Goal: Task Accomplishment & Management: Manage account settings

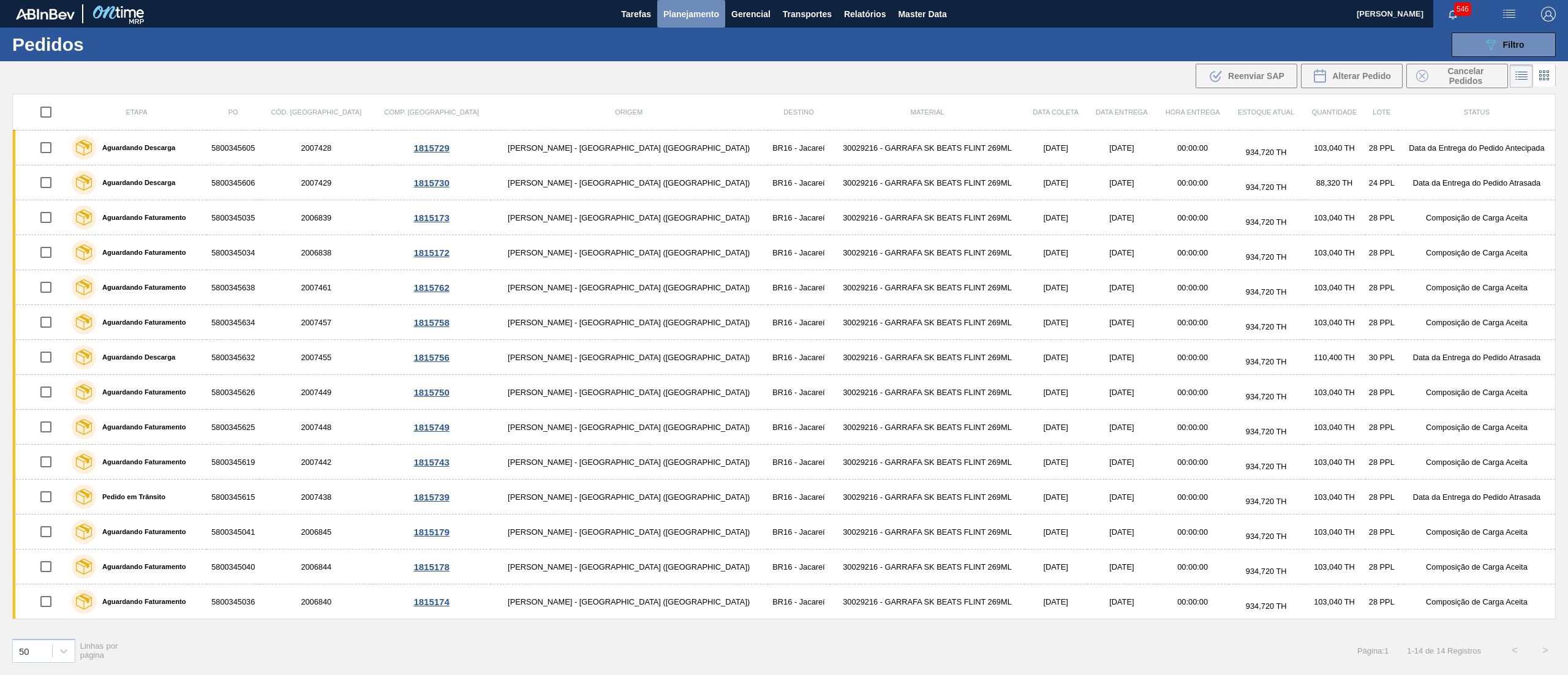
click at [692, 9] on span "Planejamento" at bounding box center [691, 14] width 56 height 14
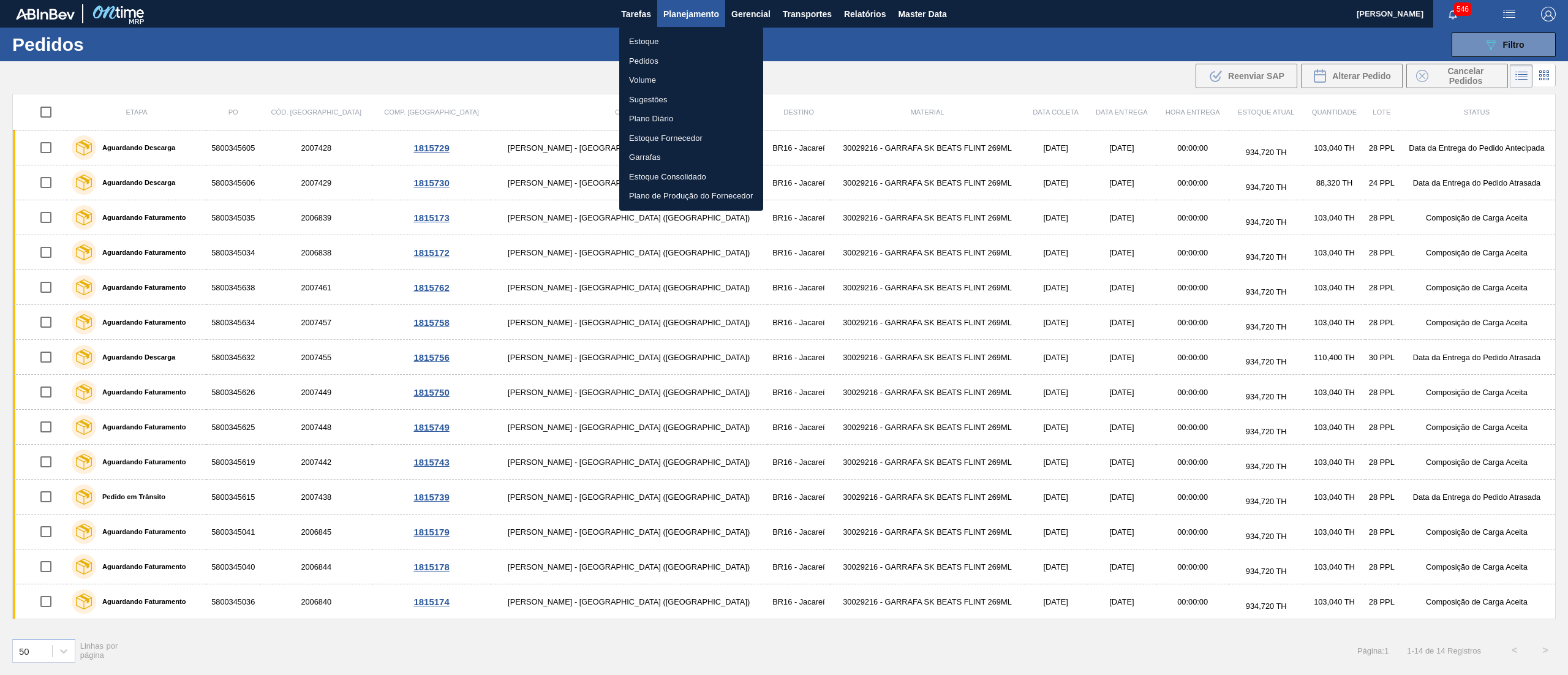
click at [677, 38] on li "Estoque" at bounding box center [691, 41] width 144 height 20
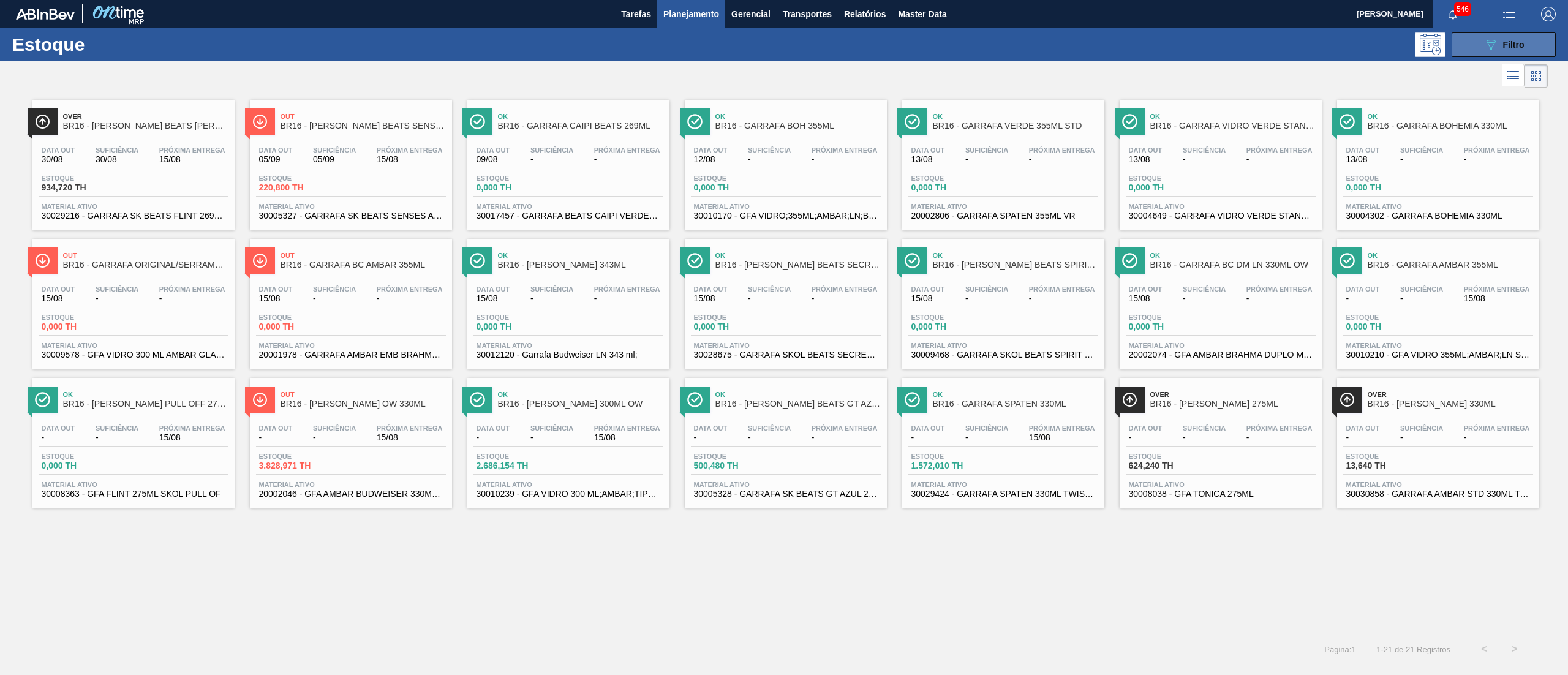
click at [1522, 34] on button "089F7B8B-B2A5-4AFE-B5C0-19BA573D28AC Filtro" at bounding box center [1503, 45] width 104 height 25
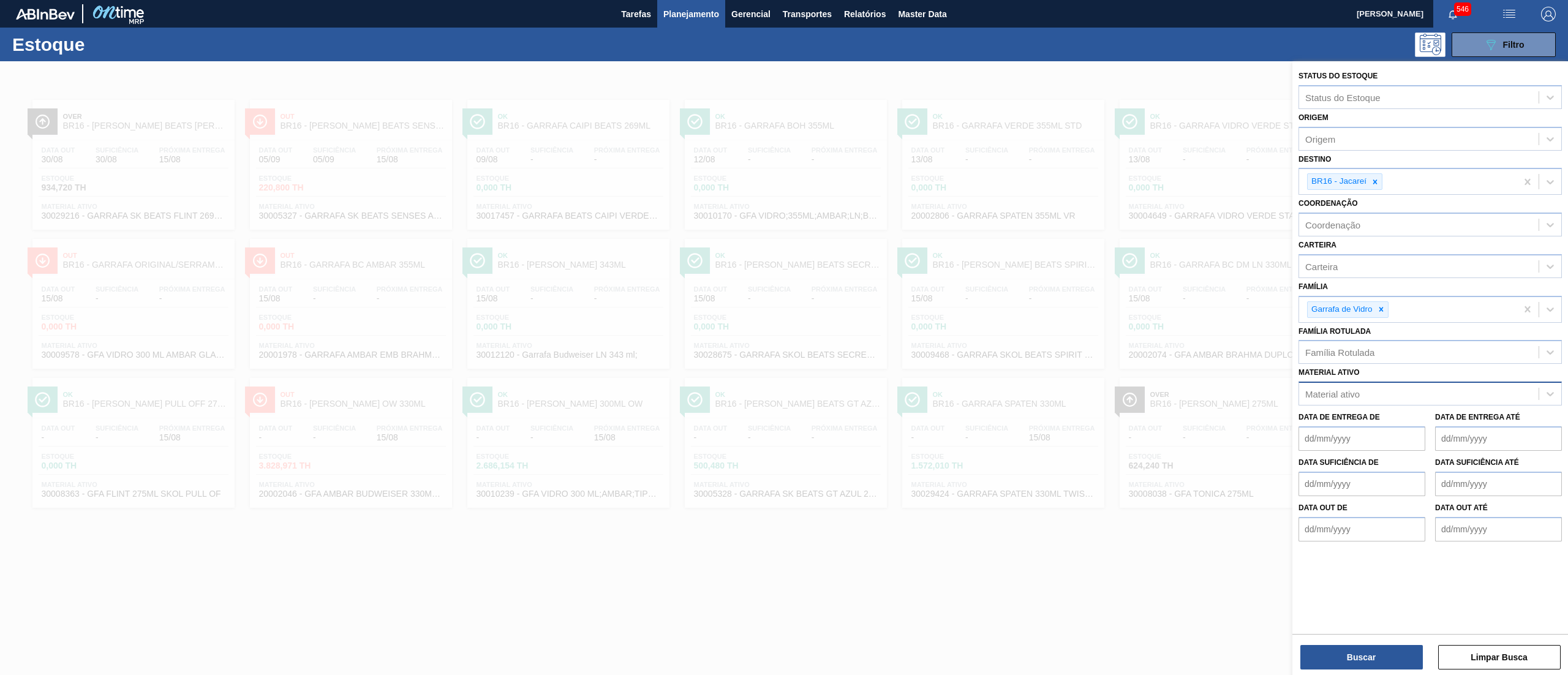
click at [1369, 392] on div "Material ativo" at bounding box center [1419, 394] width 239 height 17
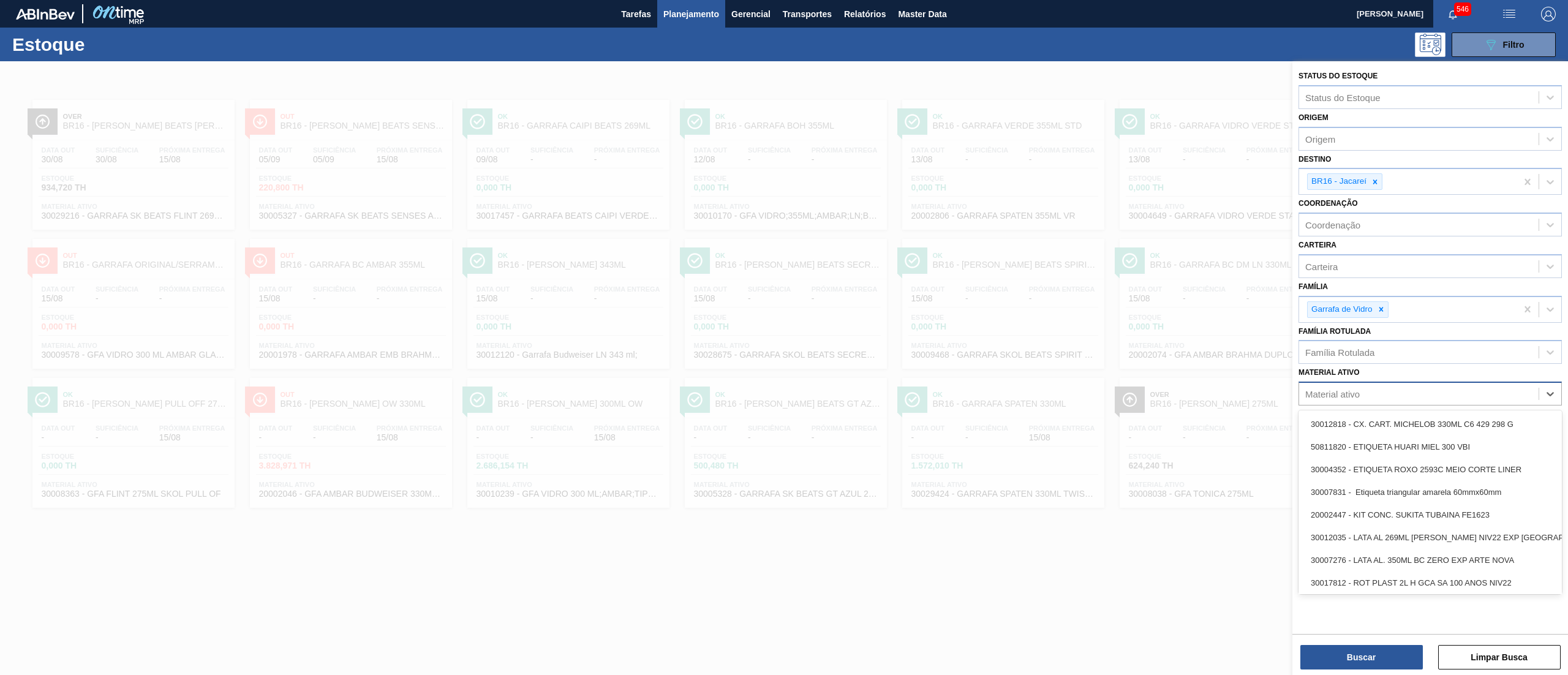
paste ativo "30029207"
type ativo "30029207"
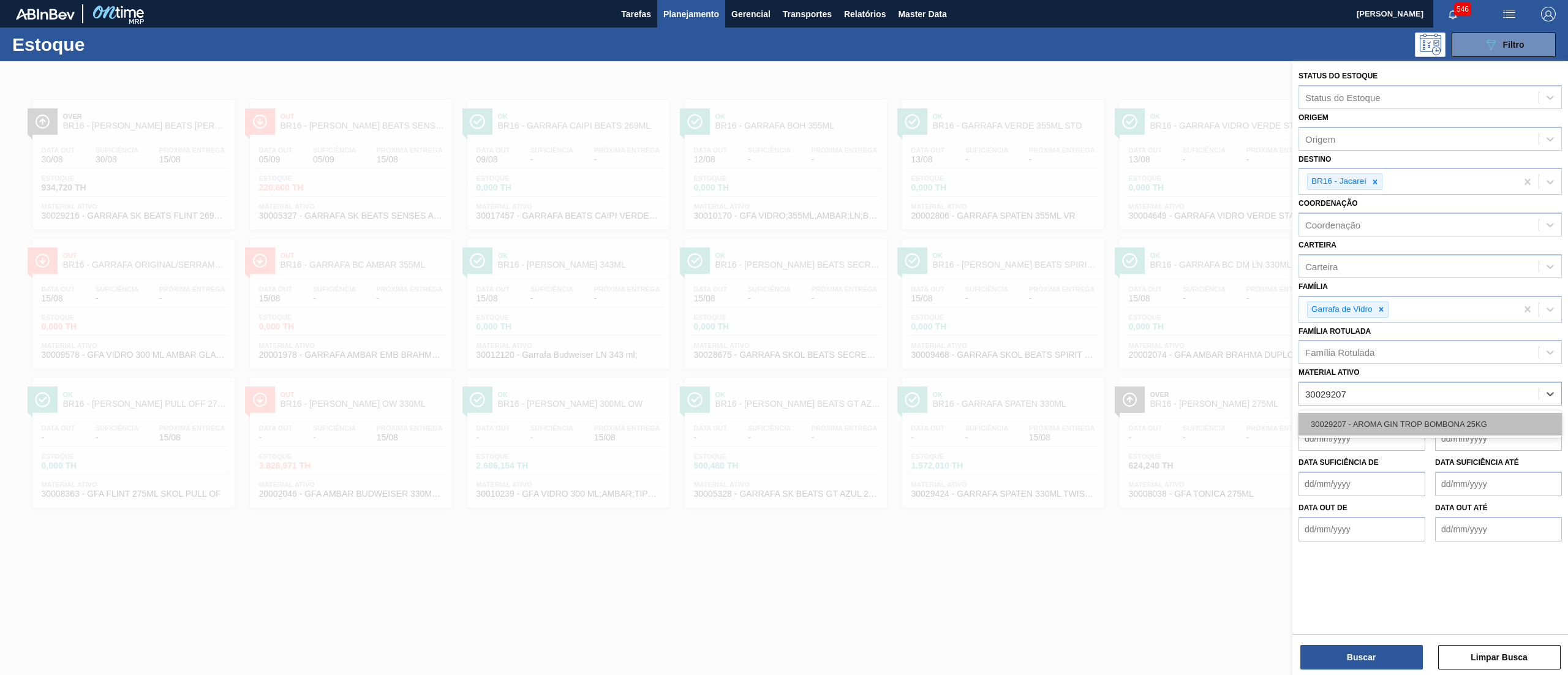
click at [1366, 428] on div "30029207 - AROMA GIN TROP BOMBONA 25KG" at bounding box center [1430, 424] width 263 height 22
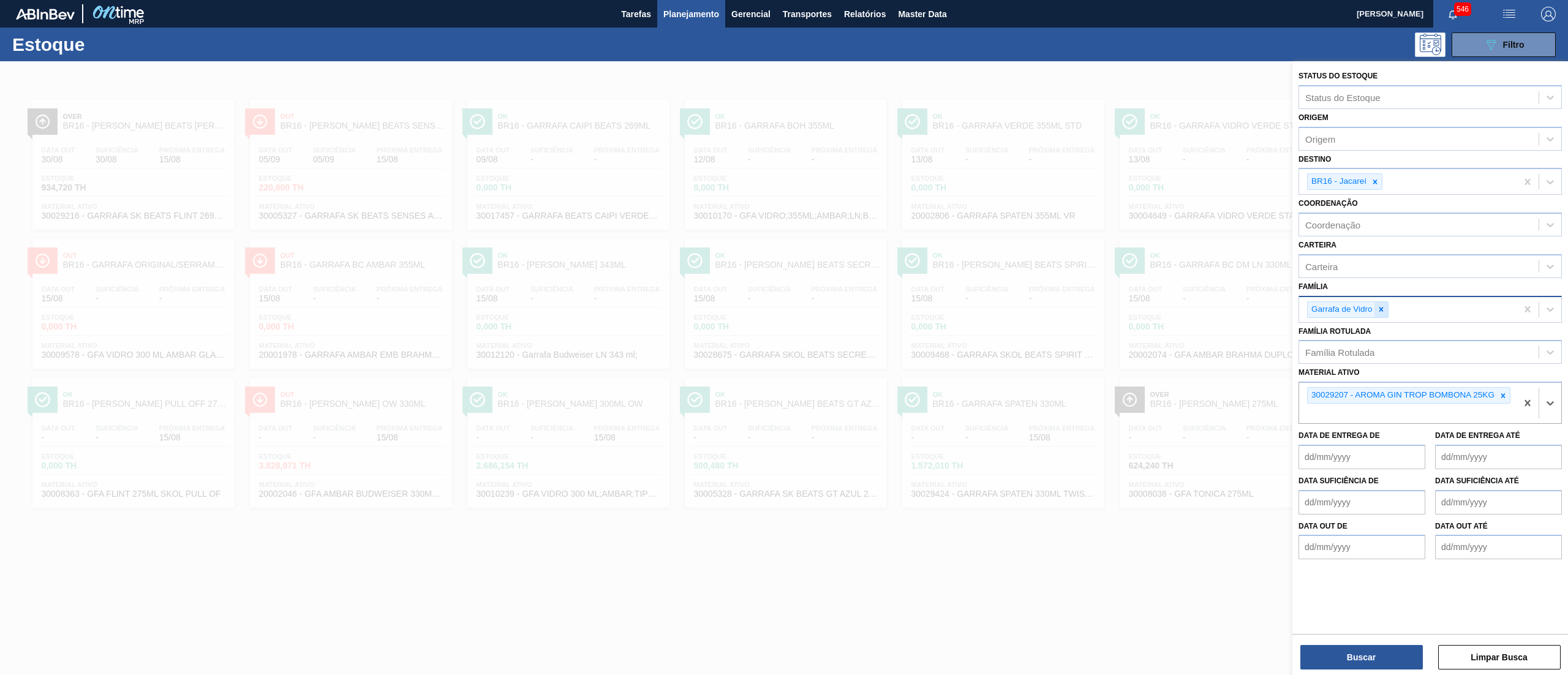
click at [1384, 308] on icon at bounding box center [1381, 309] width 9 height 9
click at [1375, 176] on div at bounding box center [1375, 181] width 14 height 15
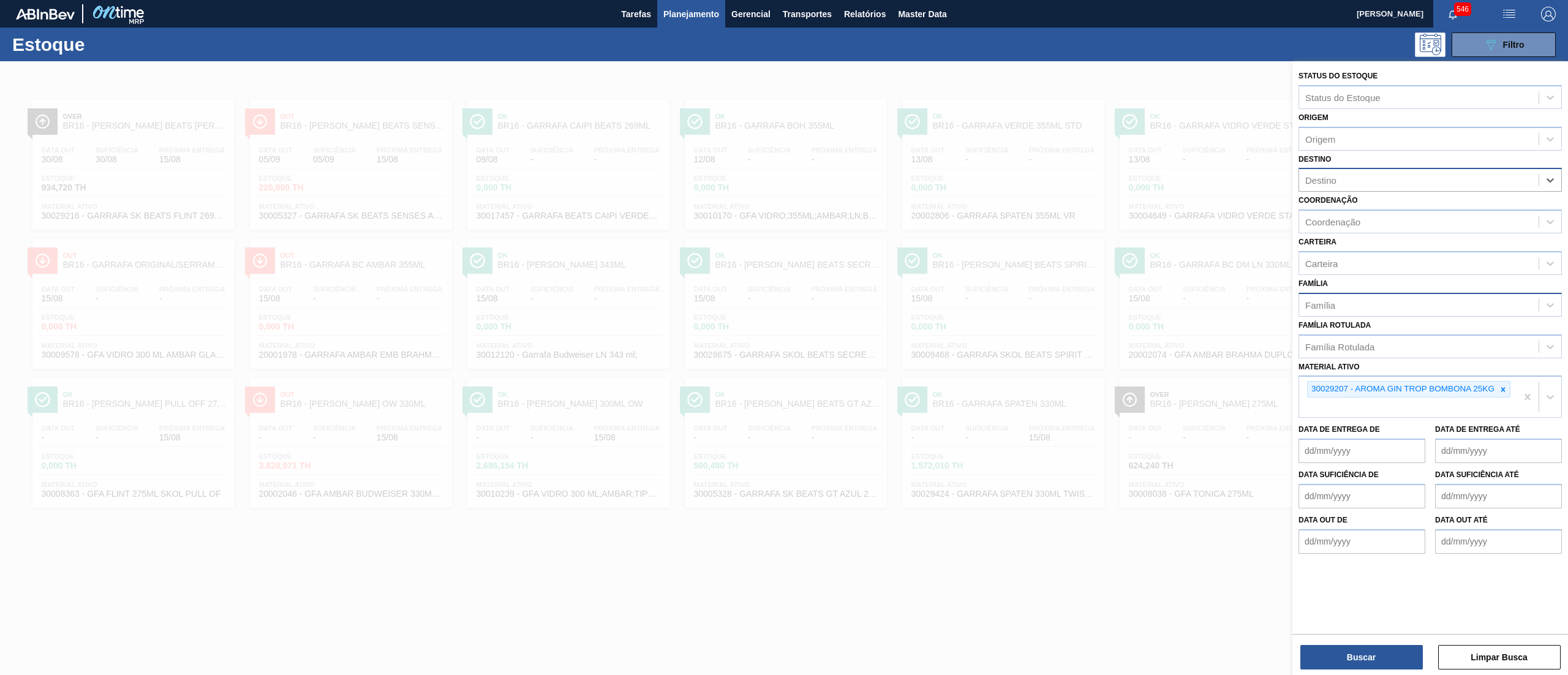
click at [1337, 643] on div "Buscar Limpar Busca" at bounding box center [1430, 650] width 276 height 34
click at [1344, 648] on button "Buscar" at bounding box center [1361, 657] width 122 height 25
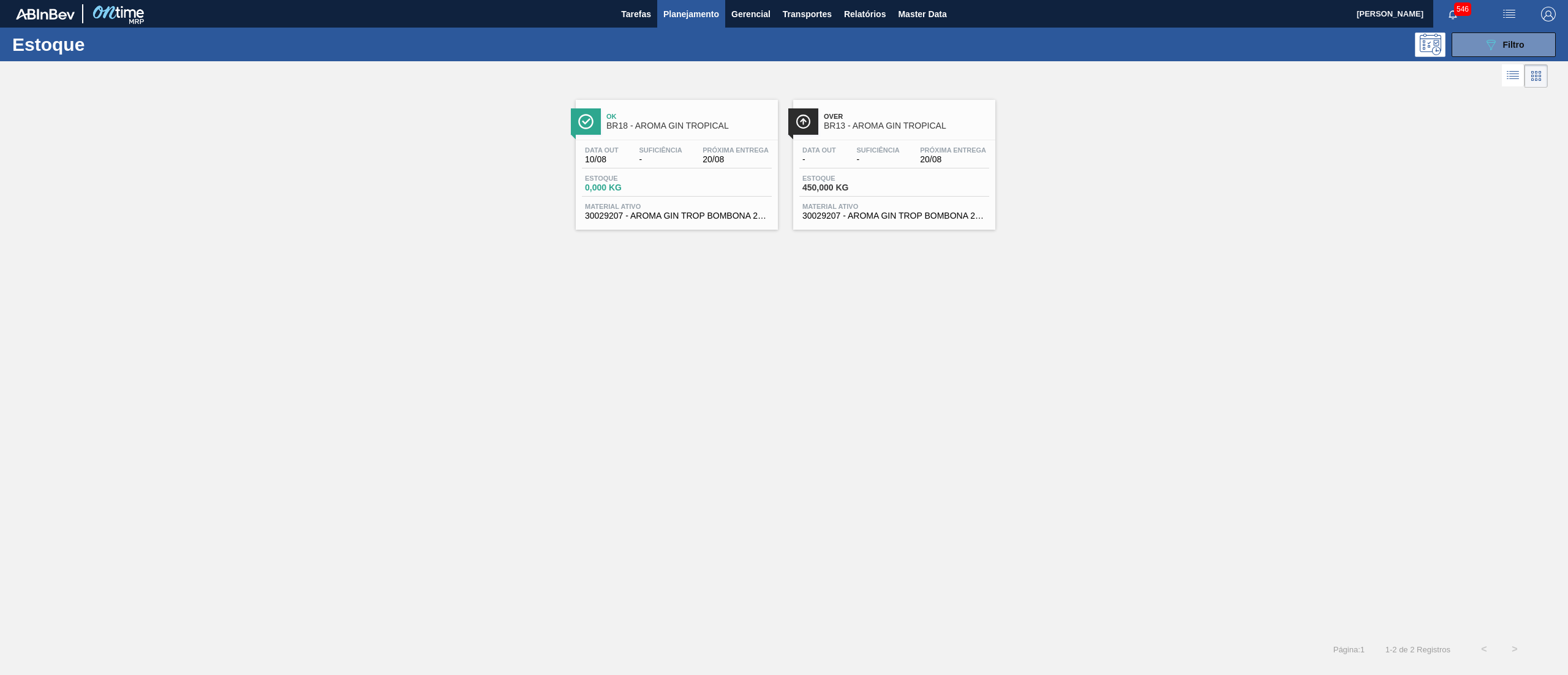
click at [709, 212] on span "30029207 - AROMA GIN TROP BOMBONA 25KG" at bounding box center [677, 216] width 184 height 10
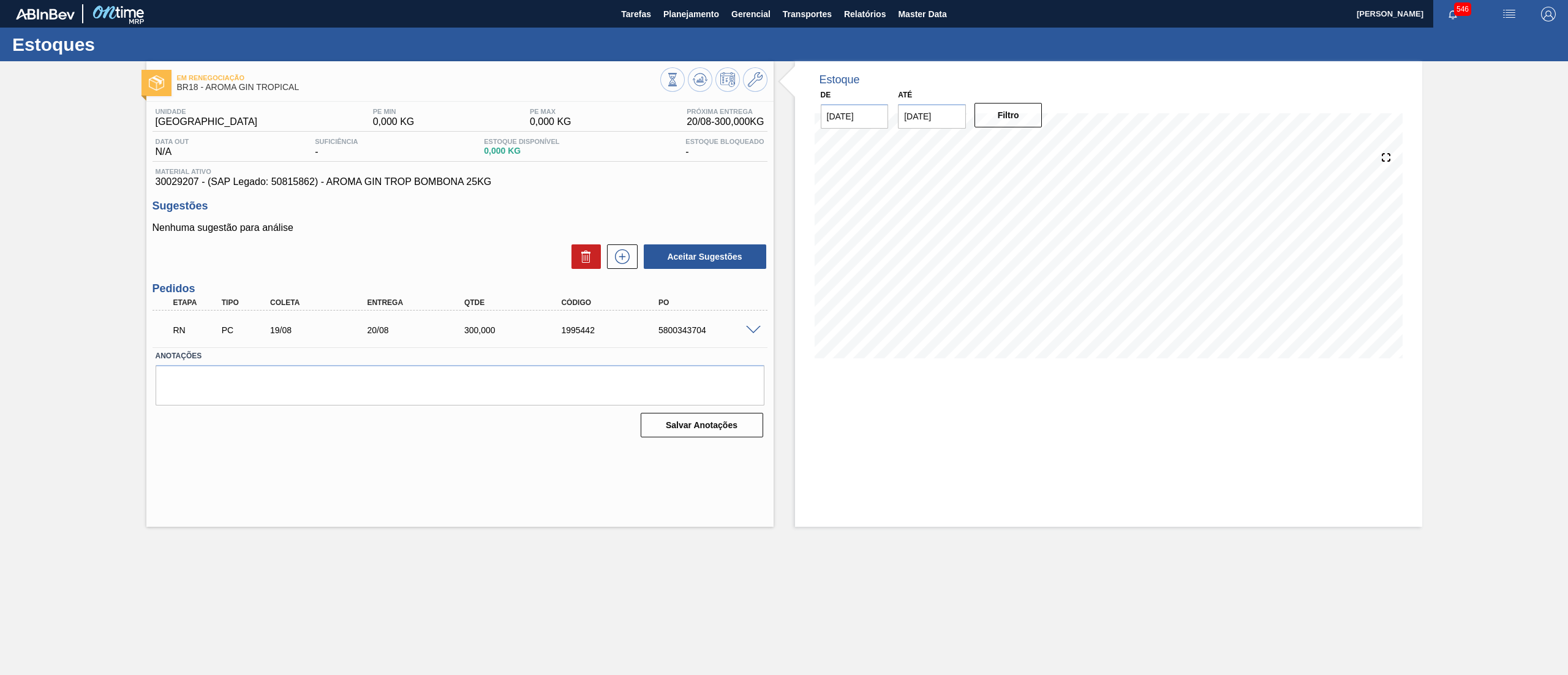
click at [755, 332] on span at bounding box center [753, 331] width 14 height 10
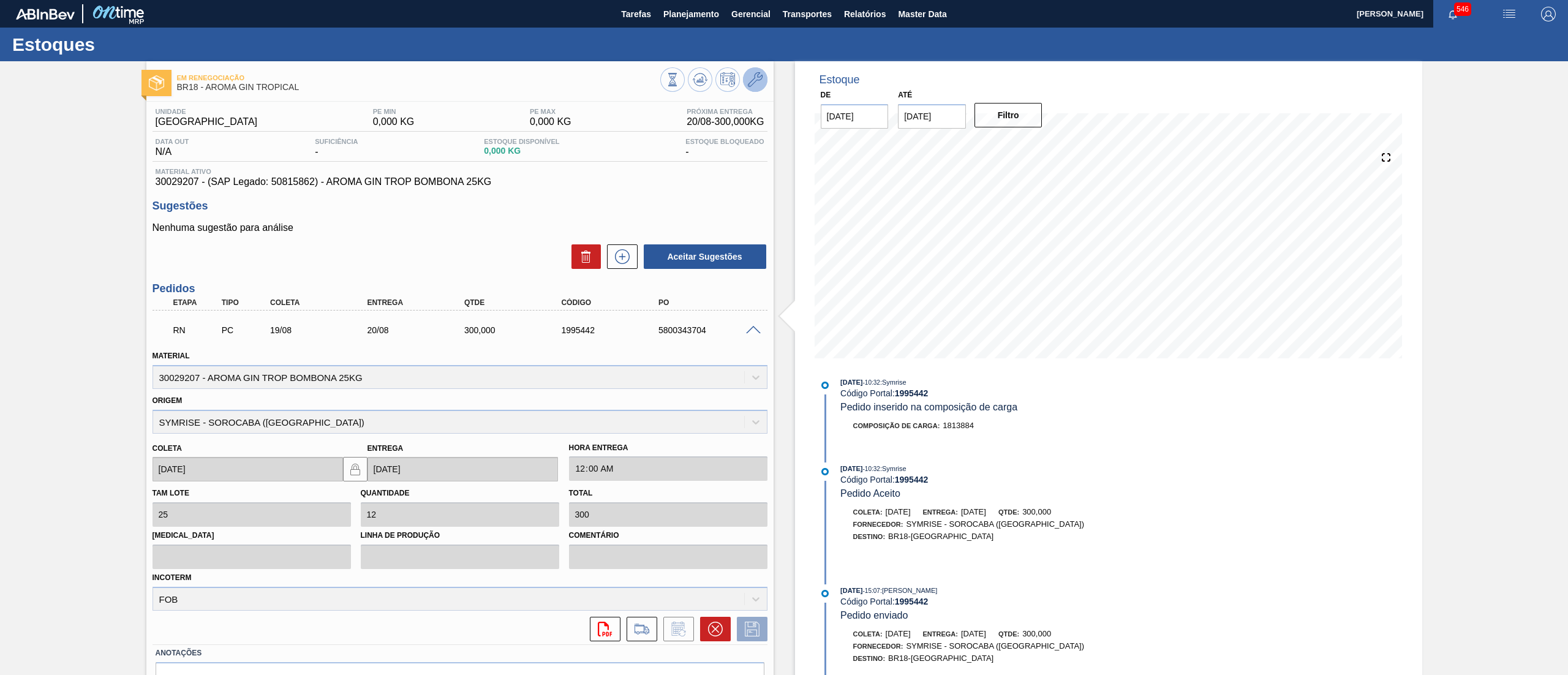
click at [745, 87] on button at bounding box center [755, 80] width 25 height 25
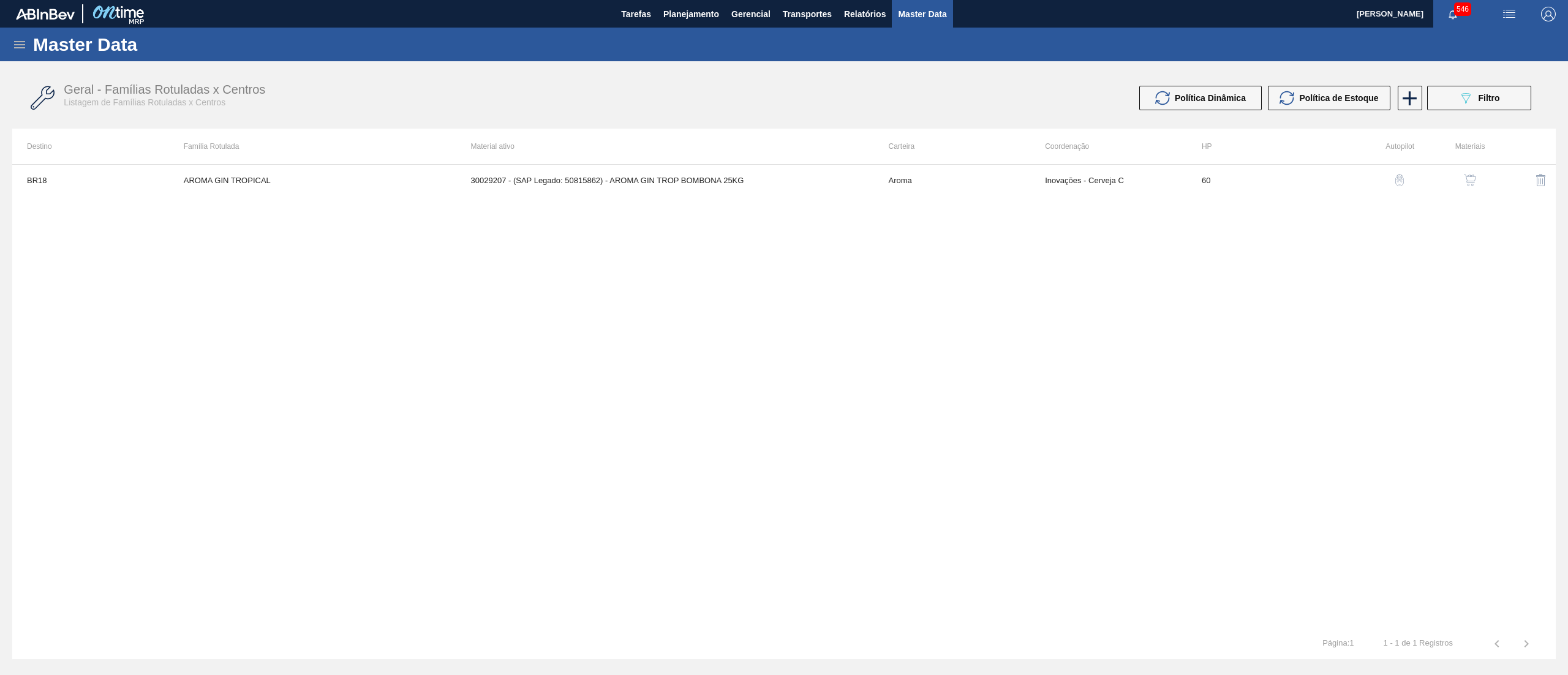
click at [1465, 173] on button "button" at bounding box center [1469, 180] width 29 height 29
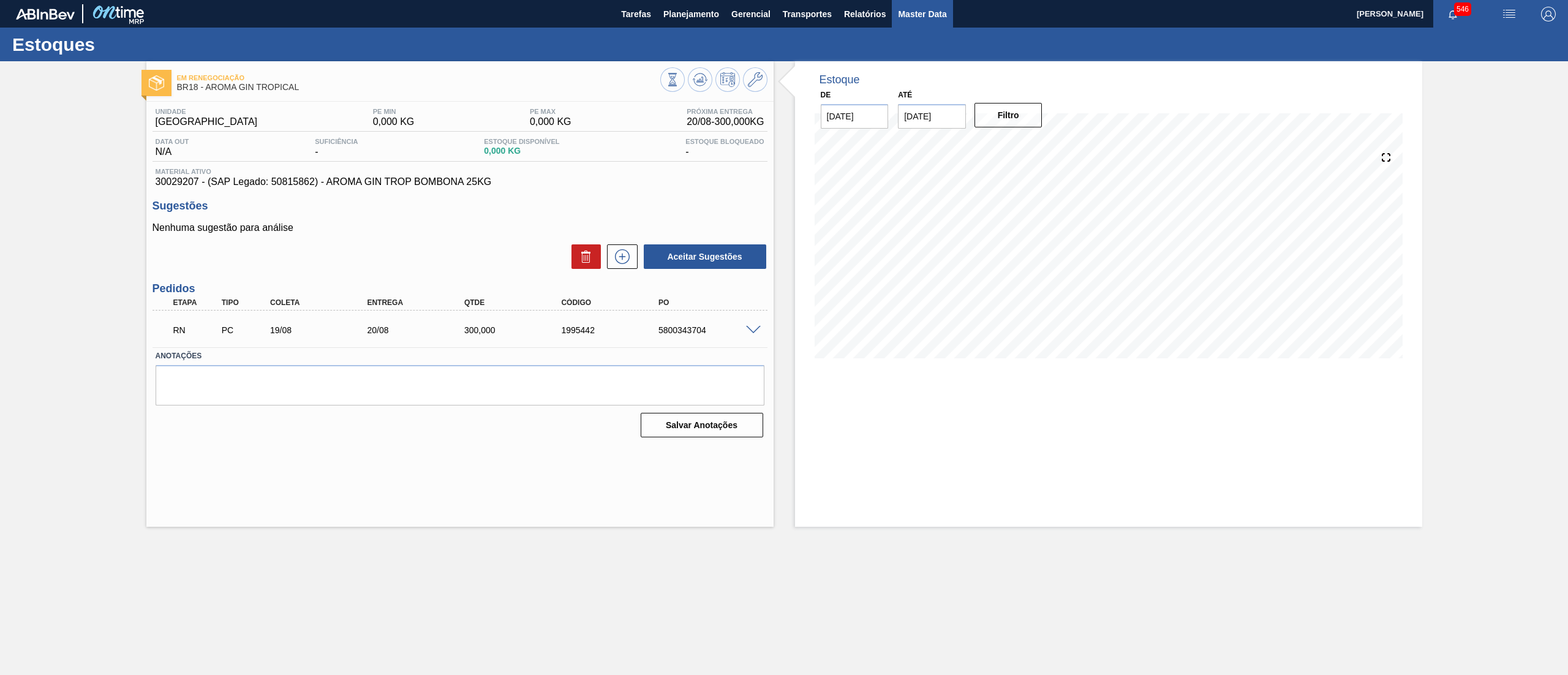
click at [941, 19] on span "Master Data" at bounding box center [922, 14] width 49 height 14
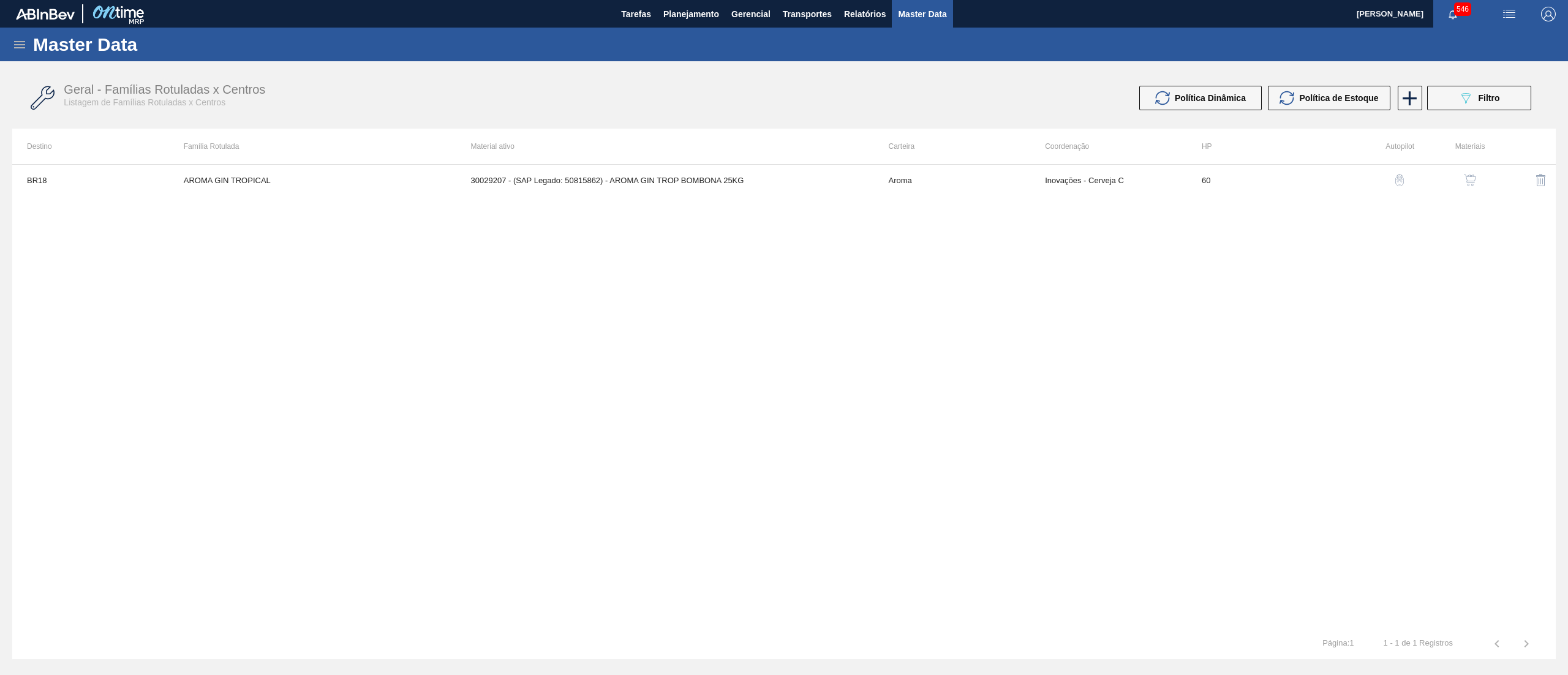
click at [20, 33] on div "Master Data" at bounding box center [784, 45] width 1568 height 33
click at [7, 46] on div "Master Data" at bounding box center [784, 45] width 1568 height 33
click at [15, 44] on icon at bounding box center [19, 45] width 14 height 14
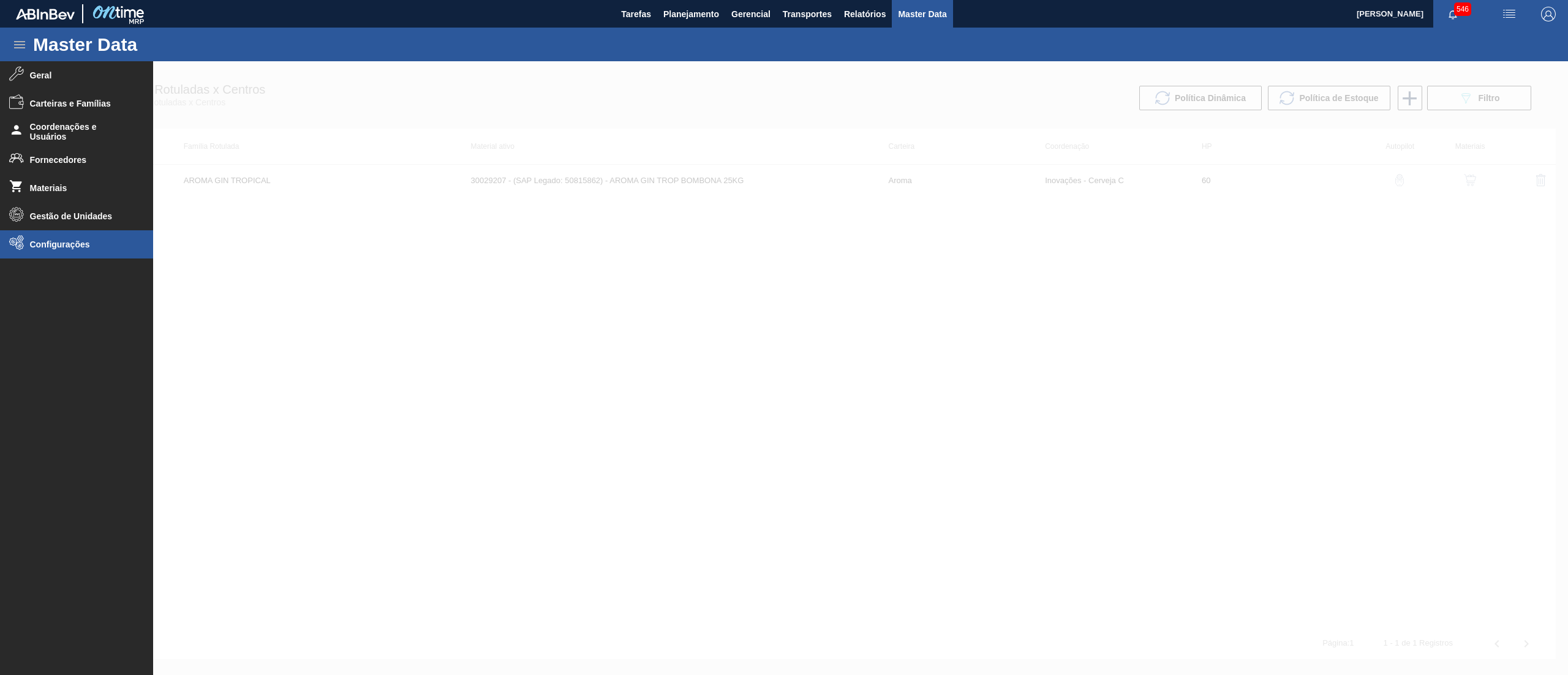
click at [41, 238] on li "Configurações" at bounding box center [76, 244] width 153 height 28
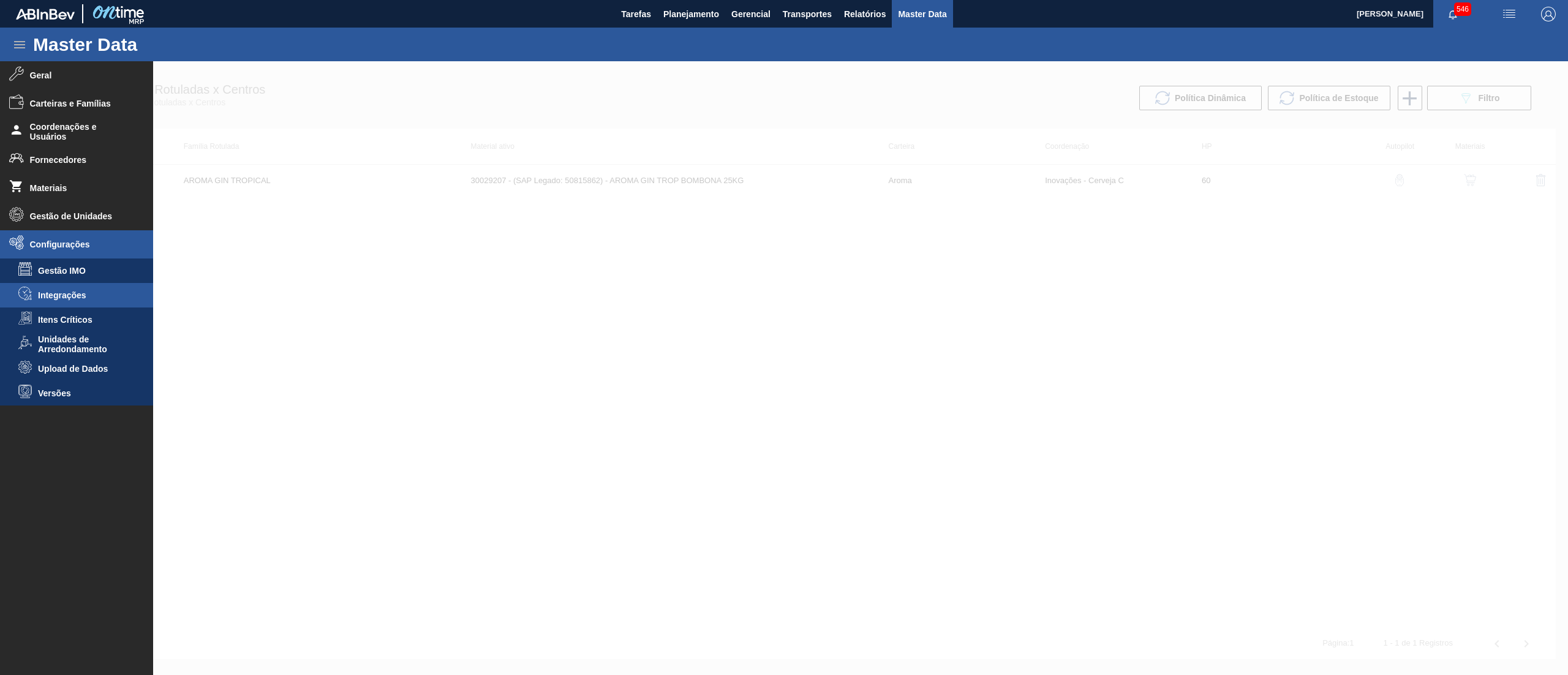
click at [72, 295] on span "Integrações" at bounding box center [85, 295] width 95 height 10
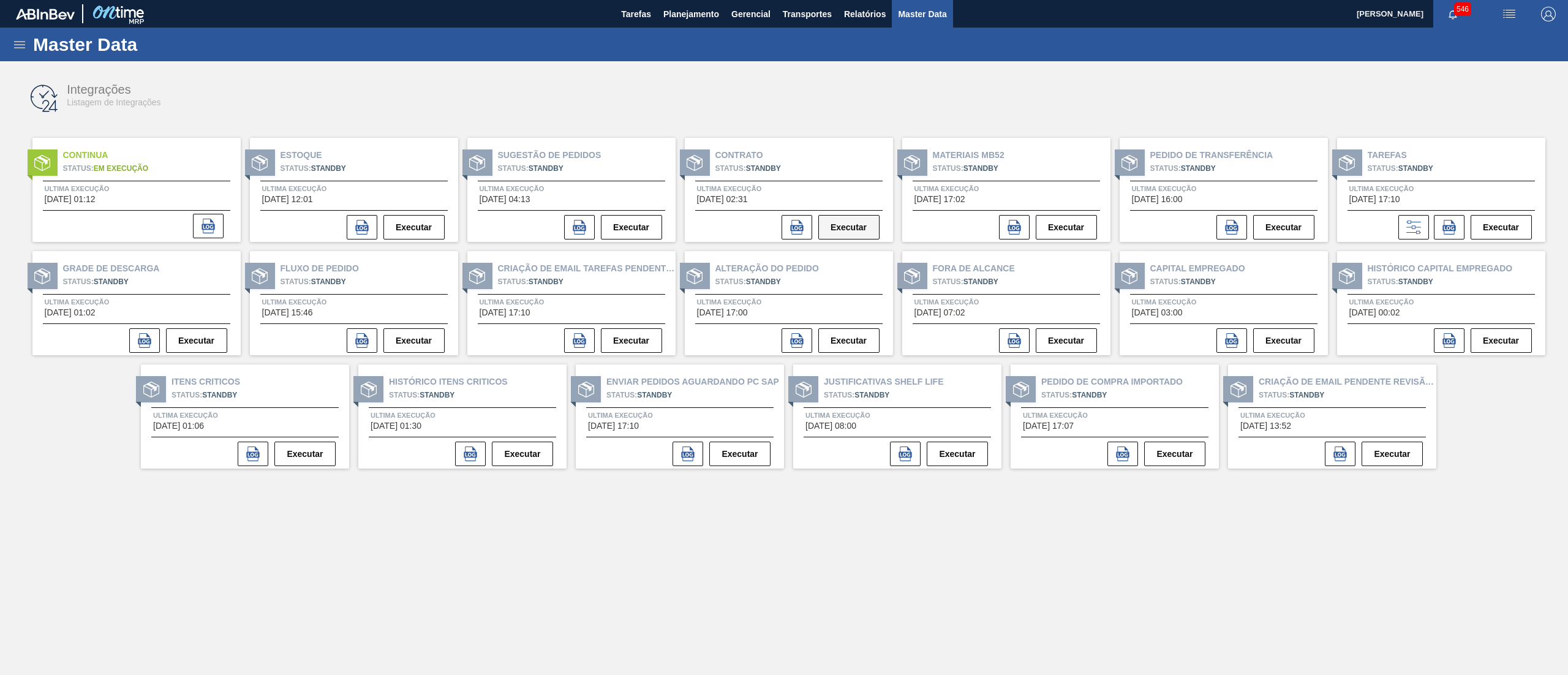
click at [832, 222] on button "Executar" at bounding box center [848, 227] width 61 height 25
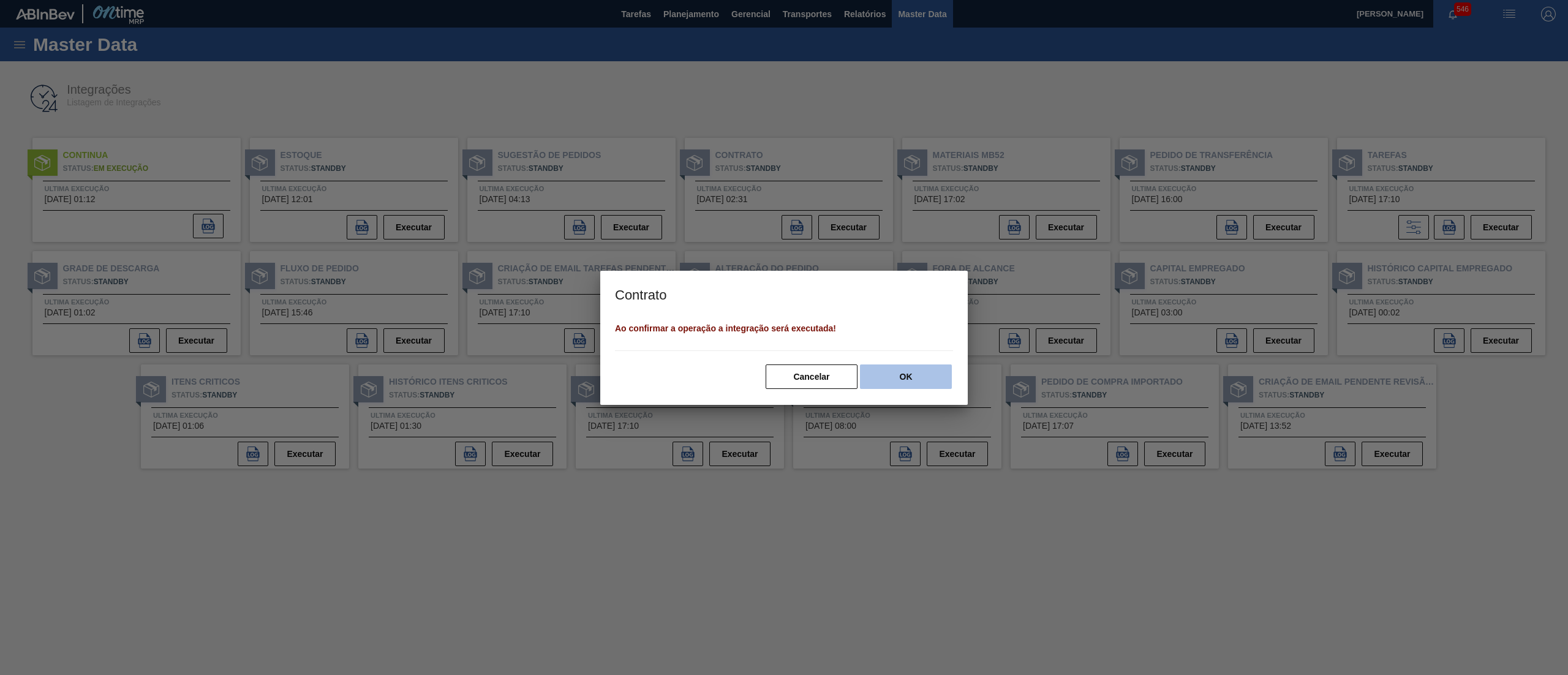
click at [909, 377] on button "OK" at bounding box center [906, 376] width 92 height 25
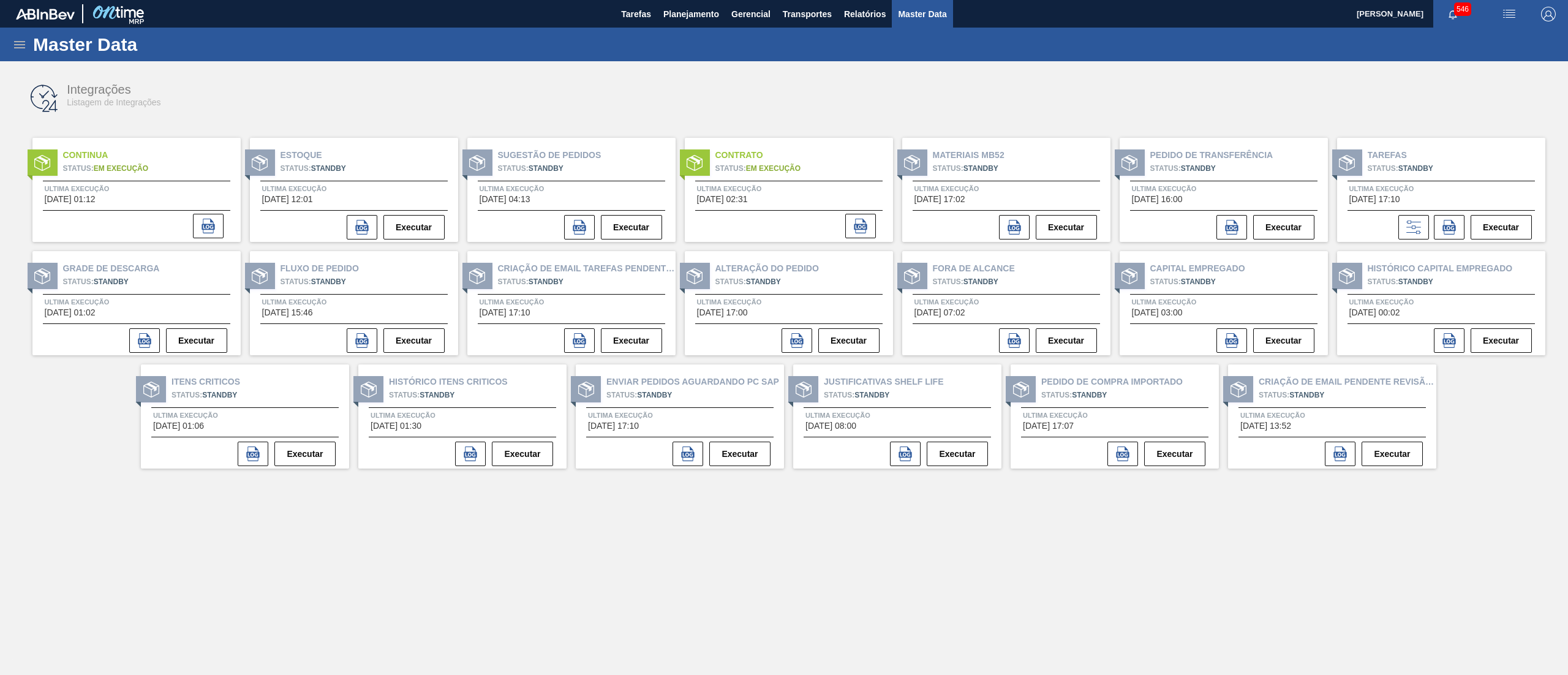
click at [22, 38] on icon at bounding box center [19, 45] width 14 height 14
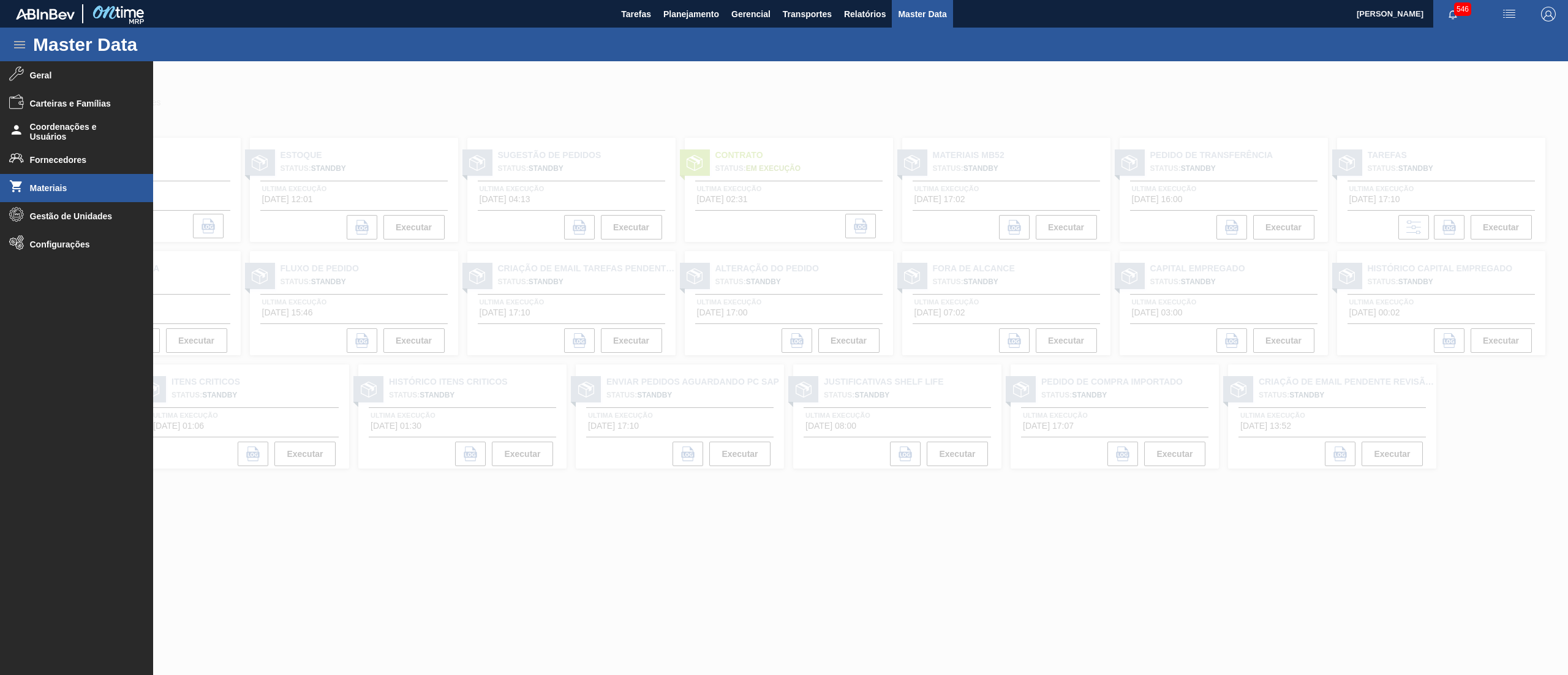
click at [69, 178] on li "Materiais" at bounding box center [76, 188] width 153 height 28
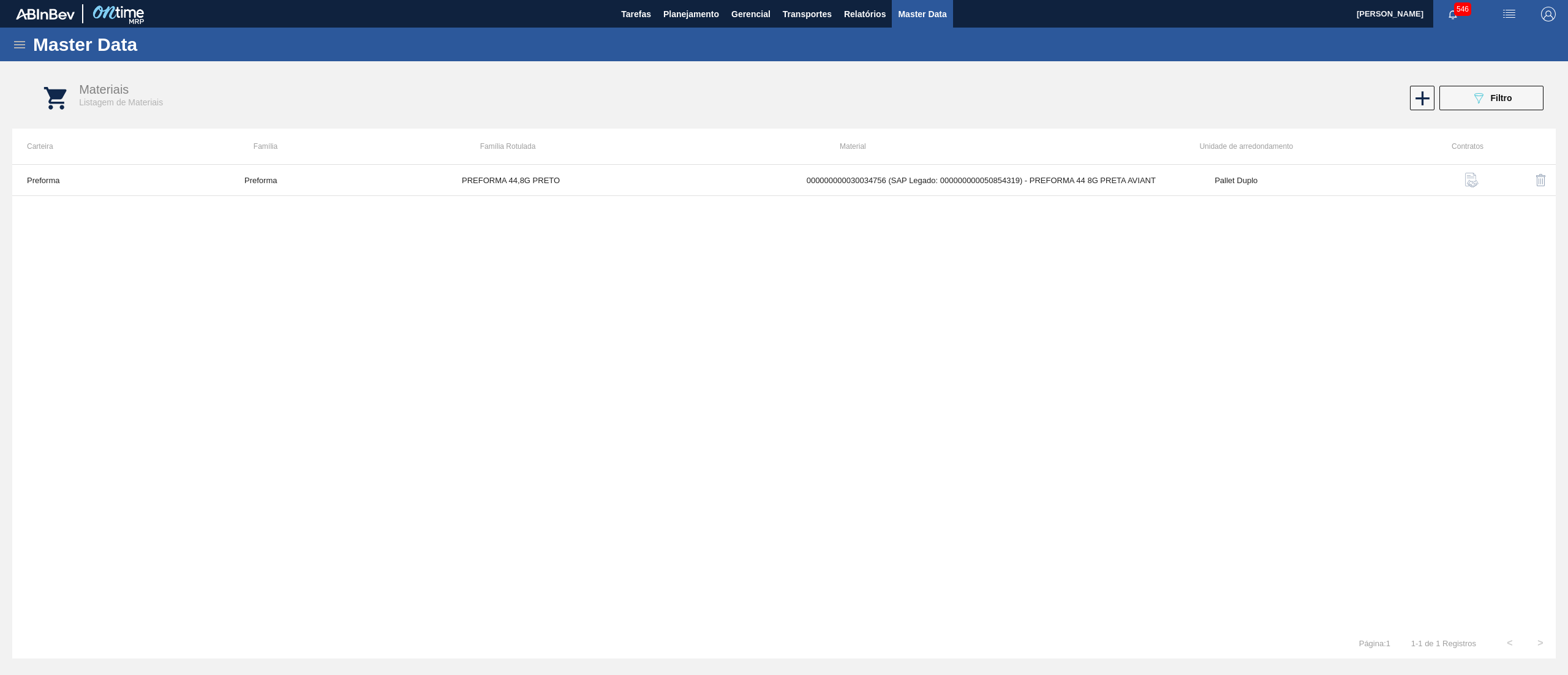
click at [12, 39] on icon at bounding box center [19, 45] width 14 height 14
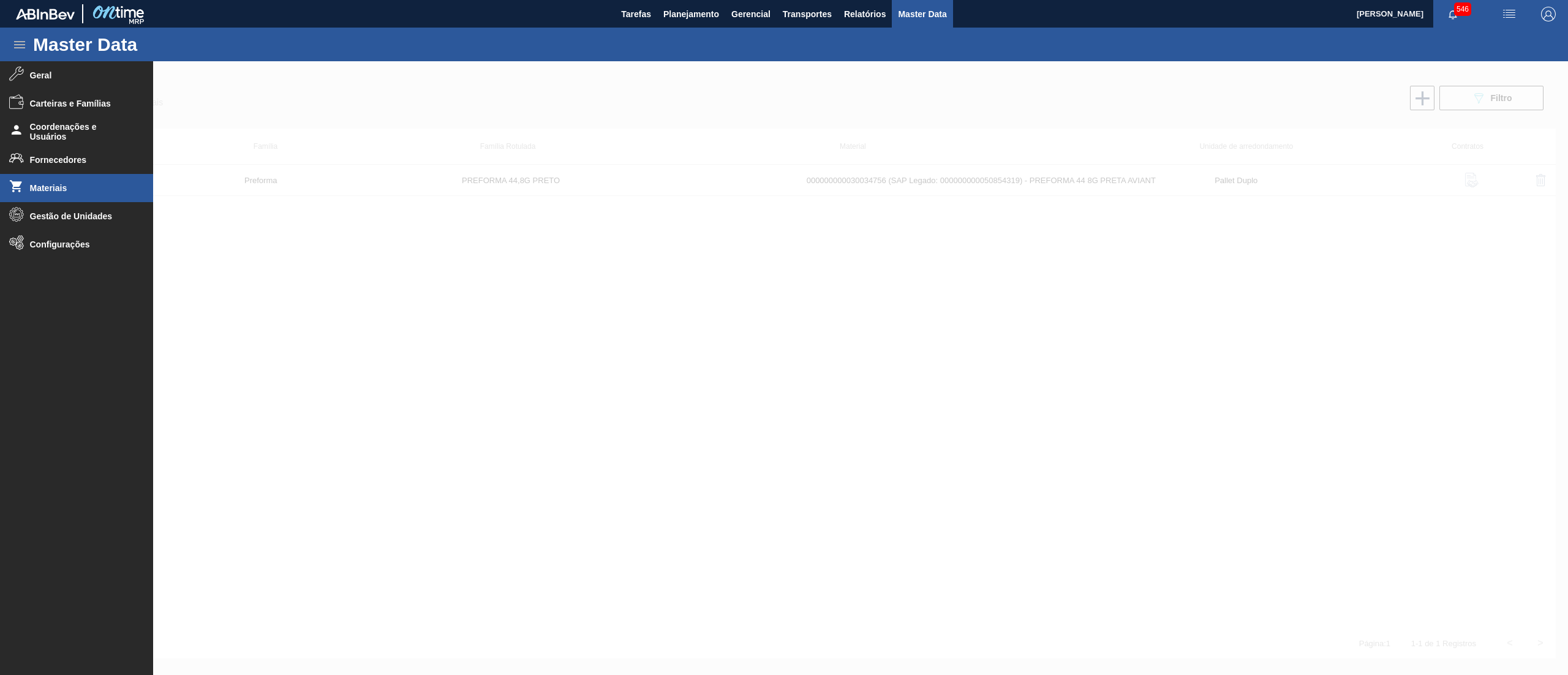
click at [549, 297] on div at bounding box center [784, 368] width 1568 height 614
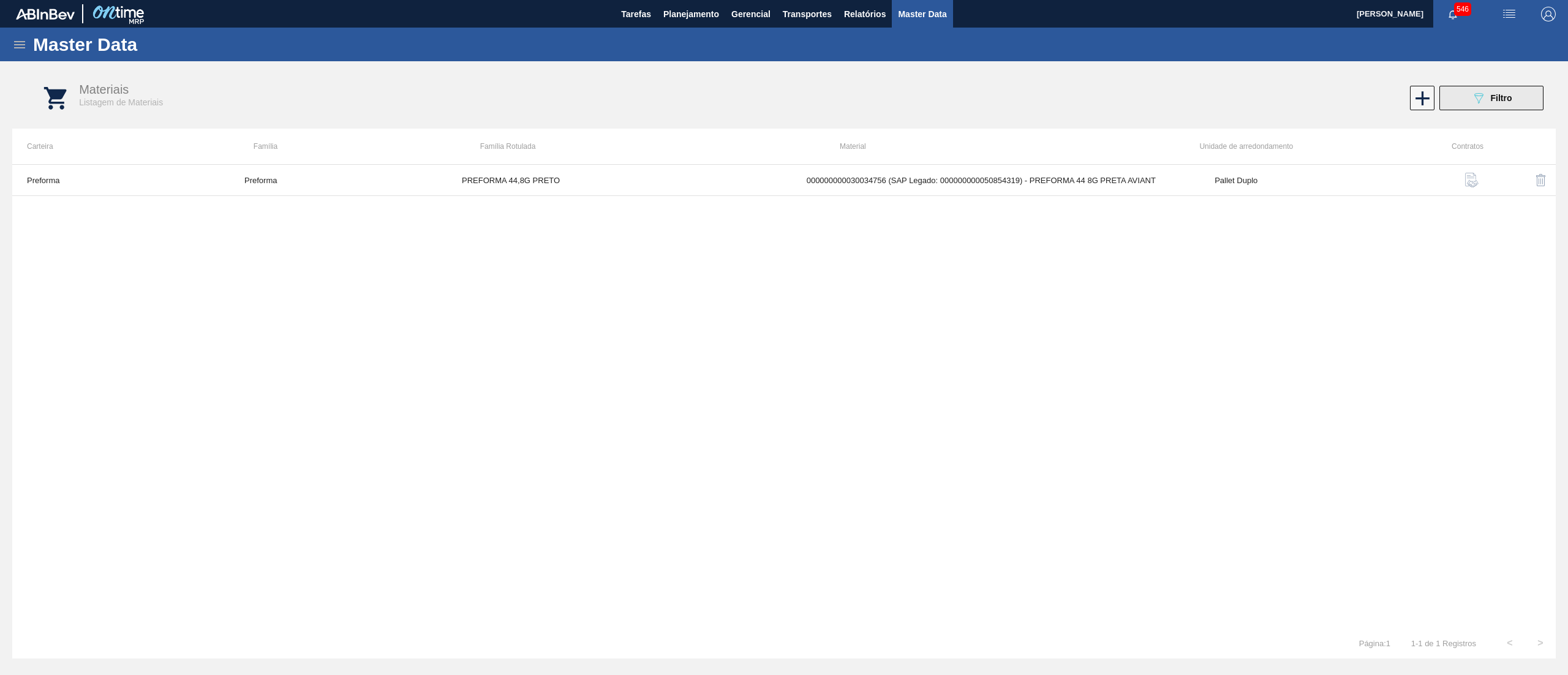
click at [1471, 92] on icon "089F7B8B-B2A5-4AFE-B5C0-19BA573D28AC" at bounding box center [1478, 98] width 14 height 14
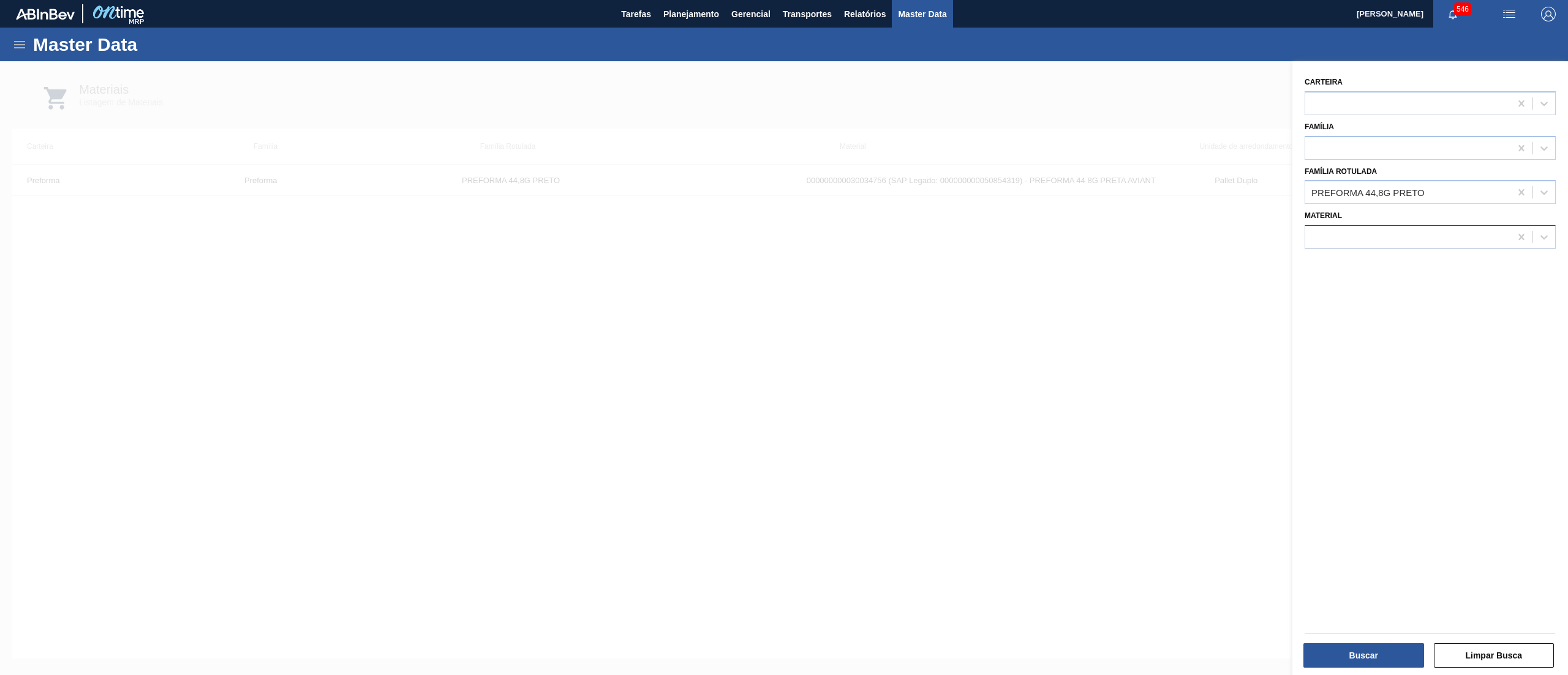
click at [1407, 230] on div at bounding box center [1407, 237] width 205 height 17
paste input "30034748"
type input "30034748"
click at [1050, 426] on div at bounding box center [784, 398] width 1568 height 675
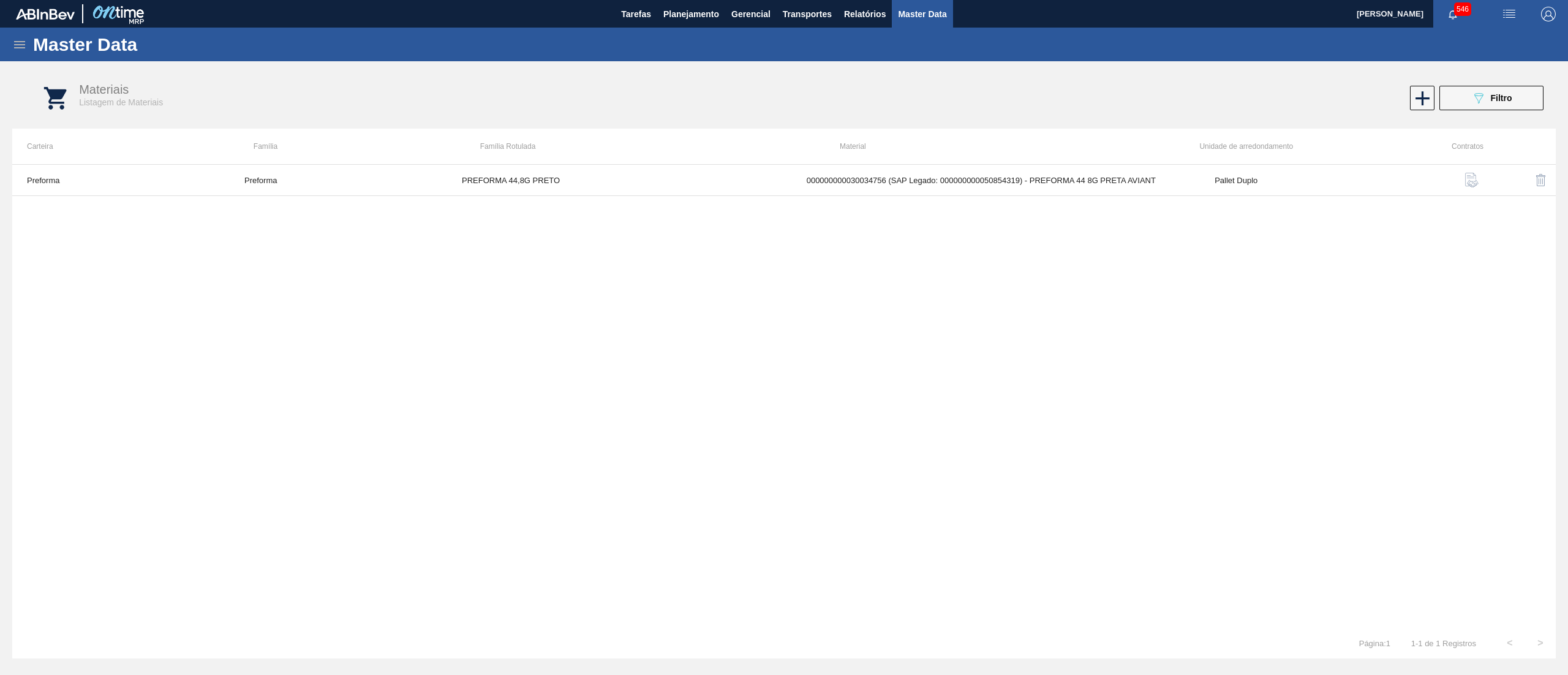
click at [22, 51] on icon at bounding box center [19, 45] width 14 height 14
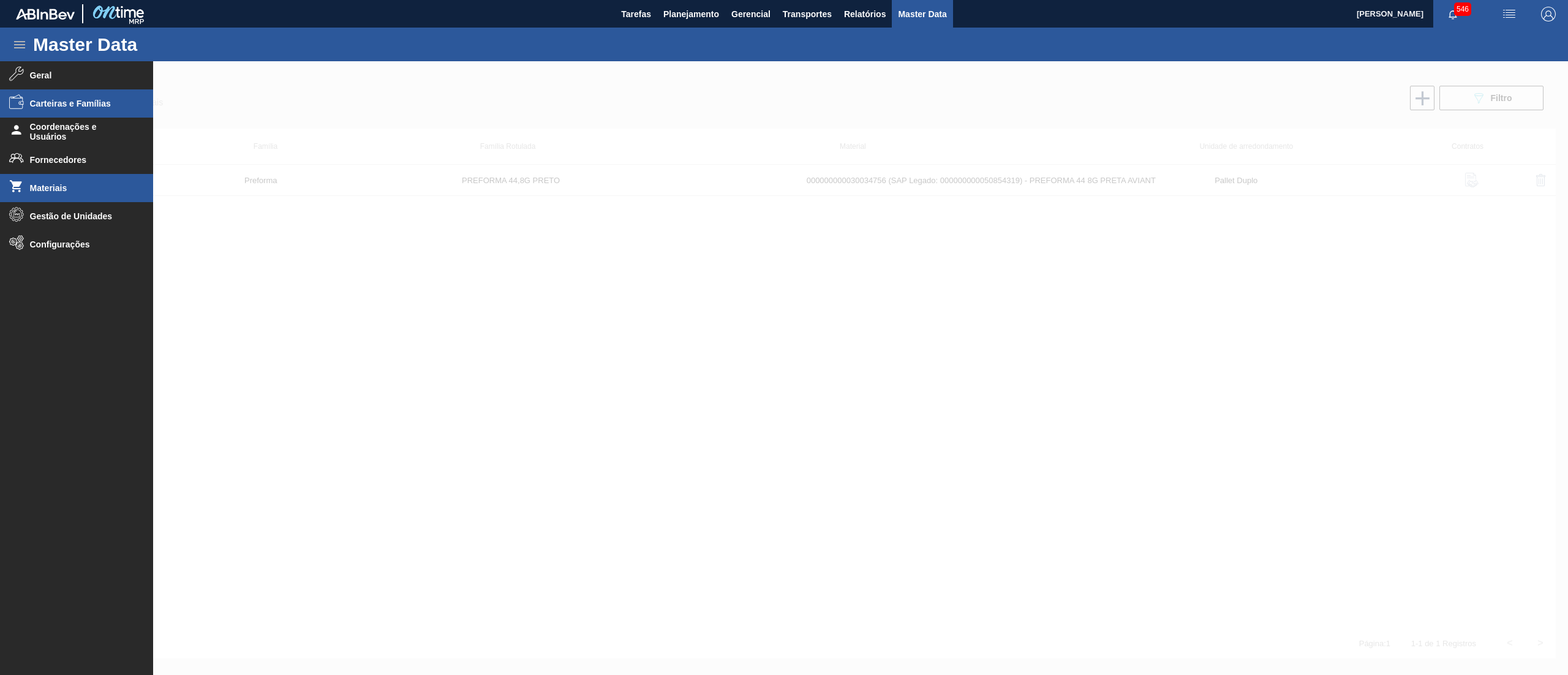
click at [95, 112] on li "Carteiras e Famílias" at bounding box center [76, 103] width 153 height 28
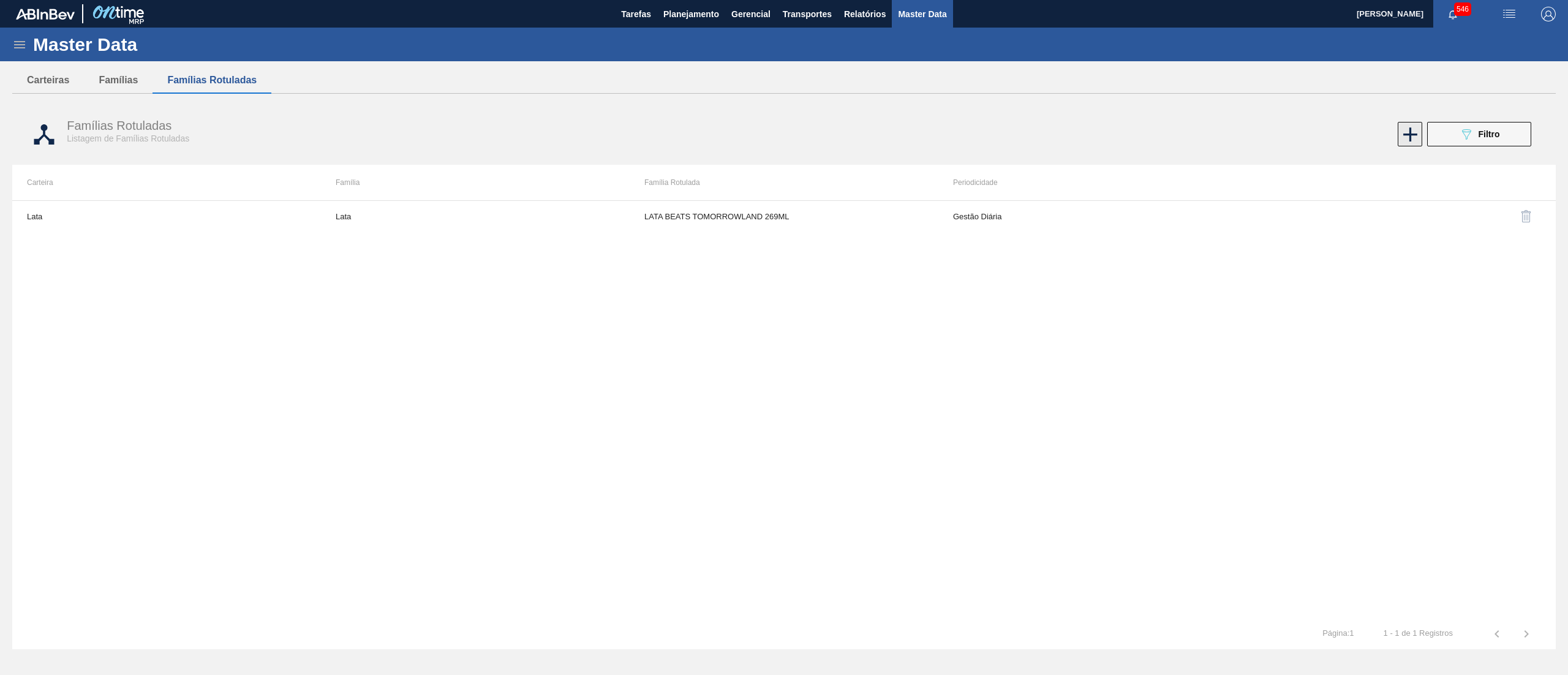
click at [1415, 137] on icon at bounding box center [1410, 134] width 24 height 24
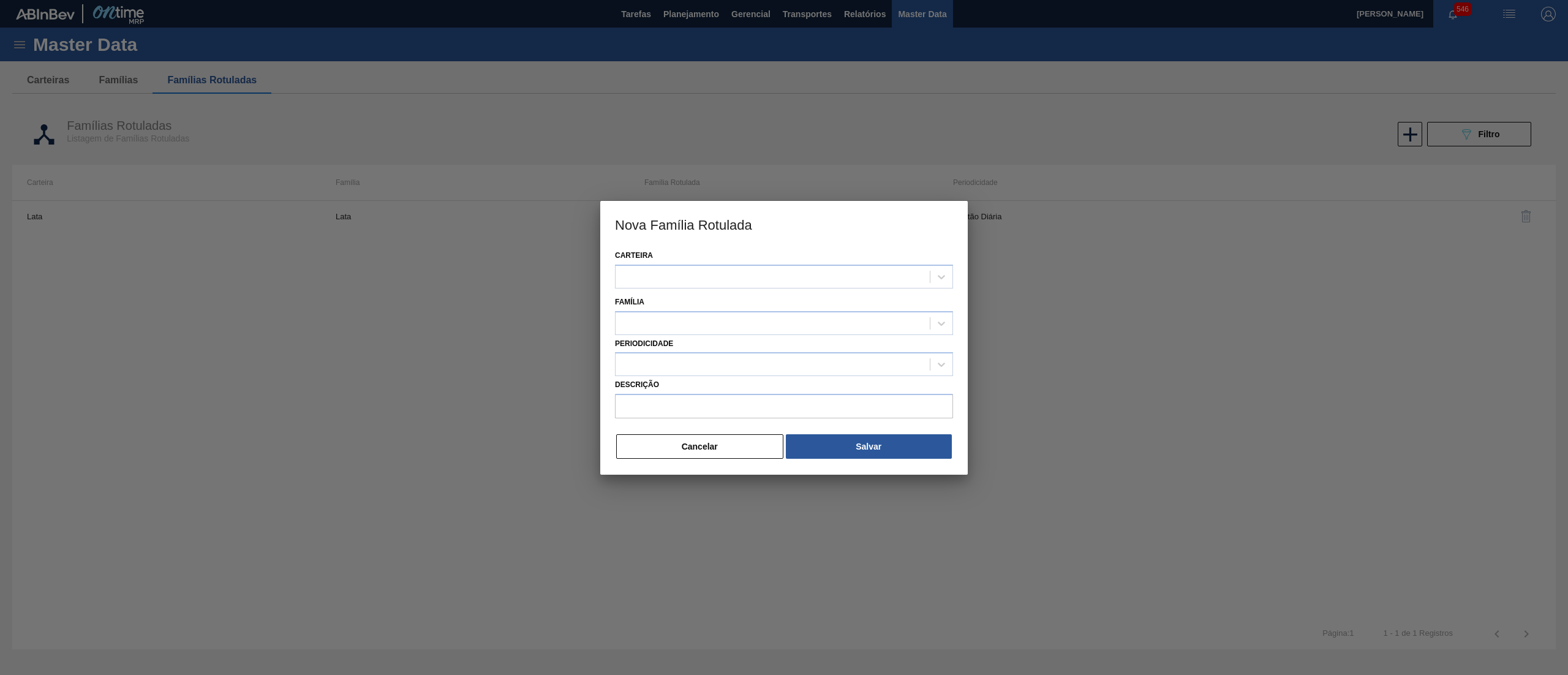
click at [826, 259] on div "Carteira" at bounding box center [783, 267] width 338 height 41
click at [827, 281] on div at bounding box center [772, 277] width 314 height 17
type input "caix"
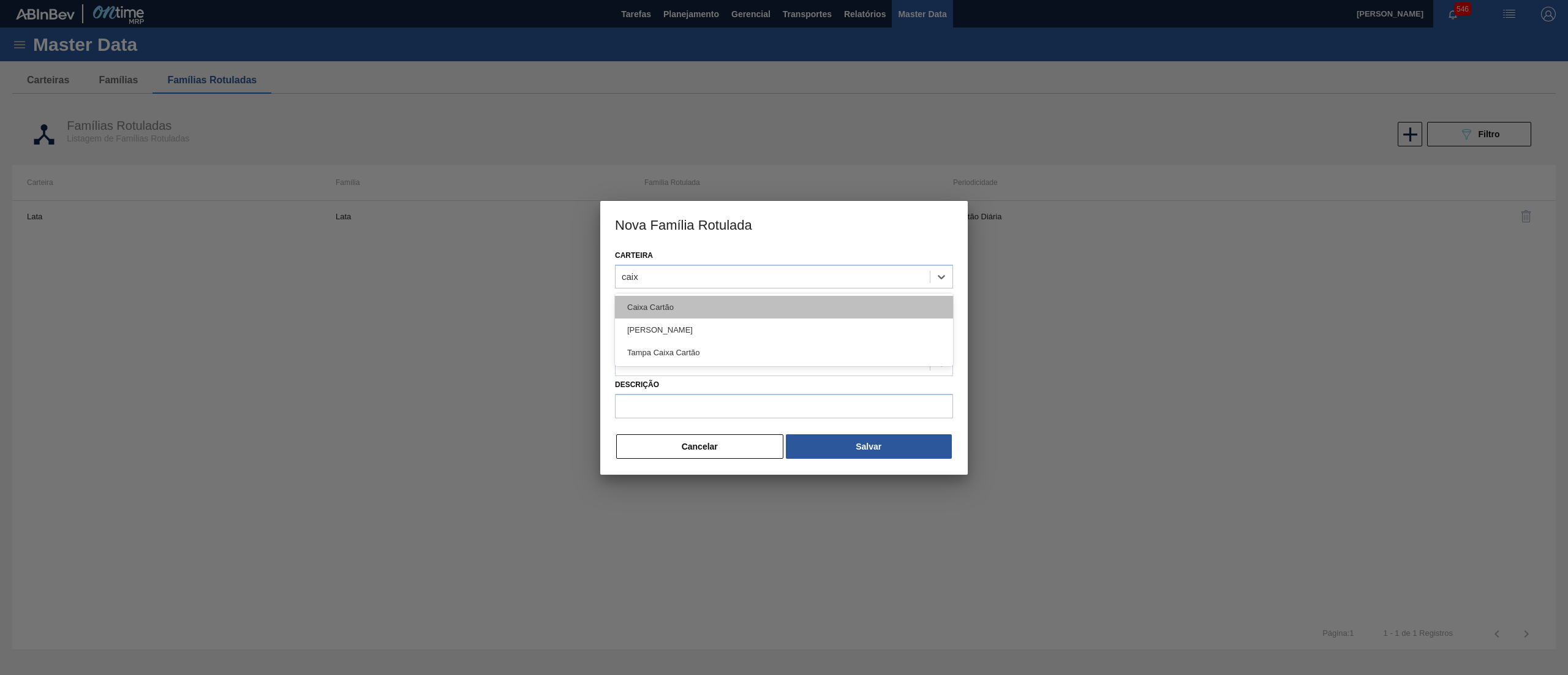
click at [785, 304] on div "Caixa Cartão" at bounding box center [783, 307] width 338 height 22
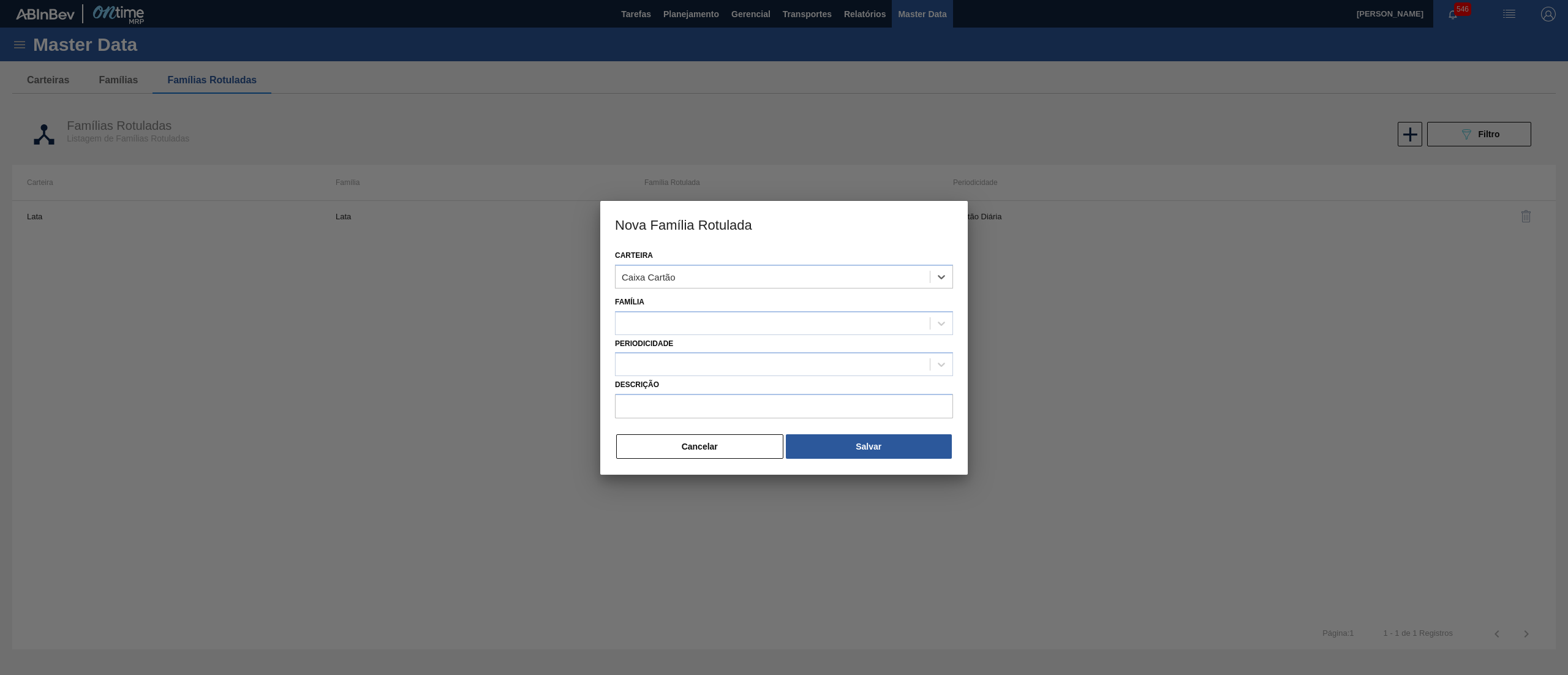
click at [743, 308] on div "Família" at bounding box center [783, 314] width 338 height 41
click at [743, 316] on div at bounding box center [772, 323] width 314 height 17
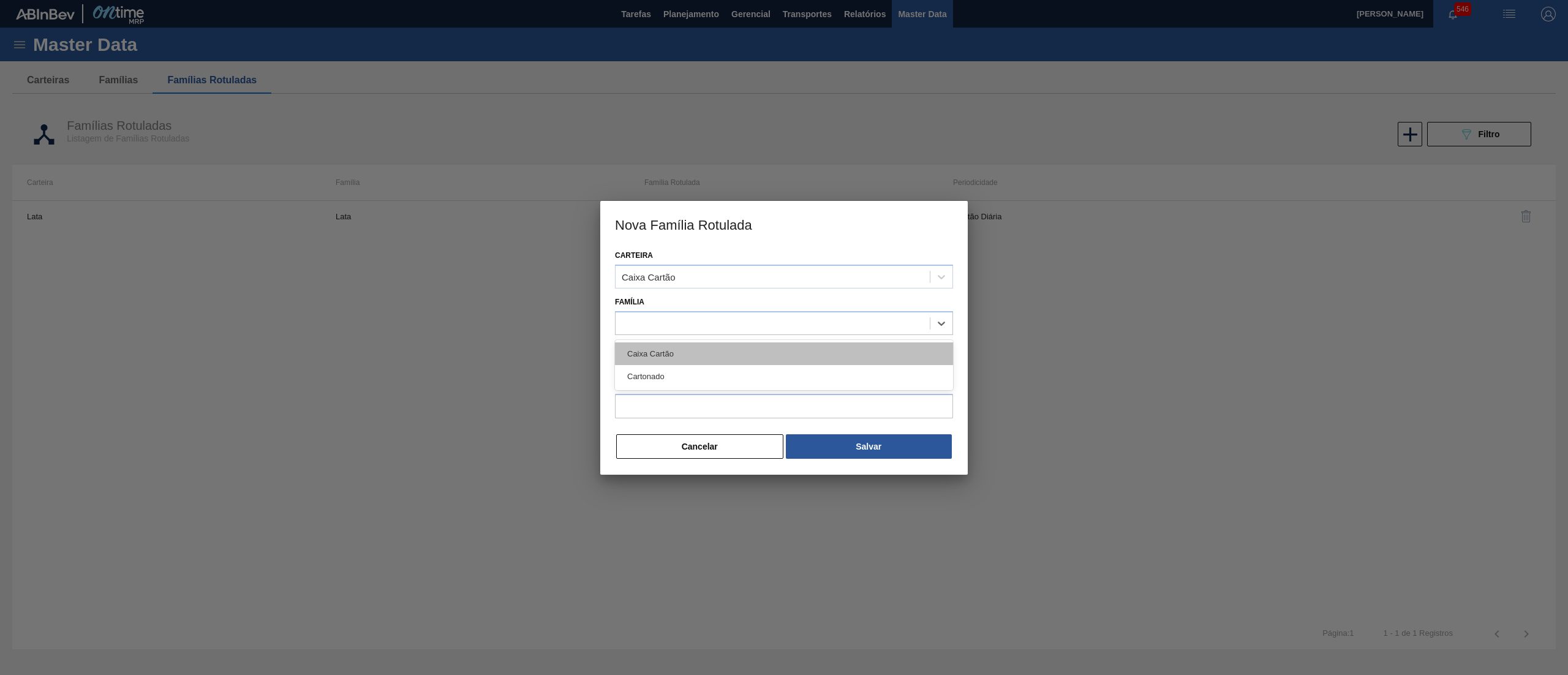
click at [738, 353] on div "Caixa Cartão" at bounding box center [783, 354] width 338 height 22
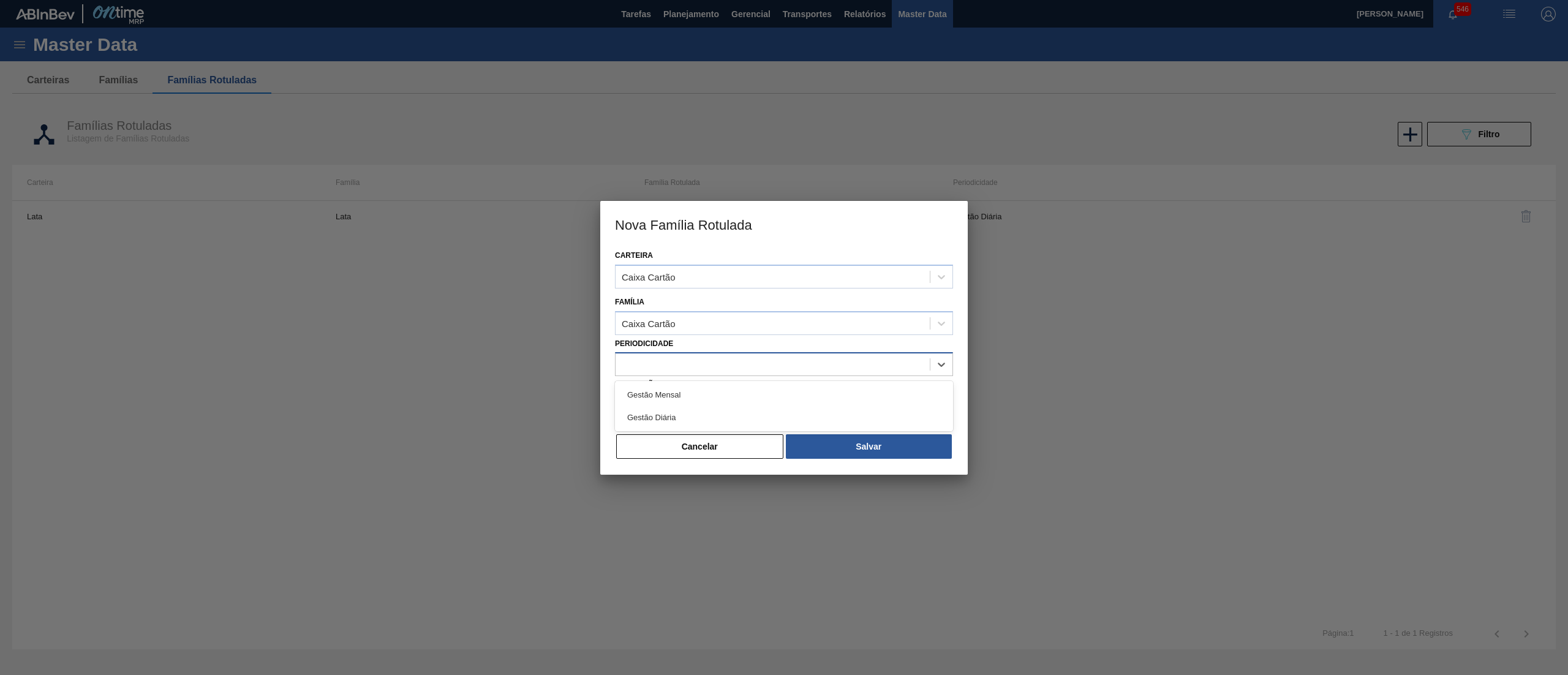
click at [735, 364] on div at bounding box center [772, 365] width 314 height 17
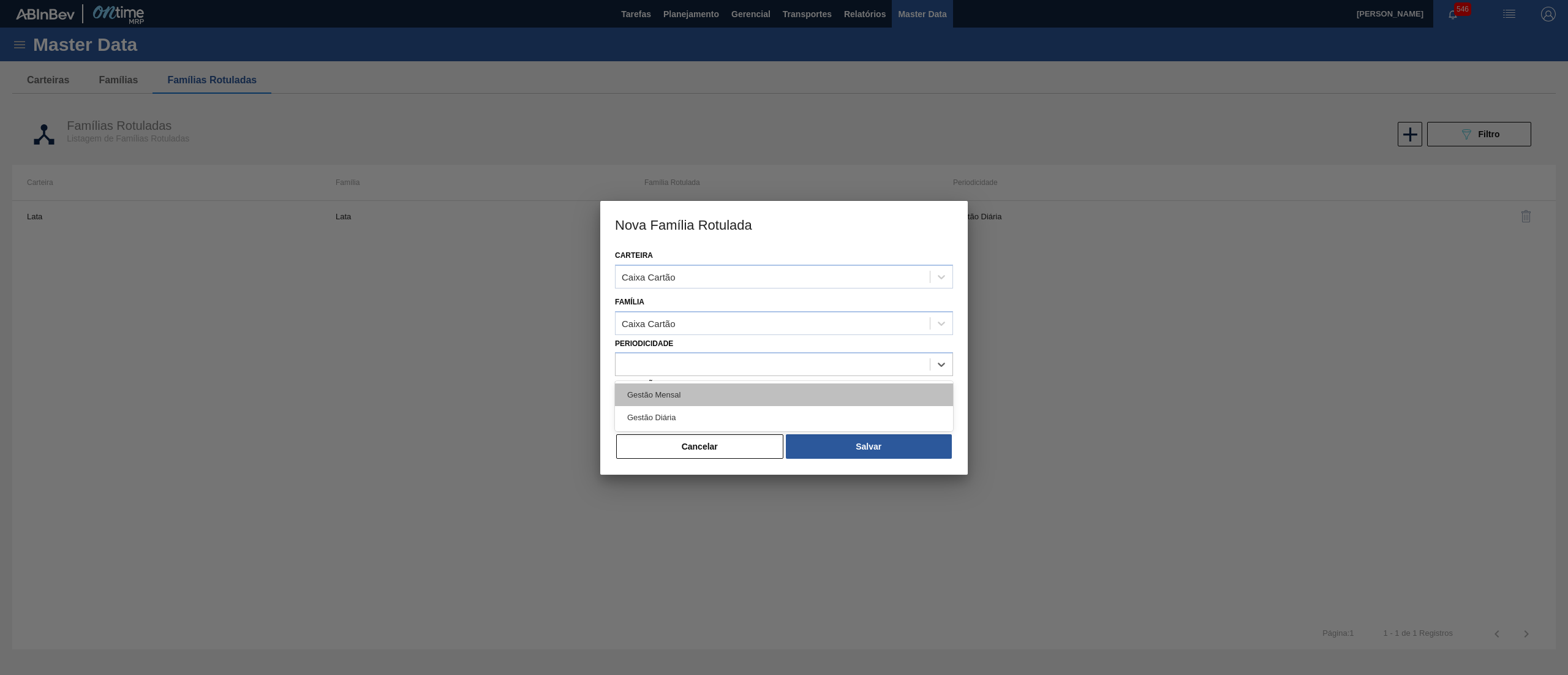
click at [729, 394] on div "Gestão Mensal" at bounding box center [783, 394] width 338 height 22
click at [729, 394] on input "Descrição" at bounding box center [783, 405] width 338 height 25
paste input "30034748"
drag, startPoint x: 662, startPoint y: 401, endPoint x: 497, endPoint y: 413, distance: 165.4
click at [497, 413] on div "Nova Família Rotulada Carteira Caixa Cartão Família Caixa Cartão Periodicidade …" at bounding box center [784, 337] width 1568 height 675
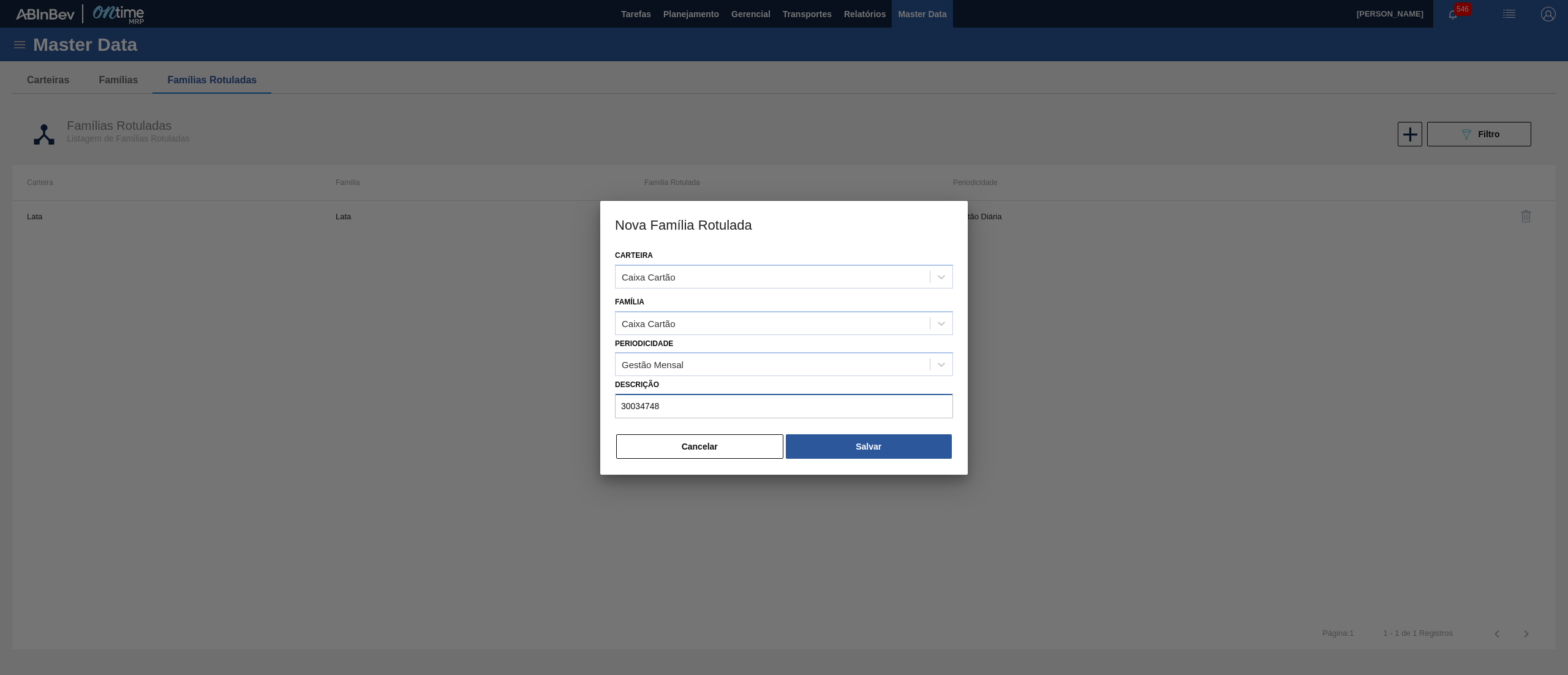
paste input "CX CT GREEN MIX 269ML LT C"
type input "CAIXA CARTÃO BEATS GREEN MIX 269ML LT C8"
click at [860, 445] on button "Salvar" at bounding box center [868, 446] width 166 height 25
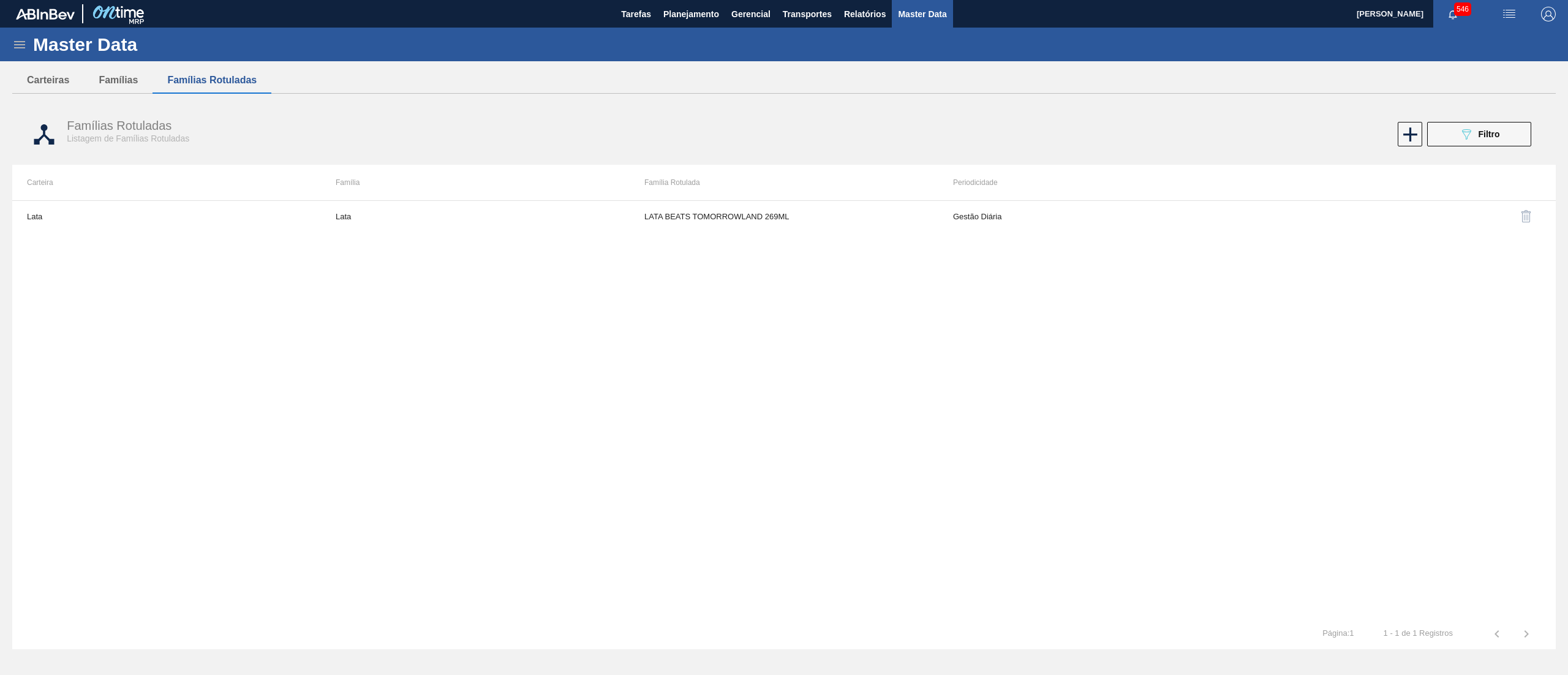
click at [16, 44] on icon at bounding box center [20, 45] width 11 height 7
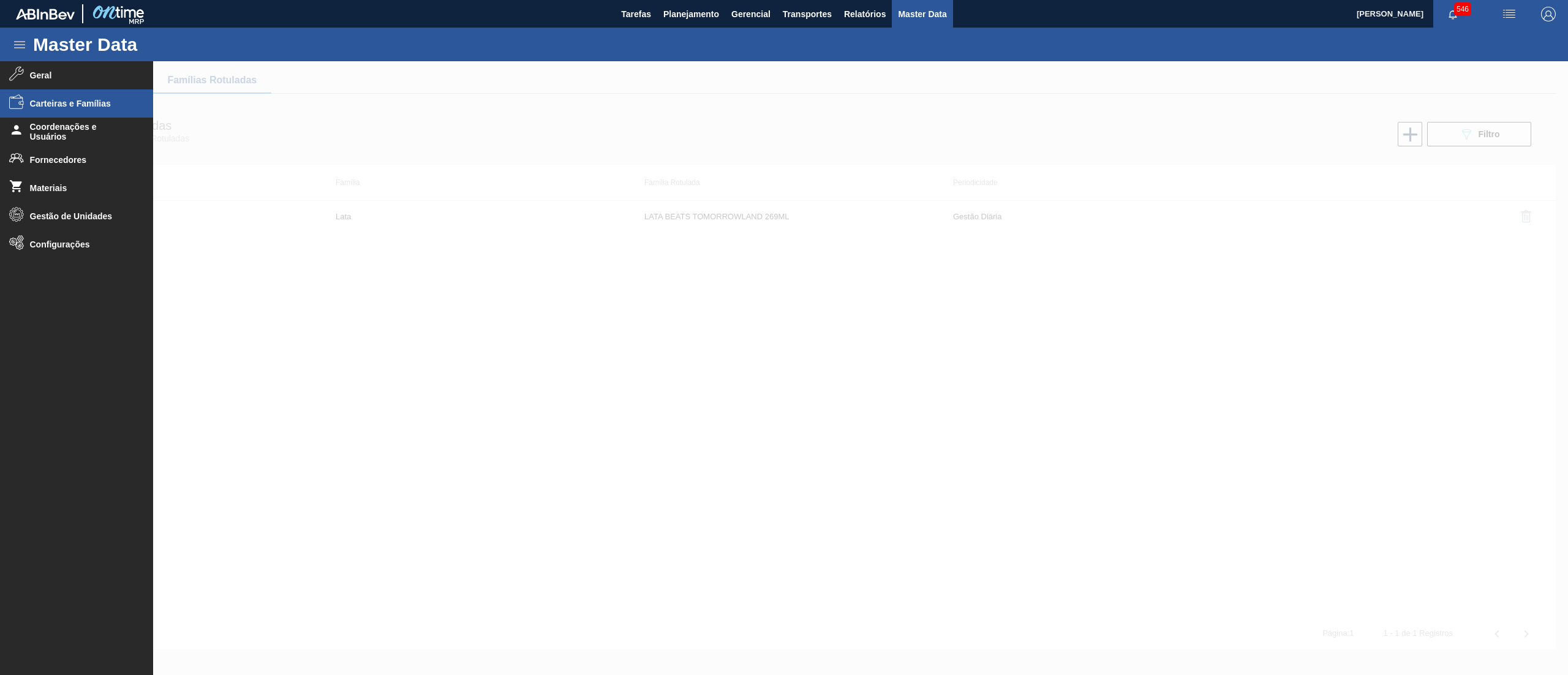
click at [70, 104] on span "Carteiras e Famílias" at bounding box center [80, 103] width 101 height 10
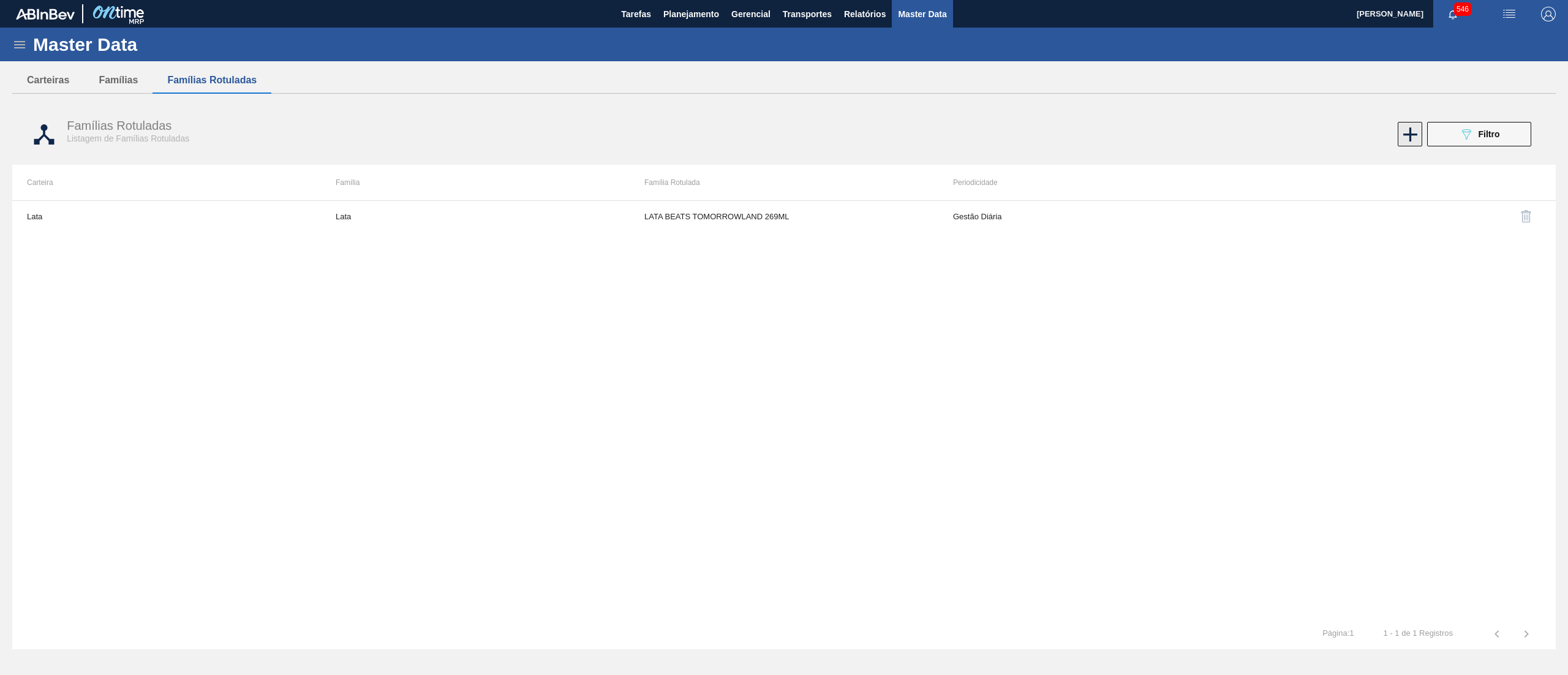
click at [1403, 131] on icon at bounding box center [1410, 134] width 24 height 24
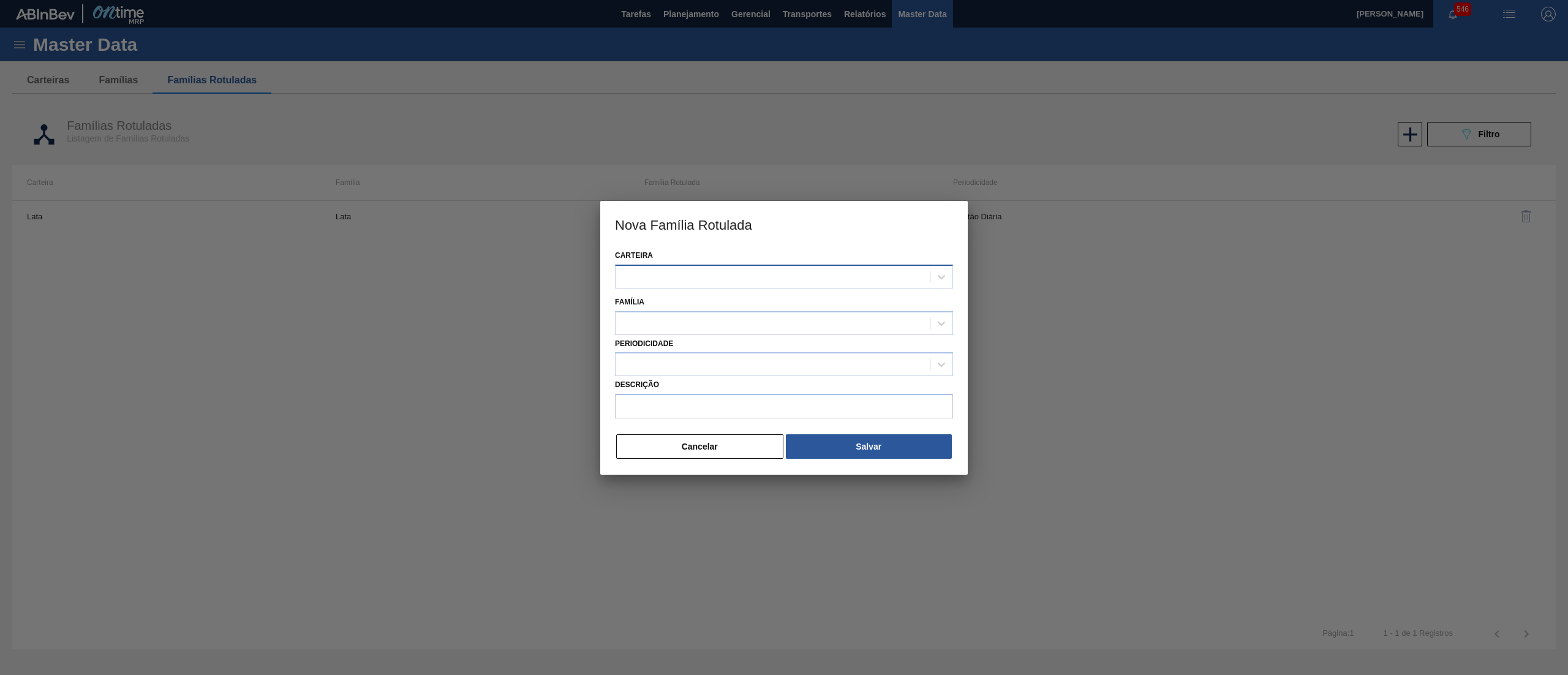
click at [662, 266] on div at bounding box center [783, 277] width 338 height 24
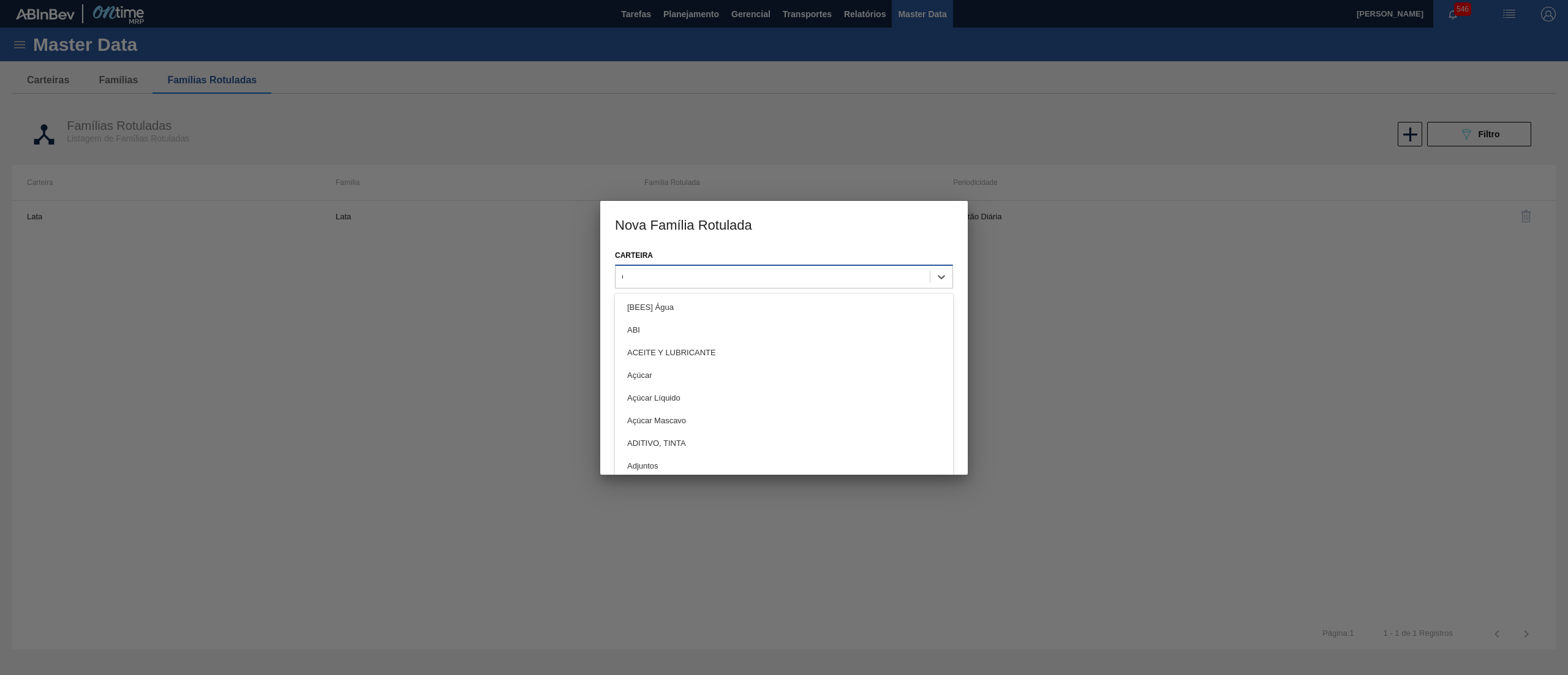
type input "CS"
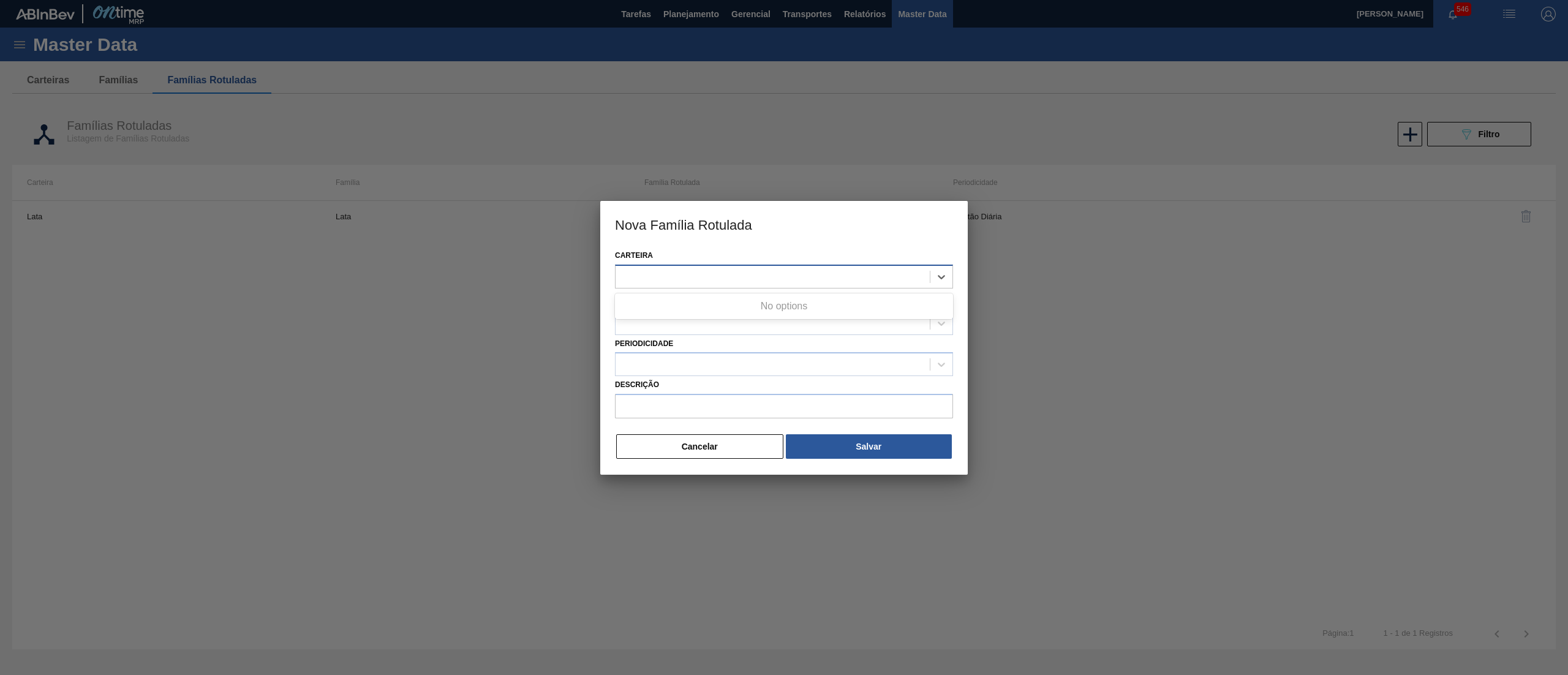
click at [653, 274] on div "CS" at bounding box center [772, 277] width 314 height 17
type input "CAIX"
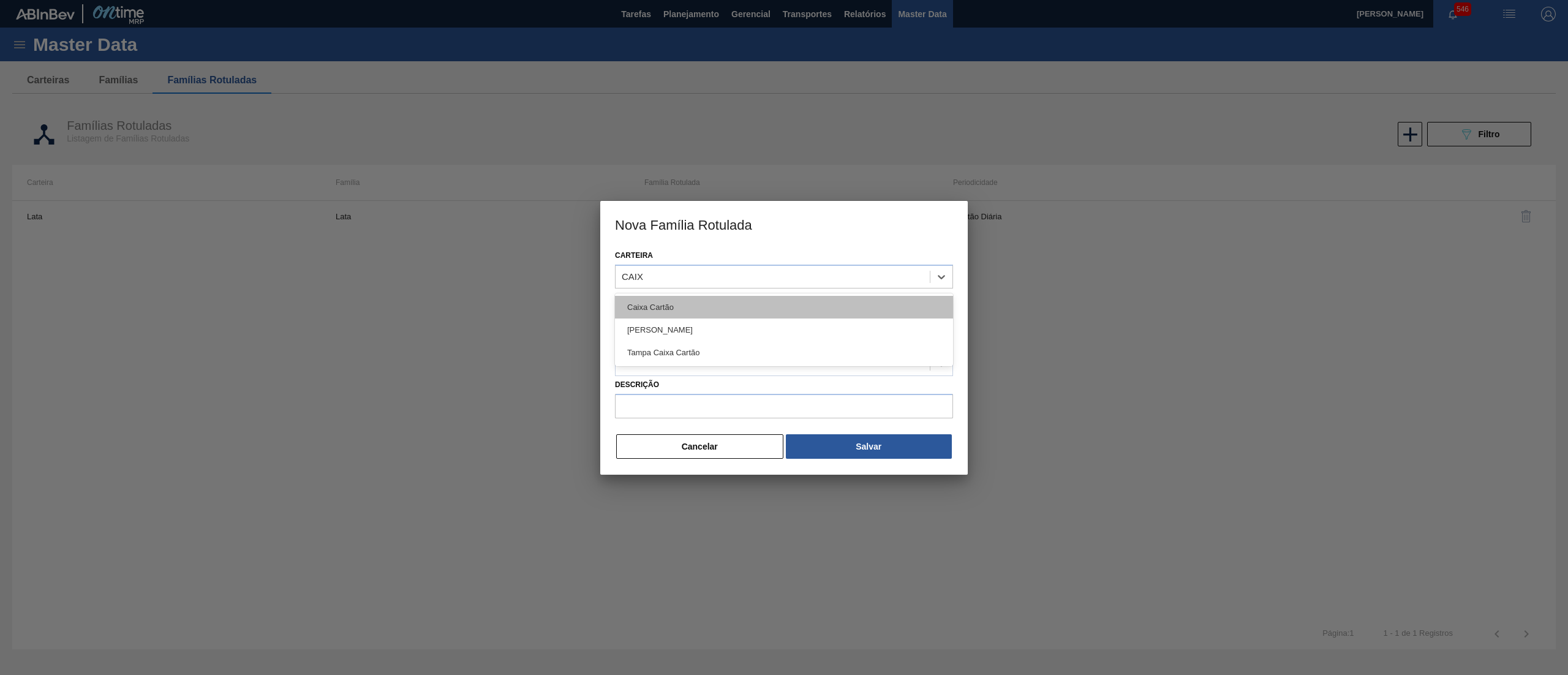
click at [673, 316] on div "Caixa Cartão" at bounding box center [783, 307] width 338 height 22
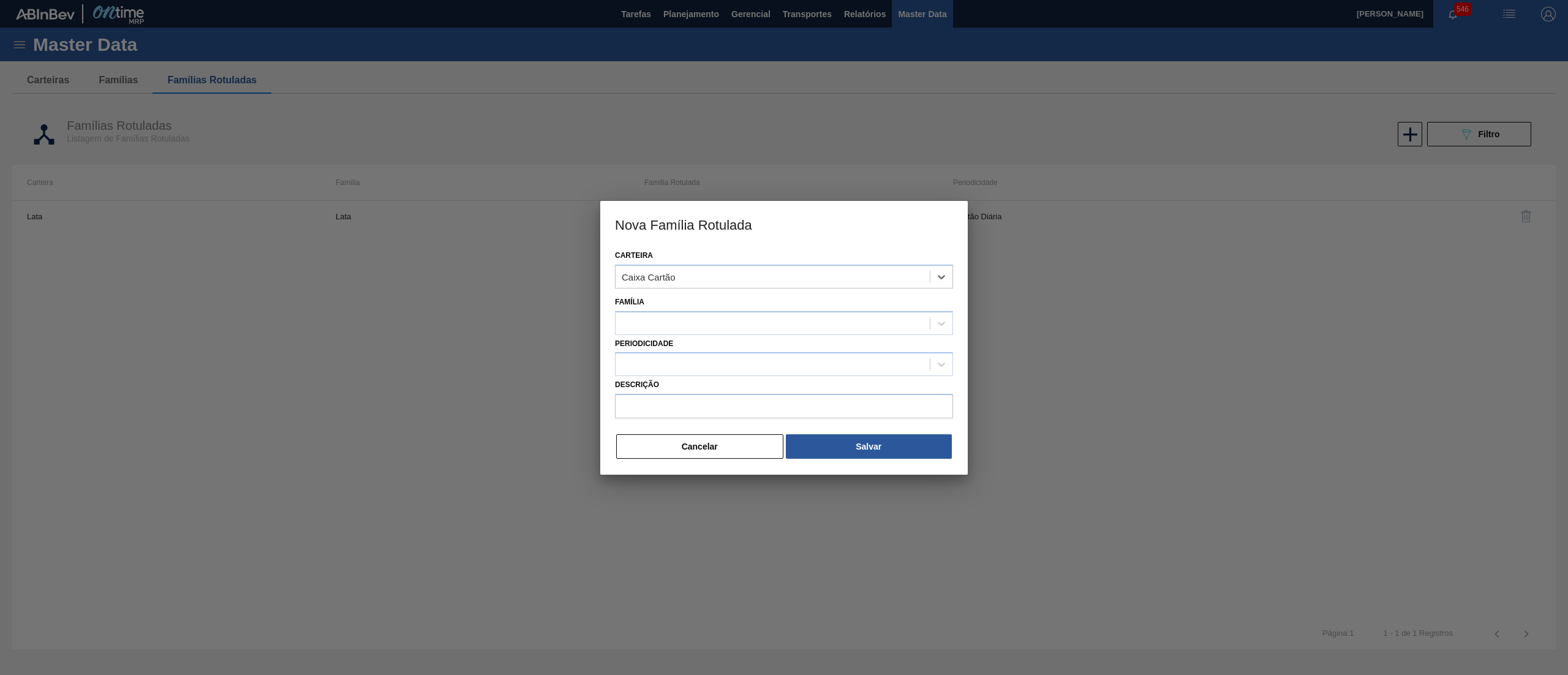
click at [673, 316] on div at bounding box center [772, 323] width 314 height 17
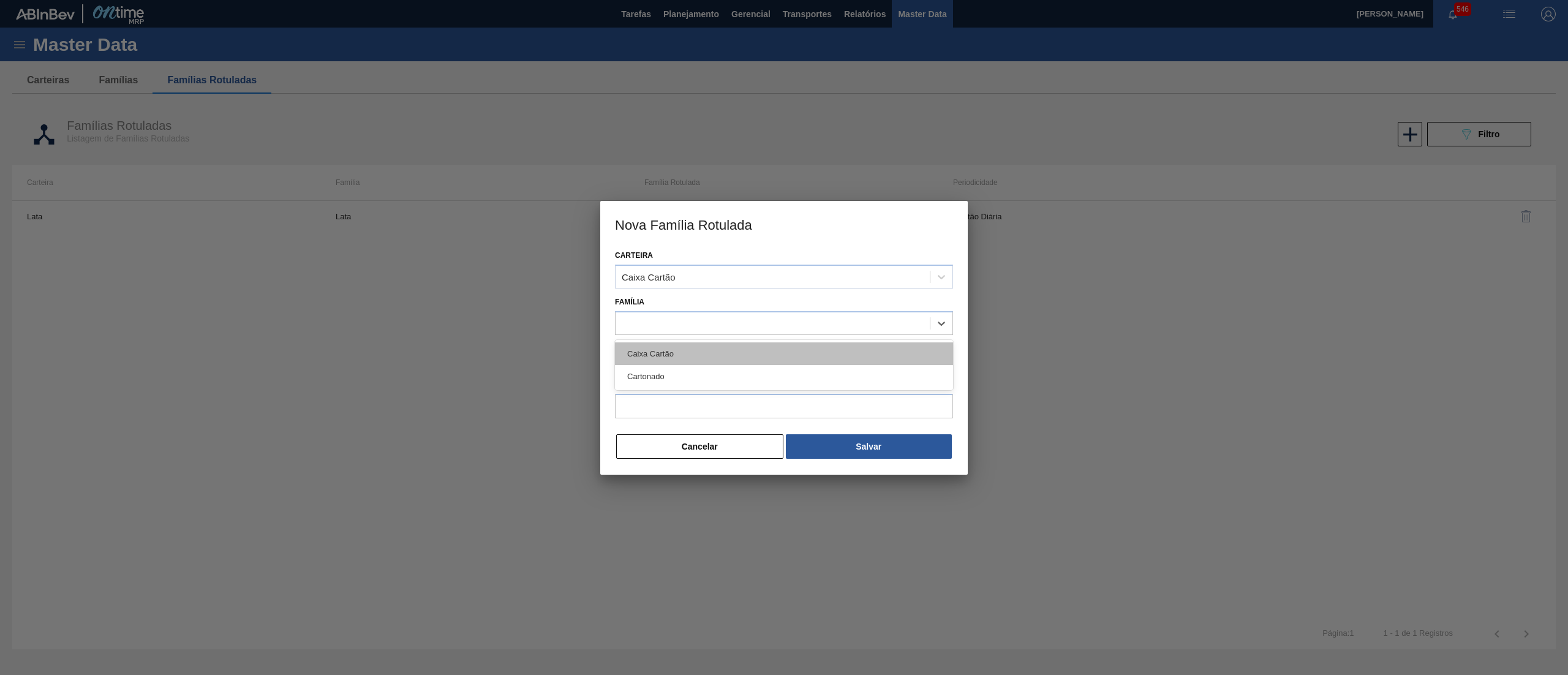
click at [677, 351] on div "Caixa Cartão" at bounding box center [783, 354] width 338 height 22
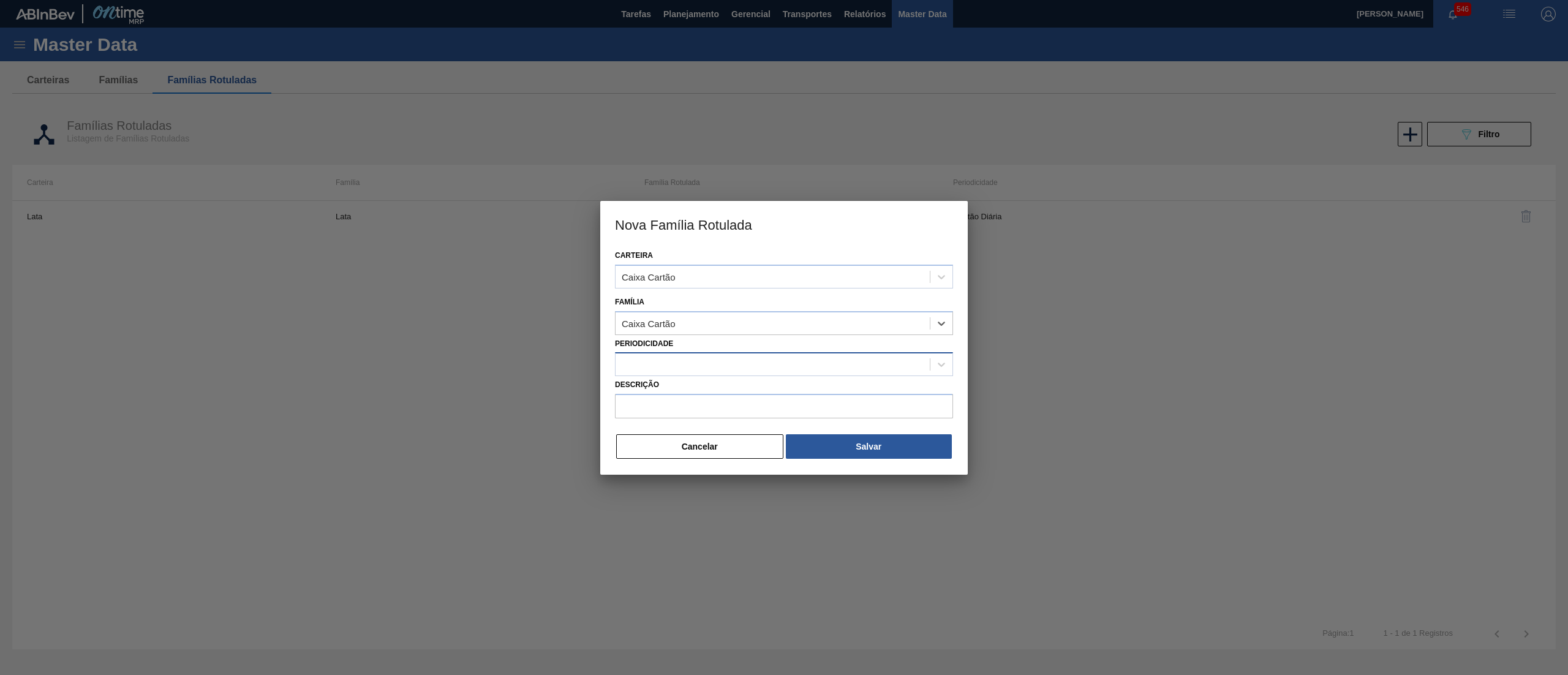
click at [677, 358] on div at bounding box center [772, 365] width 314 height 17
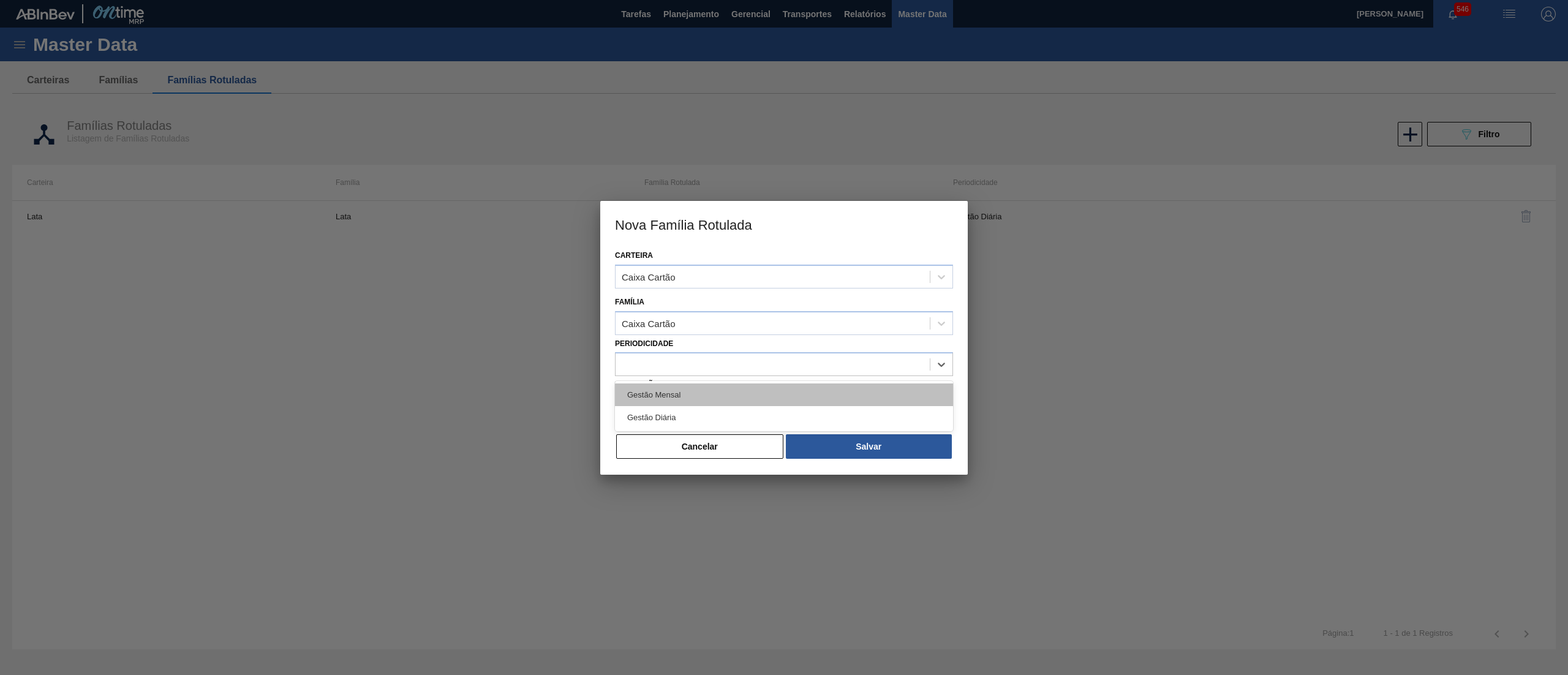
click at [657, 390] on div "Gestão Mensal" at bounding box center [783, 394] width 338 height 22
click at [662, 405] on input "Descrição" at bounding box center [783, 405] width 338 height 25
paste input "CX CARTAO GREEN MIX 269ML LN C6"
drag, startPoint x: 633, startPoint y: 402, endPoint x: 596, endPoint y: 404, distance: 37.1
click at [596, 404] on div "Nova Família Rotulada Carteira Caixa Cartão Família Caixa Cartão Periodicidade …" at bounding box center [784, 337] width 1568 height 675
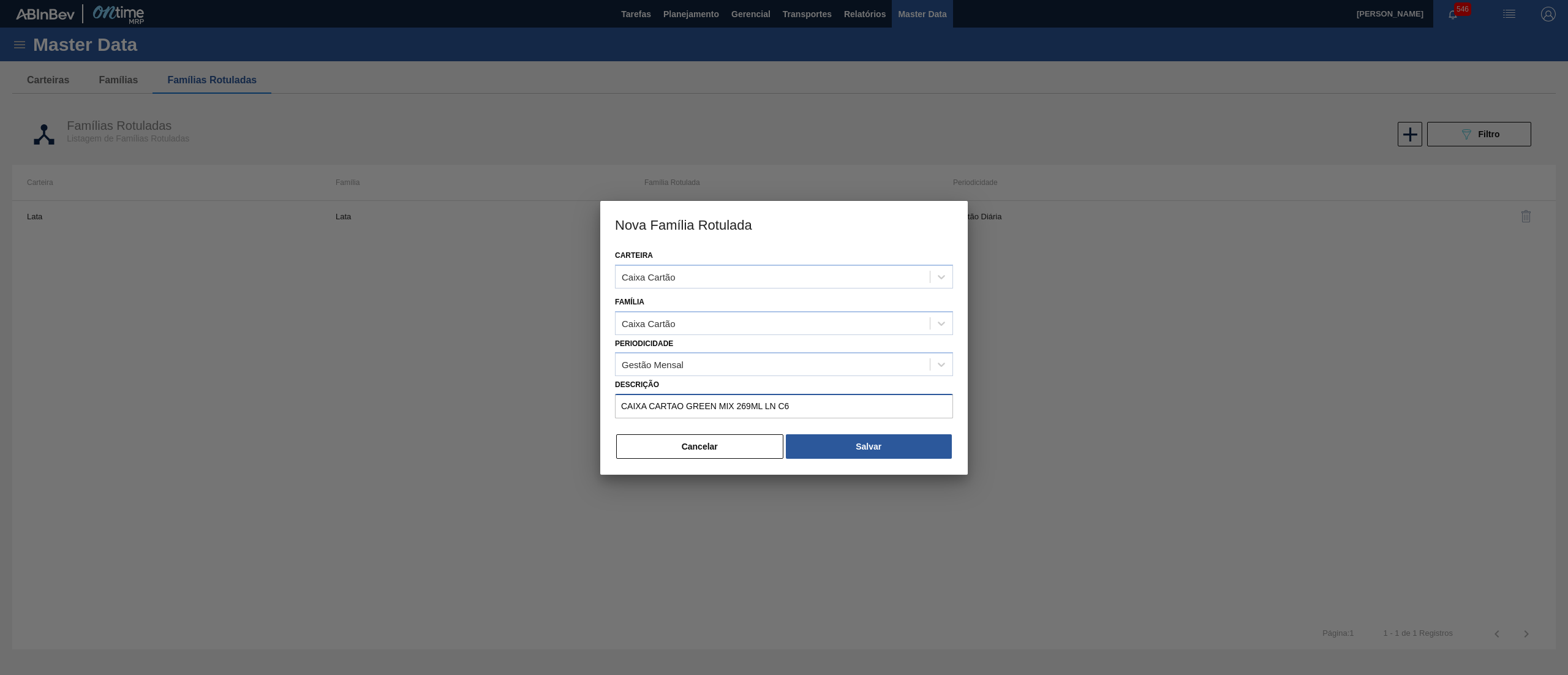
click at [684, 404] on input "CAIXA CARTAO GREEN MIX 269ML LN C6" at bounding box center [783, 405] width 338 height 25
click at [884, 406] on input "CAIXA CARTAO BEATS GREEN MIX 269ML LN C6" at bounding box center [783, 405] width 338 height 25
type input "CAIXA CARTAO BEATS GREEN MIX 269ML LN C6"
click at [892, 440] on button "Salvar" at bounding box center [868, 446] width 166 height 25
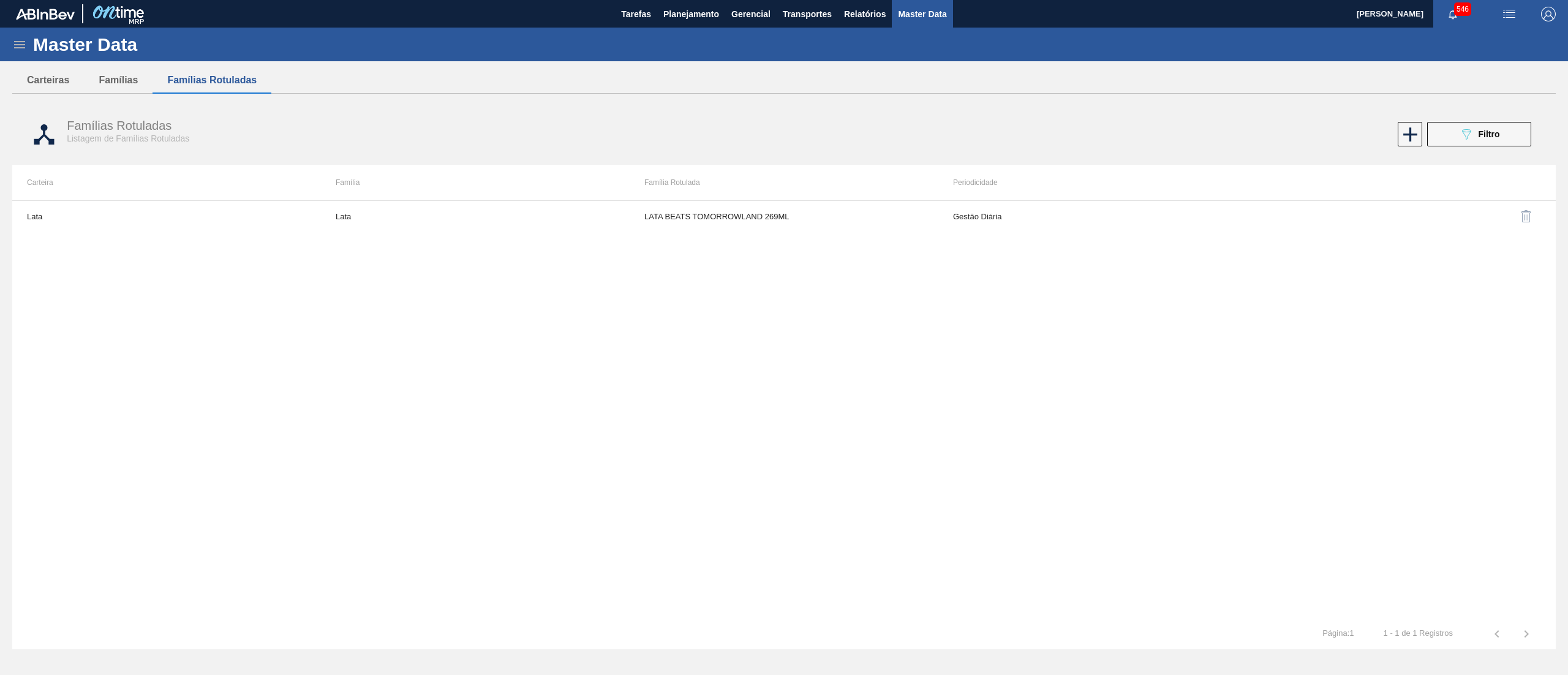
click at [25, 43] on icon at bounding box center [19, 45] width 14 height 14
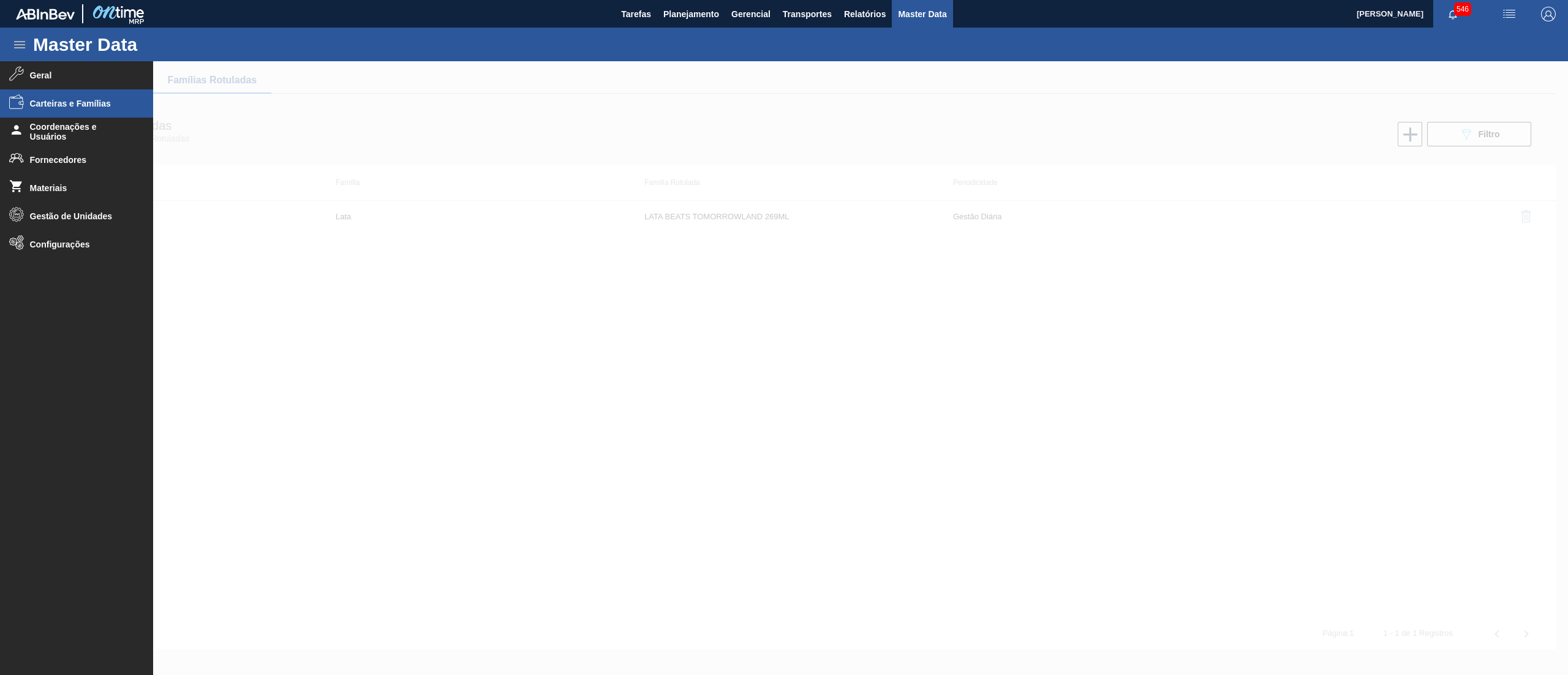
click at [76, 95] on li "Carteiras e Famílias" at bounding box center [76, 103] width 153 height 28
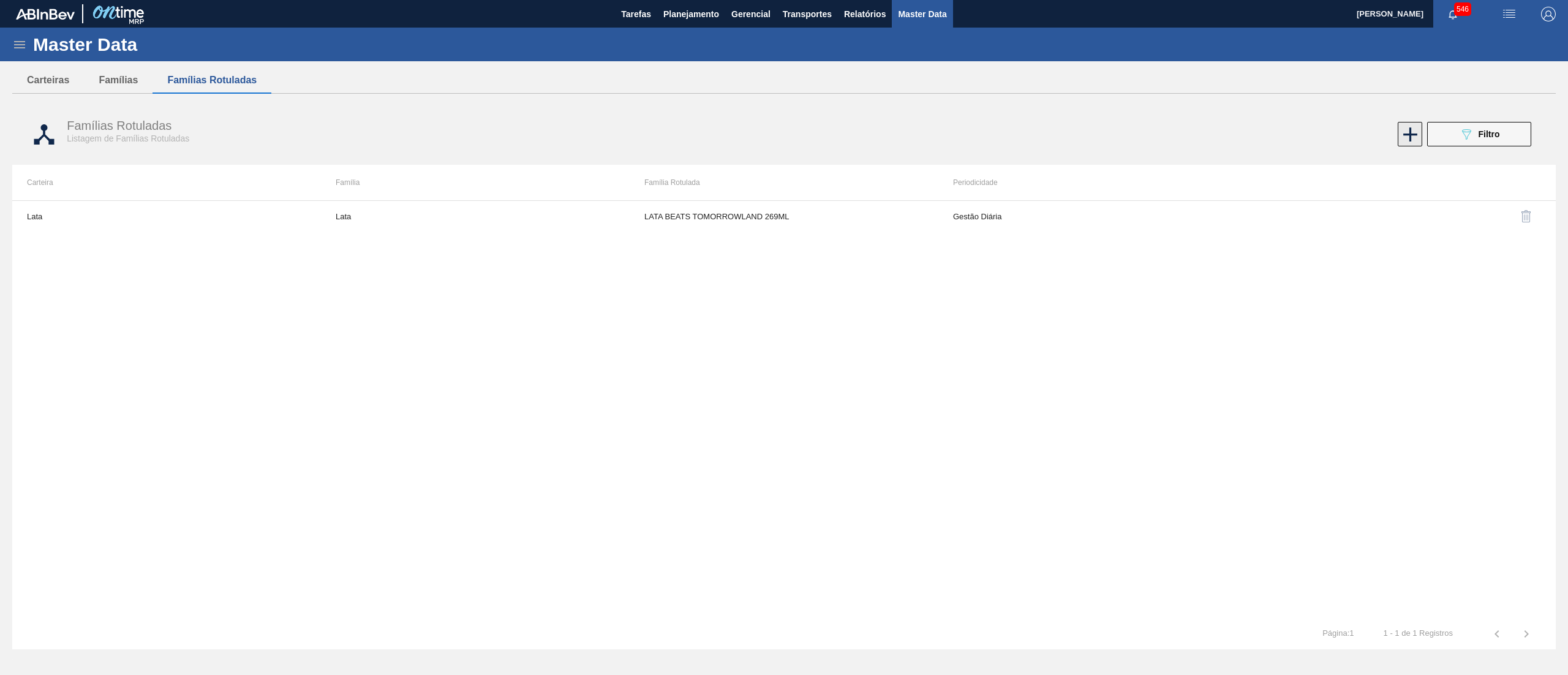
click at [1409, 134] on icon at bounding box center [1411, 134] width 14 height 14
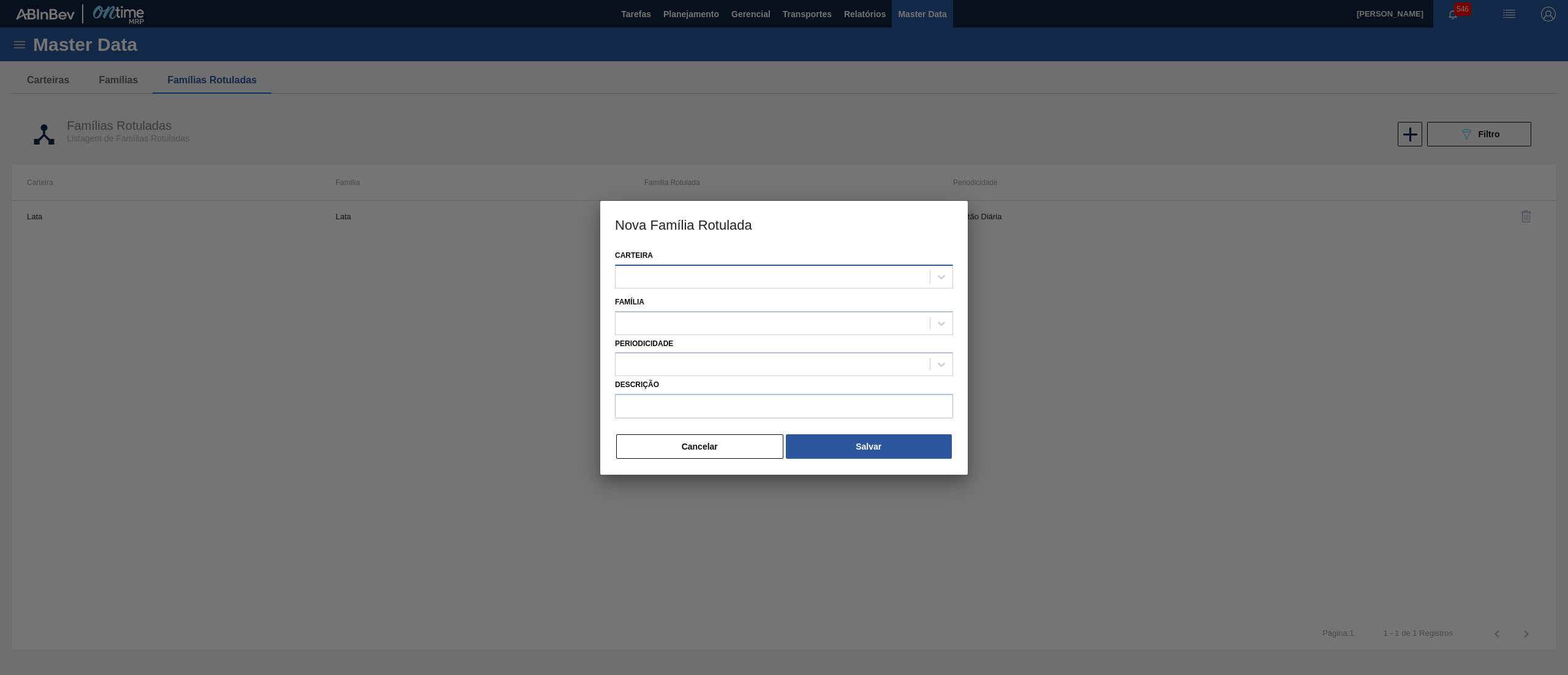
click at [727, 278] on div at bounding box center [772, 277] width 314 height 17
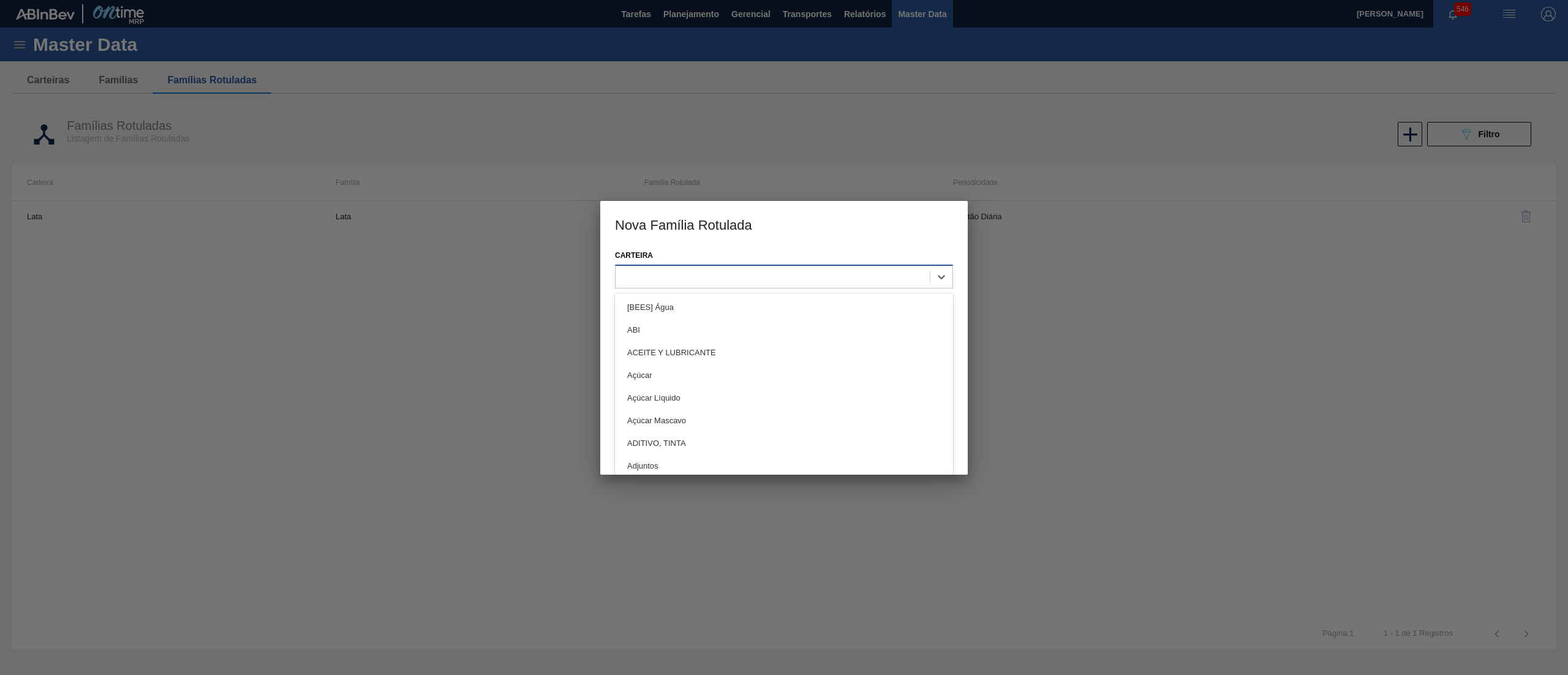
paste input "FILME CONTR 620X80 GREENMIX 269ML HO"
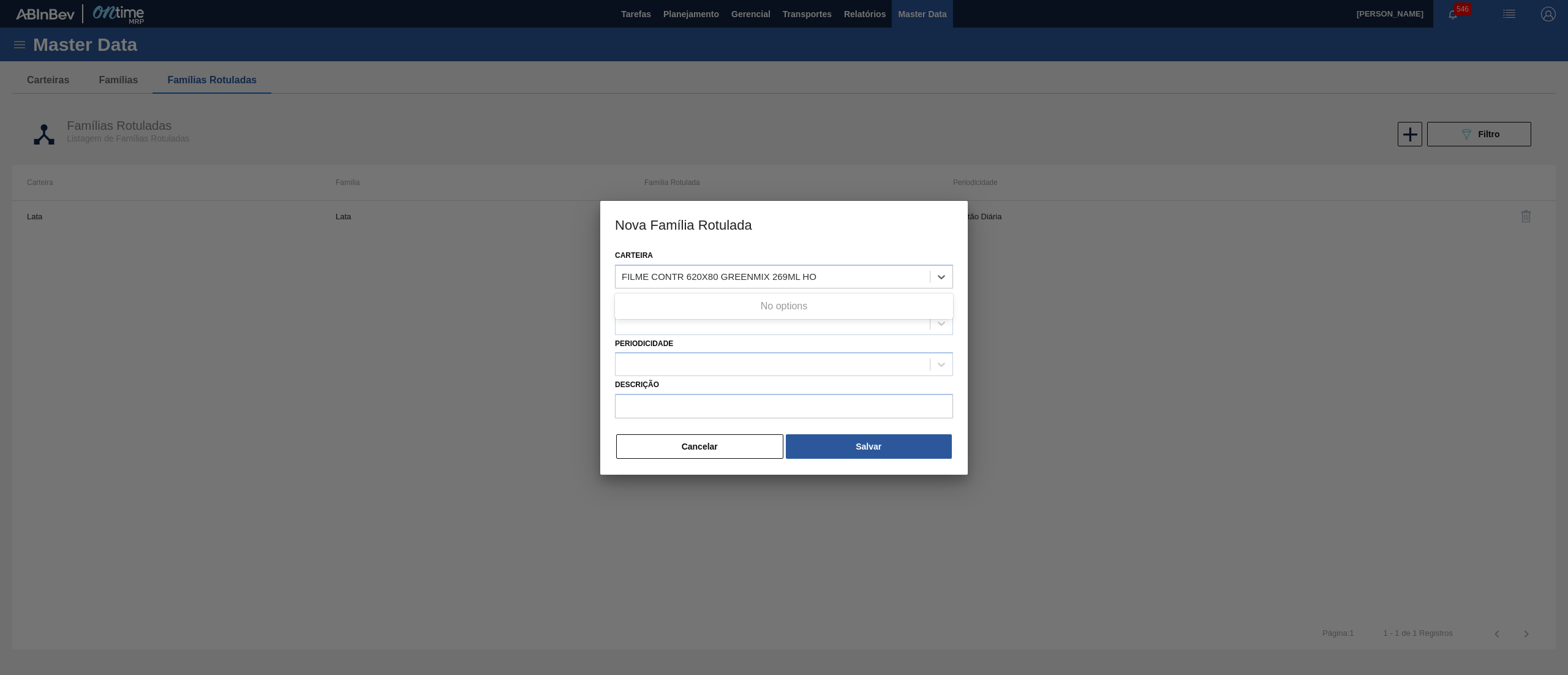
type input "FILME CONTR 620X80 GREENMIX 269ML HO"
click at [721, 336] on div "Periodicidade" at bounding box center [783, 355] width 338 height 41
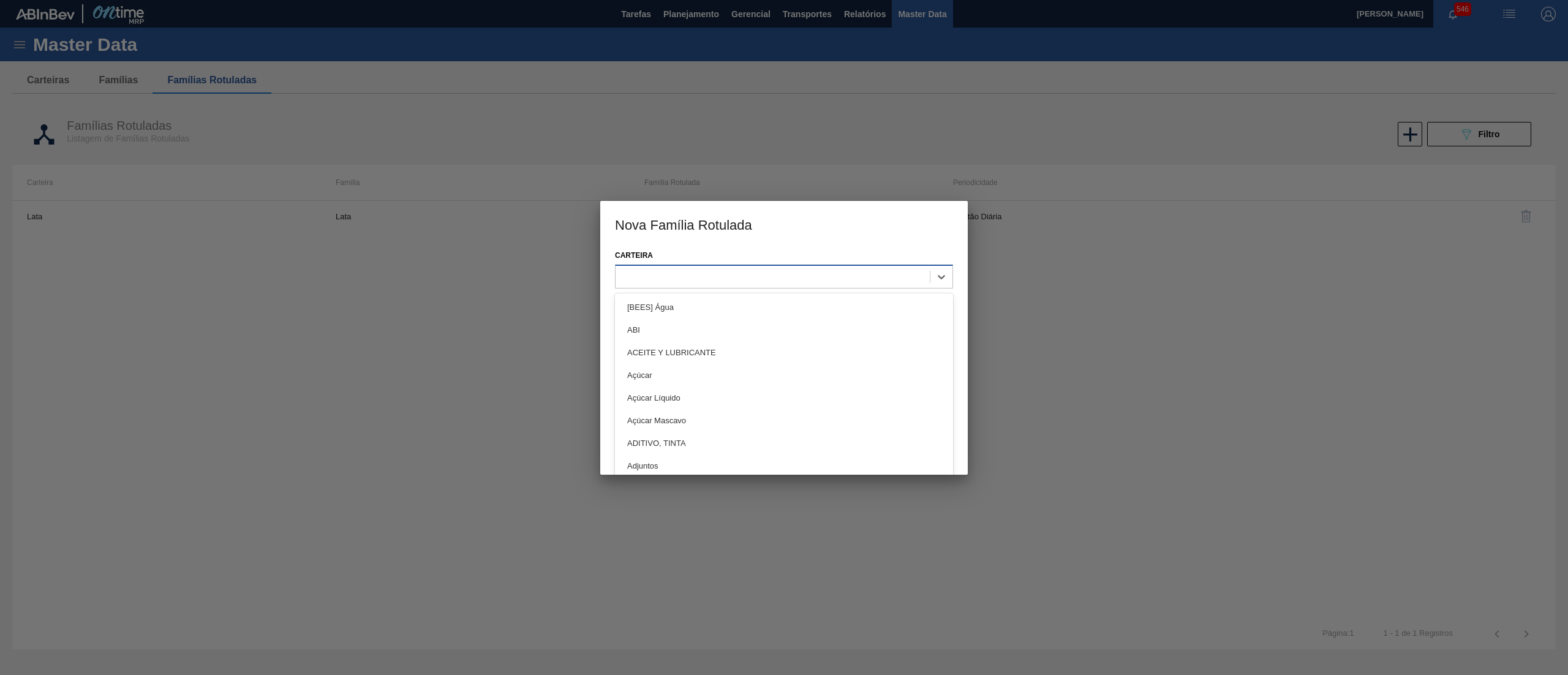
click at [697, 268] on div at bounding box center [772, 277] width 314 height 17
type input "filme"
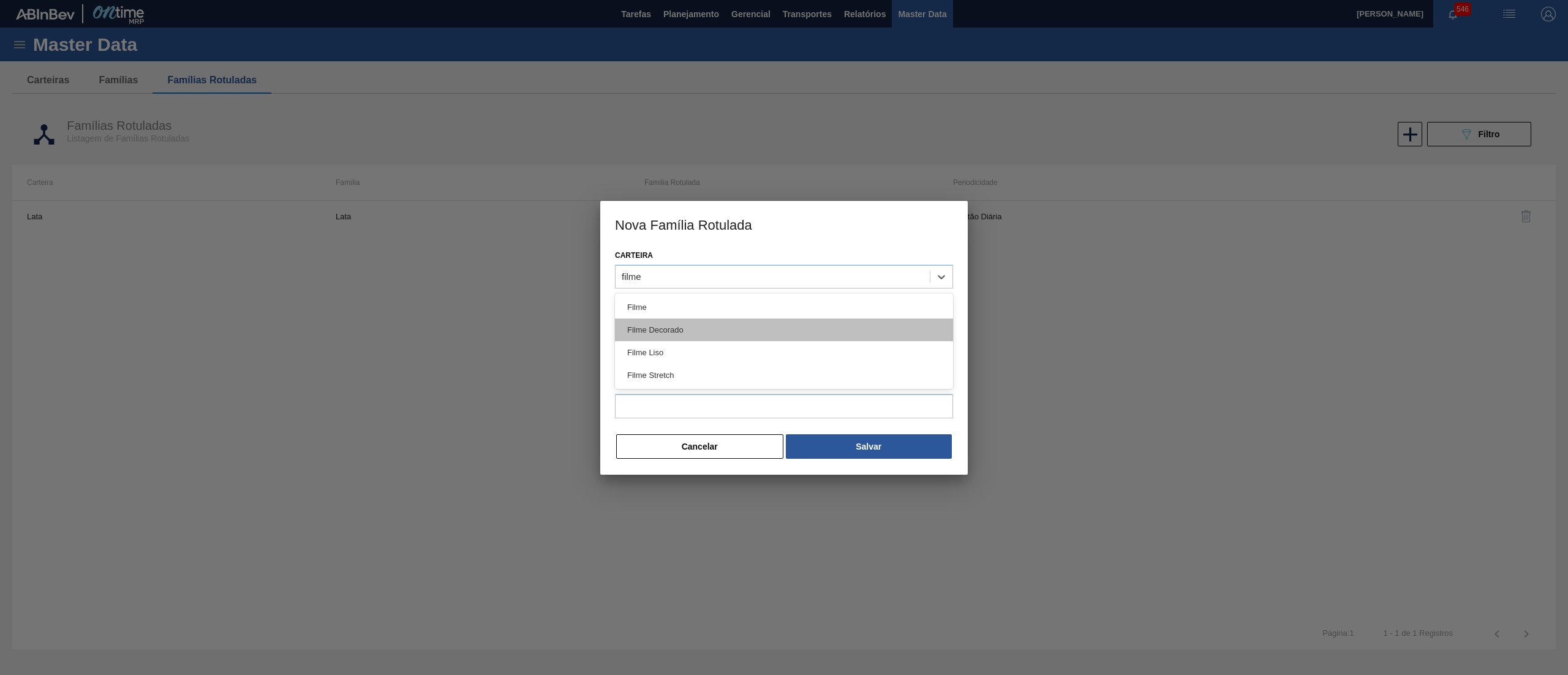
click at [707, 325] on div "Filme Decorado" at bounding box center [783, 330] width 338 height 22
click at [681, 318] on div at bounding box center [772, 323] width 314 height 17
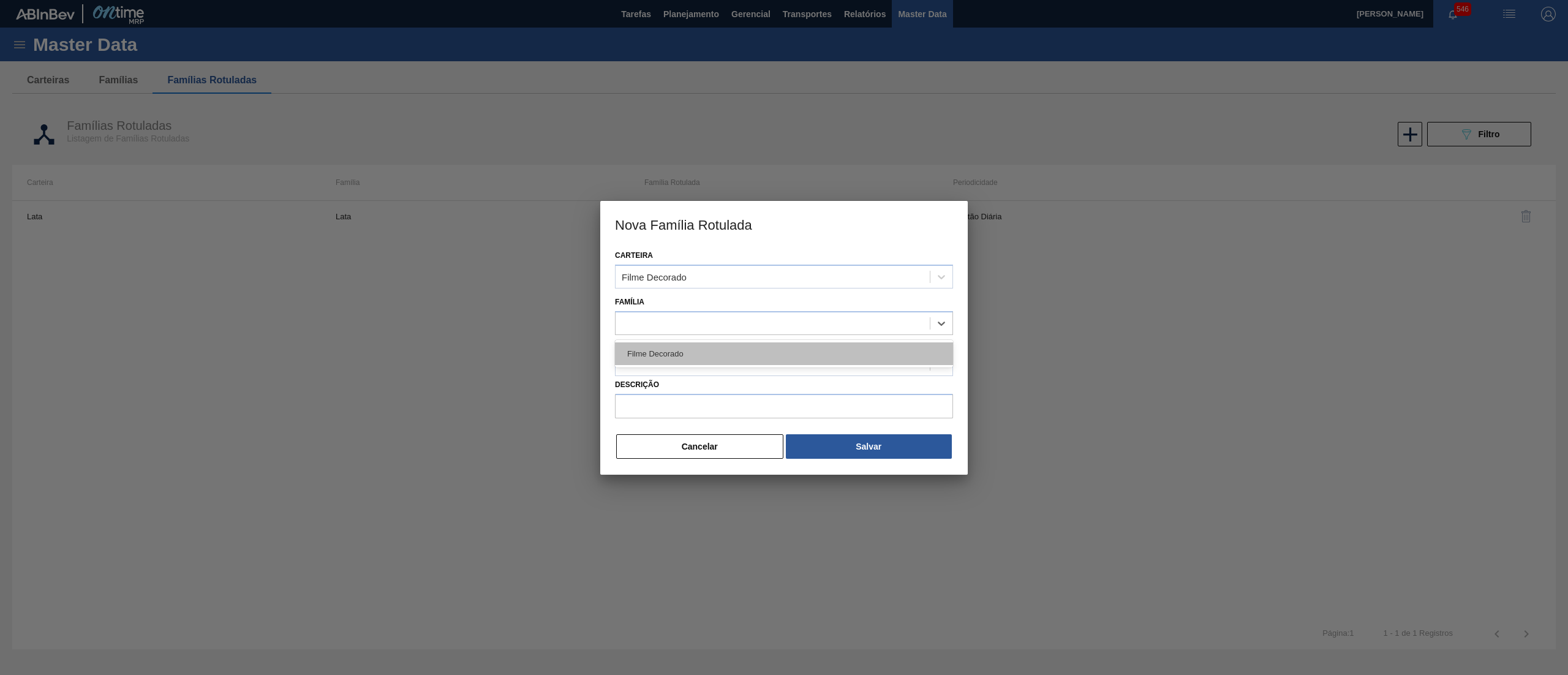
click at [694, 351] on div "Filme Decorado" at bounding box center [783, 354] width 338 height 22
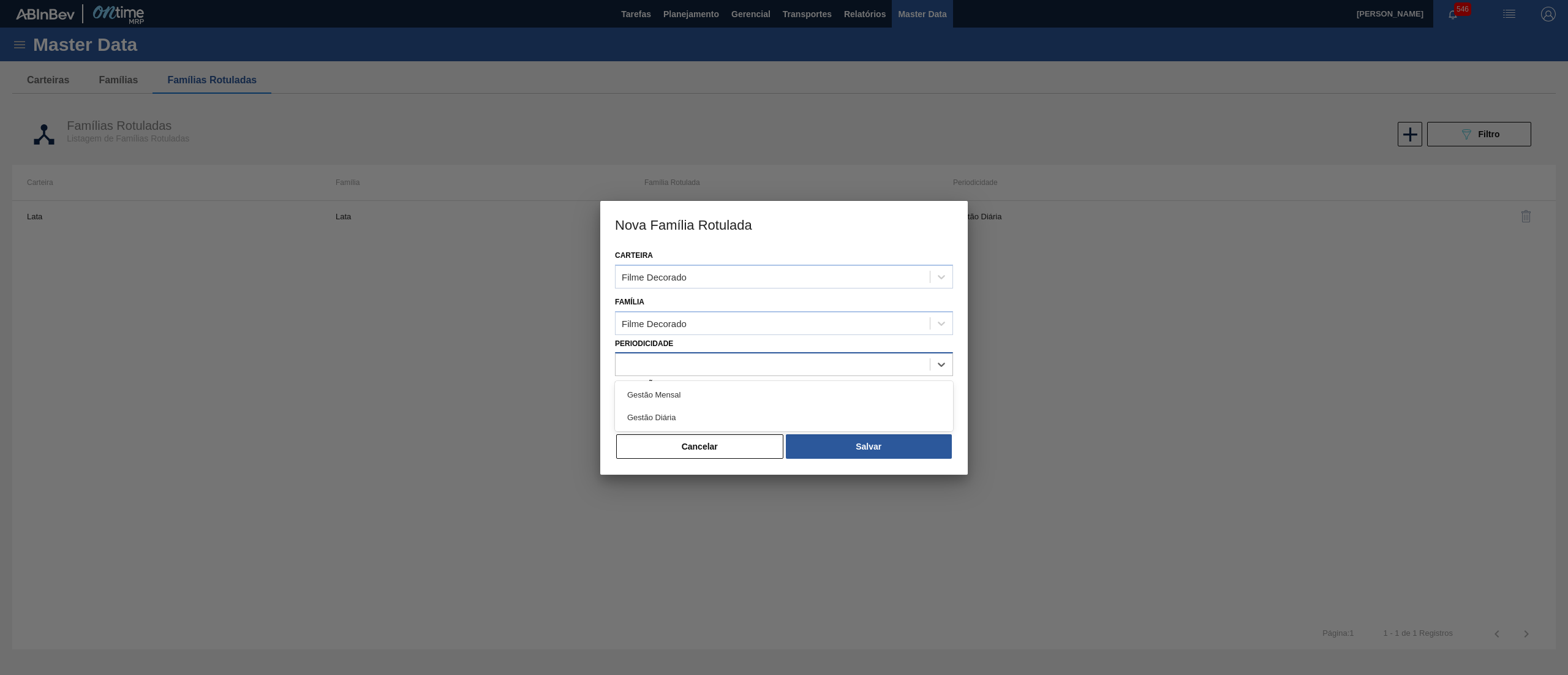
click at [693, 359] on div at bounding box center [772, 365] width 314 height 17
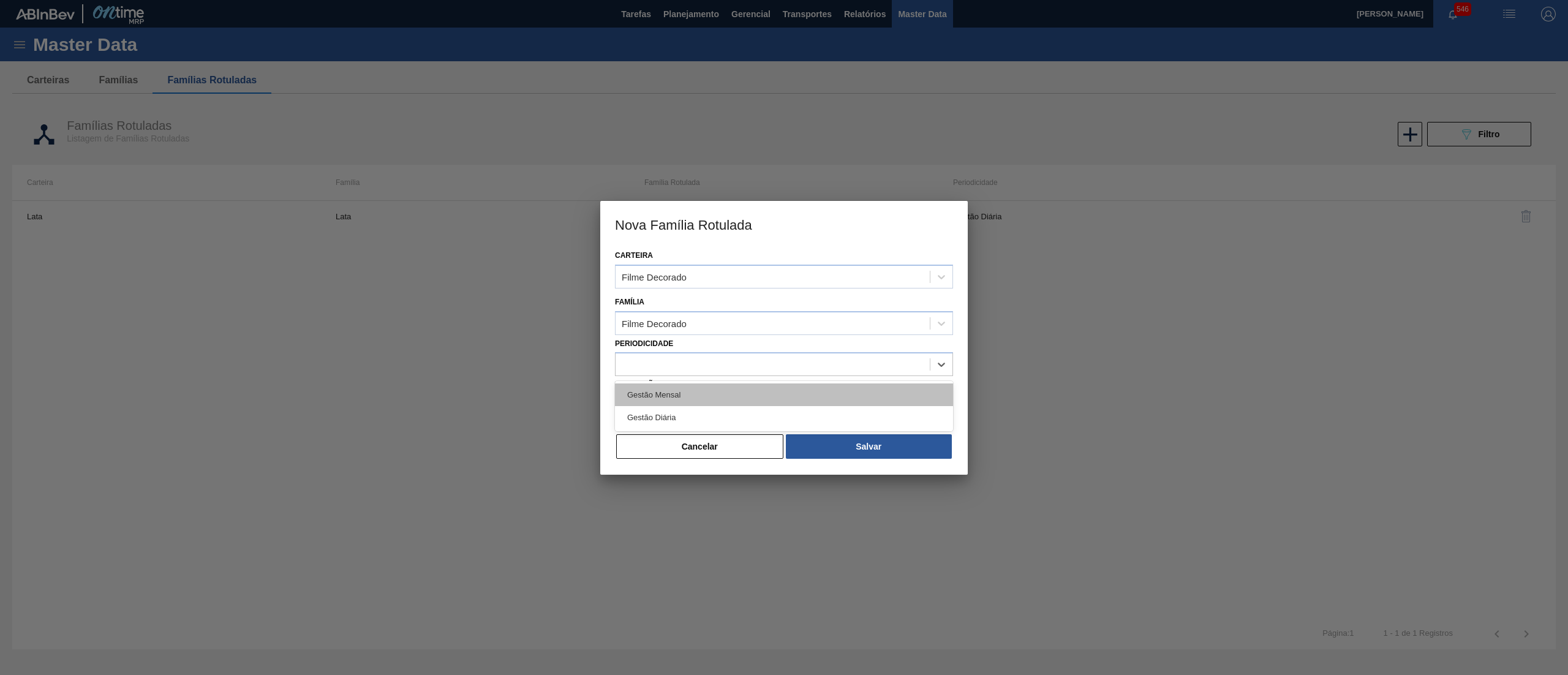
click at [694, 384] on div "Gestão Mensal" at bounding box center [783, 394] width 338 height 22
click at [691, 409] on input "Descrição" at bounding box center [783, 405] width 338 height 25
paste input "FILME CONTR 620X80 GREENMIX 269ML HO"
drag, startPoint x: 650, startPoint y: 409, endPoint x: 708, endPoint y: 409, distance: 58.0
click at [708, 409] on input "FILME CONTR 620X80 GREENMIX 269ML HO" at bounding box center [783, 405] width 338 height 25
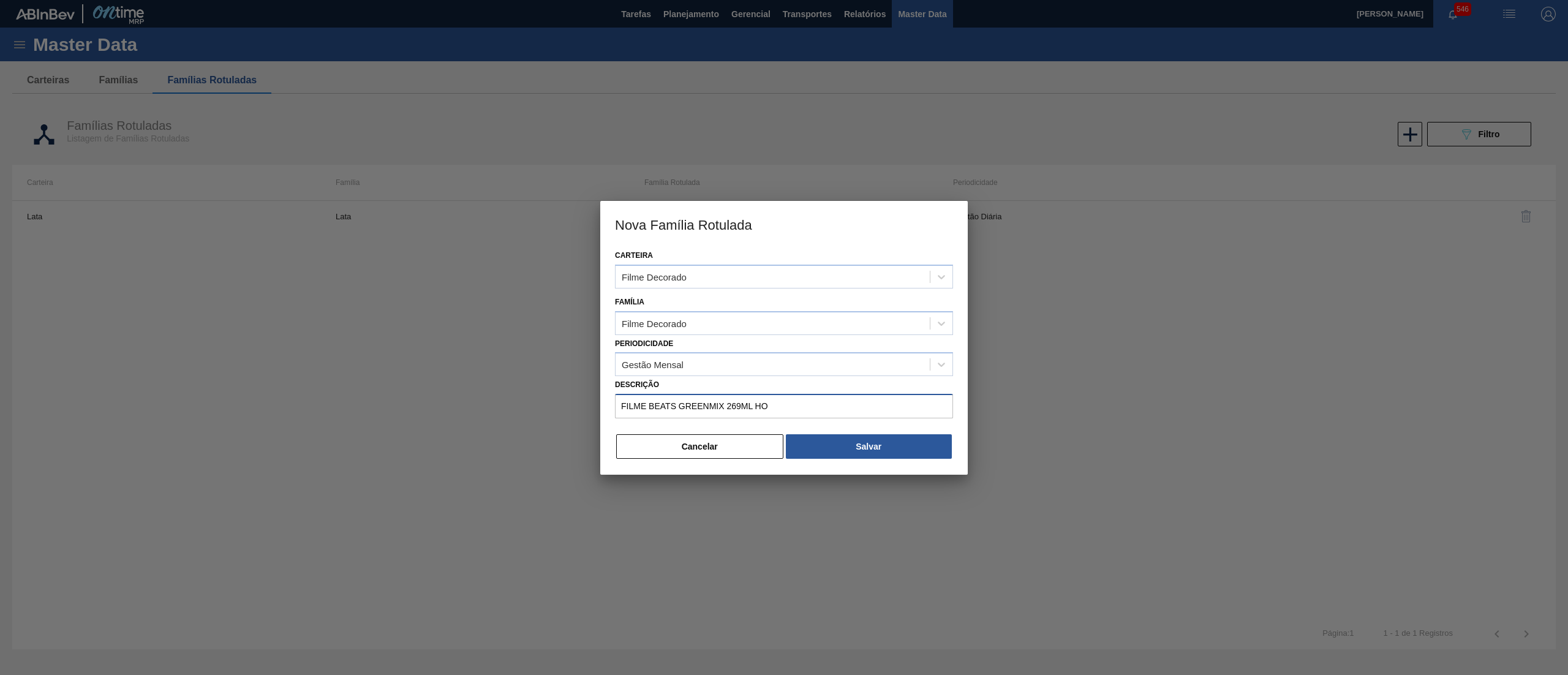
click at [794, 408] on input "FILME BEATS GREENMIX 269ML HO" at bounding box center [783, 405] width 338 height 25
click at [729, 408] on input "FILME BEATS GREENMIX 269ML" at bounding box center [783, 405] width 338 height 25
type input "FILME BEATS GREENMIX LT 269ML"
click at [844, 447] on button "Salvar" at bounding box center [868, 446] width 166 height 25
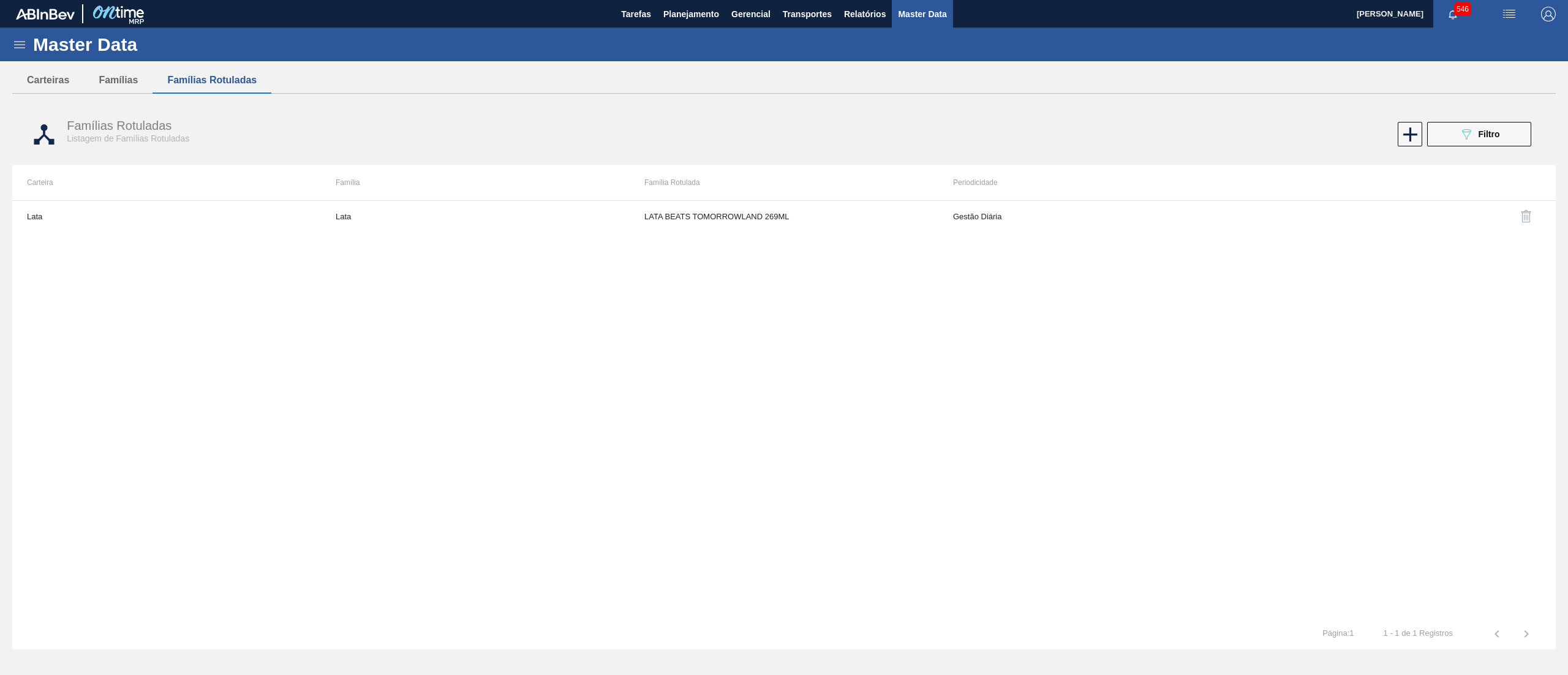
click at [13, 47] on icon at bounding box center [19, 45] width 14 height 14
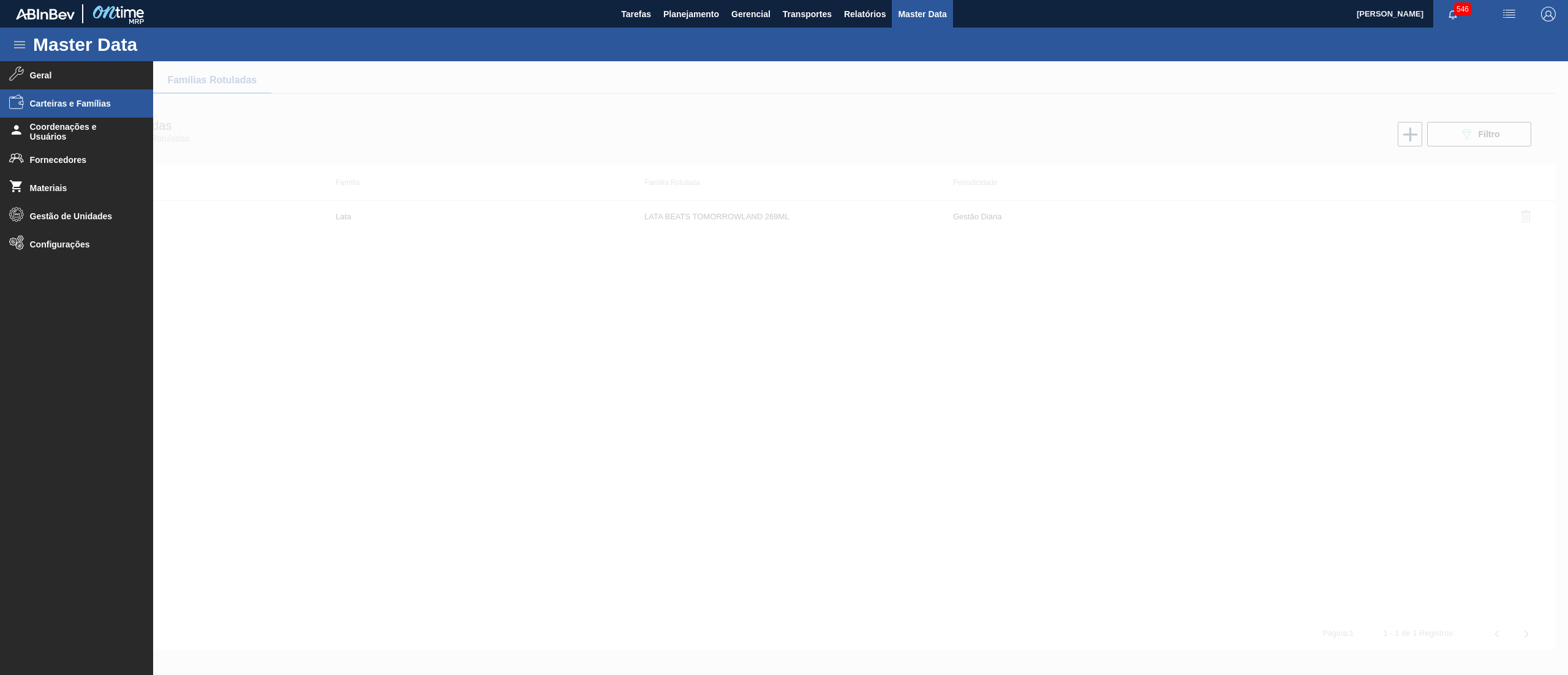
click at [96, 108] on span "Carteiras e Famílias" at bounding box center [80, 103] width 101 height 10
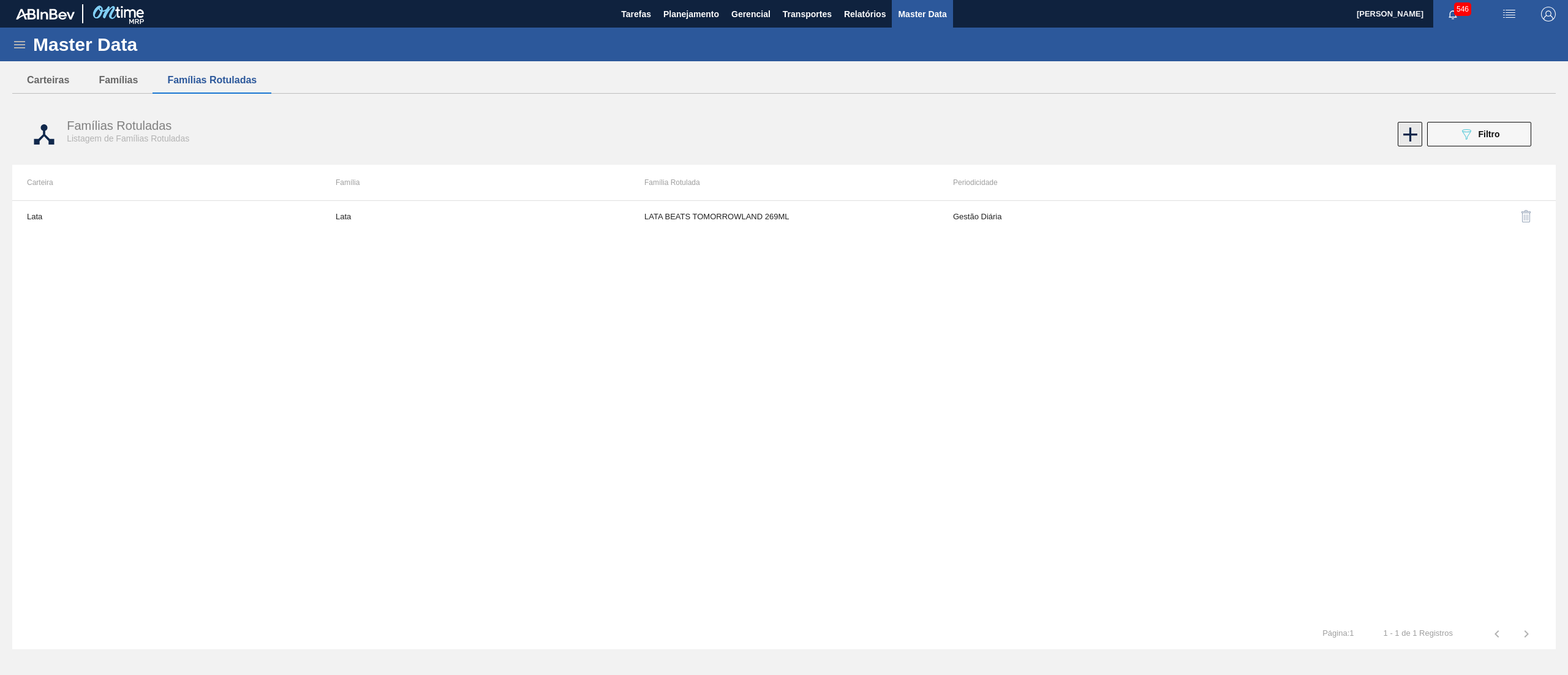
click at [1411, 141] on icon at bounding box center [1410, 134] width 24 height 24
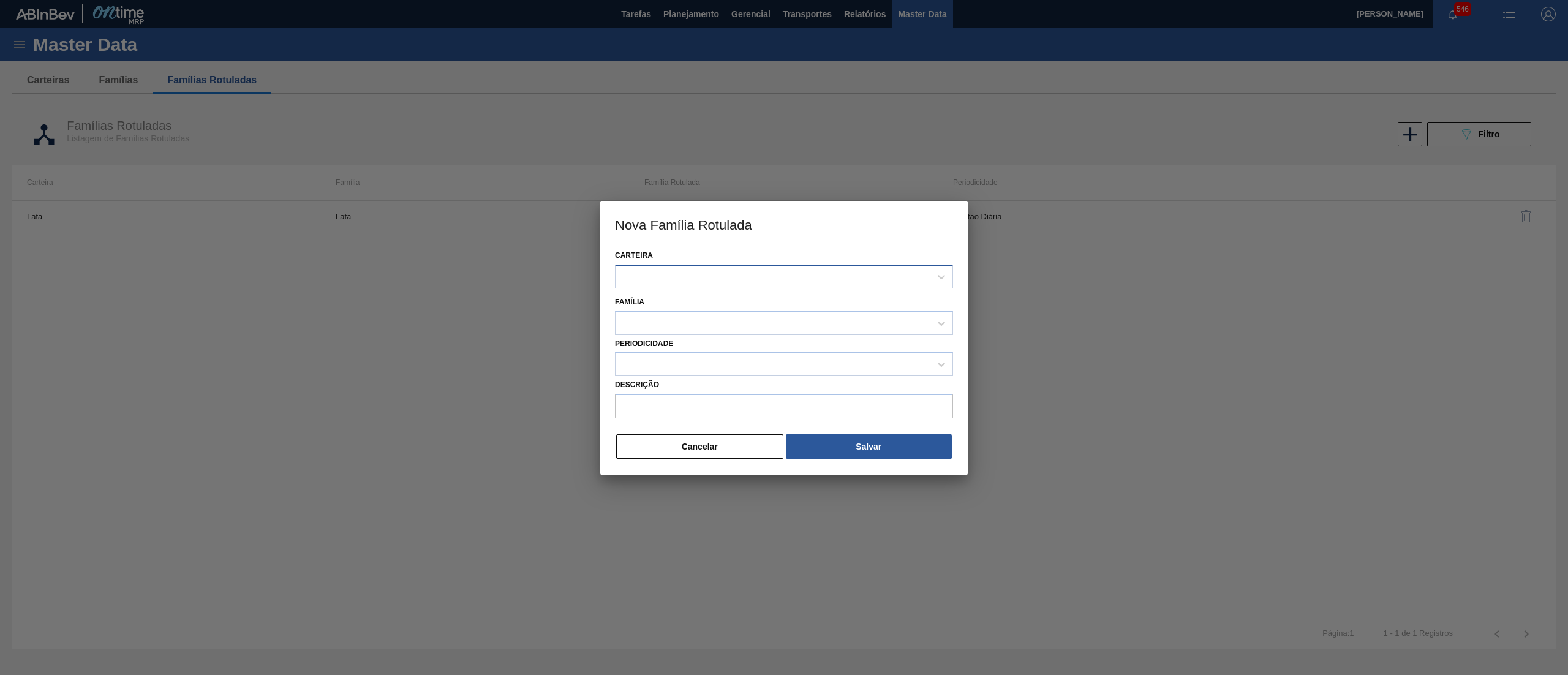
click at [668, 283] on div at bounding box center [772, 277] width 314 height 17
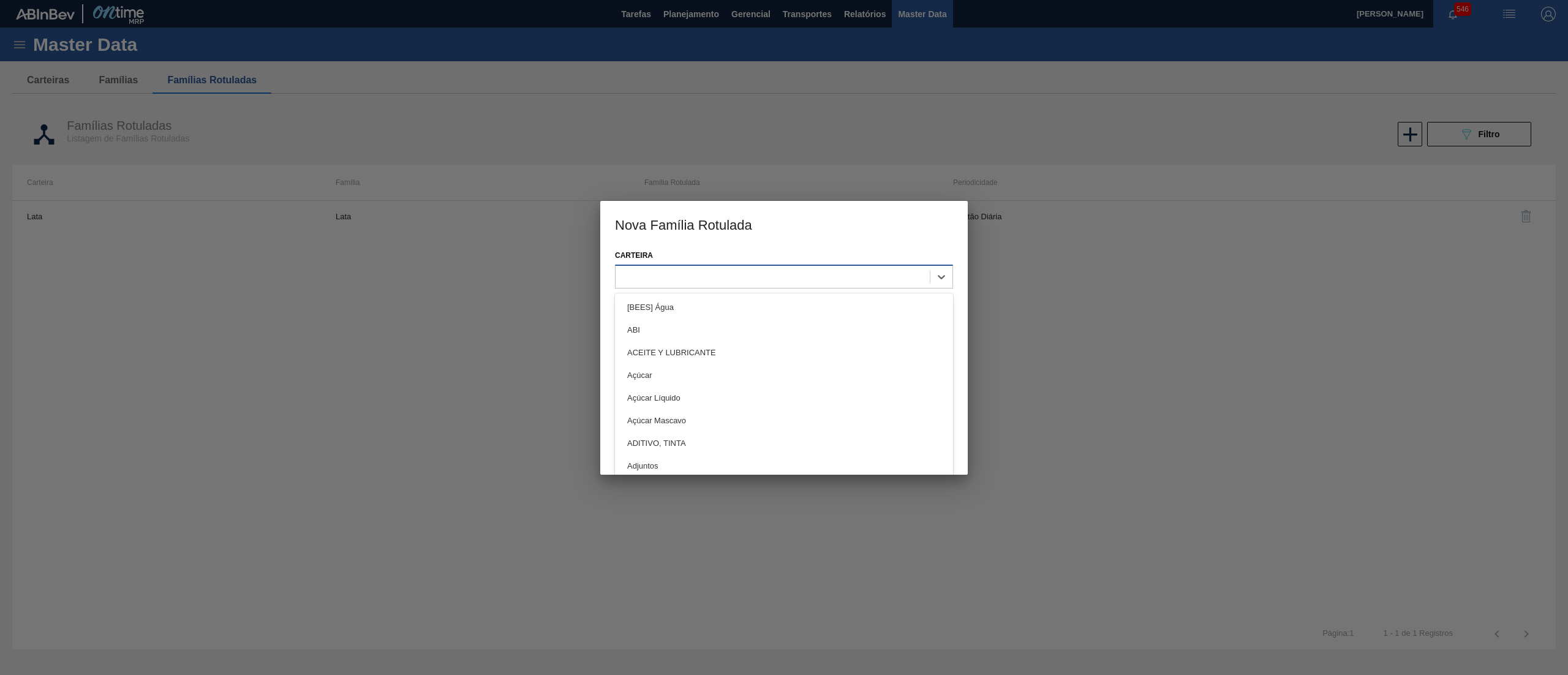
type input "F"
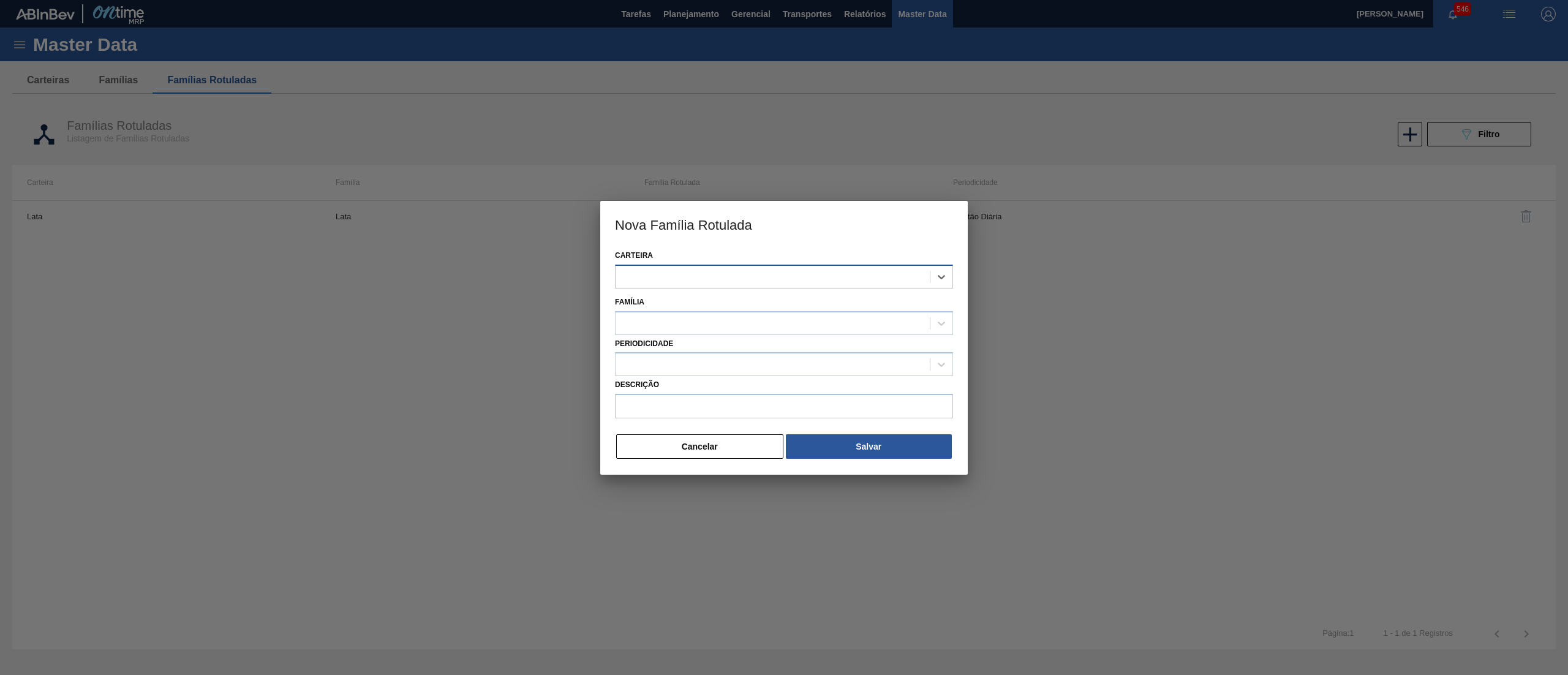
click at [650, 283] on div at bounding box center [772, 277] width 314 height 17
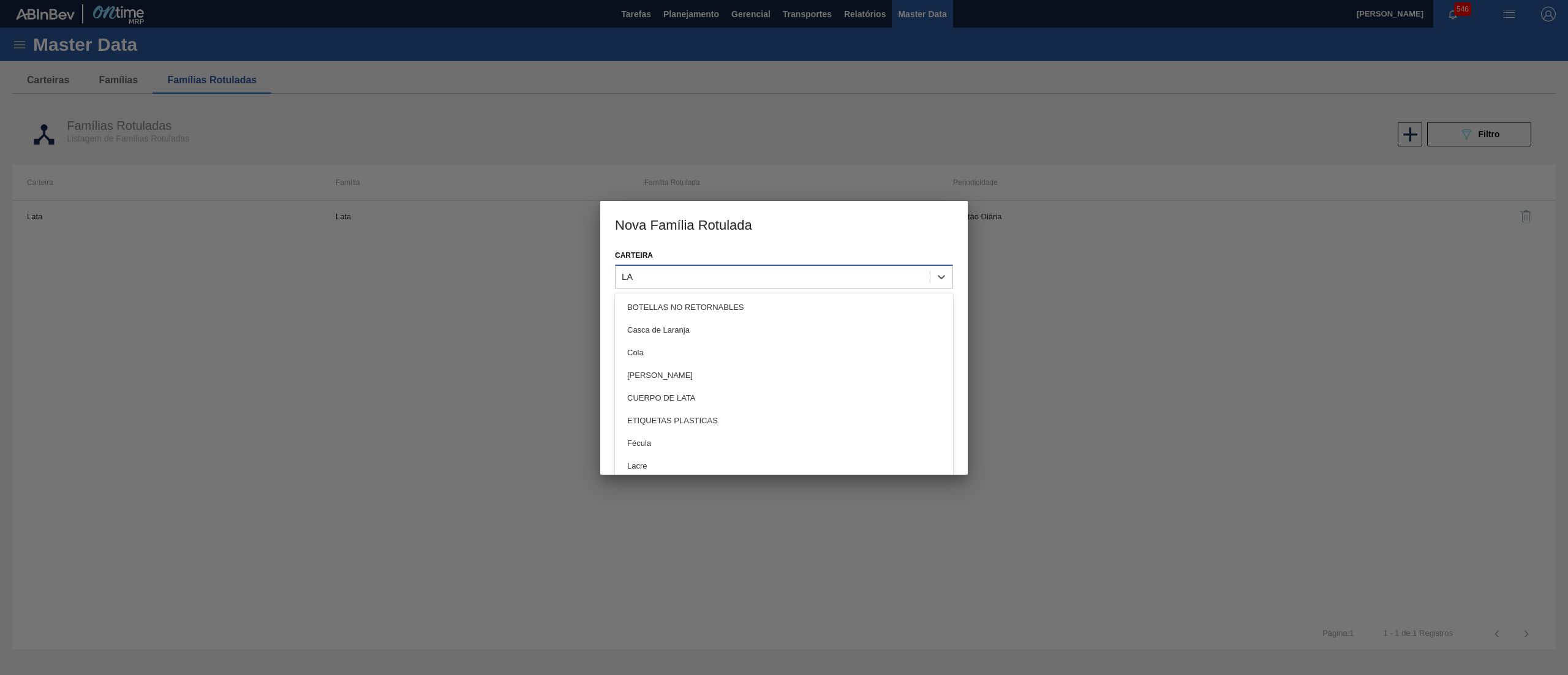
type input "LAT"
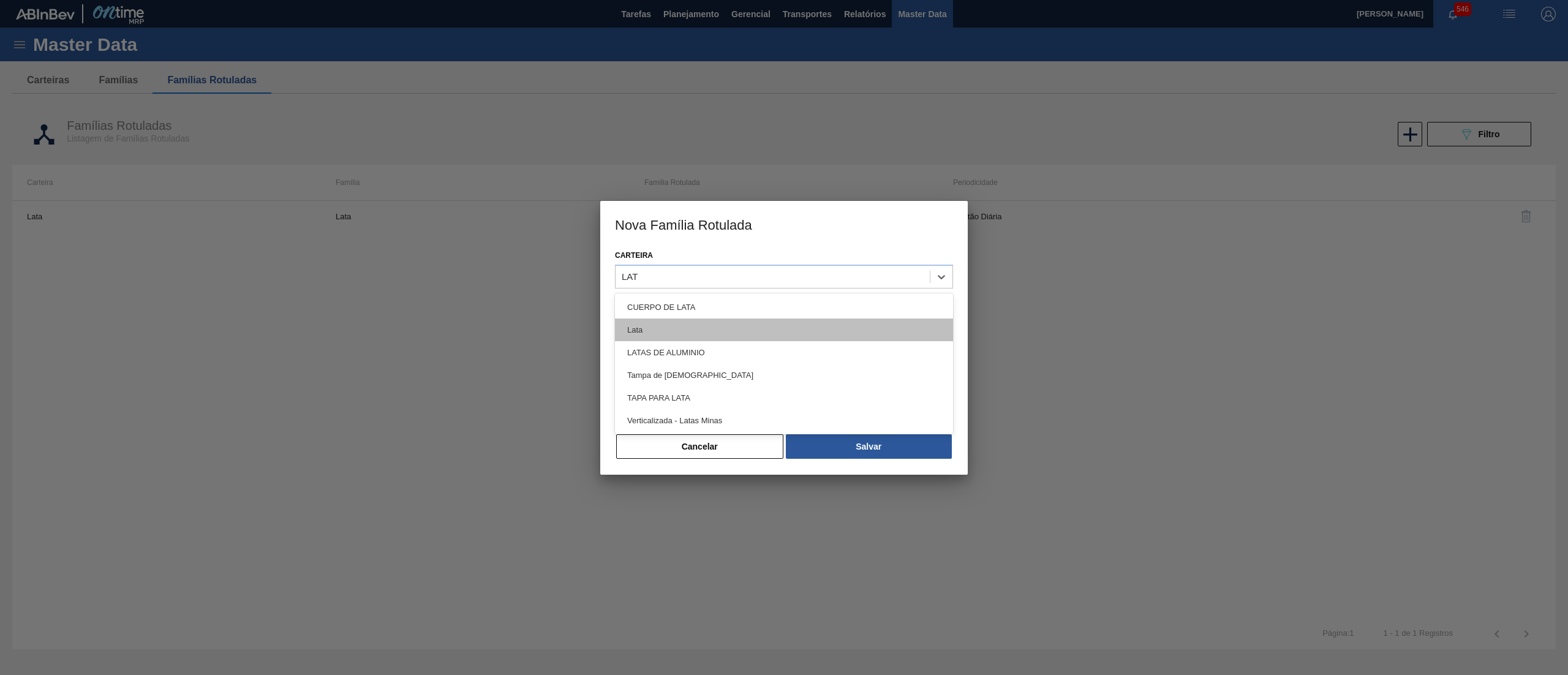
click at [673, 331] on div "Lata" at bounding box center [783, 330] width 338 height 22
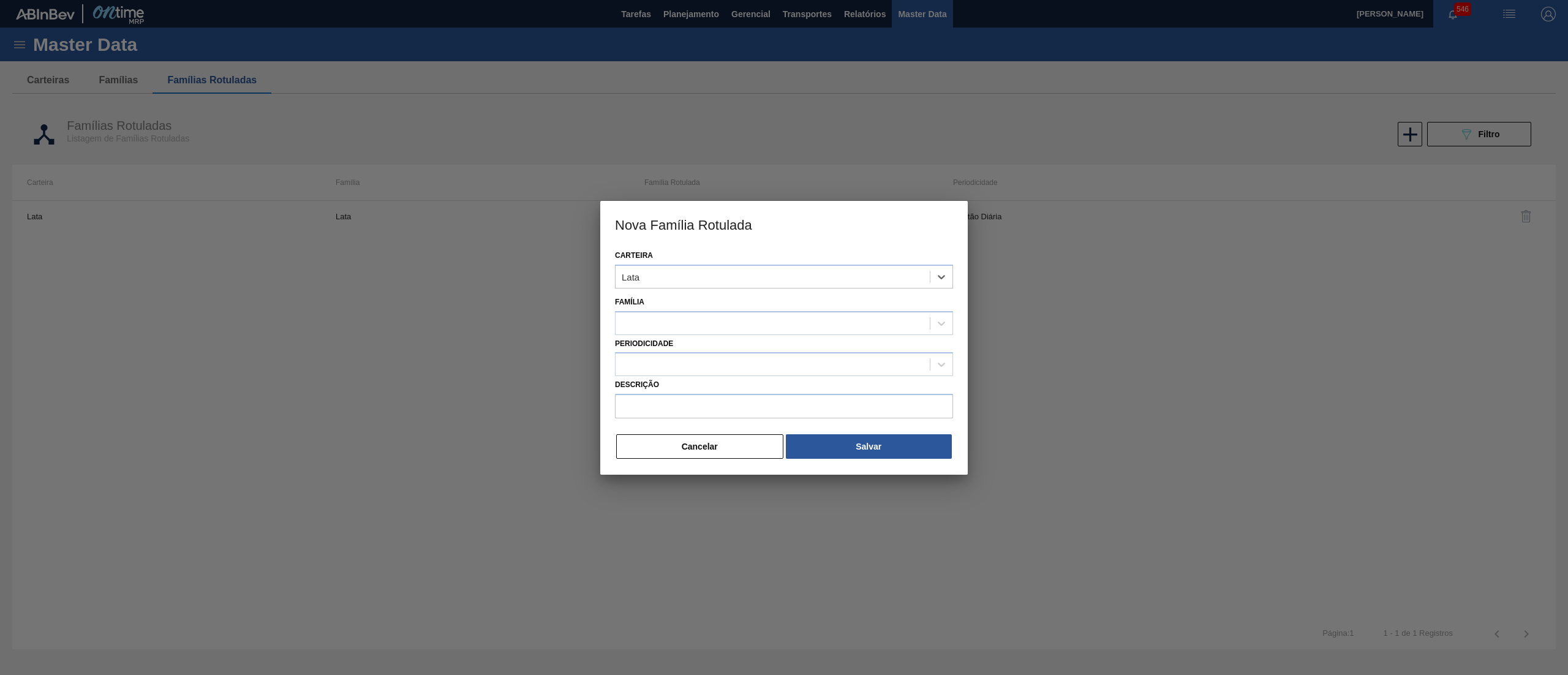
click at [673, 331] on div at bounding box center [783, 323] width 338 height 24
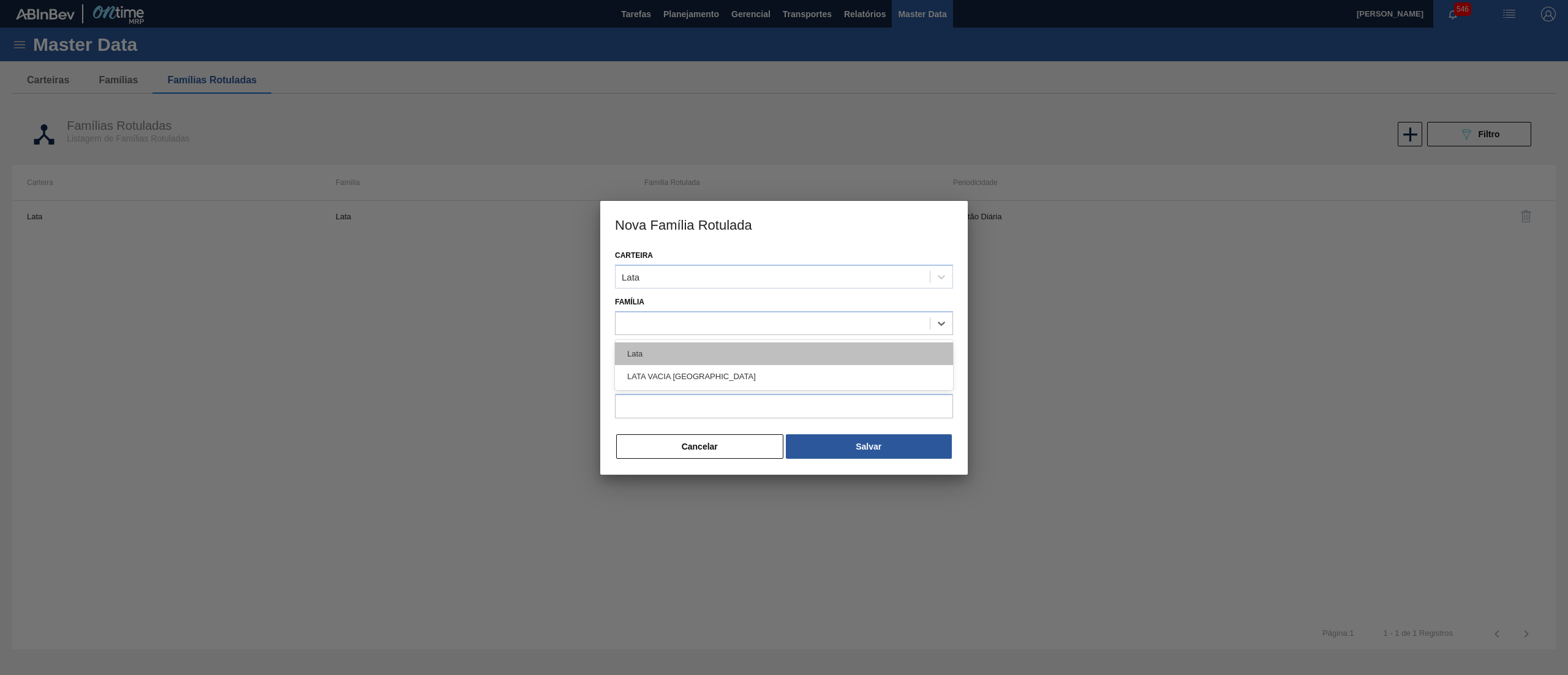
click at [676, 355] on div "Lata" at bounding box center [783, 354] width 338 height 22
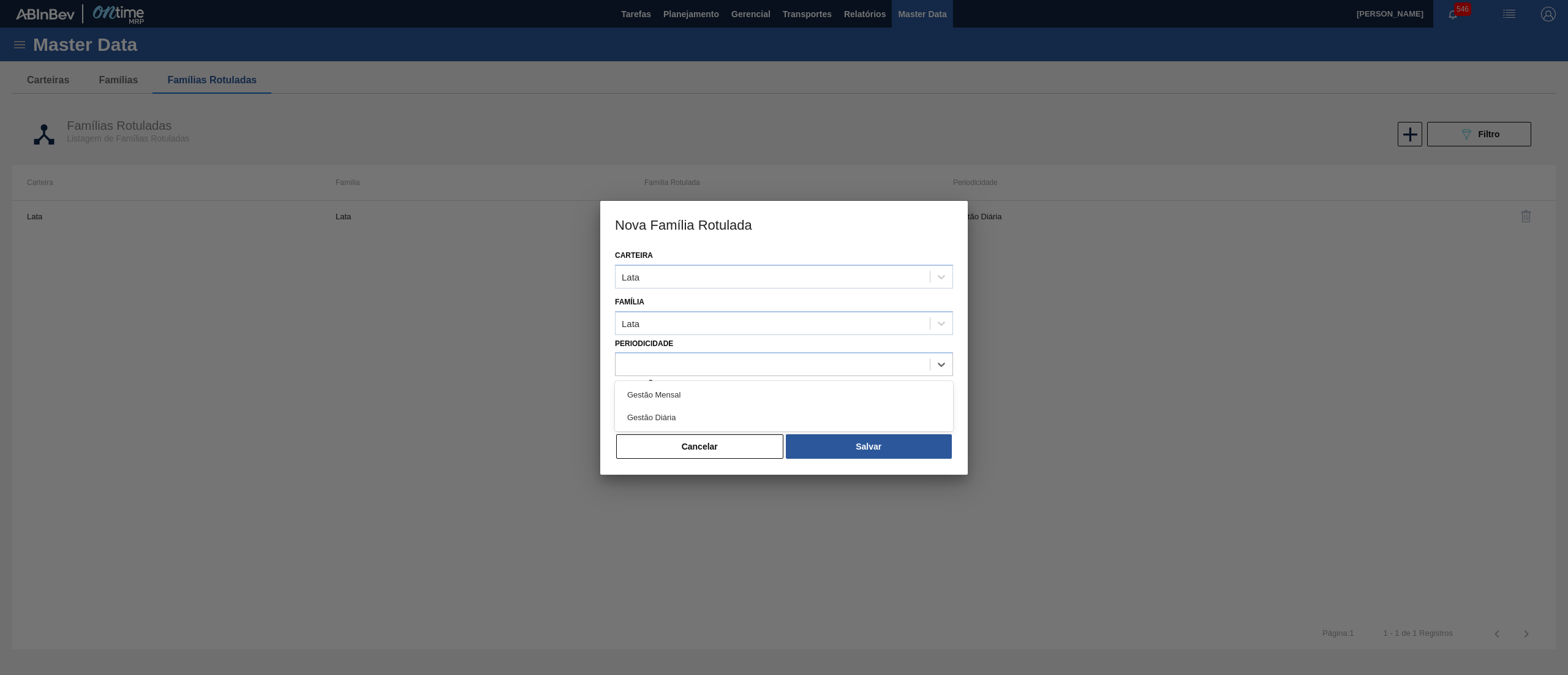
click at [676, 356] on div at bounding box center [772, 365] width 314 height 17
click at [676, 386] on div "Gestão Mensal" at bounding box center [783, 394] width 338 height 22
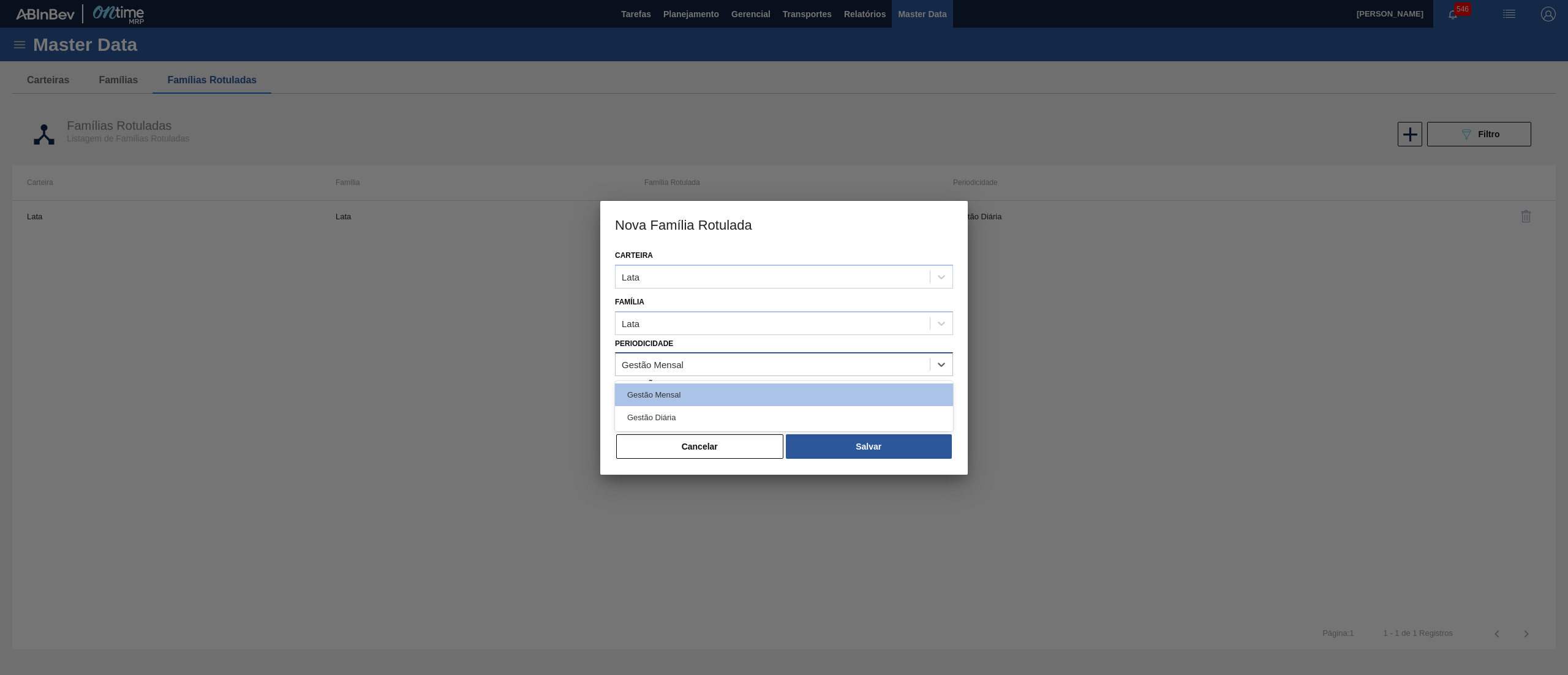
click at [660, 362] on div "Gestão Mensal" at bounding box center [653, 364] width 62 height 10
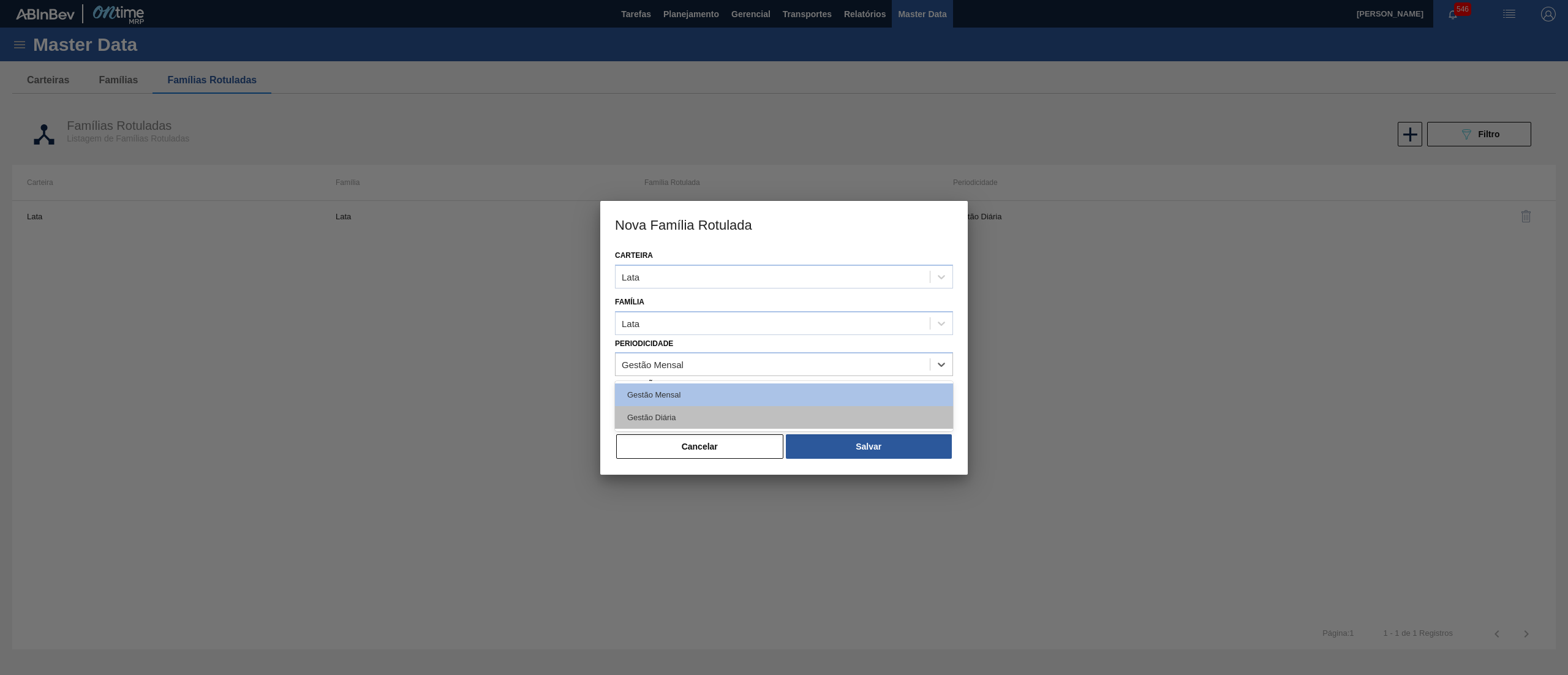
click at [665, 406] on div "Gestão Diária" at bounding box center [783, 417] width 338 height 22
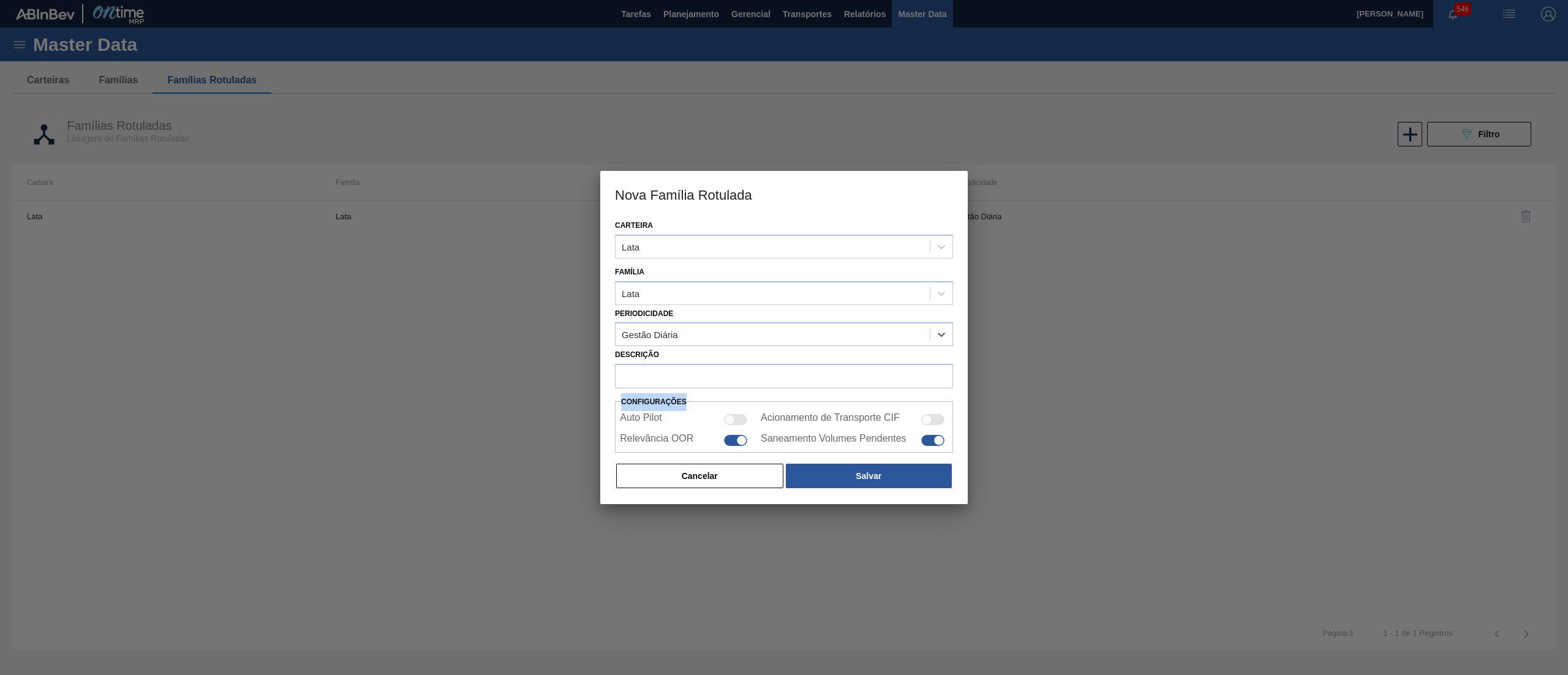
click at [665, 406] on div "Carteira Lata Família Lata Periodicidade option Gestão Diária, selected. Select…" at bounding box center [784, 360] width 367 height 287
click at [650, 380] on input "Descrição" at bounding box center [783, 376] width 338 height 25
paste input "LATA AL 269ML BEATS GREEN MIX"
drag, startPoint x: 643, startPoint y: 382, endPoint x: 681, endPoint y: 382, distance: 38.0
click at [681, 382] on input "LATA AL 269ML BEATS GREEN MIX" at bounding box center [783, 376] width 338 height 25
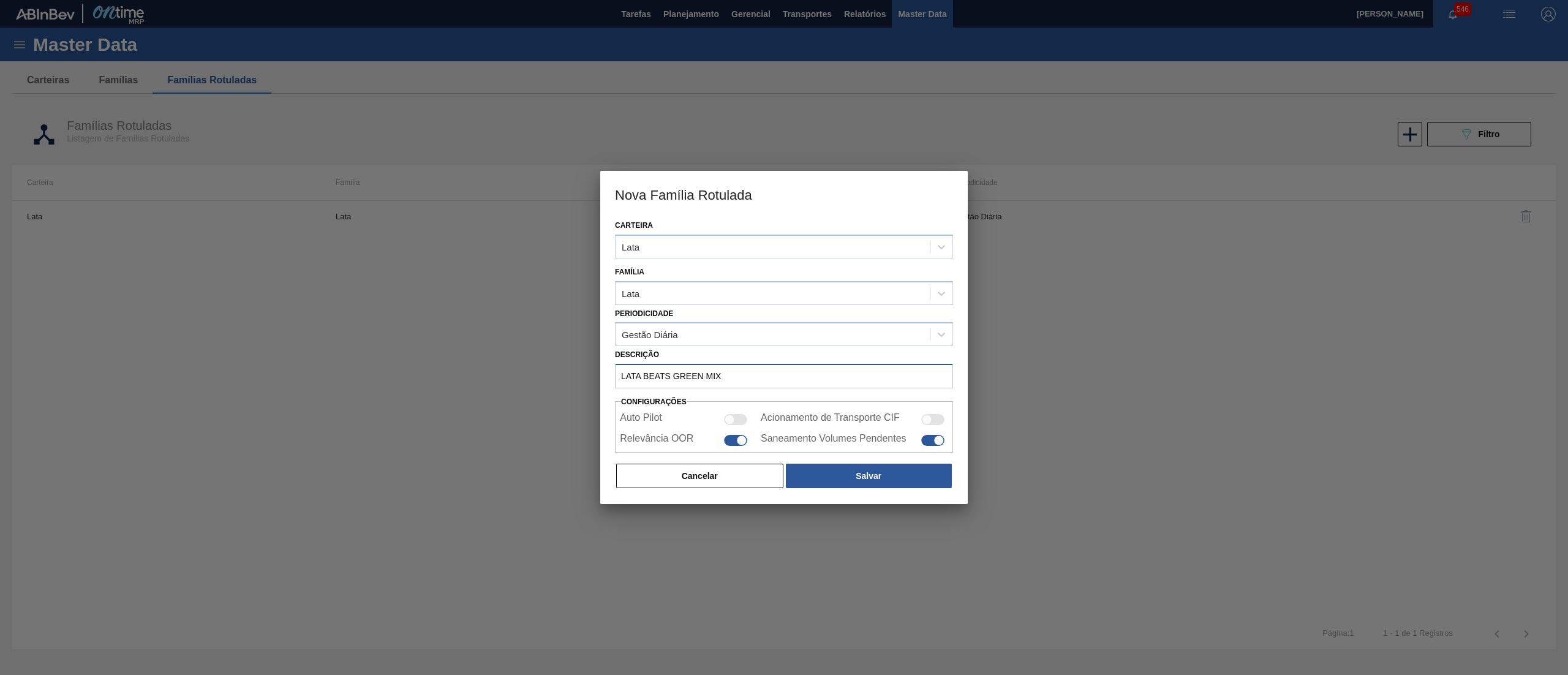
click at [764, 374] on input "LATA BEATS GREEN MIX" at bounding box center [783, 376] width 338 height 25
type input "LATA BEATS GREEN MIX 269ML"
click at [854, 478] on button "Salvar" at bounding box center [868, 475] width 166 height 25
click at [731, 436] on div at bounding box center [735, 440] width 23 height 11
checkbox input "false"
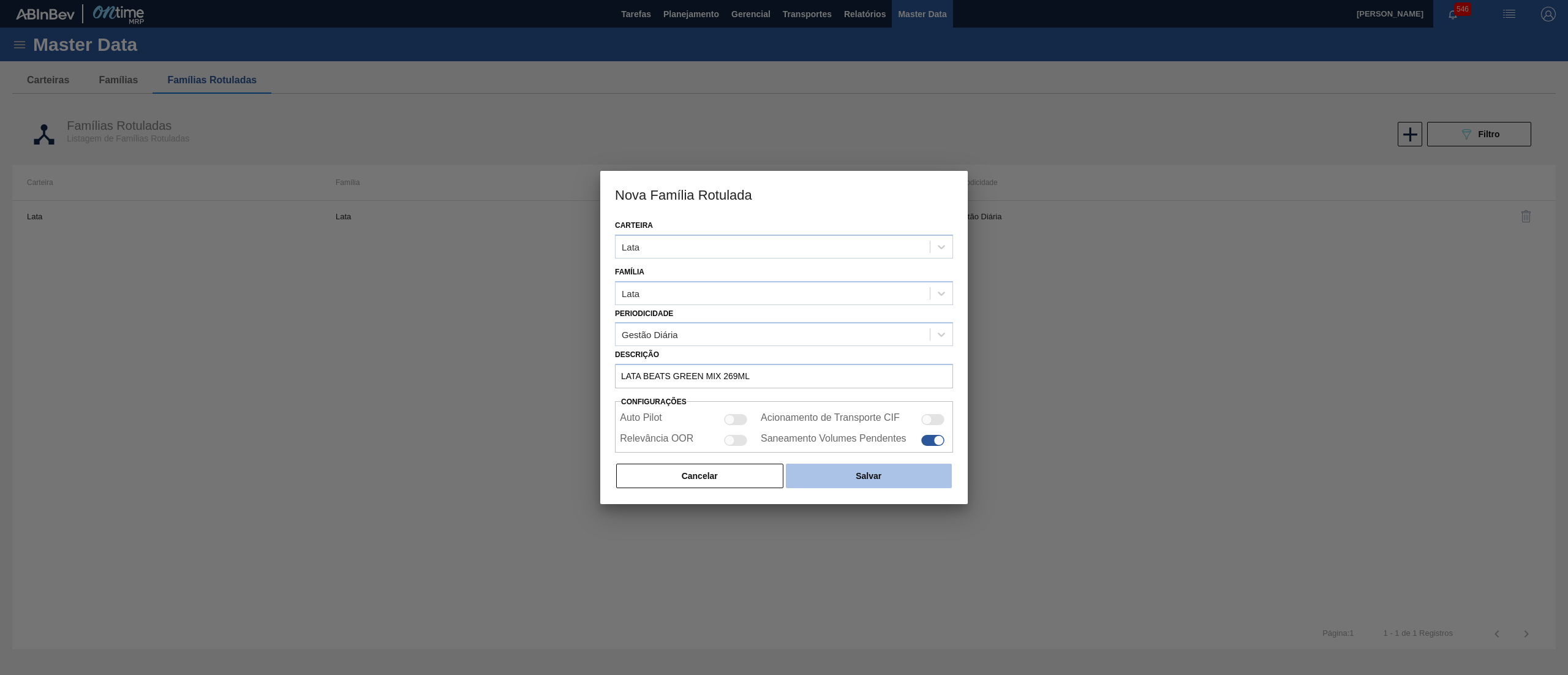
click at [818, 480] on button "Salvar" at bounding box center [868, 475] width 166 height 25
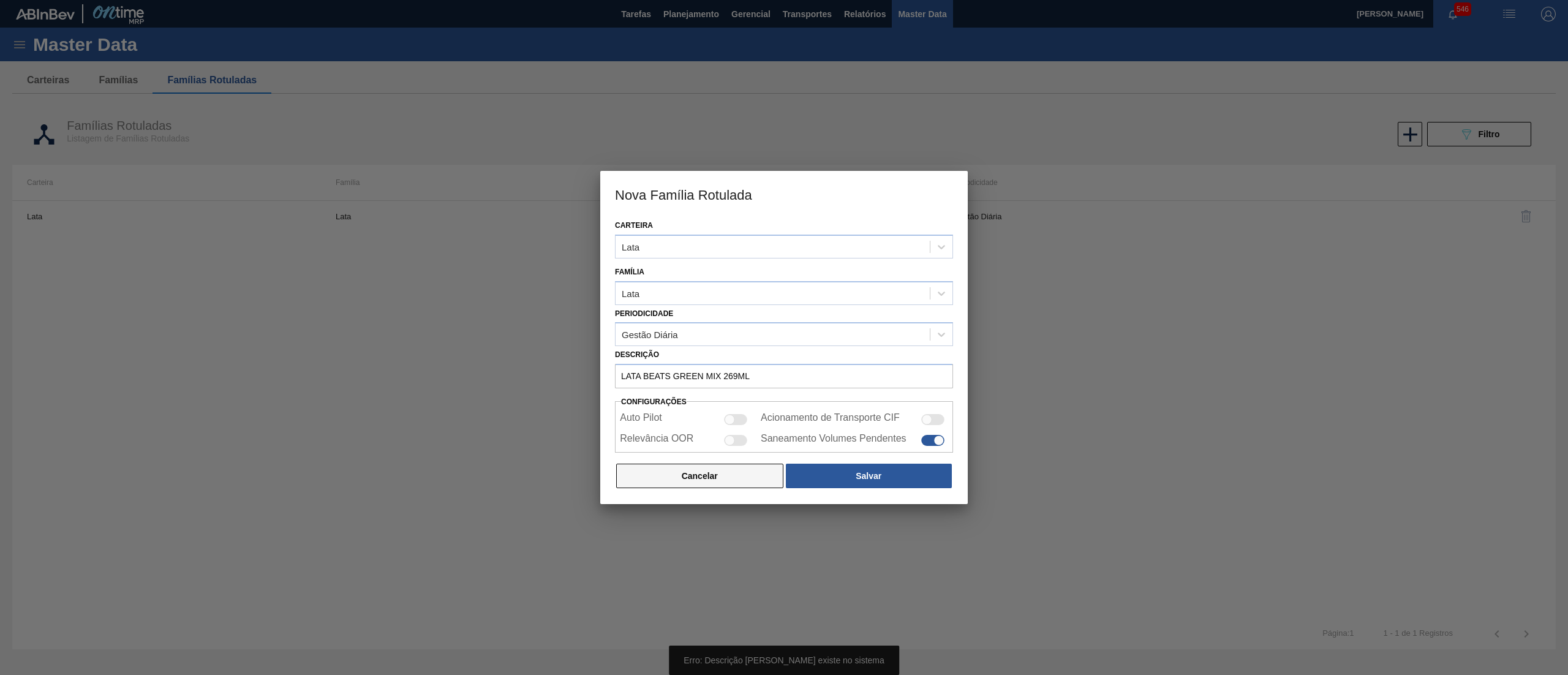
click at [724, 484] on button "Cancelar" at bounding box center [700, 475] width 167 height 25
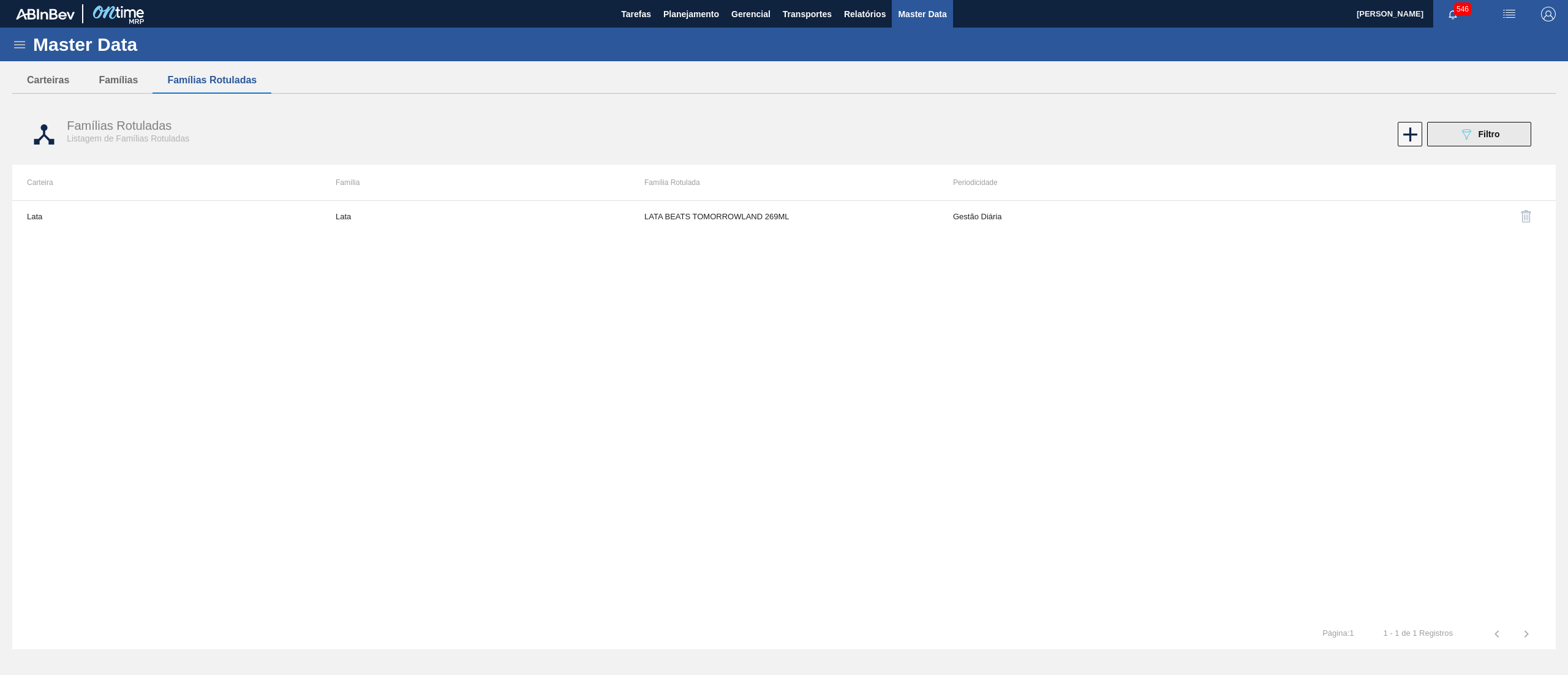
click at [1489, 137] on span "Filtro" at bounding box center [1488, 134] width 21 height 10
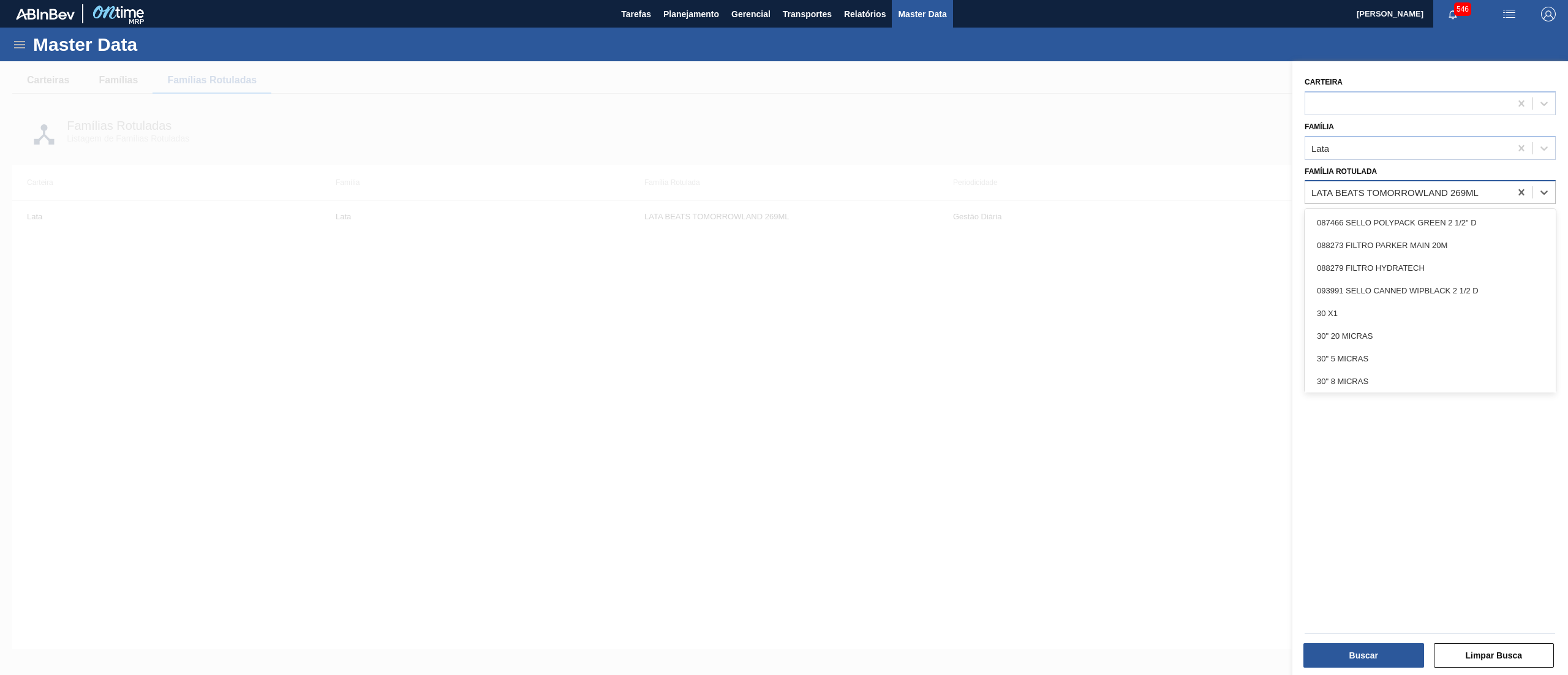
click at [1432, 192] on div "LATA BEATS TOMORROWLAND 269ML" at bounding box center [1395, 192] width 167 height 10
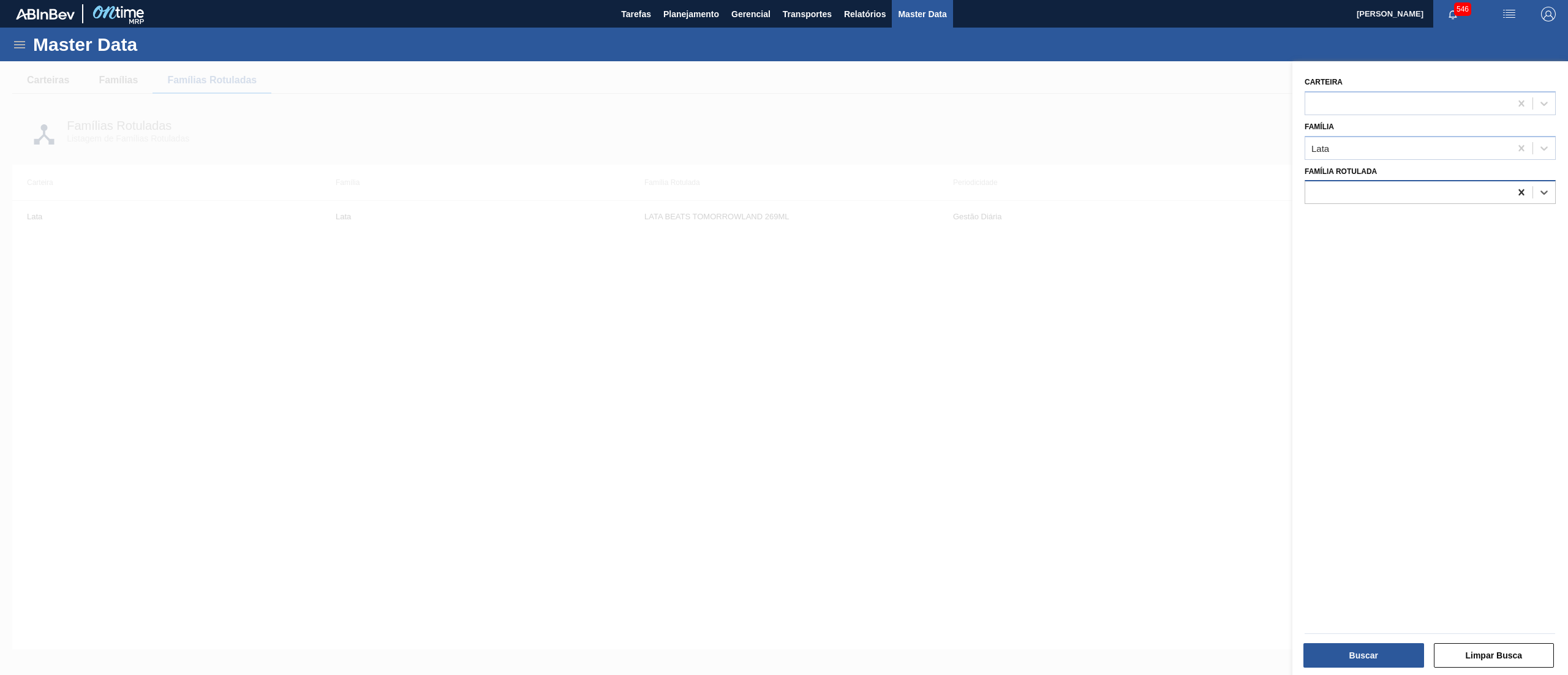
click at [1522, 186] on icon at bounding box center [1521, 192] width 12 height 12
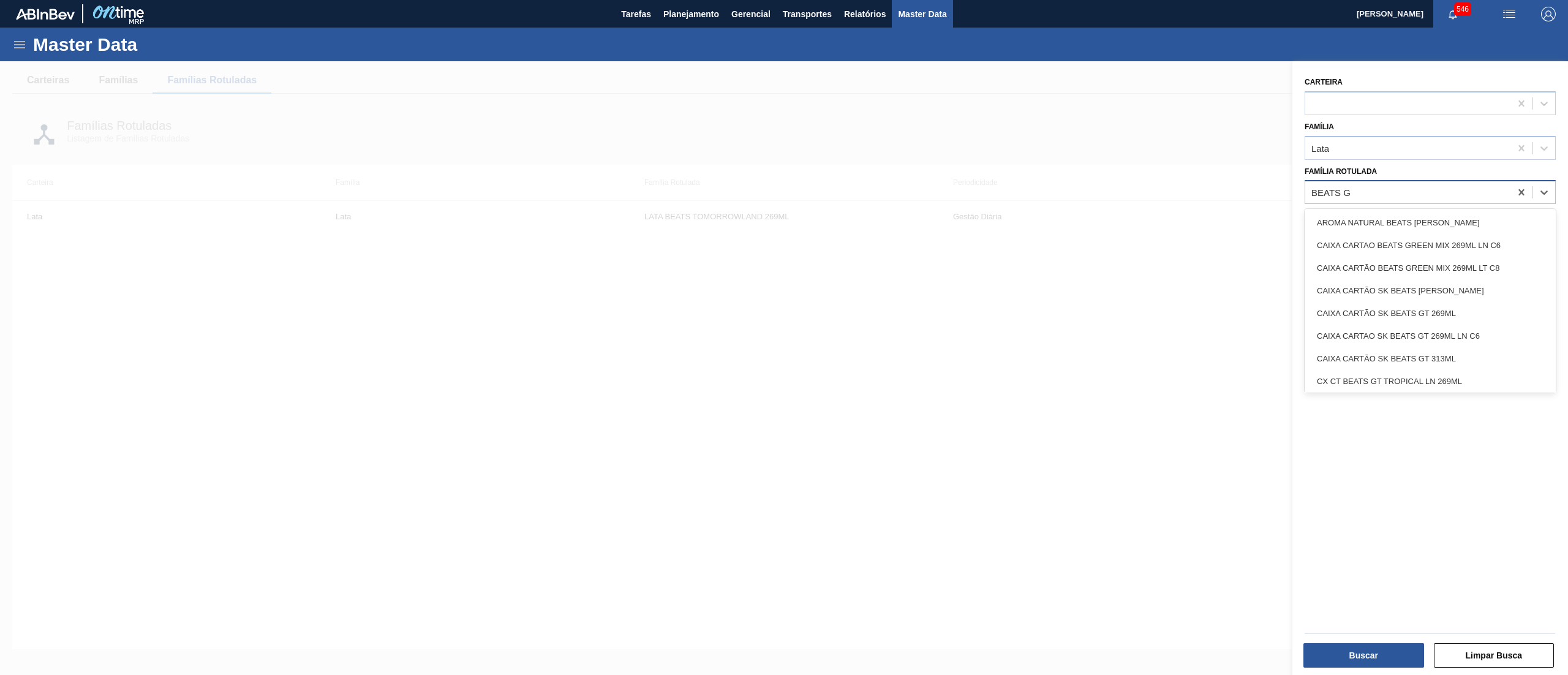
type Rotulada "BEATS GR"
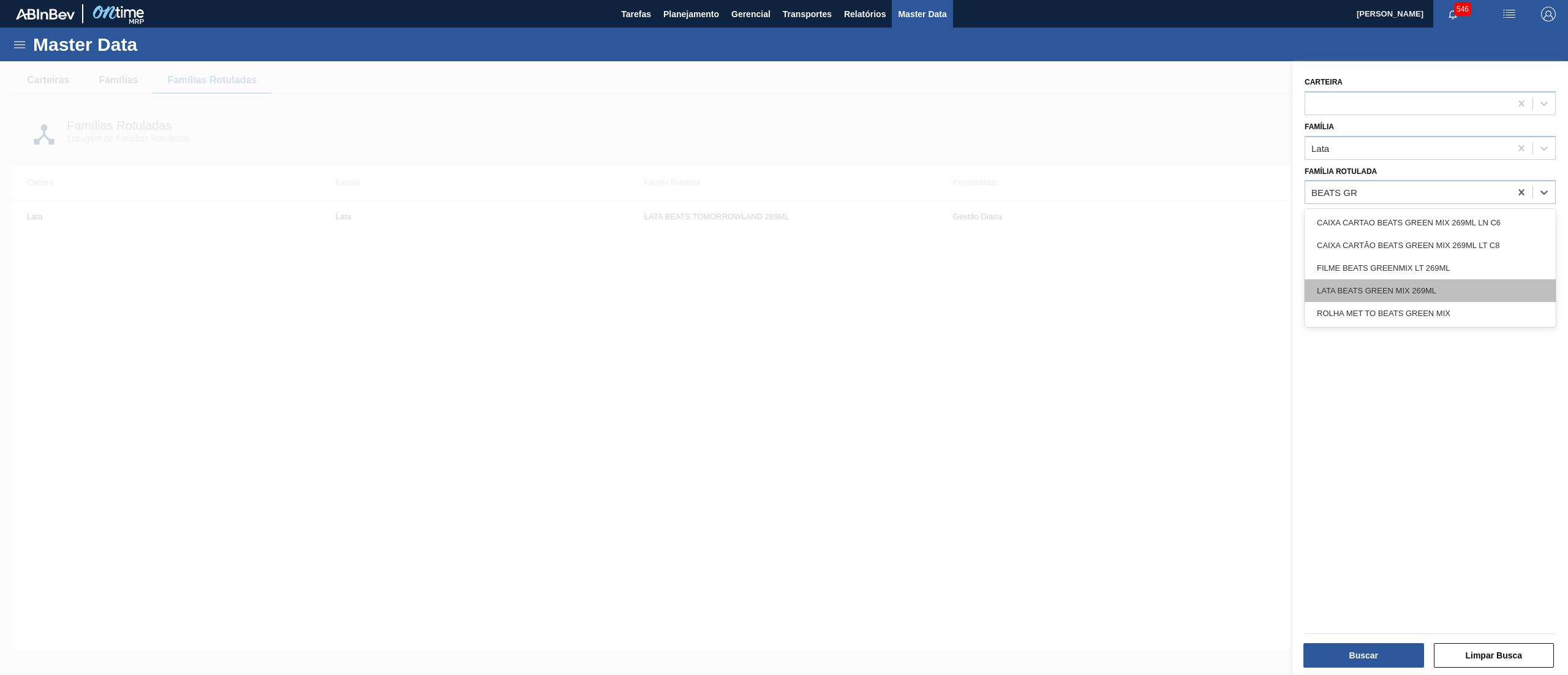
click at [1461, 284] on div "LATA BEATS GREEN MIX 269ML" at bounding box center [1430, 290] width 251 height 22
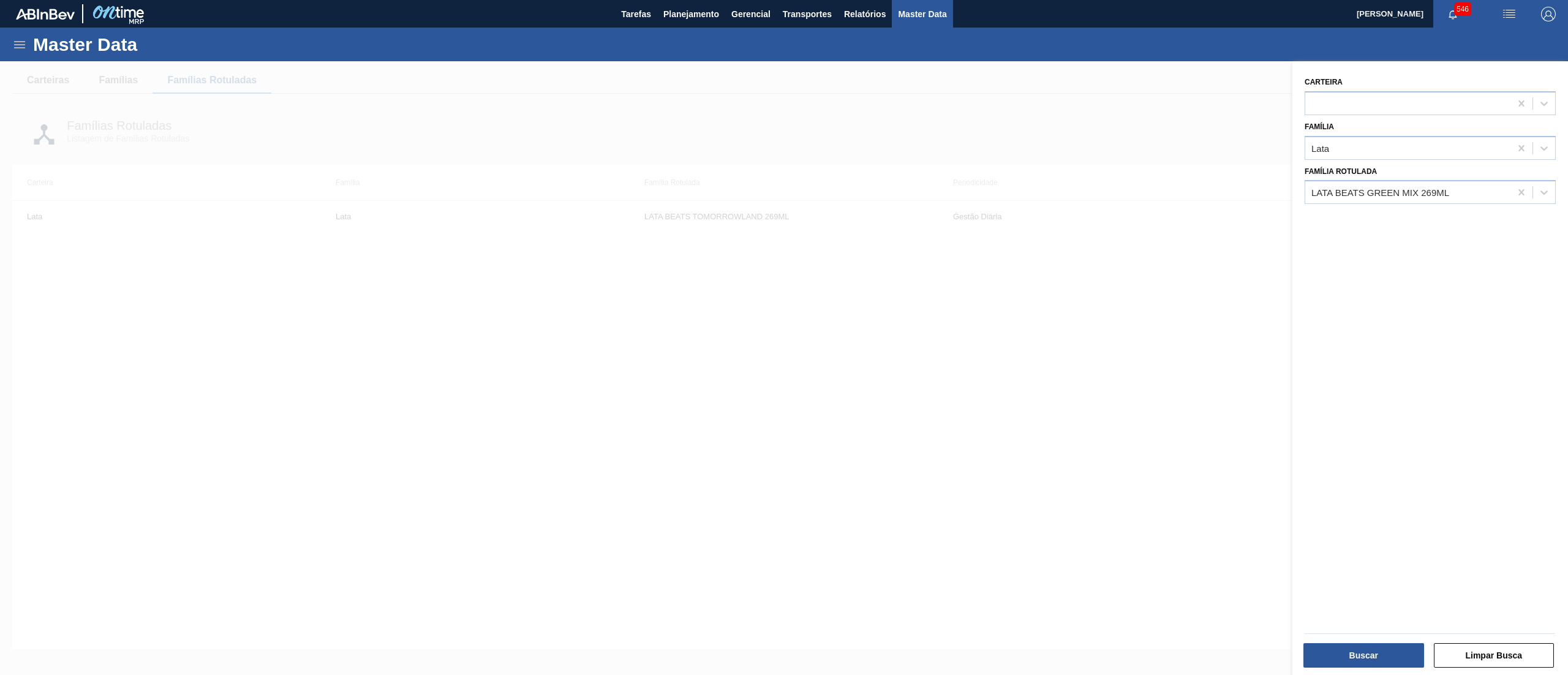
click at [924, 237] on div at bounding box center [784, 398] width 1568 height 675
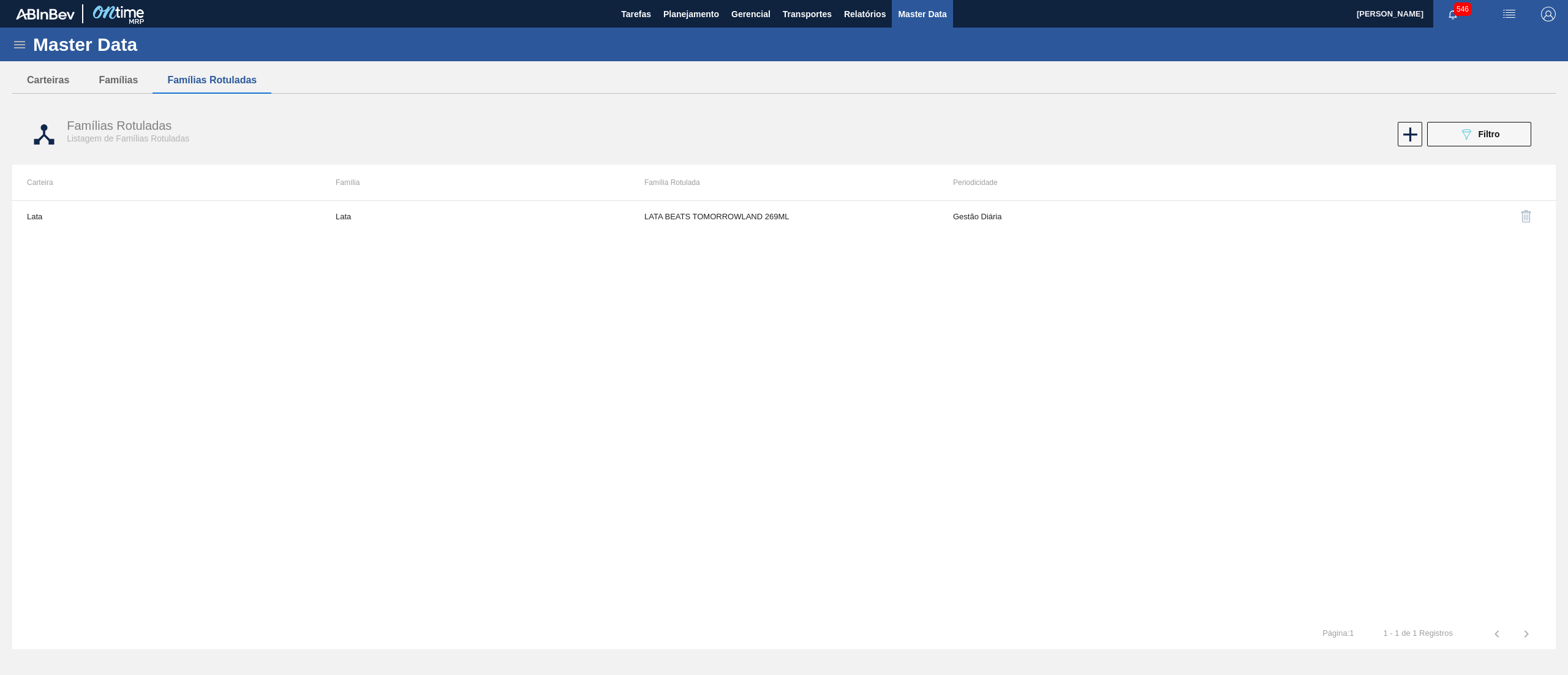
click at [11, 36] on div "Master Data" at bounding box center [784, 45] width 1568 height 33
click at [14, 38] on icon at bounding box center [19, 45] width 14 height 14
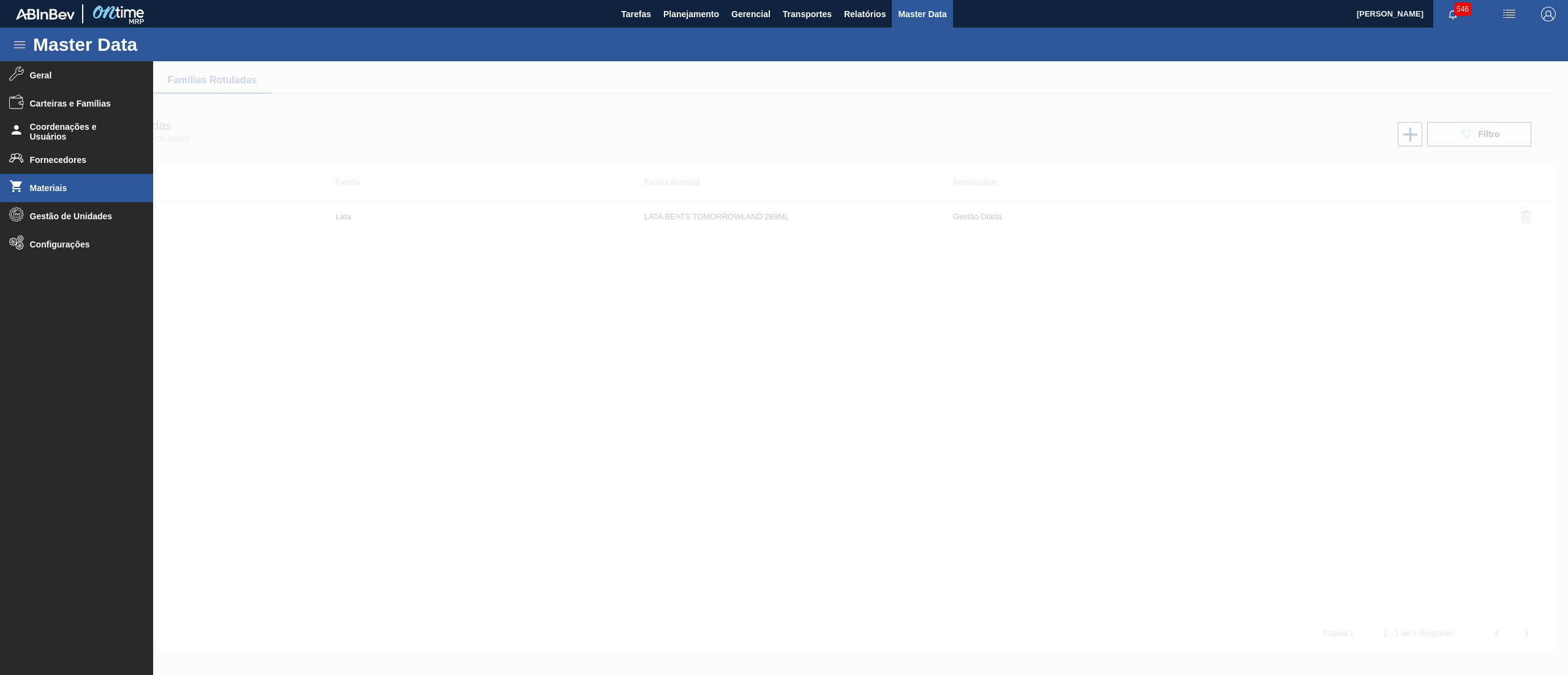
click at [50, 193] on li "Materiais" at bounding box center [76, 188] width 153 height 28
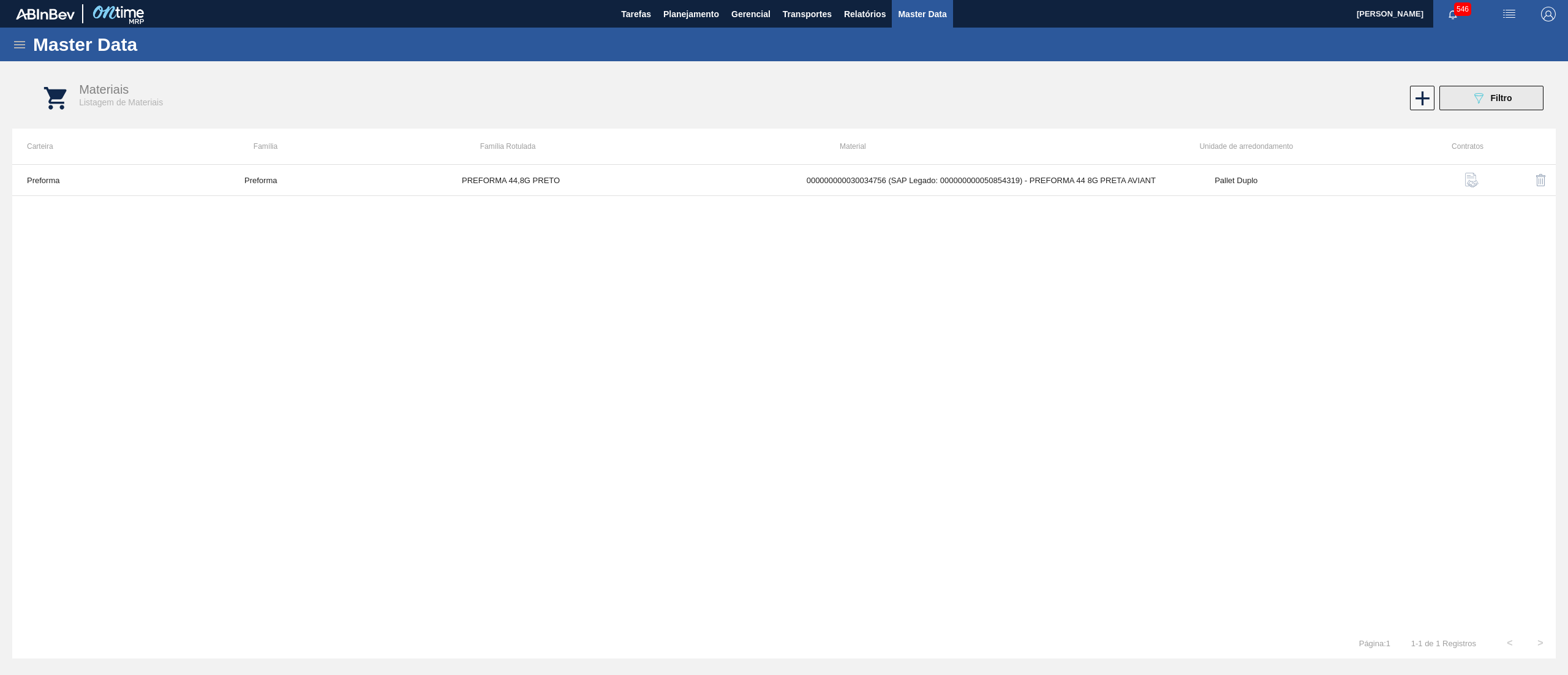
click at [1480, 100] on icon "089F7B8B-B2A5-4AFE-B5C0-19BA573D28AC" at bounding box center [1478, 98] width 14 height 14
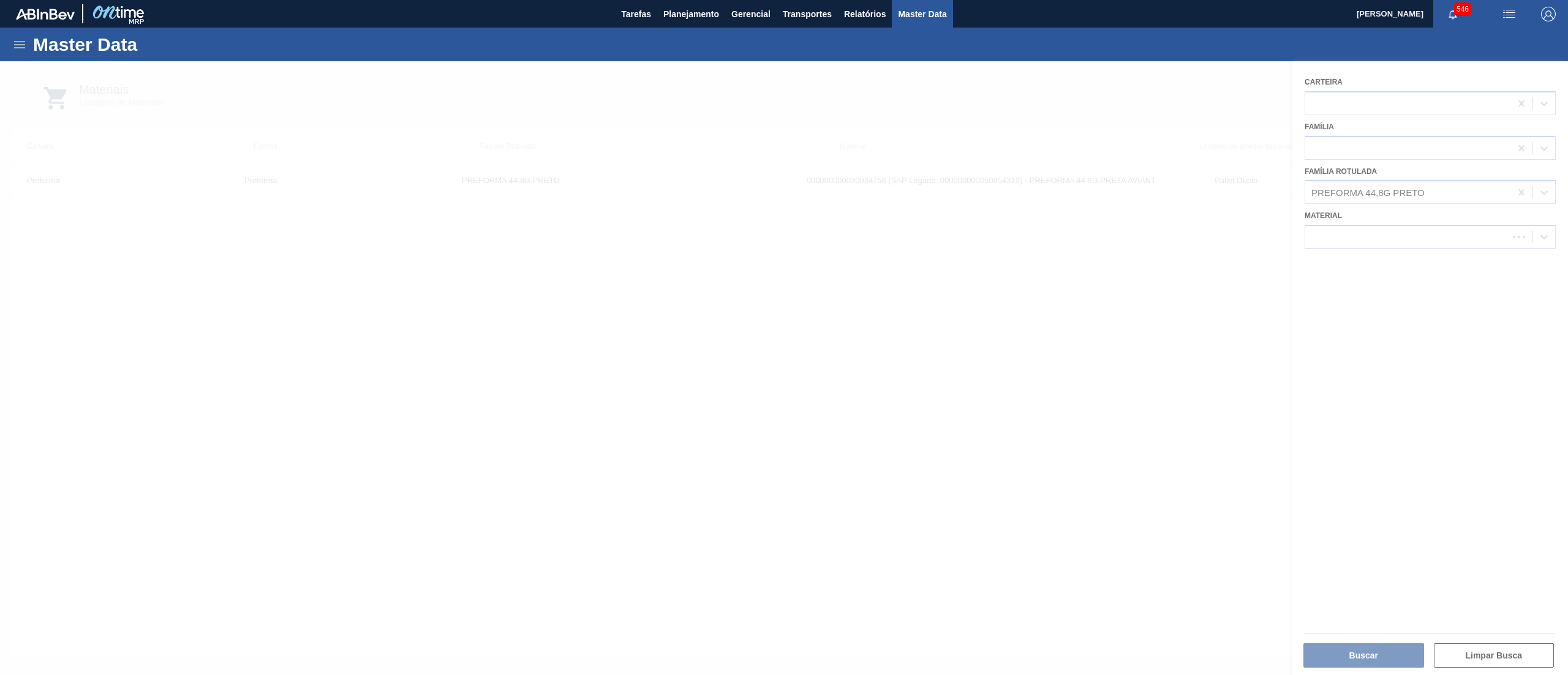
click at [1131, 361] on div at bounding box center [784, 398] width 1568 height 675
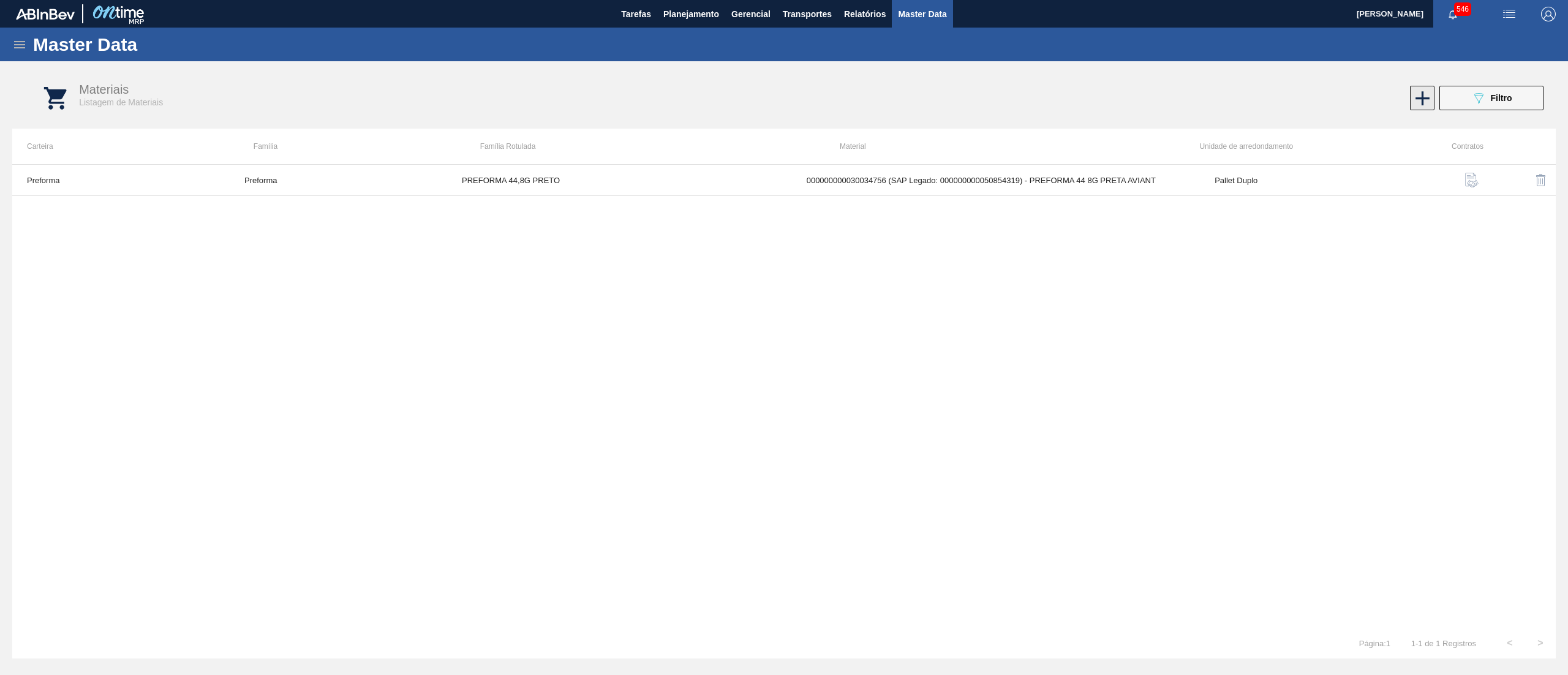
click at [1414, 104] on icon at bounding box center [1422, 99] width 24 height 24
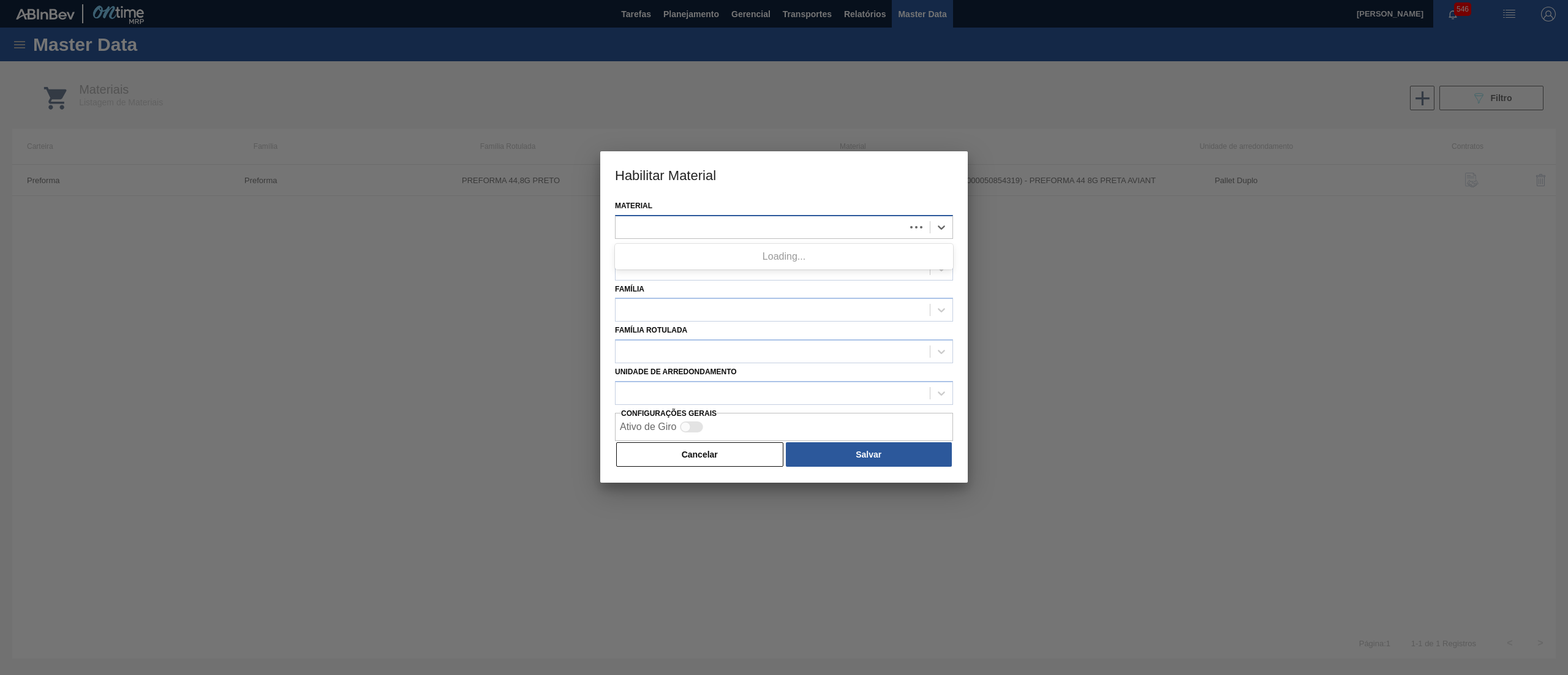
click at [725, 234] on div at bounding box center [760, 227] width 289 height 17
paste input "LATA AL 269ML BEATS GREEN MIX"
type input "LATA AL 269ML BEATS GREEN MIX"
paste input "30034748"
type input "30034748"
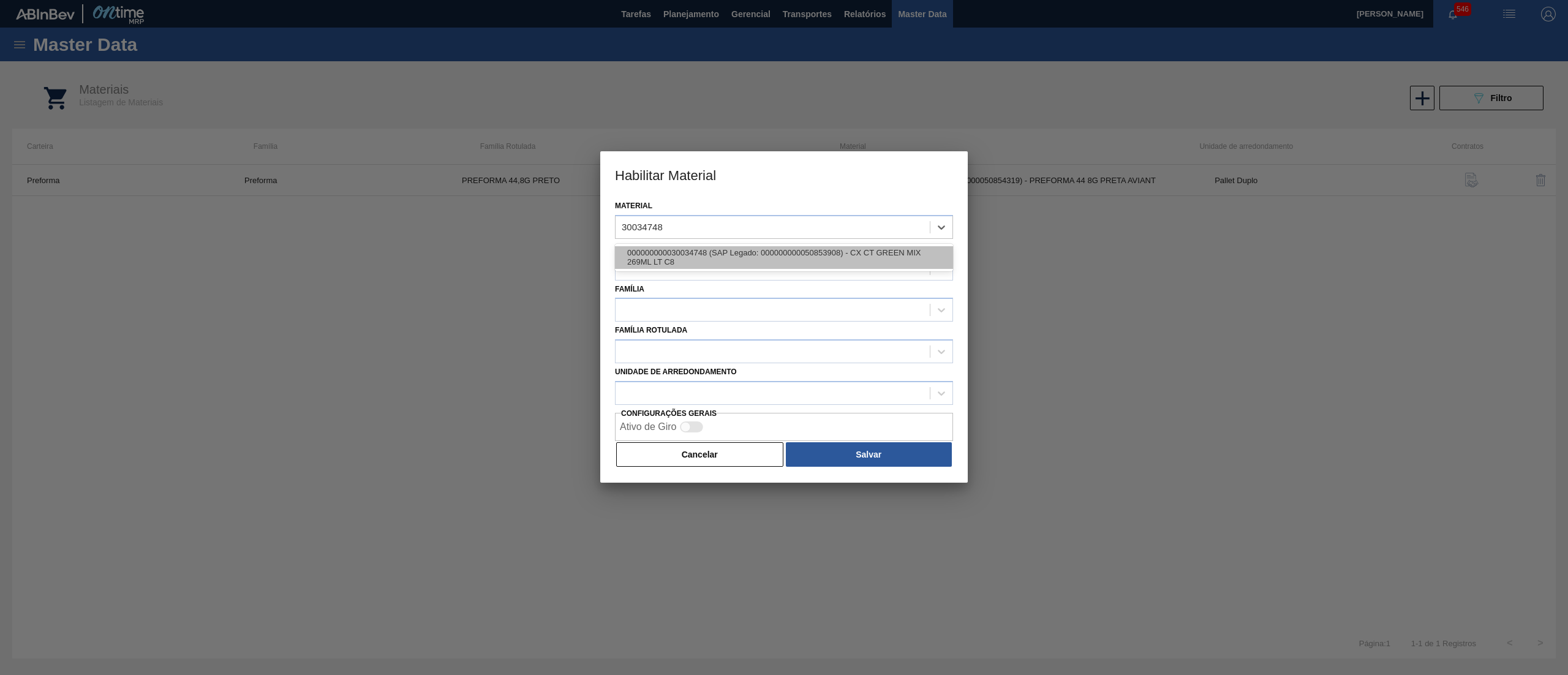
click at [762, 246] on div "000000000030034748 (SAP Legado: 000000000050853908) - CX CT GREEN MIX 269ML LT …" at bounding box center [783, 258] width 338 height 22
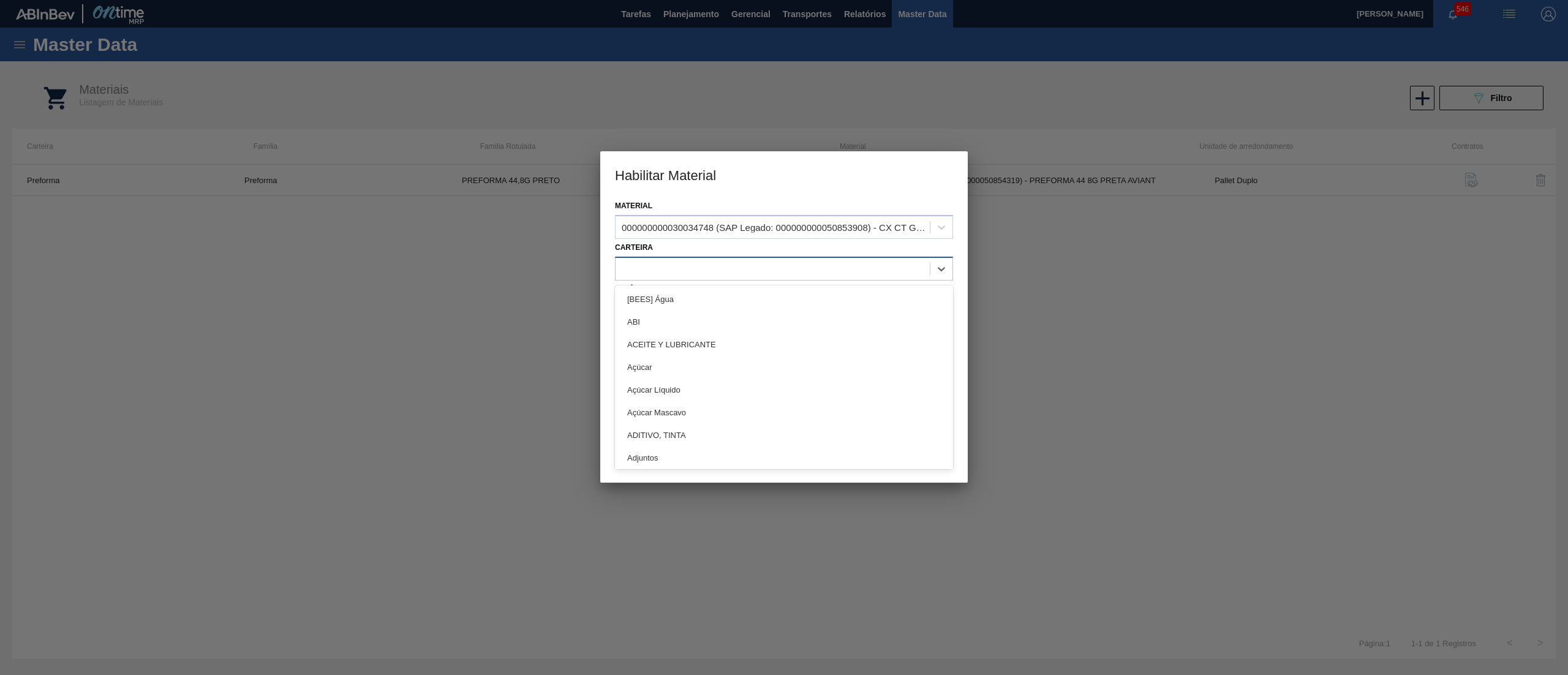
click at [719, 261] on div at bounding box center [772, 269] width 314 height 17
type input "CAI"
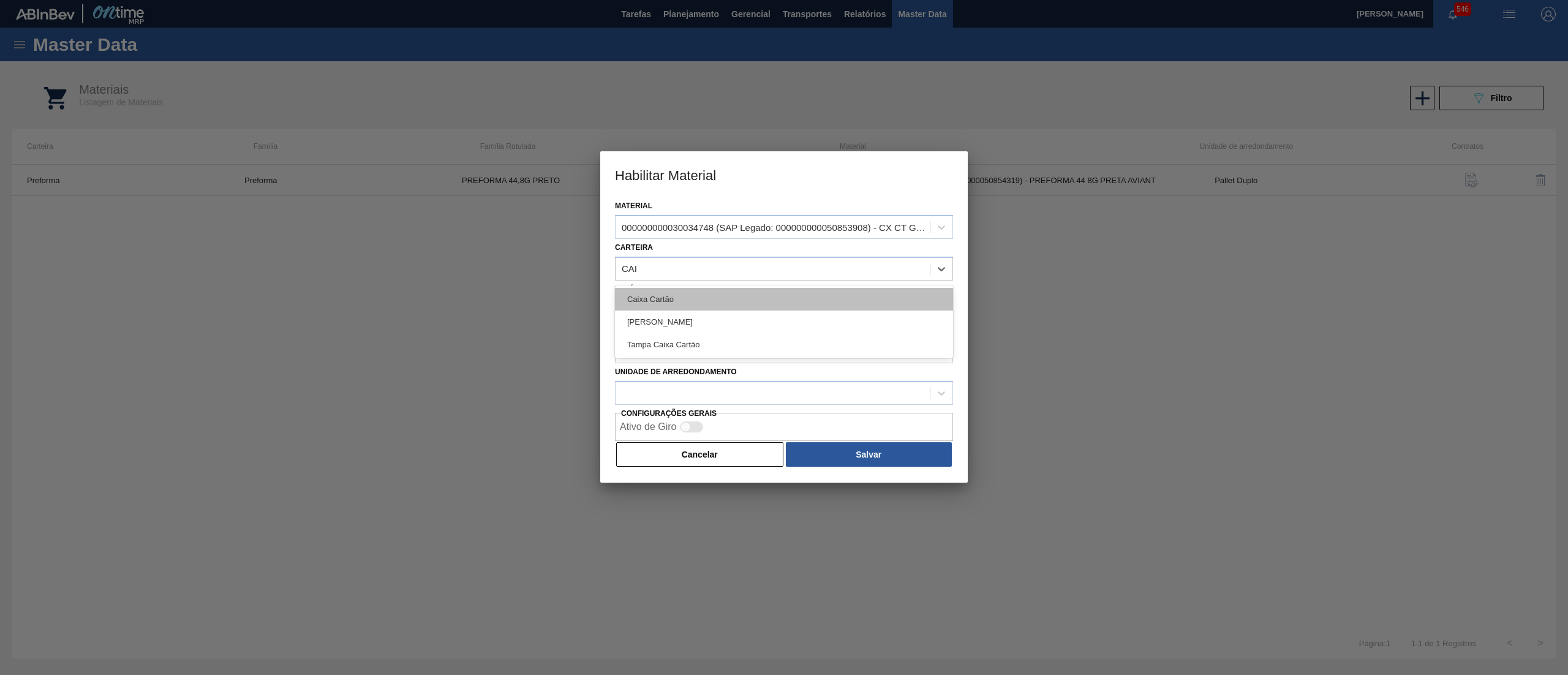
click at [719, 297] on div "Caixa Cartão" at bounding box center [783, 299] width 338 height 22
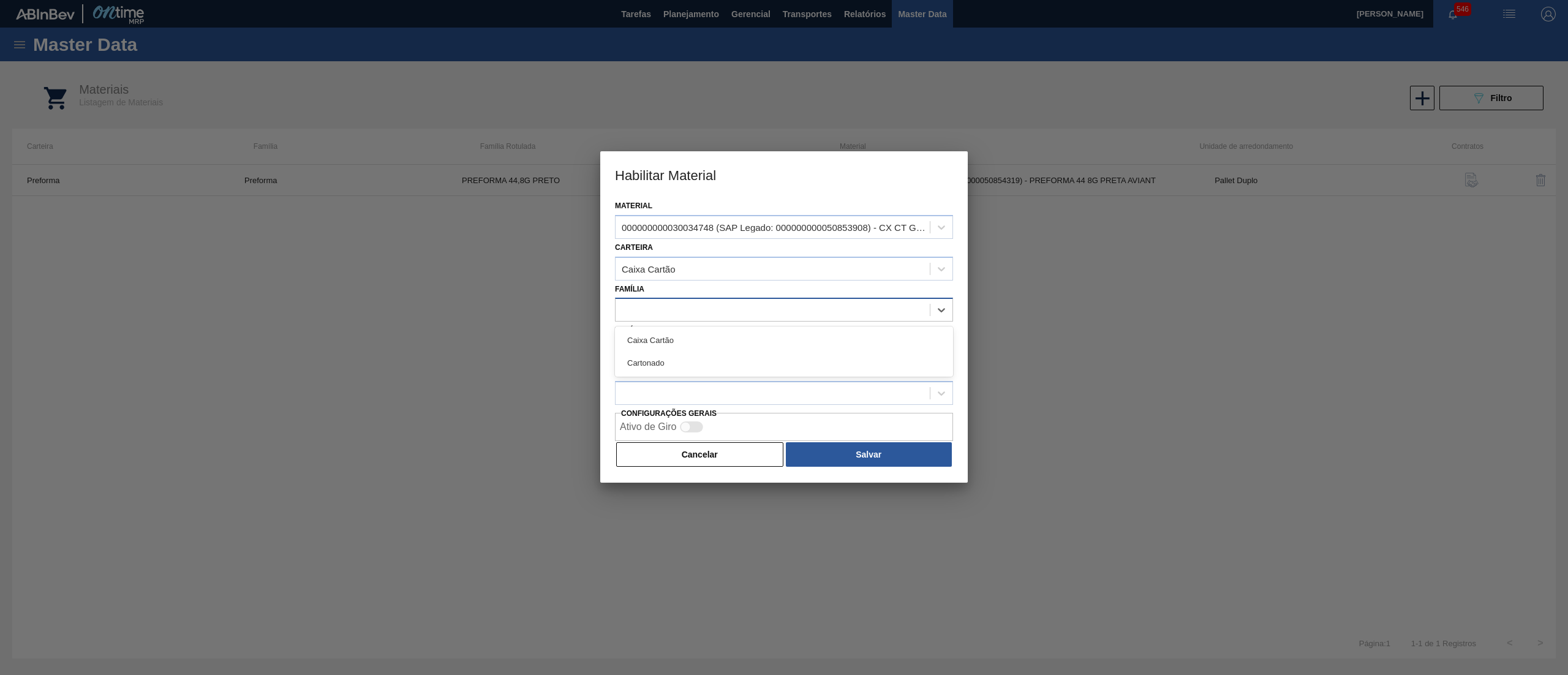
click at [719, 311] on div at bounding box center [772, 310] width 314 height 17
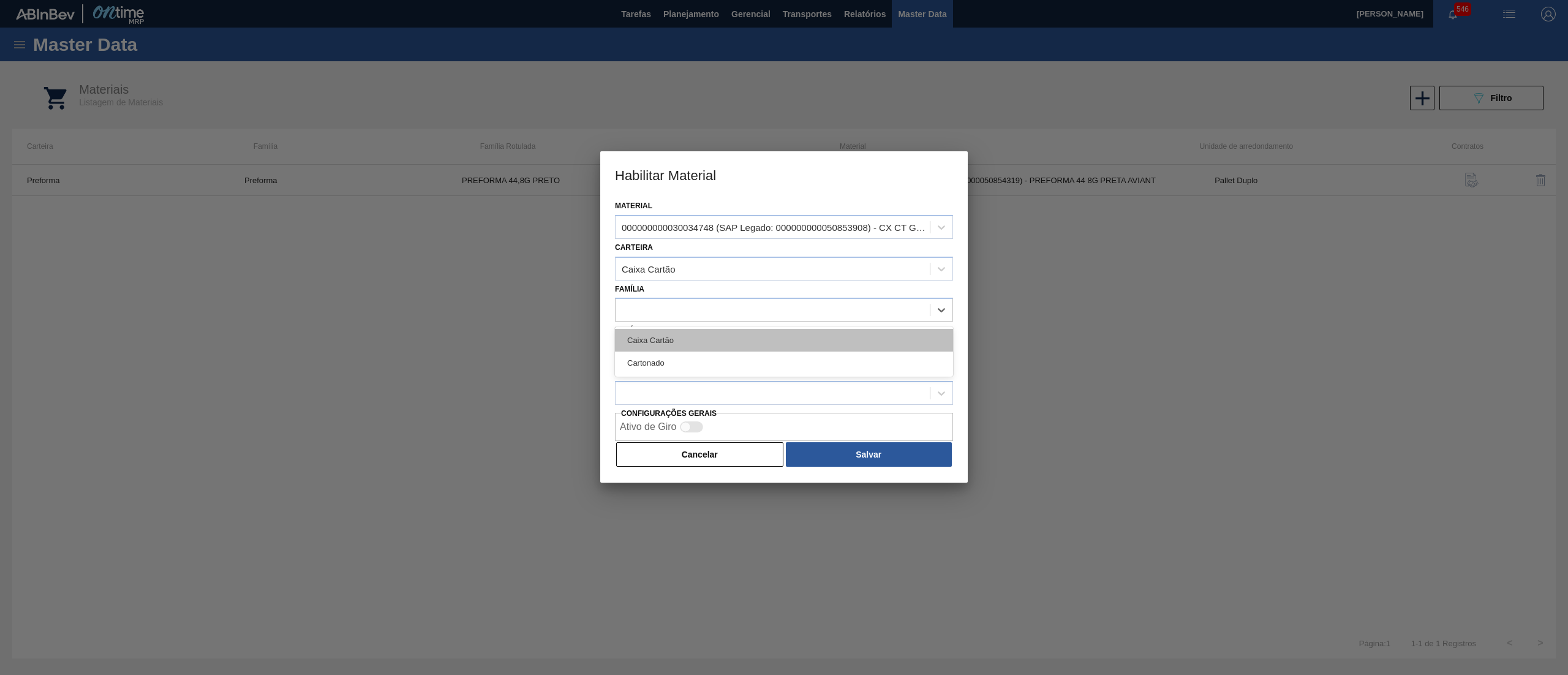
click at [718, 343] on div "Caixa Cartão" at bounding box center [783, 340] width 338 height 22
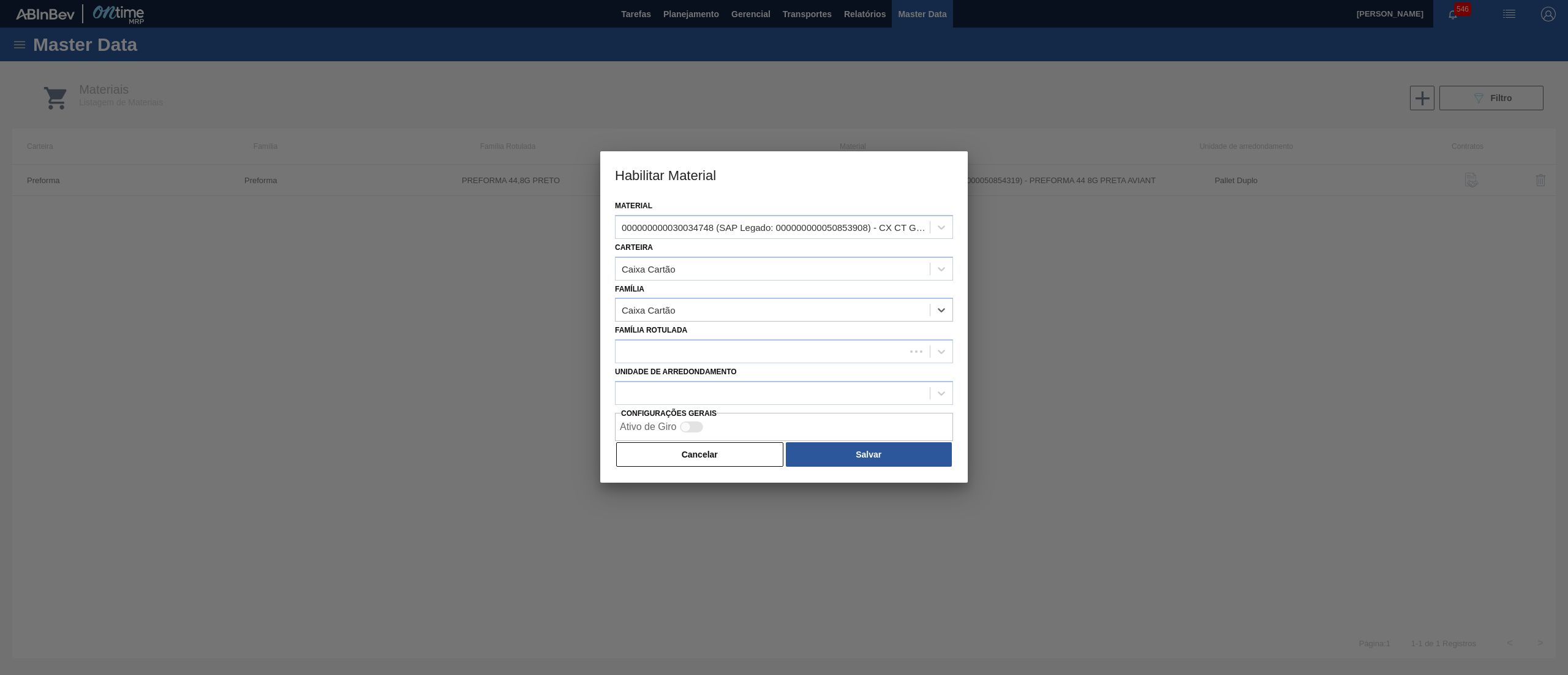
click at [718, 343] on div at bounding box center [760, 351] width 289 height 17
type Rotulada "GREE"
click at [729, 374] on div "CAIXA CARTÃO BEATS GREEN MIX 269ML LT C8" at bounding box center [783, 382] width 338 height 22
click at [735, 398] on div at bounding box center [772, 393] width 314 height 17
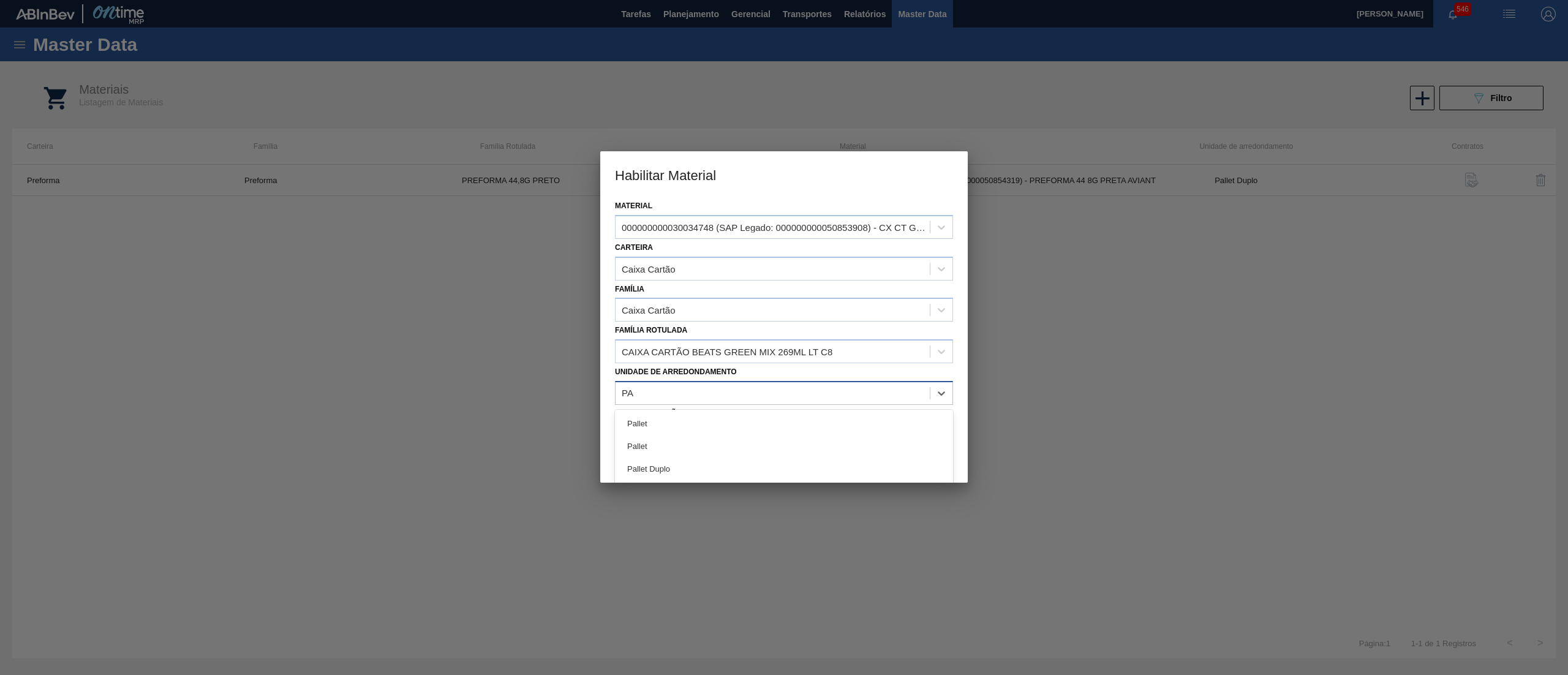
type arredondamento "PAL"
click at [697, 421] on div "Pallet" at bounding box center [783, 423] width 338 height 22
click at [836, 451] on button "Salvar" at bounding box center [868, 454] width 166 height 25
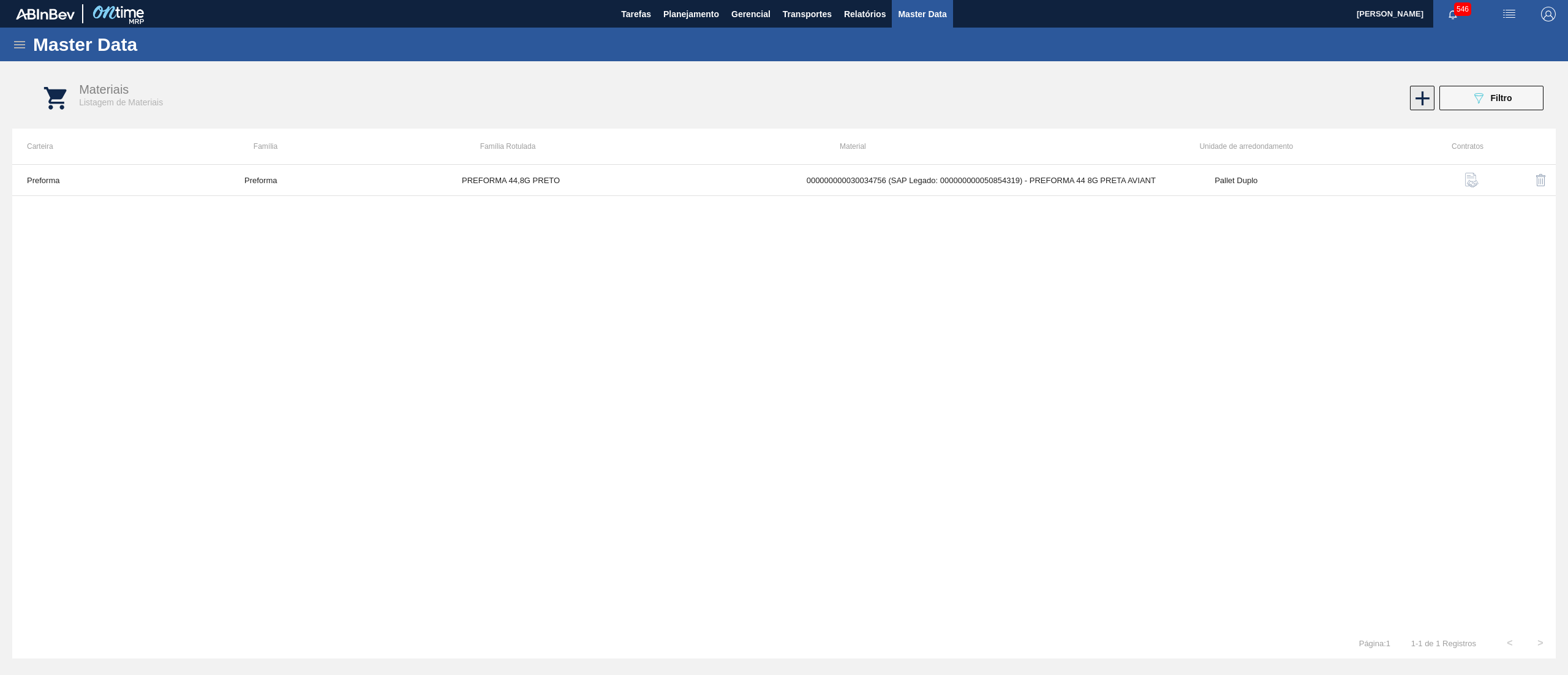
click at [1417, 95] on icon at bounding box center [1422, 99] width 24 height 24
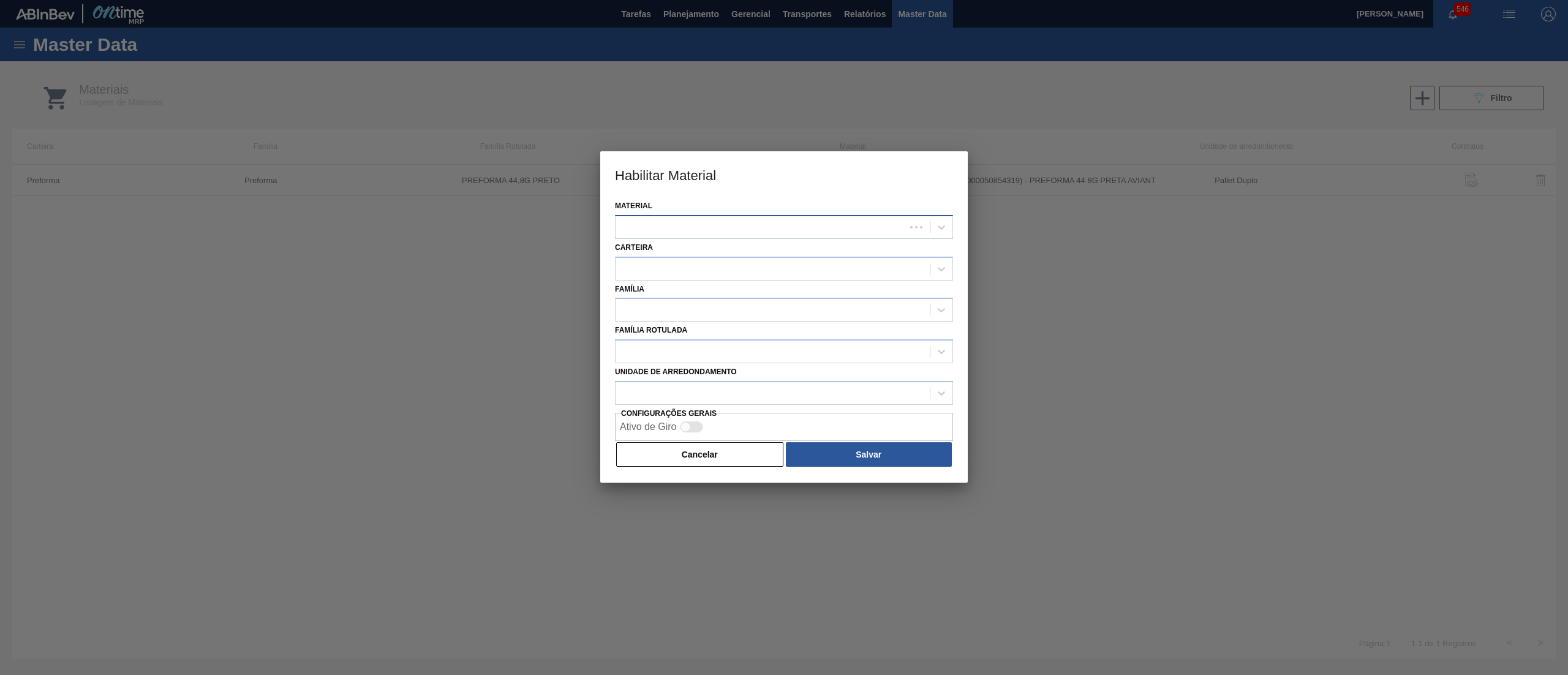
click at [846, 222] on div at bounding box center [760, 227] width 289 height 17
paste input "30034749"
type input "30034749"
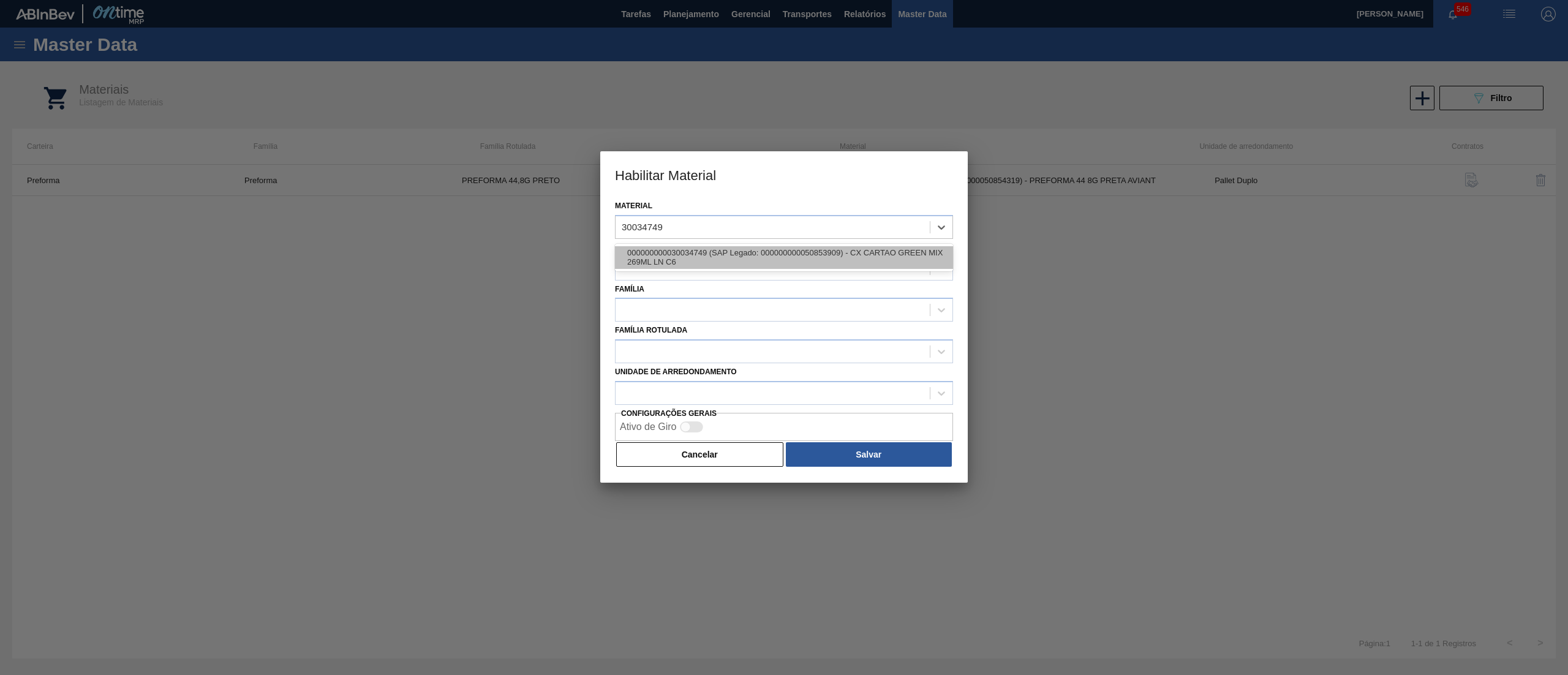
click at [806, 256] on div "000000000030034749 (SAP Legado: 000000000050853909) - CX CARTAO GREEN MIX 269ML…" at bounding box center [783, 258] width 338 height 22
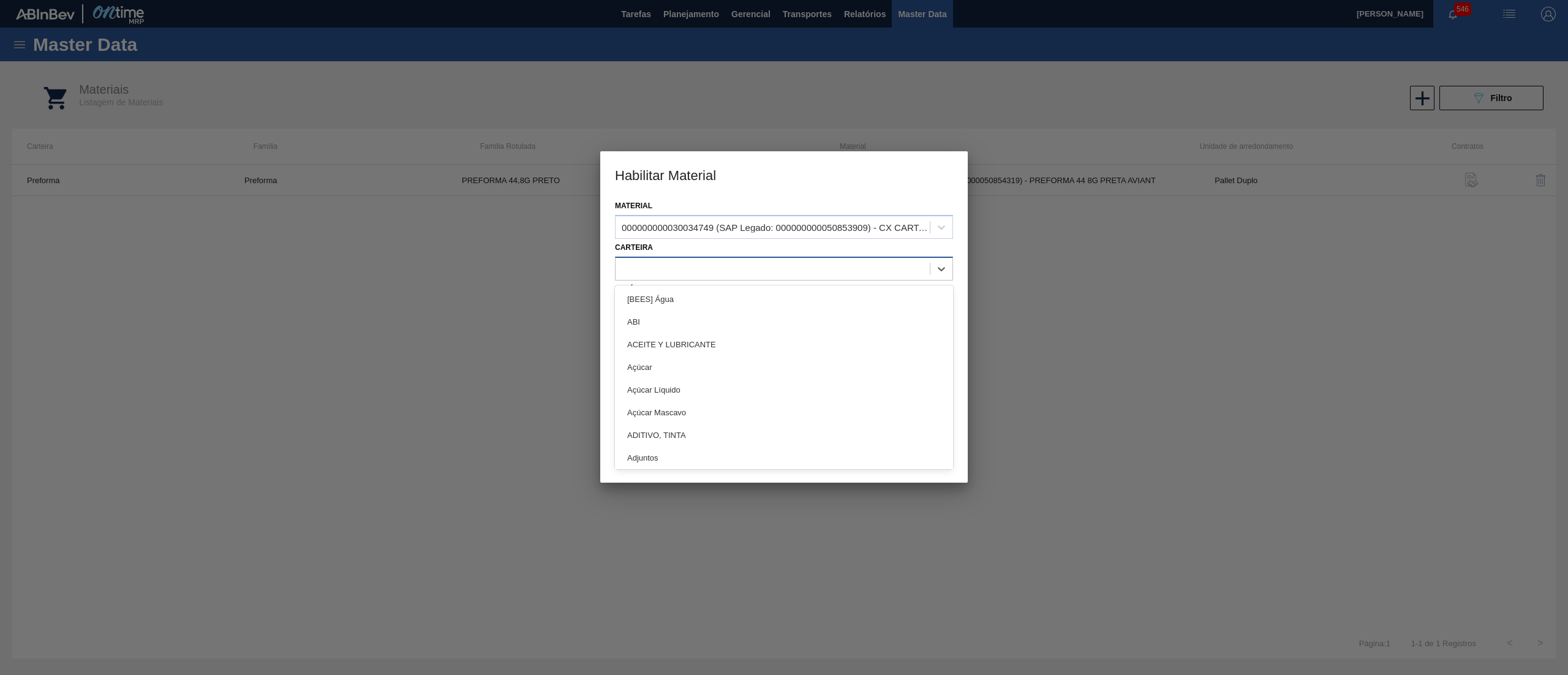
click at [732, 276] on div at bounding box center [772, 269] width 314 height 17
type input "LAT"
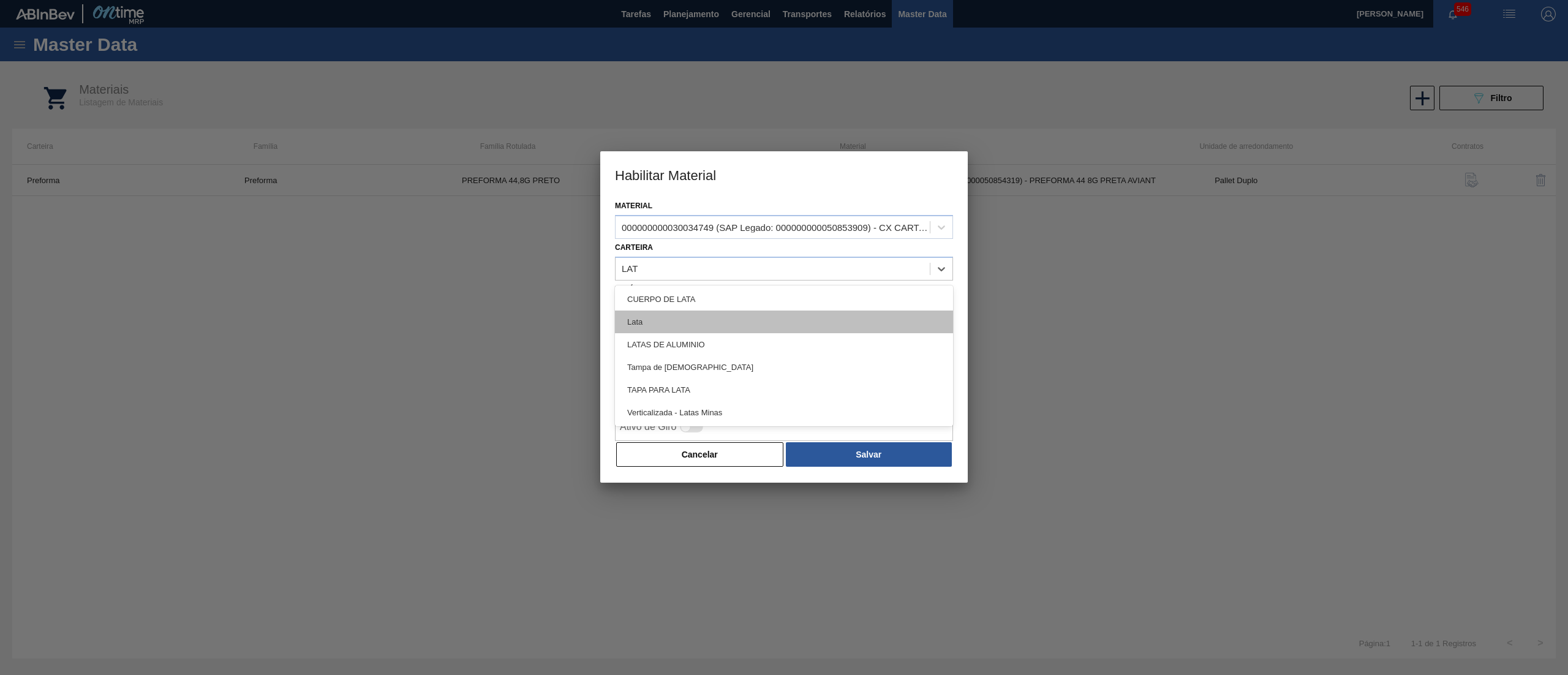
click at [720, 313] on div "Lata" at bounding box center [783, 322] width 338 height 22
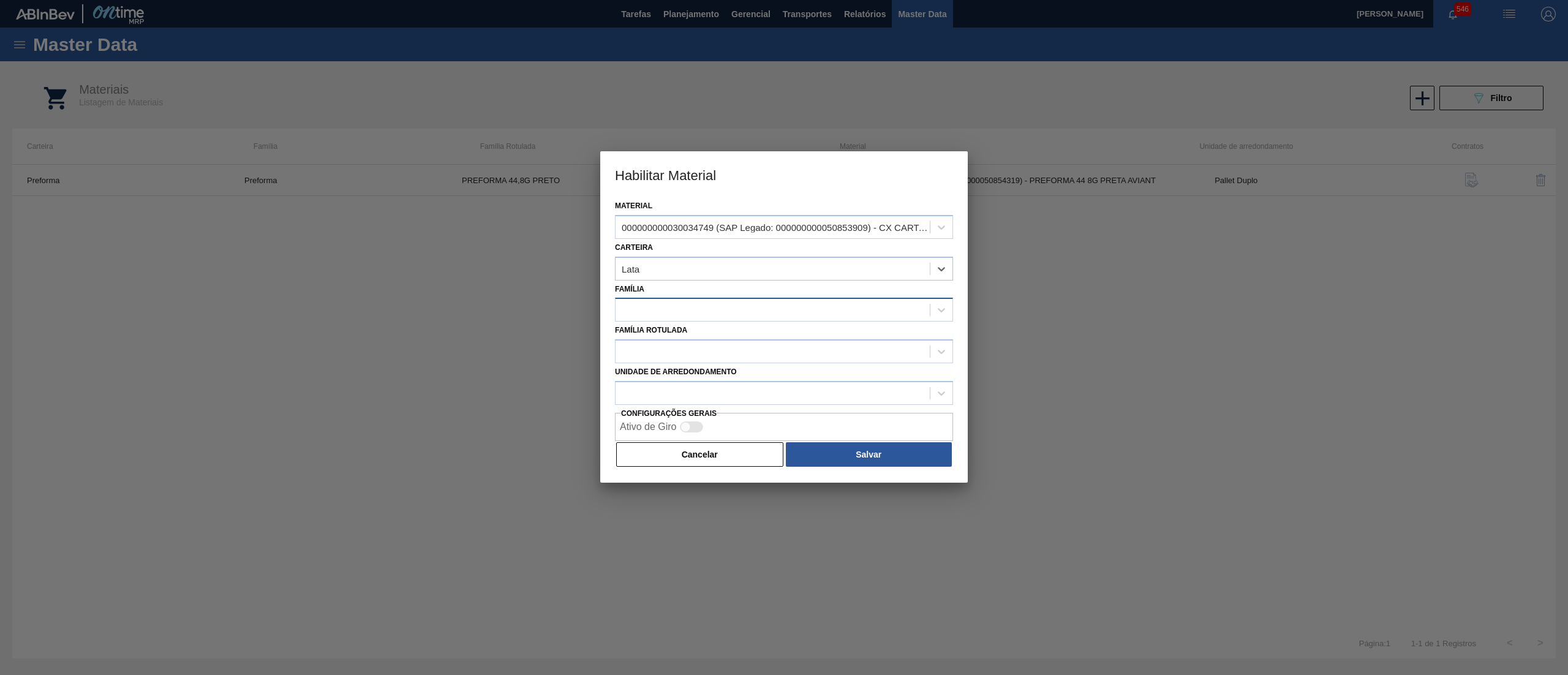
click at [712, 313] on div at bounding box center [772, 310] width 314 height 17
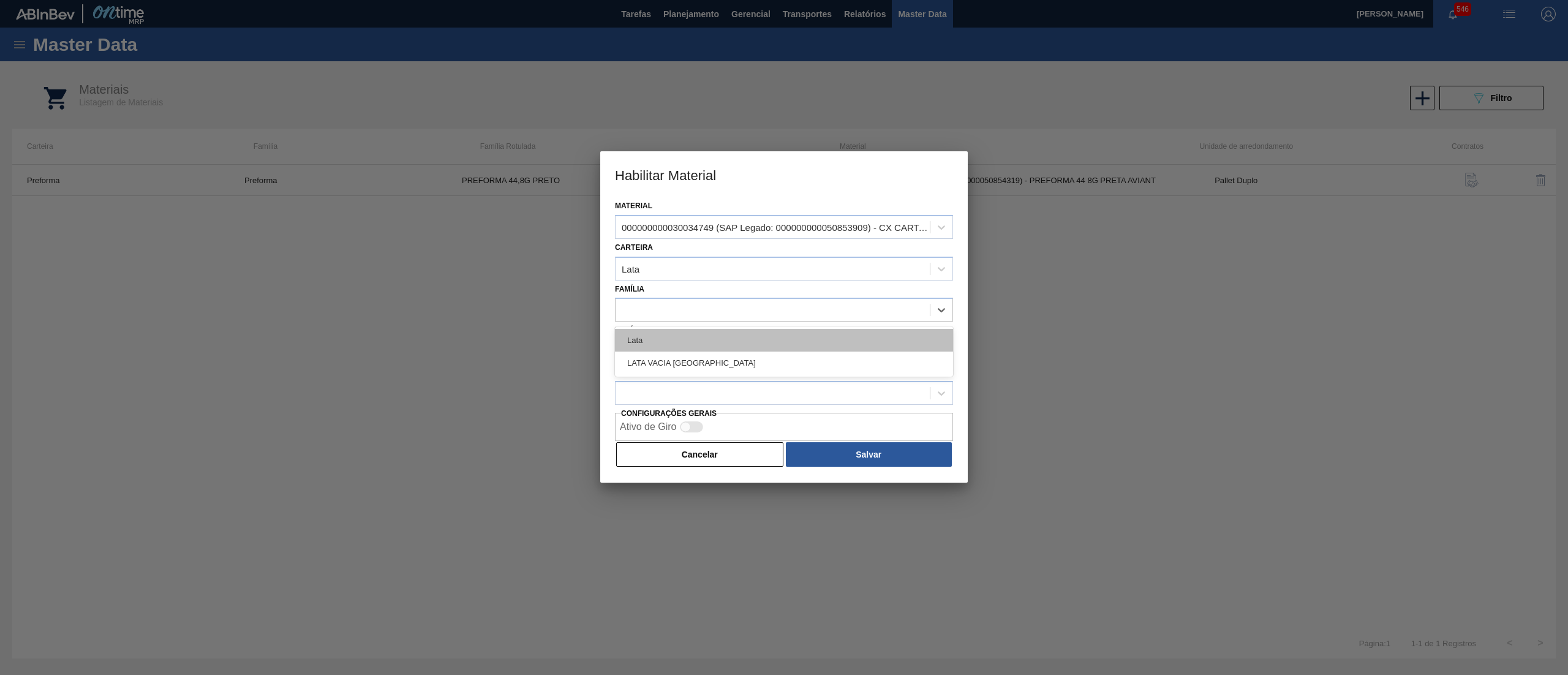
click at [703, 329] on div "Lata" at bounding box center [783, 340] width 338 height 22
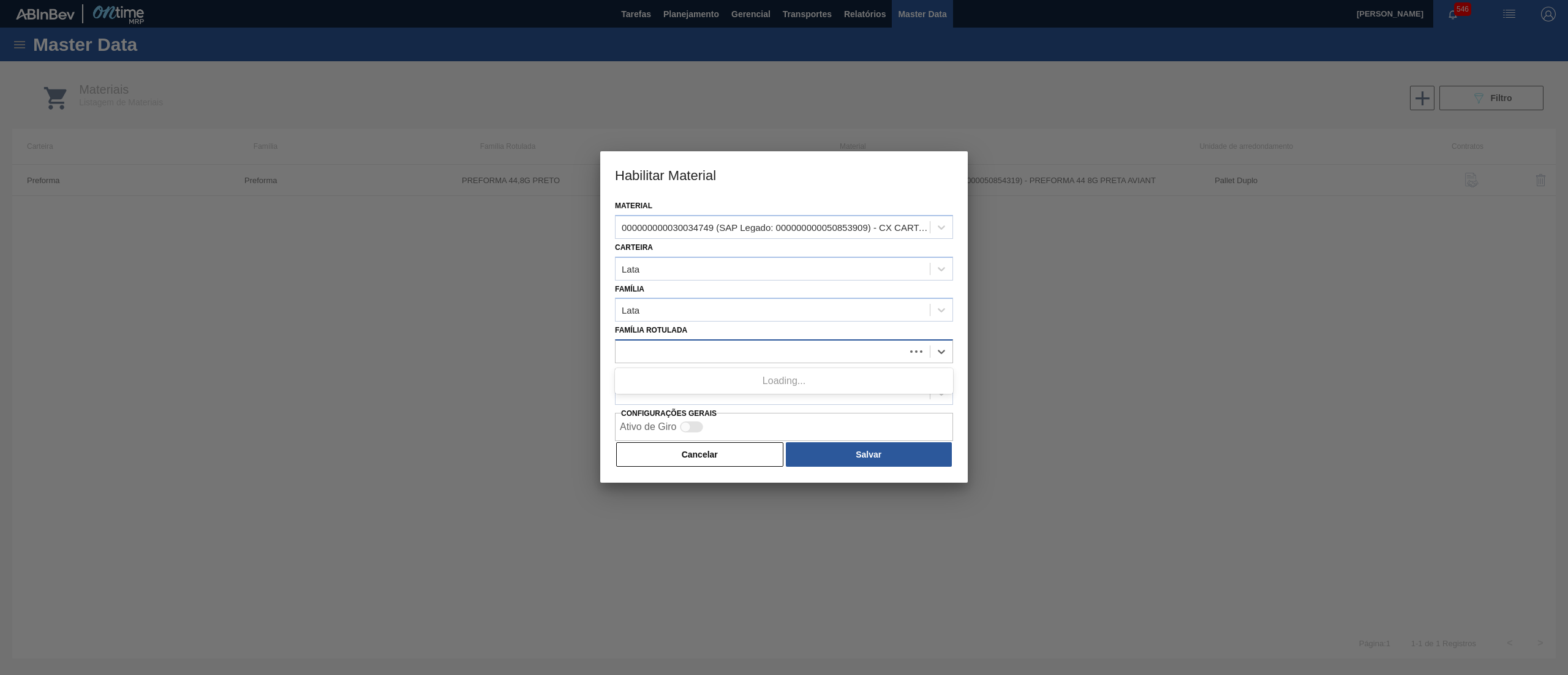
click at [686, 347] on div at bounding box center [760, 351] width 289 height 17
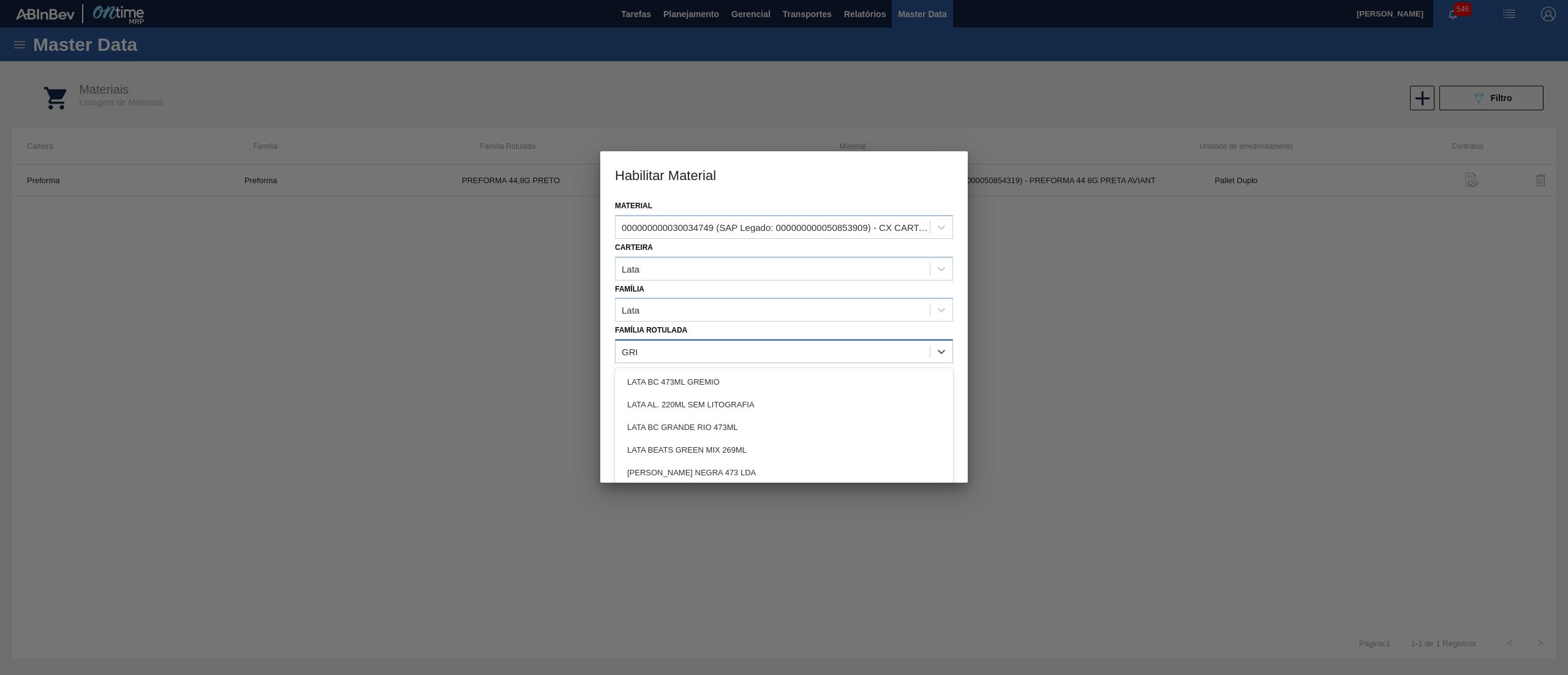
type Rotulada "GREE"
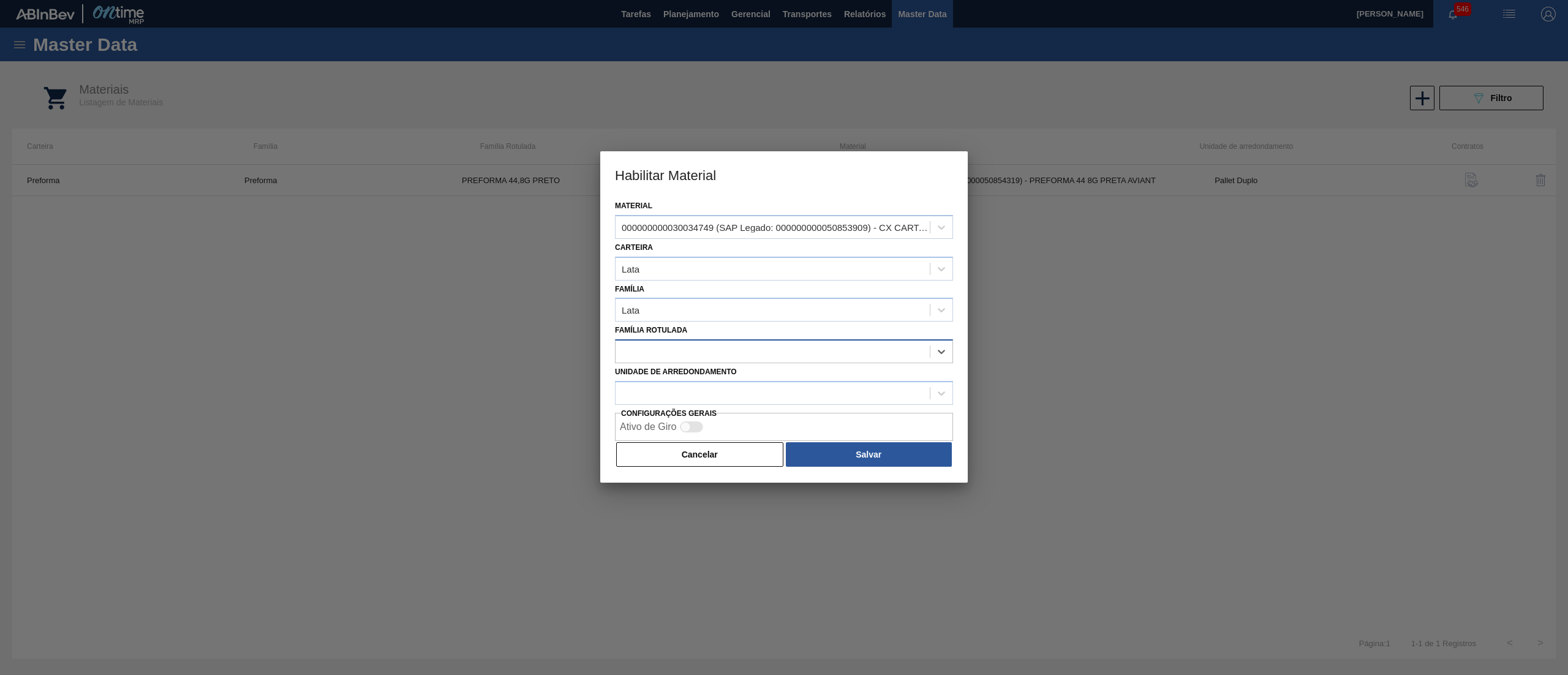
click at [691, 353] on div at bounding box center [772, 351] width 314 height 17
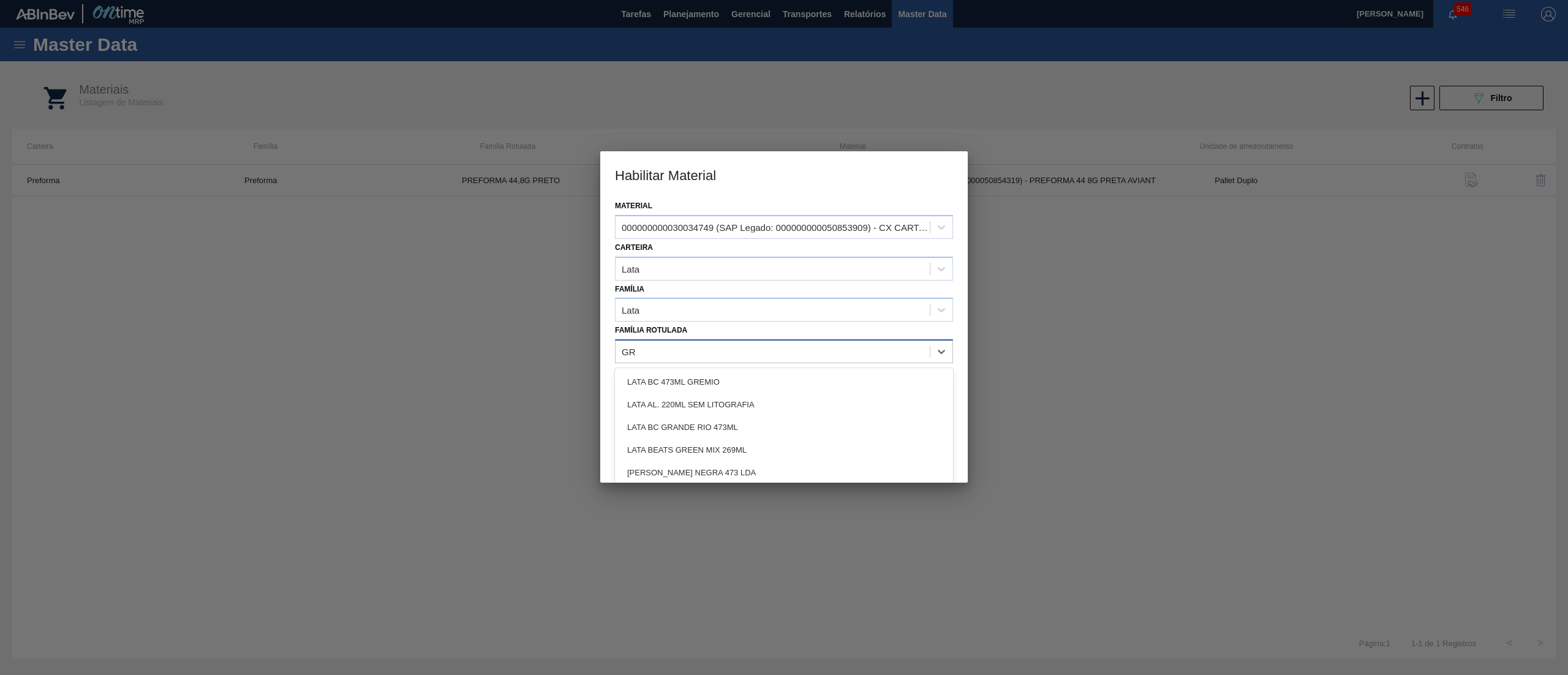
type Rotulada "G"
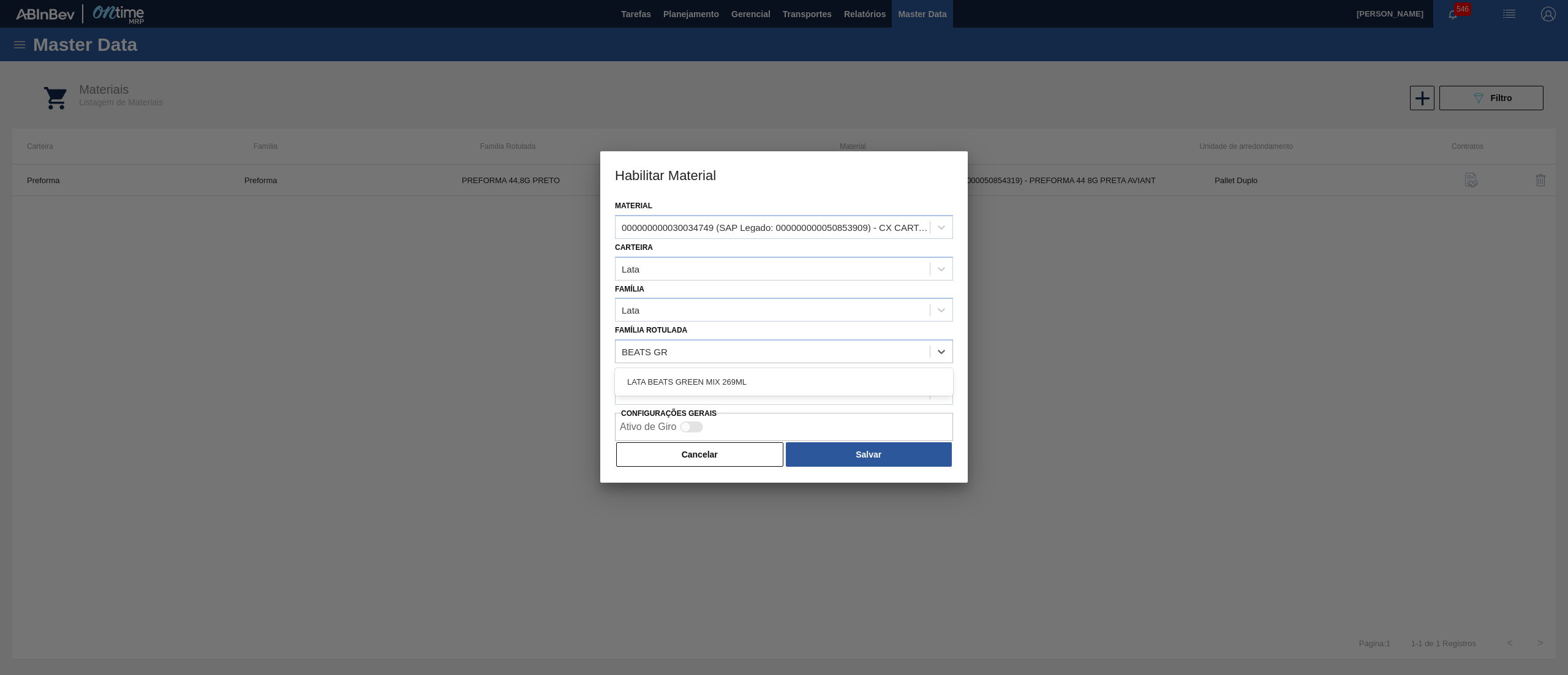
type Rotulada "BEATS GR"
click at [879, 247] on div "Carteira Lata" at bounding box center [783, 259] width 338 height 41
click at [873, 224] on div "000000000030034749 (SAP Legado: 000000000050853909) - CX CARTAO GREEN MIX 269ML…" at bounding box center [776, 227] width 309 height 10
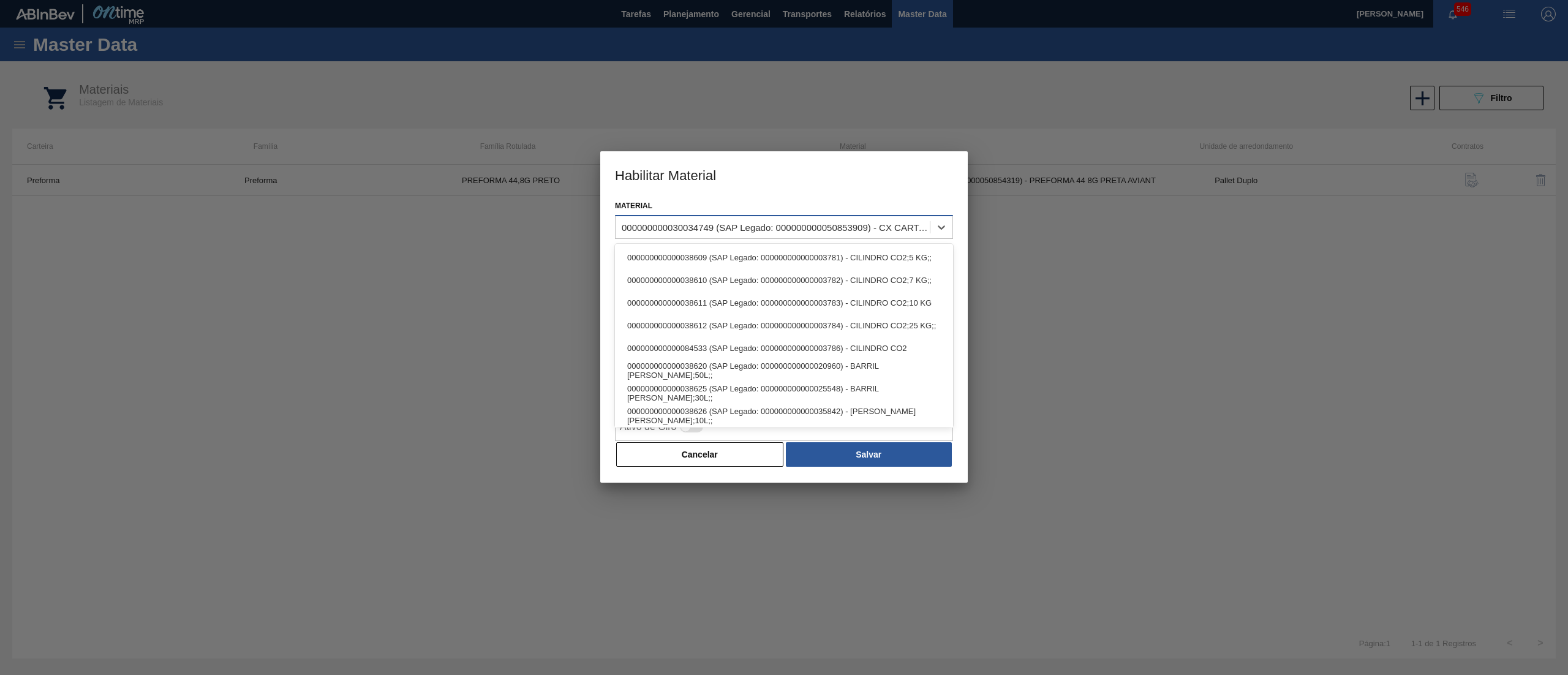
paste input "30034749"
type input "30034749"
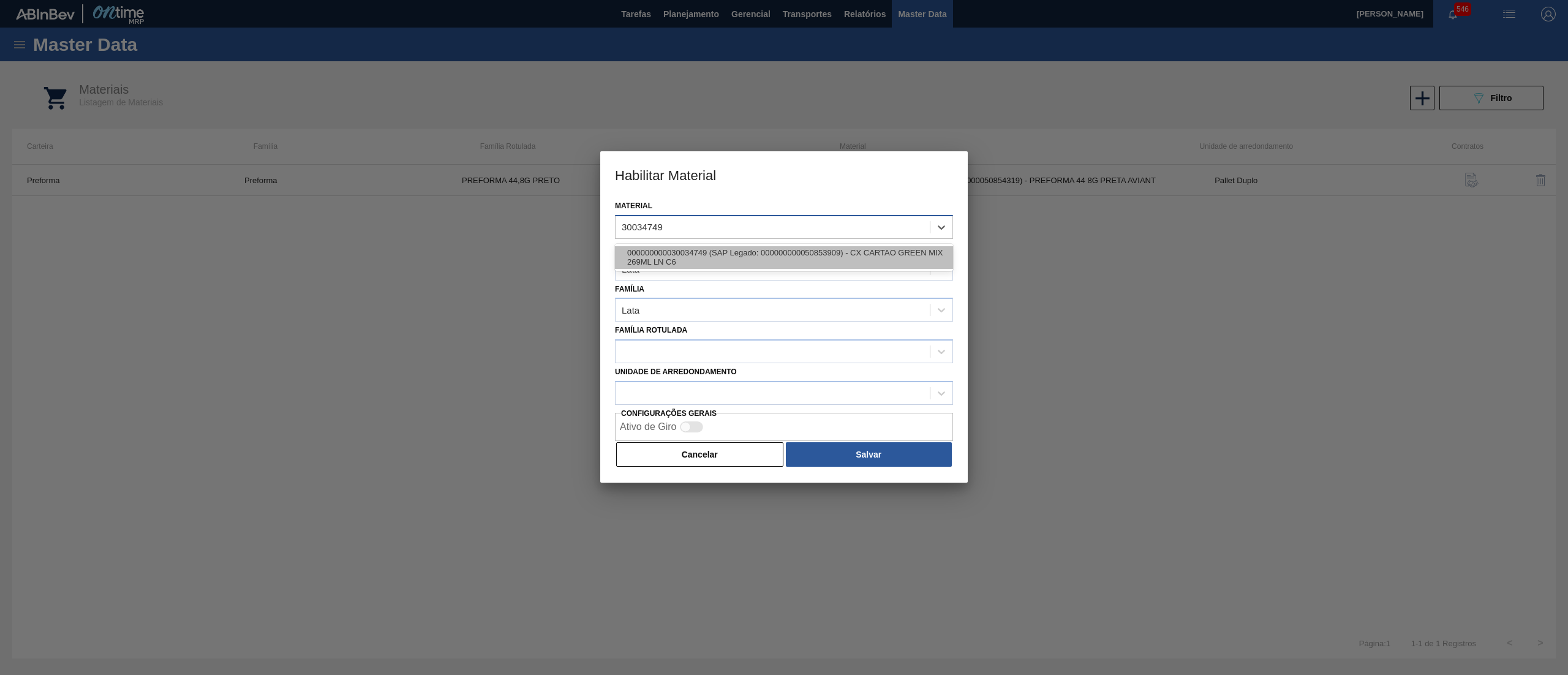
click at [883, 258] on div "000000000030034749 (SAP Legado: 000000000050853909) - CX CARTAO GREEN MIX 269ML…" at bounding box center [783, 258] width 338 height 22
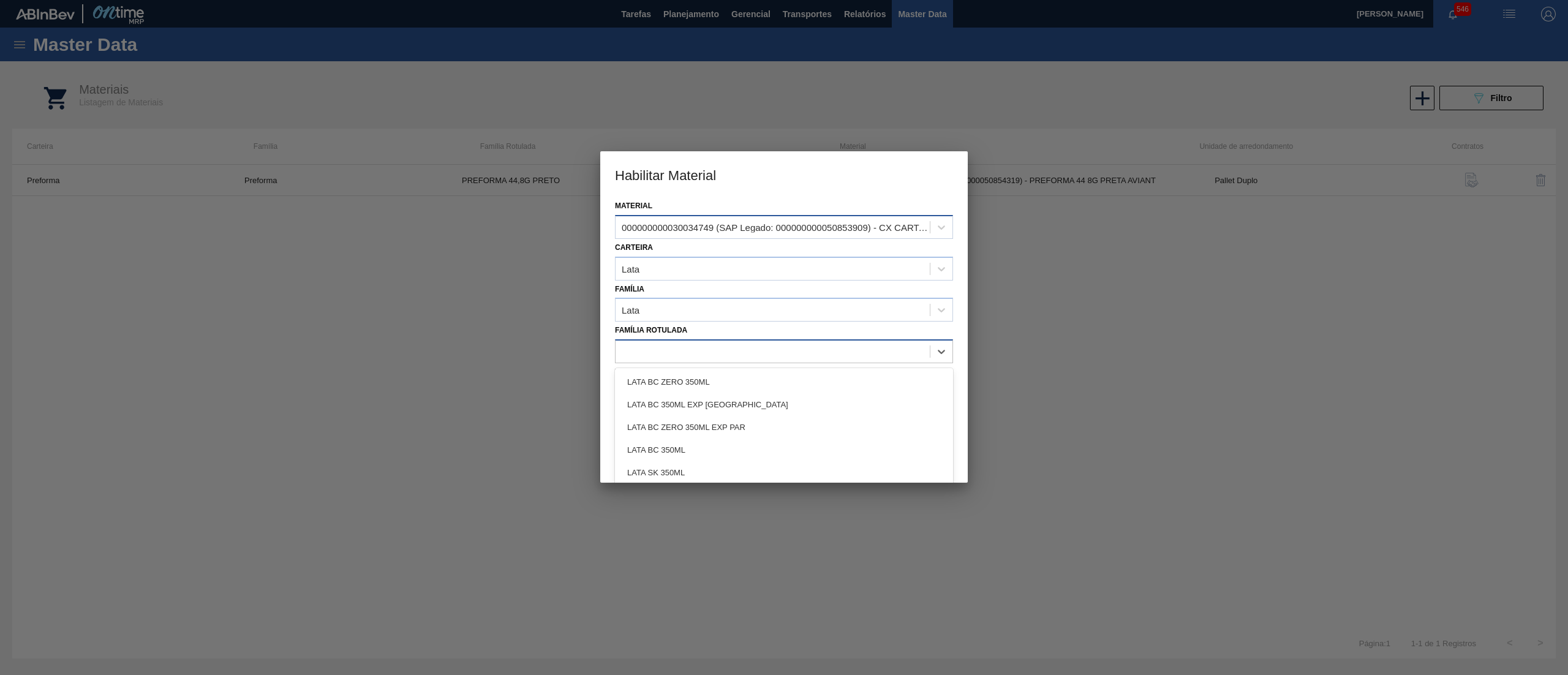
click at [708, 347] on div at bounding box center [772, 351] width 314 height 17
type Rotulada "C"
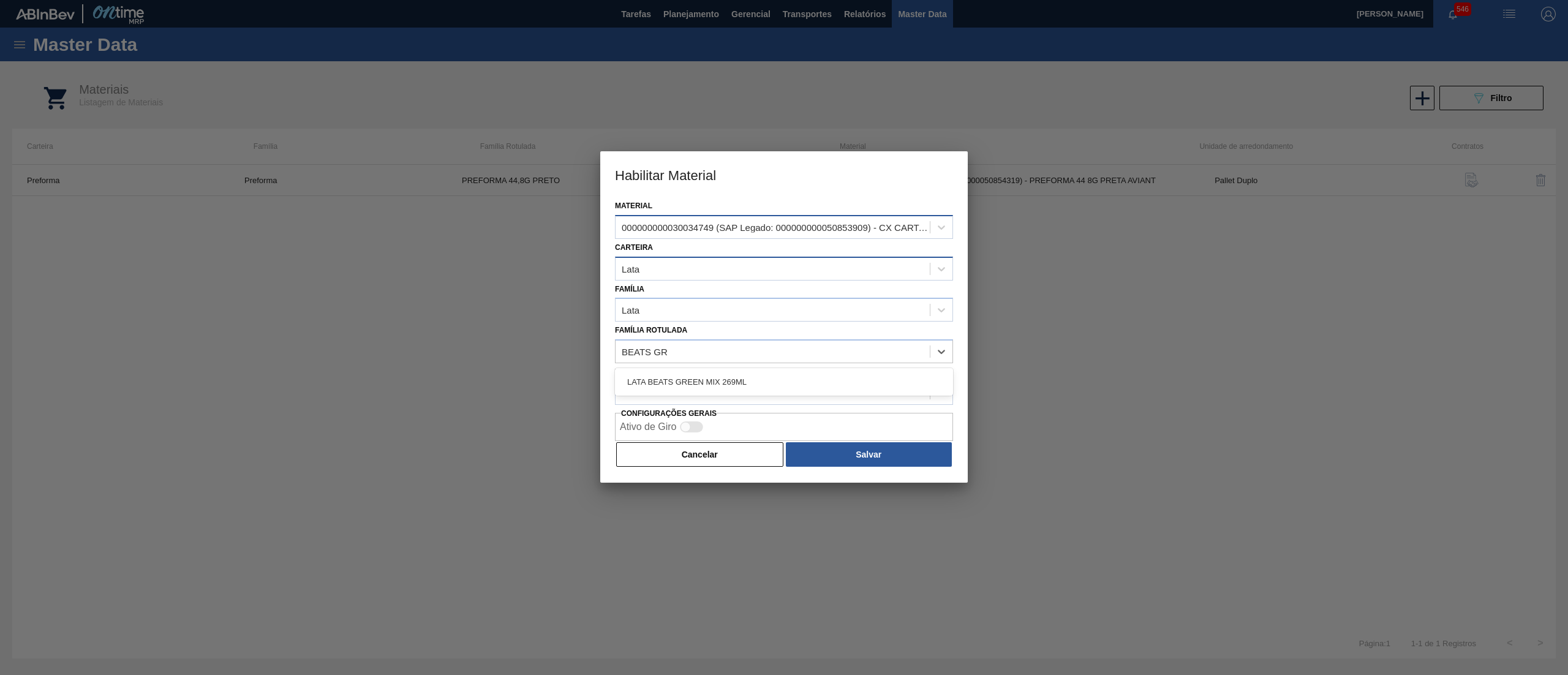
type Rotulada "BEATS GR"
click at [671, 273] on div "Lata" at bounding box center [772, 269] width 314 height 17
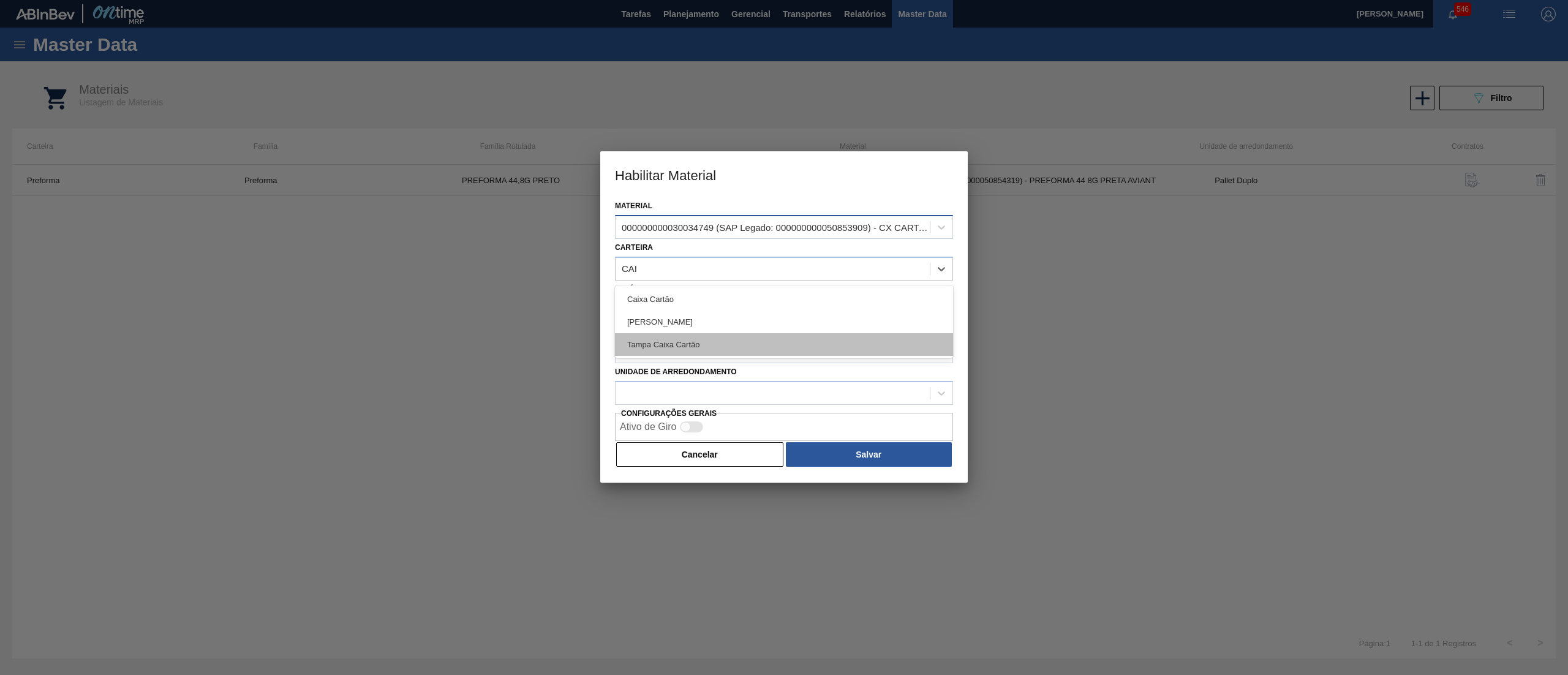
type input "CAIX"
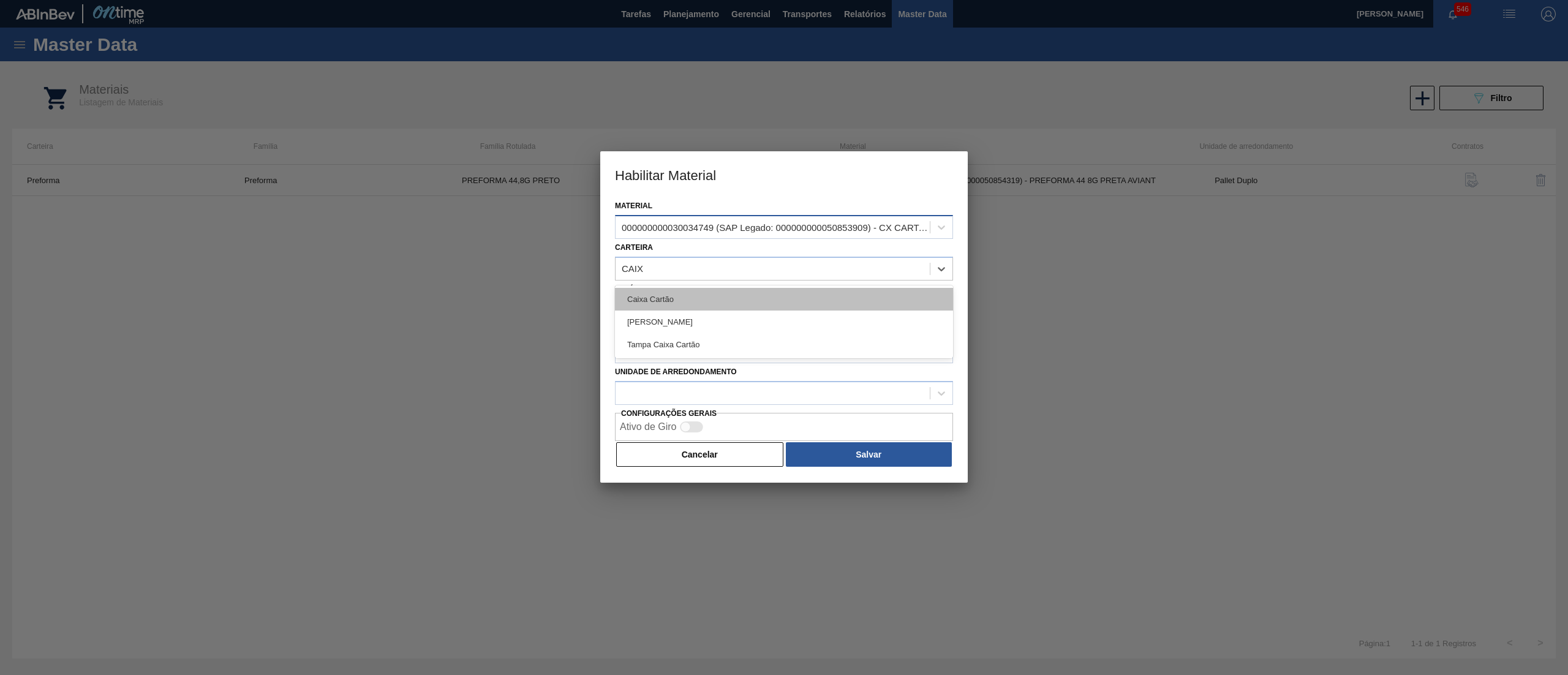
click at [662, 308] on div "Caixa Cartão" at bounding box center [783, 299] width 338 height 22
click at [662, 308] on div at bounding box center [772, 310] width 314 height 17
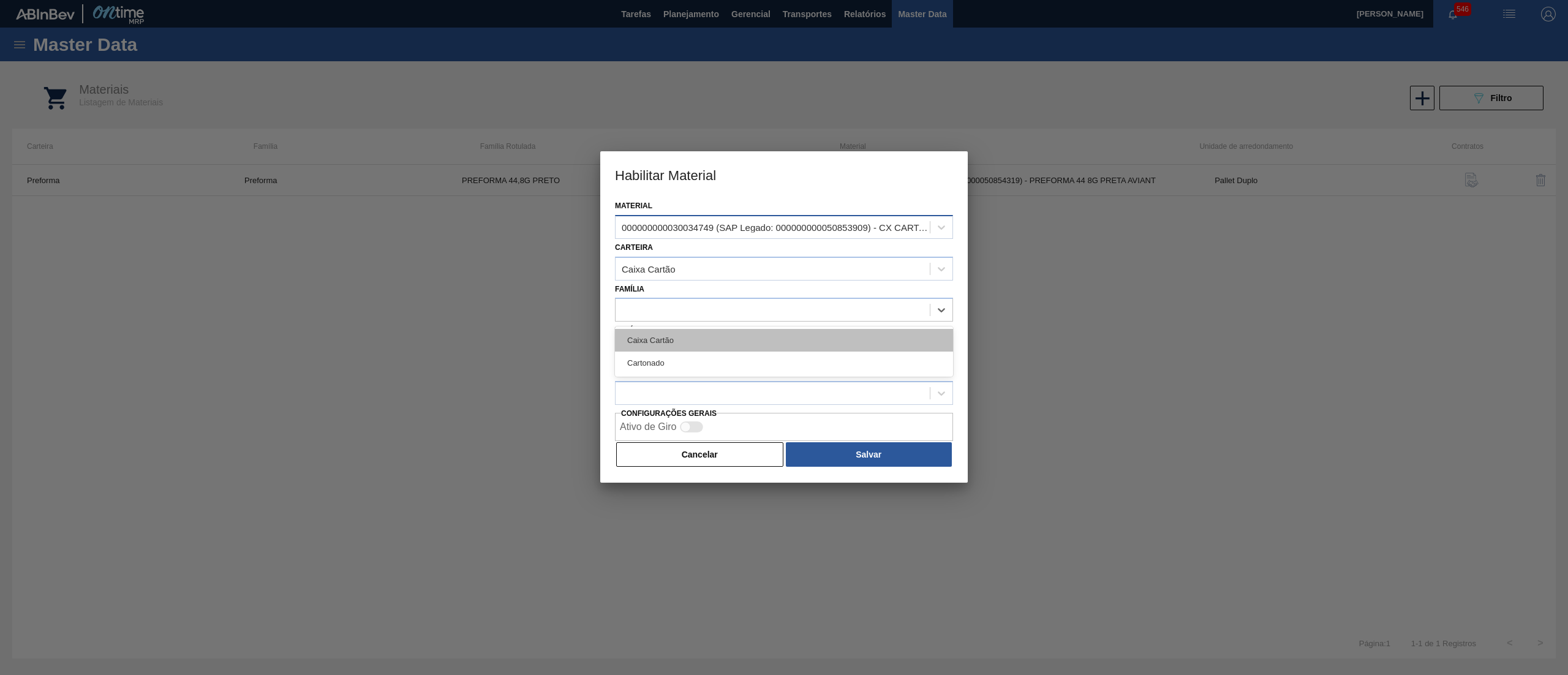
click at [665, 337] on div "Caixa Cartão" at bounding box center [783, 340] width 338 height 22
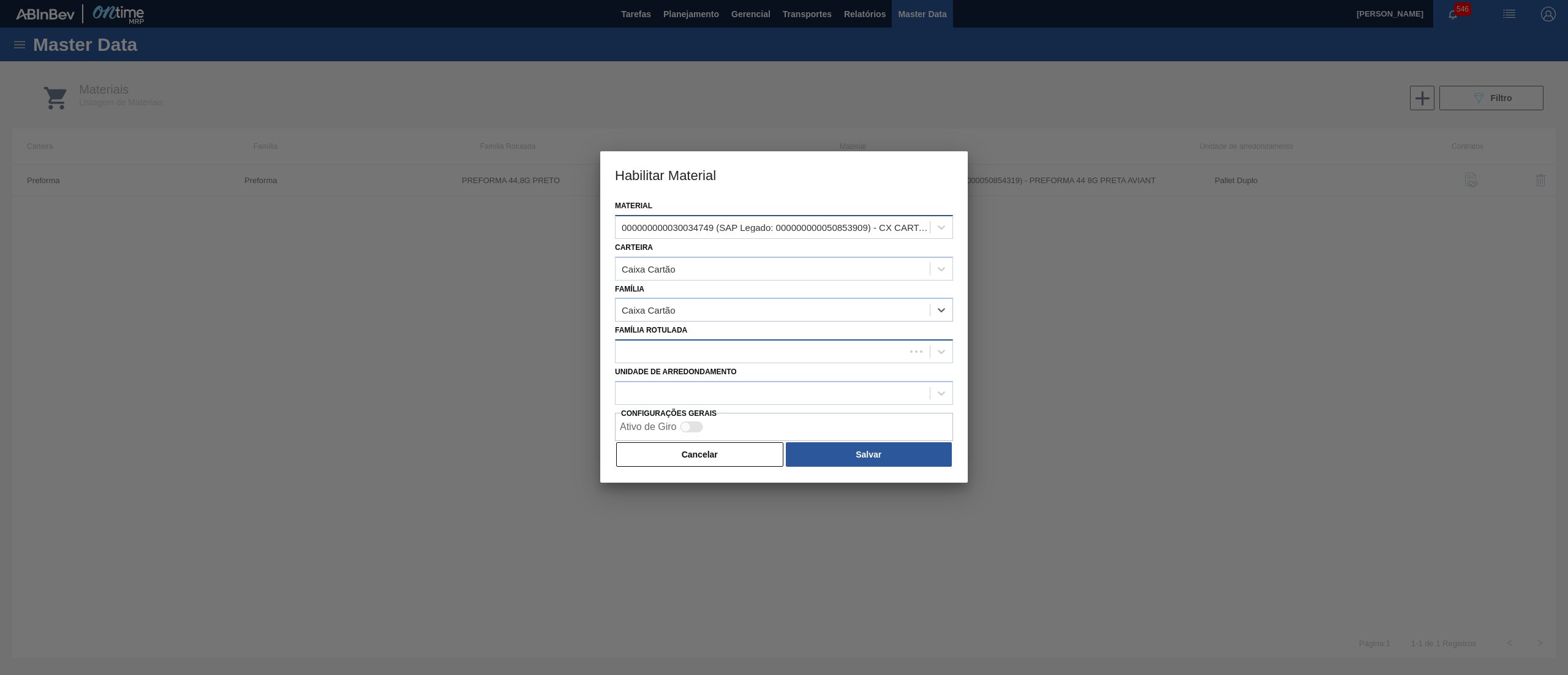
click at [667, 360] on div at bounding box center [783, 351] width 338 height 24
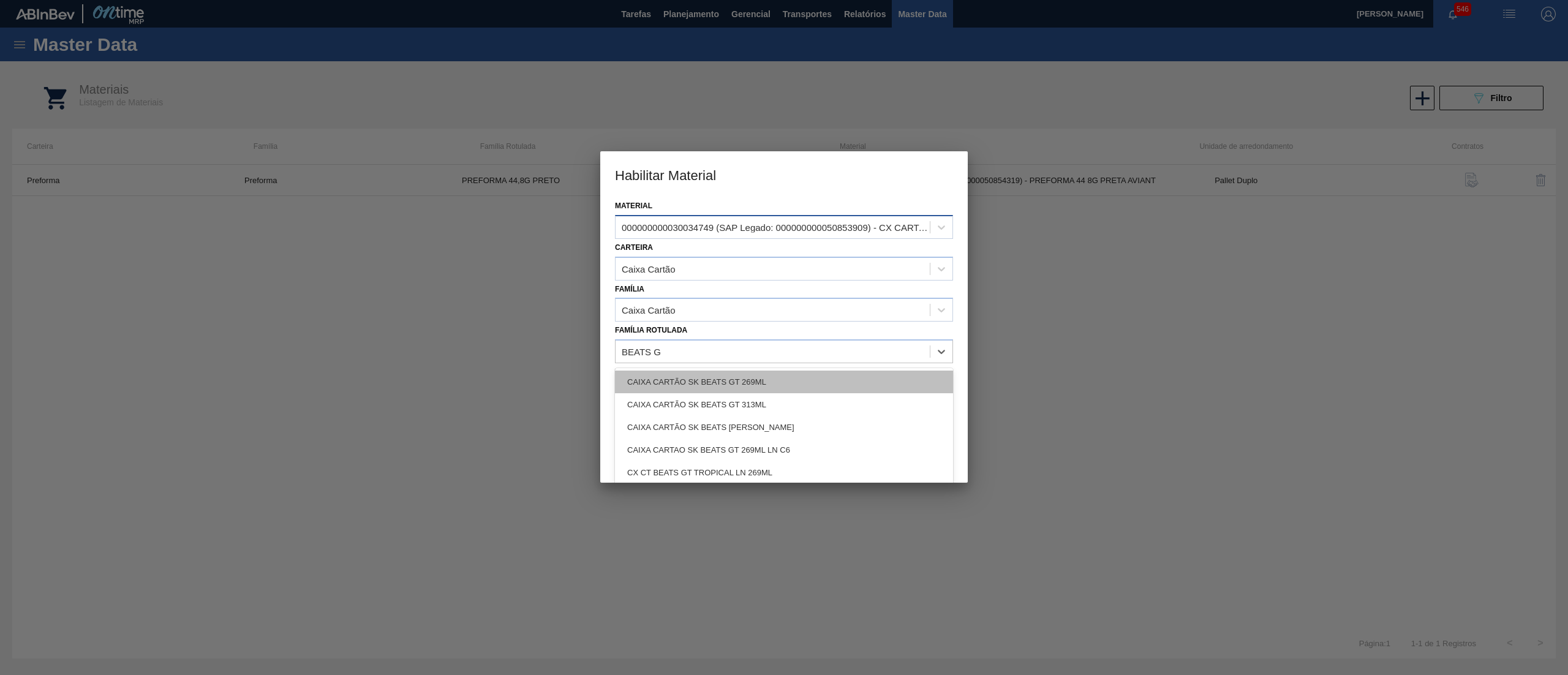
type Rotulada "BEATS GR"
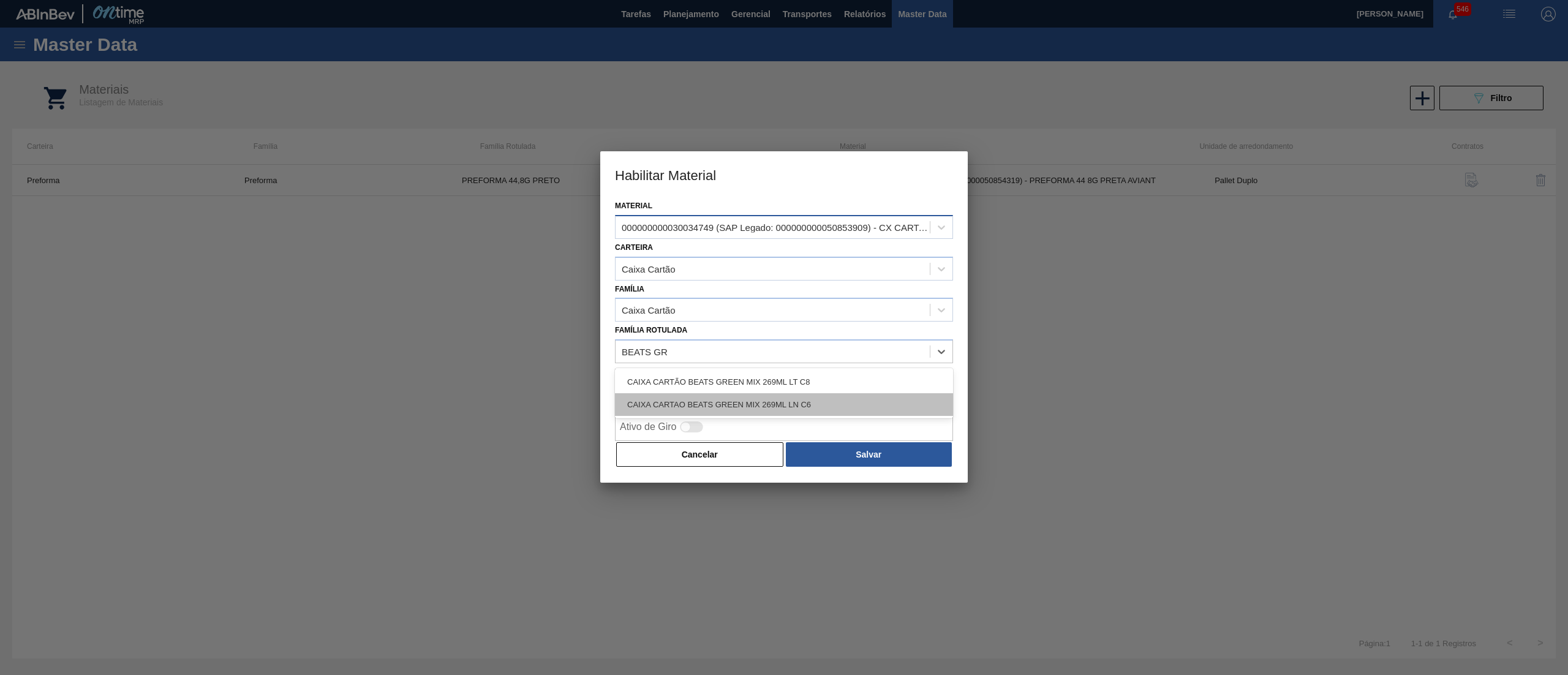
click at [817, 397] on div "CAIXA CARTAO BEATS GREEN MIX 269ML LN C6" at bounding box center [783, 405] width 338 height 22
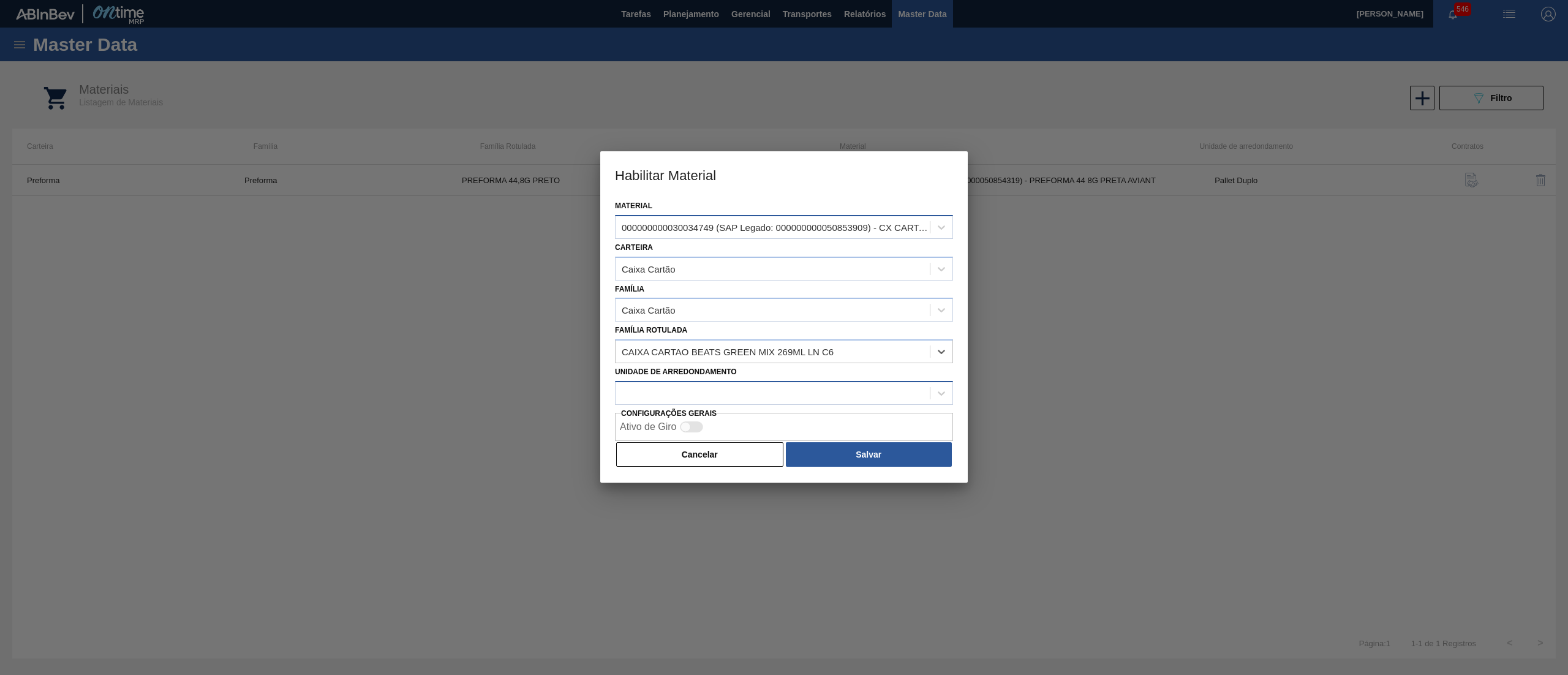
click at [701, 389] on div at bounding box center [772, 393] width 314 height 17
type arredondamento "PALL"
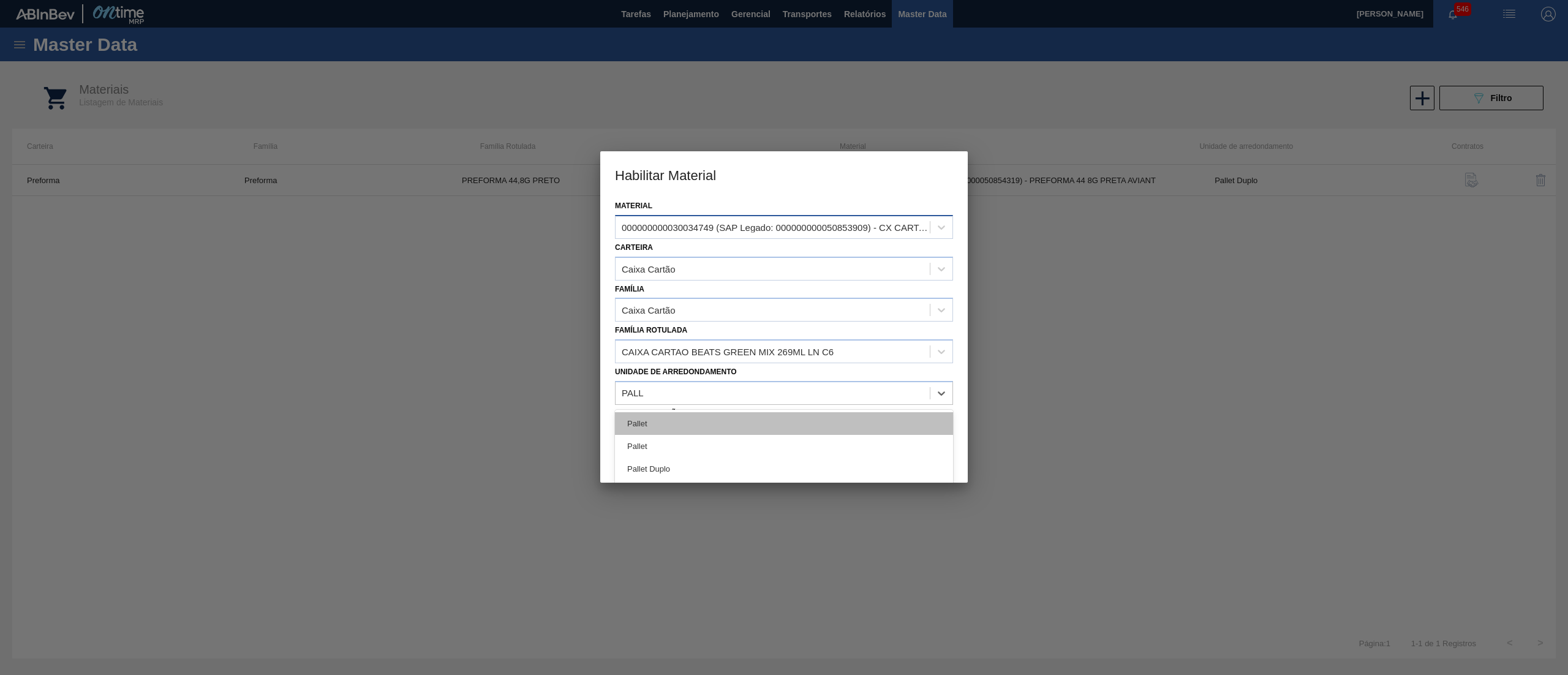
click at [704, 417] on div "Pallet" at bounding box center [783, 423] width 338 height 22
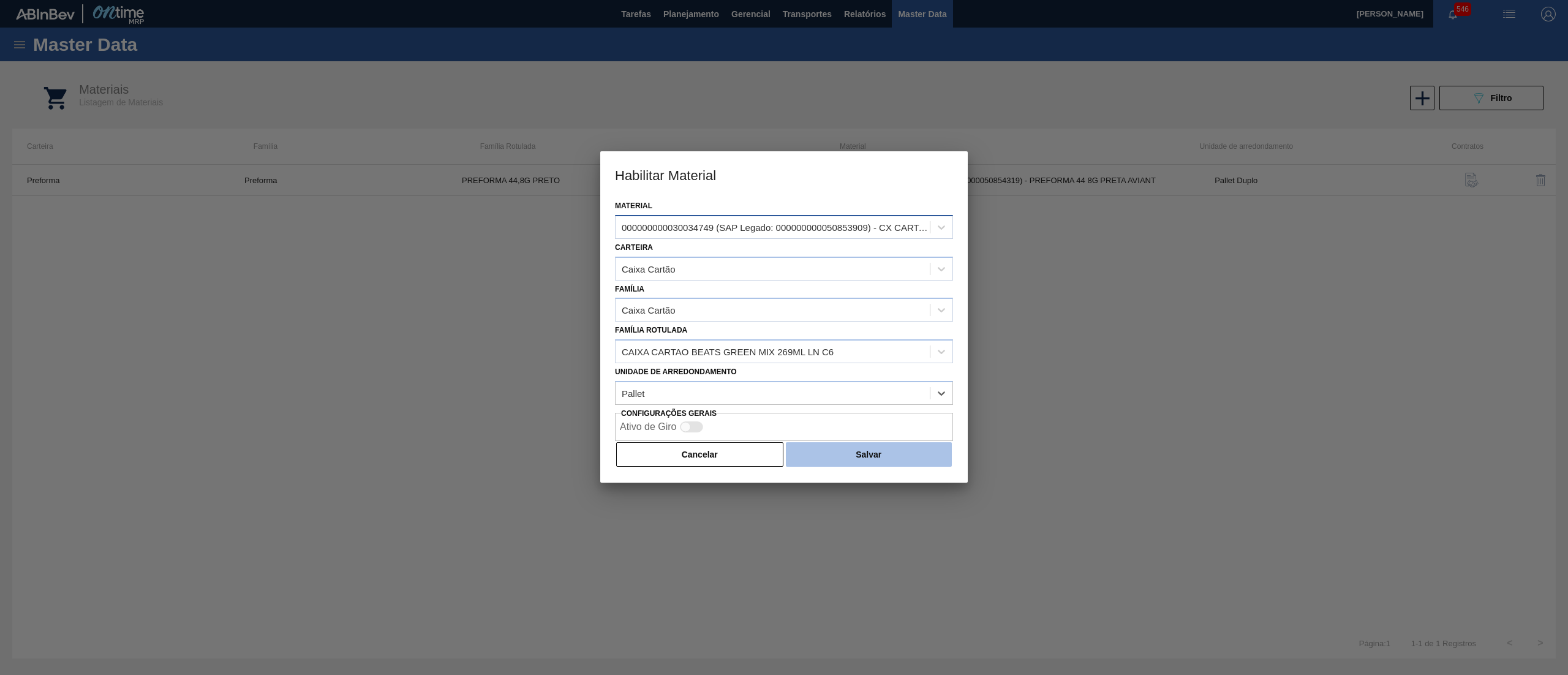
click at [836, 448] on button "Salvar" at bounding box center [868, 454] width 166 height 25
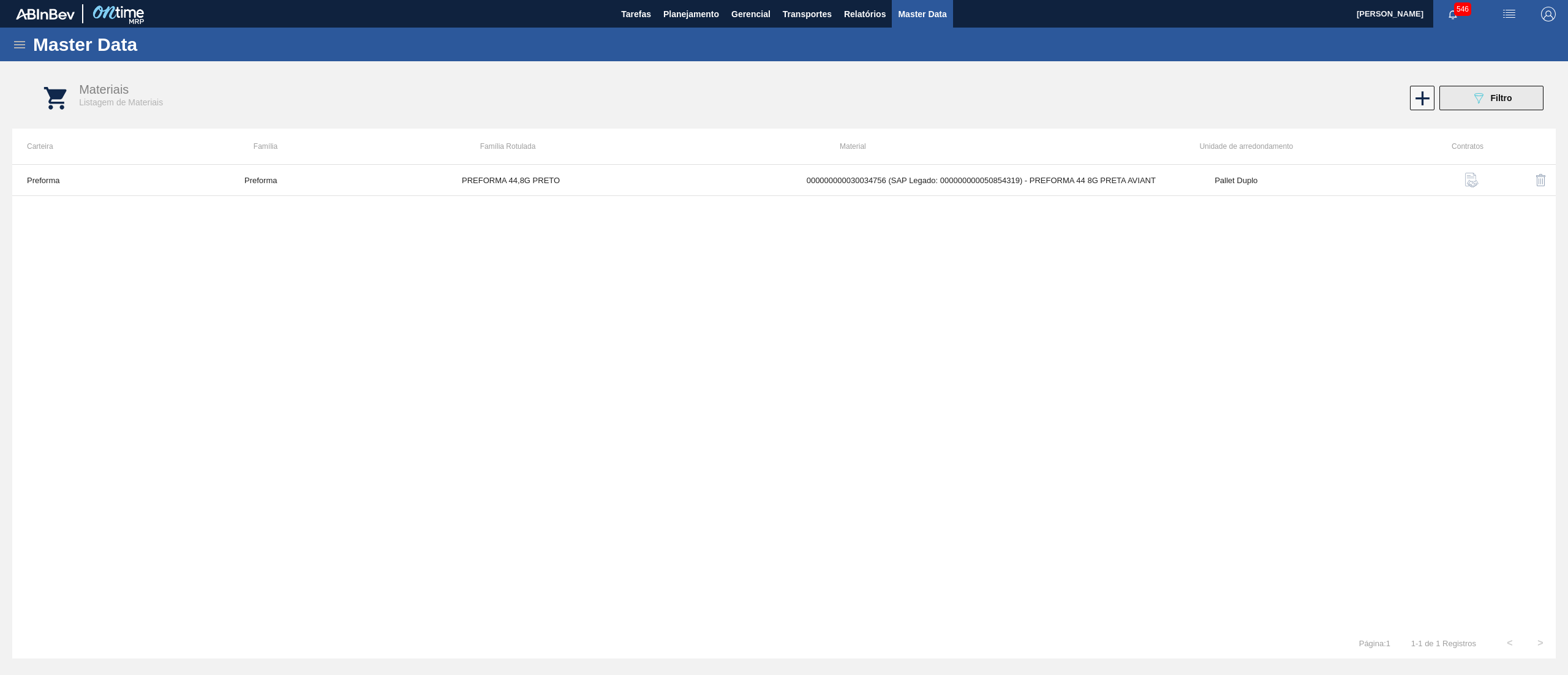
click at [1485, 104] on icon "089F7B8B-B2A5-4AFE-B5C0-19BA573D28AC" at bounding box center [1478, 98] width 14 height 14
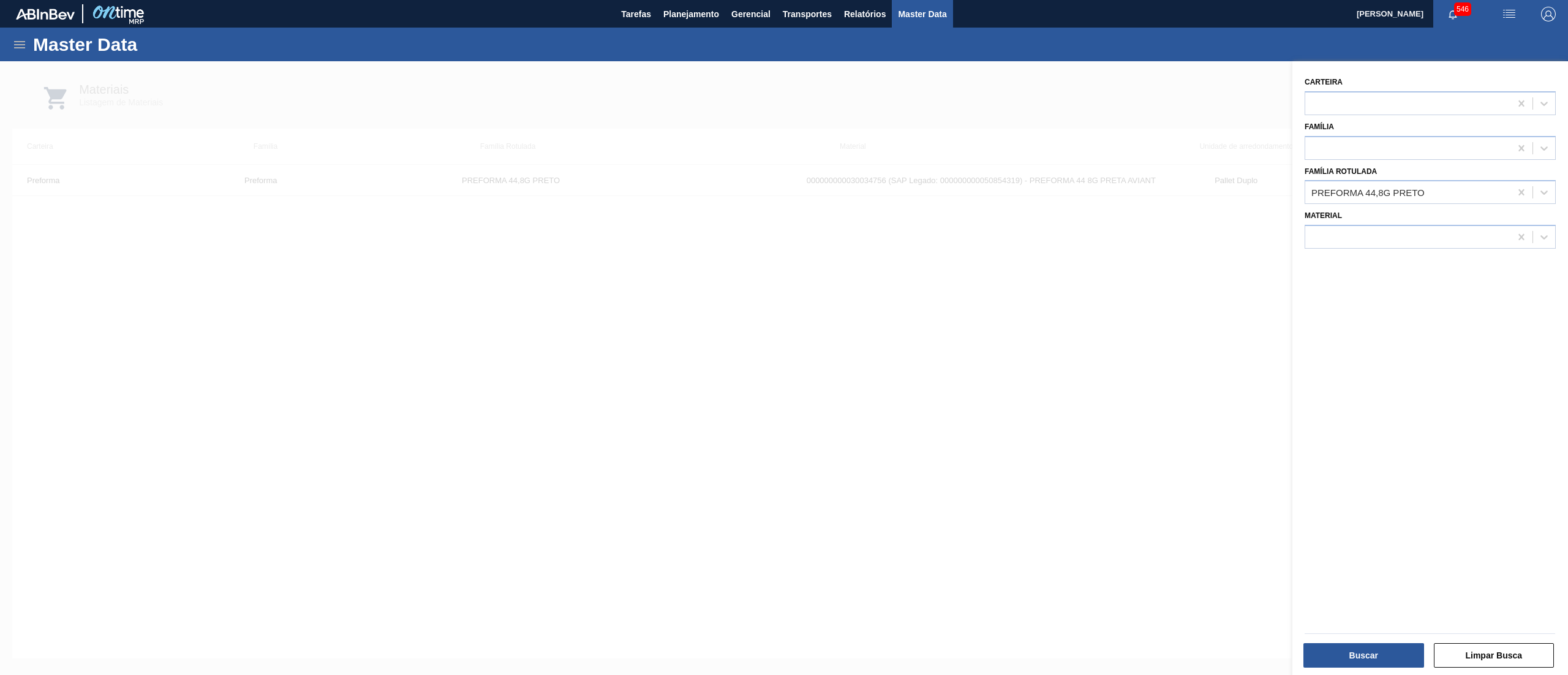
click at [1124, 73] on div at bounding box center [784, 398] width 1568 height 675
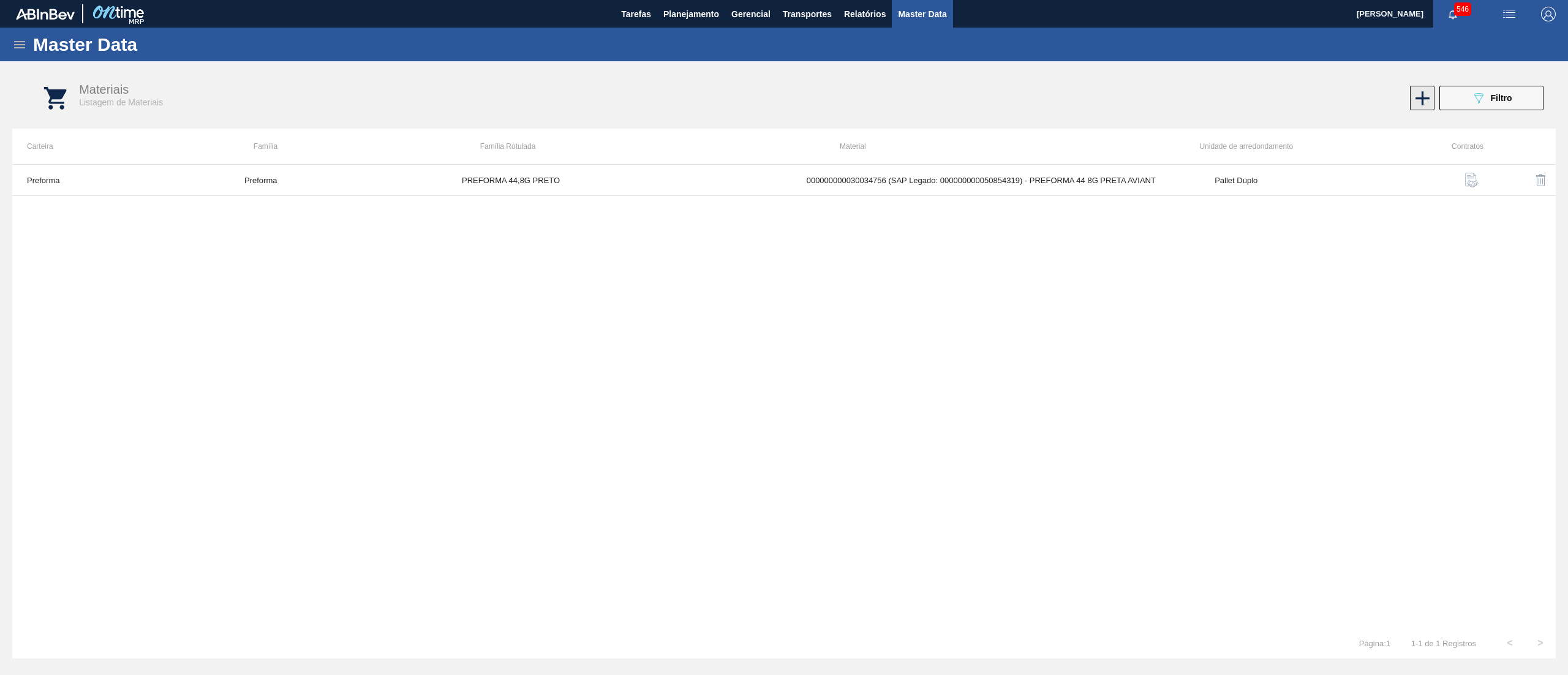
click at [1421, 100] on icon at bounding box center [1422, 99] width 24 height 24
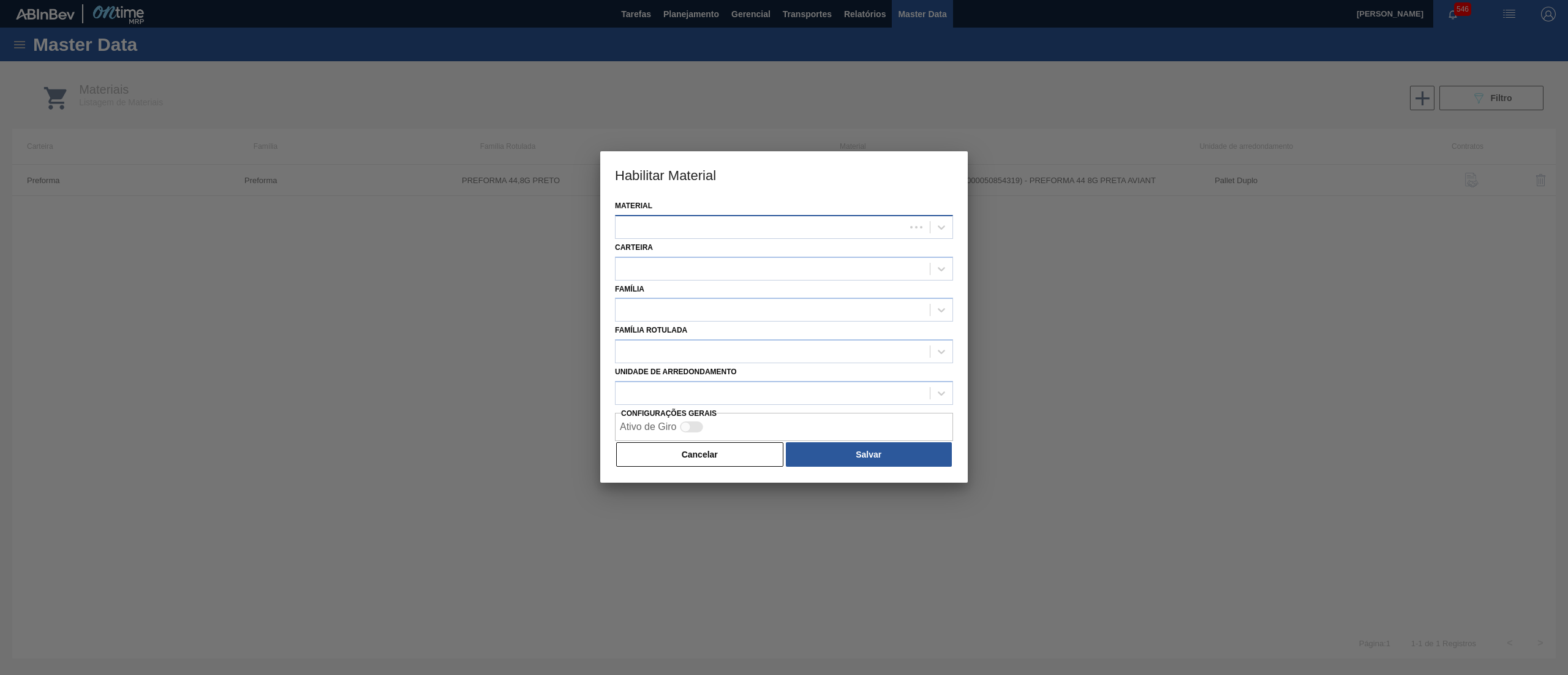
click at [755, 224] on div at bounding box center [760, 227] width 289 height 17
paste input "30034772"
type input "30034772"
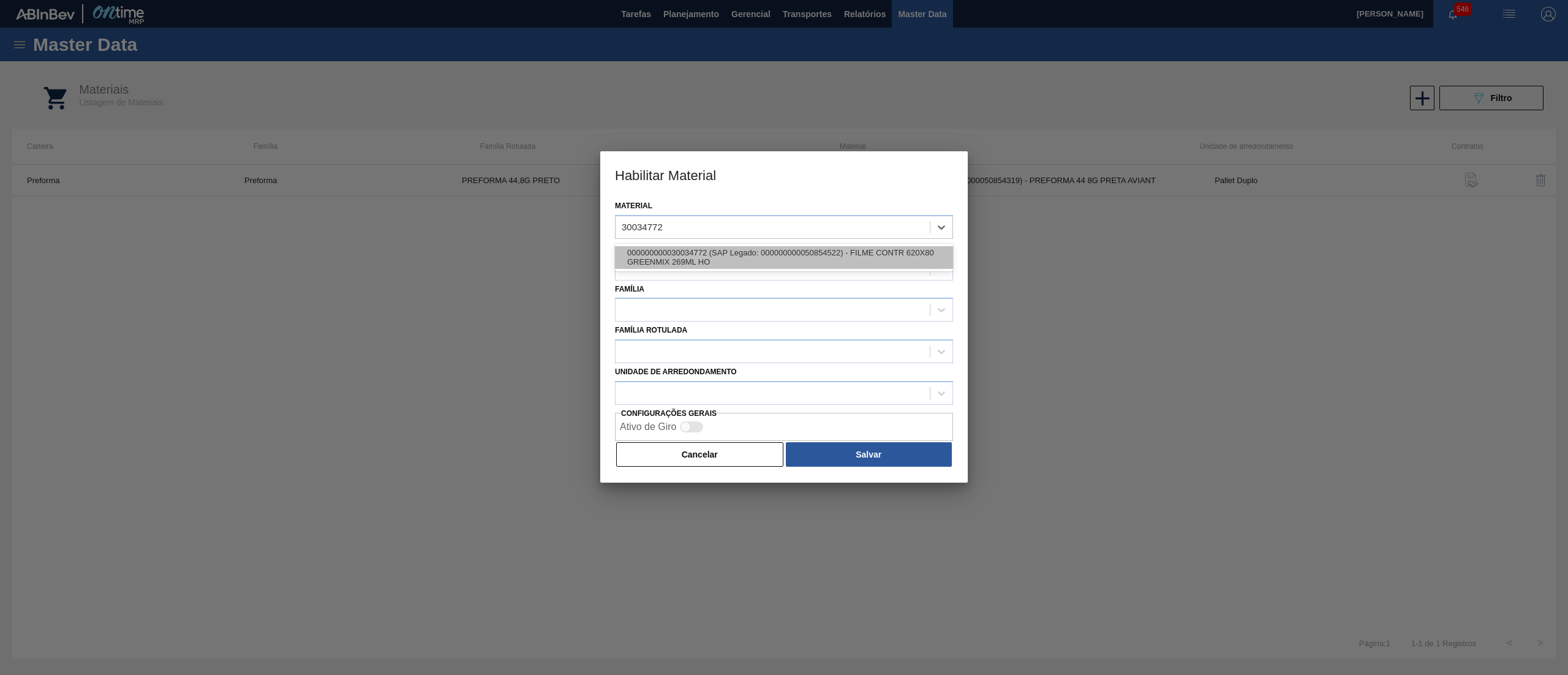
click at [736, 246] on div "000000000030034772 (SAP Legado: 000000000050854522) - FILME CONTR 620X80 GREENM…" at bounding box center [783, 258] width 338 height 22
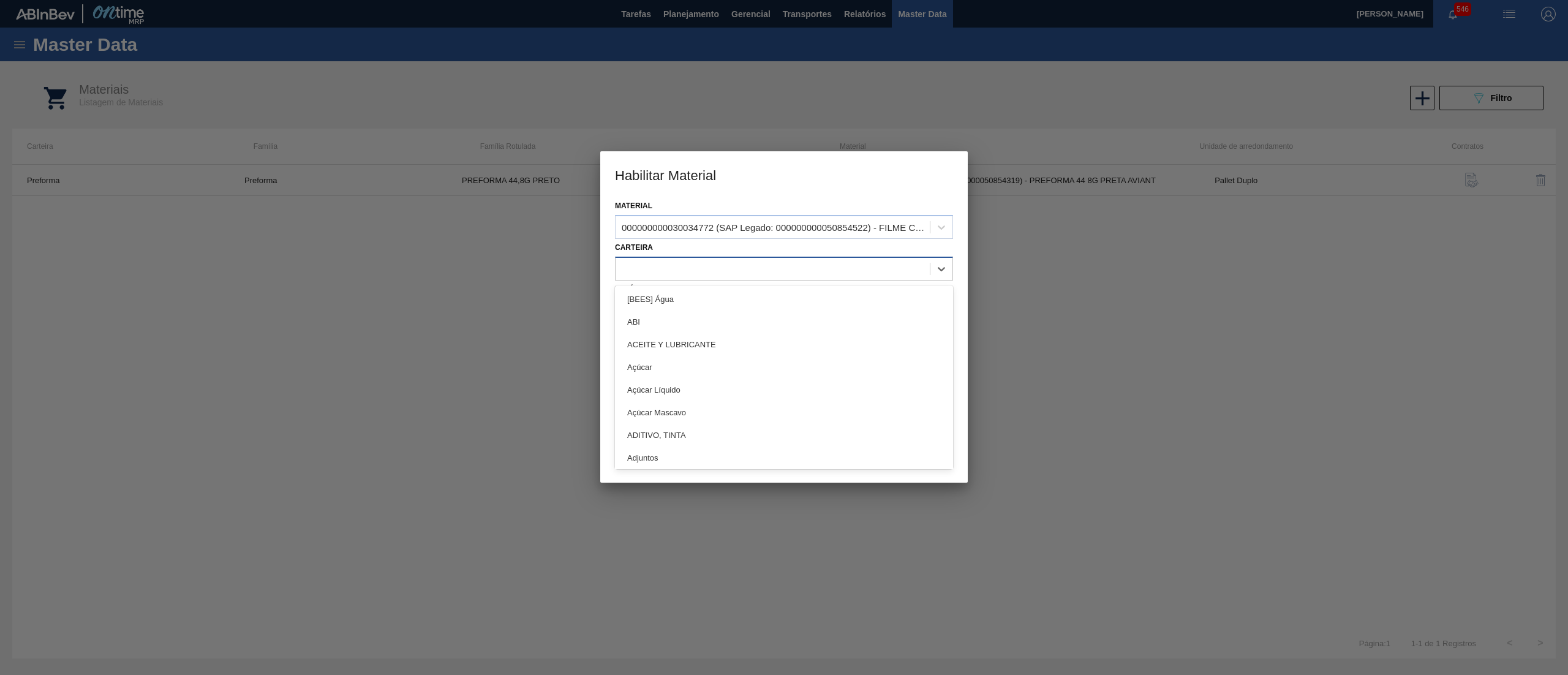
click at [706, 266] on div at bounding box center [772, 269] width 314 height 17
type input "FILME"
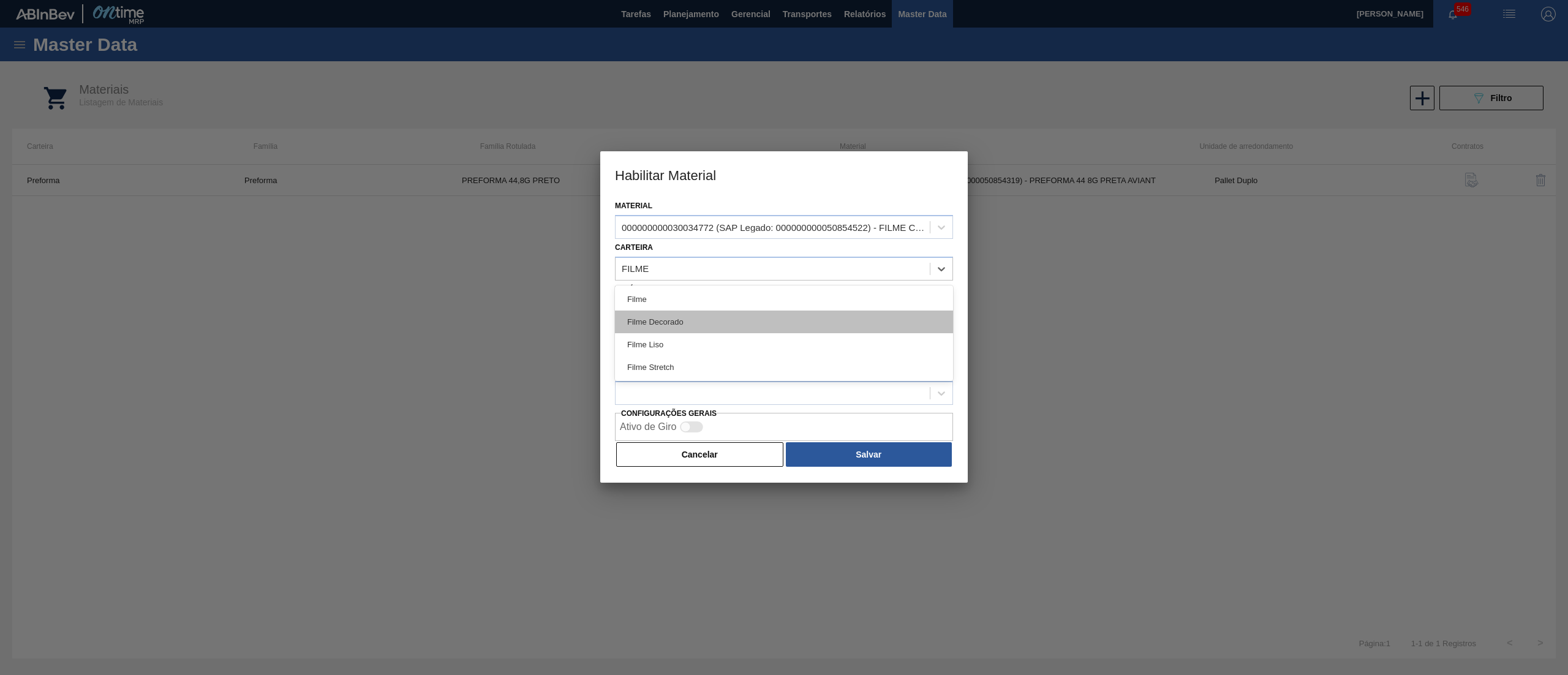
click at [686, 311] on div "Filme Decorado" at bounding box center [783, 322] width 338 height 22
click at [676, 311] on div at bounding box center [772, 310] width 314 height 17
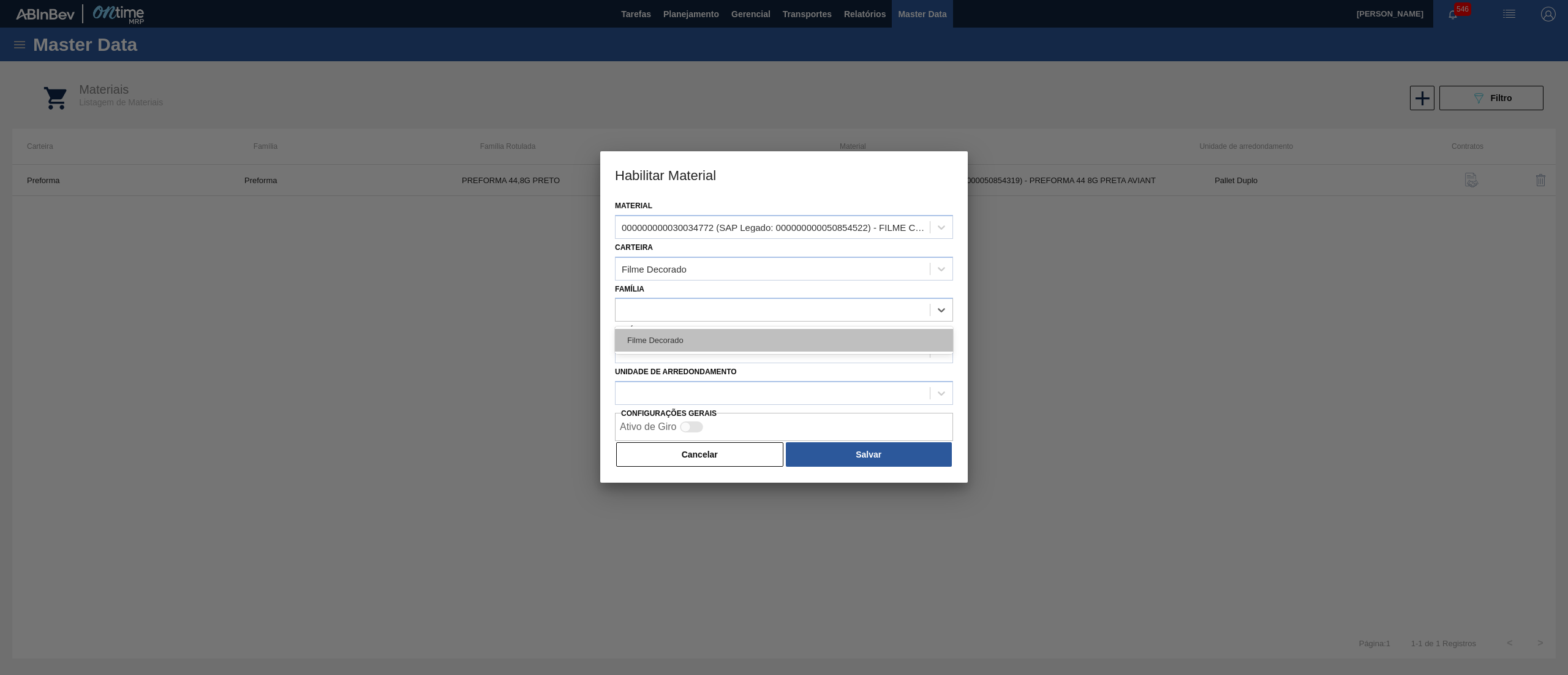
click at [681, 347] on div "Filme Decorado" at bounding box center [783, 340] width 338 height 22
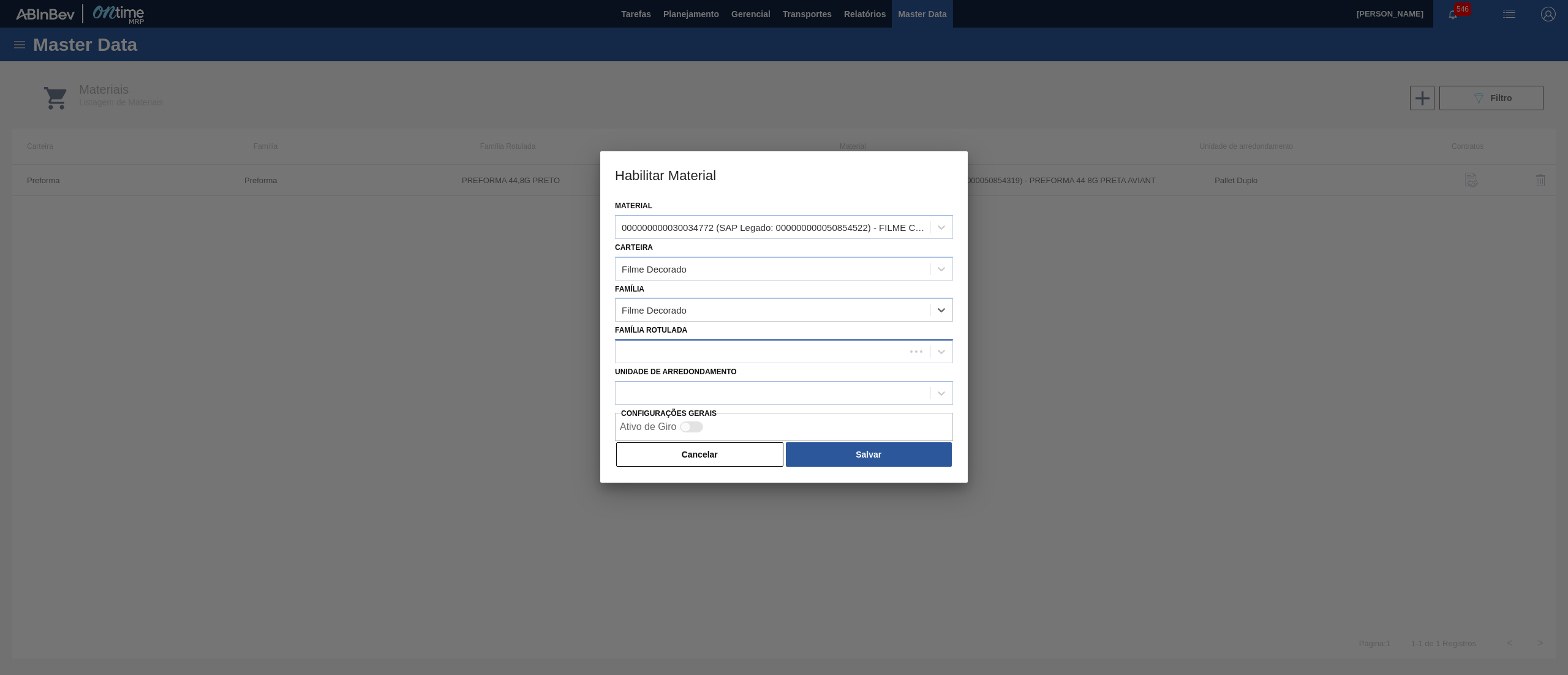
click at [681, 356] on div at bounding box center [760, 351] width 289 height 17
type Rotulada "BEATS G"
click at [692, 351] on div at bounding box center [772, 351] width 314 height 17
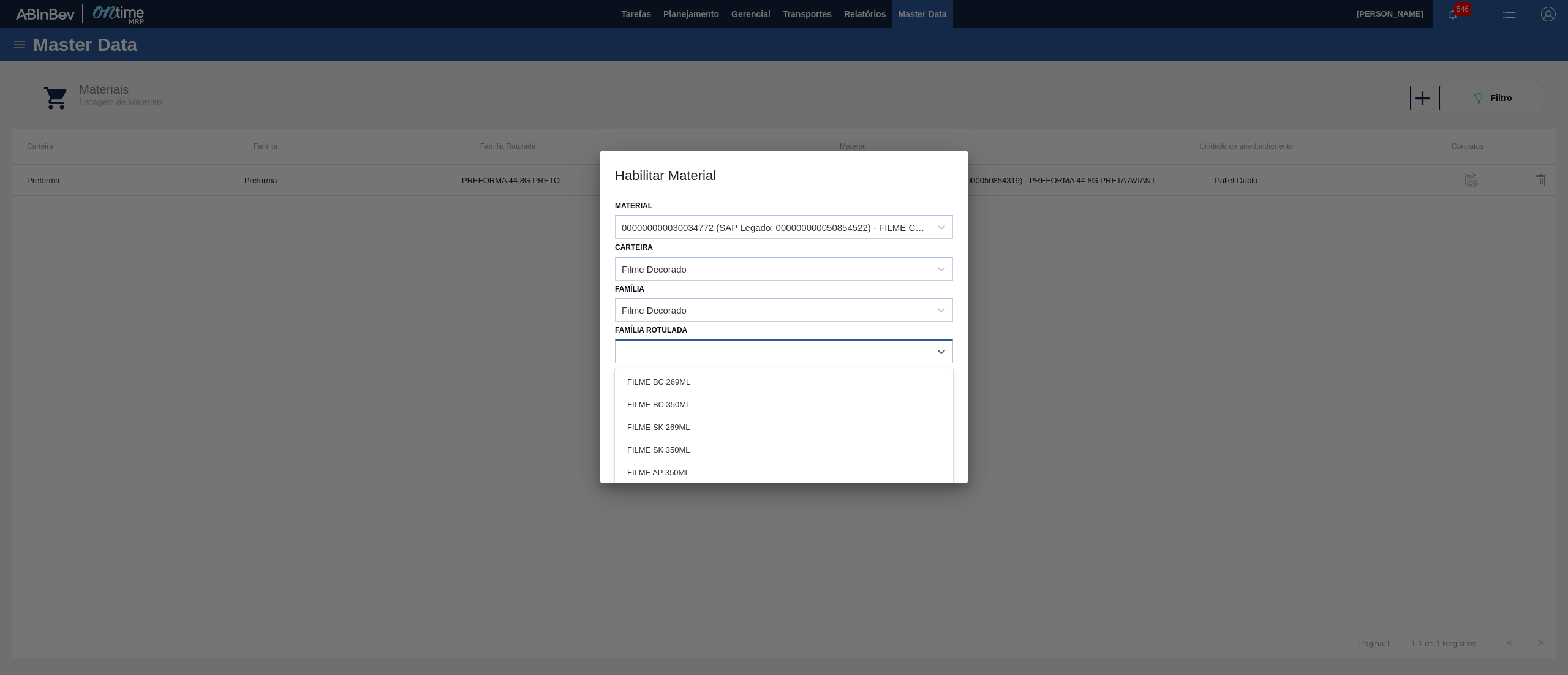
paste Rotulada "30034772"
type Rotulada "30034772"
click at [692, 351] on div "30034772" at bounding box center [772, 351] width 314 height 17
click at [692, 351] on div at bounding box center [772, 351] width 314 height 17
type Rotulada "BEATS G"
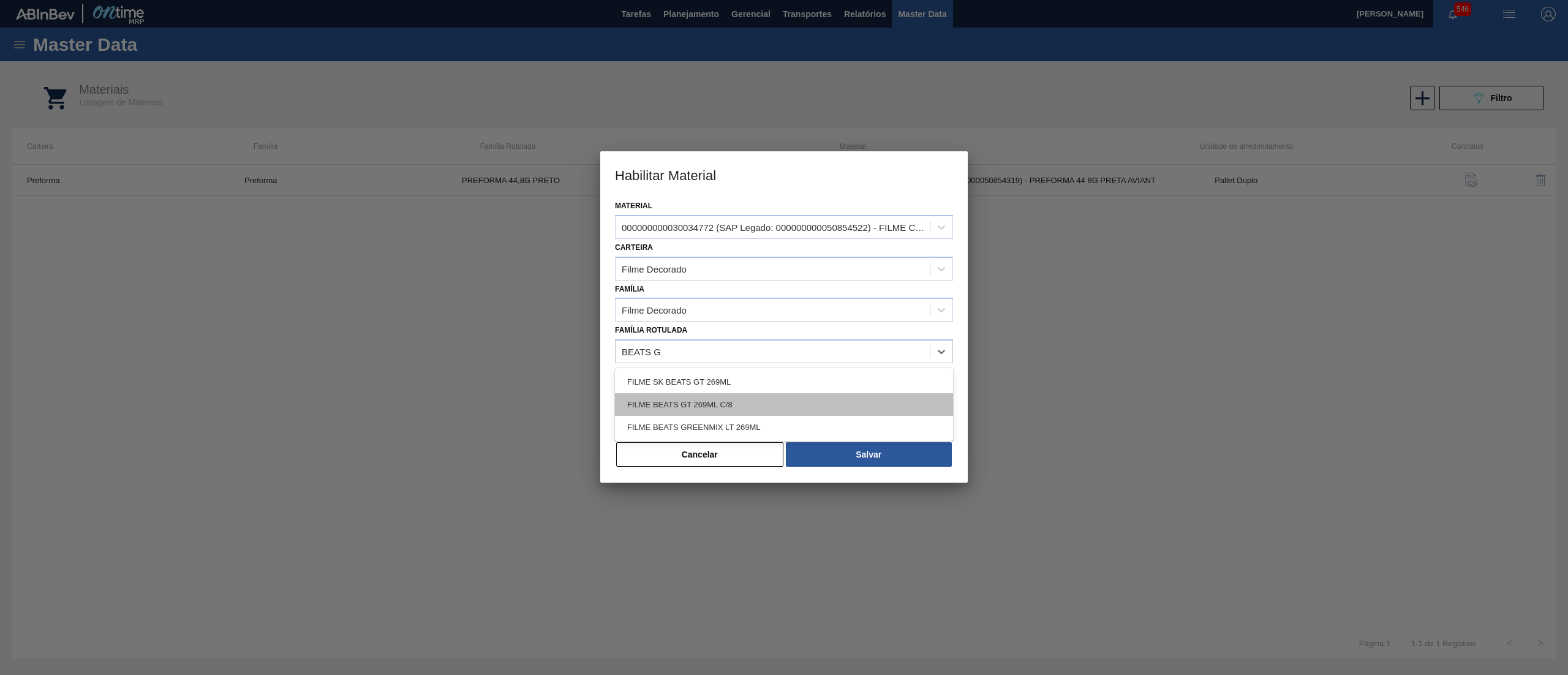
click at [801, 402] on div "FILME BEATS GT 269ML C/8" at bounding box center [783, 405] width 338 height 22
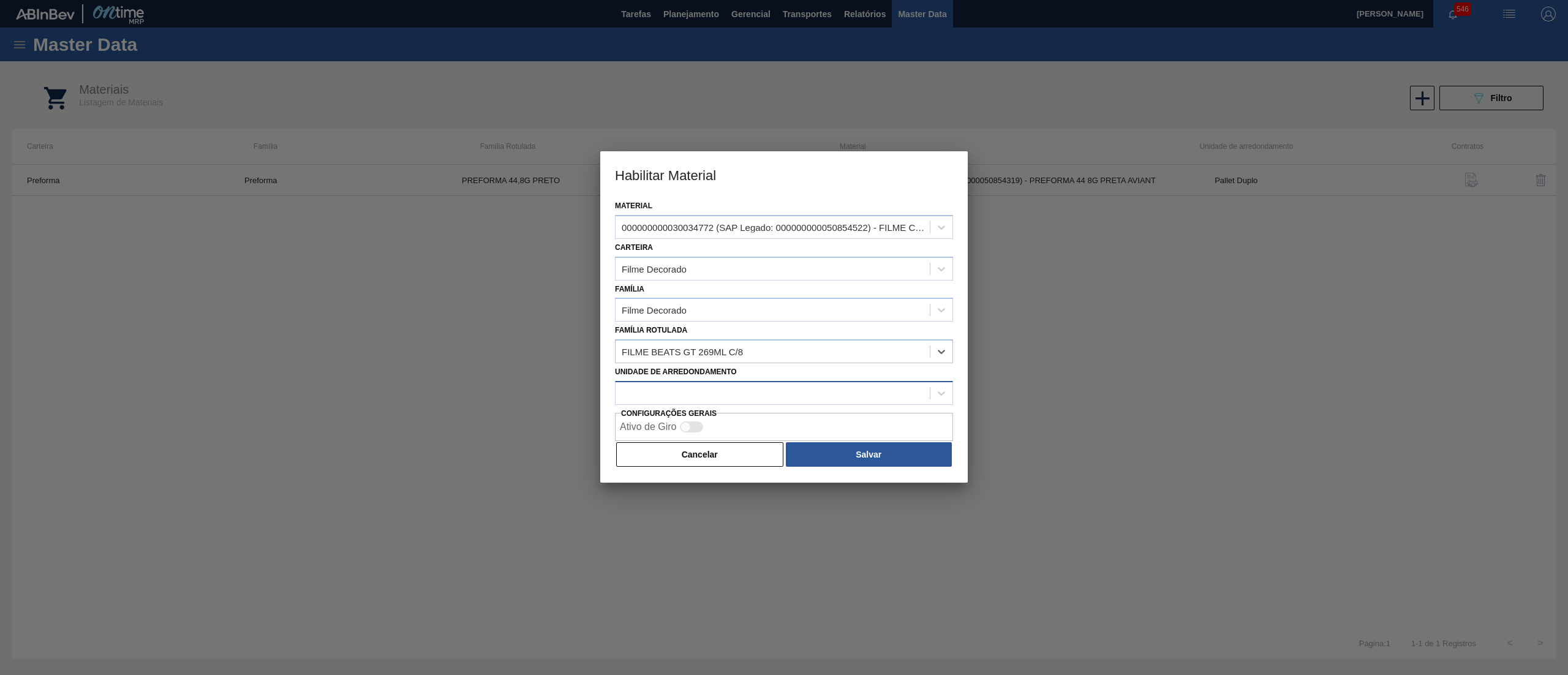
click at [817, 390] on div at bounding box center [772, 393] width 314 height 17
type arredondamento "PAL"
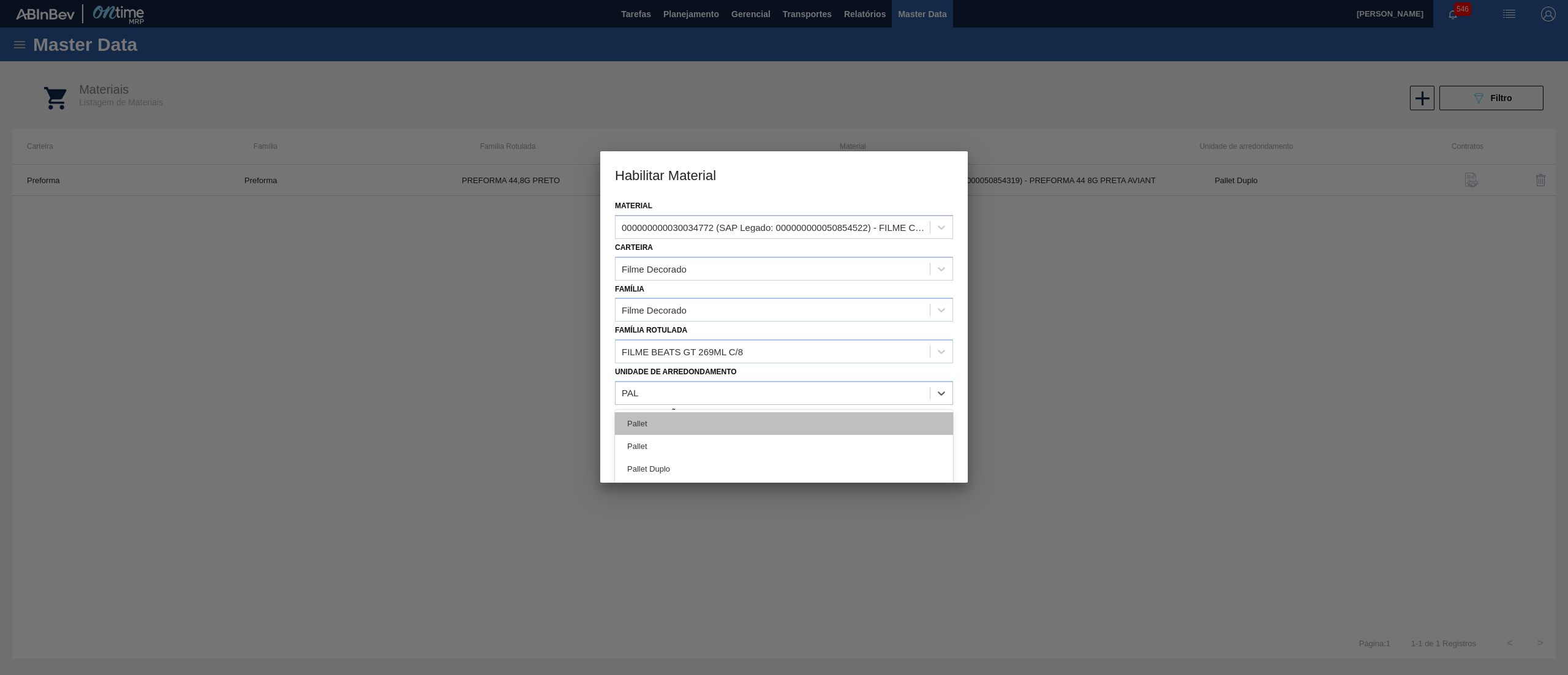
click at [758, 430] on div "Pallet" at bounding box center [783, 423] width 338 height 22
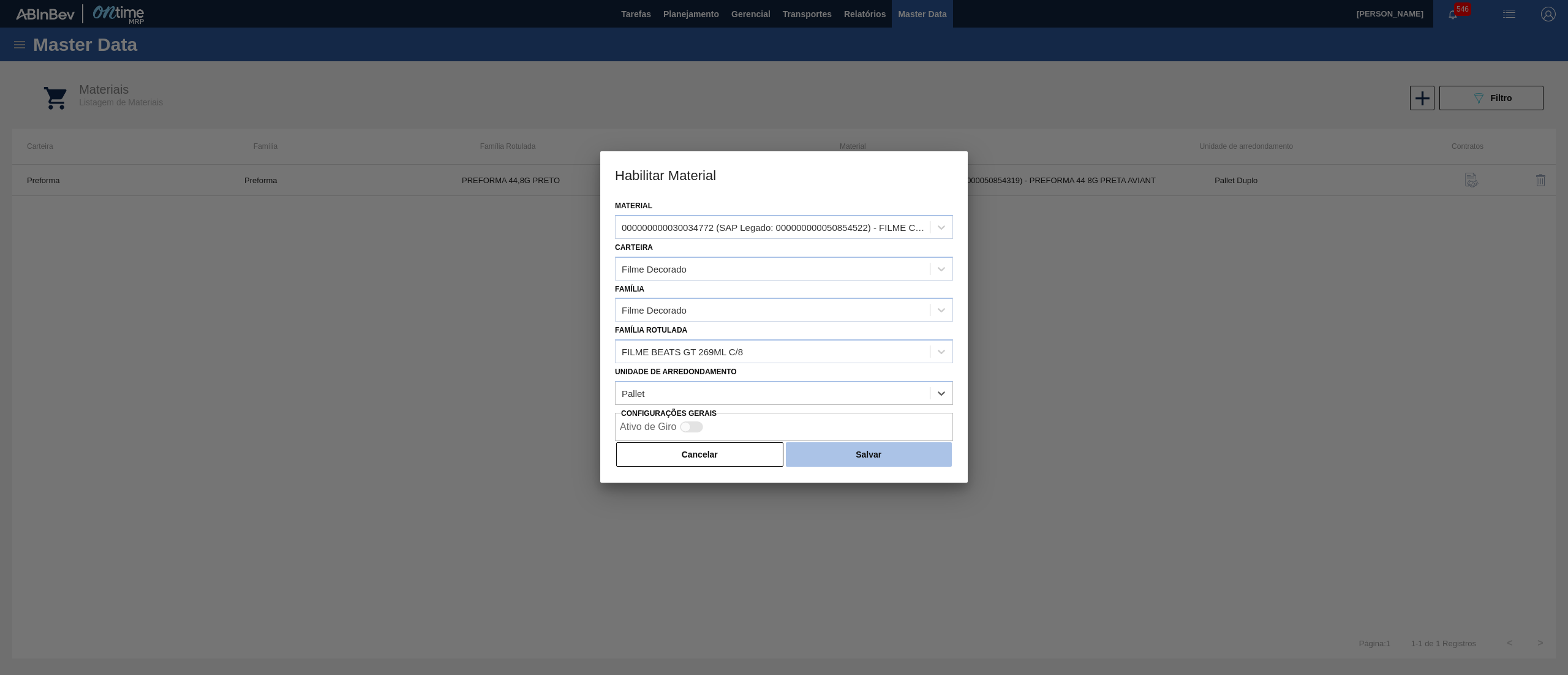
click at [838, 450] on button "Salvar" at bounding box center [868, 454] width 166 height 25
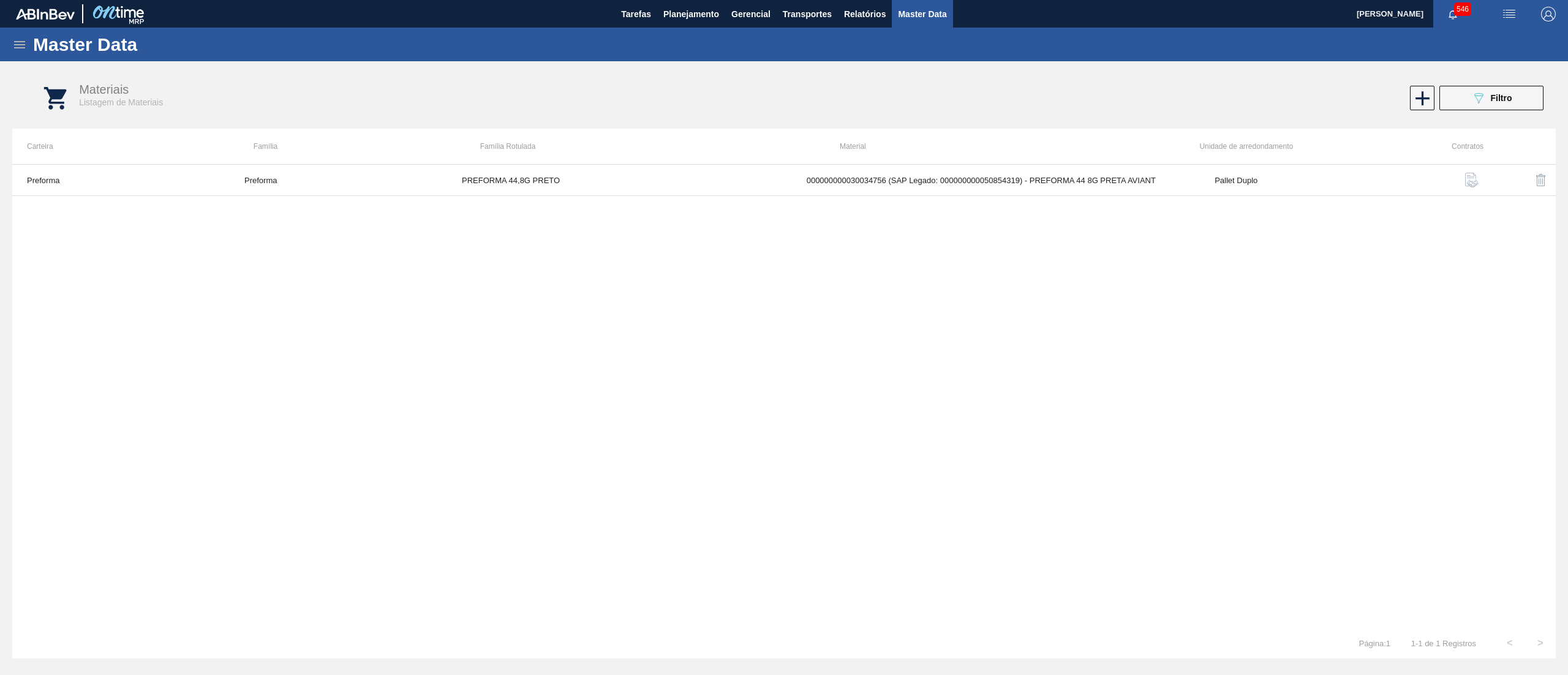
click at [22, 39] on icon at bounding box center [19, 45] width 14 height 14
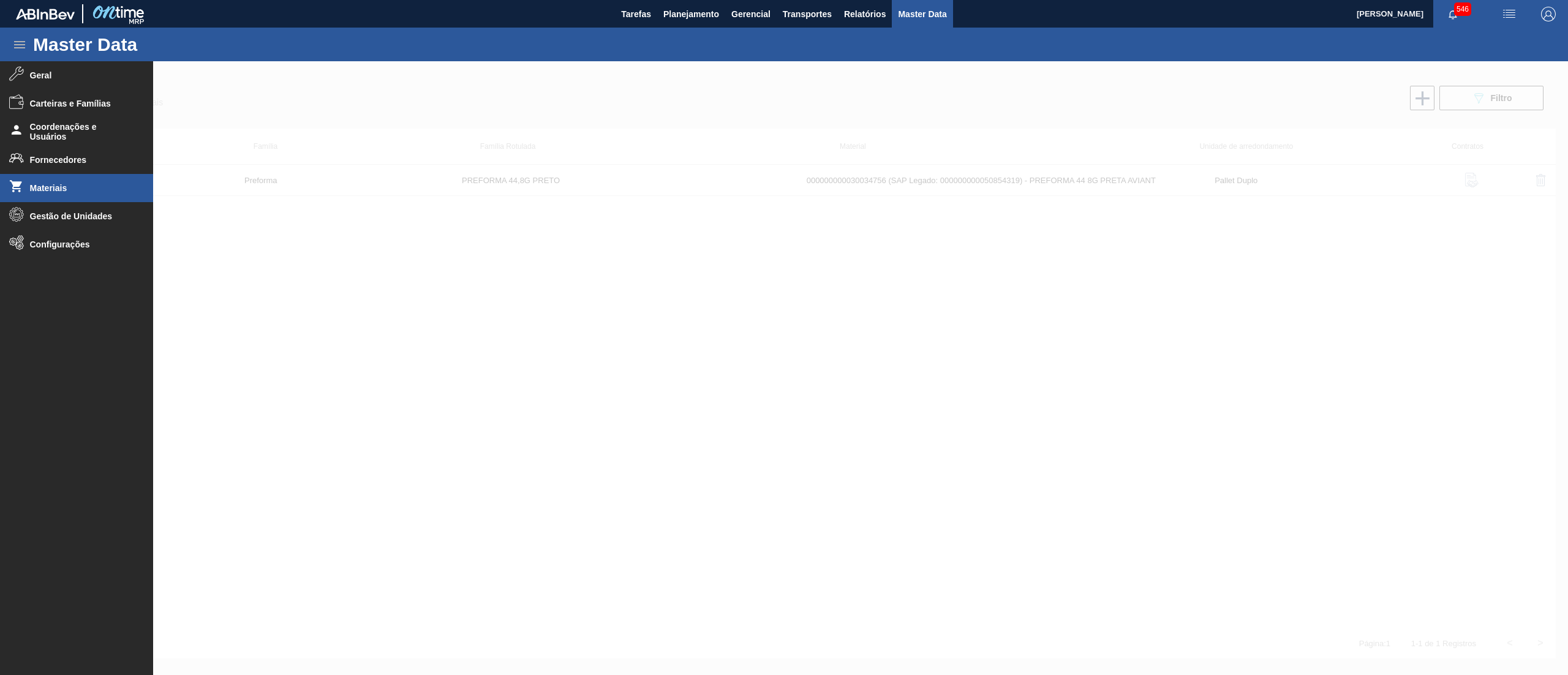
click at [518, 339] on div at bounding box center [784, 368] width 1568 height 614
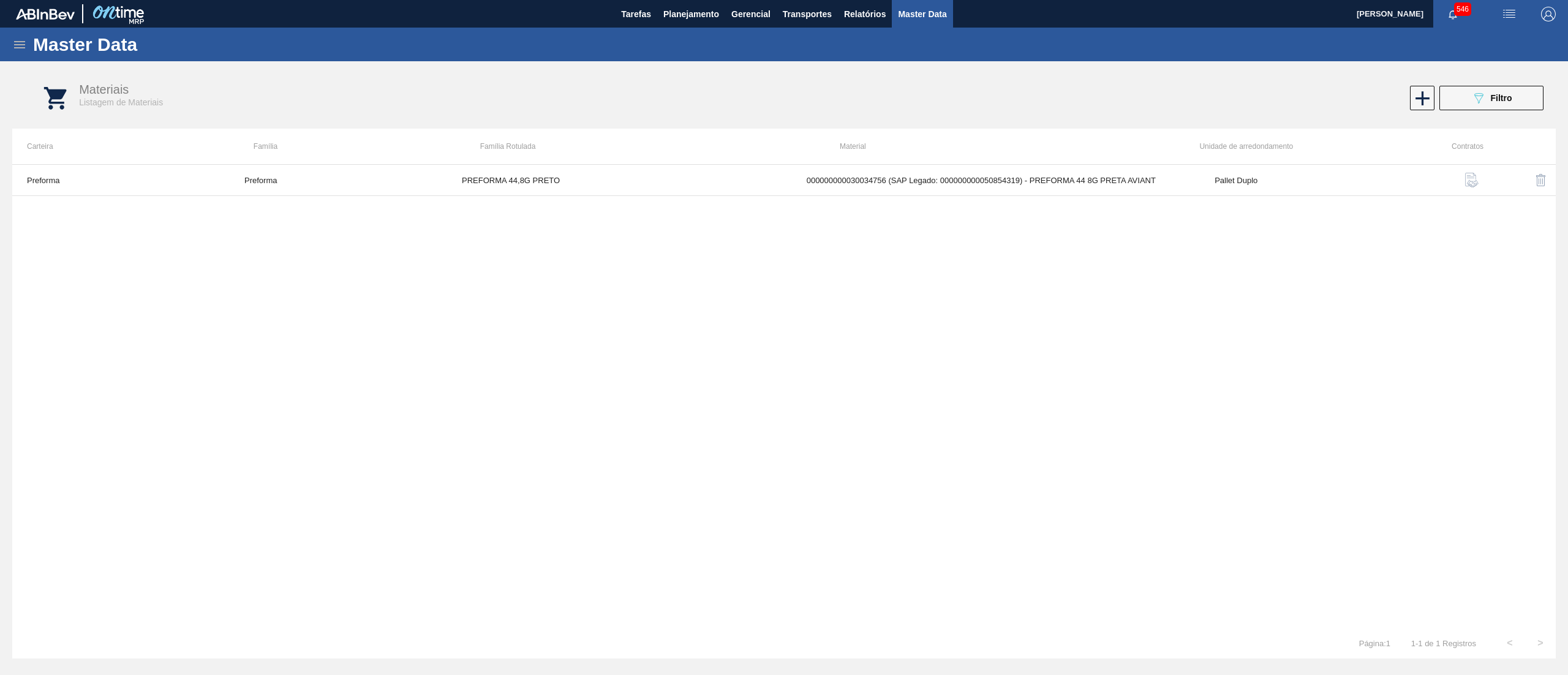
click at [687, 29] on div "Master Data" at bounding box center [784, 45] width 1568 height 33
click at [687, 17] on span "Planejamento" at bounding box center [691, 14] width 56 height 14
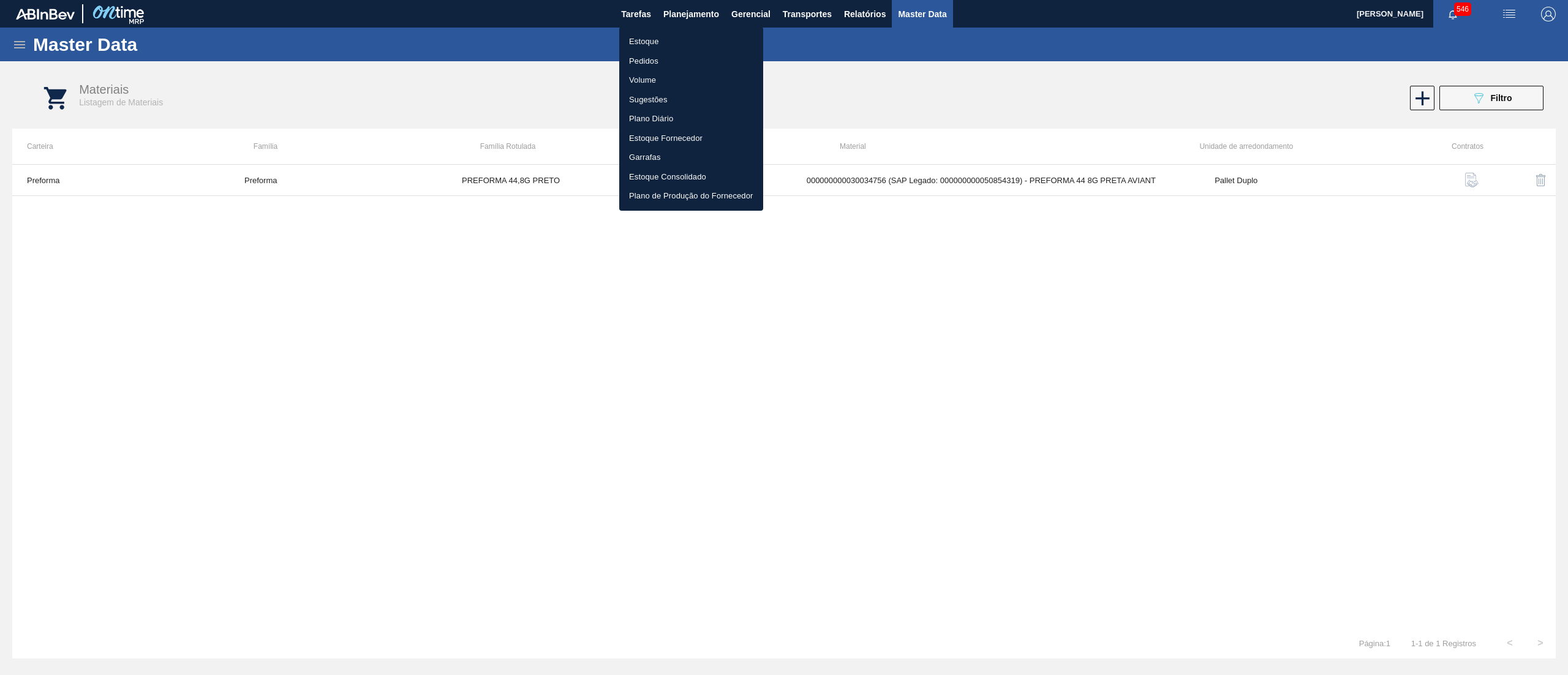
click at [681, 34] on li "Estoque" at bounding box center [691, 41] width 144 height 20
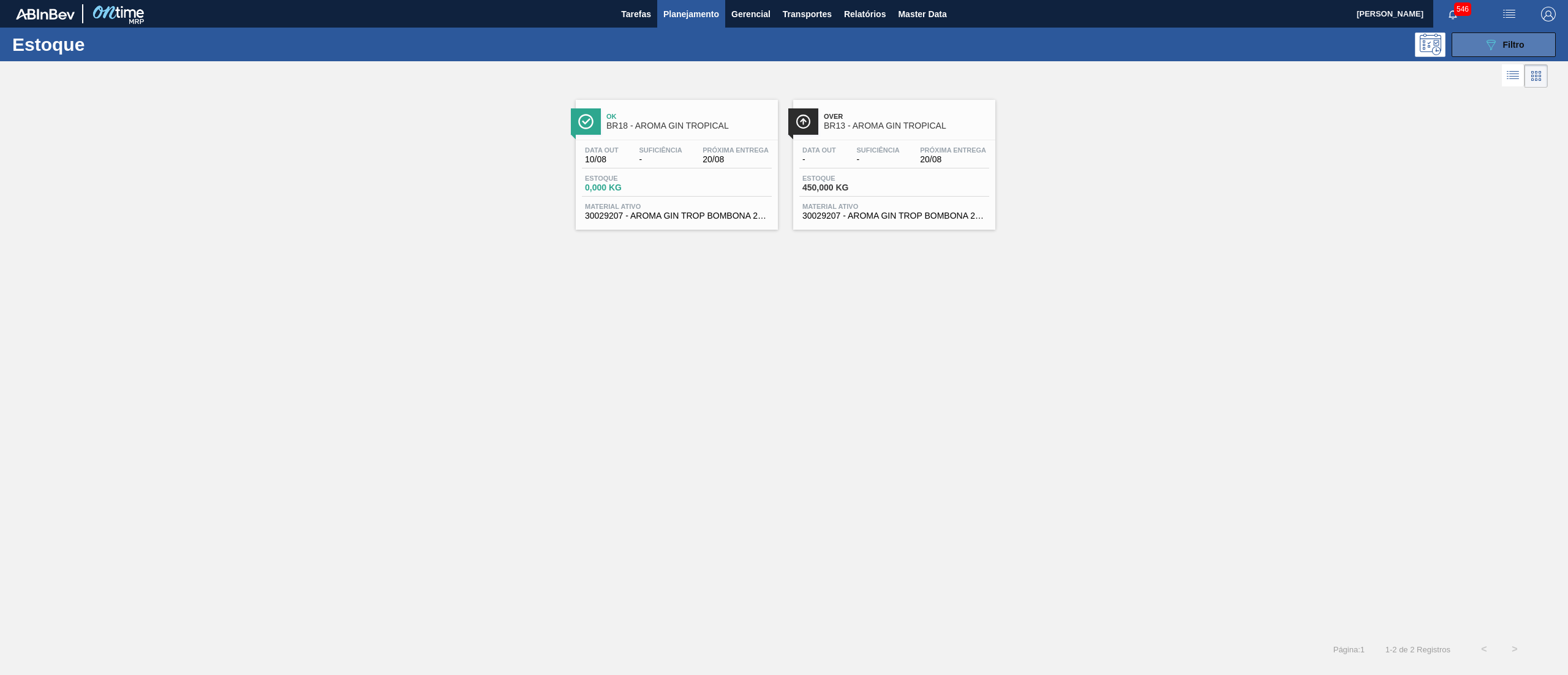
click at [1468, 39] on button "089F7B8B-B2A5-4AFE-B5C0-19BA573D28AC Filtro" at bounding box center [1503, 45] width 104 height 25
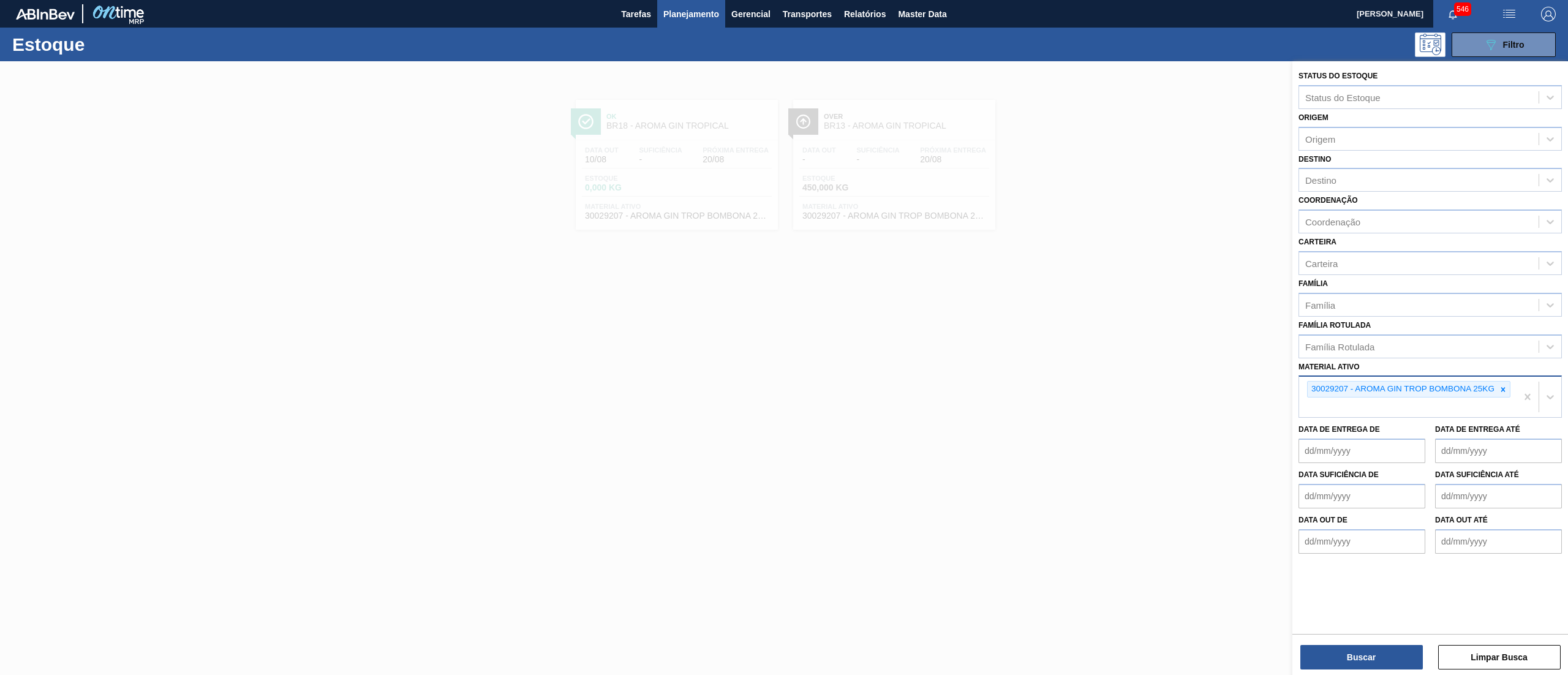
click at [1407, 398] on div "30029207 - AROMA GIN TROP BOMBONA 25KG" at bounding box center [1407, 397] width 217 height 41
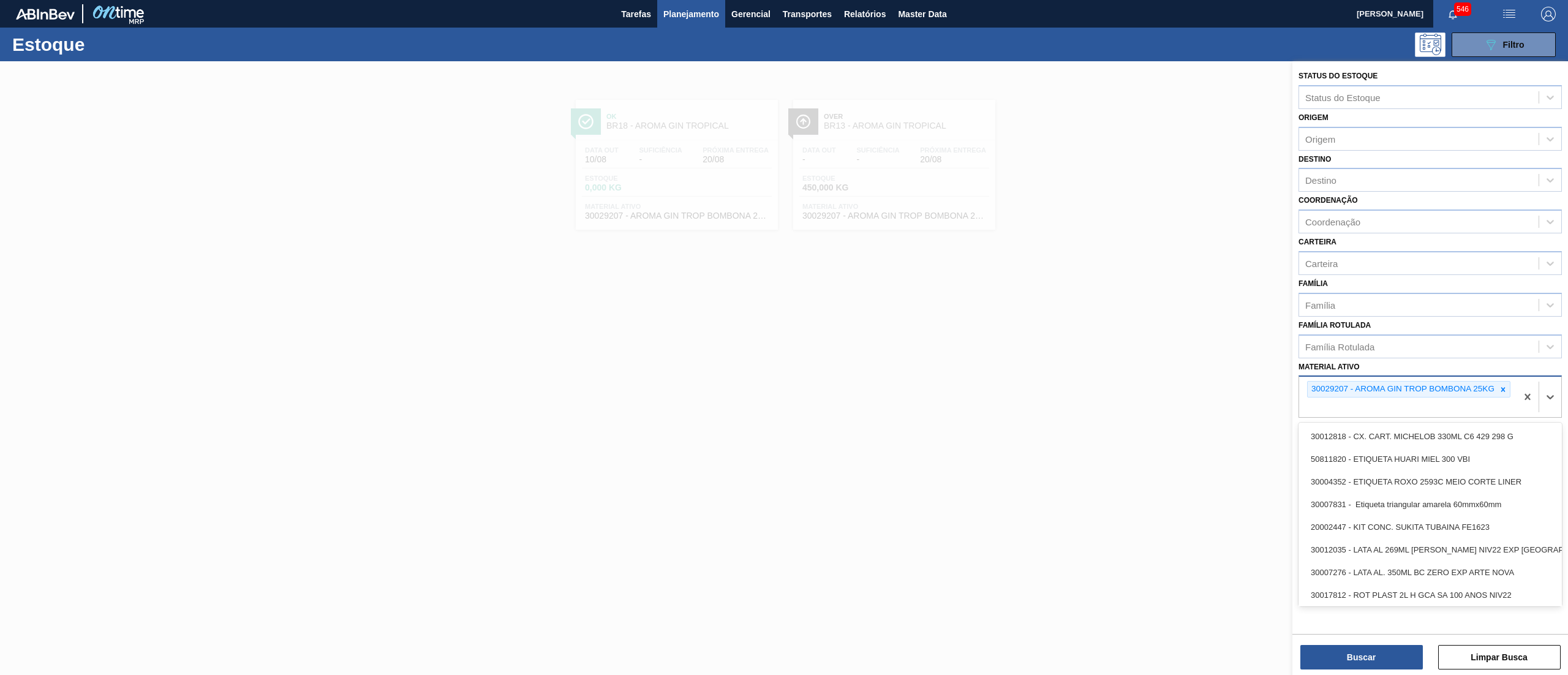
paste ativo "30034747"
type ativo "30034747"
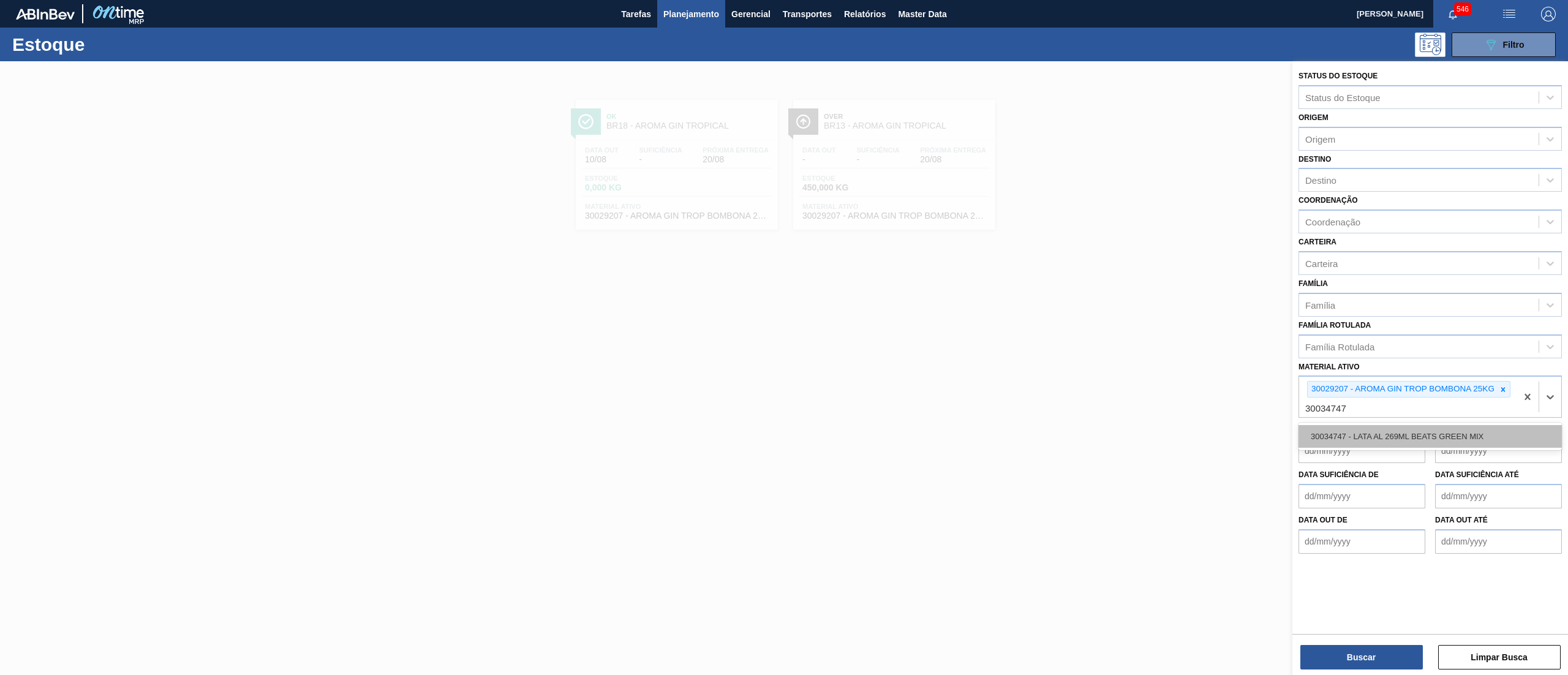
click at [1409, 428] on div "30034747 - LATA AL 269ML BEATS GREEN MIX" at bounding box center [1430, 436] width 263 height 22
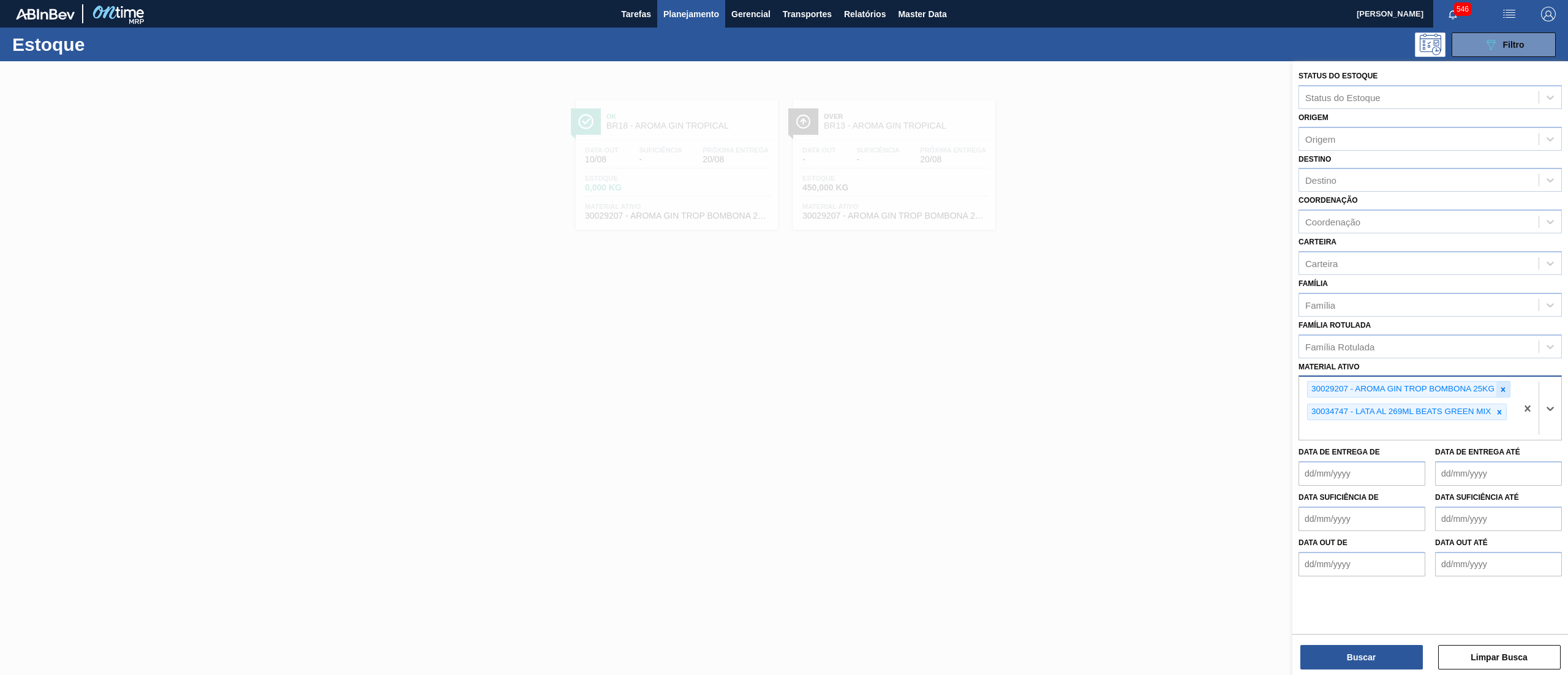
click at [1499, 387] on icon at bounding box center [1503, 389] width 9 height 9
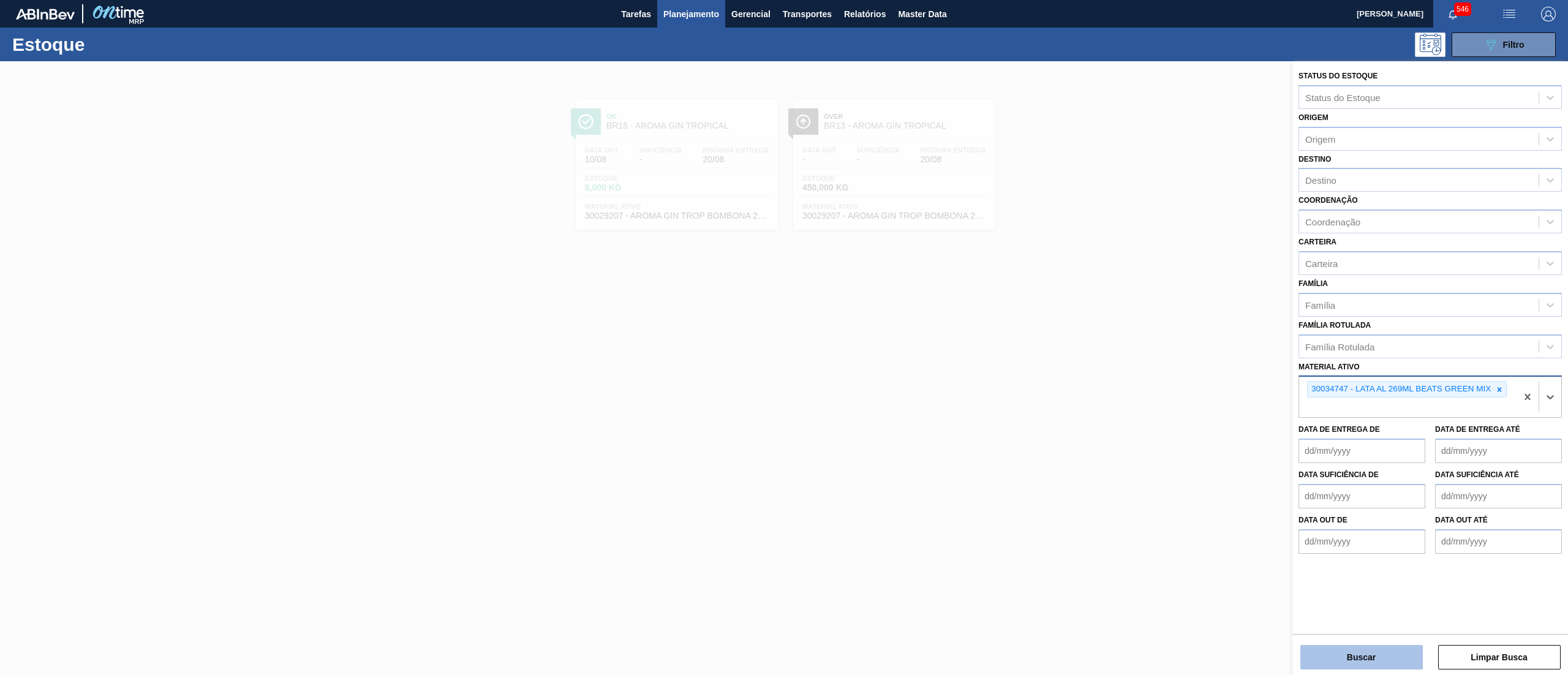
click at [1366, 661] on button "Buscar" at bounding box center [1361, 657] width 122 height 25
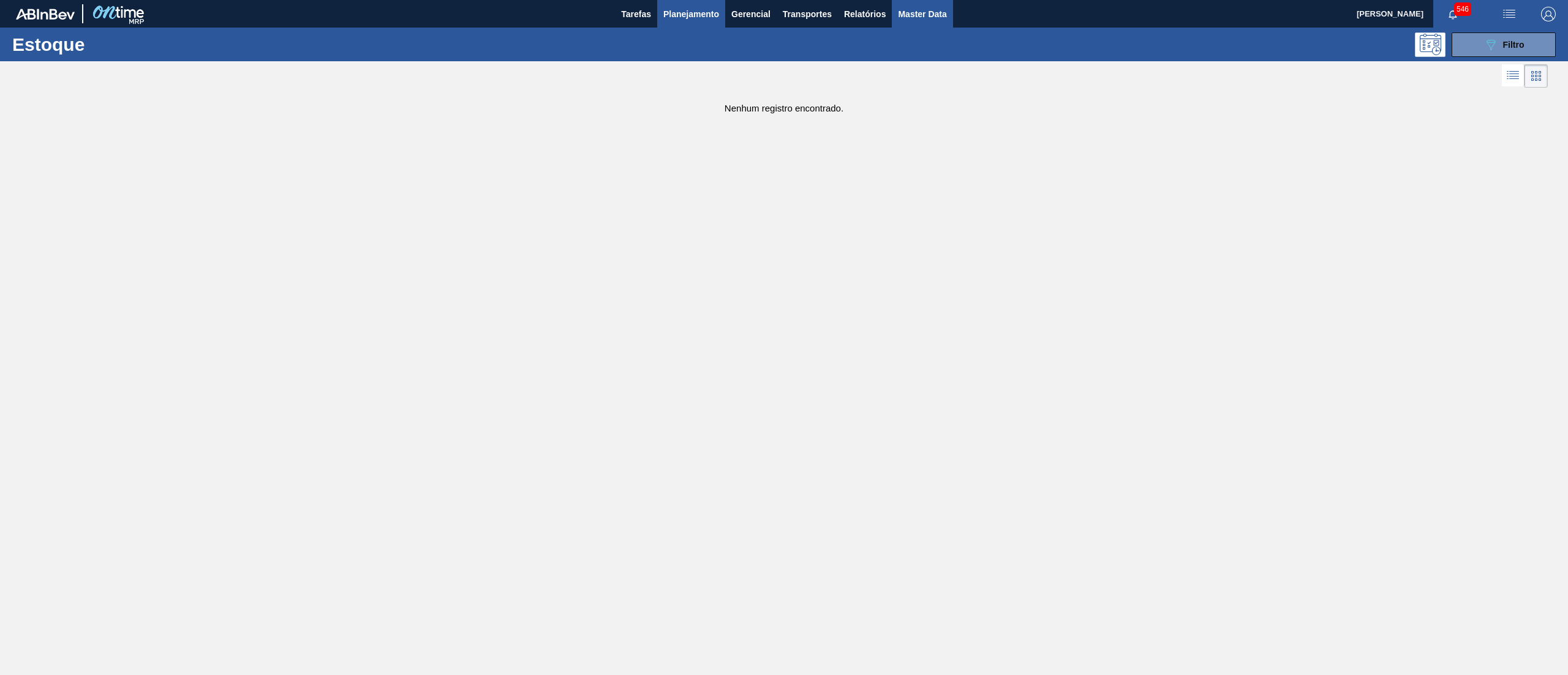
click at [930, 5] on button "Master Data" at bounding box center [922, 14] width 60 height 28
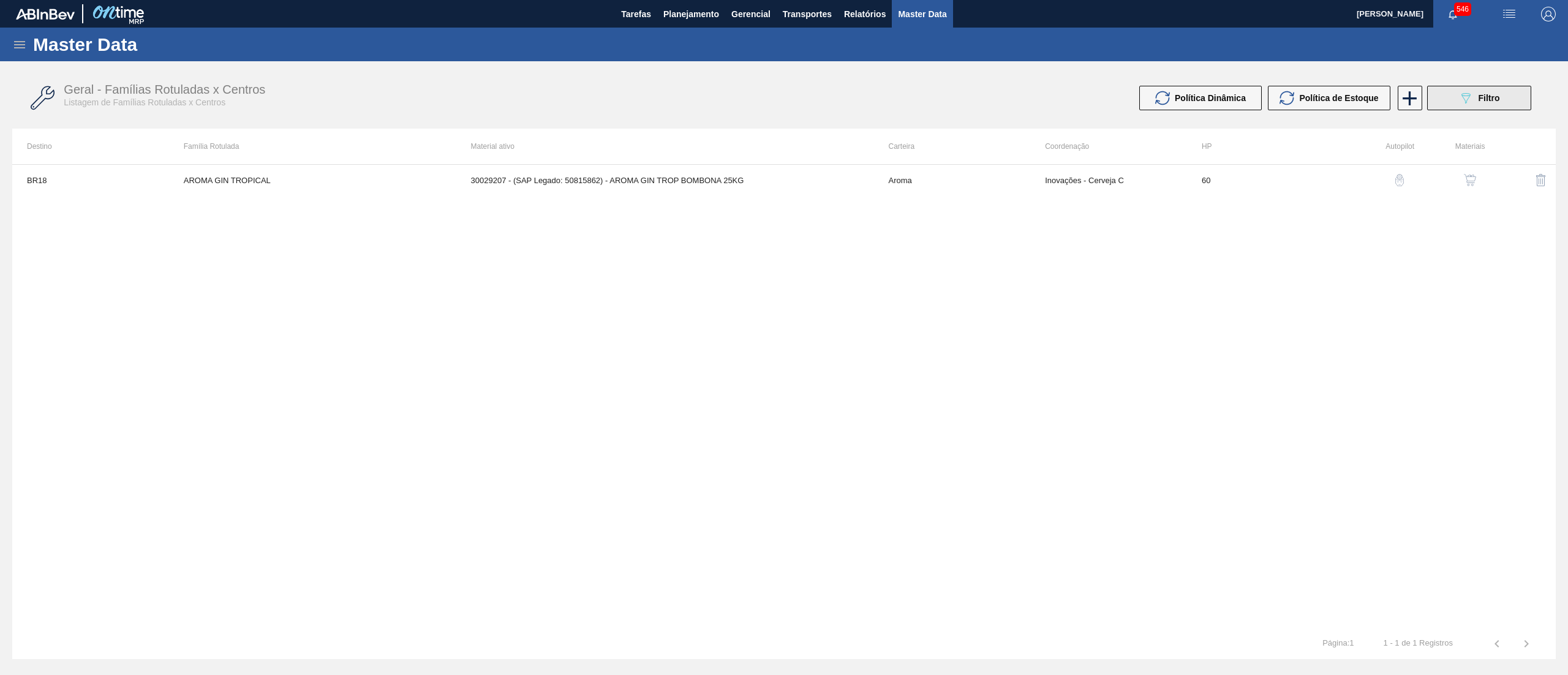
click at [1482, 103] on div "089F7B8B-B2A5-4AFE-B5C0-19BA573D28AC Filtro" at bounding box center [1479, 98] width 41 height 14
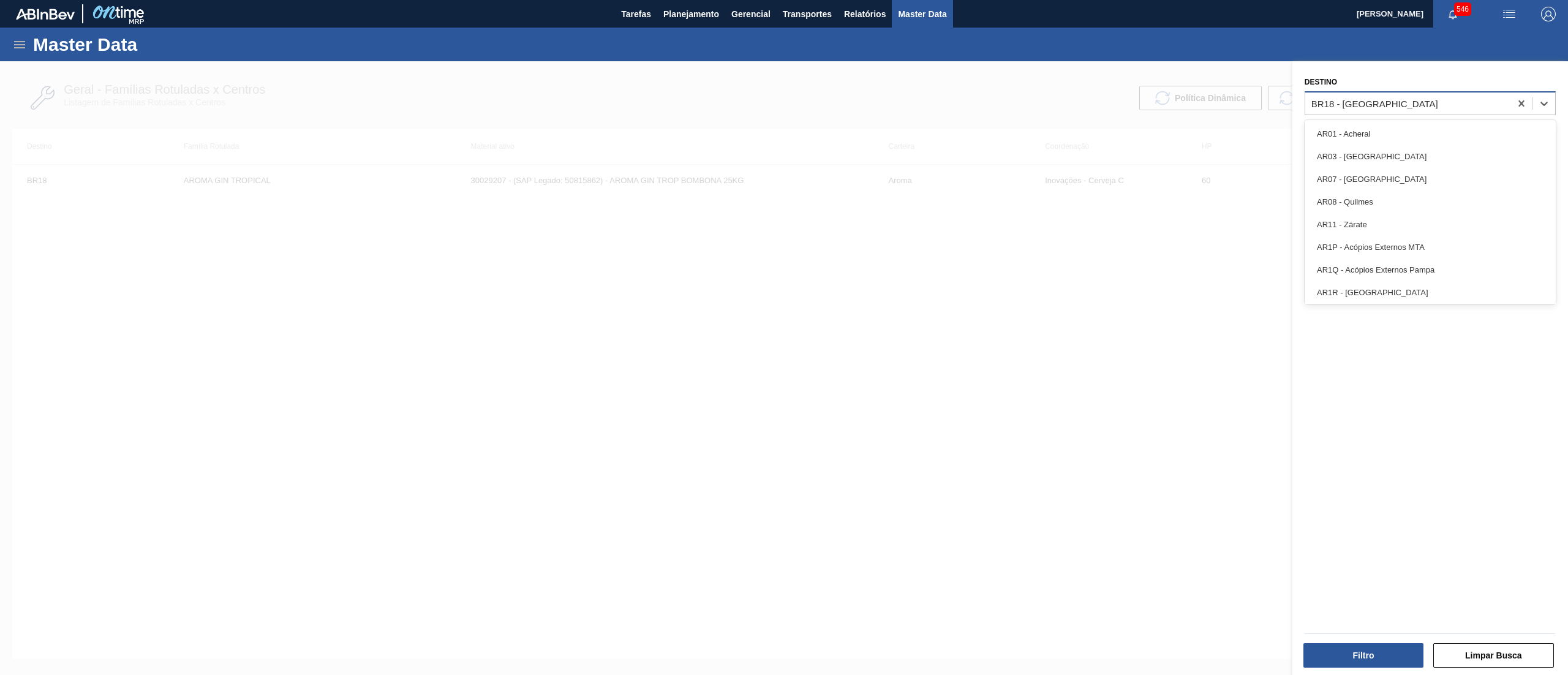
click at [1458, 107] on div "BR18 - [GEOGRAPHIC_DATA]" at bounding box center [1407, 103] width 205 height 17
click at [1516, 97] on icon at bounding box center [1521, 103] width 12 height 12
type input "16"
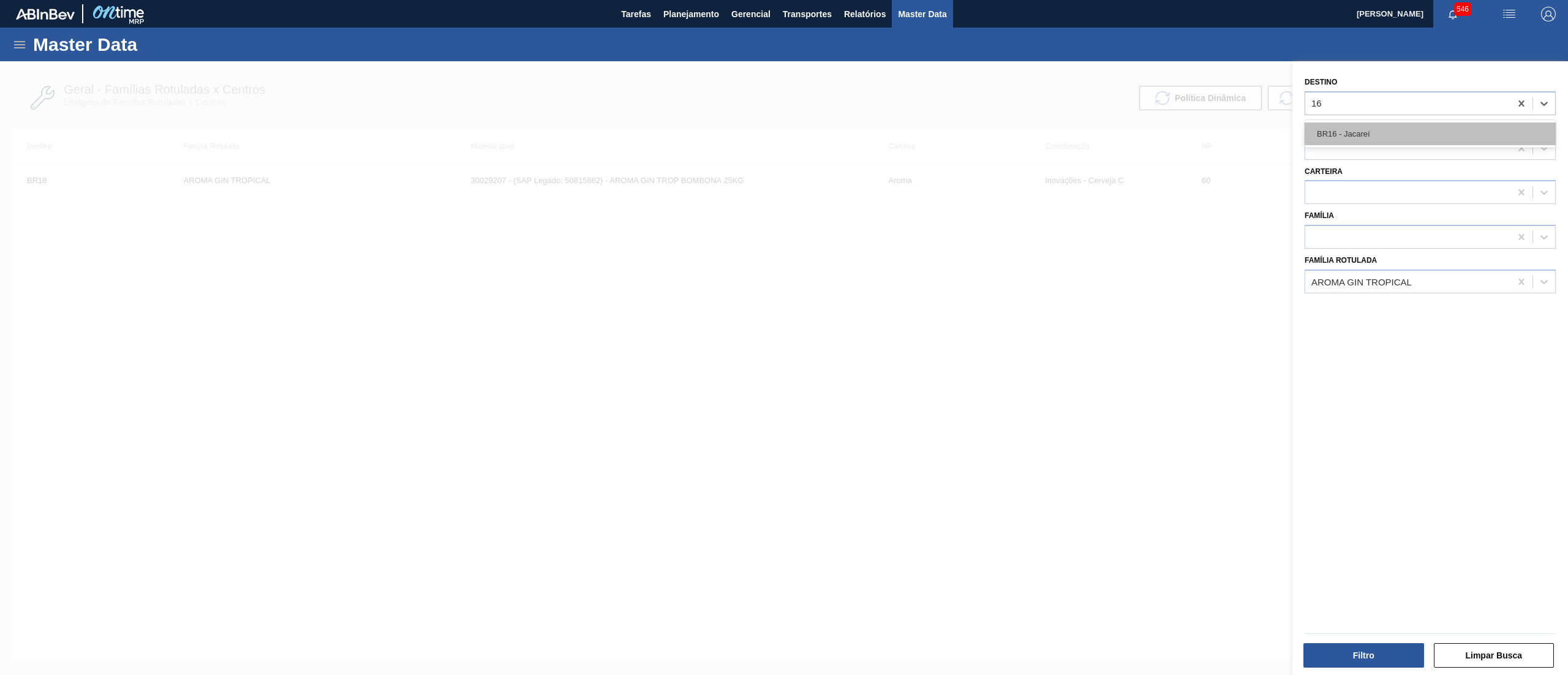
click at [1439, 131] on div "BR16 - Jacareí" at bounding box center [1430, 134] width 251 height 22
click at [1398, 145] on div at bounding box center [1407, 148] width 205 height 17
type input "REF"
click at [1385, 130] on div "Coordenação option Inovações - Refri focused, 1 of 1. 1 result available for se…" at bounding box center [1430, 139] width 251 height 41
click at [1065, 137] on div at bounding box center [784, 398] width 1568 height 675
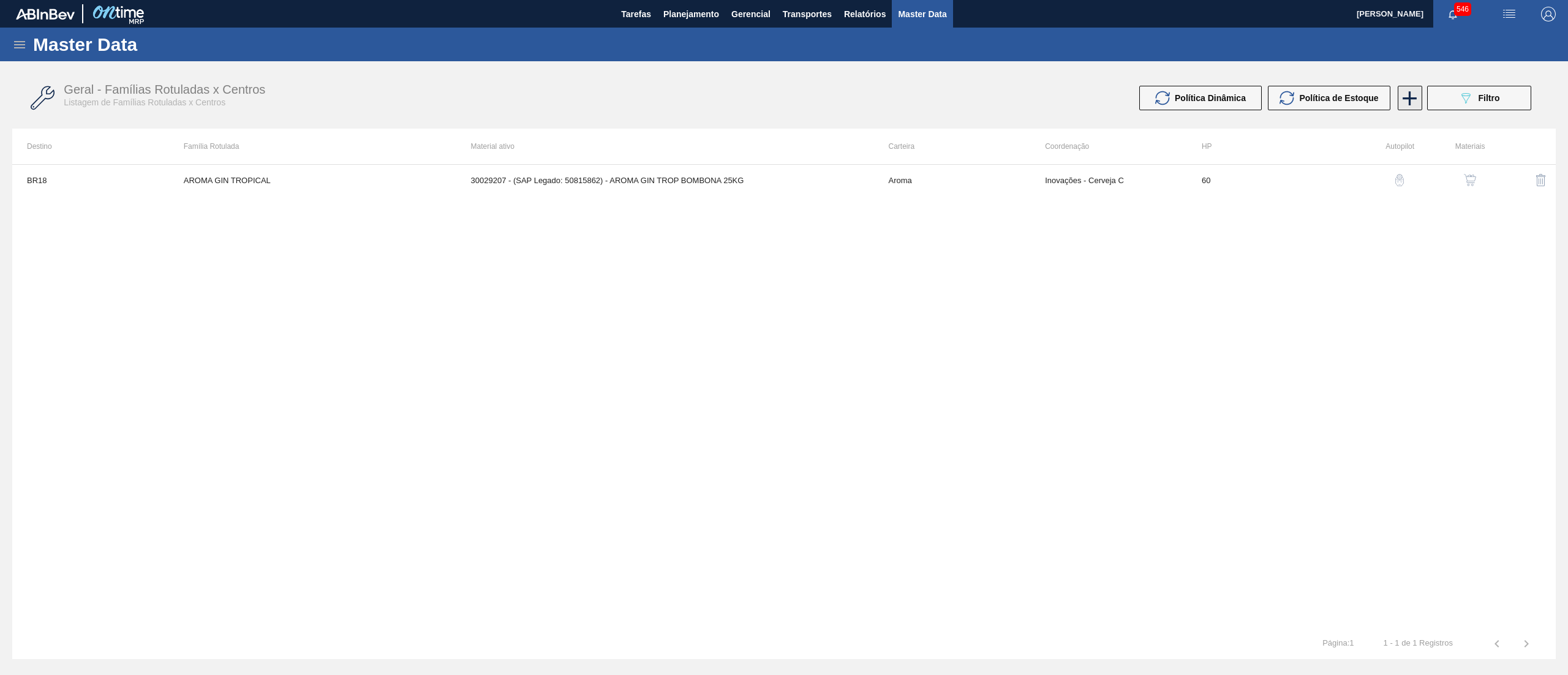
click at [1411, 103] on icon at bounding box center [1410, 99] width 24 height 24
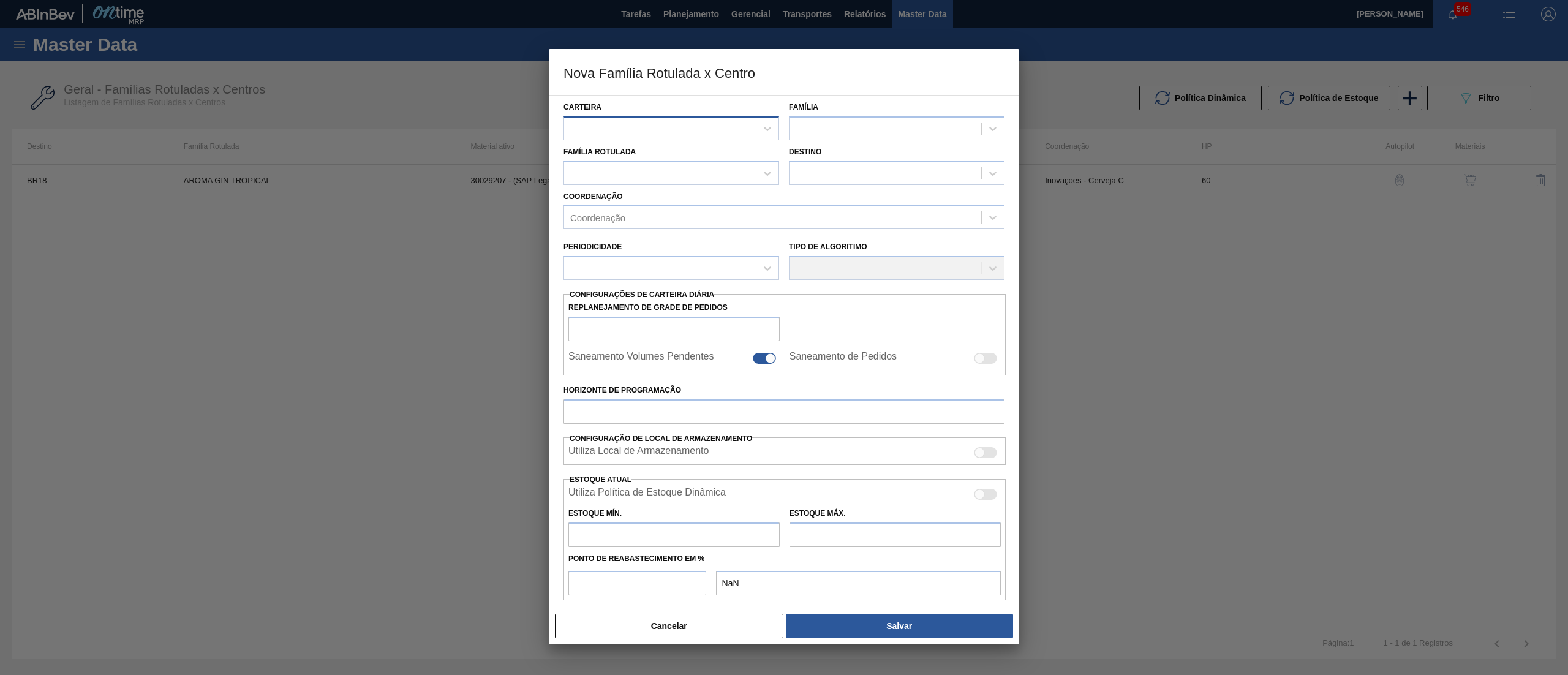
click at [677, 137] on div at bounding box center [659, 128] width 192 height 17
type input "CAIX"
click at [684, 157] on div "Caixa Cartão" at bounding box center [671, 159] width 215 height 22
click at [838, 138] on div at bounding box center [896, 128] width 215 height 24
click at [844, 156] on div "Caixa Cartão" at bounding box center [896, 159] width 215 height 22
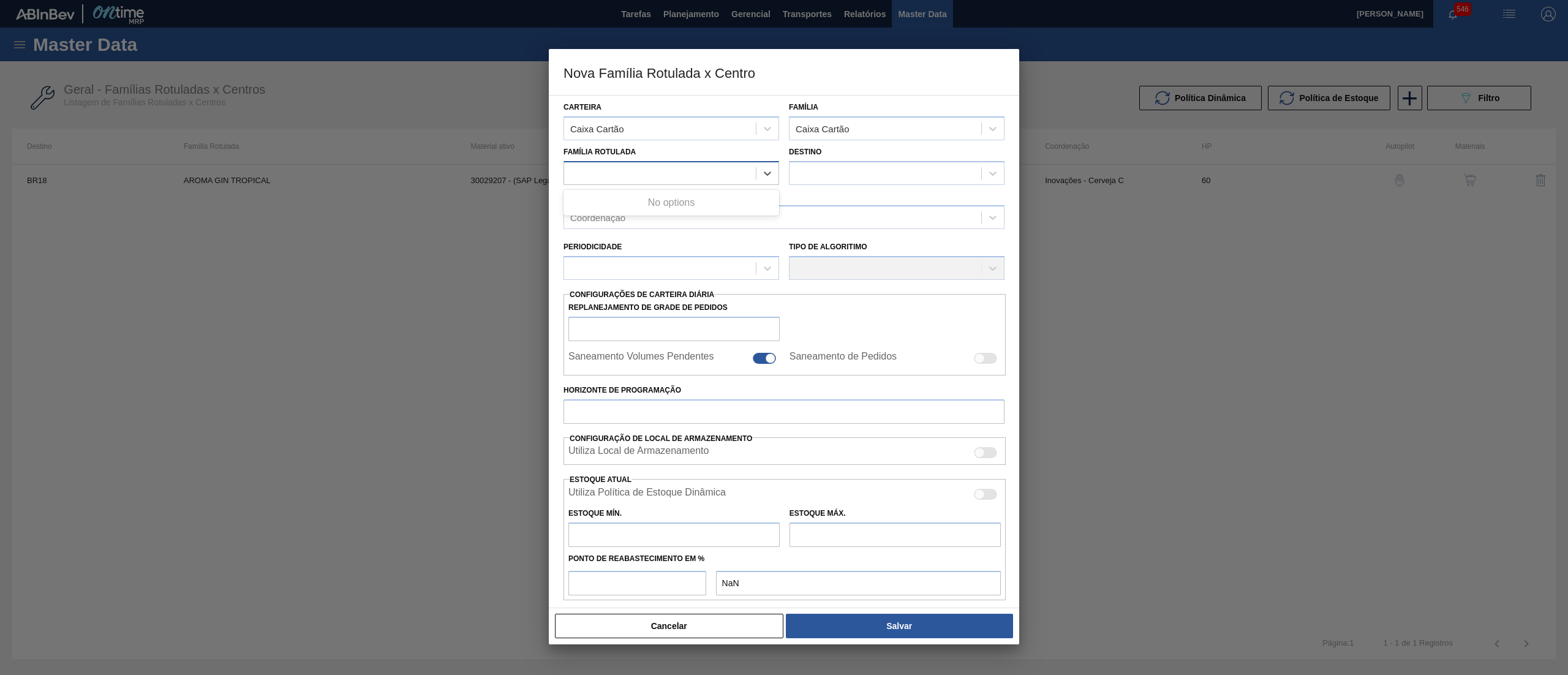
click at [698, 169] on div at bounding box center [659, 173] width 192 height 17
type Rotulada "GRE"
click at [755, 199] on div "CAIXA CARTÃO BEATS GREEN MIX 269ML LT C8" at bounding box center [671, 204] width 215 height 22
checkbox input "false"
click at [826, 175] on div at bounding box center [885, 173] width 192 height 17
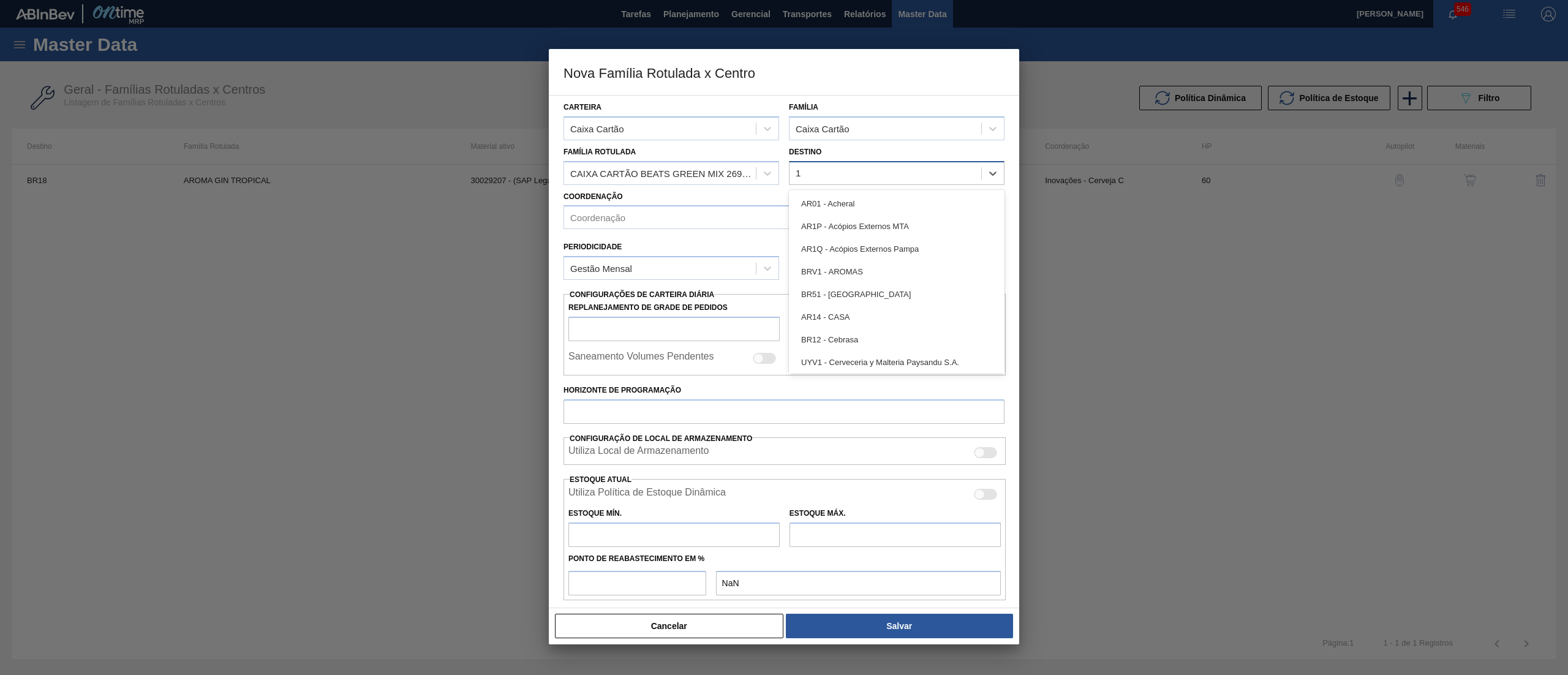
type input "16"
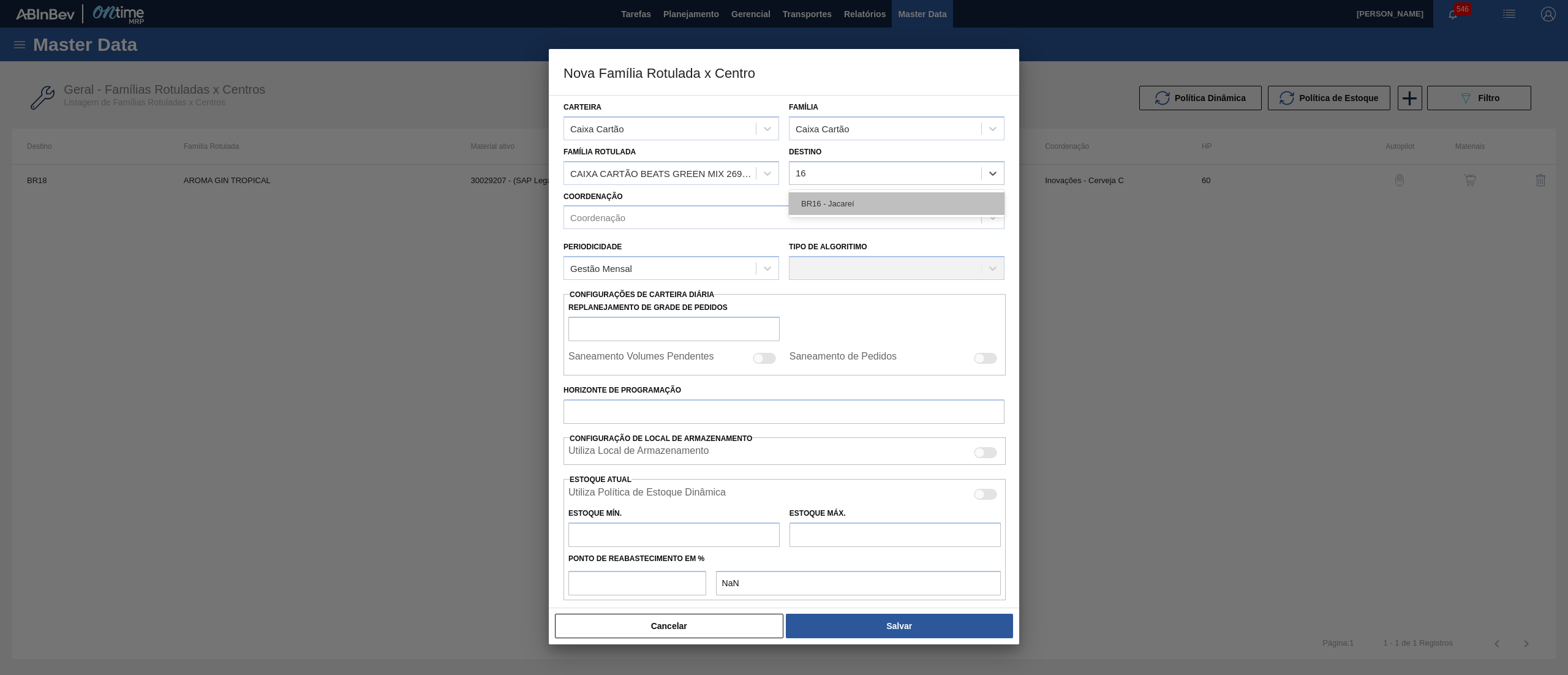
click at [827, 197] on div "BR16 - Jacareí" at bounding box center [896, 204] width 215 height 22
click at [770, 219] on div "Coordenação" at bounding box center [772, 218] width 417 height 17
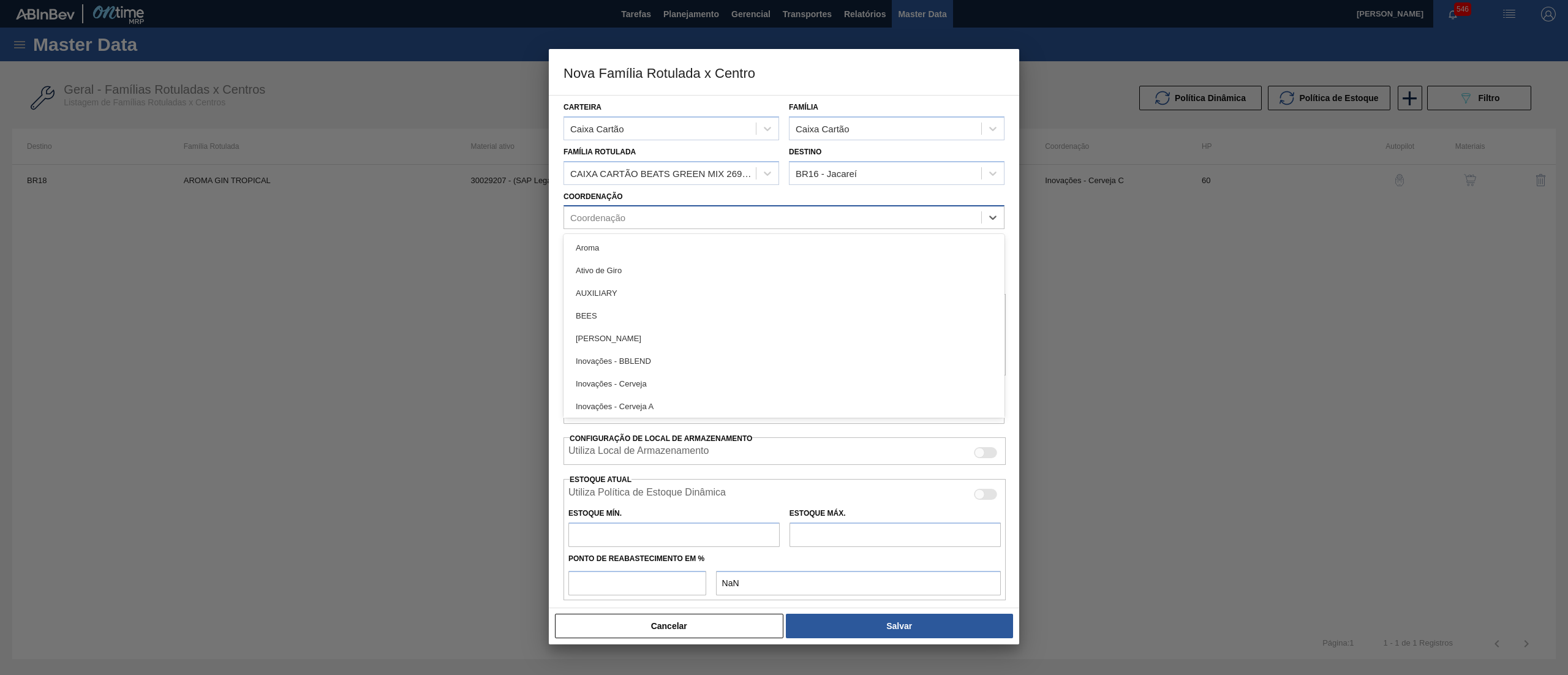
type input "C"
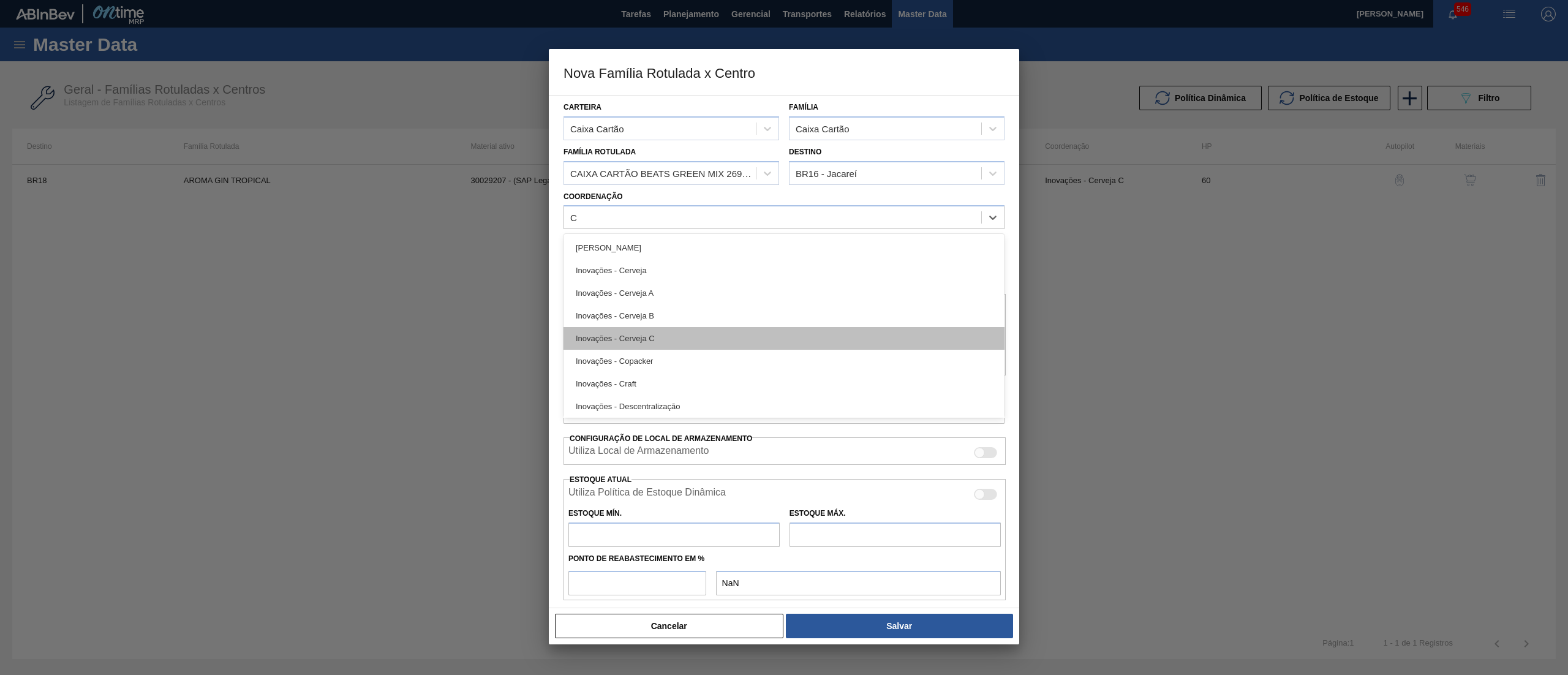
click at [702, 330] on div "Inovações - Cerveja C" at bounding box center [784, 338] width 441 height 22
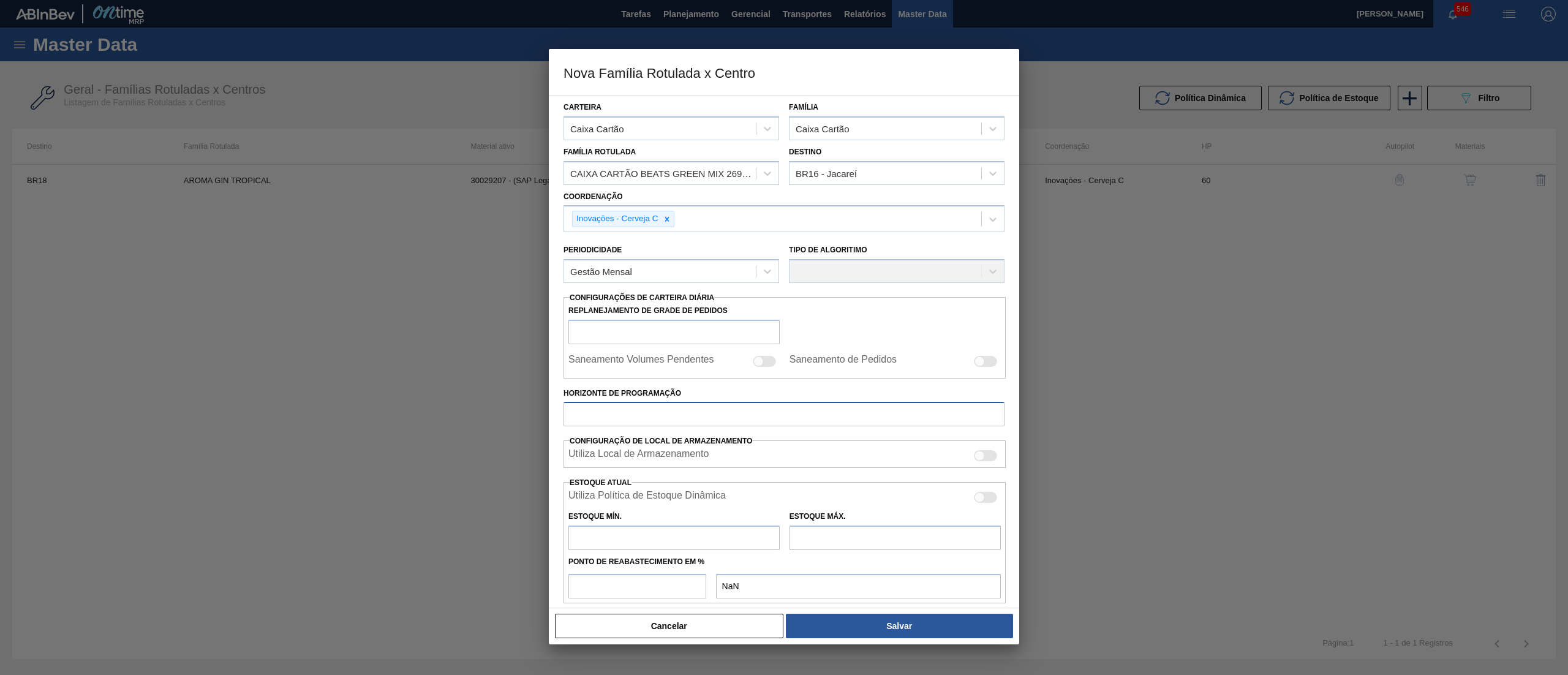
click at [691, 420] on input "Horizonte de Programação" at bounding box center [784, 413] width 441 height 25
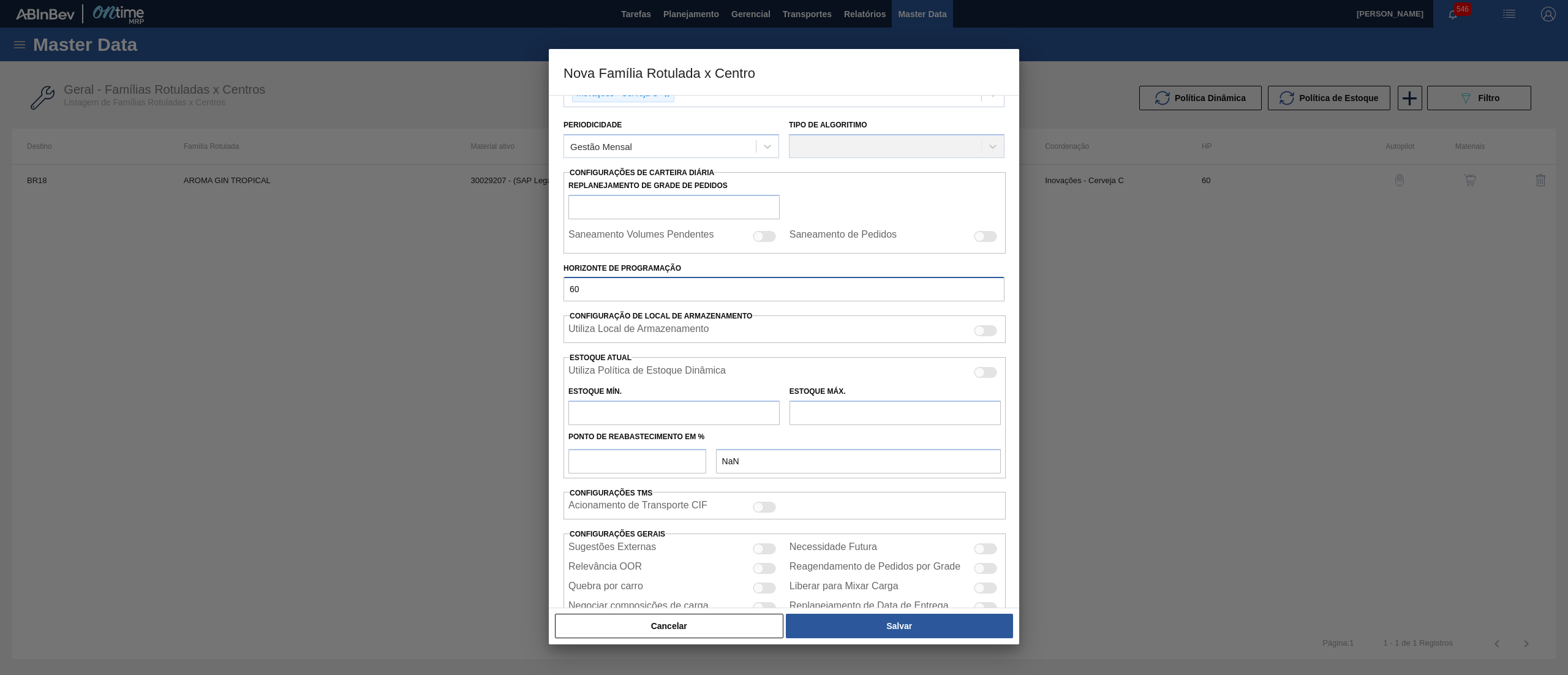
scroll to position [165, 0]
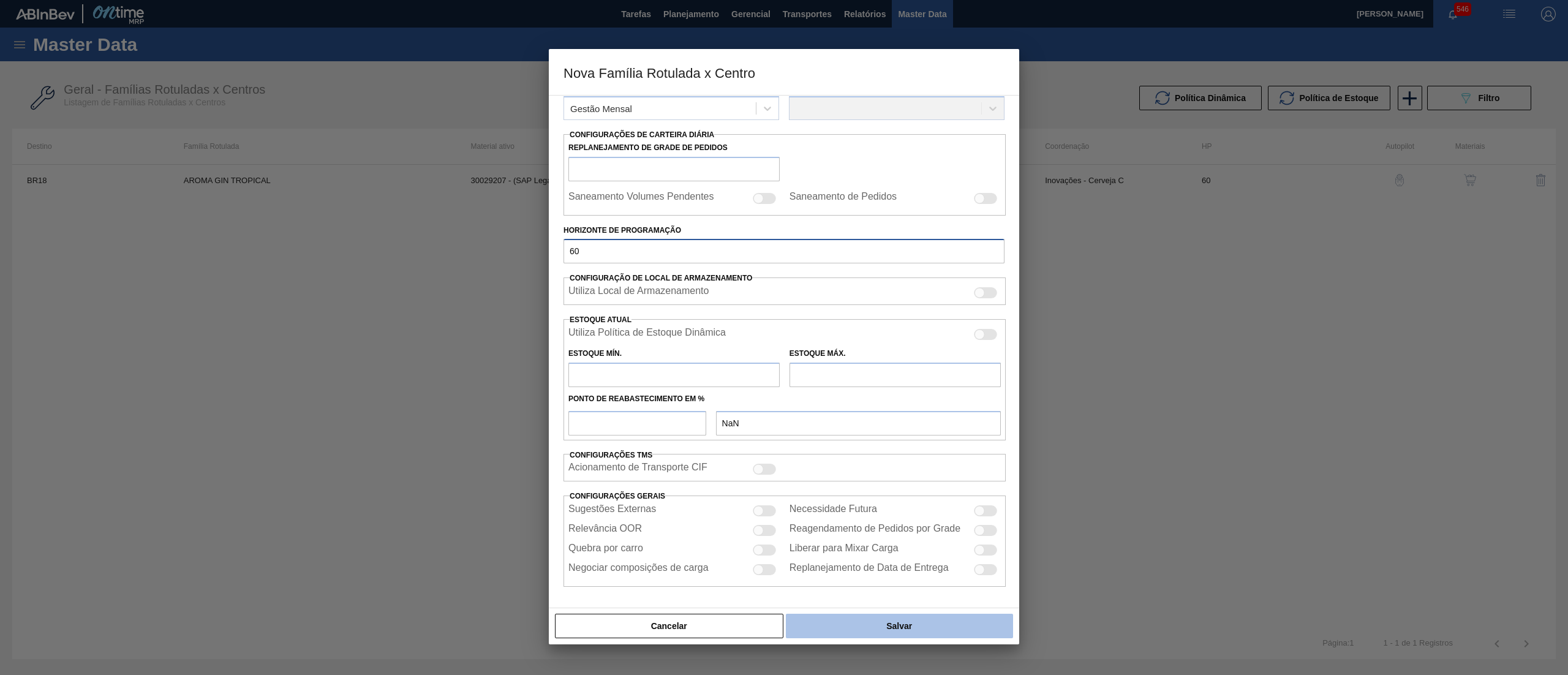
type input "60"
click at [845, 617] on button "Salvar" at bounding box center [899, 626] width 227 height 25
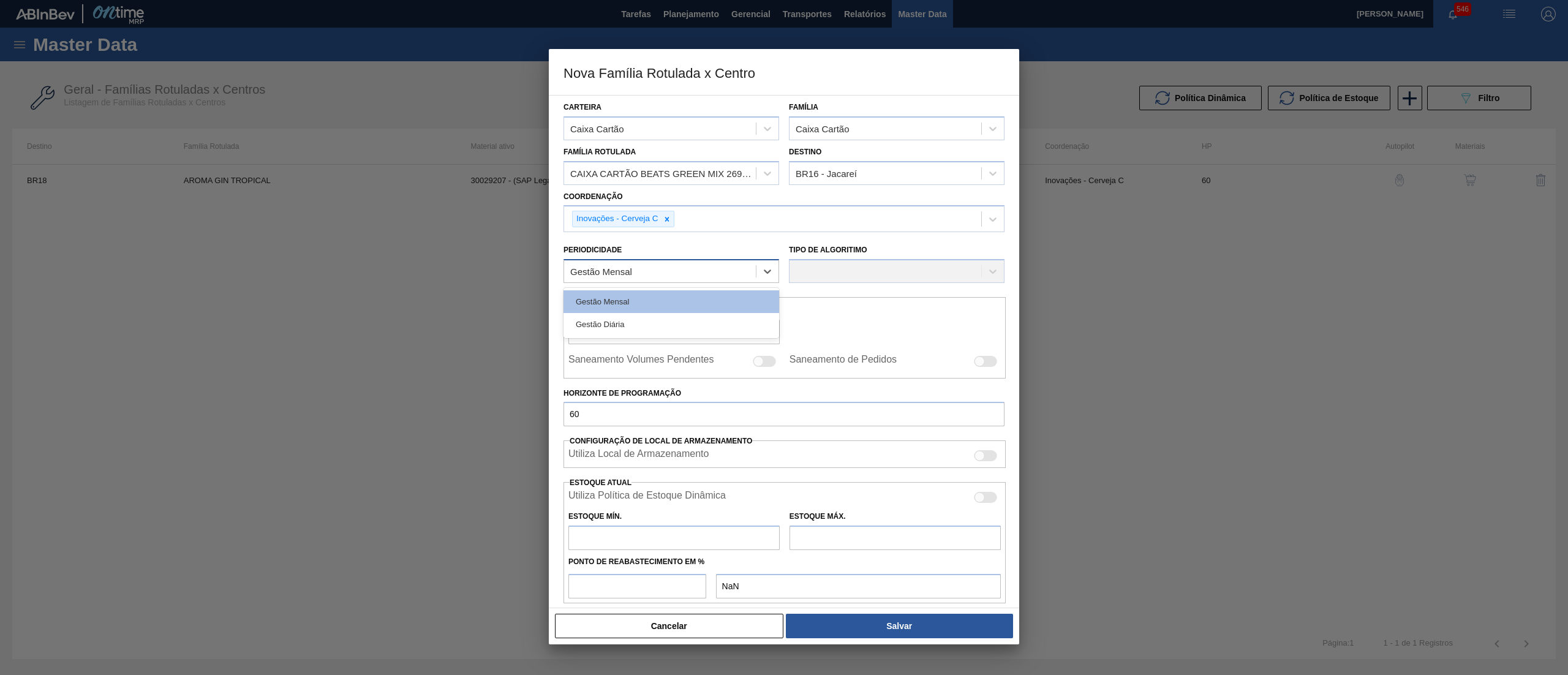
click at [662, 267] on div "Gestão Mensal" at bounding box center [659, 271] width 192 height 17
click at [654, 304] on div "Gestão Mensal" at bounding box center [671, 301] width 215 height 22
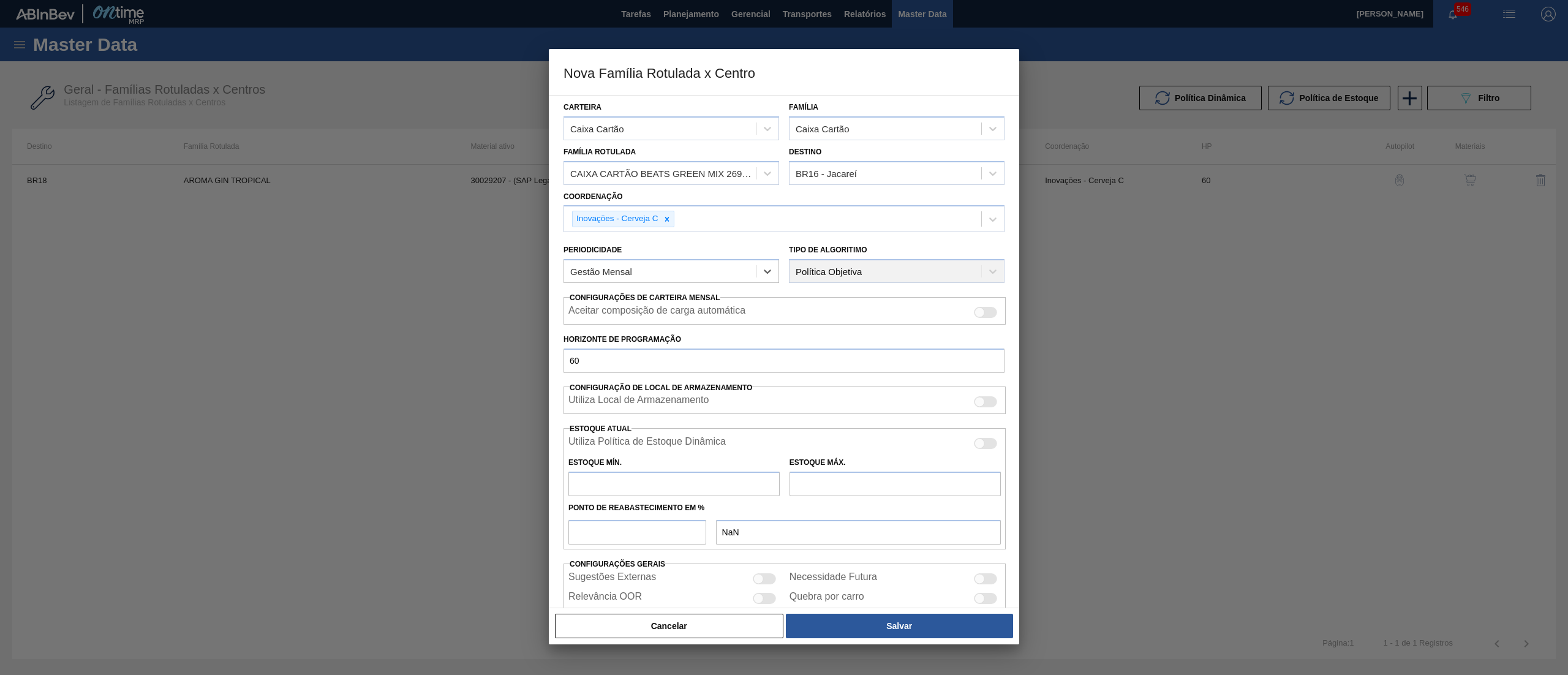
scroll to position [49, 0]
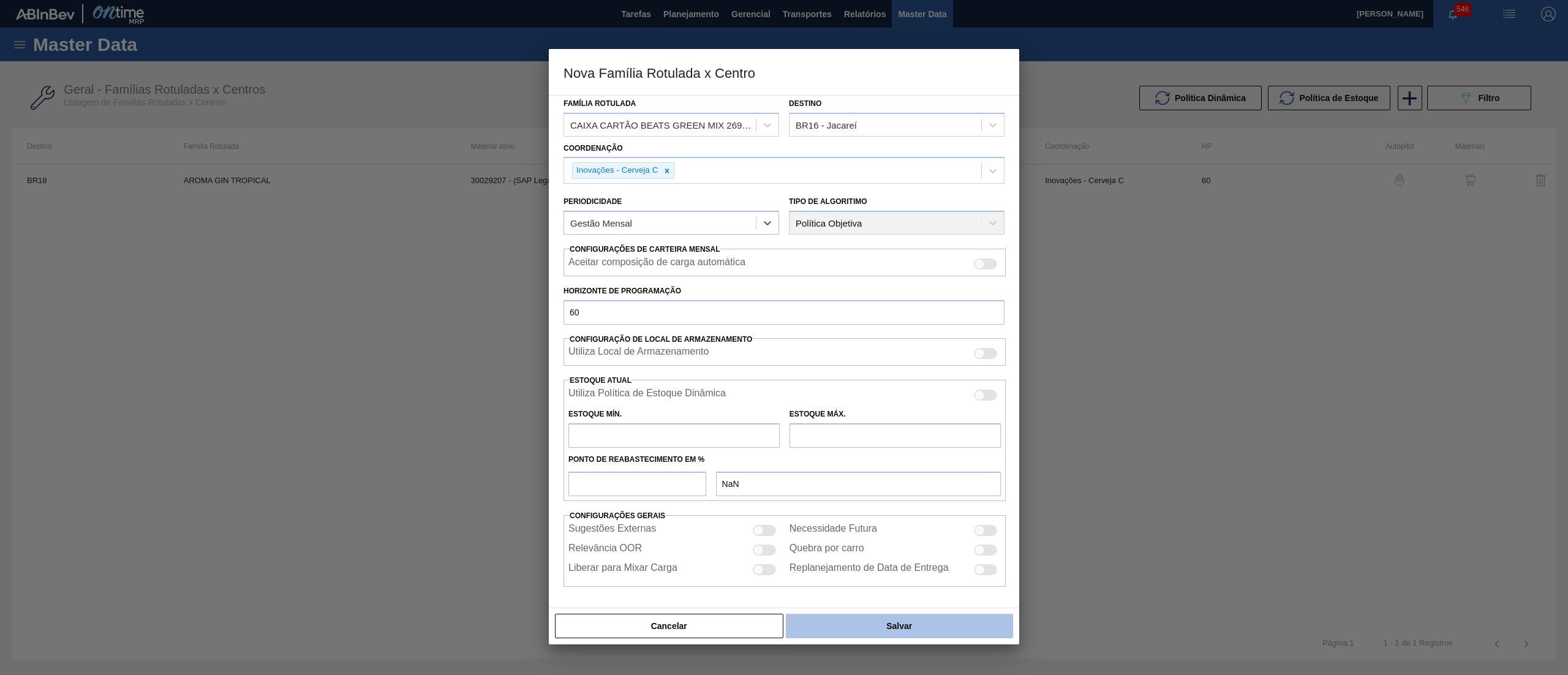
click at [861, 626] on button "Salvar" at bounding box center [899, 626] width 227 height 25
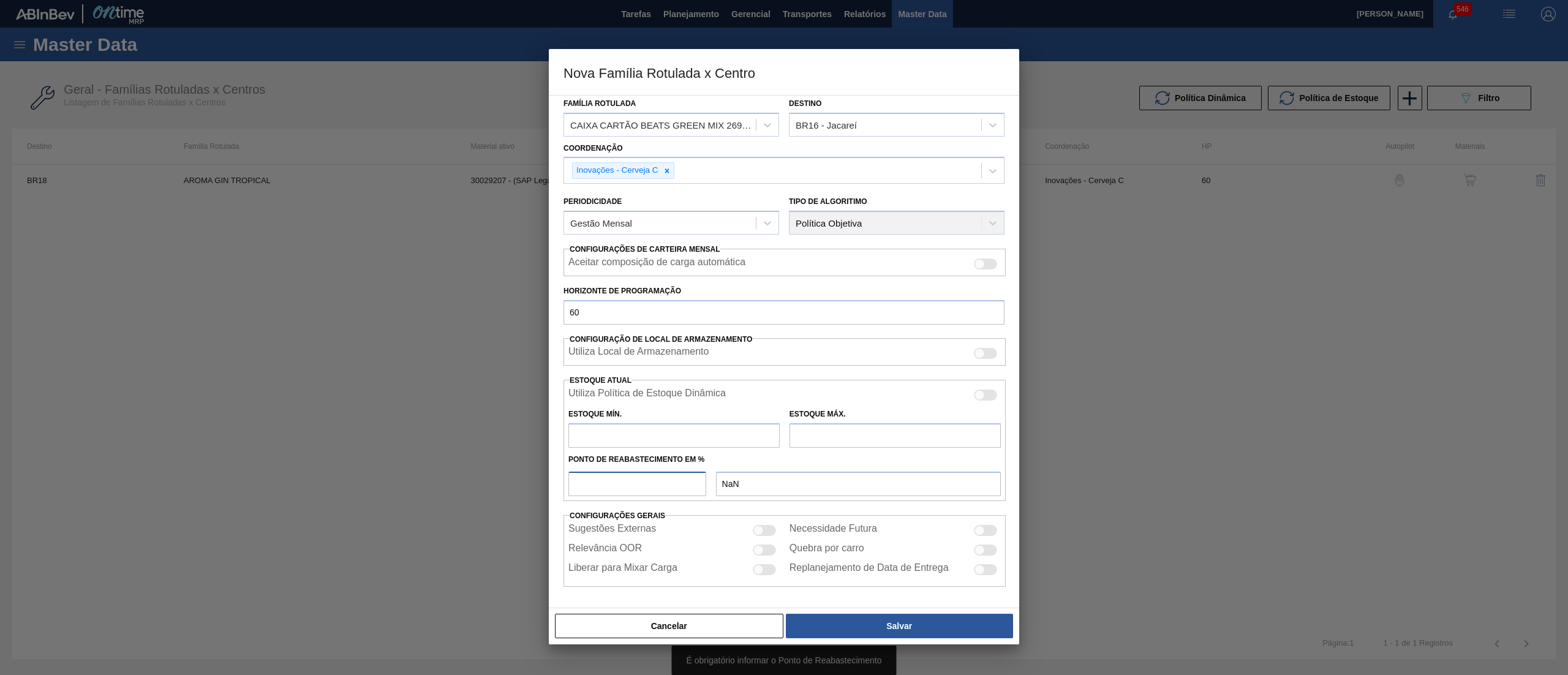
click at [604, 472] on input "number" at bounding box center [637, 483] width 138 height 25
type input "5"
type input "0,000"
type input "50"
click at [678, 405] on div "Estoque Mín." at bounding box center [674, 426] width 212 height 42
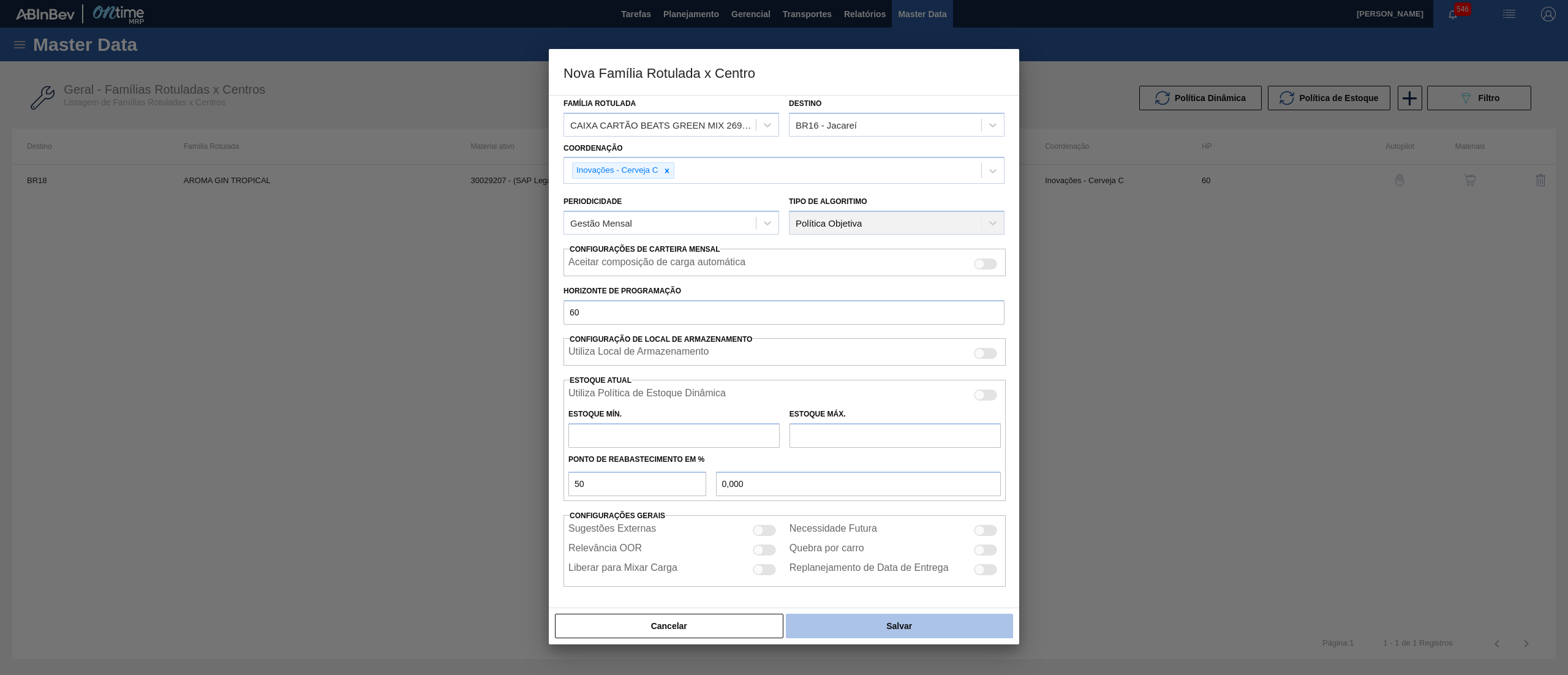
click at [848, 627] on button "Salvar" at bounding box center [899, 626] width 227 height 25
click at [704, 436] on input "text" at bounding box center [674, 435] width 212 height 25
type input "142"
type input "71,000"
click at [863, 429] on input "text" at bounding box center [895, 435] width 212 height 25
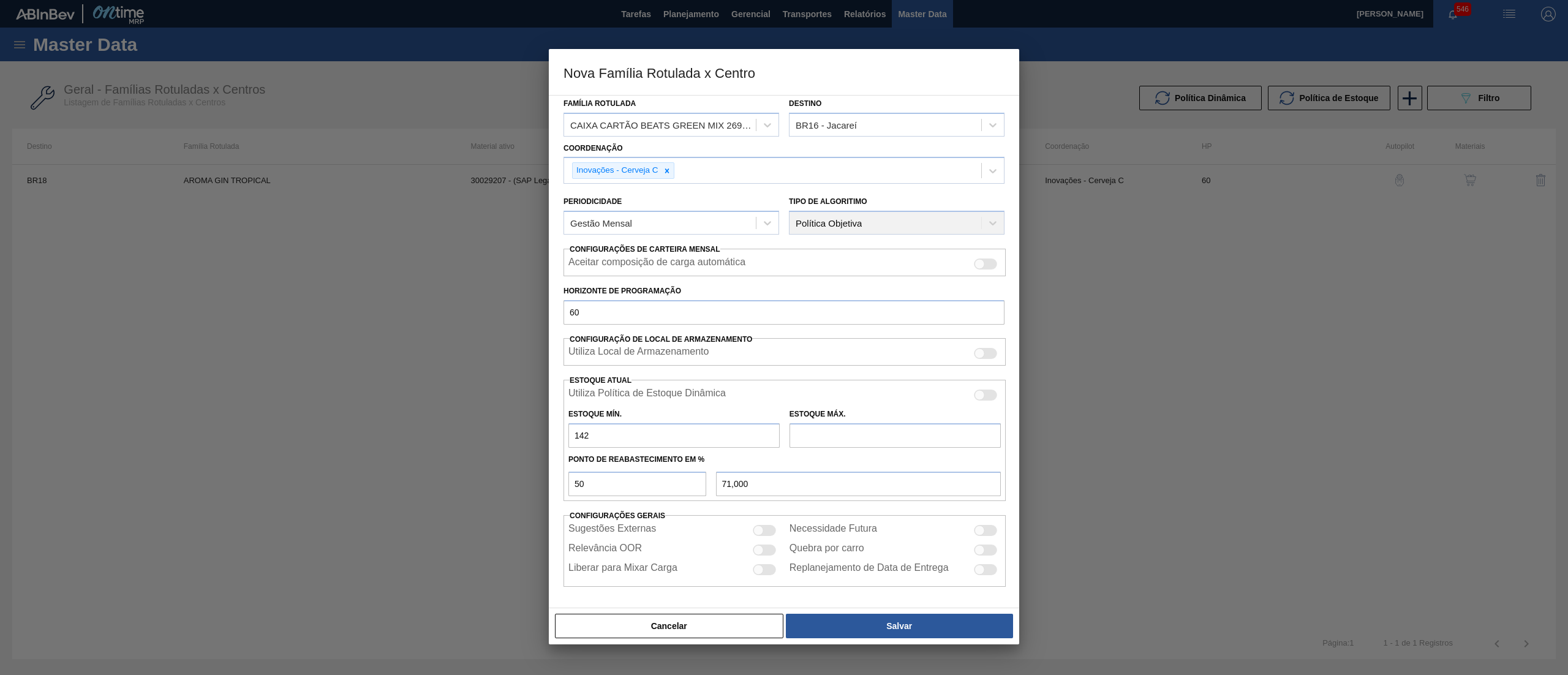
drag, startPoint x: 645, startPoint y: 440, endPoint x: 494, endPoint y: 445, distance: 151.1
click at [494, 445] on div "Nova Família Rotulada x Centro Carteira Caixa Cartão Família Caixa Cartão Famíl…" at bounding box center [784, 337] width 1568 height 675
type input "4"
type input "2,000"
type input "48"
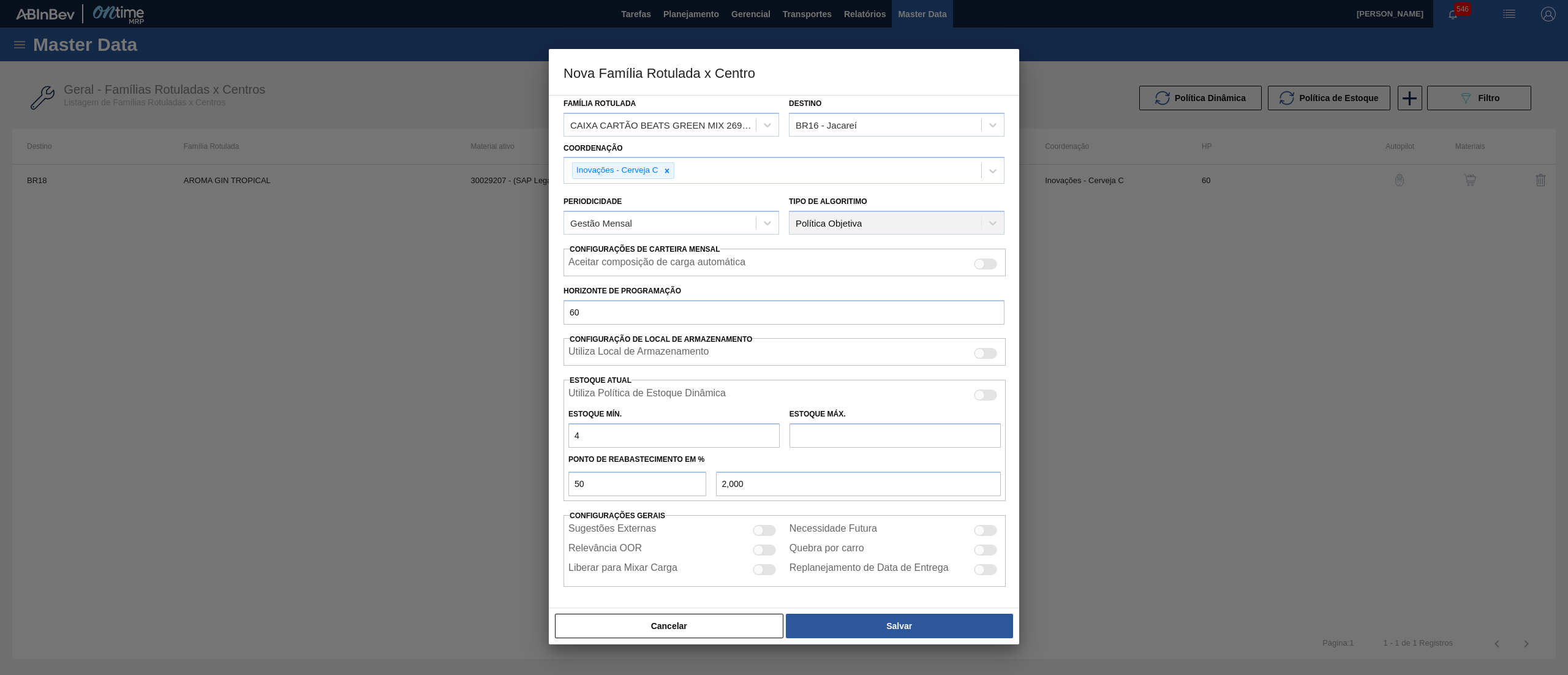
type input "24,000"
type input "48"
click at [843, 435] on input "text" at bounding box center [895, 435] width 212 height 25
type input "5"
type input "26,500"
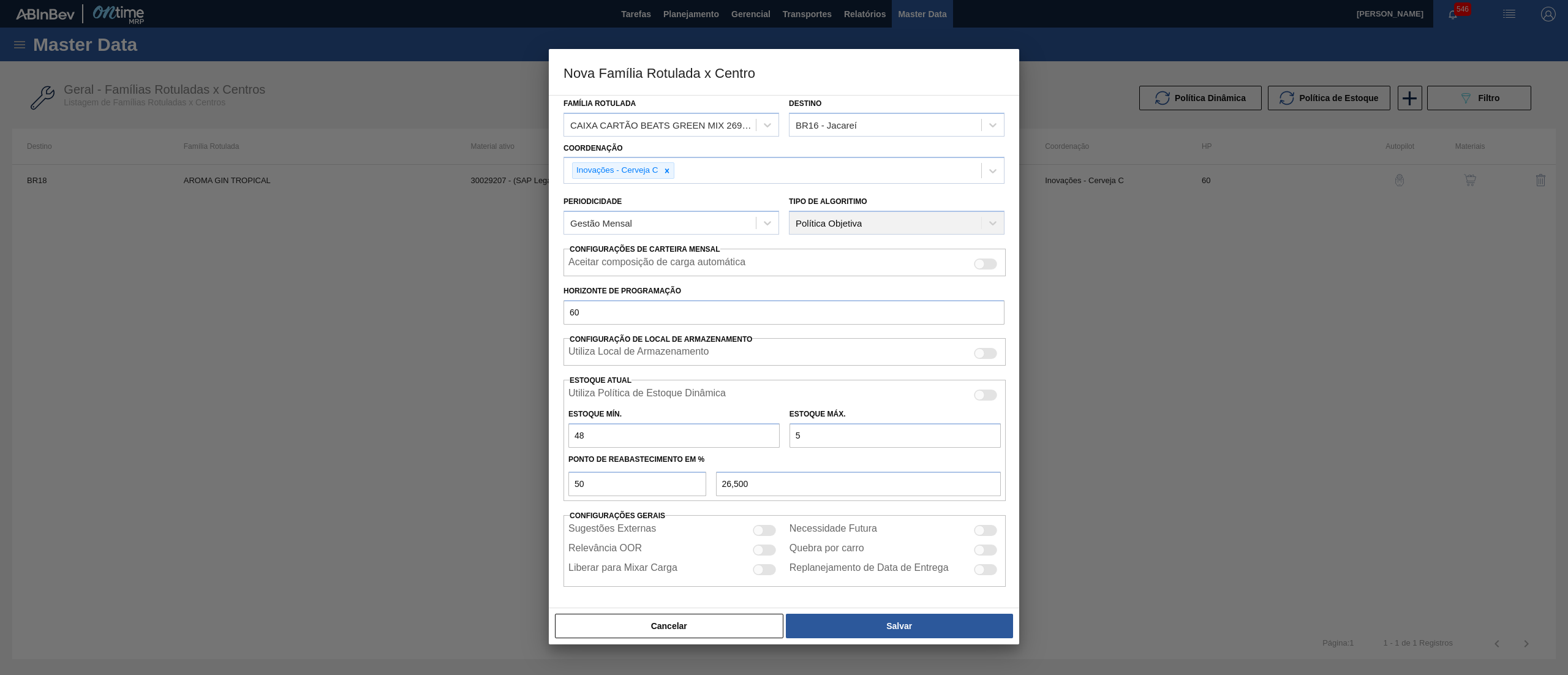
type input "56"
type input "52,000"
type input "560"
type input "304,000"
type input "560"
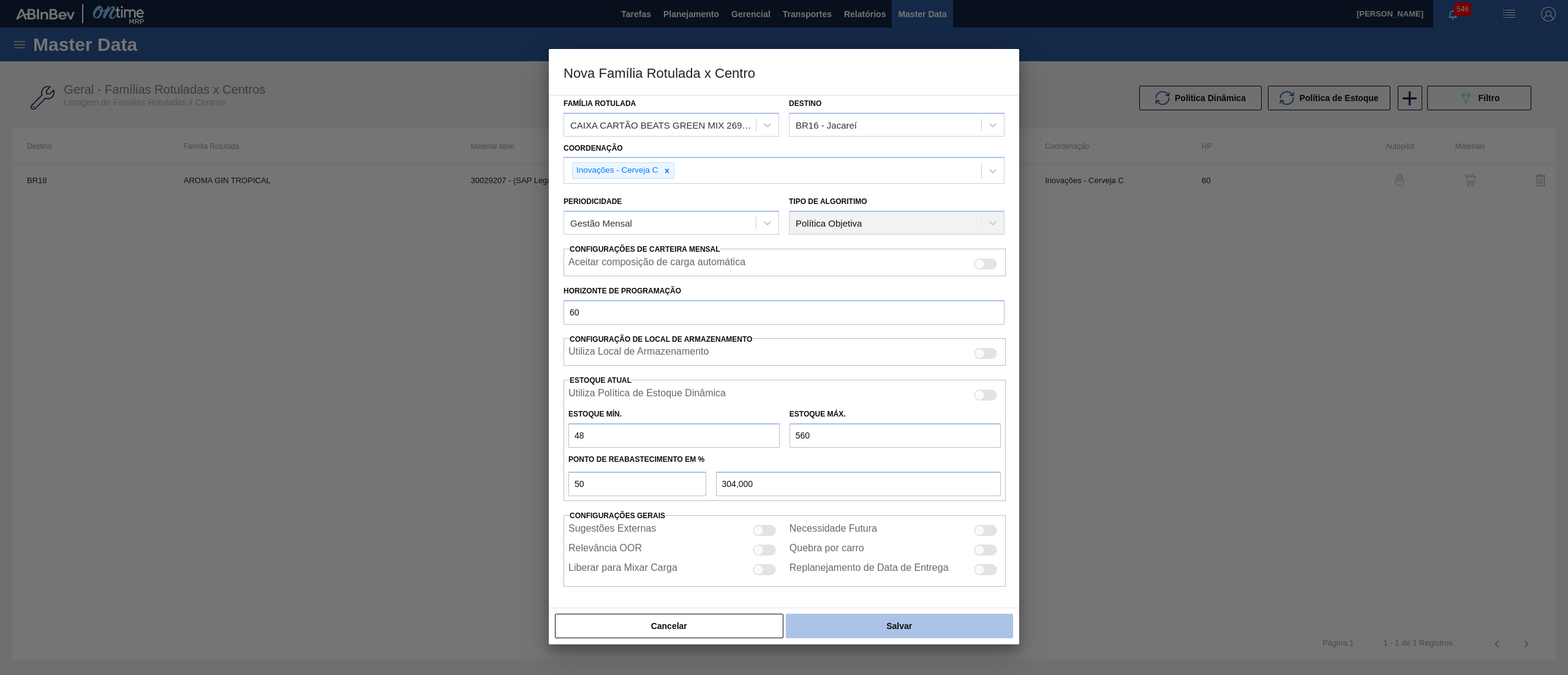
click at [937, 630] on button "Salvar" at bounding box center [899, 626] width 227 height 25
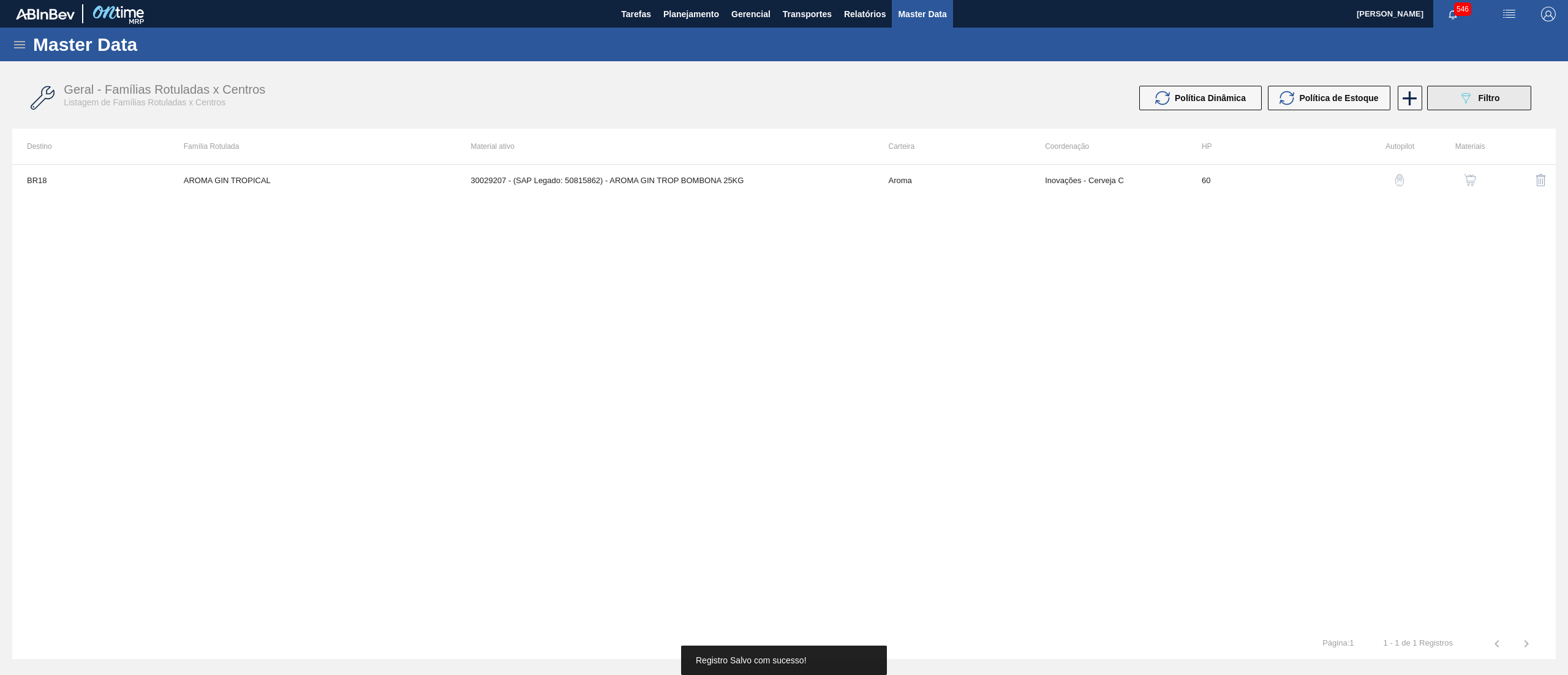
click at [1476, 104] on div "089F7B8B-B2A5-4AFE-B5C0-19BA573D28AC Filtro" at bounding box center [1479, 98] width 41 height 14
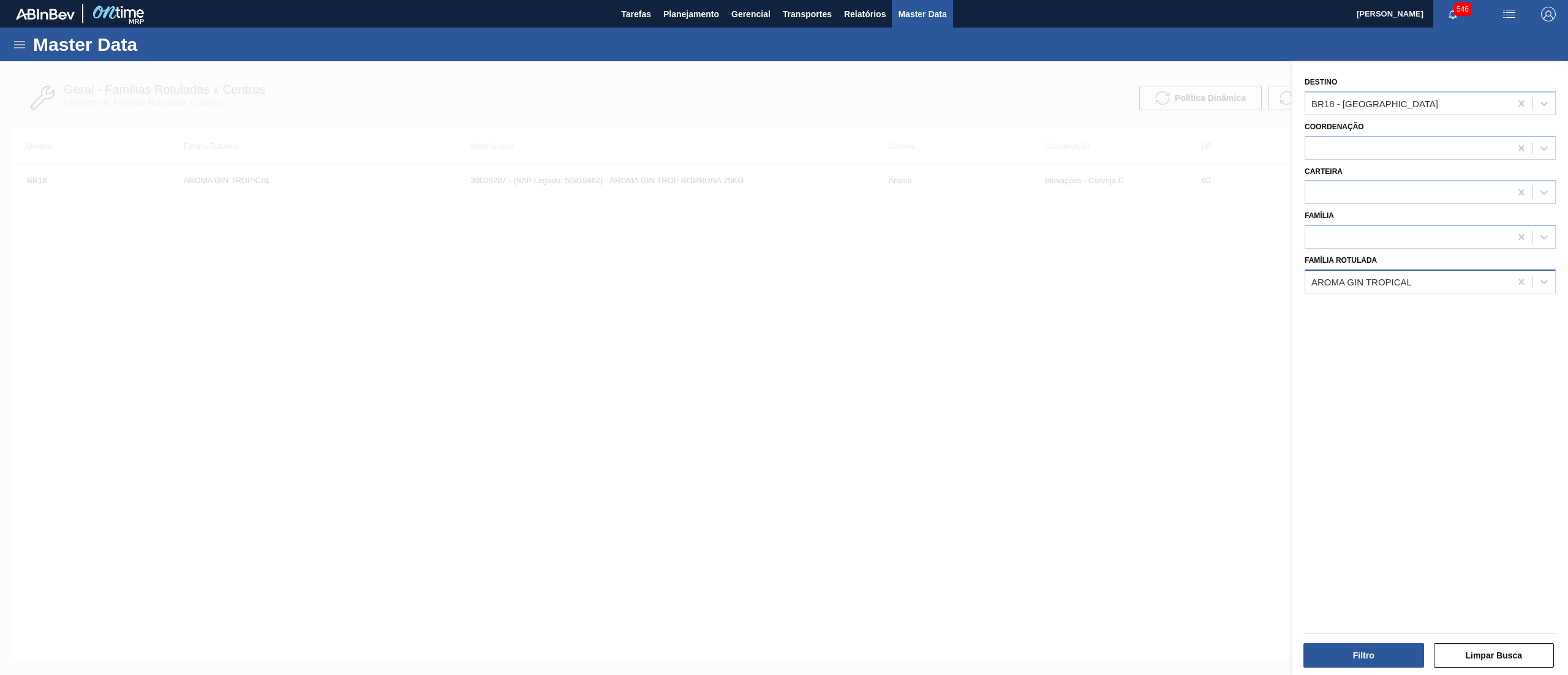
click at [1395, 284] on div "AROMA GIN TROPICAL" at bounding box center [1361, 281] width 100 height 10
type Rotulada "GREEN"
click at [1516, 100] on icon at bounding box center [1521, 103] width 12 height 12
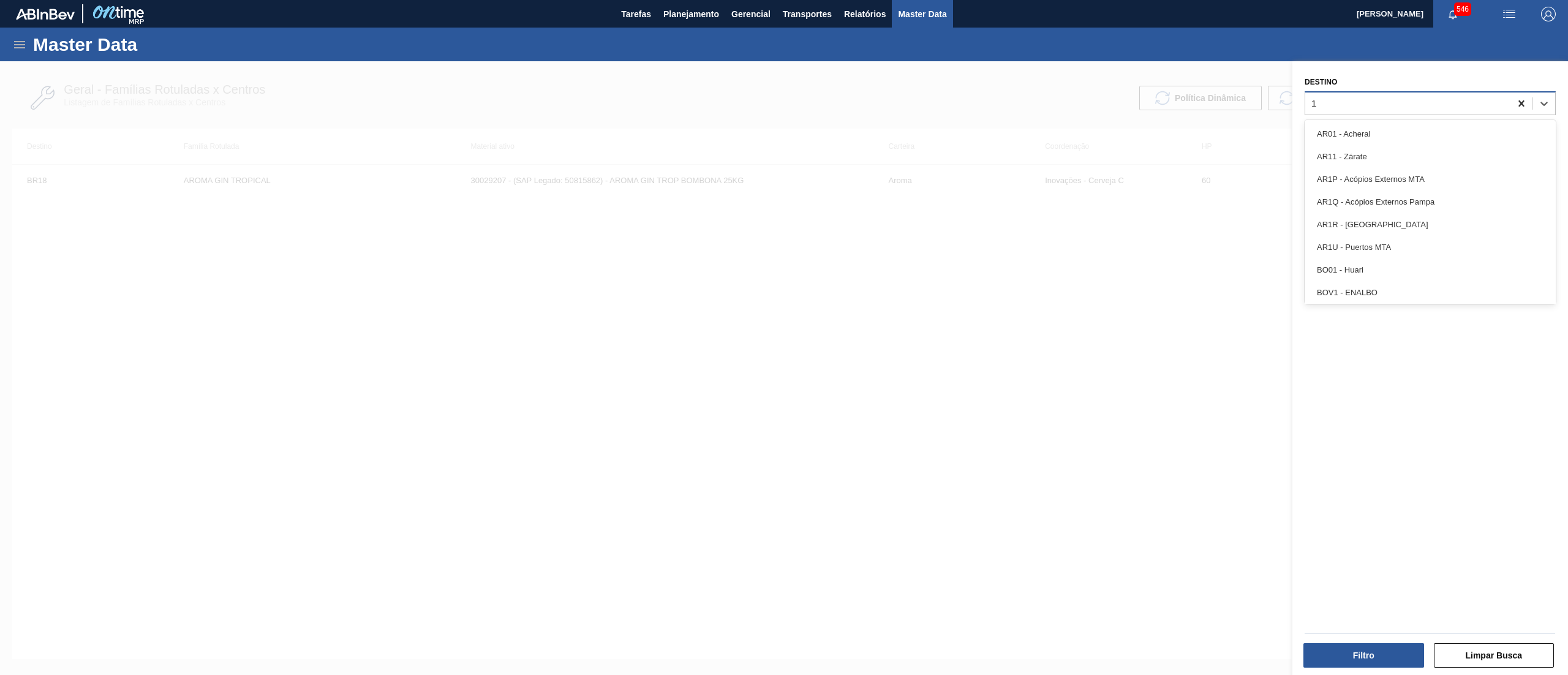
type input "16"
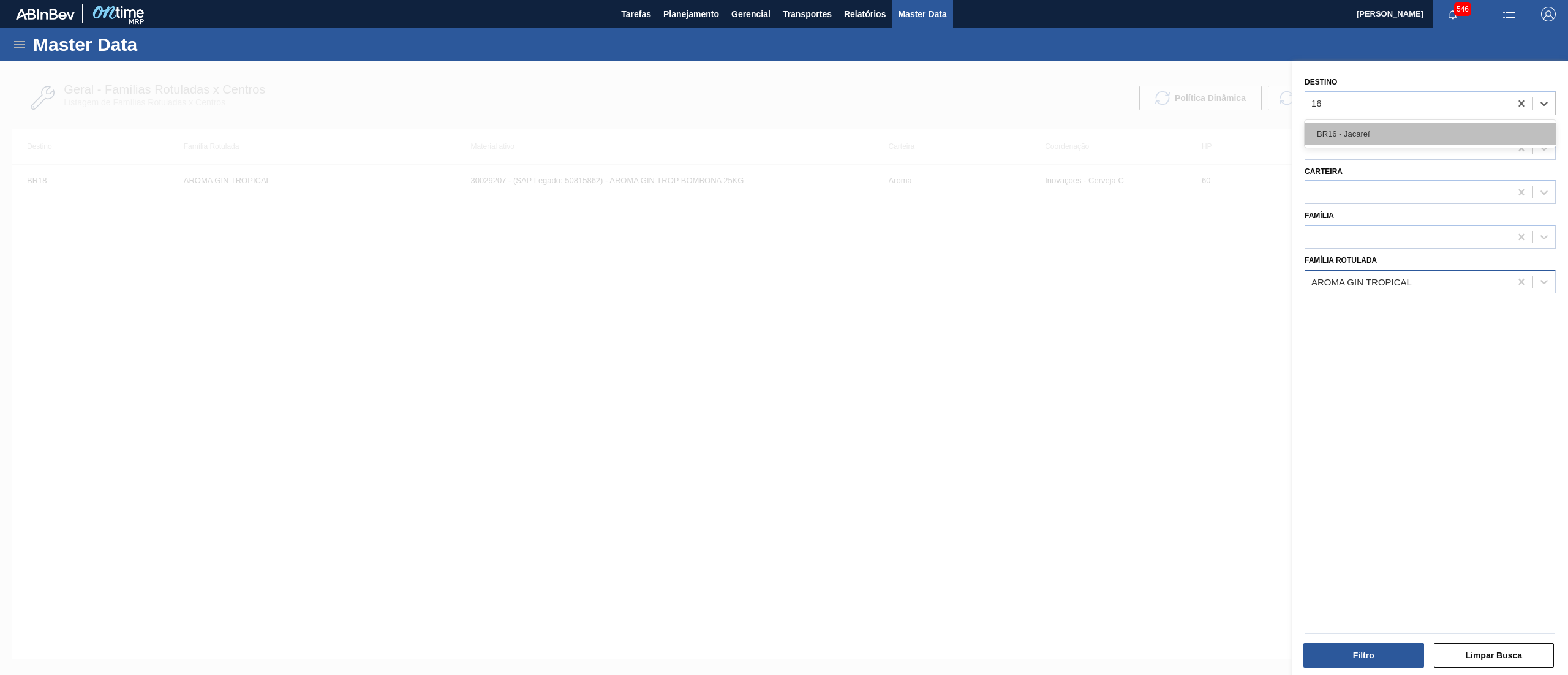
click at [1481, 130] on div "BR16 - Jacareí" at bounding box center [1430, 134] width 251 height 22
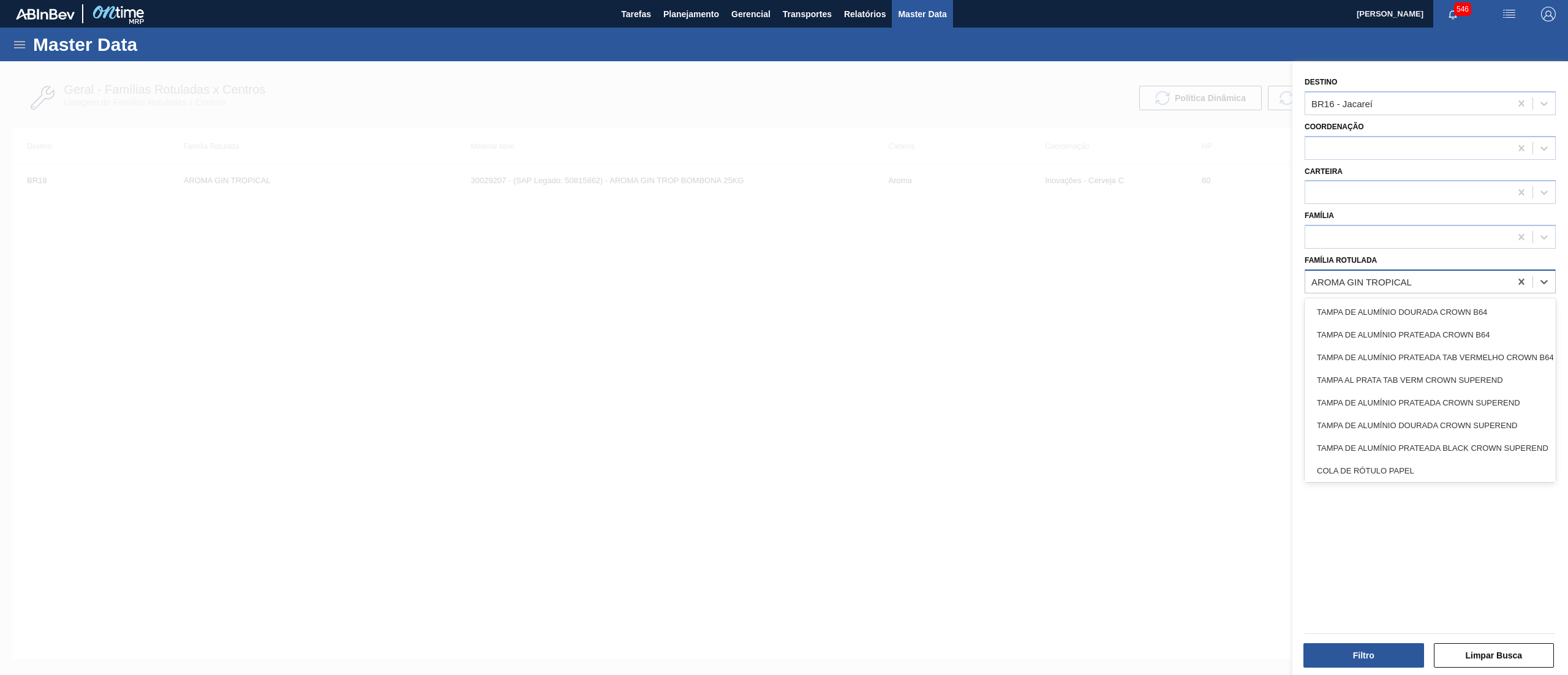
click at [1446, 279] on div "AROMA GIN TROPICAL" at bounding box center [1407, 281] width 205 height 17
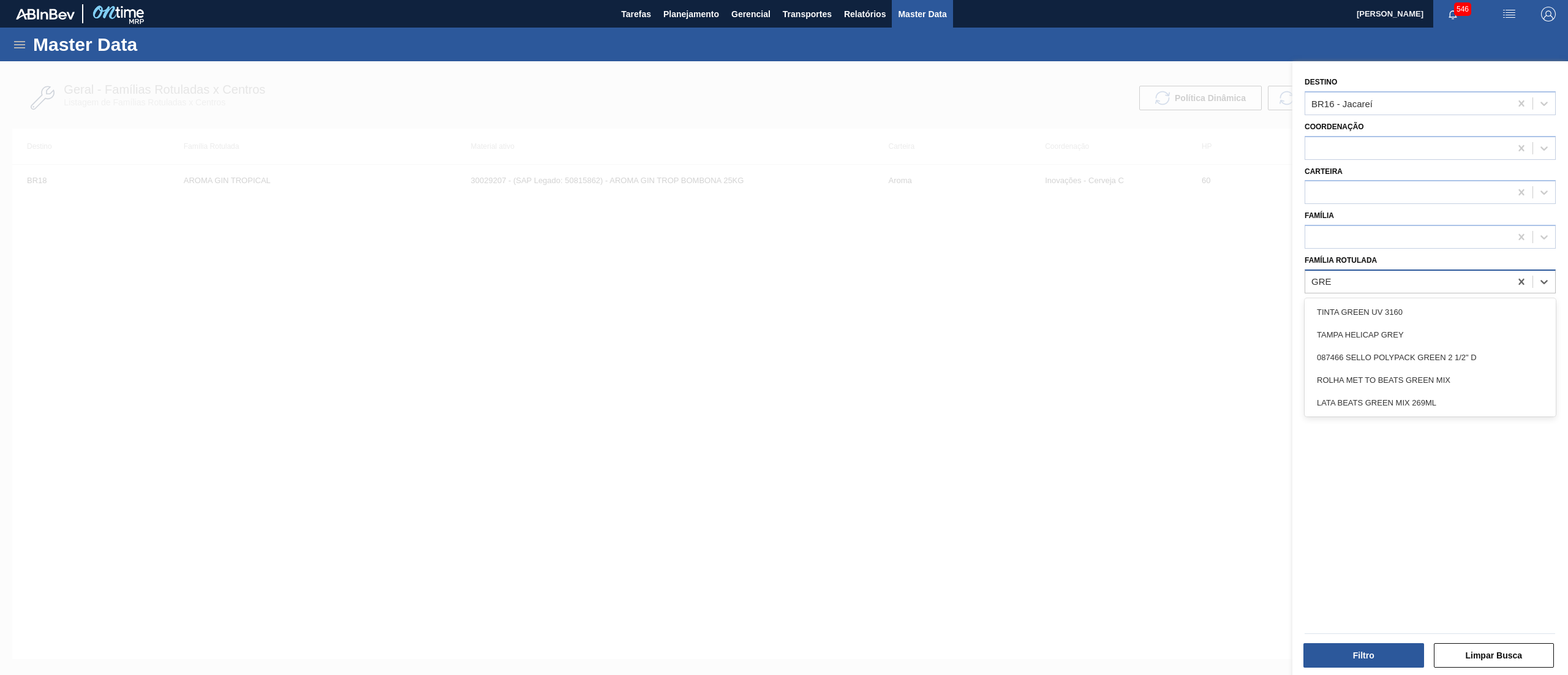
type Rotulada "GREE"
click at [1423, 273] on div "GREE" at bounding box center [1407, 281] width 205 height 17
click at [1520, 281] on icon at bounding box center [1520, 281] width 6 height 6
click at [922, 411] on div at bounding box center [784, 398] width 1568 height 675
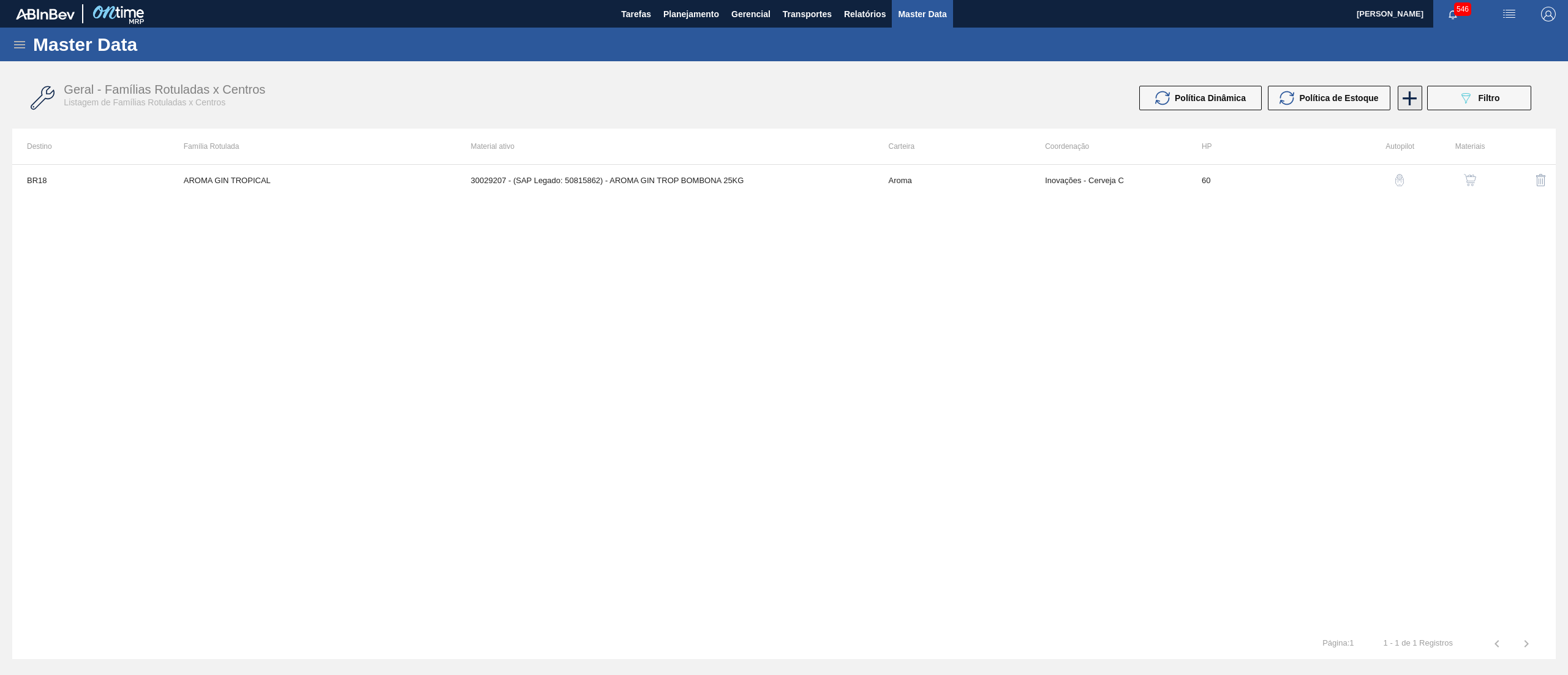
click at [1403, 108] on icon at bounding box center [1410, 99] width 24 height 24
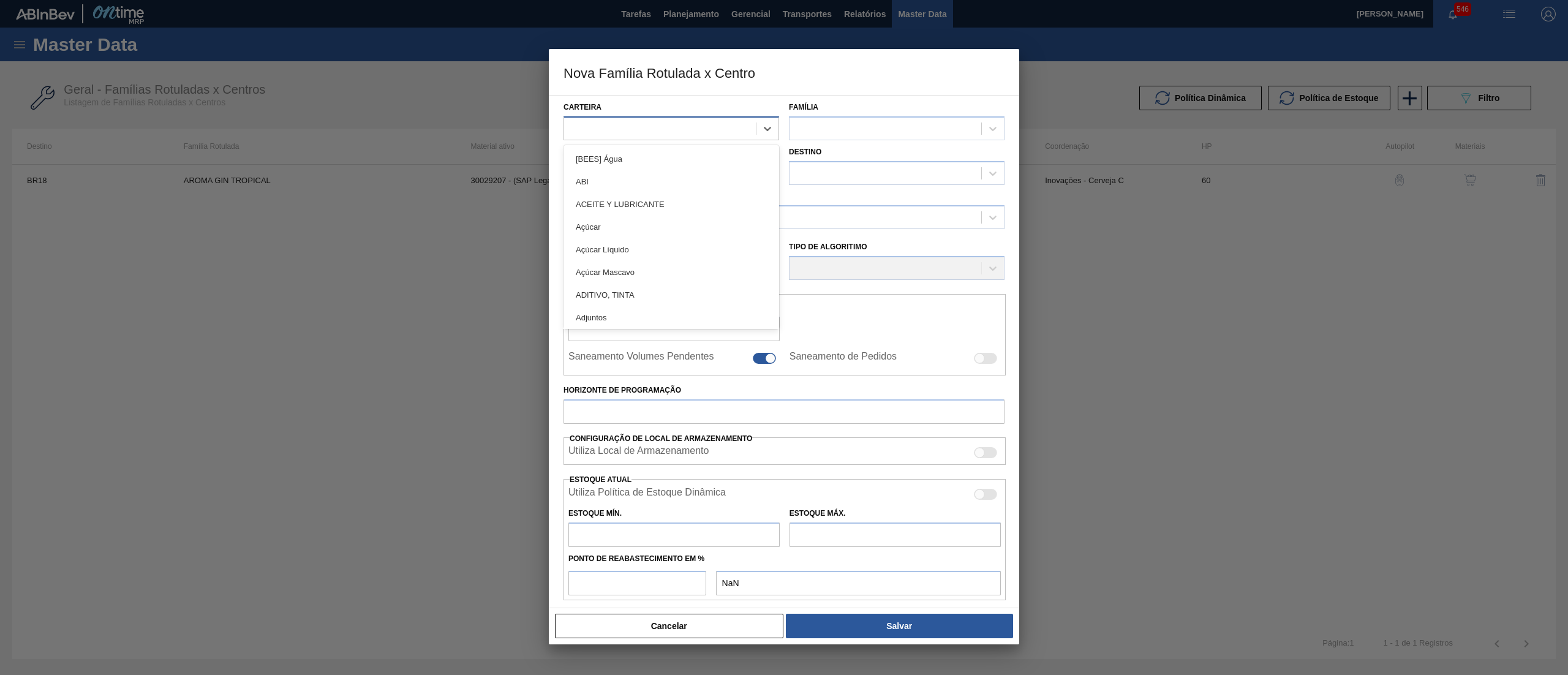
click at [615, 132] on div at bounding box center [659, 128] width 192 height 17
type input "CAIX"
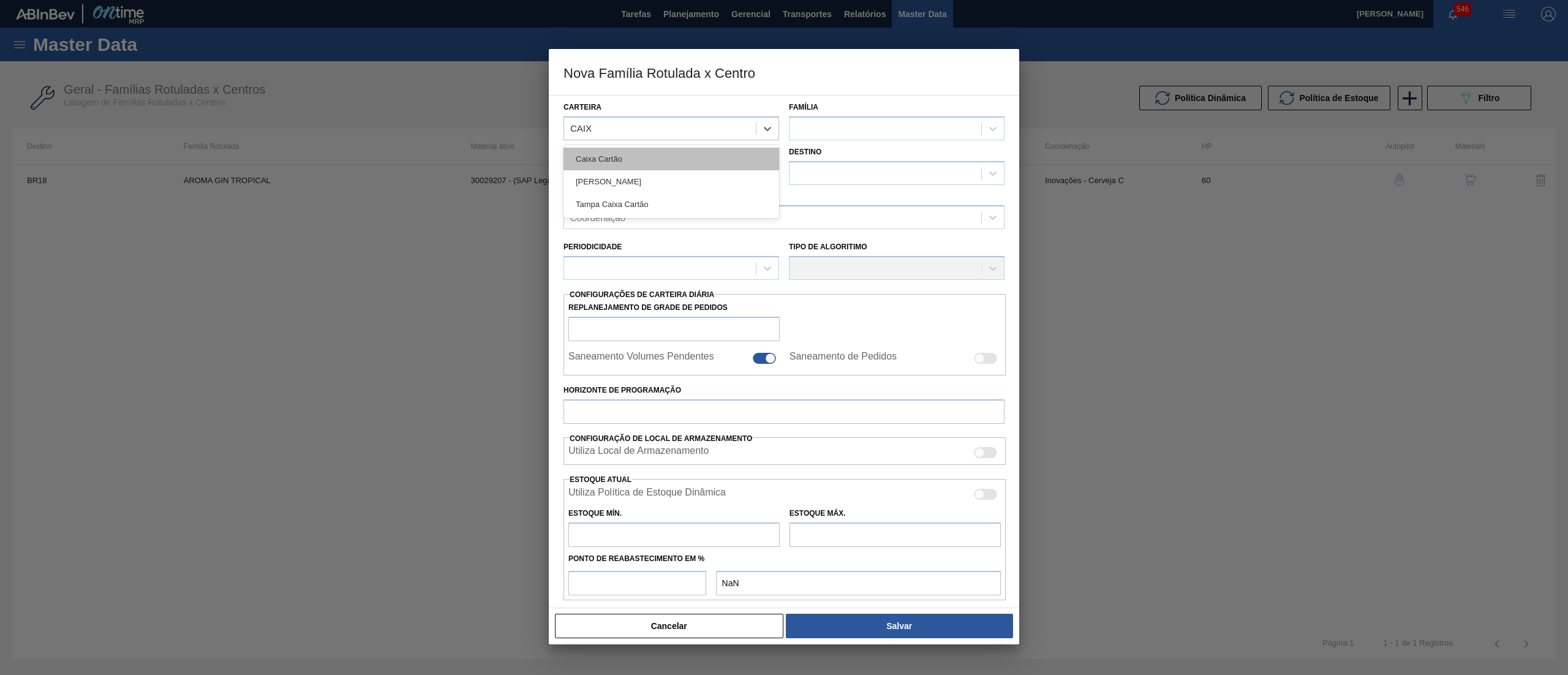
click at [645, 163] on div "Caixa Cartão" at bounding box center [671, 159] width 215 height 22
click at [875, 137] on div at bounding box center [885, 128] width 192 height 17
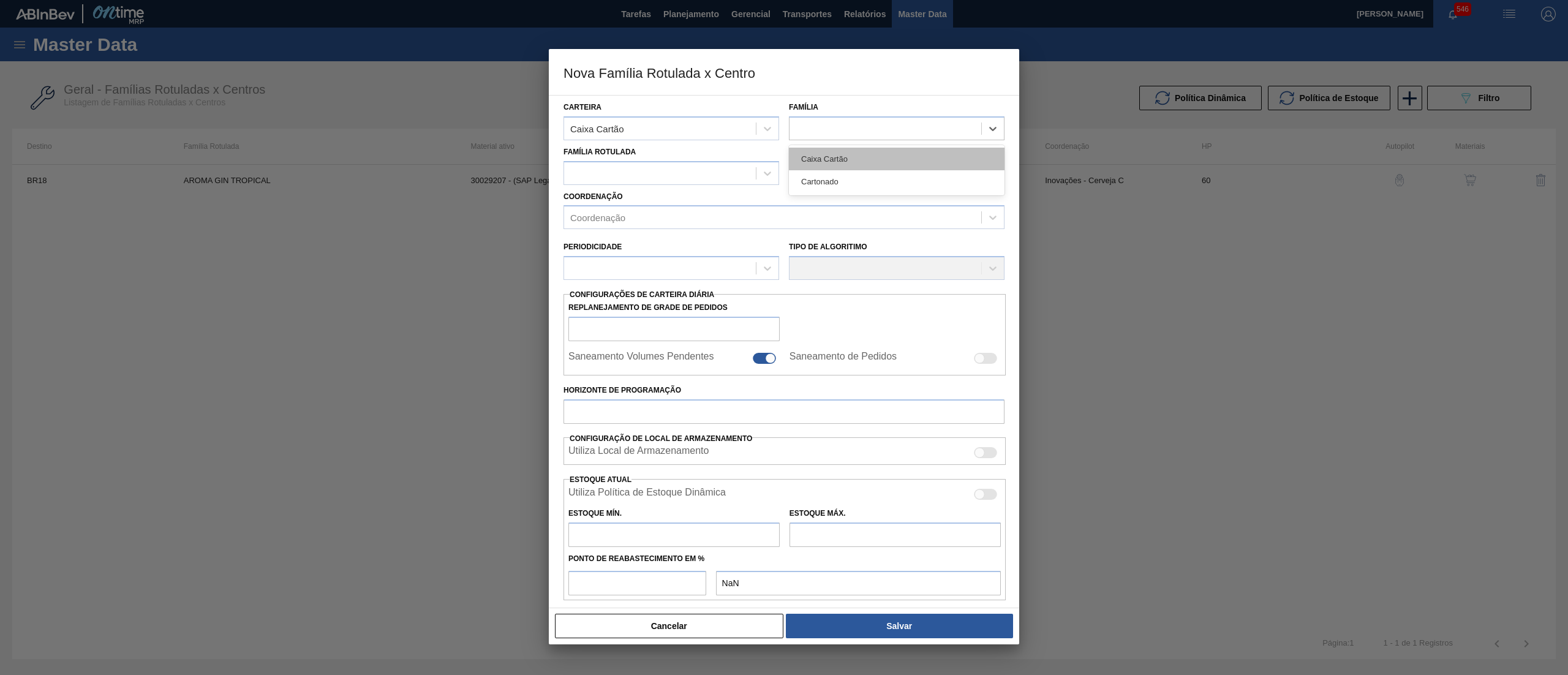
click at [875, 151] on div "Caixa Cartão" at bounding box center [896, 159] width 215 height 22
click at [707, 177] on div at bounding box center [659, 173] width 192 height 17
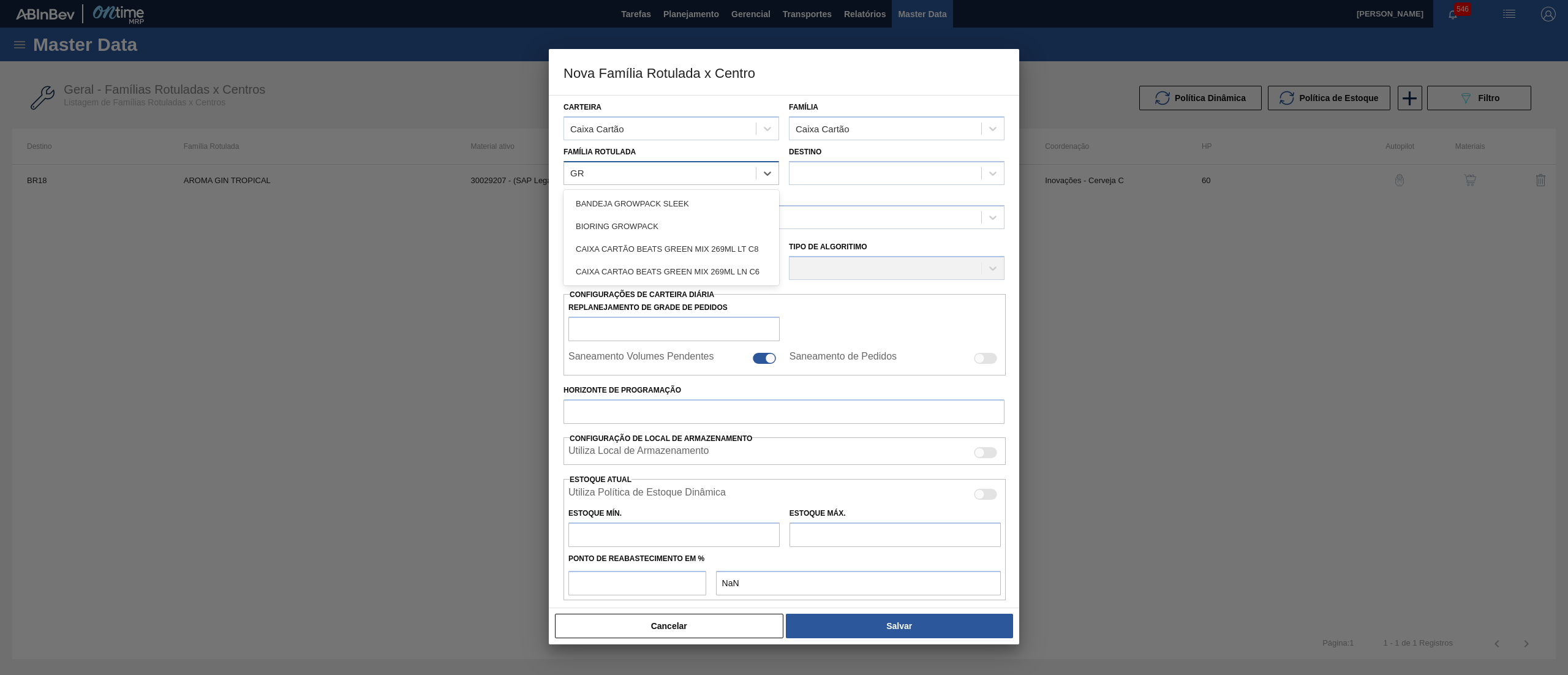
type Rotulada "GRE"
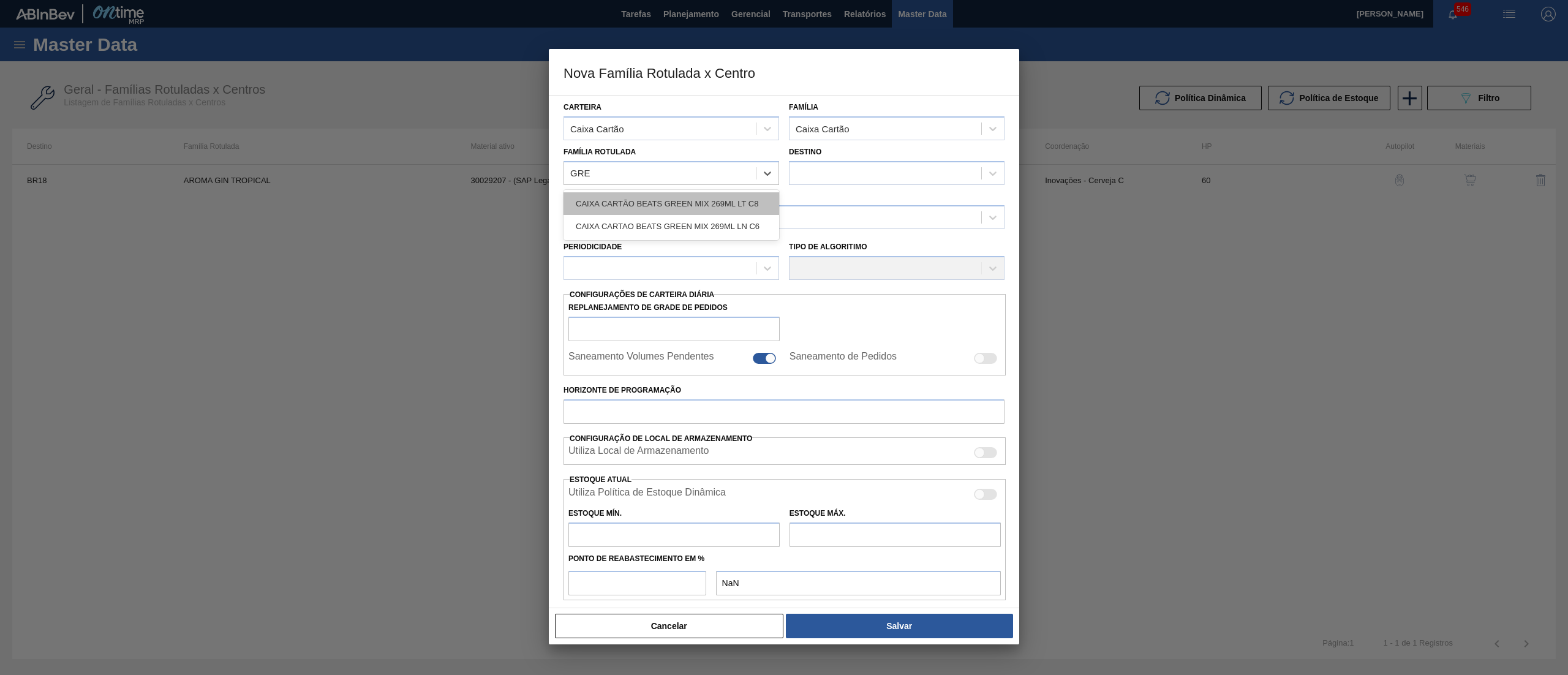
click at [710, 192] on div "CAIXA CARTÃO BEATS GREEN MIX 269ML LT C8" at bounding box center [671, 204] width 215 height 22
checkbox input "false"
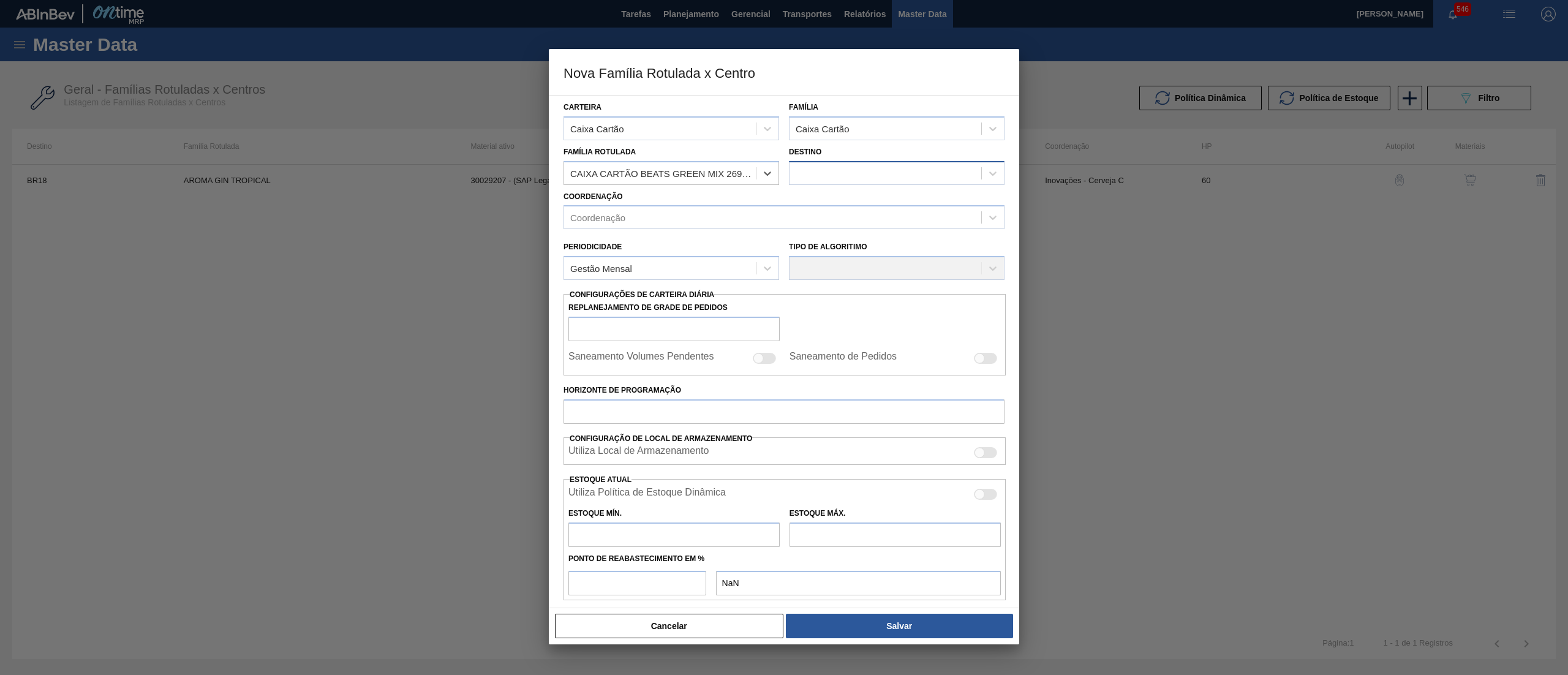
click at [841, 171] on div at bounding box center [885, 173] width 192 height 17
type input "18"
click at [822, 207] on div "BR18 - [GEOGRAPHIC_DATA]" at bounding box center [896, 204] width 215 height 22
click at [739, 219] on div "Coordenação" at bounding box center [772, 218] width 417 height 17
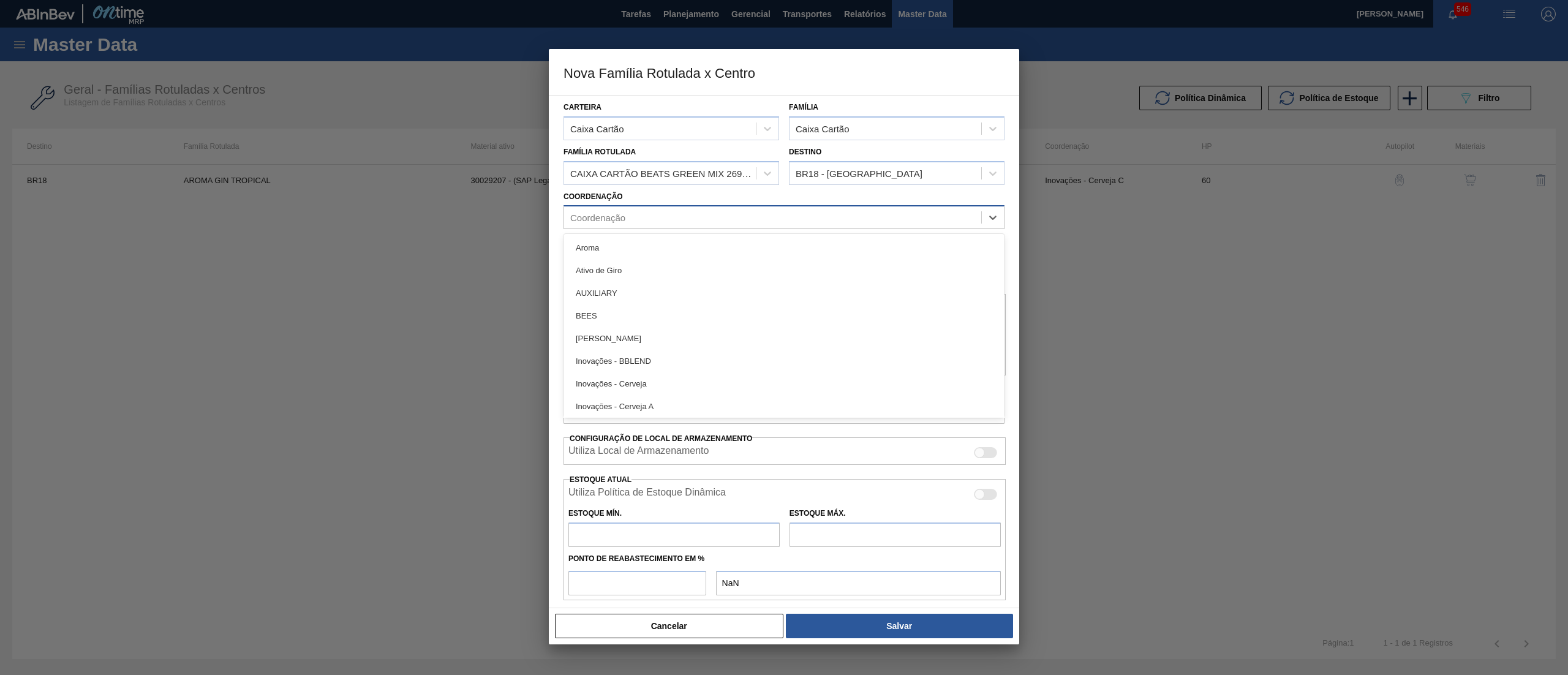
type input "C"
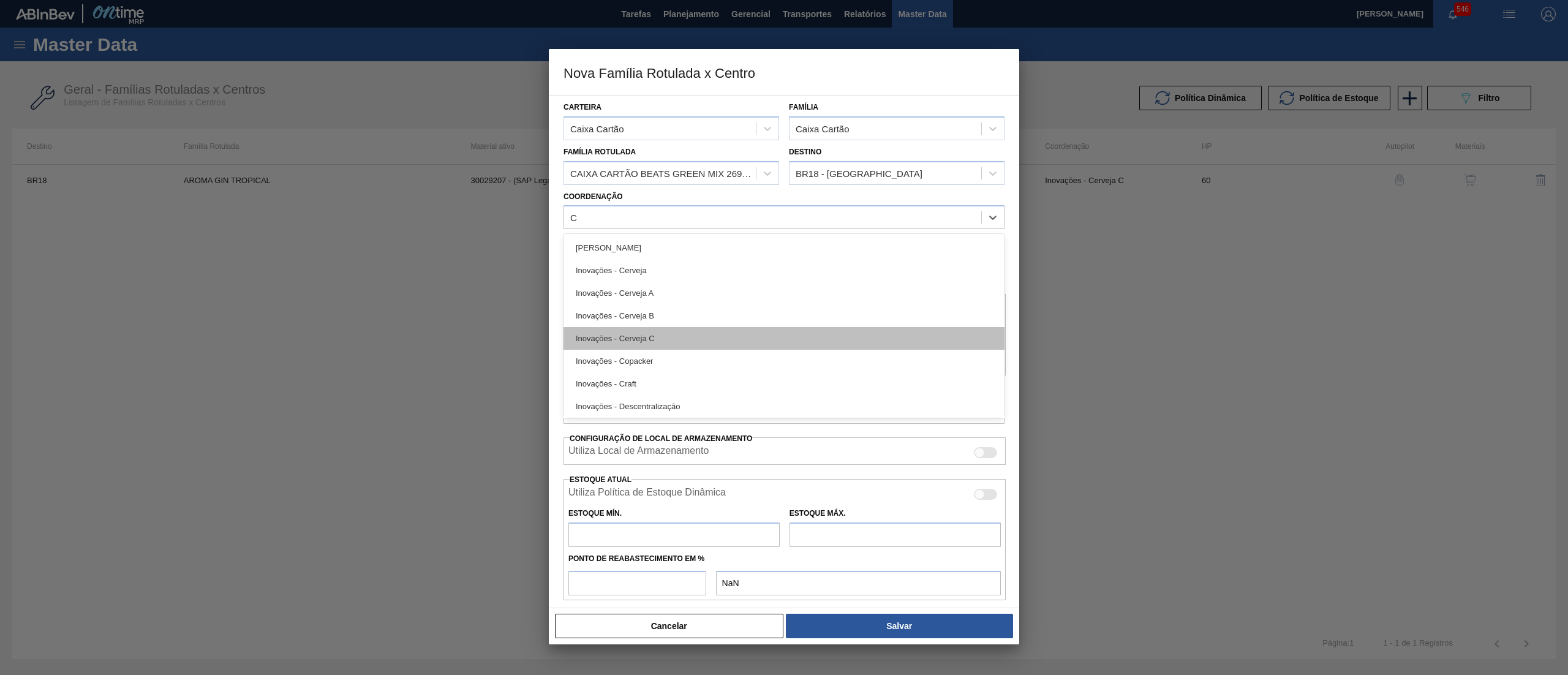
click at [687, 332] on div "Inovações - Cerveja C" at bounding box center [784, 338] width 441 height 22
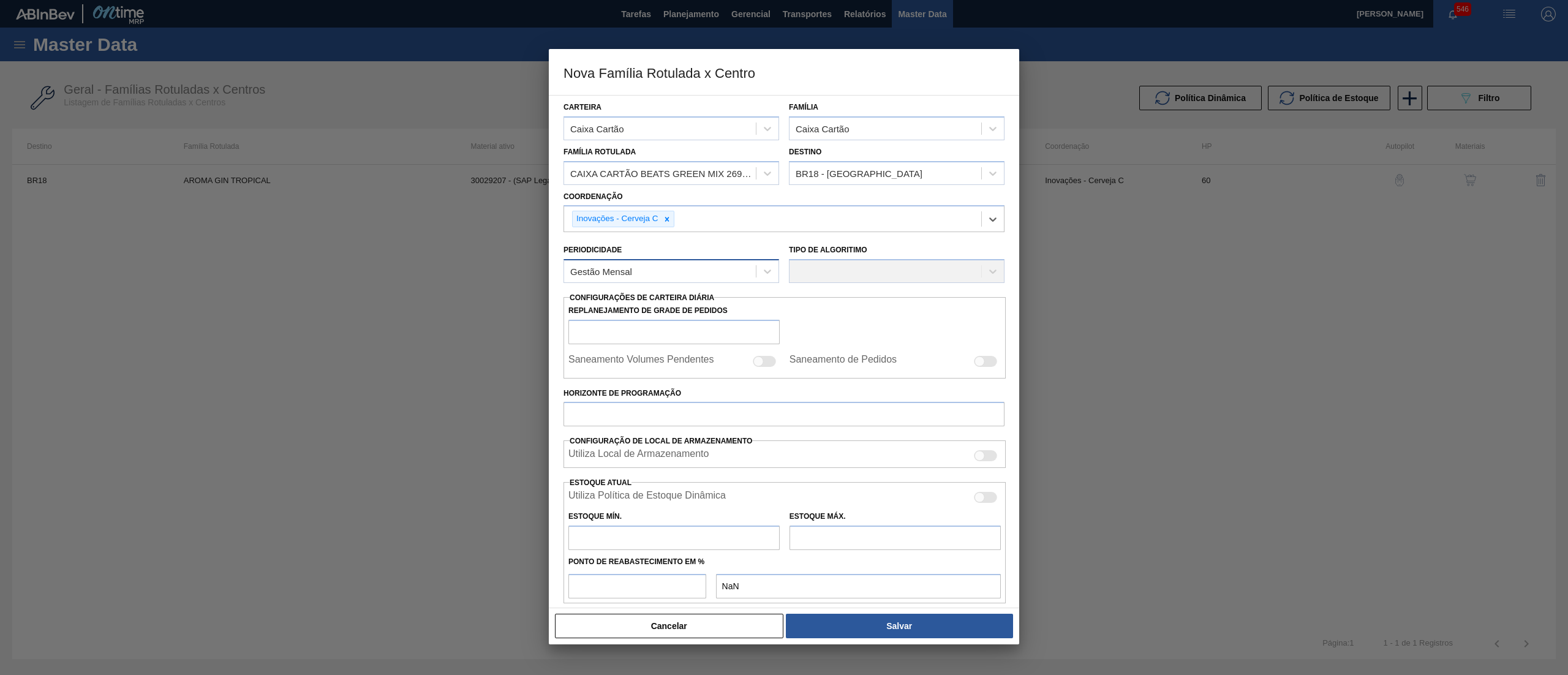
click at [704, 266] on div "Gestão Mensal" at bounding box center [659, 271] width 192 height 17
click at [662, 299] on div "Gestão Mensal" at bounding box center [671, 301] width 215 height 22
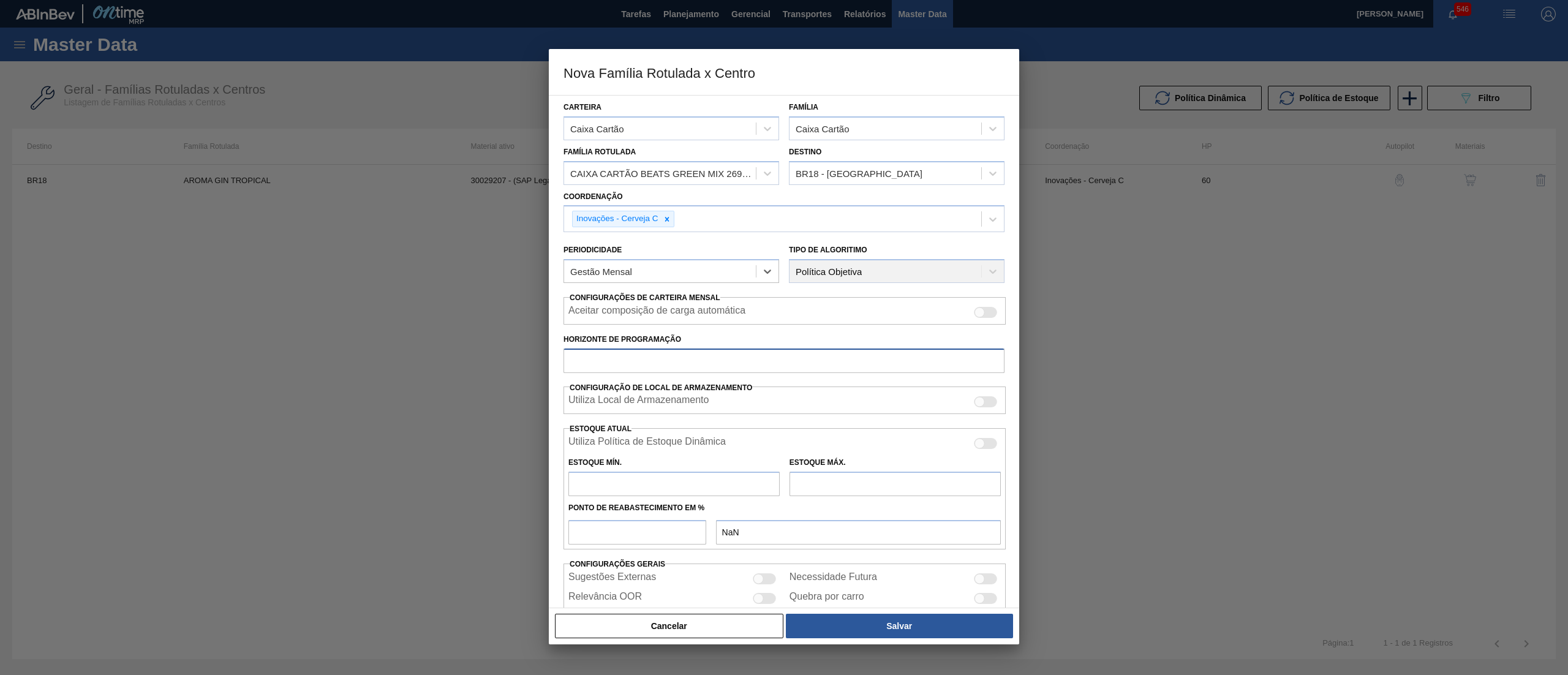
click at [716, 361] on input "Horizonte de Programação" at bounding box center [784, 360] width 441 height 25
type input "60"
click at [667, 544] on input "number" at bounding box center [637, 532] width 138 height 25
type input "5"
type input "0,000"
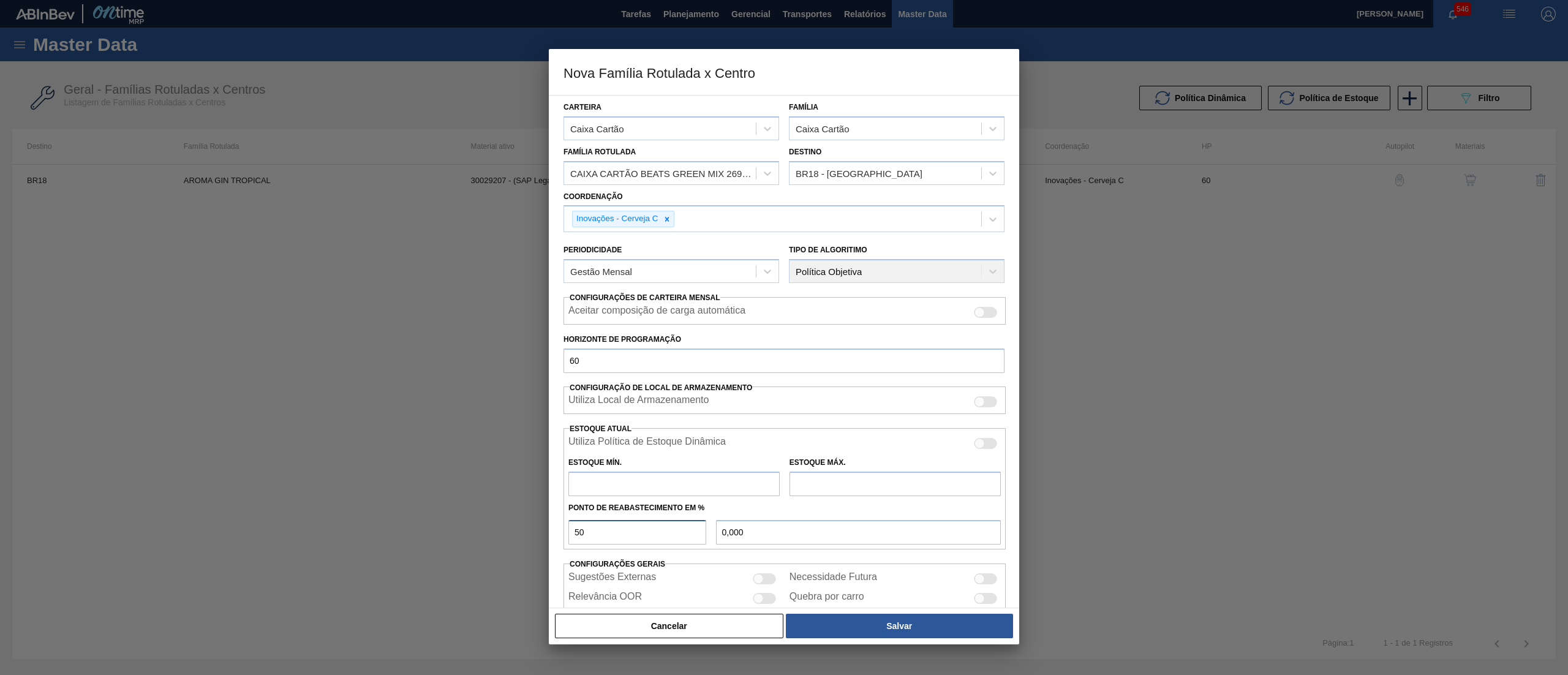
type input "50"
click at [643, 483] on input "text" at bounding box center [674, 483] width 212 height 25
click at [664, 487] on input "text" at bounding box center [674, 483] width 212 height 25
type input "4"
type input "2,000"
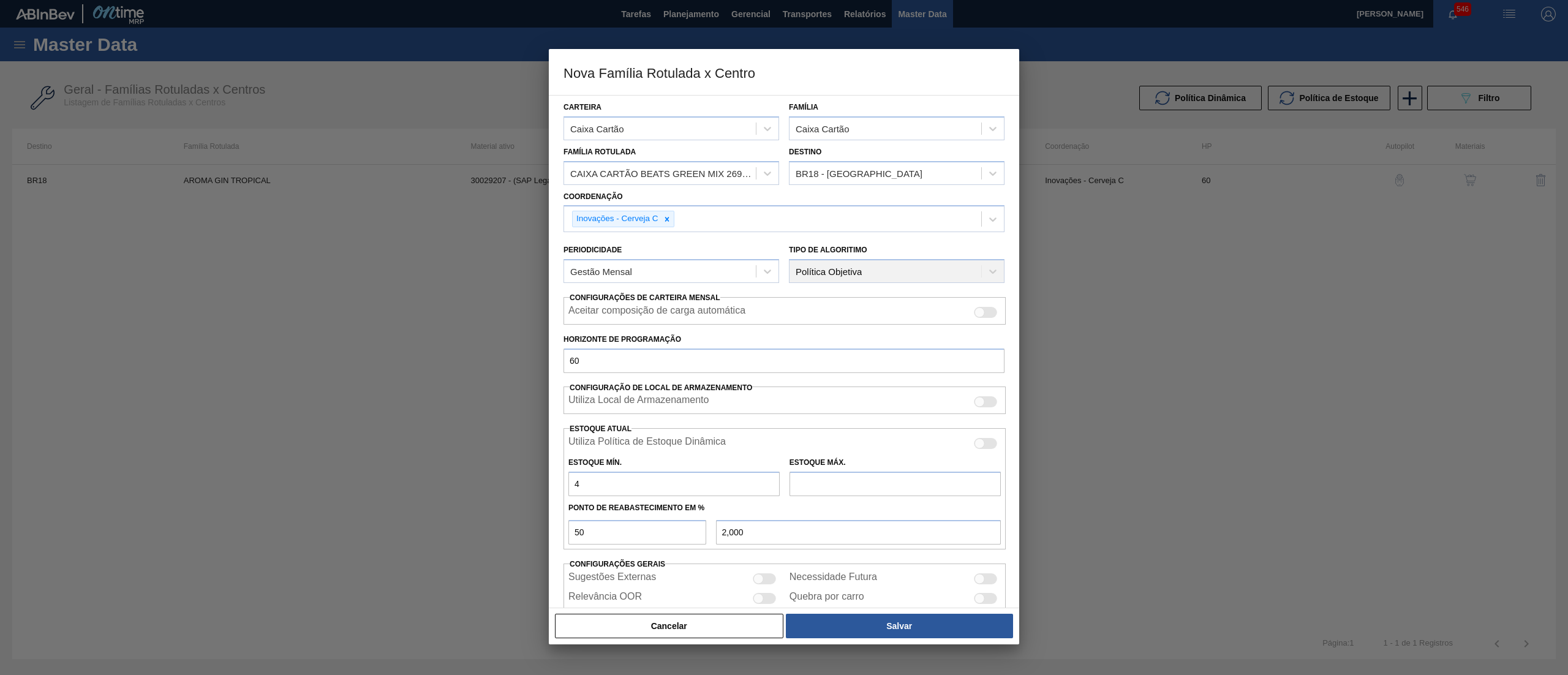
type input "49"
type input "24,500"
type input "49"
click at [924, 478] on input "text" at bounding box center [895, 483] width 212 height 25
type input "5"
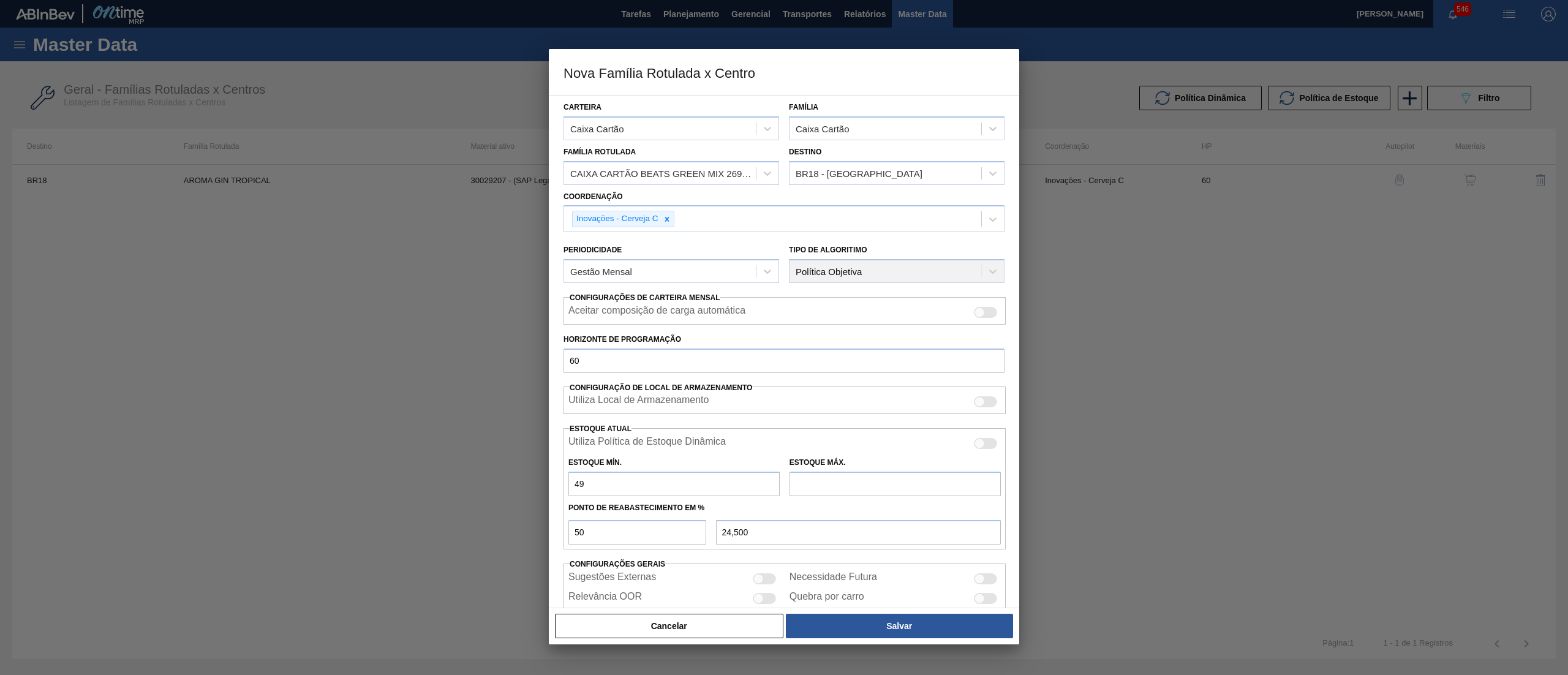
type input "27,000"
type input "54"
type input "51,500"
type input "548"
type input "298,500"
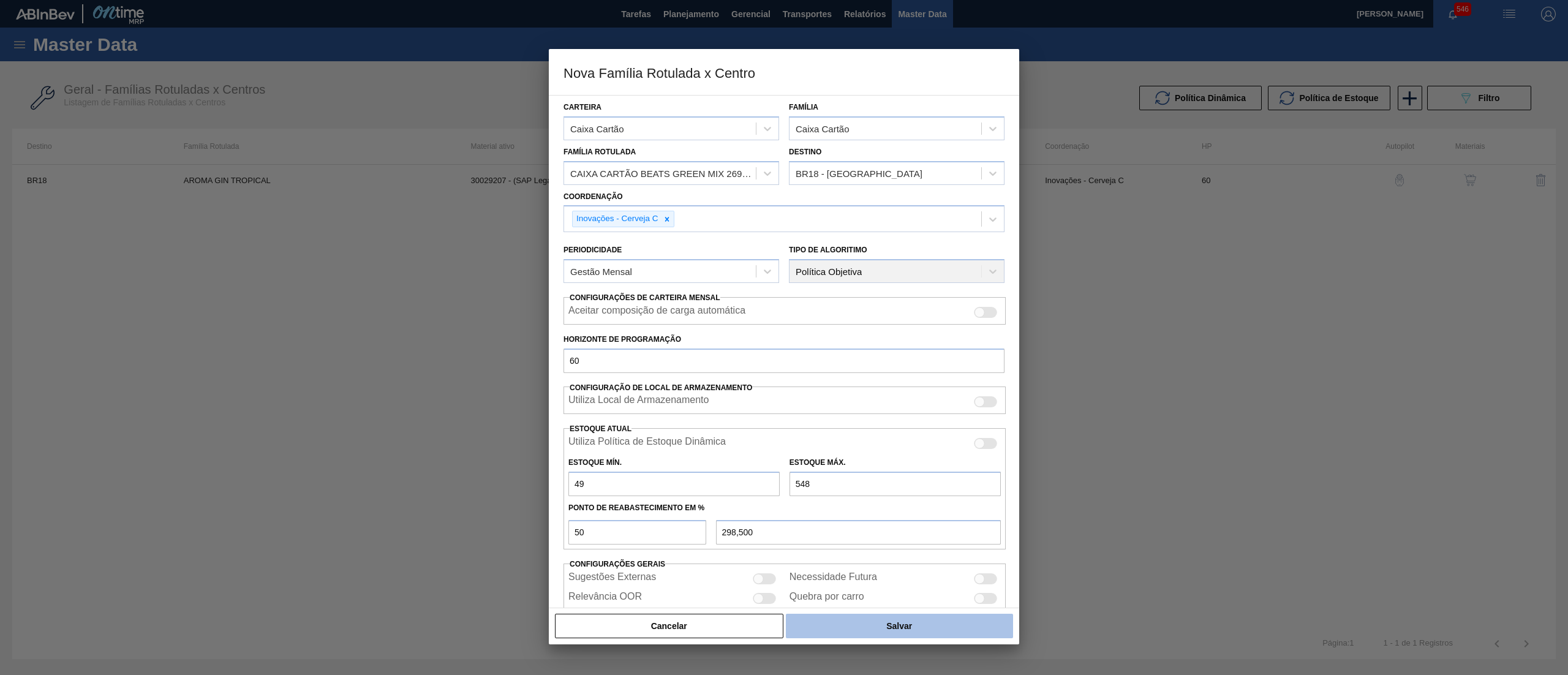
type input "548"
click at [883, 617] on button "Salvar" at bounding box center [899, 626] width 227 height 25
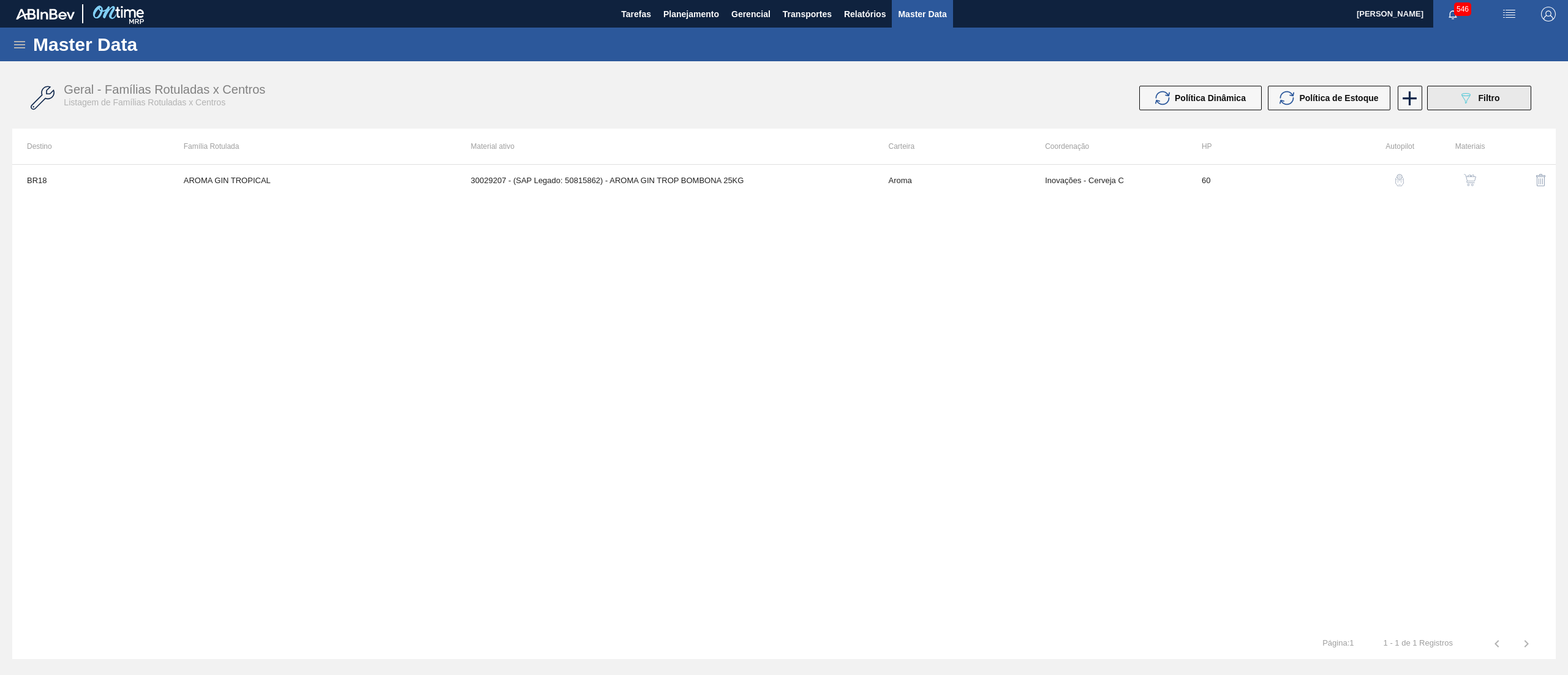
click at [1465, 100] on icon "089F7B8B-B2A5-4AFE-B5C0-19BA573D28AC" at bounding box center [1465, 98] width 14 height 14
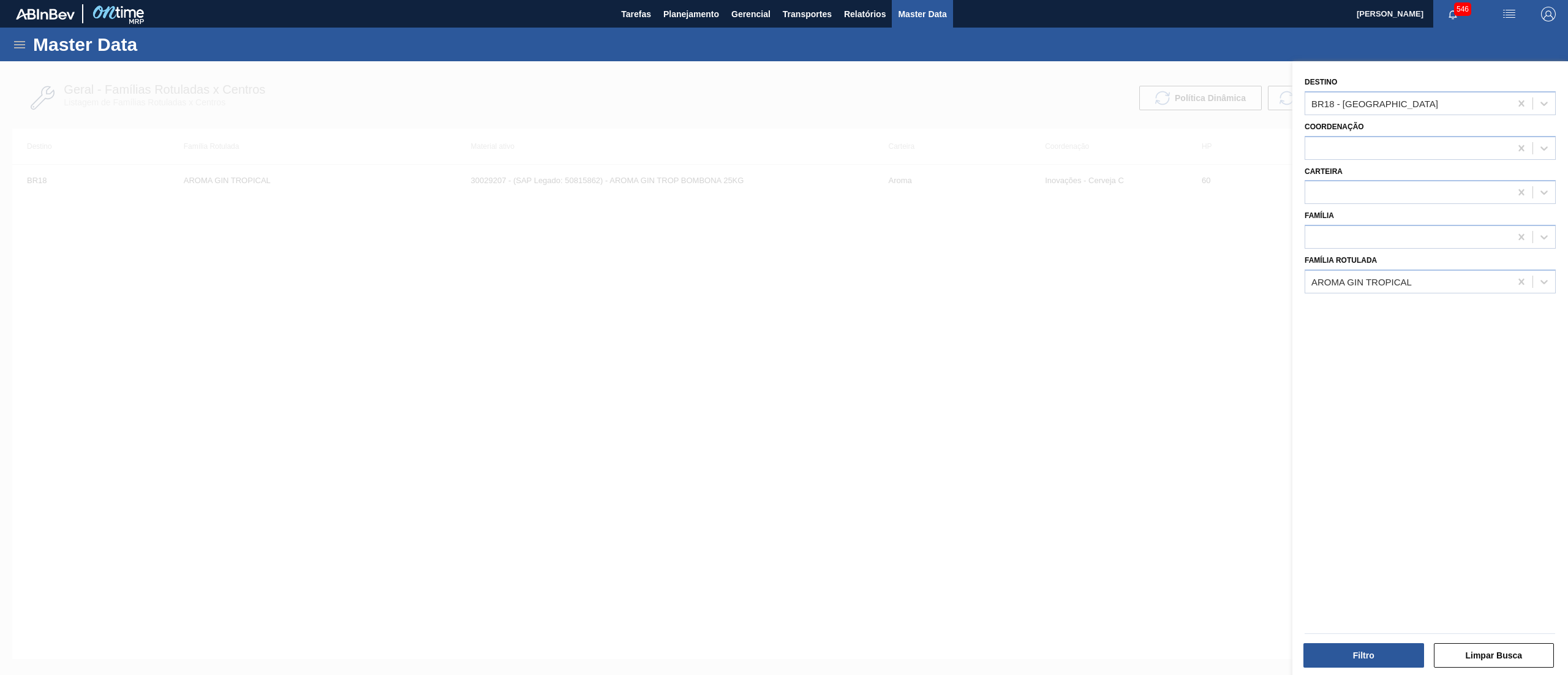
click at [1088, 389] on div at bounding box center [784, 398] width 1568 height 675
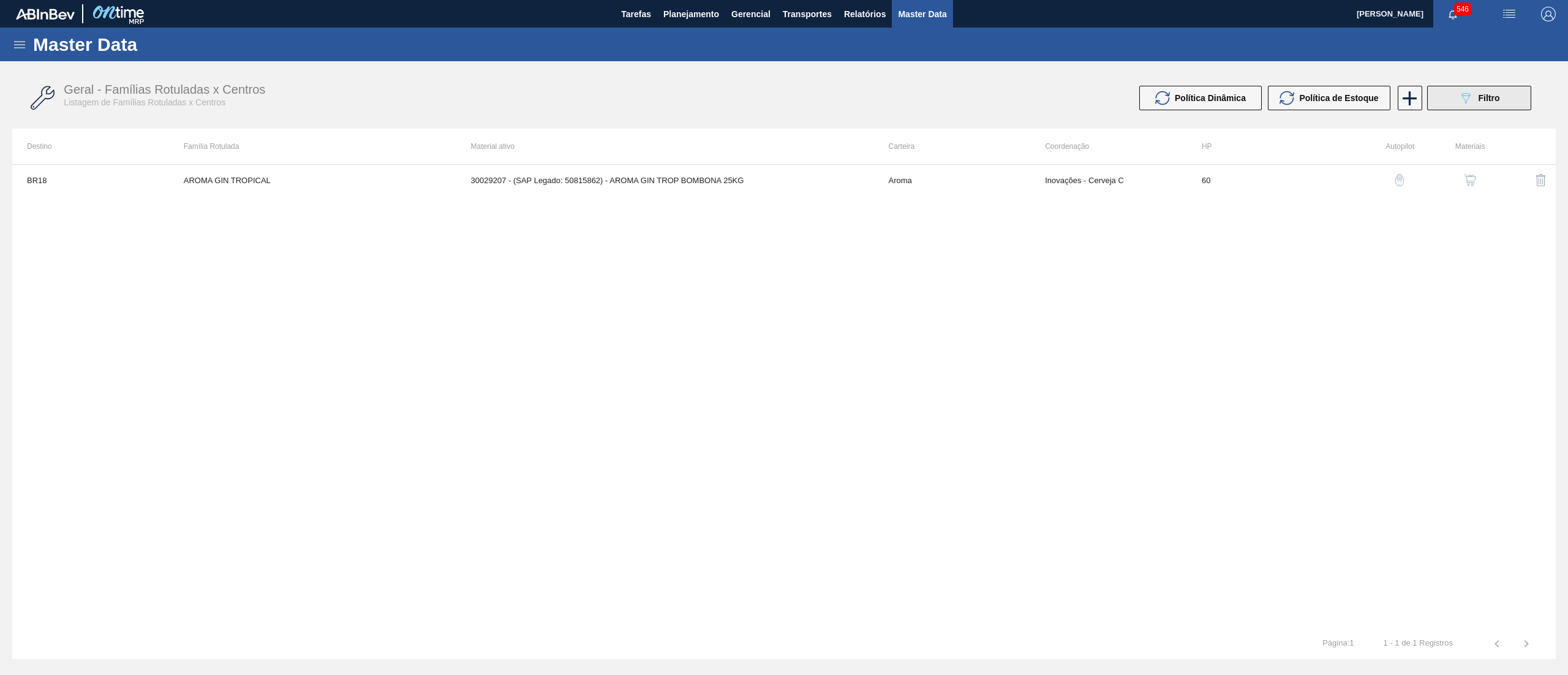
click at [1476, 102] on div "089F7B8B-B2A5-4AFE-B5C0-19BA573D28AC Filtro" at bounding box center [1479, 98] width 41 height 14
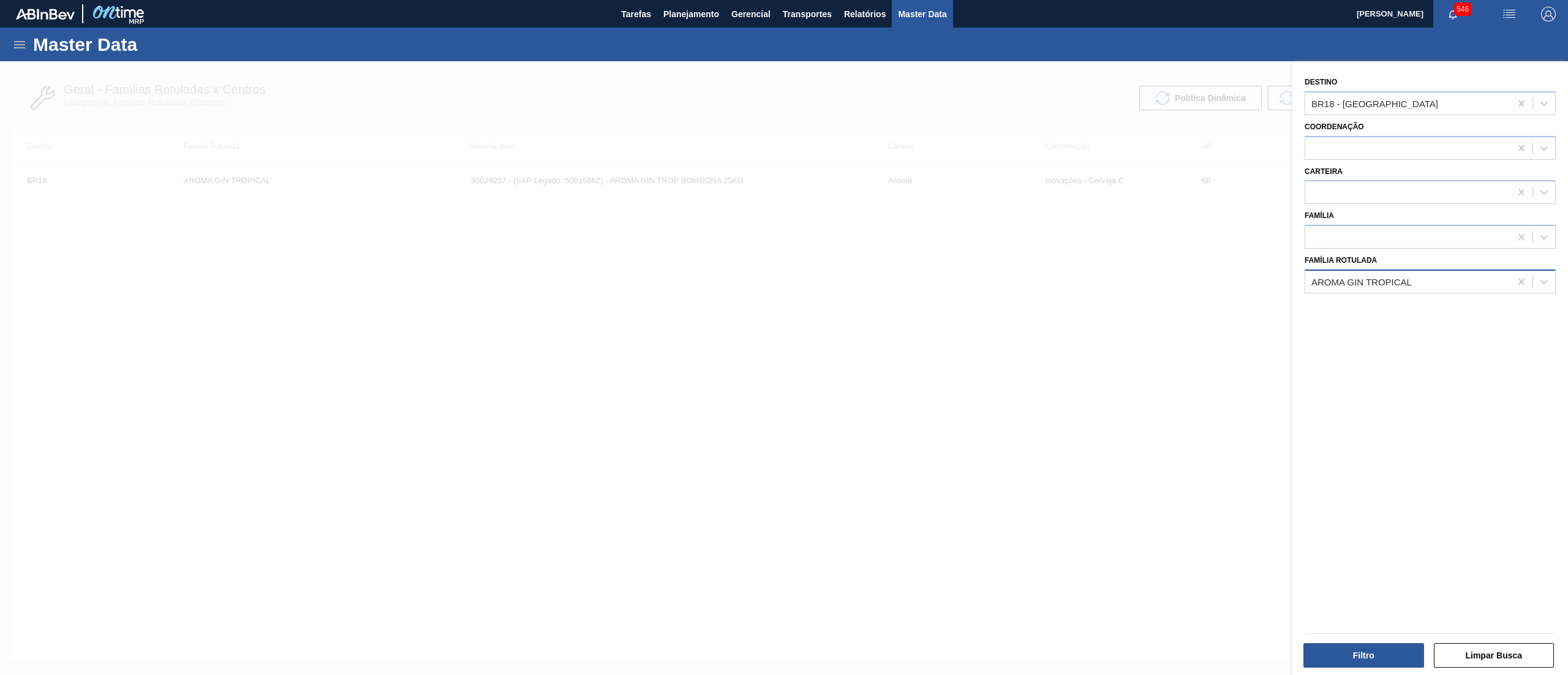
click at [1372, 284] on div "AROMA GIN TROPICAL" at bounding box center [1361, 281] width 100 height 10
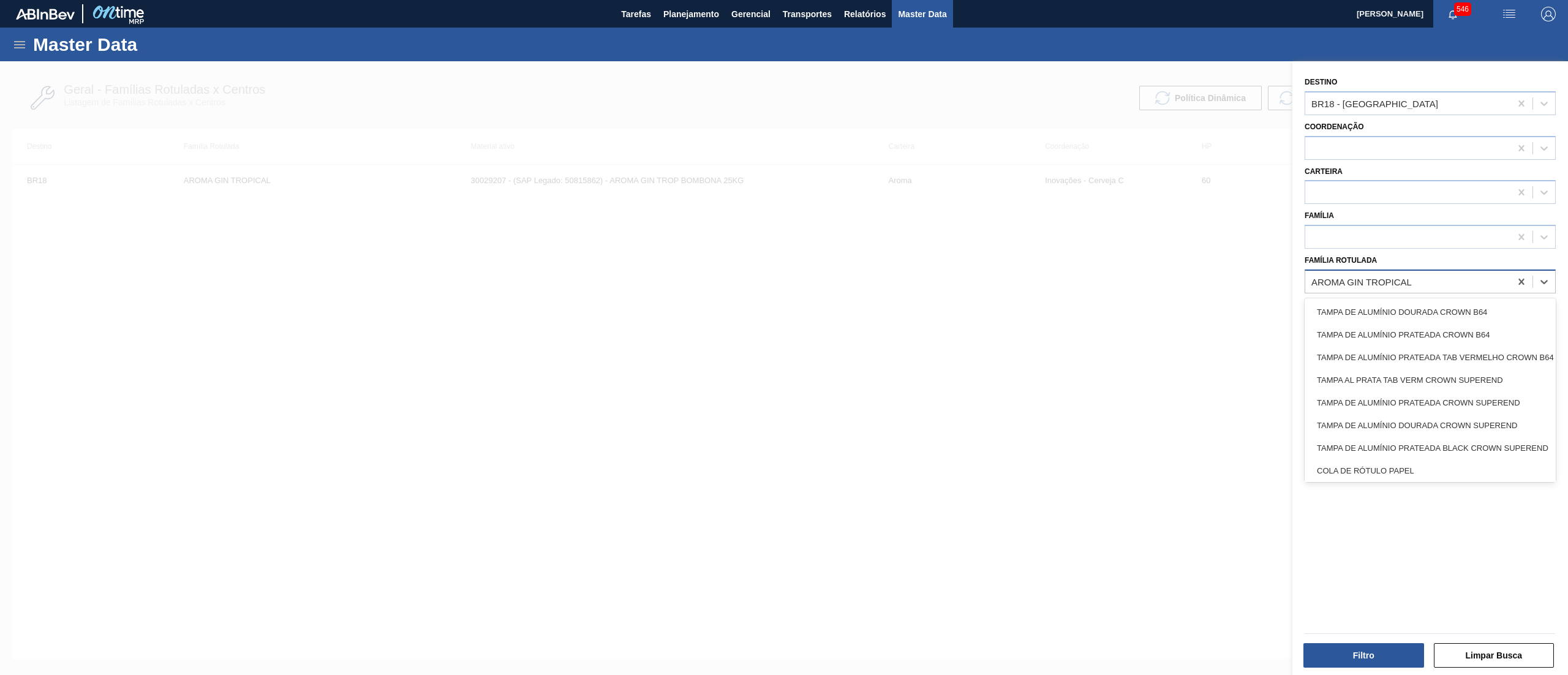
paste Rotulada "30034749"
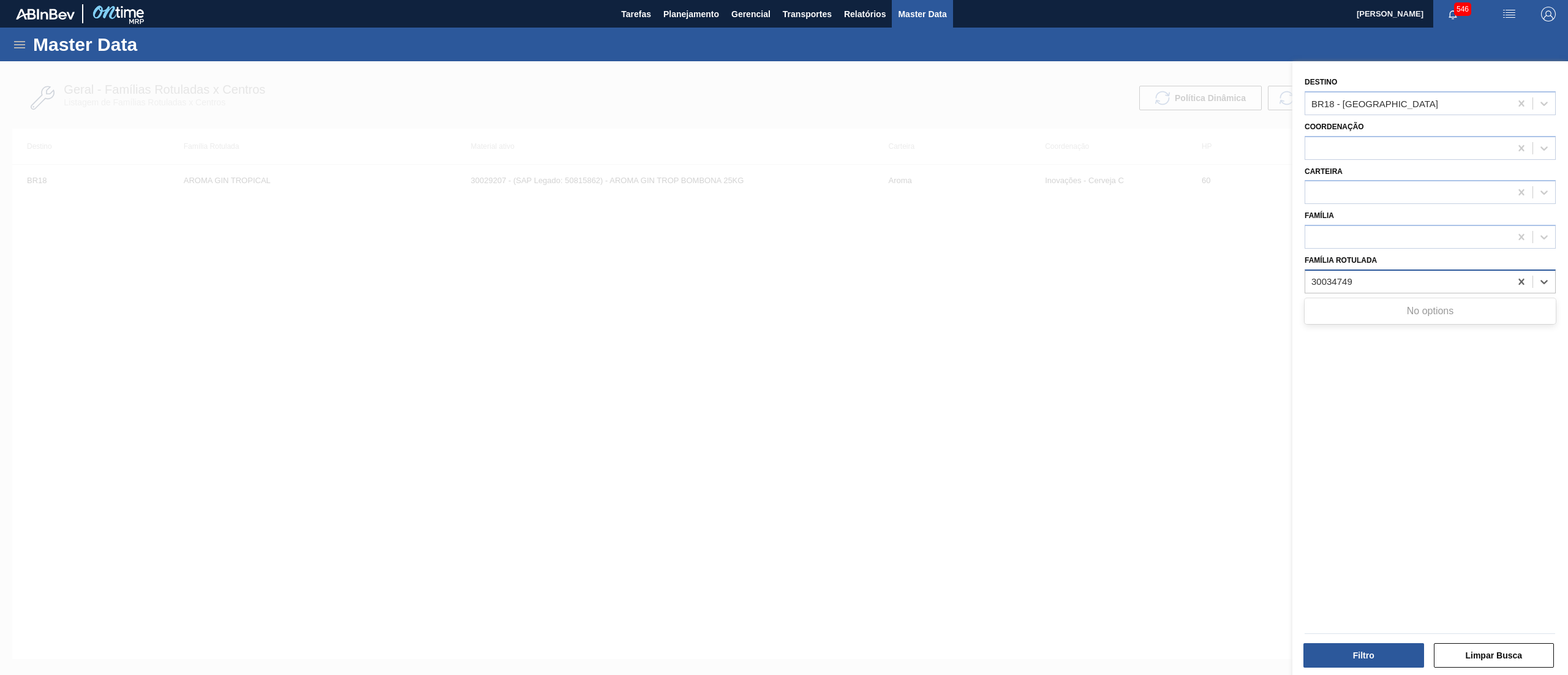
type Rotulada "30034749"
click at [1228, 305] on div at bounding box center [784, 398] width 1568 height 675
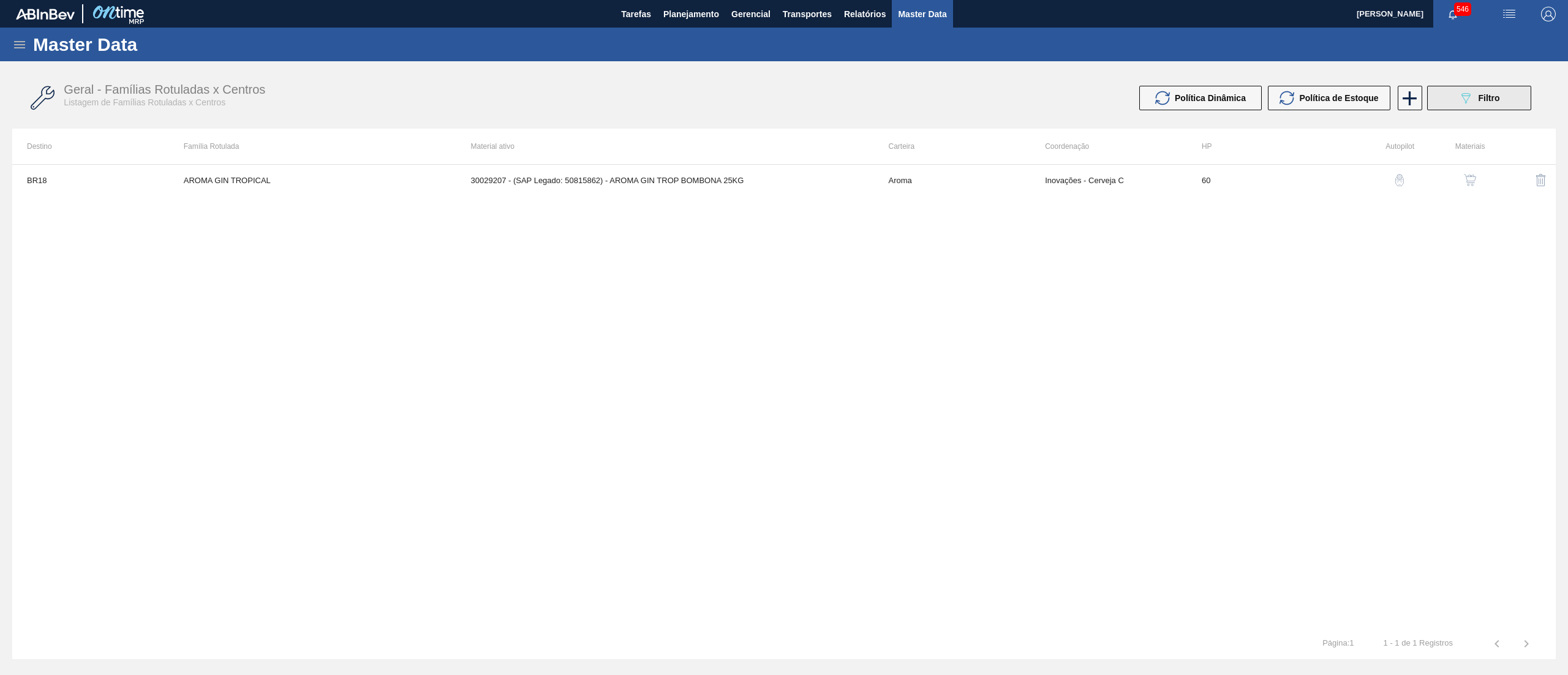
click at [1457, 98] on button "089F7B8B-B2A5-4AFE-B5C0-19BA573D28AC Filtro" at bounding box center [1479, 98] width 104 height 25
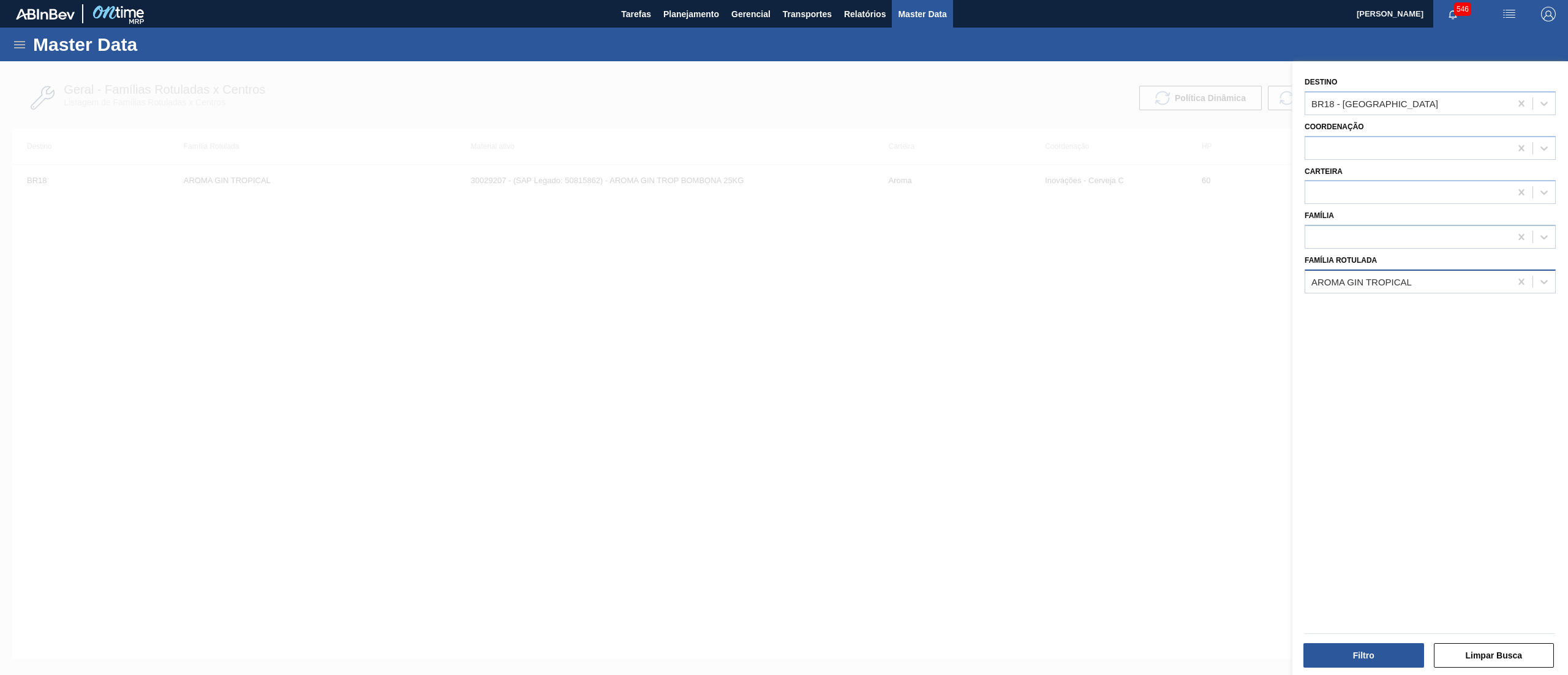
click at [1409, 283] on div "AROMA GIN TROPICAL" at bounding box center [1361, 281] width 100 height 10
type Rotulada "GREE"
click at [1131, 345] on div at bounding box center [784, 398] width 1568 height 675
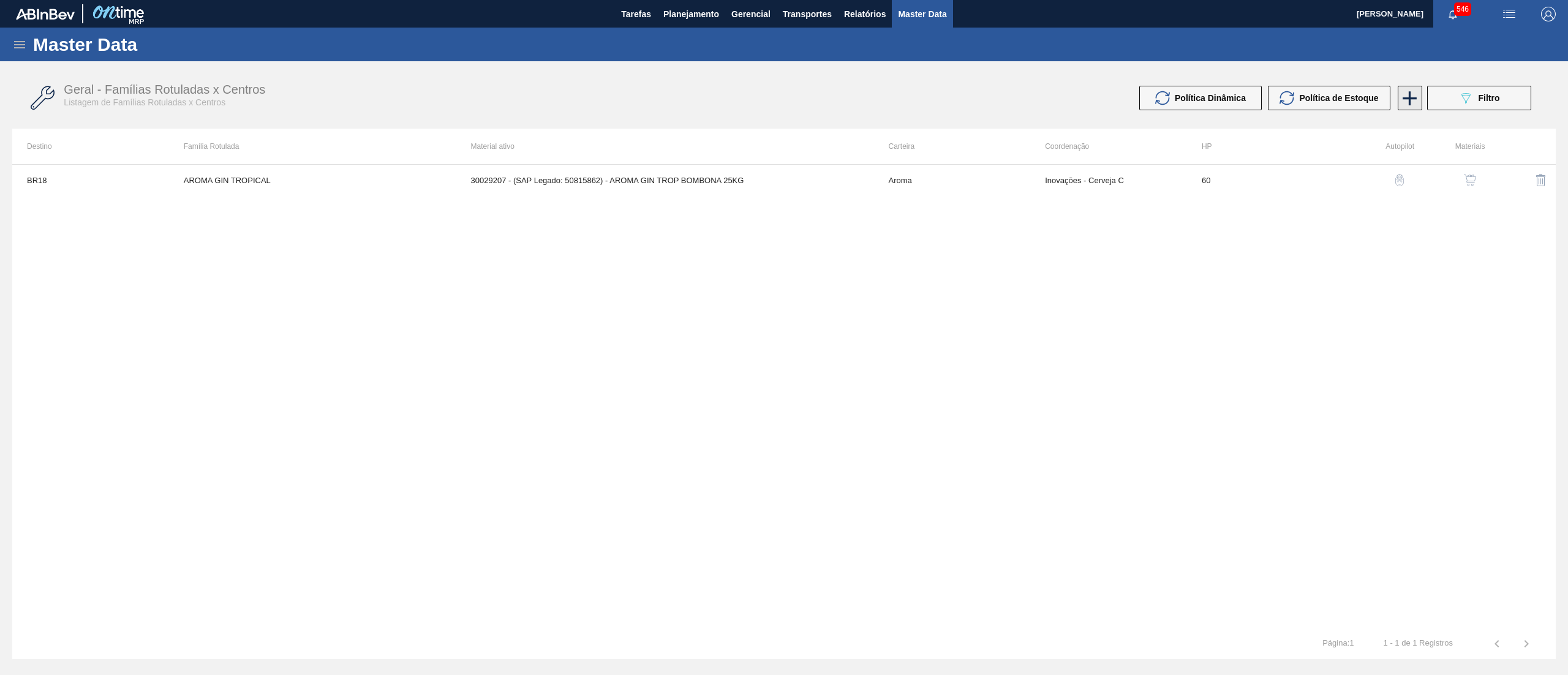
click at [1398, 100] on icon at bounding box center [1410, 99] width 24 height 24
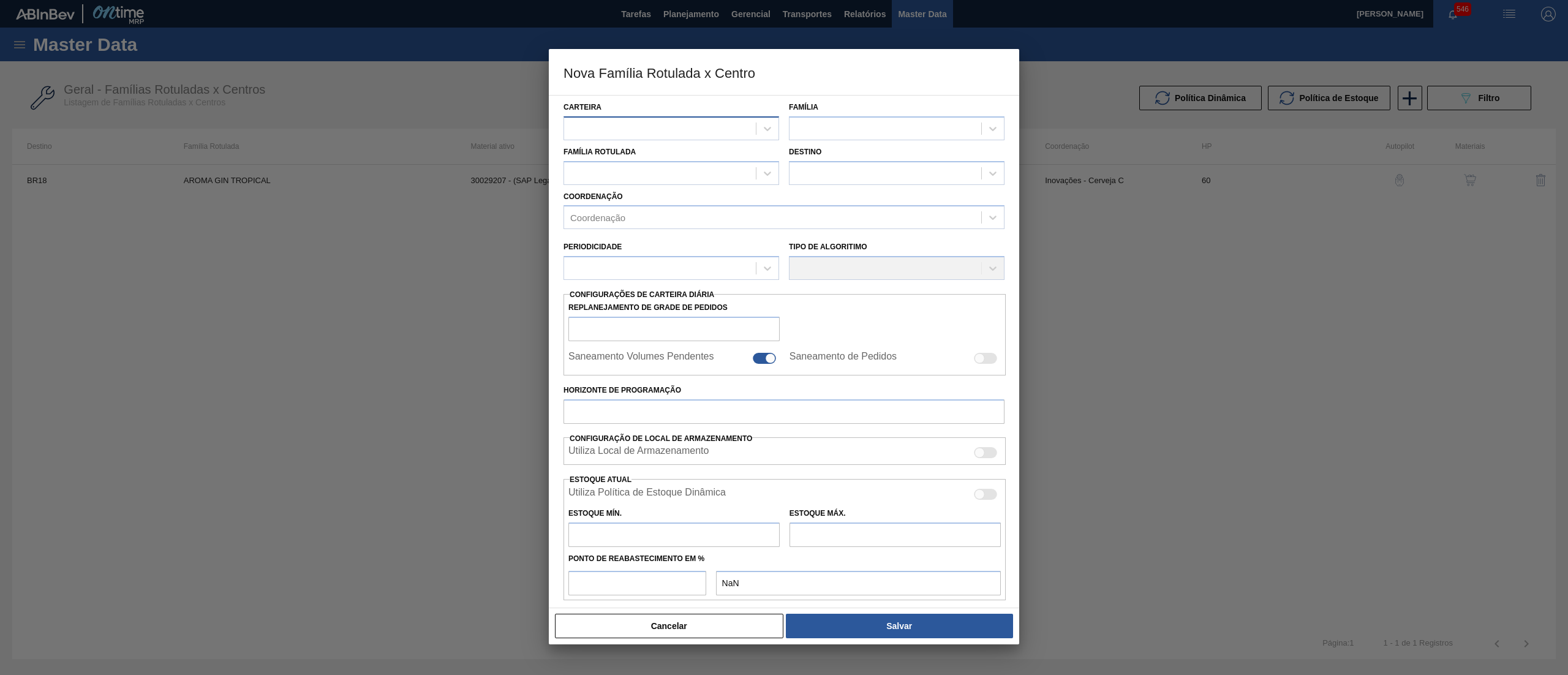
click at [652, 124] on div at bounding box center [659, 128] width 192 height 17
click at [718, 624] on button "Cancelar" at bounding box center [669, 626] width 228 height 25
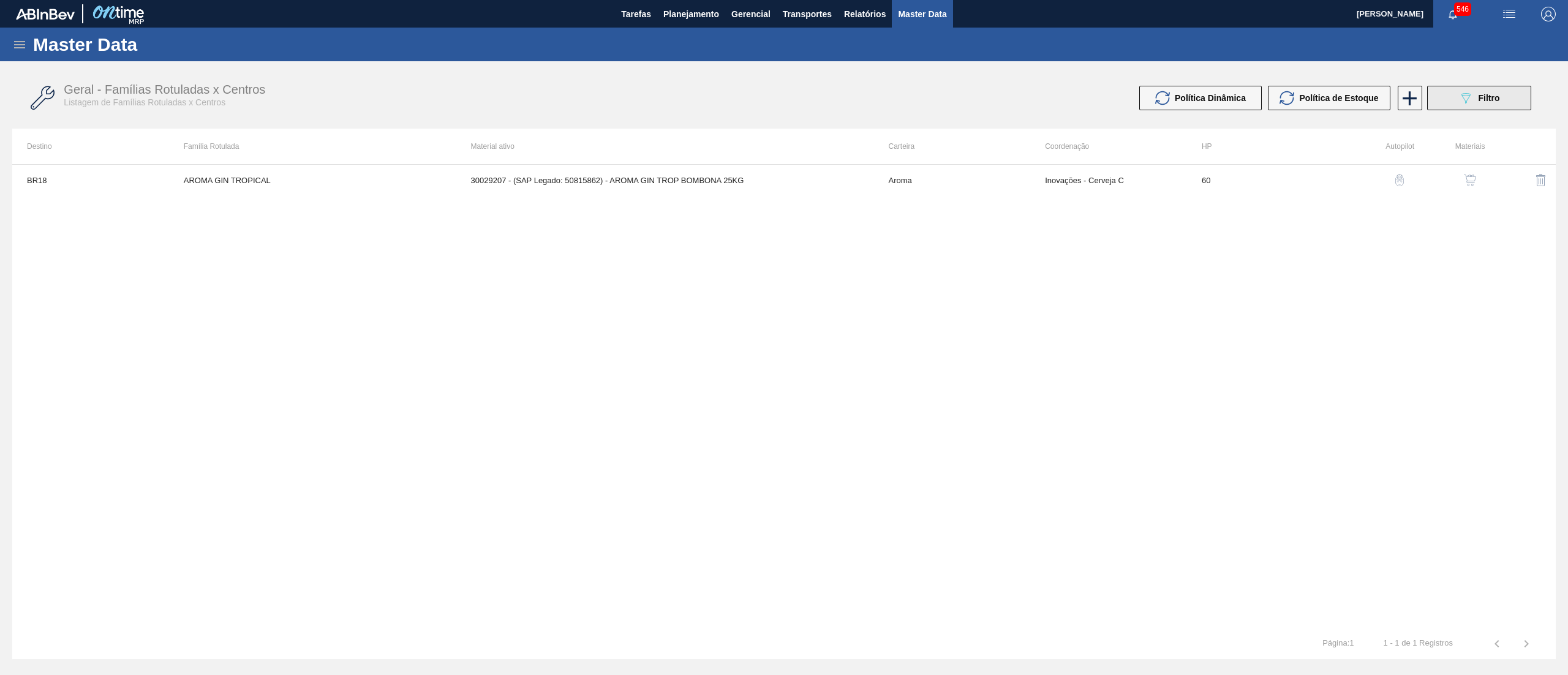
click at [1487, 95] on span "Filtro" at bounding box center [1488, 98] width 21 height 10
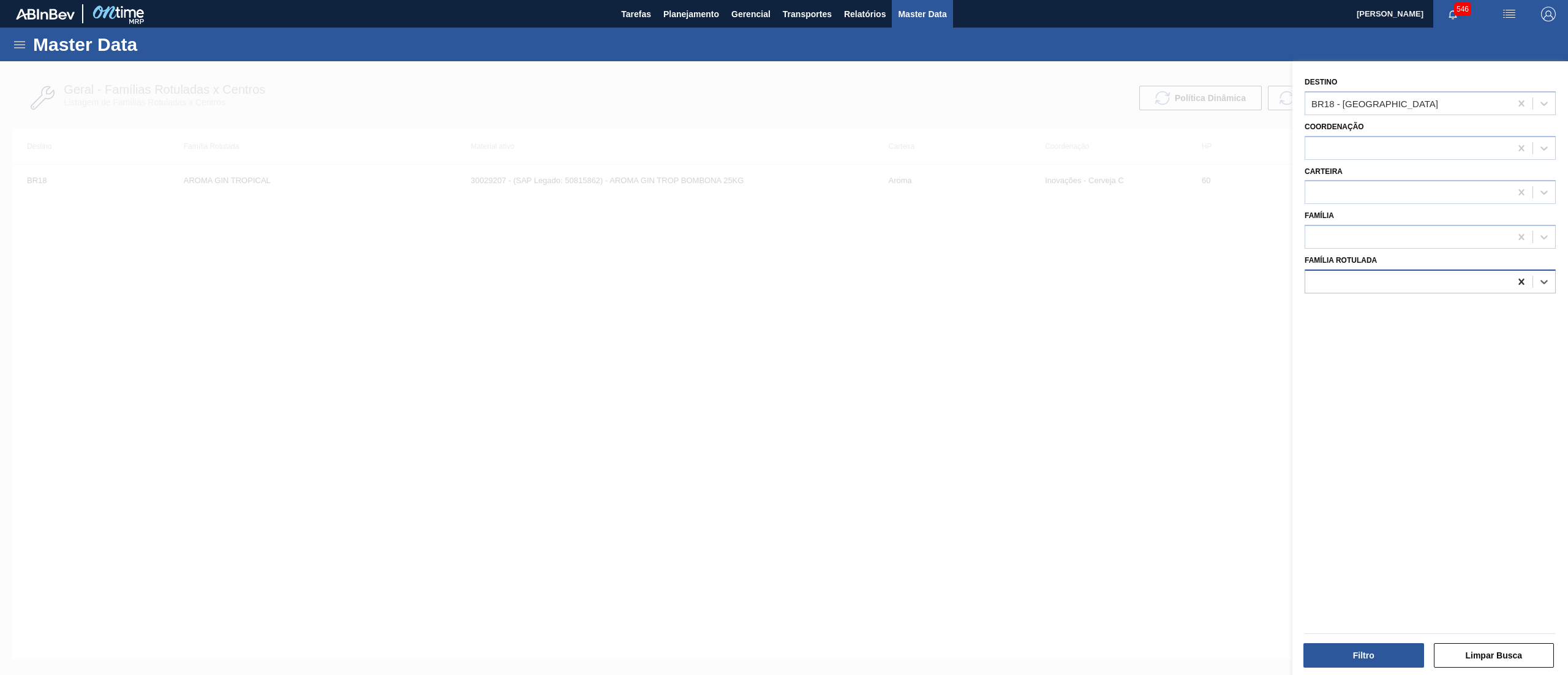
click at [1512, 277] on div at bounding box center [1521, 281] width 22 height 22
click at [1518, 100] on icon at bounding box center [1520, 103] width 6 height 6
type input "GR"
click at [1402, 76] on div "Destino" at bounding box center [1430, 94] width 251 height 41
click at [1382, 107] on div at bounding box center [1407, 103] width 205 height 17
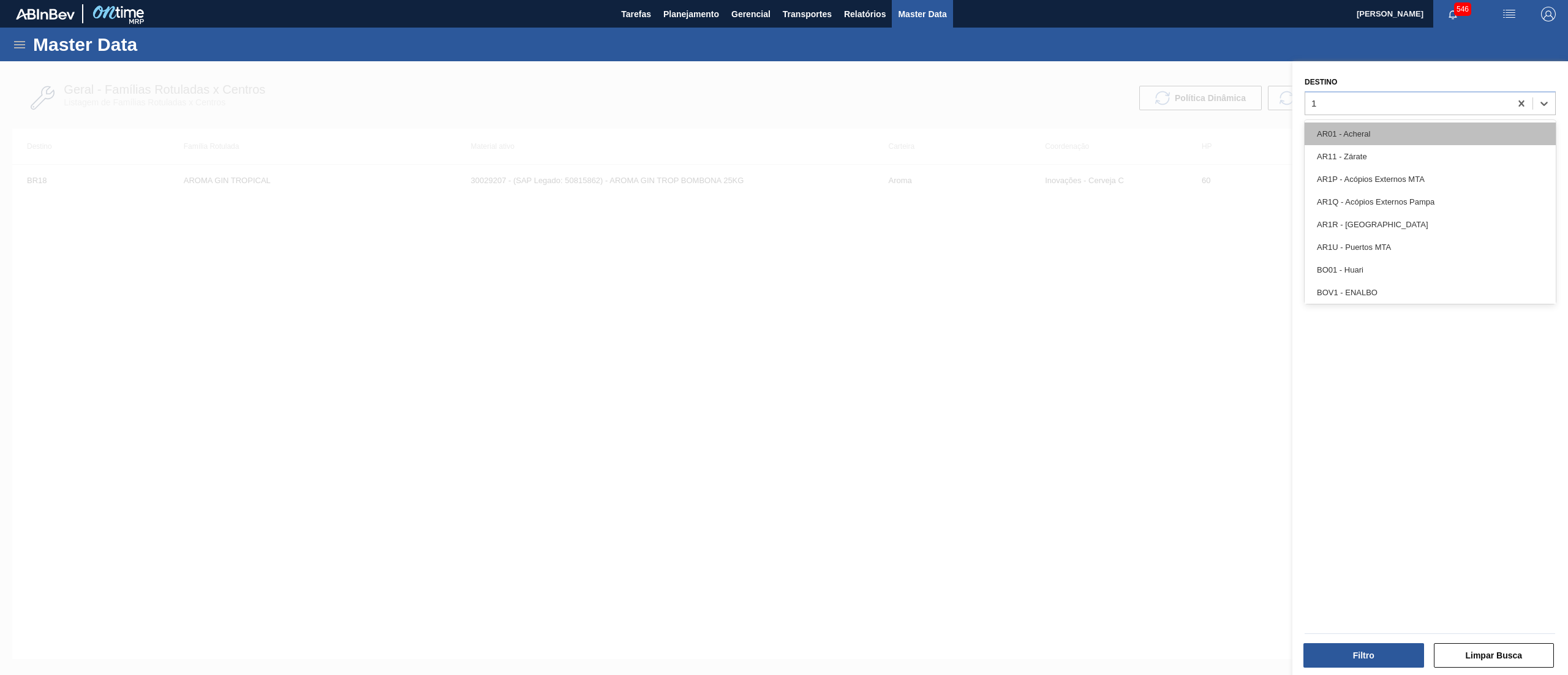
type input "16"
click at [1380, 137] on div "BR16 - Jacareí" at bounding box center [1430, 134] width 251 height 22
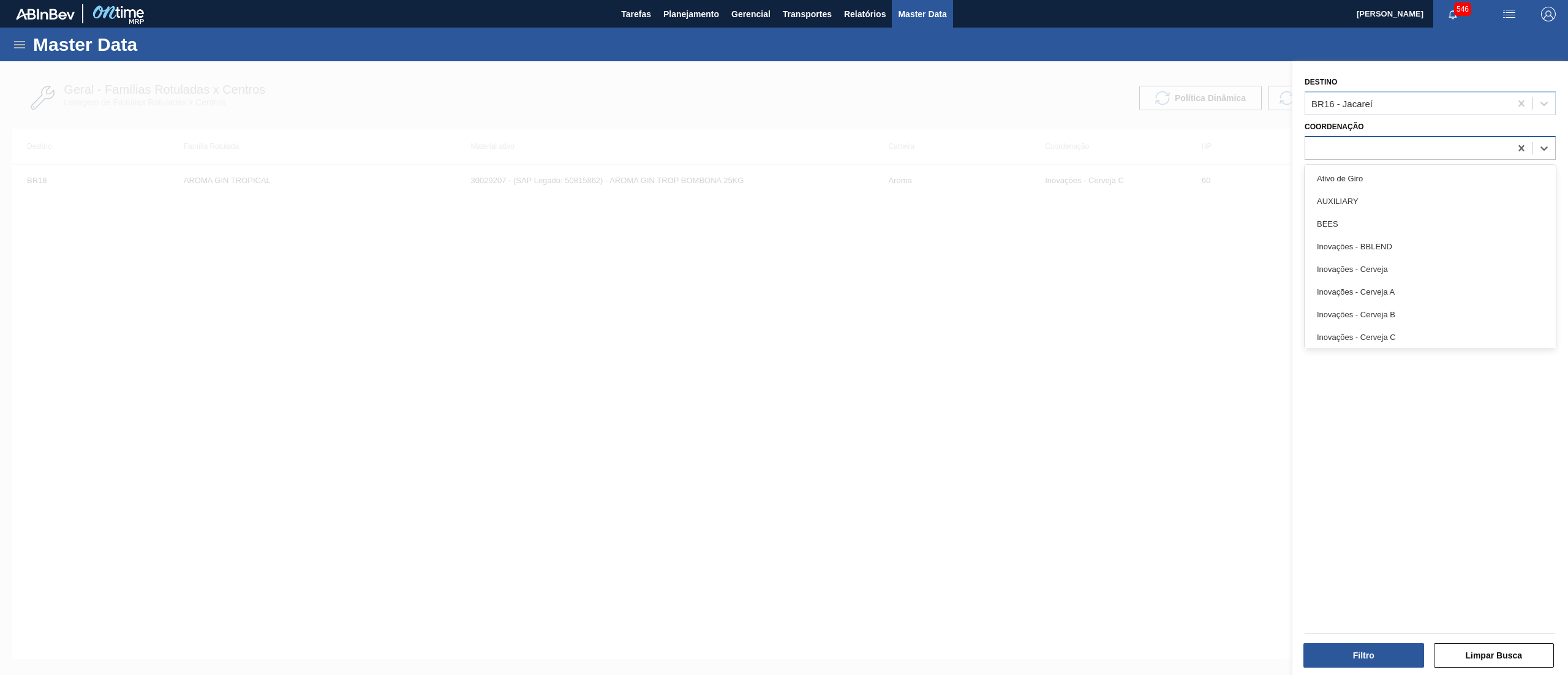
click at [1372, 146] on div at bounding box center [1407, 148] width 205 height 17
type input "C"
click at [1367, 242] on div "Inovações - Cerveja C" at bounding box center [1430, 246] width 251 height 22
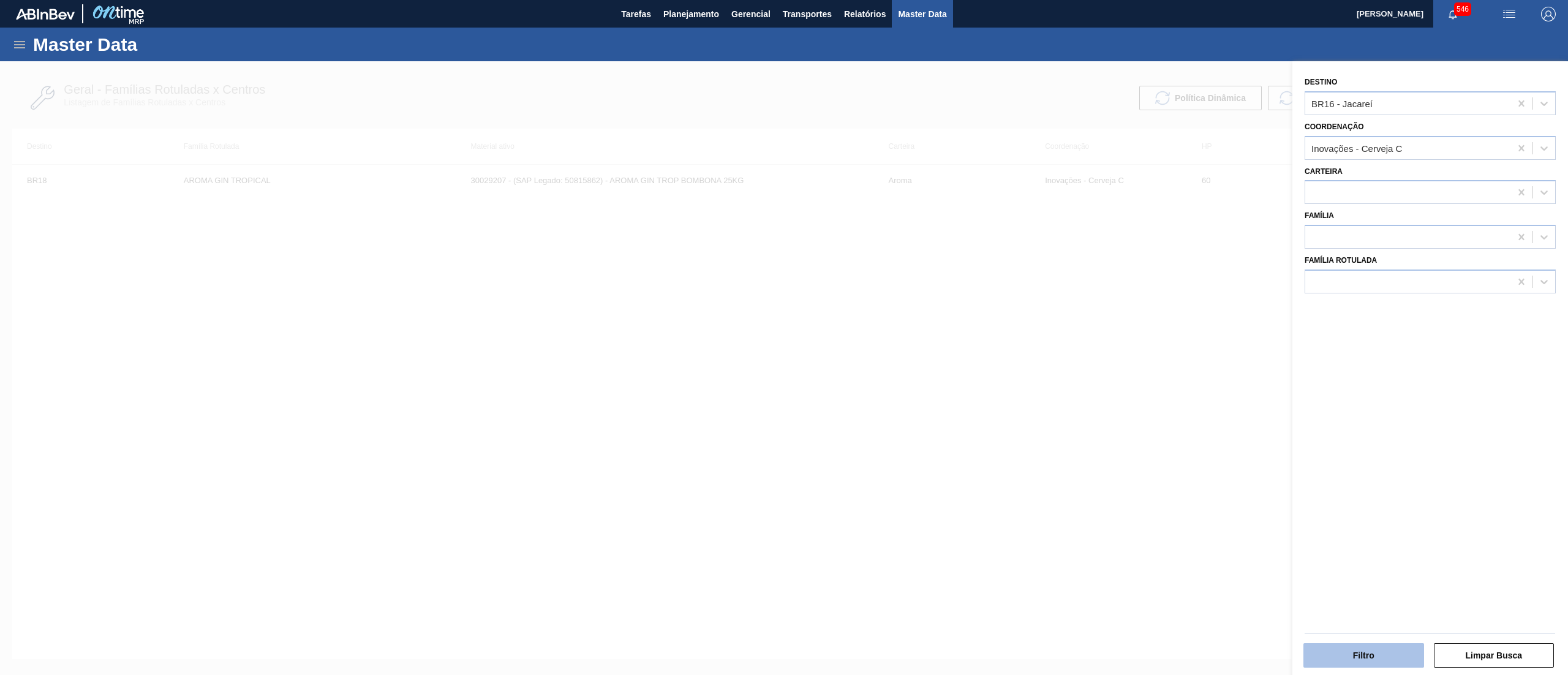
click at [1374, 655] on button "Filtro" at bounding box center [1364, 655] width 121 height 25
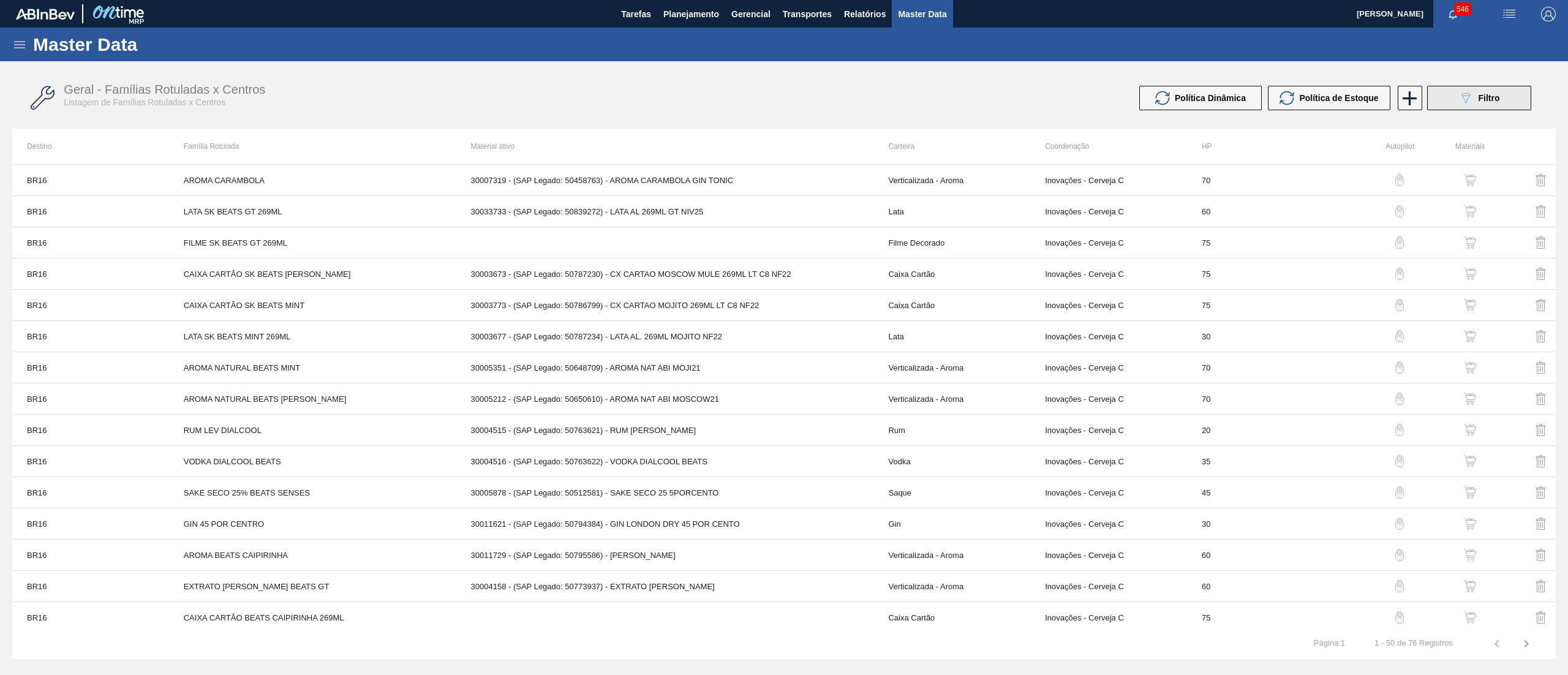
click at [1460, 91] on icon "089F7B8B-B2A5-4AFE-B5C0-19BA573D28AC" at bounding box center [1465, 98] width 14 height 14
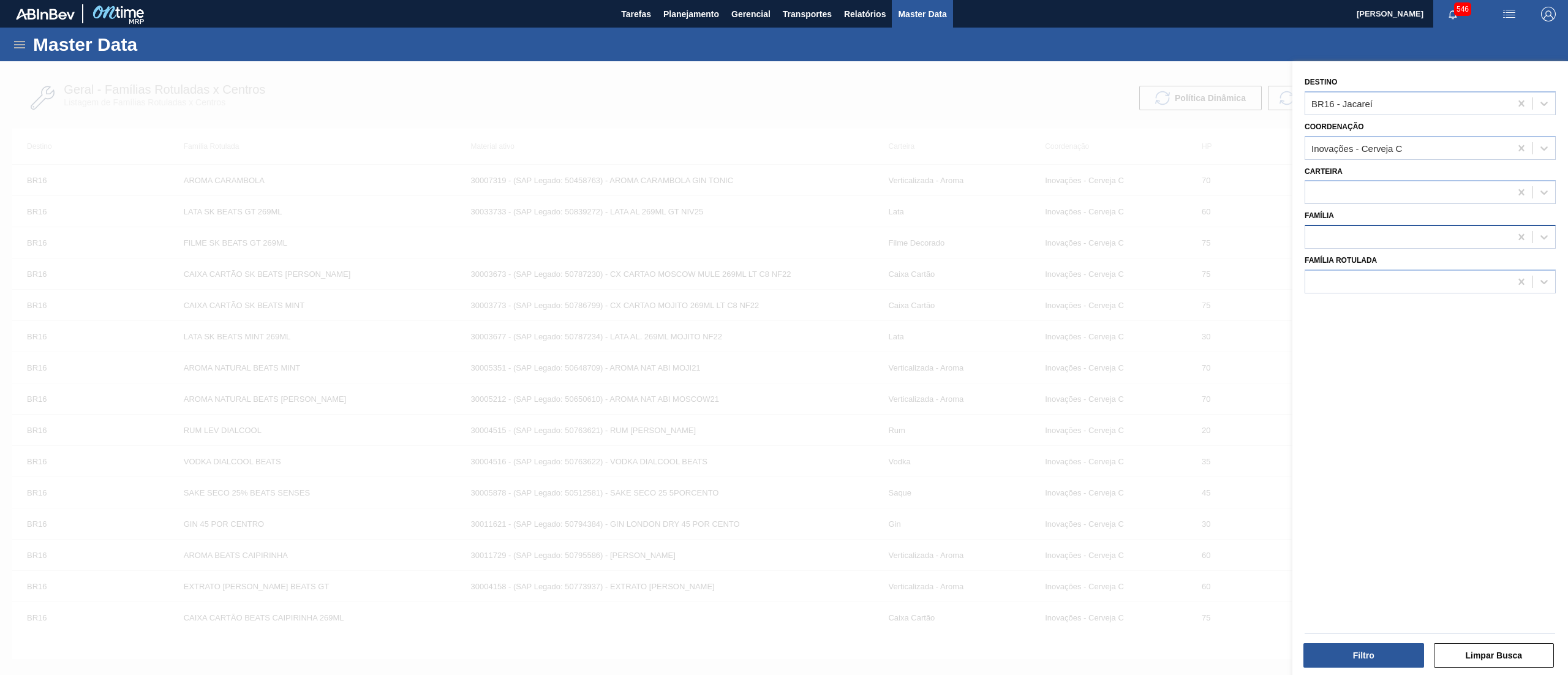
click at [1345, 231] on div at bounding box center [1407, 237] width 205 height 17
type input "CAIX"
click at [1370, 296] on div "Caixa Cartão" at bounding box center [1430, 289] width 251 height 22
click at [1383, 654] on button "Filtro" at bounding box center [1364, 655] width 121 height 25
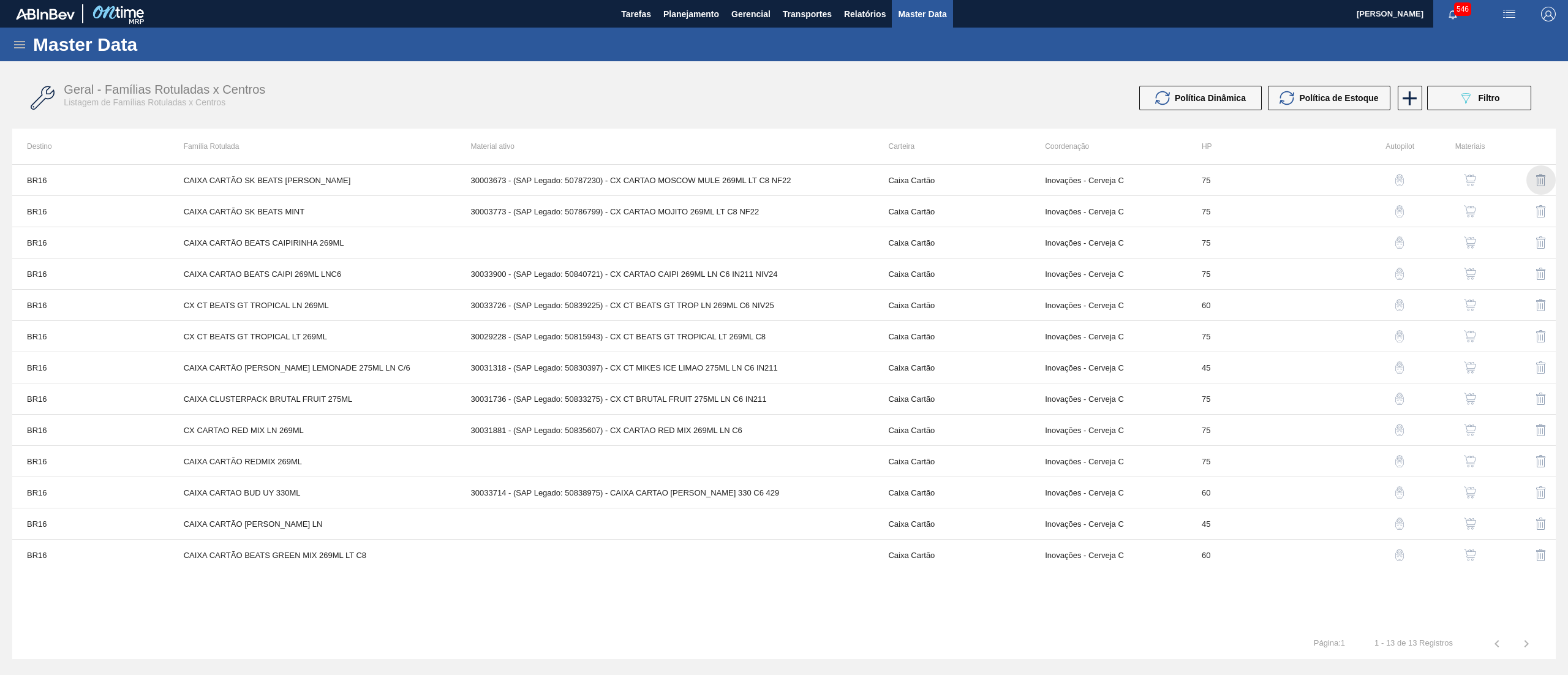
click at [1547, 173] on img "button" at bounding box center [1541, 180] width 14 height 14
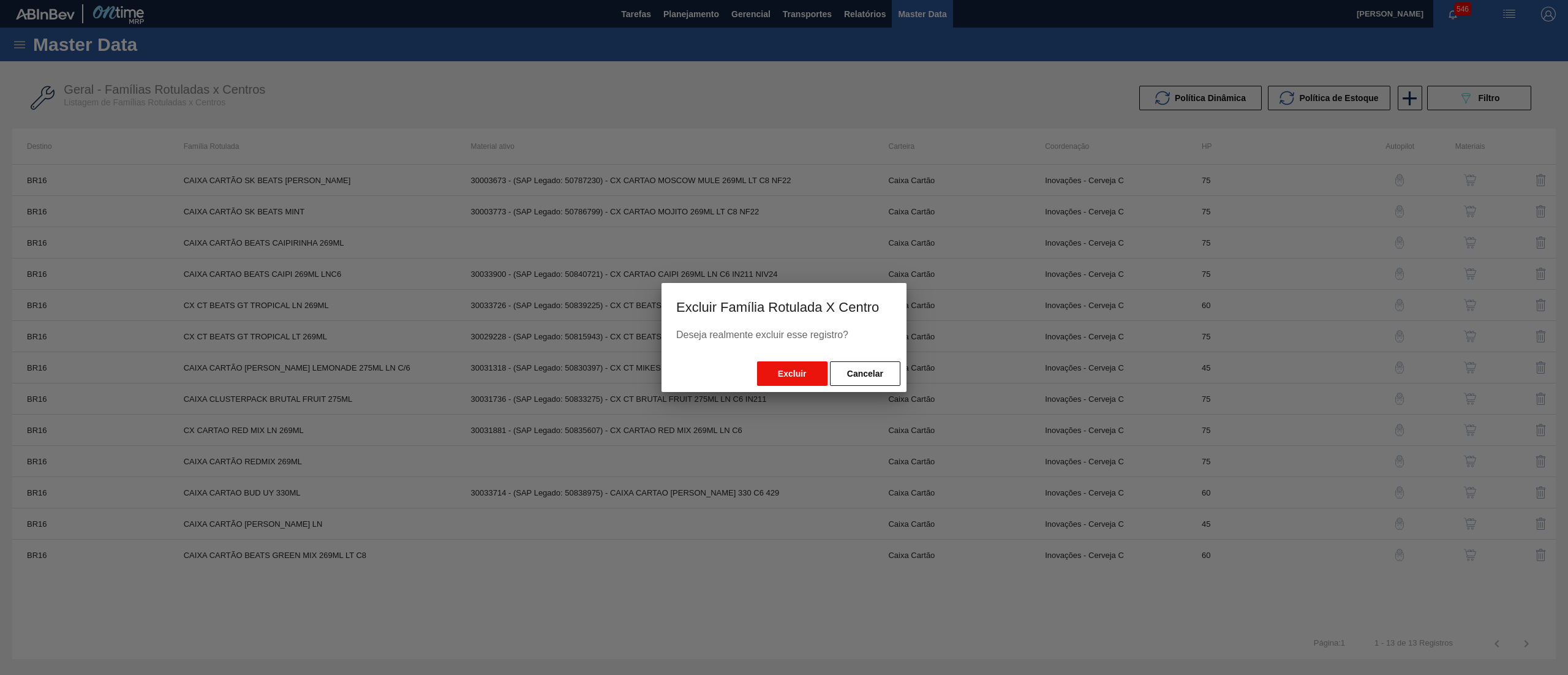
click at [794, 379] on button "Excluir" at bounding box center [792, 373] width 71 height 25
click at [899, 364] on button "Cancelar" at bounding box center [865, 373] width 71 height 25
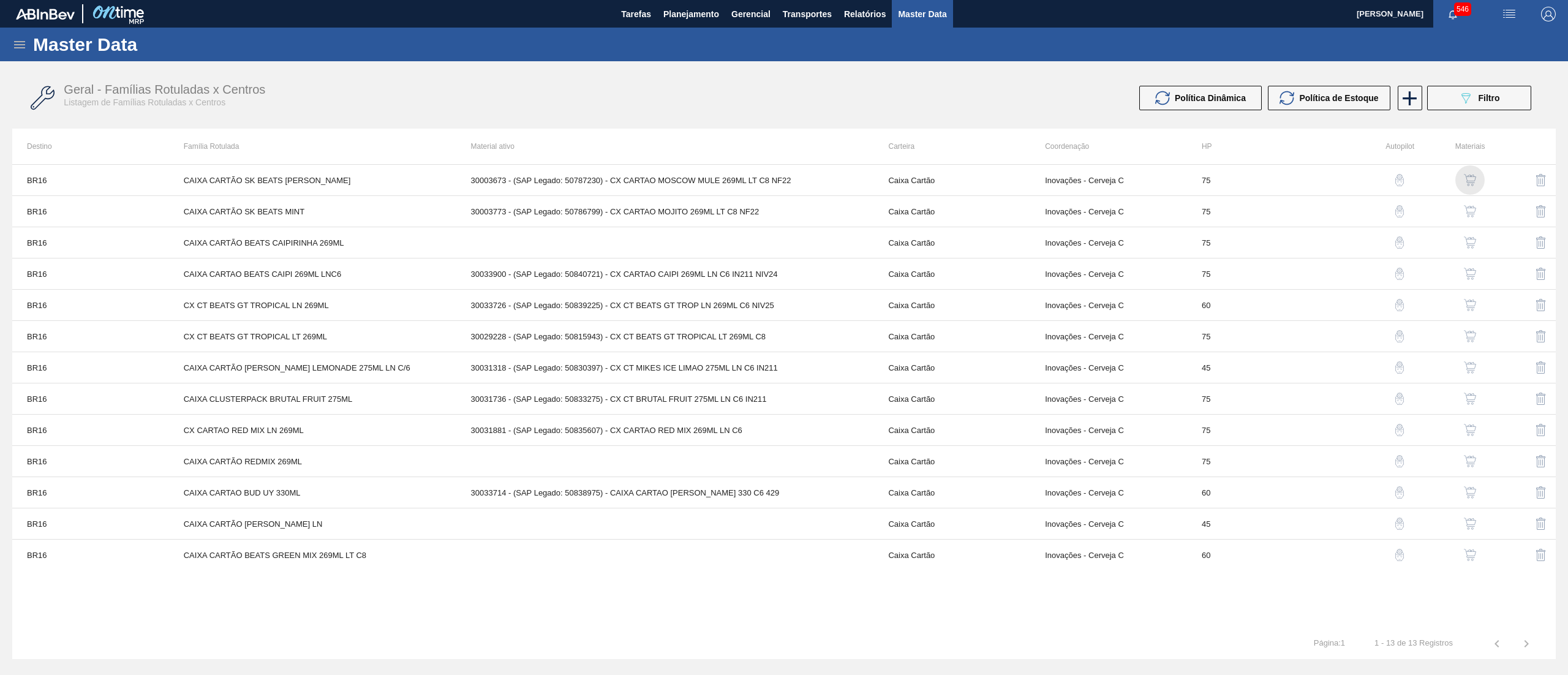
click at [1473, 180] on img "button" at bounding box center [1469, 180] width 12 height 12
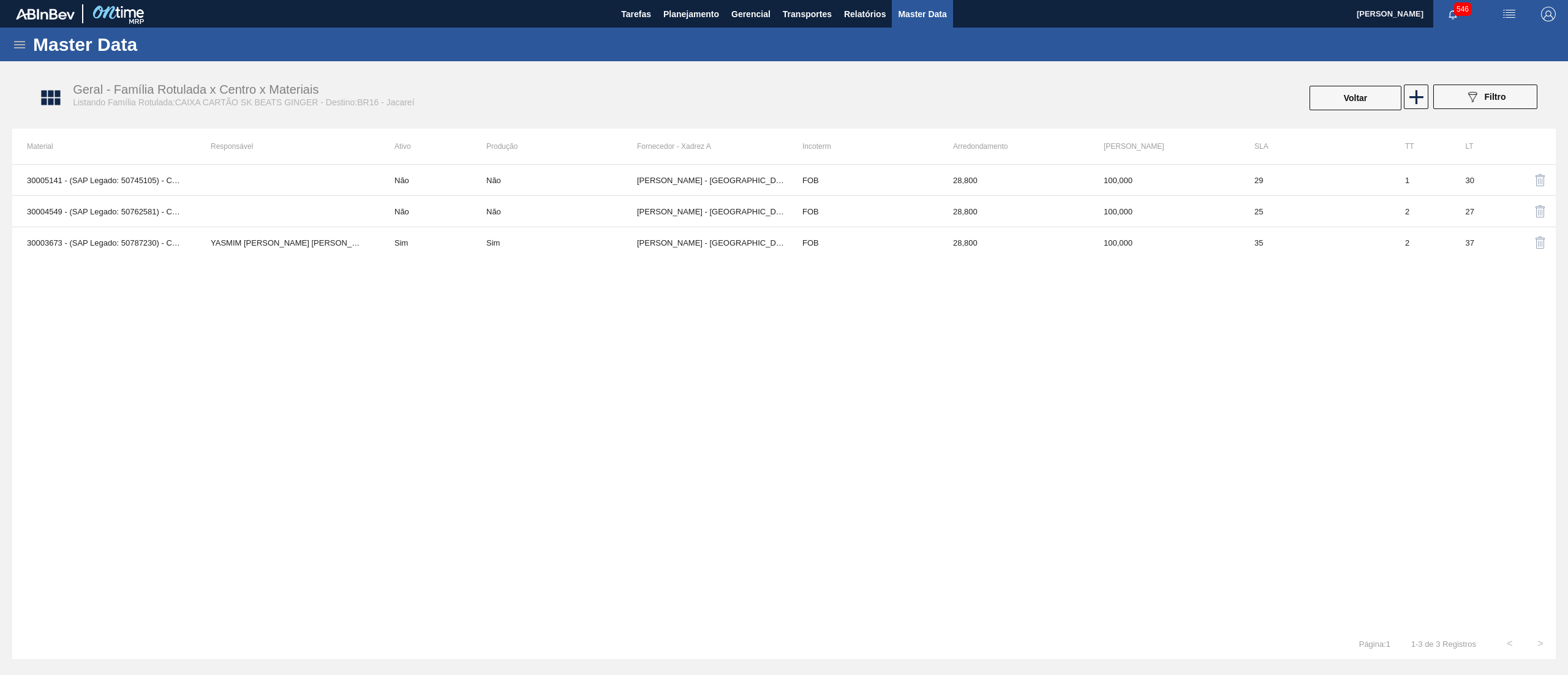
click at [1539, 240] on img "button" at bounding box center [1540, 242] width 14 height 14
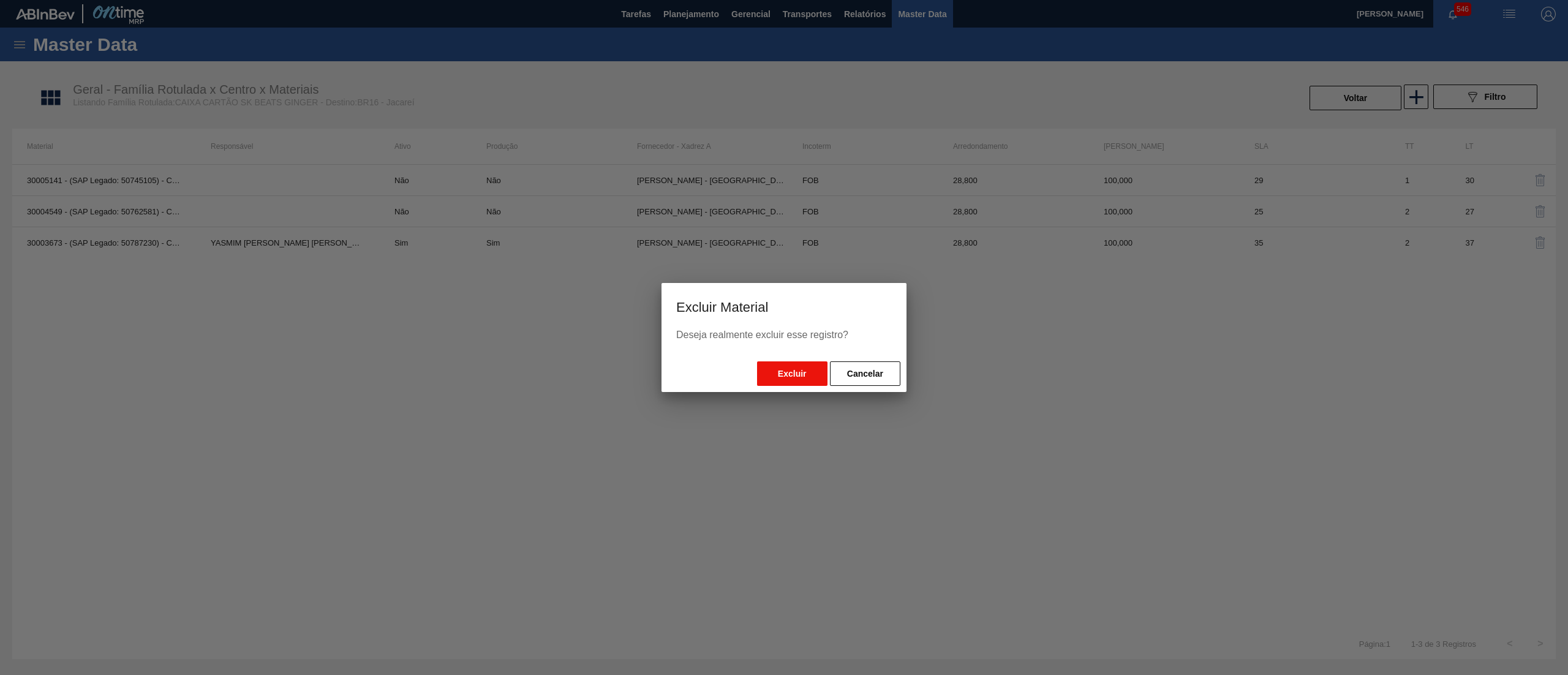
click at [804, 367] on button "Excluir" at bounding box center [792, 373] width 71 height 25
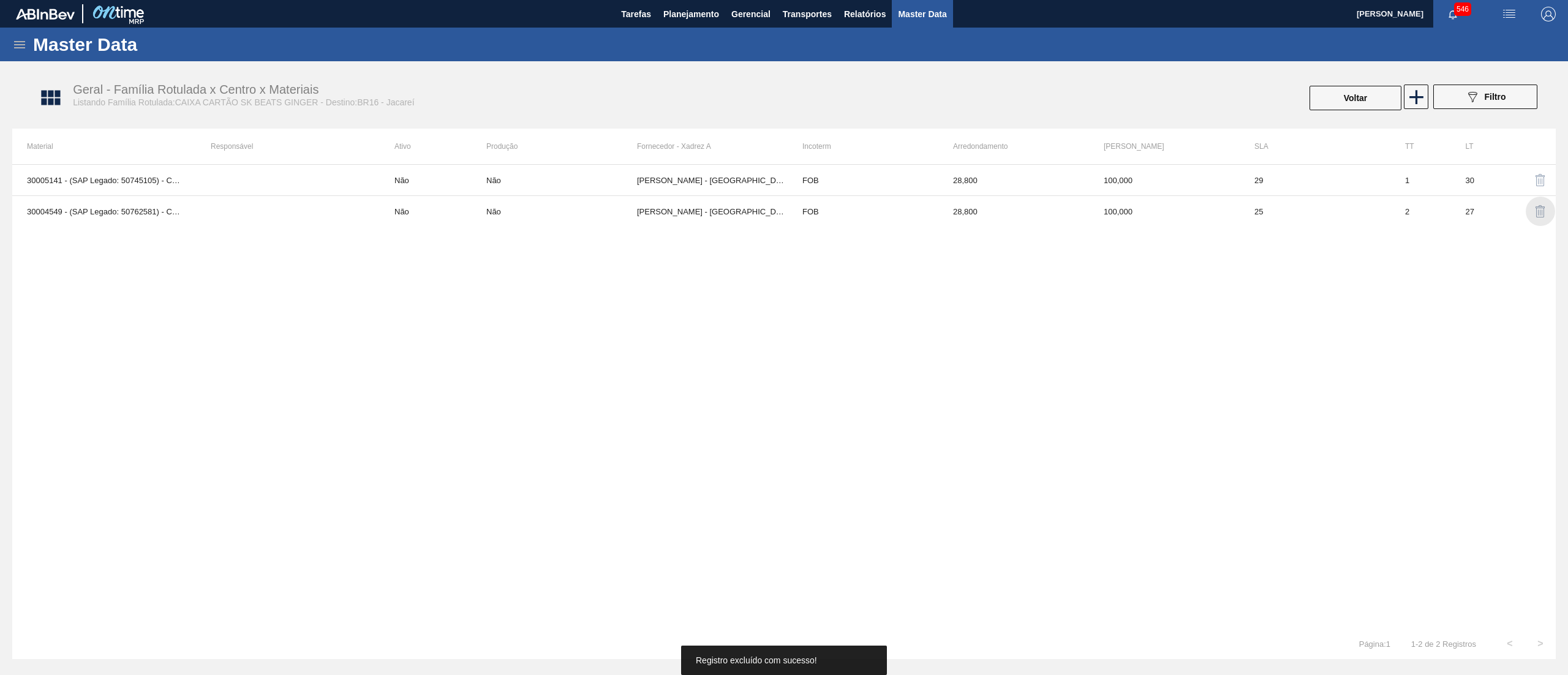
click at [1542, 210] on img "button" at bounding box center [1540, 211] width 14 height 14
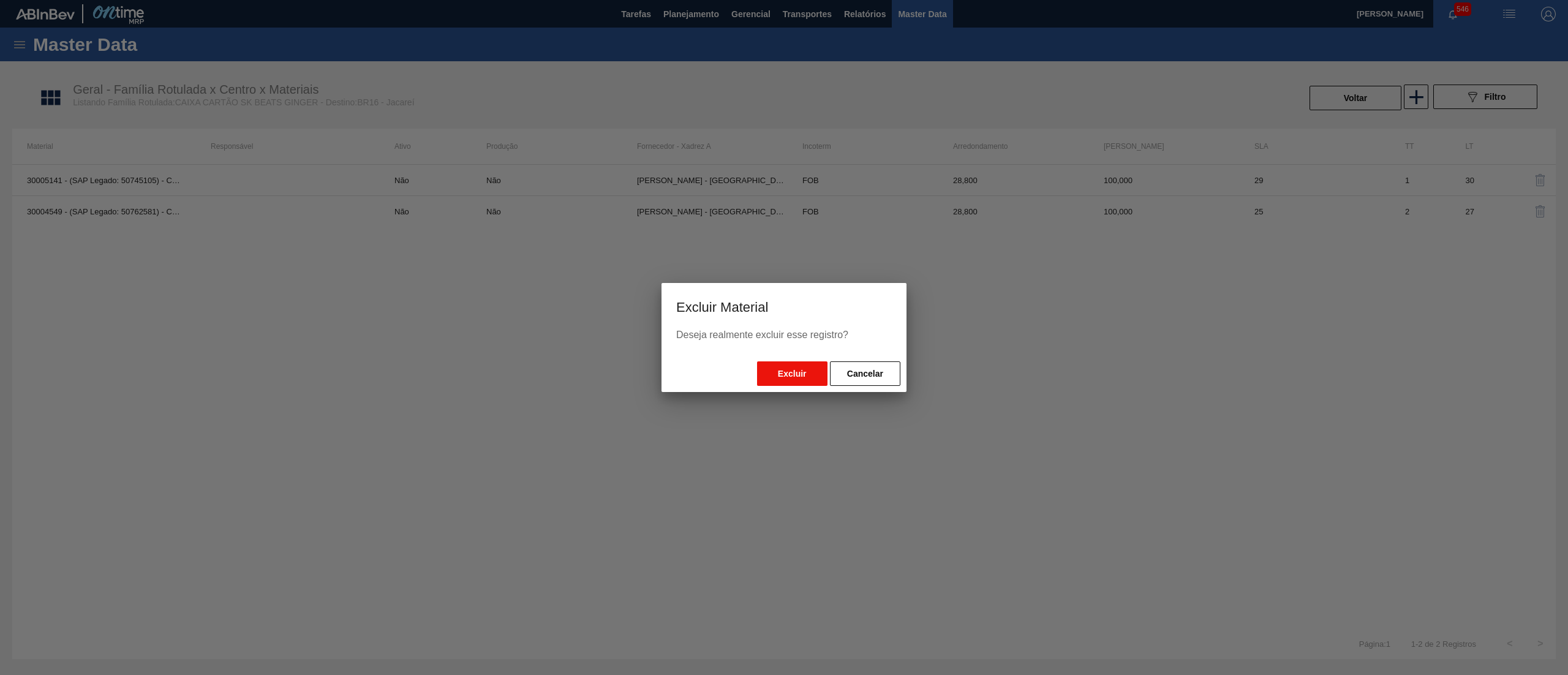
click at [780, 367] on button "Excluir" at bounding box center [792, 373] width 71 height 25
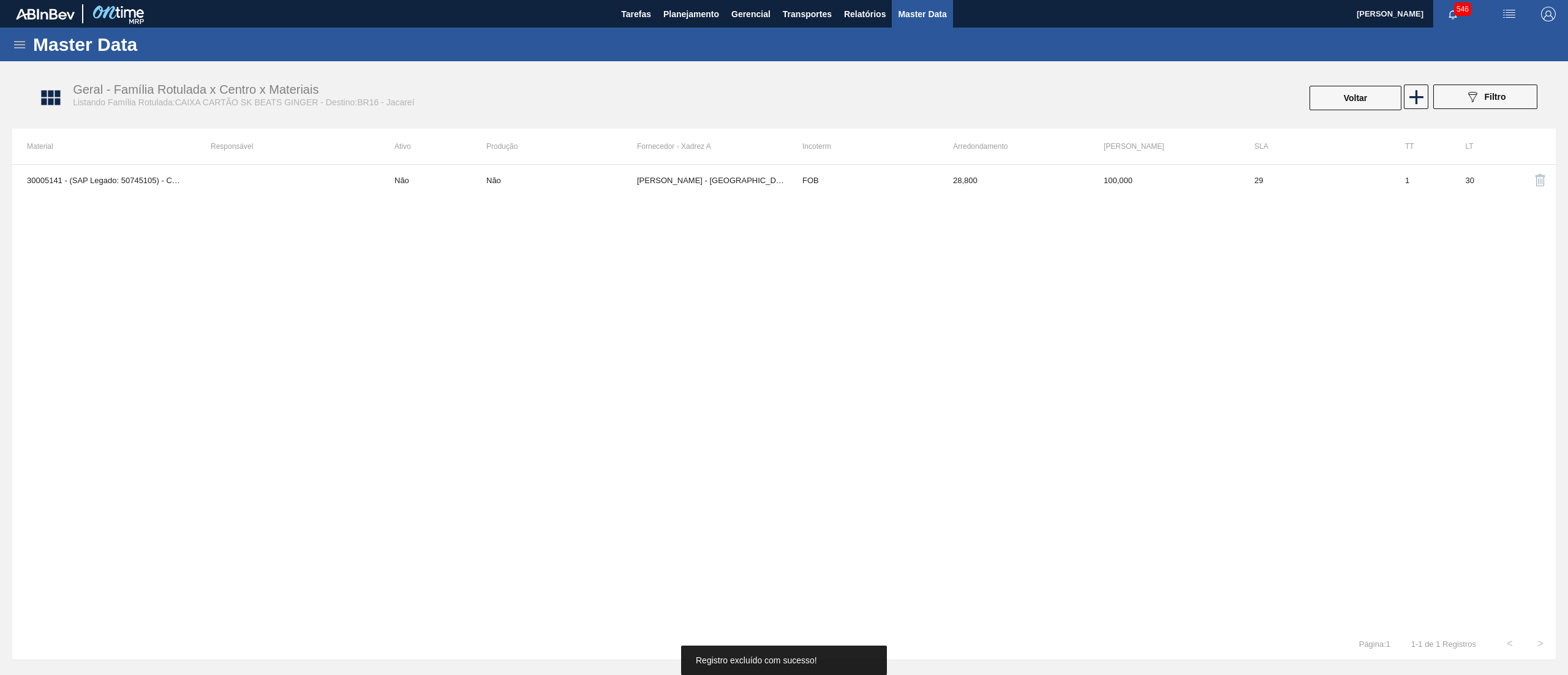
click at [1537, 175] on img "button" at bounding box center [1540, 180] width 14 height 14
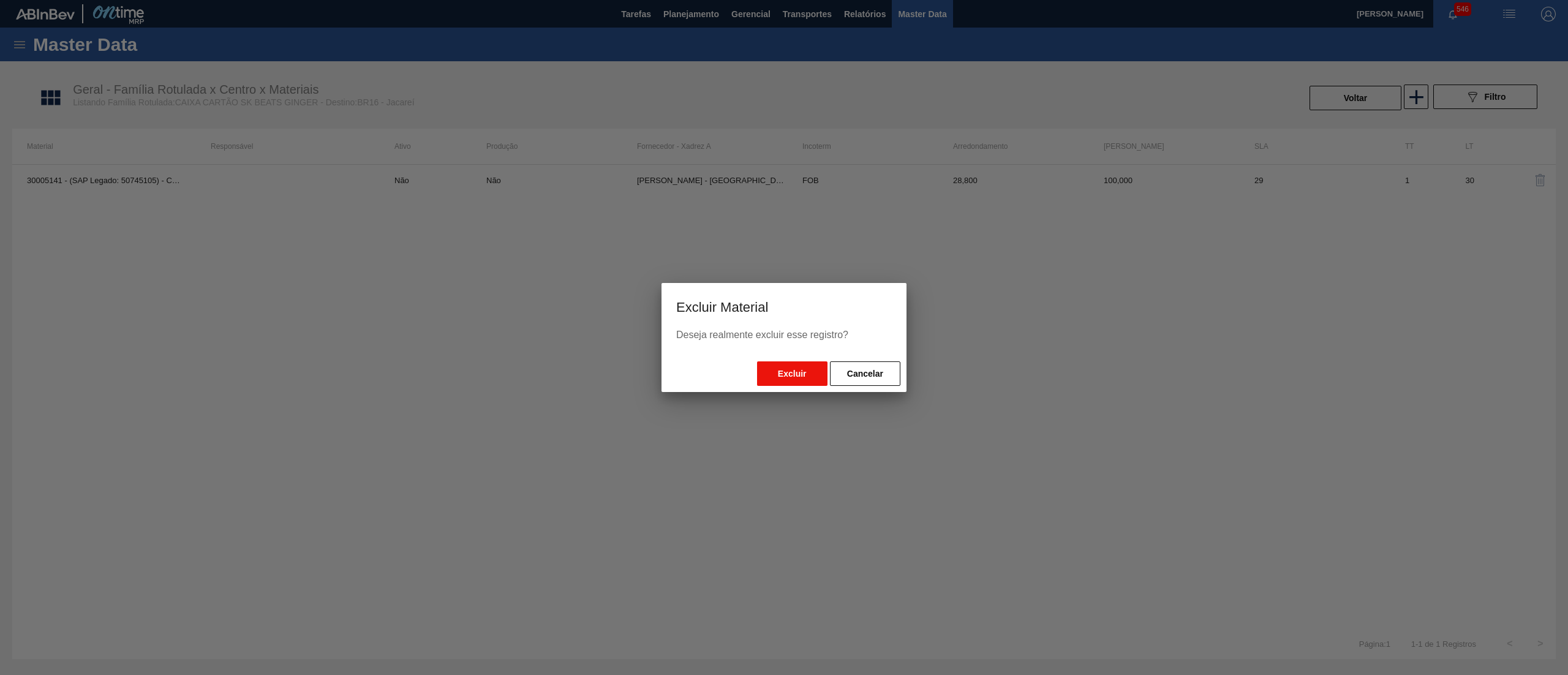
click at [790, 371] on button "Excluir" at bounding box center [792, 373] width 71 height 25
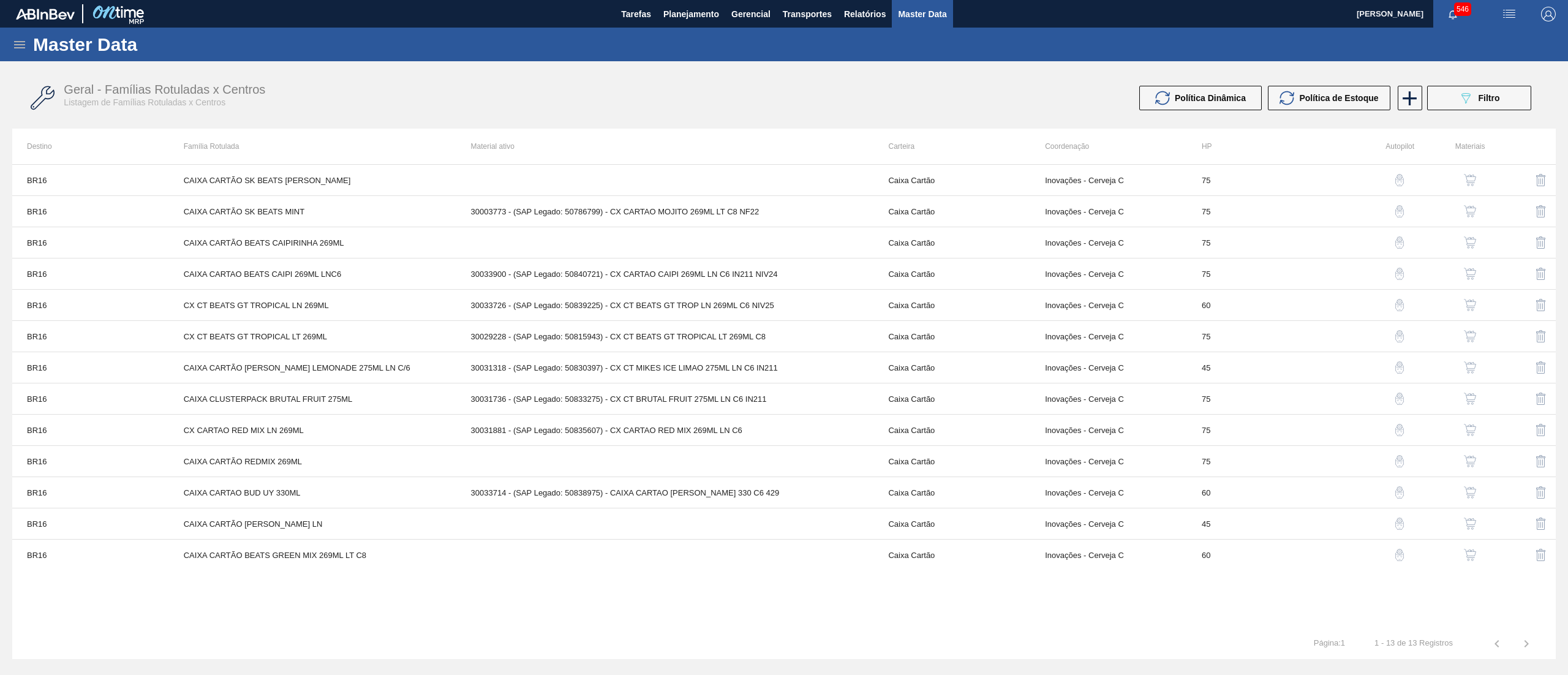
click at [1529, 179] on button "button" at bounding box center [1540, 180] width 29 height 29
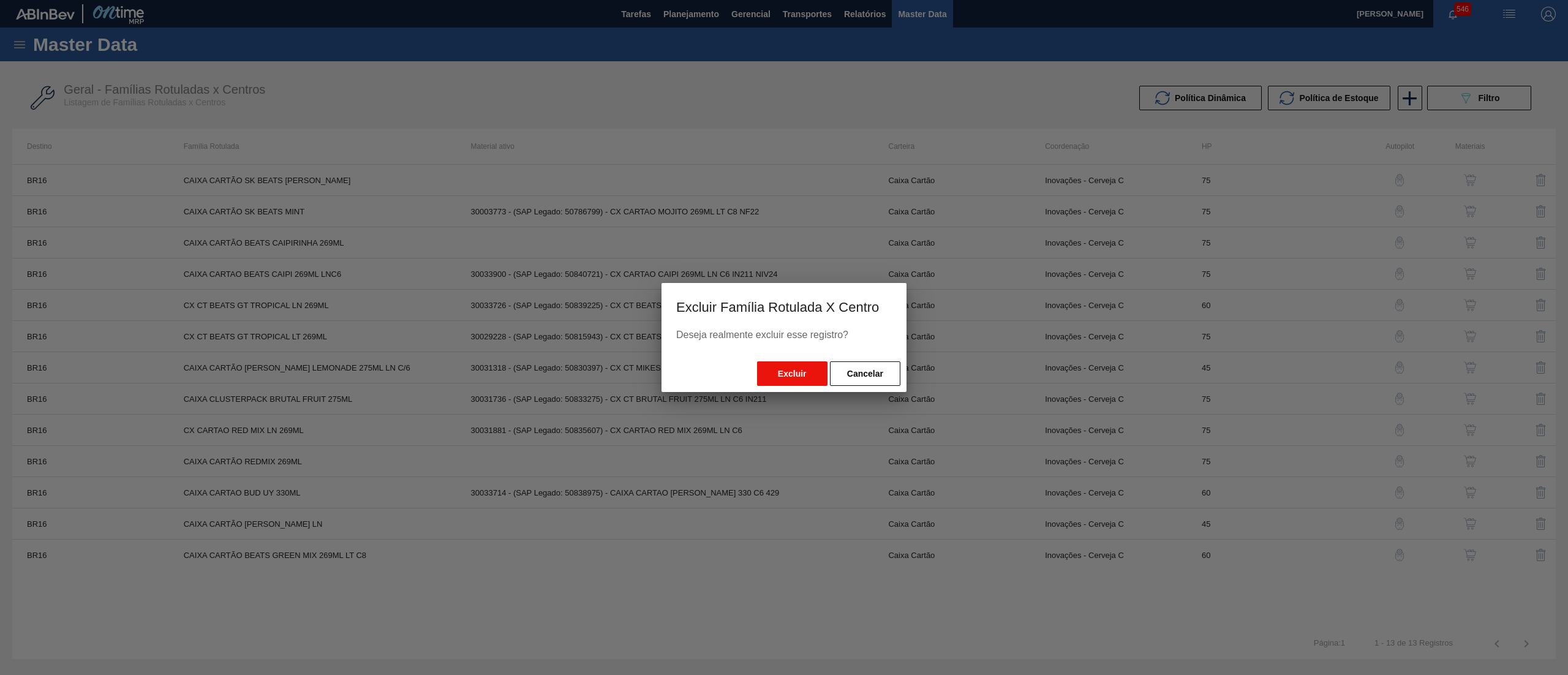
click at [790, 378] on button "Excluir" at bounding box center [792, 373] width 71 height 25
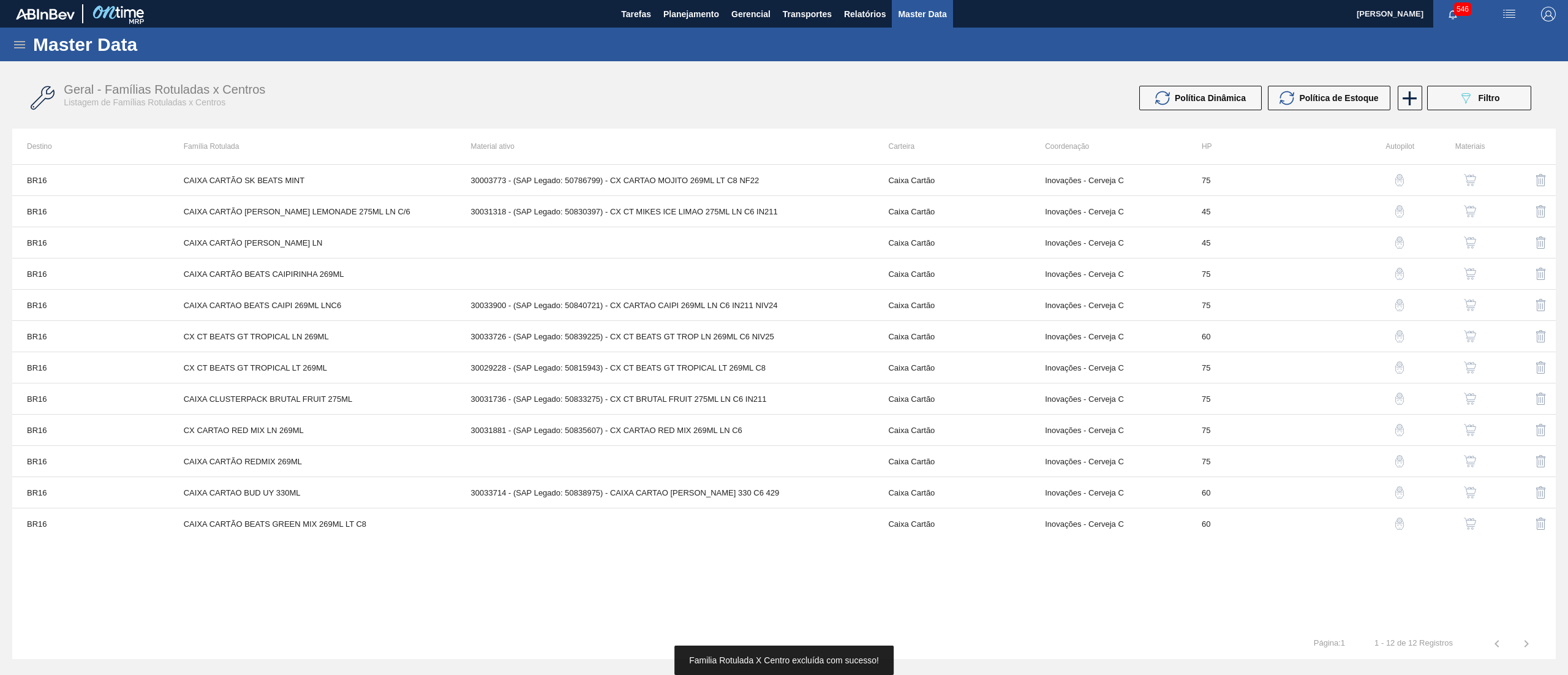
click at [1475, 176] on img "button" at bounding box center [1469, 180] width 12 height 12
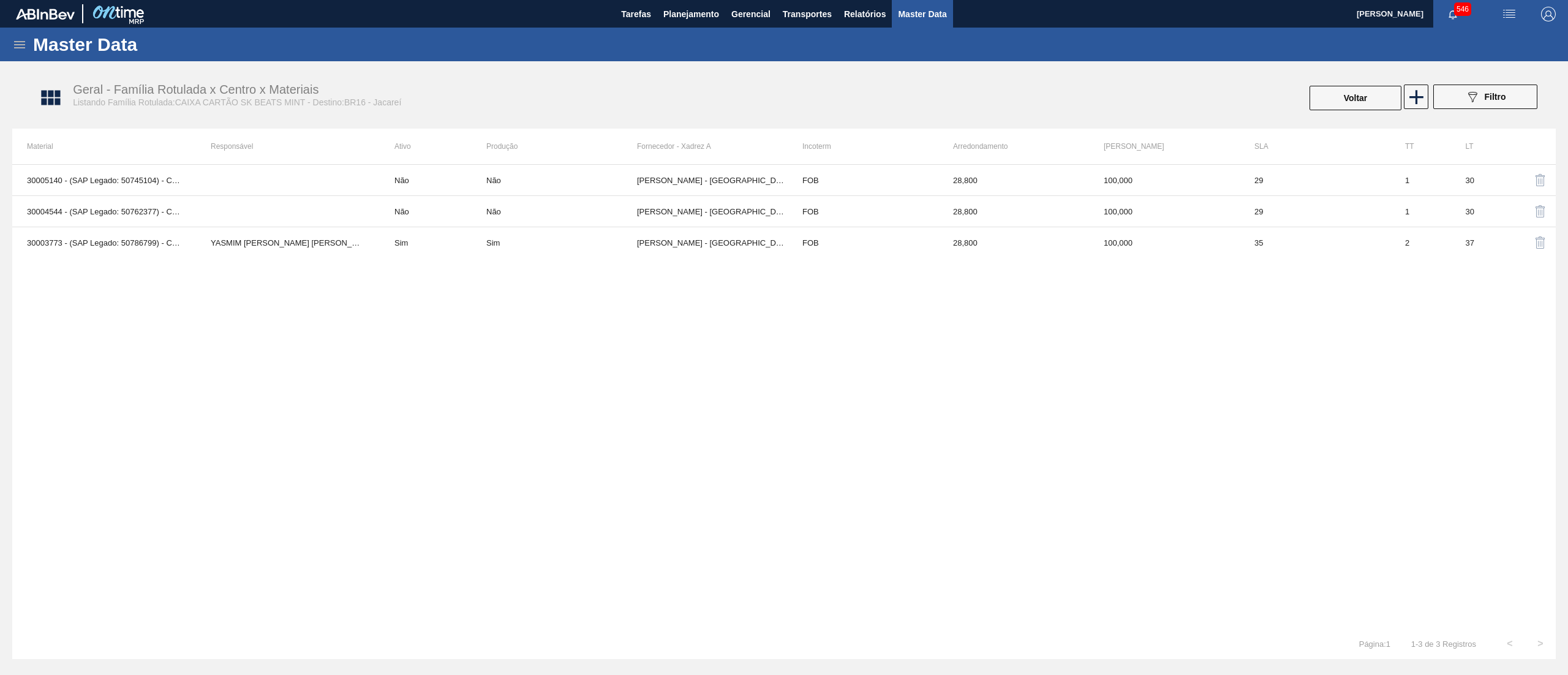
click at [1534, 241] on img "button" at bounding box center [1540, 242] width 14 height 14
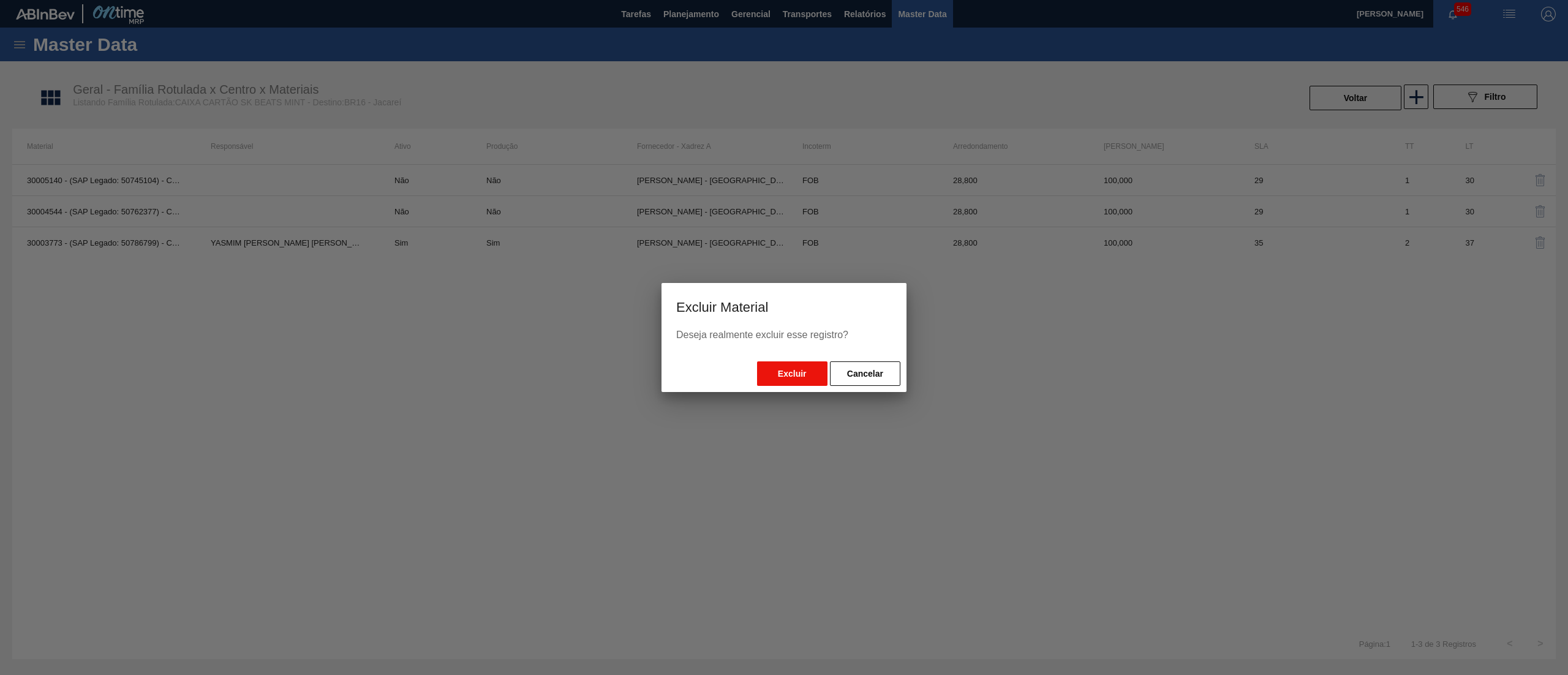
click at [791, 377] on button "Excluir" at bounding box center [792, 373] width 71 height 25
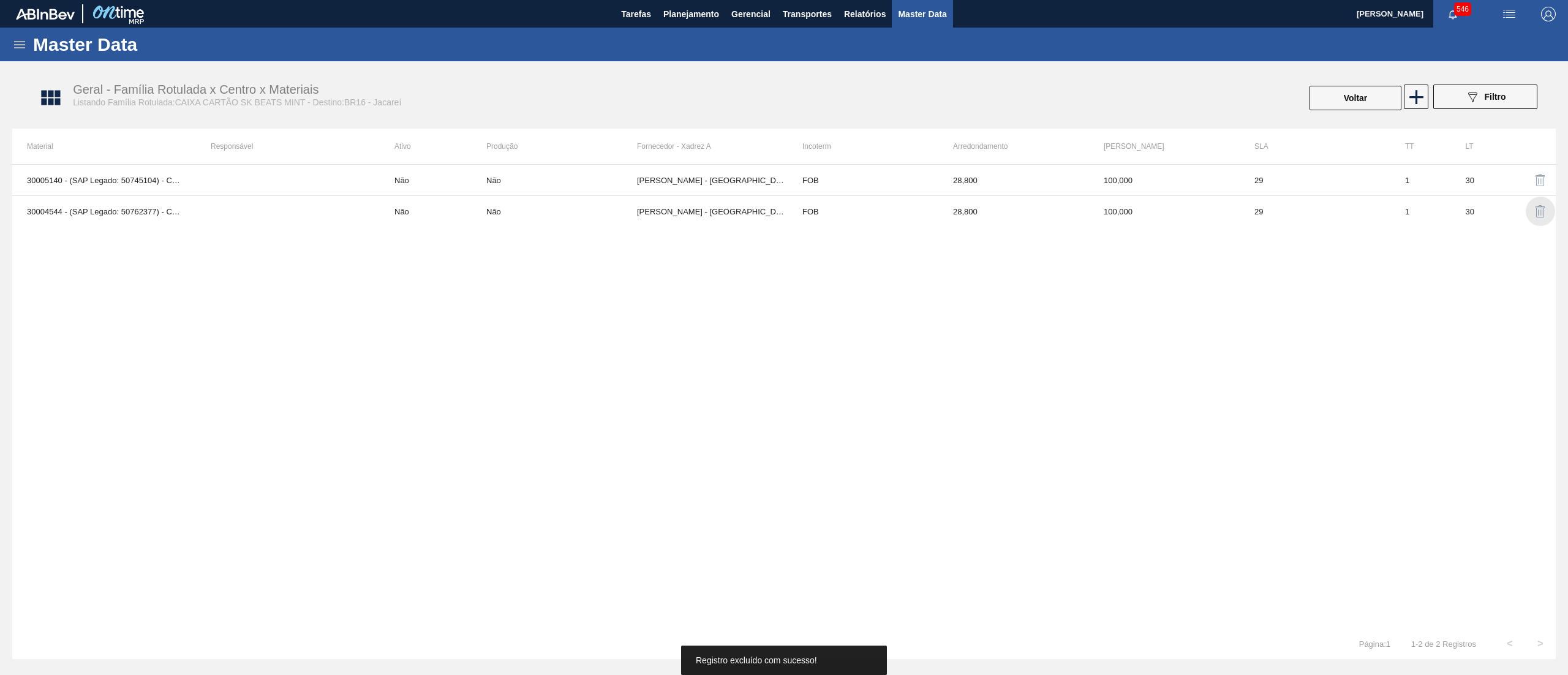
click at [1537, 209] on img "button" at bounding box center [1540, 211] width 14 height 14
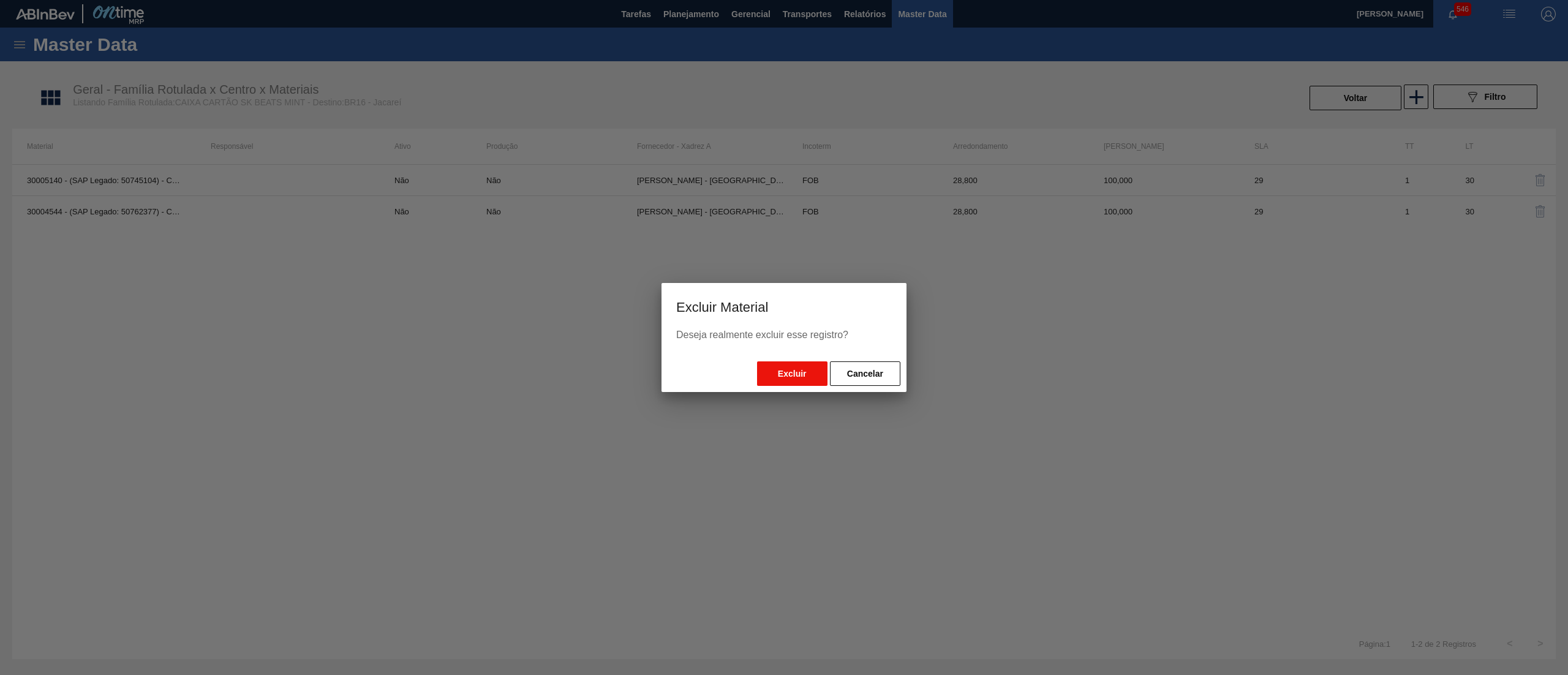
click at [782, 367] on button "Excluir" at bounding box center [792, 373] width 71 height 25
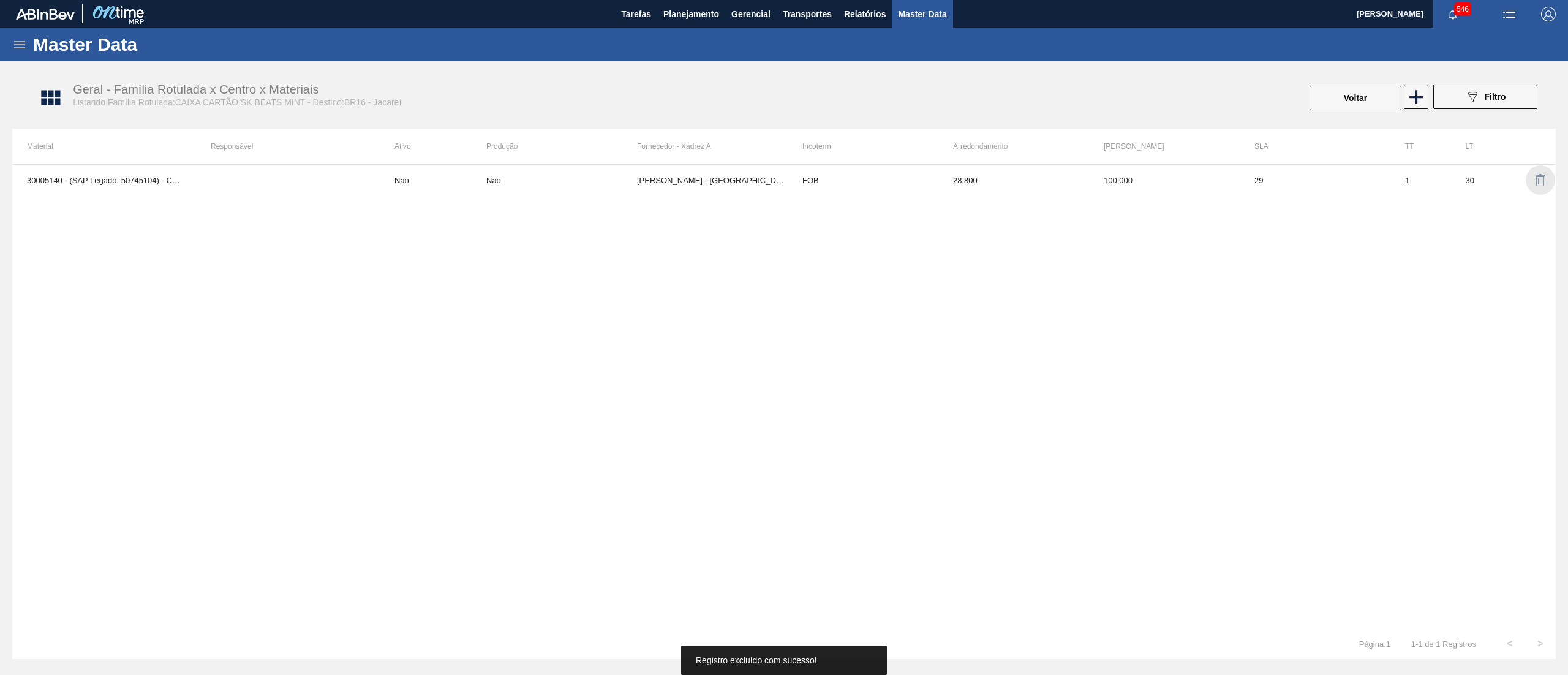
click at [1541, 177] on img "button" at bounding box center [1540, 180] width 14 height 14
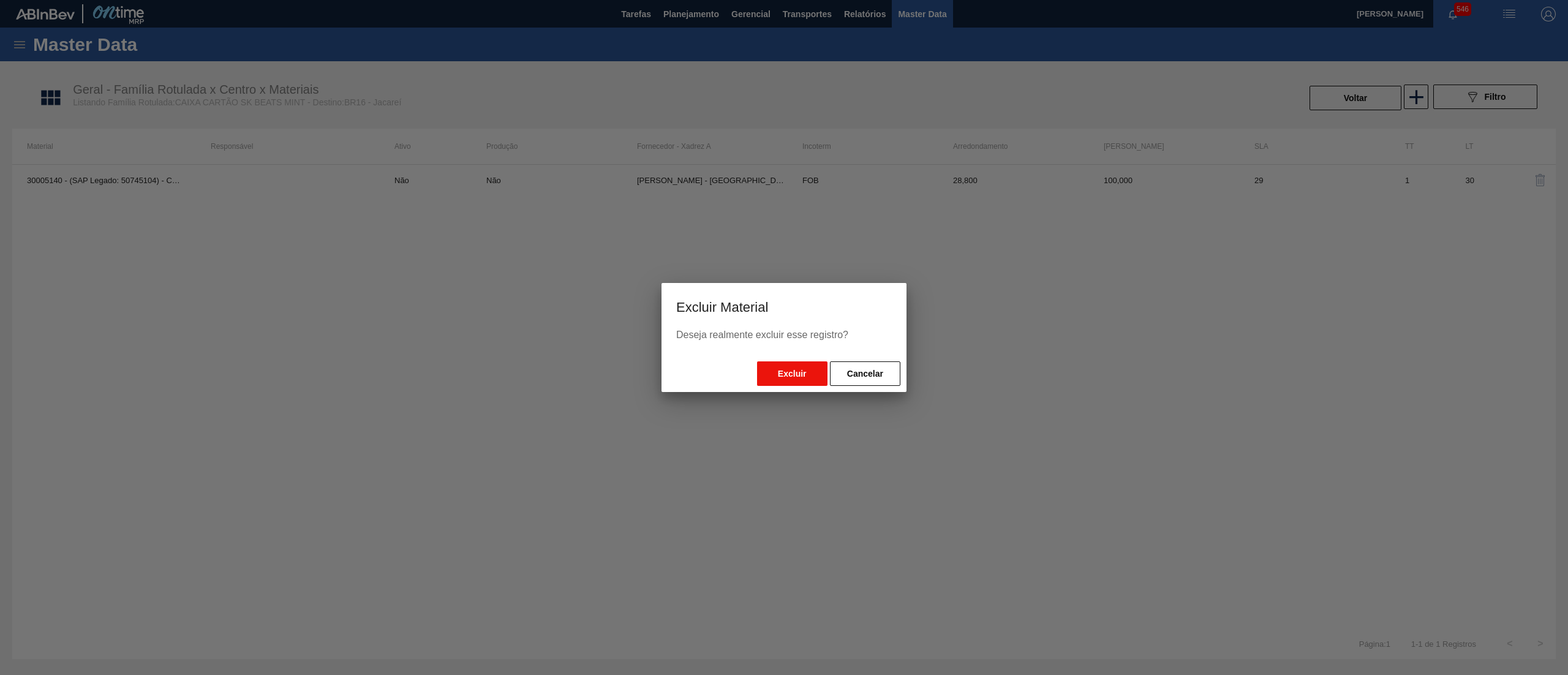
click at [773, 367] on button "Excluir" at bounding box center [792, 373] width 71 height 25
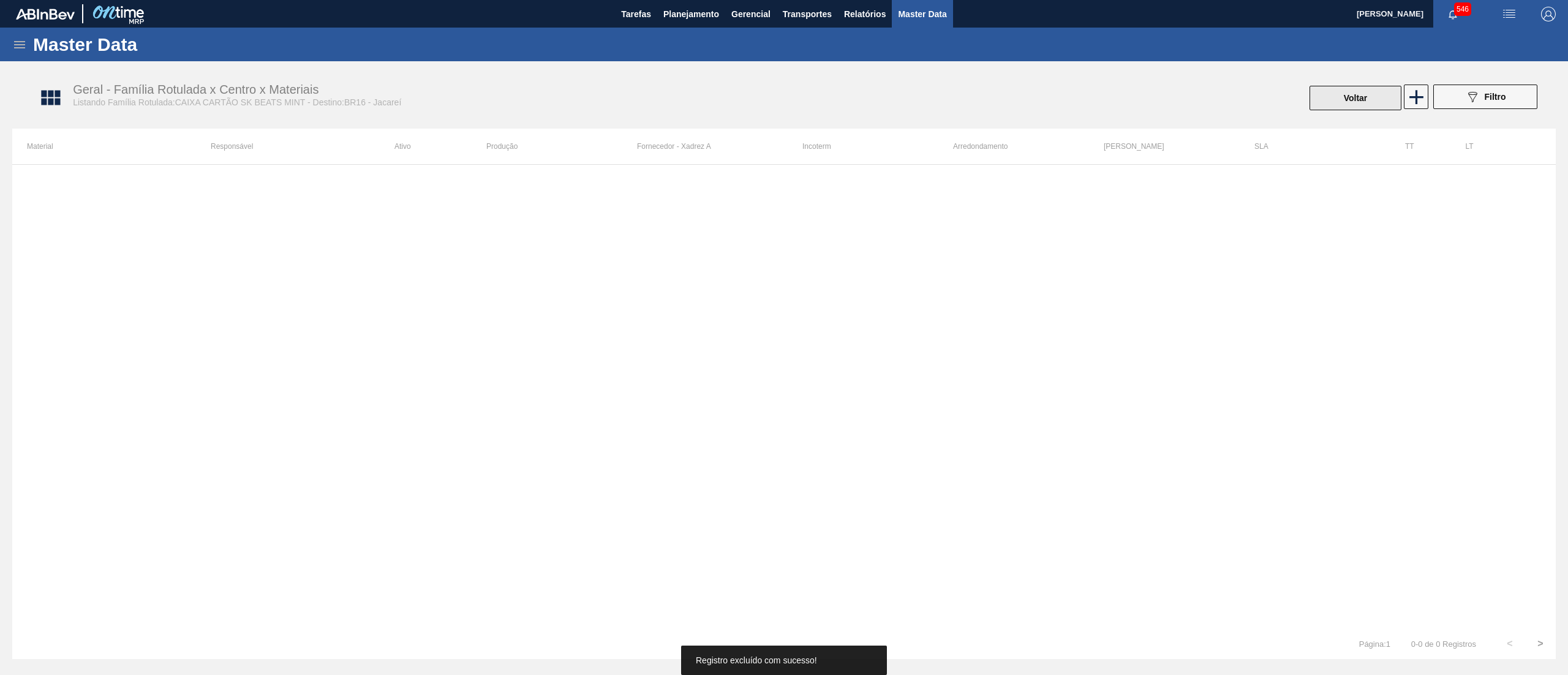
click at [1345, 95] on button "Voltar" at bounding box center [1356, 98] width 92 height 25
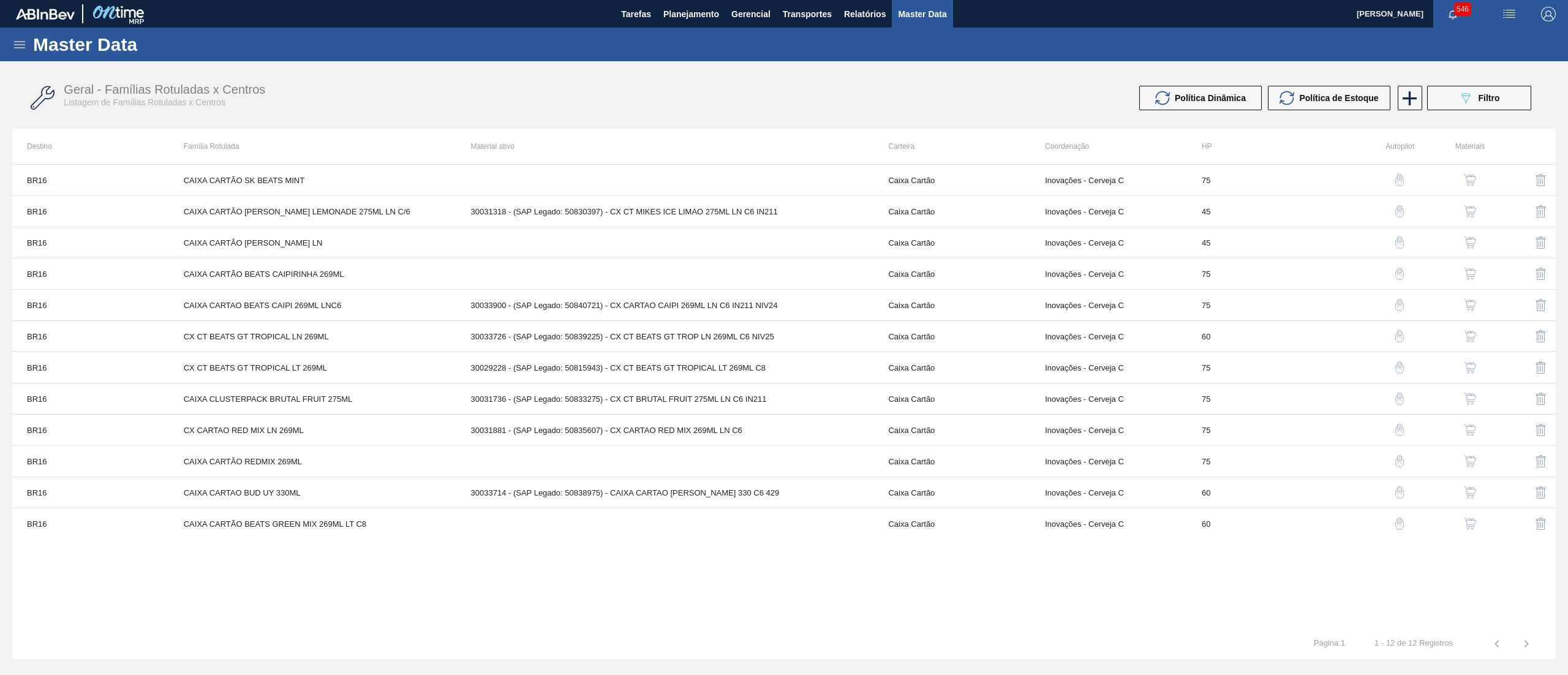
click at [1539, 177] on img "button" at bounding box center [1541, 180] width 14 height 14
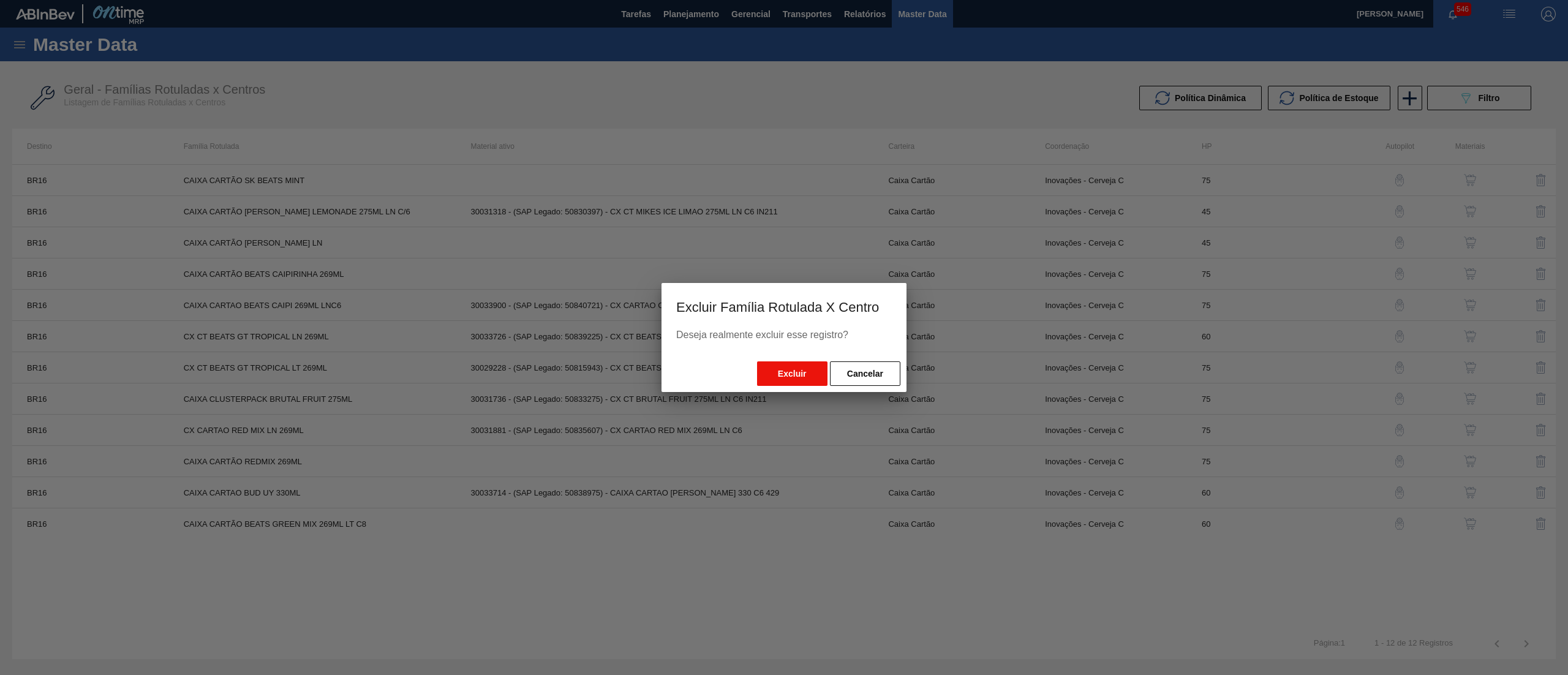
click at [790, 369] on button "Excluir" at bounding box center [792, 373] width 71 height 25
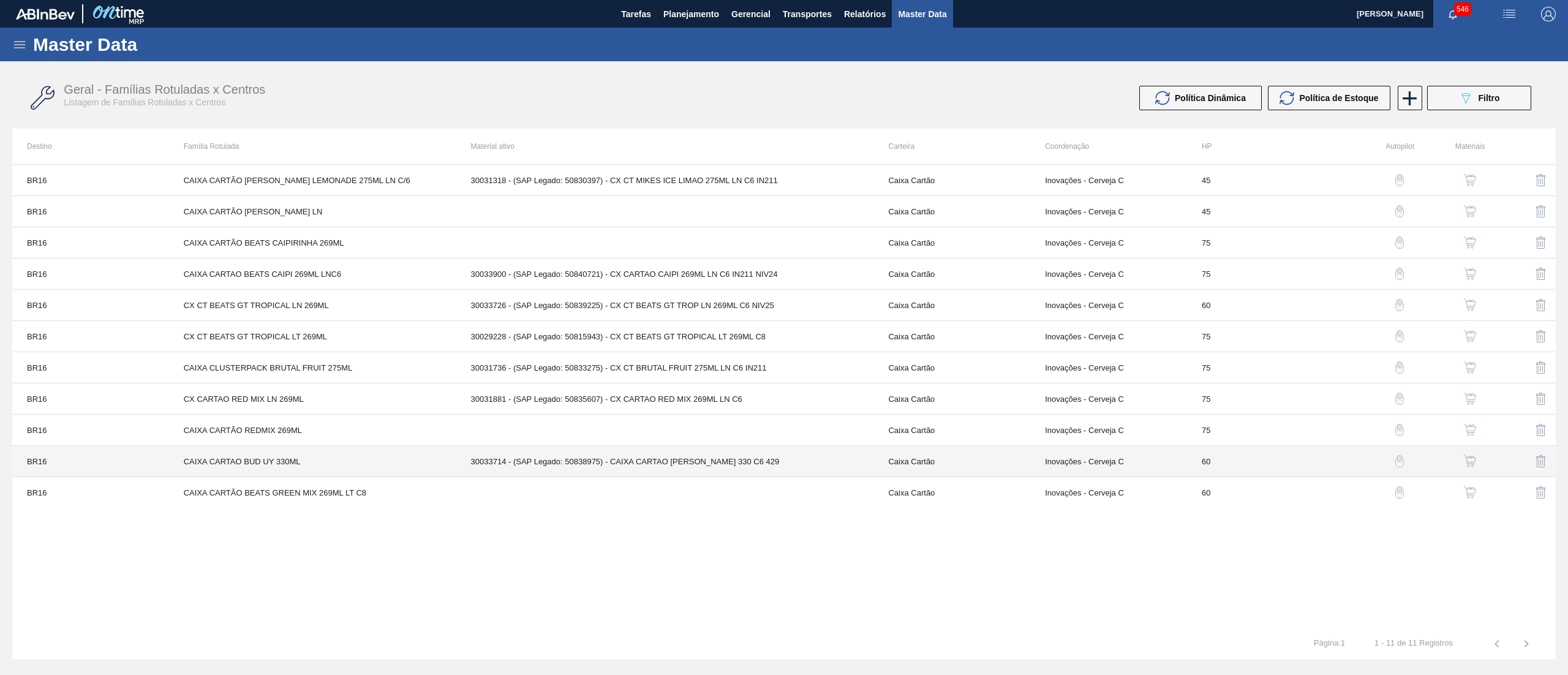
click at [1100, 465] on td "Inovações - Cerveja C" at bounding box center [1108, 461] width 157 height 31
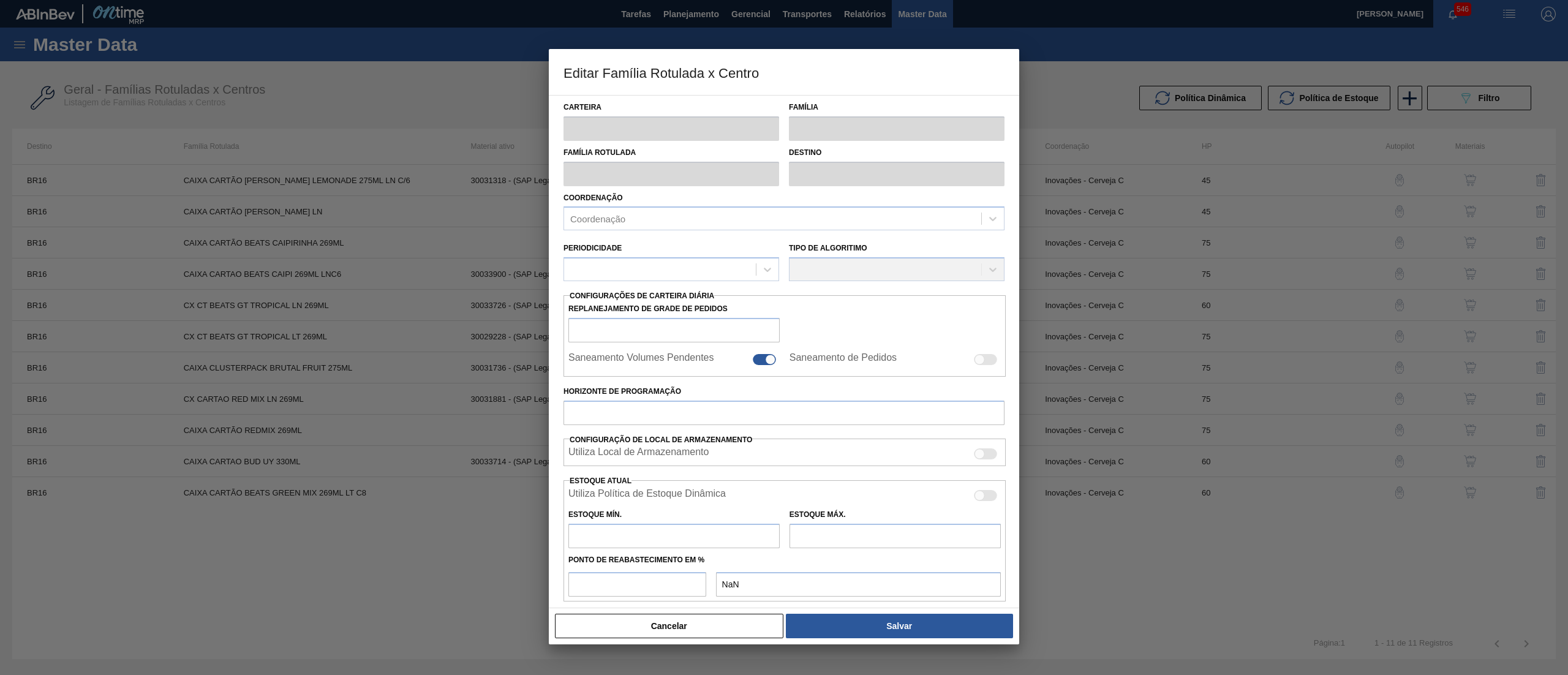
type input "Caixa Cartão"
type input "CAIXA CARTAO BUD UY 330ML"
type input "BR16 - Jacareí"
type input "60"
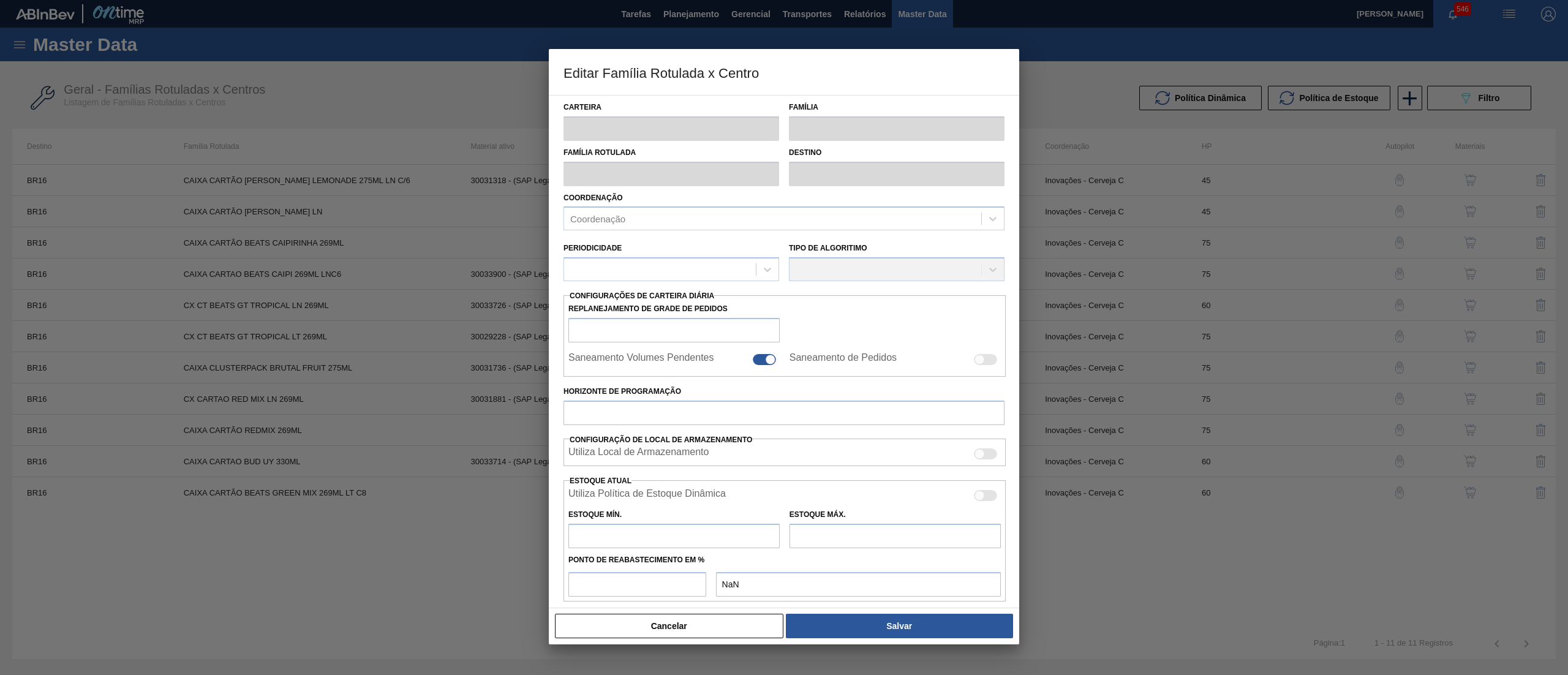
type input "0"
type input "100"
type input "0,000"
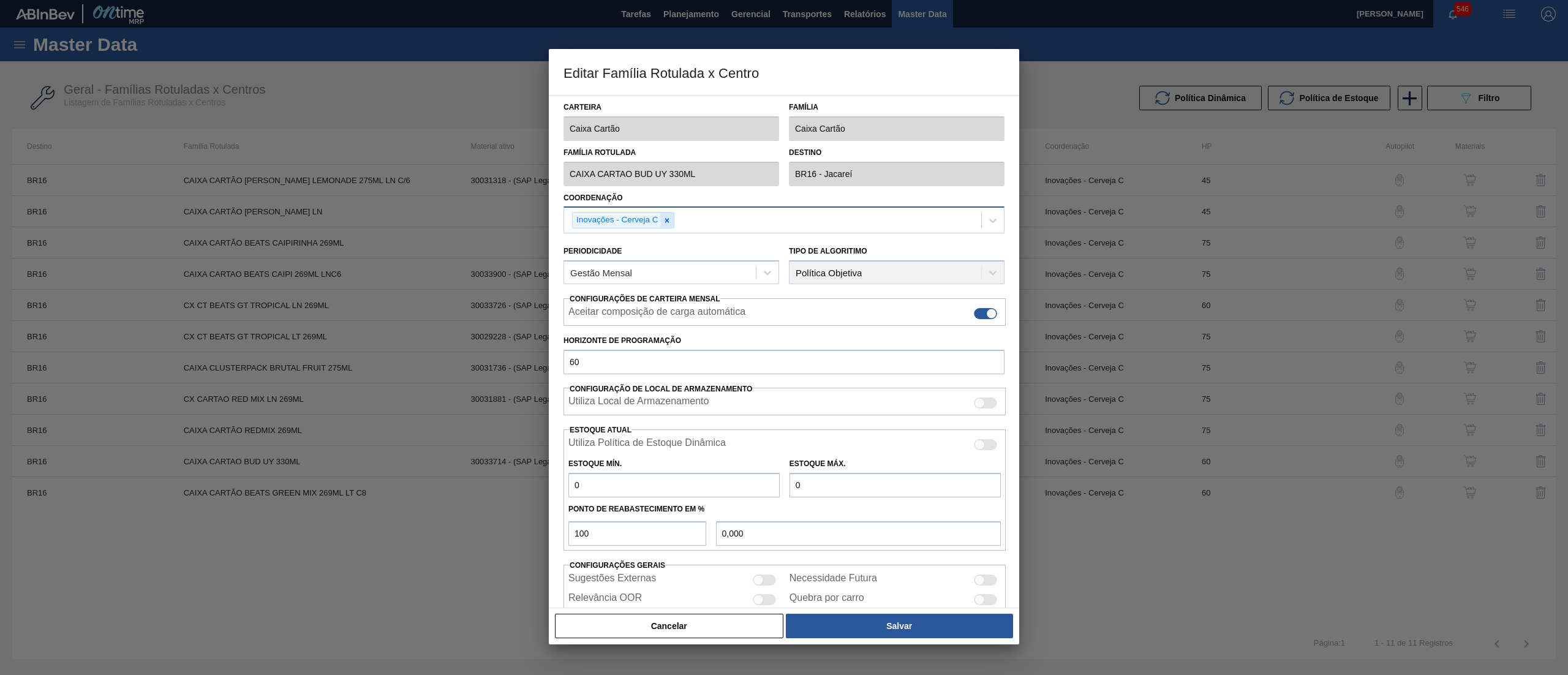
click at [662, 216] on icon at bounding box center [666, 220] width 9 height 9
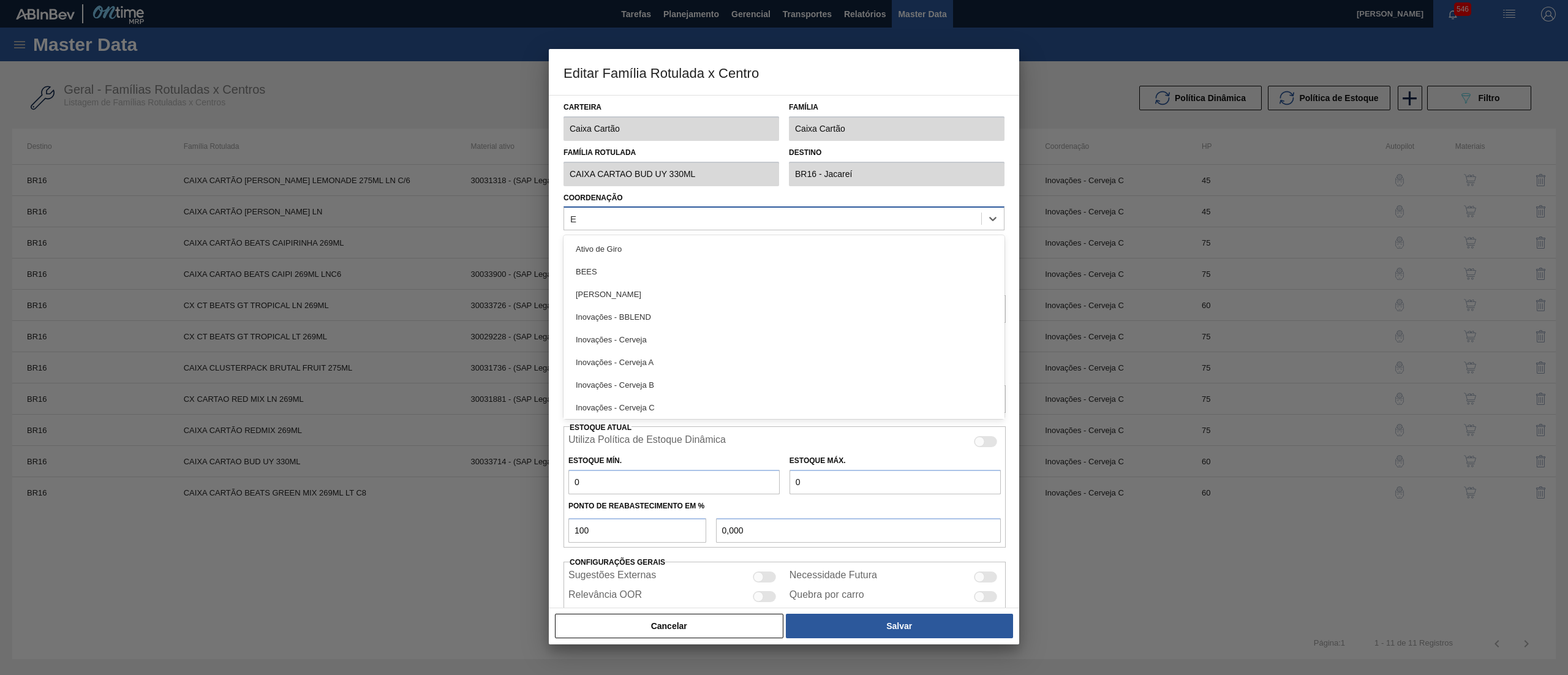
type input "EX"
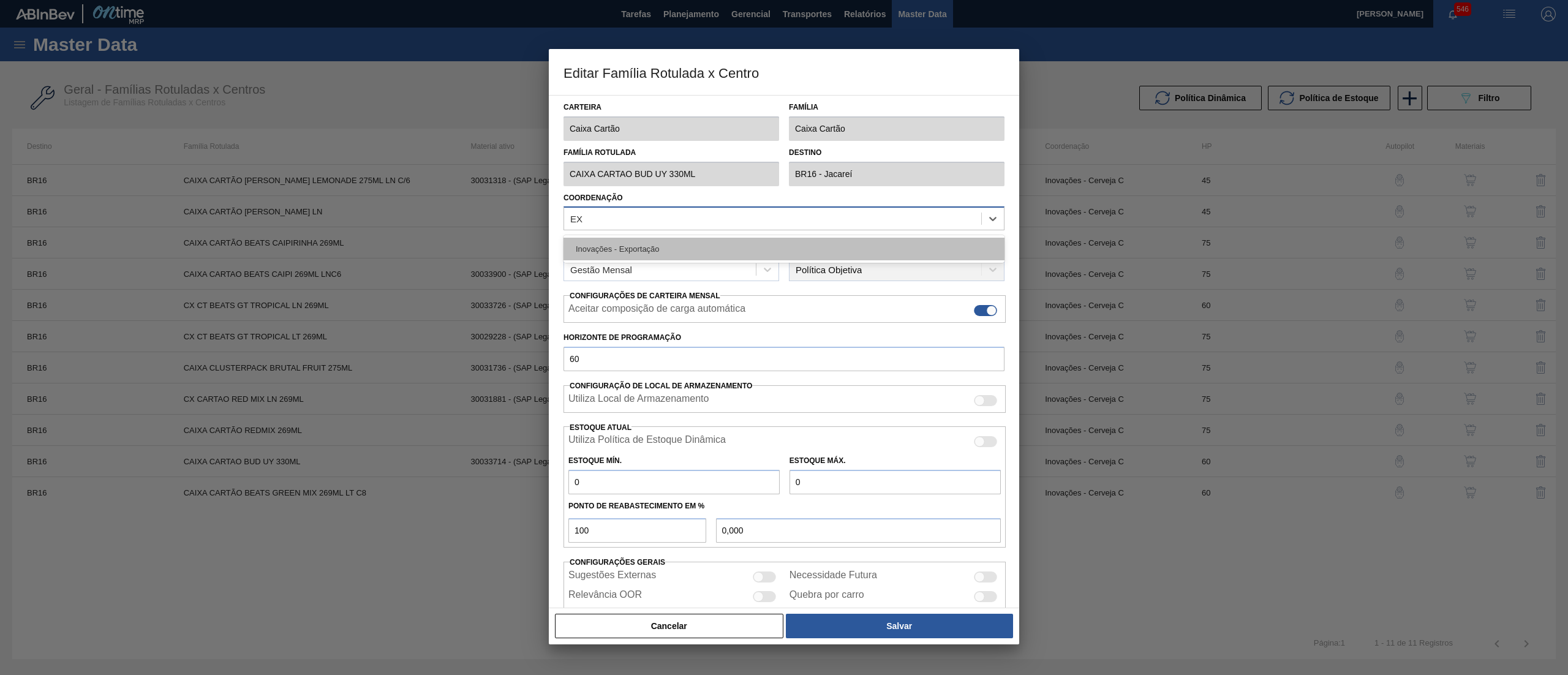
click at [682, 244] on div "Inovações - Exportação" at bounding box center [784, 249] width 441 height 22
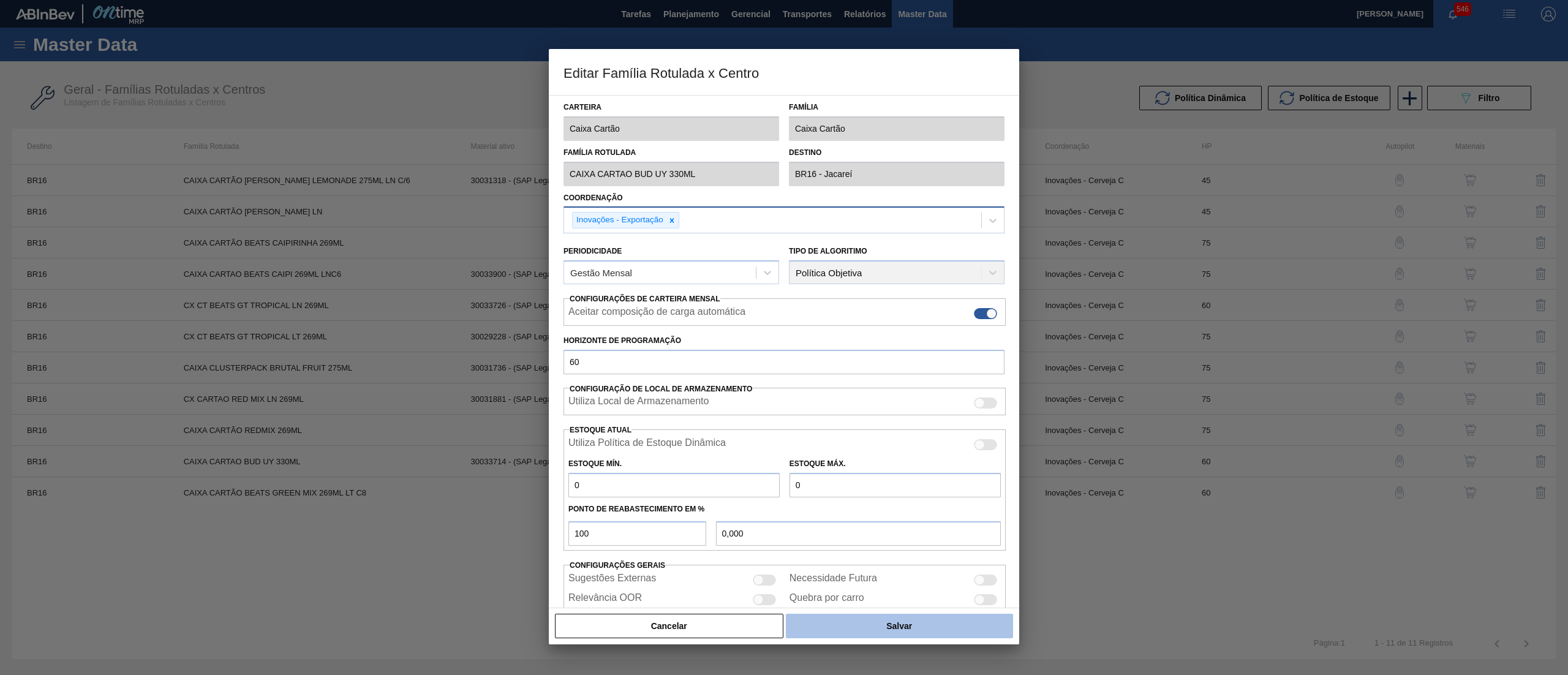
click at [865, 627] on button "Salvar" at bounding box center [899, 626] width 227 height 25
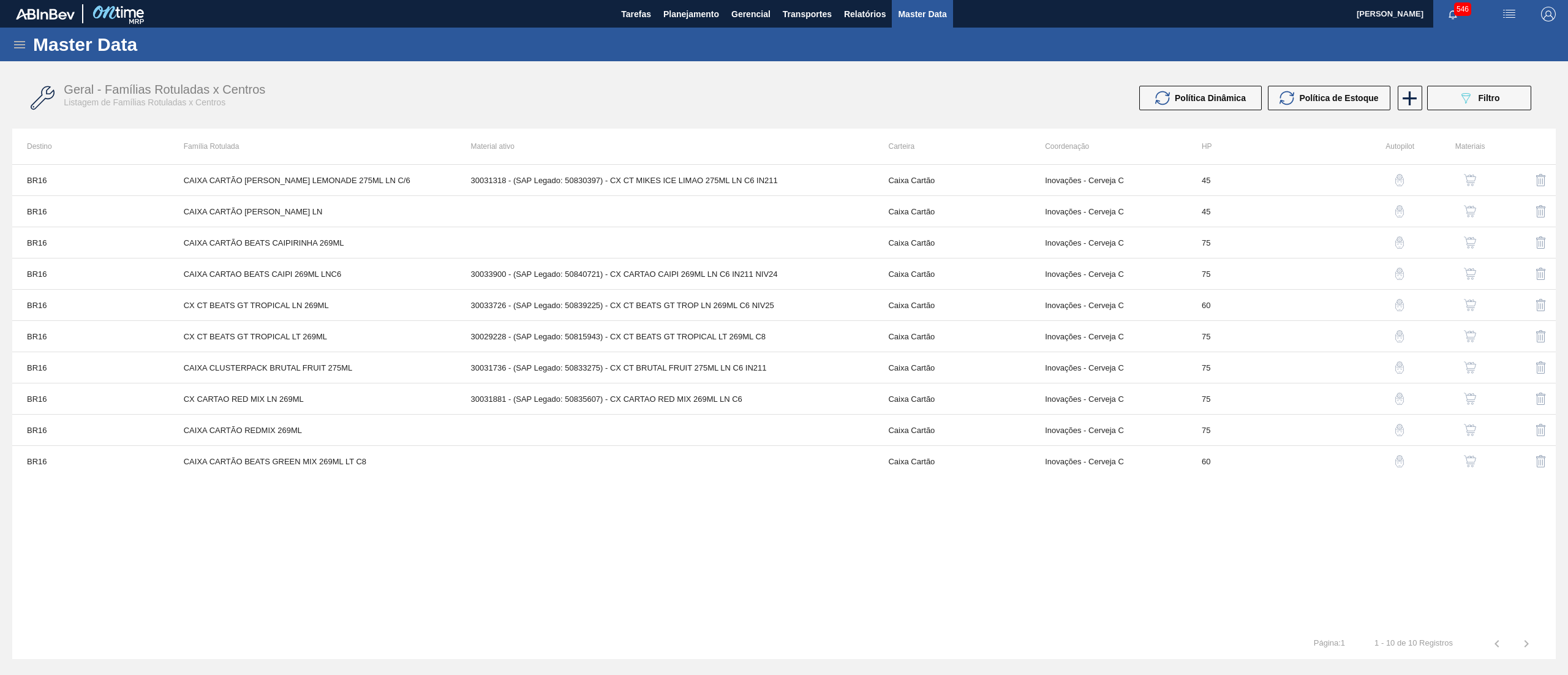
click at [1478, 463] on button "button" at bounding box center [1469, 461] width 29 height 29
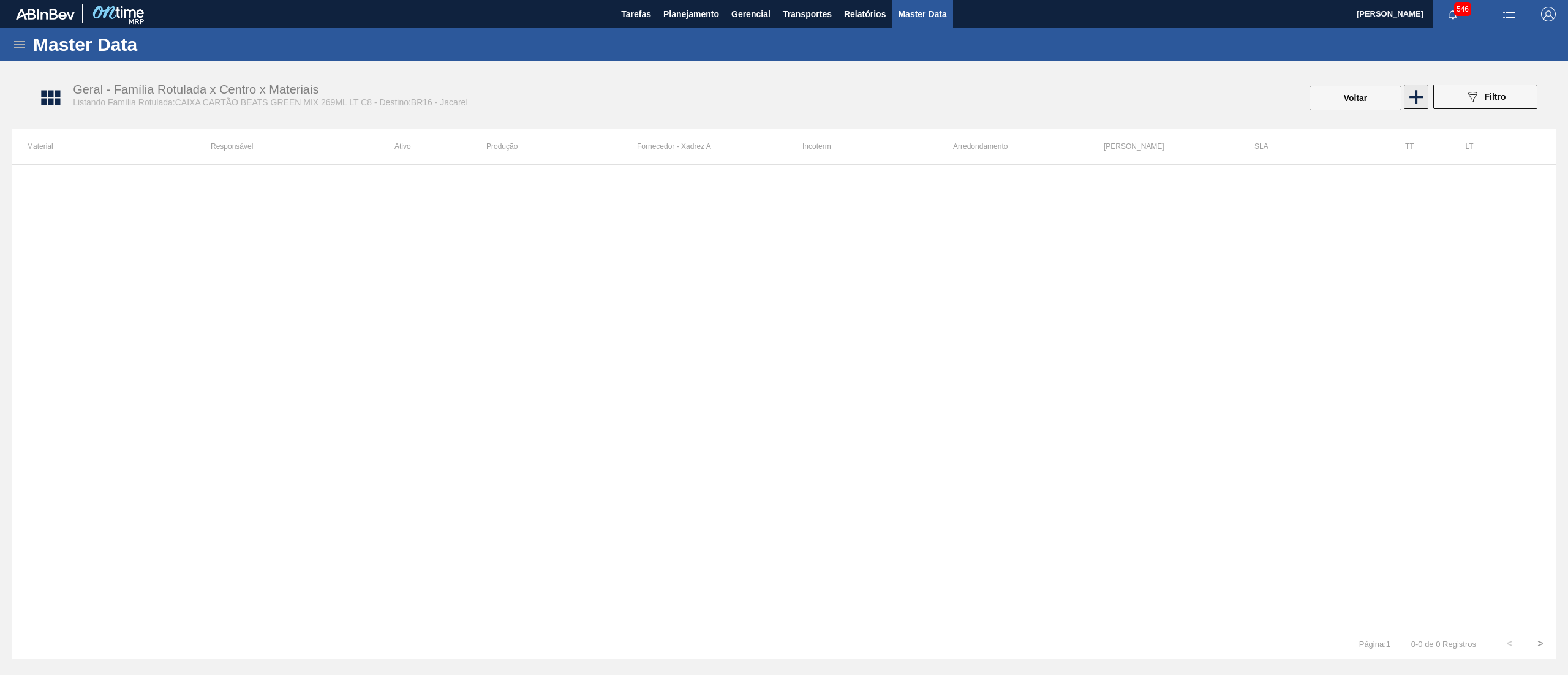
click at [1411, 92] on icon at bounding box center [1416, 97] width 24 height 24
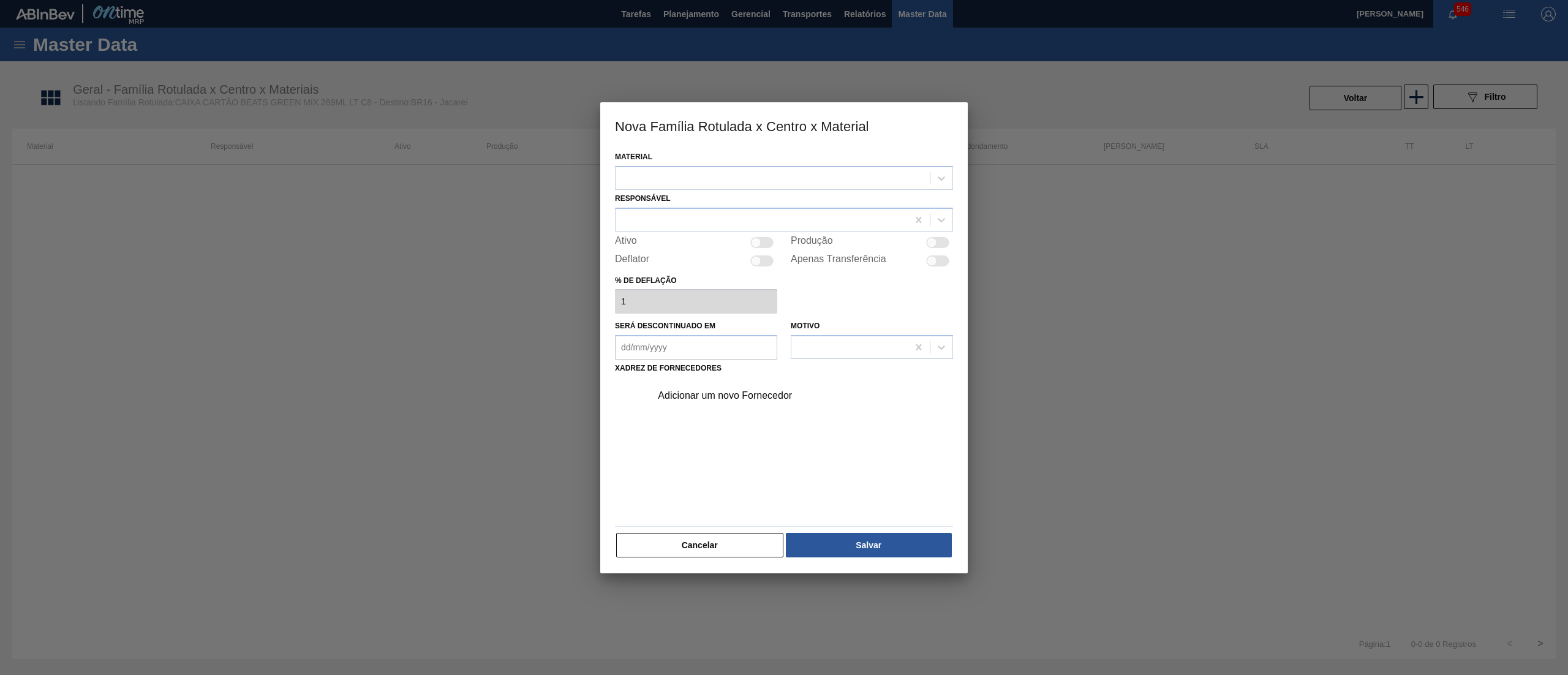
click at [743, 177] on div at bounding box center [772, 178] width 314 height 17
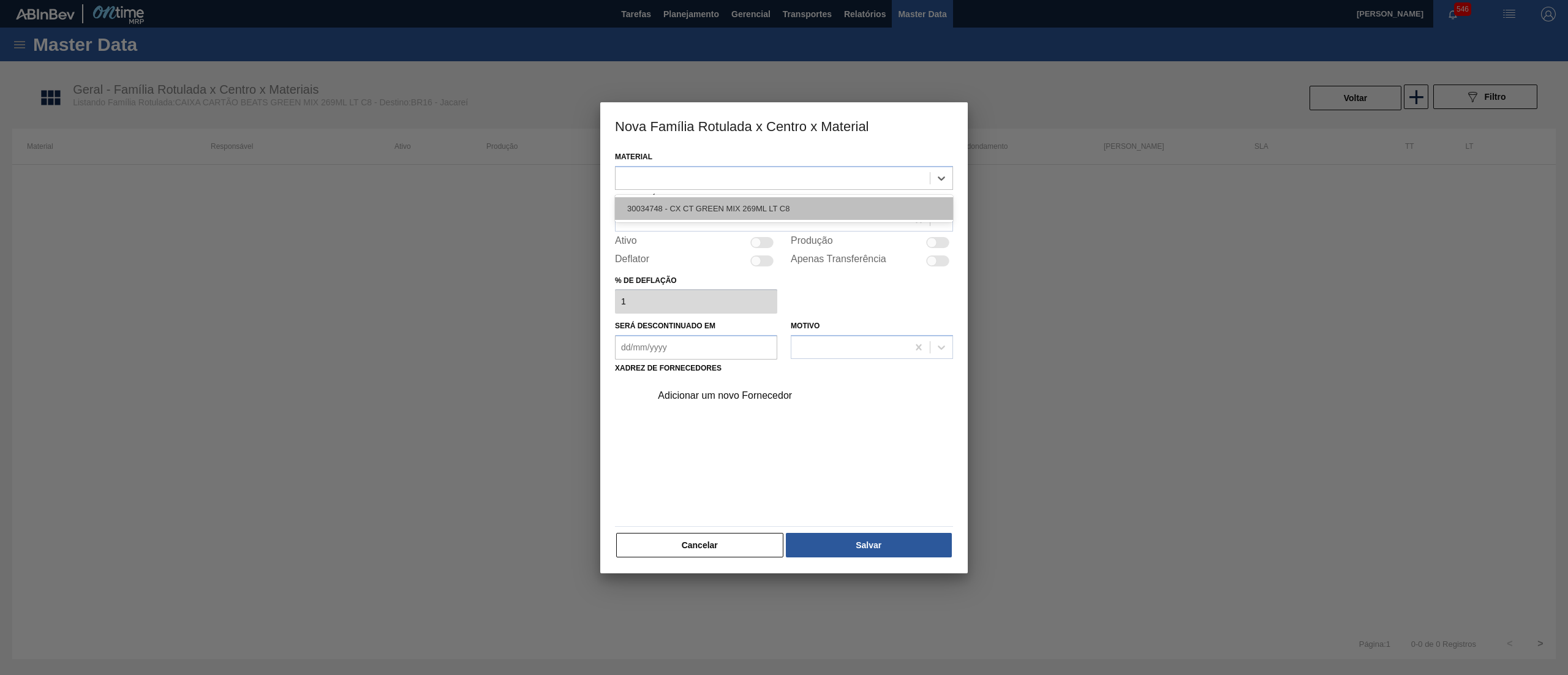
click at [753, 200] on div "30034748 - CX CT GREEN MIX 269ML LT C8" at bounding box center [783, 208] width 338 height 22
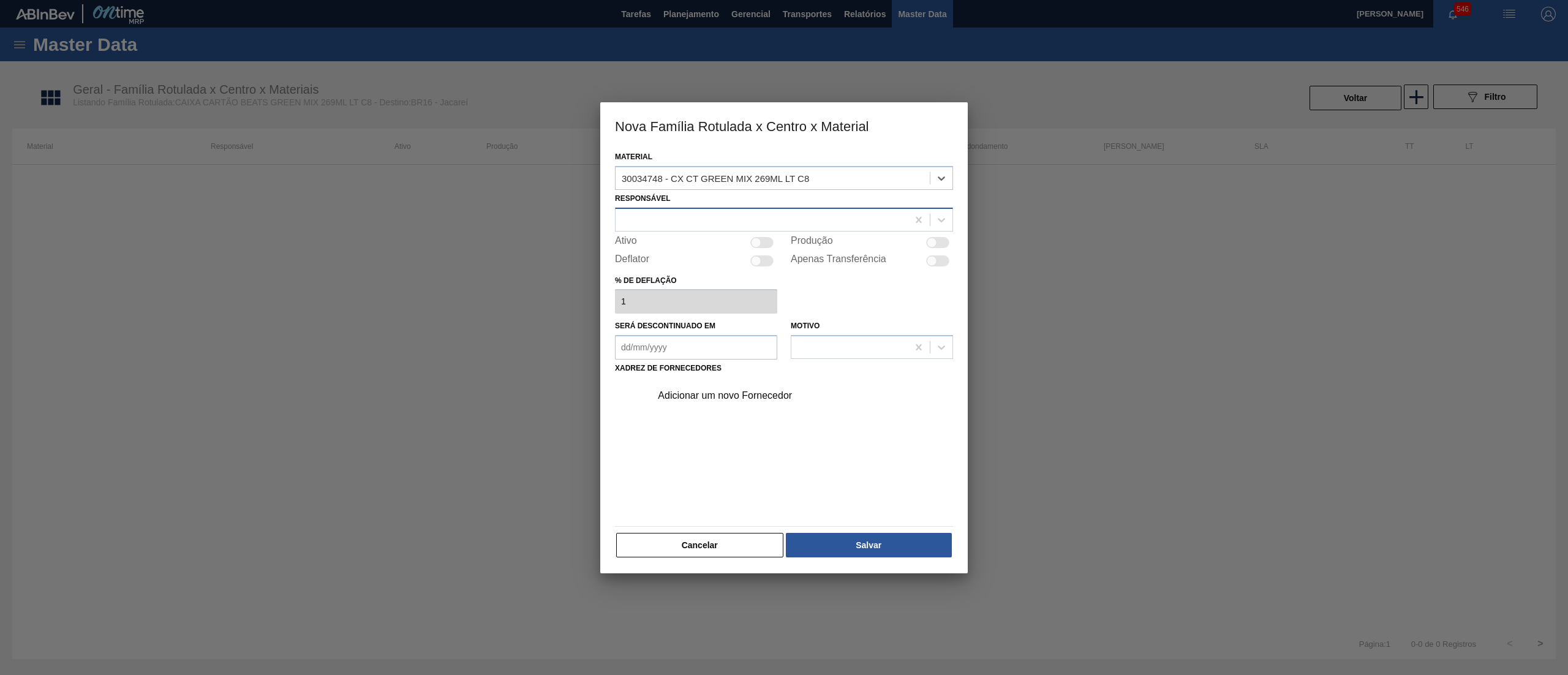
click at [724, 215] on div at bounding box center [761, 219] width 292 height 17
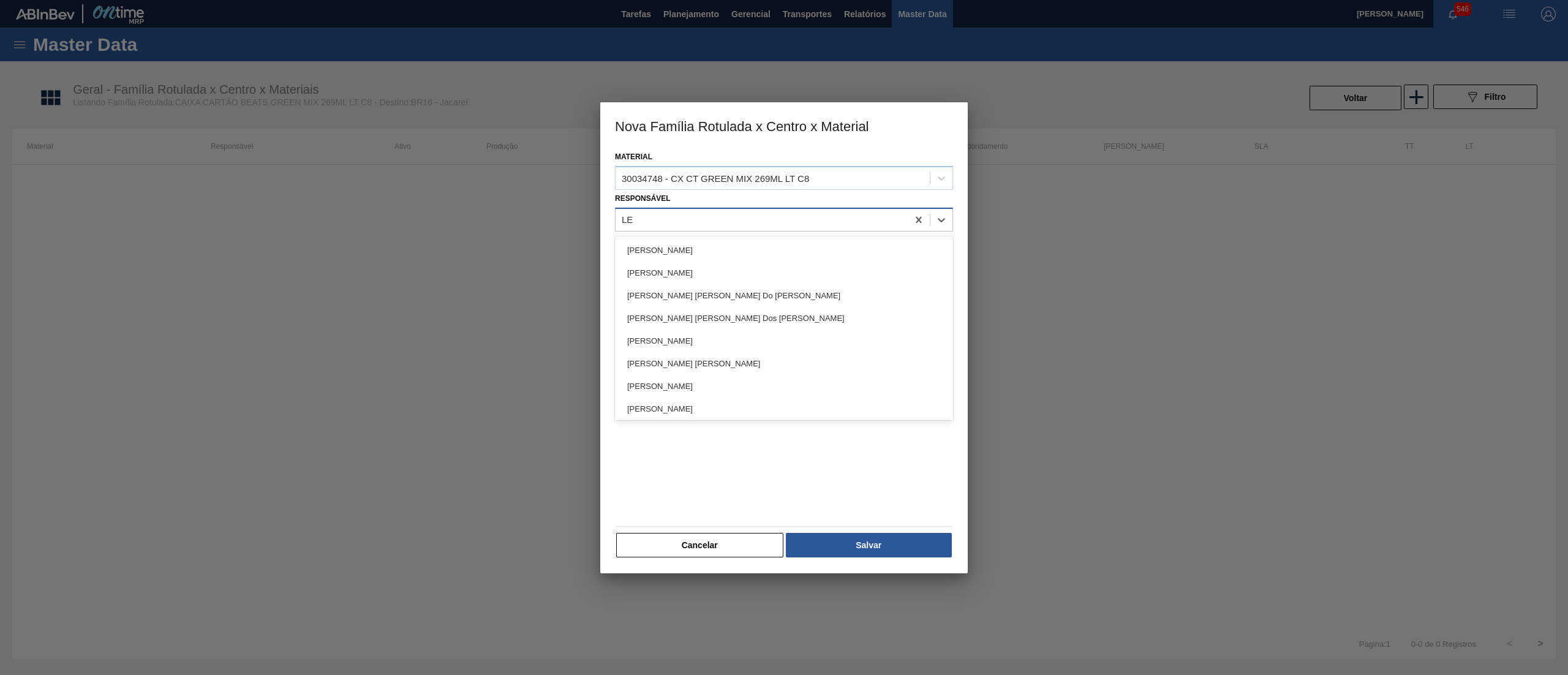
type input "LET"
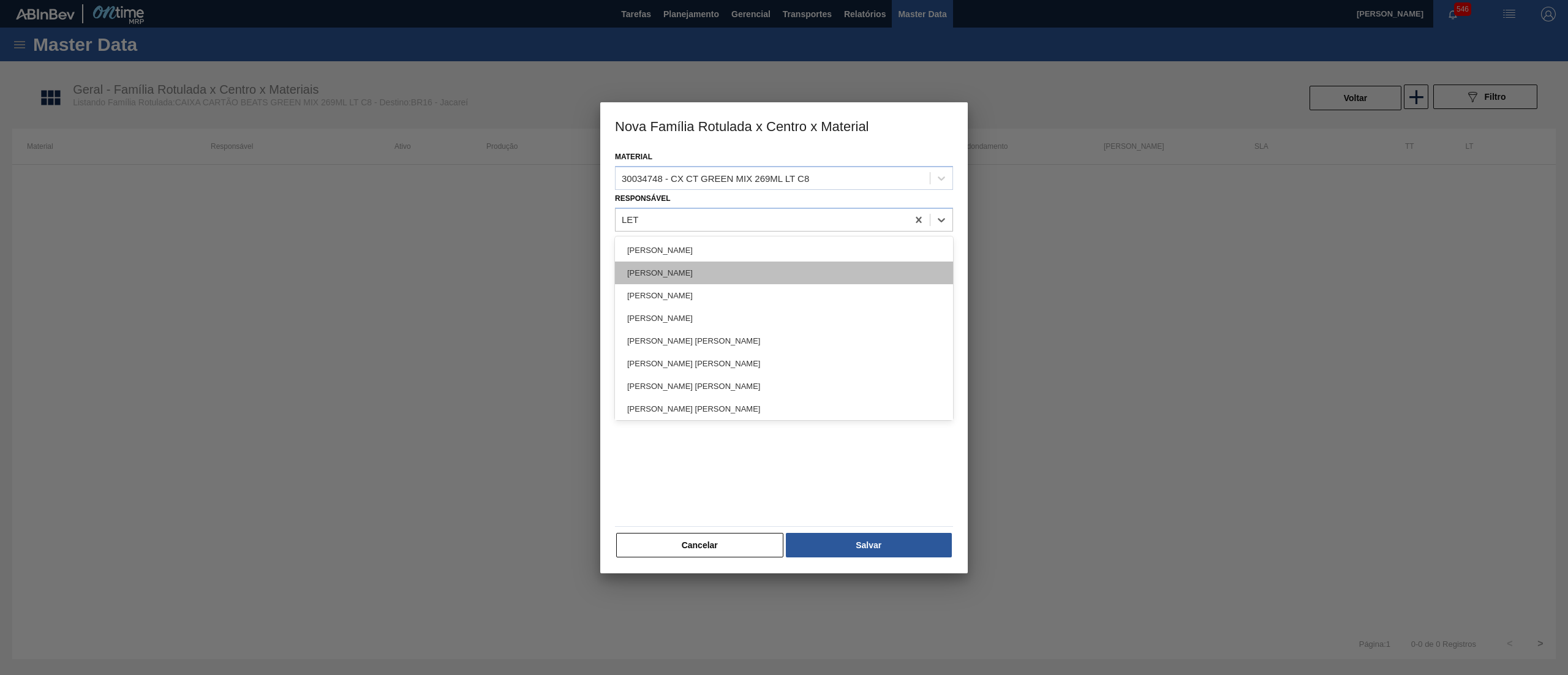
click at [716, 262] on div "[PERSON_NAME]" at bounding box center [783, 273] width 338 height 22
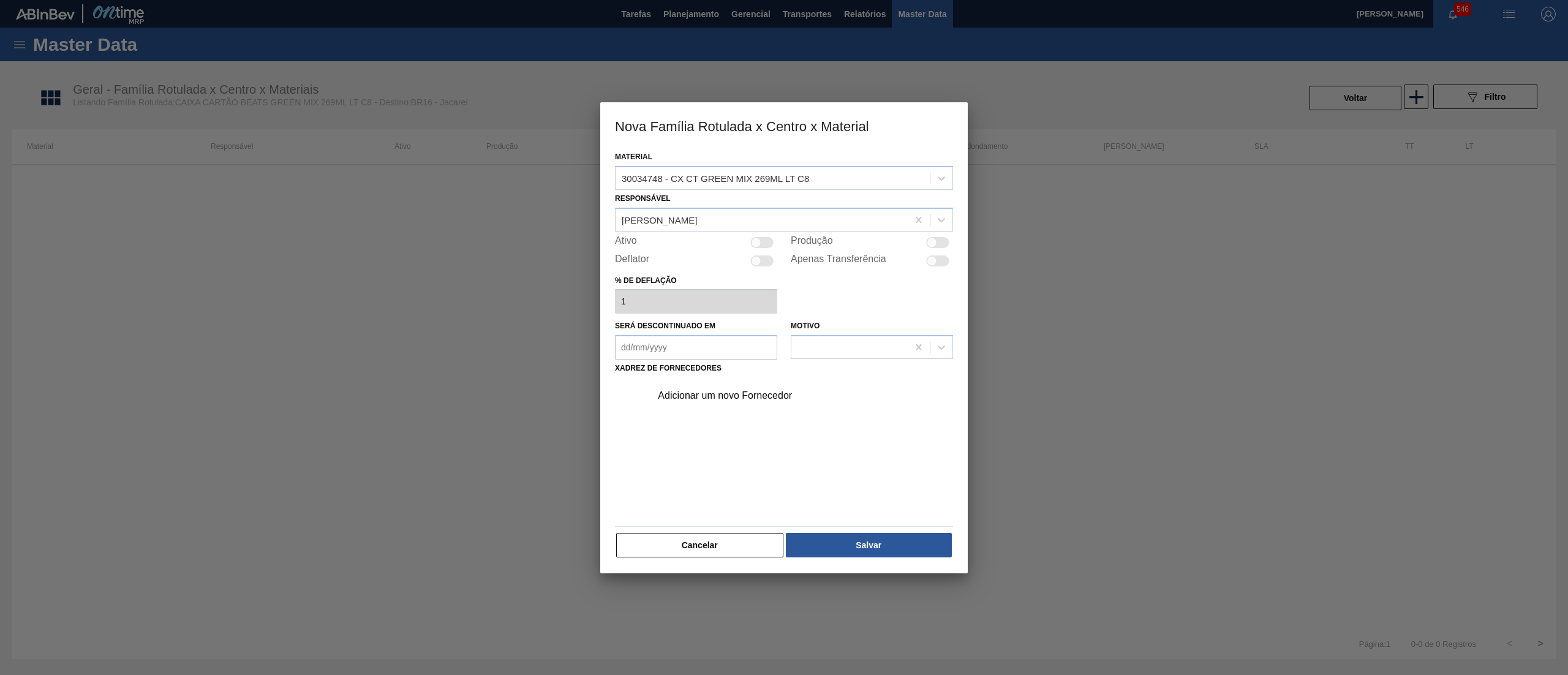
click at [763, 245] on div at bounding box center [762, 242] width 23 height 11
checkbox input "true"
click at [727, 398] on div "Adicionar um novo Fornecedor" at bounding box center [778, 396] width 240 height 11
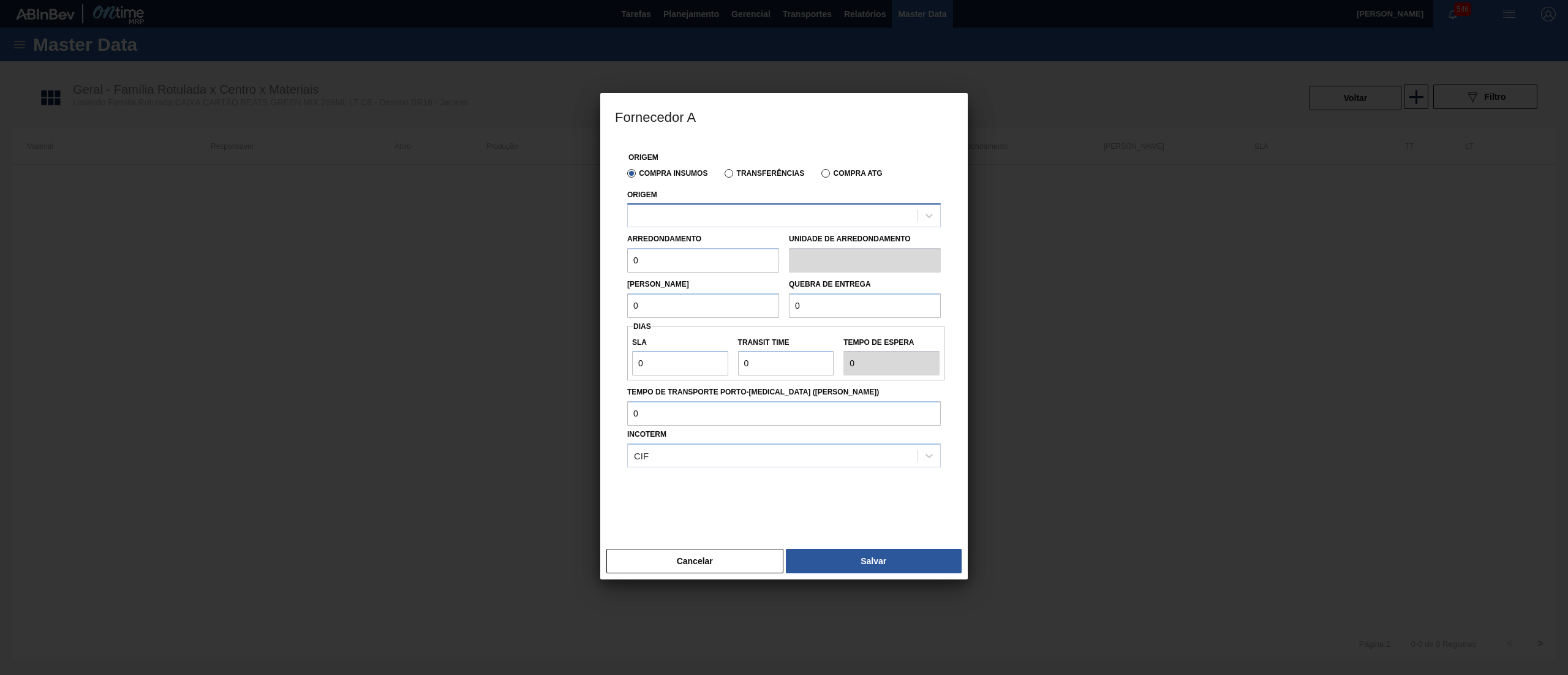
click at [675, 218] on div at bounding box center [773, 215] width 289 height 17
click at [694, 251] on div "280665 - GPI - JUNDIAÍ (SP)" at bounding box center [784, 246] width 313 height 22
drag, startPoint x: 679, startPoint y: 260, endPoint x: 574, endPoint y: 273, distance: 105.8
click at [574, 273] on div "Fornecedor A Origem Compra Insumos Transferências Compra ATG Origem 280665 - GP…" at bounding box center [784, 337] width 1568 height 675
type input "1"
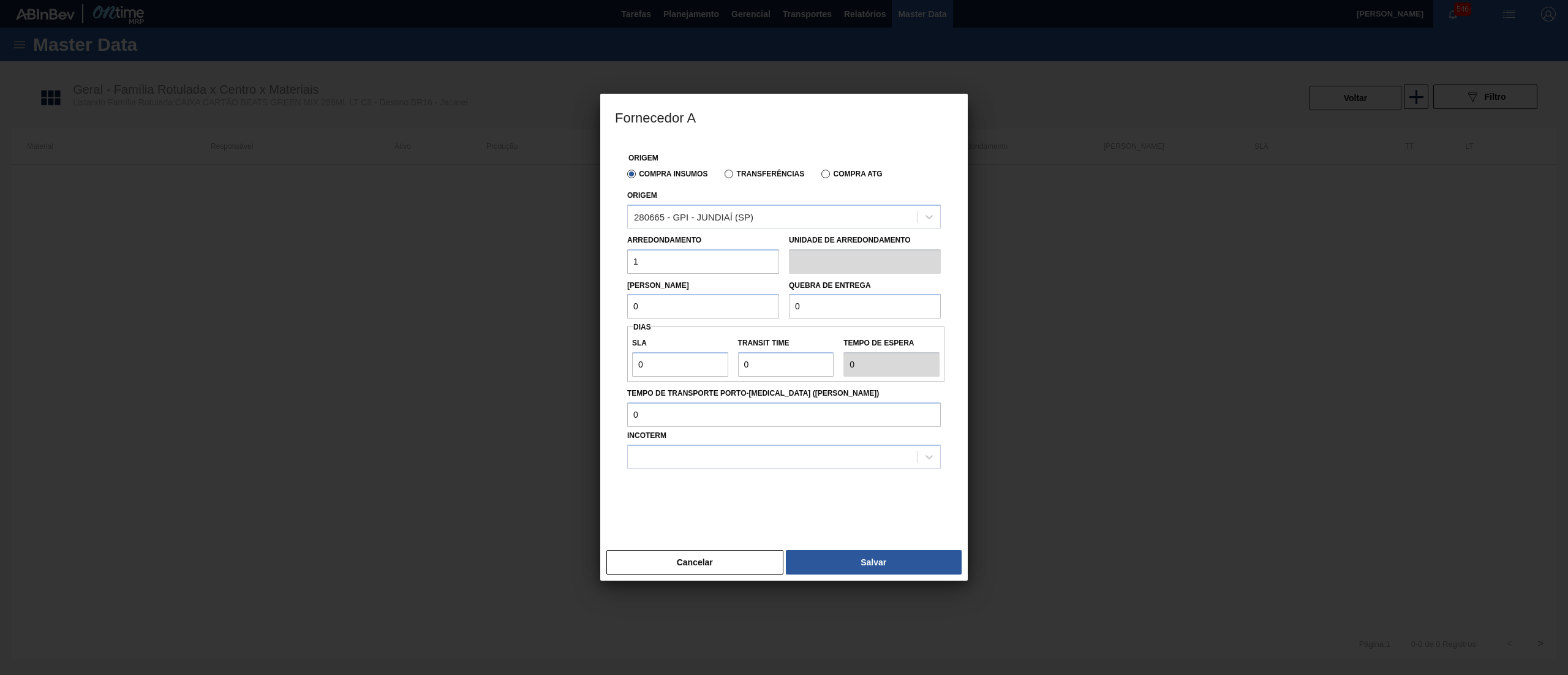
drag, startPoint x: 636, startPoint y: 312, endPoint x: 566, endPoint y: 315, distance: 70.1
click at [567, 315] on div "Fornecedor A Origem Compra Insumos Transferências Compra ATG Origem 280665 - GP…" at bounding box center [784, 337] width 1568 height 675
type input "1"
drag, startPoint x: 809, startPoint y: 311, endPoint x: 662, endPoint y: 331, distance: 148.4
click at [662, 331] on div "Origem Compra Insumos Transferências Compra ATG Origem 280665 - GPI - JUNDIAÍ (…" at bounding box center [783, 335] width 338 height 390
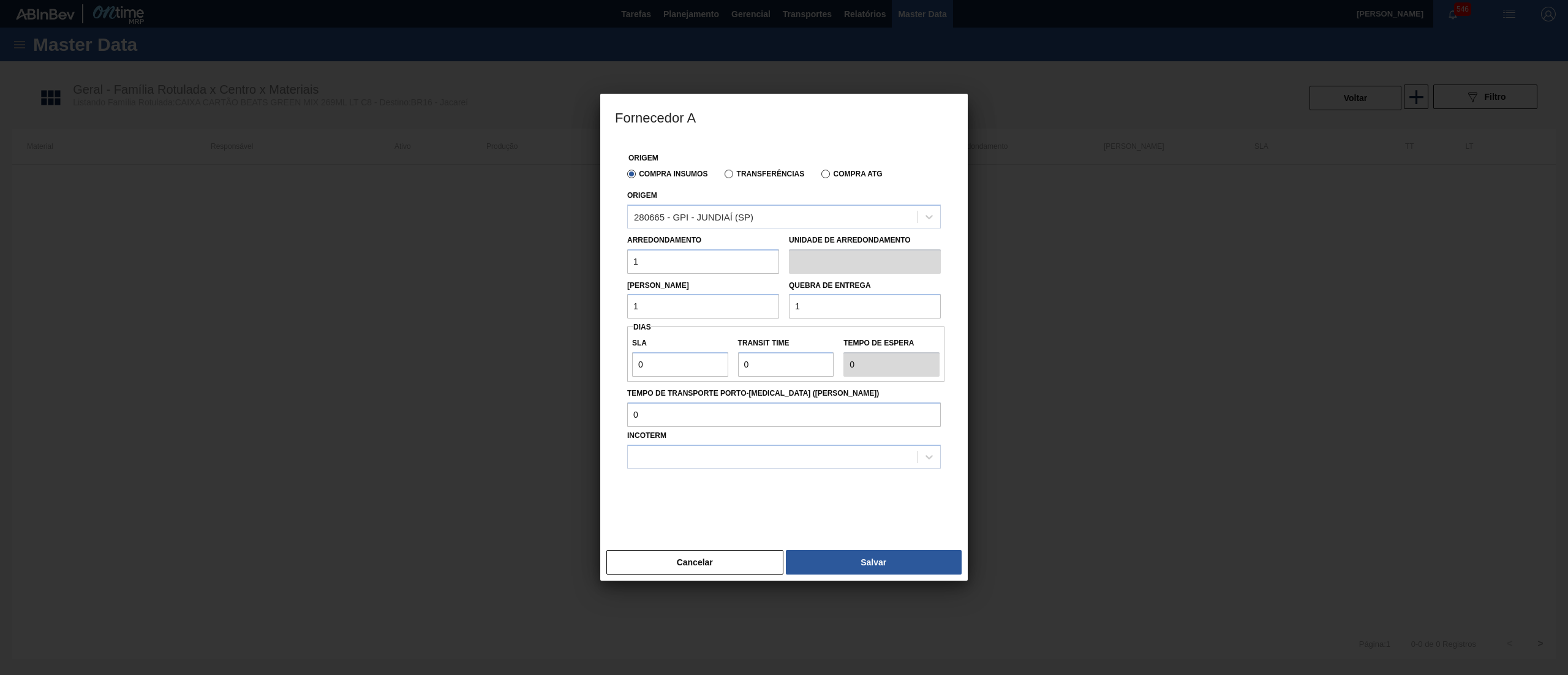
type input "1"
drag, startPoint x: 662, startPoint y: 367, endPoint x: 545, endPoint y: 377, distance: 117.4
click at [545, 377] on div "Fornecedor A Origem Compra Insumos Transferências Compra ATG Origem 280665 - GP…" at bounding box center [784, 337] width 1568 height 675
type input "3"
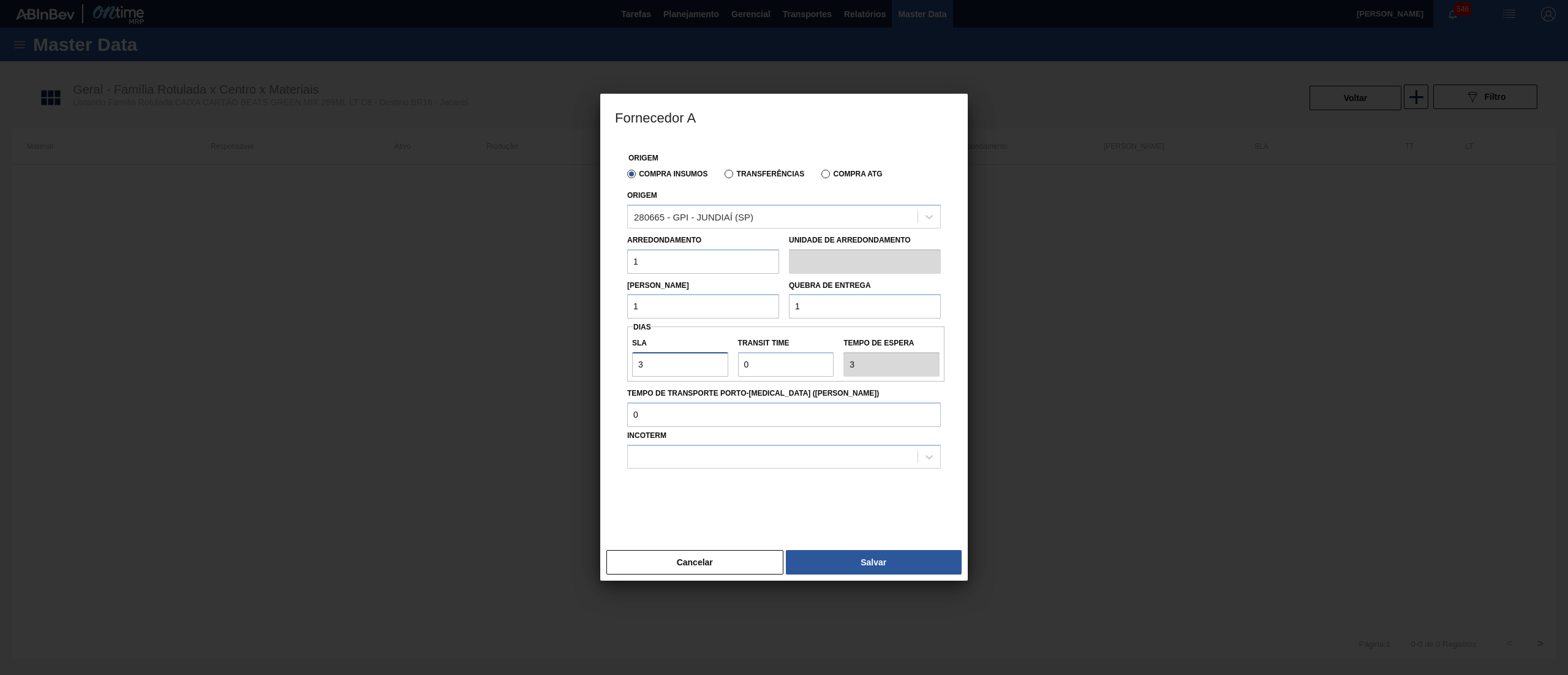
type input "30"
drag, startPoint x: 785, startPoint y: 371, endPoint x: 703, endPoint y: 374, distance: 82.1
click at [703, 374] on div "SLA 30 Transit Time Tempo de espera 30" at bounding box center [786, 354] width 317 height 45
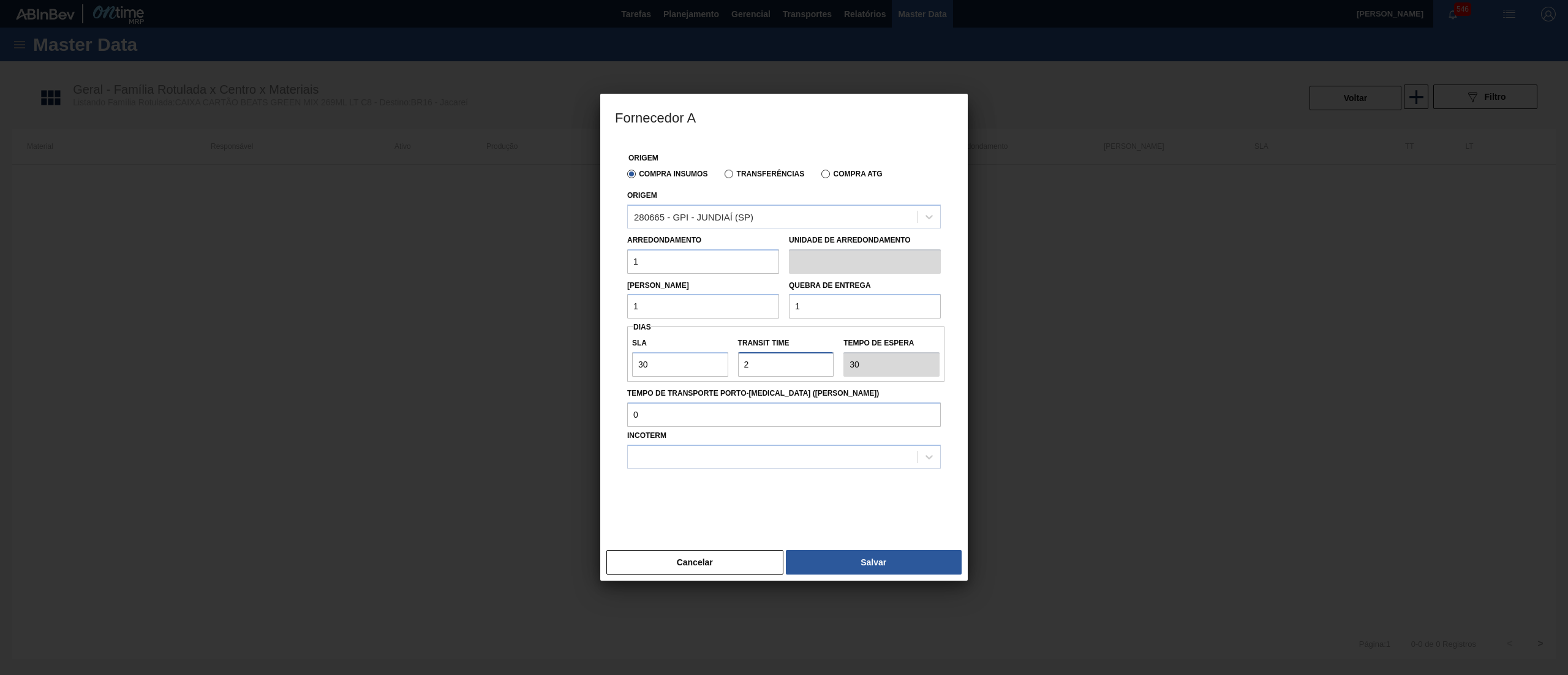
type input "2"
type input "32"
type input "2"
click at [689, 530] on div "Origem Compra Insumos Transferências Compra ATG Origem 280665 - GPI - JUNDIAÍ (…" at bounding box center [784, 342] width 367 height 405
click at [669, 457] on div at bounding box center [773, 456] width 289 height 17
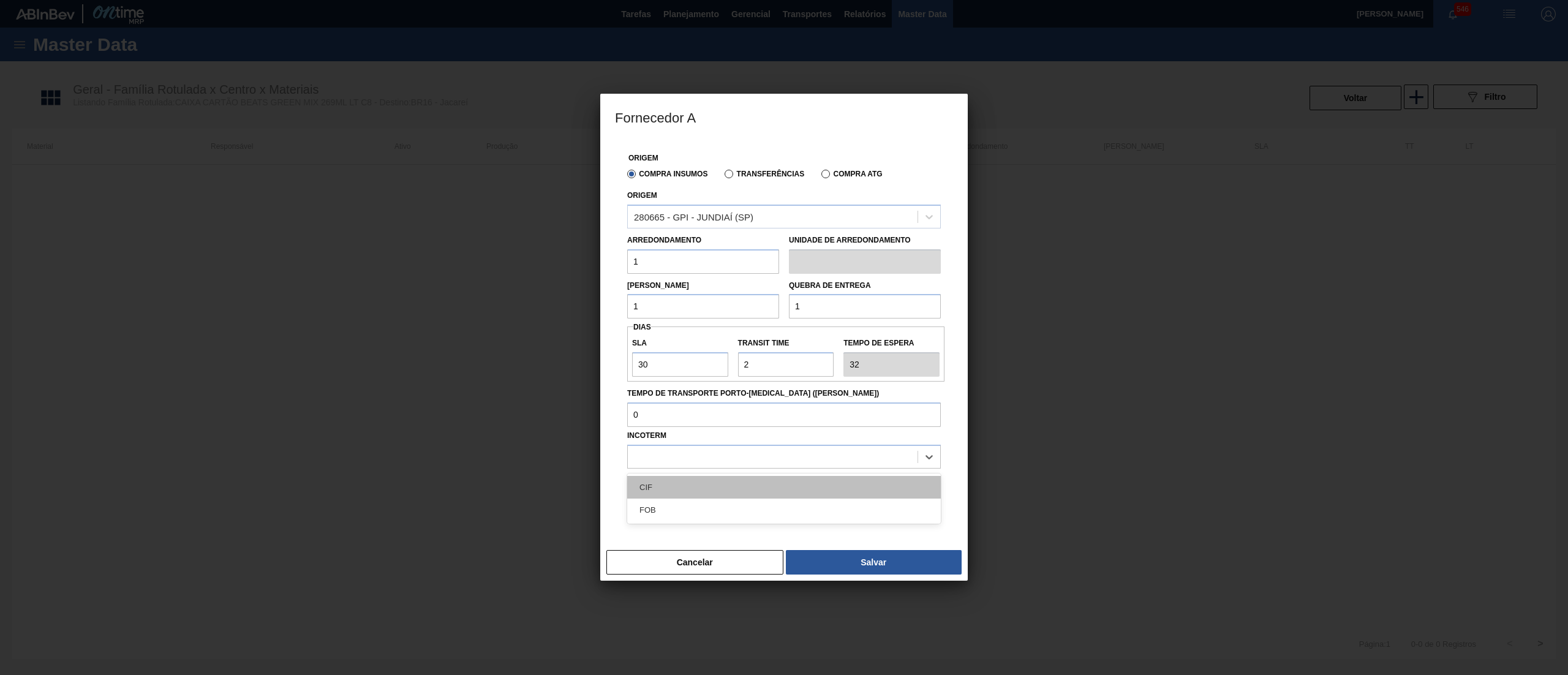
click at [680, 485] on div "CIF" at bounding box center [784, 487] width 313 height 22
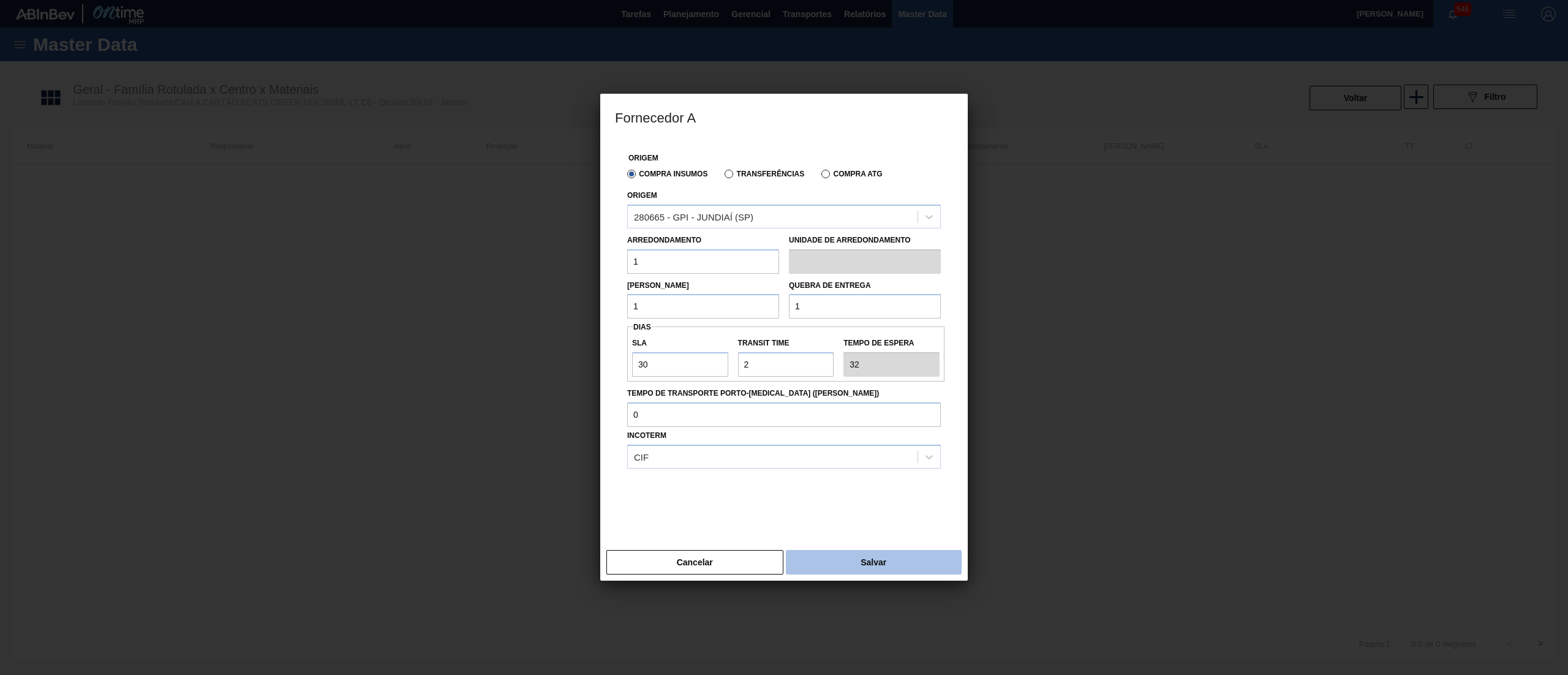
click at [891, 553] on button "Salvar" at bounding box center [873, 562] width 176 height 25
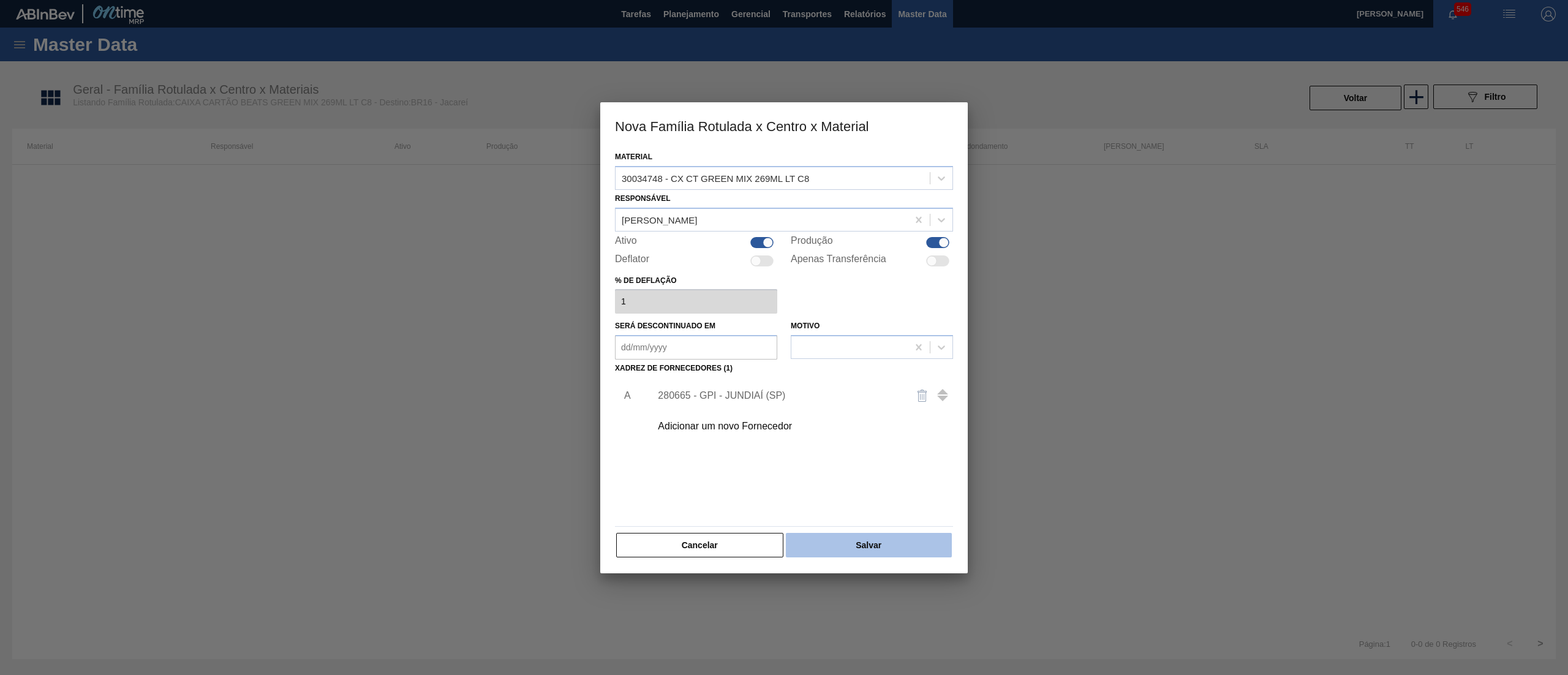
click at [900, 533] on button "Salvar" at bounding box center [868, 545] width 166 height 25
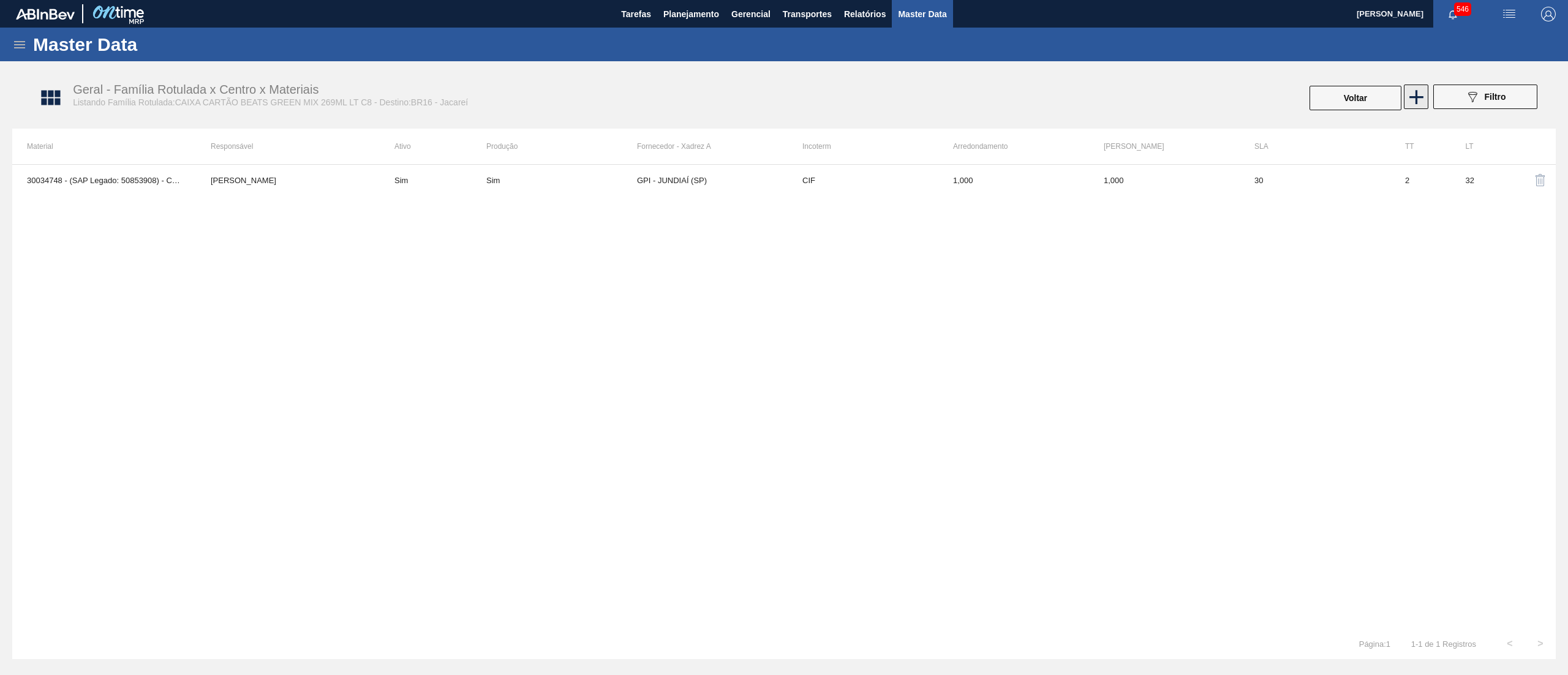
click at [1411, 97] on icon at bounding box center [1416, 97] width 14 height 14
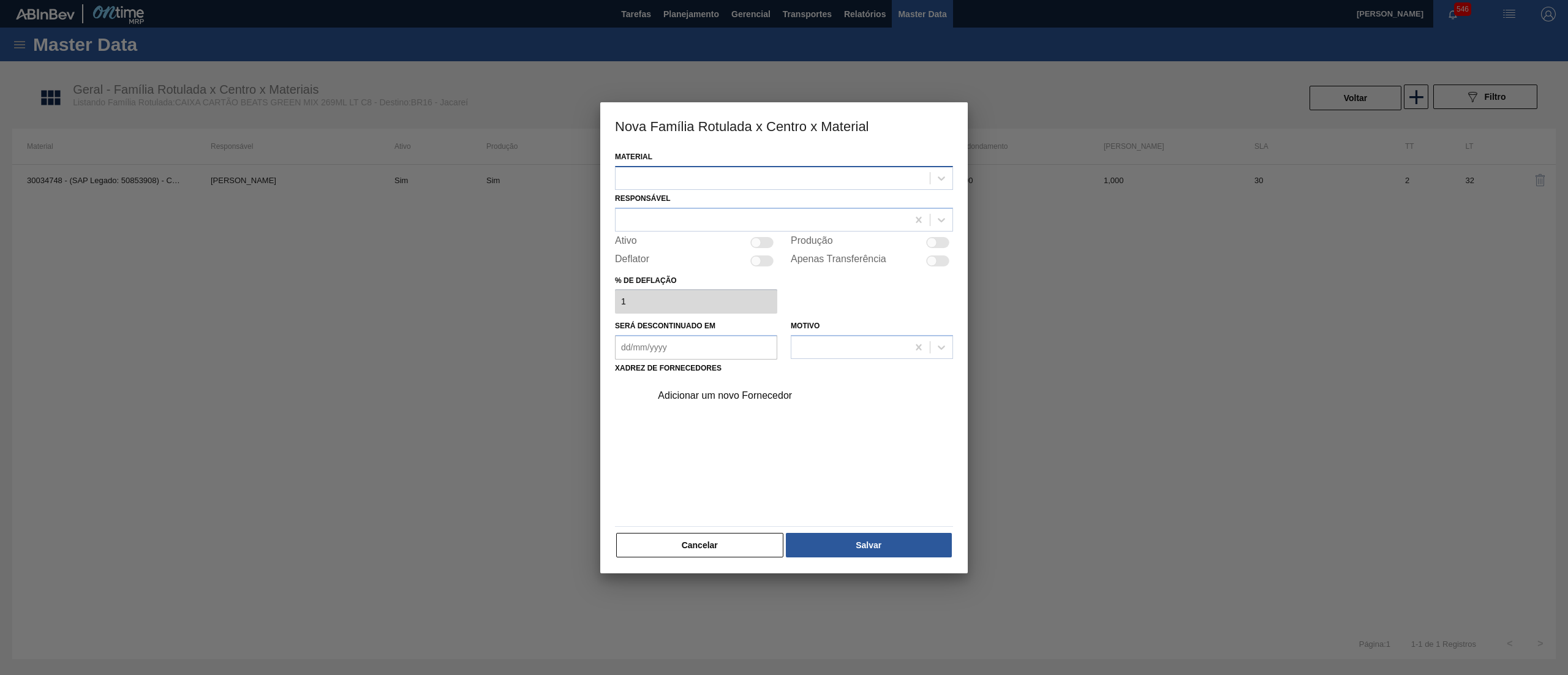
click at [817, 185] on div at bounding box center [772, 178] width 314 height 17
click at [705, 541] on button "Cancelar" at bounding box center [700, 545] width 167 height 25
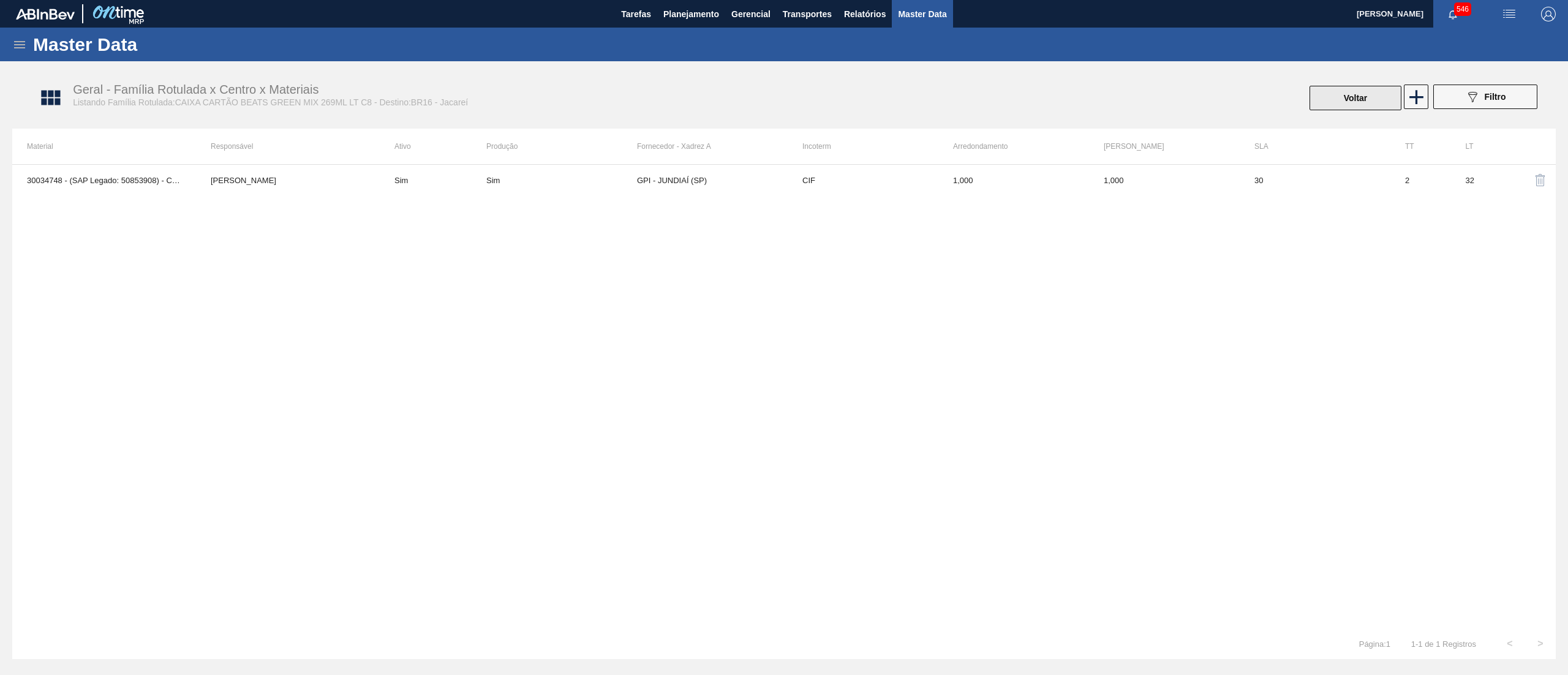
click at [1325, 92] on button "Voltar" at bounding box center [1356, 98] width 92 height 25
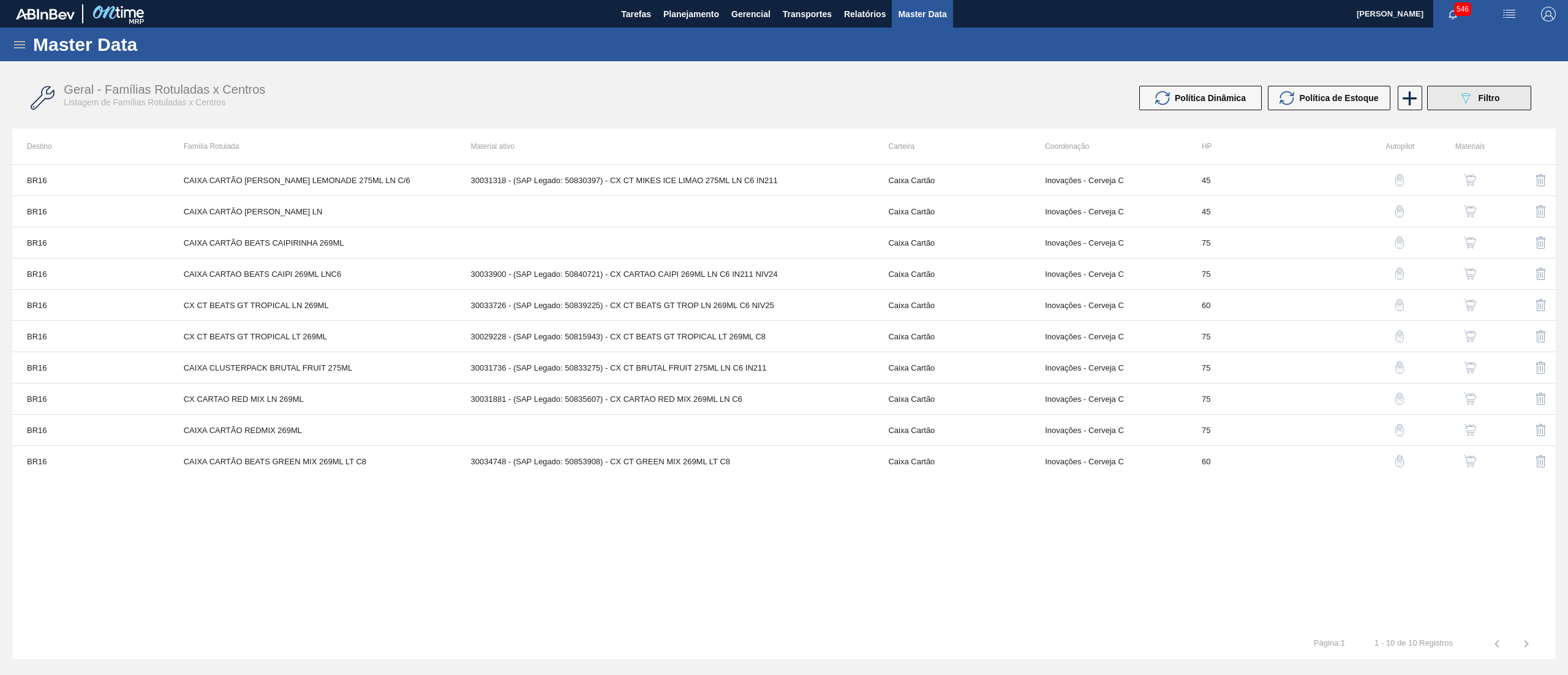
click at [1488, 99] on span "Filtro" at bounding box center [1488, 98] width 21 height 10
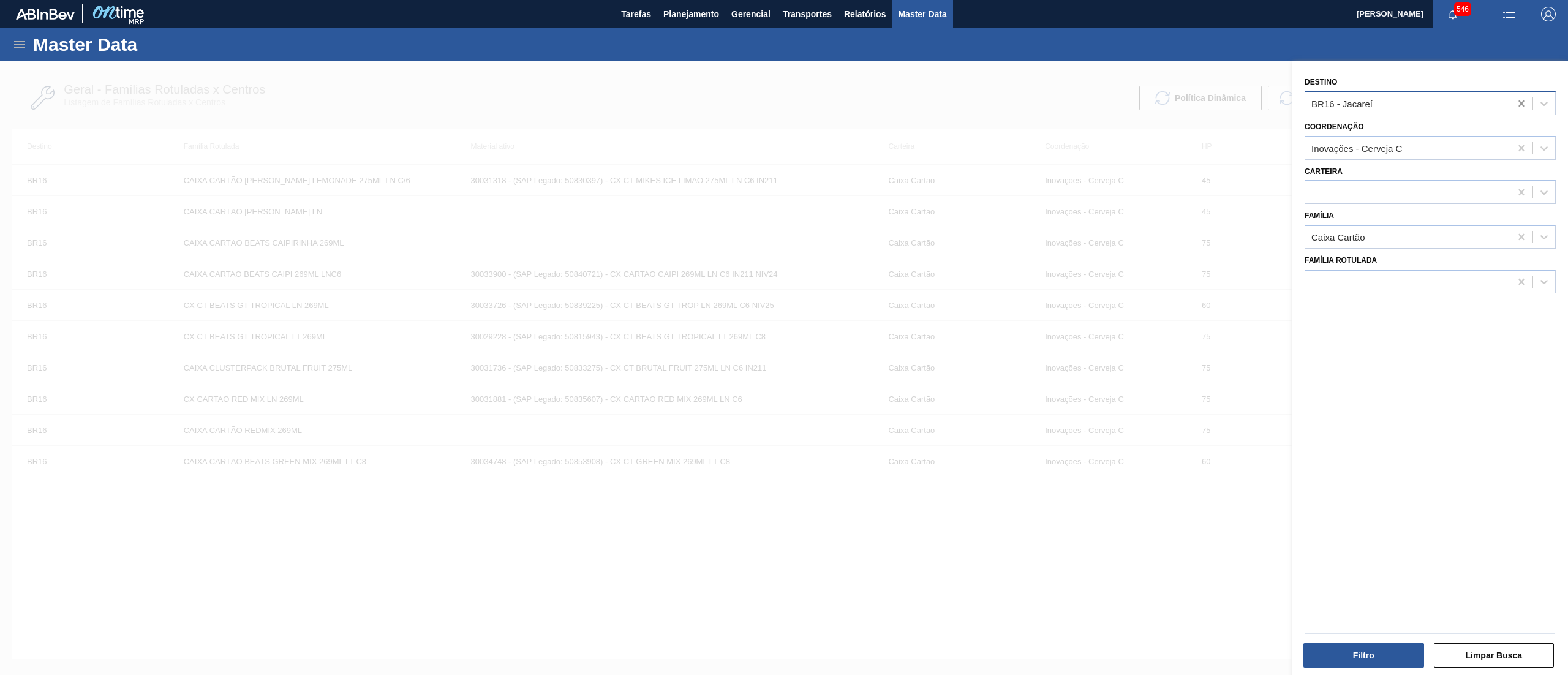
click at [1516, 104] on icon at bounding box center [1521, 103] width 12 height 12
type input "18"
click at [1441, 134] on div "BR18 - [GEOGRAPHIC_DATA]" at bounding box center [1430, 134] width 251 height 22
click at [1364, 639] on div "Filtro Limpar Busca" at bounding box center [1429, 654] width 260 height 30
click at [1369, 656] on button "Filtro" at bounding box center [1364, 655] width 121 height 25
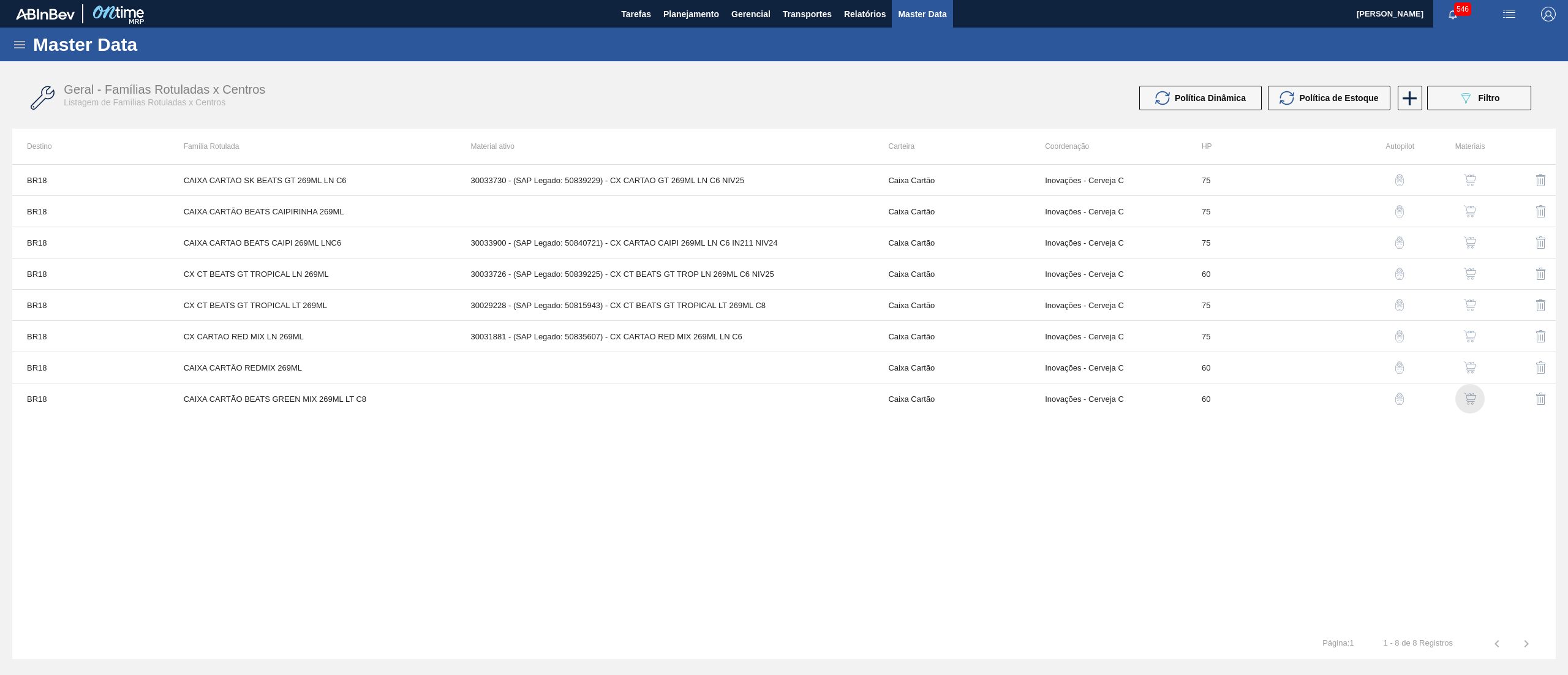
click at [1469, 401] on img "button" at bounding box center [1469, 398] width 12 height 12
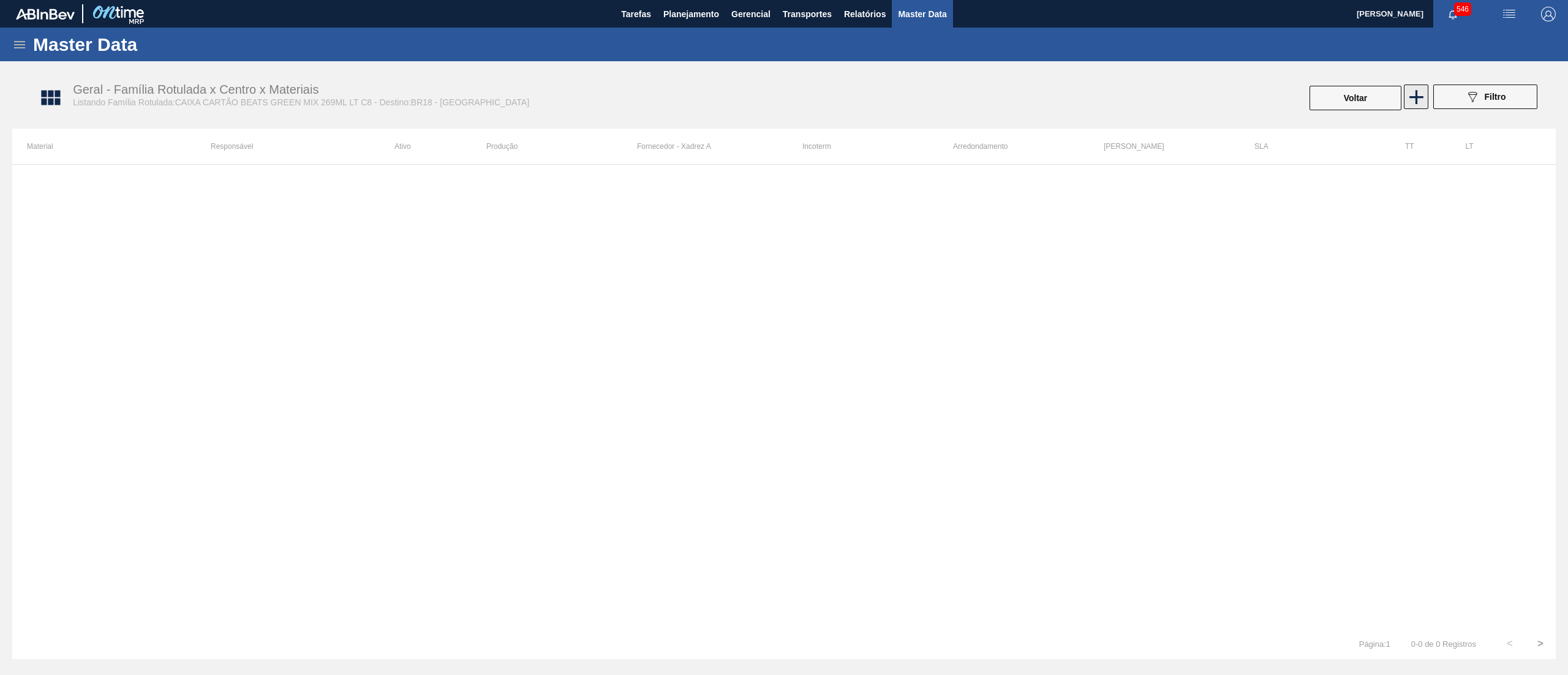
click at [1423, 91] on icon at bounding box center [1416, 97] width 24 height 24
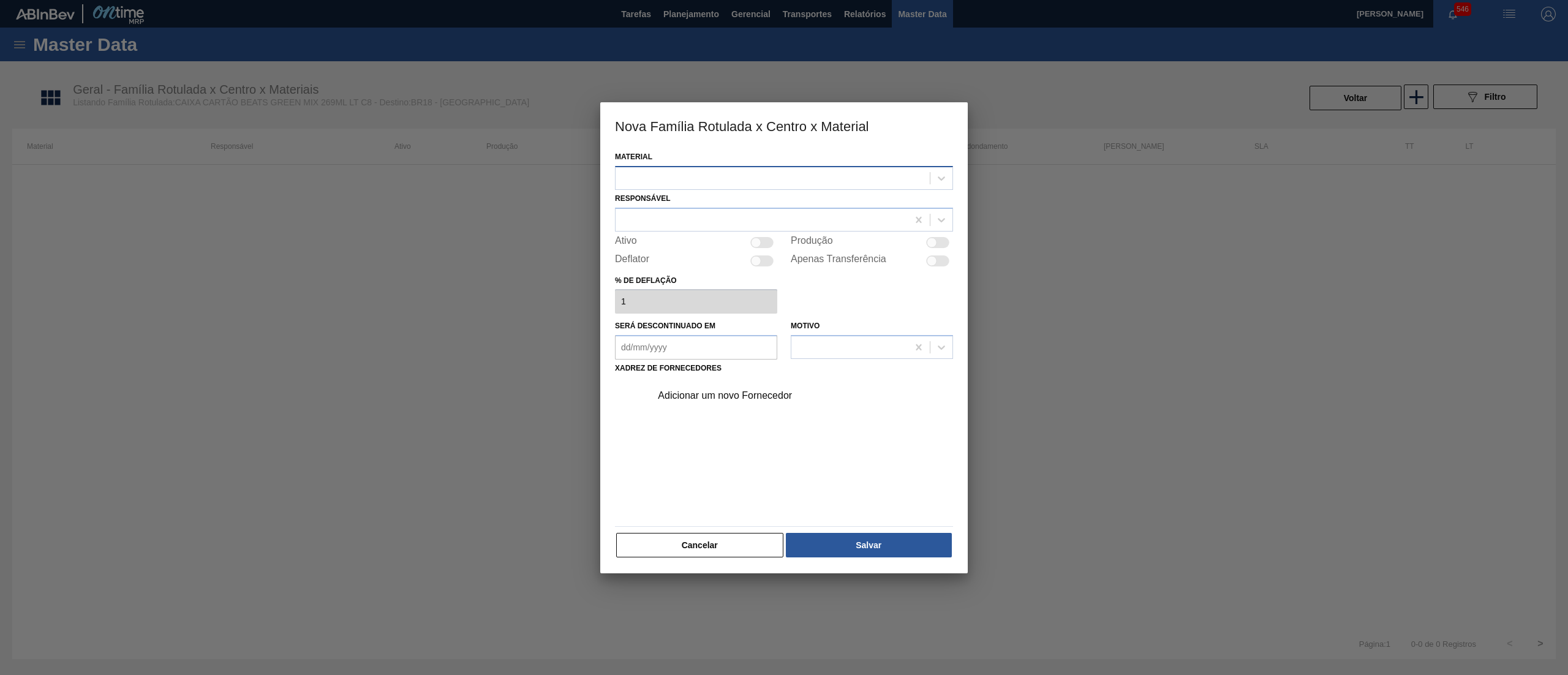
click at [762, 180] on div at bounding box center [772, 178] width 314 height 17
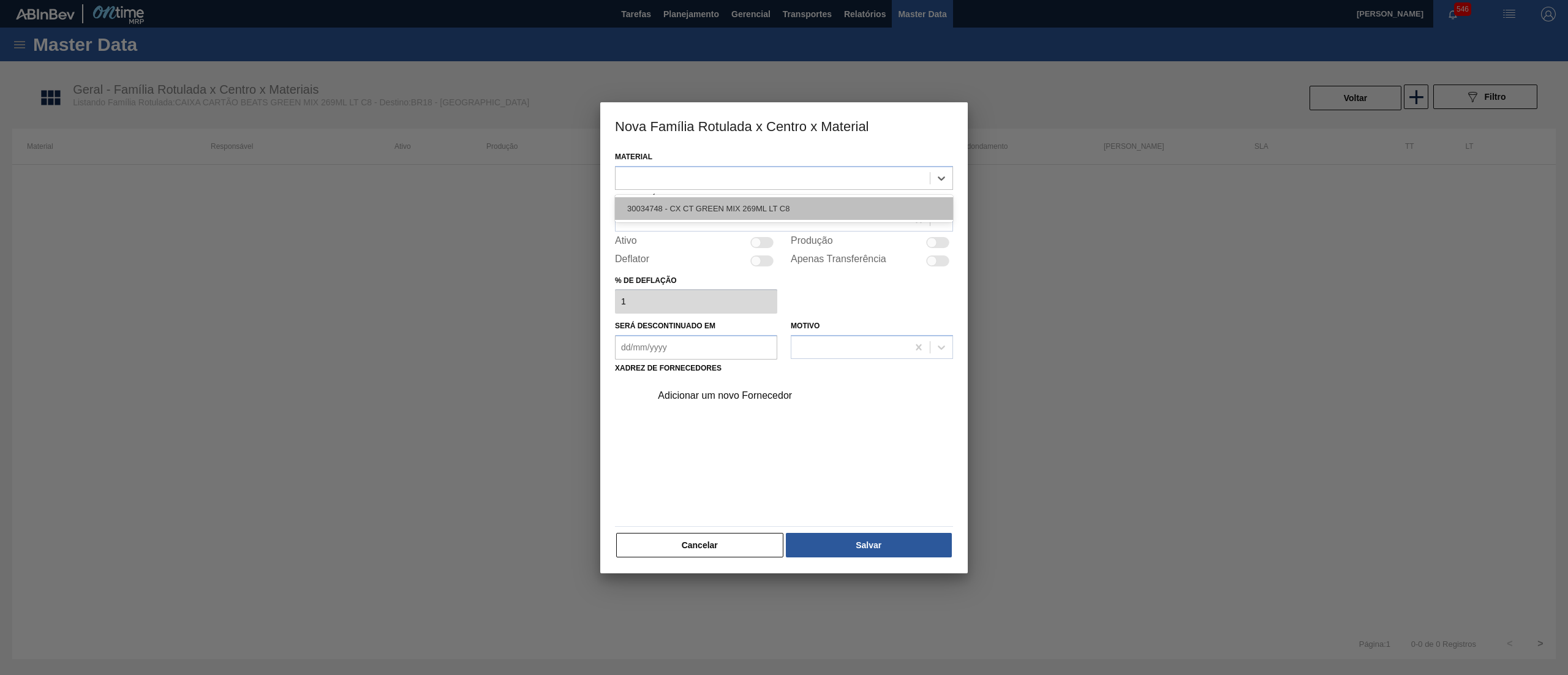
click at [753, 204] on div "30034748 - CX CT GREEN MIX 269ML LT C8" at bounding box center [783, 208] width 338 height 22
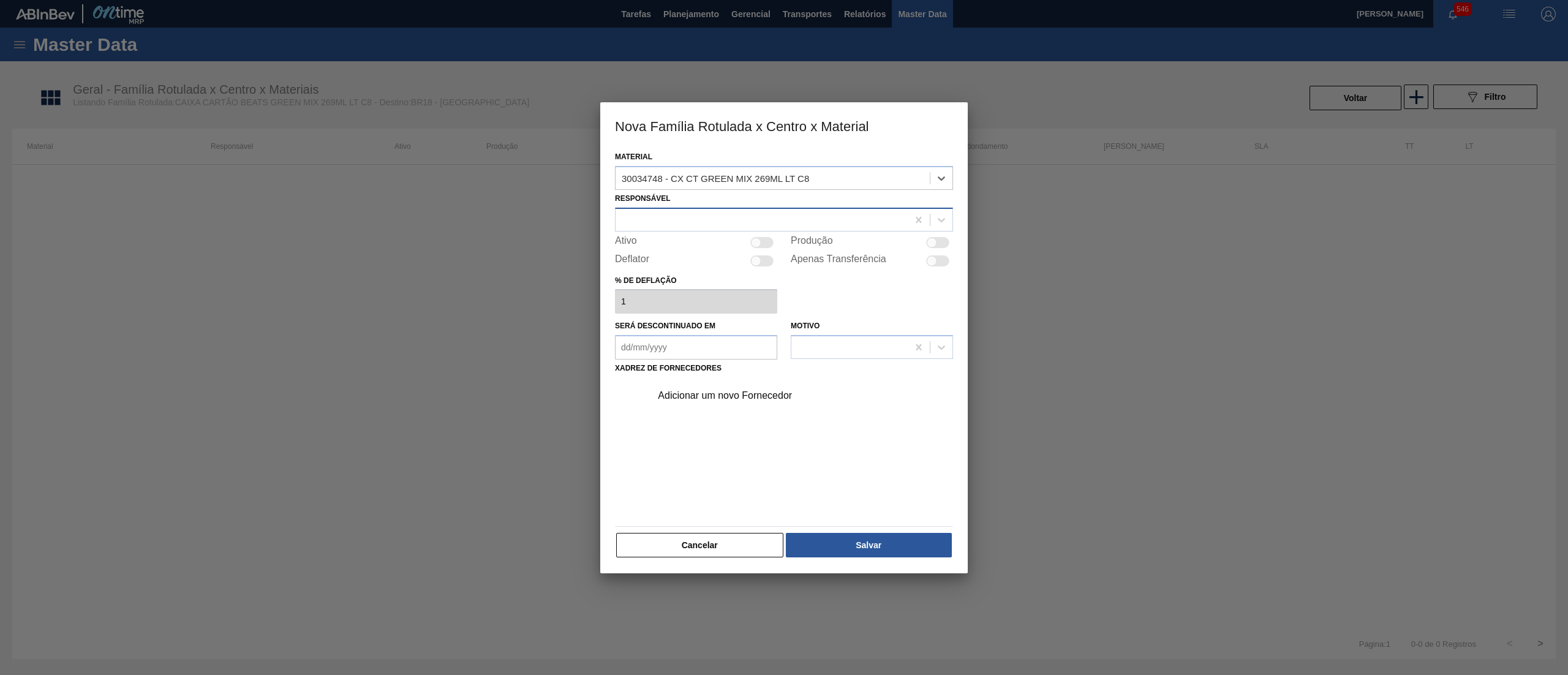
click at [729, 222] on div at bounding box center [761, 219] width 292 height 17
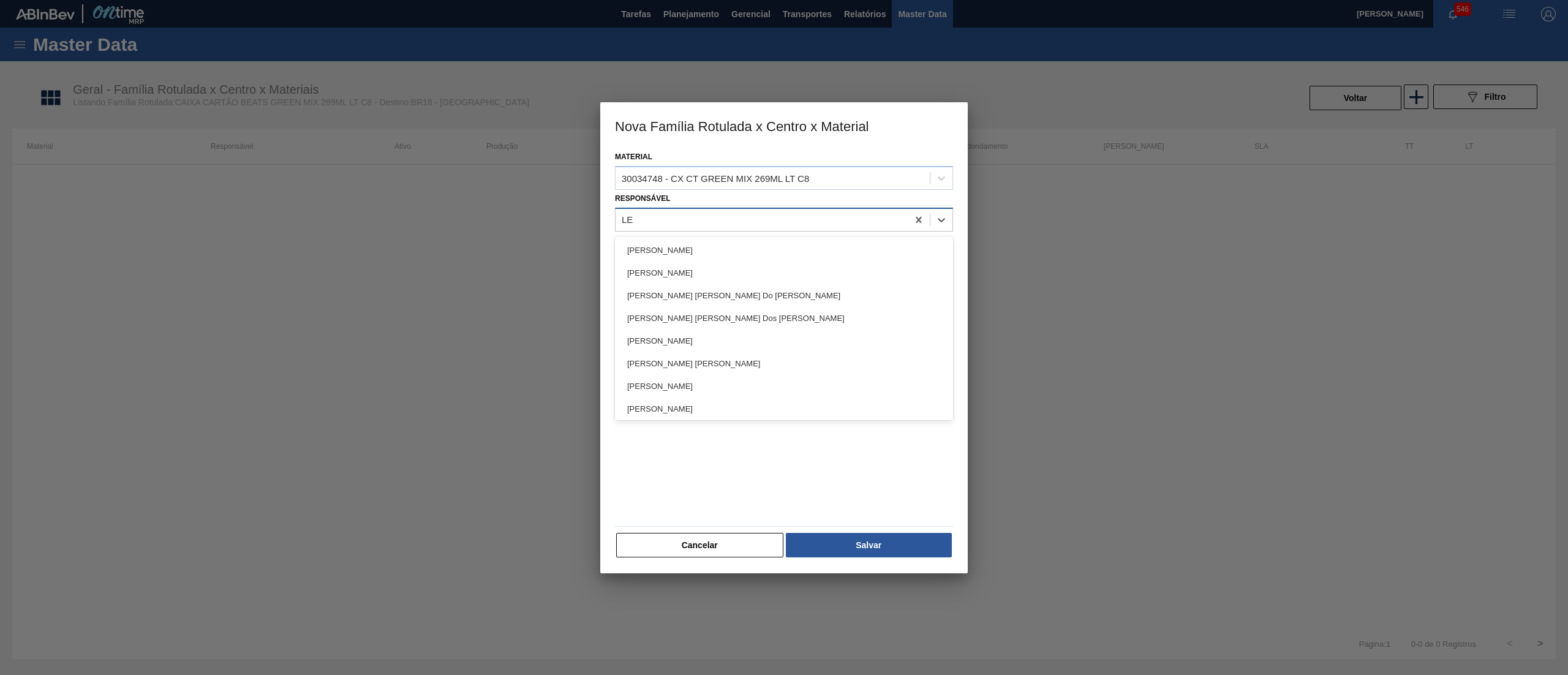
type input "LET"
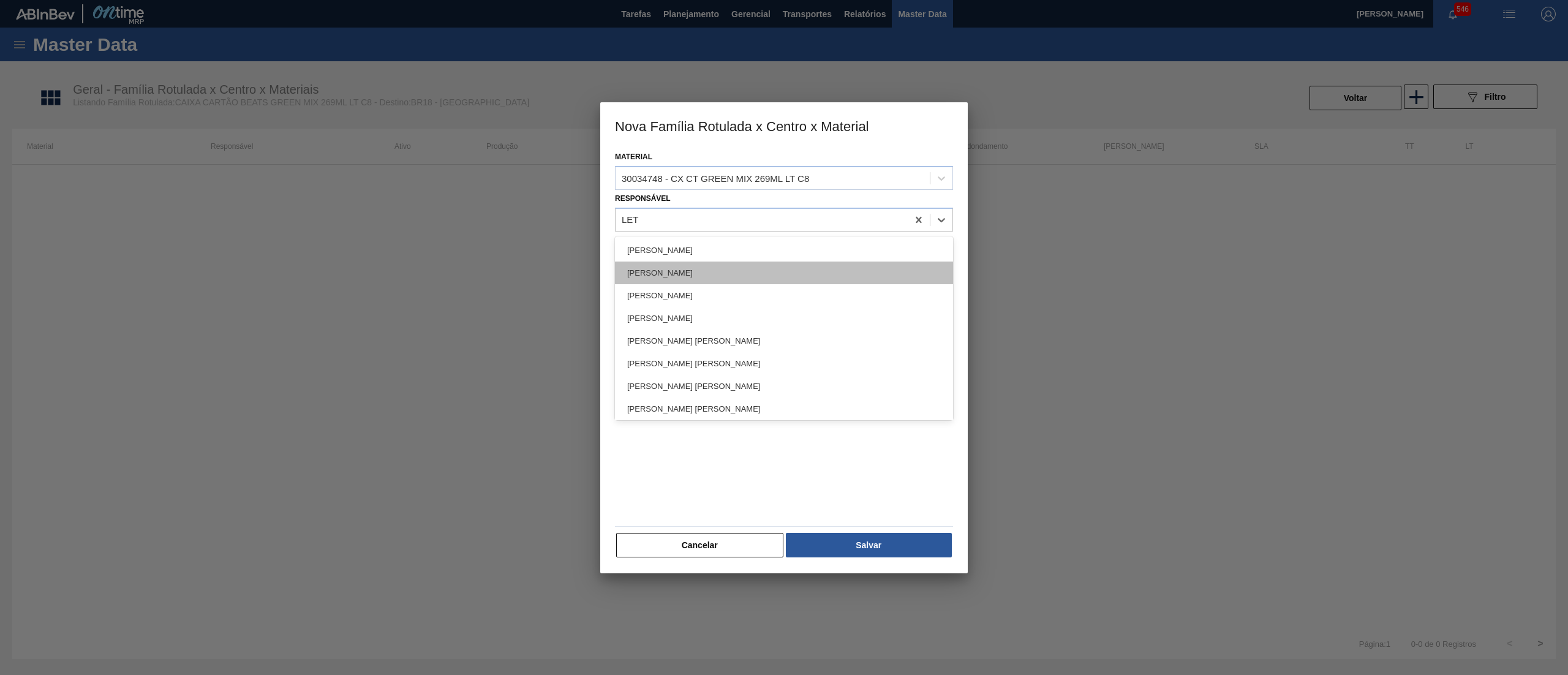
click at [719, 265] on div "[PERSON_NAME]" at bounding box center [783, 273] width 338 height 22
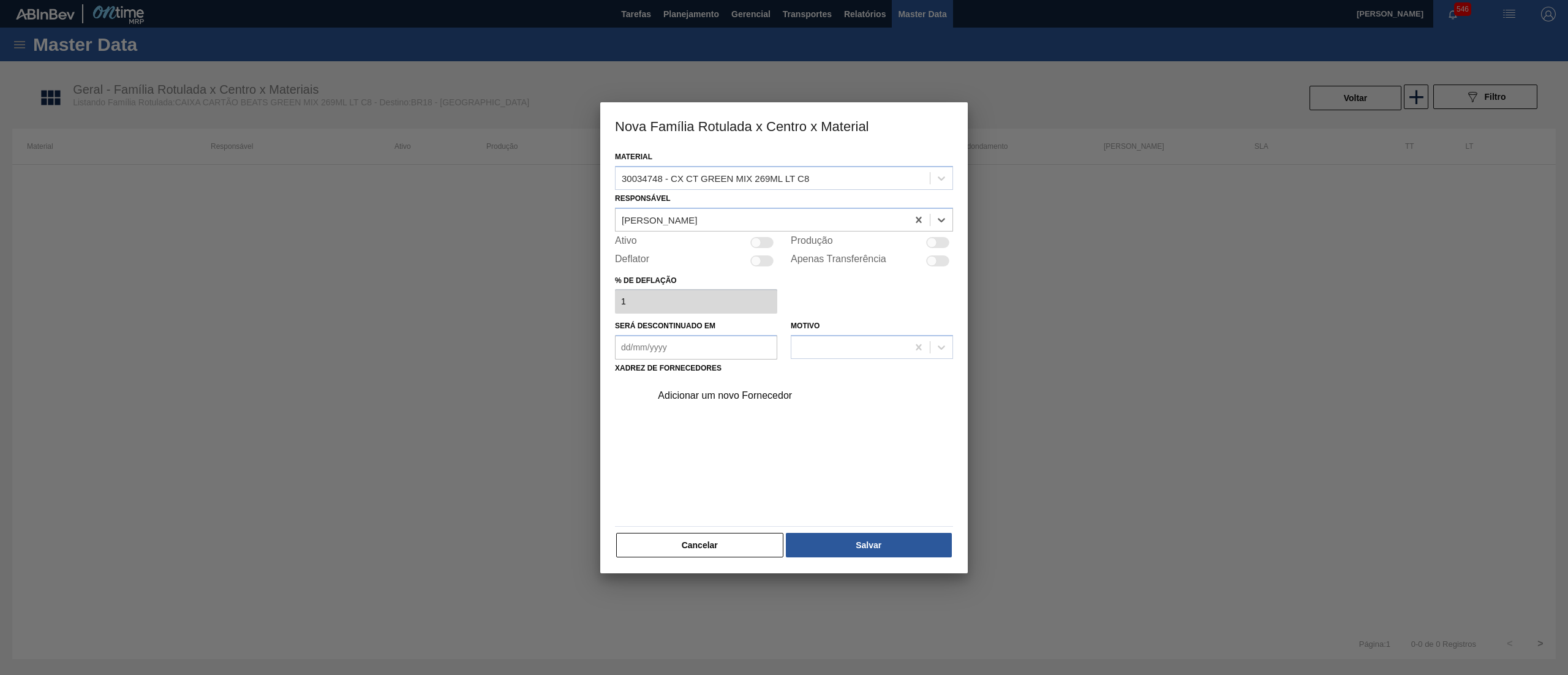
click at [753, 238] on div at bounding box center [755, 242] width 10 height 10
checkbox input "true"
click at [720, 398] on div "Adicionar um novo Fornecedor" at bounding box center [778, 396] width 240 height 11
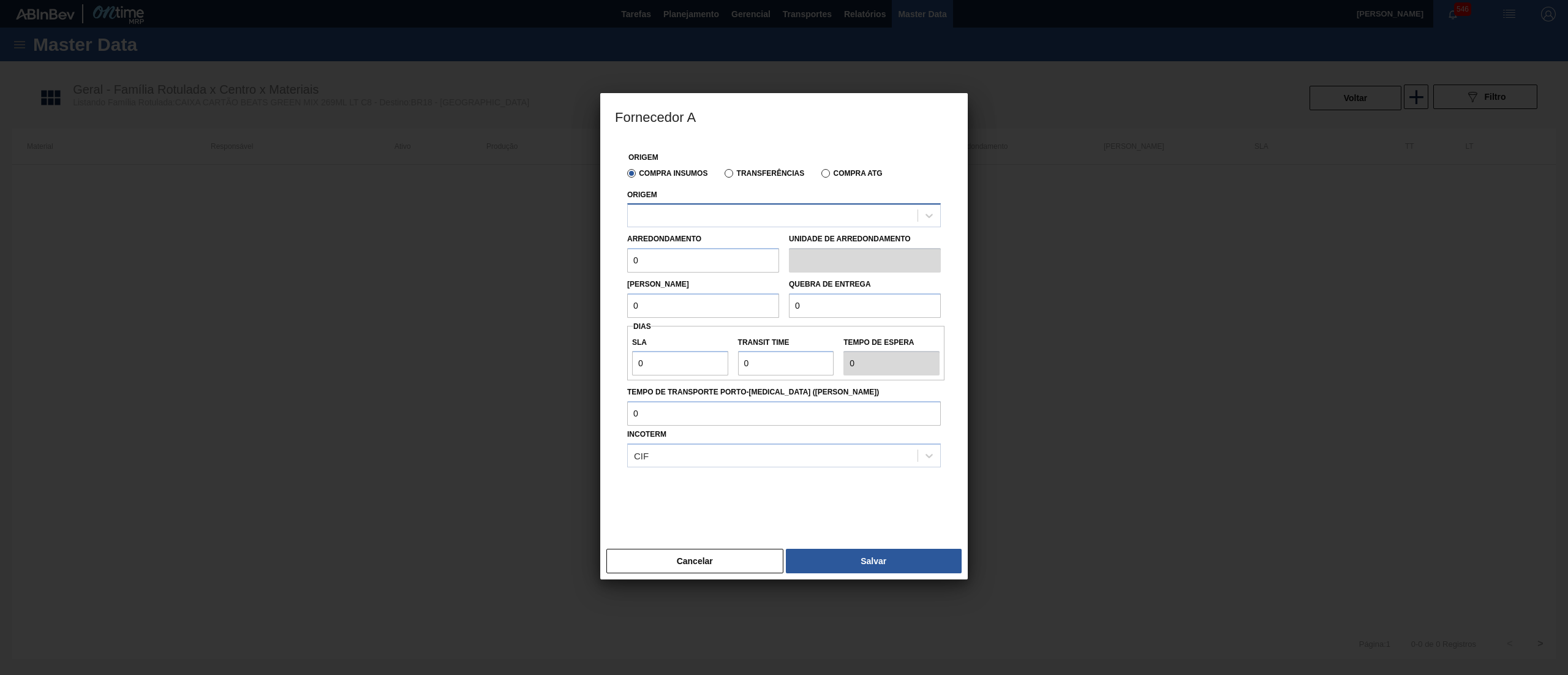
click at [740, 213] on div at bounding box center [773, 215] width 289 height 17
click at [732, 238] on div "280665 - GPI - JUNDIAÍ (SP)" at bounding box center [784, 246] width 313 height 22
drag, startPoint x: 660, startPoint y: 262, endPoint x: 596, endPoint y: 263, distance: 64.0
click at [596, 263] on div "Fornecedor A Origem Compra Insumos Transferências Compra ATG Origem 280665 - GP…" at bounding box center [784, 337] width 1568 height 675
type input "1"
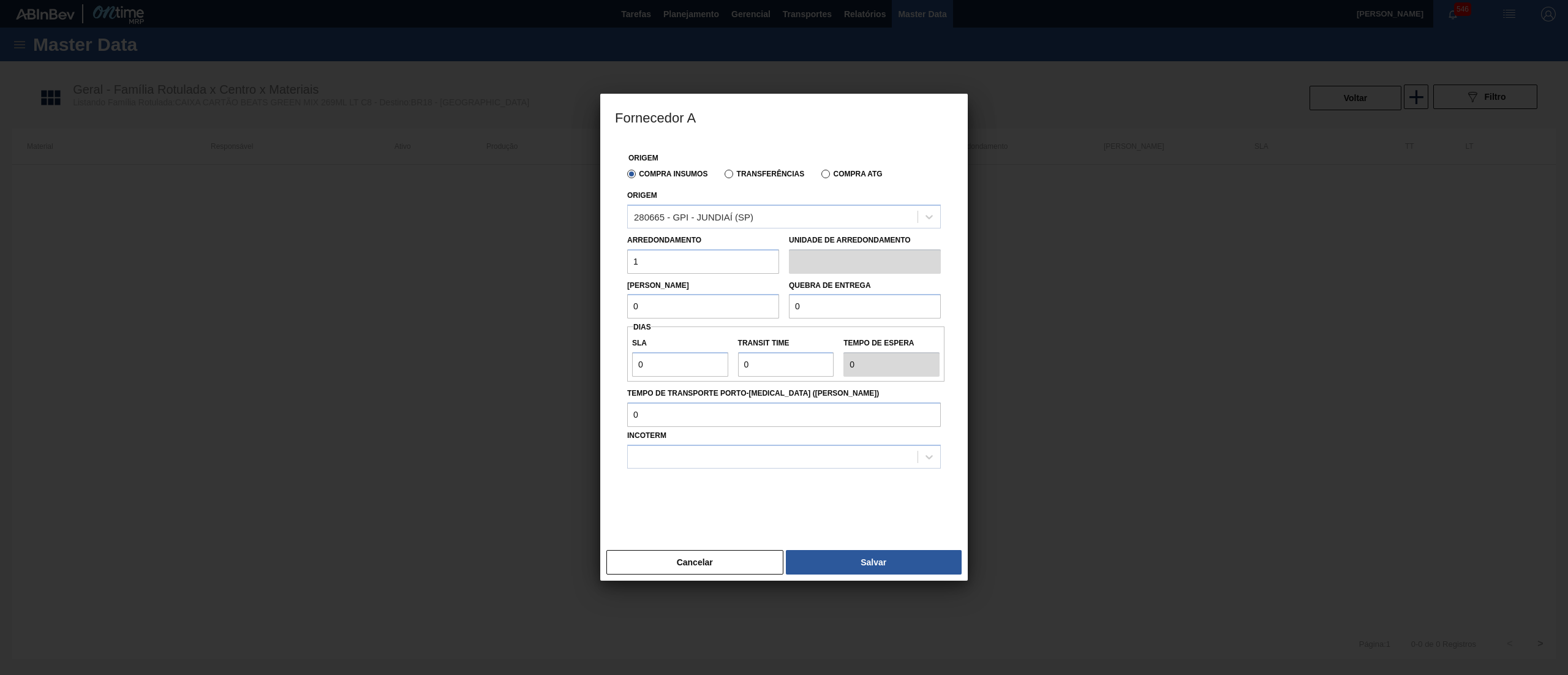
drag, startPoint x: 617, startPoint y: 304, endPoint x: 562, endPoint y: 297, distance: 55.4
click at [562, 297] on div "Fornecedor A Origem Compra Insumos Transferências Compra ATG Origem 280665 - GP…" at bounding box center [784, 337] width 1568 height 675
type input "1"
drag, startPoint x: 846, startPoint y: 305, endPoint x: 718, endPoint y: 303, distance: 128.0
click at [718, 303] on div "Lote Mínimo 1 Quebra de entrega 0" at bounding box center [784, 296] width 324 height 45
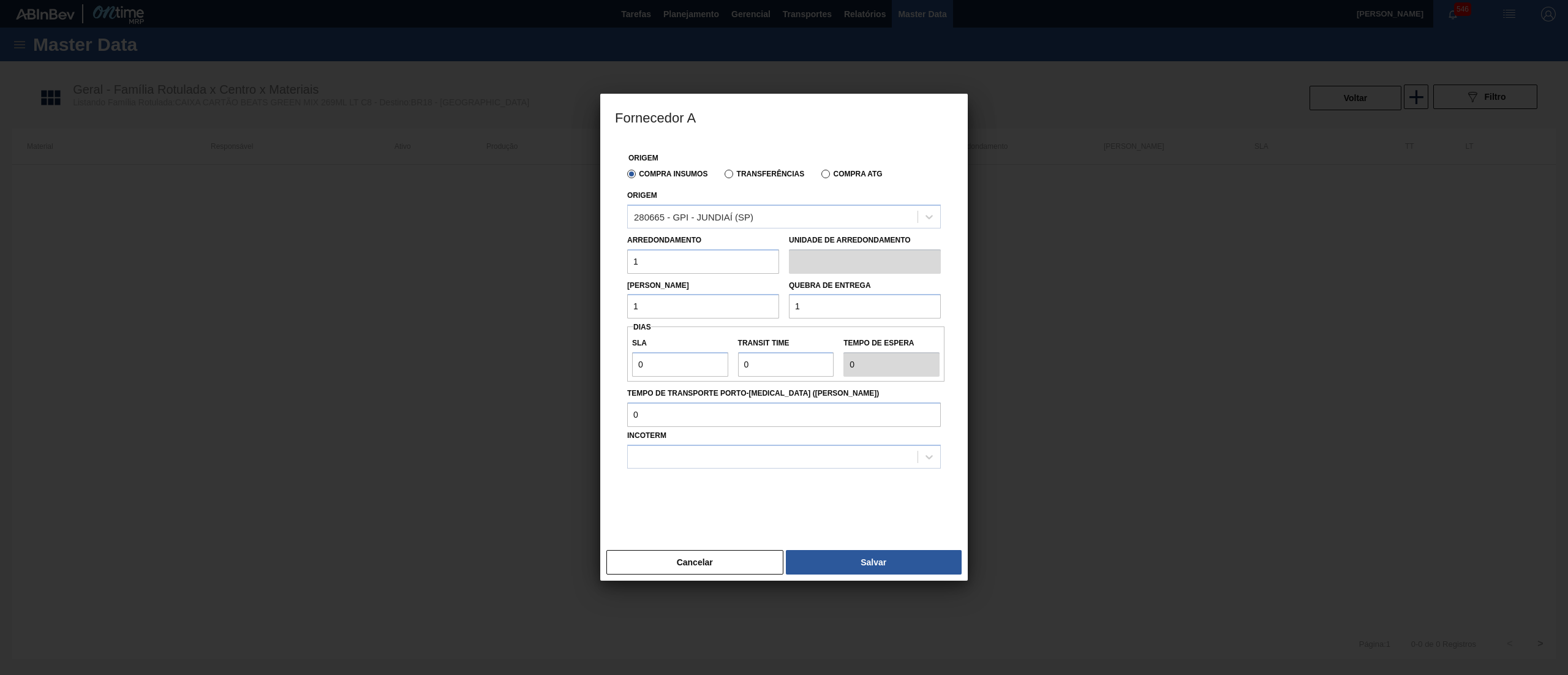
type input "1"
drag, startPoint x: 682, startPoint y: 363, endPoint x: 594, endPoint y: 367, distance: 88.1
click at [594, 367] on div "Fornecedor A Origem Compra Insumos Transferências Compra ATG Origem 280665 - GP…" at bounding box center [784, 337] width 1568 height 675
type input "3"
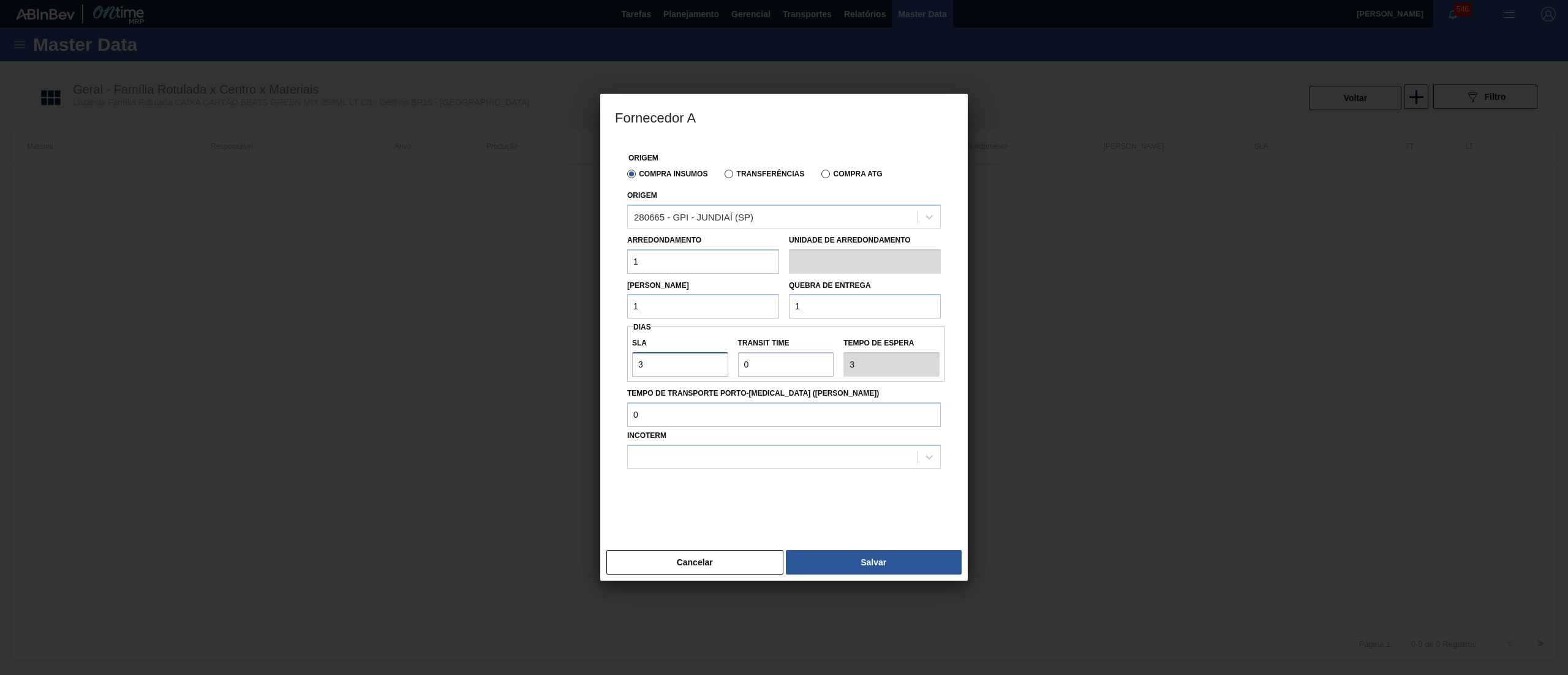
type input "30"
drag, startPoint x: 734, startPoint y: 361, endPoint x: 676, endPoint y: 364, distance: 58.1
click at [676, 364] on div "SLA 30 Transit Time Tempo de espera 30" at bounding box center [786, 354] width 317 height 45
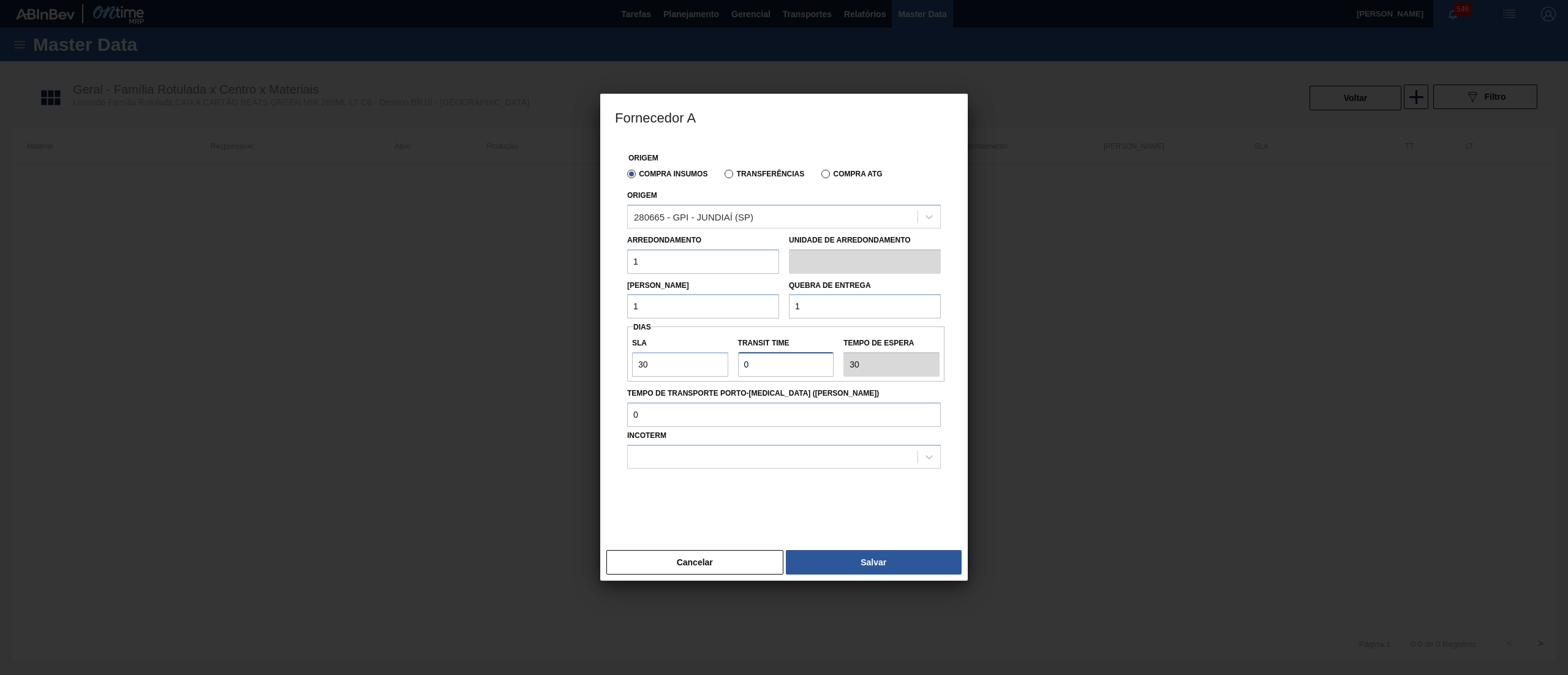
type input "5"
type input "35"
type input "5"
click at [708, 451] on div at bounding box center [773, 456] width 289 height 17
click at [696, 503] on div "FOB" at bounding box center [784, 510] width 313 height 22
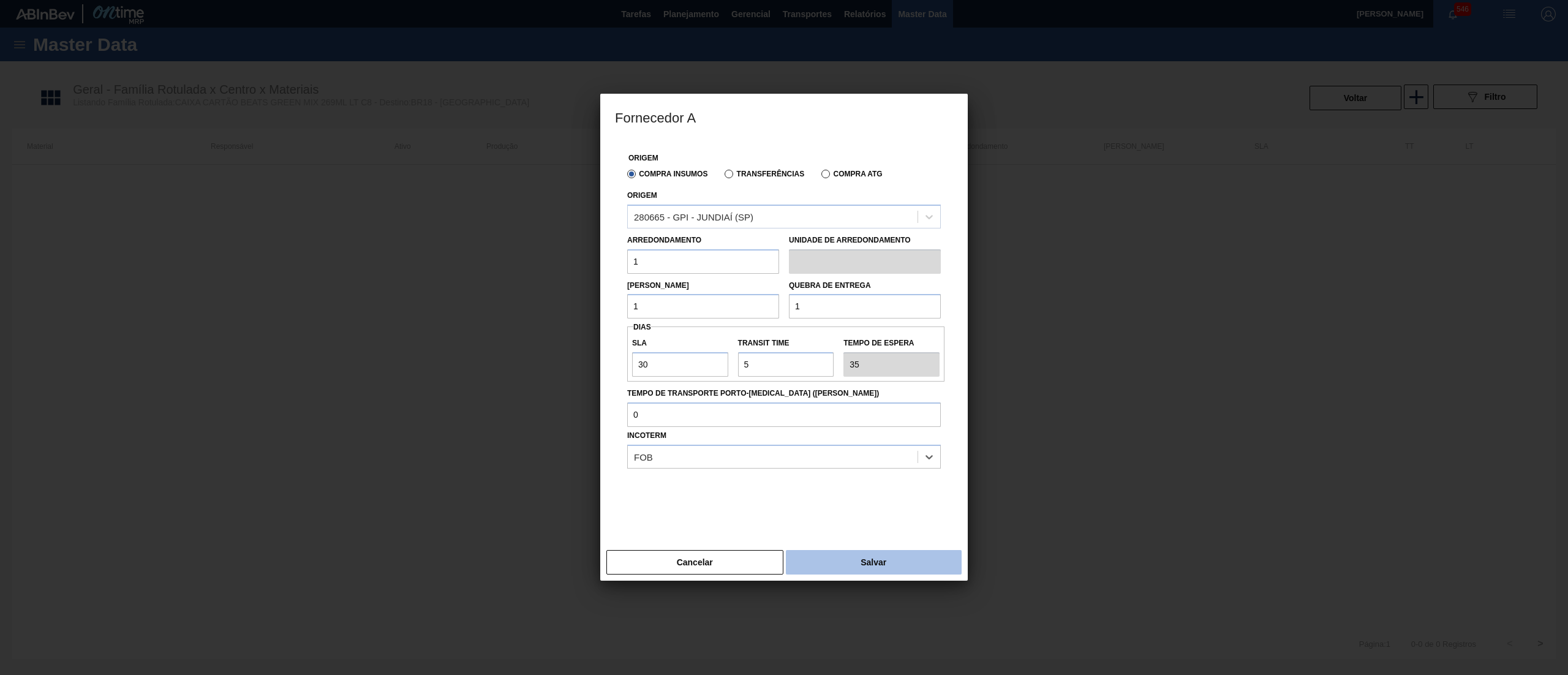
click at [825, 558] on button "Salvar" at bounding box center [873, 562] width 176 height 25
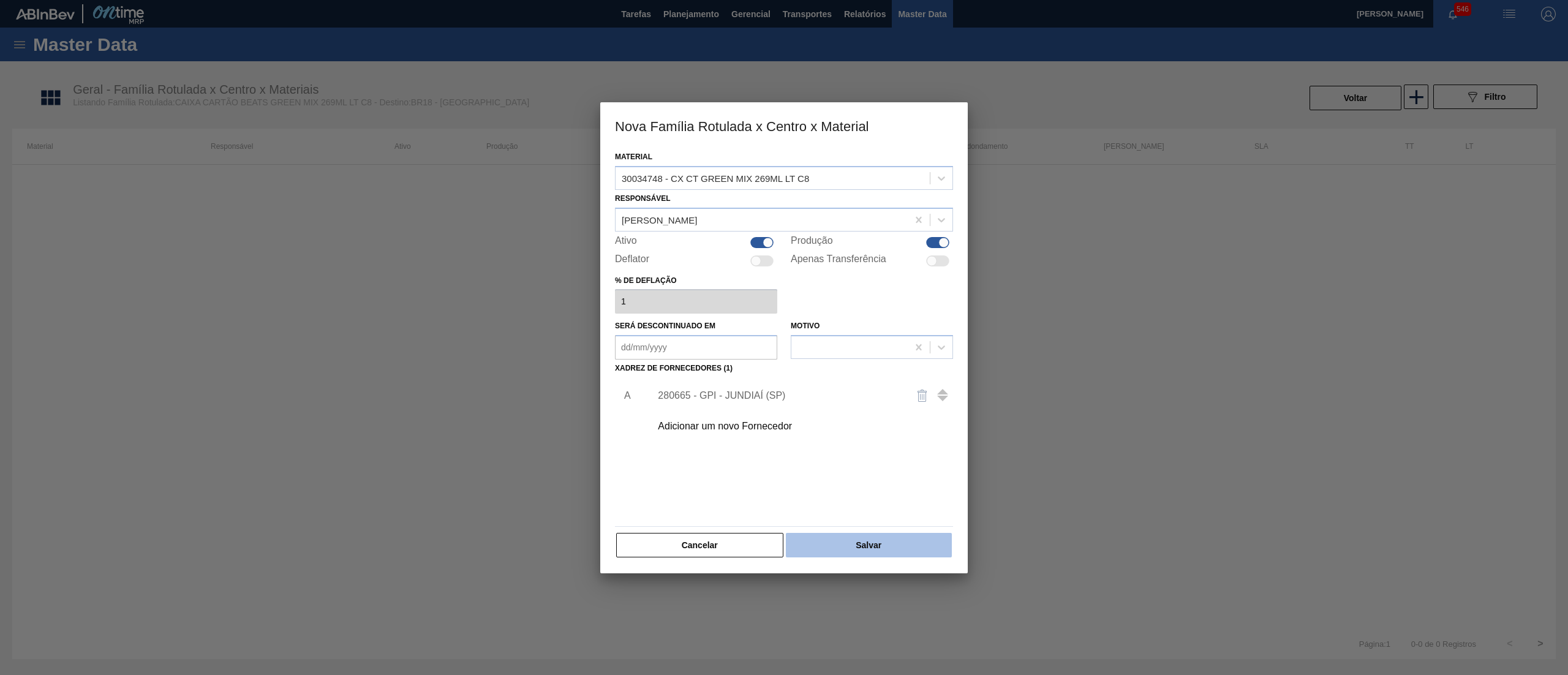
click at [885, 533] on button "Salvar" at bounding box center [868, 545] width 166 height 25
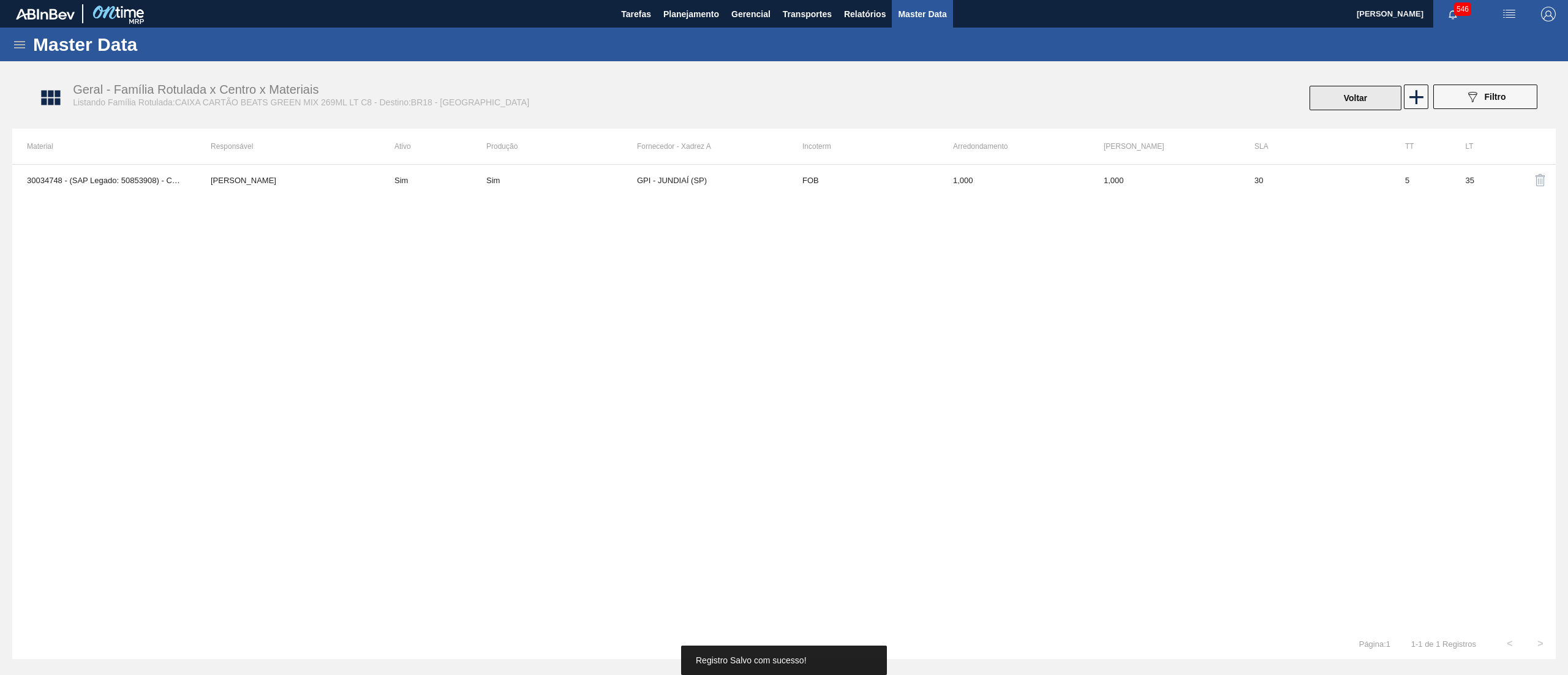
click at [1362, 100] on button "Voltar" at bounding box center [1356, 98] width 92 height 25
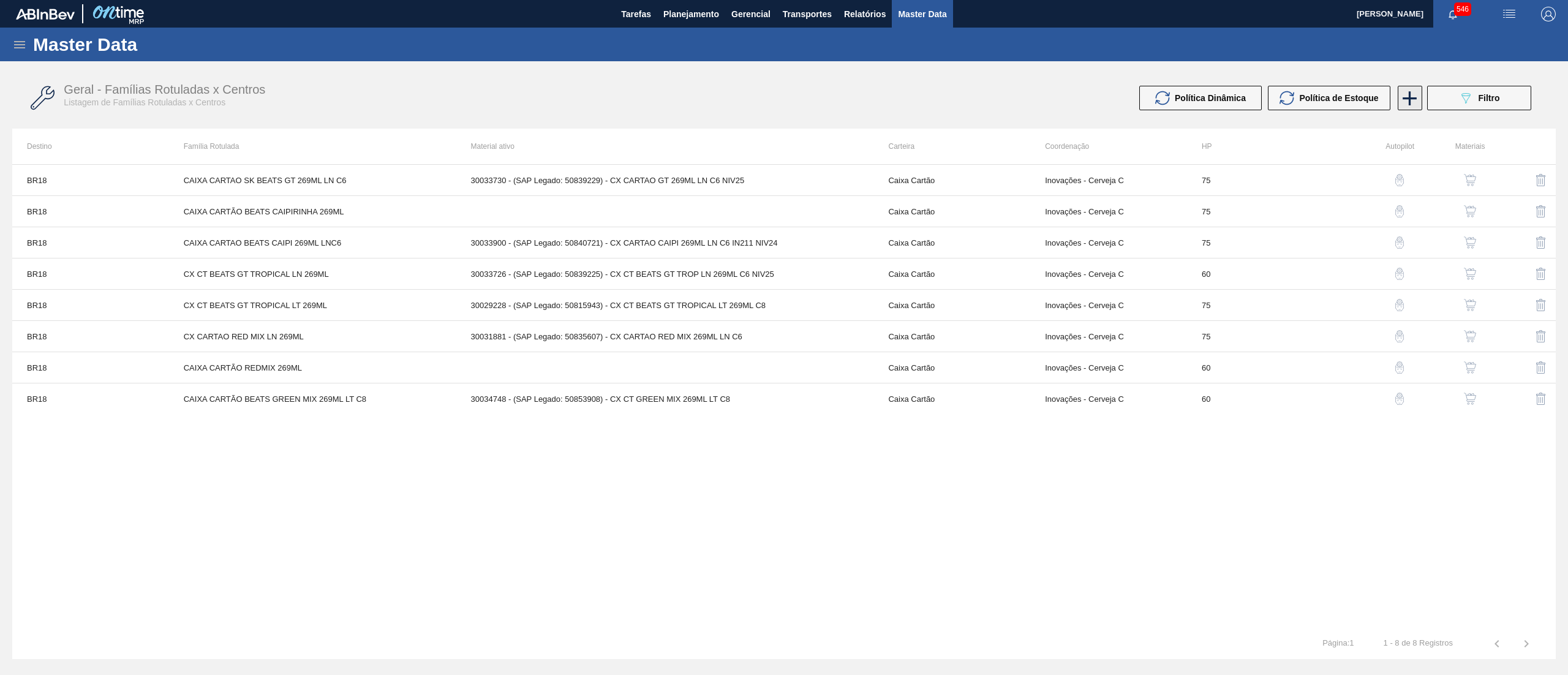
click at [1402, 102] on icon at bounding box center [1410, 99] width 24 height 24
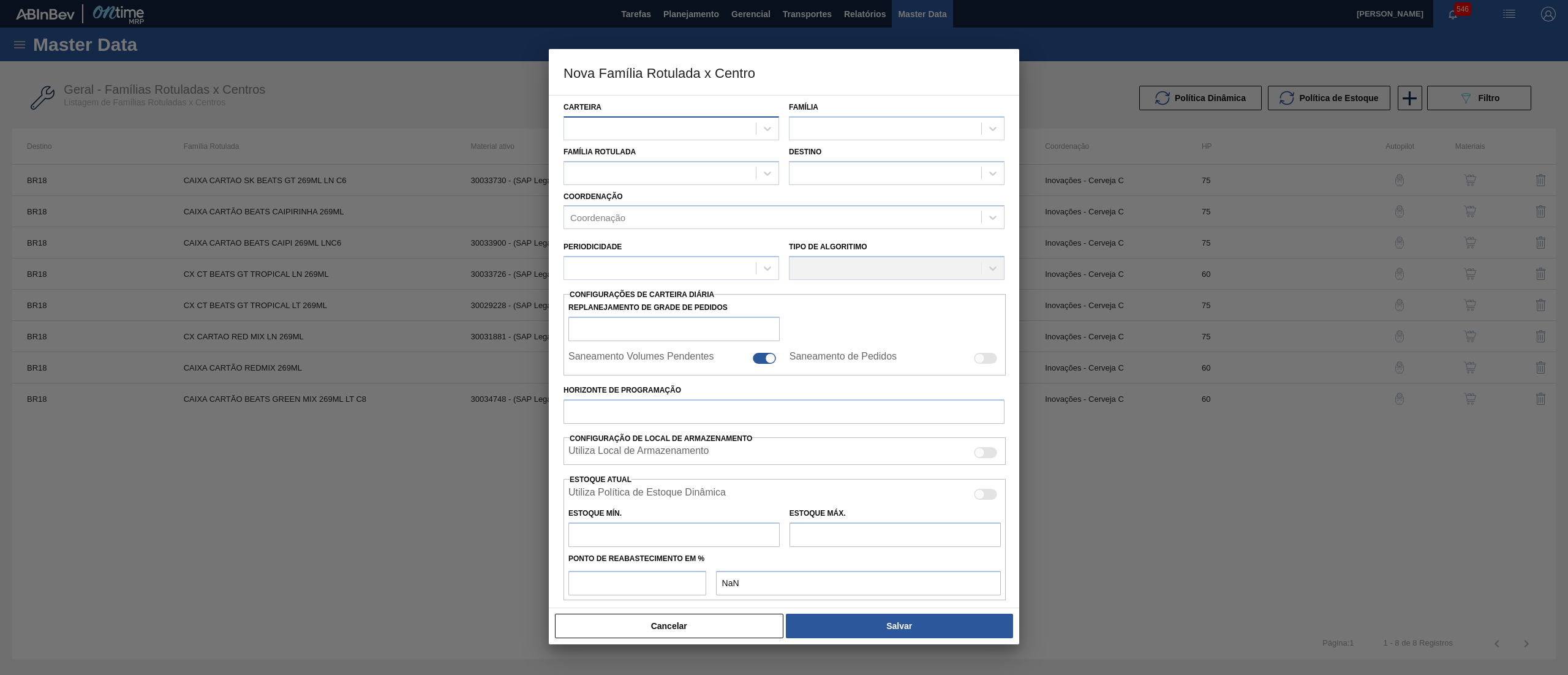
click at [649, 126] on div at bounding box center [659, 128] width 192 height 17
type input "CAI"
click at [648, 158] on div "Caixa Cartão" at bounding box center [671, 159] width 215 height 22
click at [884, 131] on div at bounding box center [885, 128] width 192 height 17
click at [879, 149] on div "Caixa Cartão" at bounding box center [896, 159] width 215 height 22
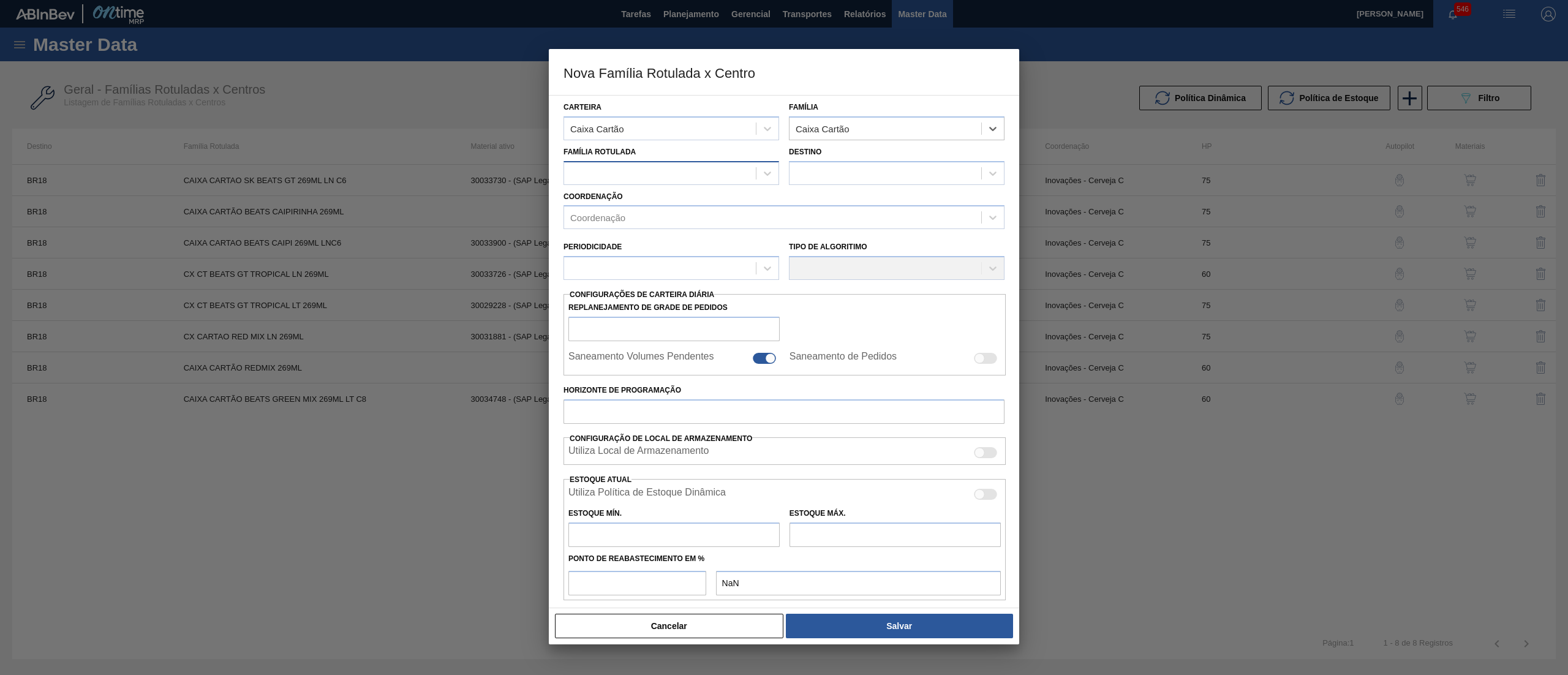
click at [601, 173] on div at bounding box center [659, 173] width 192 height 17
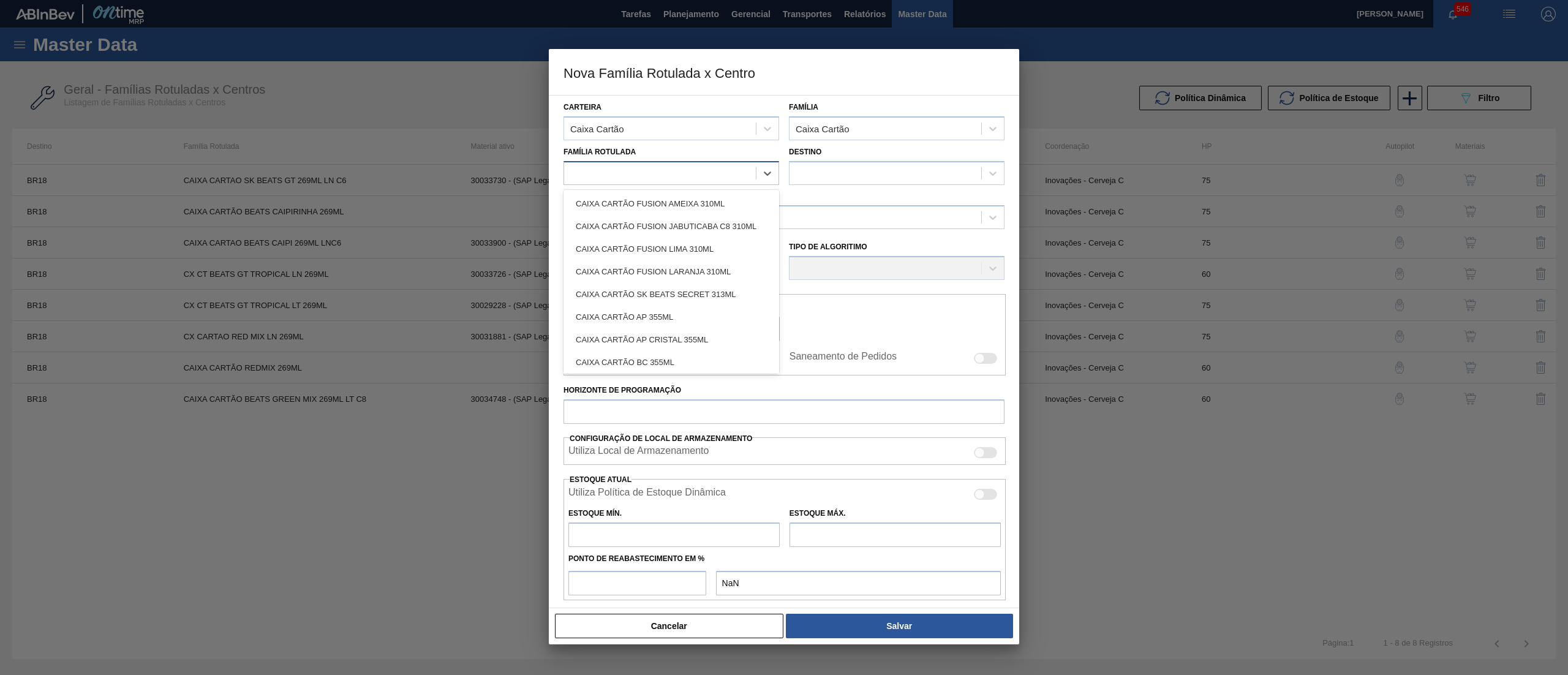
click at [601, 173] on div at bounding box center [659, 173] width 192 height 17
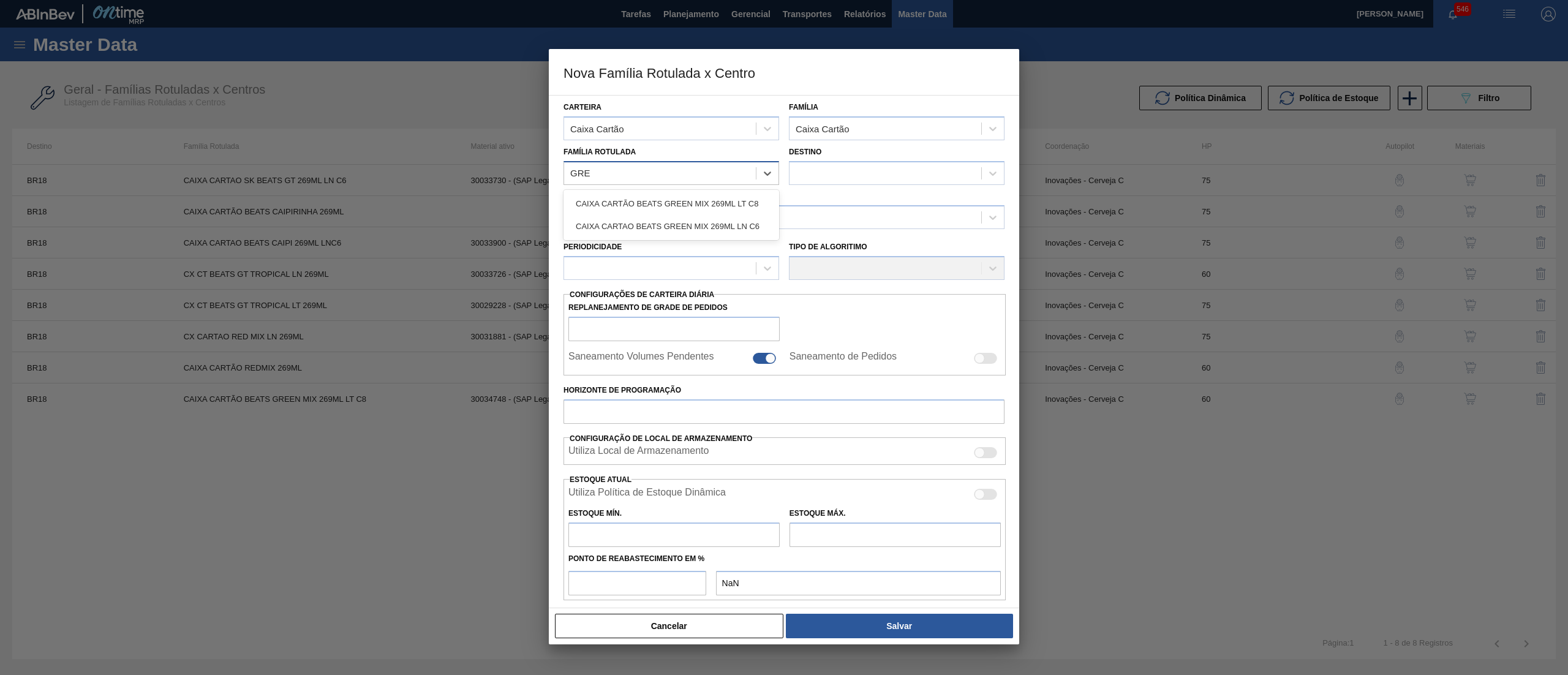
type Rotulada "GREE"
click at [648, 227] on div "CAIXA CARTAO BEATS GREEN MIX 269ML LN C6" at bounding box center [671, 226] width 215 height 22
checkbox input "false"
click at [870, 177] on div at bounding box center [885, 173] width 192 height 17
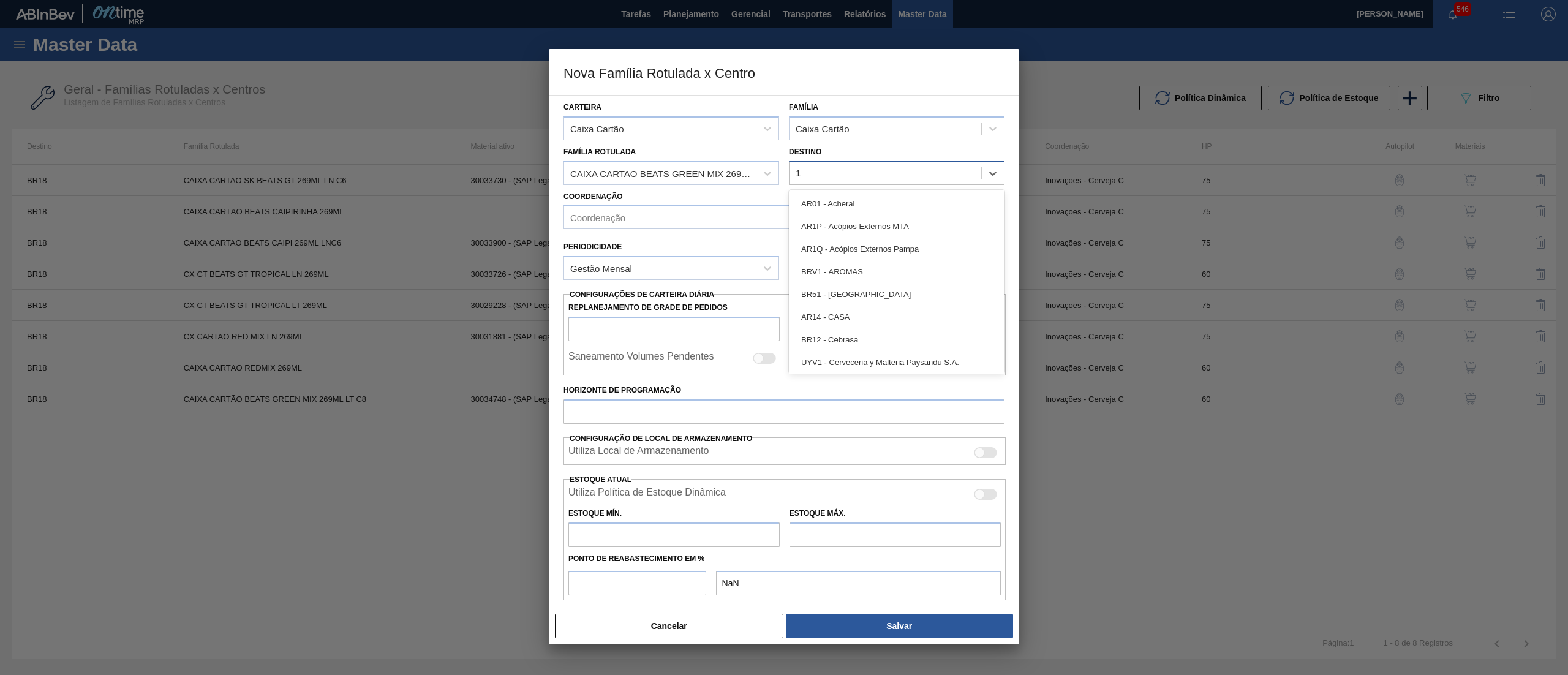
type input "18"
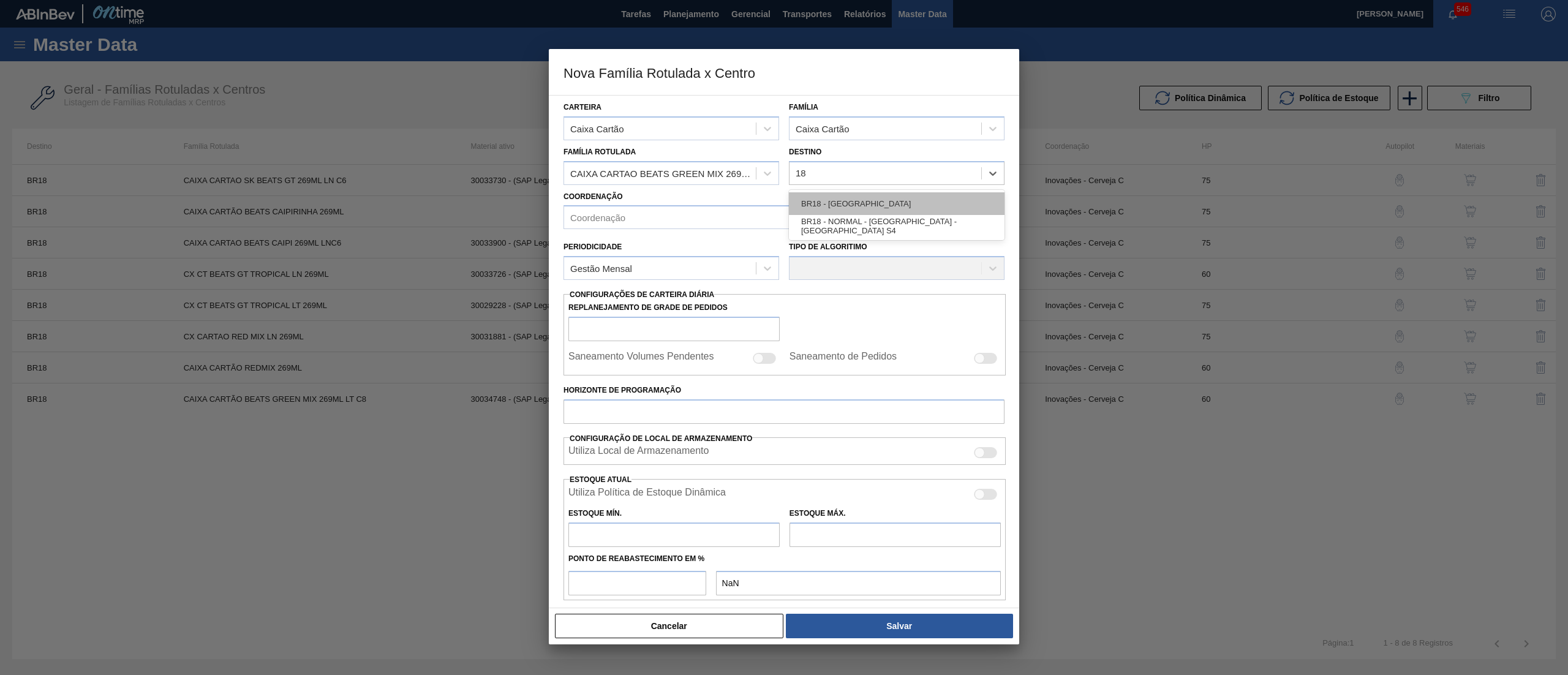
click at [875, 193] on div "BR18 - [GEOGRAPHIC_DATA]" at bounding box center [896, 204] width 215 height 22
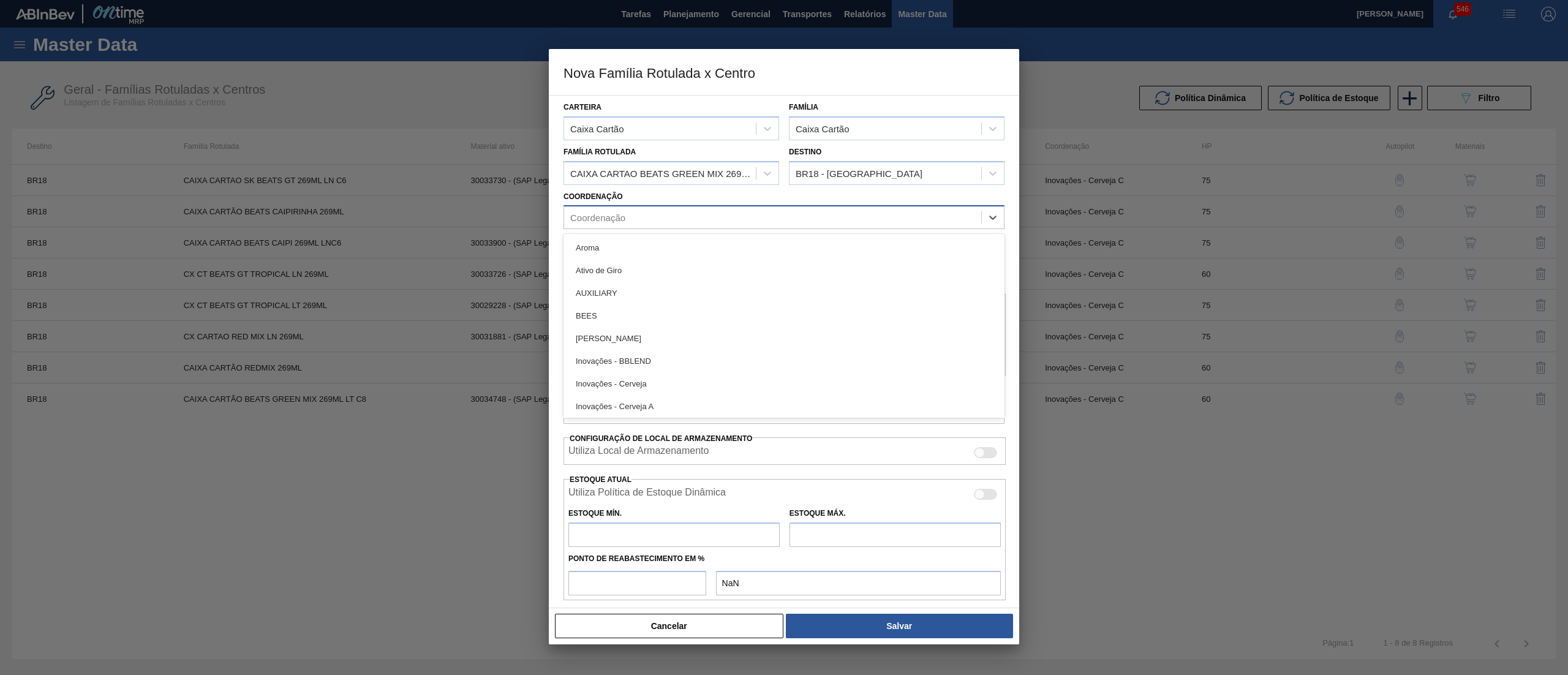
click at [794, 217] on div "Coordenação" at bounding box center [772, 218] width 417 height 17
type input "C"
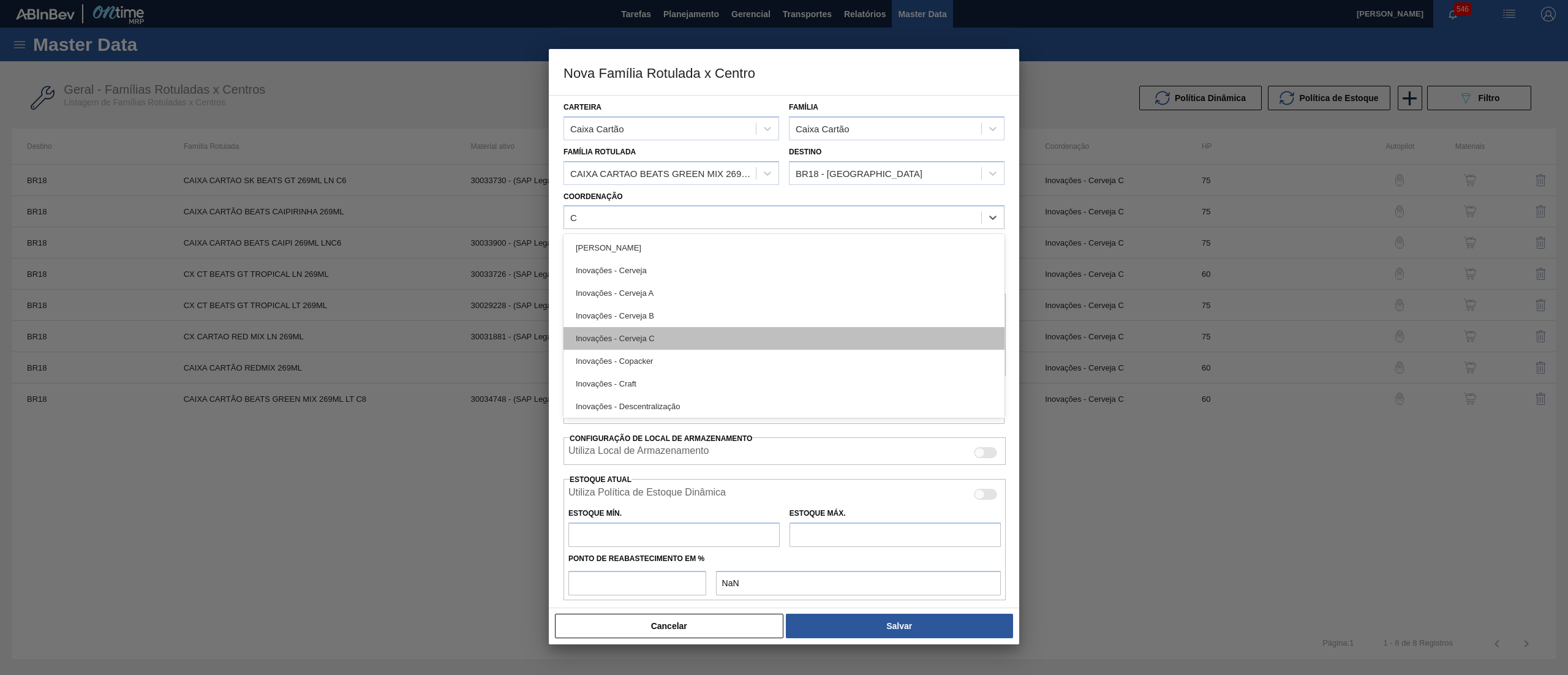
click at [712, 328] on div "Inovações - Cerveja C" at bounding box center [784, 338] width 441 height 22
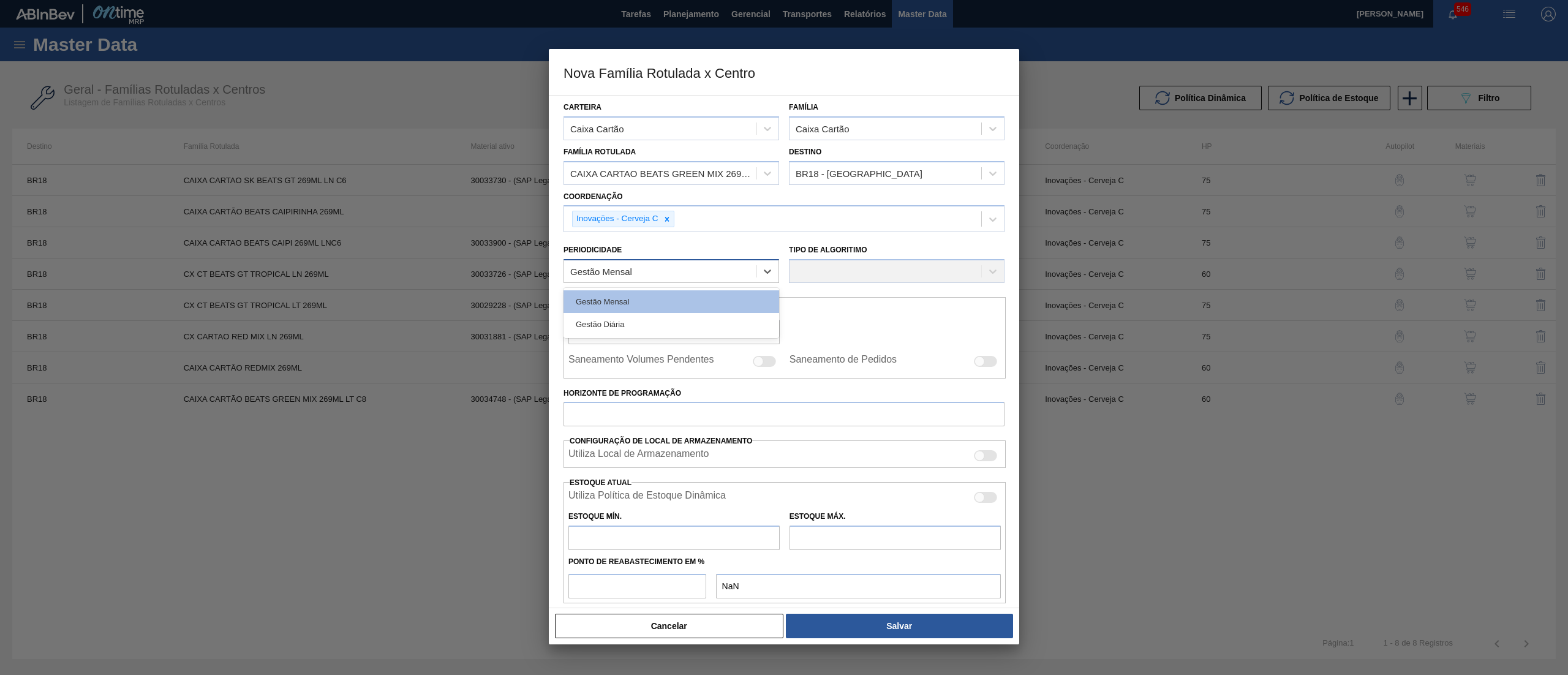
click at [675, 266] on div "Gestão Mensal" at bounding box center [659, 271] width 192 height 17
click at [674, 297] on div "Gestão Mensal" at bounding box center [671, 301] width 215 height 22
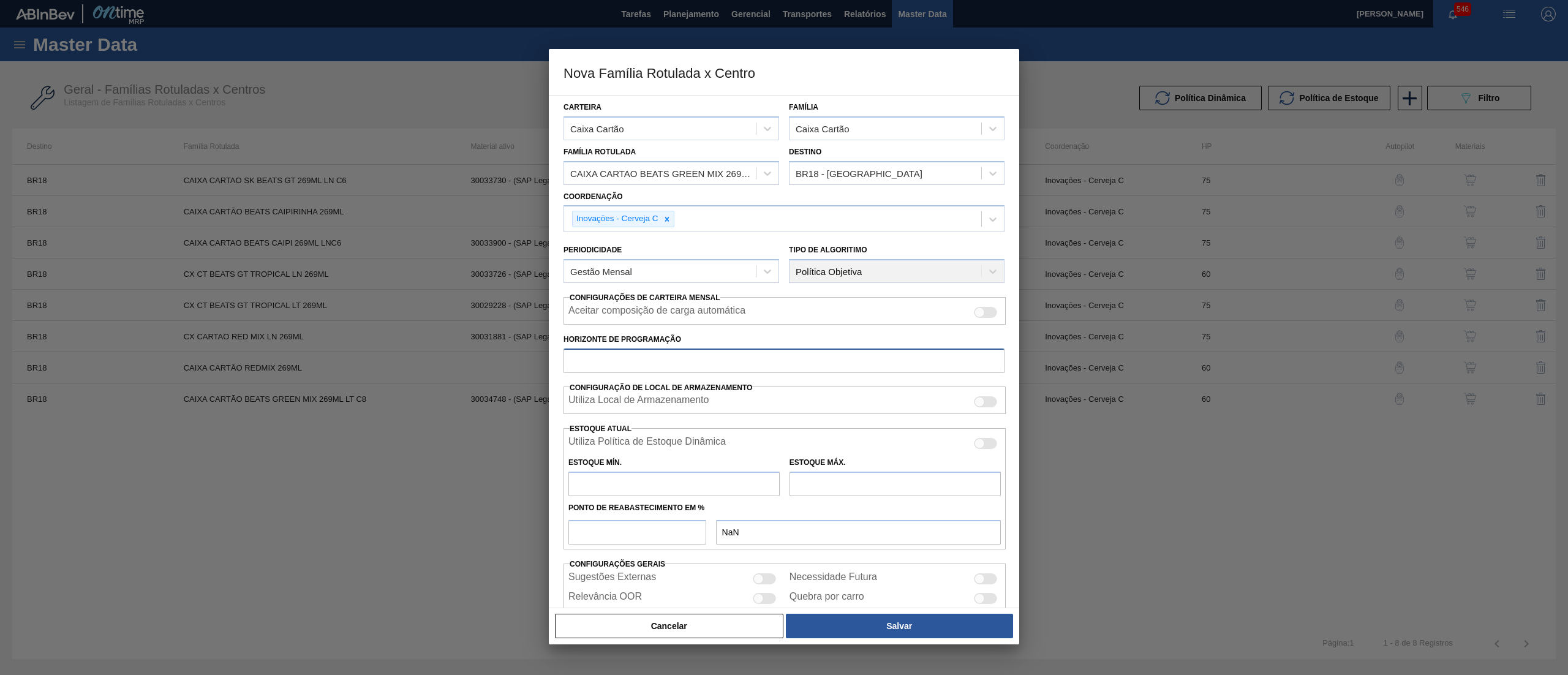
click at [673, 364] on input "Horizonte de Programação" at bounding box center [784, 360] width 441 height 25
type input "60"
click at [681, 487] on input "text" at bounding box center [674, 483] width 212 height 25
type input "4"
type input "4,000"
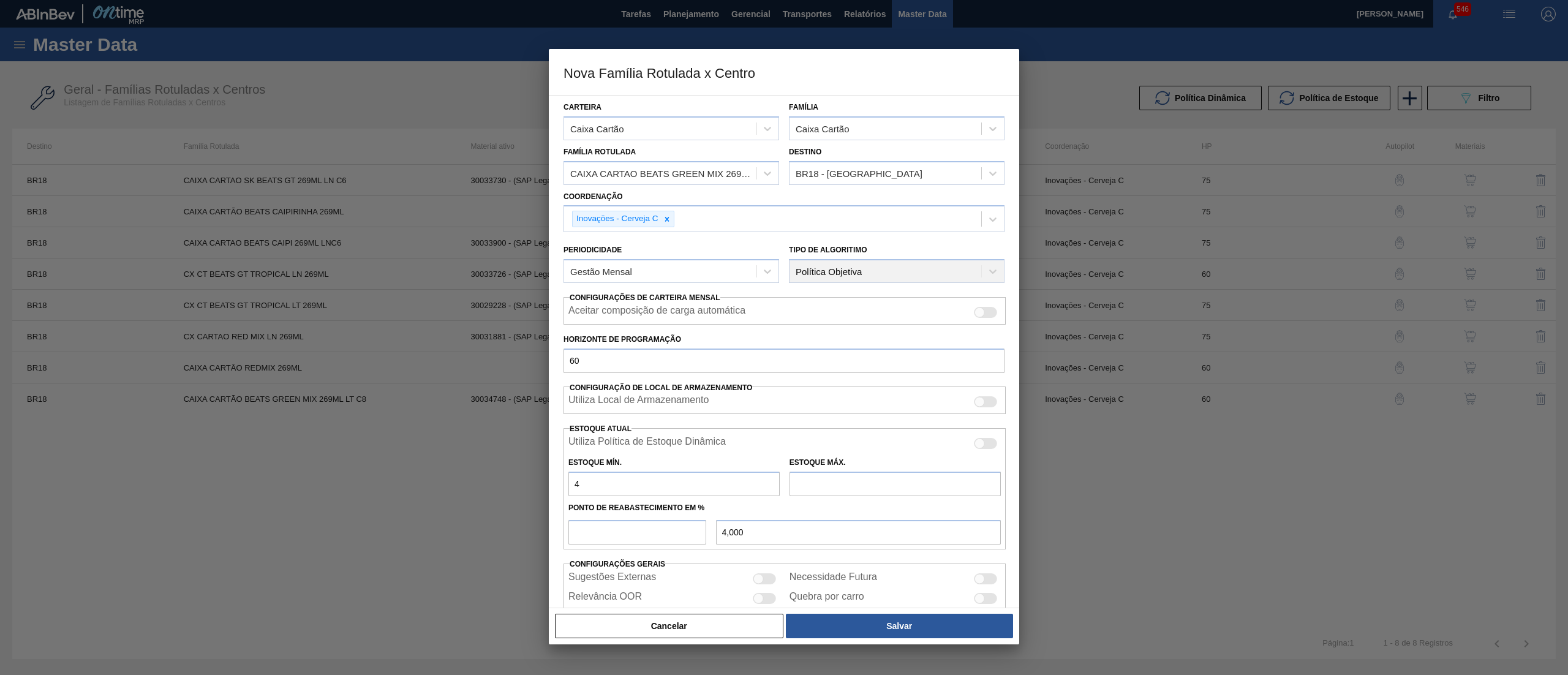
type input "42"
type input "42,000"
type input "42"
click at [880, 482] on input "text" at bounding box center [895, 483] width 212 height 25
type input "479"
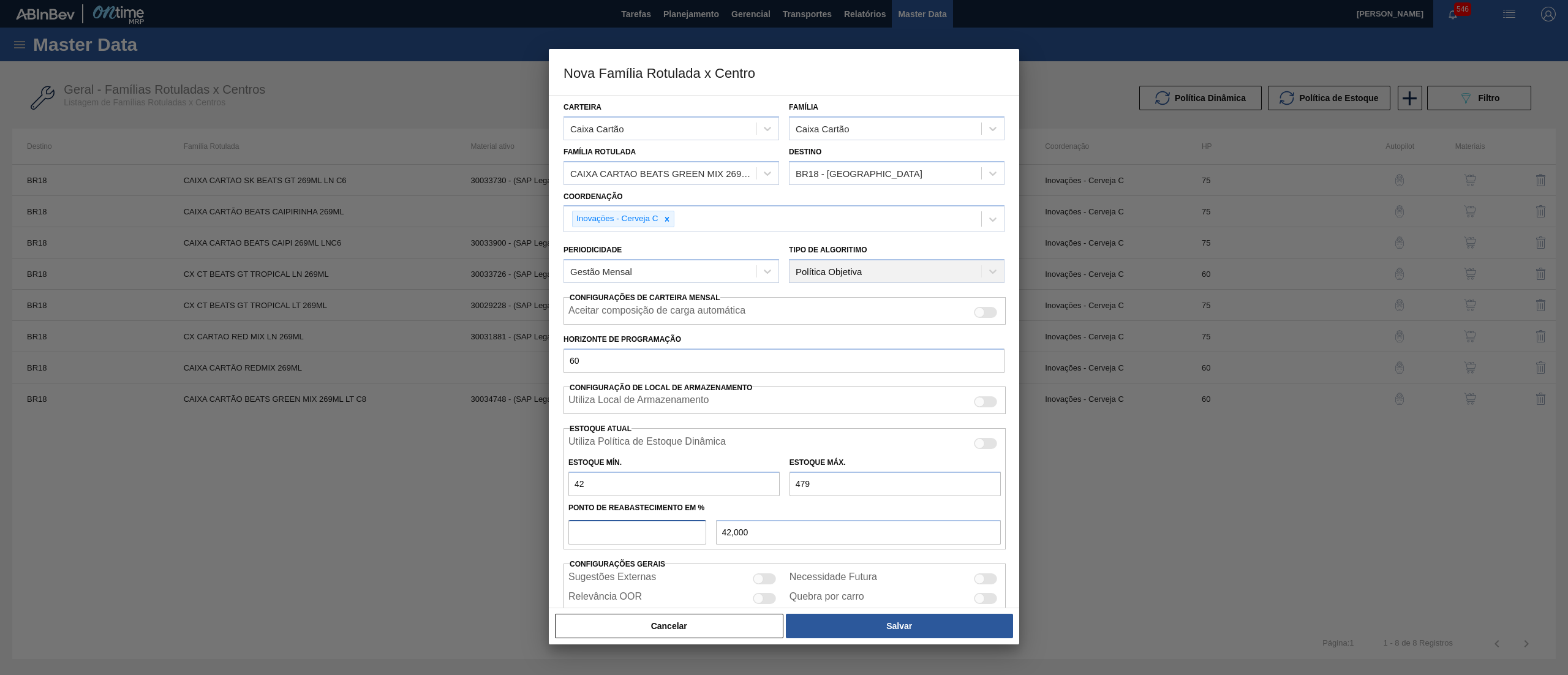
click at [601, 524] on input "number" at bounding box center [637, 532] width 138 height 25
type input "5"
type input "63,850"
type input "50"
type input "260,500"
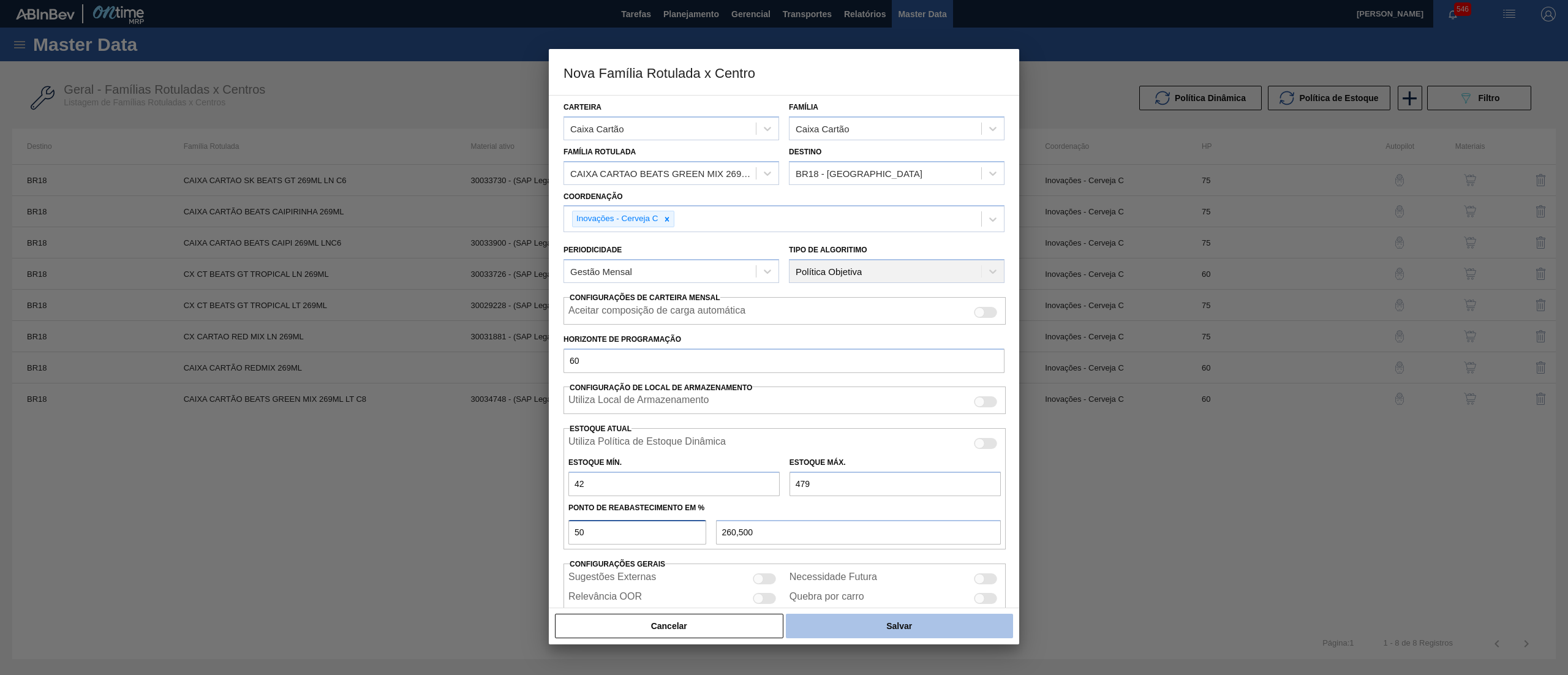
type input "50"
click at [849, 637] on button "Salvar" at bounding box center [899, 626] width 227 height 25
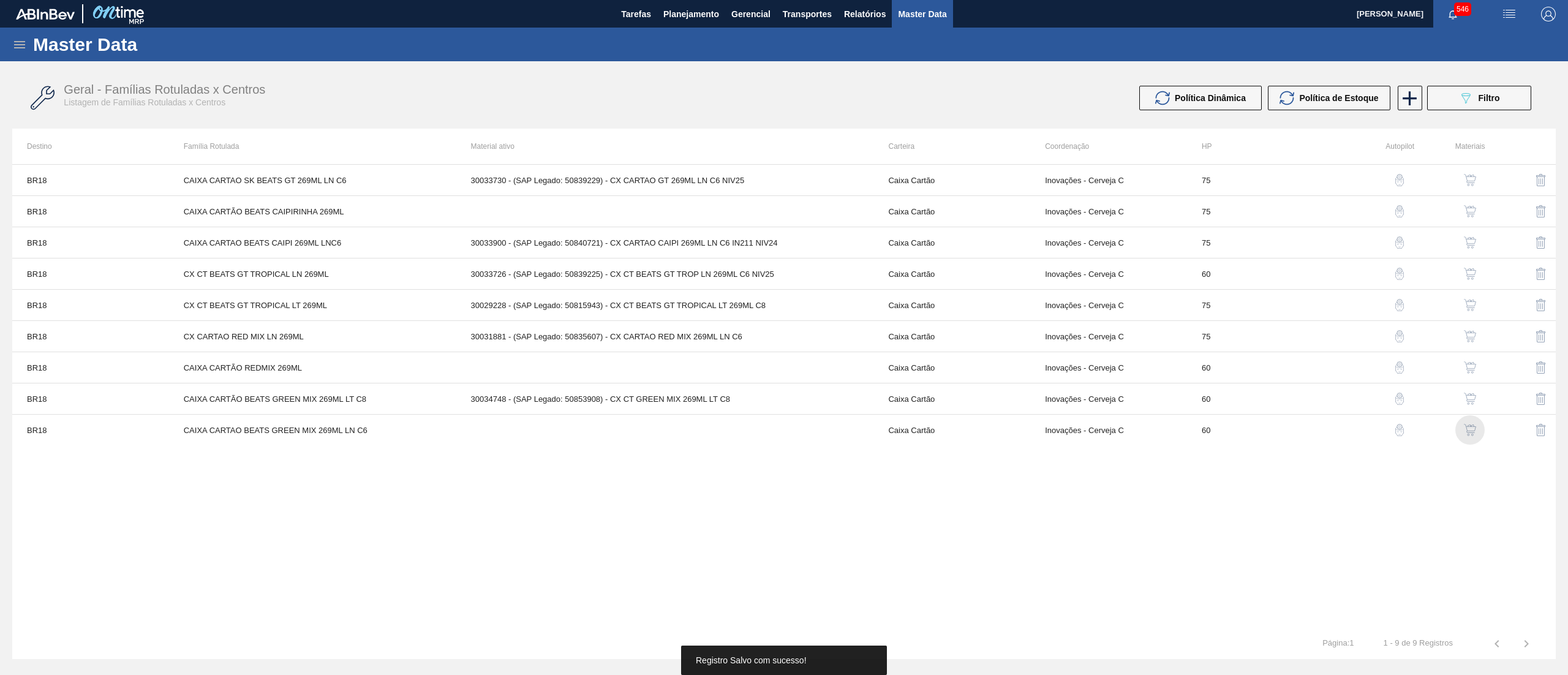
click at [1468, 436] on img "button" at bounding box center [1469, 429] width 12 height 12
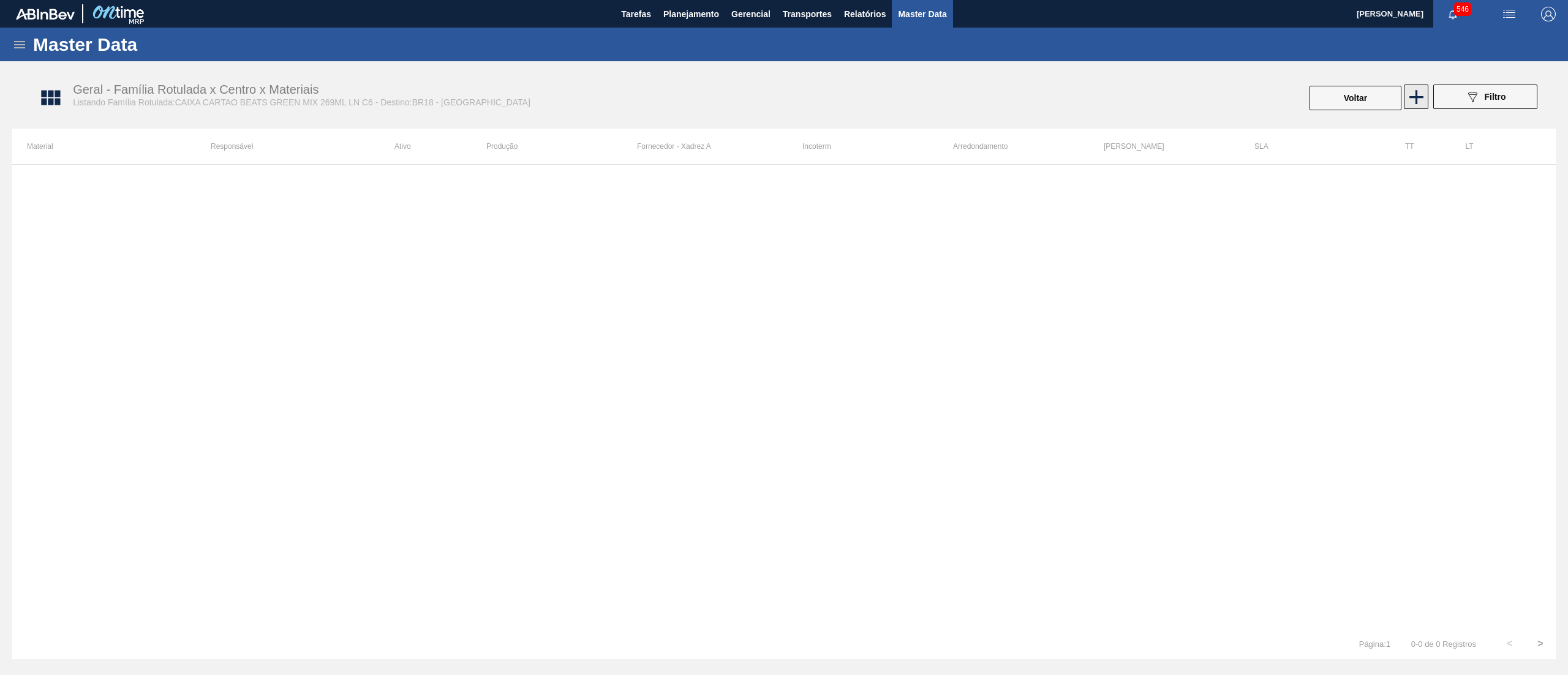
click at [1415, 99] on icon at bounding box center [1416, 97] width 14 height 14
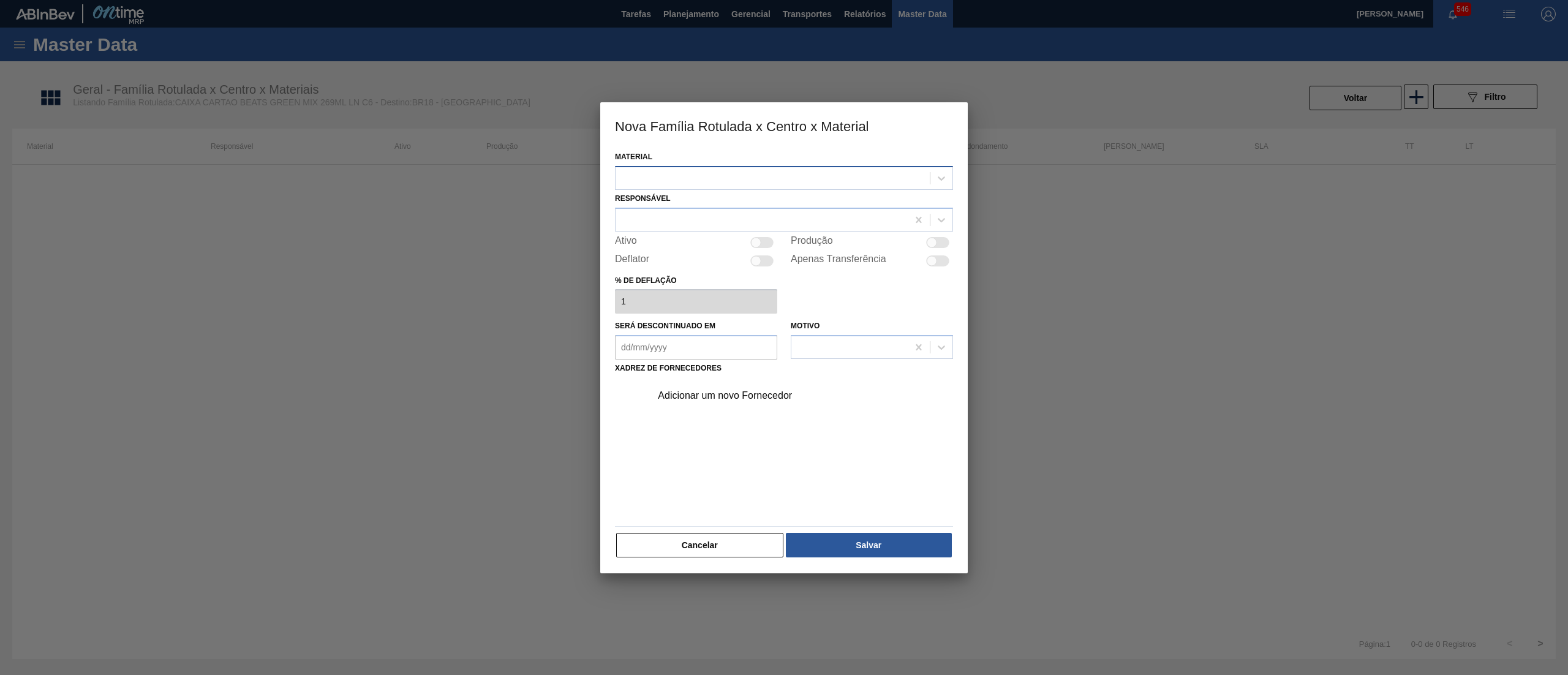
click at [825, 181] on div at bounding box center [772, 178] width 314 height 17
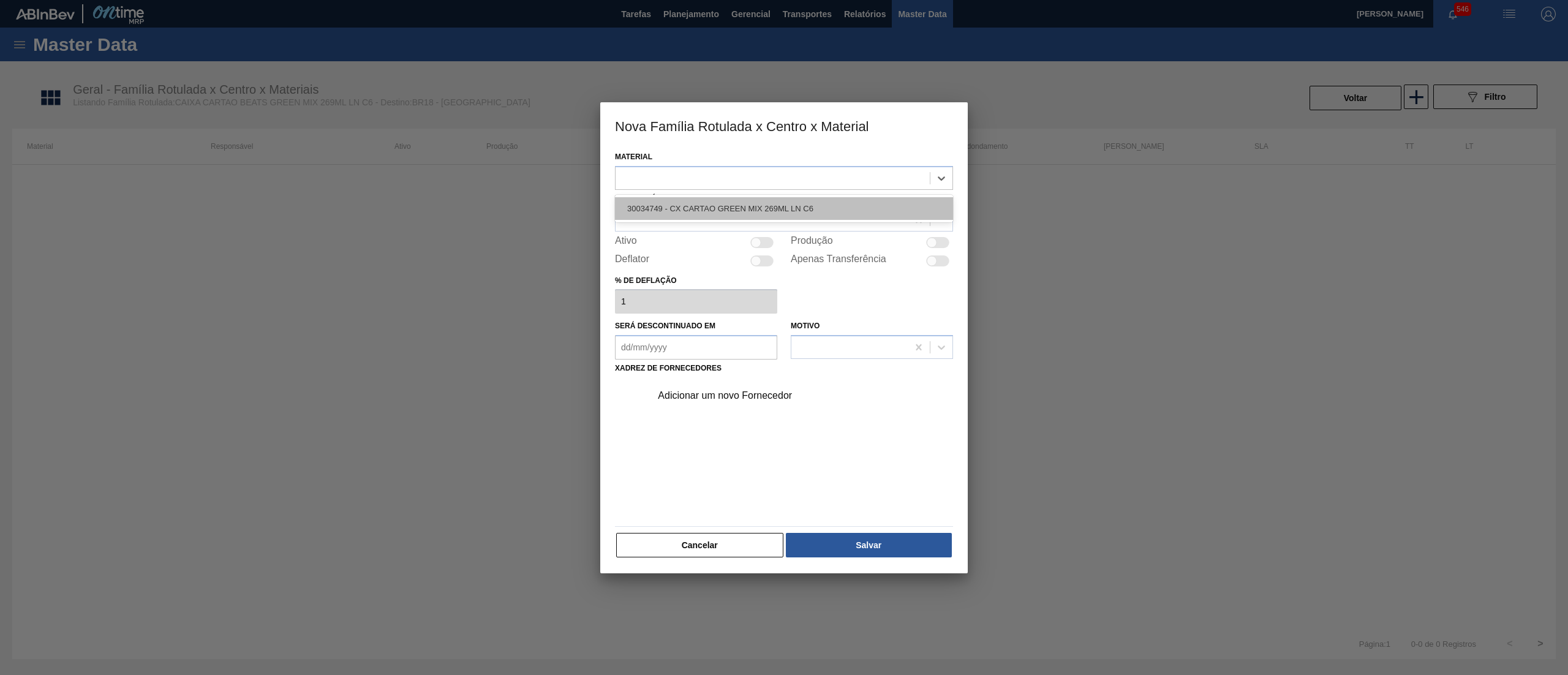
click at [821, 199] on div "30034749 - CX CARTAO GREEN MIX 269ML LN C6" at bounding box center [783, 208] width 338 height 22
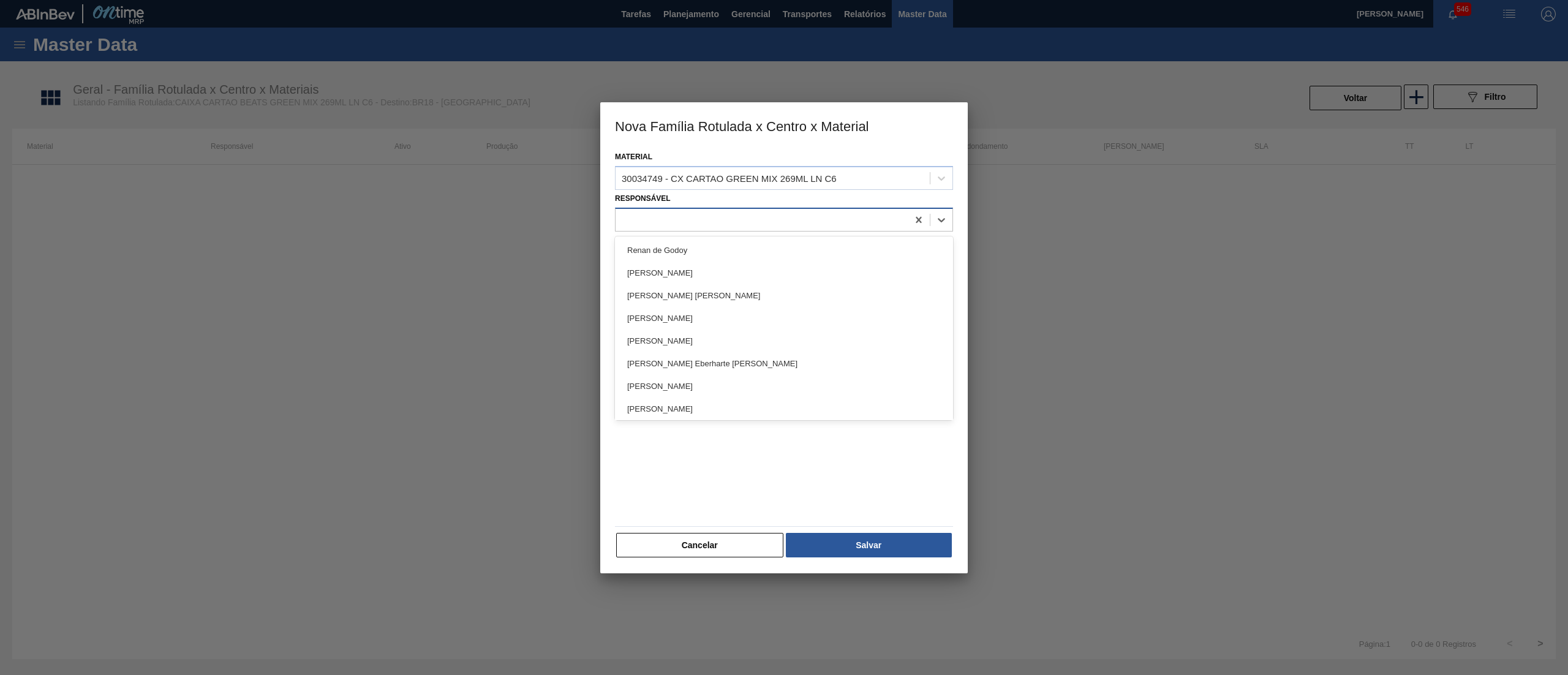
click at [721, 223] on div at bounding box center [761, 219] width 292 height 17
type input "LET"
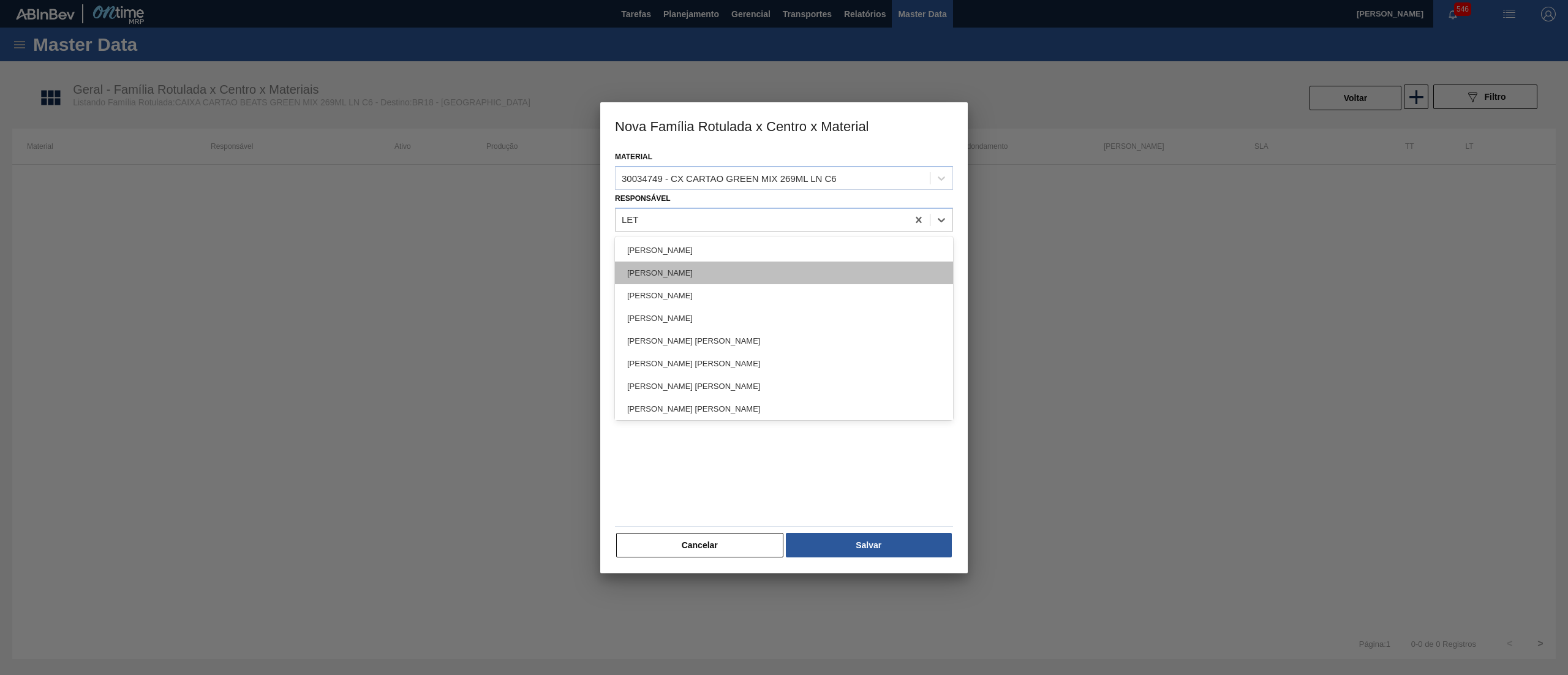
click at [724, 264] on div "[PERSON_NAME]" at bounding box center [783, 273] width 338 height 22
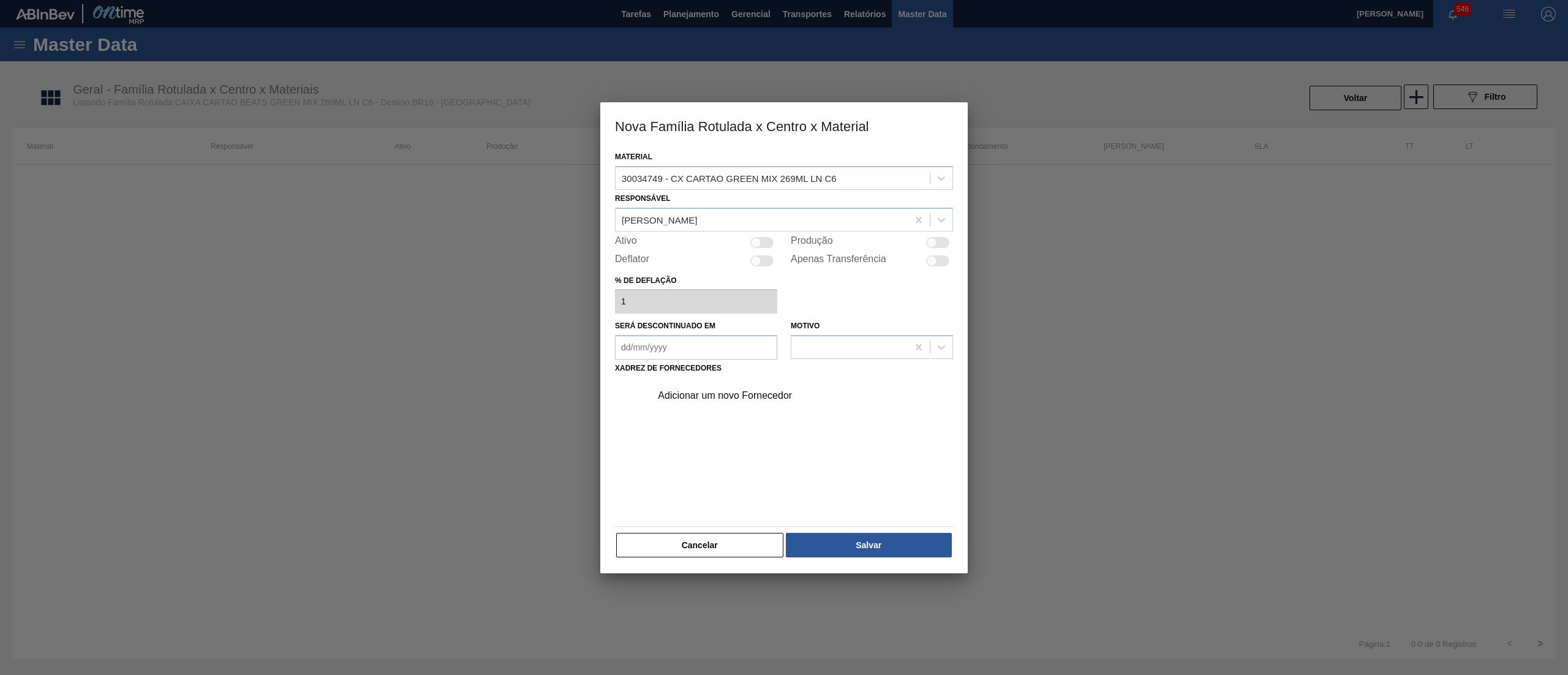
click at [759, 241] on div at bounding box center [755, 242] width 10 height 10
checkbox input "true"
click at [728, 394] on div "Adicionar um novo Fornecedor" at bounding box center [778, 396] width 240 height 11
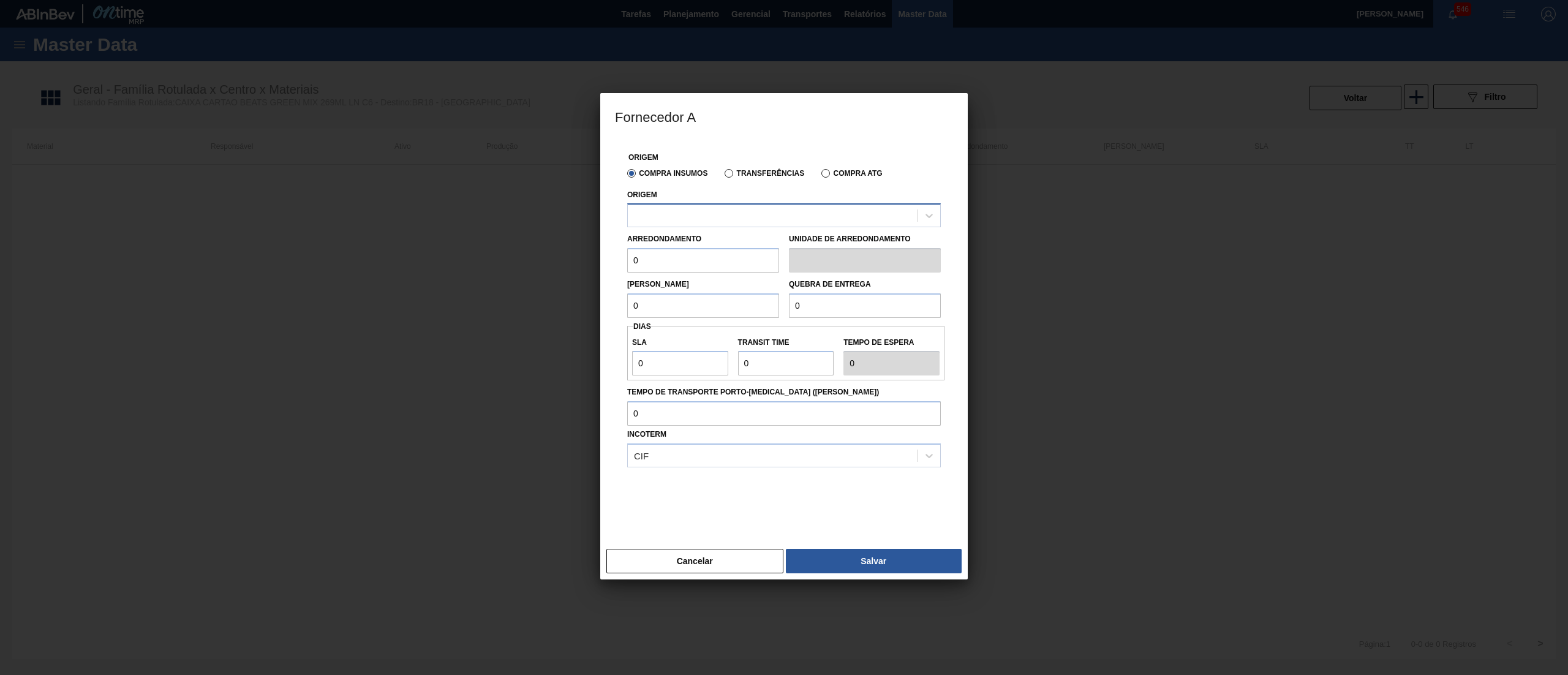
click at [728, 215] on div at bounding box center [773, 215] width 289 height 17
click at [721, 244] on div "280665 - GPI - JUNDIAÍ (SP)" at bounding box center [784, 246] width 313 height 22
drag, startPoint x: 686, startPoint y: 263, endPoint x: 591, endPoint y: 263, distance: 95.0
click at [591, 263] on div "Fornecedor A Origem Compra Insumos Transferências Compra ATG Origem 280665 - GP…" at bounding box center [784, 337] width 1568 height 675
drag, startPoint x: 658, startPoint y: 306, endPoint x: 561, endPoint y: 308, distance: 97.0
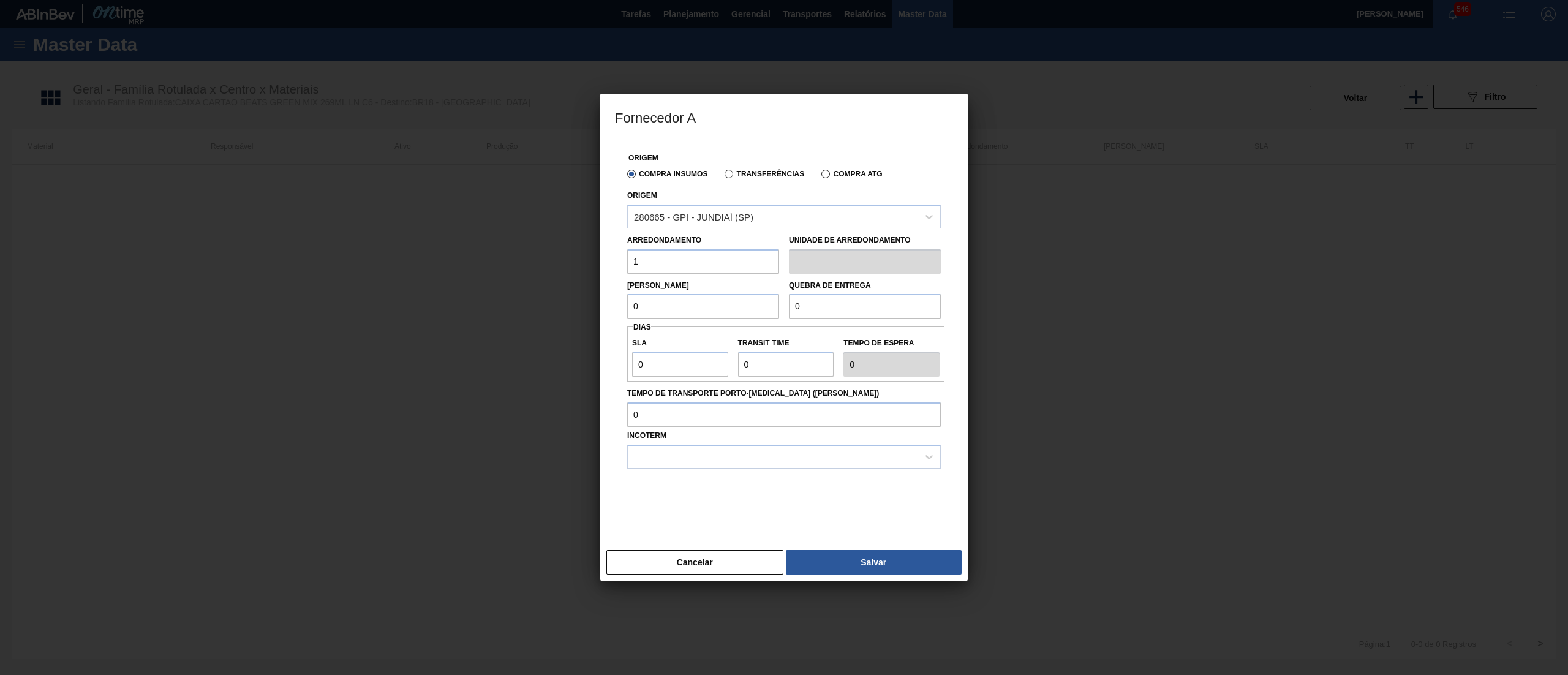
click at [561, 308] on div "Fornecedor A Origem Compra Insumos Transferências Compra ATG Origem 280665 - GP…" at bounding box center [784, 337] width 1568 height 675
drag, startPoint x: 841, startPoint y: 305, endPoint x: 705, endPoint y: 313, distance: 136.2
click at [705, 313] on div "Lote Mínimo 1 Quebra de entrega 0" at bounding box center [784, 296] width 324 height 45
drag, startPoint x: 679, startPoint y: 365, endPoint x: 593, endPoint y: 364, distance: 86.0
click at [593, 364] on div "Fornecedor A Origem Compra Insumos Transferências Compra ATG Origem 280665 - GP…" at bounding box center [784, 337] width 1568 height 675
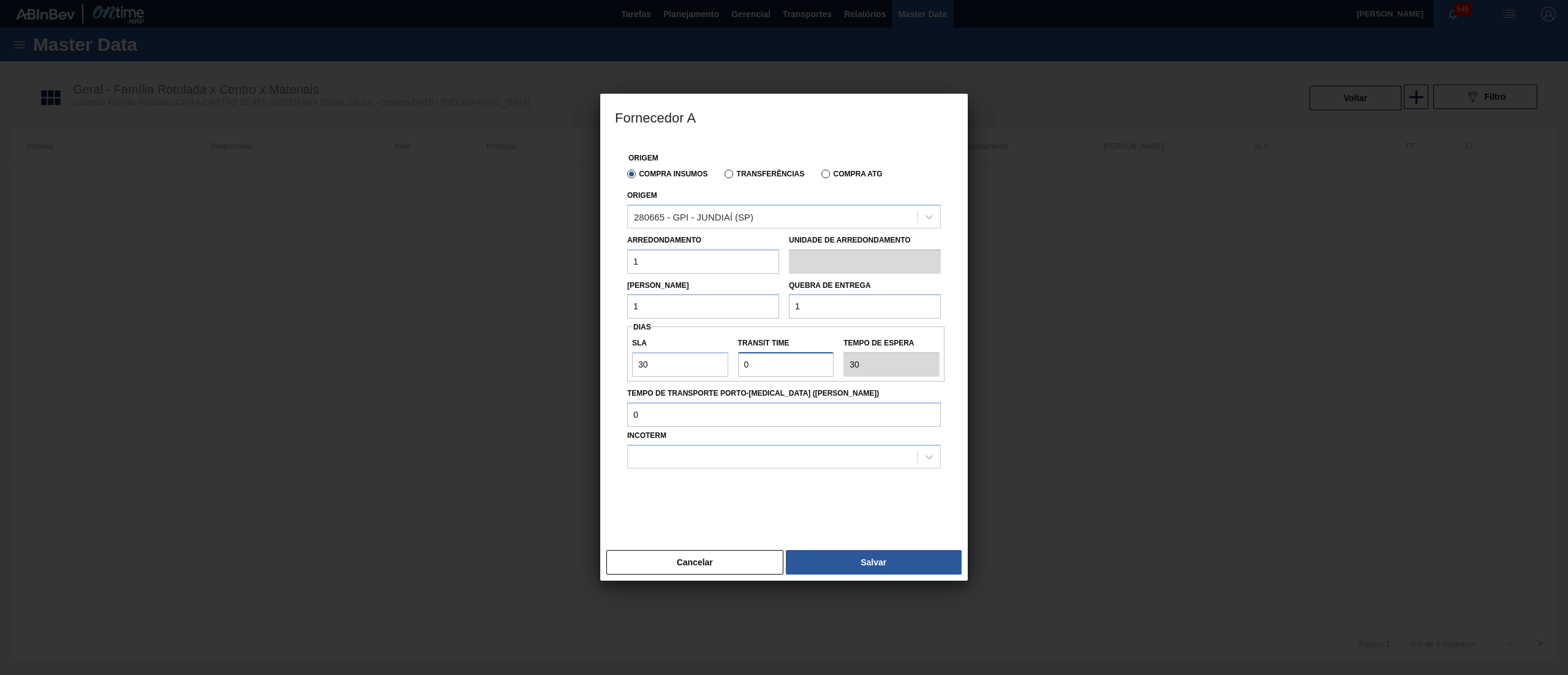
drag, startPoint x: 778, startPoint y: 371, endPoint x: 689, endPoint y: 358, distance: 89.9
click at [689, 358] on div "SLA 30 Transit Time Tempo de espera 30" at bounding box center [786, 354] width 317 height 45
click at [736, 457] on div at bounding box center [773, 456] width 289 height 17
click at [712, 502] on div "FOB" at bounding box center [784, 510] width 313 height 22
click at [899, 560] on button "Salvar" at bounding box center [873, 562] width 176 height 25
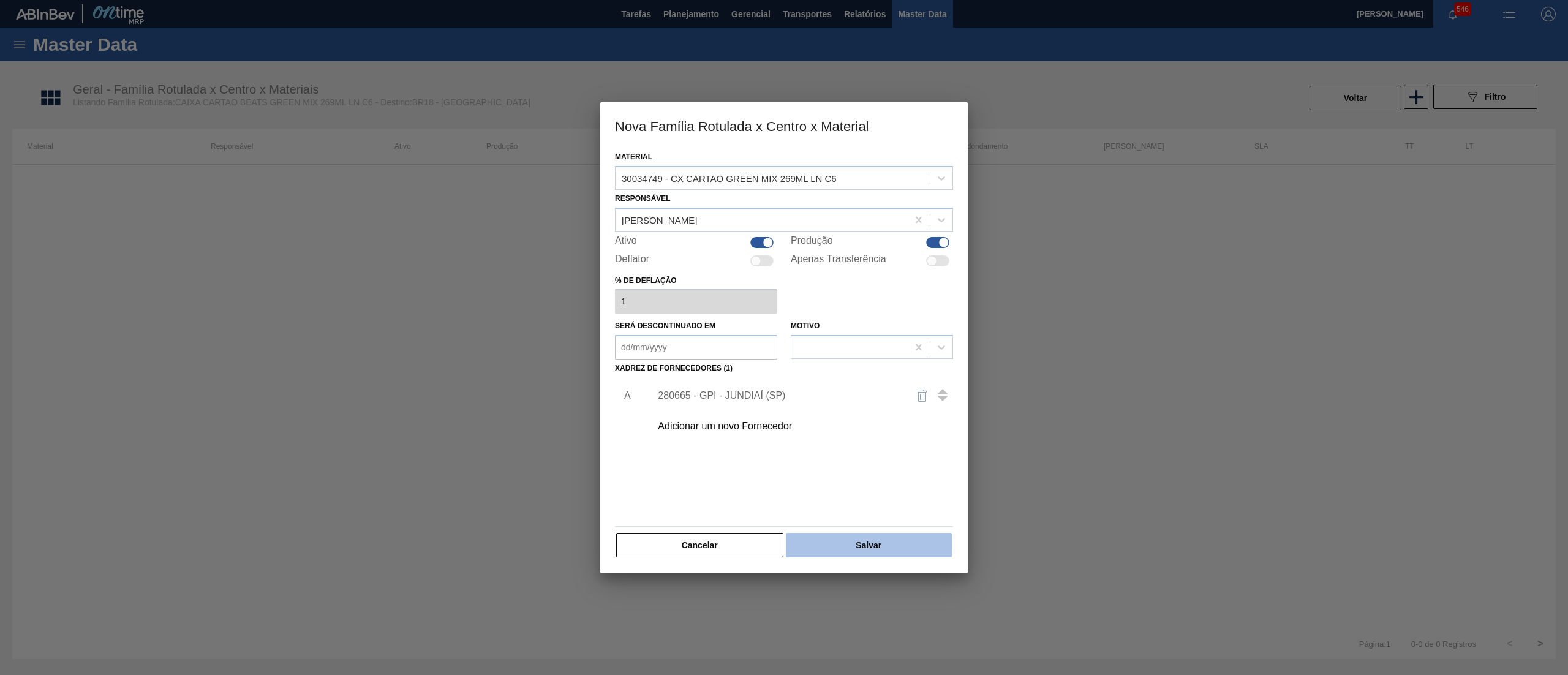
click at [919, 542] on button "Salvar" at bounding box center [868, 545] width 166 height 25
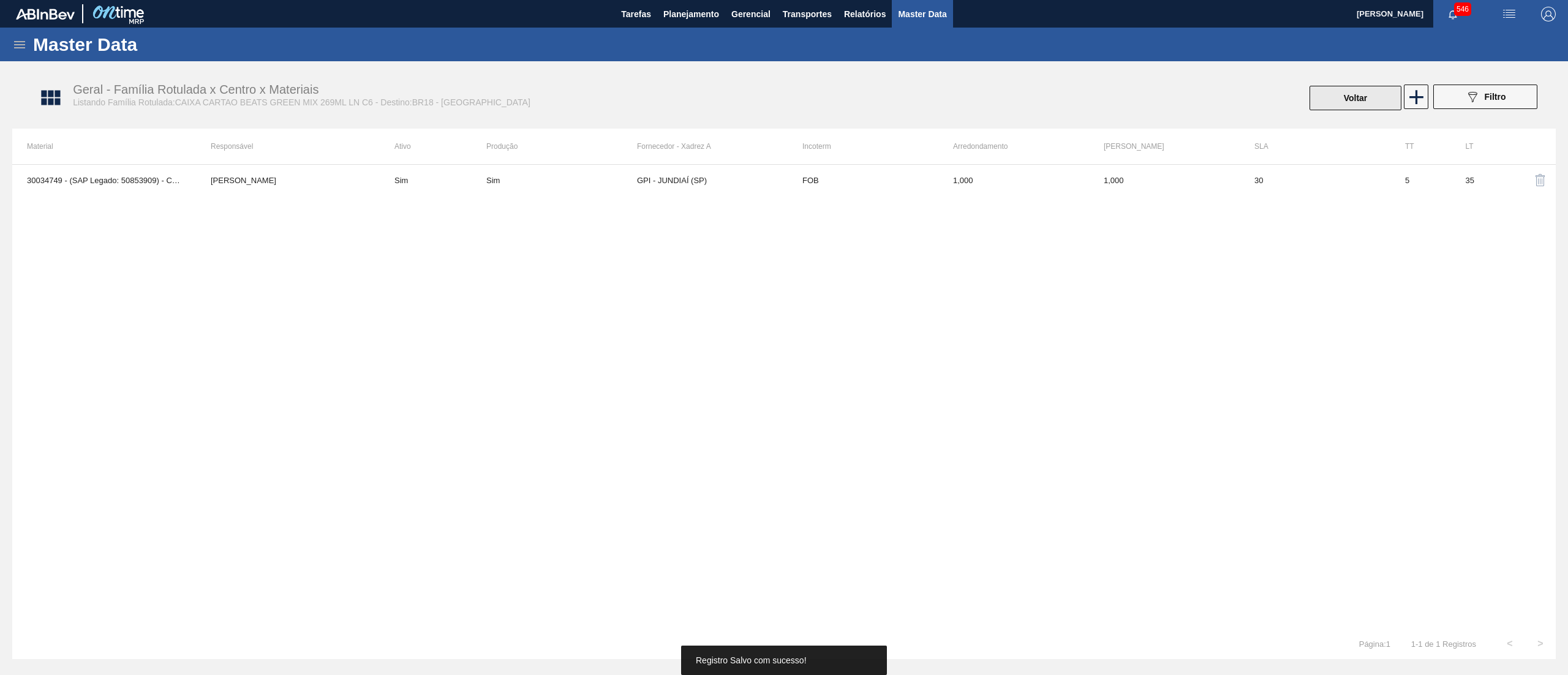
click at [1358, 108] on button "Voltar" at bounding box center [1356, 98] width 92 height 25
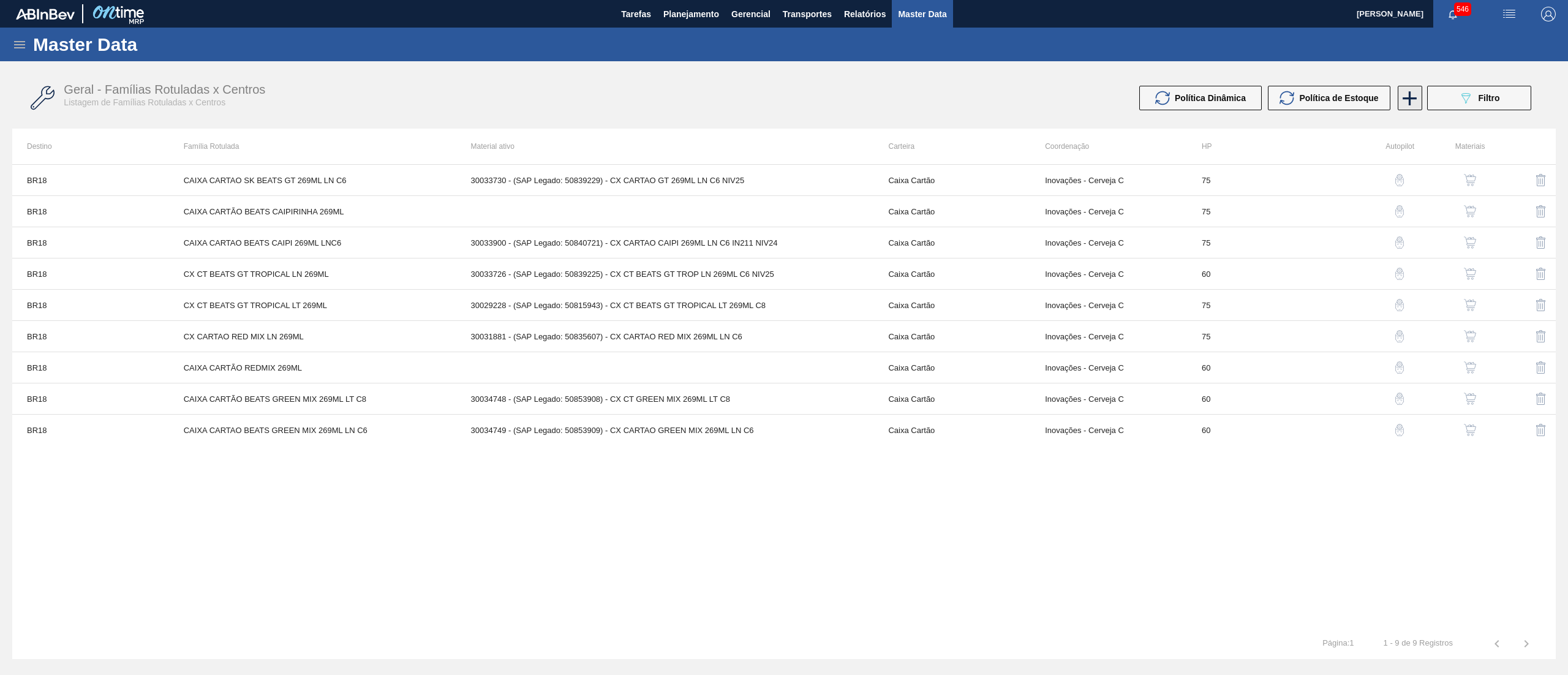
click at [1404, 105] on icon at bounding box center [1410, 99] width 24 height 24
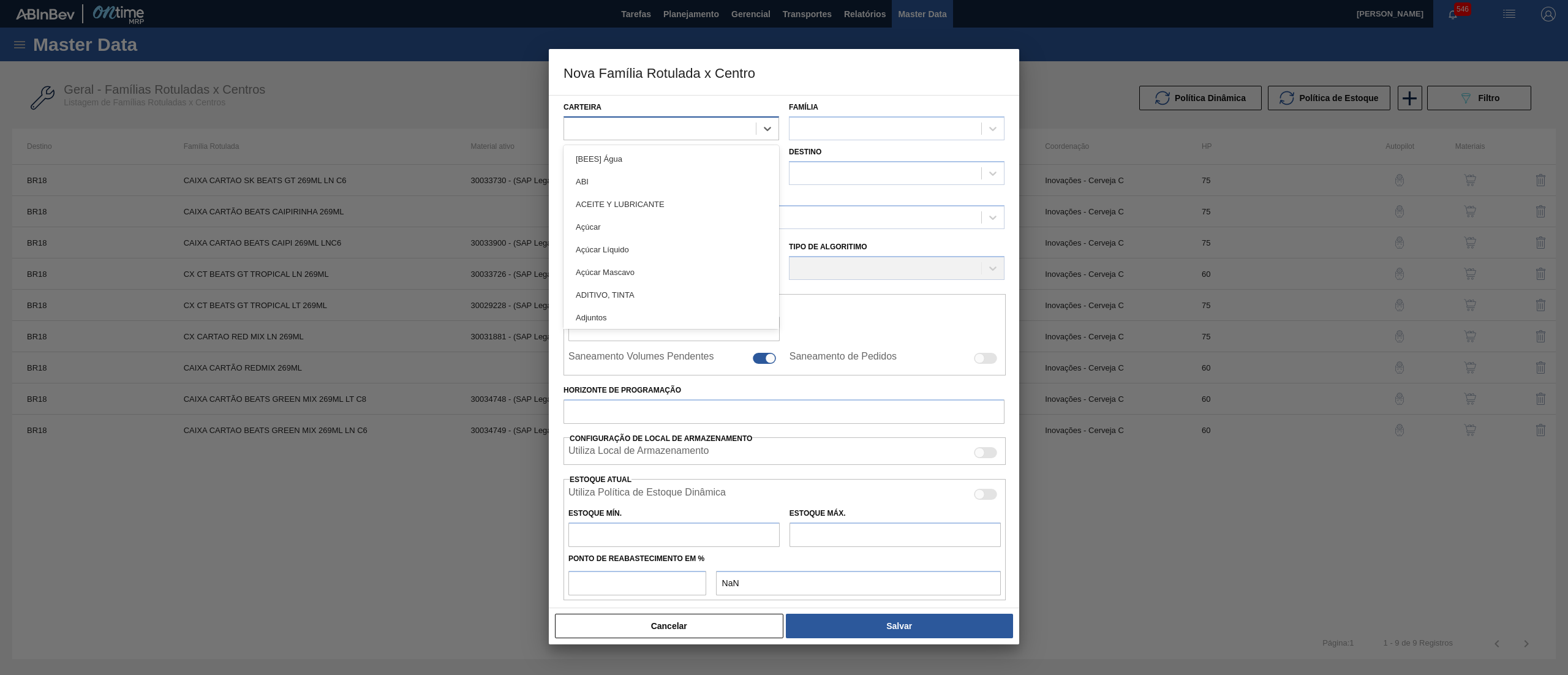
click at [653, 122] on div at bounding box center [659, 128] width 192 height 17
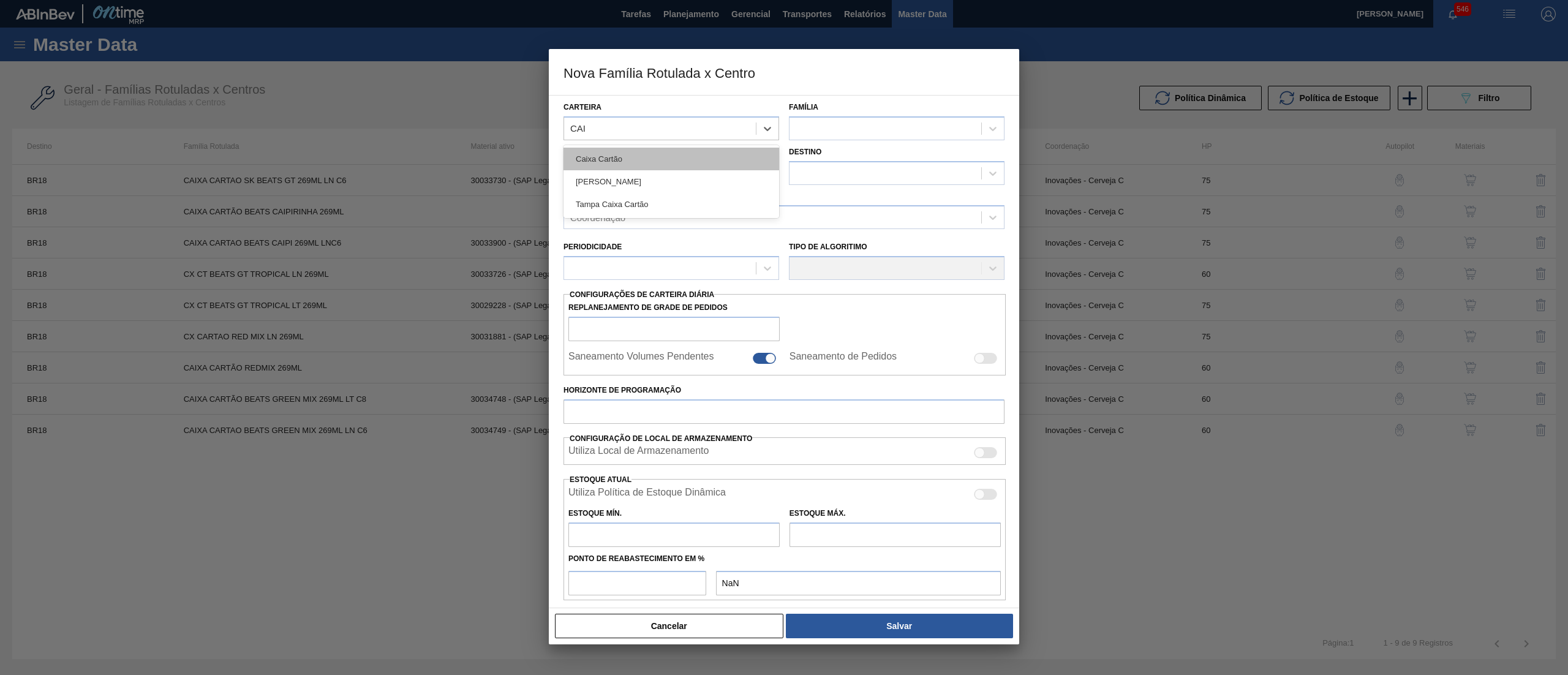
click at [652, 153] on div "Caixa Cartão" at bounding box center [671, 159] width 215 height 22
click at [848, 132] on div at bounding box center [885, 128] width 192 height 17
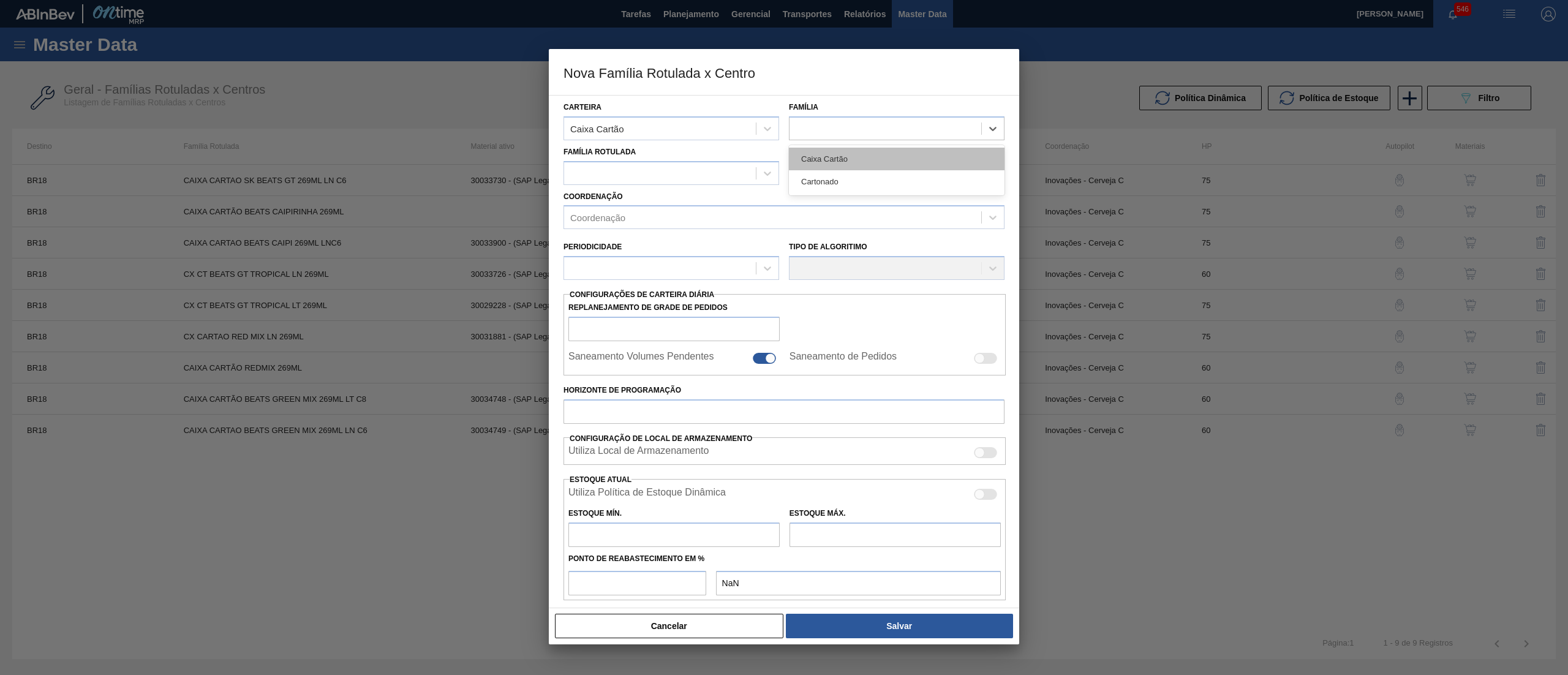
click at [848, 153] on div "Caixa Cartão" at bounding box center [896, 159] width 215 height 22
click at [684, 169] on div at bounding box center [659, 173] width 192 height 17
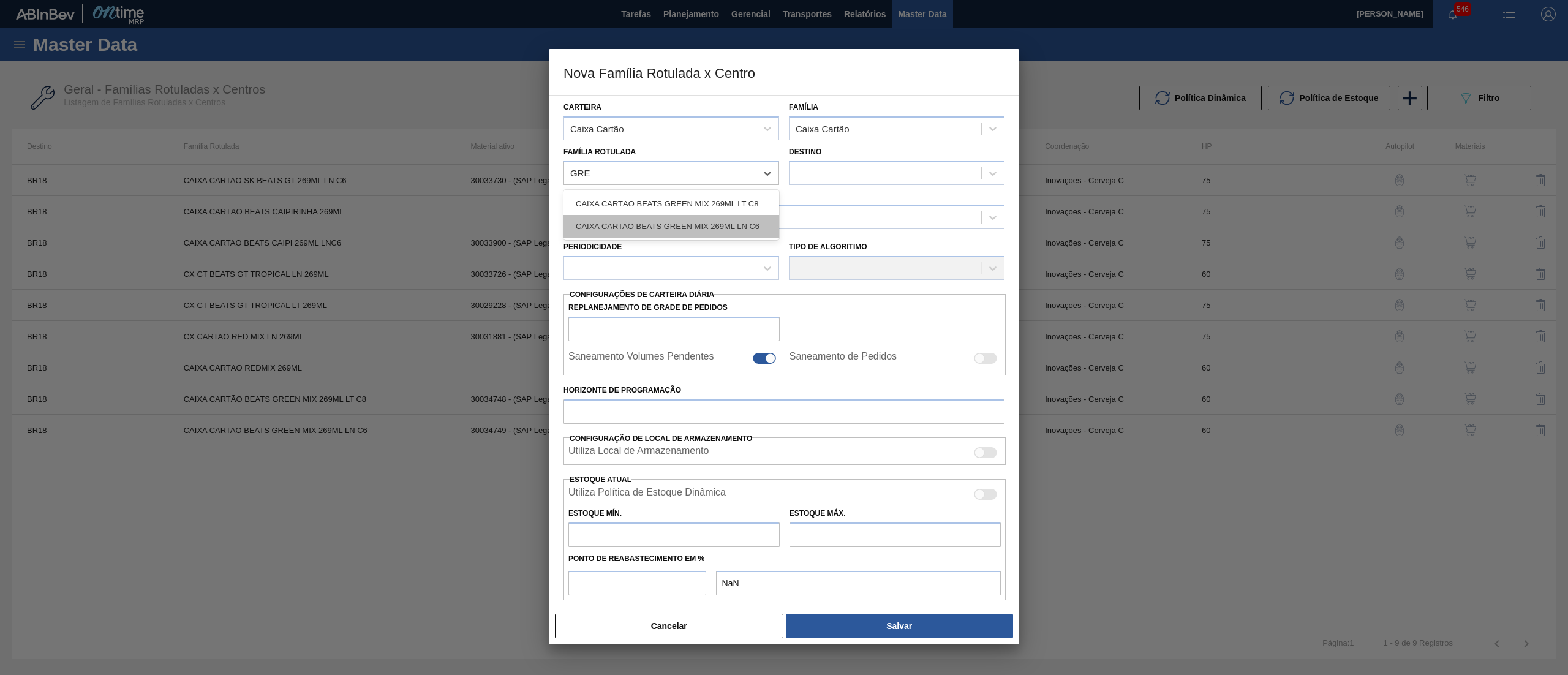
click at [692, 218] on div "CAIXA CARTAO BEATS GREEN MIX 269ML LN C6" at bounding box center [671, 226] width 215 height 22
click at [848, 173] on div at bounding box center [885, 173] width 192 height 17
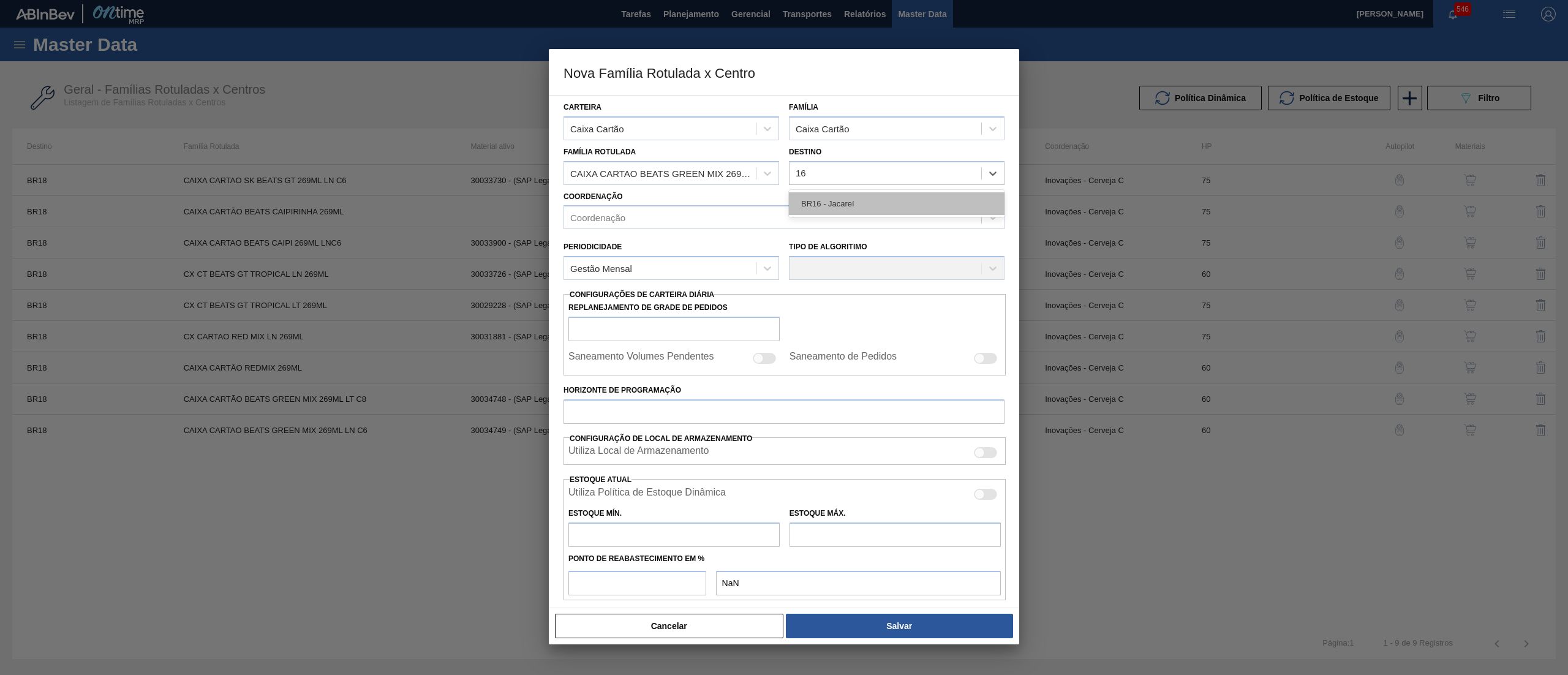
click at [856, 196] on div "BR16 - Jacareí" at bounding box center [896, 204] width 215 height 22
click at [745, 215] on div "Coordenação" at bounding box center [772, 218] width 417 height 17
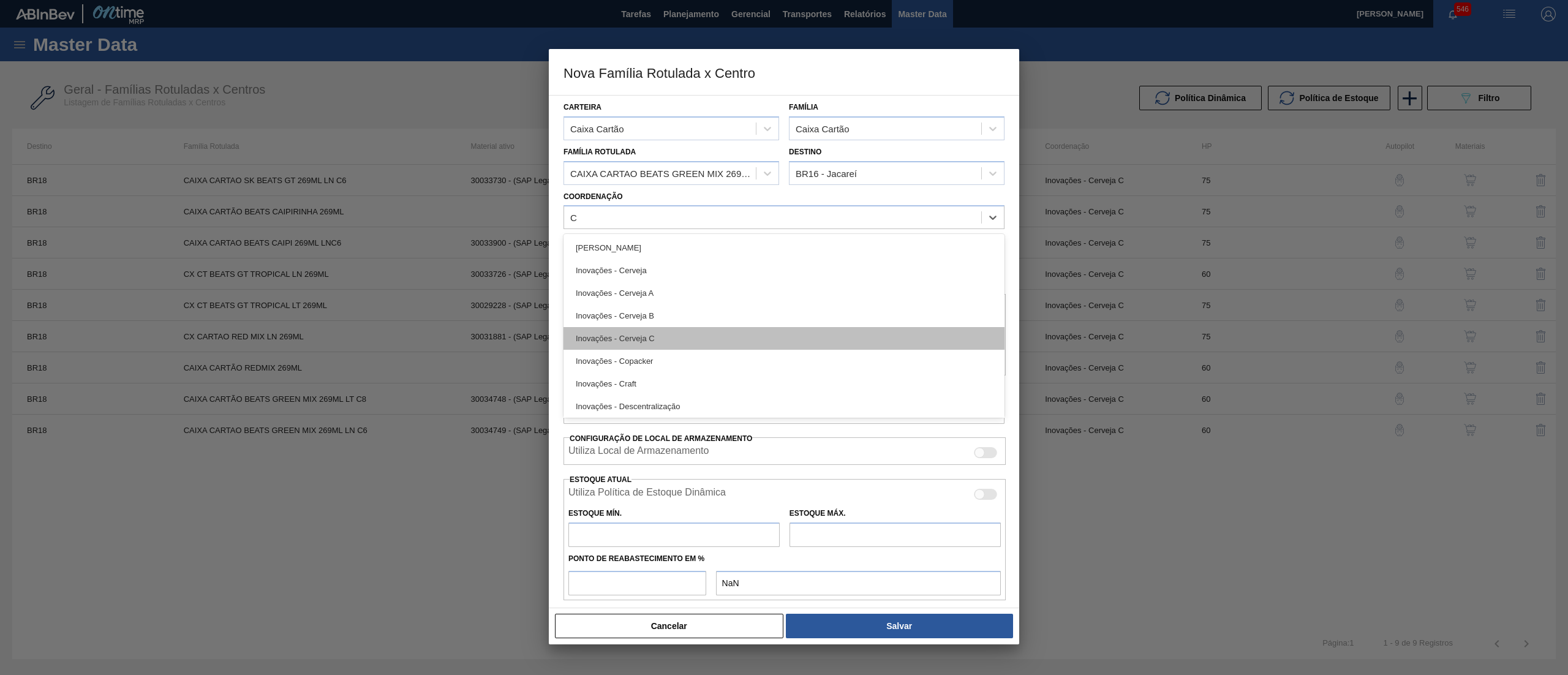
click at [705, 337] on div "Inovações - Cerveja C" at bounding box center [784, 338] width 441 height 22
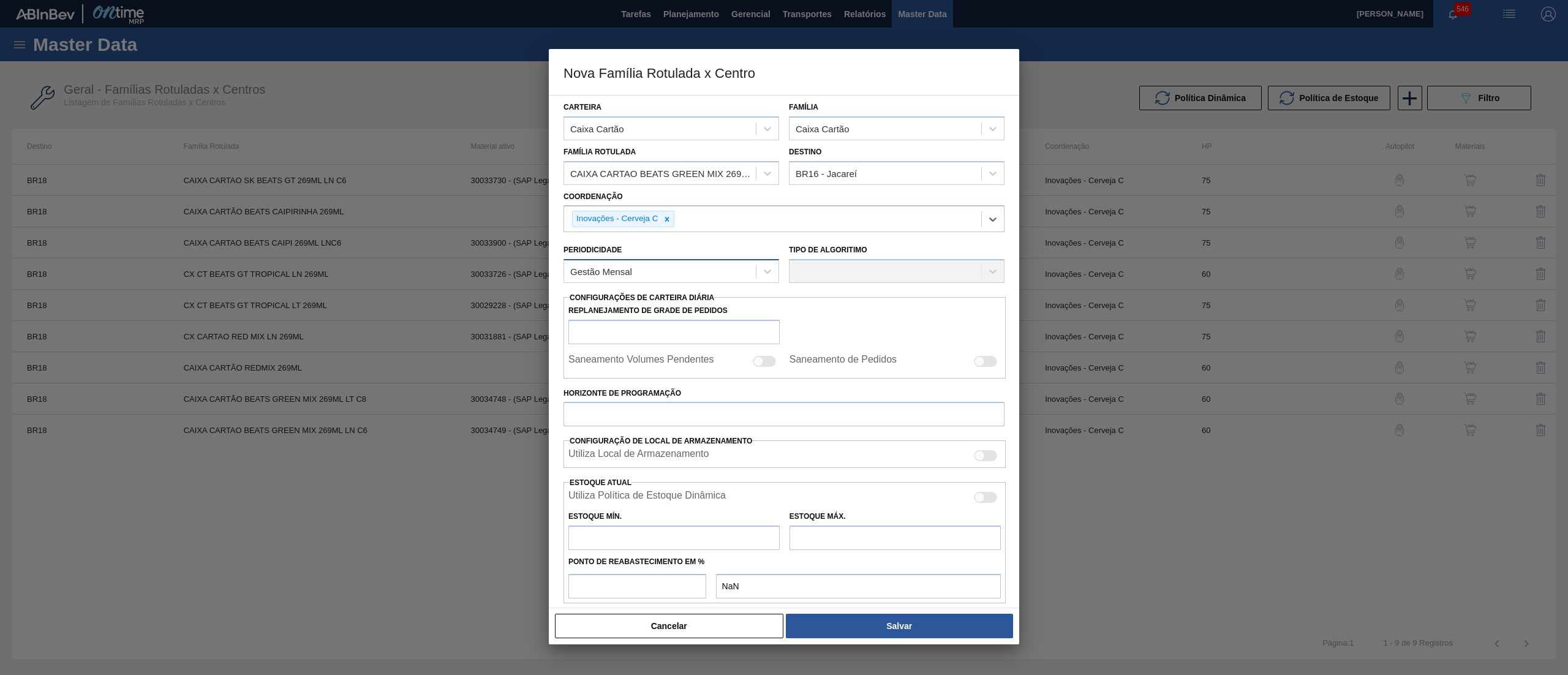
click at [698, 273] on div "Gestão Mensal" at bounding box center [659, 271] width 192 height 17
click at [682, 297] on div "Gestão Mensal" at bounding box center [671, 301] width 215 height 22
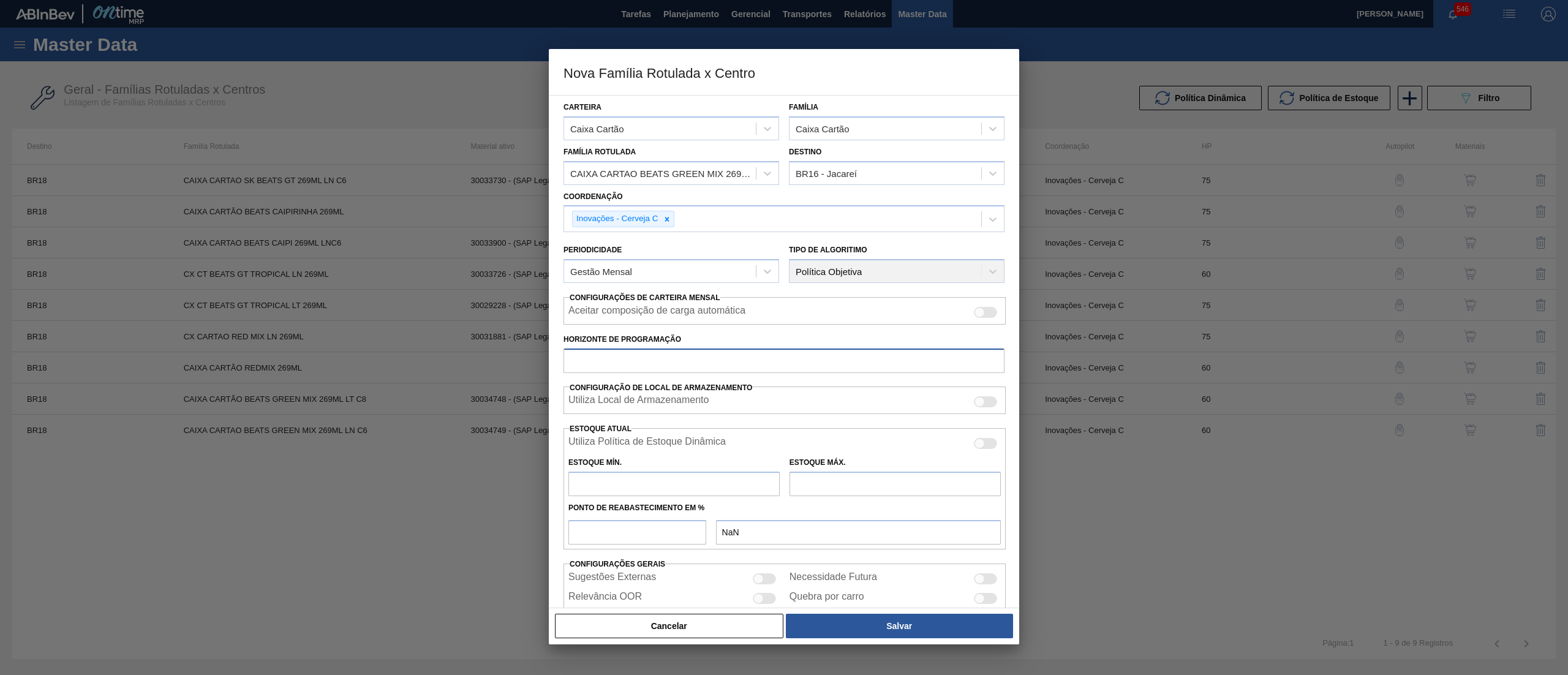
click at [673, 364] on input "Horizonte de Programação" at bounding box center [784, 360] width 441 height 25
click at [632, 487] on input "text" at bounding box center [674, 483] width 212 height 25
click at [820, 483] on input "text" at bounding box center [895, 483] width 212 height 25
click at [653, 537] on input "number" at bounding box center [637, 532] width 138 height 25
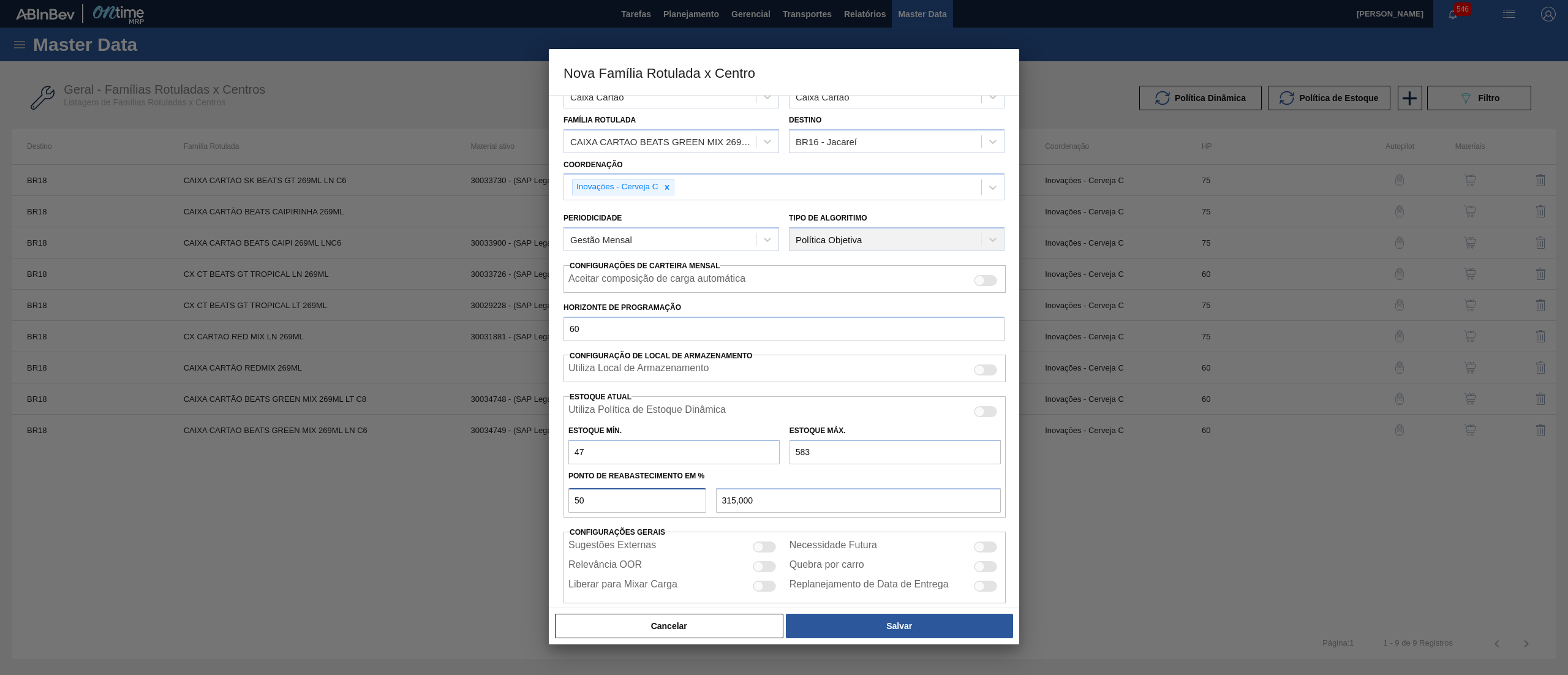
scroll to position [49, 0]
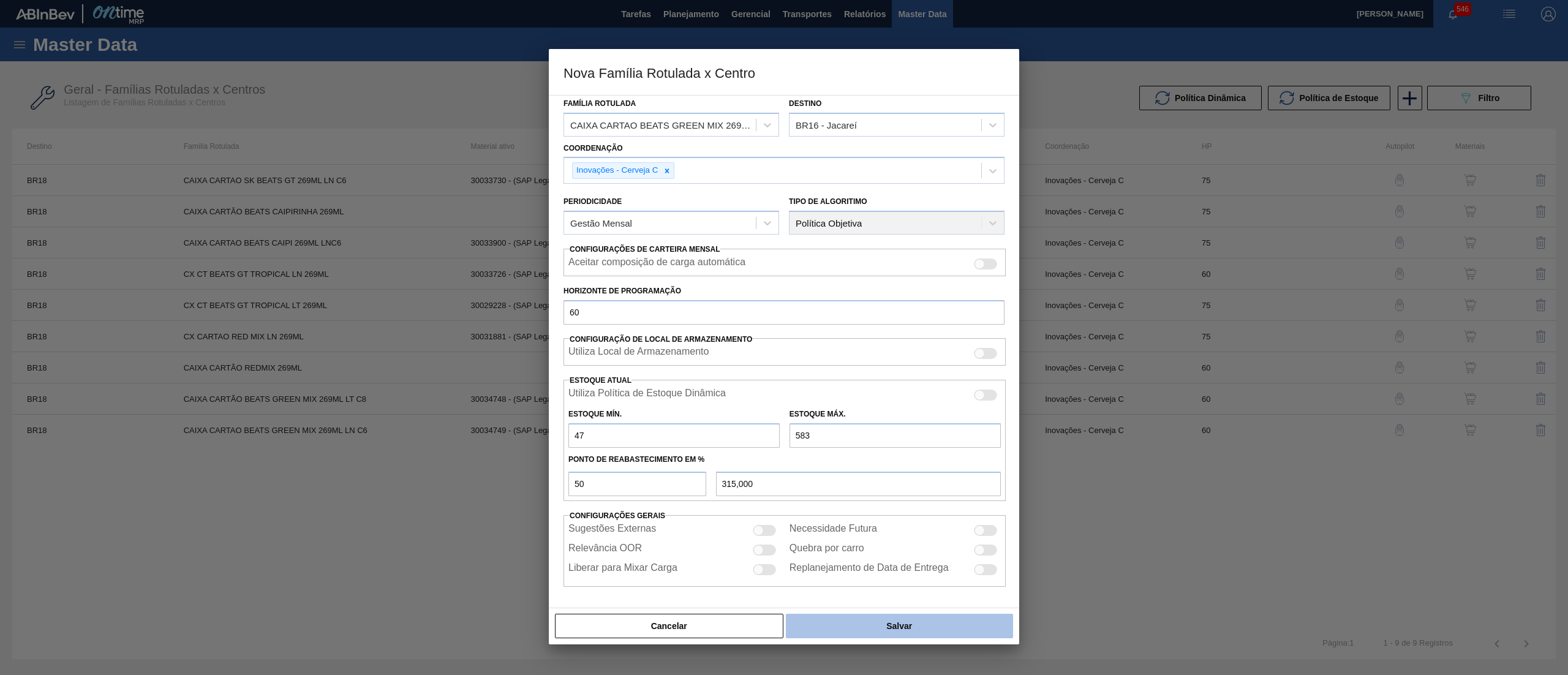
click at [879, 628] on button "Salvar" at bounding box center [899, 626] width 227 height 25
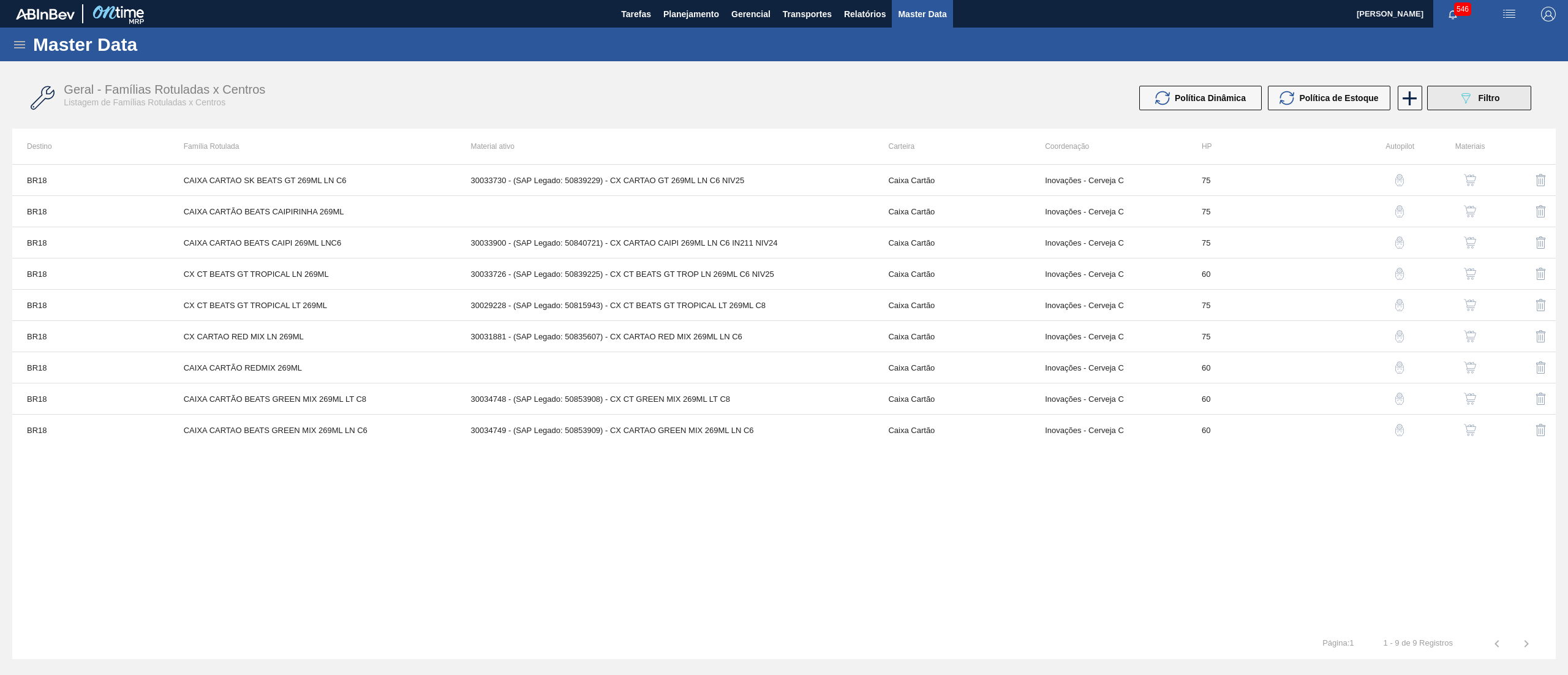
click at [1451, 104] on button "089F7B8B-B2A5-4AFE-B5C0-19BA573D28AC Filtro" at bounding box center [1479, 98] width 104 height 25
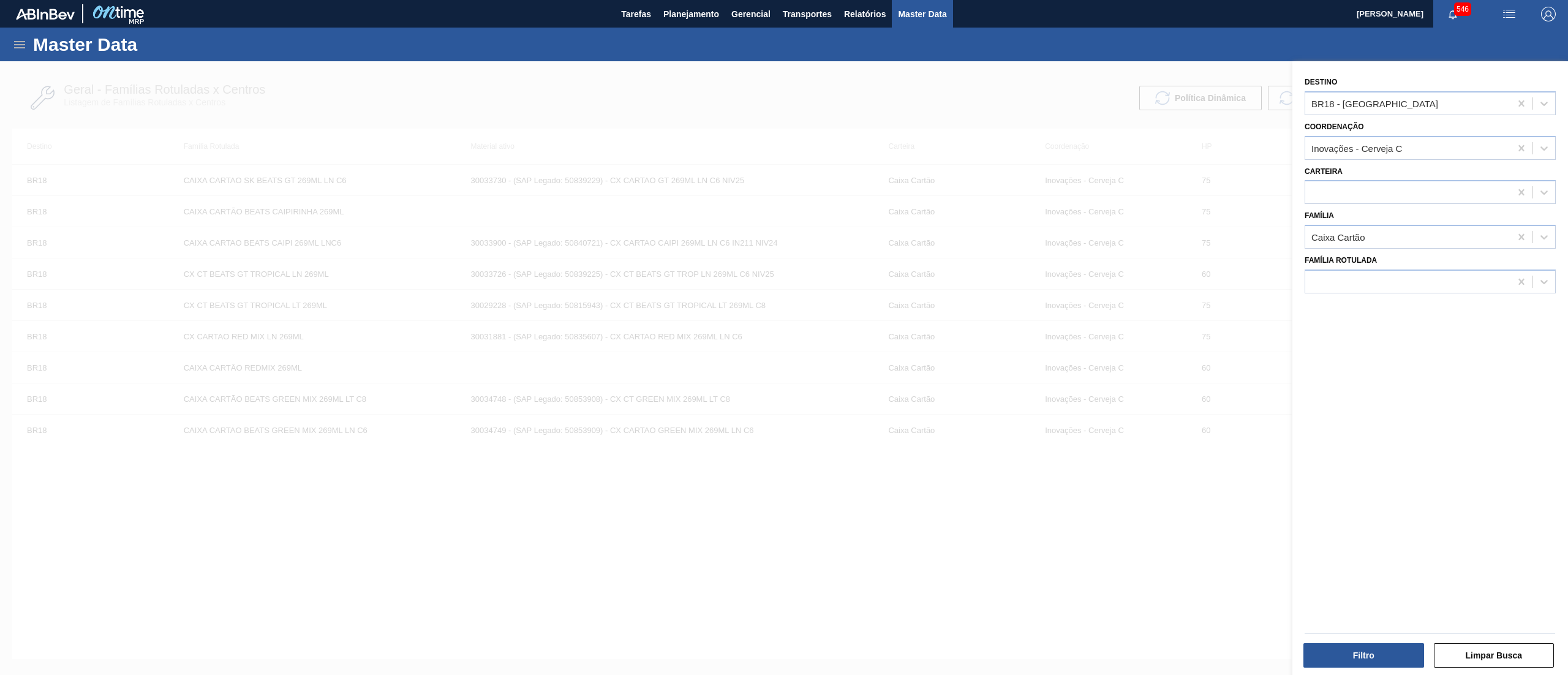
click at [1346, 382] on div "Destino BR18 - [GEOGRAPHIC_DATA] Coordenação Inovações - Cerveja C Carteira Fam…" at bounding box center [1430, 370] width 276 height 617
click at [1003, 118] on div at bounding box center [784, 398] width 1568 height 675
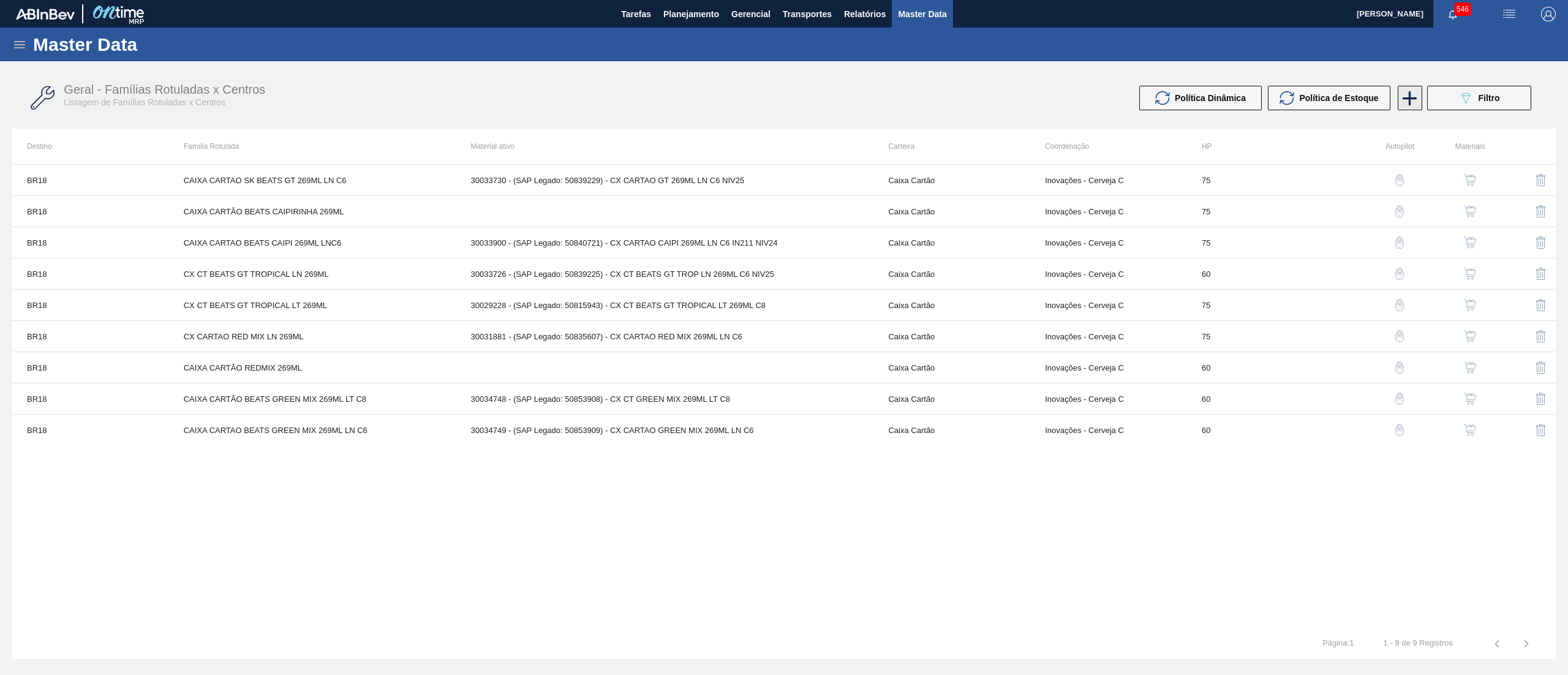
click at [1399, 103] on icon at bounding box center [1410, 99] width 24 height 24
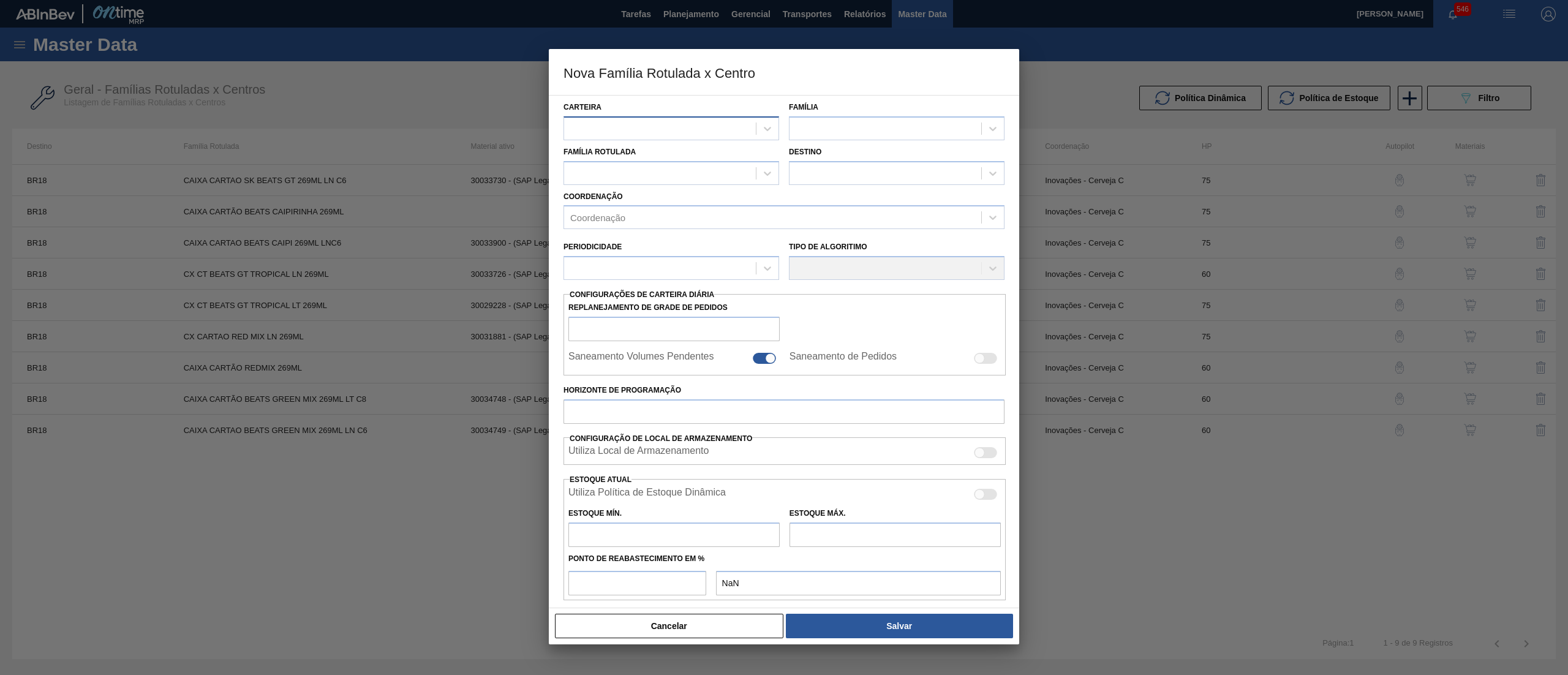
click at [705, 132] on div at bounding box center [659, 128] width 192 height 17
click at [684, 161] on div "Filme Decorado" at bounding box center [671, 159] width 215 height 22
click at [871, 140] on div at bounding box center [896, 128] width 215 height 24
click at [871, 156] on div "Filme Decorado" at bounding box center [896, 159] width 215 height 22
click at [691, 169] on div at bounding box center [659, 173] width 192 height 17
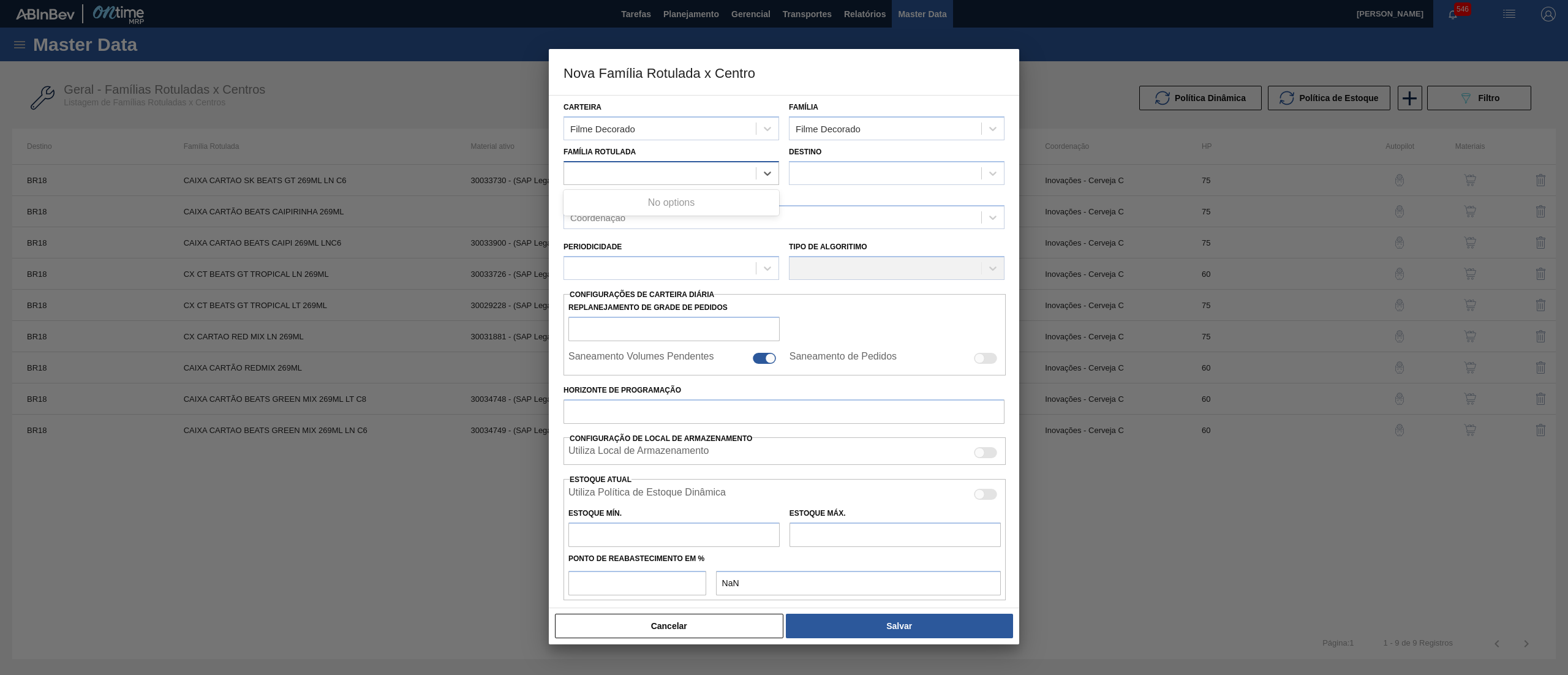
click at [668, 169] on div at bounding box center [659, 173] width 192 height 17
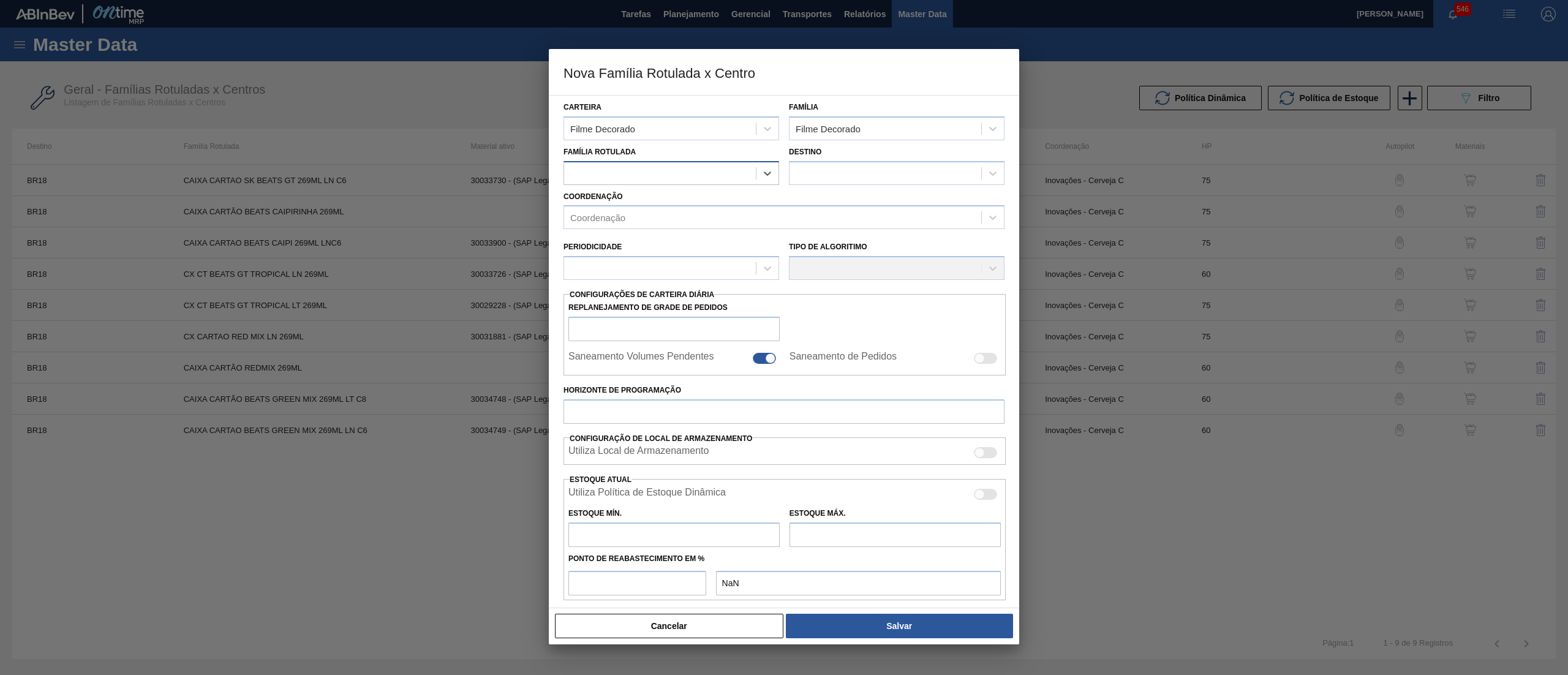
click at [668, 169] on div at bounding box center [659, 173] width 192 height 17
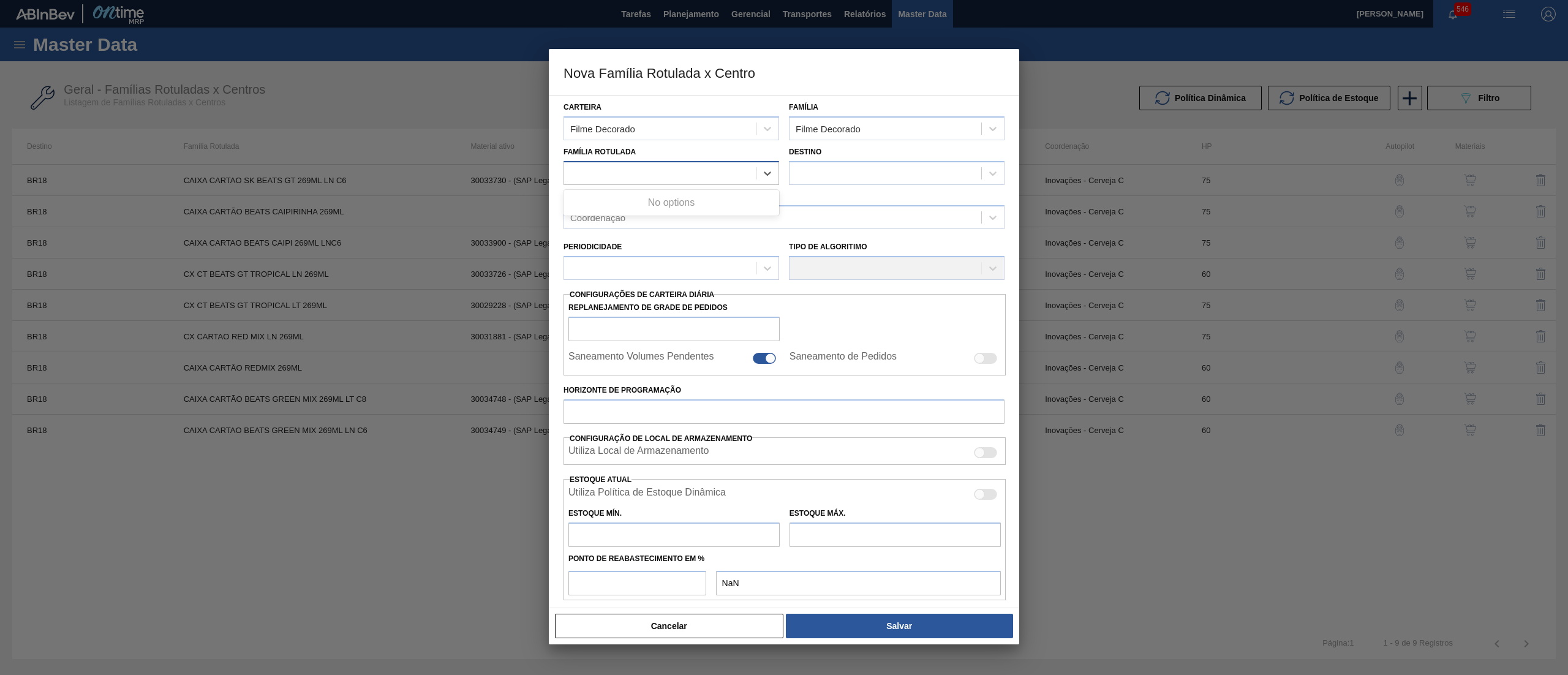
click at [668, 169] on div at bounding box center [659, 173] width 192 height 17
click at [833, 180] on div at bounding box center [885, 173] width 192 height 17
click at [714, 176] on div at bounding box center [659, 173] width 192 height 17
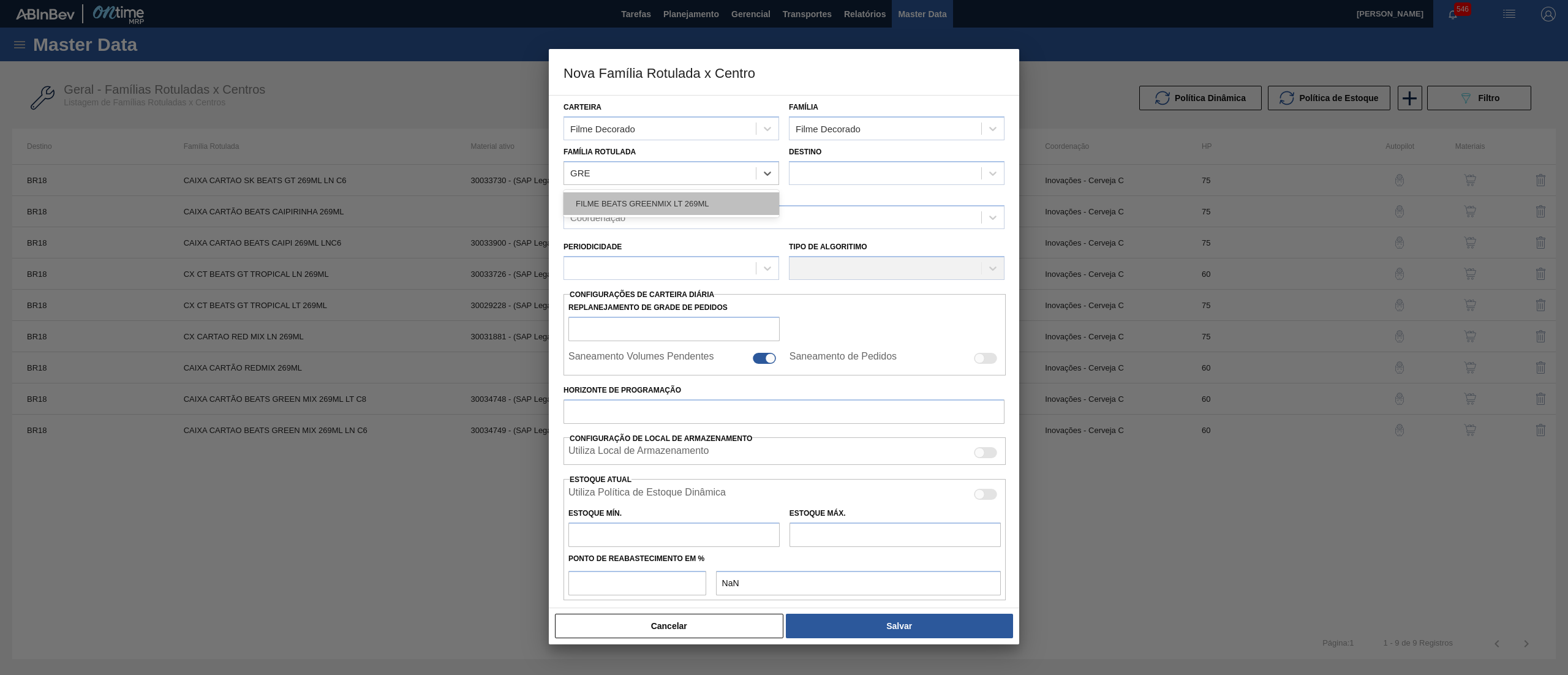
click at [716, 196] on div "FILME BEATS GREENMIX LT 269ML" at bounding box center [671, 204] width 215 height 22
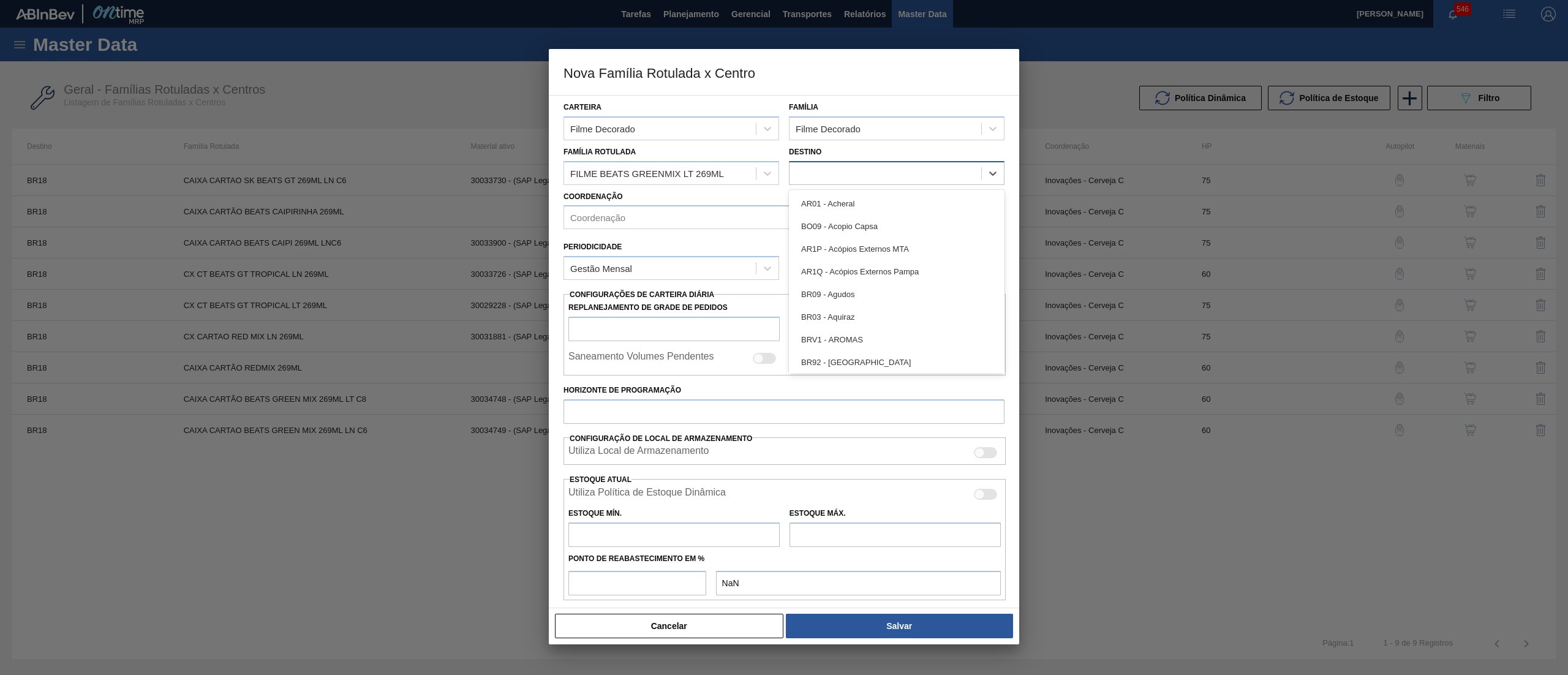
click at [883, 166] on div at bounding box center [885, 173] width 192 height 17
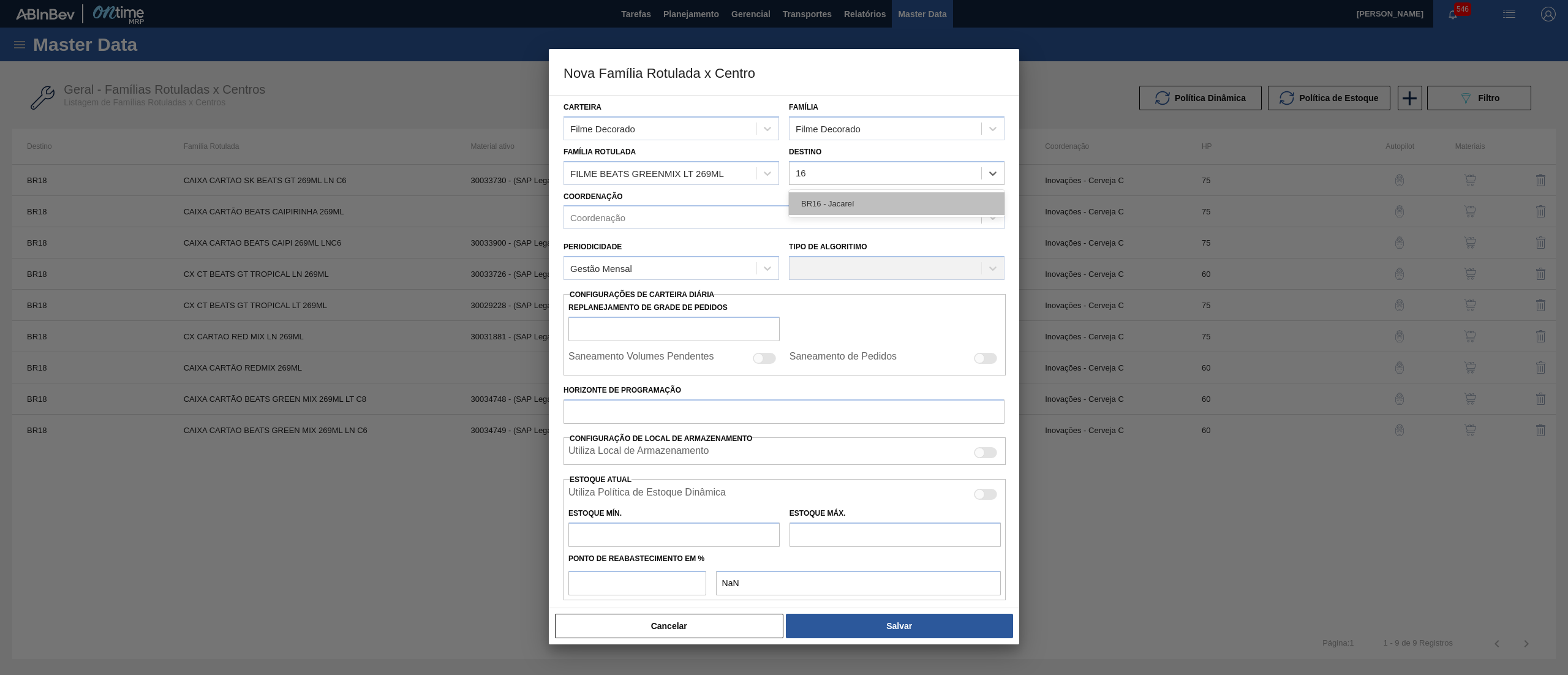
click at [856, 211] on div "BR16 - Jacareí" at bounding box center [896, 204] width 215 height 22
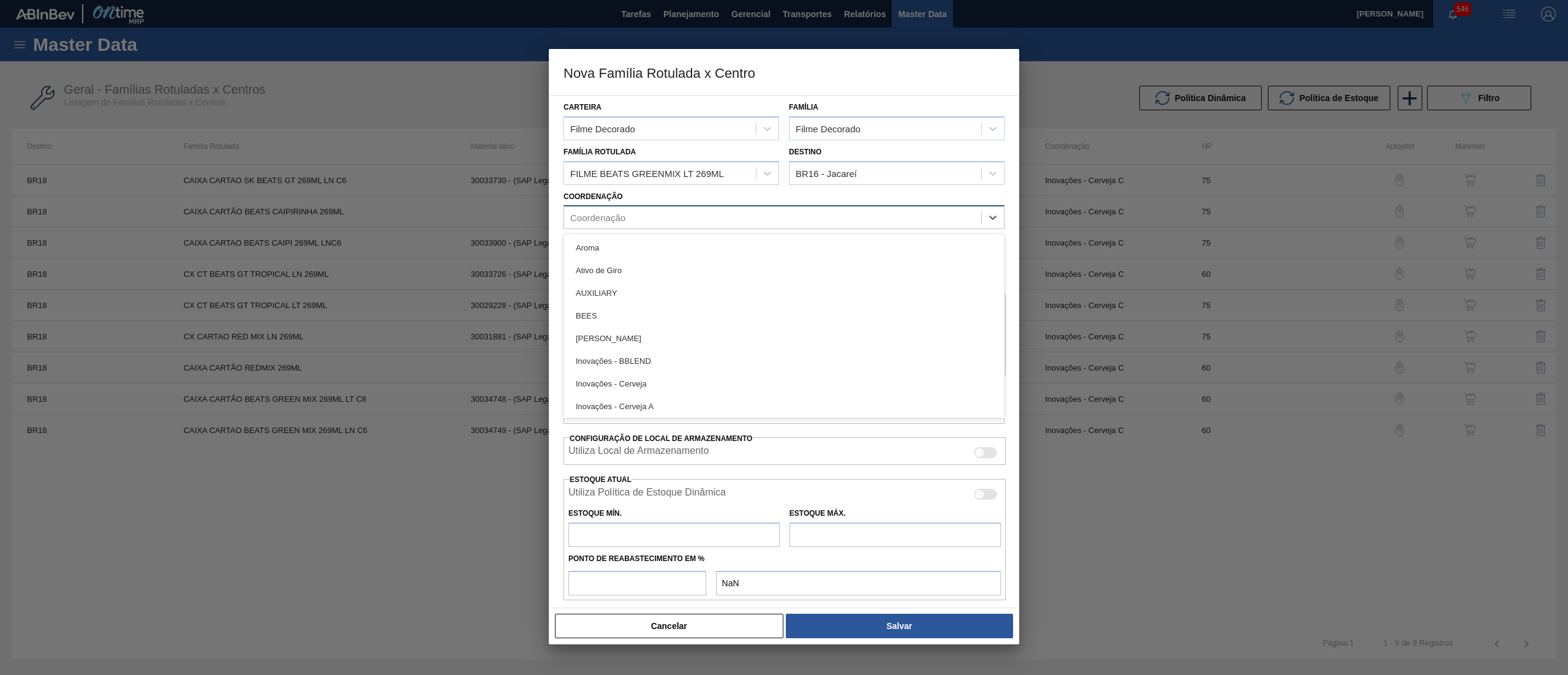
click at [821, 213] on div "Coordenação" at bounding box center [772, 218] width 417 height 17
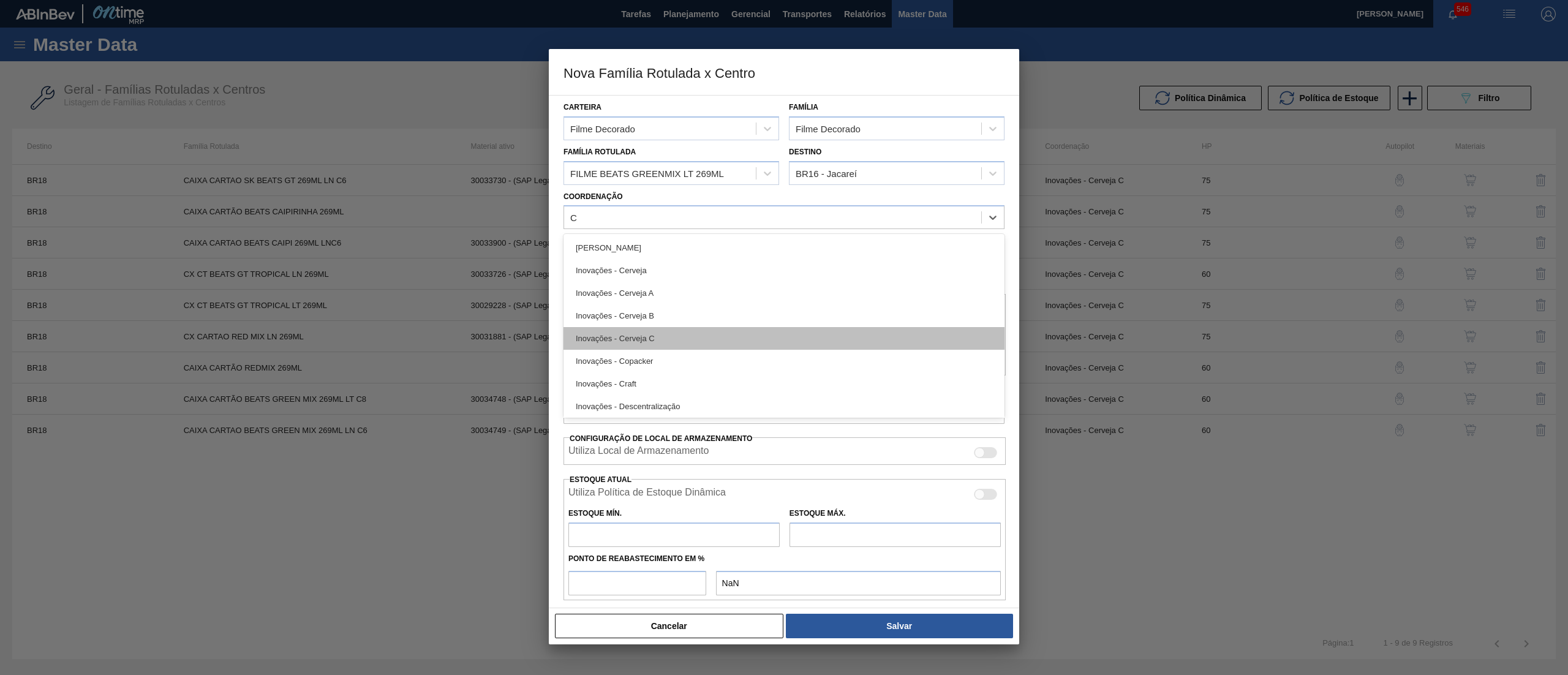
click at [782, 345] on div "Inovações - Cerveja C" at bounding box center [784, 338] width 441 height 22
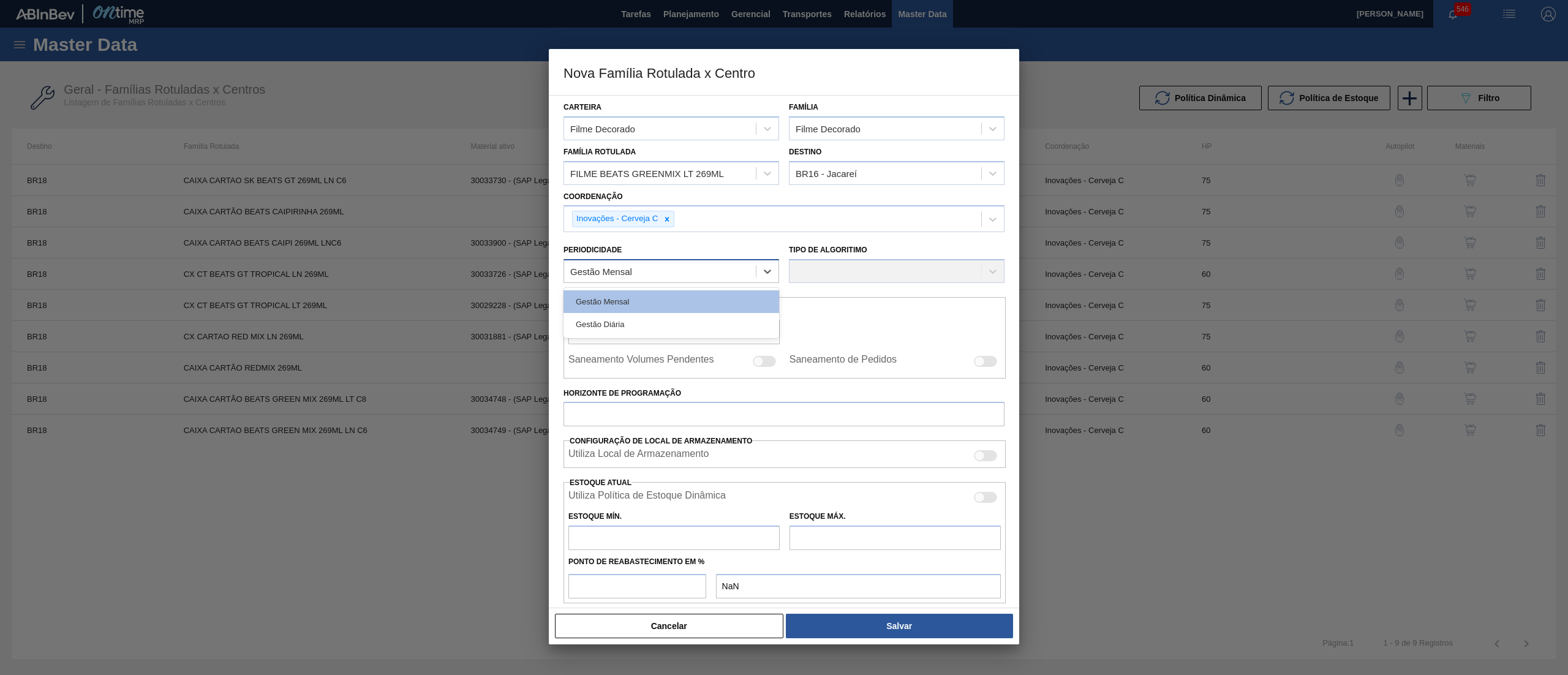
click at [692, 270] on div "Gestão Mensal" at bounding box center [659, 271] width 192 height 17
click at [673, 293] on div "Gestão Mensal" at bounding box center [671, 301] width 215 height 22
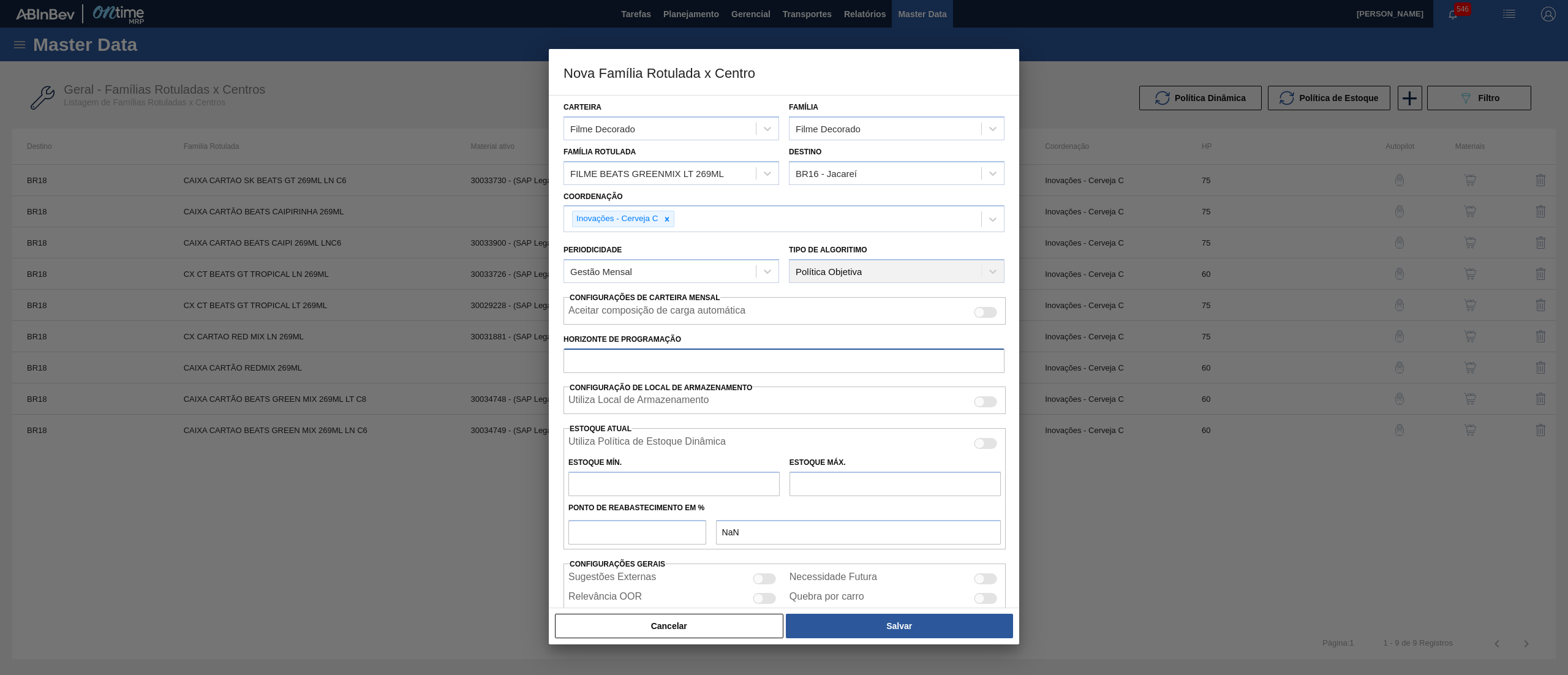
click at [736, 363] on input "Horizonte de Programação" at bounding box center [784, 360] width 441 height 25
click at [638, 491] on input "text" at bounding box center [674, 483] width 212 height 25
drag, startPoint x: 637, startPoint y: 492, endPoint x: 510, endPoint y: 485, distance: 127.2
click at [510, 485] on div "Nova Família Rotulada x Centro Carteira Filme Decorado Família Filme Decorado F…" at bounding box center [784, 337] width 1568 height 675
click at [844, 481] on input "text" at bounding box center [895, 483] width 212 height 25
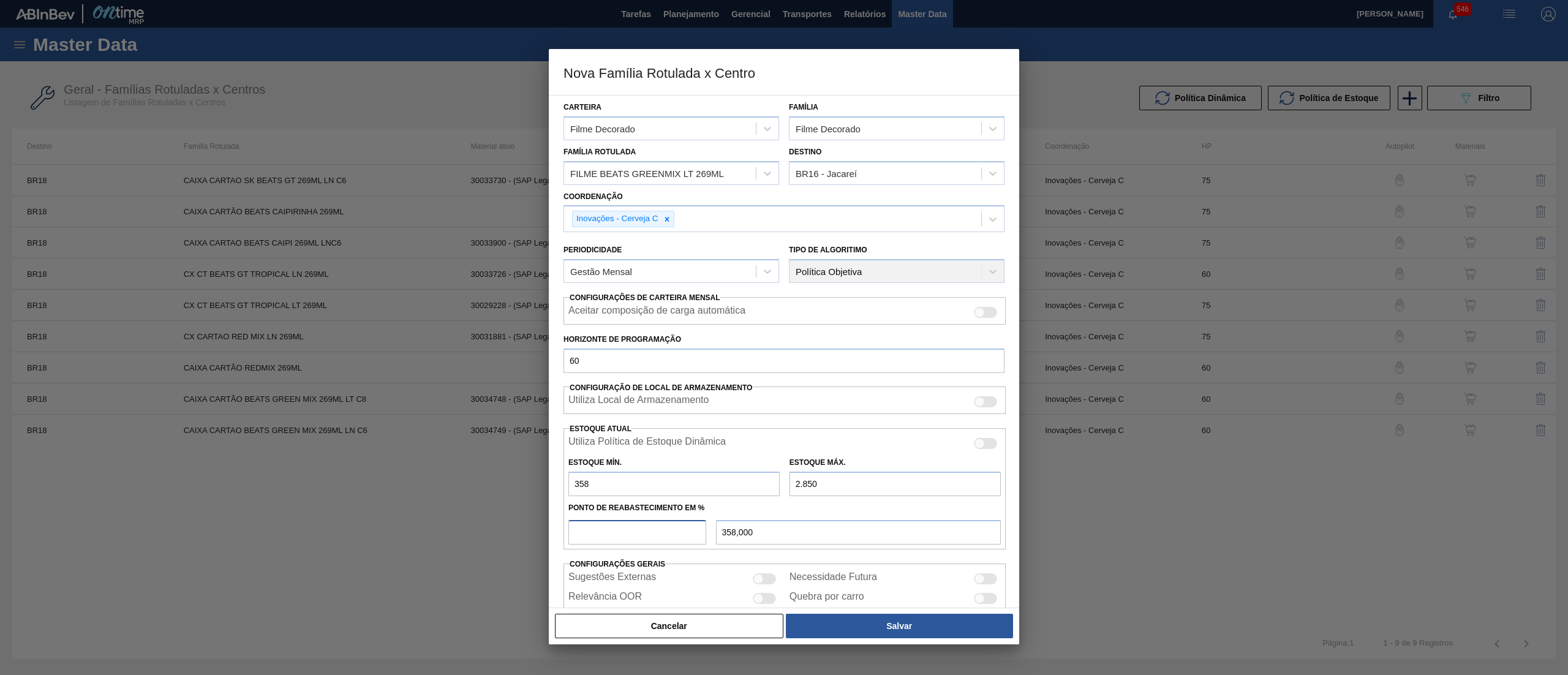
click at [613, 529] on input "number" at bounding box center [637, 532] width 138 height 25
click at [843, 621] on button "Salvar" at bounding box center [899, 626] width 227 height 25
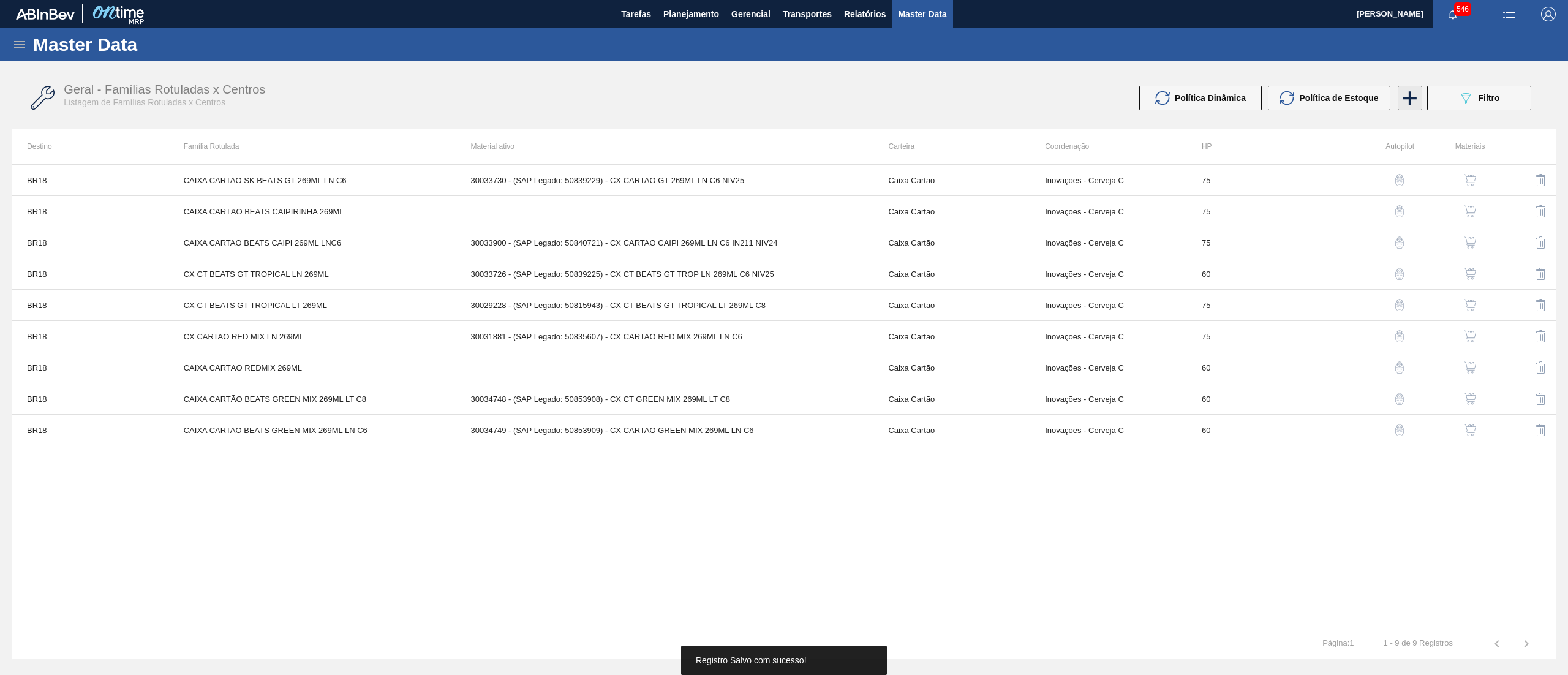
click at [1410, 95] on icon at bounding box center [1411, 99] width 14 height 14
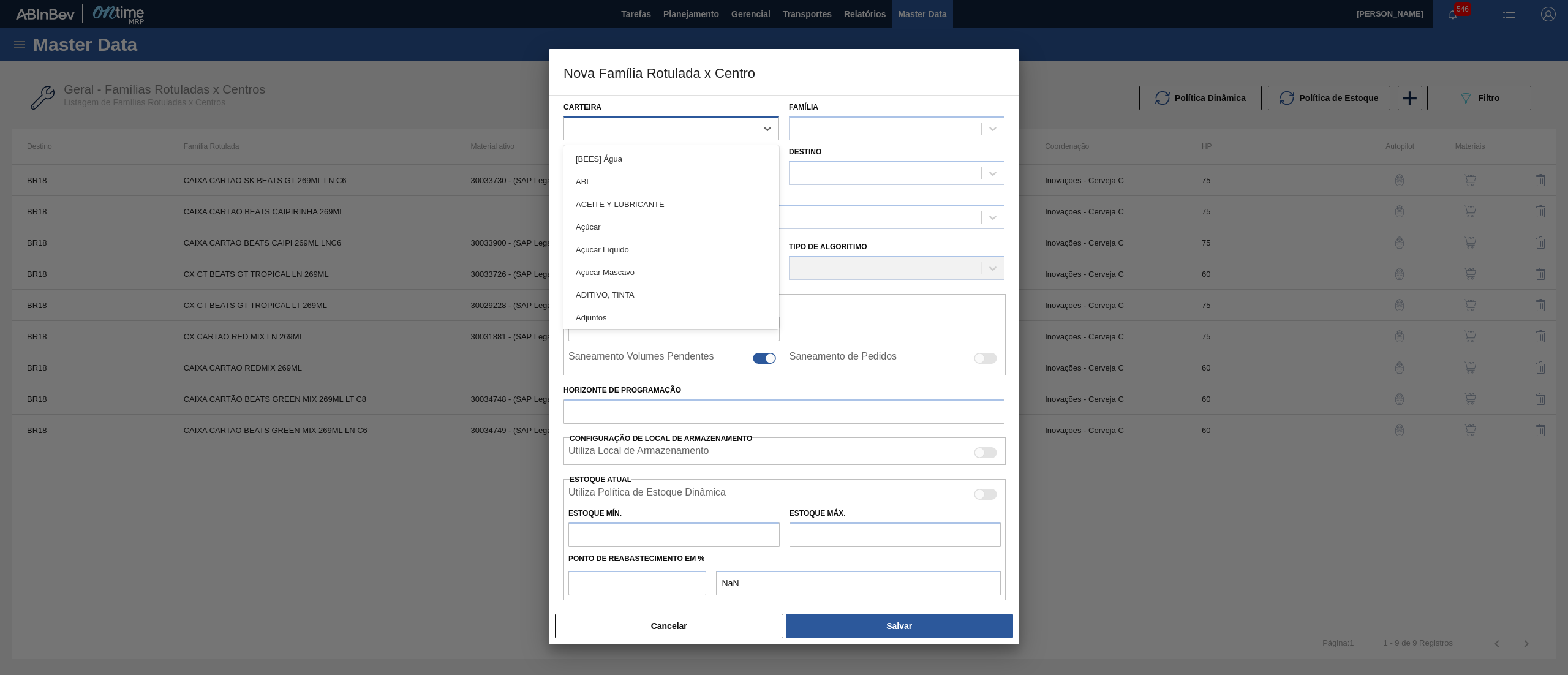
click at [698, 134] on div at bounding box center [659, 128] width 192 height 17
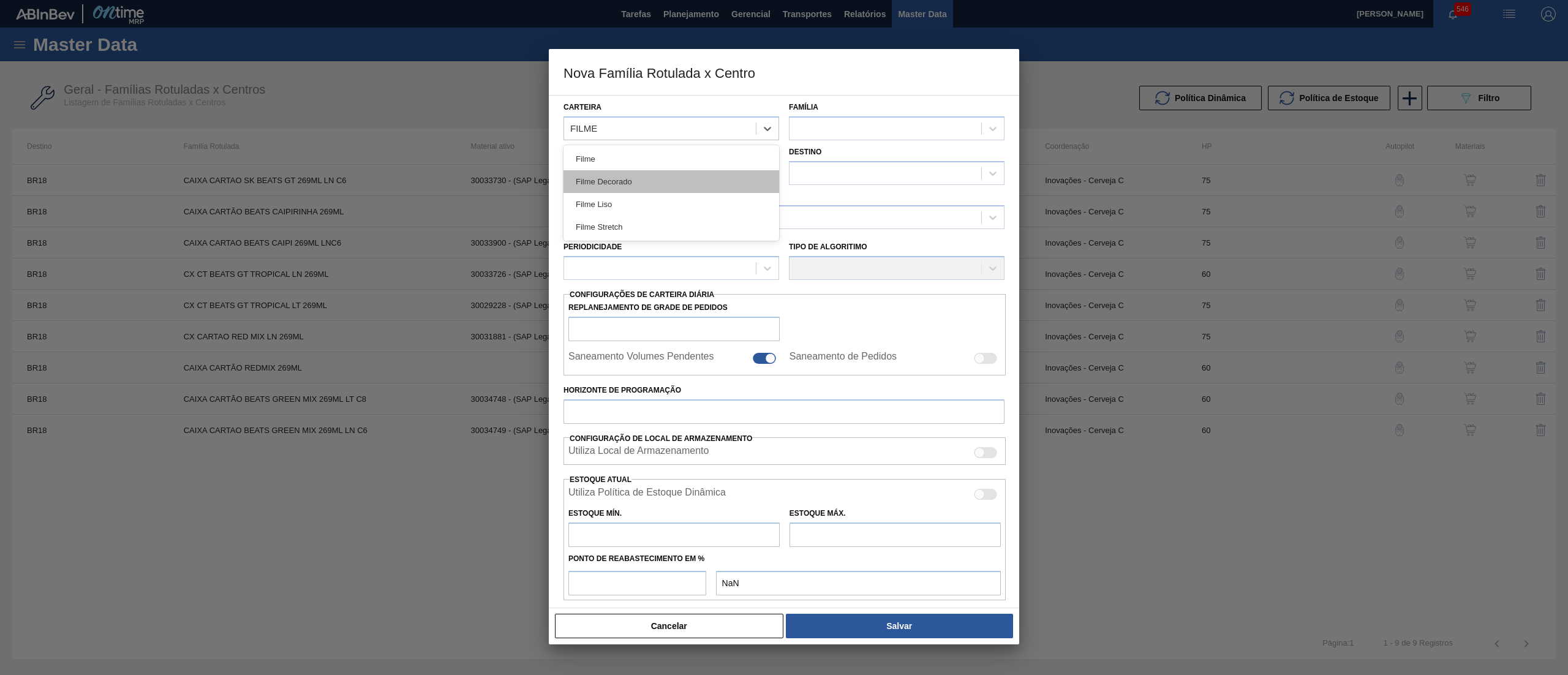
click at [679, 184] on div "Filme Decorado" at bounding box center [671, 181] width 215 height 22
click at [879, 132] on div at bounding box center [885, 128] width 192 height 17
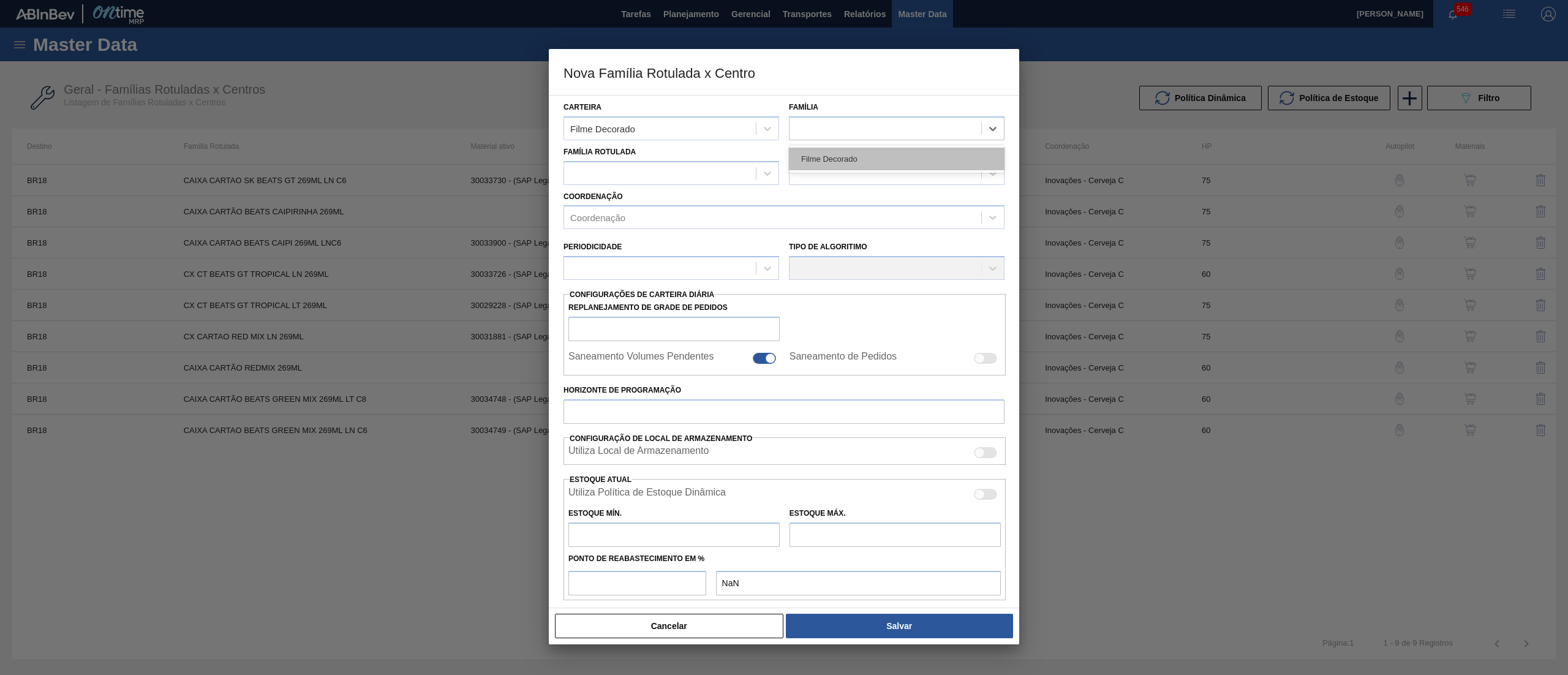
click at [873, 159] on div "Filme Decorado" at bounding box center [896, 159] width 215 height 22
click at [684, 169] on div at bounding box center [659, 173] width 192 height 17
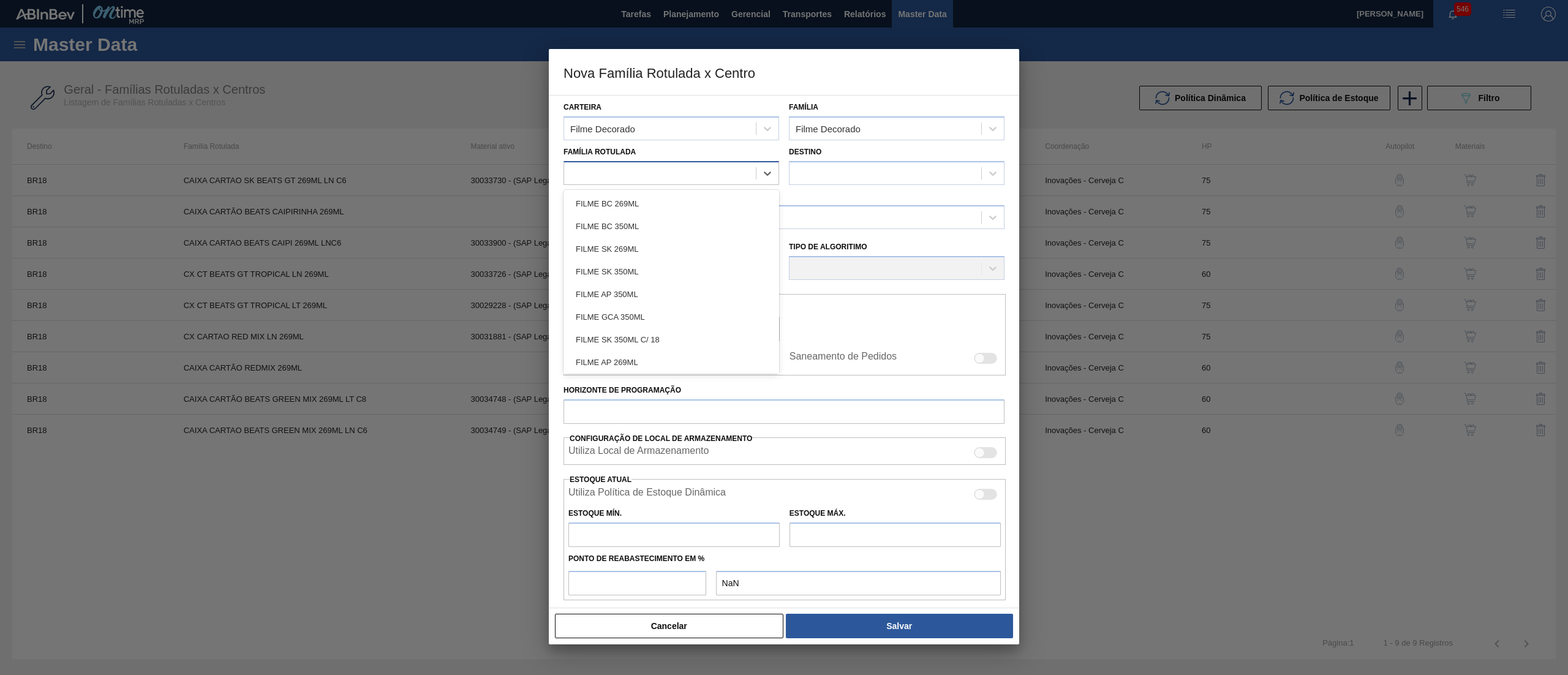
click at [684, 169] on div at bounding box center [659, 173] width 192 height 17
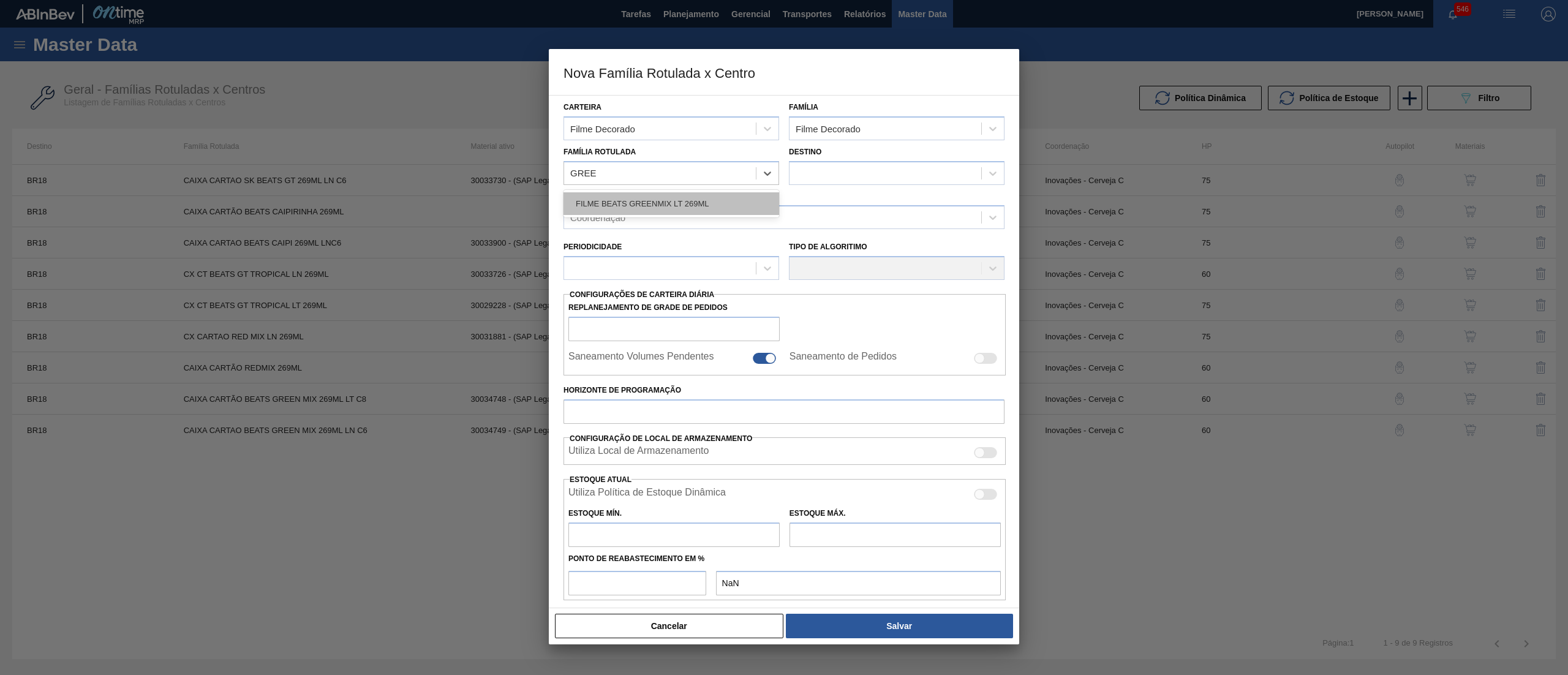
click at [679, 206] on div "FILME BEATS GREENMIX LT 269ML" at bounding box center [671, 204] width 215 height 22
click at [871, 161] on div at bounding box center [896, 173] width 215 height 24
click at [863, 152] on div "Destino" at bounding box center [896, 164] width 215 height 41
click at [858, 180] on div at bounding box center [885, 173] width 192 height 17
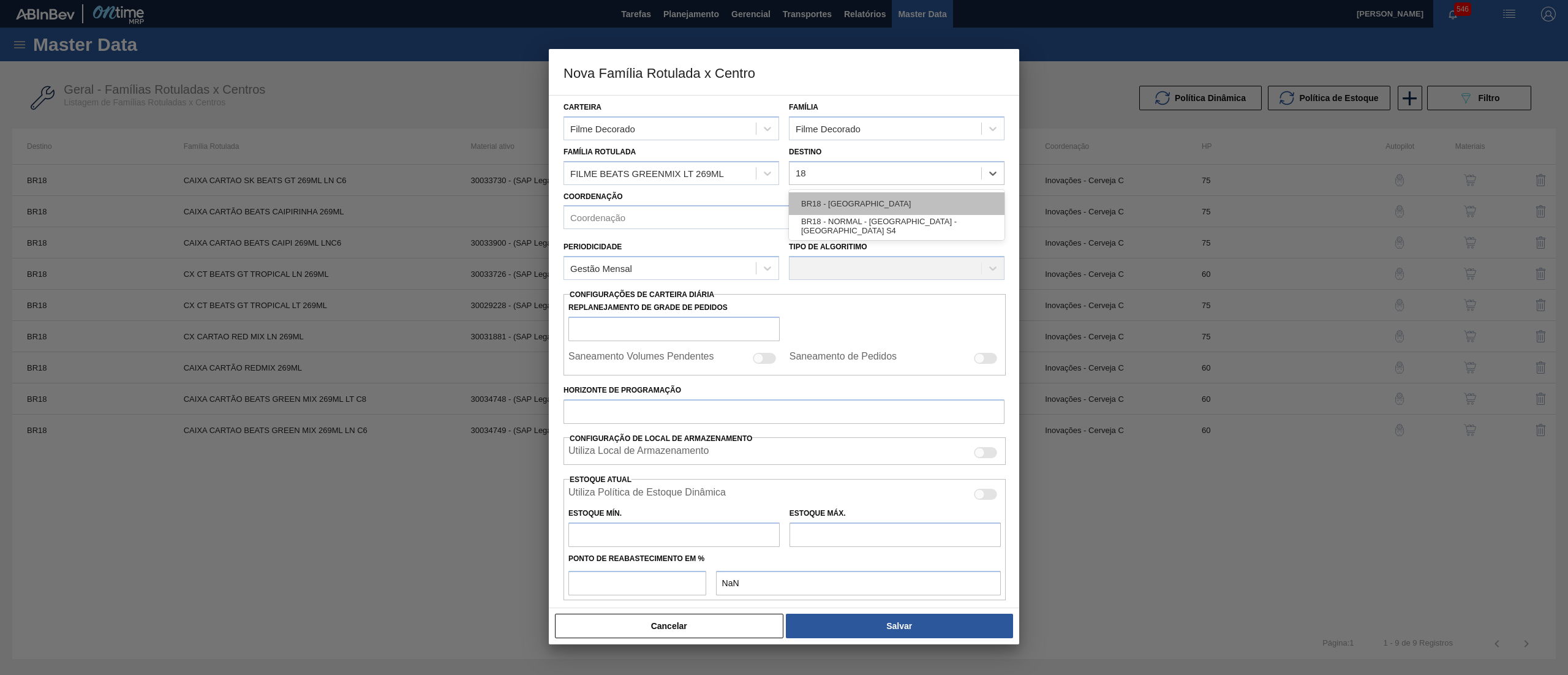
click at [854, 201] on div "BR18 - [GEOGRAPHIC_DATA]" at bounding box center [896, 204] width 215 height 22
click at [728, 220] on div "Coordenação" at bounding box center [772, 218] width 417 height 17
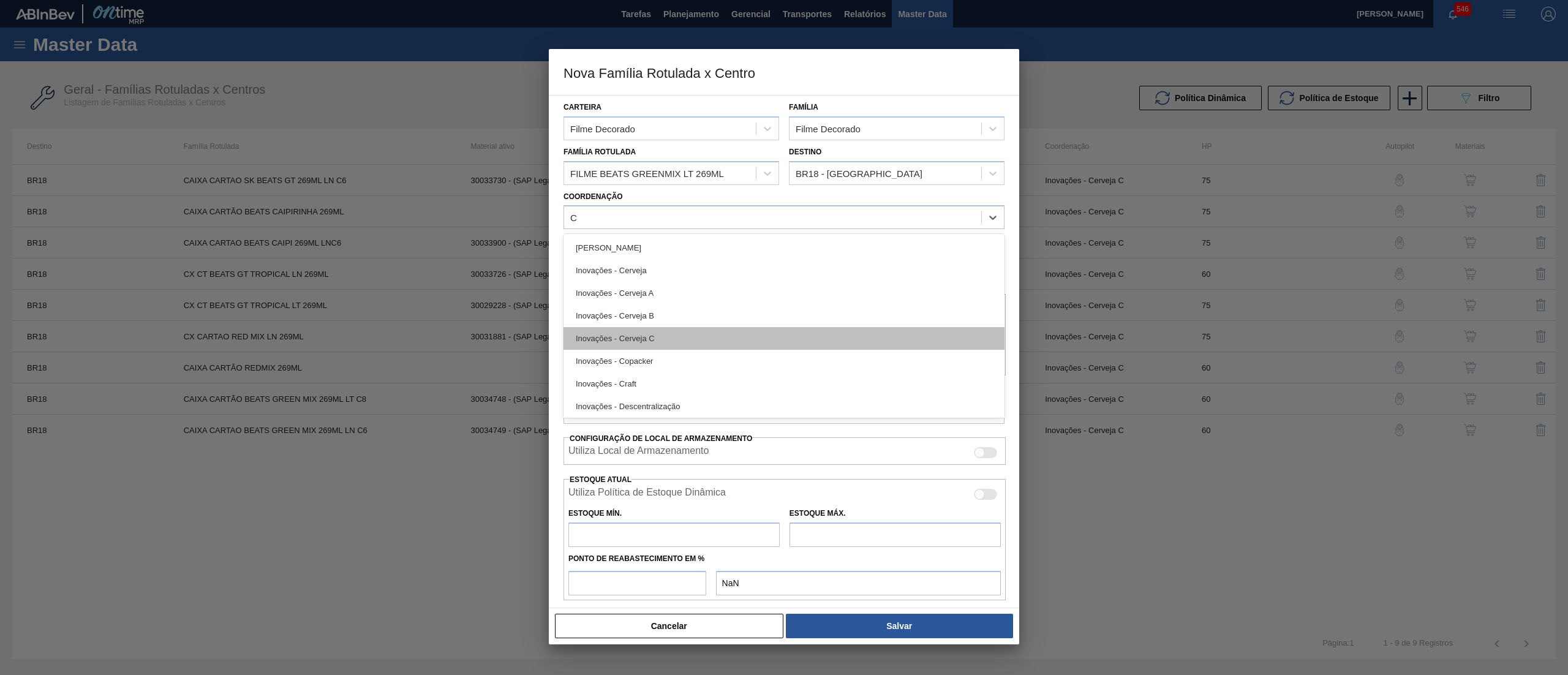
click at [719, 332] on div "Inovações - Cerveja C" at bounding box center [784, 338] width 441 height 22
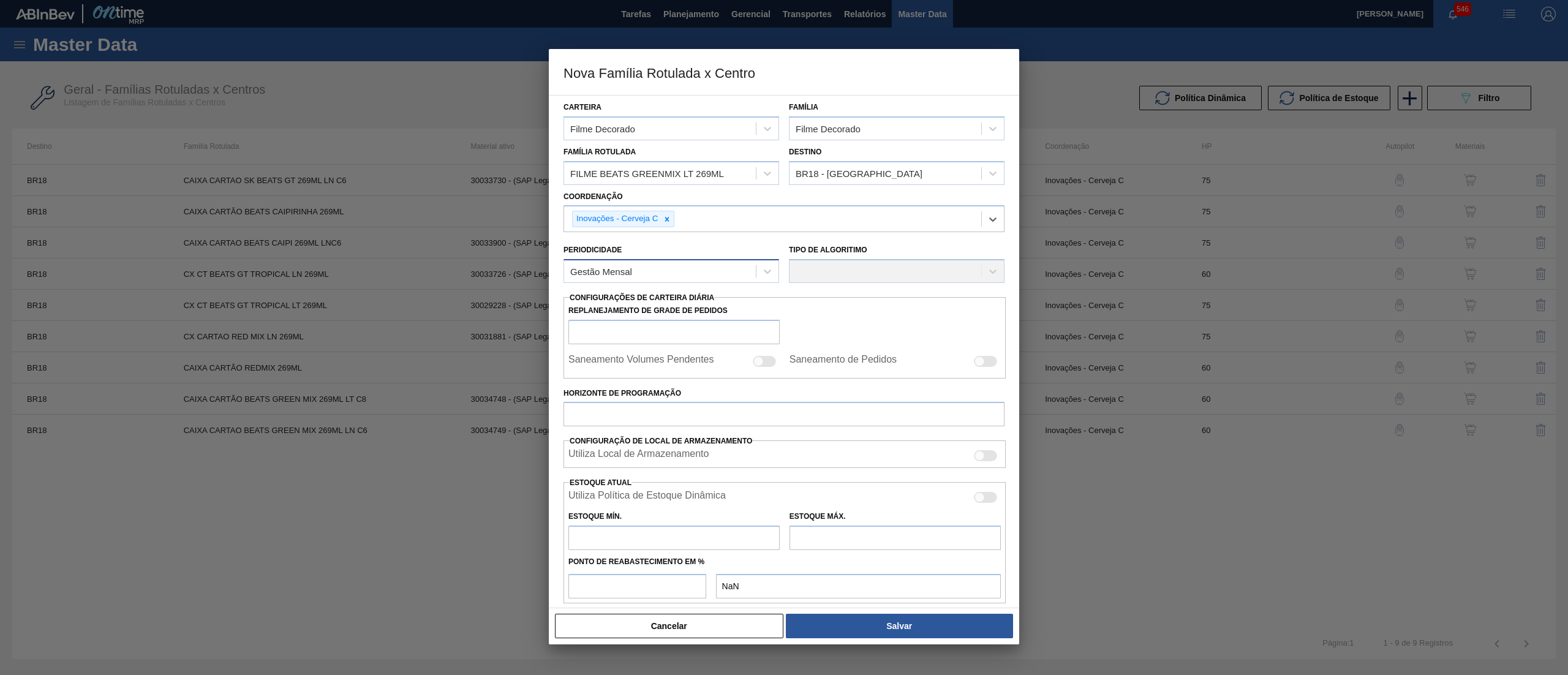
click at [681, 276] on div "Gestão Mensal" at bounding box center [659, 271] width 192 height 17
click at [674, 298] on div "Gestão Mensal" at bounding box center [671, 301] width 215 height 22
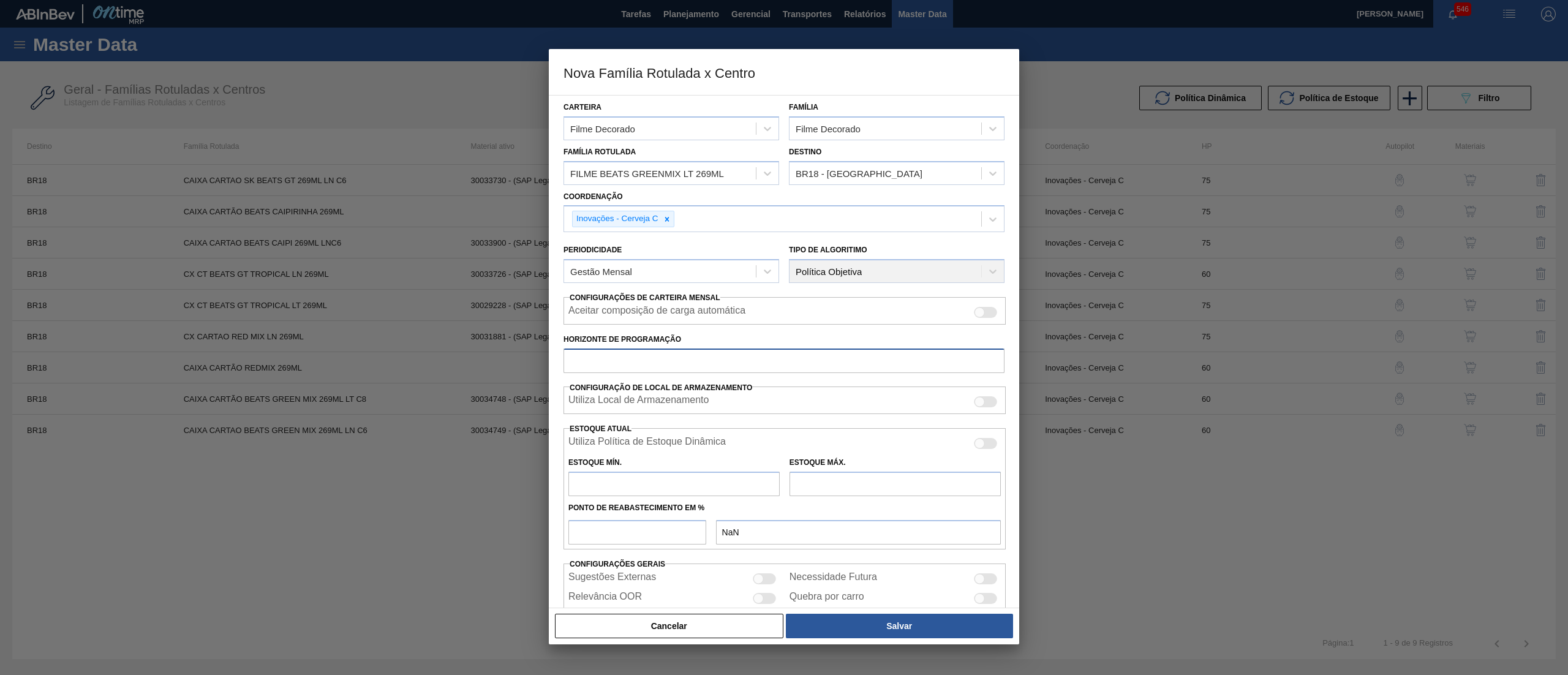
click at [682, 359] on input "Horizonte de Programação" at bounding box center [784, 360] width 441 height 25
click at [676, 481] on input "text" at bounding box center [674, 483] width 212 height 25
click at [844, 479] on input "text" at bounding box center [895, 483] width 212 height 25
drag, startPoint x: 716, startPoint y: 487, endPoint x: 557, endPoint y: 483, distance: 159.1
click at [557, 483] on div "Carteira Filme Decorado Família Filme Decorado Família Rotulada FILME BEATS GRE…" at bounding box center [784, 351] width 471 height 513
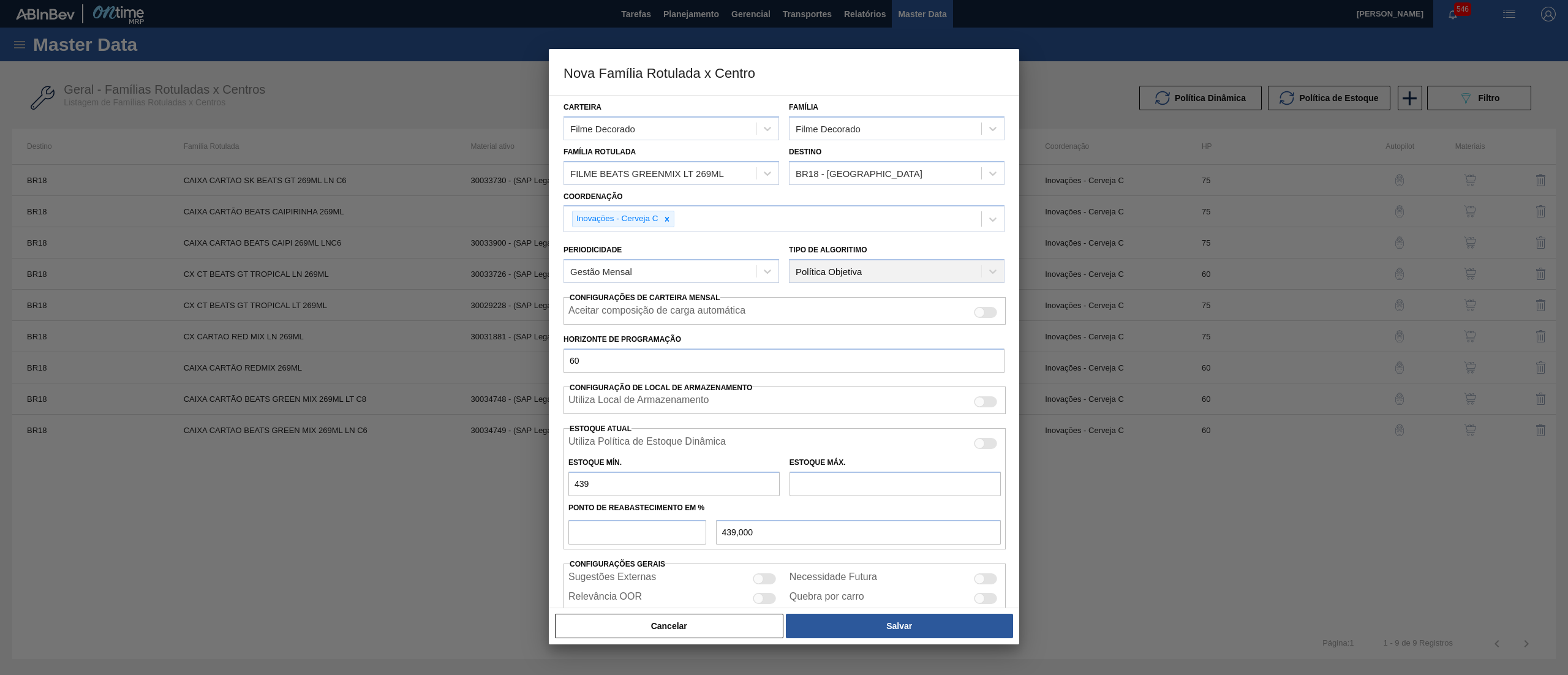
click at [826, 492] on input "text" at bounding box center [895, 483] width 212 height 25
click at [631, 532] on input "number" at bounding box center [637, 532] width 138 height 25
click at [930, 634] on button "Salvar" at bounding box center [899, 626] width 227 height 25
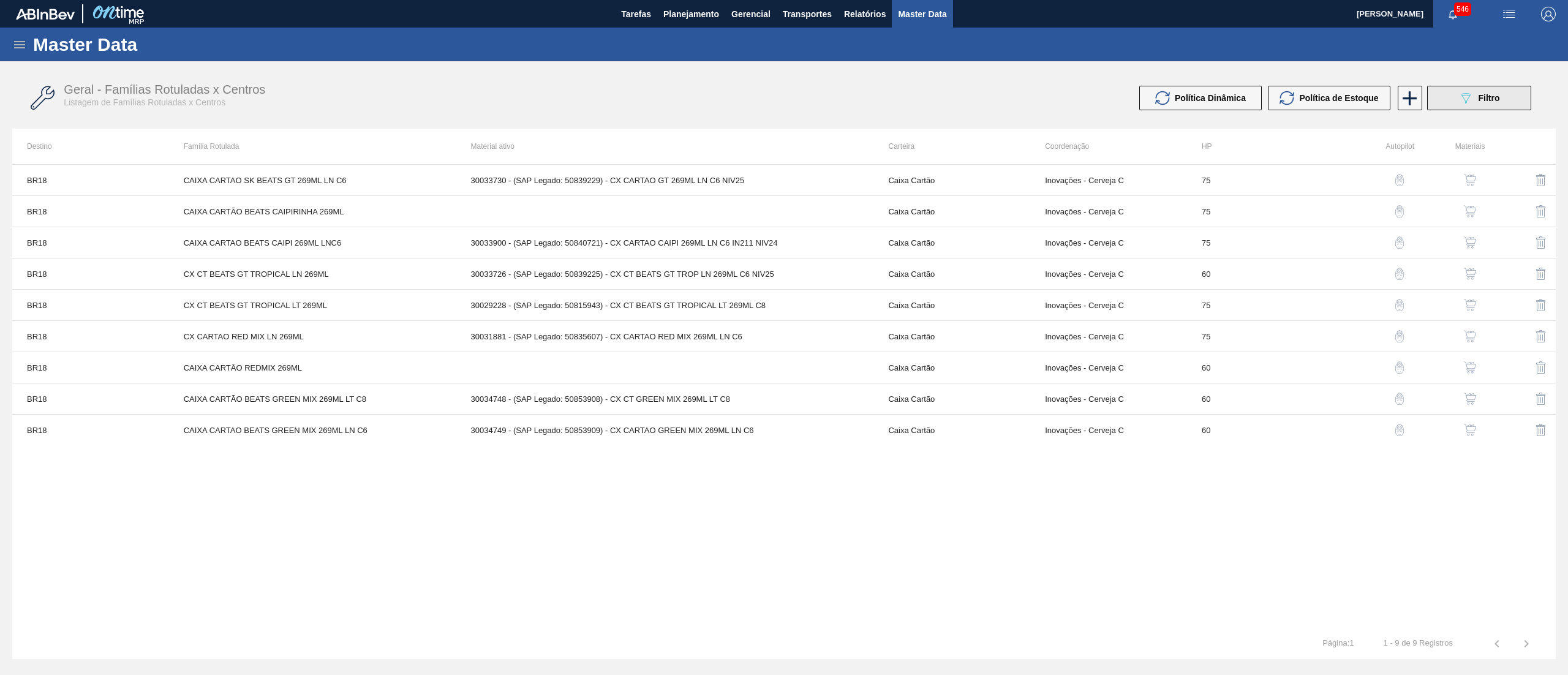
click at [1459, 108] on button "089F7B8B-B2A5-4AFE-B5C0-19BA573D28AC Filtro" at bounding box center [1479, 98] width 104 height 25
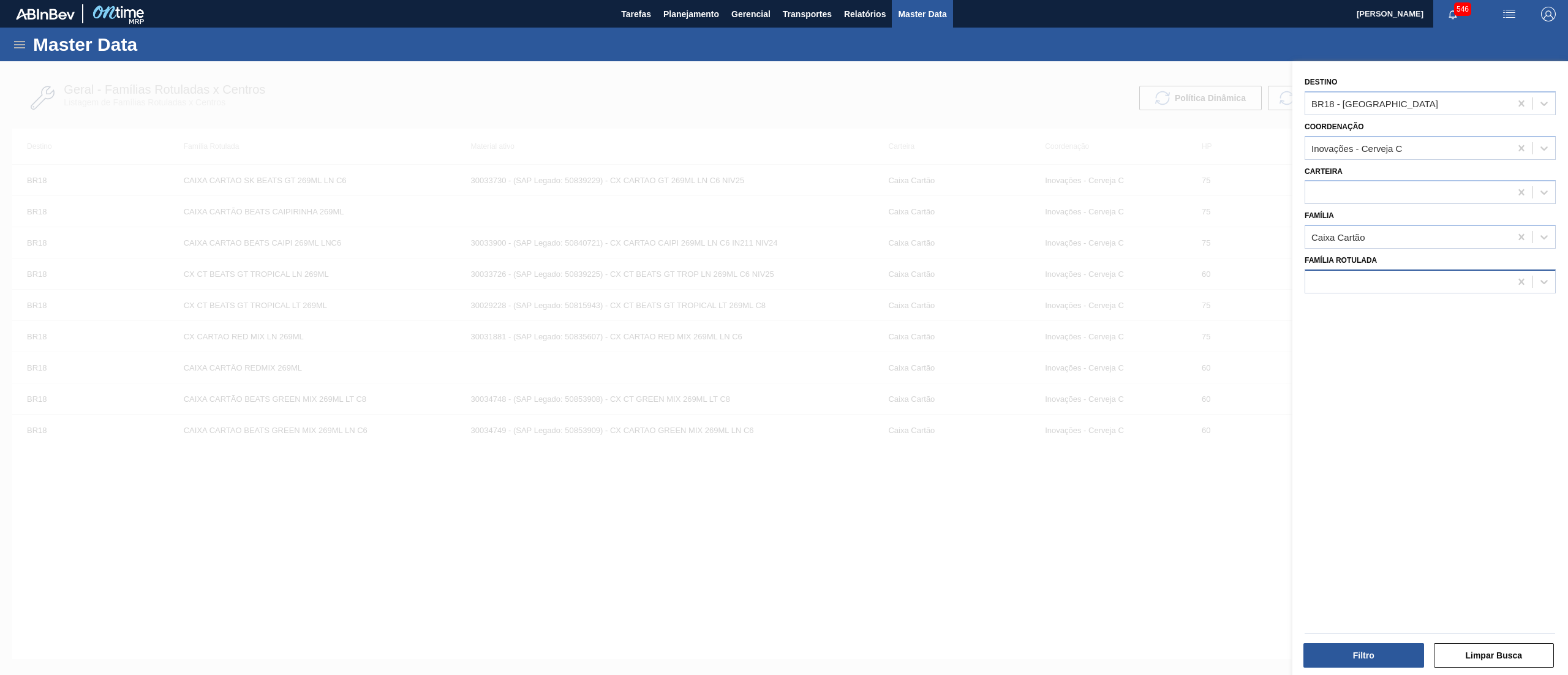
click at [1391, 281] on div at bounding box center [1407, 281] width 205 height 17
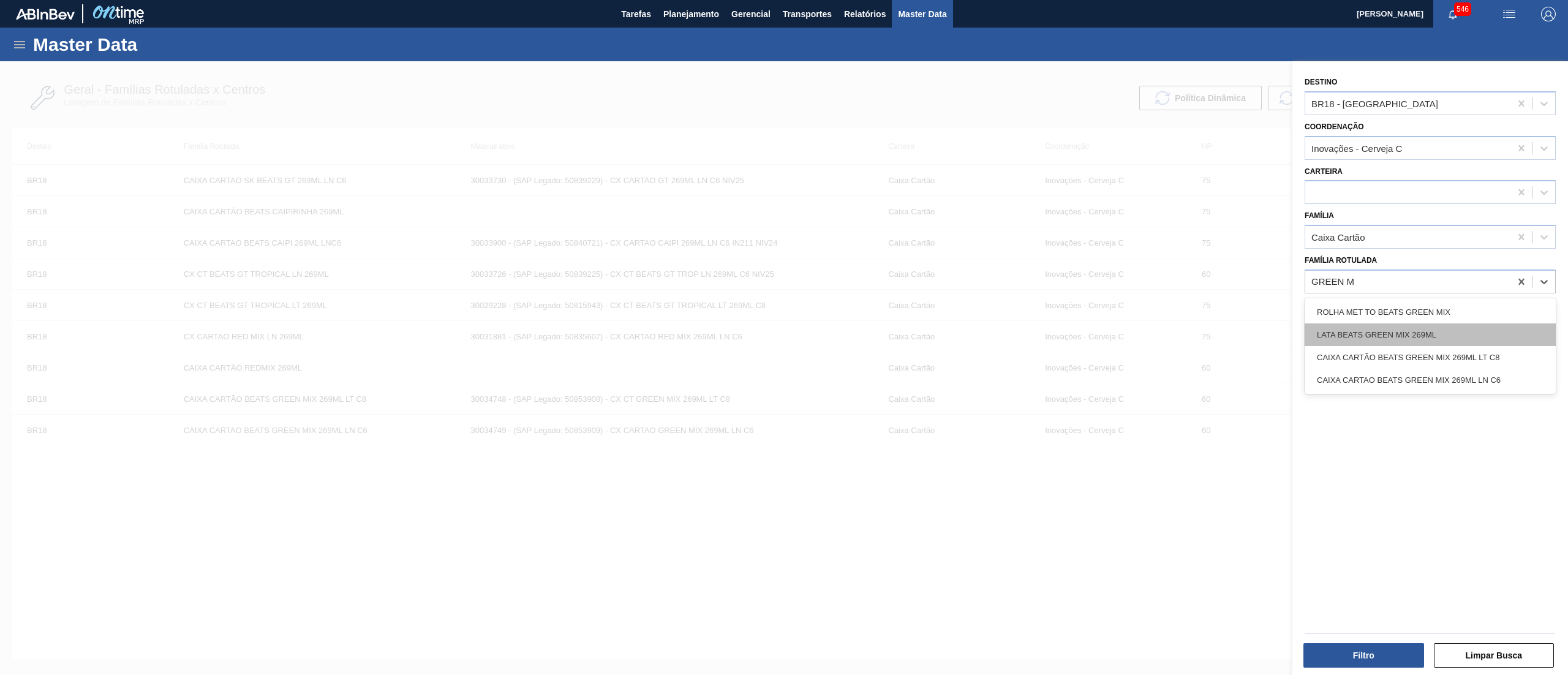
click at [1425, 337] on div "LATA BEATS GREEN MIX 269ML" at bounding box center [1430, 335] width 251 height 22
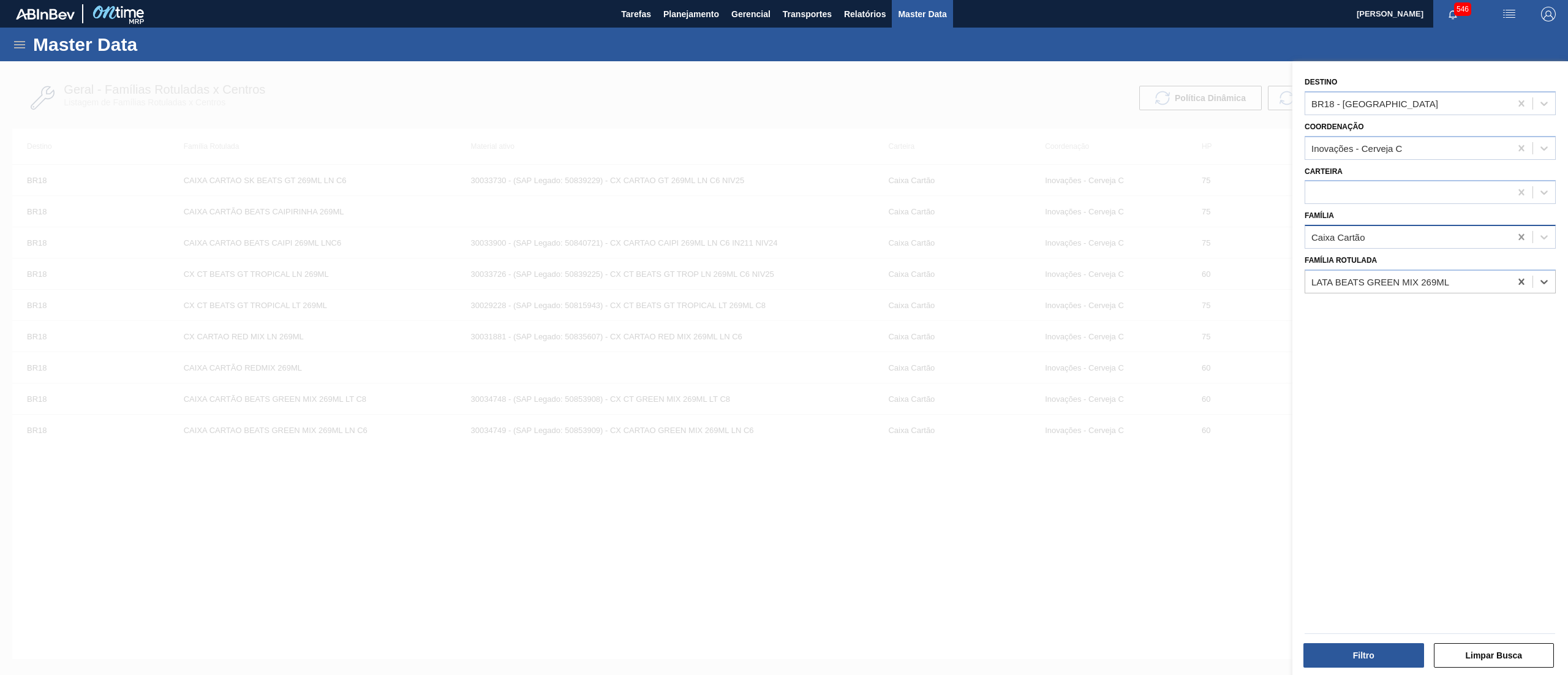
click at [1520, 236] on icon at bounding box center [1520, 237] width 6 height 6
click at [1519, 103] on icon at bounding box center [1520, 103] width 6 height 6
click at [1518, 144] on icon at bounding box center [1521, 148] width 12 height 12
click at [1380, 650] on button "Filtro" at bounding box center [1364, 655] width 121 height 25
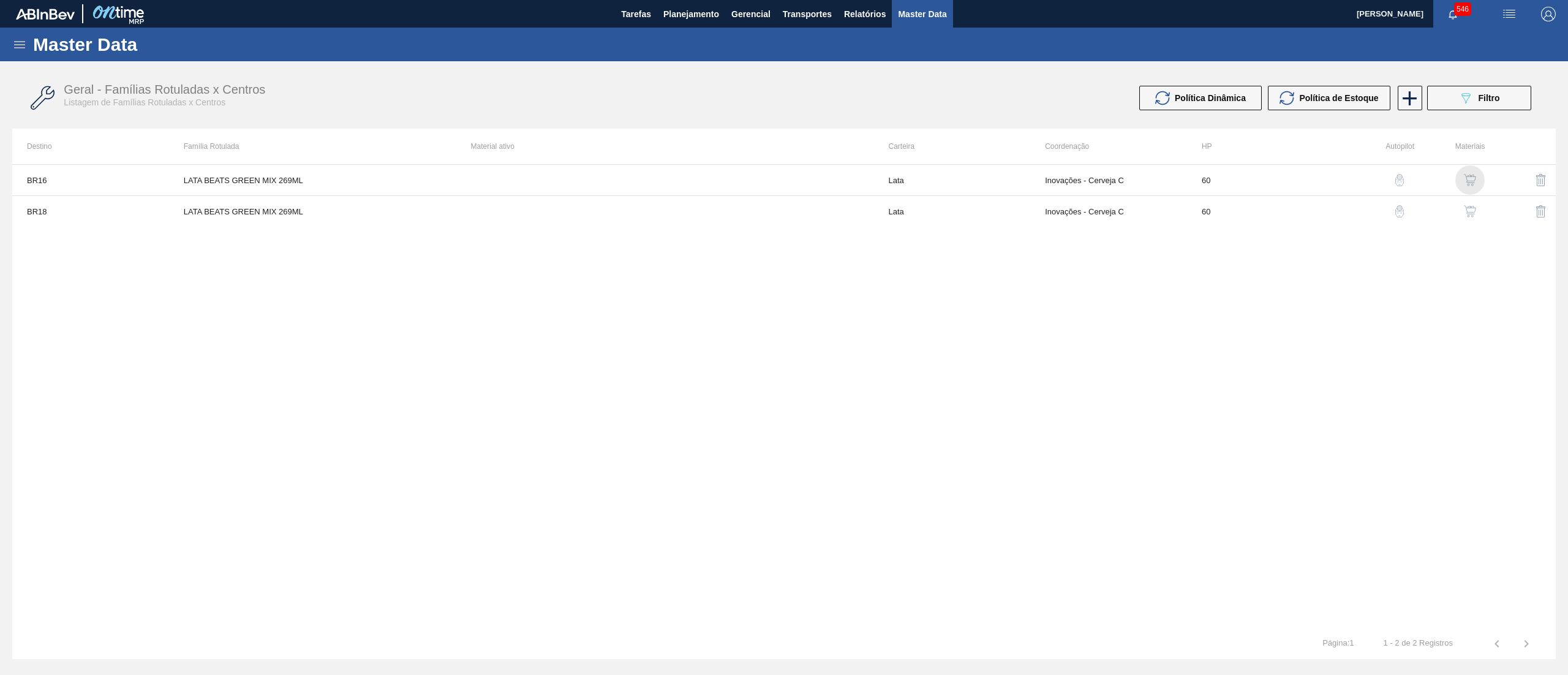
click at [1476, 179] on img "button" at bounding box center [1469, 180] width 12 height 12
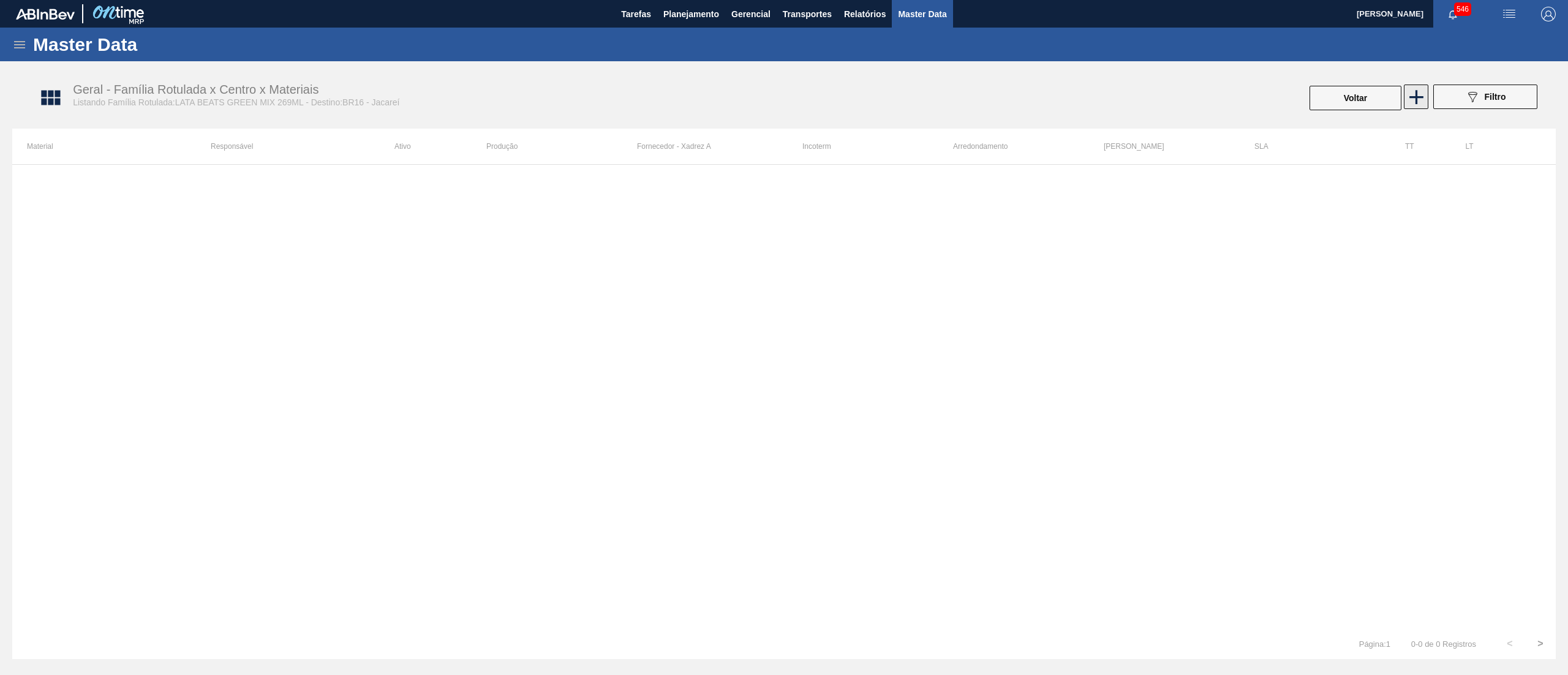
click at [1415, 88] on icon at bounding box center [1416, 97] width 24 height 24
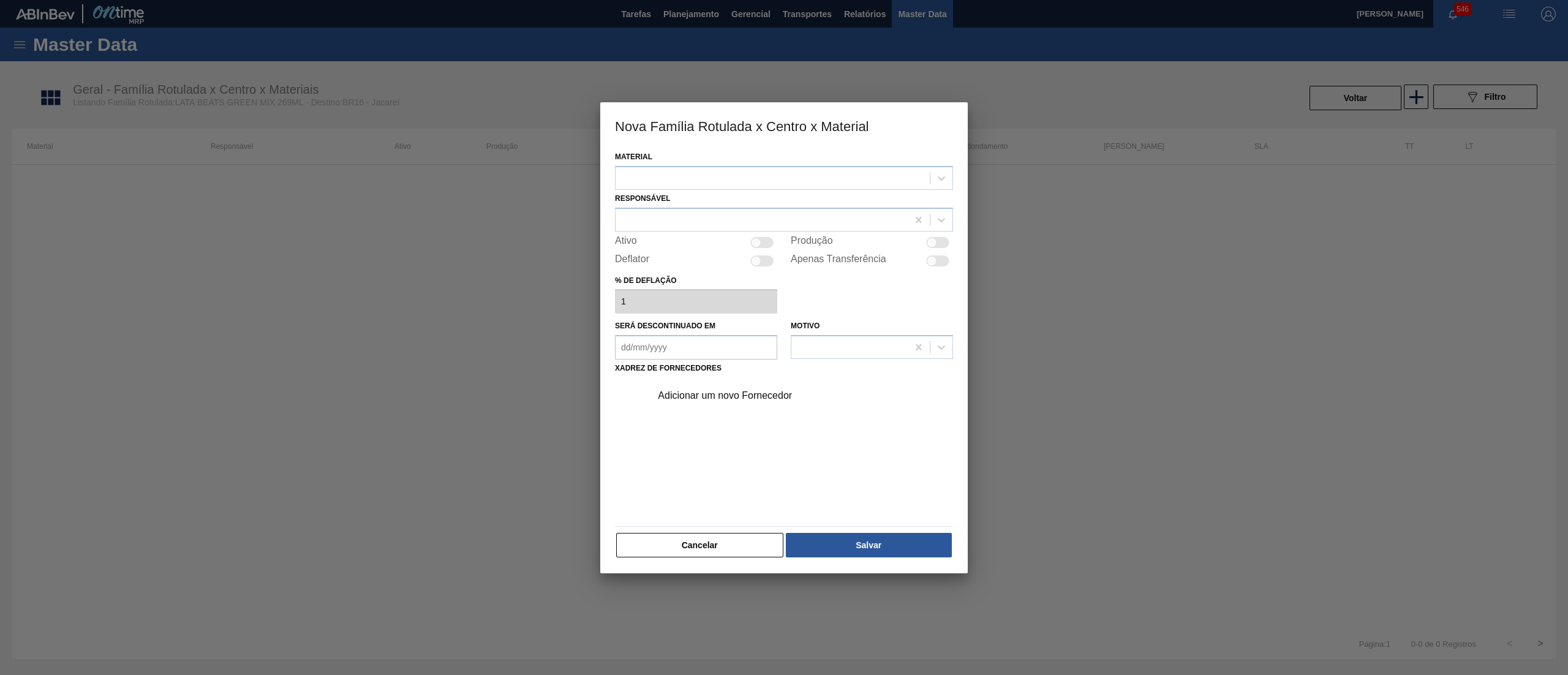
click at [758, 177] on div at bounding box center [772, 178] width 314 height 17
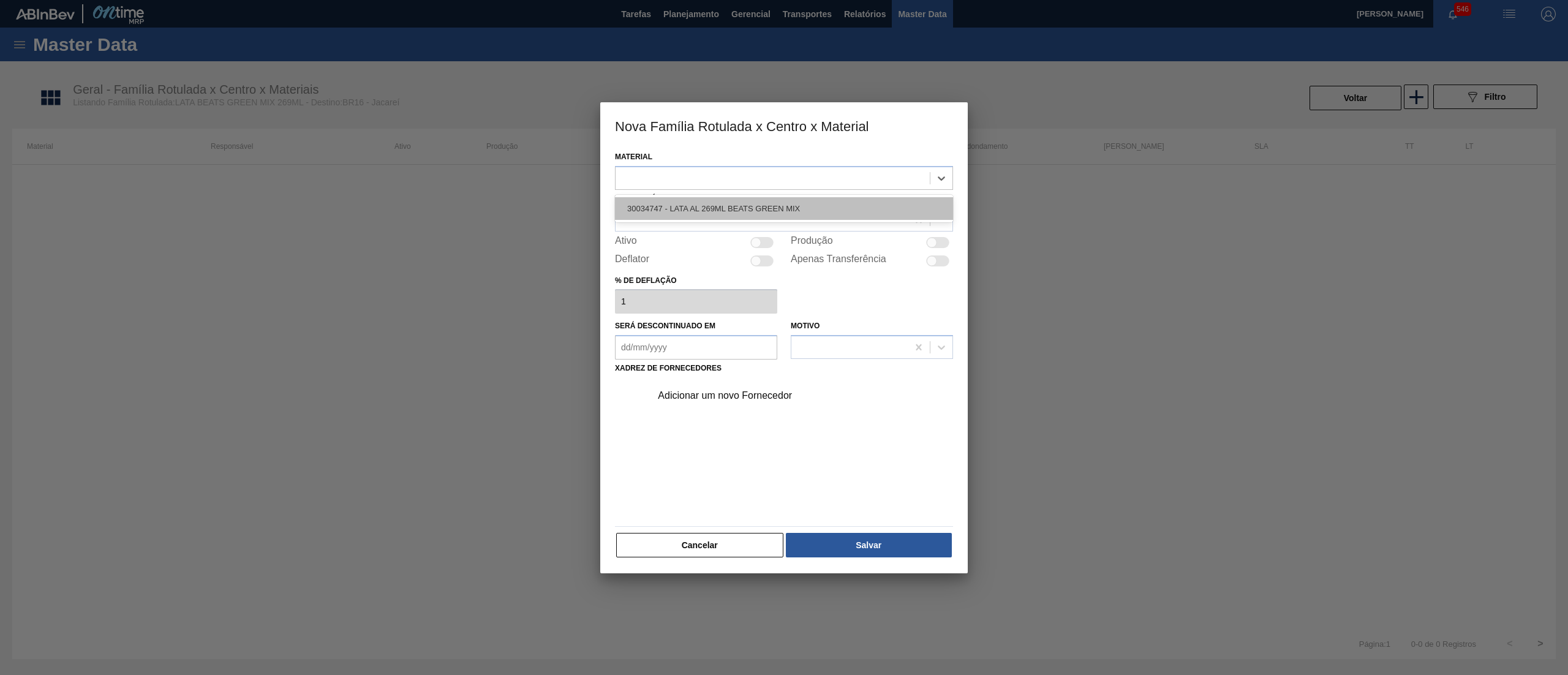
click at [772, 201] on div "30034747 - LATA AL 269ML BEATS GREEN MIX" at bounding box center [783, 208] width 338 height 22
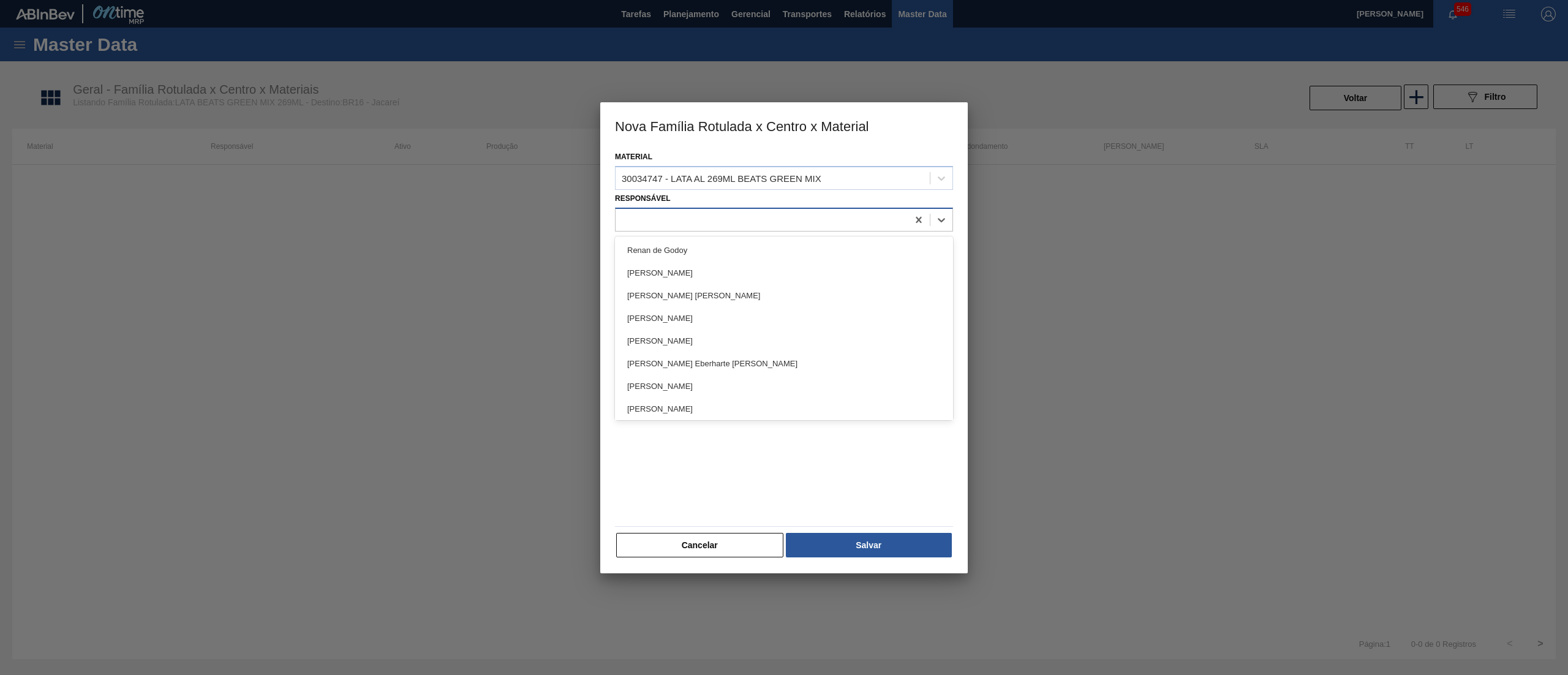
click at [721, 218] on div at bounding box center [761, 219] width 292 height 17
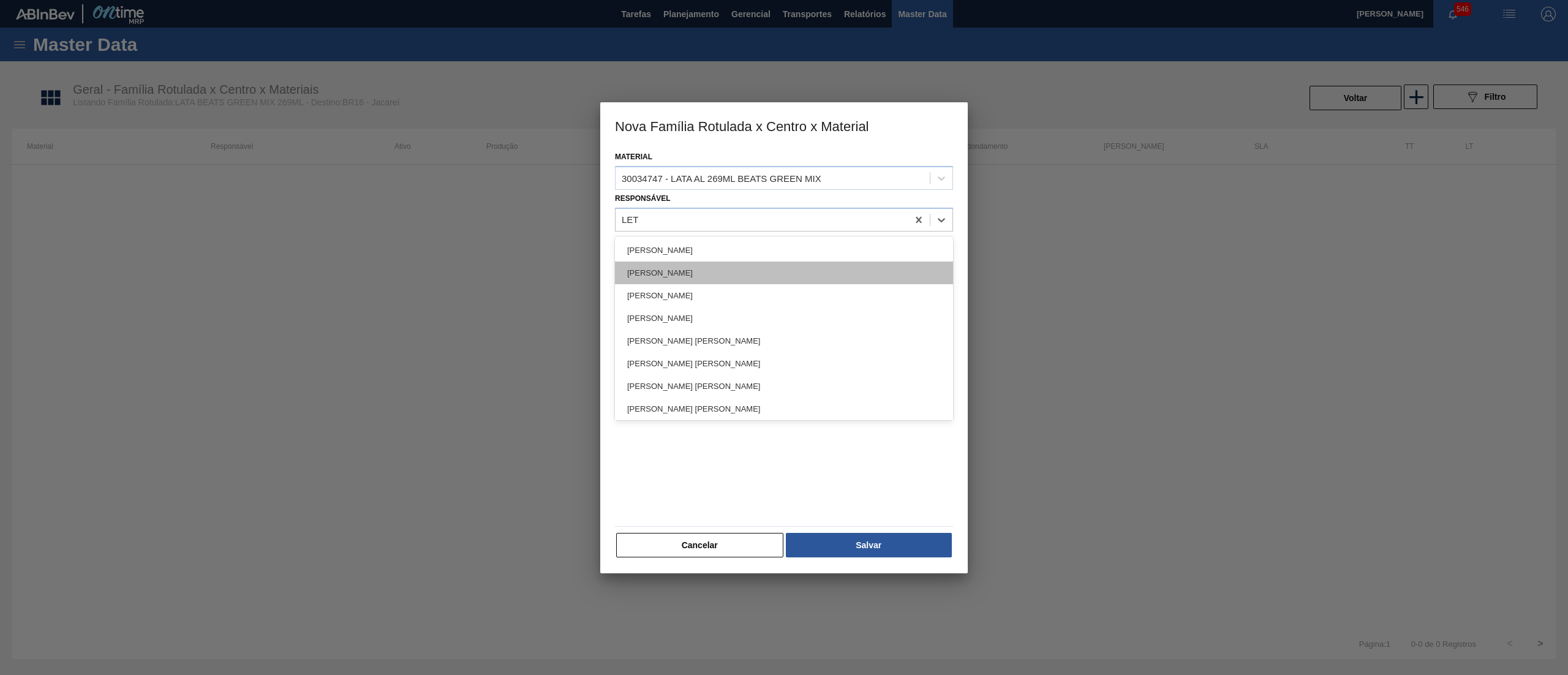
click at [728, 264] on div "[PERSON_NAME]" at bounding box center [783, 273] width 338 height 22
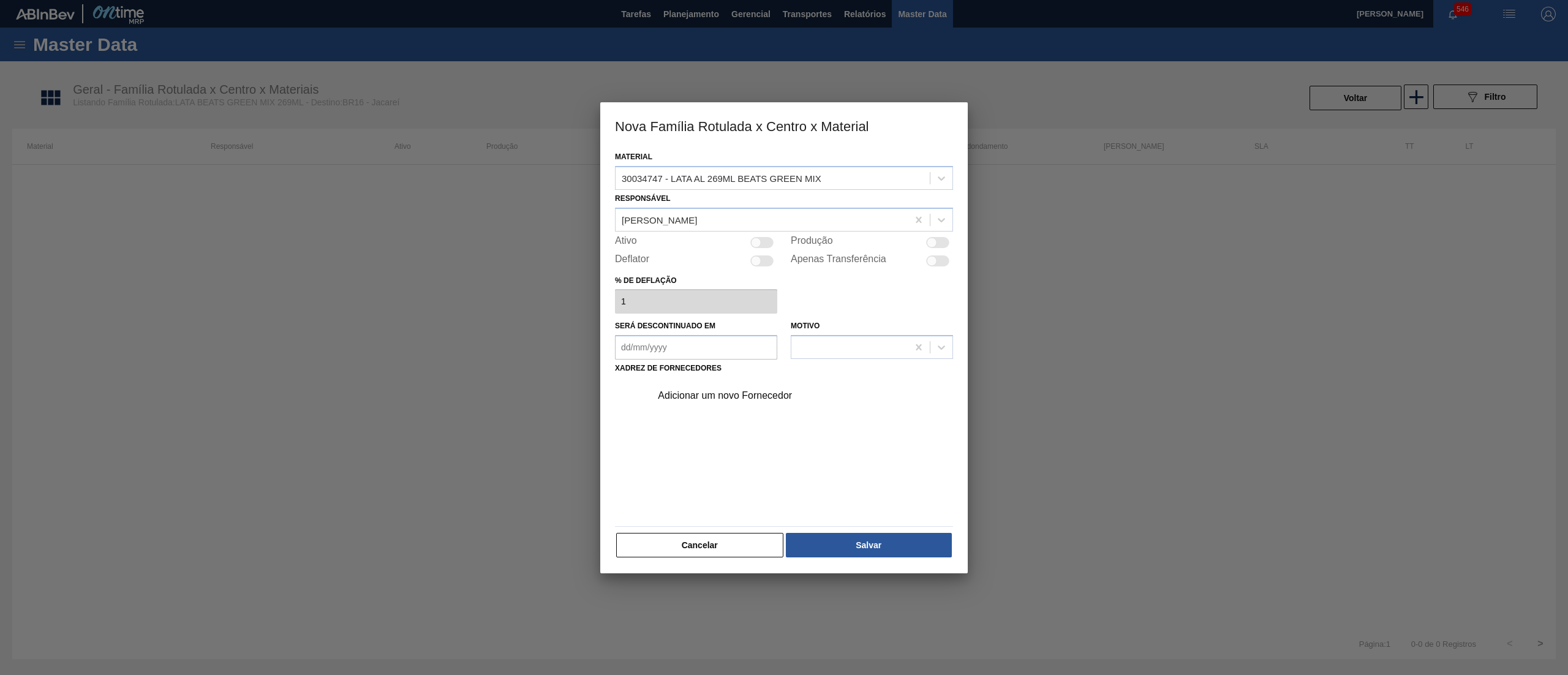
click at [759, 246] on div at bounding box center [762, 242] width 23 height 11
click at [714, 394] on div "Adicionar um novo Fornecedor" at bounding box center [778, 396] width 240 height 11
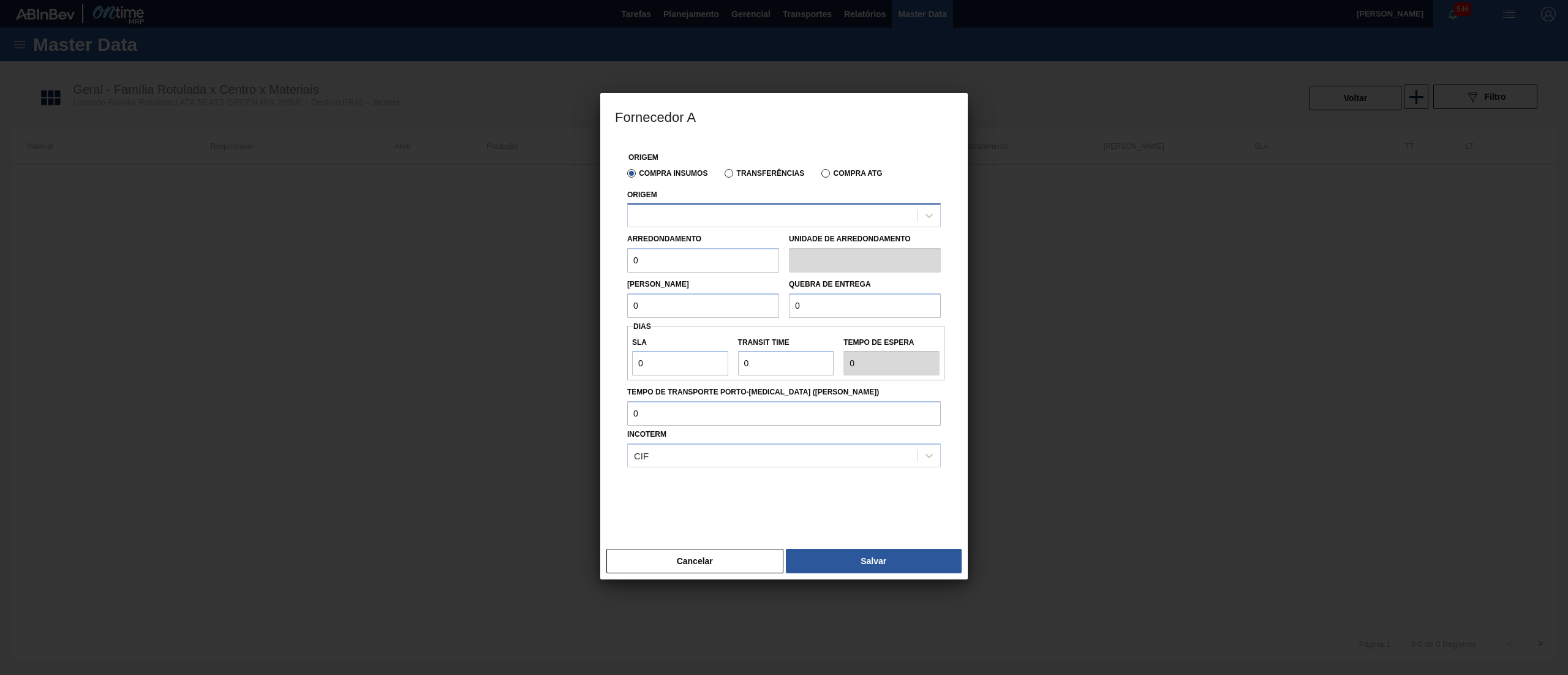
click at [703, 215] on div at bounding box center [773, 215] width 289 height 17
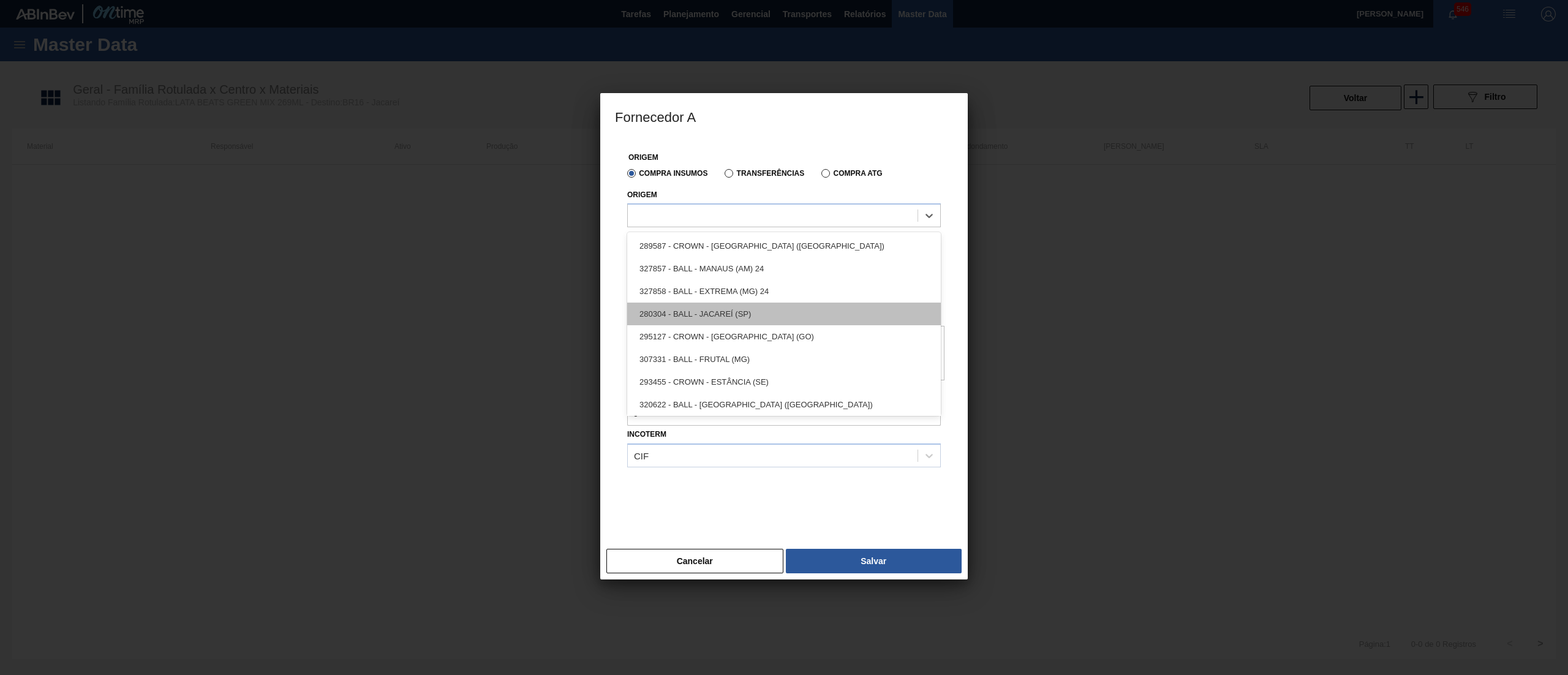
click at [730, 310] on div "280304 - BALL - JACAREÍ (SP)" at bounding box center [784, 314] width 313 height 22
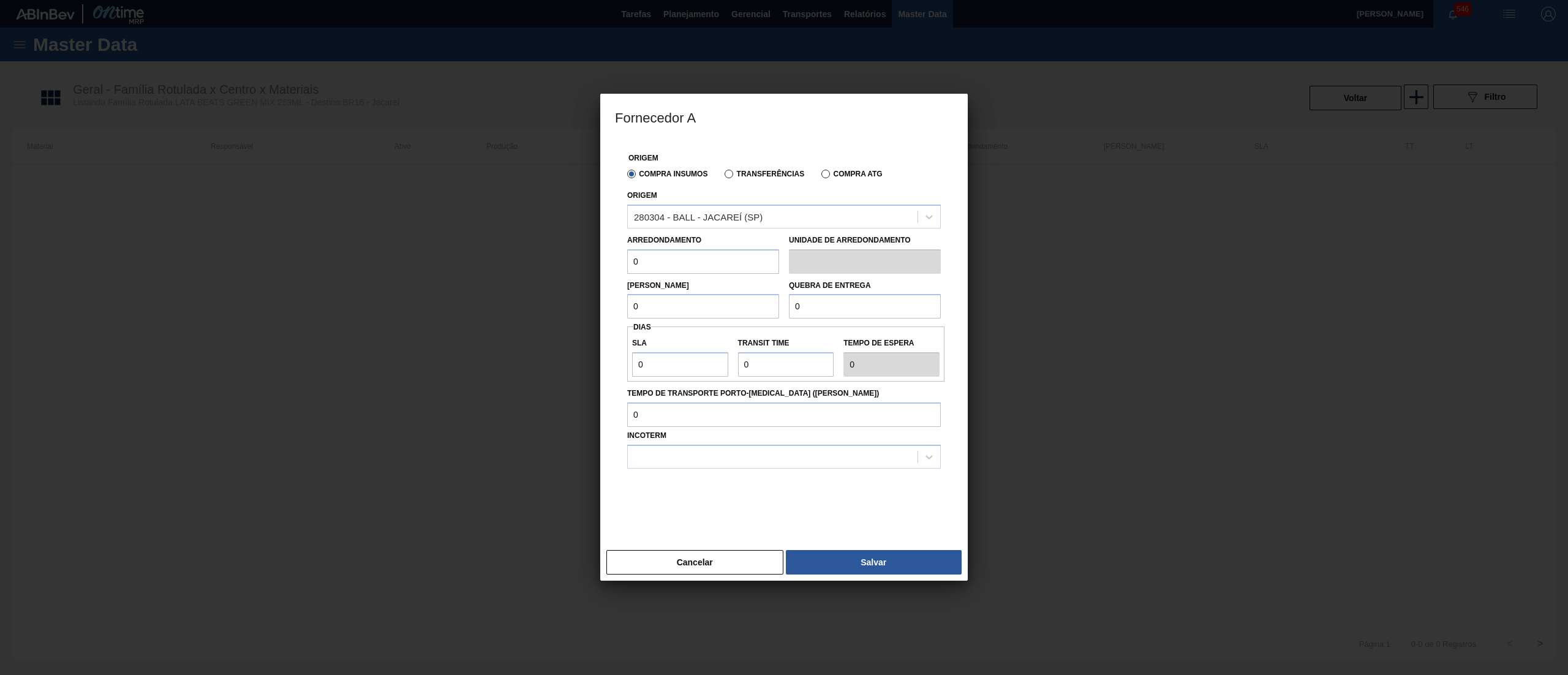
drag, startPoint x: 640, startPoint y: 254, endPoint x: 566, endPoint y: 262, distance: 74.4
click at [566, 262] on div "Fornecedor A Origem Compra Insumos Transferências Compra ATG Origem 280304 - BA…" at bounding box center [784, 337] width 1568 height 675
drag, startPoint x: 642, startPoint y: 305, endPoint x: 541, endPoint y: 279, distance: 104.3
click at [541, 279] on div "Fornecedor A Origem Compra Insumos Transferências Compra ATG Origem 280304 - BA…" at bounding box center [784, 337] width 1568 height 675
drag, startPoint x: 844, startPoint y: 301, endPoint x: 713, endPoint y: 304, distance: 131.0
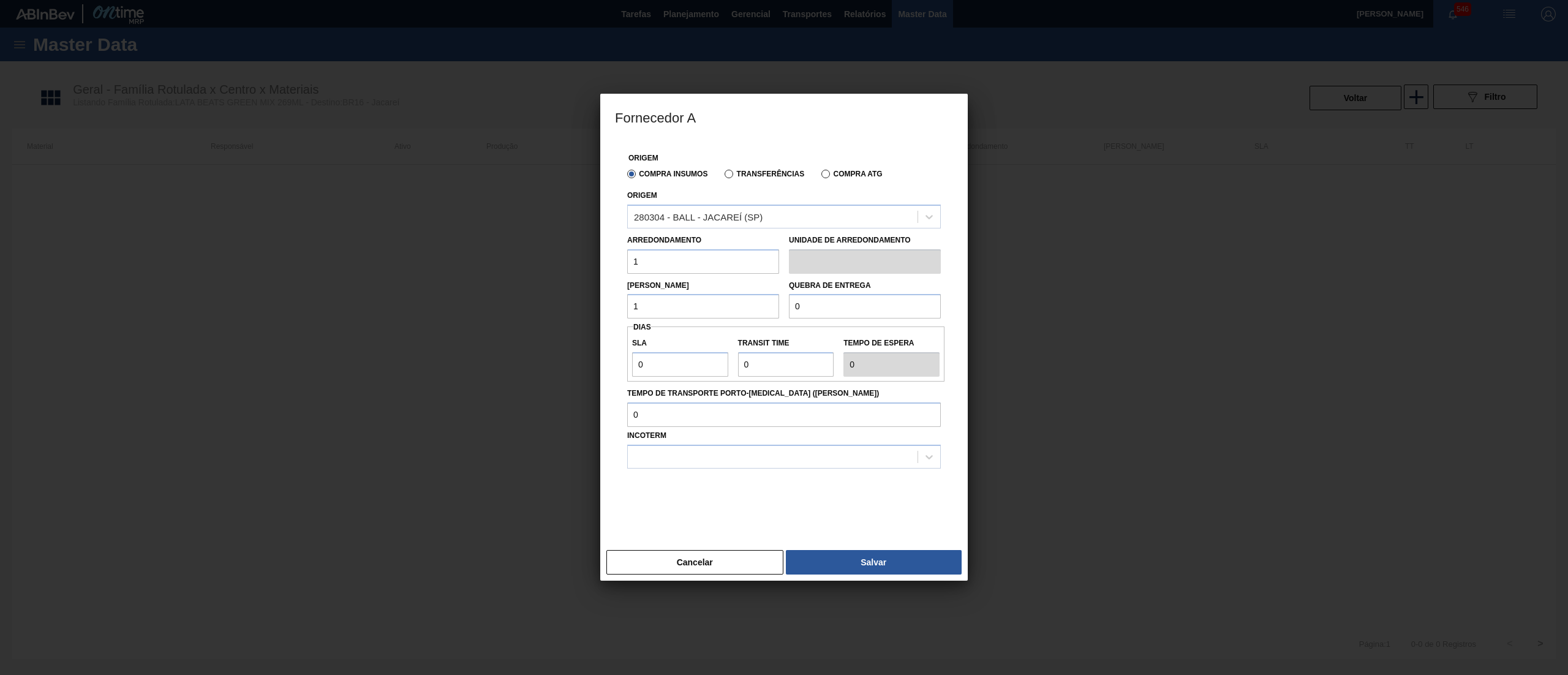
click at [713, 304] on div "Lote Mínimo 1 Quebra de entrega 0" at bounding box center [784, 296] width 324 height 45
drag, startPoint x: 682, startPoint y: 371, endPoint x: 516, endPoint y: 370, distance: 166.0
click at [516, 370] on div "Fornecedor A Origem Compra Insumos Transferências Compra ATG Origem 280304 - BA…" at bounding box center [784, 337] width 1568 height 675
drag, startPoint x: 791, startPoint y: 367, endPoint x: 641, endPoint y: 376, distance: 150.3
click at [642, 376] on div "SLA 1 Transit Time Tempo de espera 1" at bounding box center [786, 354] width 317 height 45
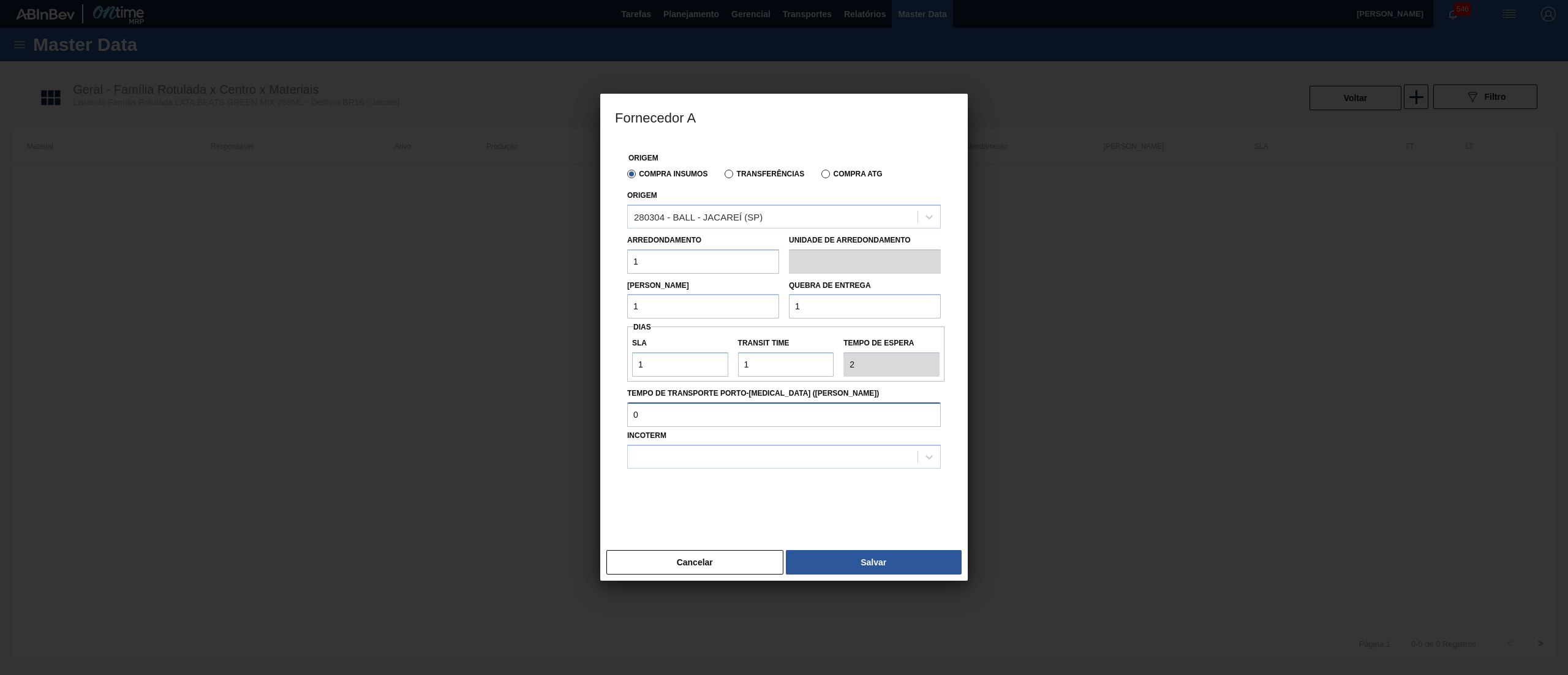
click at [660, 416] on input "Tempo de Transporte Porto-[MEDICAL_DATA] ([PERSON_NAME])" at bounding box center [784, 414] width 313 height 25
click at [682, 446] on div at bounding box center [784, 456] width 313 height 24
click at [692, 506] on div "FOB" at bounding box center [784, 510] width 313 height 22
click at [875, 568] on button "Salvar" at bounding box center [873, 562] width 176 height 25
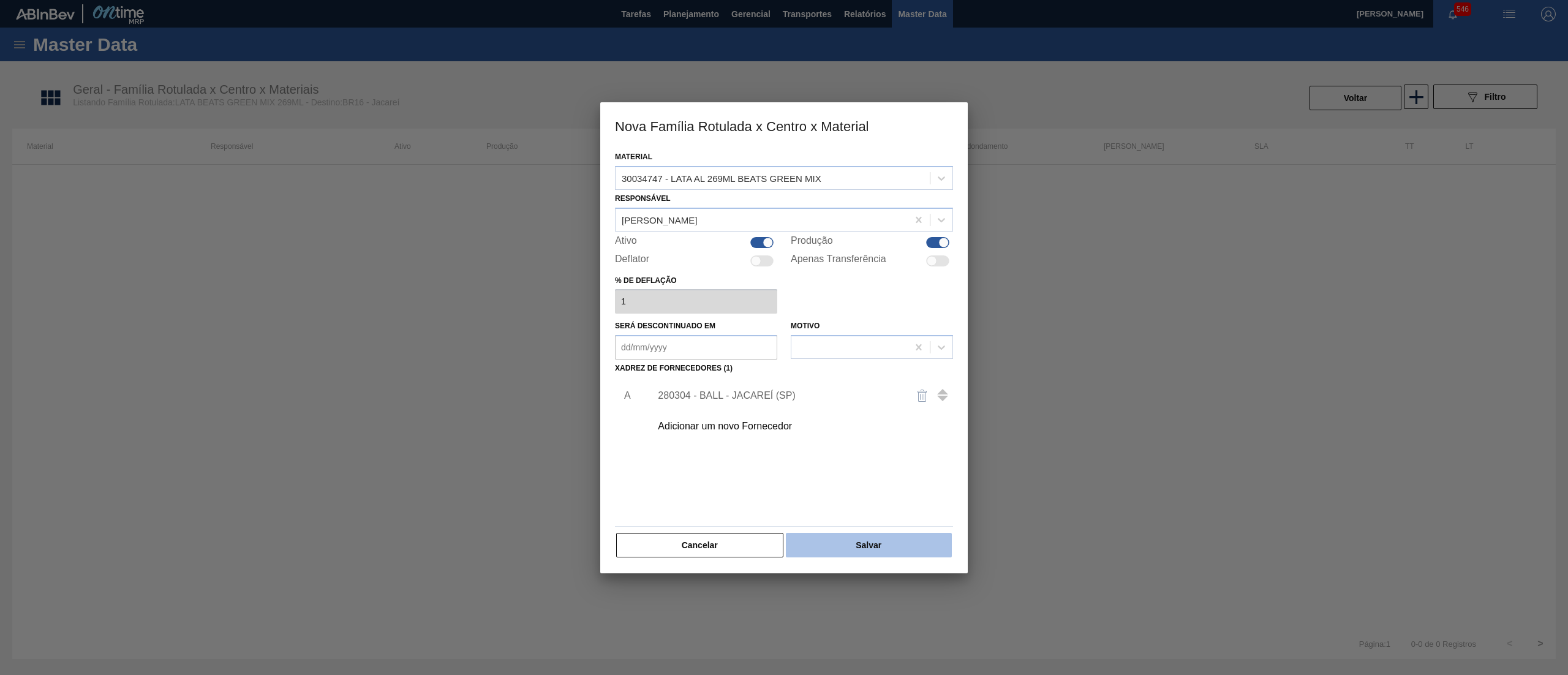
click at [900, 545] on button "Salvar" at bounding box center [868, 545] width 166 height 25
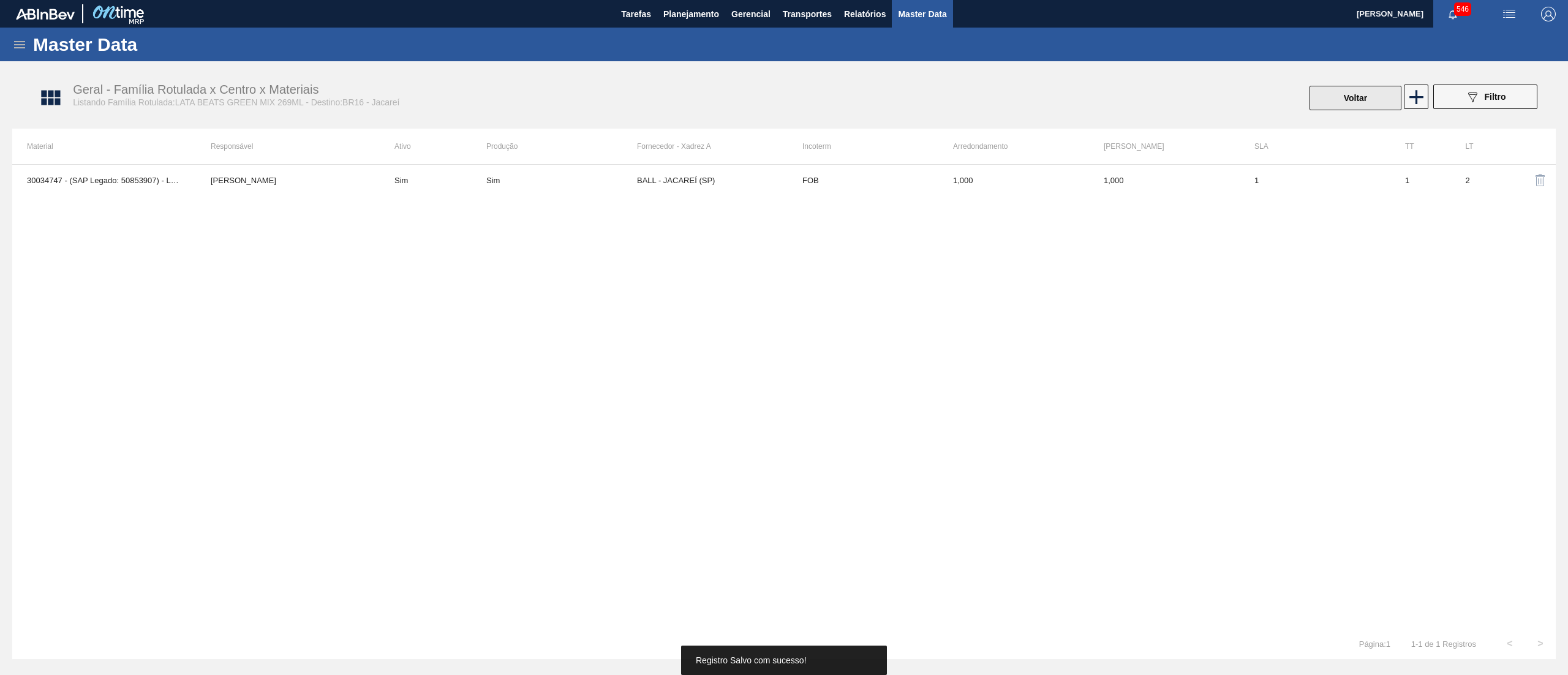
click at [1372, 103] on button "Voltar" at bounding box center [1356, 98] width 92 height 25
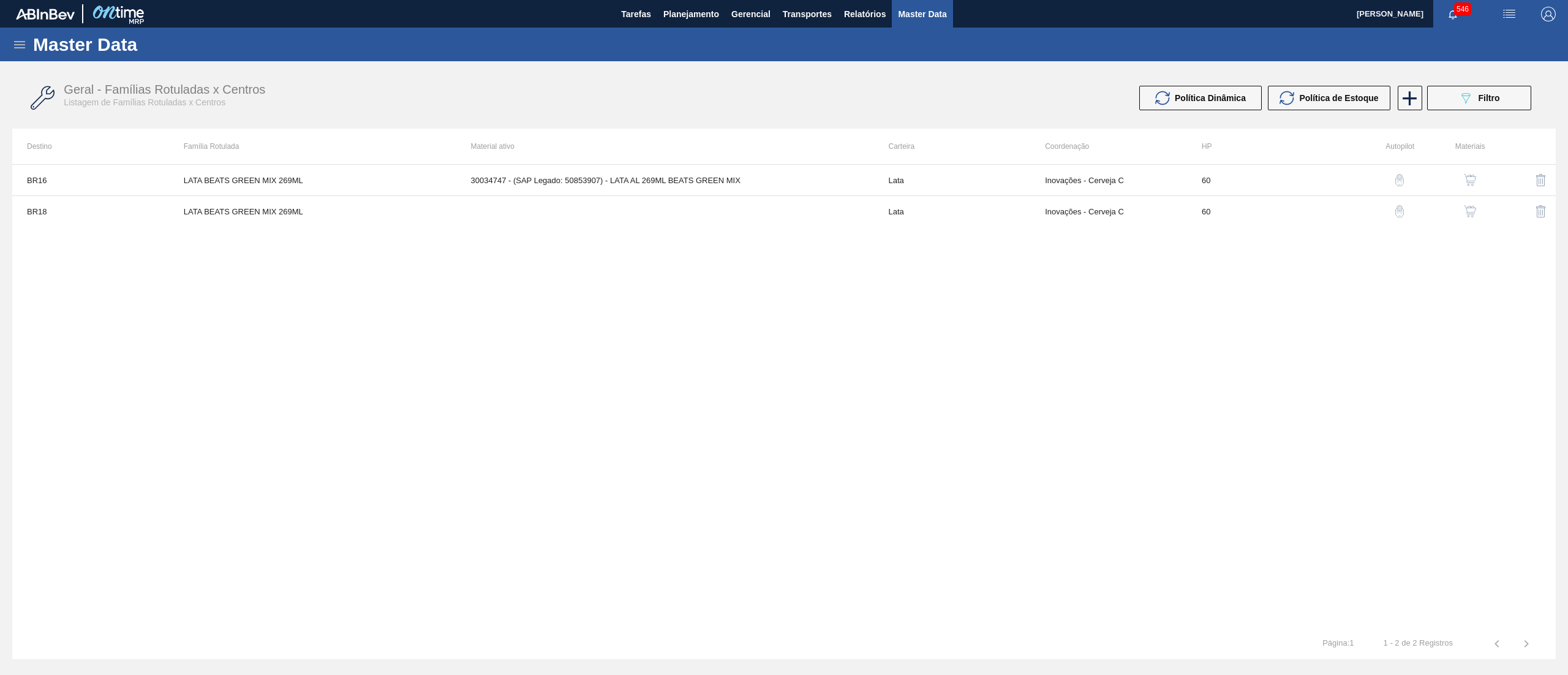
click at [1476, 215] on img "button" at bounding box center [1469, 211] width 12 height 12
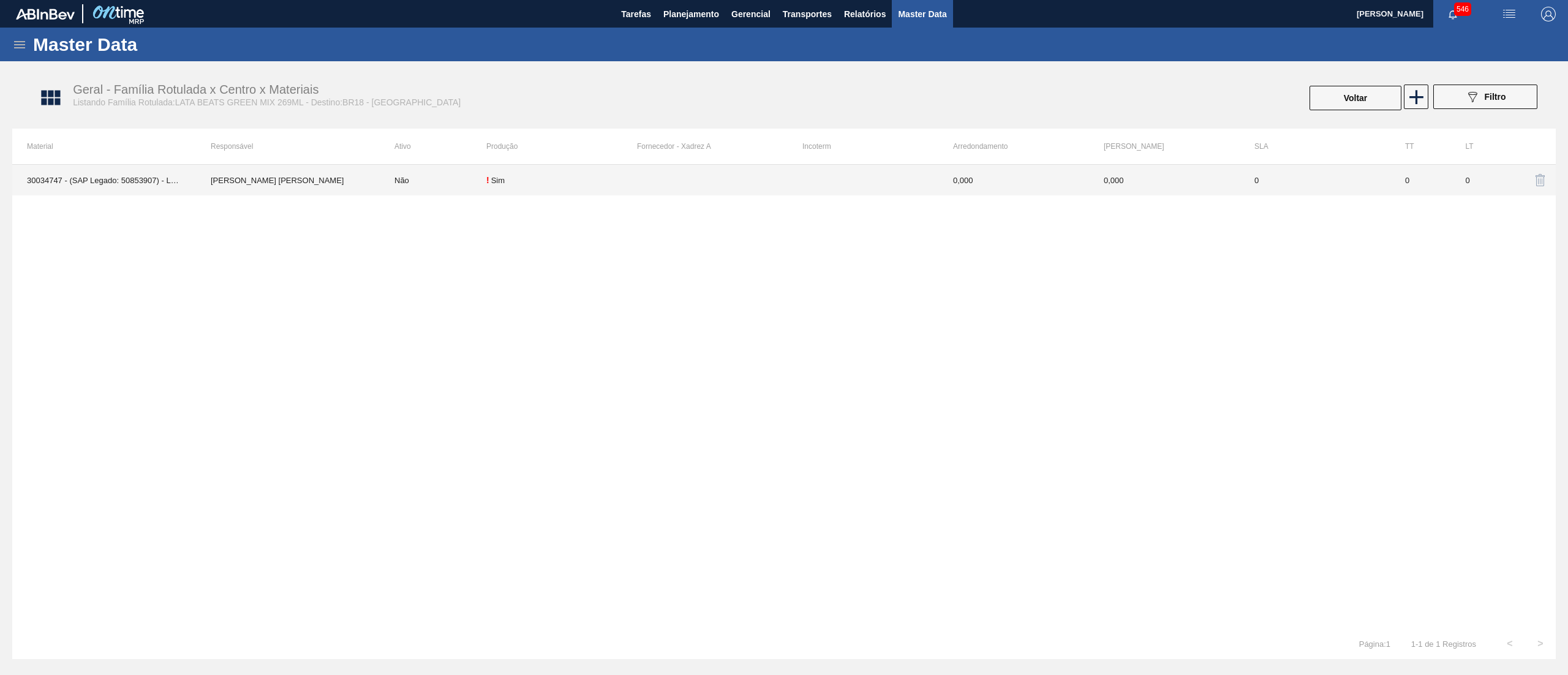
click at [986, 191] on td "0,000" at bounding box center [1013, 180] width 150 height 31
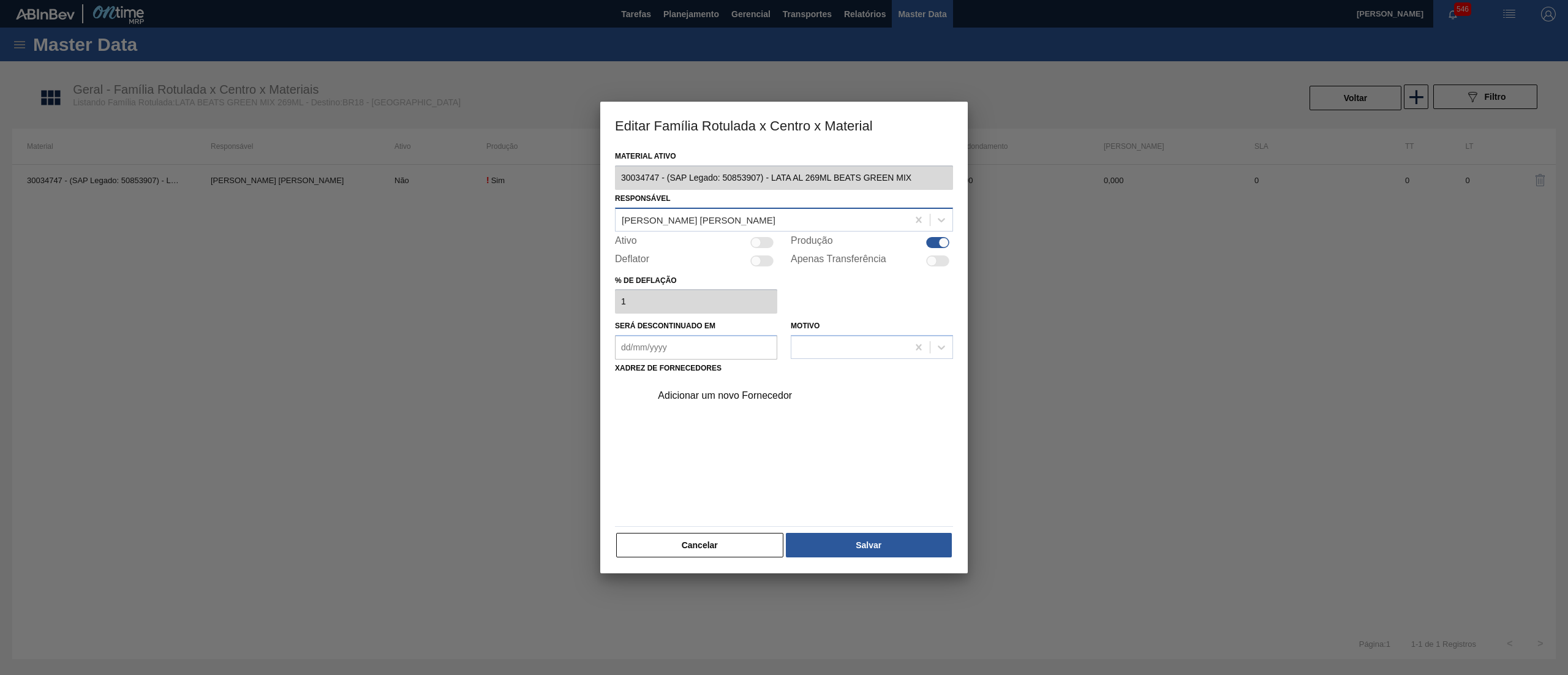
click at [866, 212] on div "[PERSON_NAME] [PERSON_NAME]" at bounding box center [761, 219] width 292 height 17
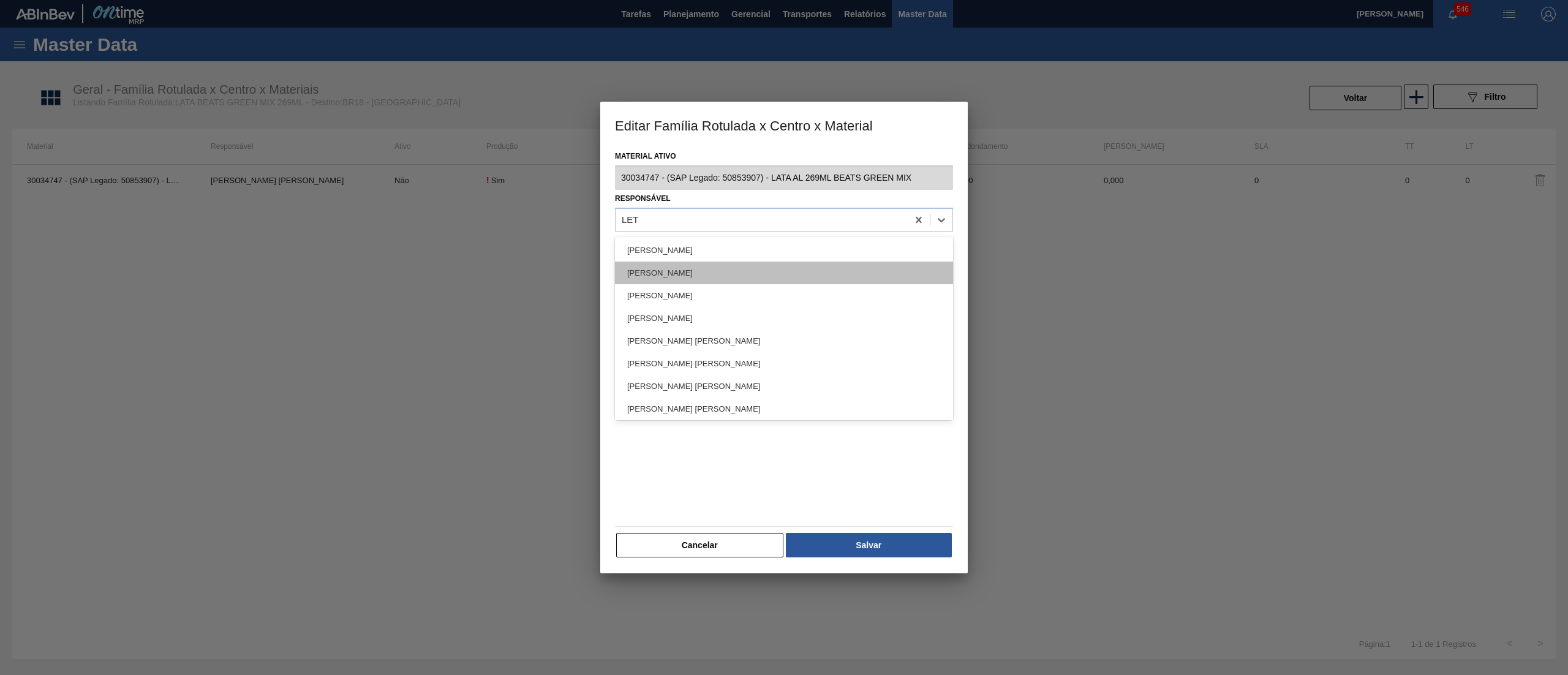
click at [762, 273] on div "[PERSON_NAME]" at bounding box center [783, 273] width 338 height 22
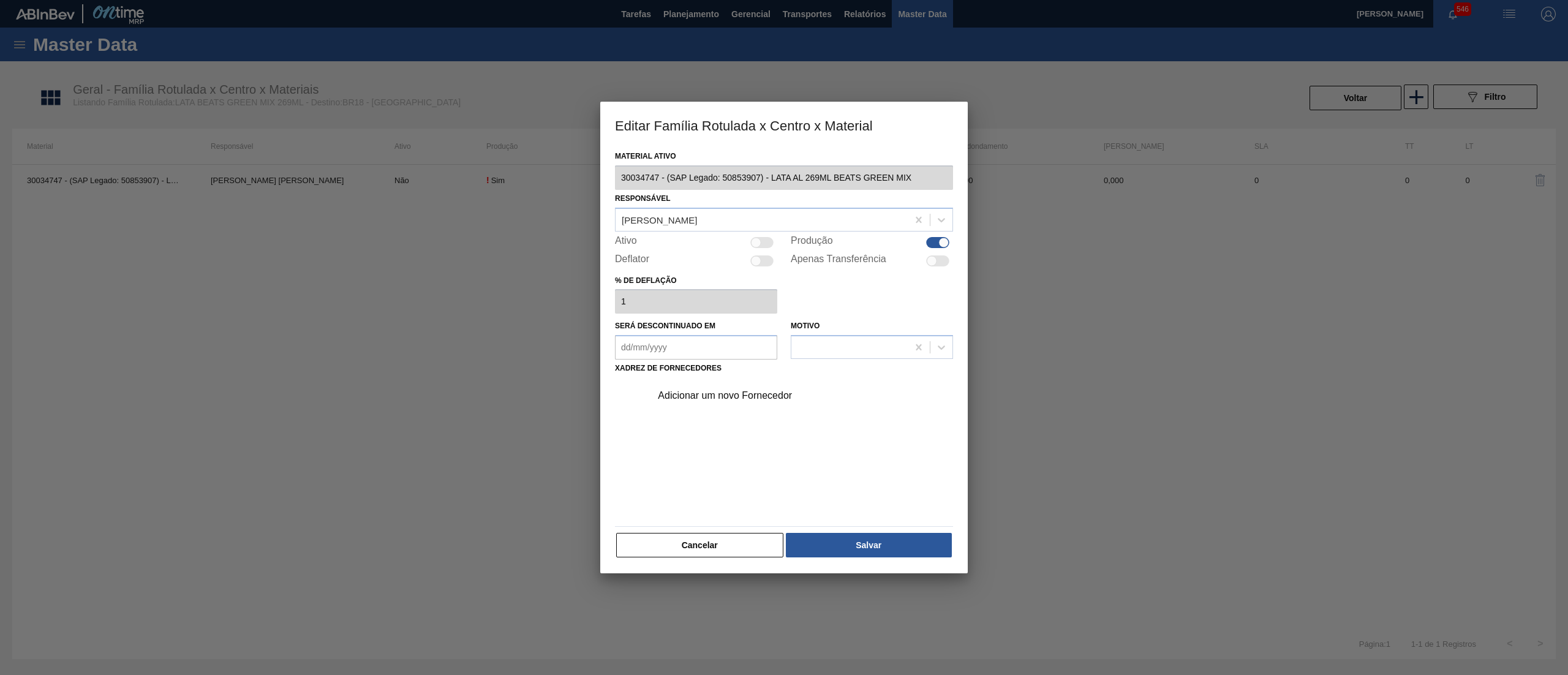
click at [772, 245] on div at bounding box center [762, 242] width 23 height 11
click at [743, 399] on div "Adicionar um novo Fornecedor" at bounding box center [778, 396] width 240 height 11
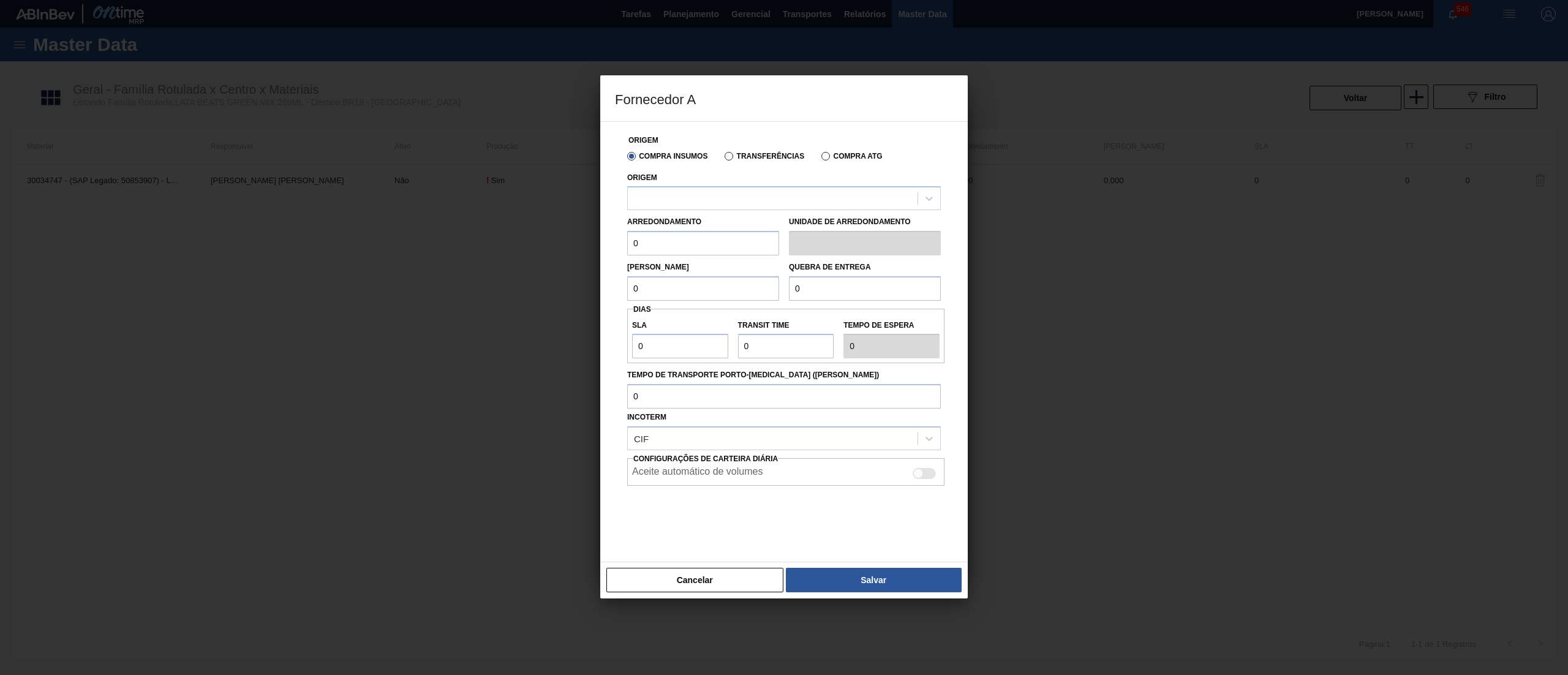
click at [737, 220] on div "Arredondamento 0" at bounding box center [703, 234] width 152 height 42
click at [732, 212] on div "Arredondamento 0 Unidade de arredondamento" at bounding box center [784, 232] width 324 height 45
click at [724, 196] on div at bounding box center [773, 199] width 289 height 17
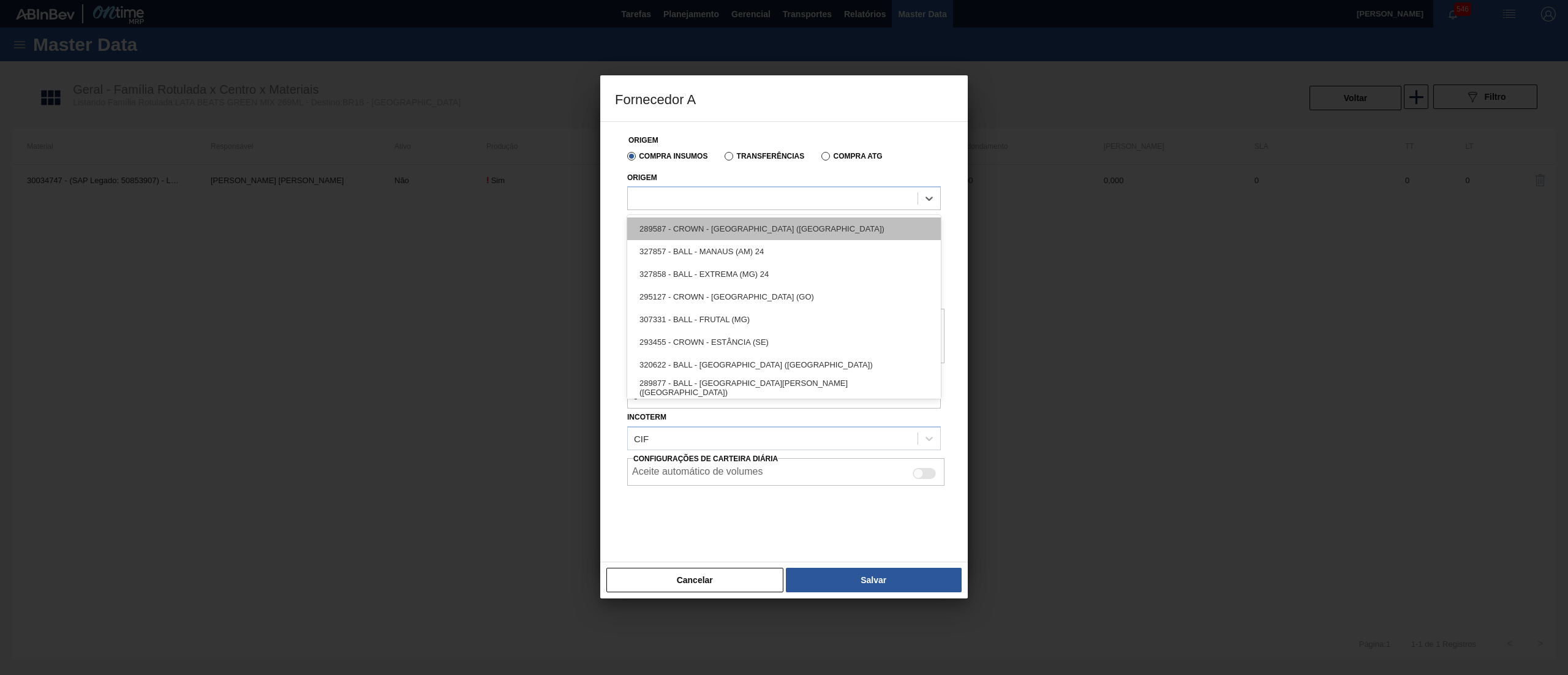
click at [763, 229] on div "289587 - CROWN - [GEOGRAPHIC_DATA] ([GEOGRAPHIC_DATA])" at bounding box center [784, 228] width 313 height 22
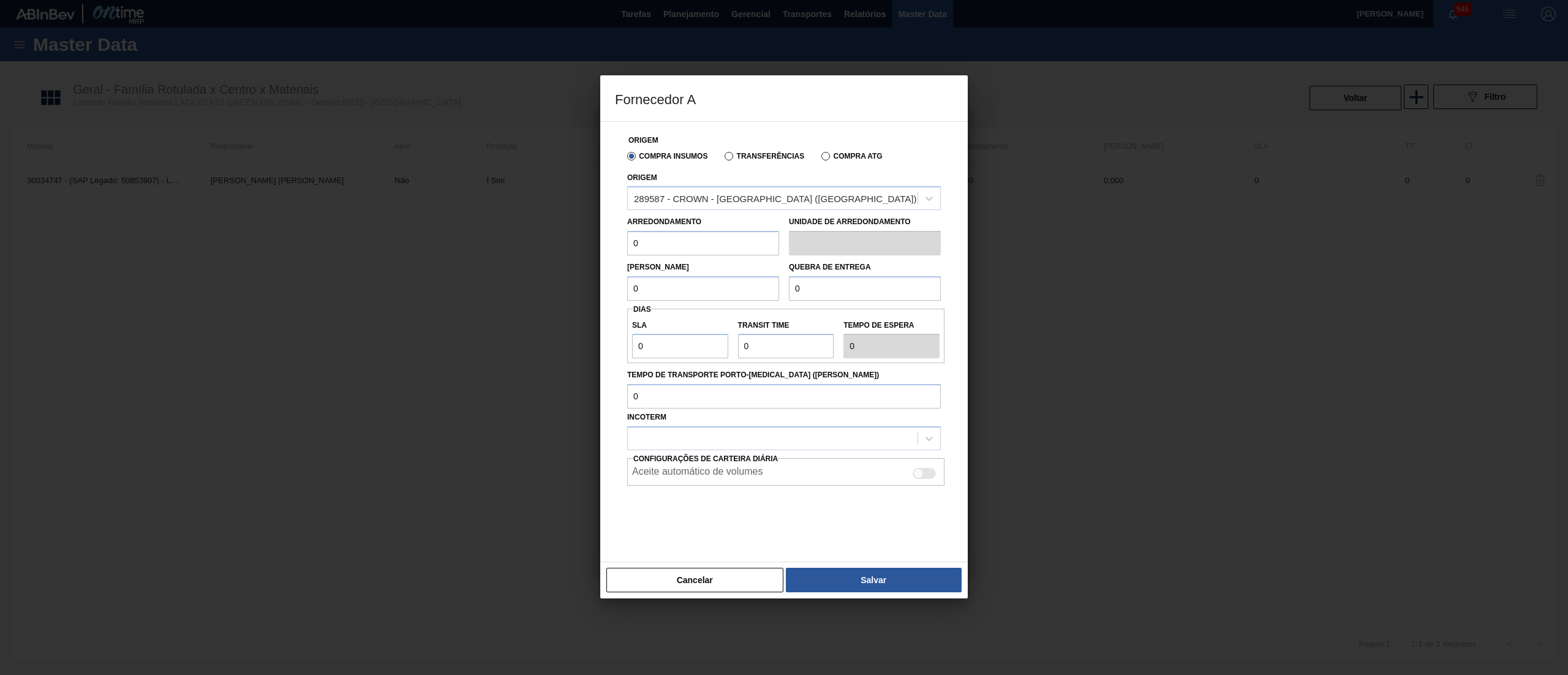
drag, startPoint x: 719, startPoint y: 244, endPoint x: 530, endPoint y: 257, distance: 189.4
click at [530, 257] on div "Fornecedor A Origem Compra Insumos Transferências Compra ATG Origem 289587 - CR…" at bounding box center [784, 337] width 1568 height 675
drag, startPoint x: 652, startPoint y: 295, endPoint x: 580, endPoint y: 276, distance: 74.5
click at [580, 276] on div "Fornecedor A Origem Compra Insumos Transferências Compra ATG Origem 289587 - CR…" at bounding box center [784, 337] width 1568 height 675
drag, startPoint x: 849, startPoint y: 289, endPoint x: 721, endPoint y: 286, distance: 128.0
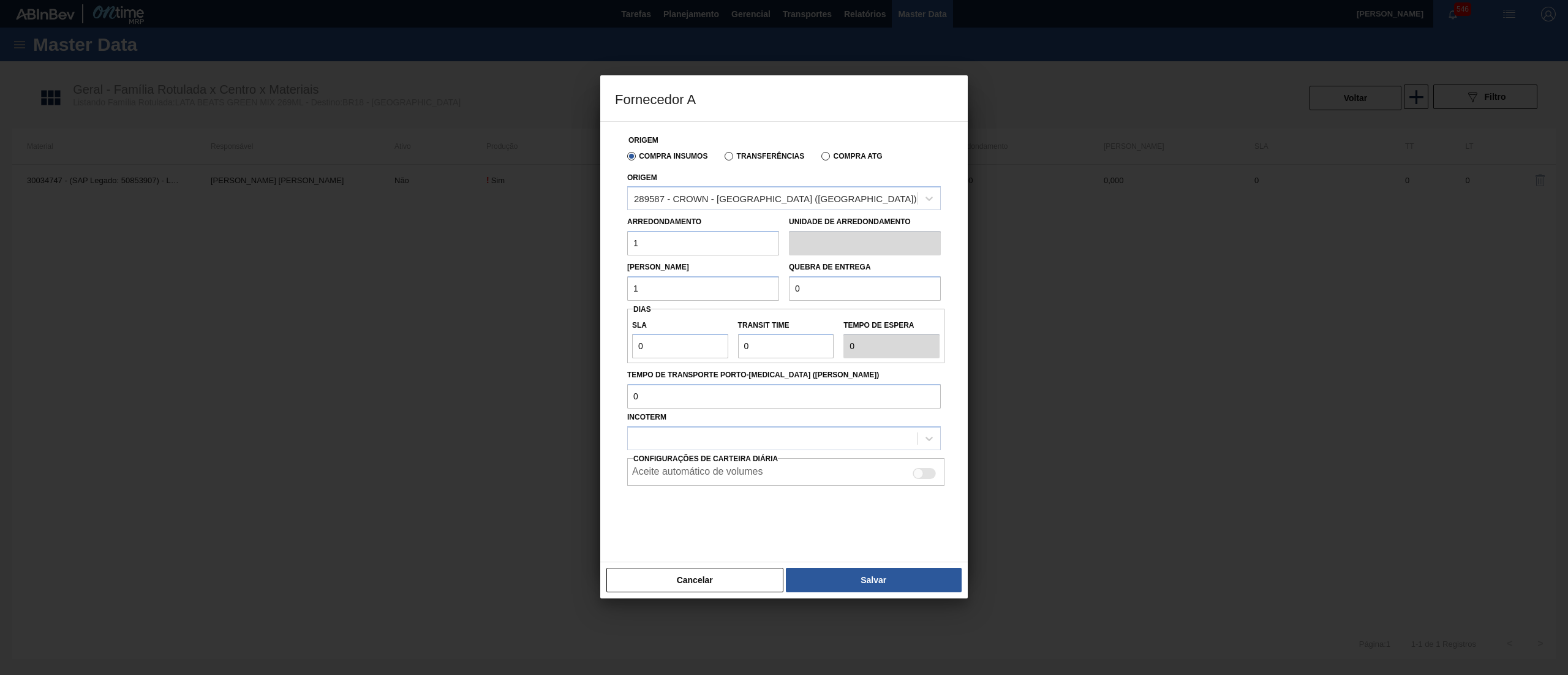
click at [721, 286] on div "Lote Mínimo 1 Quebra de entrega 0" at bounding box center [784, 277] width 324 height 45
drag, startPoint x: 668, startPoint y: 351, endPoint x: 583, endPoint y: 351, distance: 85.0
click at [583, 351] on div "Fornecedor A Origem Compra Insumos Transferências Compra ATG Origem 289587 - CR…" at bounding box center [784, 337] width 1568 height 675
drag, startPoint x: 676, startPoint y: 339, endPoint x: 618, endPoint y: 331, distance: 58.5
click at [618, 331] on div "Origem Compra Insumos Transferências Compra ATG Origem 289587 - CROWN - [GEOGRA…" at bounding box center [783, 334] width 338 height 425
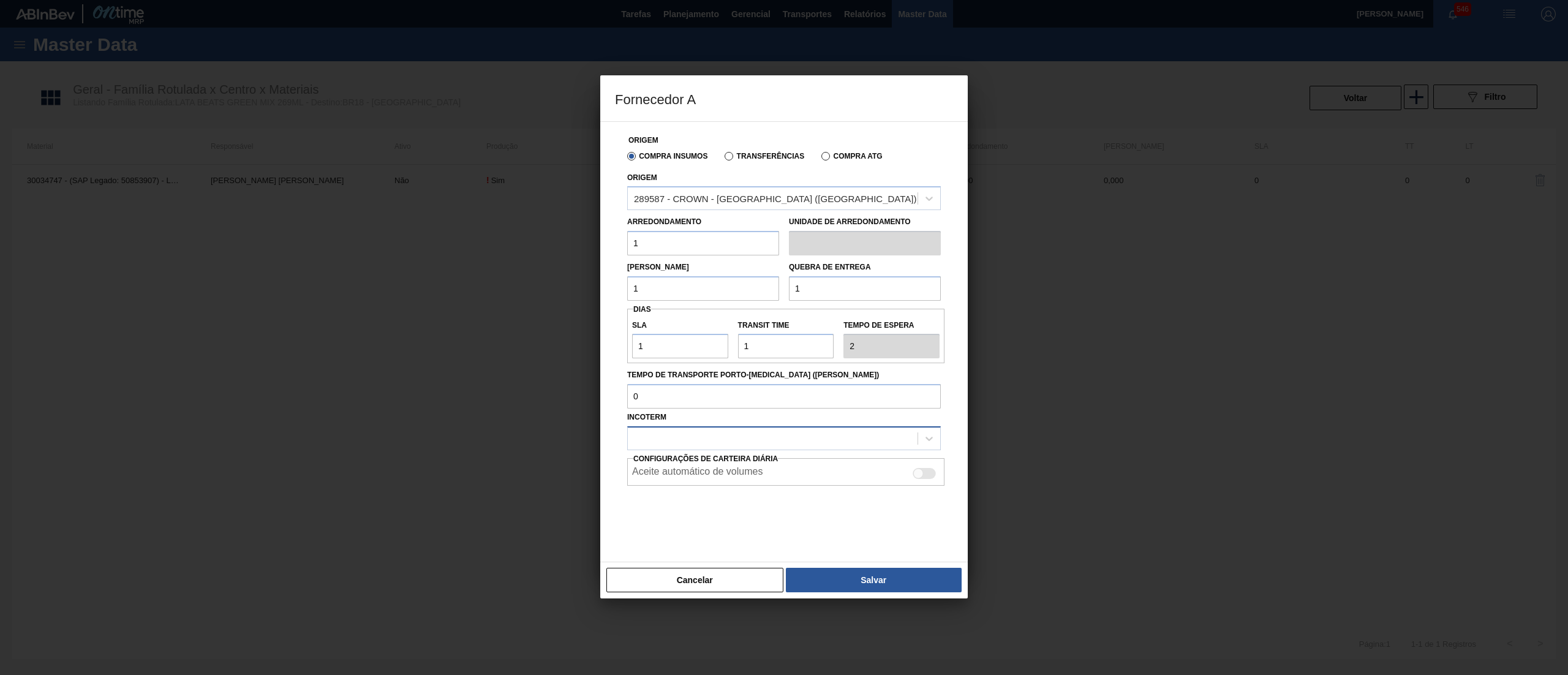
click at [680, 433] on div at bounding box center [773, 439] width 289 height 17
click at [684, 483] on div "FOB" at bounding box center [784, 491] width 313 height 22
click at [906, 583] on button "Salvar" at bounding box center [873, 580] width 176 height 25
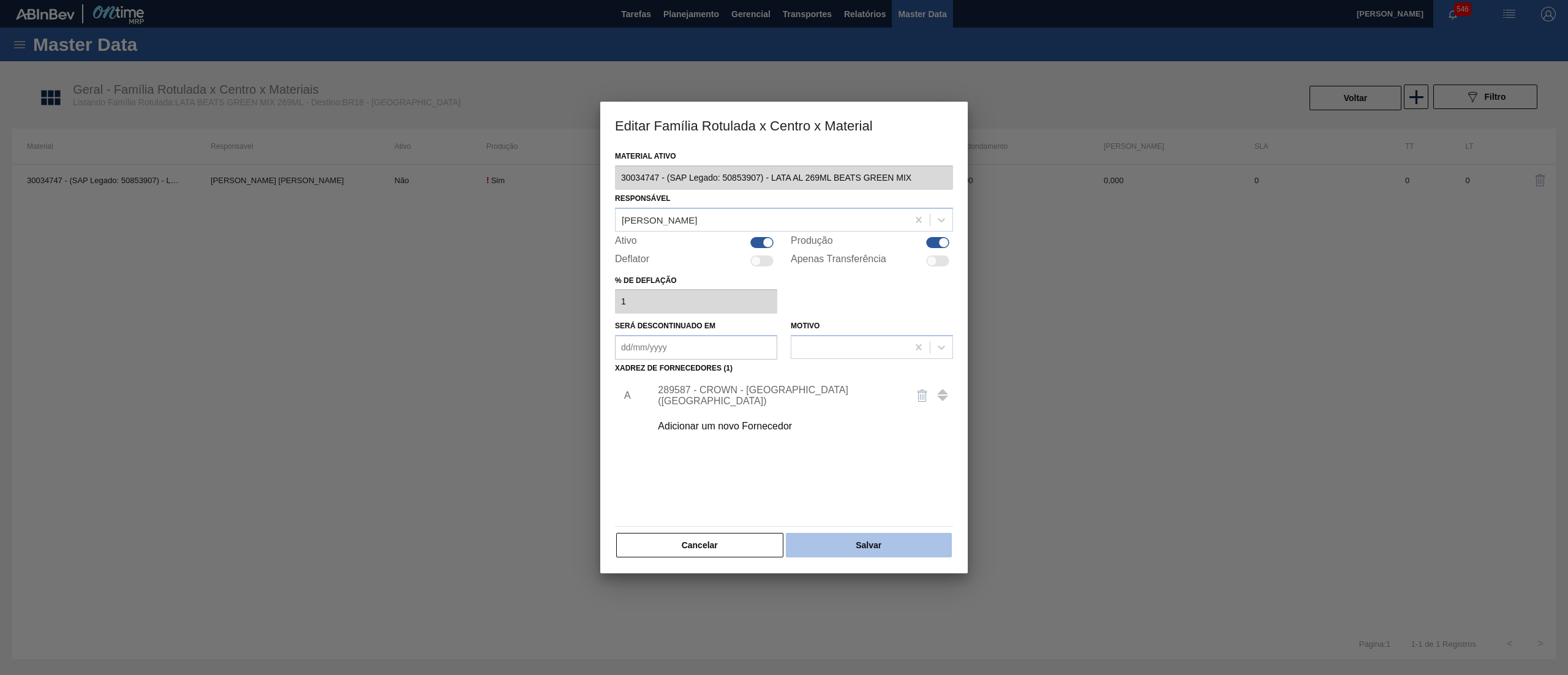
click at [905, 541] on button "Salvar" at bounding box center [868, 545] width 166 height 25
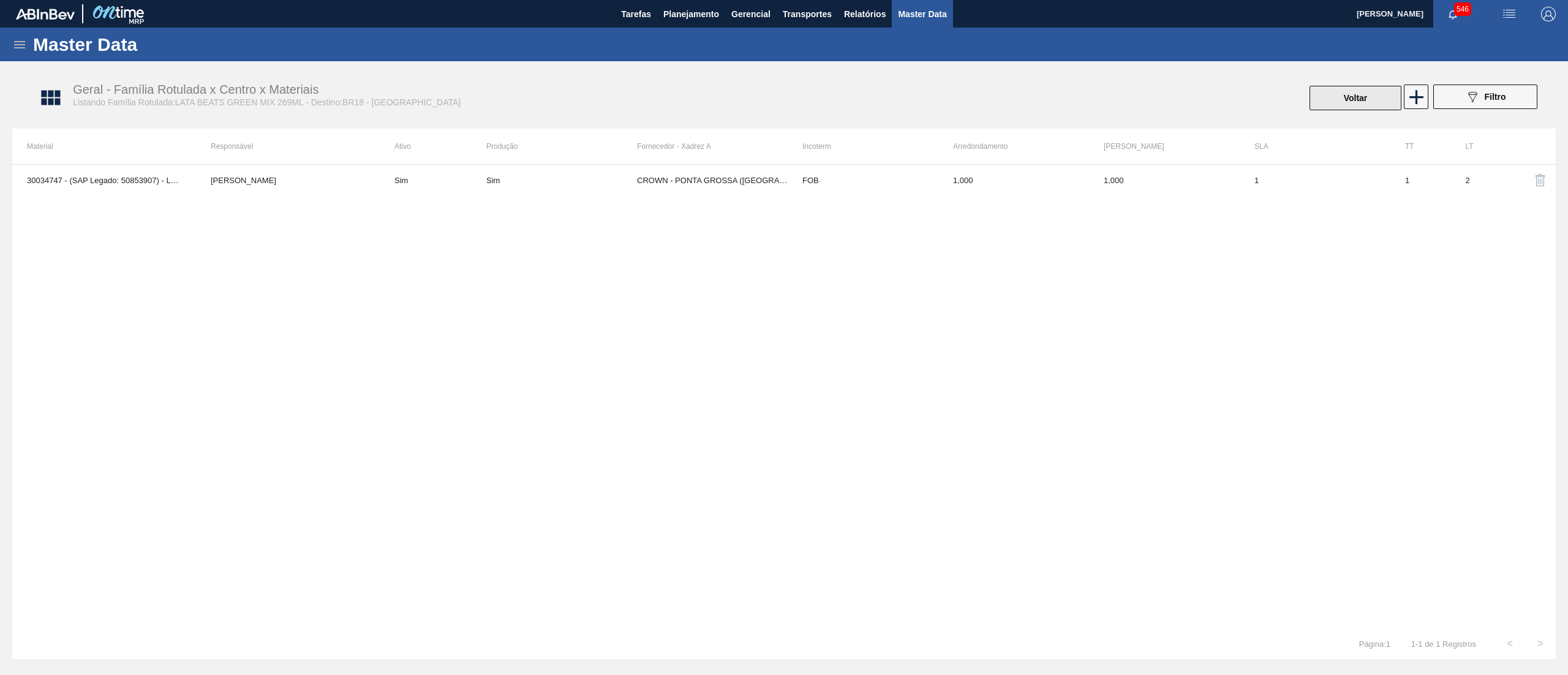
click at [1356, 102] on button "Voltar" at bounding box center [1356, 98] width 92 height 25
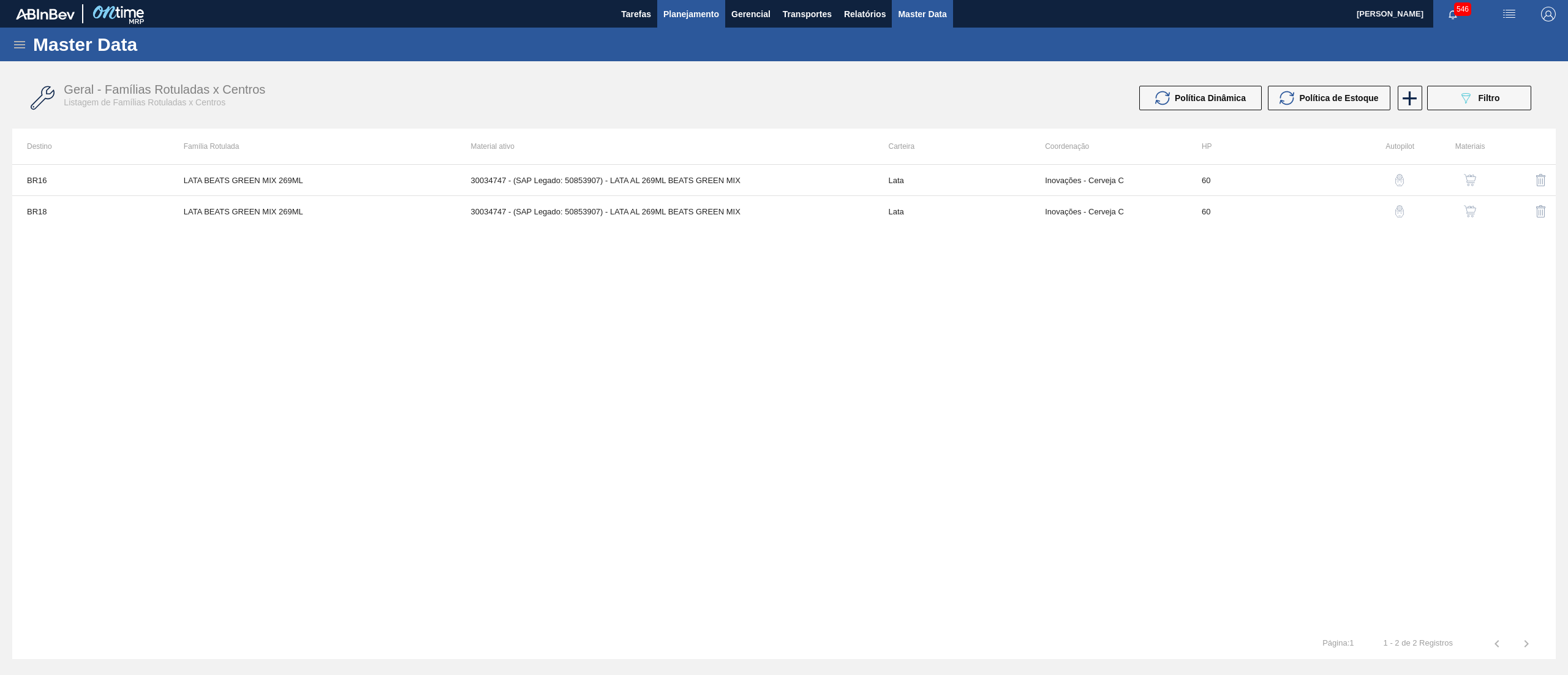
click at [693, 22] on button "Planejamento" at bounding box center [690, 14] width 68 height 28
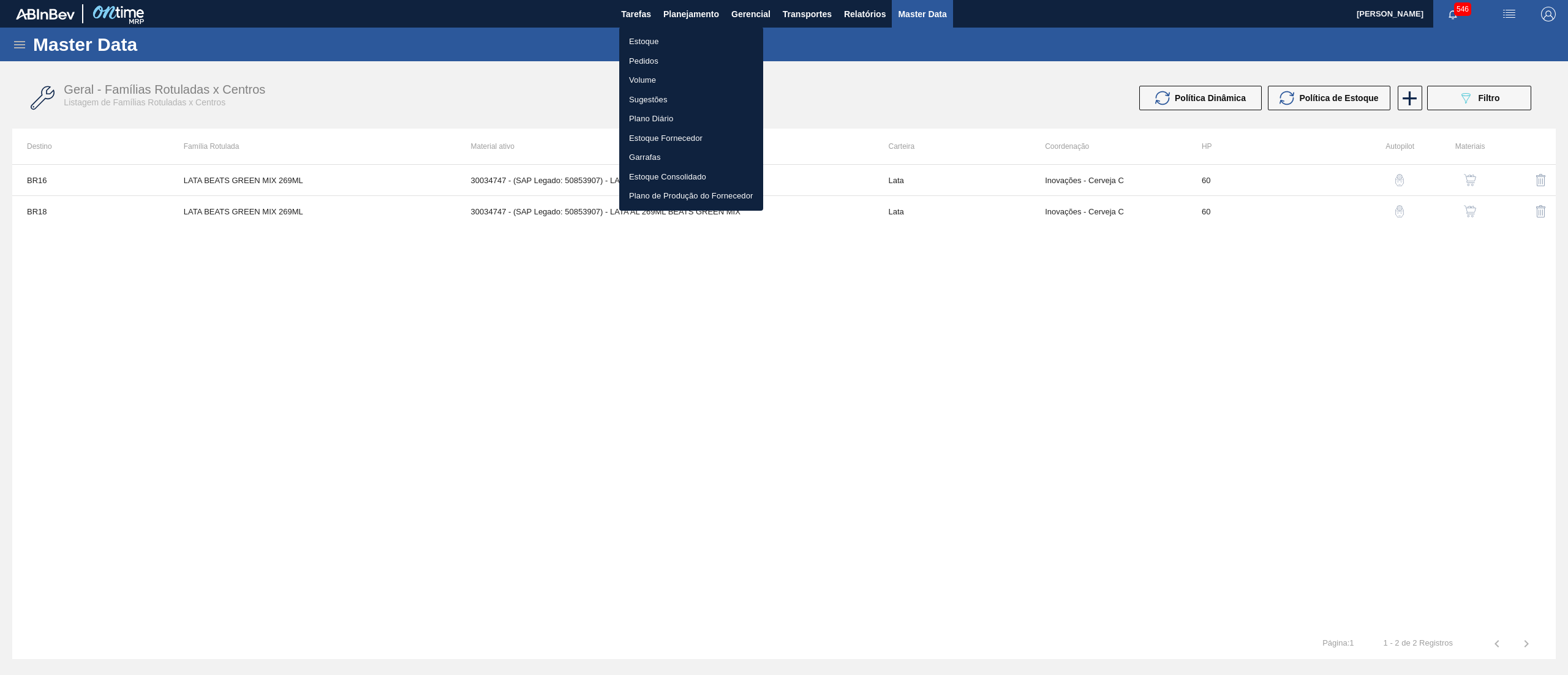
click at [1006, 90] on div at bounding box center [784, 337] width 1568 height 675
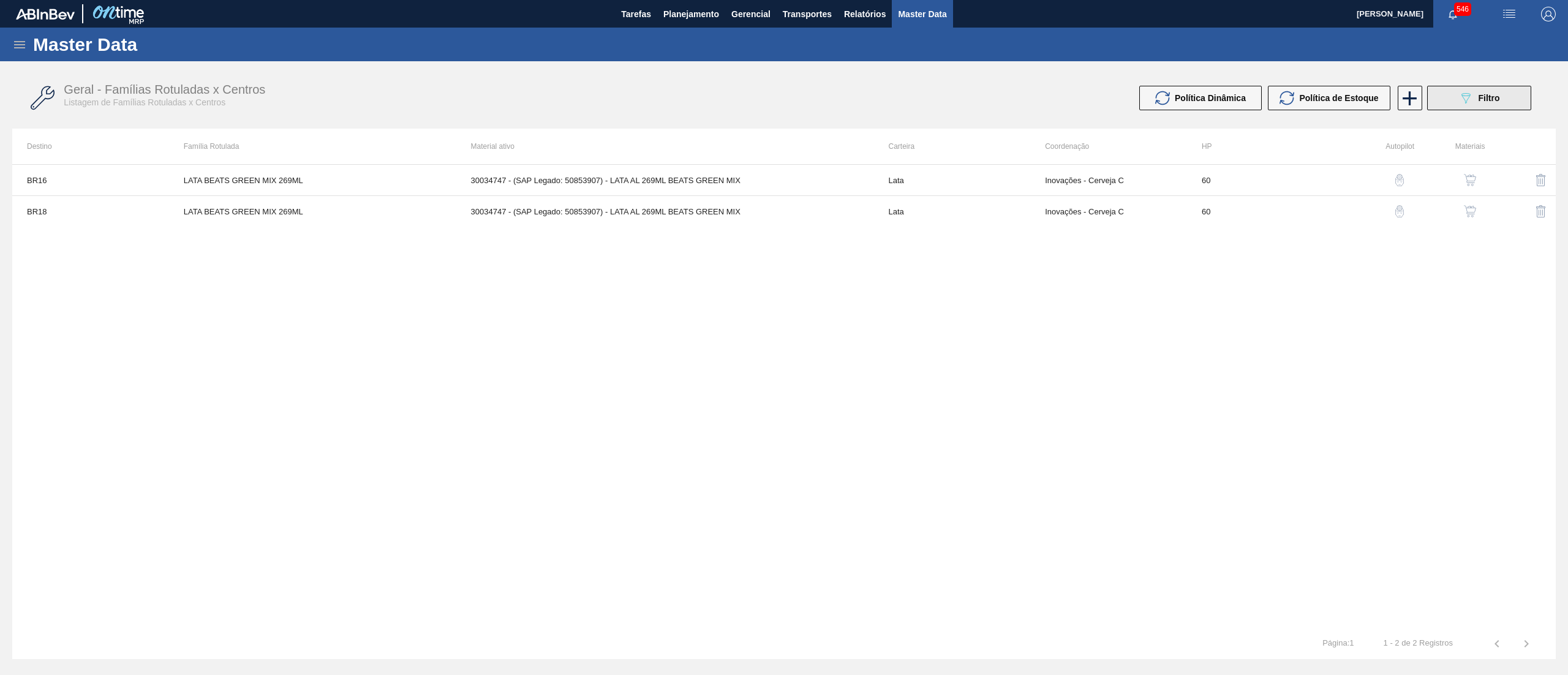
click at [1500, 103] on button "089F7B8B-B2A5-4AFE-B5C0-19BA573D28AC Filtro" at bounding box center [1479, 98] width 104 height 25
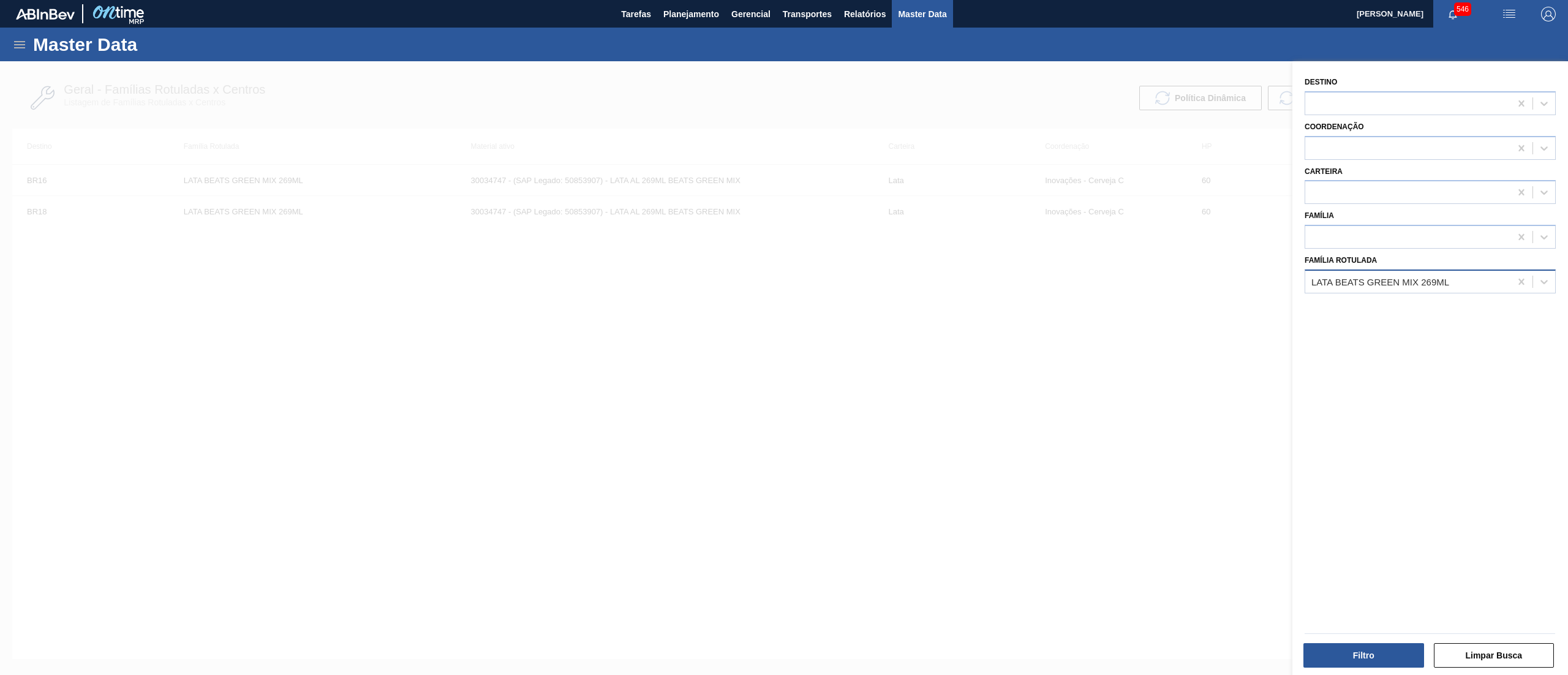
click at [1405, 286] on div "LATA BEATS GREEN MIX 269ML" at bounding box center [1407, 281] width 205 height 17
click at [1170, 146] on div at bounding box center [784, 398] width 1568 height 675
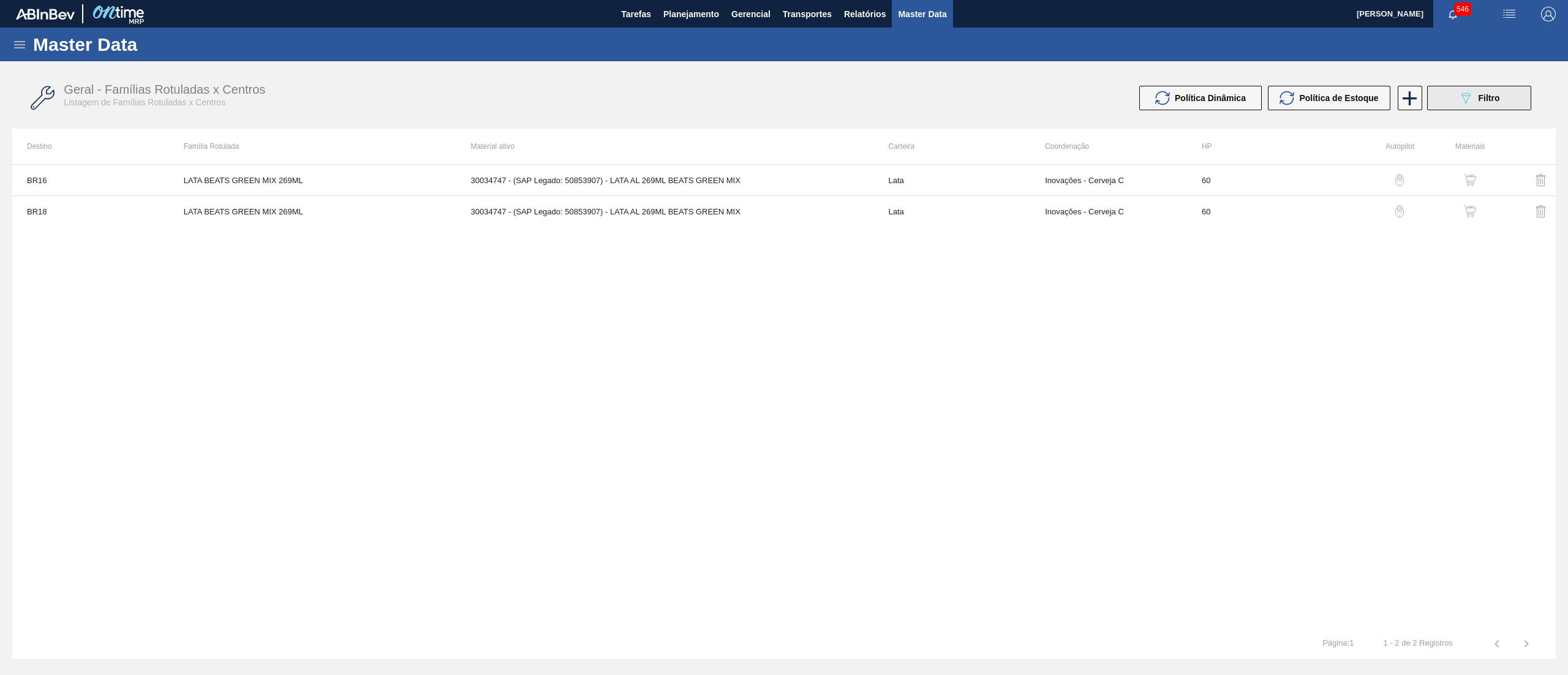
click at [1476, 99] on div "089F7B8B-B2A5-4AFE-B5C0-19BA573D28AC Filtro" at bounding box center [1479, 98] width 41 height 14
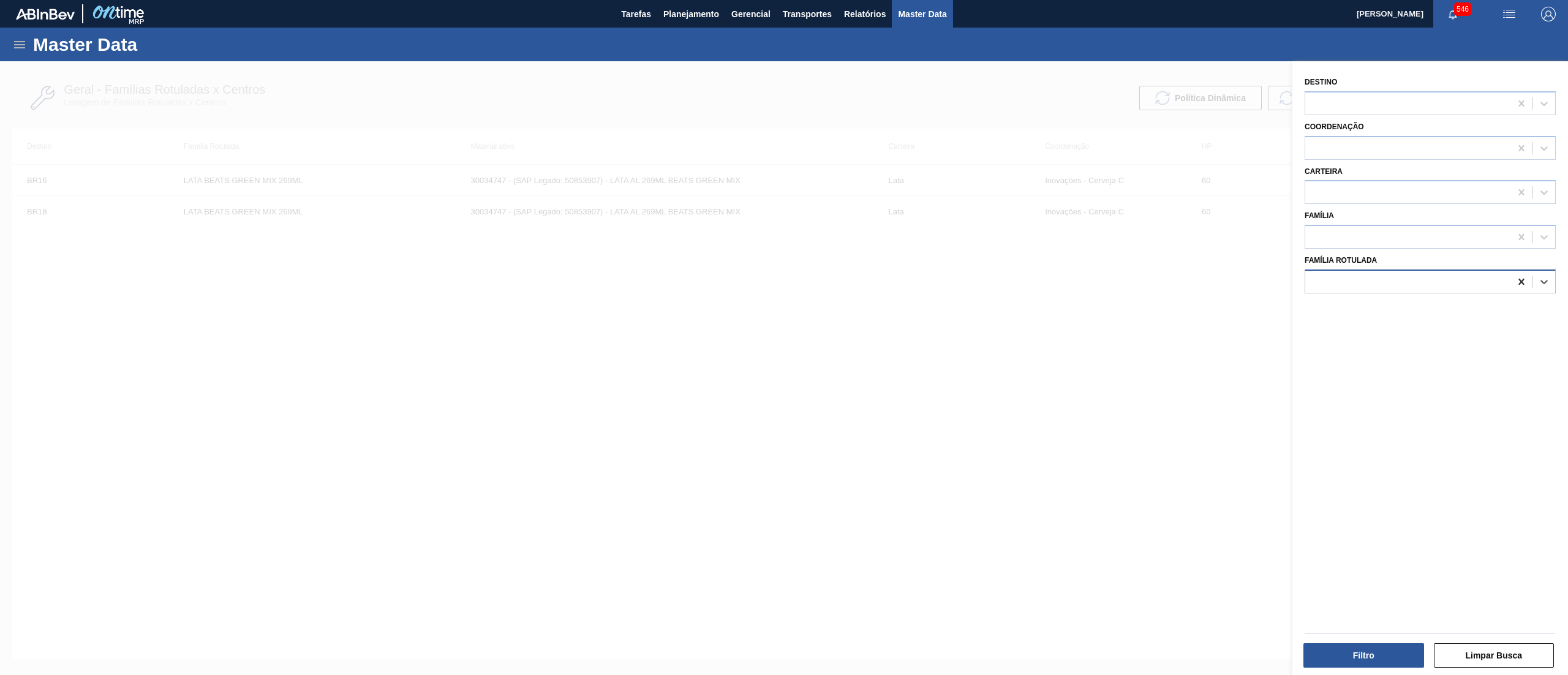
click at [1521, 277] on icon at bounding box center [1521, 281] width 12 height 12
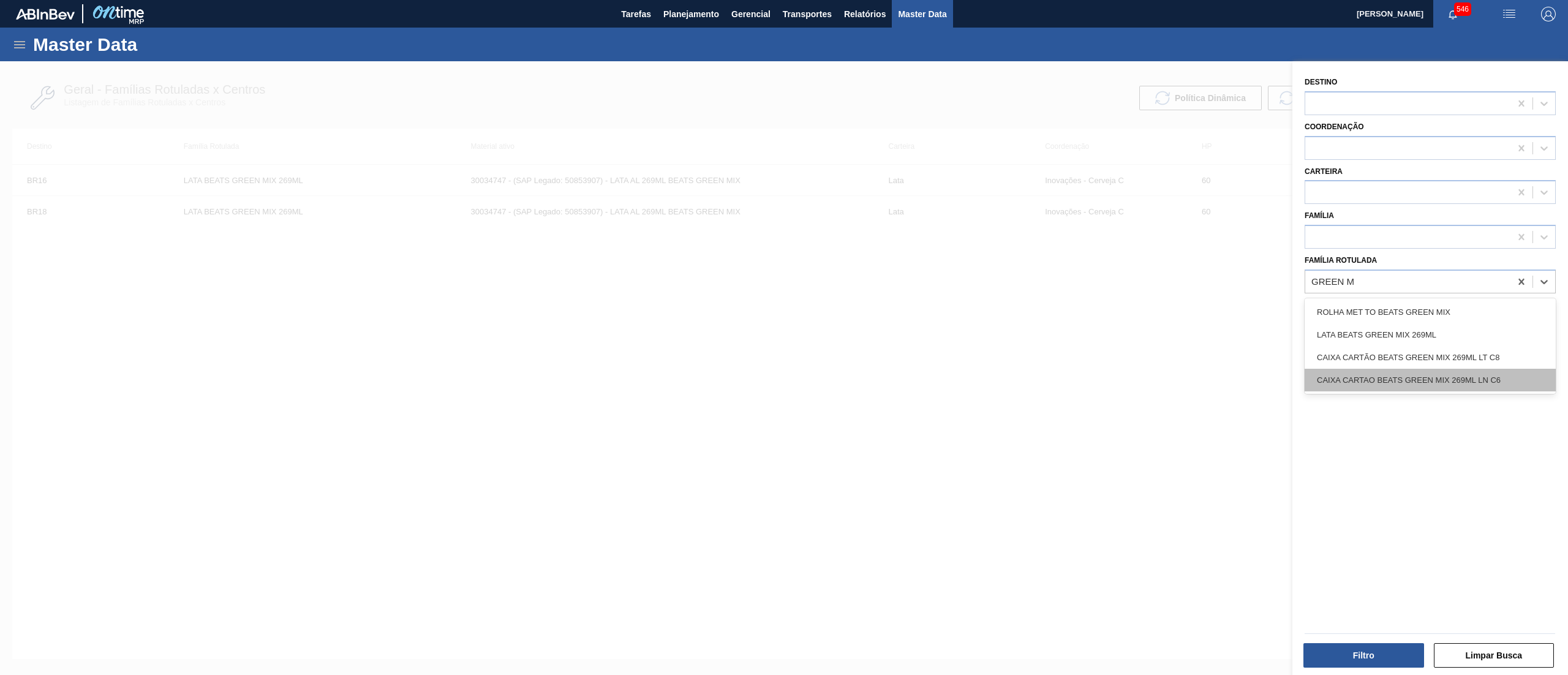
click at [1469, 374] on div "CAIXA CARTAO BEATS GREEN MIX 269ML LN C6" at bounding box center [1430, 380] width 251 height 22
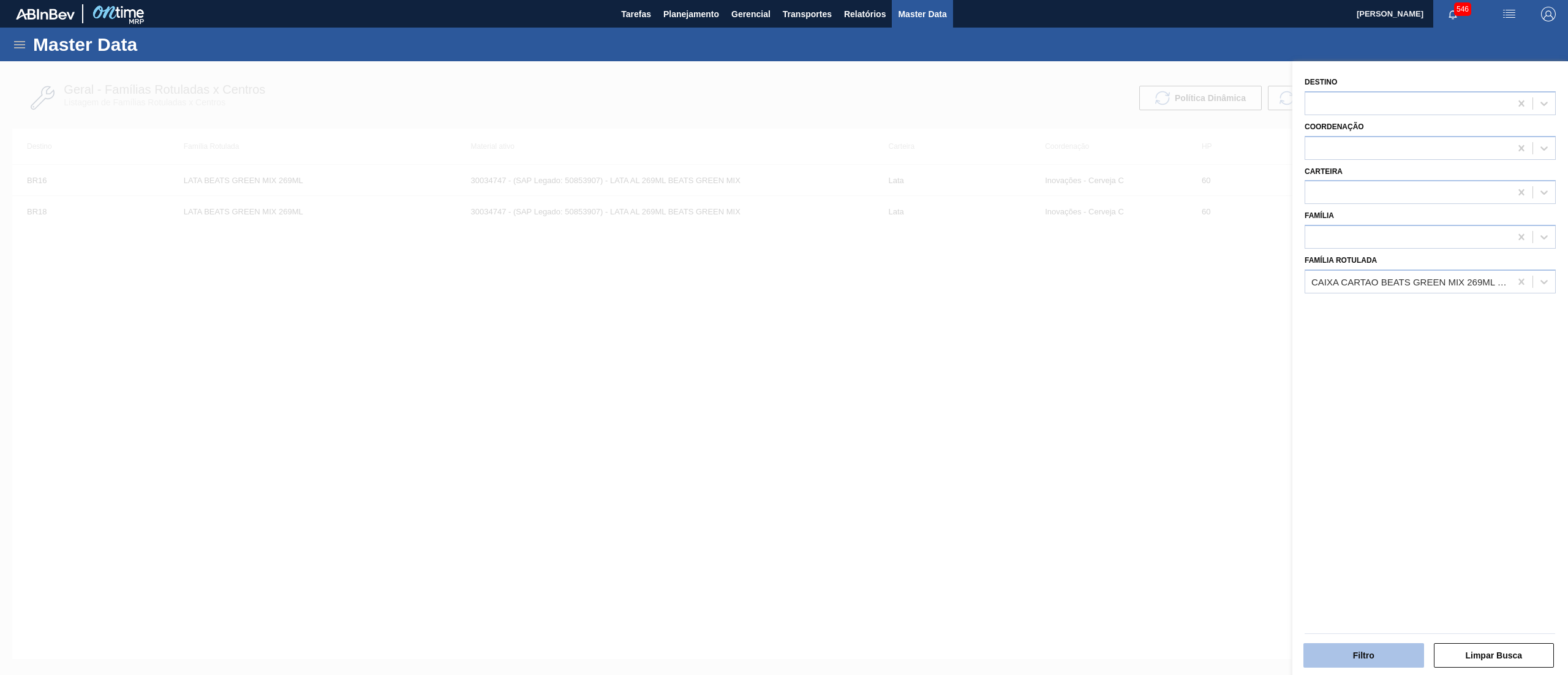
click at [1348, 655] on button "Filtro" at bounding box center [1364, 655] width 121 height 25
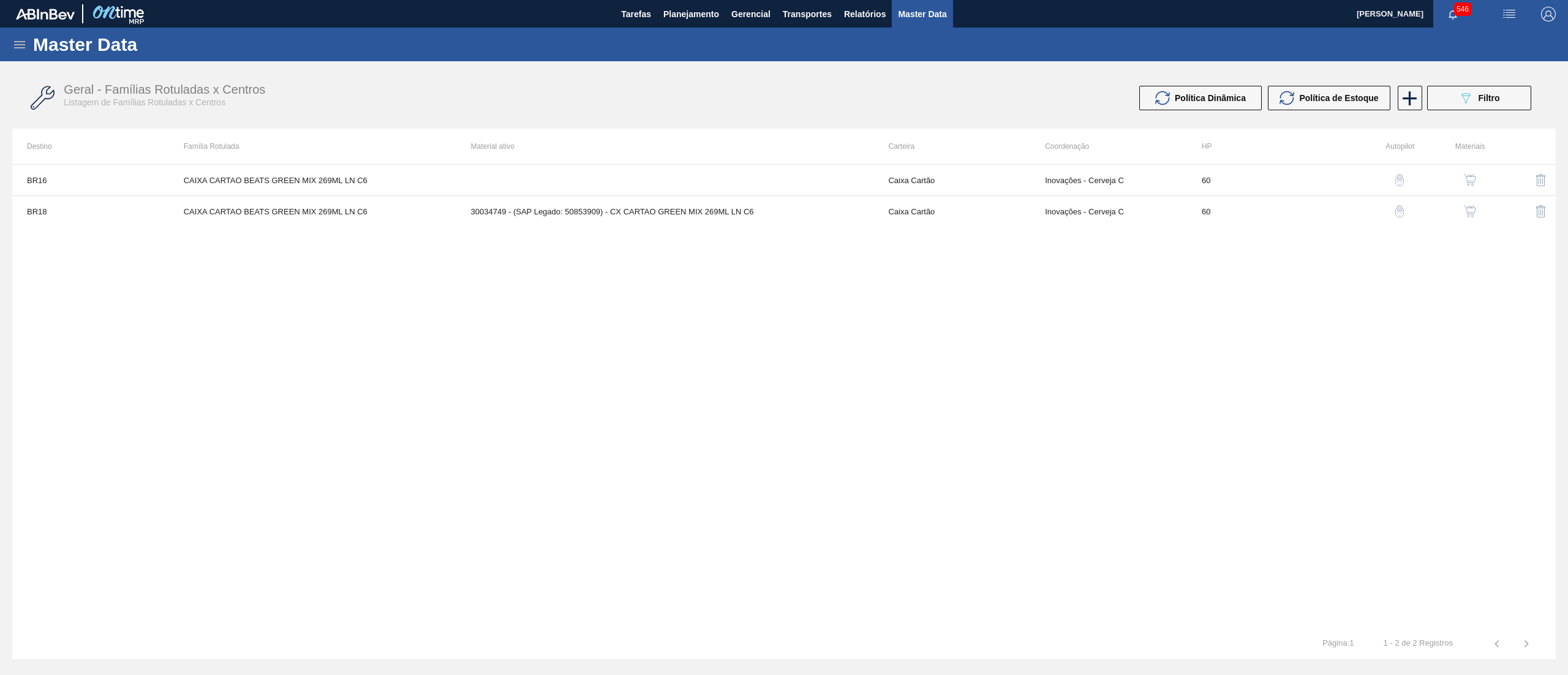
click at [1470, 184] on img "button" at bounding box center [1469, 180] width 12 height 12
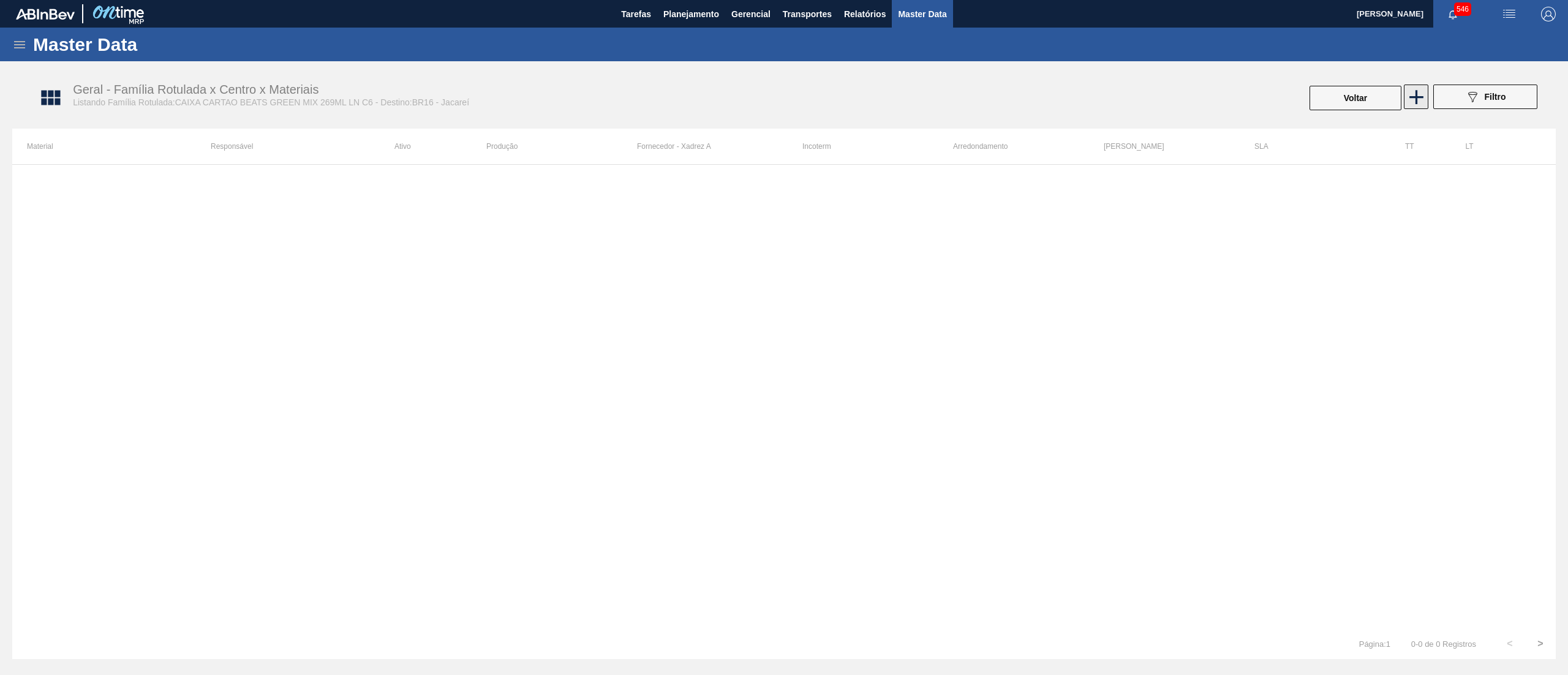
click at [1417, 92] on icon at bounding box center [1416, 97] width 14 height 14
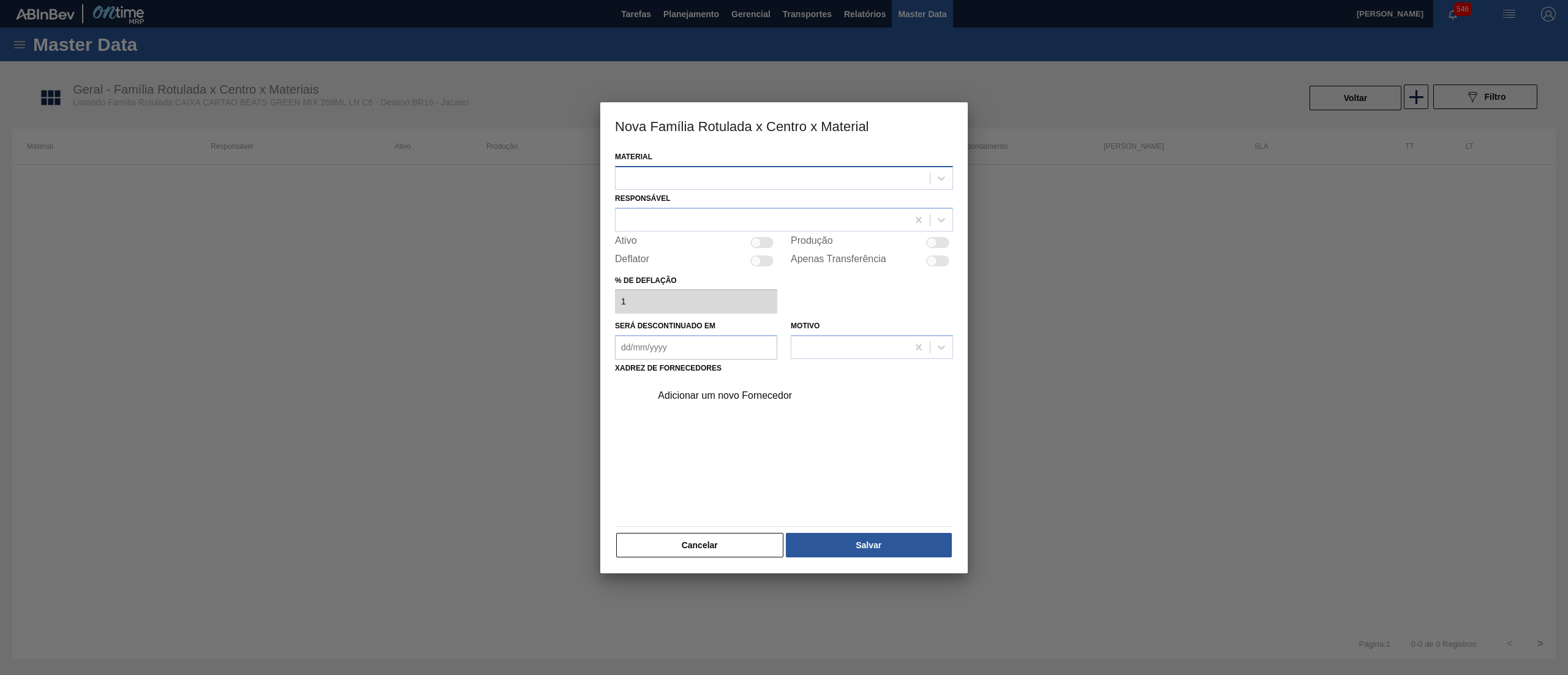
click at [736, 179] on div at bounding box center [772, 178] width 314 height 17
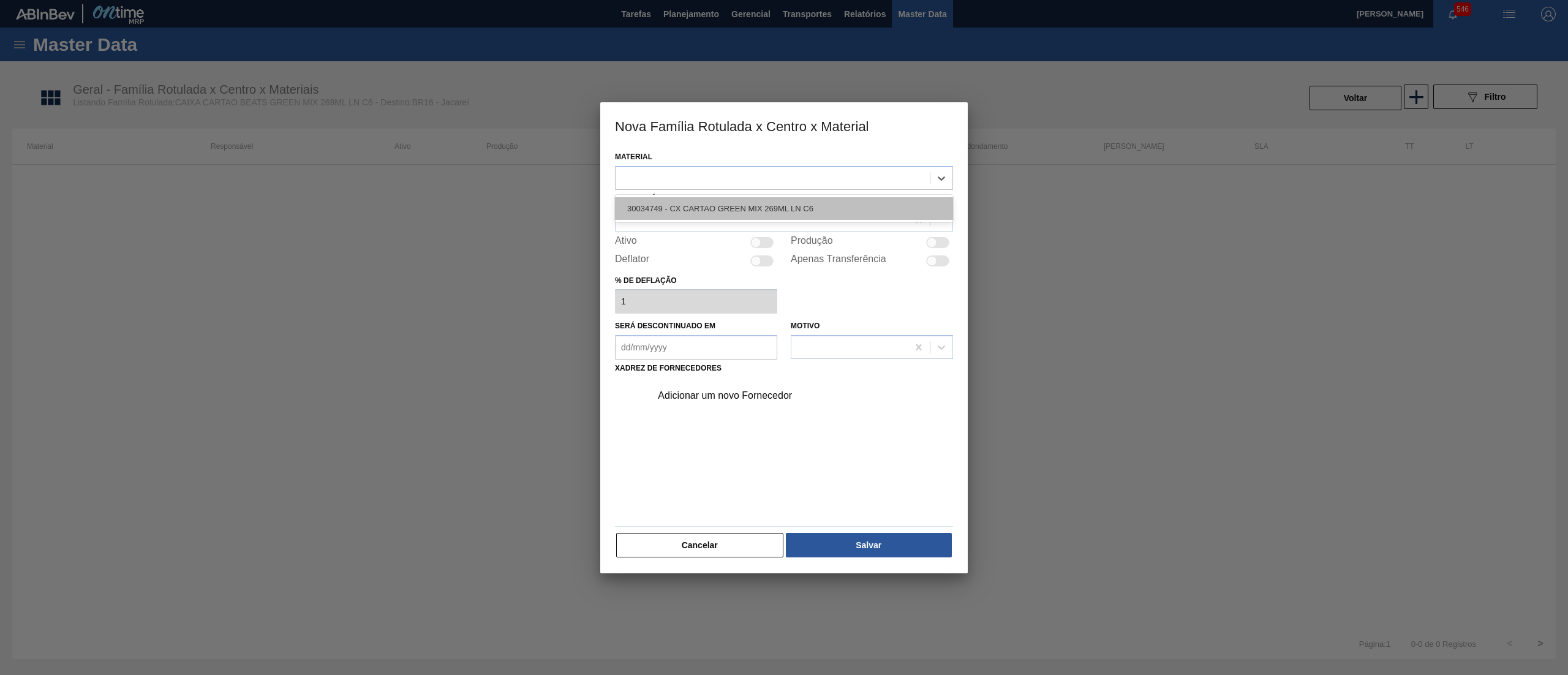
click at [752, 210] on div "30034749 - CX CARTAO GREEN MIX 269ML LN C6" at bounding box center [783, 208] width 338 height 22
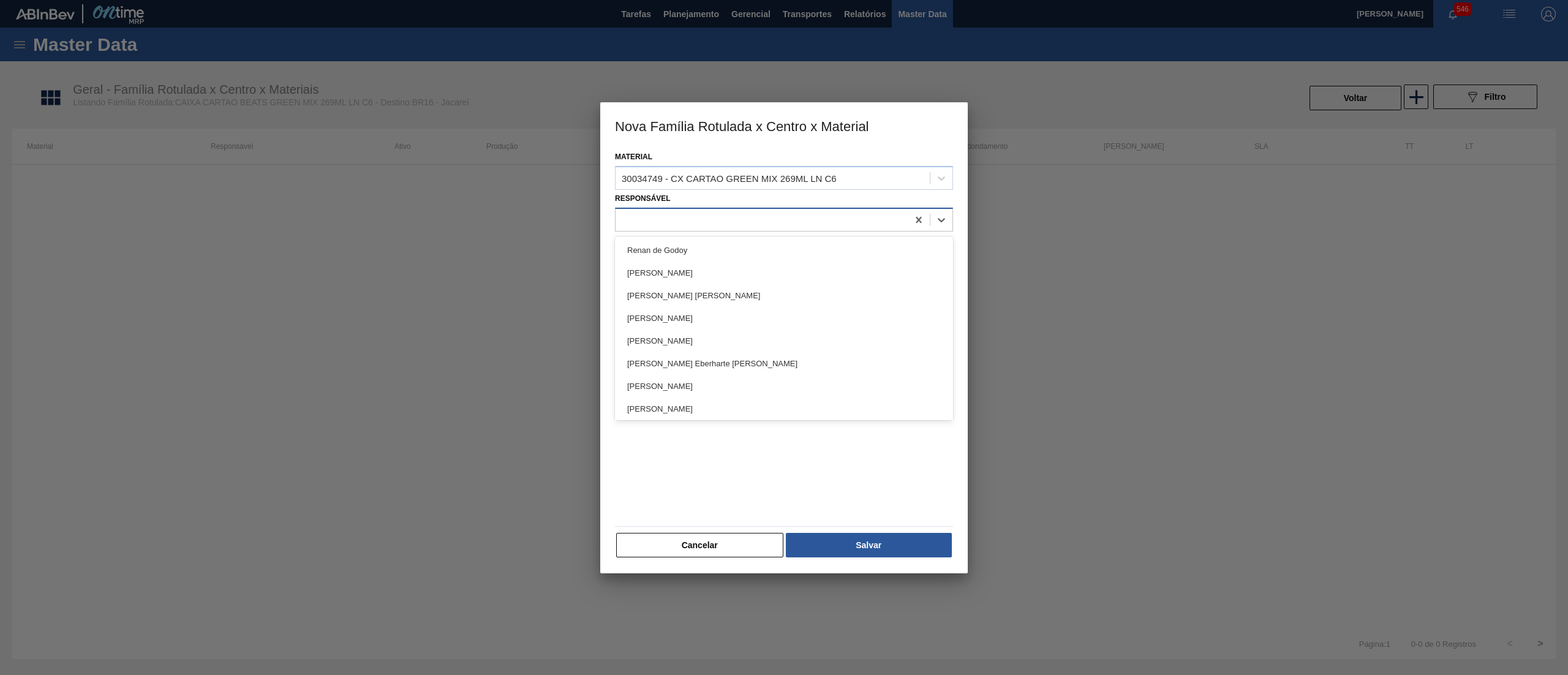
click at [706, 217] on div at bounding box center [761, 219] width 292 height 17
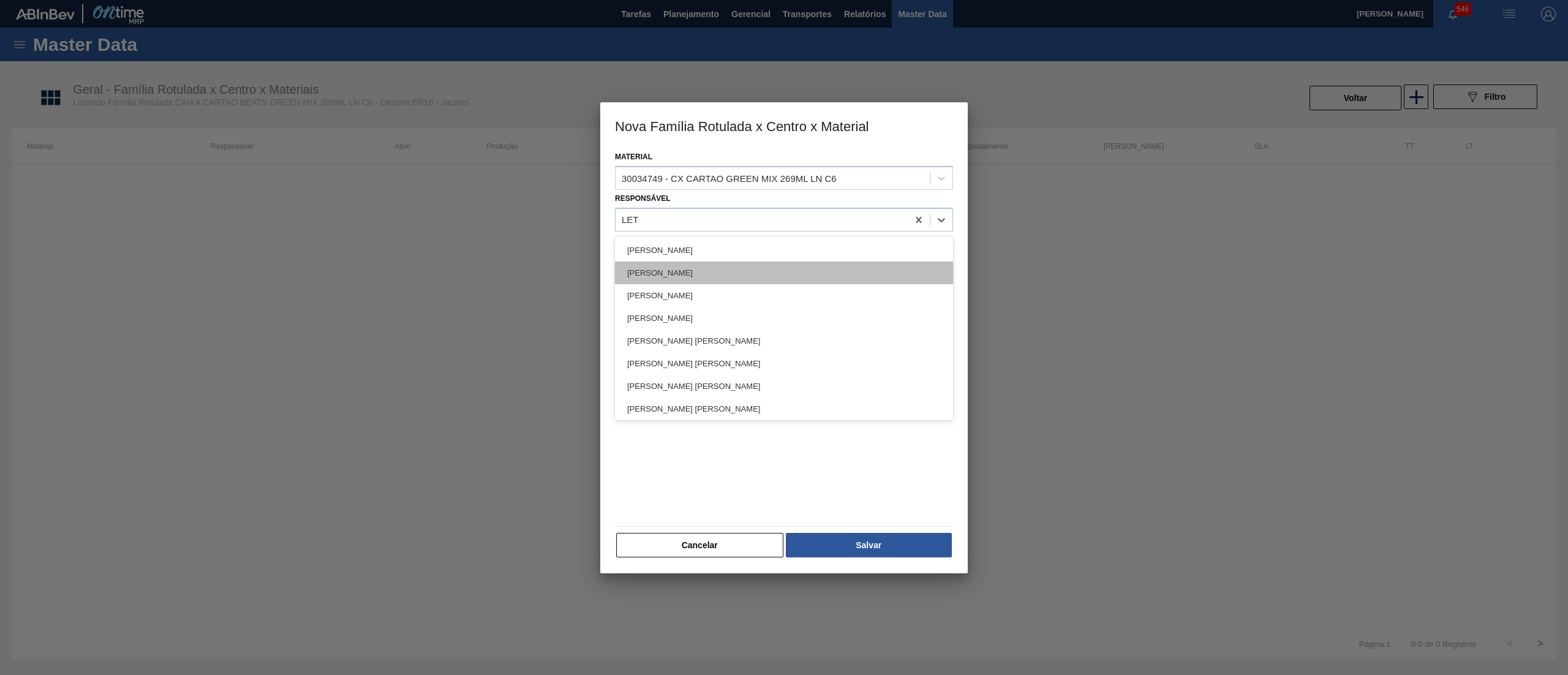
click at [706, 276] on div "[PERSON_NAME]" at bounding box center [783, 273] width 338 height 22
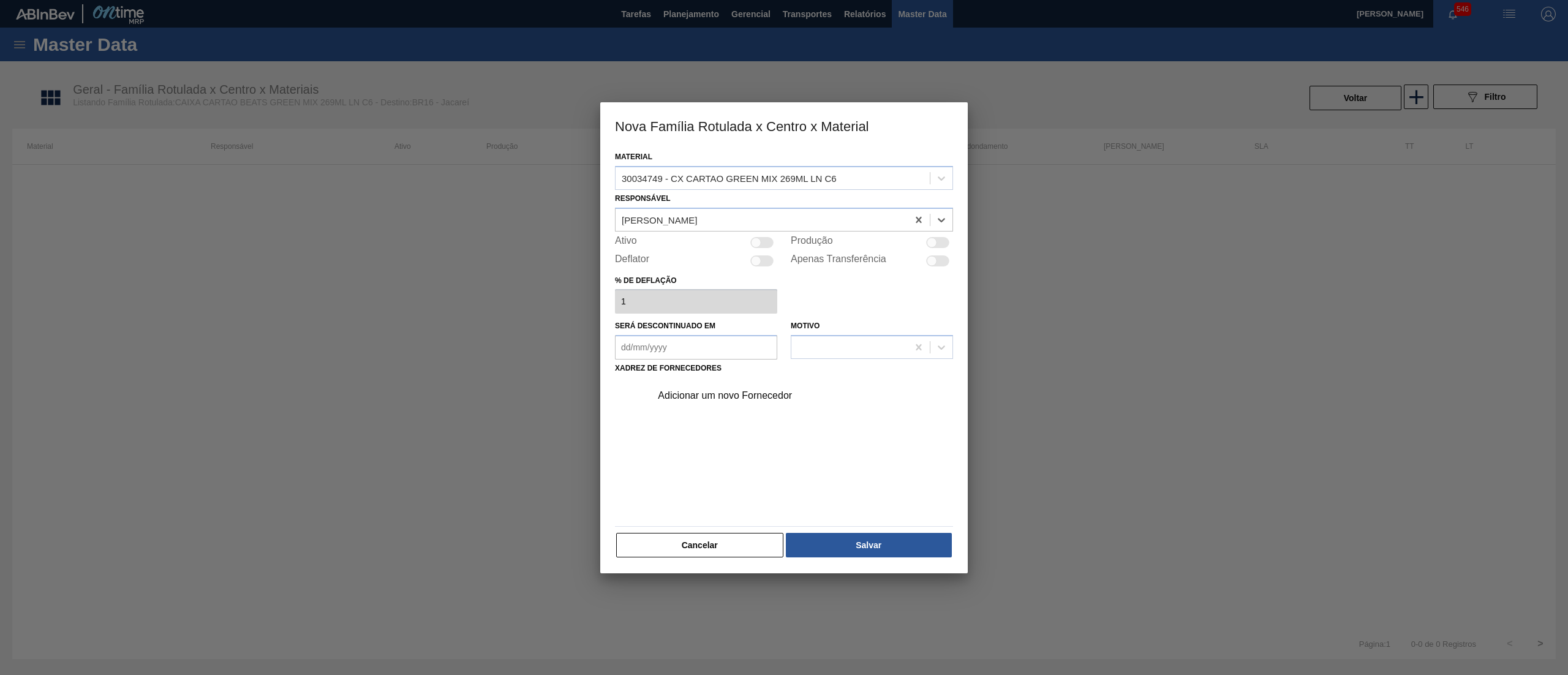
click at [761, 244] on div at bounding box center [762, 242] width 23 height 11
click at [758, 397] on div "Adicionar um novo Fornecedor" at bounding box center [778, 396] width 240 height 11
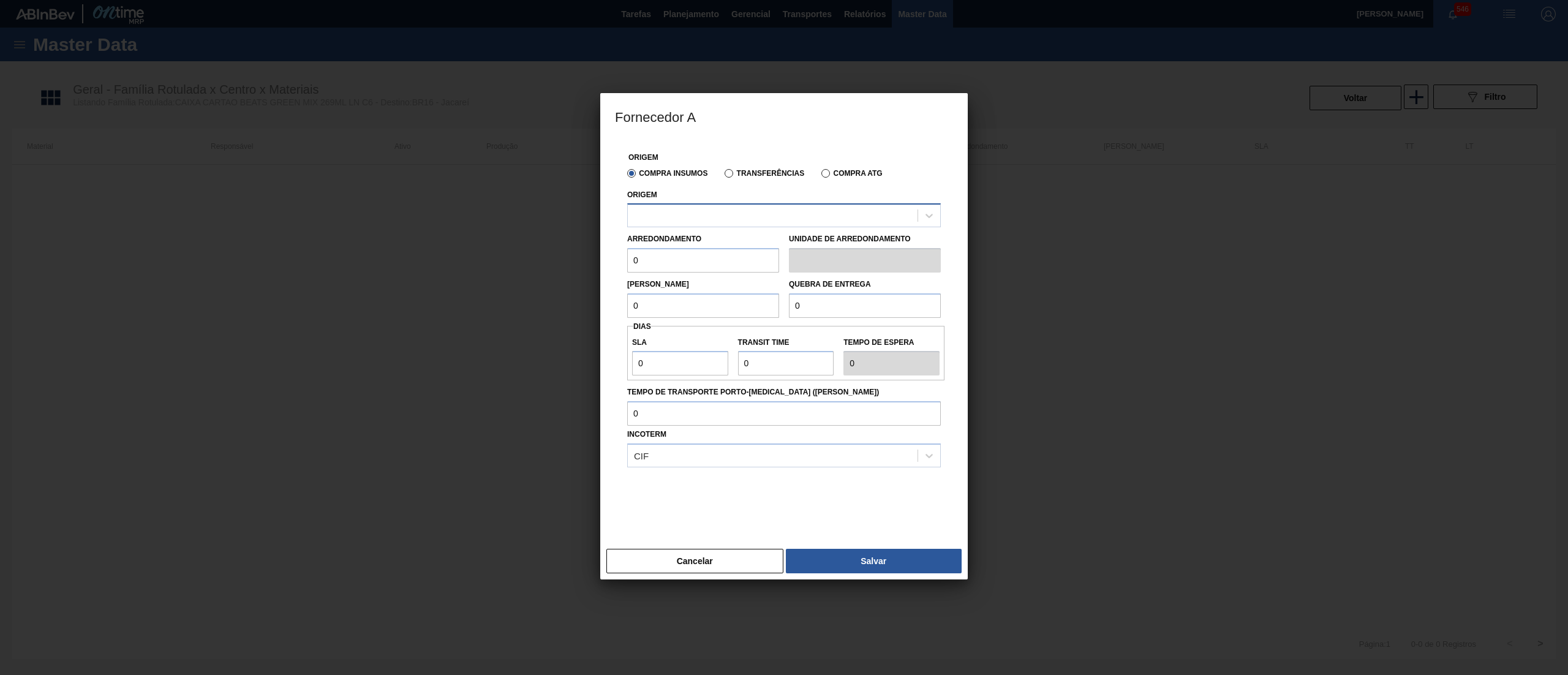
click at [733, 213] on div at bounding box center [773, 215] width 289 height 17
click at [743, 245] on div "280665 - GPI - JUNDIAÍ (SP)" at bounding box center [784, 246] width 313 height 22
drag, startPoint x: 696, startPoint y: 252, endPoint x: 517, endPoint y: 264, distance: 179.4
click at [517, 264] on div "Fornecedor A Origem Compra Insumos Transferências Compra ATG Origem 280665 - GP…" at bounding box center [784, 337] width 1568 height 675
drag, startPoint x: 657, startPoint y: 316, endPoint x: 545, endPoint y: 296, distance: 113.8
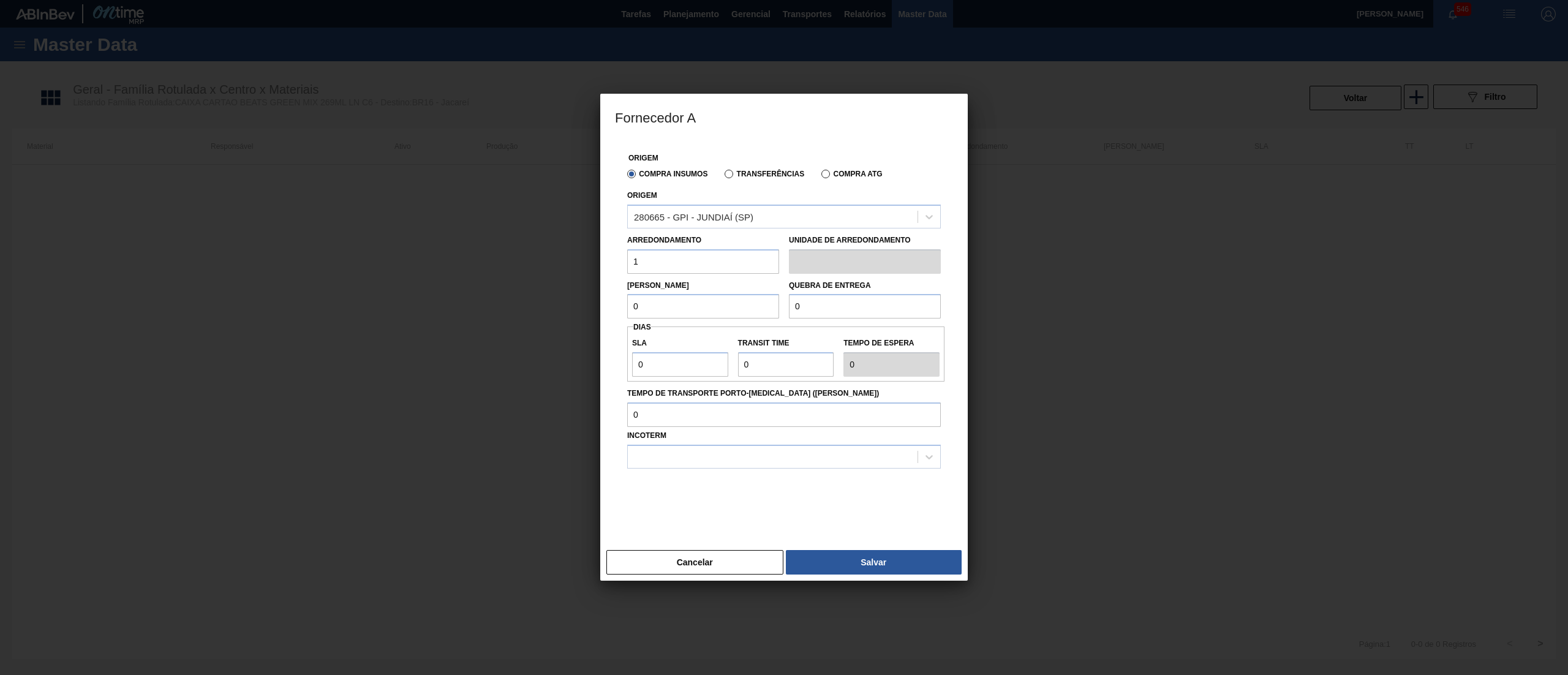
click at [545, 296] on div "Fornecedor A Origem Compra Insumos Transferências Compra ATG Origem 280665 - GP…" at bounding box center [784, 337] width 1568 height 675
drag, startPoint x: 838, startPoint y: 301, endPoint x: 680, endPoint y: 281, distance: 159.3
click at [680, 281] on div "Lote Mínimo 1 Quebra de entrega 0" at bounding box center [784, 296] width 324 height 45
click at [684, 450] on div at bounding box center [773, 456] width 289 height 17
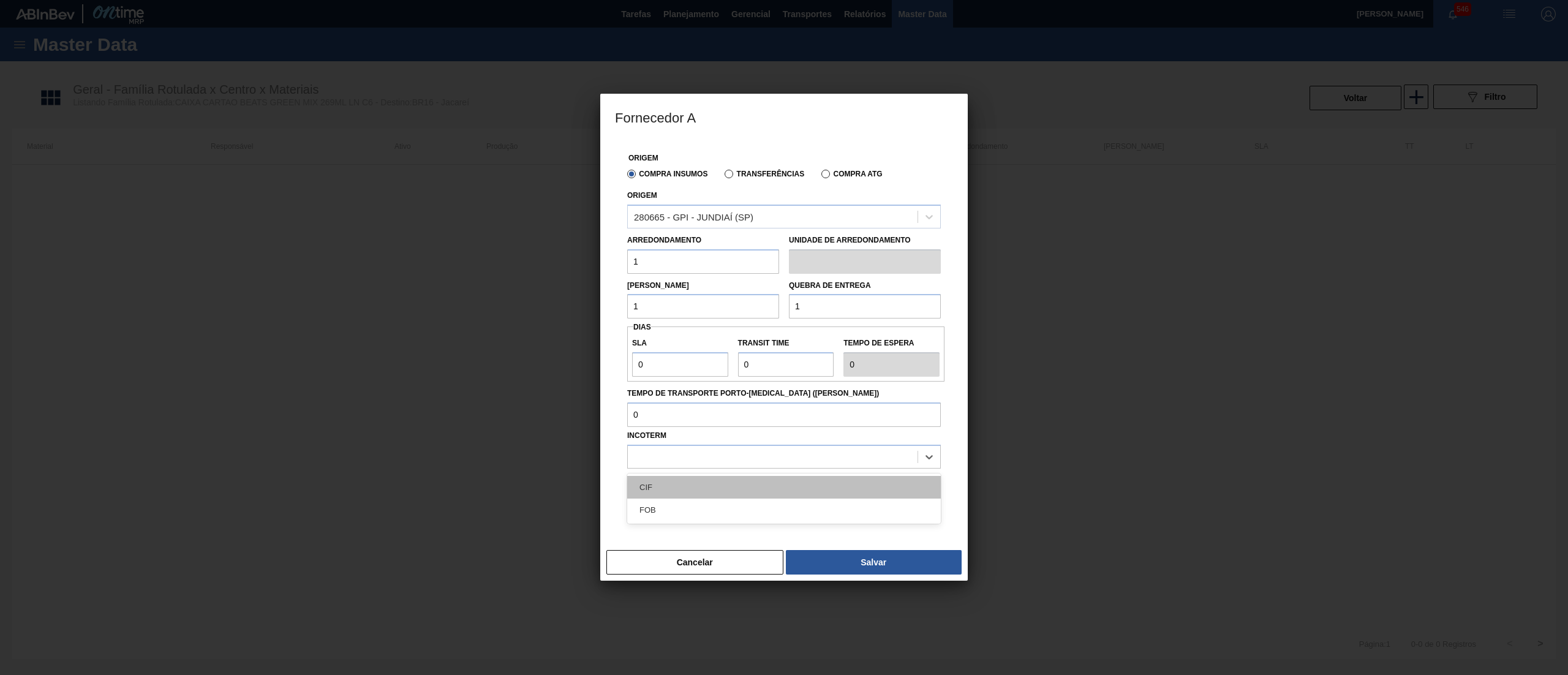
click at [684, 490] on div "CIF" at bounding box center [784, 487] width 313 height 22
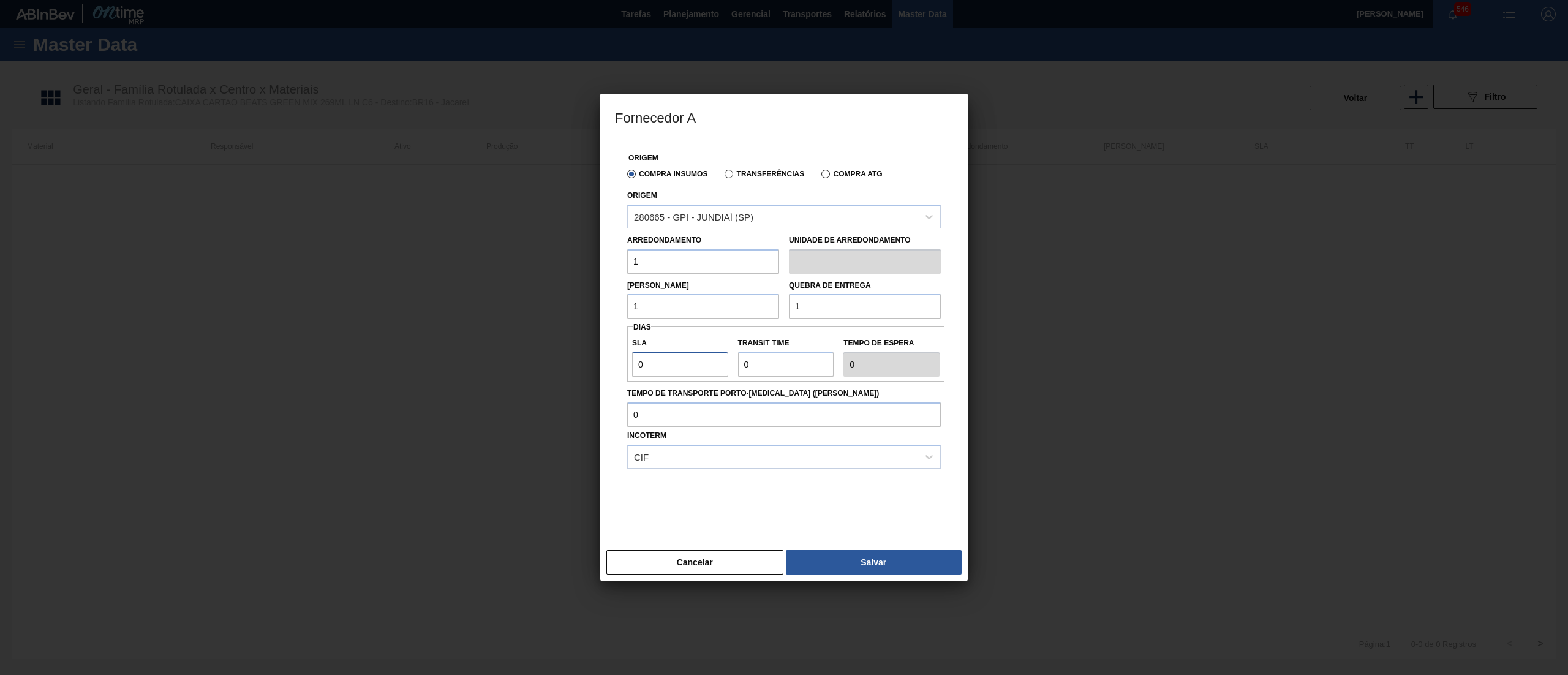
drag, startPoint x: 653, startPoint y: 358, endPoint x: 561, endPoint y: 357, distance: 92.0
click at [561, 357] on div "Fornecedor A Origem Compra Insumos Transferências Compra ATG Origem 280665 - GP…" at bounding box center [784, 337] width 1568 height 675
drag, startPoint x: 745, startPoint y: 365, endPoint x: 580, endPoint y: 377, distance: 165.4
click at [580, 377] on div "Fornecedor A Origem Compra Insumos Transferências Compra ATG Origem 280665 - GP…" at bounding box center [784, 337] width 1568 height 675
click at [927, 561] on button "Salvar" at bounding box center [873, 562] width 176 height 25
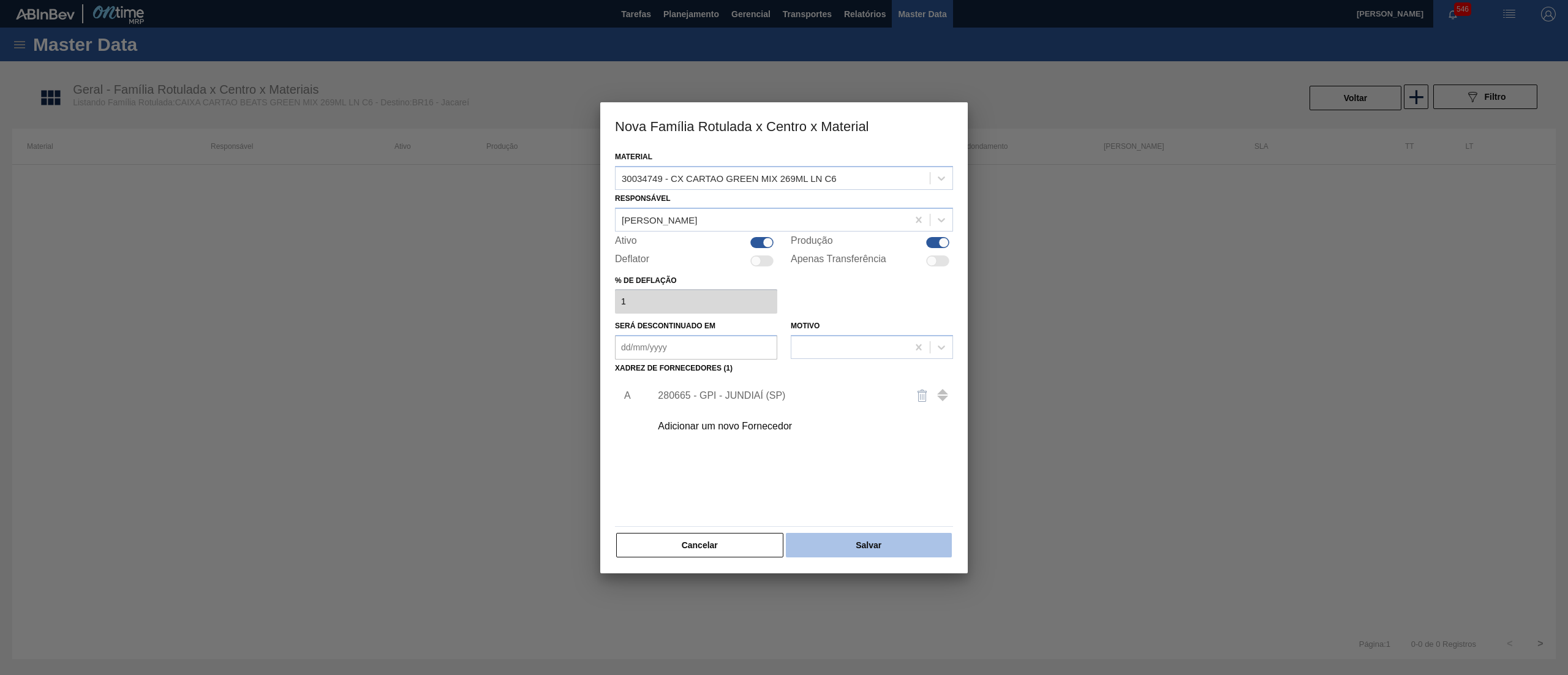
click at [914, 544] on button "Salvar" at bounding box center [868, 545] width 166 height 25
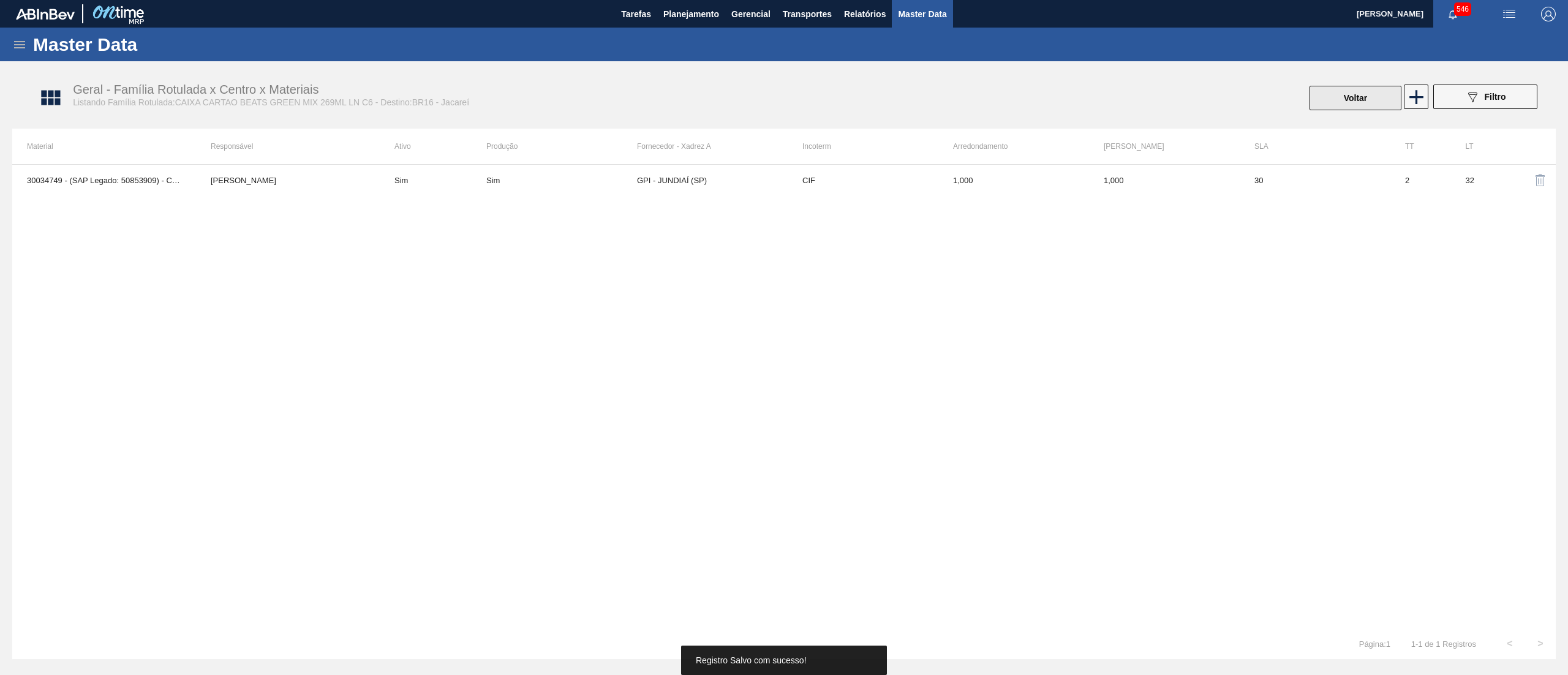
click at [1374, 100] on button "Voltar" at bounding box center [1356, 98] width 92 height 25
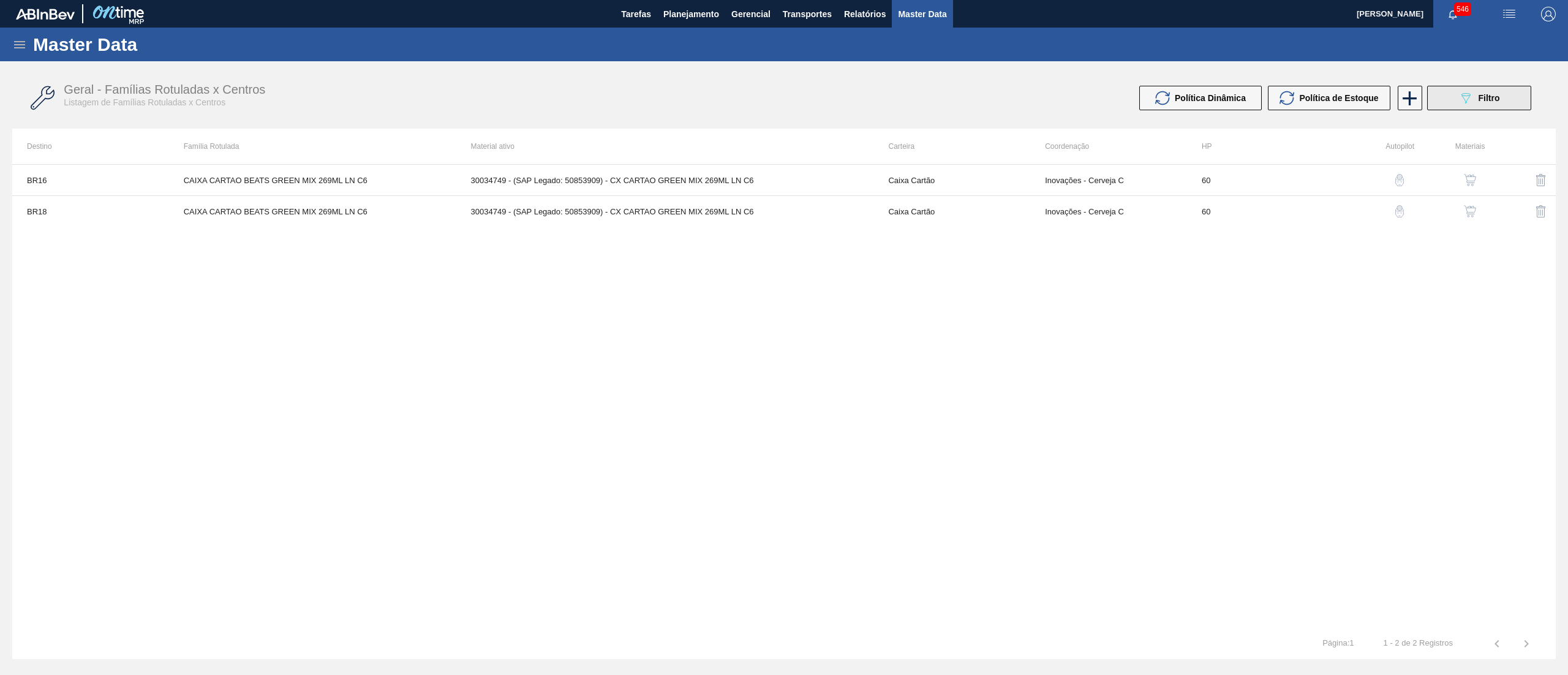
click at [1508, 103] on button "089F7B8B-B2A5-4AFE-B5C0-19BA573D28AC Filtro" at bounding box center [1479, 98] width 104 height 25
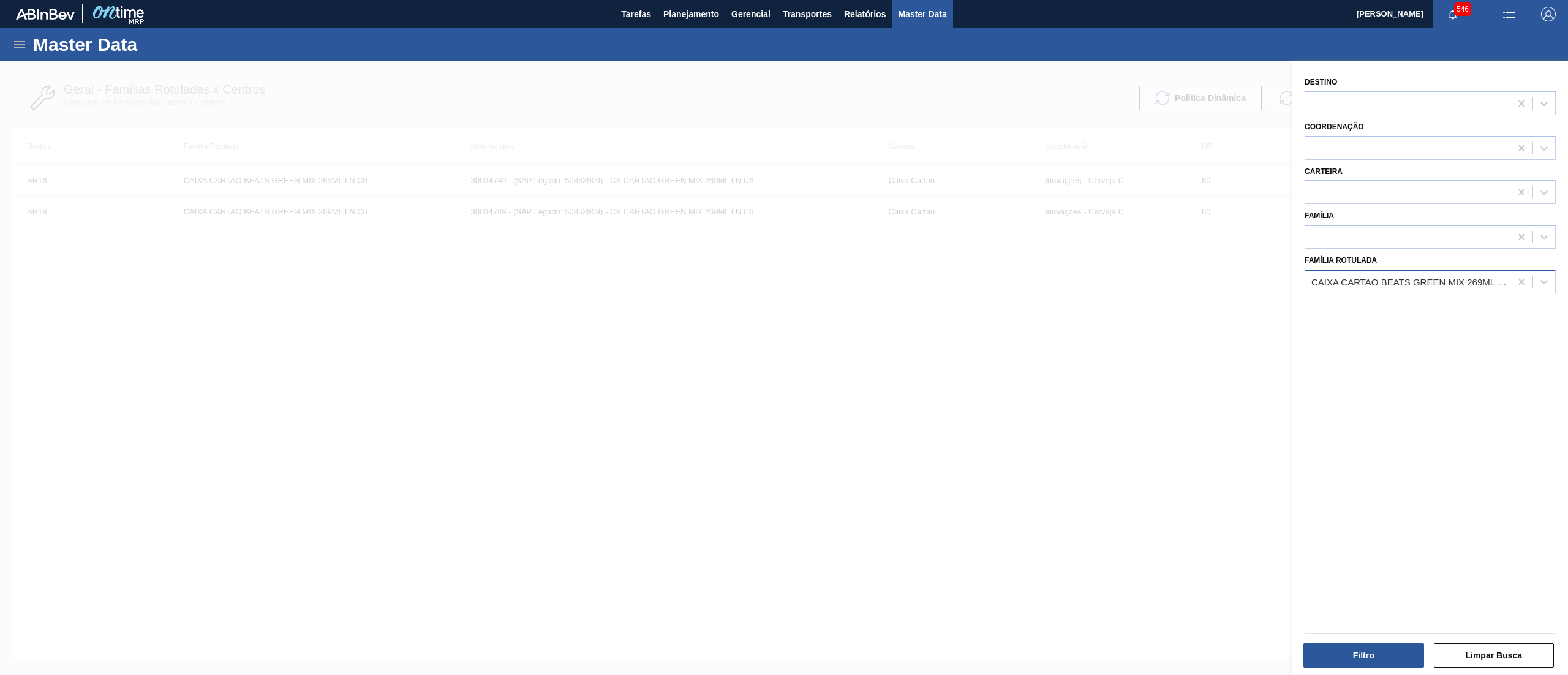
click at [1393, 281] on div "CAIXA CARTAO BEATS GREEN MIX 269ML LN C6" at bounding box center [1411, 281] width 200 height 10
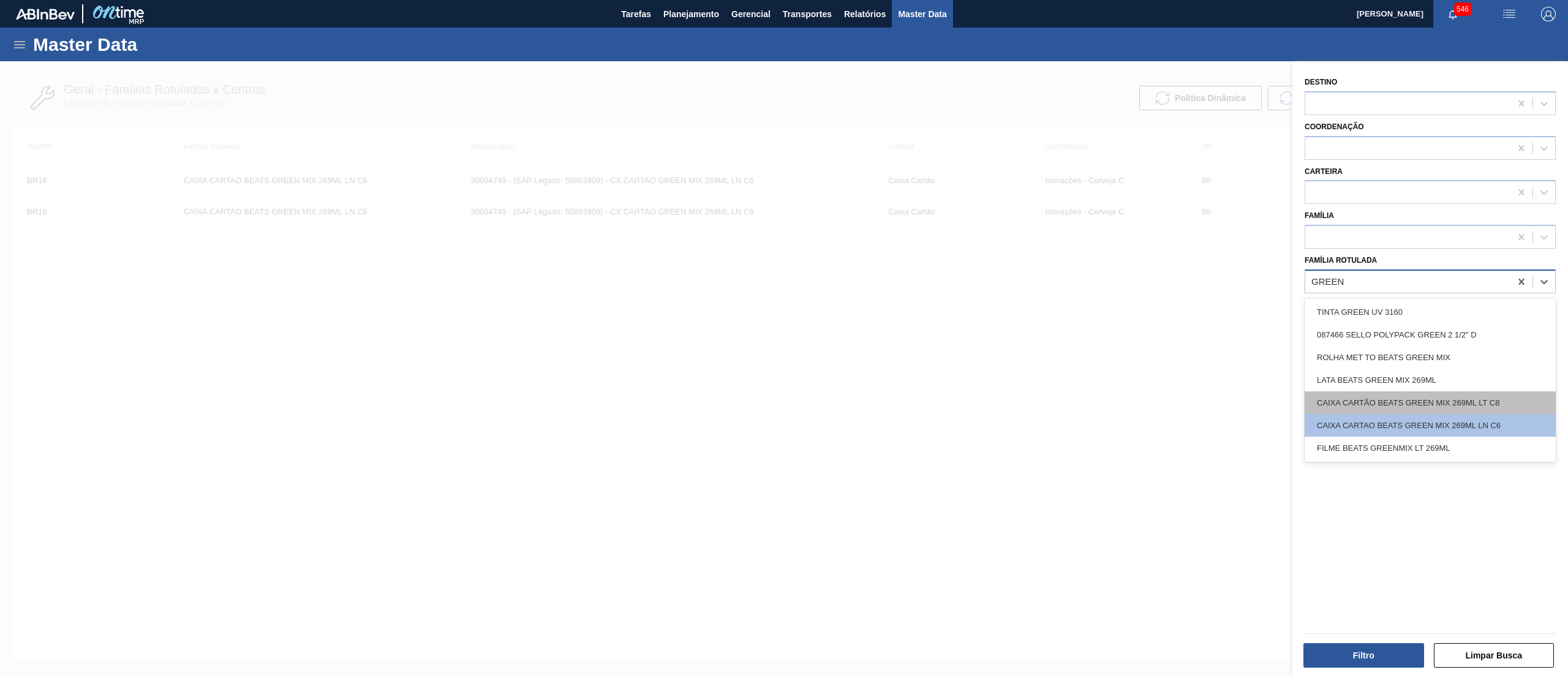
click at [1398, 396] on div "CAIXA CARTÃO BEATS GREEN MIX 269ML LT C8" at bounding box center [1430, 402] width 251 height 22
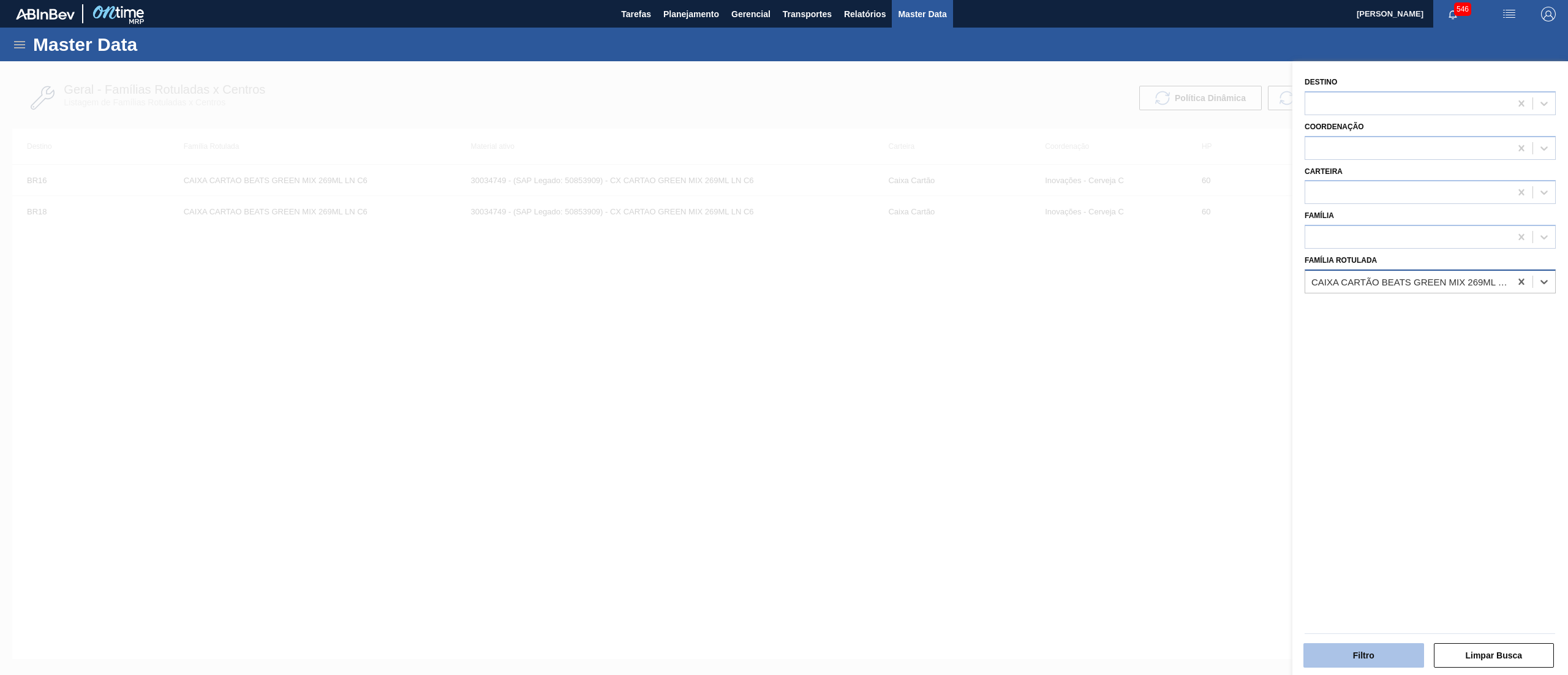
click at [1353, 662] on button "Filtro" at bounding box center [1364, 655] width 121 height 25
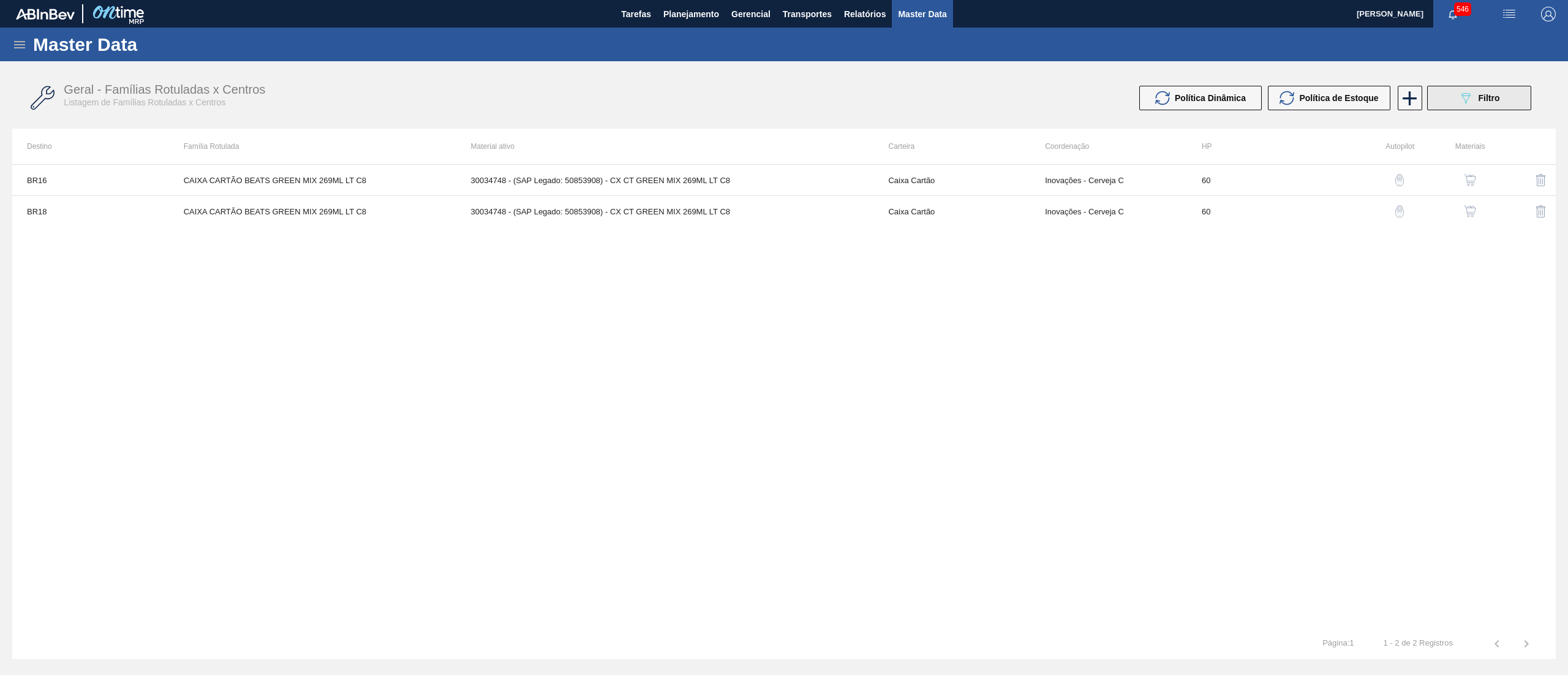
click at [1459, 97] on icon "089F7B8B-B2A5-4AFE-B5C0-19BA573D28AC" at bounding box center [1465, 98] width 14 height 14
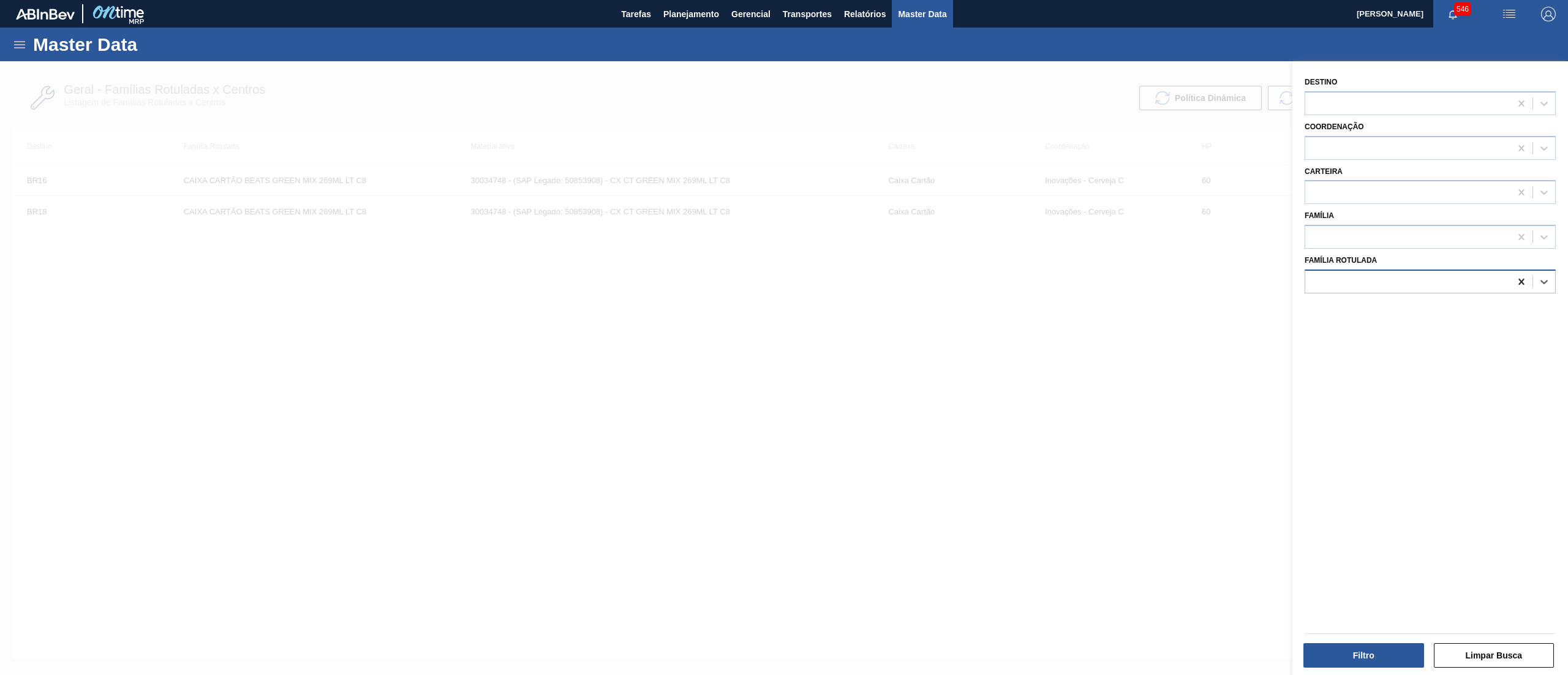
click at [1518, 281] on icon at bounding box center [1520, 281] width 6 height 6
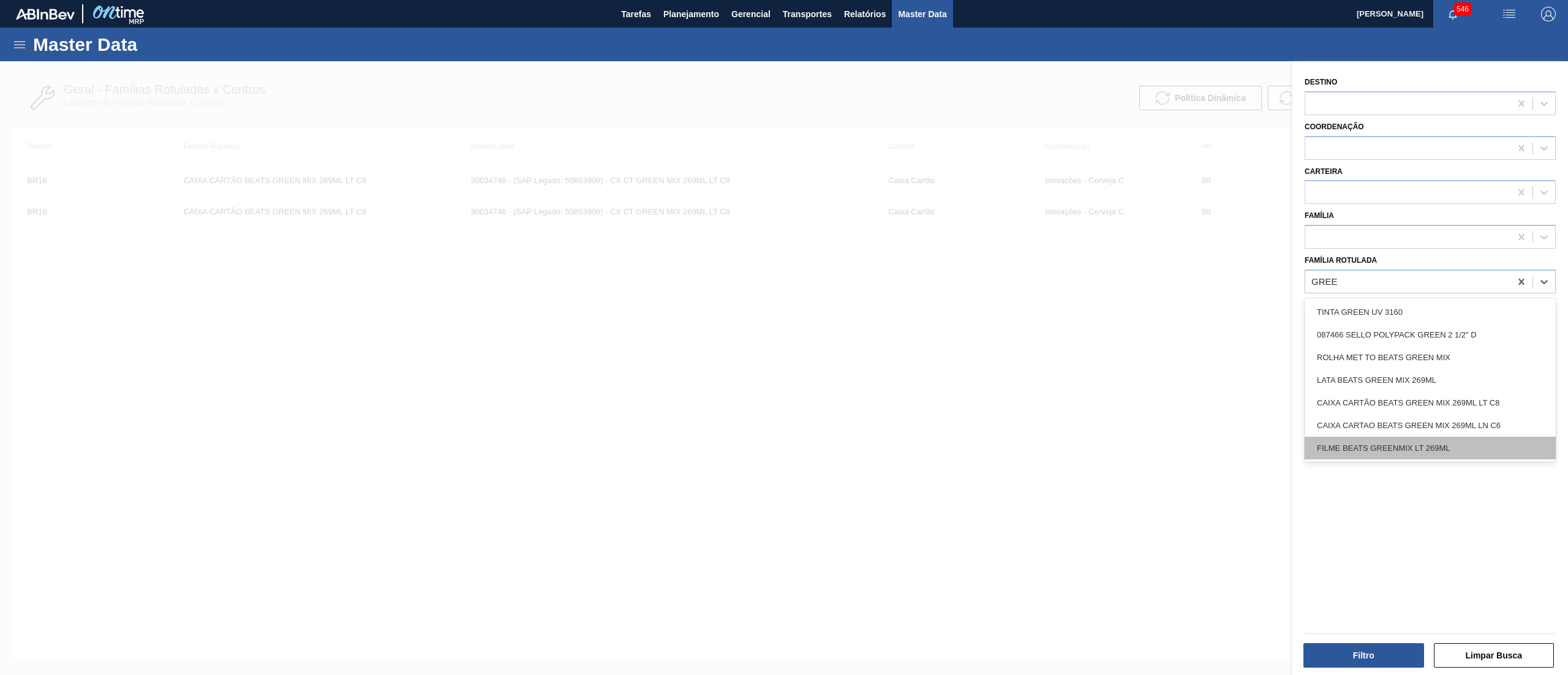
click at [1451, 445] on div "FILME BEATS GREENMIX LT 269ML" at bounding box center [1430, 448] width 251 height 22
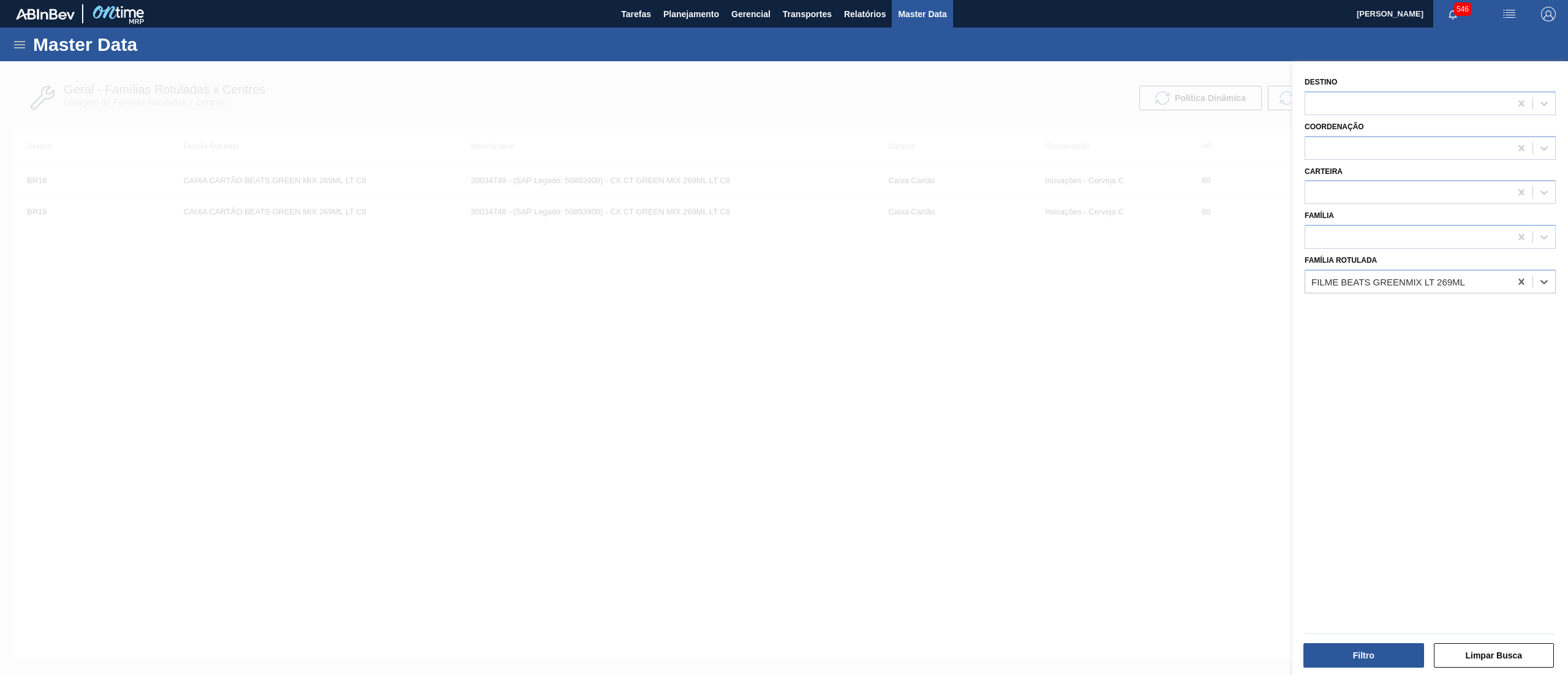
click at [1340, 641] on div "Filtro Limpar Busca" at bounding box center [1429, 654] width 260 height 30
click at [1350, 652] on button "Filtro" at bounding box center [1364, 655] width 121 height 25
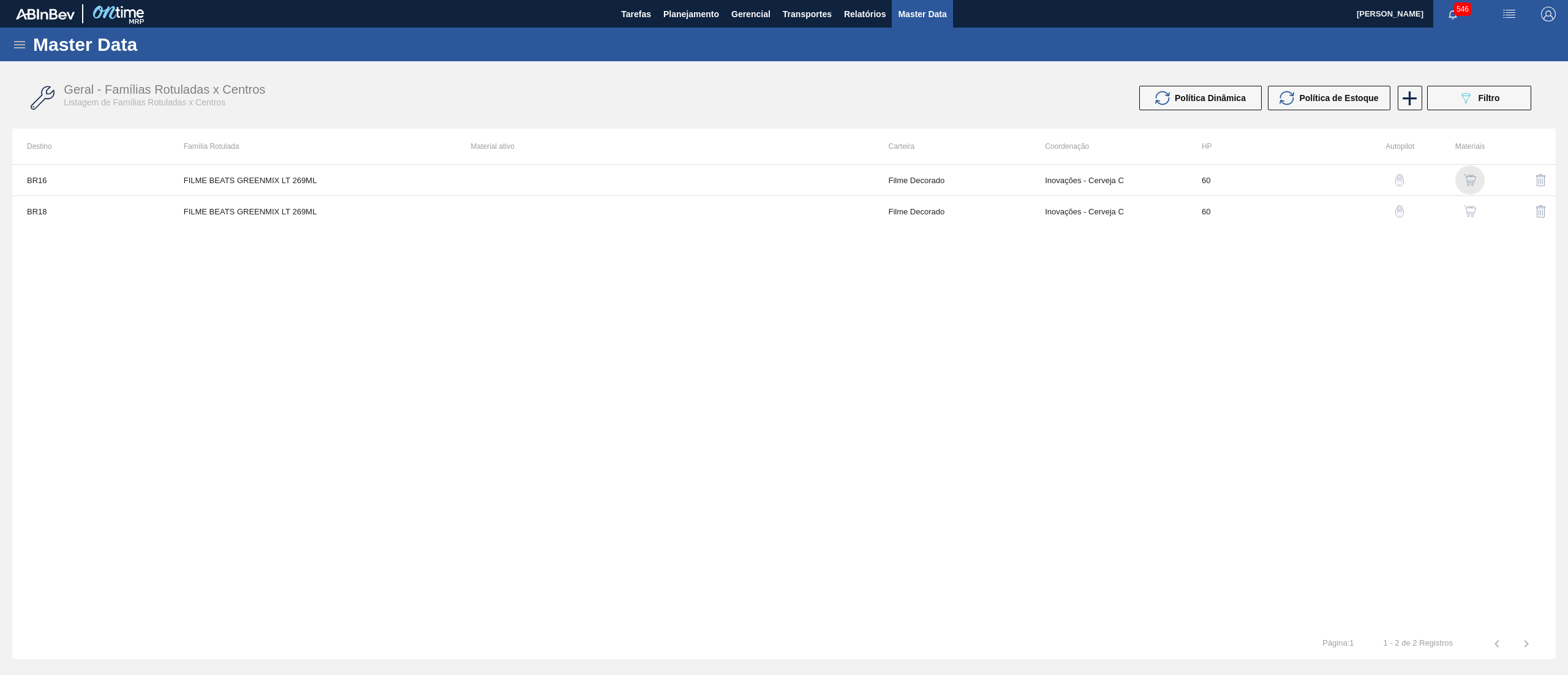
click at [1470, 180] on img "button" at bounding box center [1469, 180] width 12 height 12
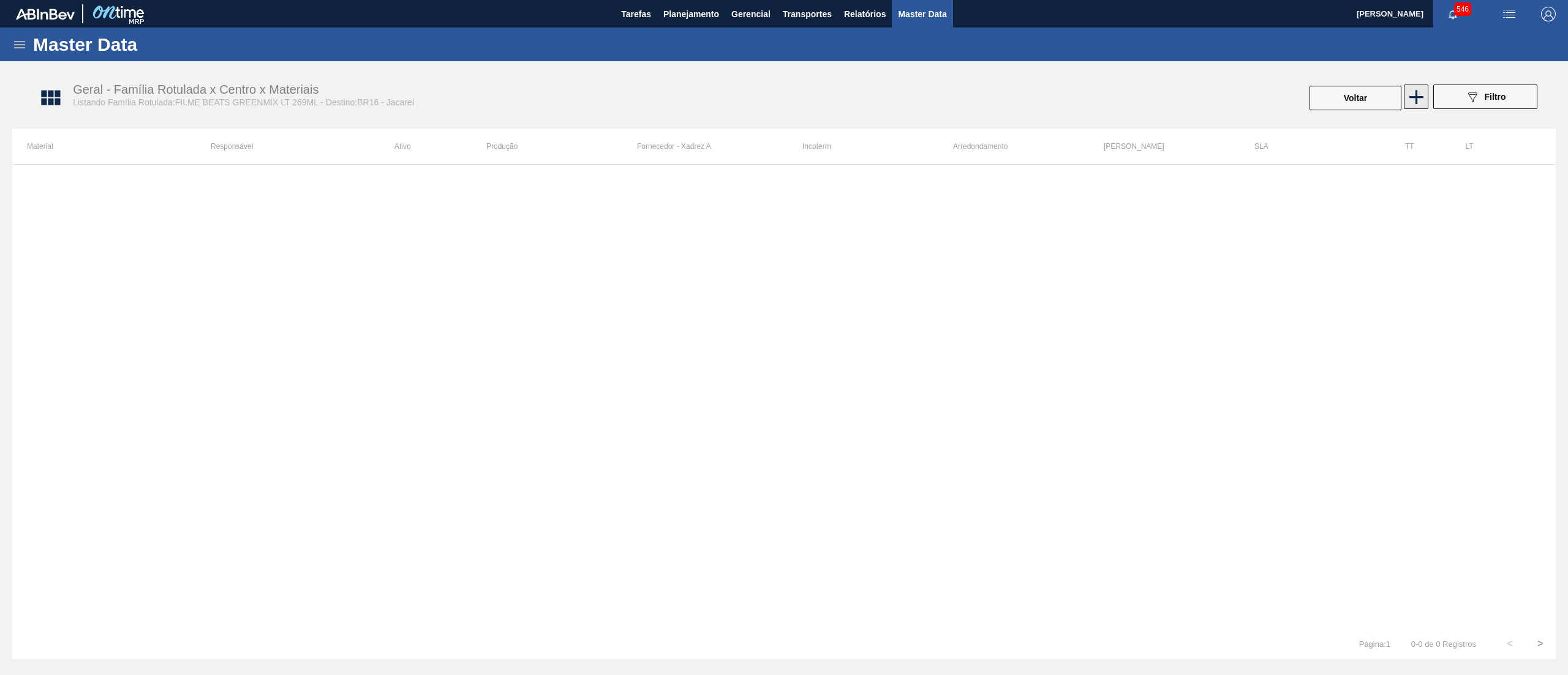
click at [1415, 99] on icon at bounding box center [1416, 97] width 24 height 24
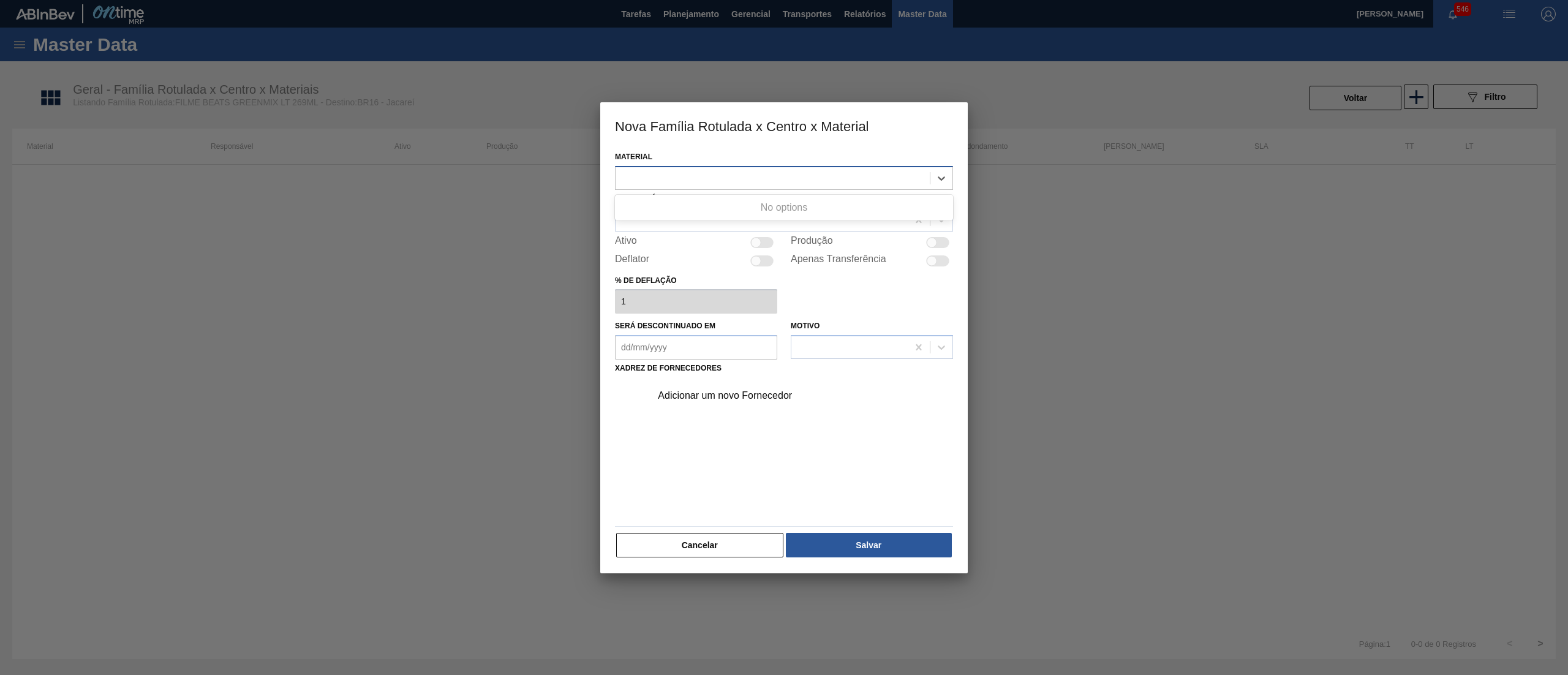
click at [790, 180] on div at bounding box center [772, 178] width 314 height 17
click at [767, 176] on div at bounding box center [772, 178] width 314 height 17
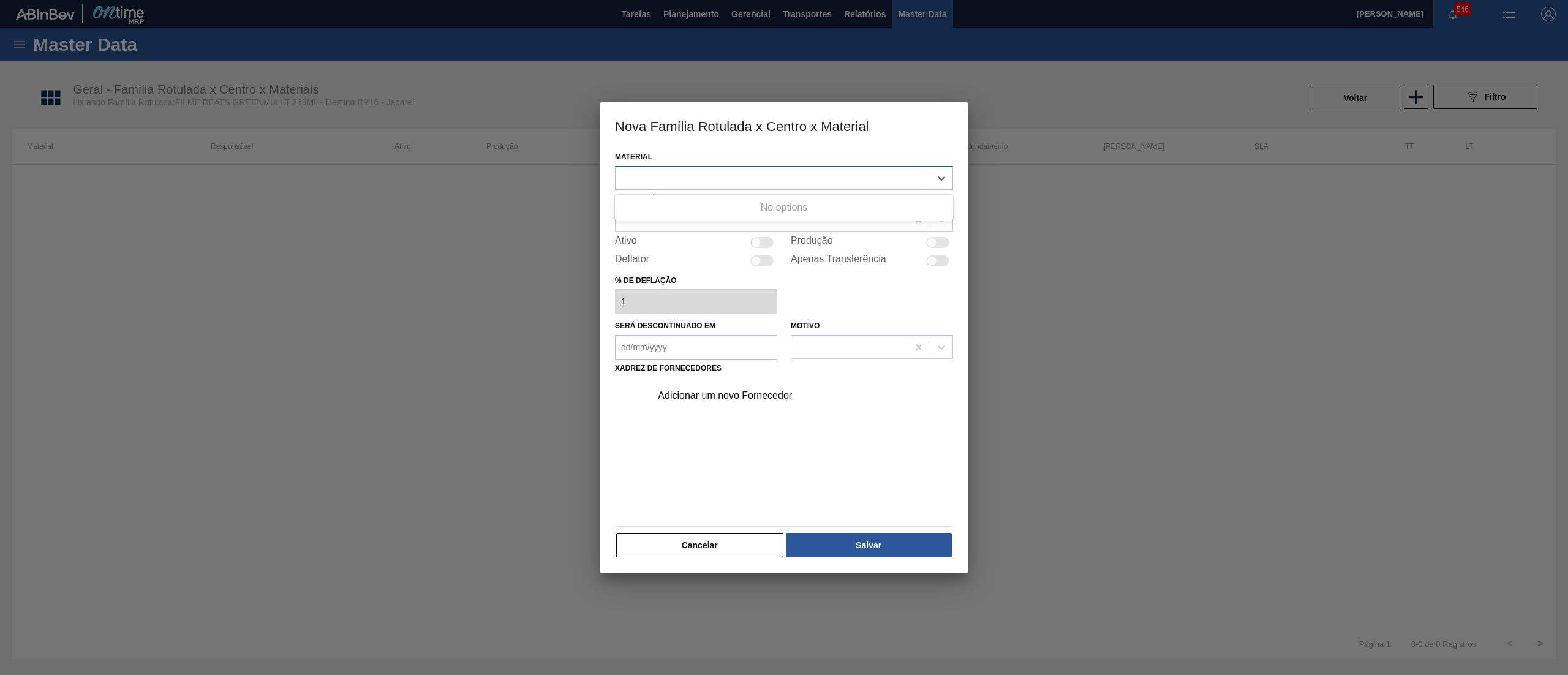
click at [767, 176] on div at bounding box center [772, 178] width 314 height 17
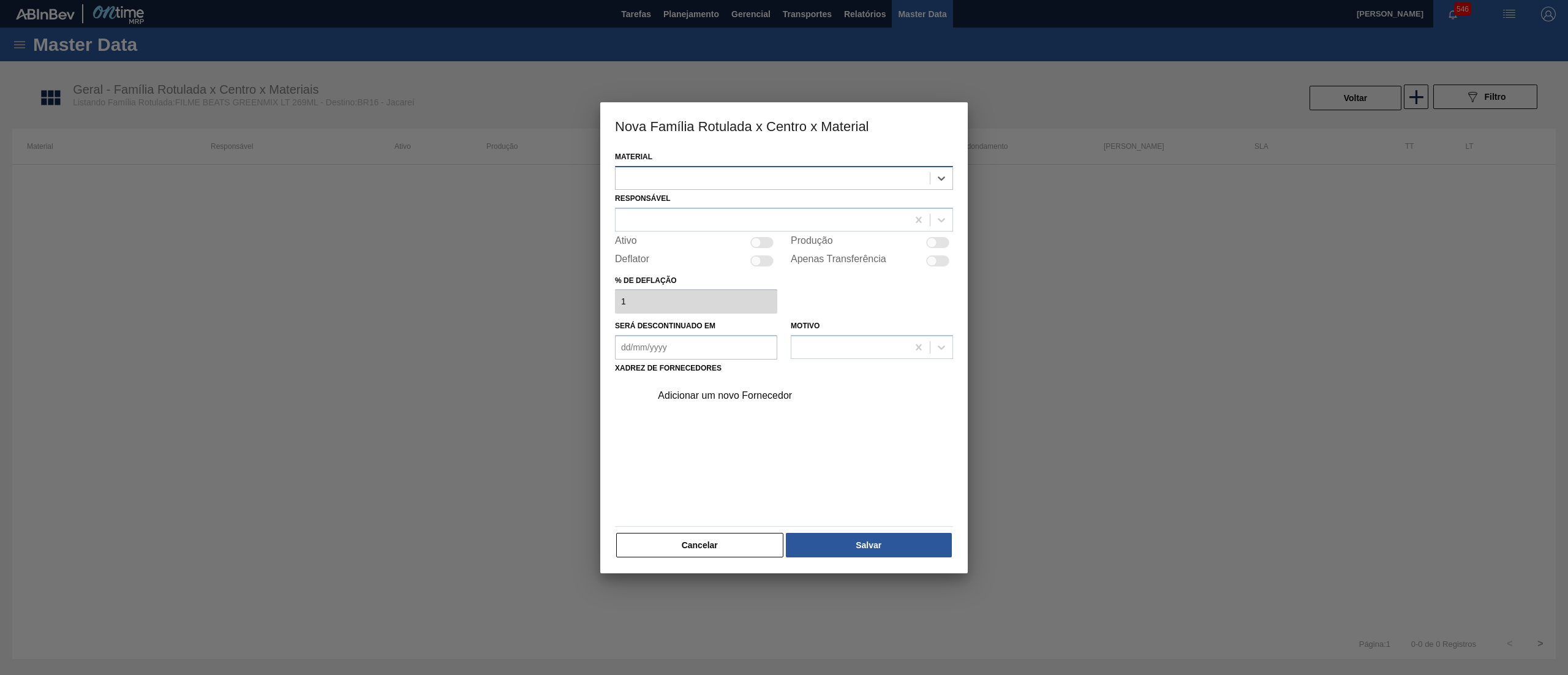
click at [767, 176] on div at bounding box center [772, 178] width 314 height 17
click at [893, 180] on div at bounding box center [772, 178] width 314 height 17
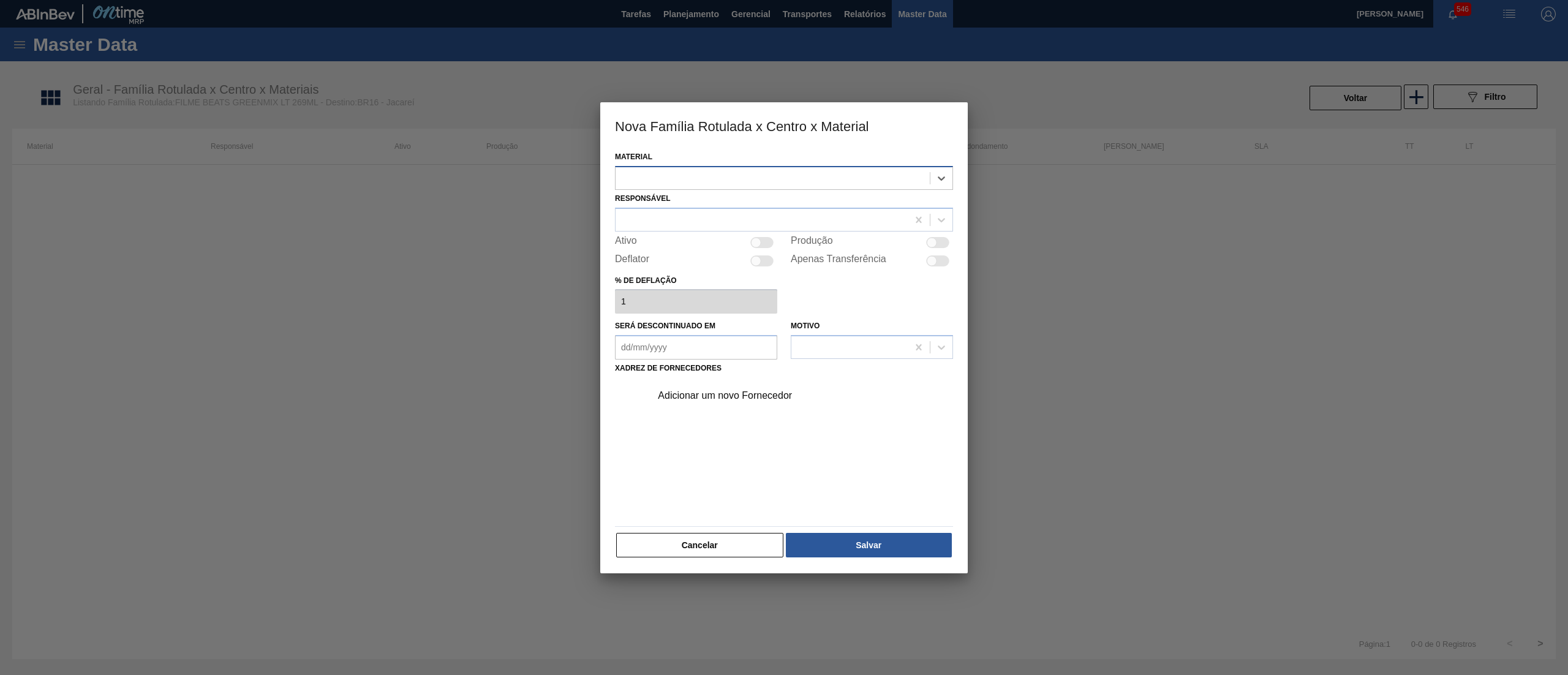
click at [893, 180] on div at bounding box center [772, 178] width 314 height 17
click at [886, 178] on div at bounding box center [772, 178] width 314 height 17
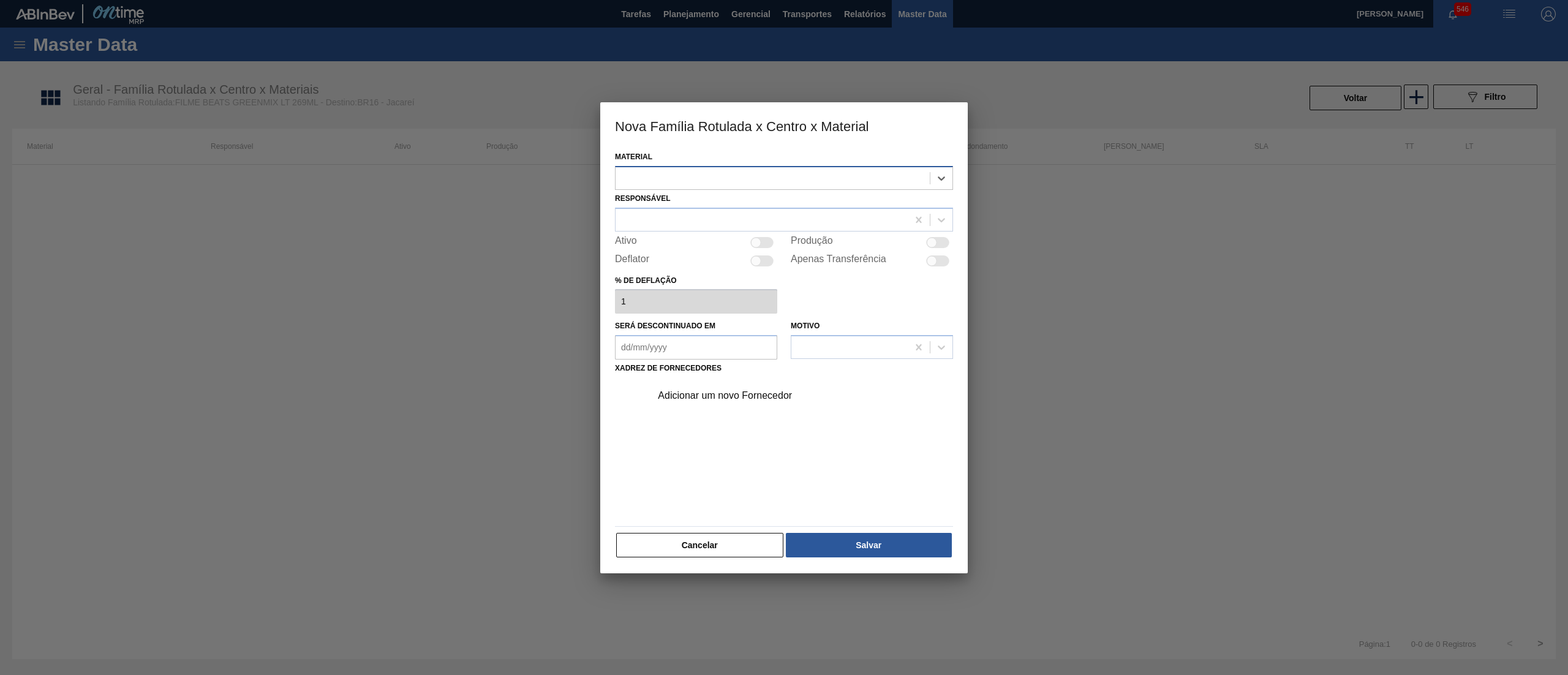
click at [886, 178] on div at bounding box center [772, 178] width 314 height 17
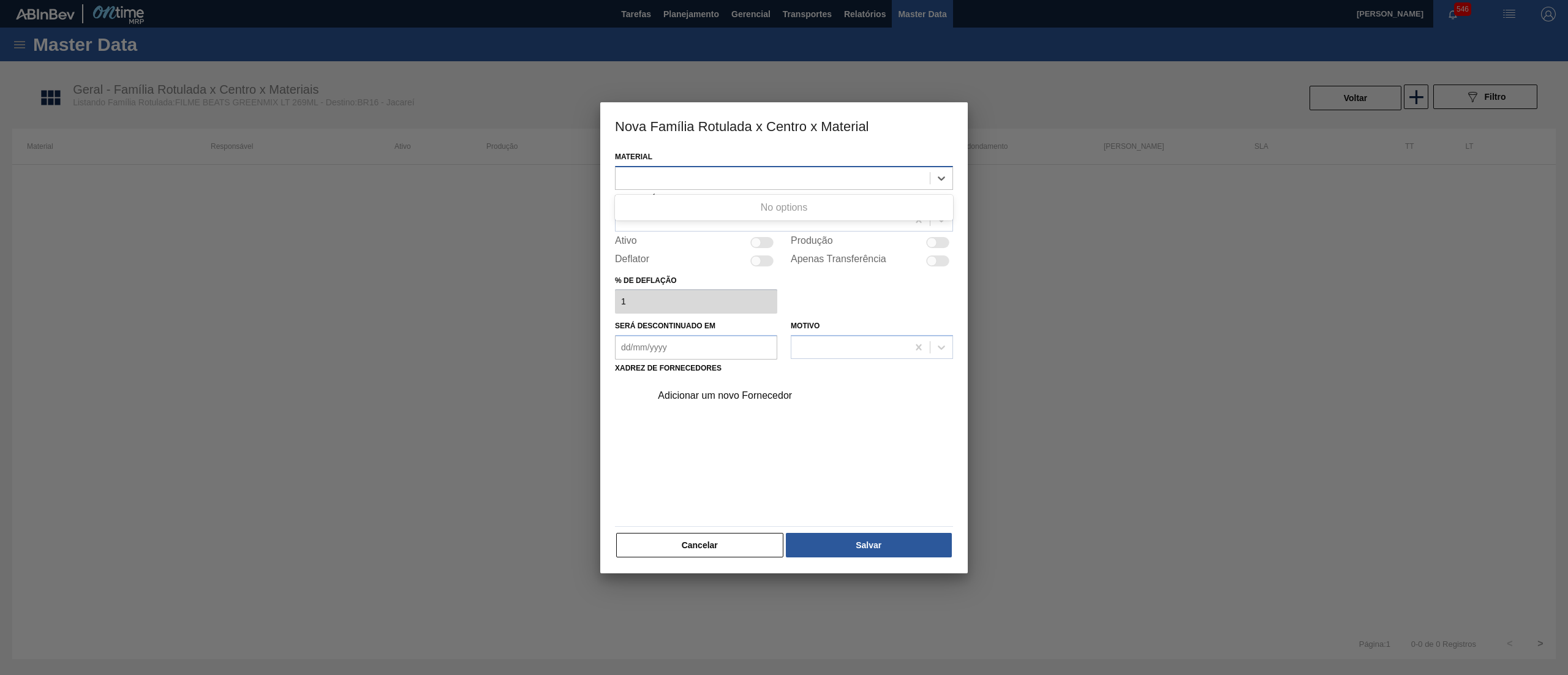
click at [886, 178] on div at bounding box center [772, 178] width 314 height 17
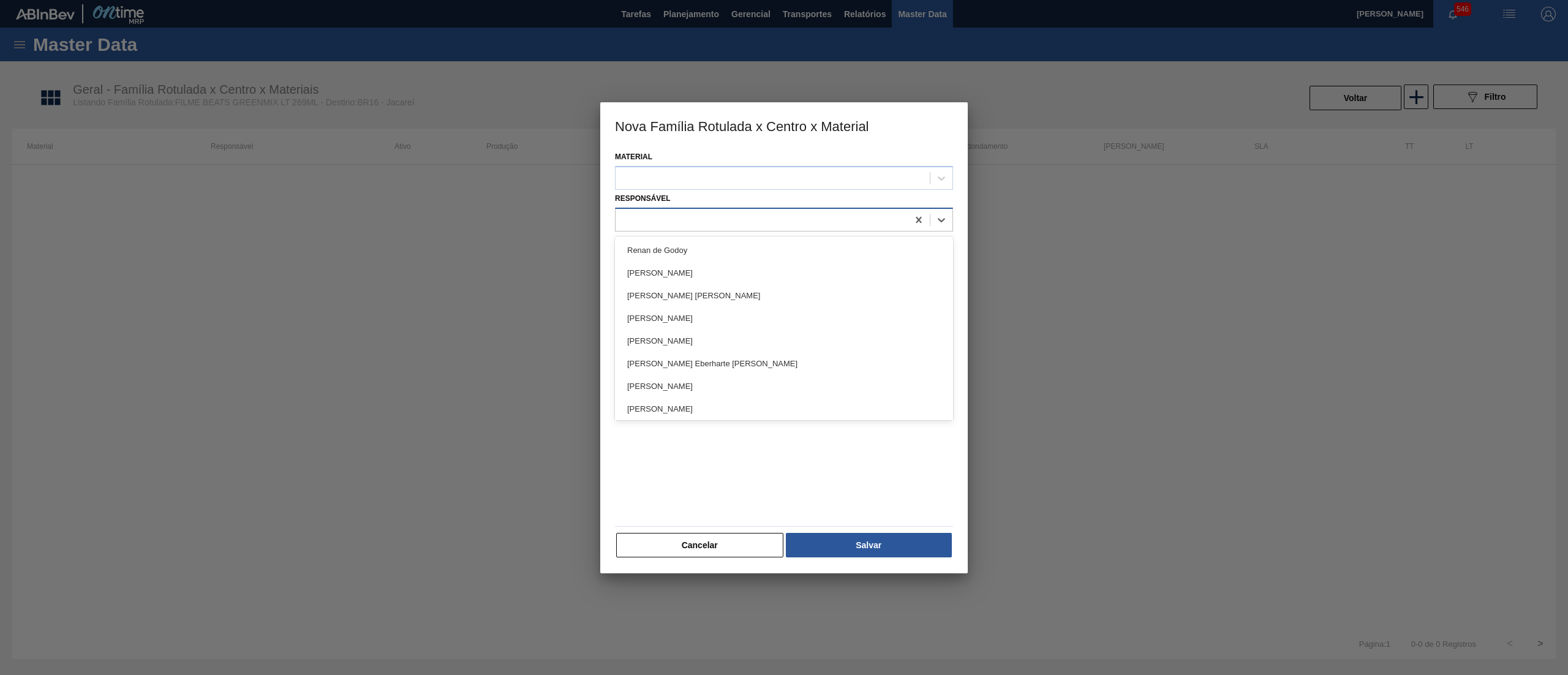
click at [856, 218] on div at bounding box center [761, 219] width 292 height 17
click at [858, 174] on div at bounding box center [772, 178] width 314 height 17
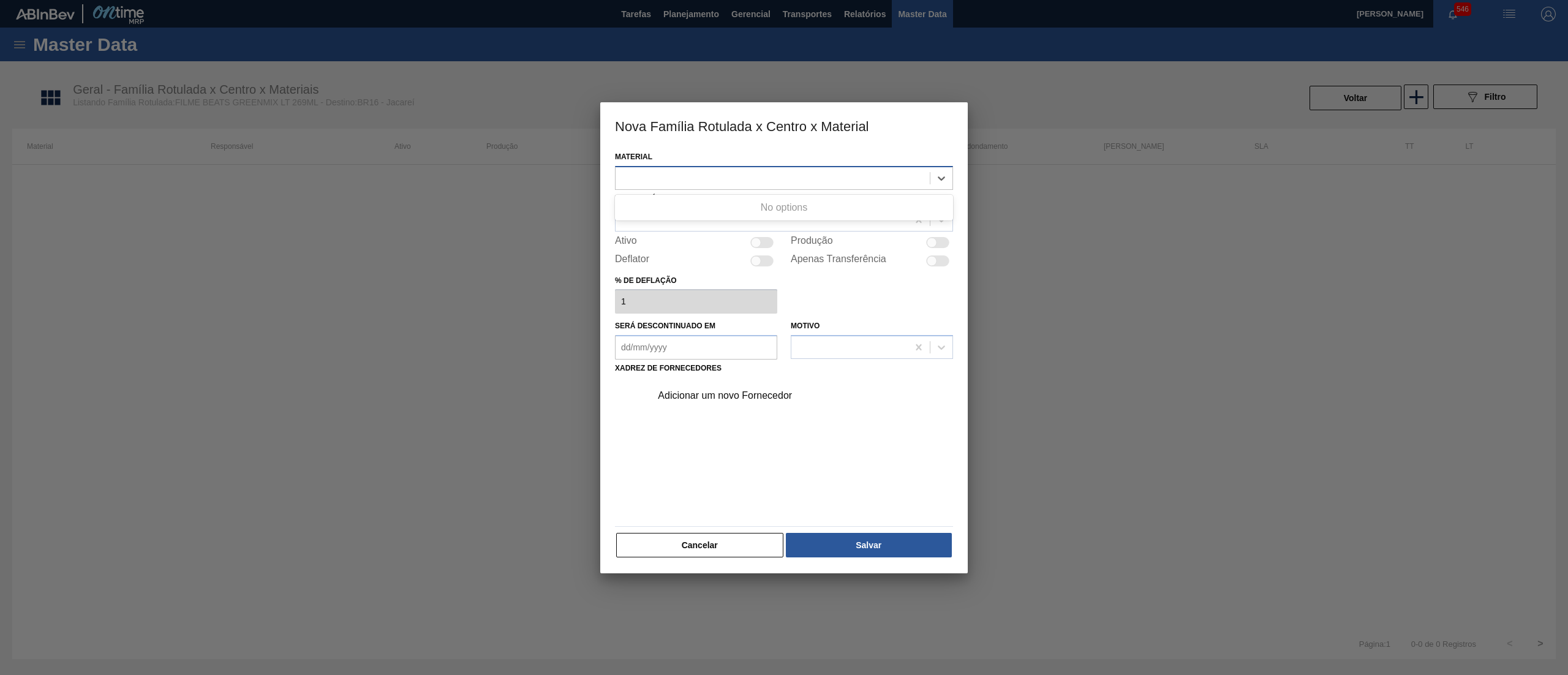
click at [858, 174] on div at bounding box center [772, 178] width 314 height 17
click at [708, 550] on button "Cancelar" at bounding box center [700, 545] width 167 height 25
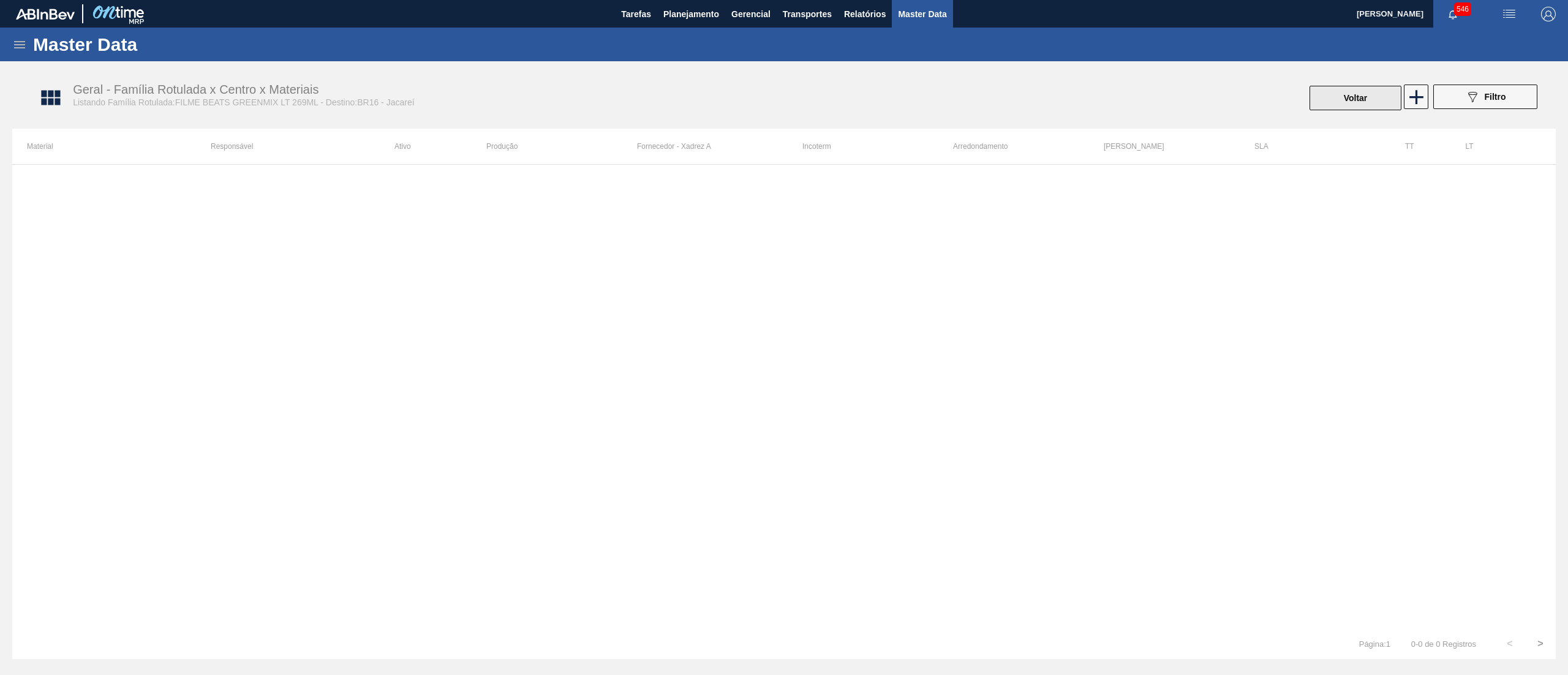
click at [1342, 92] on button "Voltar" at bounding box center [1356, 98] width 92 height 25
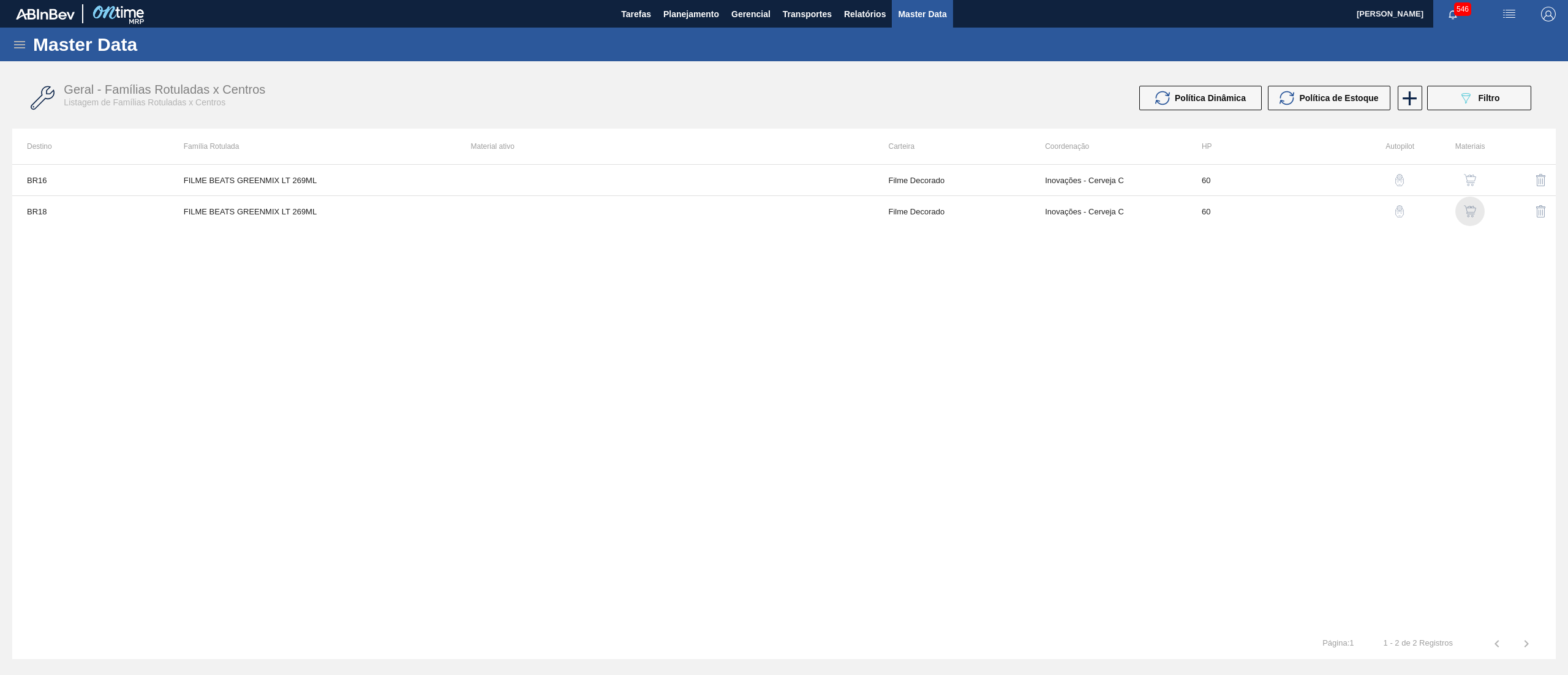
click at [1469, 209] on img "button" at bounding box center [1469, 211] width 12 height 12
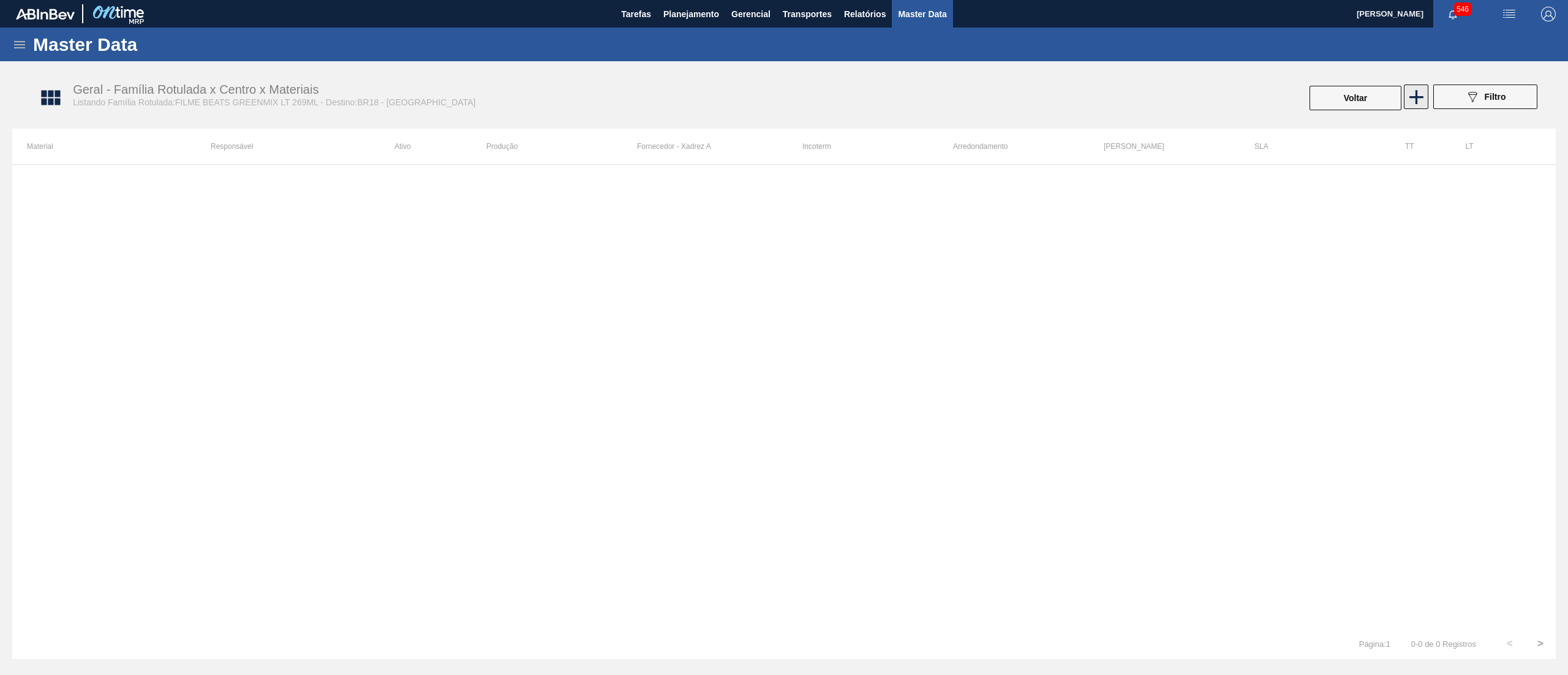
click at [1414, 108] on icon at bounding box center [1416, 97] width 24 height 24
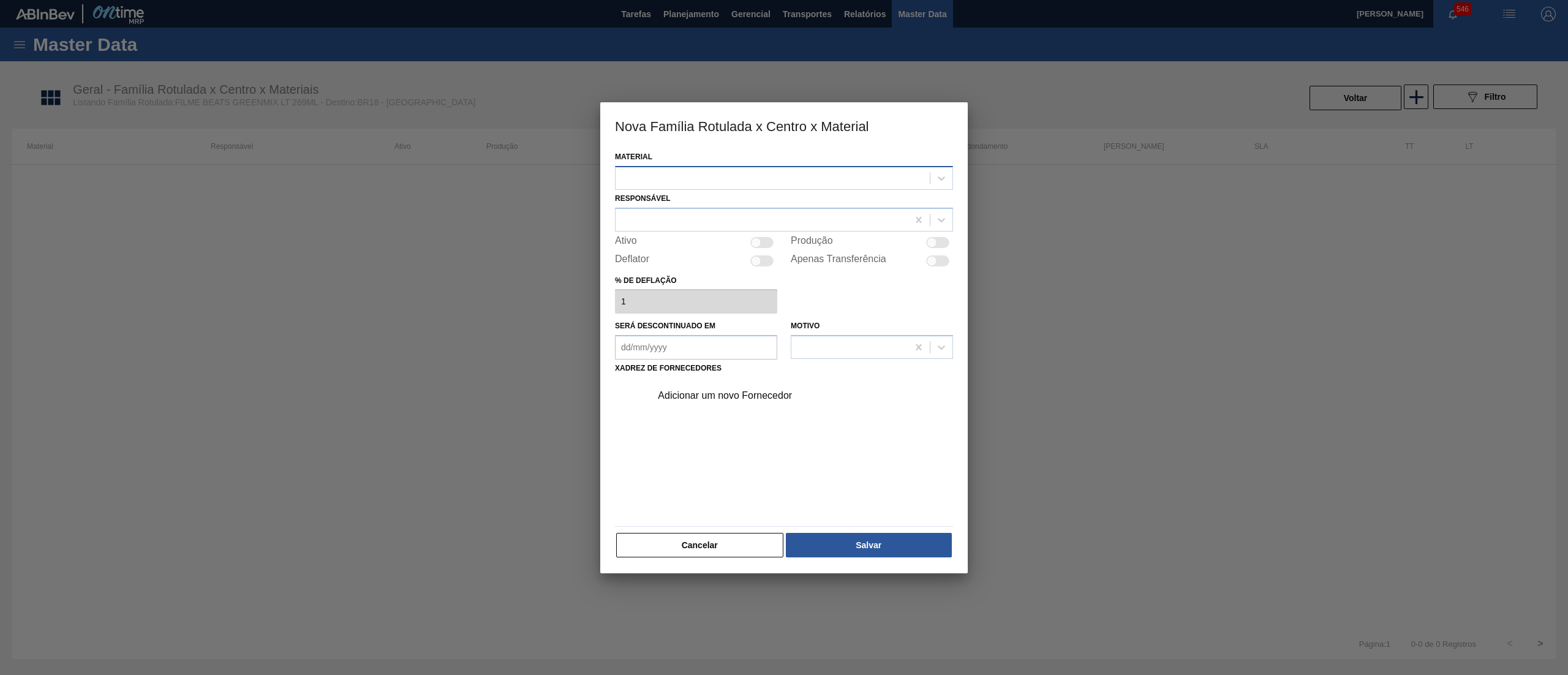
click at [844, 174] on div at bounding box center [772, 178] width 314 height 17
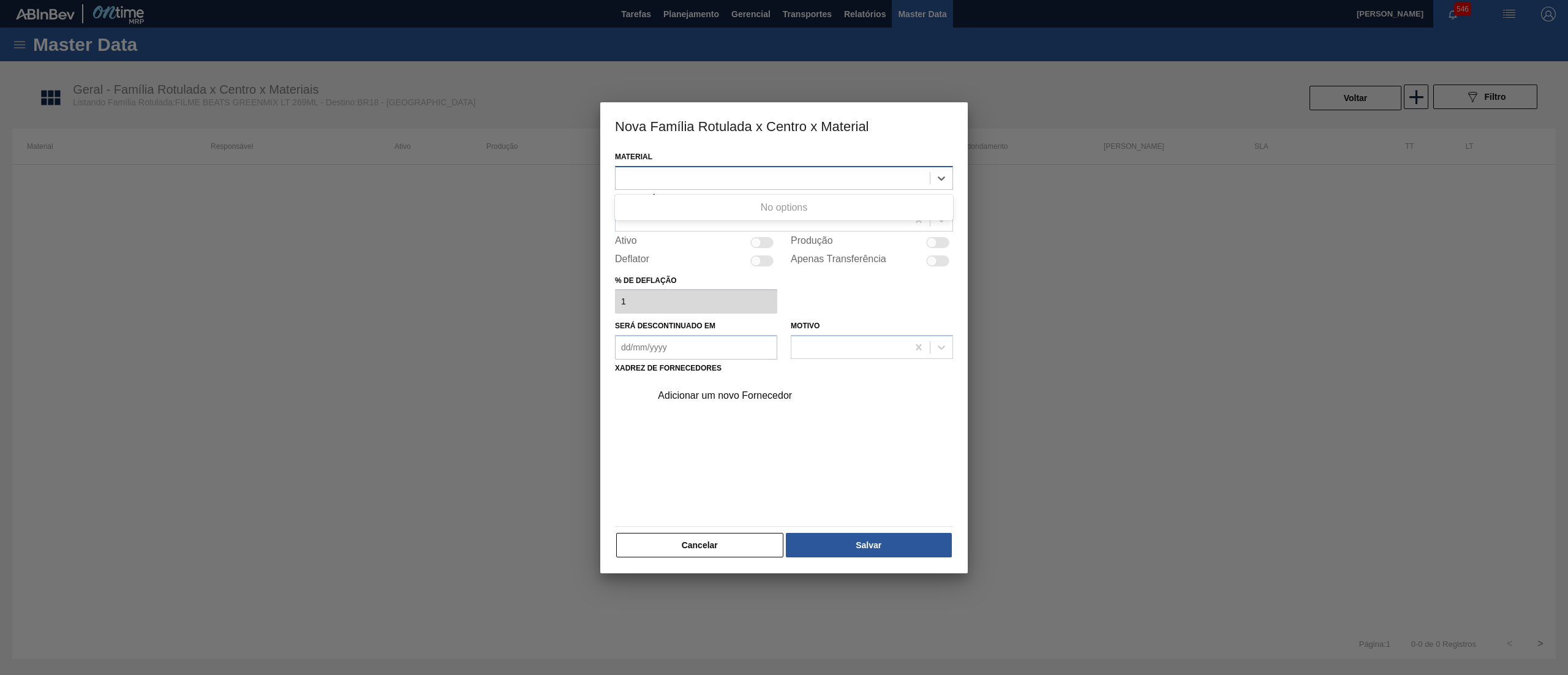
click at [844, 174] on div at bounding box center [772, 178] width 314 height 17
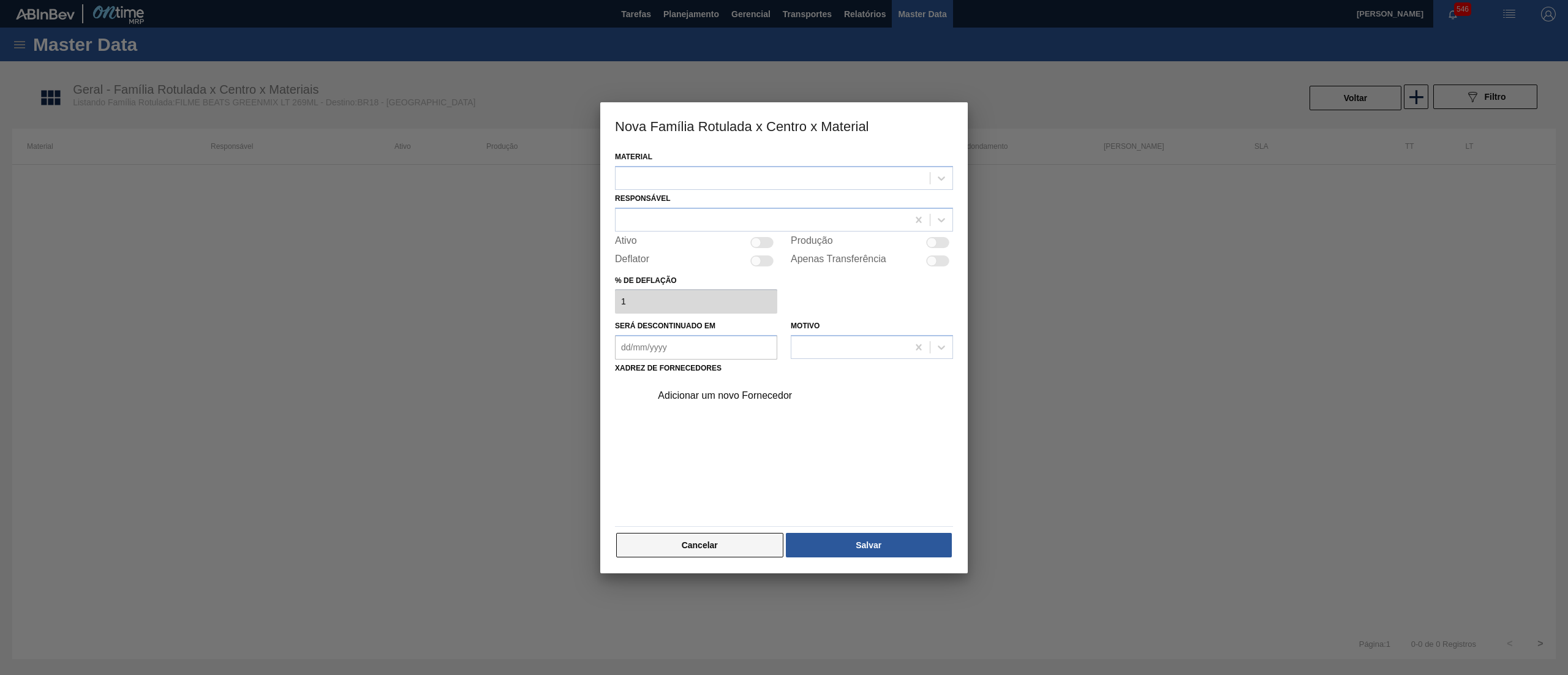
click at [746, 535] on button "Cancelar" at bounding box center [700, 545] width 167 height 25
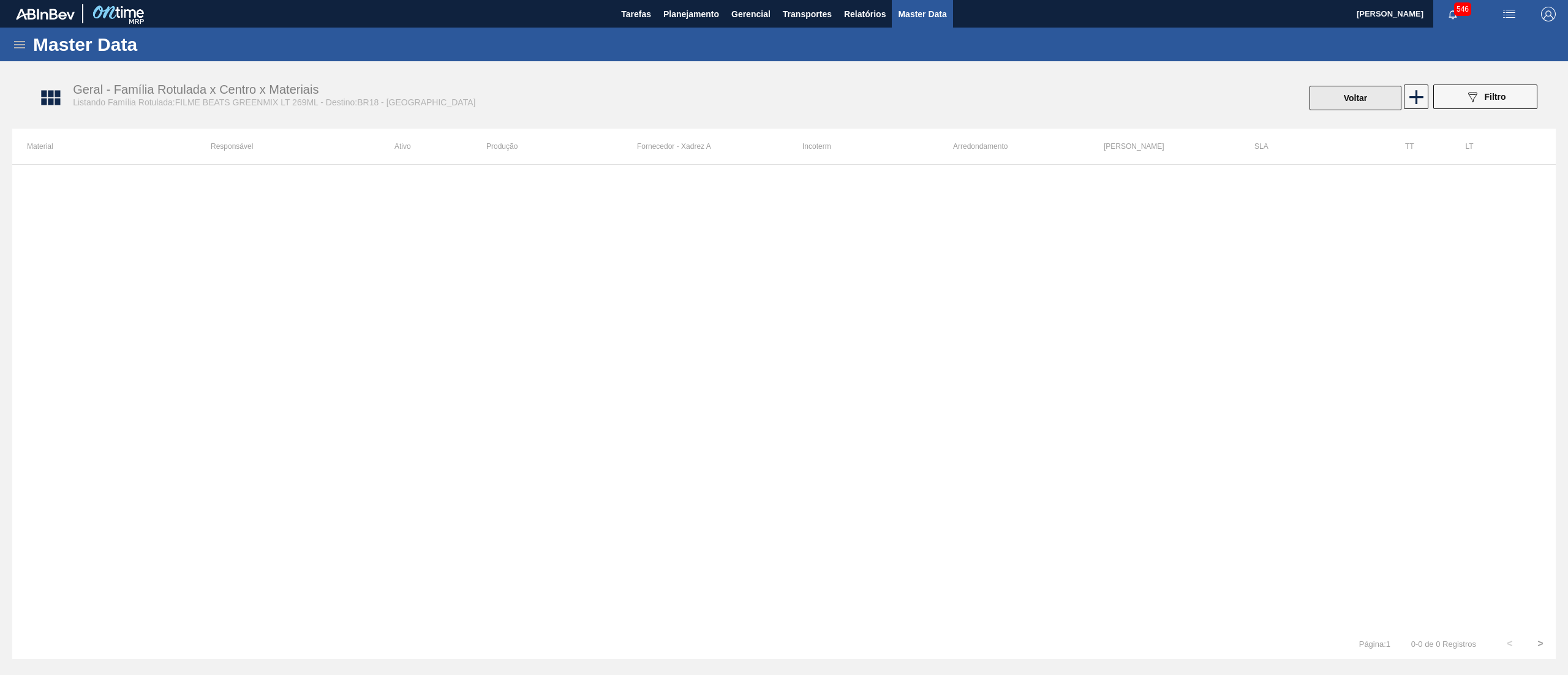
click at [1367, 99] on button "Voltar" at bounding box center [1356, 98] width 92 height 25
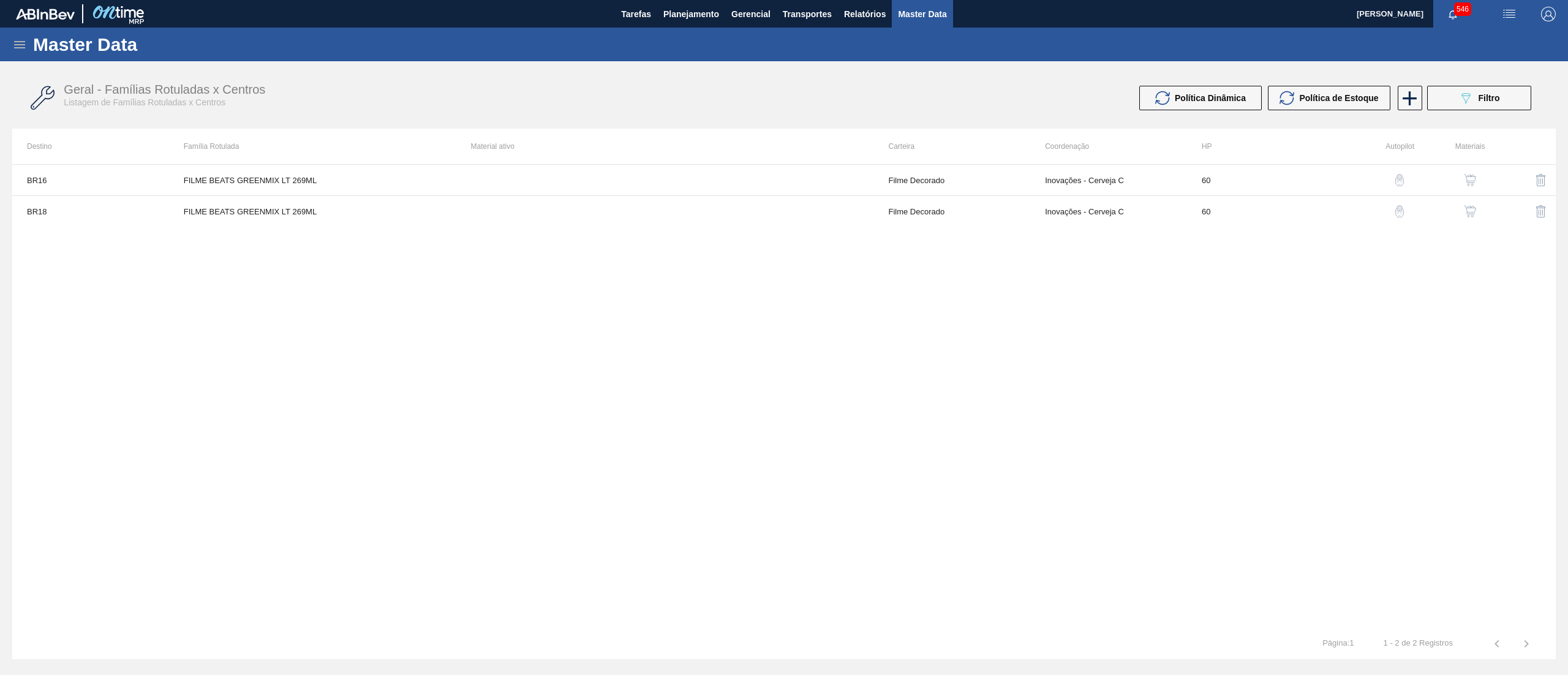
click at [15, 47] on icon at bounding box center [20, 45] width 11 height 7
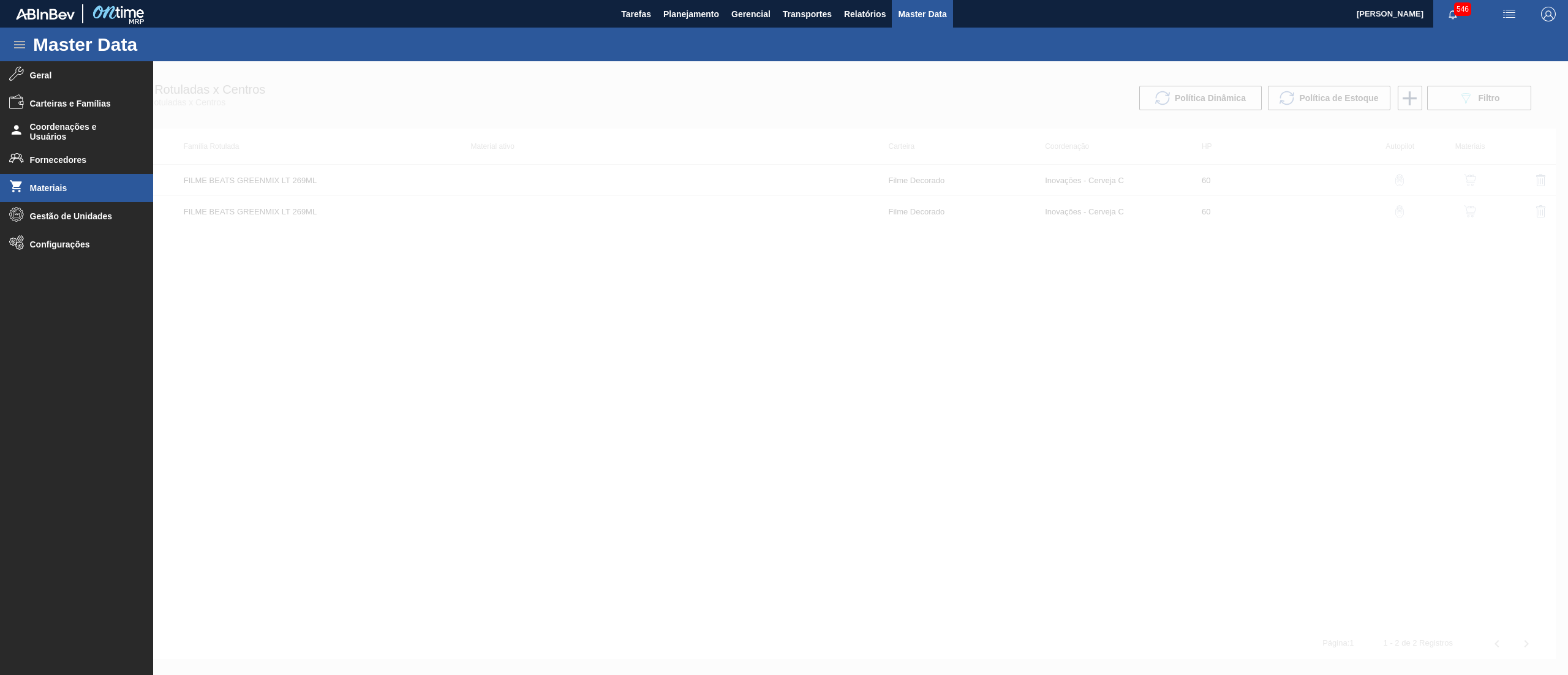
click at [62, 176] on li "Materiais" at bounding box center [76, 188] width 153 height 28
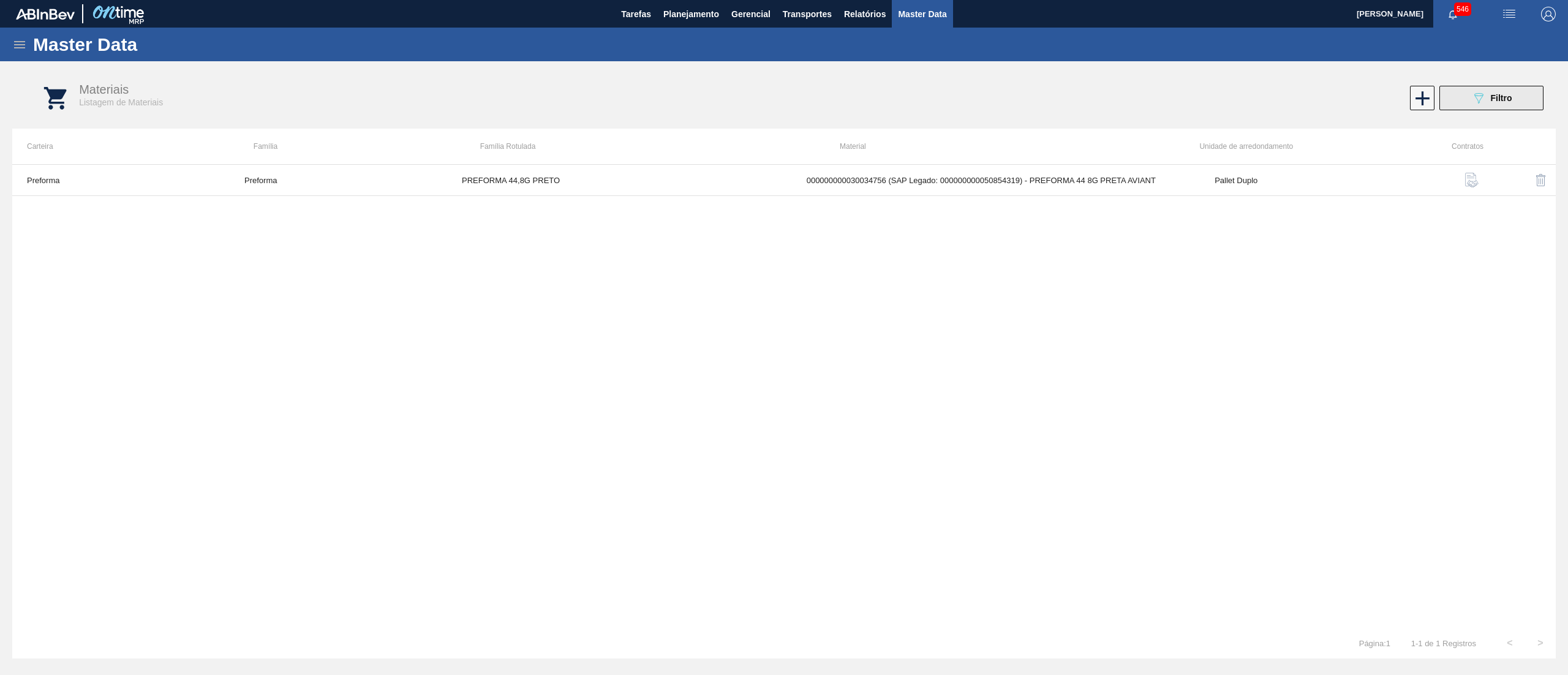
click at [1465, 100] on button "089F7B8B-B2A5-4AFE-B5C0-19BA573D28AC Filtro" at bounding box center [1491, 98] width 104 height 25
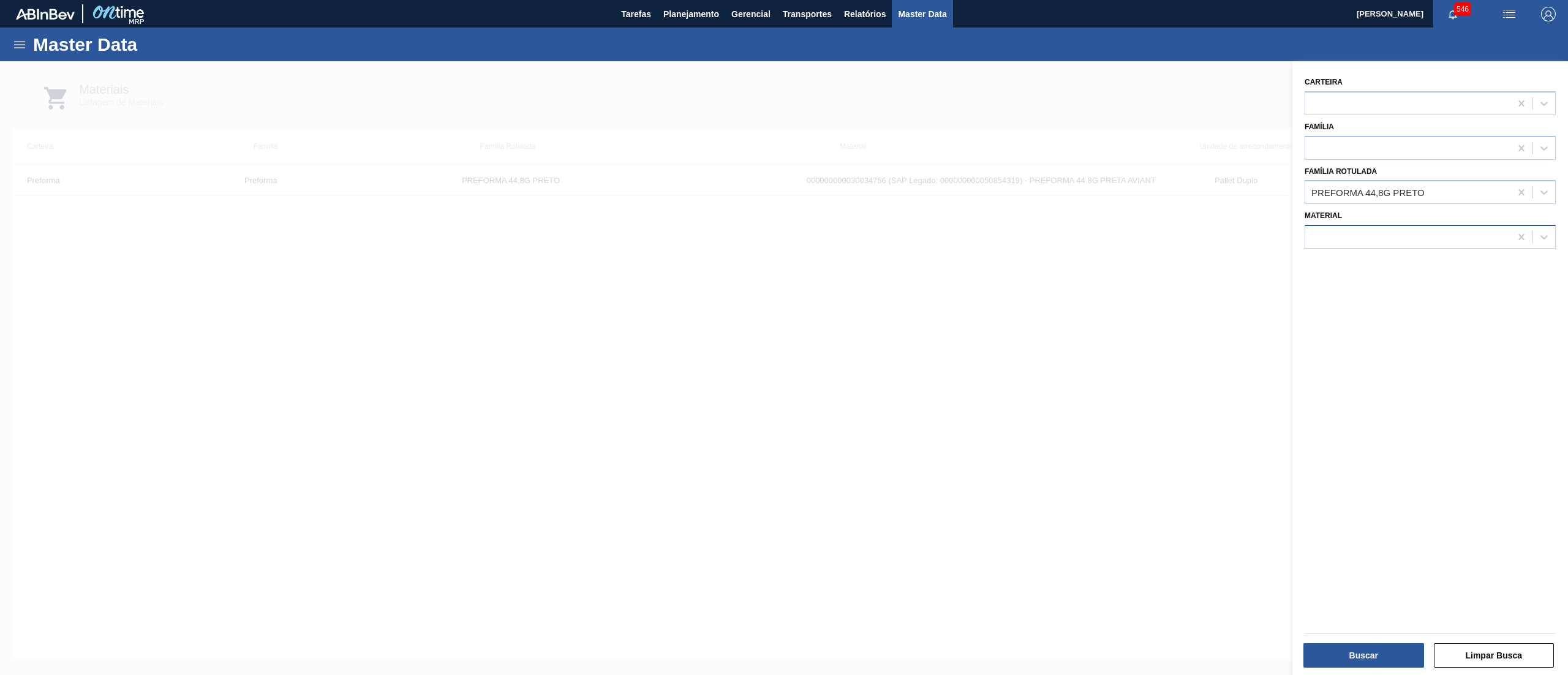
click at [1380, 231] on div at bounding box center [1407, 237] width 205 height 17
paste input "30034772"
click at [1377, 258] on div "000000000030034772 (SAP Legado: 000000000050854522) - FILME CONTR 620X80 GREENM…" at bounding box center [1430, 267] width 251 height 22
click at [1516, 188] on icon at bounding box center [1521, 192] width 12 height 12
click at [1350, 653] on button "Buscar" at bounding box center [1364, 655] width 121 height 25
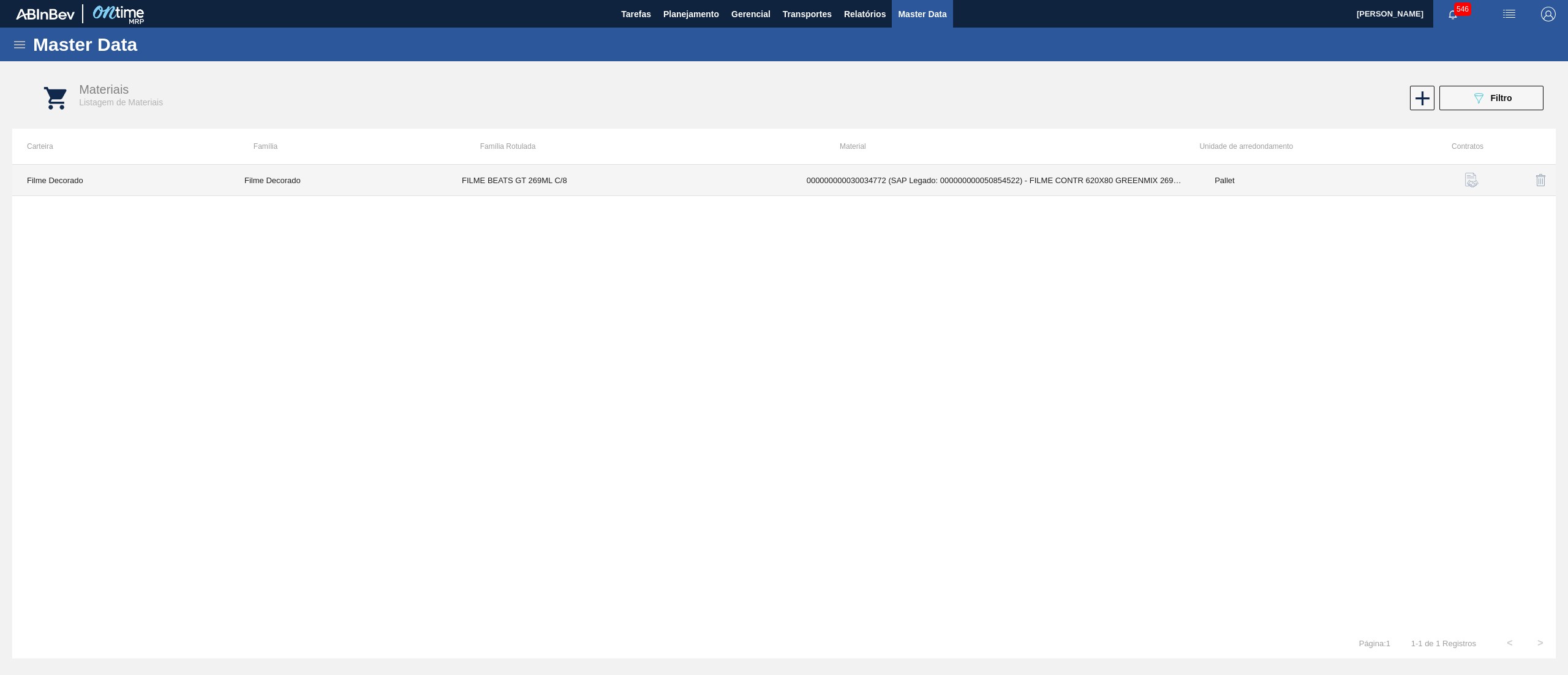
click at [779, 185] on td "FILME BEATS GT 269ML C/8" at bounding box center [619, 180] width 345 height 31
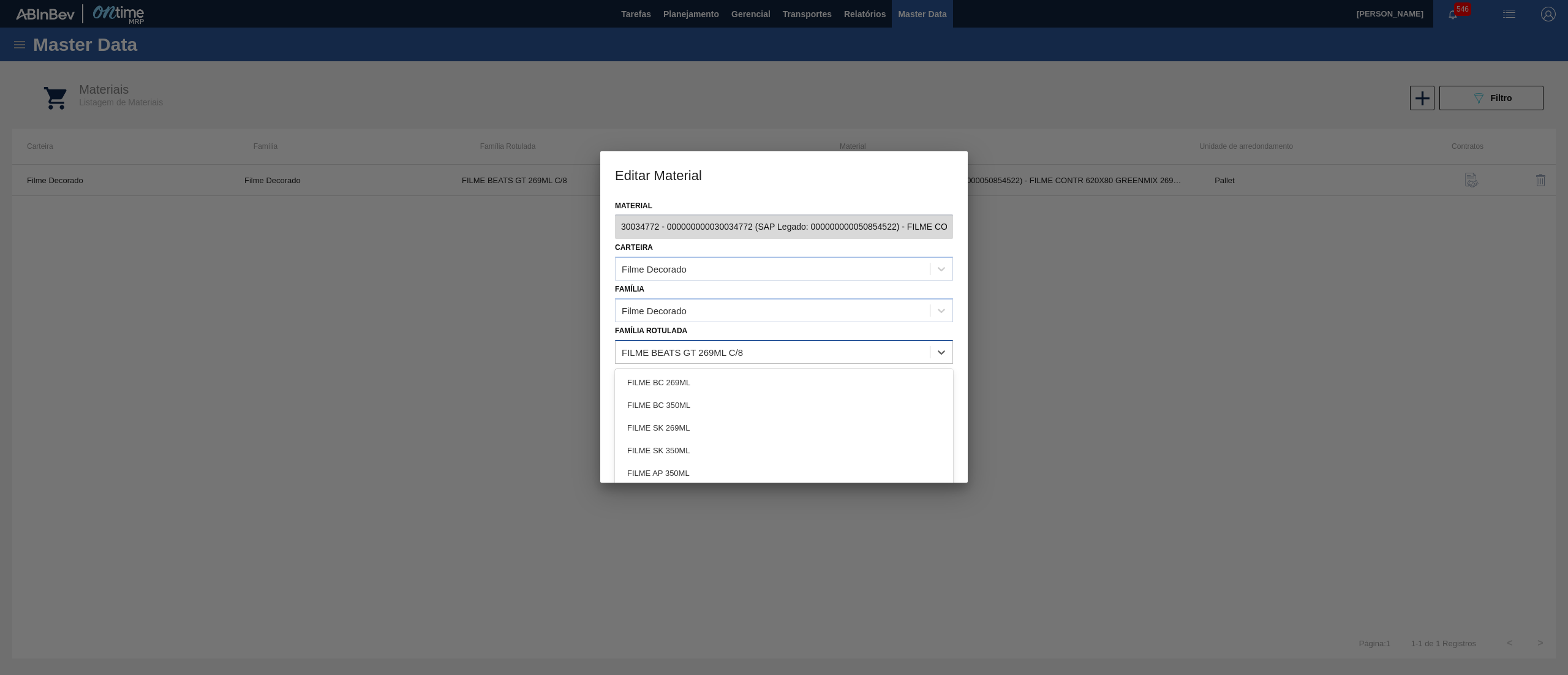
click at [697, 349] on div "FILME BEATS GT 269ML C/8" at bounding box center [682, 351] width 122 height 10
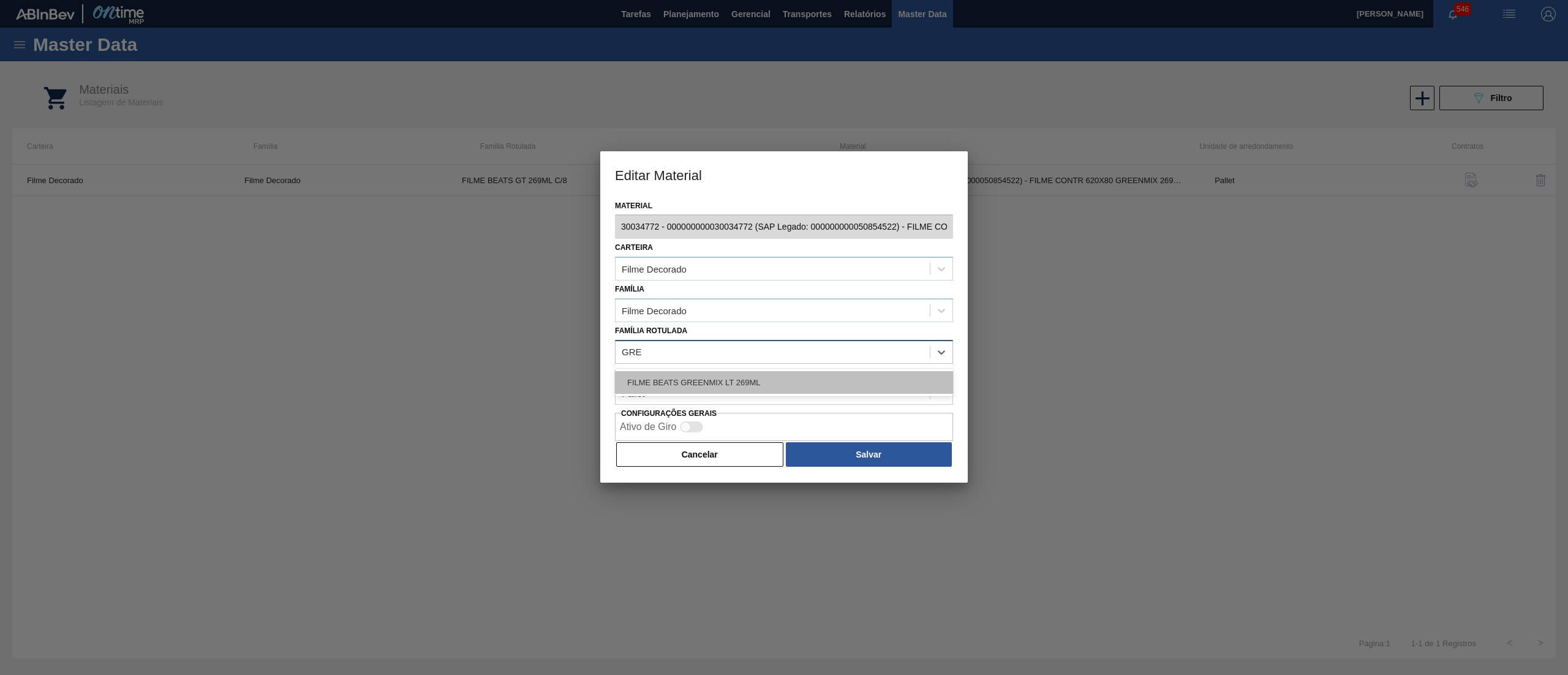
click at [713, 382] on div "FILME BEATS GREENMIX LT 269ML" at bounding box center [783, 382] width 338 height 22
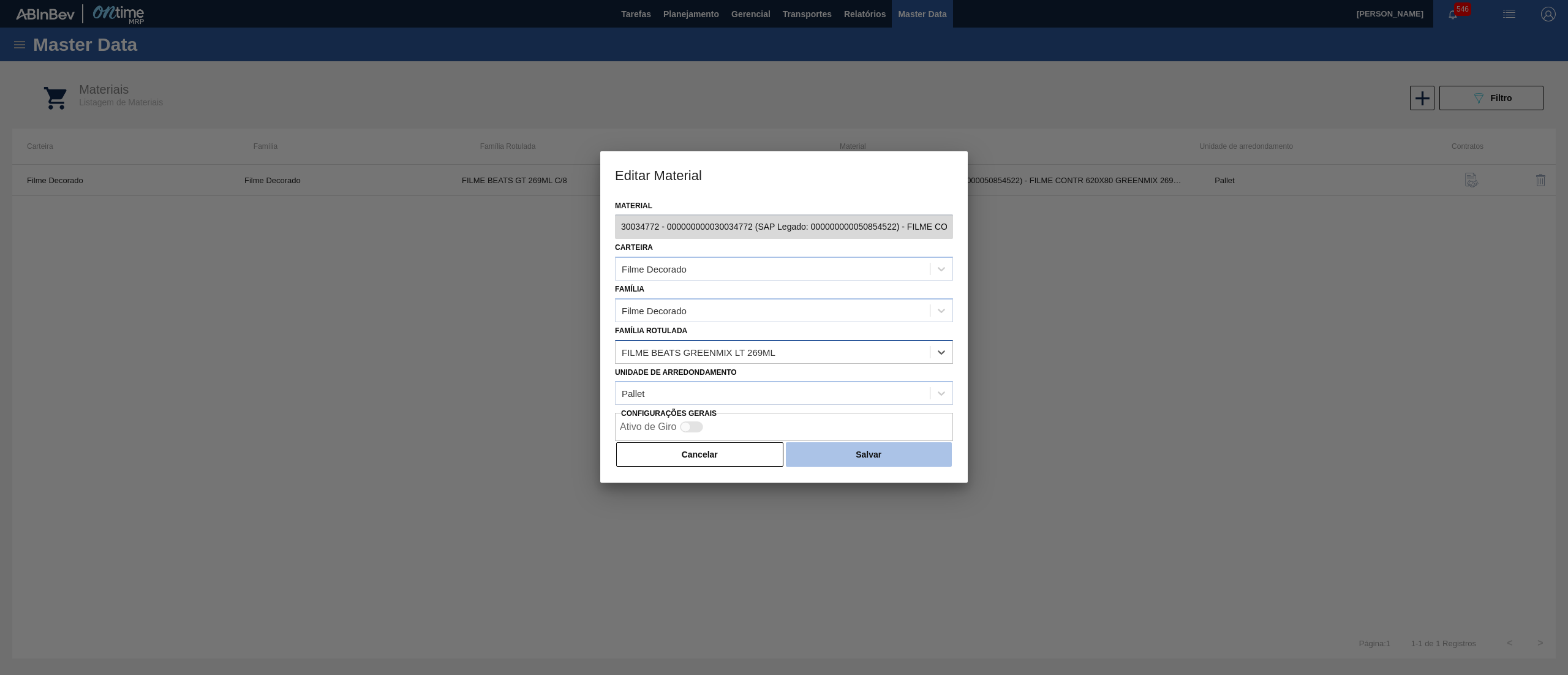
click at [846, 456] on button "Salvar" at bounding box center [868, 454] width 166 height 25
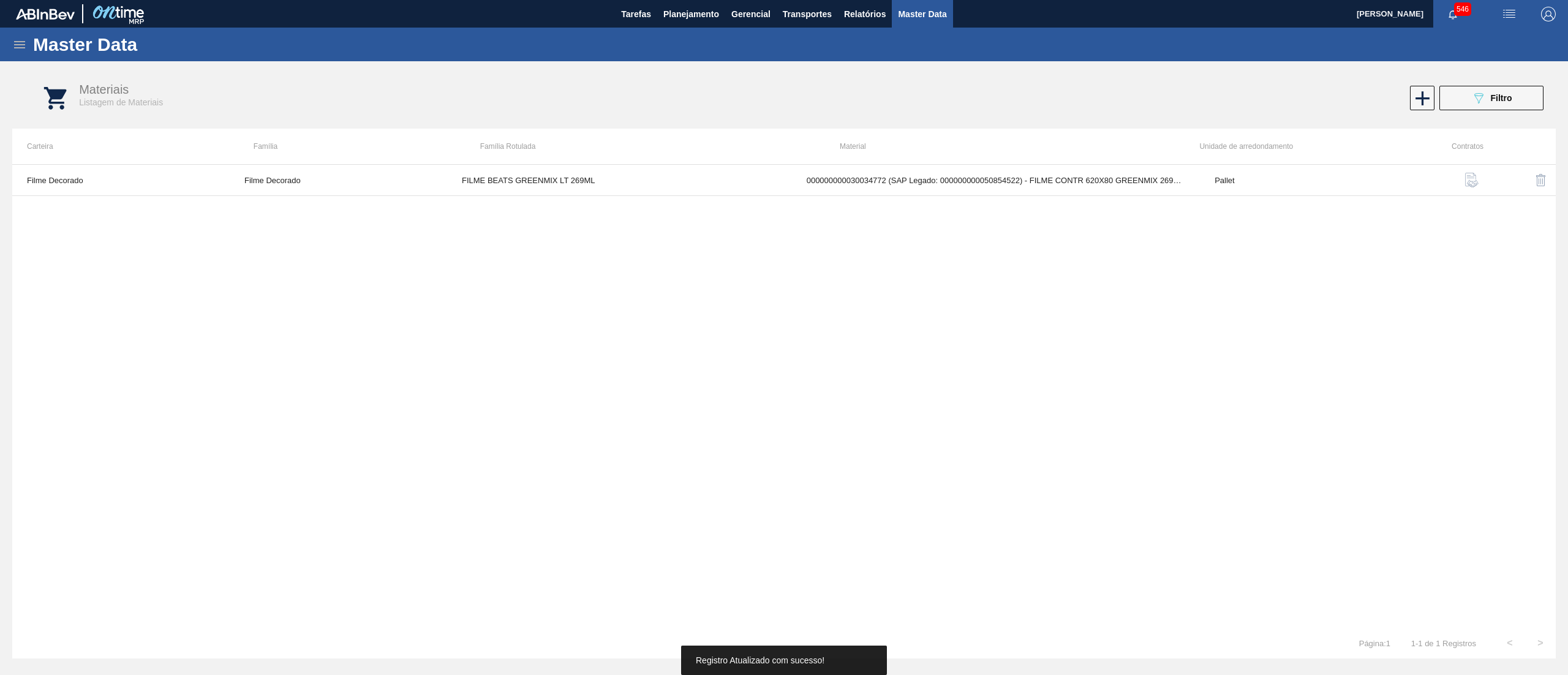
click at [33, 39] on h1 "Master Data" at bounding box center [142, 45] width 217 height 14
click at [16, 41] on icon at bounding box center [19, 45] width 14 height 14
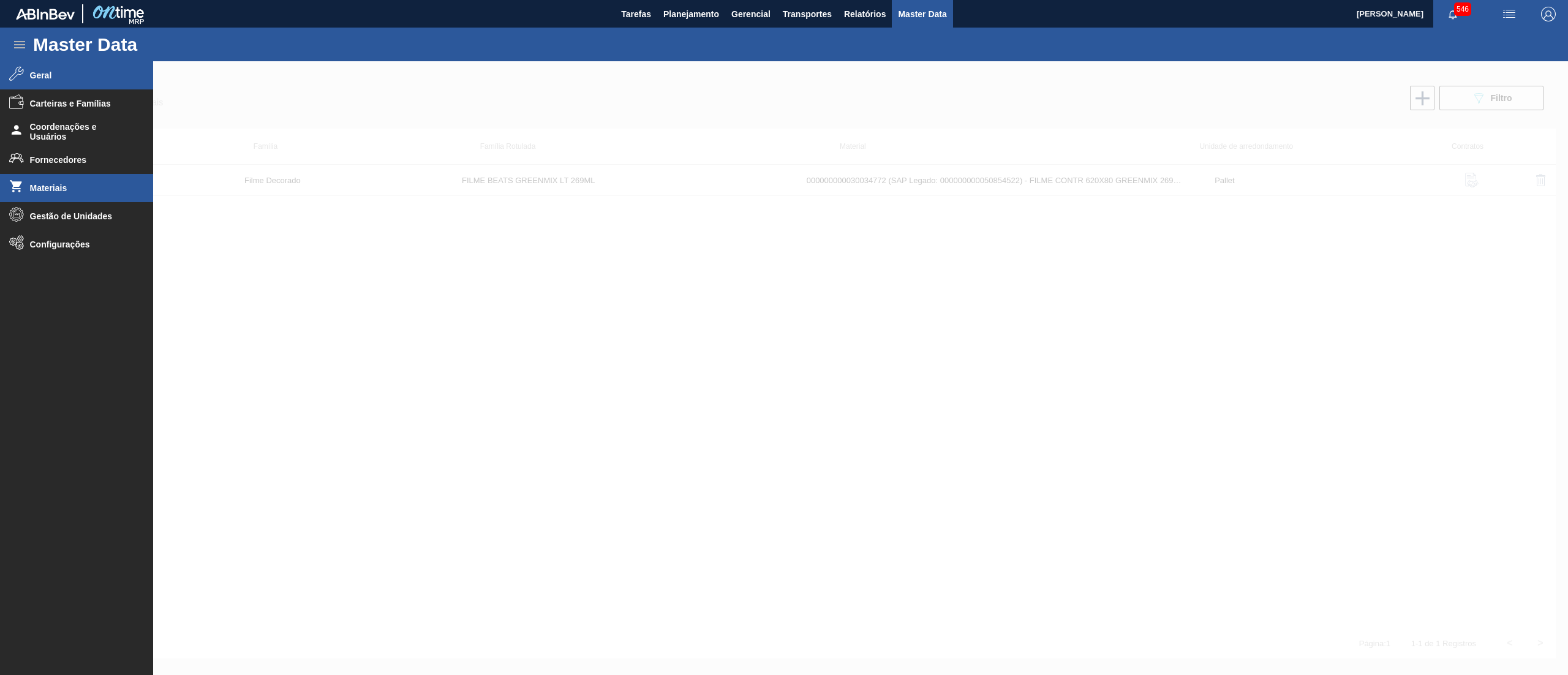
click at [79, 68] on li "Geral" at bounding box center [76, 75] width 153 height 28
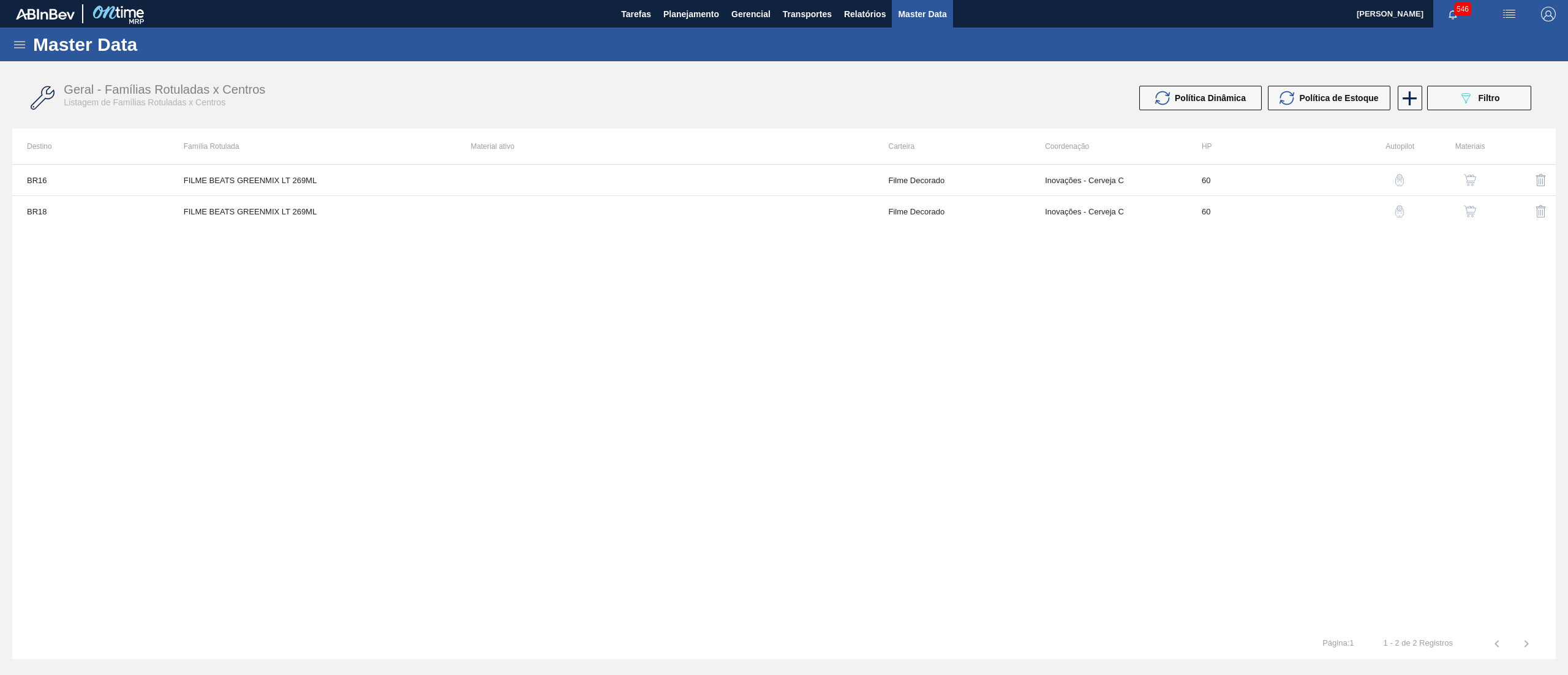
click at [1470, 177] on img "button" at bounding box center [1469, 180] width 12 height 12
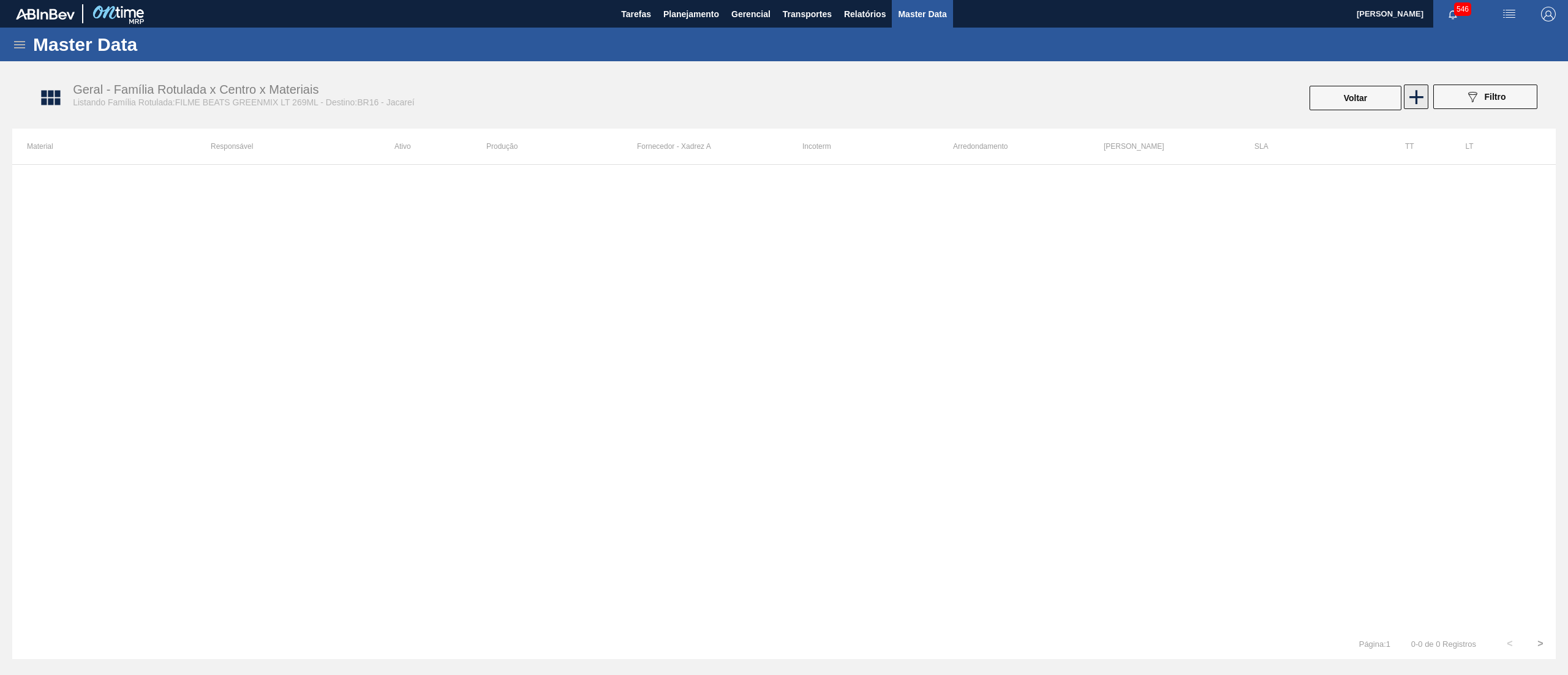
click at [1419, 100] on icon at bounding box center [1416, 97] width 24 height 24
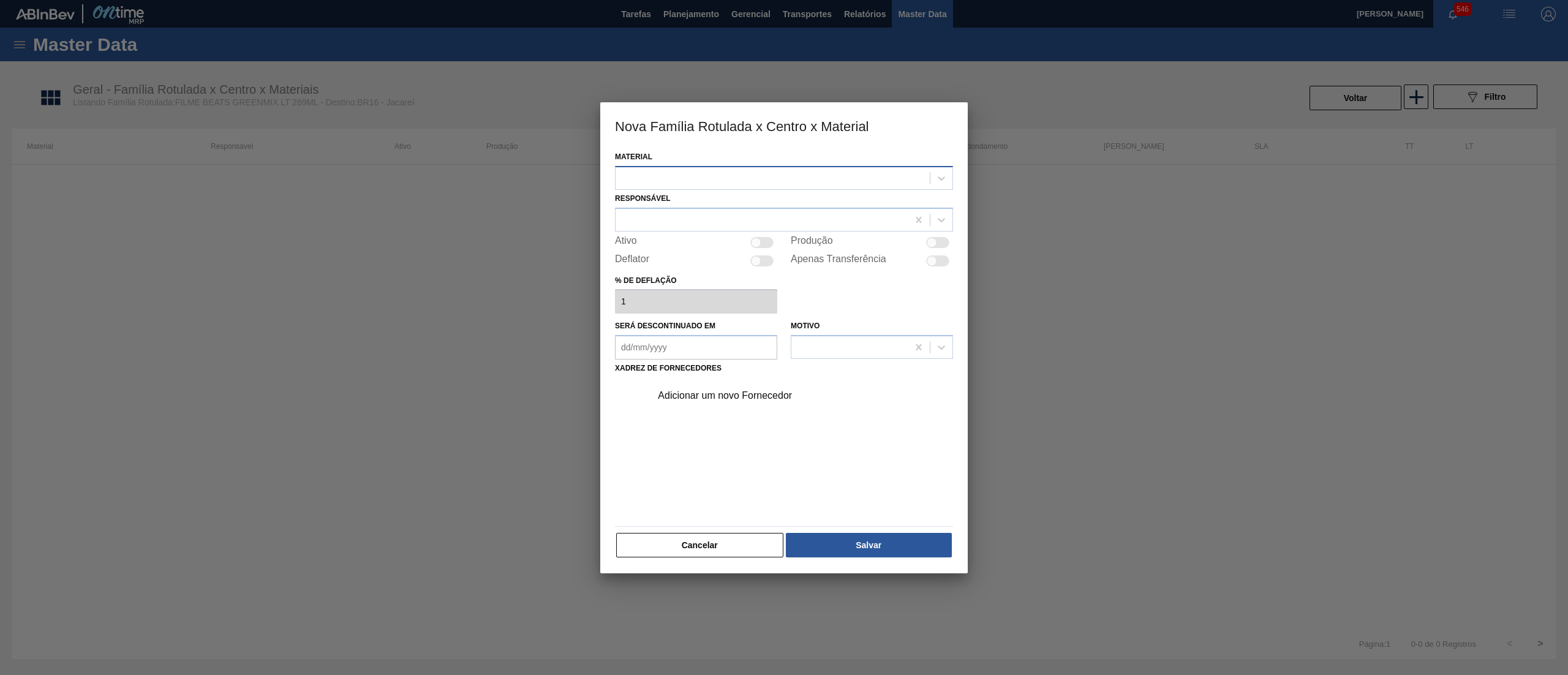
click at [826, 180] on div at bounding box center [772, 178] width 314 height 17
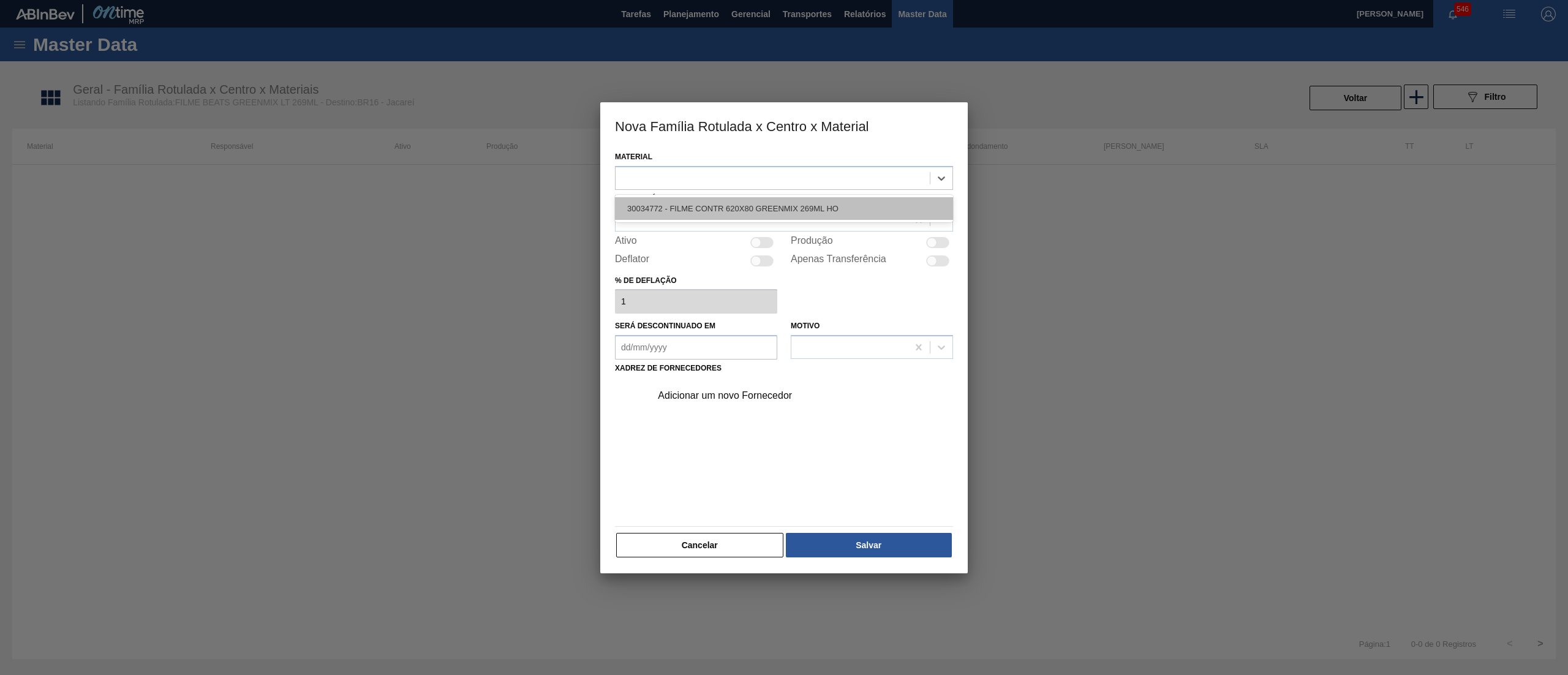
click at [825, 203] on div "30034772 - FILME CONTR 620X80 GREENMIX 269ML HO" at bounding box center [783, 208] width 338 height 22
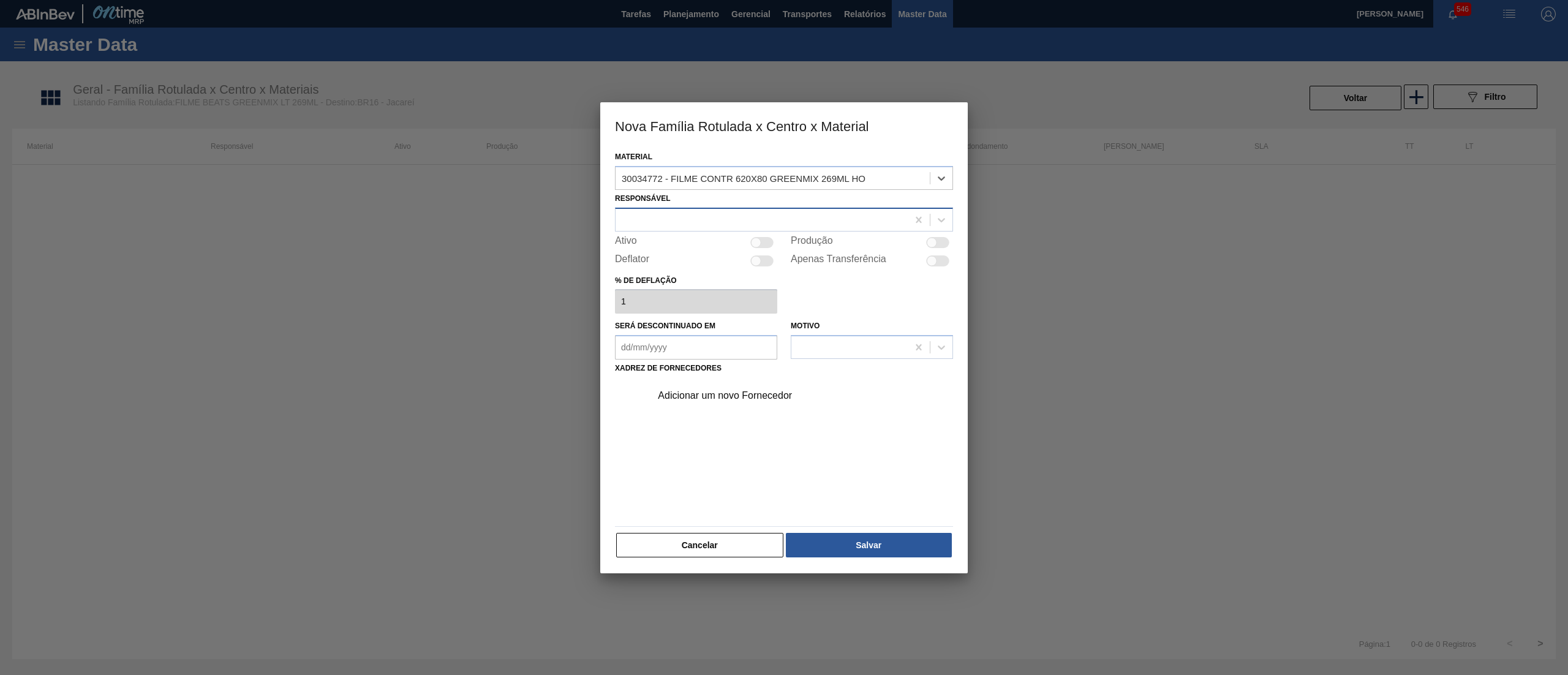
click at [689, 212] on div at bounding box center [761, 219] width 292 height 17
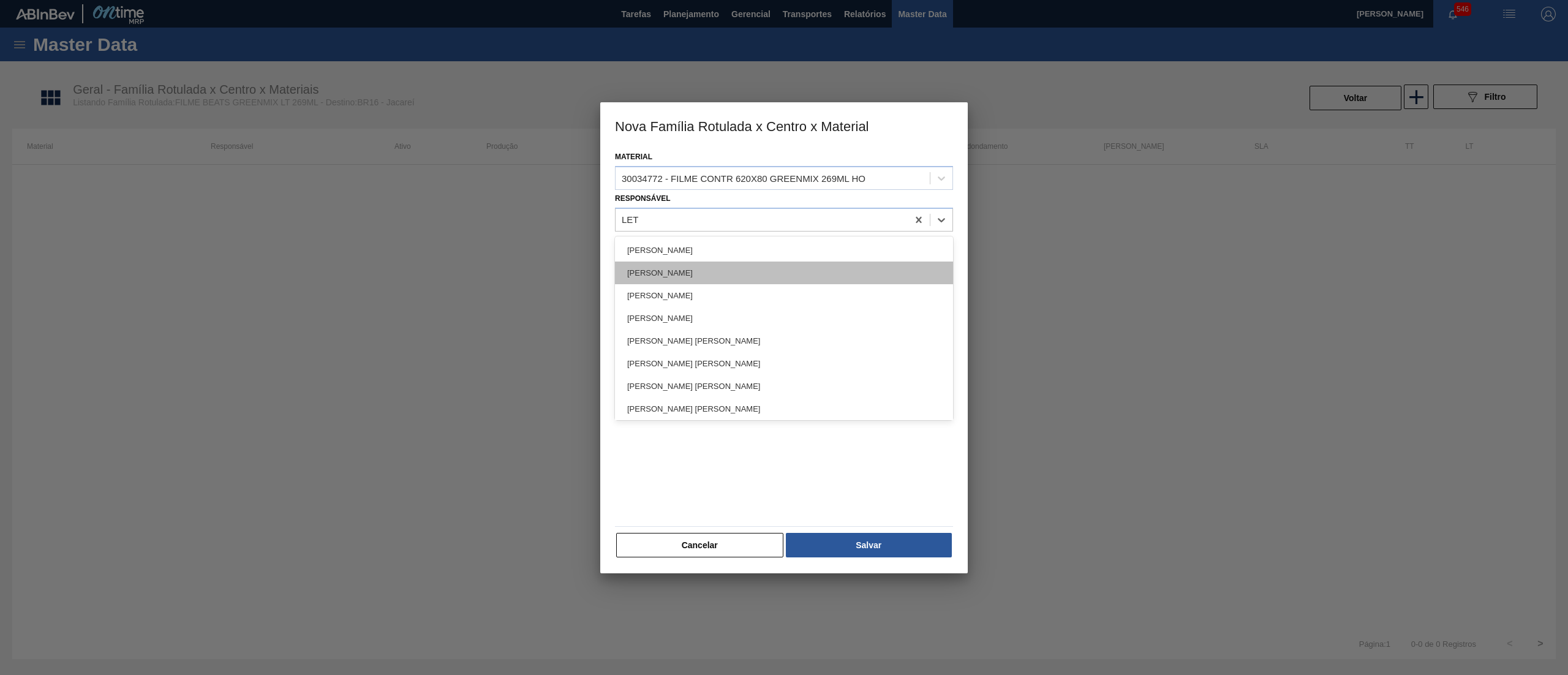
click at [704, 281] on div "[PERSON_NAME]" at bounding box center [783, 273] width 338 height 22
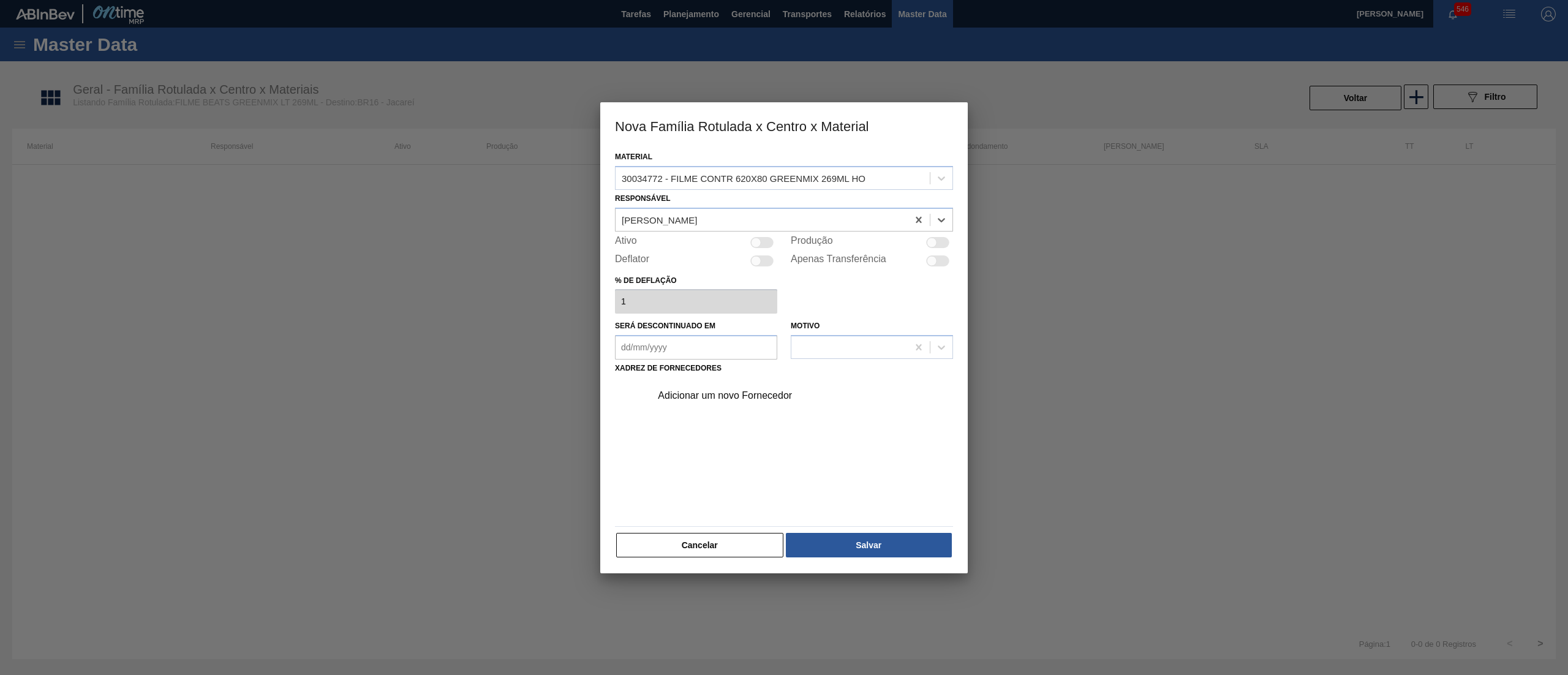
click at [764, 237] on div at bounding box center [762, 242] width 23 height 11
click at [721, 392] on div "Adicionar um novo Fornecedor" at bounding box center [778, 396] width 240 height 11
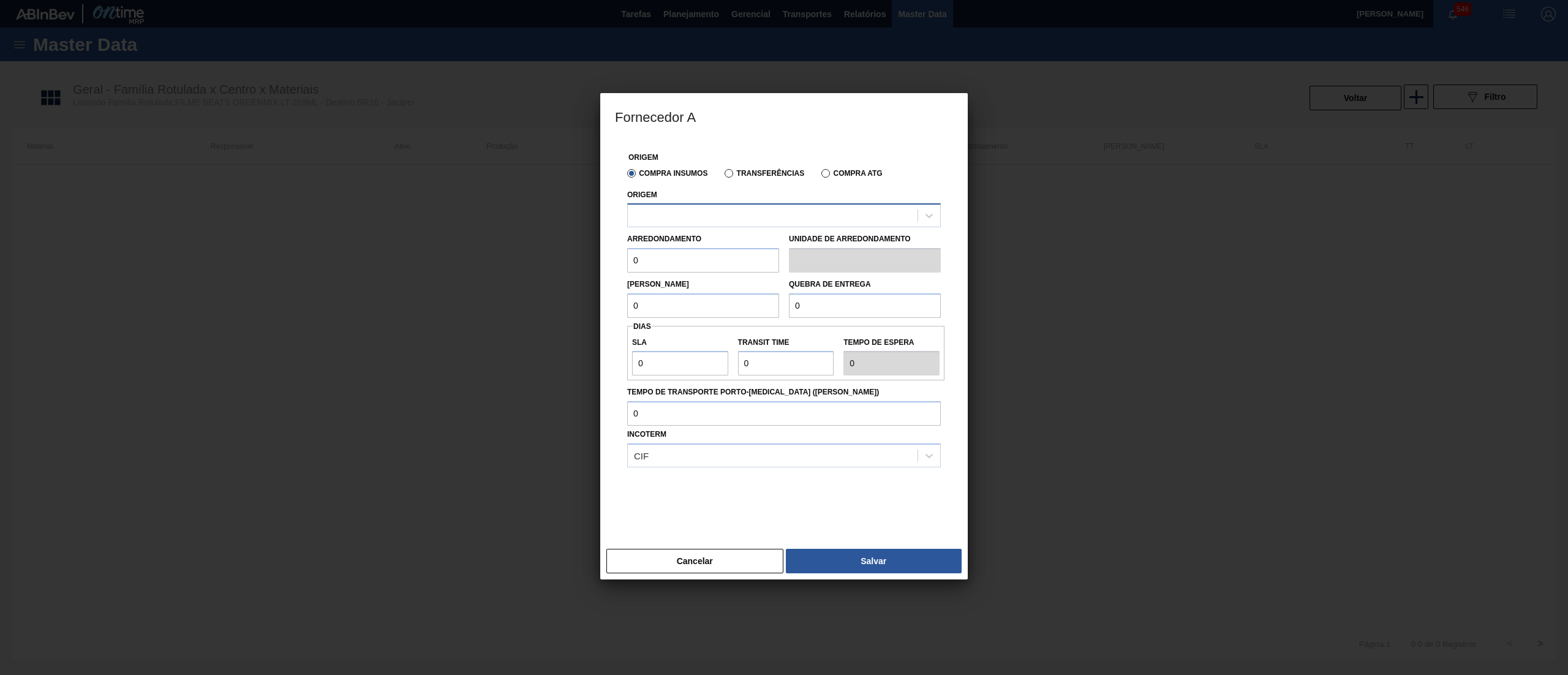
click at [738, 218] on div at bounding box center [773, 215] width 289 height 17
click at [739, 239] on div "238841 - VALFILM - [GEOGRAPHIC_DATA] ([GEOGRAPHIC_DATA])" at bounding box center [784, 246] width 313 height 22
drag, startPoint x: 724, startPoint y: 258, endPoint x: 564, endPoint y: 260, distance: 160.0
click at [564, 260] on div "Fornecedor A Origem Compra Insumos Transferências Compra ATG Origem 238841 - VA…" at bounding box center [784, 337] width 1568 height 675
drag, startPoint x: 632, startPoint y: 263, endPoint x: 548, endPoint y: 246, distance: 85.7
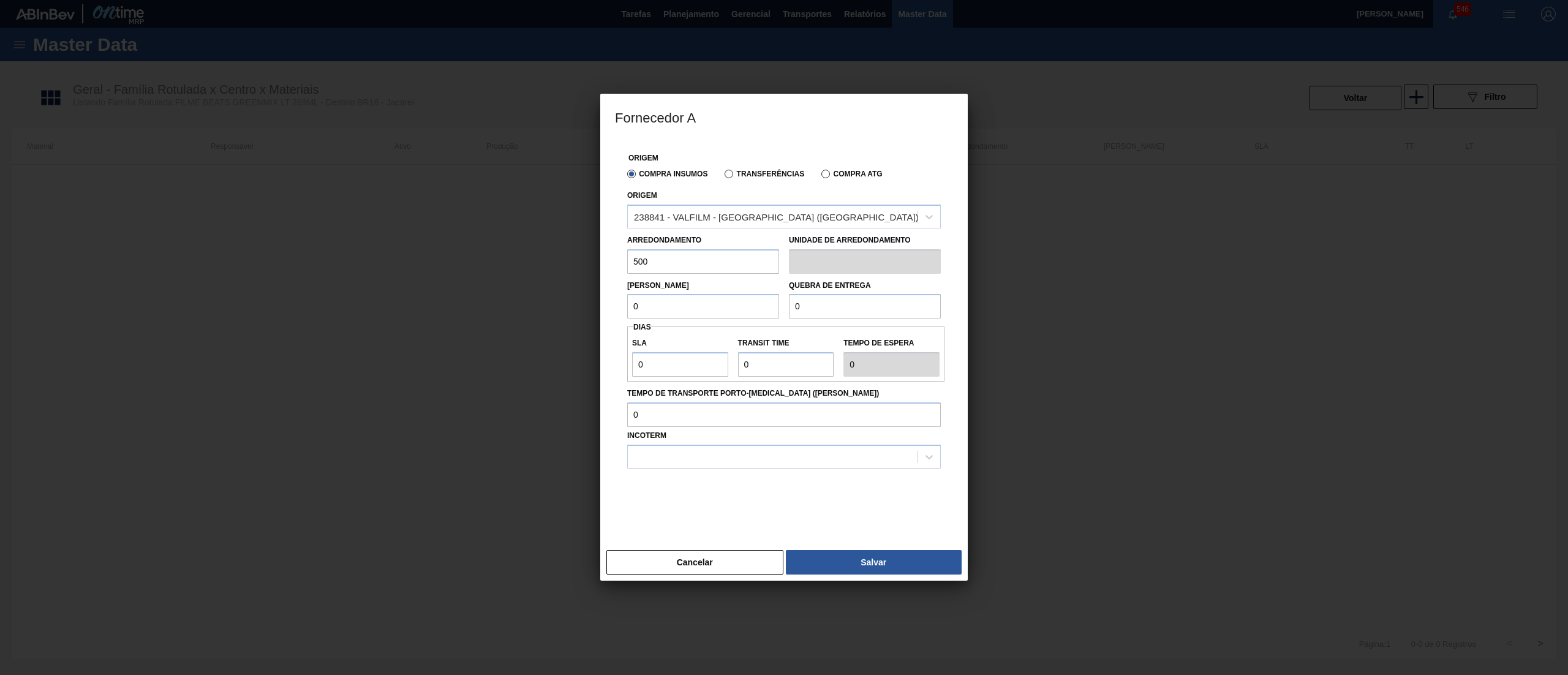
click at [548, 246] on div "Fornecedor A Origem Compra Insumos Transferências Compra ATG Origem 238841 - VA…" at bounding box center [784, 337] width 1568 height 675
drag, startPoint x: 671, startPoint y: 306, endPoint x: 569, endPoint y: 305, distance: 102.0
click at [569, 305] on div "Fornecedor A Origem Compra Insumos Transferências Compra ATG Origem 238841 - VA…" at bounding box center [784, 337] width 1568 height 675
paste input "50"
drag, startPoint x: 814, startPoint y: 310, endPoint x: 684, endPoint y: 315, distance: 130.1
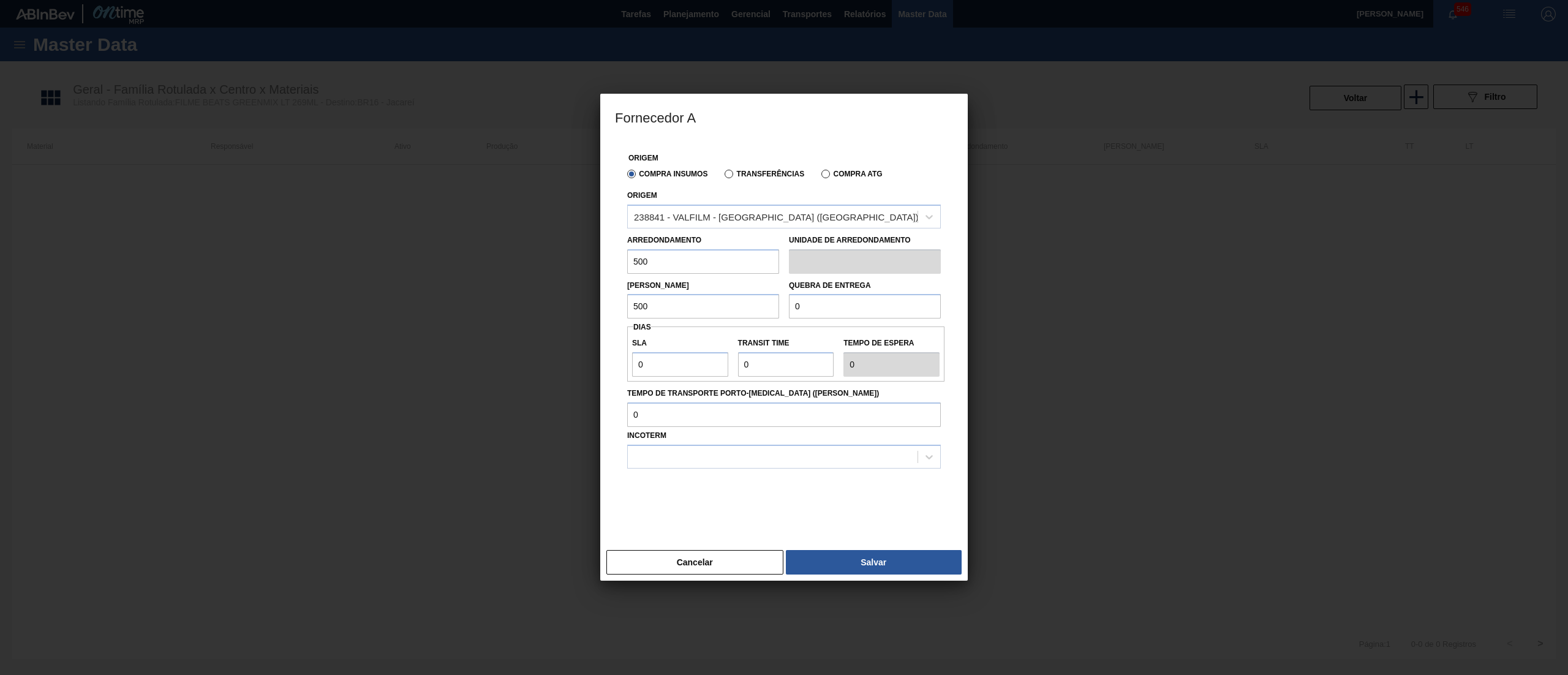
click at [684, 315] on div "Lote Mínimo 500 Quebra de entrega 0" at bounding box center [784, 296] width 324 height 45
paste input "50"
drag, startPoint x: 544, startPoint y: 367, endPoint x: 535, endPoint y: 367, distance: 9.0
click at [535, 367] on div "Fornecedor A Origem Compra Insumos Transferências Compra ATG Origem 238841 - VA…" at bounding box center [784, 337] width 1568 height 675
drag, startPoint x: 763, startPoint y: 364, endPoint x: 703, endPoint y: 372, distance: 60.5
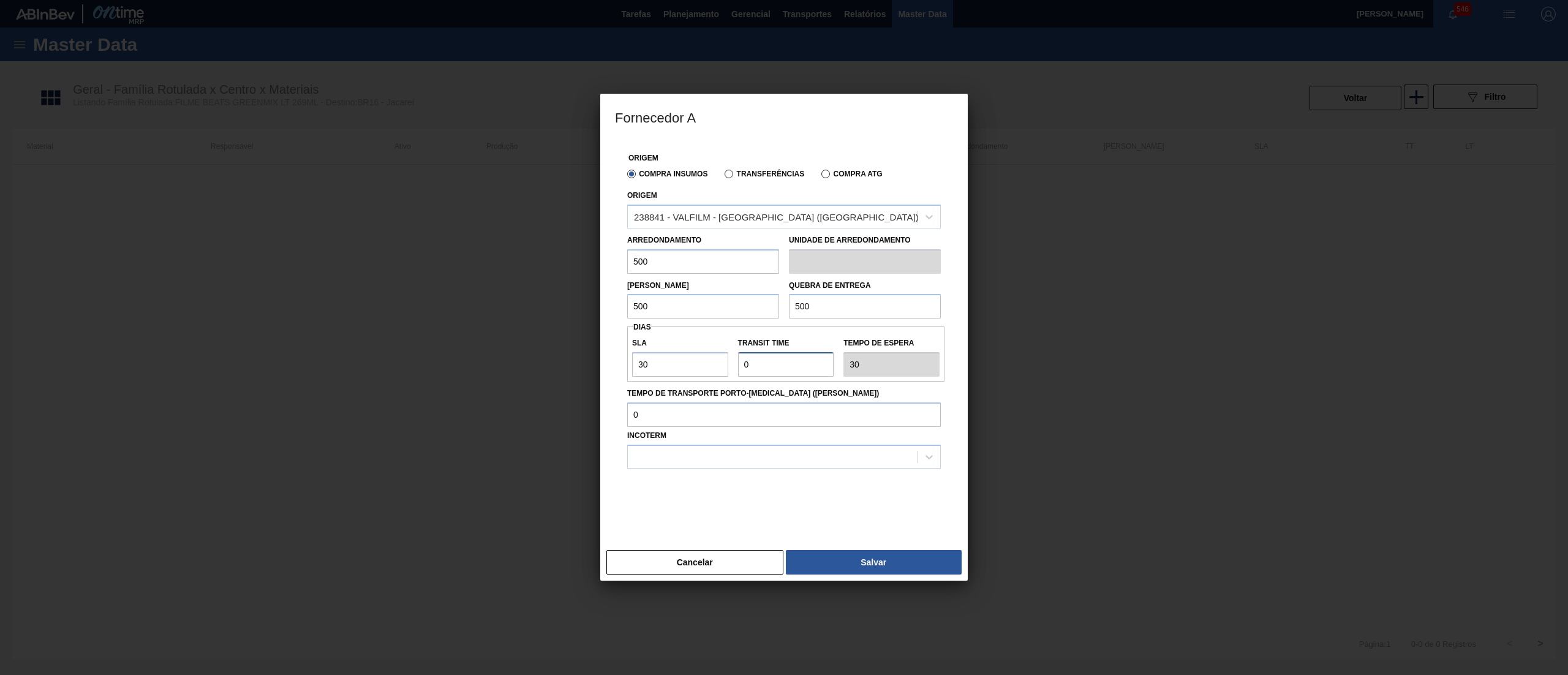
click at [703, 372] on div "SLA 30 Transit Time Tempo de espera 30" at bounding box center [786, 354] width 317 height 45
click at [669, 451] on div at bounding box center [773, 456] width 289 height 17
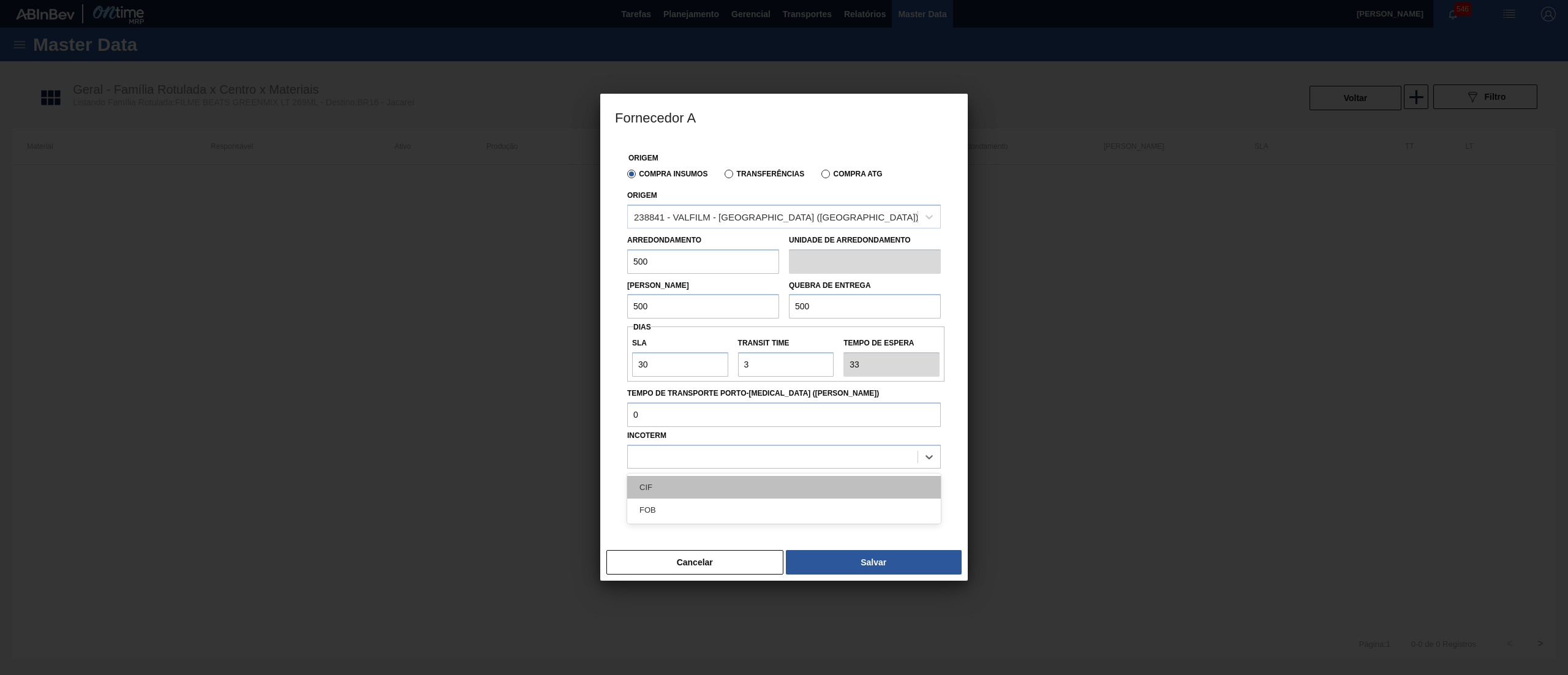
click at [682, 489] on div "CIF" at bounding box center [784, 487] width 313 height 22
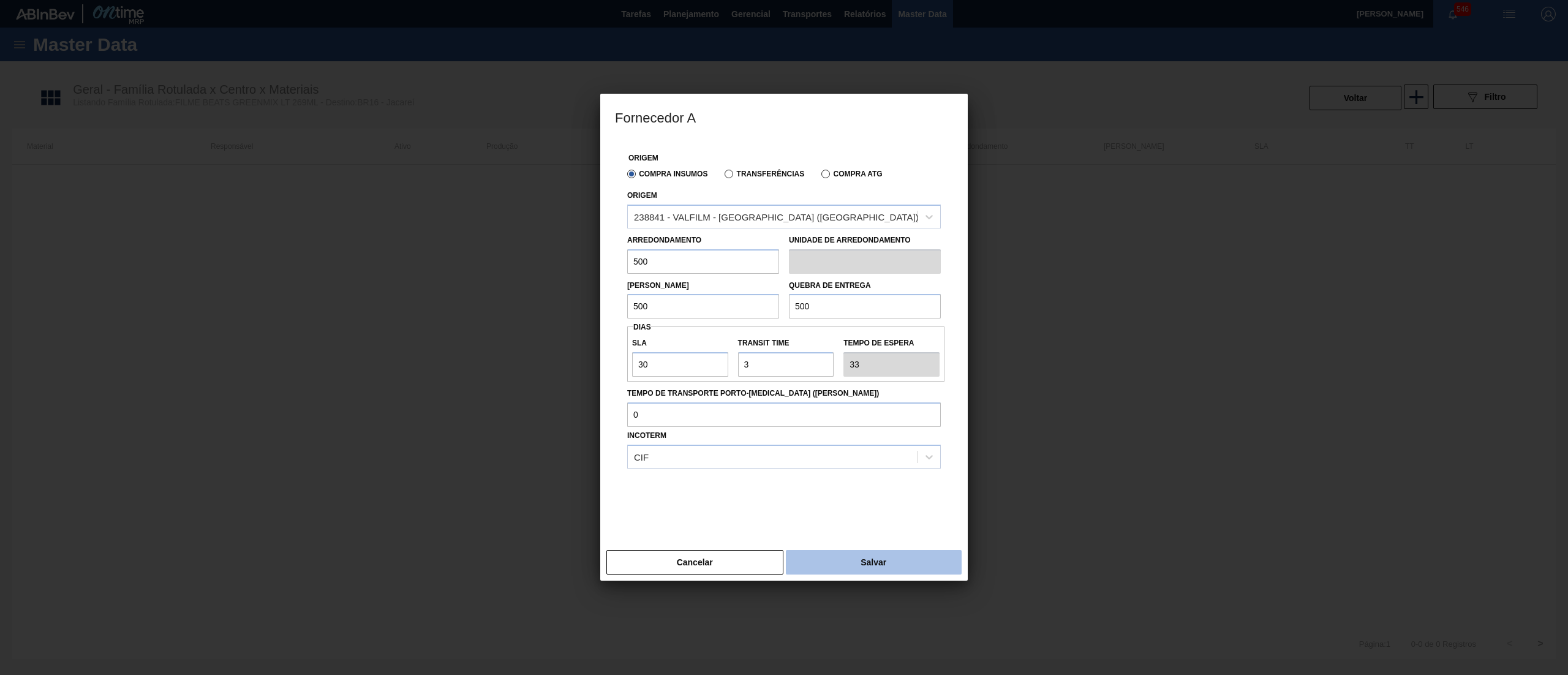
click at [856, 569] on button "Salvar" at bounding box center [873, 562] width 176 height 25
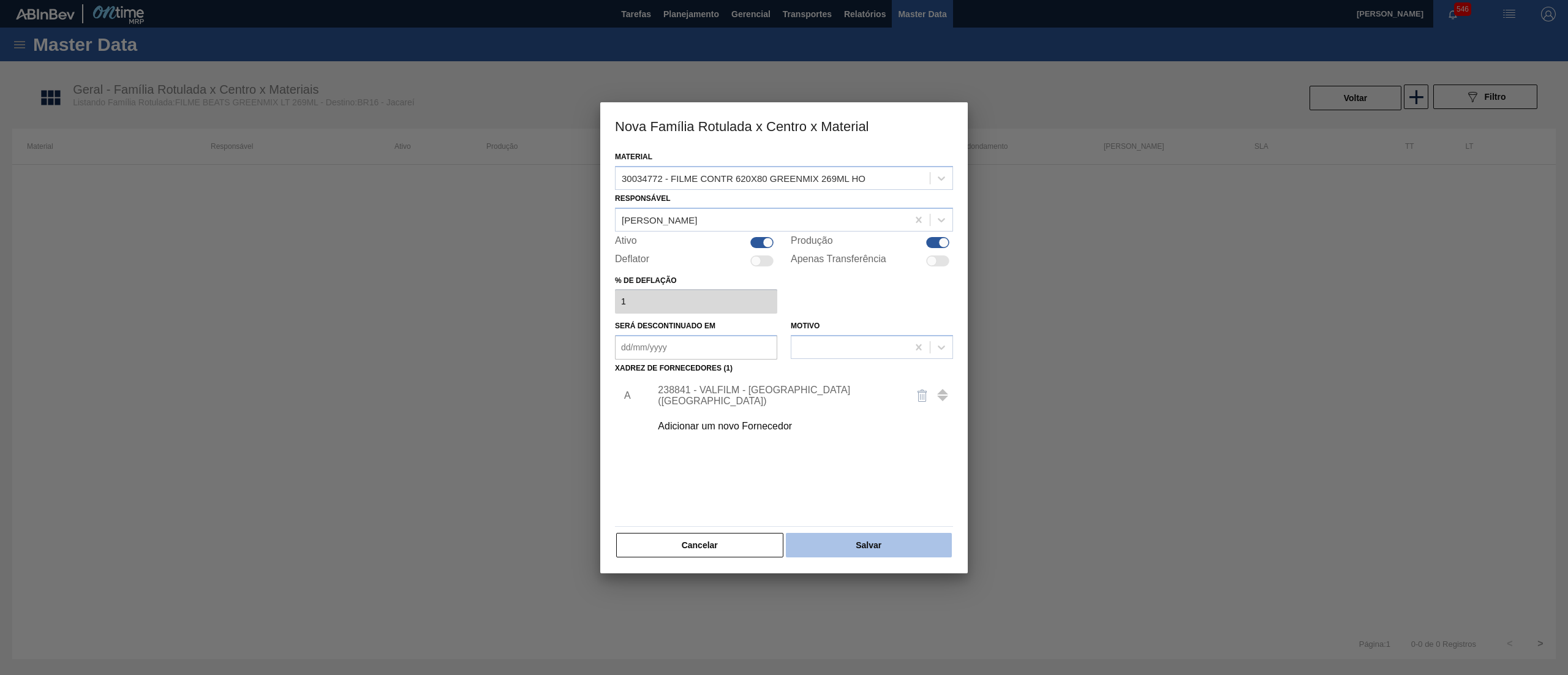
click at [880, 535] on button "Salvar" at bounding box center [868, 545] width 166 height 25
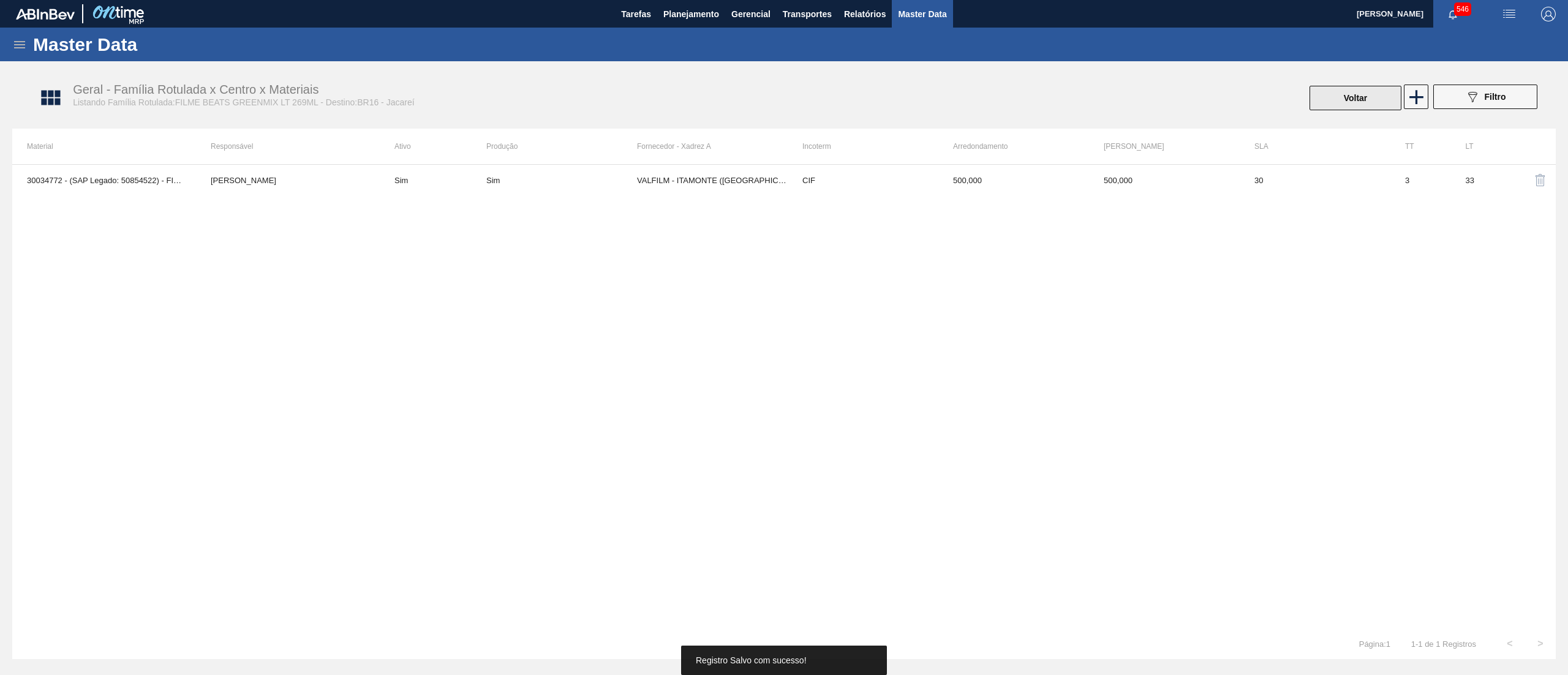
click at [1343, 104] on button "Voltar" at bounding box center [1356, 98] width 92 height 25
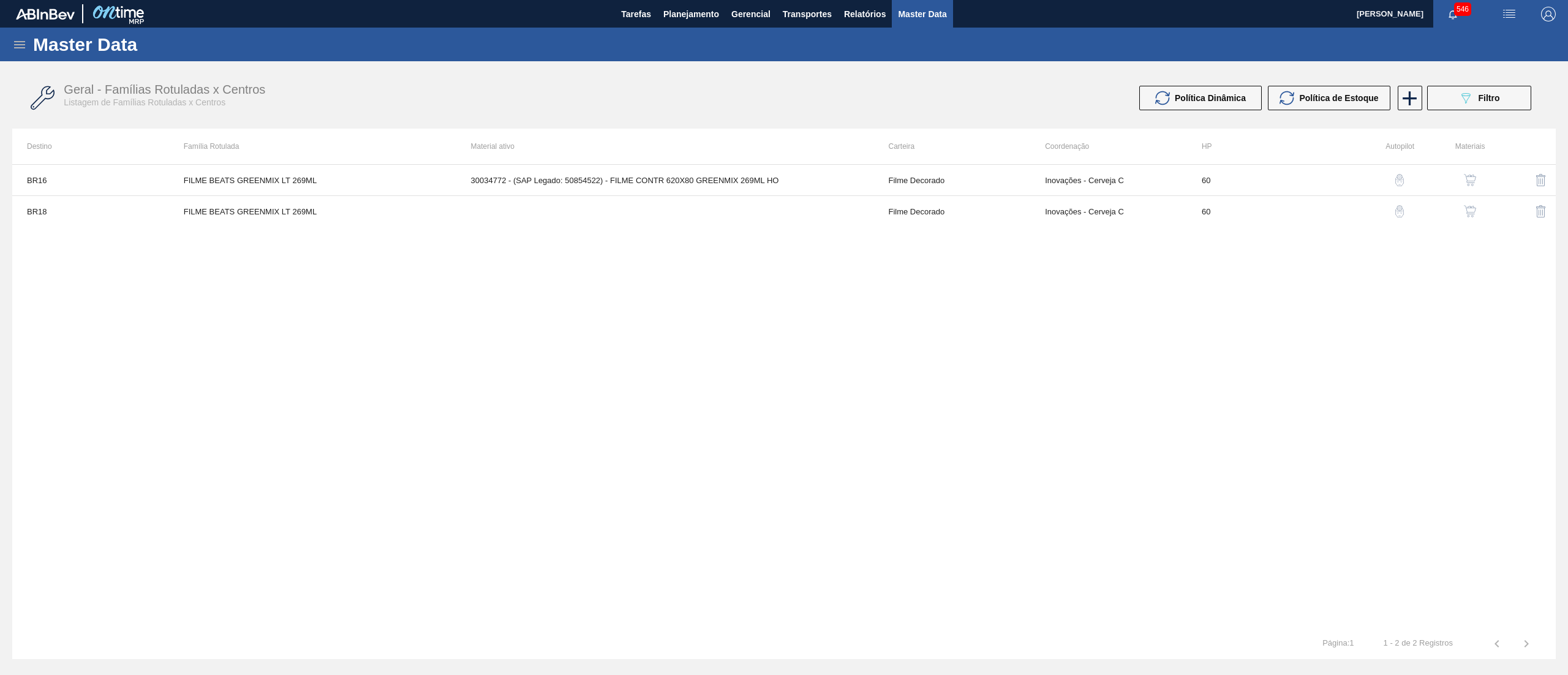
click at [1464, 212] on img "button" at bounding box center [1469, 211] width 12 height 12
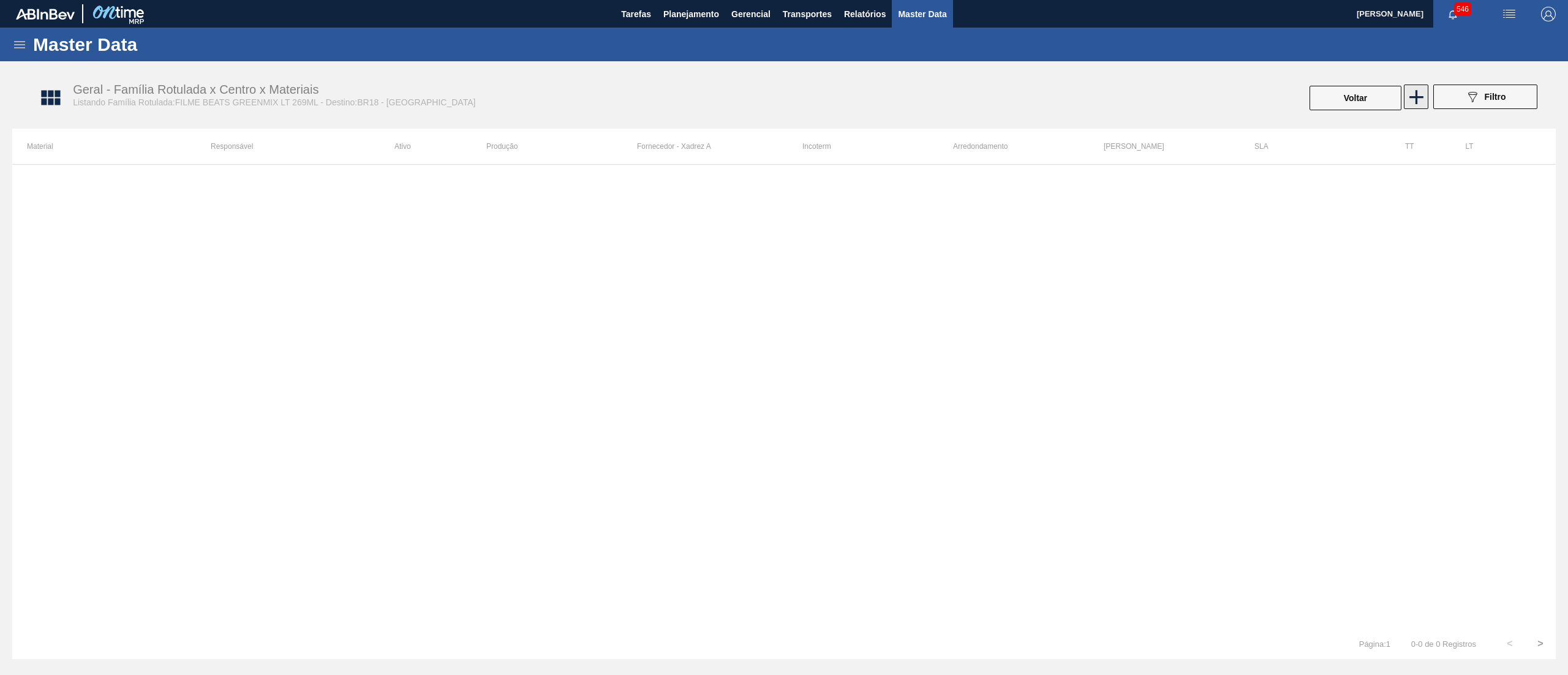
click at [1415, 95] on icon at bounding box center [1416, 97] width 14 height 14
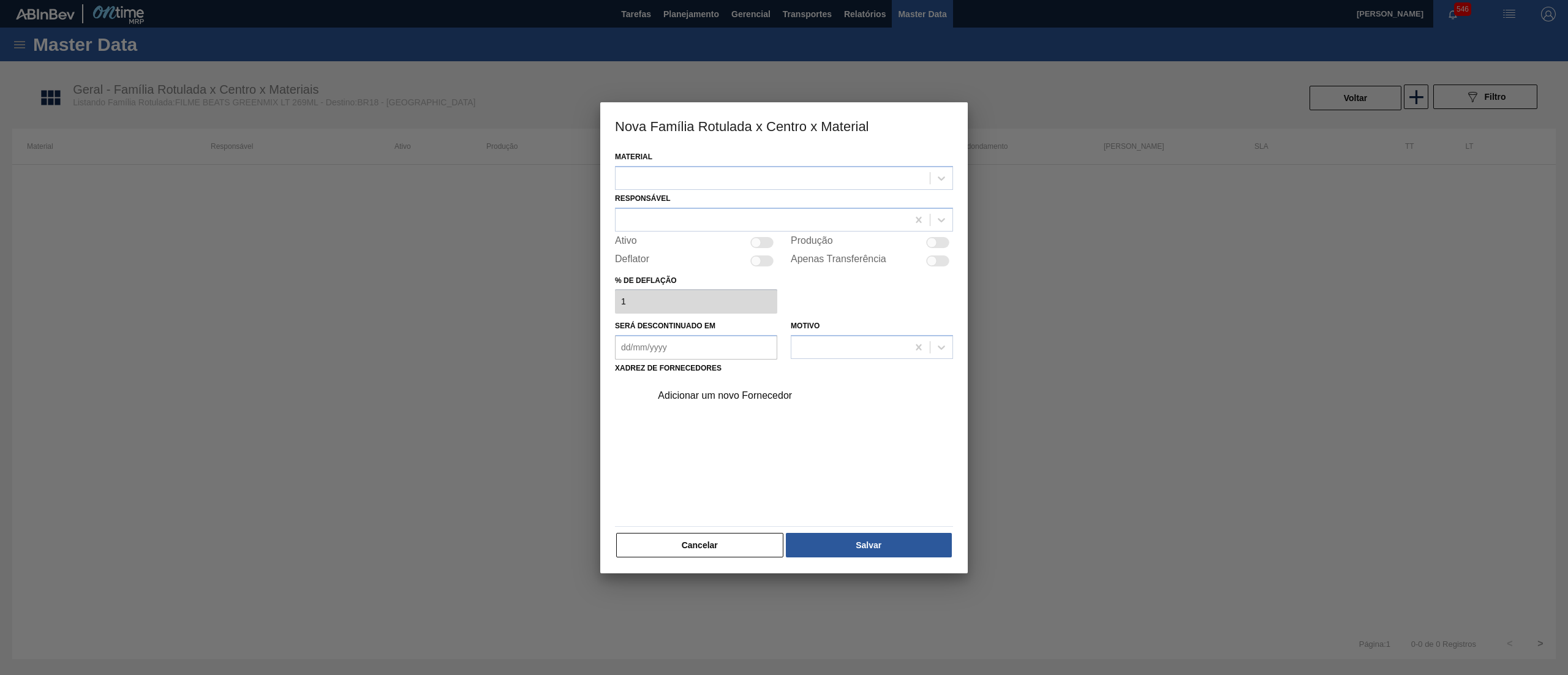
click at [755, 158] on div "Material" at bounding box center [783, 169] width 338 height 41
click at [746, 173] on div at bounding box center [772, 178] width 314 height 17
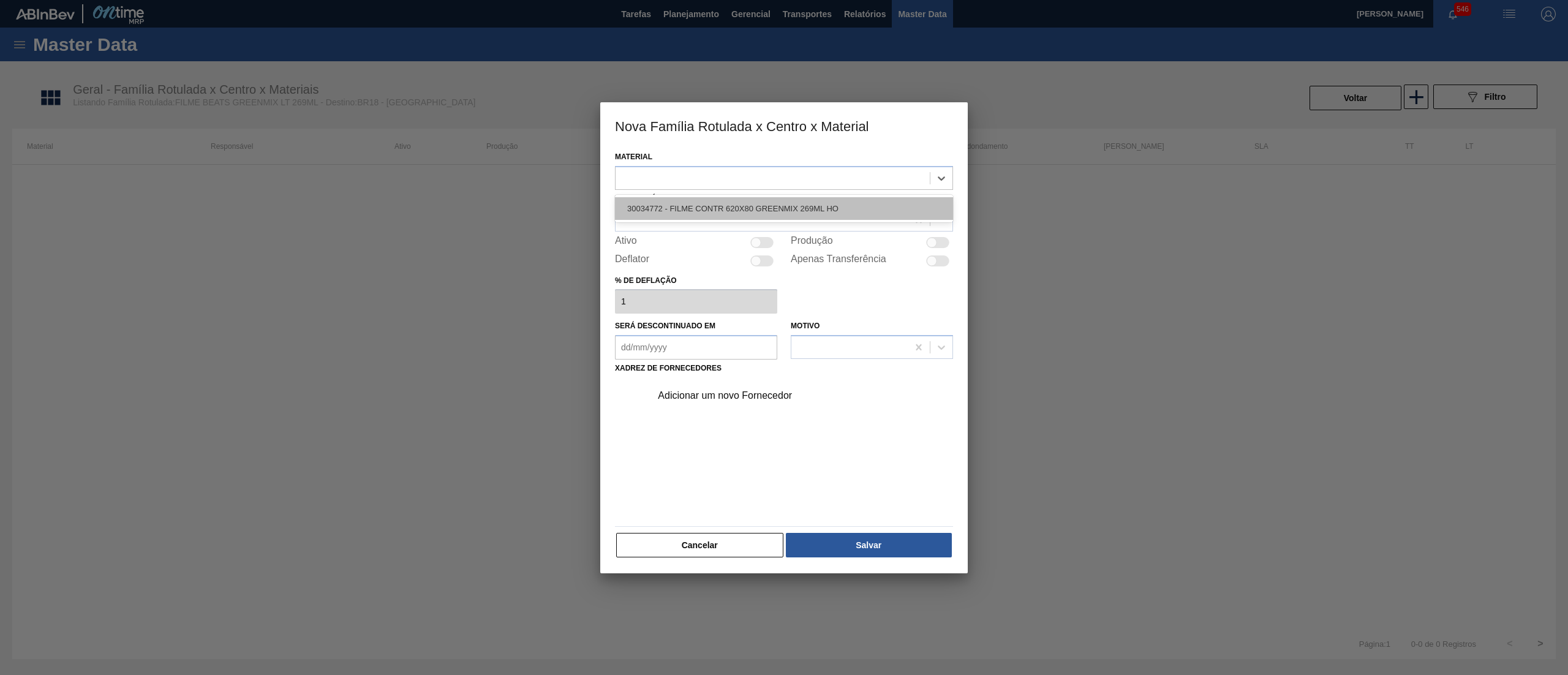
click at [747, 204] on div "30034772 - FILME CONTR 620X80 GREENMIX 269ML HO" at bounding box center [783, 208] width 338 height 22
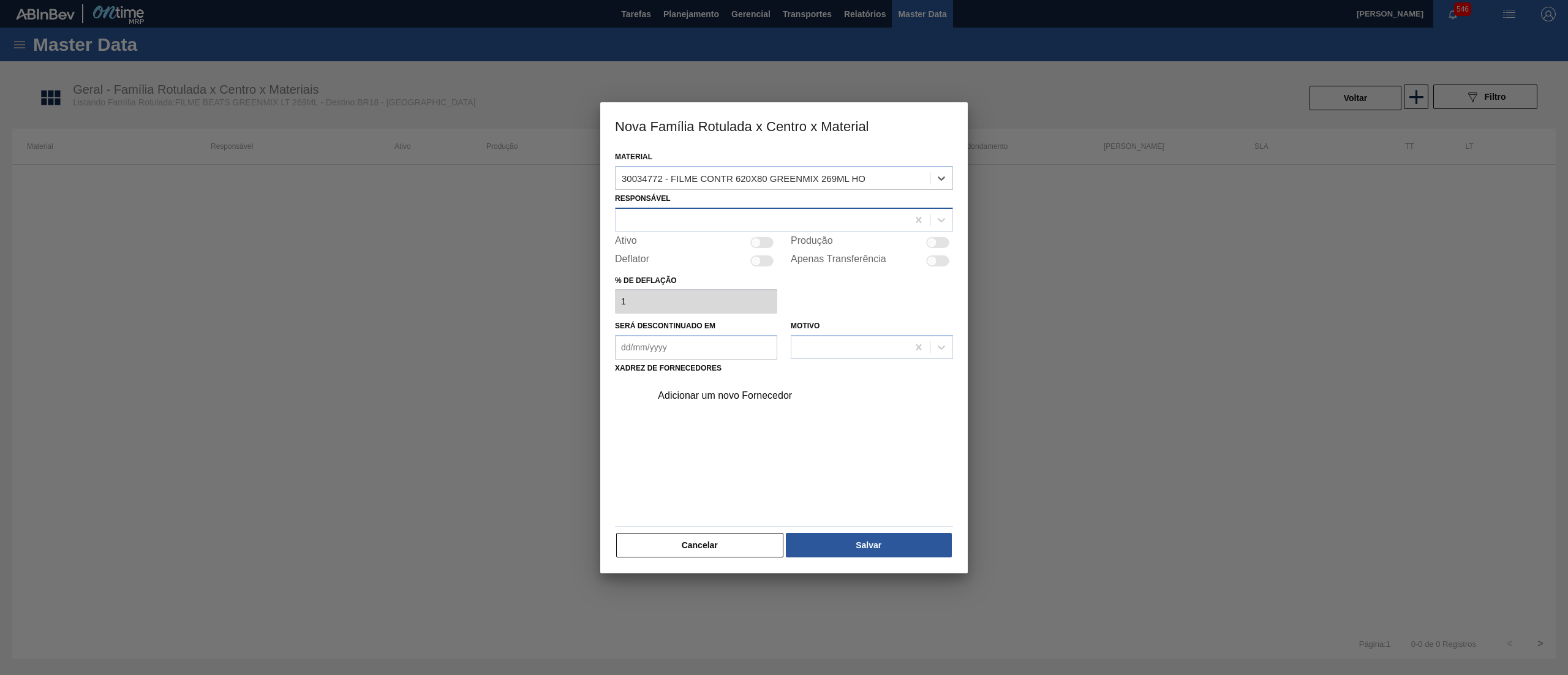
click at [728, 219] on div at bounding box center [761, 219] width 292 height 17
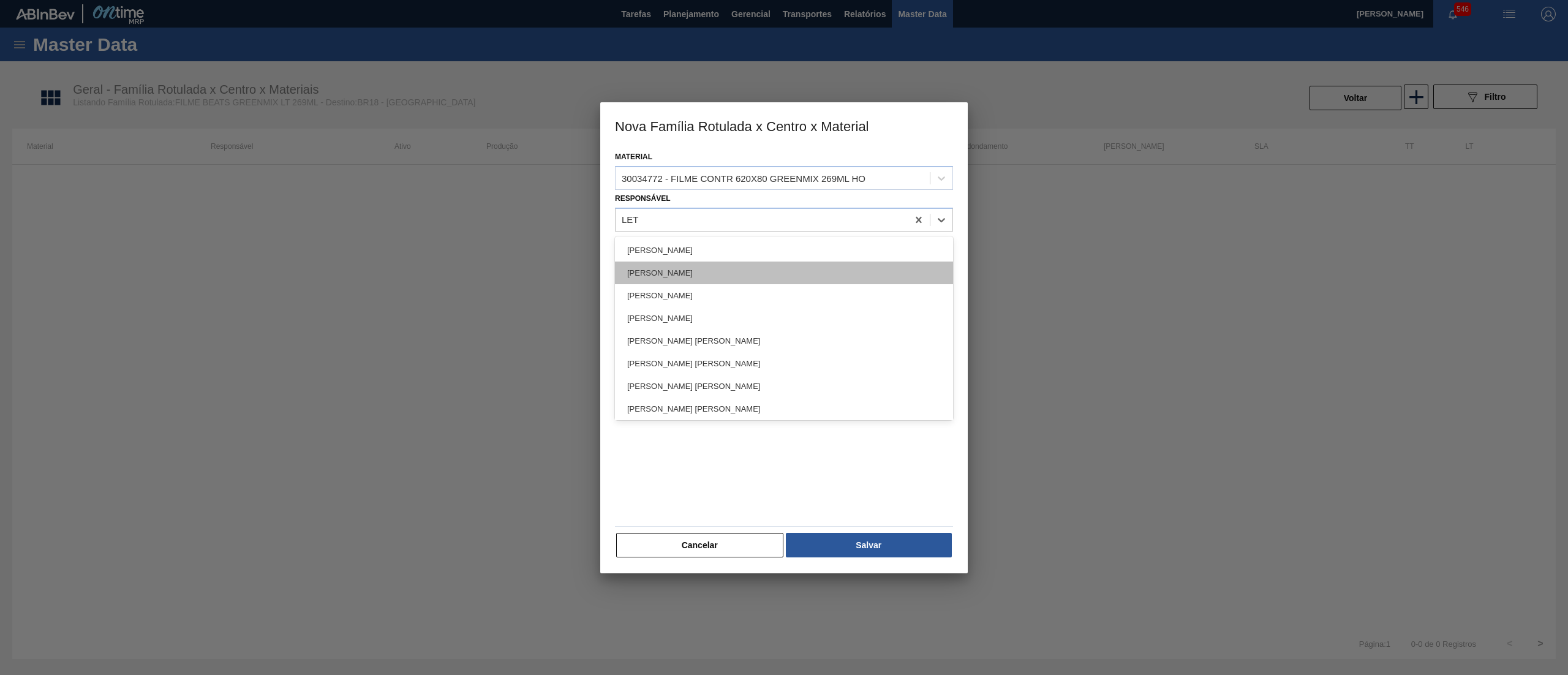
click at [699, 278] on div "[PERSON_NAME]" at bounding box center [783, 273] width 338 height 22
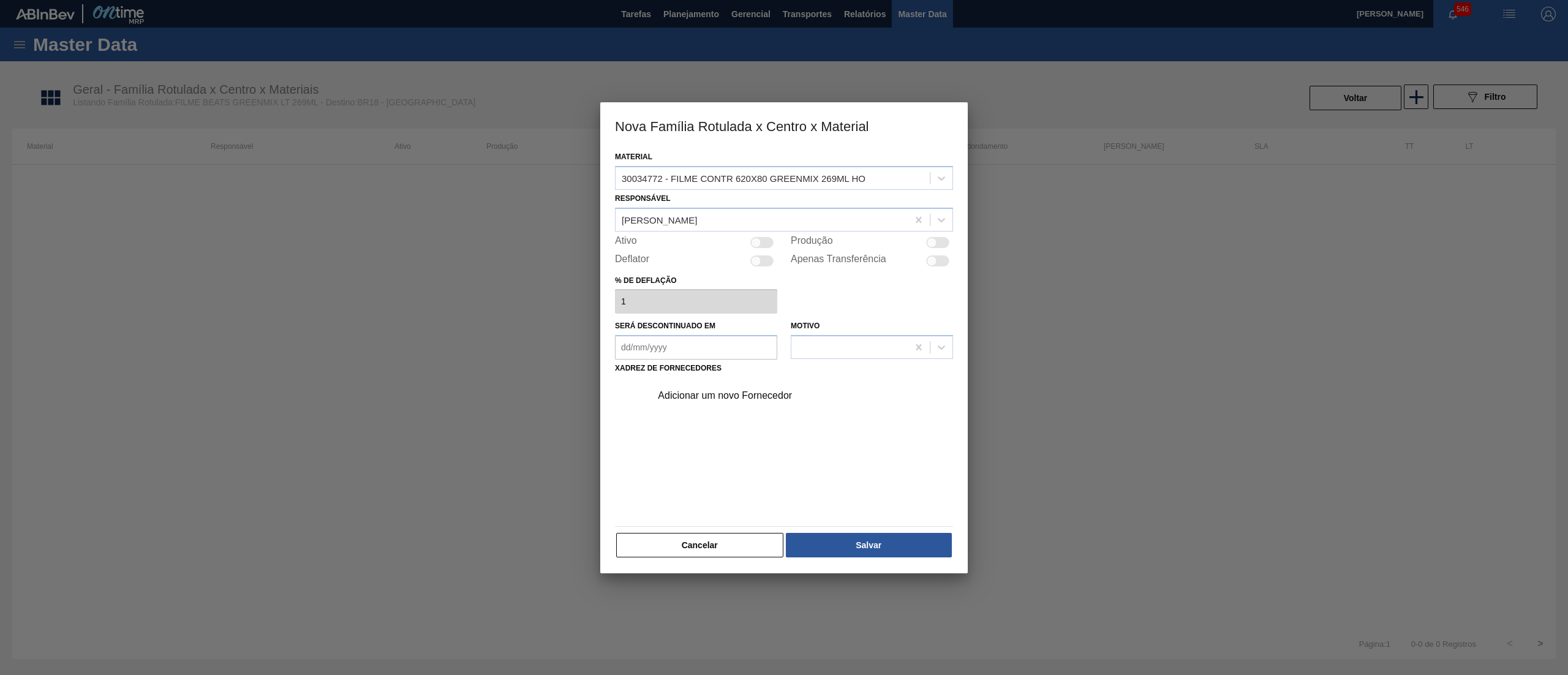
click at [763, 244] on div at bounding box center [762, 242] width 23 height 11
click at [743, 390] on div "Adicionar um novo Fornecedor" at bounding box center [778, 396] width 240 height 11
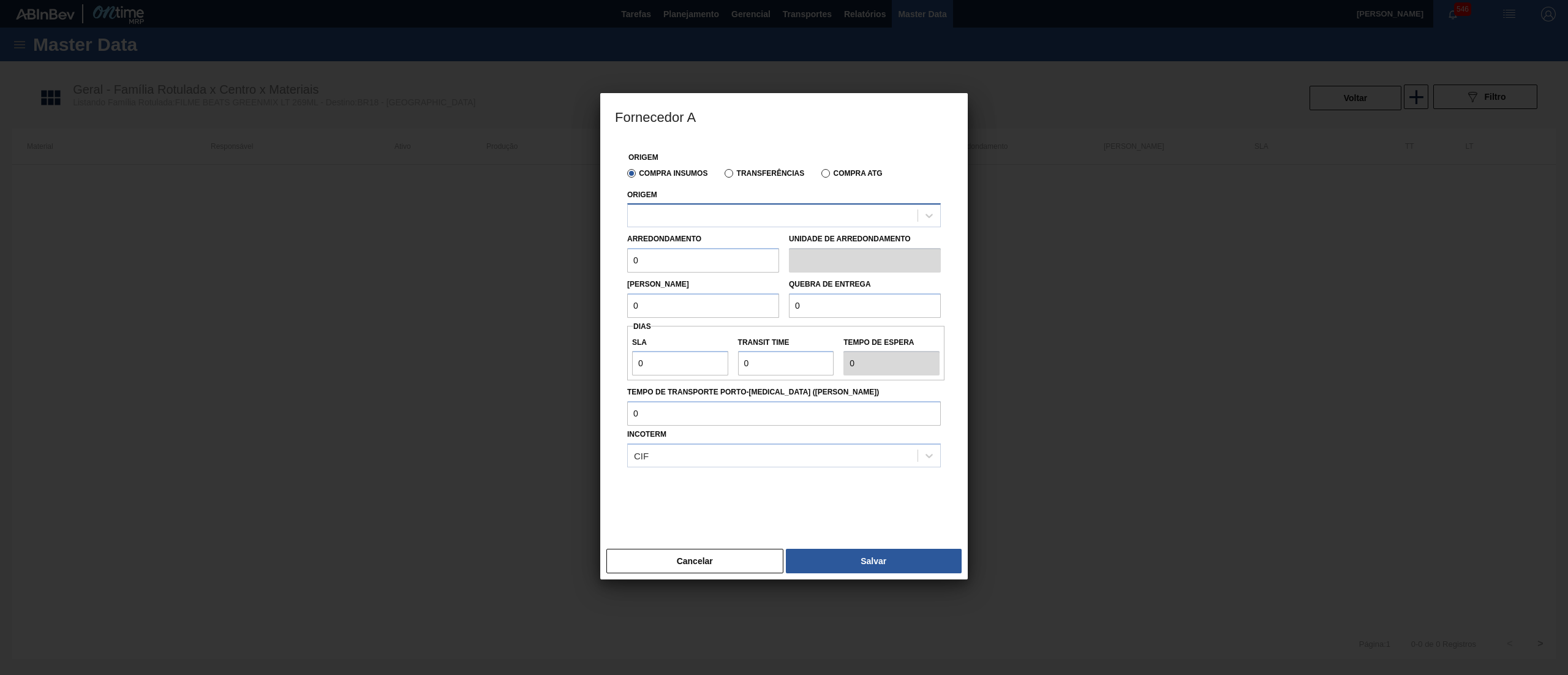
click at [743, 217] on div at bounding box center [773, 215] width 289 height 17
click at [734, 238] on div "238841 - VALFILM - [GEOGRAPHIC_DATA] ([GEOGRAPHIC_DATA])" at bounding box center [784, 246] width 313 height 22
drag, startPoint x: 692, startPoint y: 266, endPoint x: 513, endPoint y: 259, distance: 179.1
click at [513, 259] on div "Fornecedor A Origem Compra Insumos Transferências Compra ATG Origem 238841 - VA…" at bounding box center [784, 337] width 1568 height 675
drag, startPoint x: 662, startPoint y: 313, endPoint x: 483, endPoint y: 313, distance: 179.0
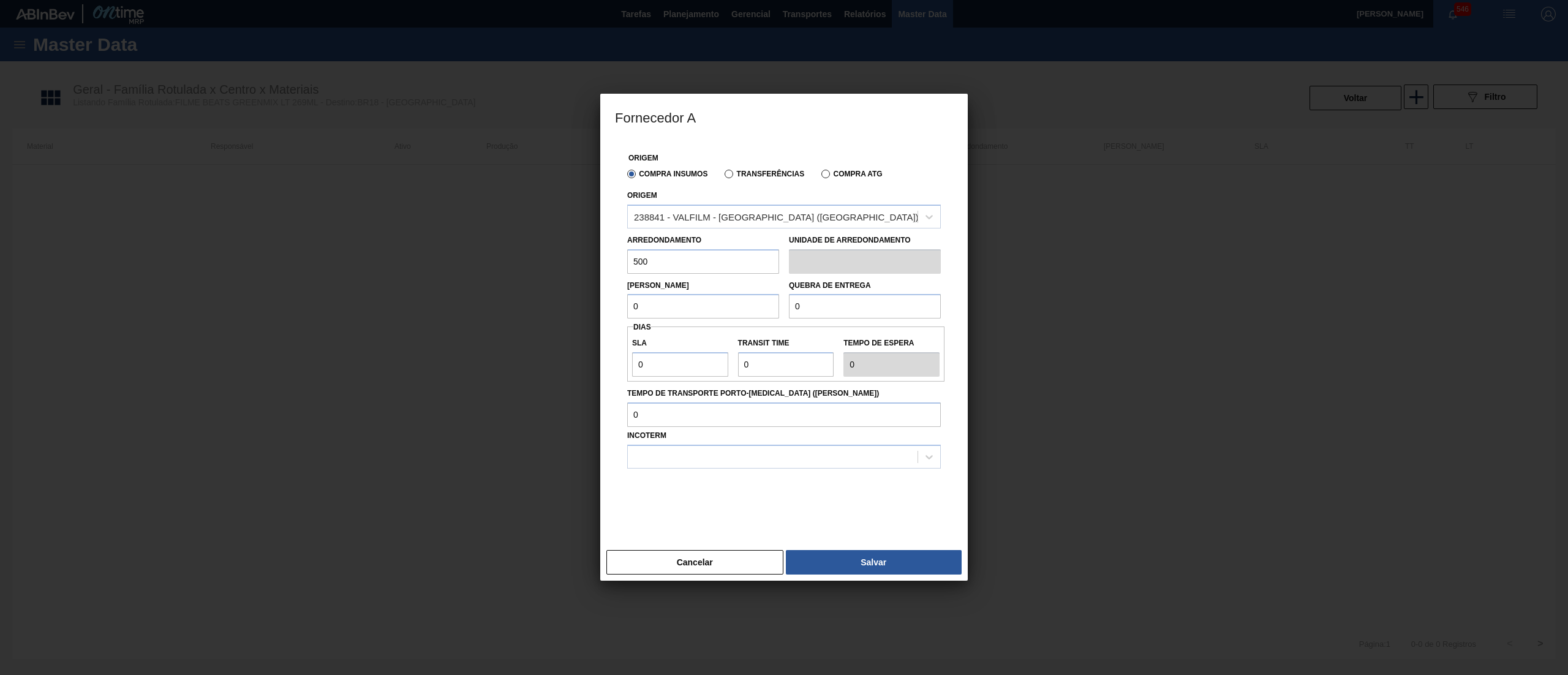
click at [471, 311] on div "Fornecedor A Origem Compra Insumos Transferências Compra ATG Origem 238841 - VA…" at bounding box center [784, 337] width 1568 height 675
paste input "50"
drag, startPoint x: 826, startPoint y: 308, endPoint x: 687, endPoint y: 320, distance: 139.5
click at [687, 320] on div "Origem Compra Insumos Transferências Compra ATG Origem 238841 - VALFILM - [GEOG…" at bounding box center [783, 335] width 338 height 390
paste input "50"
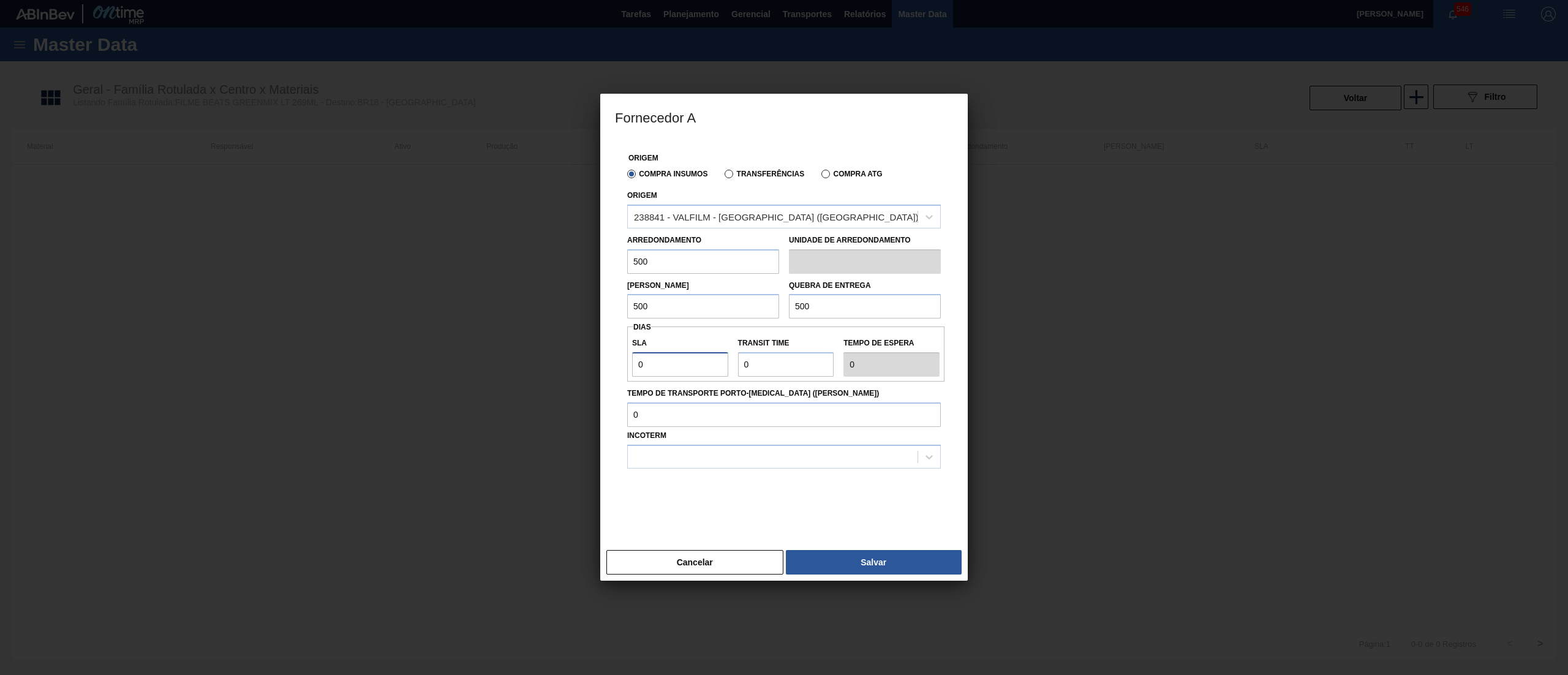
drag, startPoint x: 676, startPoint y: 371, endPoint x: 572, endPoint y: 363, distance: 104.3
click at [573, 363] on div "Fornecedor A Origem Compra Insumos Transferências Compra ATG Origem 238841 - VA…" at bounding box center [784, 337] width 1568 height 675
drag, startPoint x: 696, startPoint y: 379, endPoint x: 660, endPoint y: 381, distance: 36.1
click at [660, 381] on div "SLA 30 Transit Time Tempo de espera 30" at bounding box center [786, 354] width 317 height 55
click at [660, 463] on div at bounding box center [773, 456] width 289 height 17
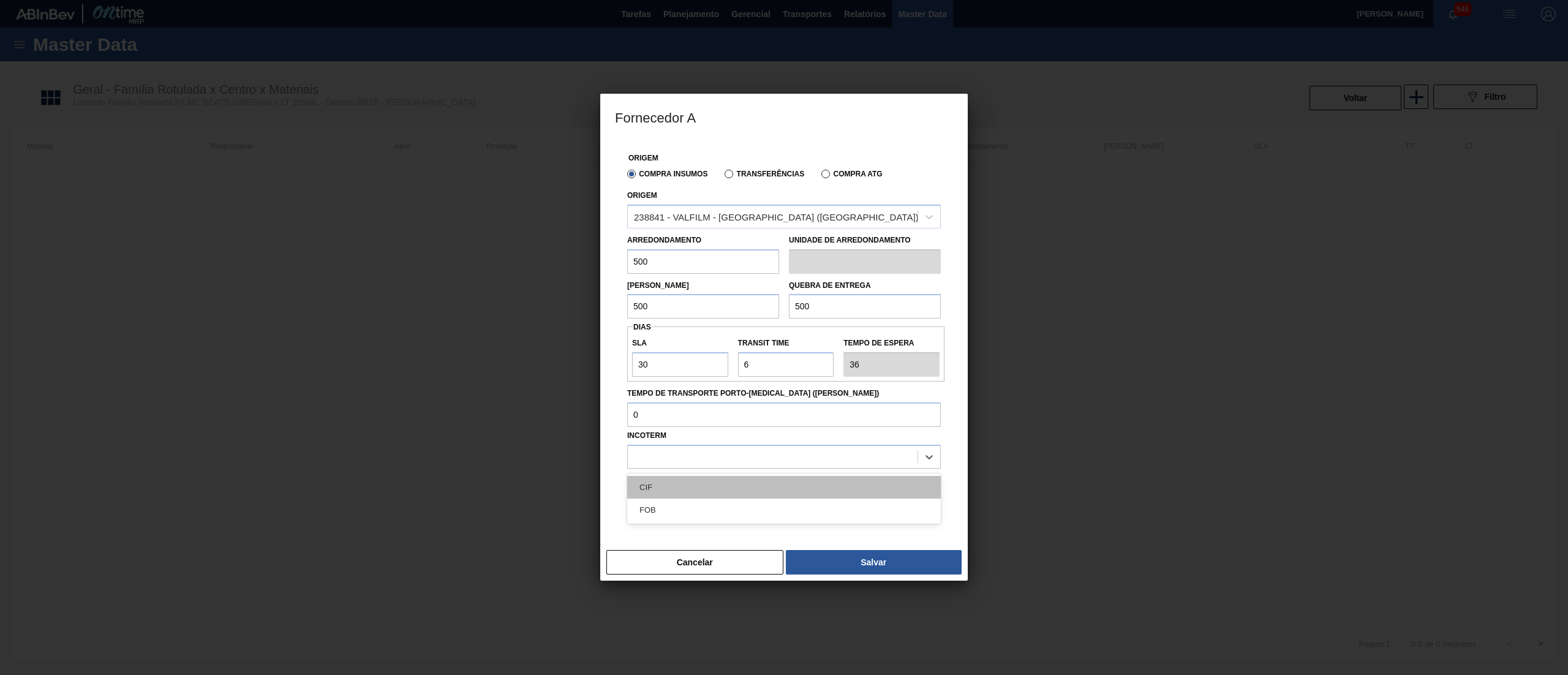
click at [660, 484] on div "CIF" at bounding box center [784, 487] width 313 height 22
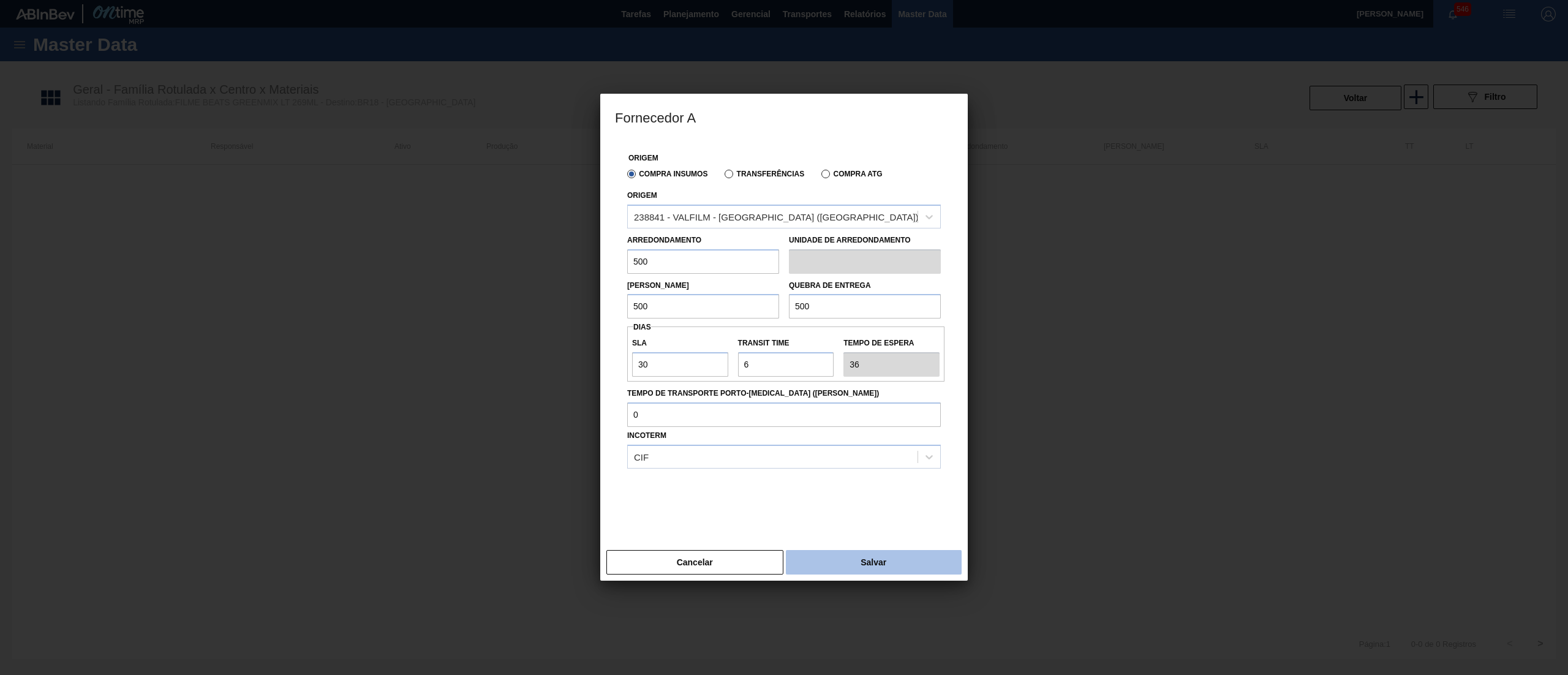
click at [848, 561] on button "Salvar" at bounding box center [873, 562] width 176 height 25
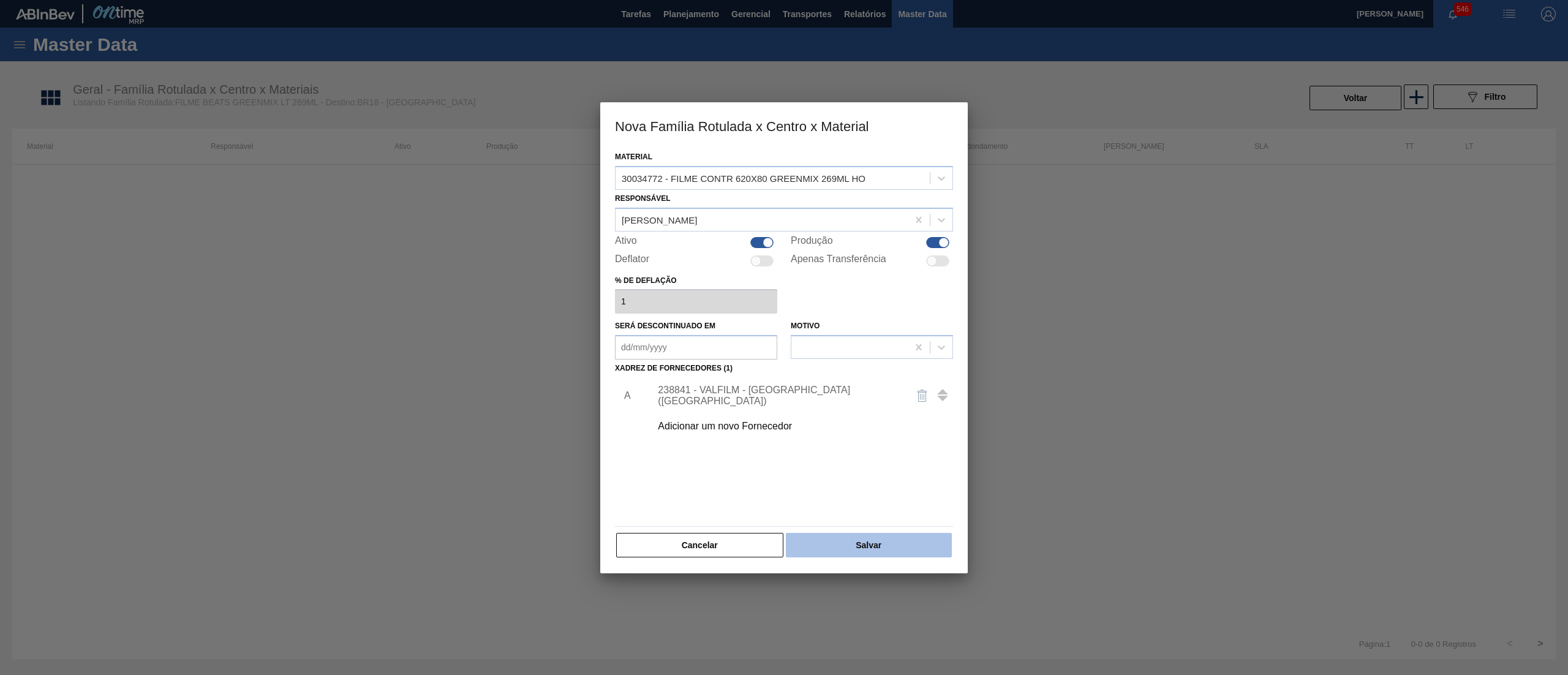
click at [873, 549] on button "Salvar" at bounding box center [868, 545] width 166 height 25
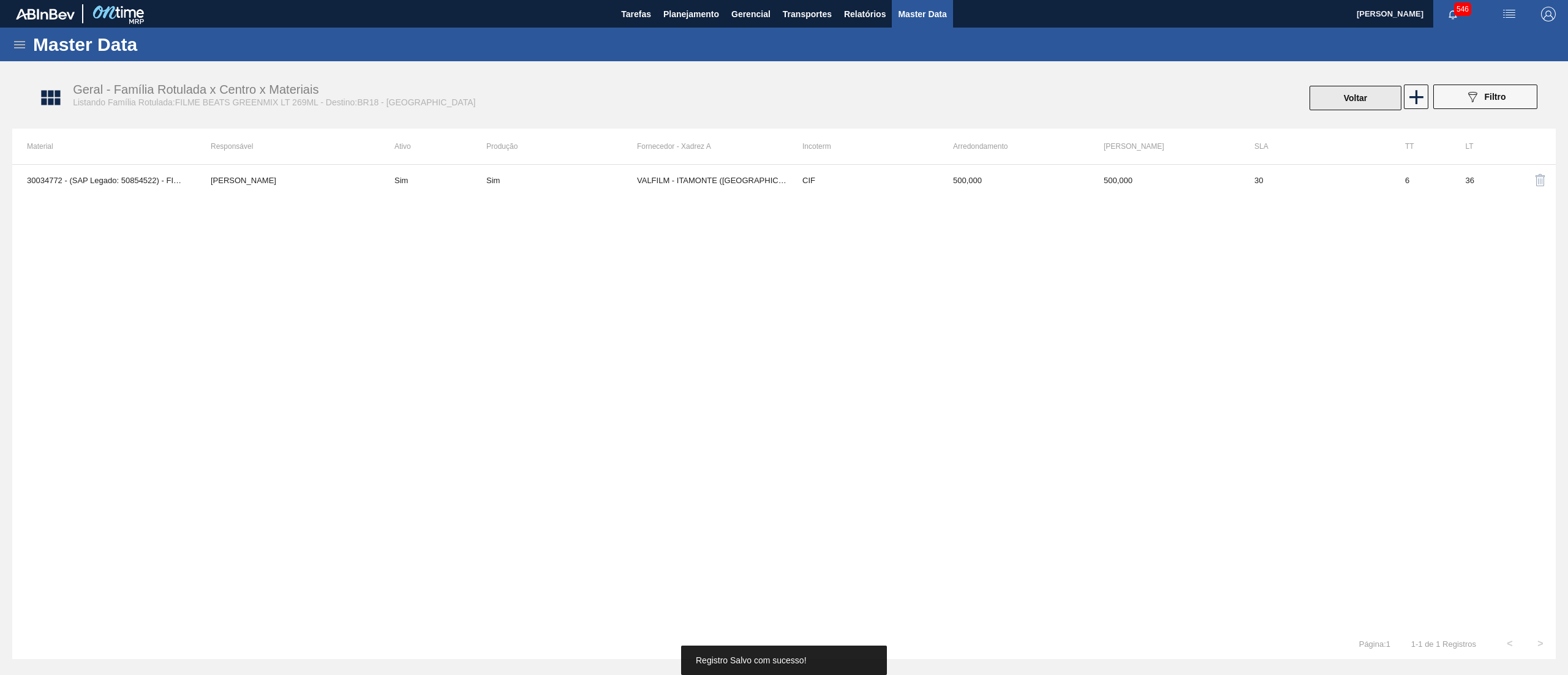
click at [1372, 92] on button "Voltar" at bounding box center [1356, 98] width 92 height 25
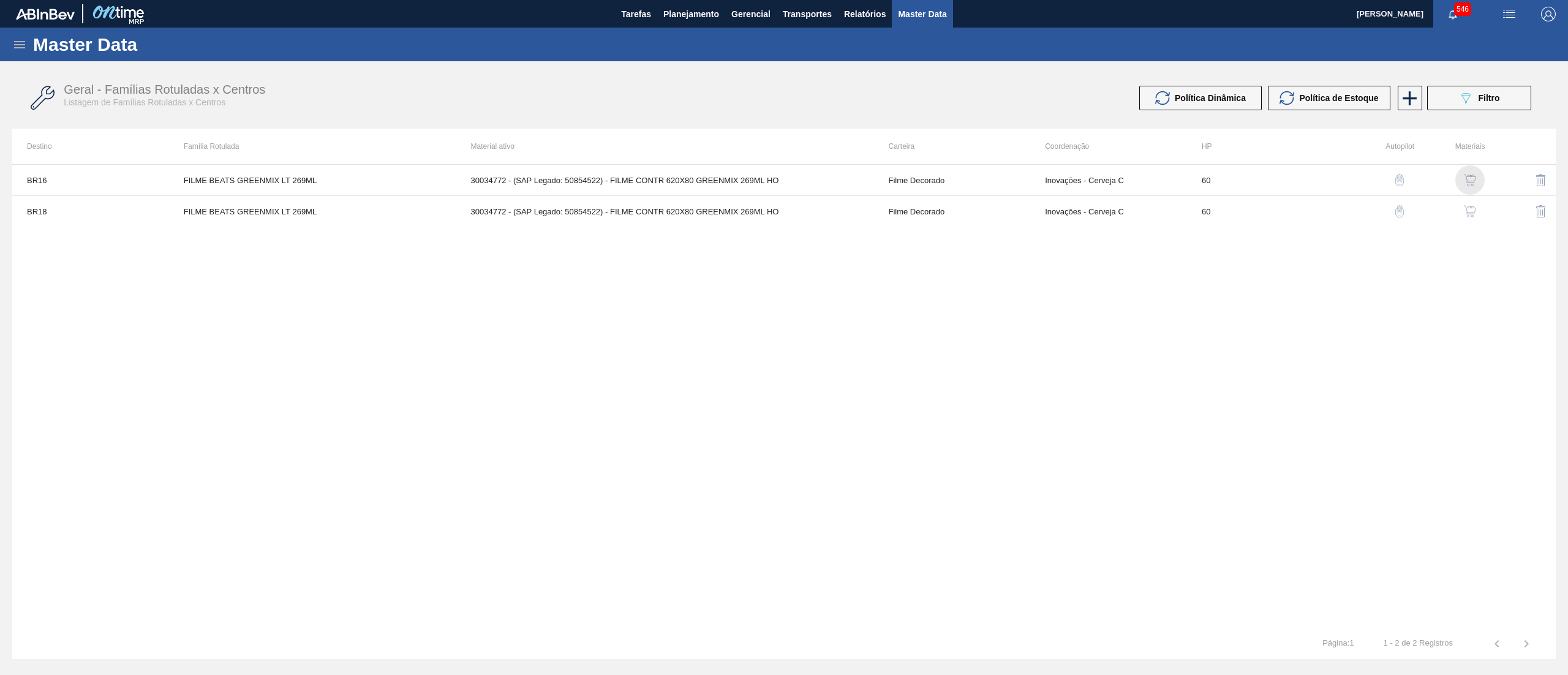
click at [1471, 185] on img "button" at bounding box center [1469, 180] width 12 height 12
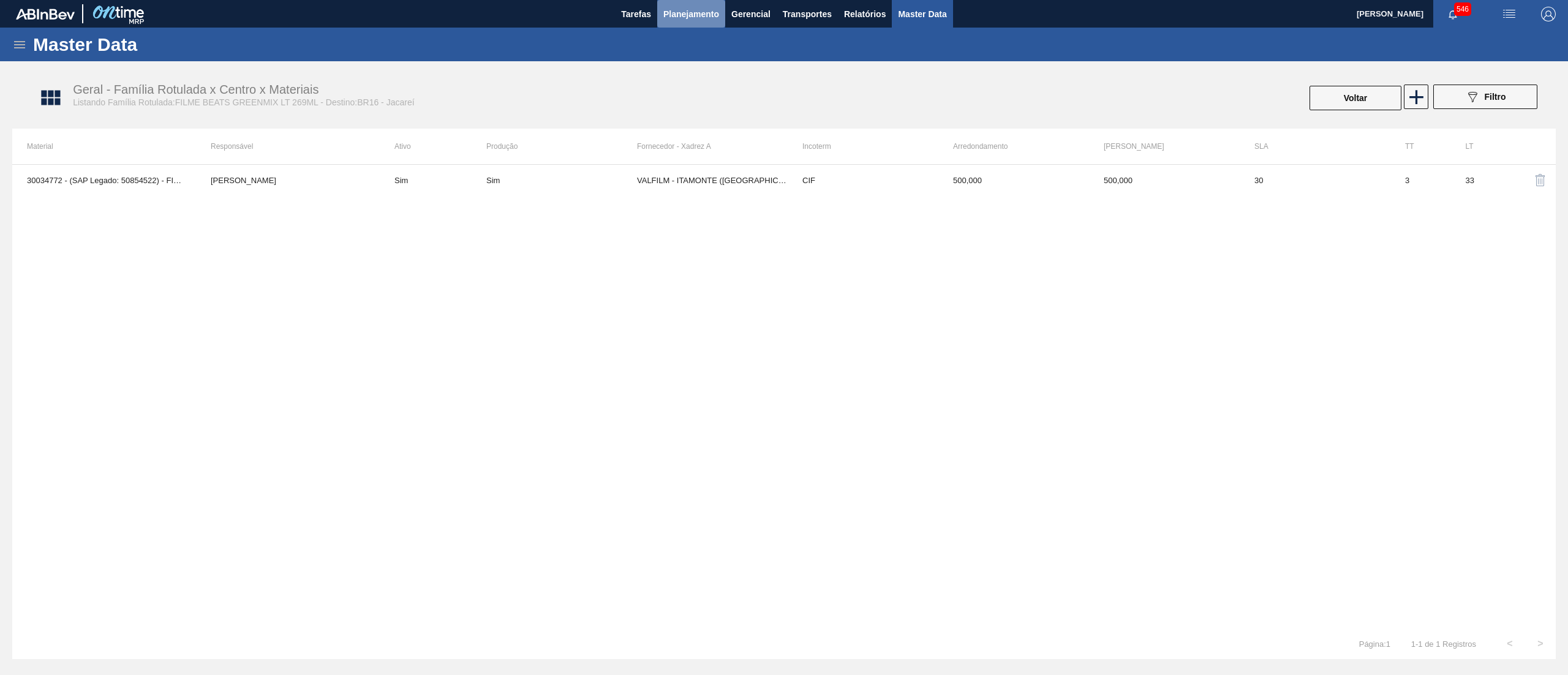
click at [677, 19] on span "Planejamento" at bounding box center [691, 14] width 56 height 14
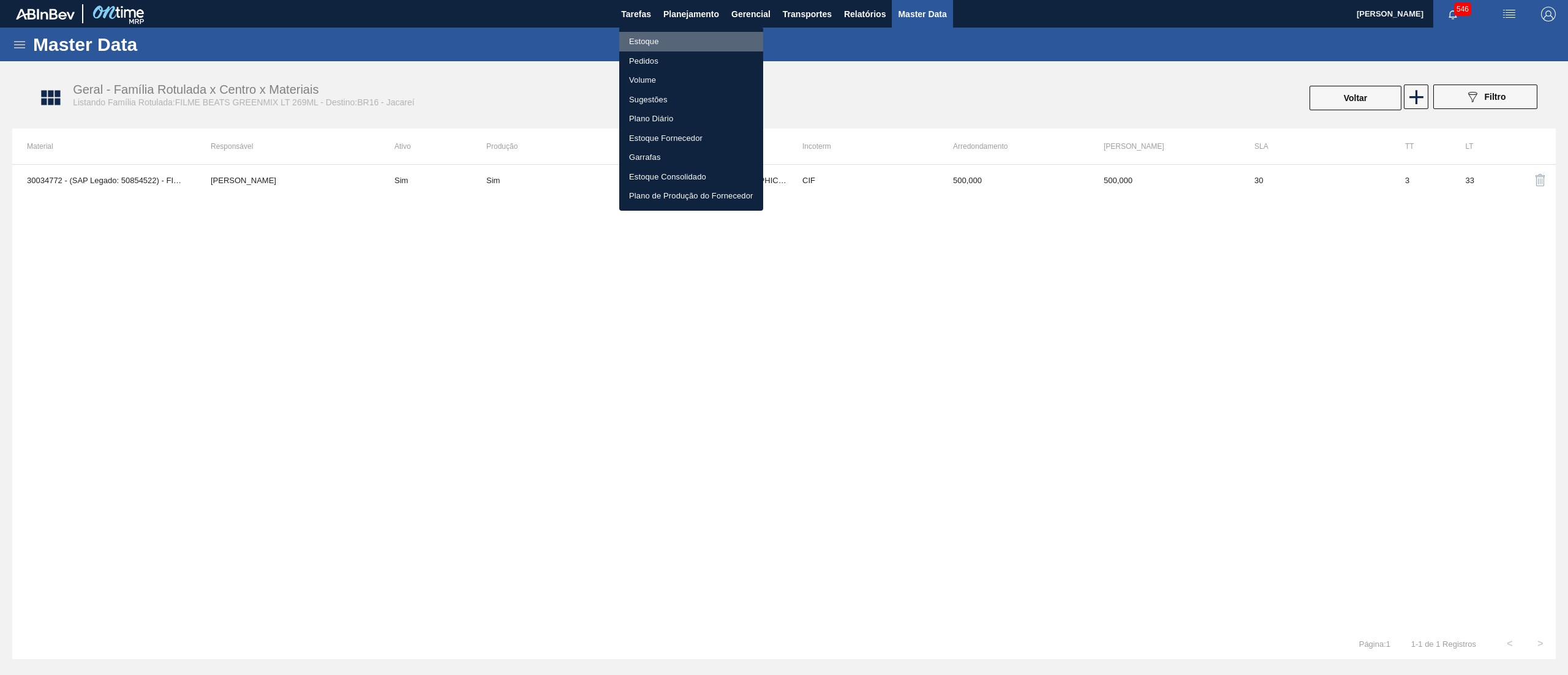
click at [668, 37] on li "Estoque" at bounding box center [691, 41] width 144 height 20
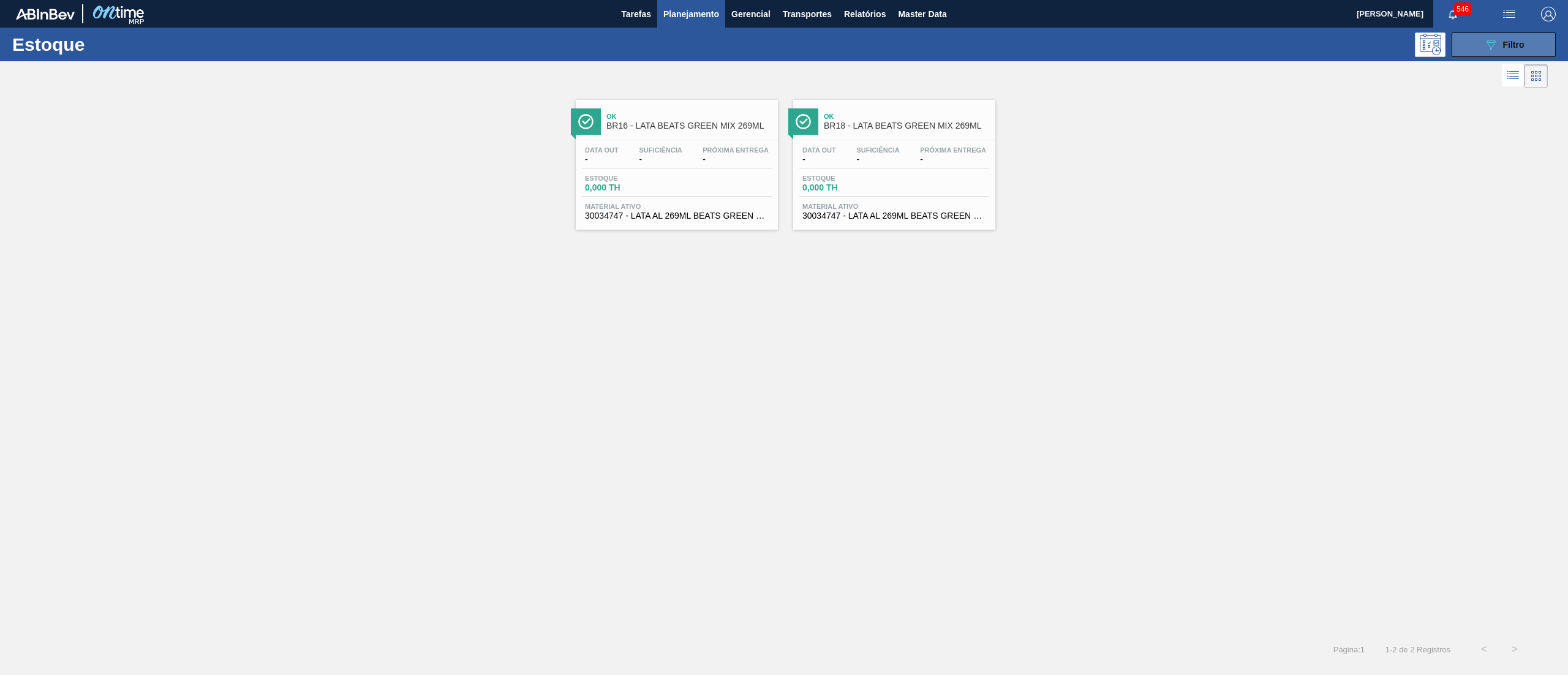
click at [1512, 45] on span "Filtro" at bounding box center [1513, 45] width 21 height 10
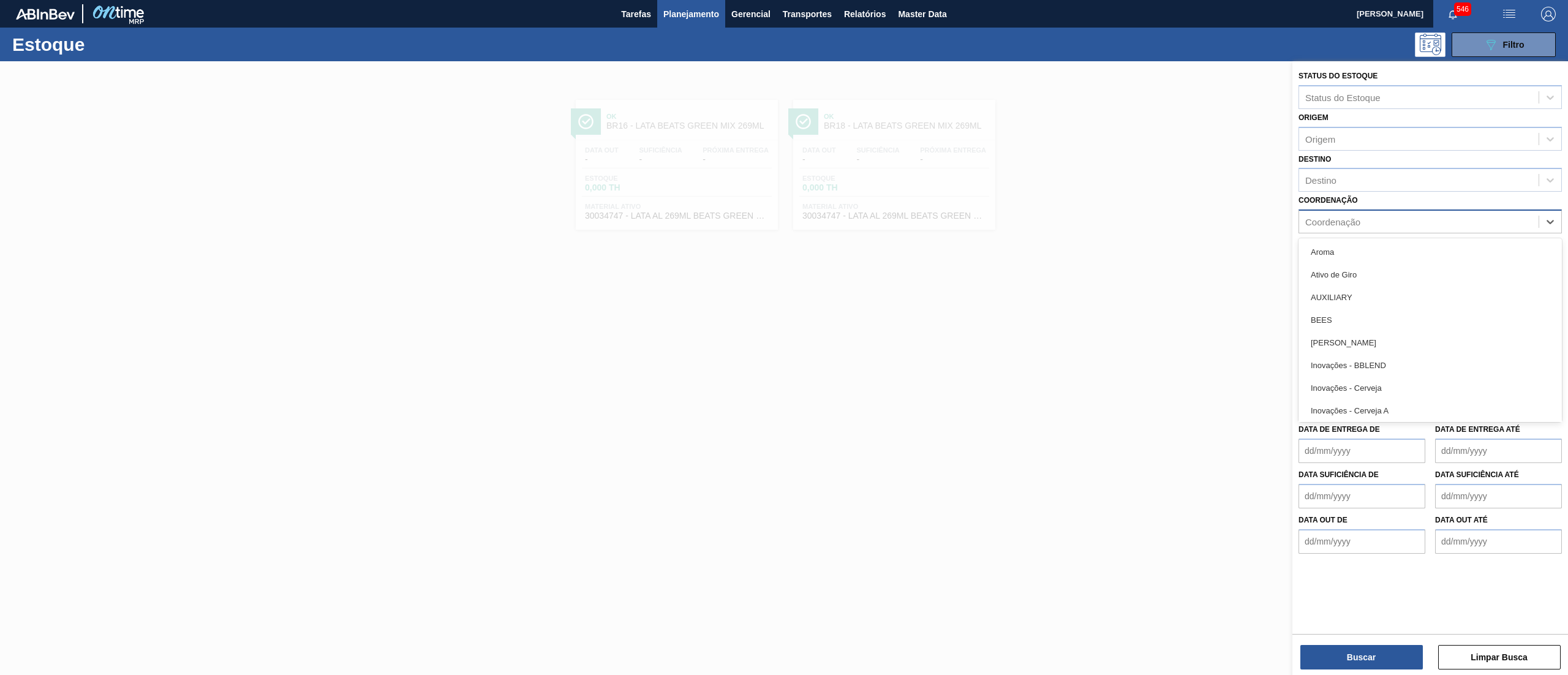
click at [1339, 223] on div "Coordenação" at bounding box center [1332, 222] width 55 height 10
click at [1345, 337] on div "Inovações - Cerveja C" at bounding box center [1430, 343] width 263 height 22
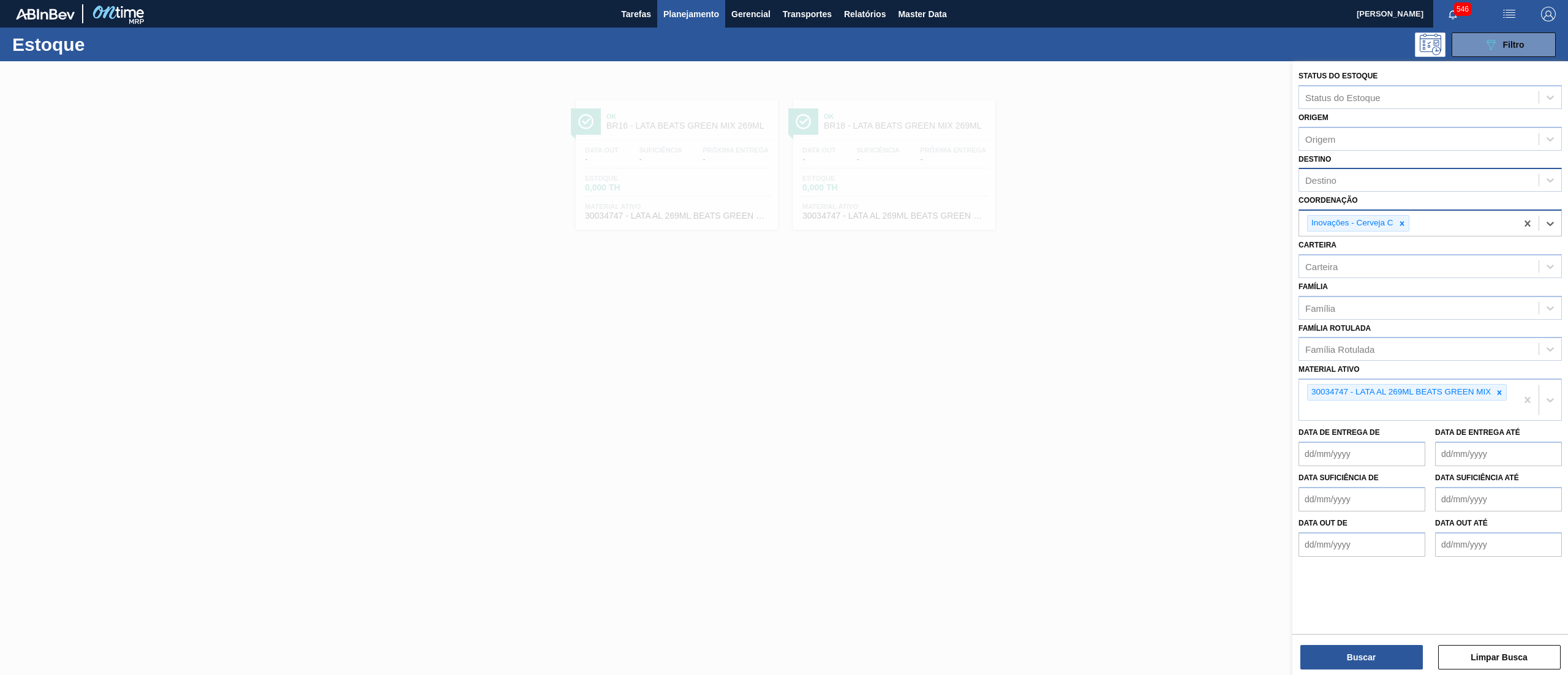
click at [1329, 178] on div "Destino" at bounding box center [1320, 180] width 31 height 10
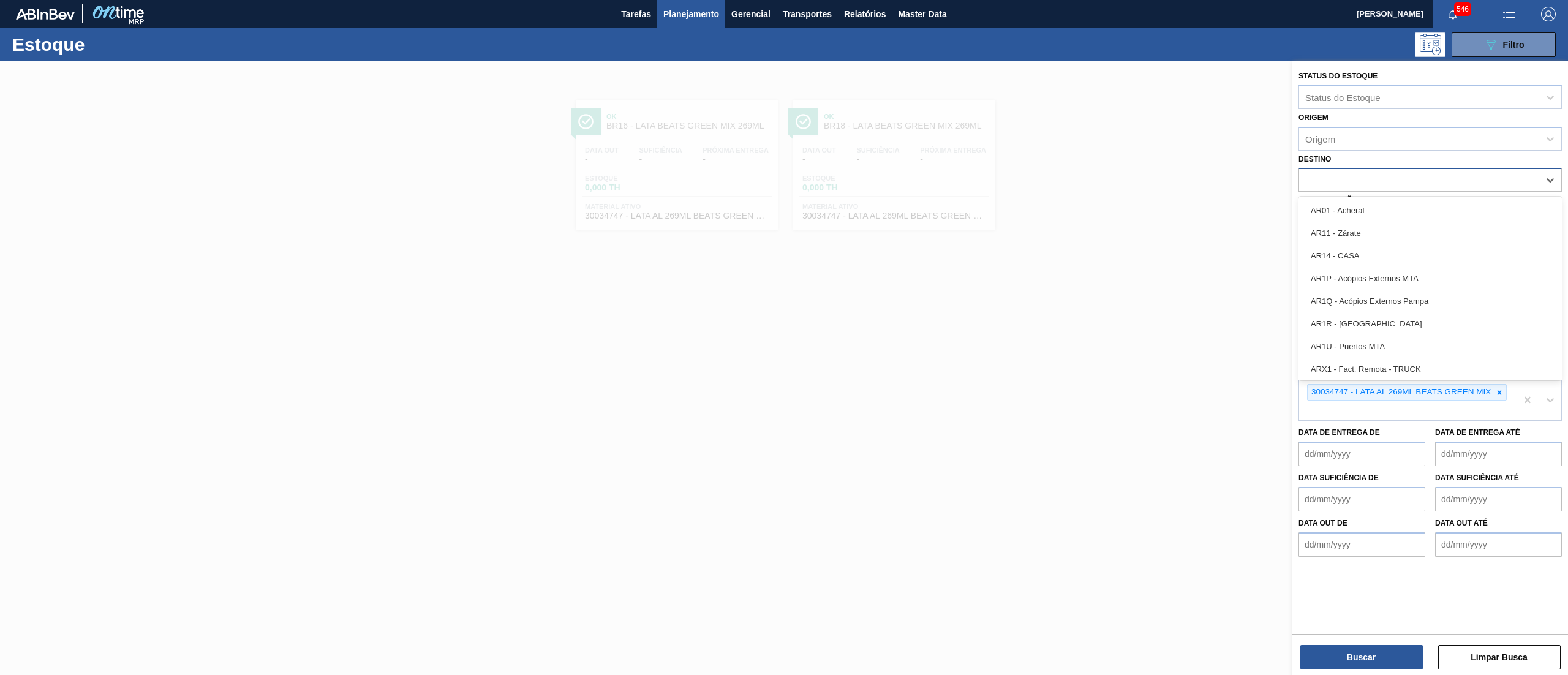
click at [1375, 164] on div "Destino option AR01 - Acheral focused, 1 of 36. 36 results available for search…" at bounding box center [1430, 171] width 263 height 41
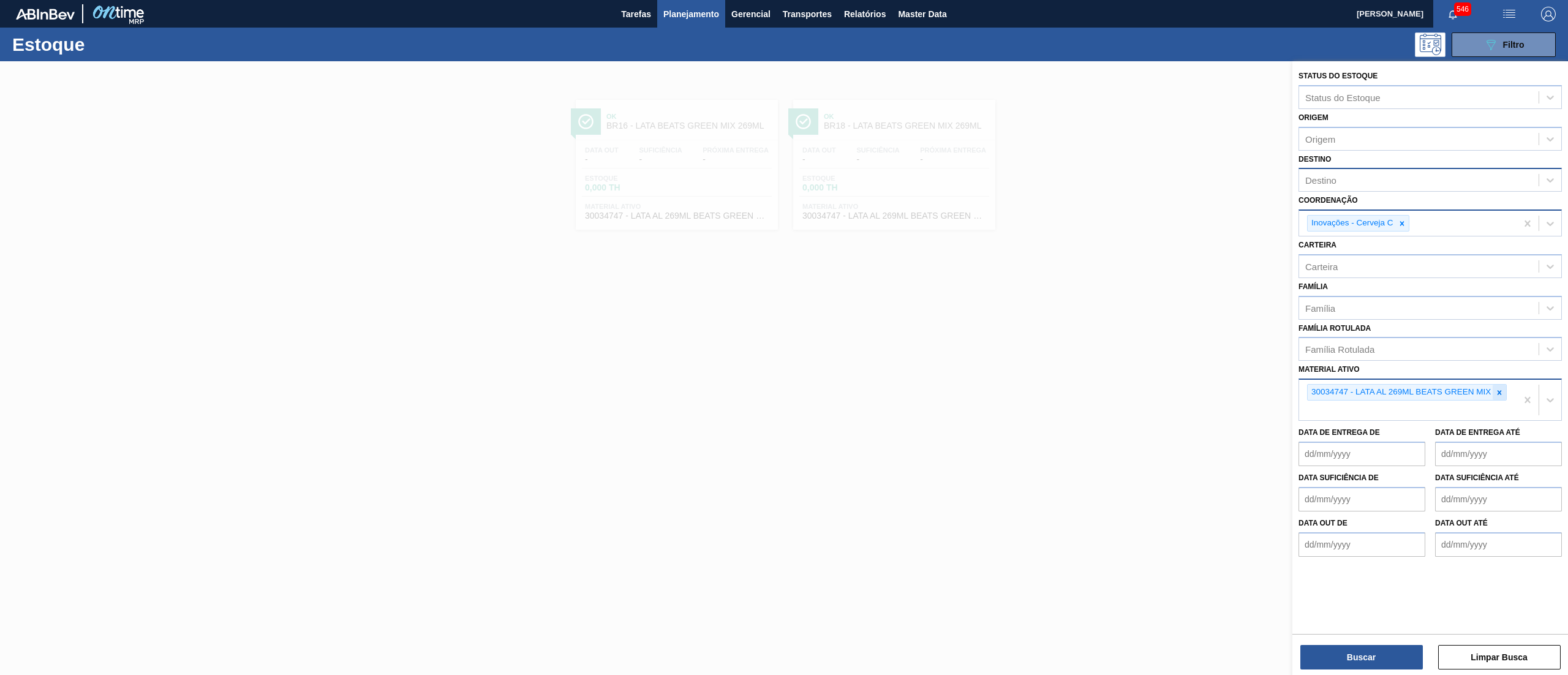
click at [1497, 388] on icon at bounding box center [1499, 392] width 9 height 9
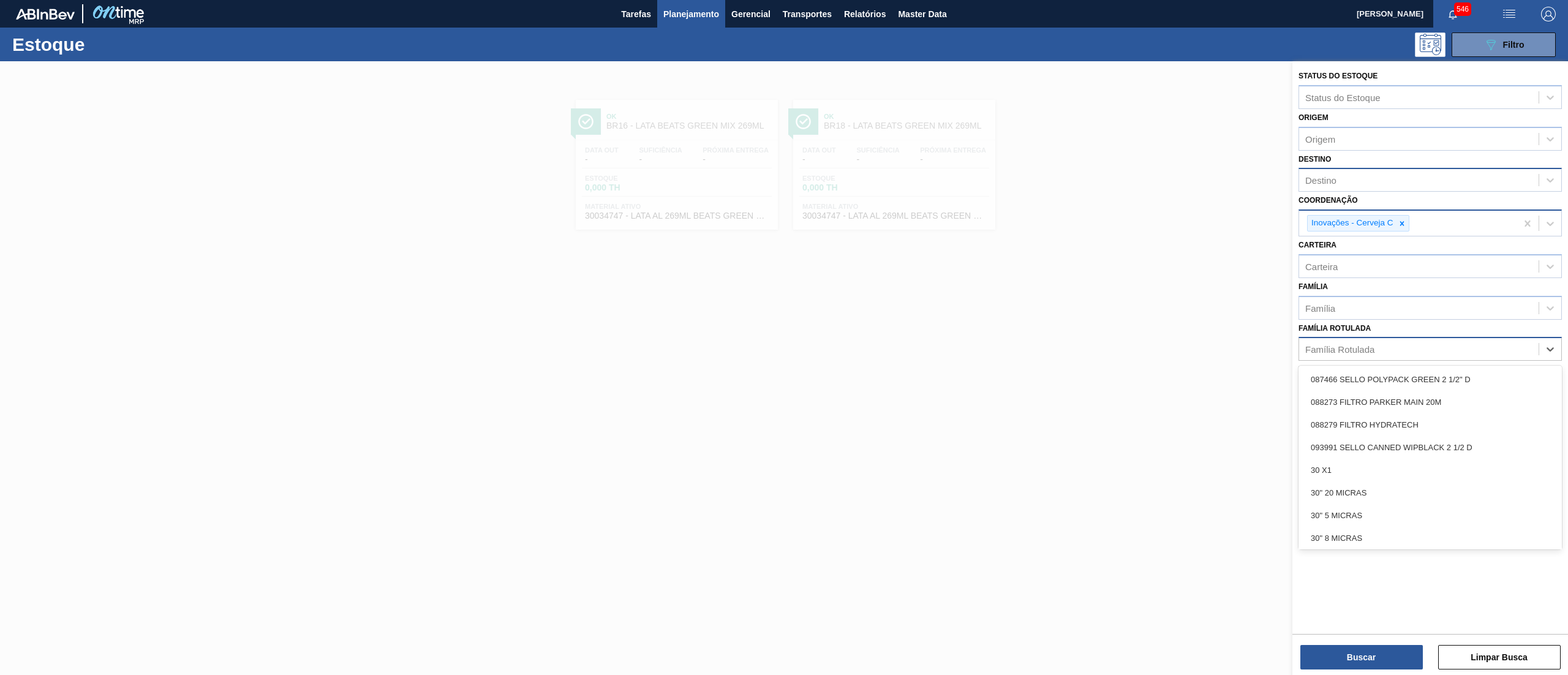
click at [1402, 340] on div "Família Rotulada" at bounding box center [1419, 349] width 239 height 17
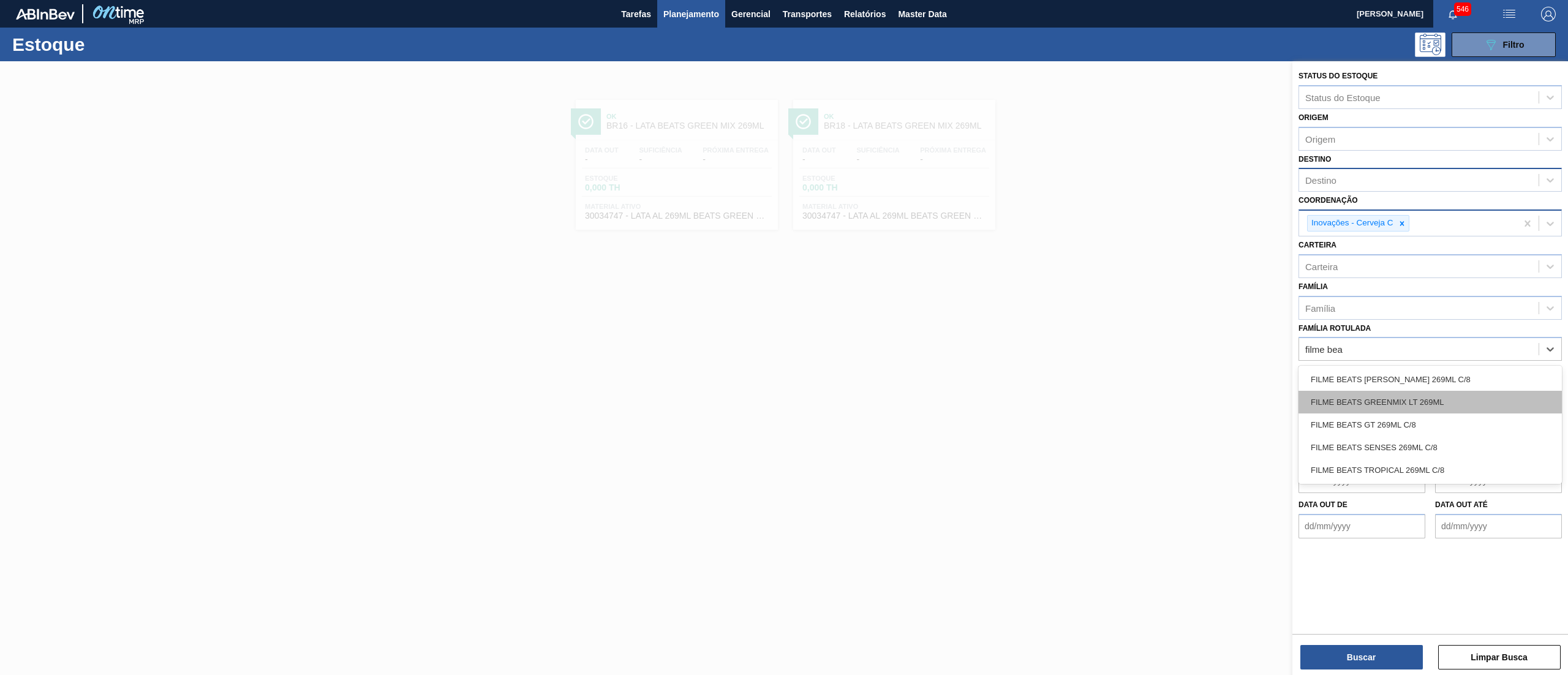
click at [1429, 402] on div "FILME BEATS GREENMIX LT 269ML" at bounding box center [1430, 402] width 263 height 22
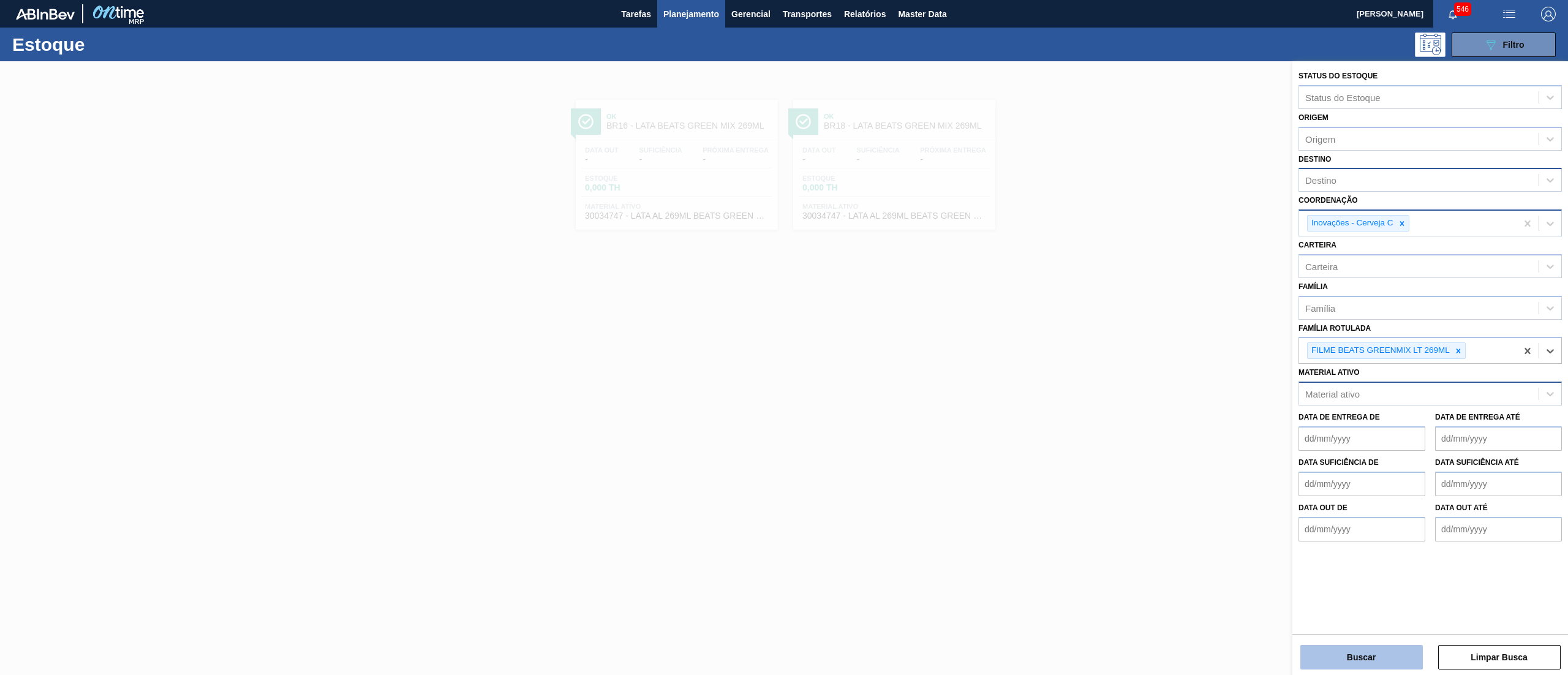
click at [1350, 654] on button "Buscar" at bounding box center [1361, 657] width 122 height 25
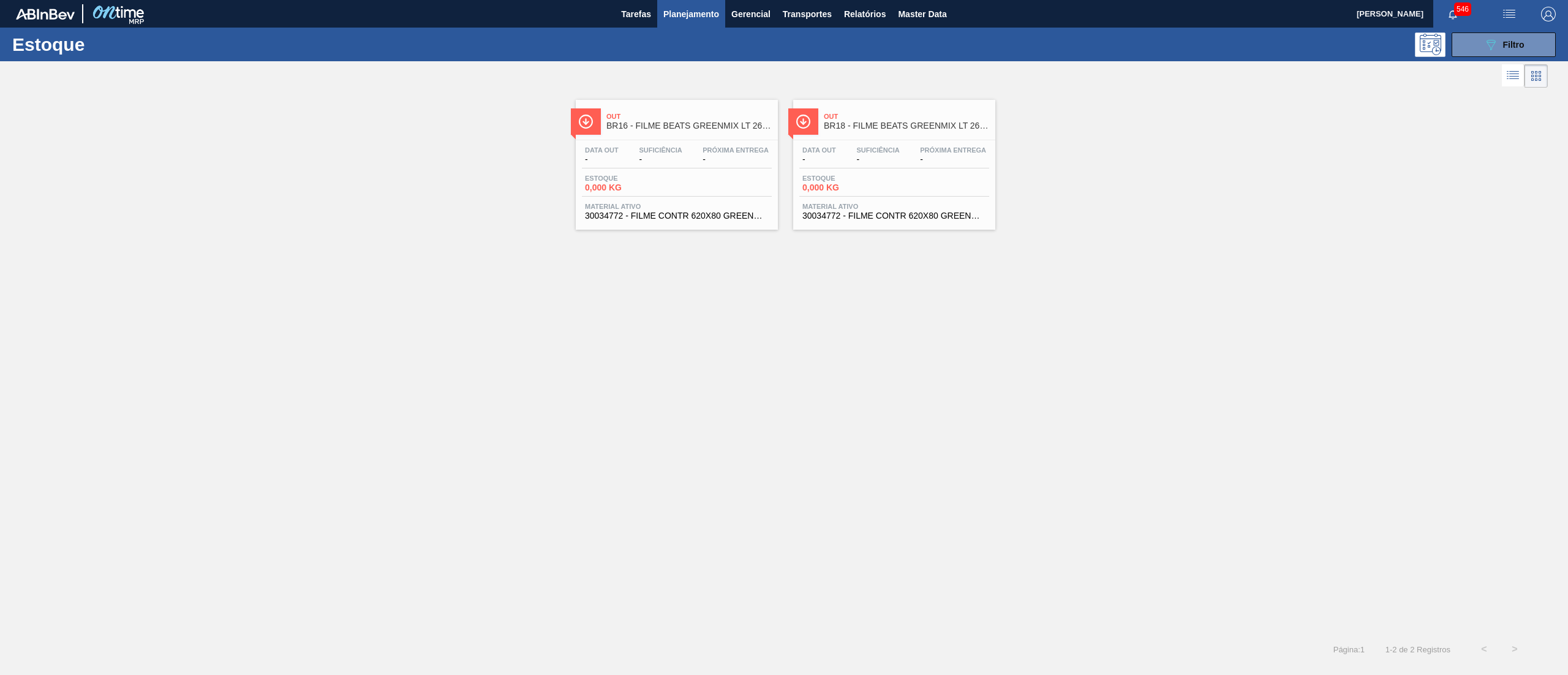
click at [729, 220] on span "30034772 - FILME CONTR 620X80 GREENMIX 269ML HO" at bounding box center [677, 216] width 184 height 10
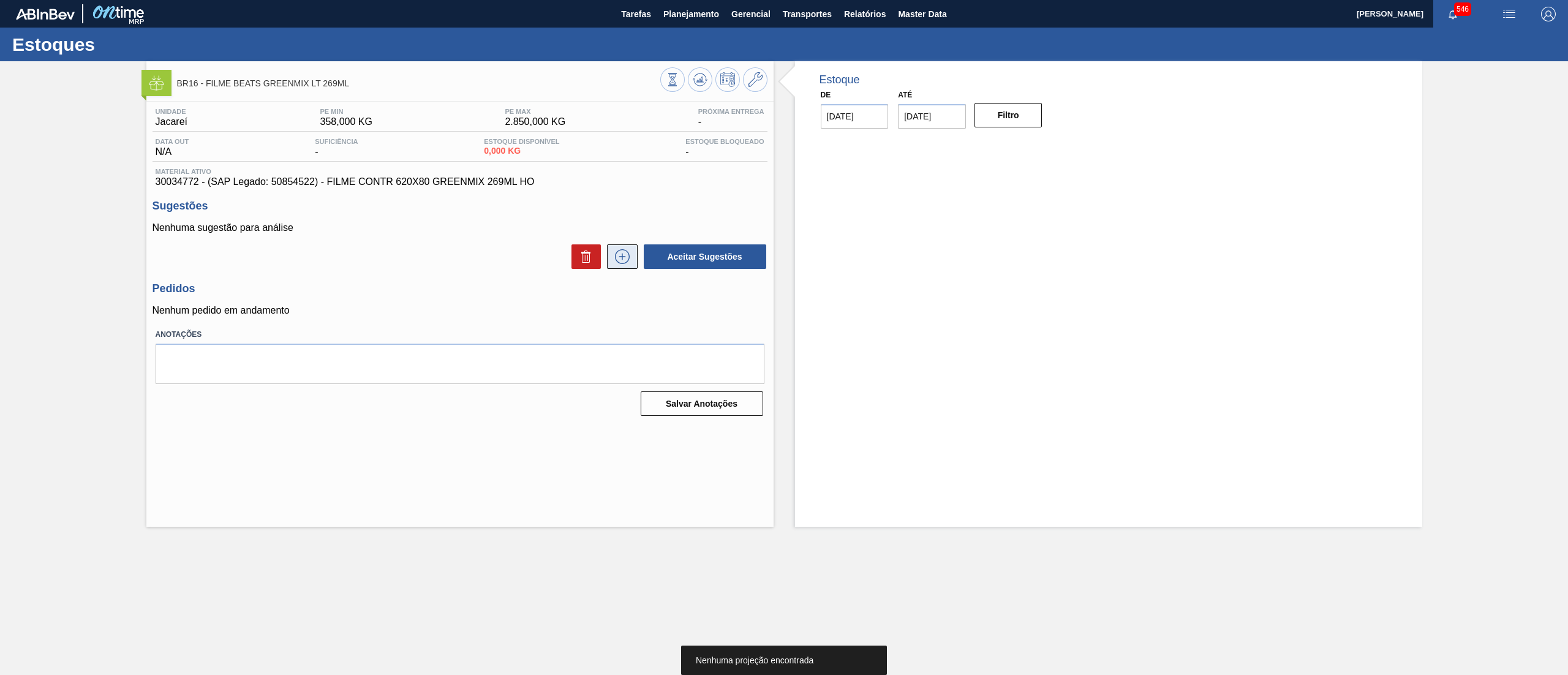
click at [619, 262] on icon at bounding box center [622, 256] width 20 height 14
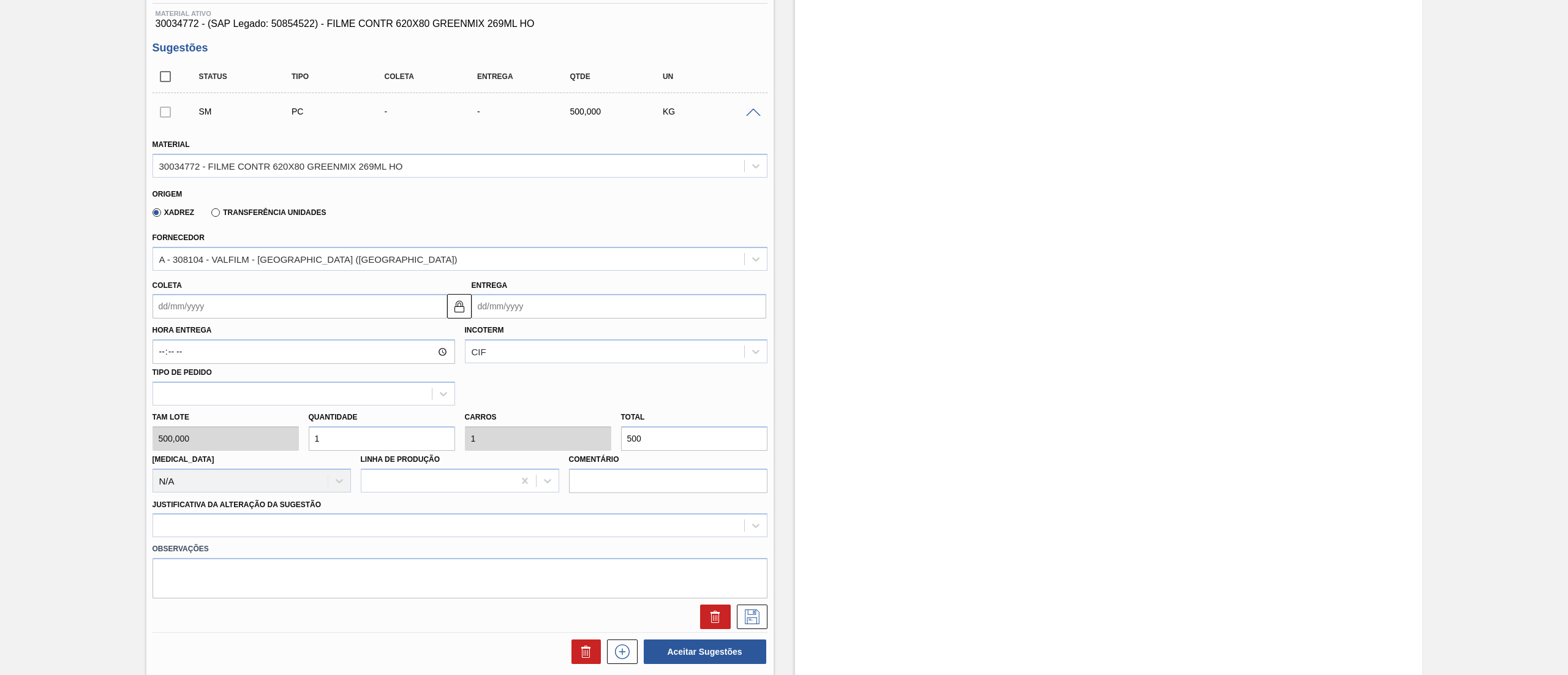
scroll to position [175, 0]
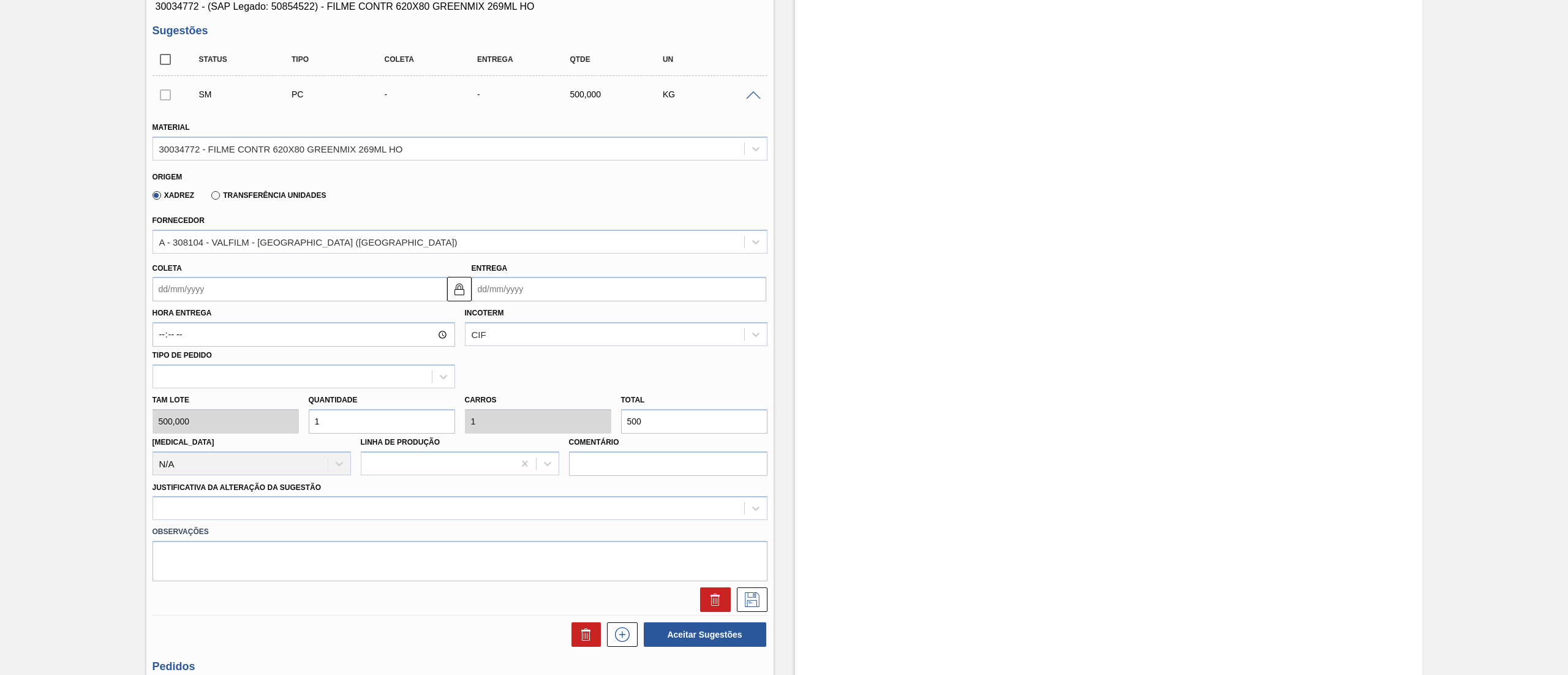
click at [376, 208] on div "Origem Xadrez Transferência Unidades" at bounding box center [460, 186] width 625 height 45
click at [238, 288] on input "Coleta" at bounding box center [300, 289] width 294 height 25
click at [233, 320] on div "agosto 2025" at bounding box center [227, 318] width 147 height 10
click at [204, 438] on div "26" at bounding box center [206, 437] width 17 height 17
click at [285, 292] on input "[DATE]" at bounding box center [300, 289] width 294 height 25
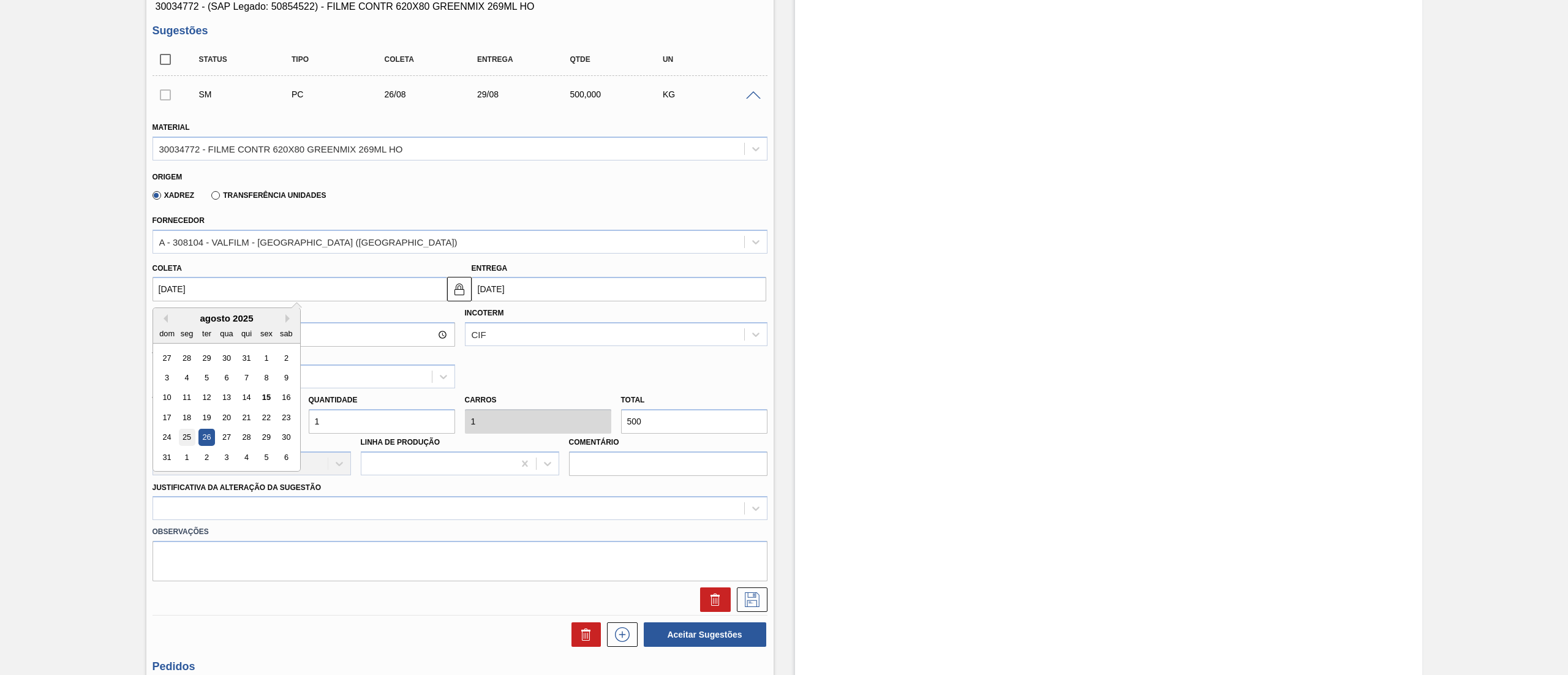
click at [190, 430] on div "25" at bounding box center [186, 437] width 17 height 17
drag, startPoint x: 360, startPoint y: 429, endPoint x: 268, endPoint y: 435, distance: 92.2
click at [268, 435] on div "[PERSON_NAME] 500,000 Quantidade 1 Carros 1 Total 500 [MEDICAL_DATA] N/A Linha …" at bounding box center [460, 432] width 625 height 87
drag, startPoint x: 351, startPoint y: 425, endPoint x: 276, endPoint y: 440, distance: 76.5
click at [276, 440] on div "[PERSON_NAME] 500,000 Quantidade 4 Carros 4 Total 2.000 [MEDICAL_DATA] N/A Linh…" at bounding box center [460, 432] width 625 height 87
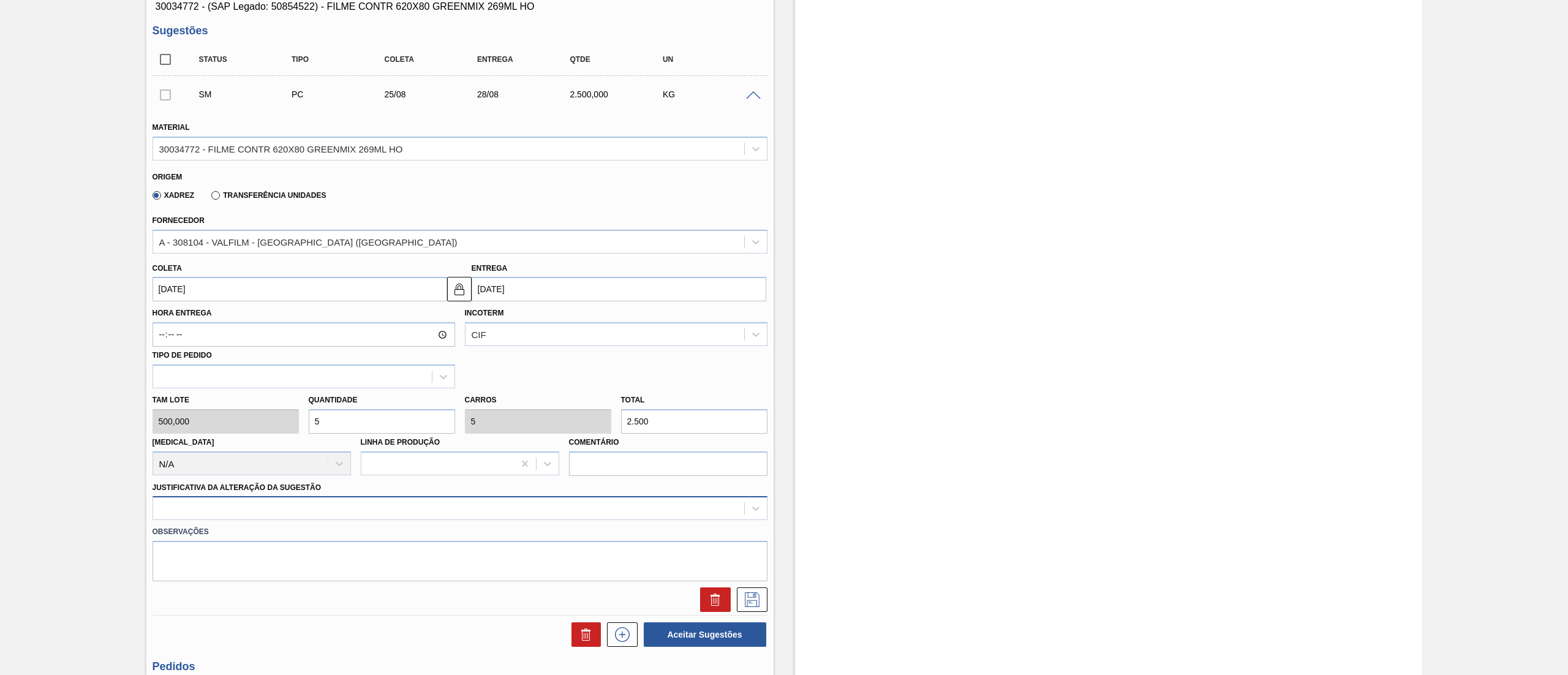
click at [284, 499] on div at bounding box center [460, 508] width 615 height 24
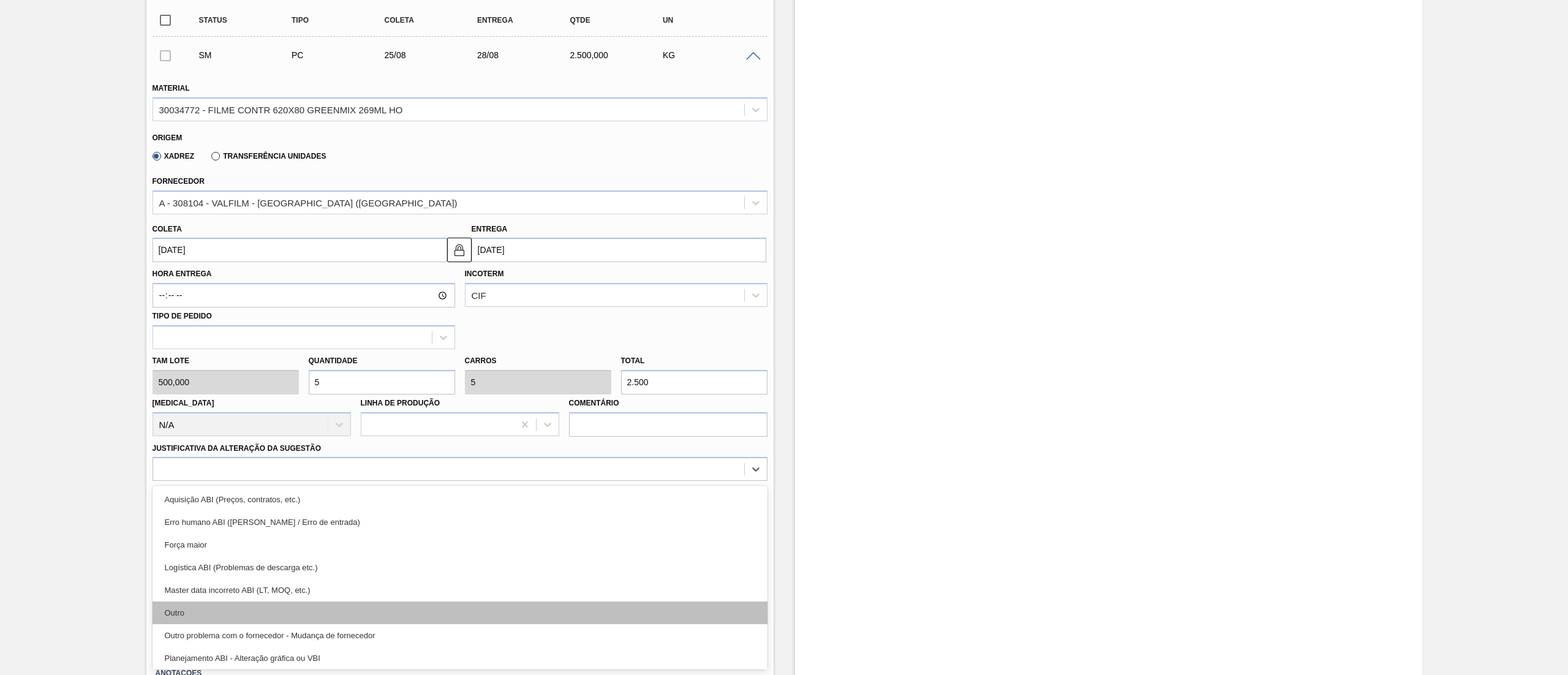
click at [249, 615] on div "Outro" at bounding box center [460, 612] width 615 height 22
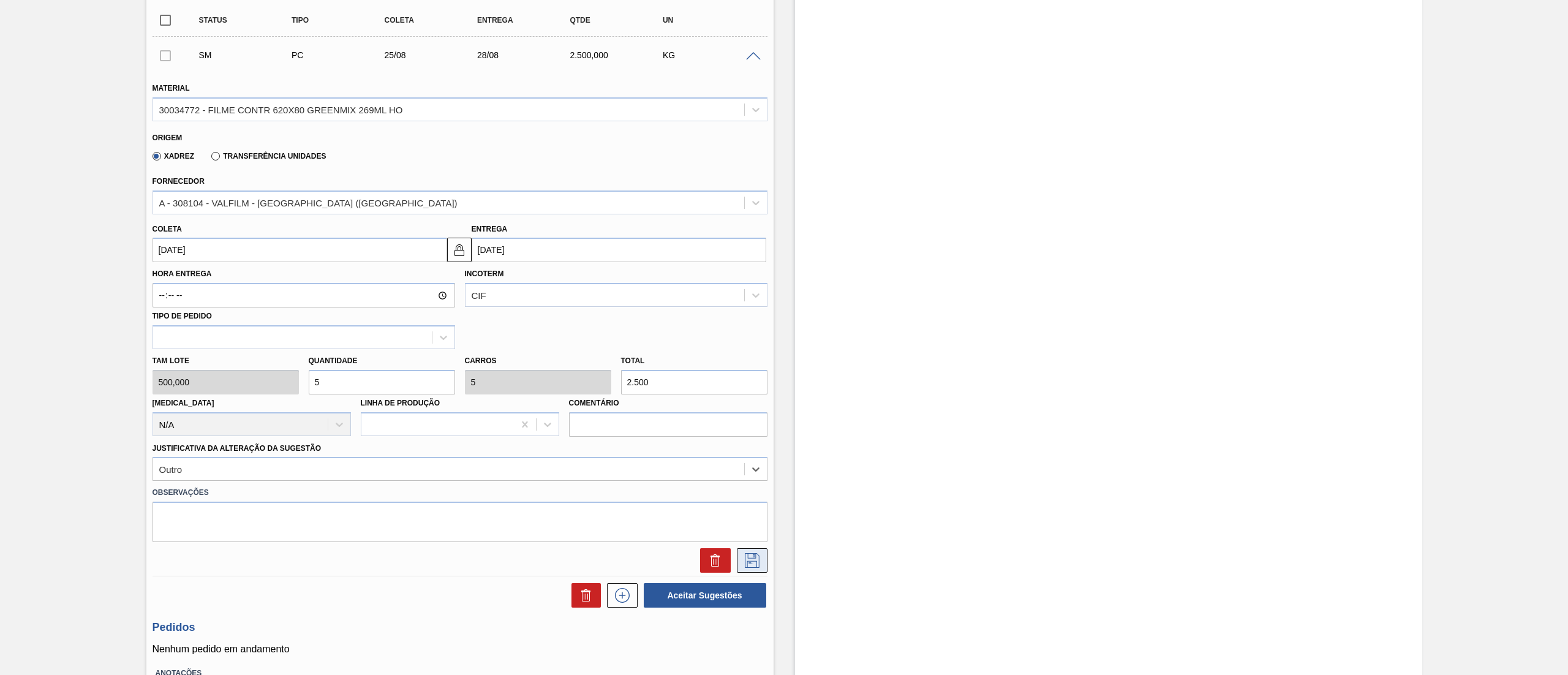
click at [747, 567] on icon at bounding box center [752, 561] width 20 height 14
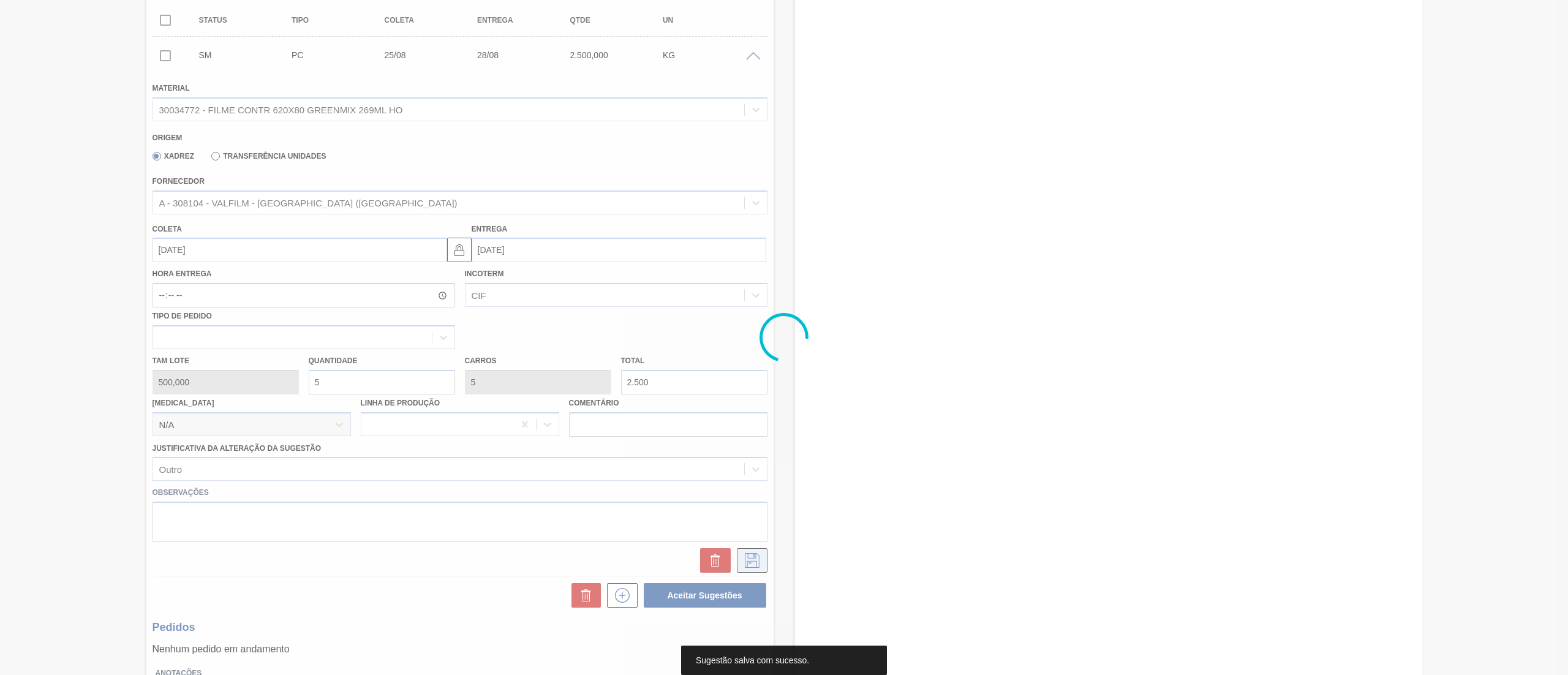
scroll to position [0, 0]
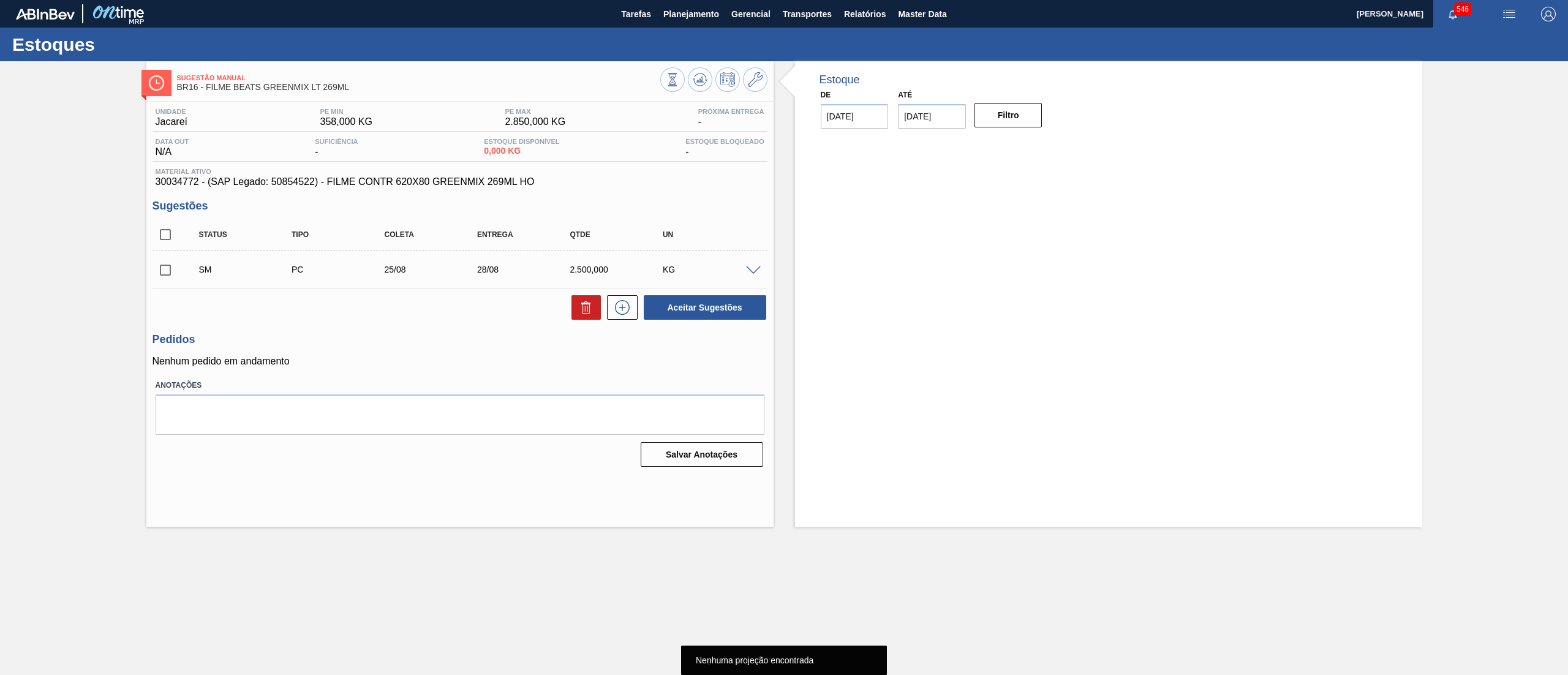
click at [155, 273] on input "checkbox" at bounding box center [165, 270] width 25 height 25
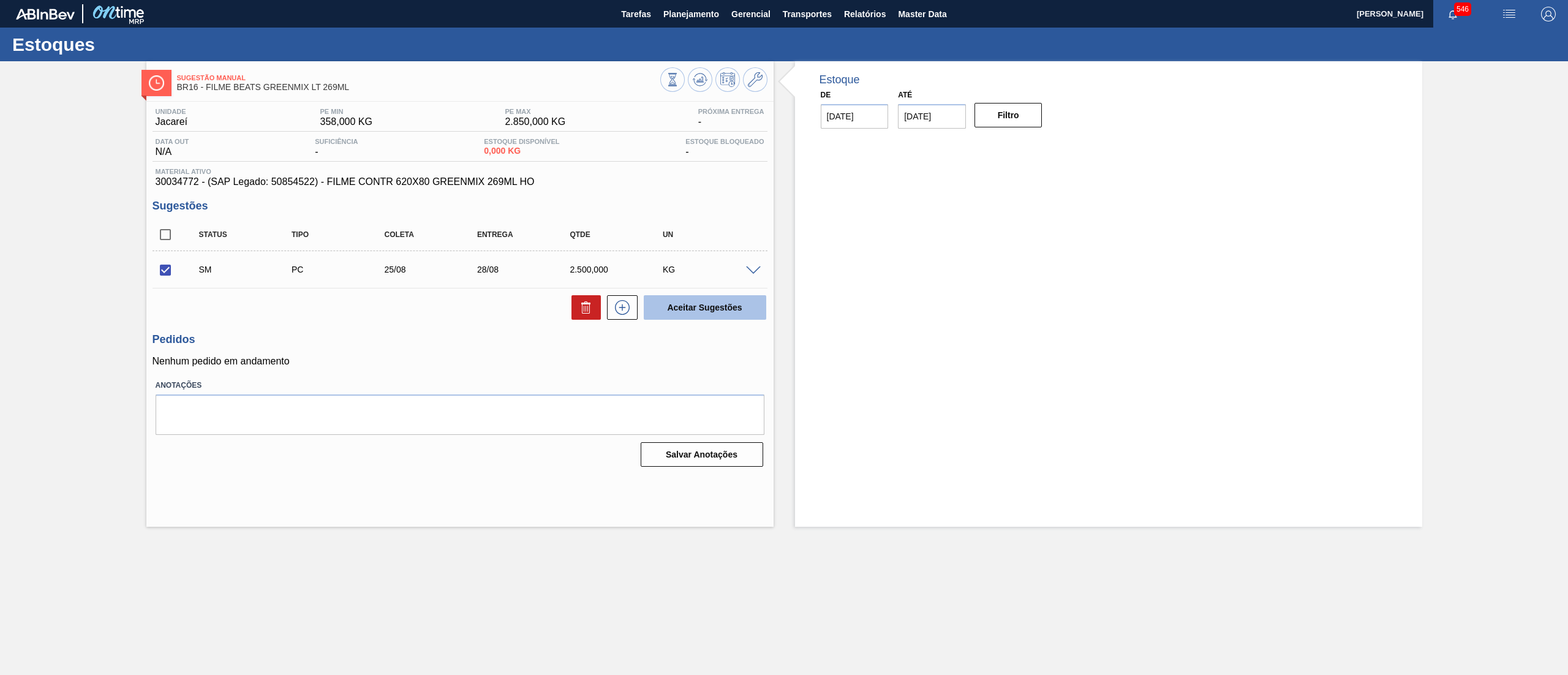
click at [671, 299] on button "Aceitar Sugestões" at bounding box center [705, 307] width 122 height 25
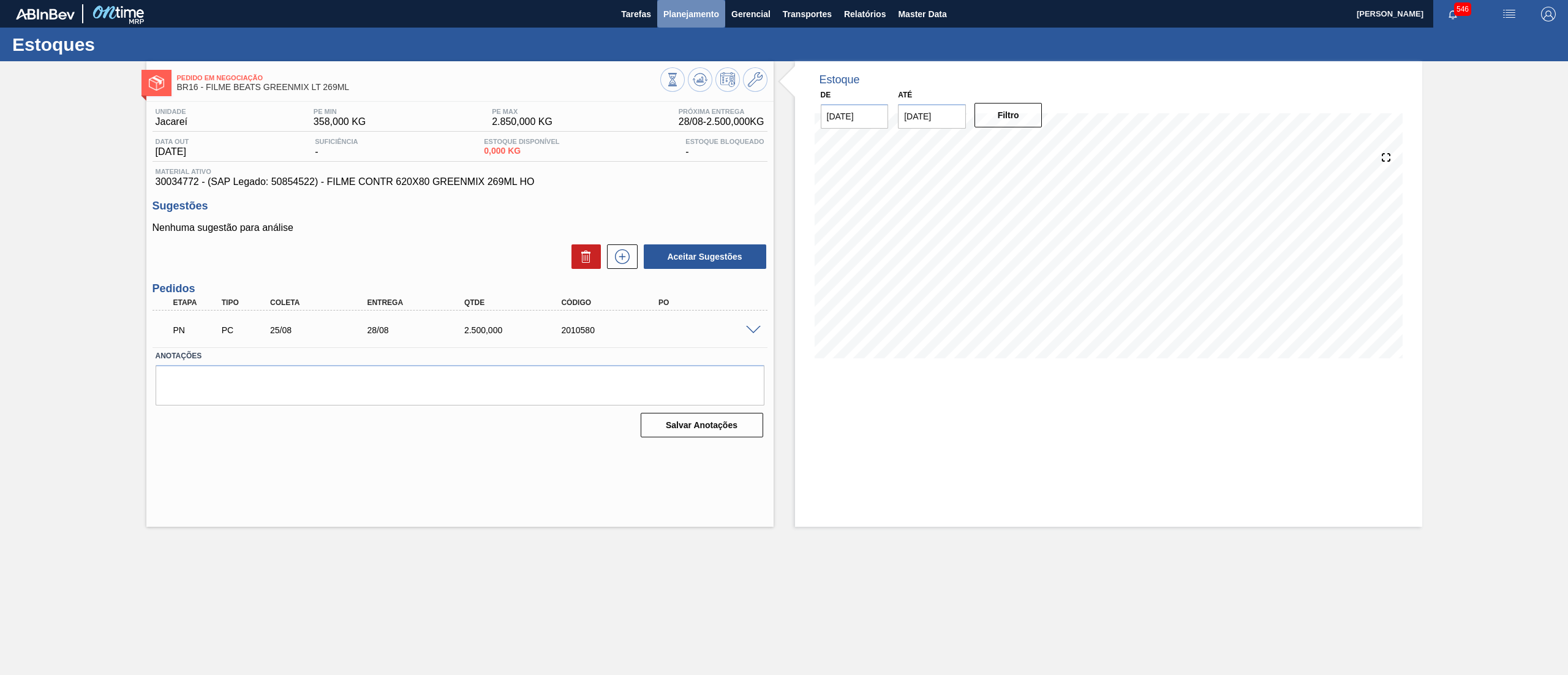
click at [716, 16] on span "Planejamento" at bounding box center [691, 14] width 56 height 14
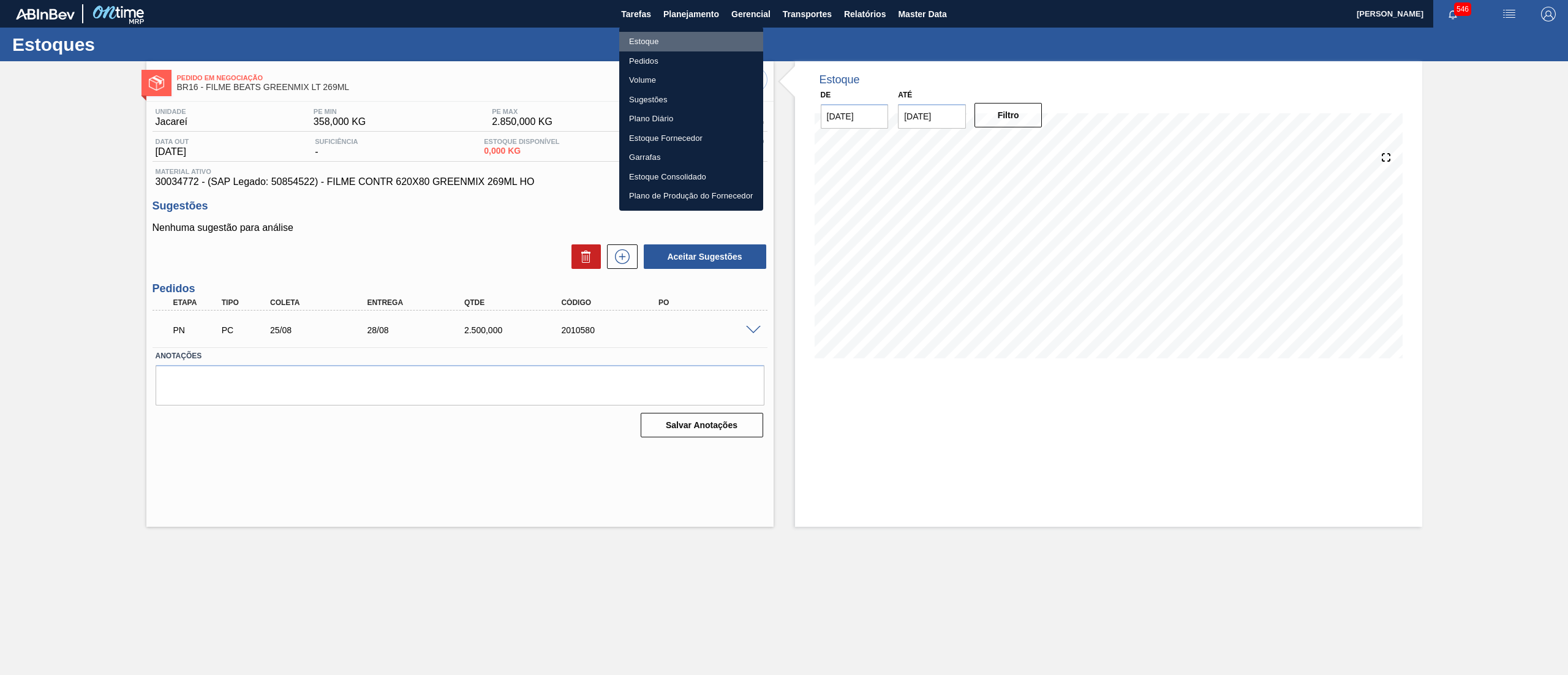
click at [673, 43] on li "Estoque" at bounding box center [691, 41] width 144 height 20
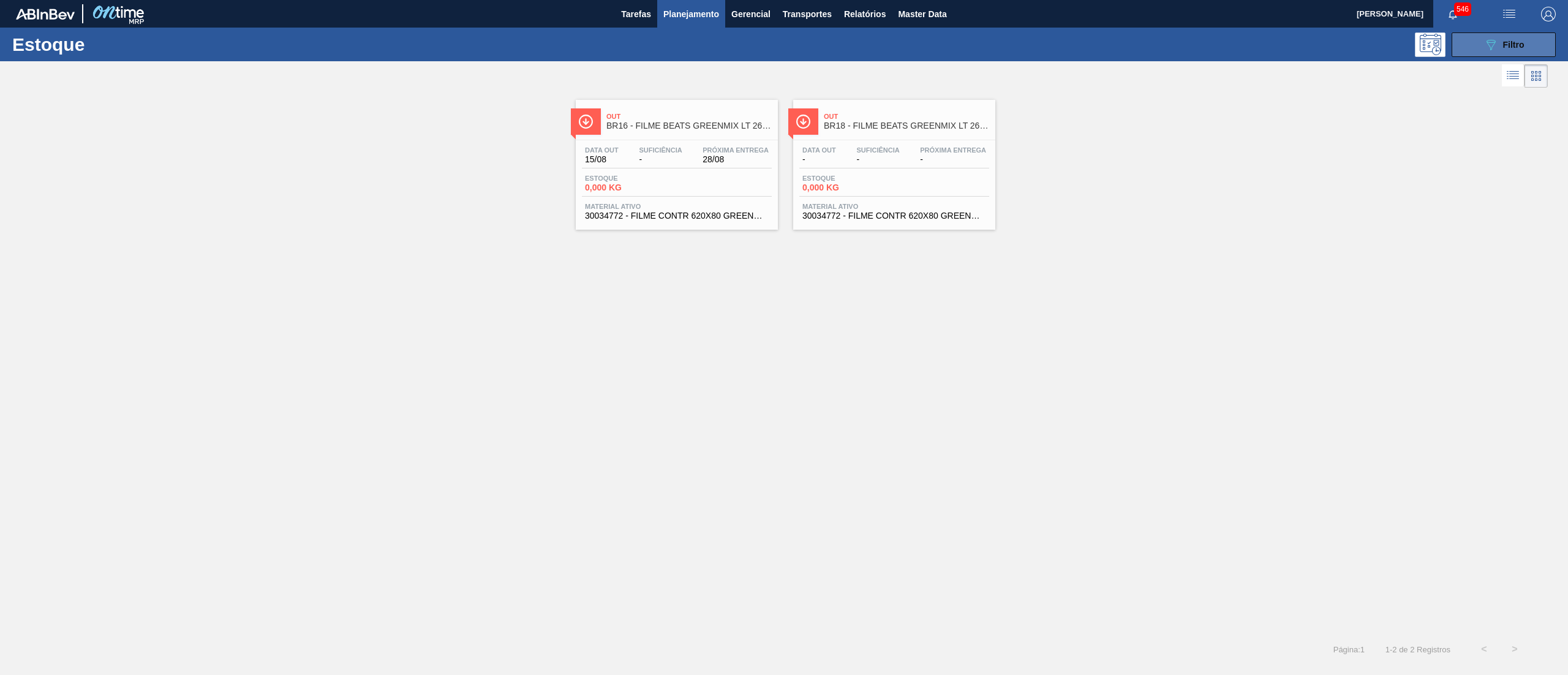
click at [1481, 46] on button "089F7B8B-B2A5-4AFE-B5C0-19BA573D28AC Filtro" at bounding box center [1503, 45] width 104 height 25
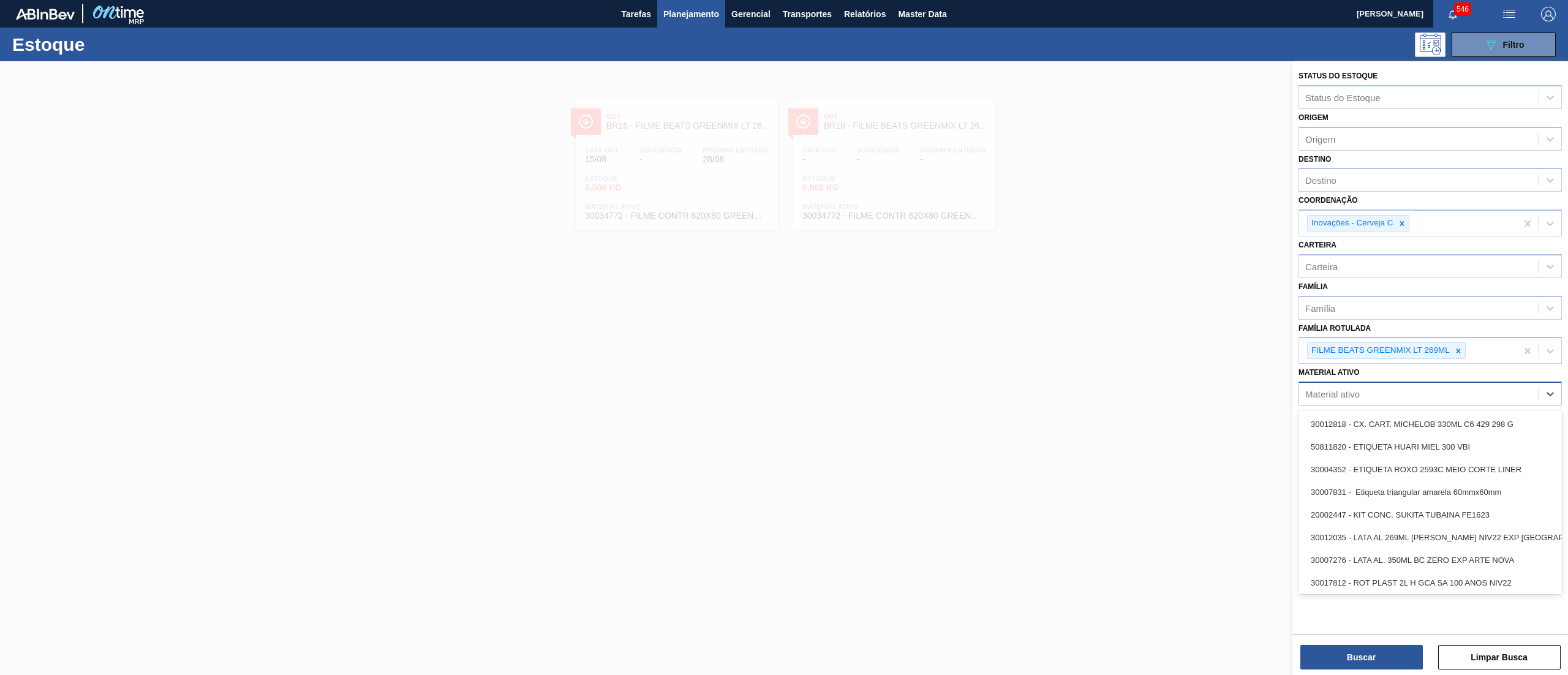
click at [1457, 383] on div "Material ativo" at bounding box center [1430, 394] width 263 height 24
paste ativo "30034748"
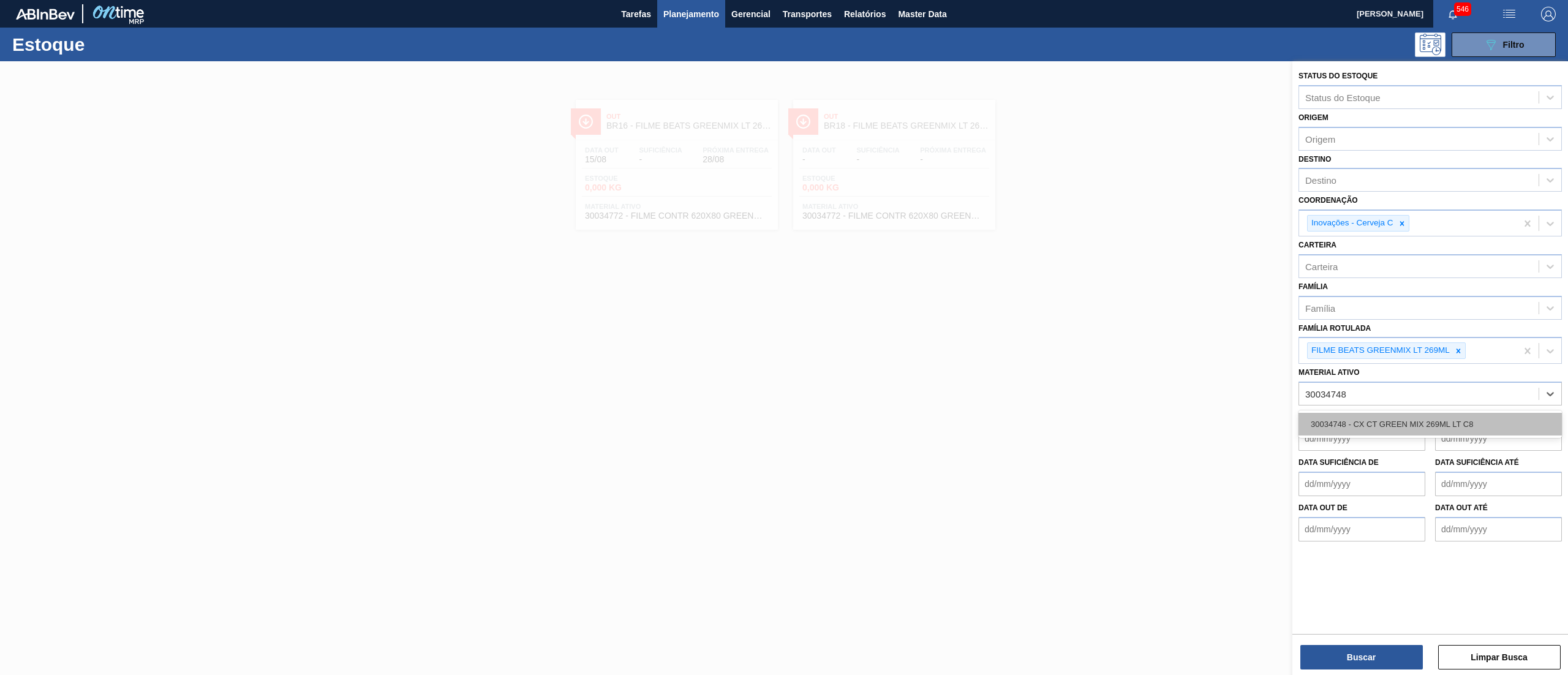
click at [1451, 421] on div "30034748 - CX CT GREEN MIX 269ML LT C8" at bounding box center [1430, 424] width 263 height 22
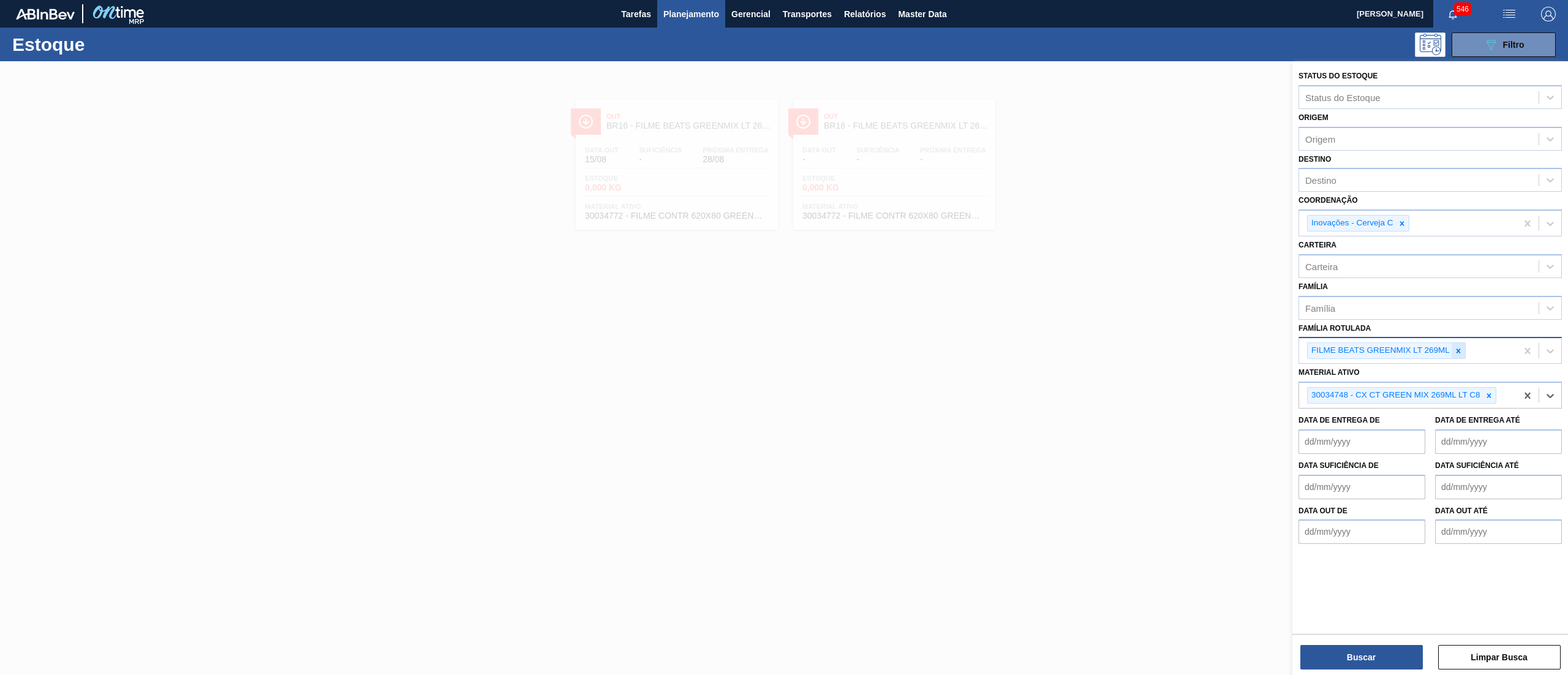
click at [1465, 351] on div at bounding box center [1457, 350] width 14 height 15
click at [1334, 651] on button "Buscar" at bounding box center [1361, 657] width 122 height 25
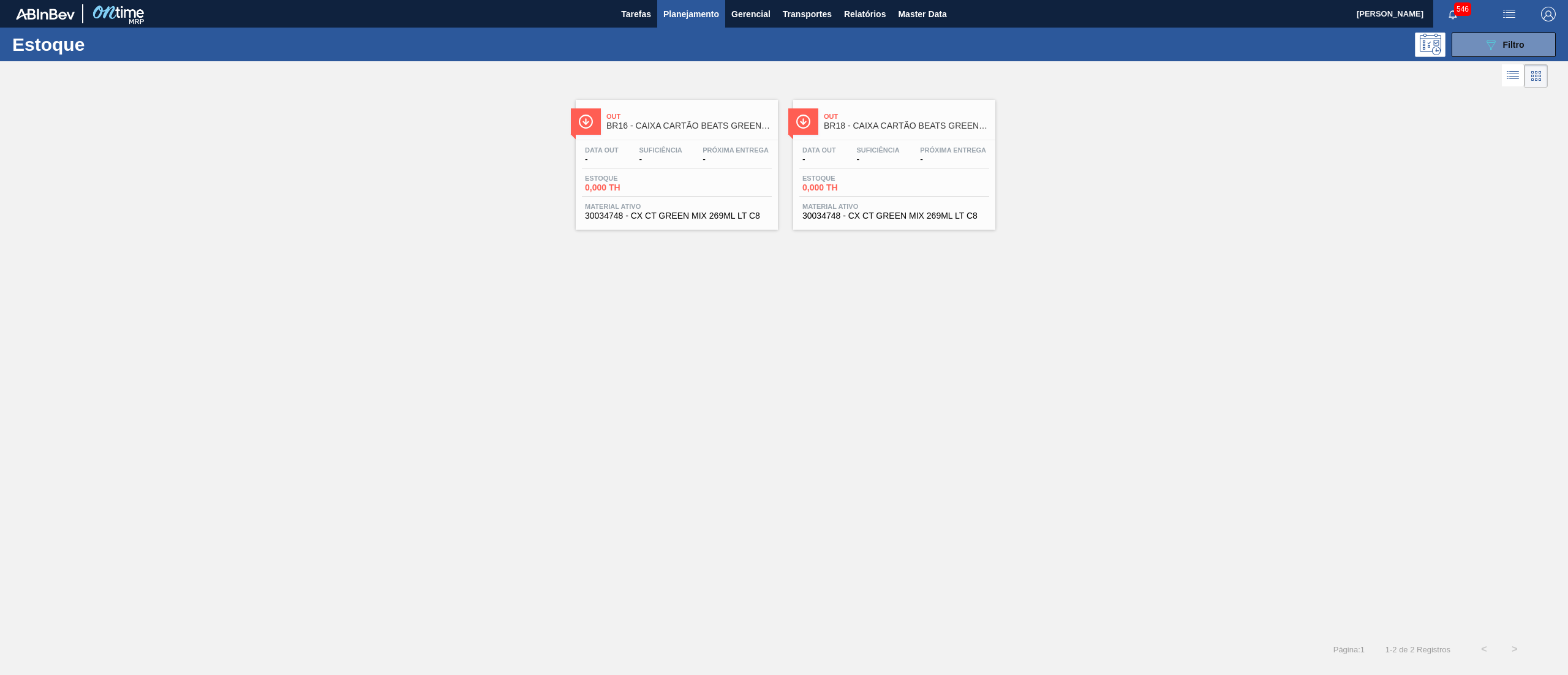
click at [716, 212] on span "30034748 - CX CT GREEN MIX 269ML LT C8" at bounding box center [677, 216] width 184 height 10
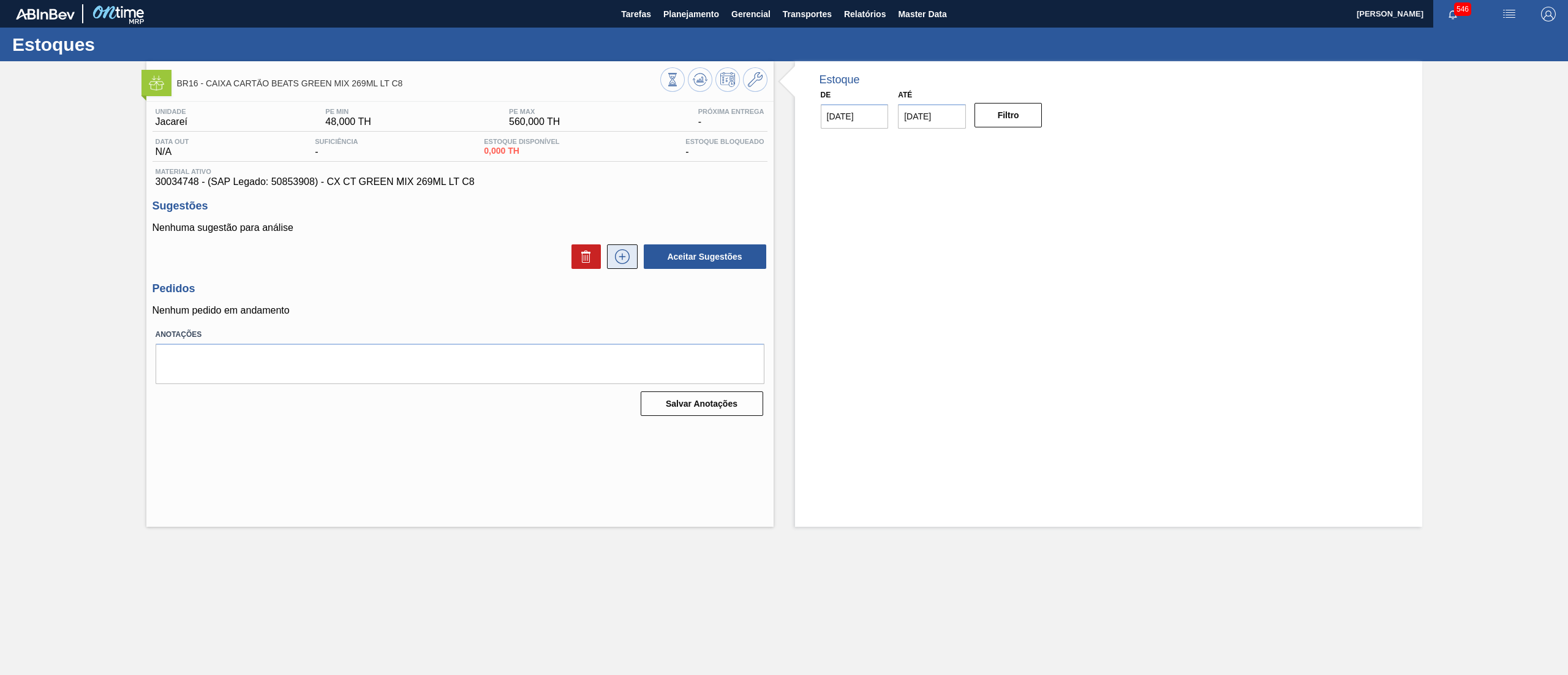
click at [626, 252] on icon at bounding box center [622, 256] width 14 height 14
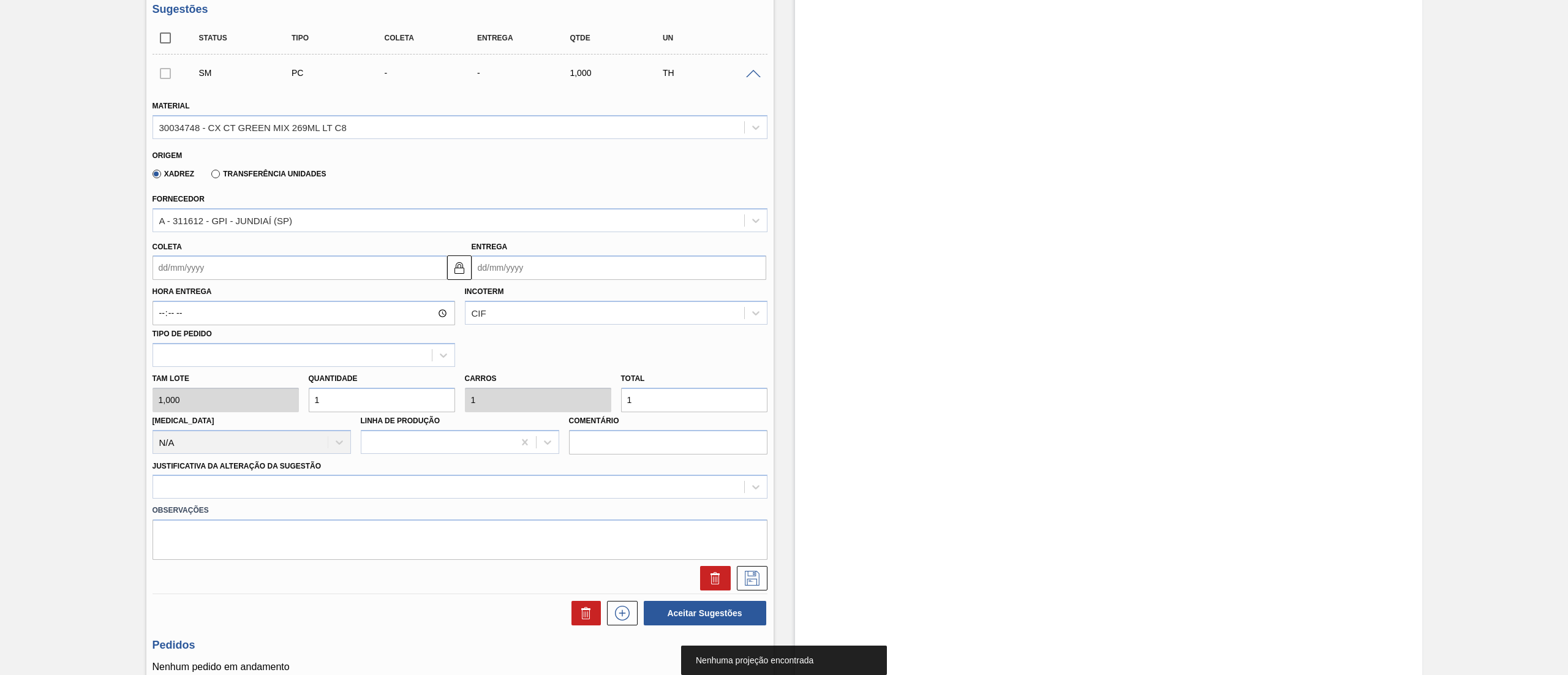
scroll to position [201, 0]
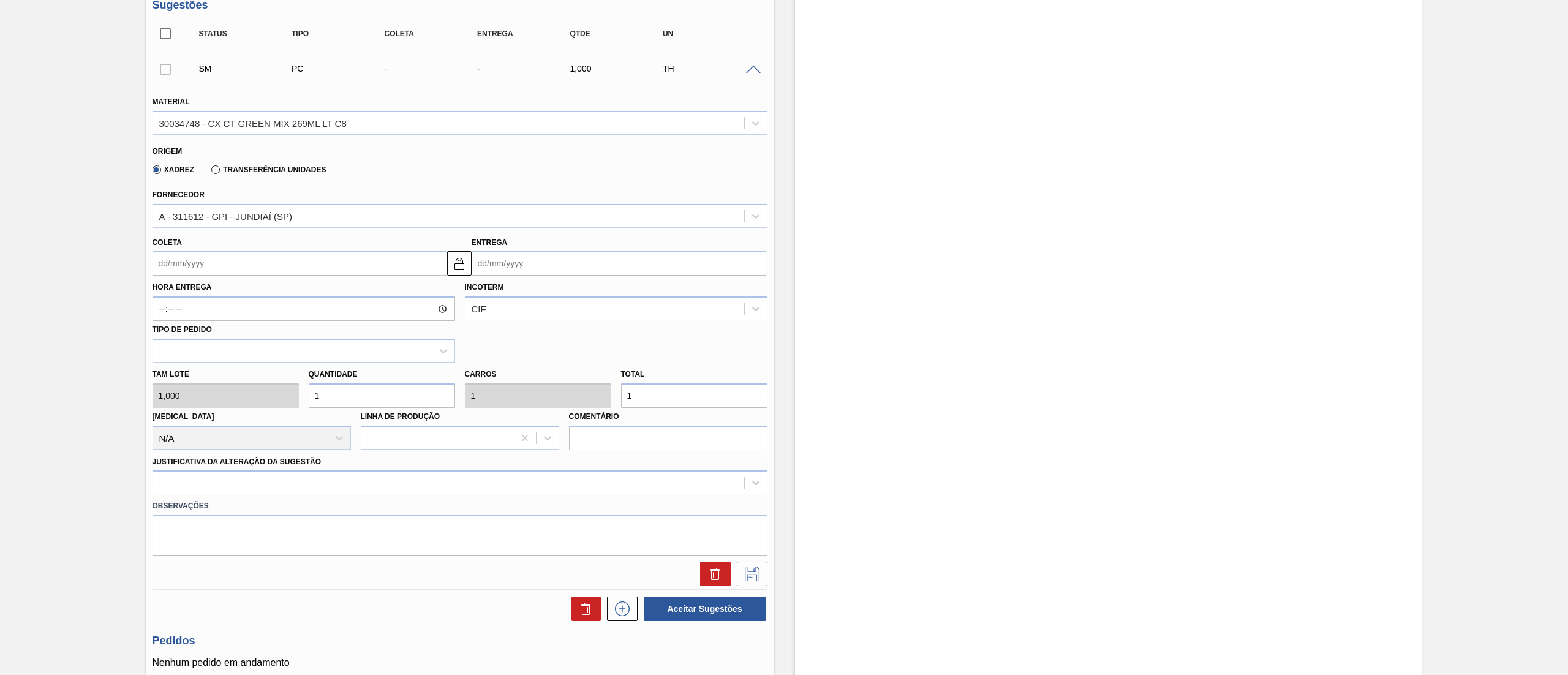
click at [289, 262] on input "Coleta" at bounding box center [300, 263] width 294 height 25
click at [201, 413] on div "26" at bounding box center [206, 412] width 17 height 17
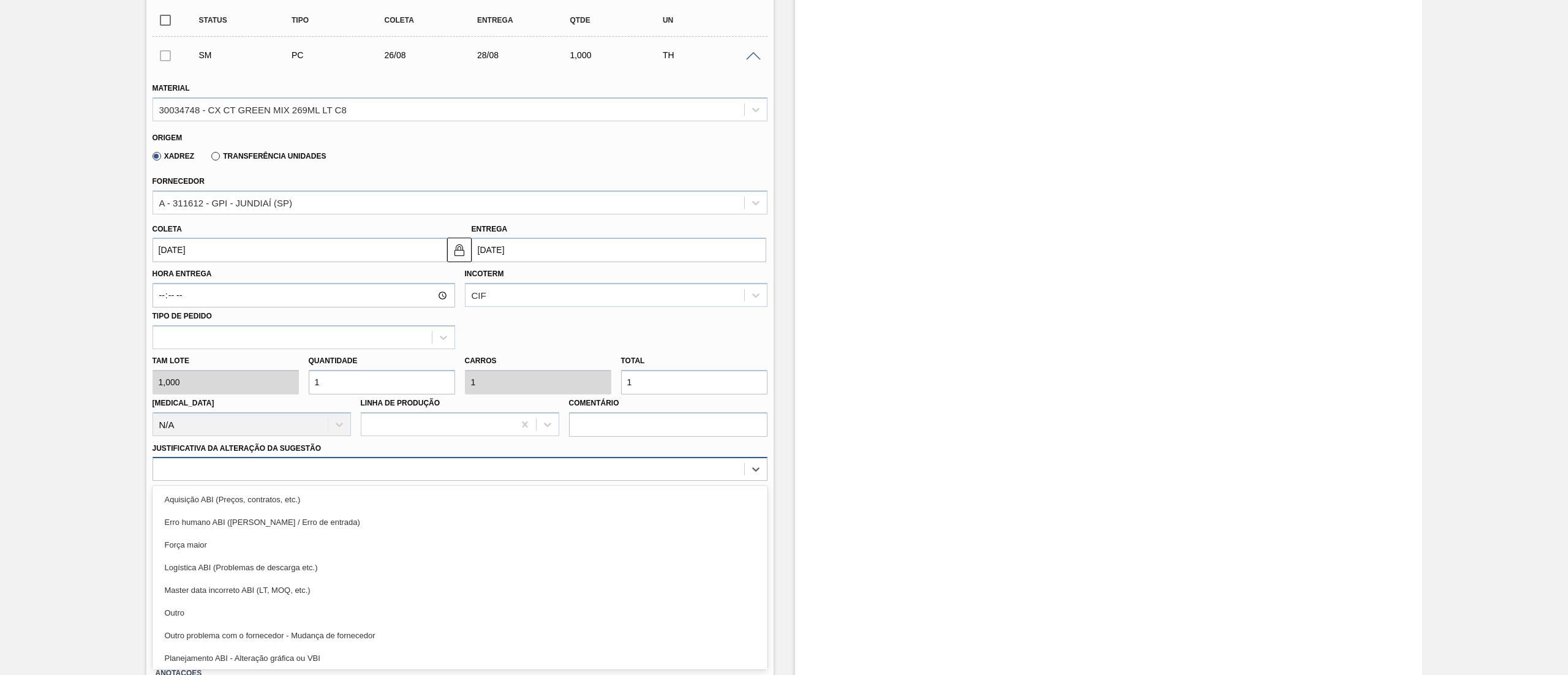
click at [344, 481] on div "option Aquisição ABI (Preços, contratos, etc.) focused, 1 of 18. 18 results ava…" at bounding box center [460, 469] width 615 height 24
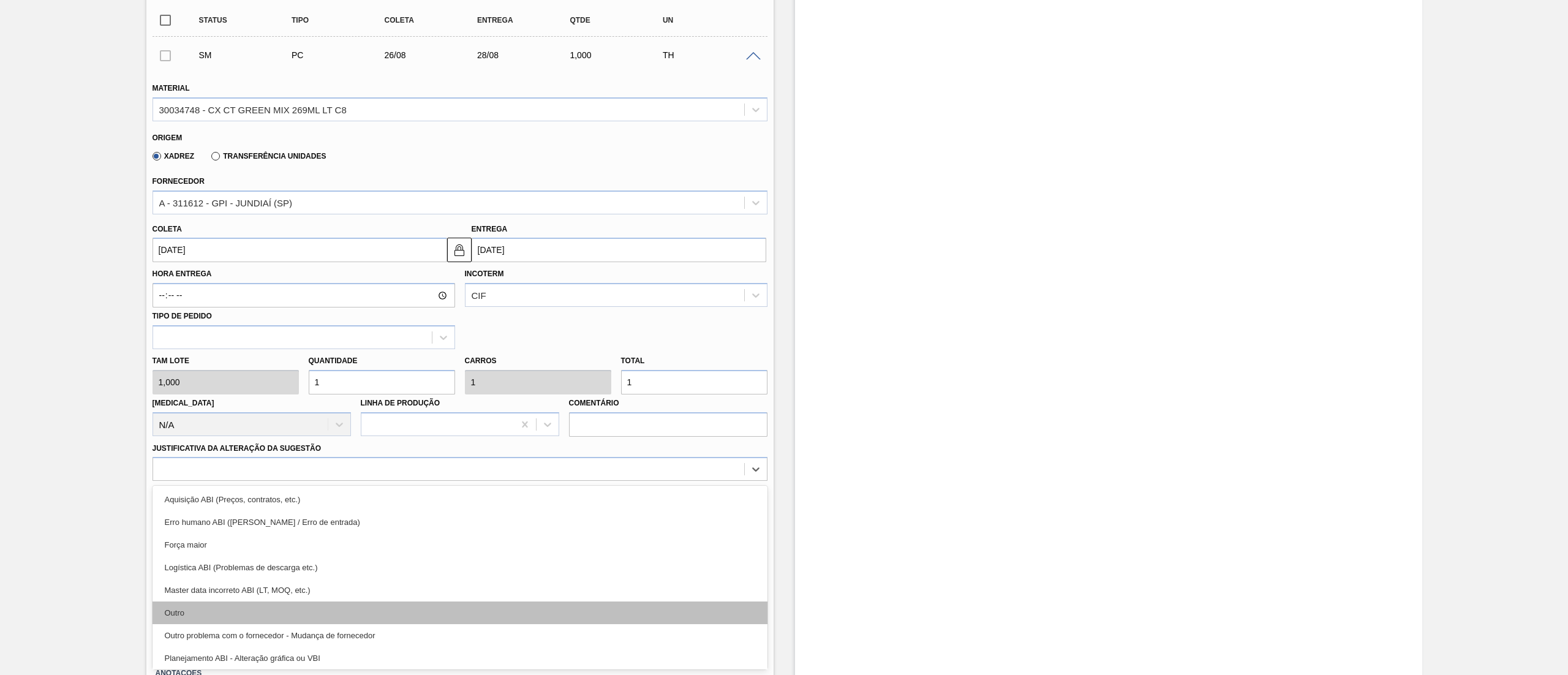
click at [283, 604] on div "Outro" at bounding box center [460, 612] width 615 height 22
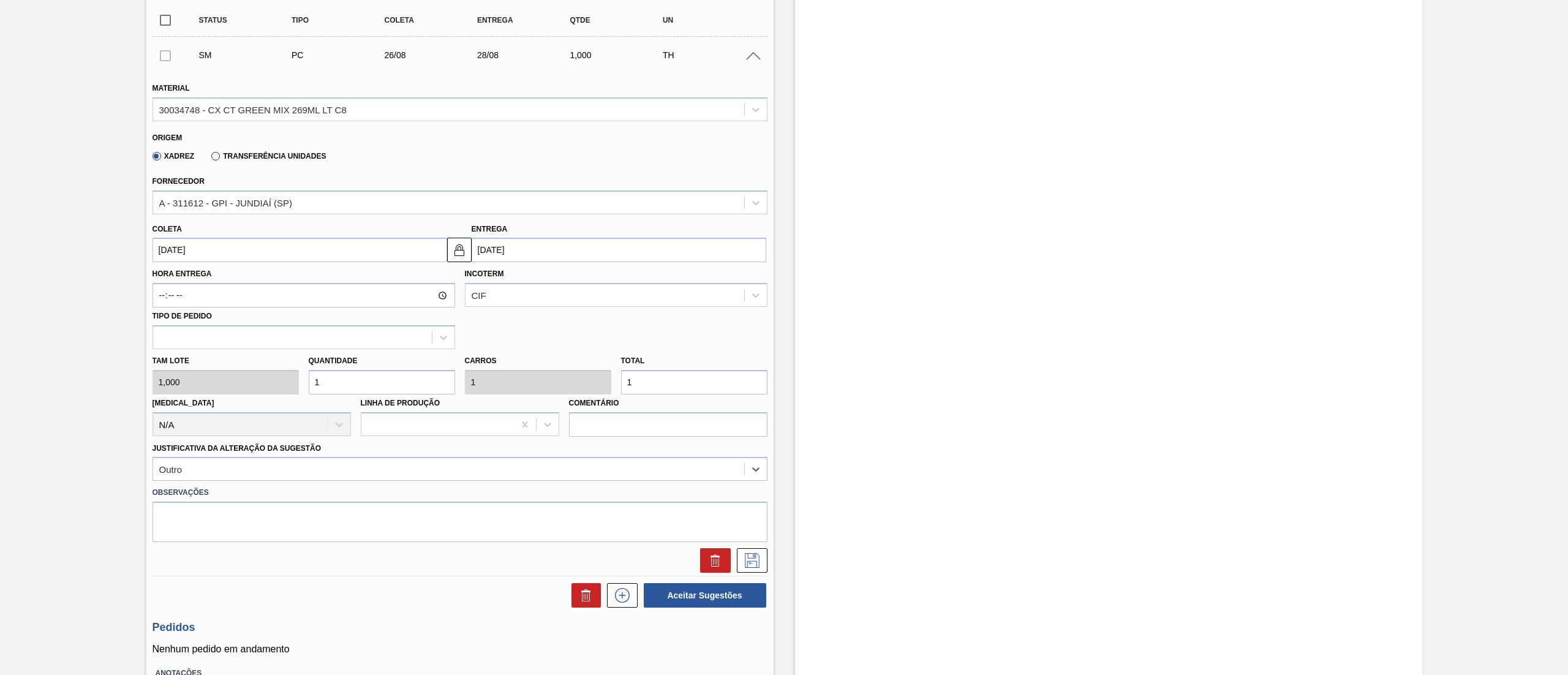
drag, startPoint x: 351, startPoint y: 380, endPoint x: 239, endPoint y: 401, distance: 114.0
click at [239, 401] on div "[PERSON_NAME] 1,000 Quantidade 1 Carros 1 Total 1 [MEDICAL_DATA] N/A Linha de P…" at bounding box center [460, 393] width 625 height 87
paste input "669,144"
click at [262, 381] on div "[PERSON_NAME] 1,000 Quantidade 669,144 Carros 669,144 Total 669,144 [MEDICAL_DA…" at bounding box center [460, 393] width 625 height 87
click at [758, 555] on icon at bounding box center [752, 561] width 20 height 14
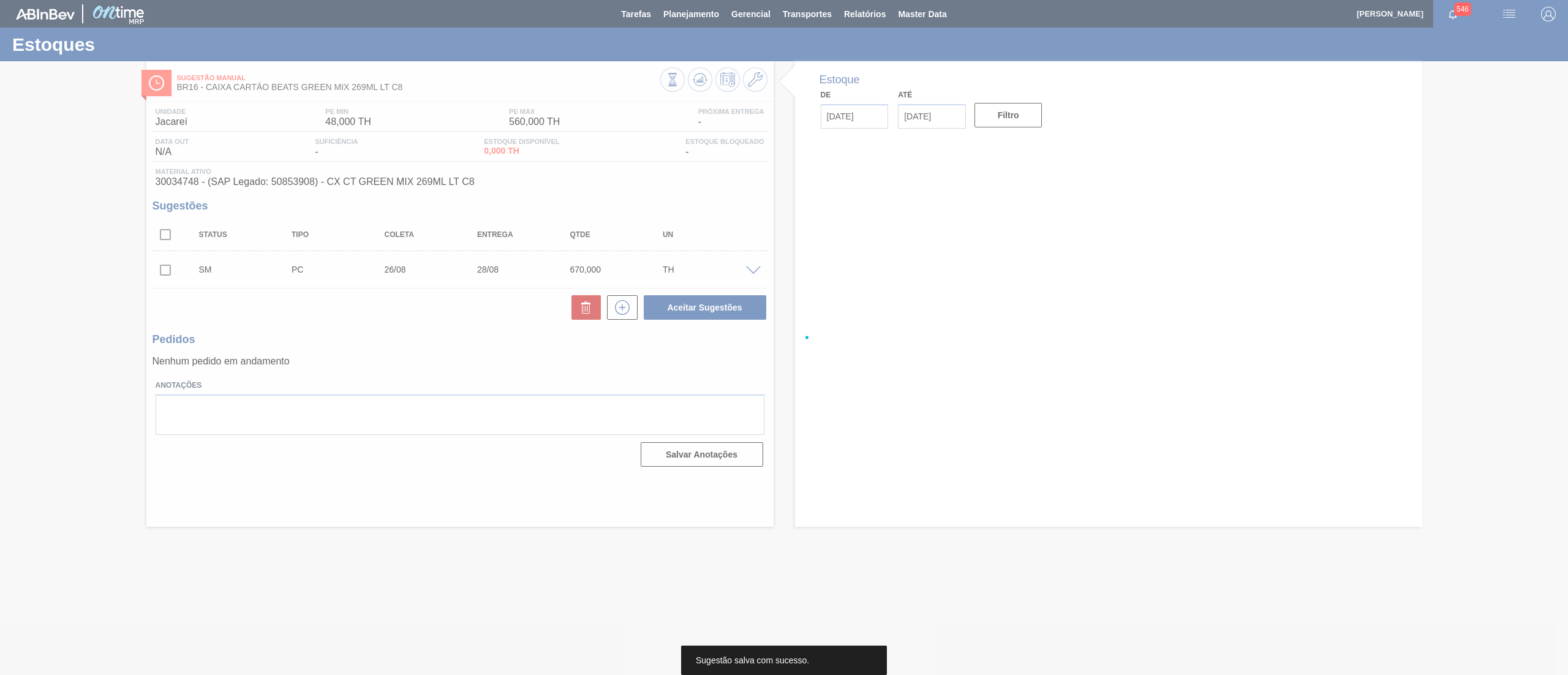
scroll to position [0, 0]
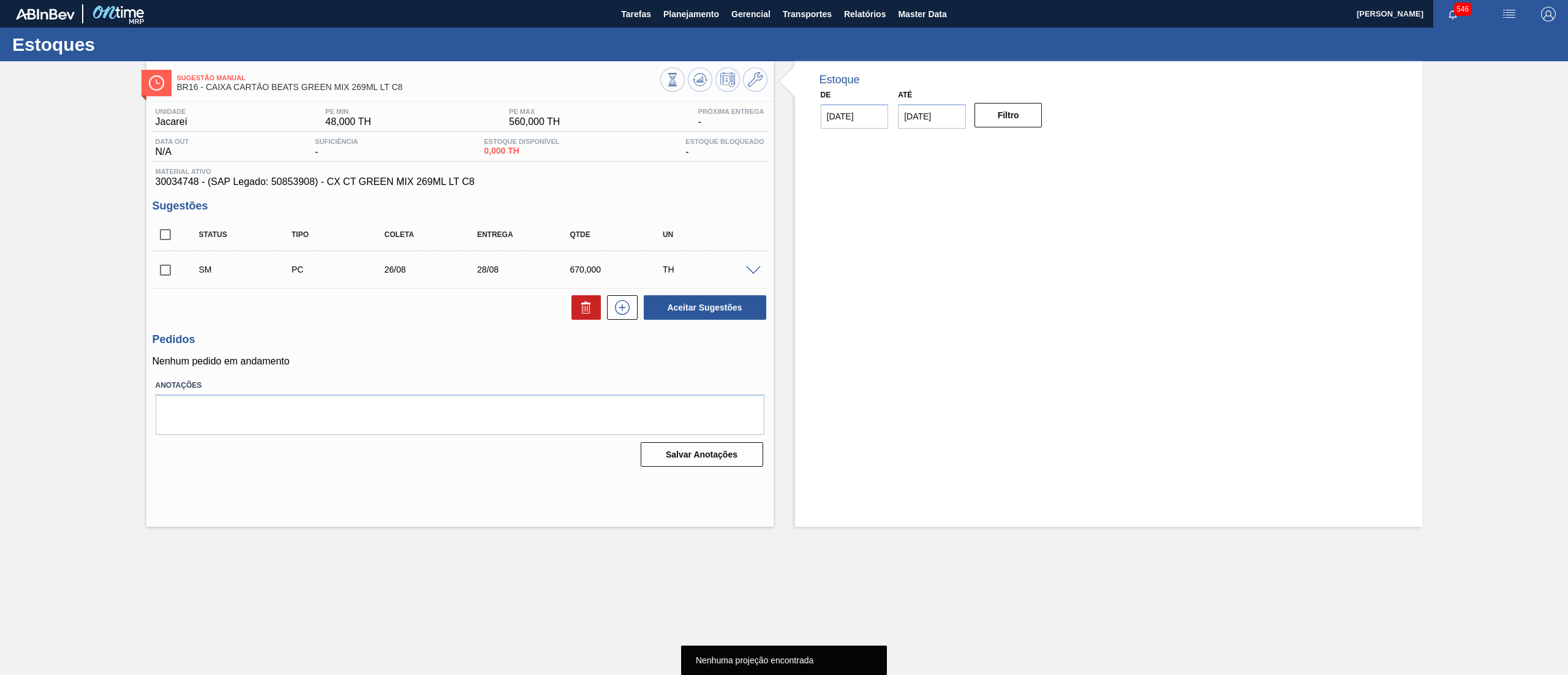
click at [169, 273] on input "checkbox" at bounding box center [165, 270] width 25 height 25
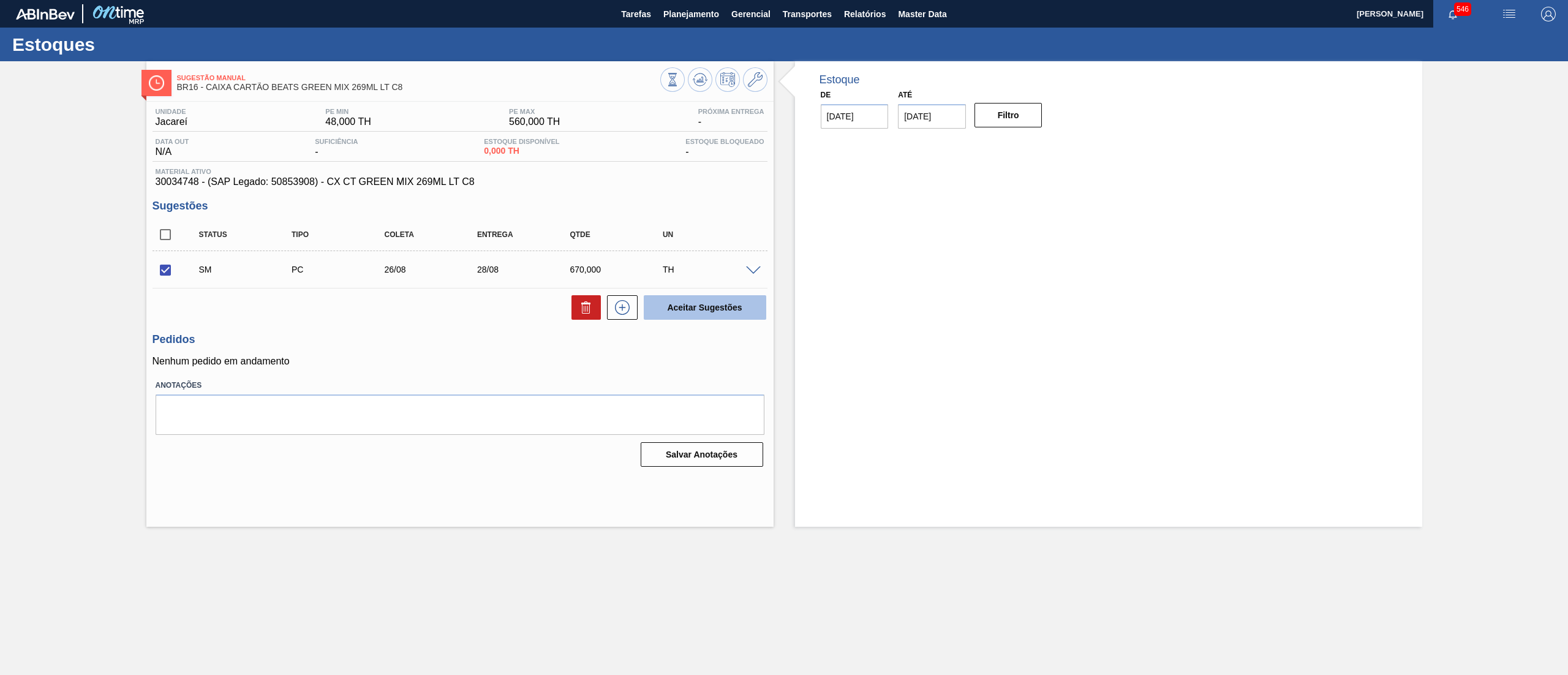
click at [671, 308] on button "Aceitar Sugestões" at bounding box center [705, 307] width 122 height 25
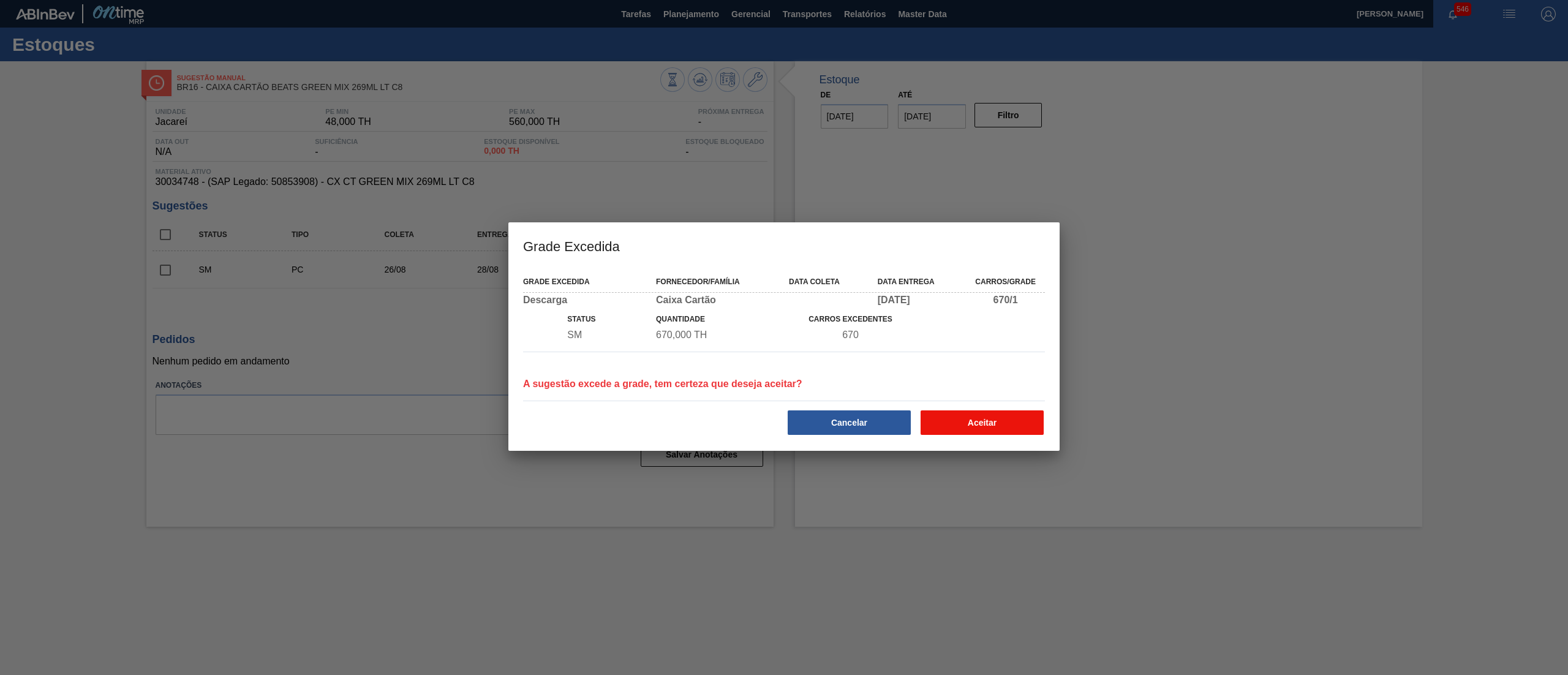
click at [949, 416] on button "Aceitar" at bounding box center [982, 422] width 123 height 25
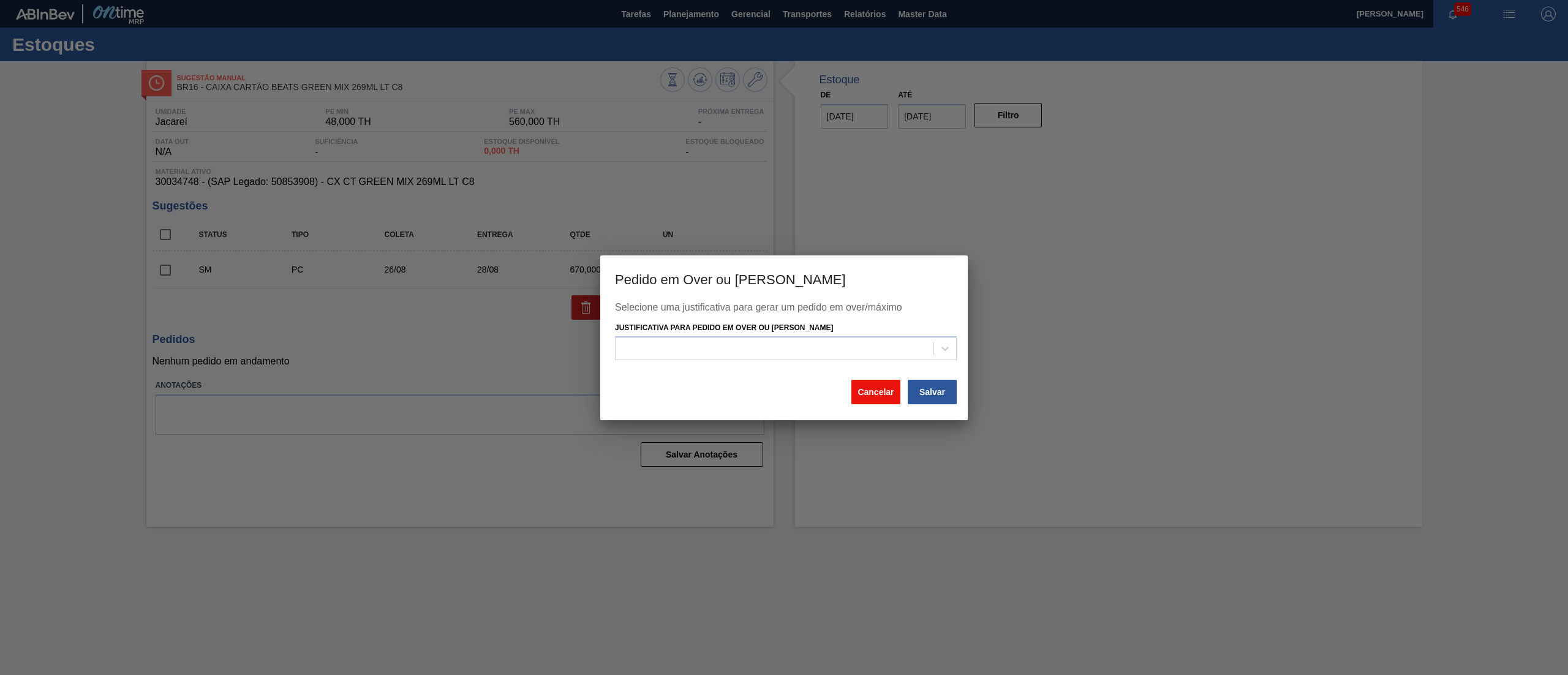
click at [870, 389] on button "Cancelar" at bounding box center [876, 392] width 49 height 25
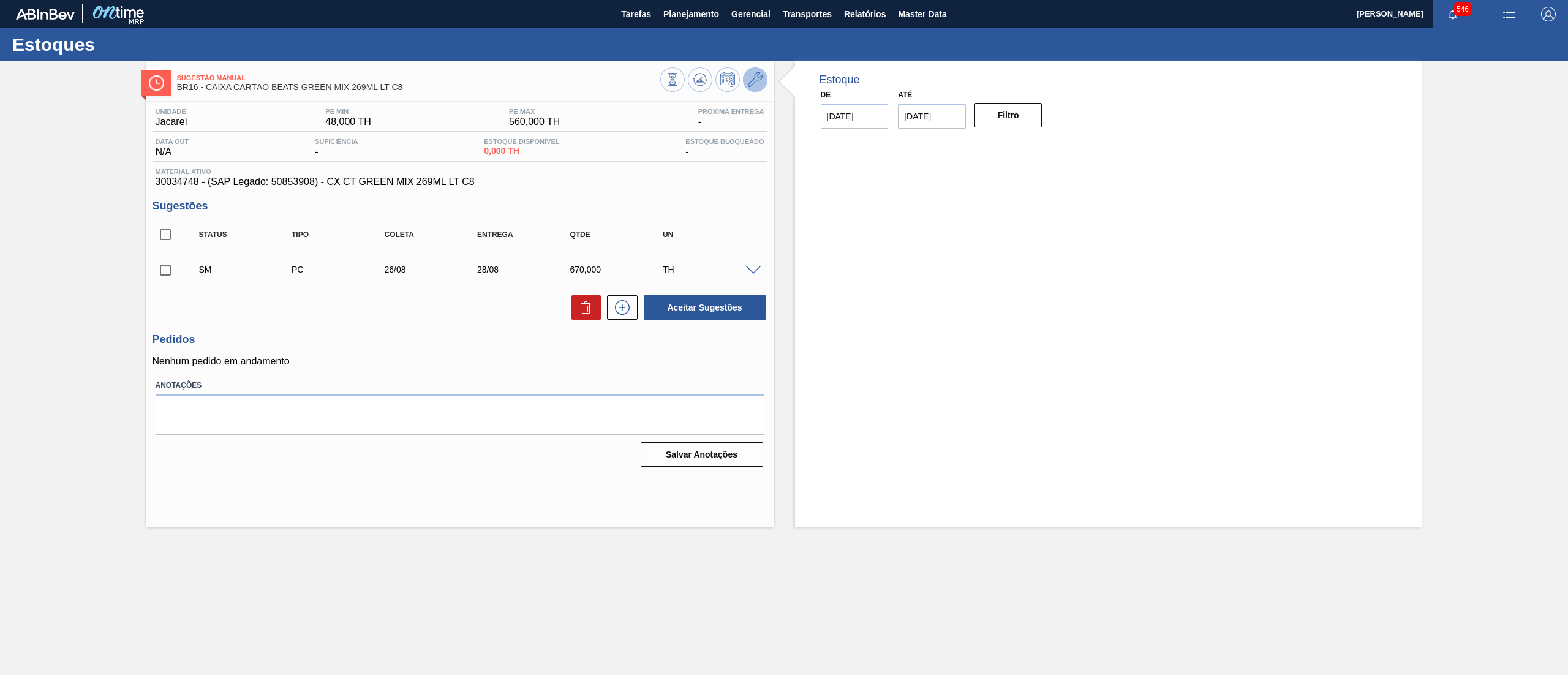
click at [764, 77] on button at bounding box center [755, 80] width 25 height 25
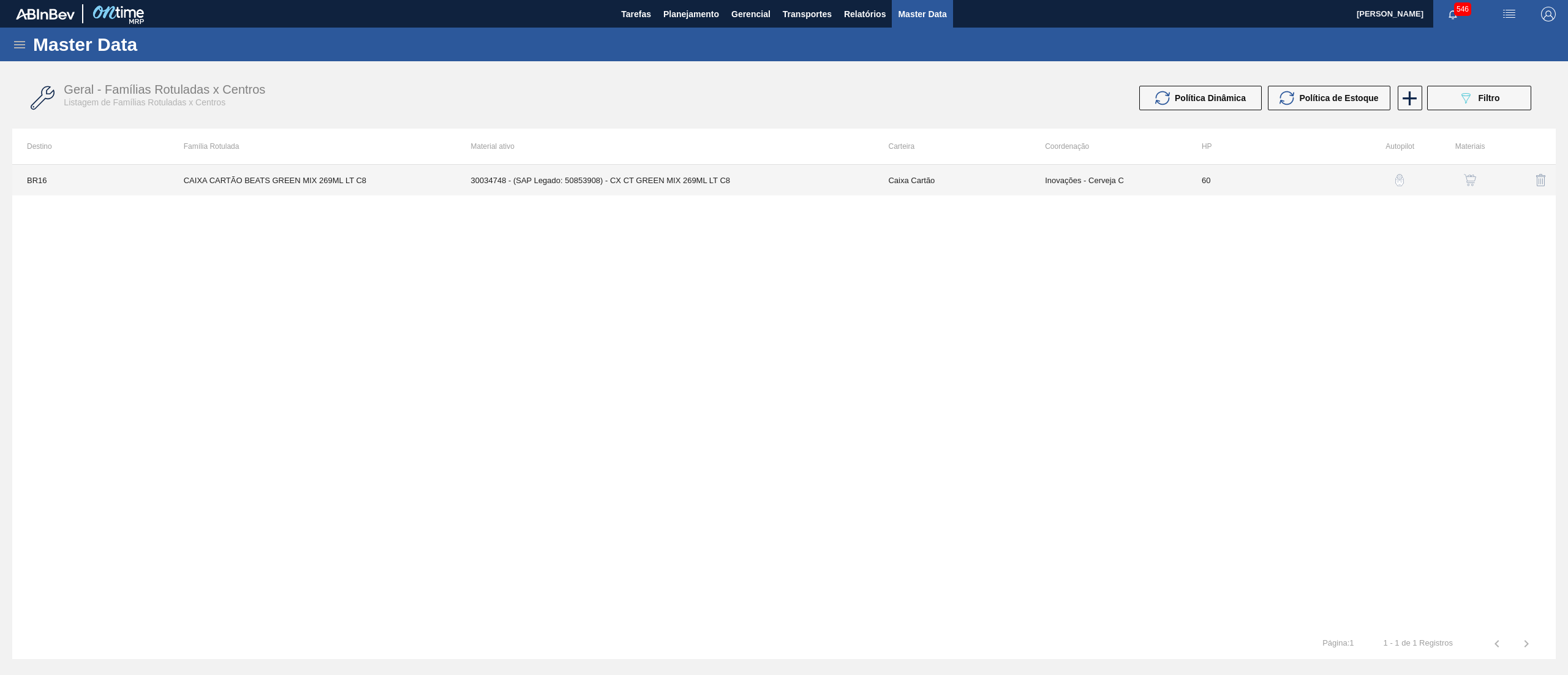
click at [1189, 185] on td "60" at bounding box center [1265, 180] width 157 height 31
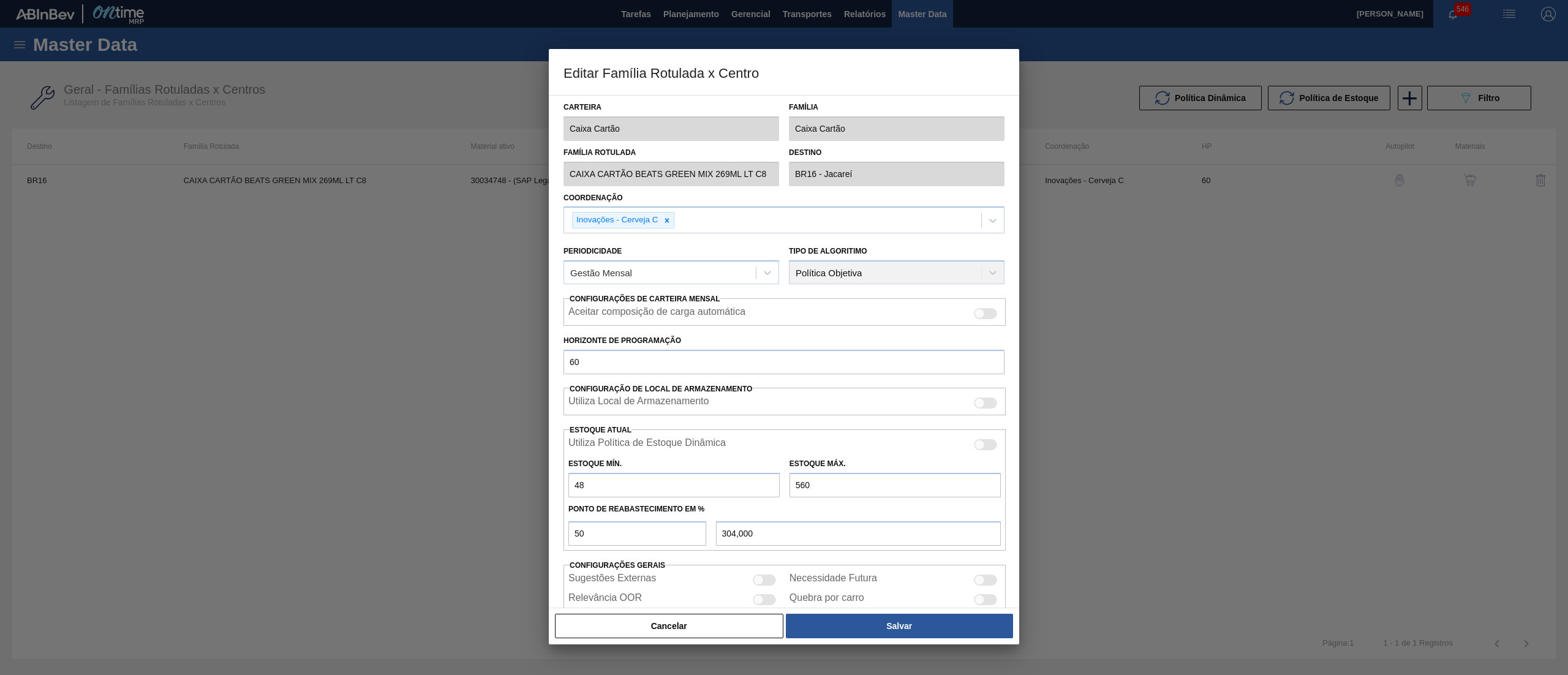
drag, startPoint x: 846, startPoint y: 483, endPoint x: 719, endPoint y: 497, distance: 127.8
click at [719, 497] on div "Estoque Mín. 48 Estoque Máx. 560" at bounding box center [785, 474] width 442 height 45
click at [946, 630] on button "Salvar" at bounding box center [899, 626] width 227 height 25
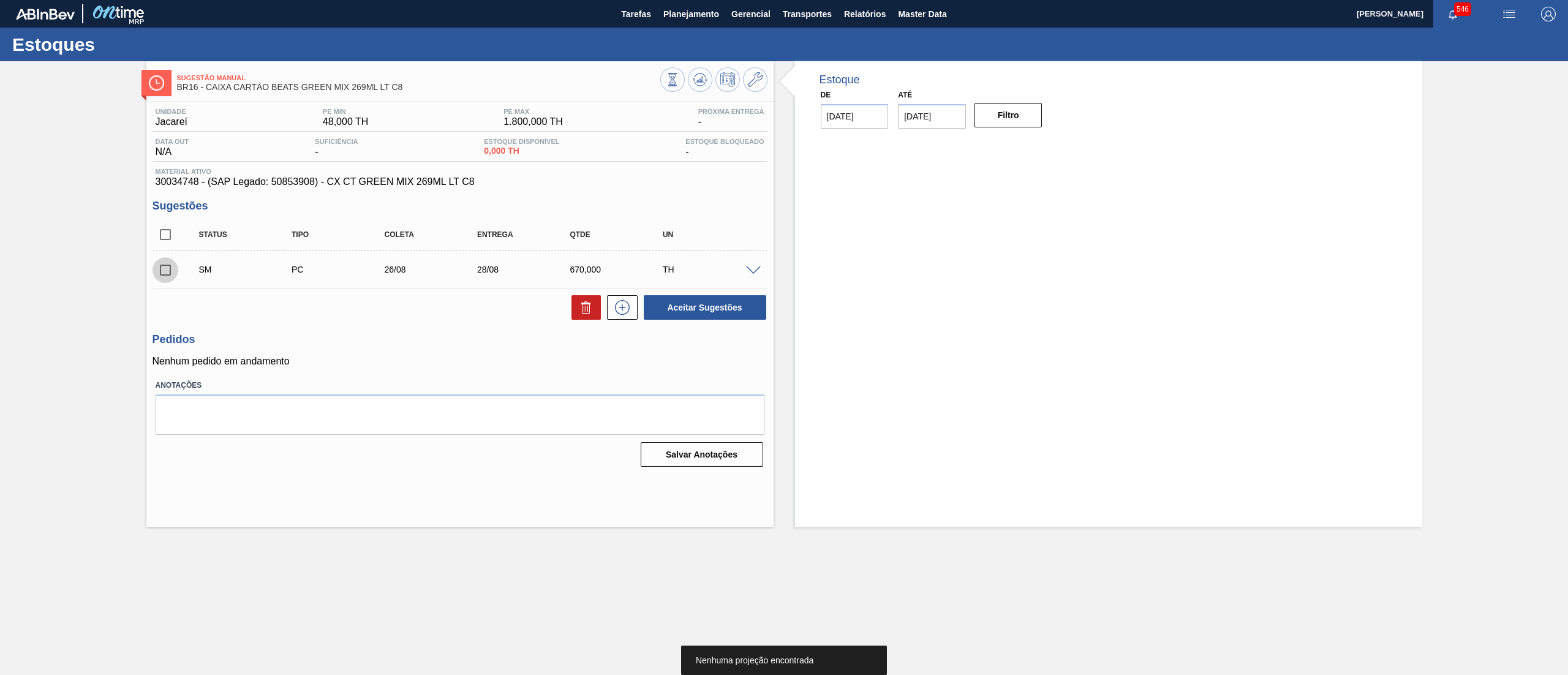
click at [169, 267] on input "checkbox" at bounding box center [165, 270] width 25 height 25
click at [718, 303] on button "Aceitar Sugestões" at bounding box center [705, 307] width 122 height 25
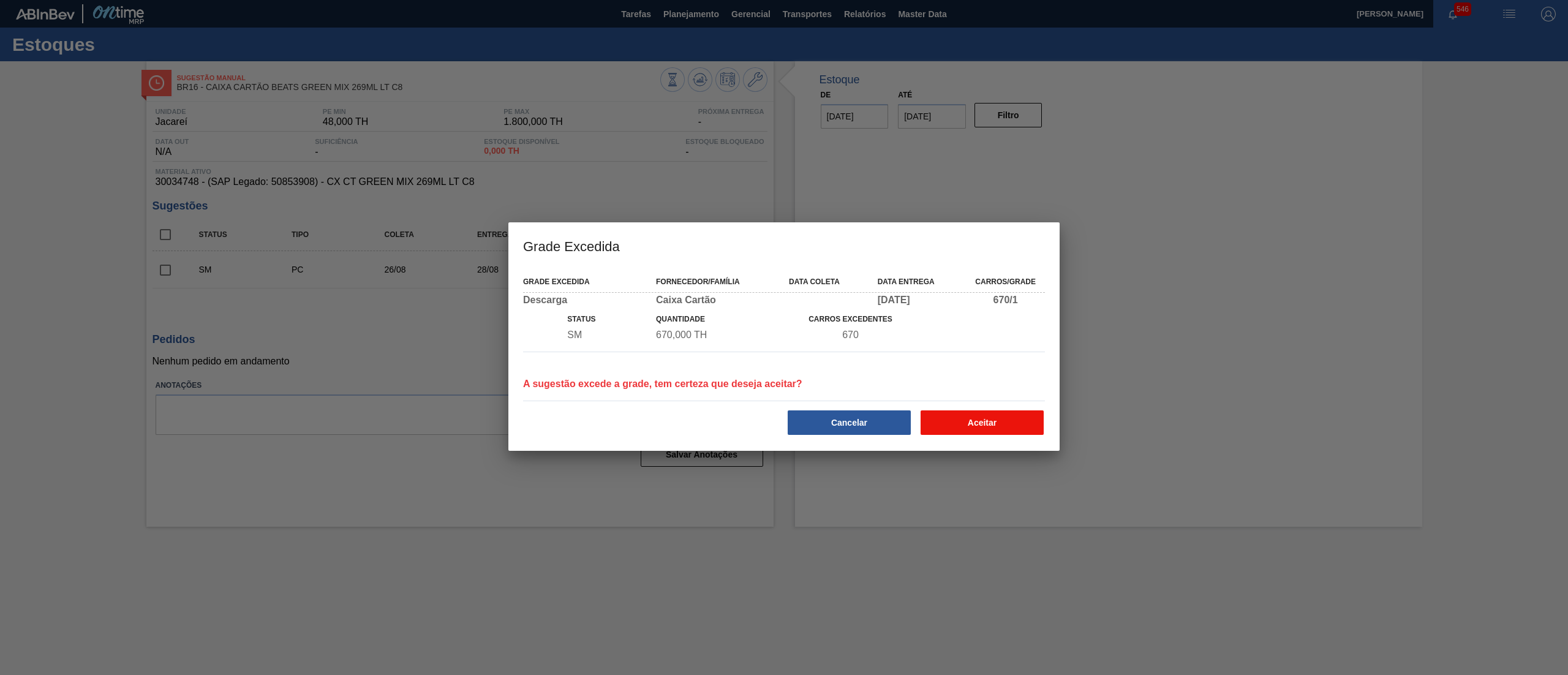
click at [1012, 417] on button "Aceitar" at bounding box center [982, 422] width 123 height 25
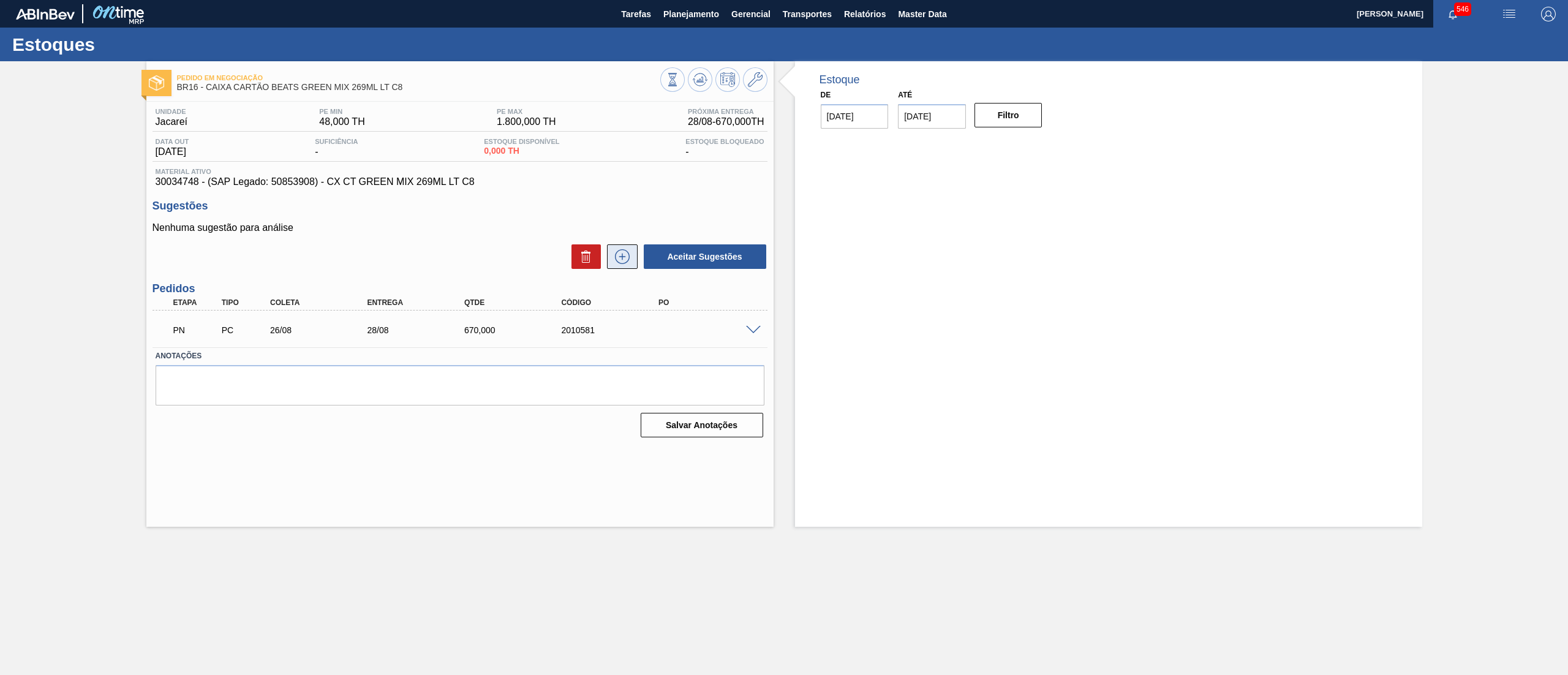
click at [620, 266] on button at bounding box center [622, 256] width 31 height 25
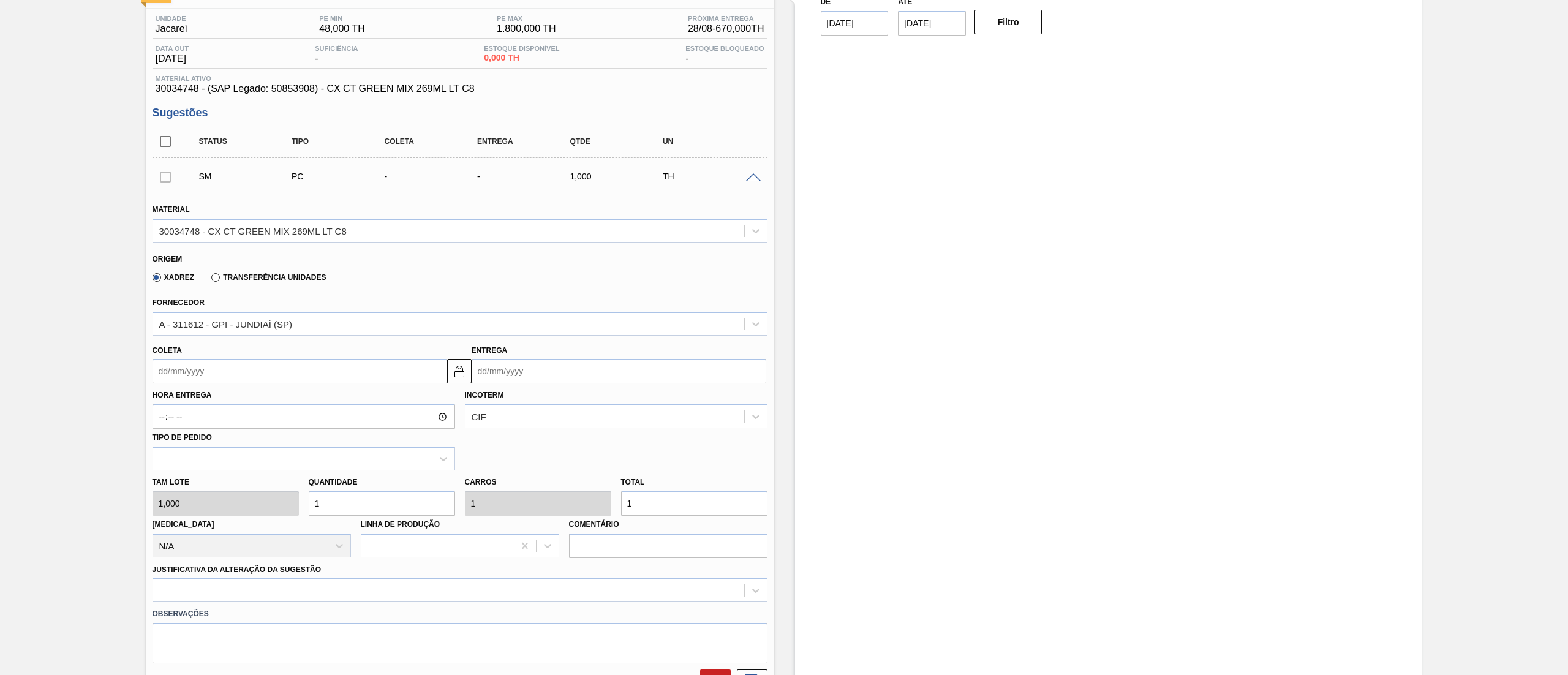
scroll to position [107, 0]
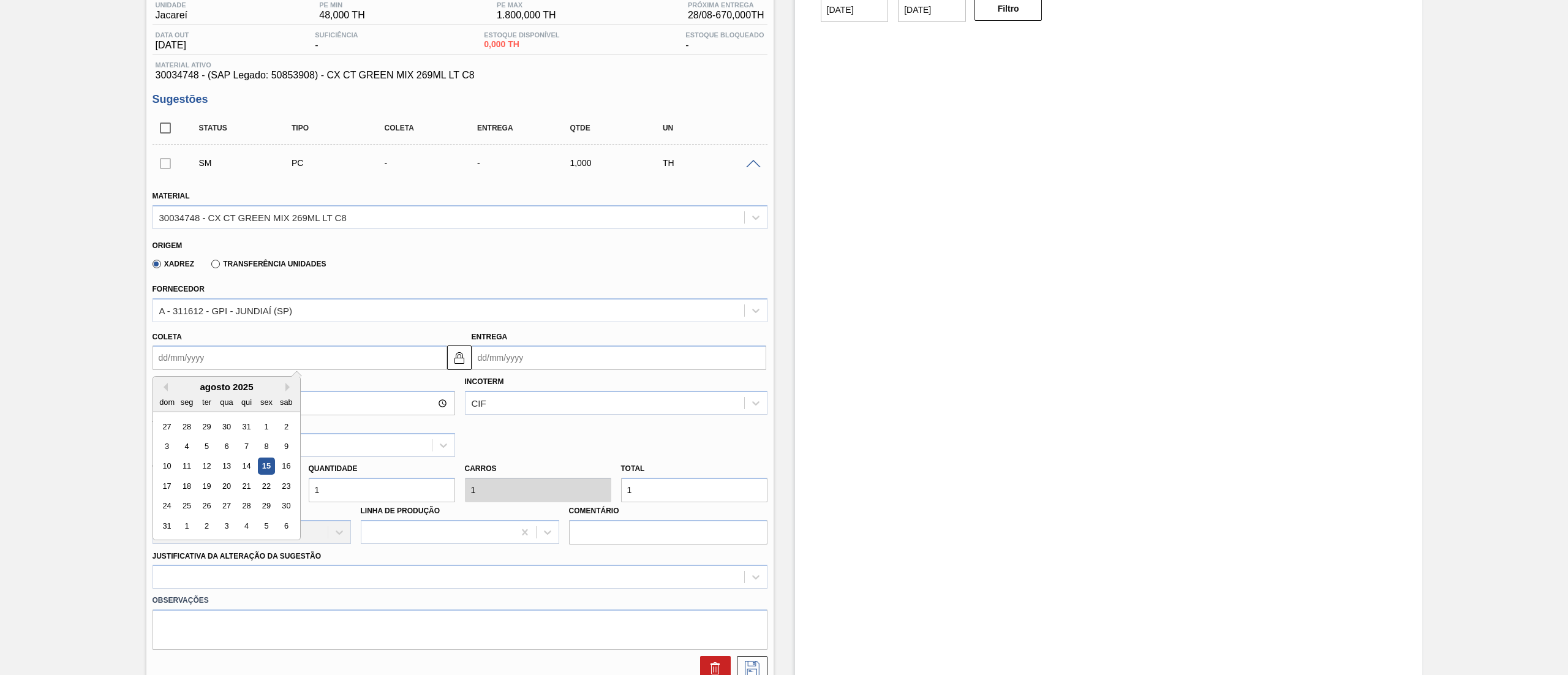
click at [244, 359] on input "Coleta" at bounding box center [300, 357] width 294 height 25
click at [243, 382] on div "agosto 2025" at bounding box center [227, 386] width 147 height 10
click at [229, 510] on div "27" at bounding box center [226, 506] width 17 height 17
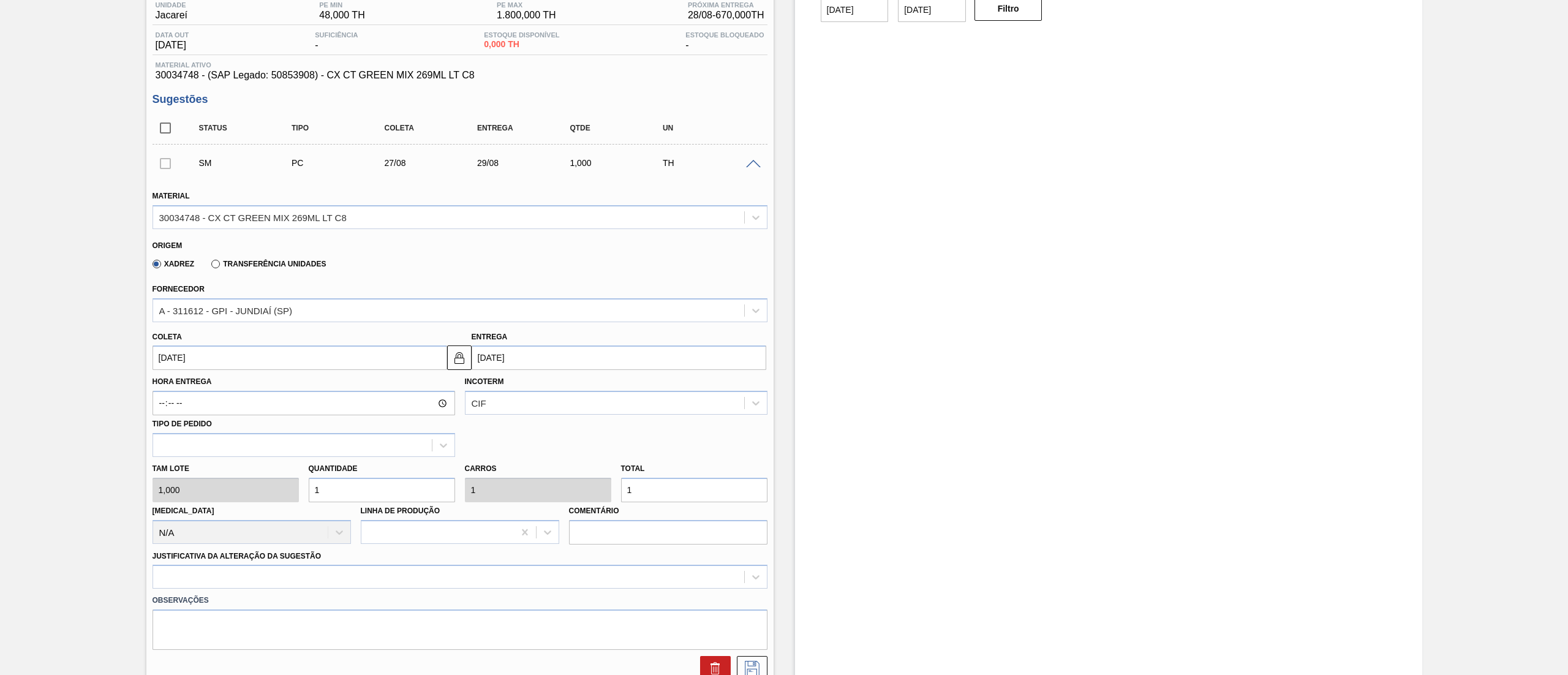
drag, startPoint x: 351, startPoint y: 495, endPoint x: 266, endPoint y: 511, distance: 86.5
click at [266, 511] on div "[PERSON_NAME] 1,000 Quantidade 1 Carros 1 Total 1 [MEDICAL_DATA] N/A Linha de P…" at bounding box center [460, 501] width 625 height 87
click at [249, 584] on div "option Master data incorreto ABI (LT, MOQ, etc.) focused, 5 of 18. 18 results a…" at bounding box center [460, 576] width 615 height 24
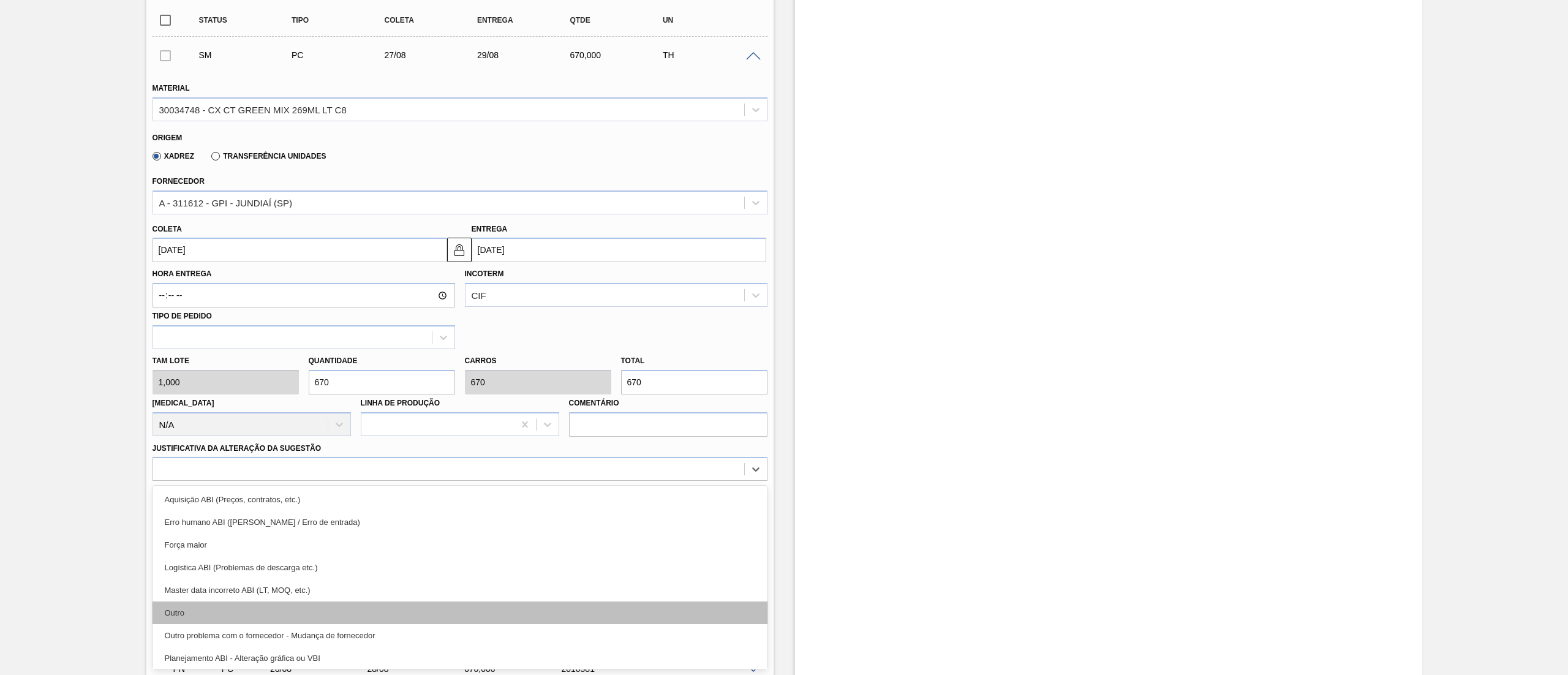
click at [246, 601] on div "Outro" at bounding box center [460, 612] width 615 height 22
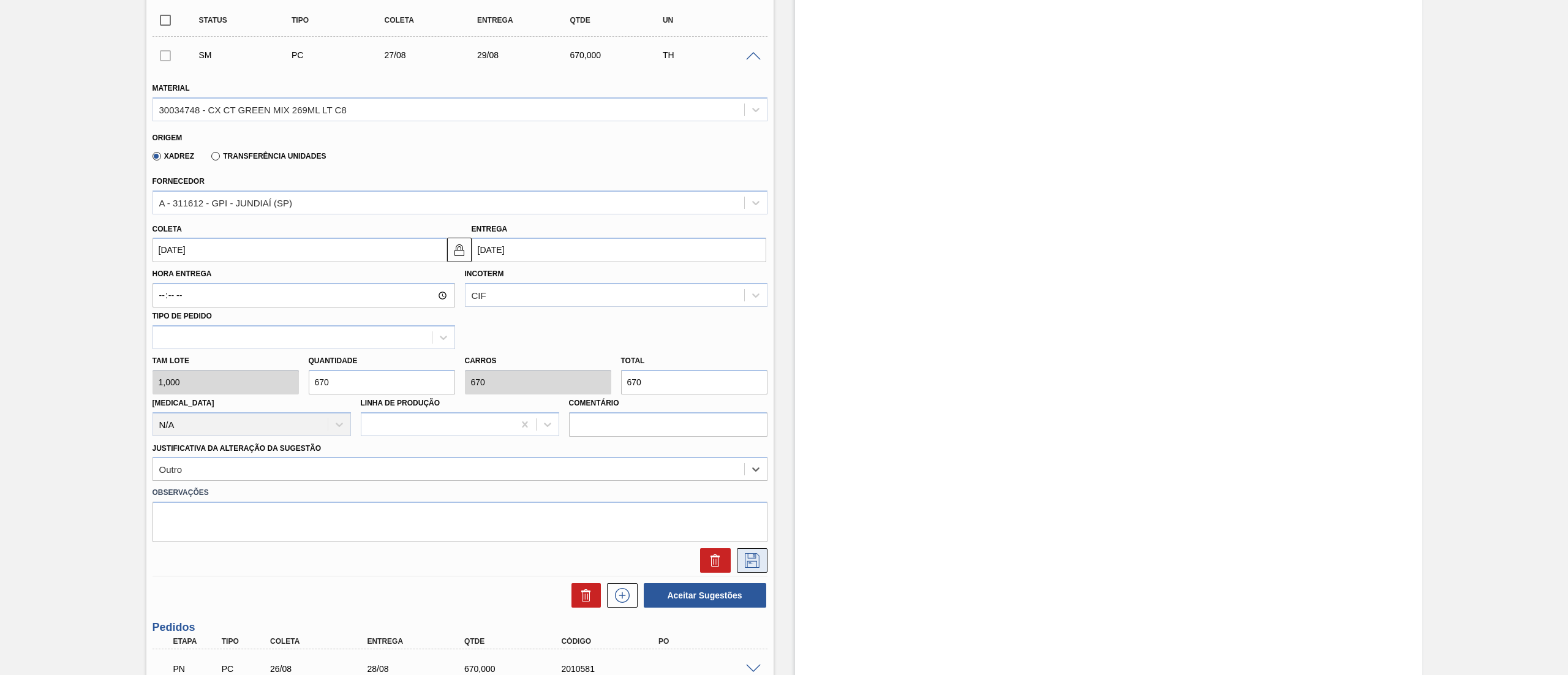
click at [750, 570] on button at bounding box center [752, 560] width 31 height 25
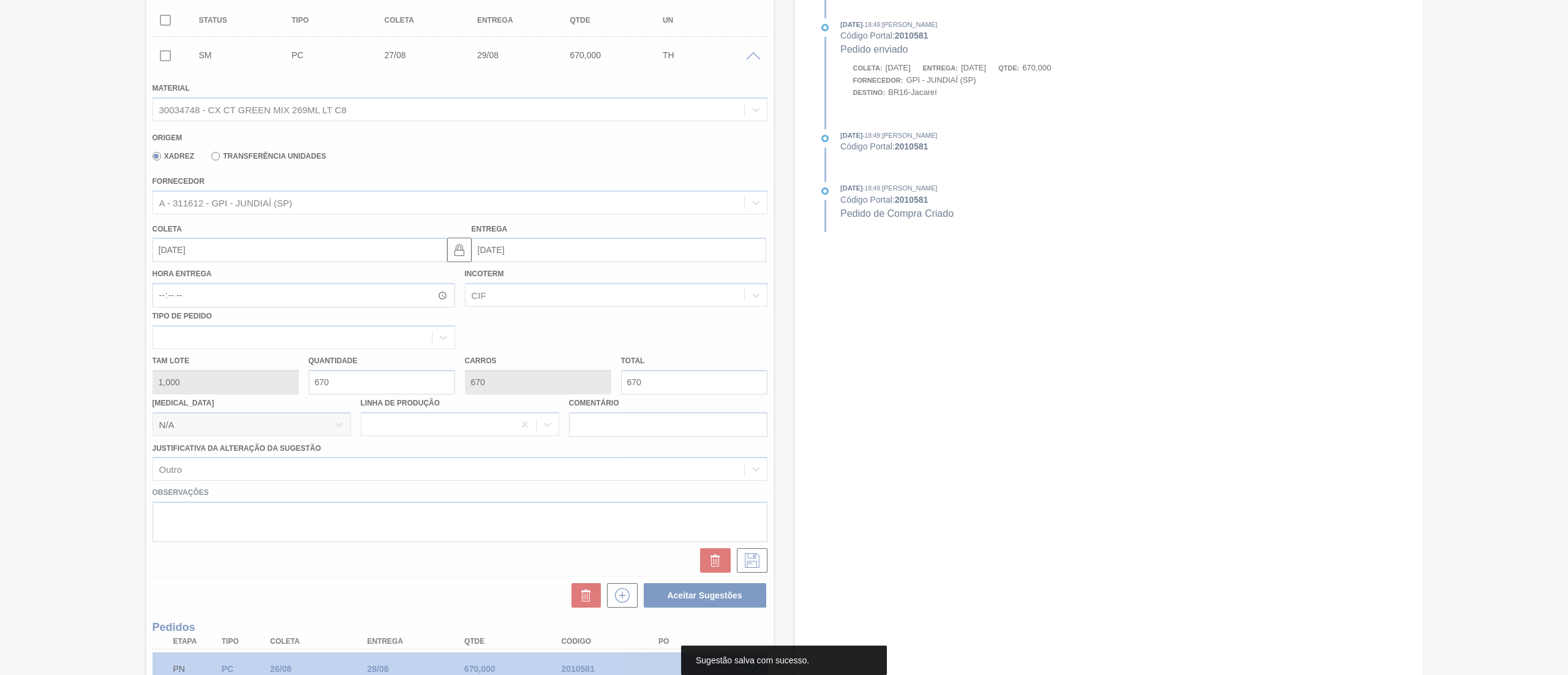
scroll to position [0, 0]
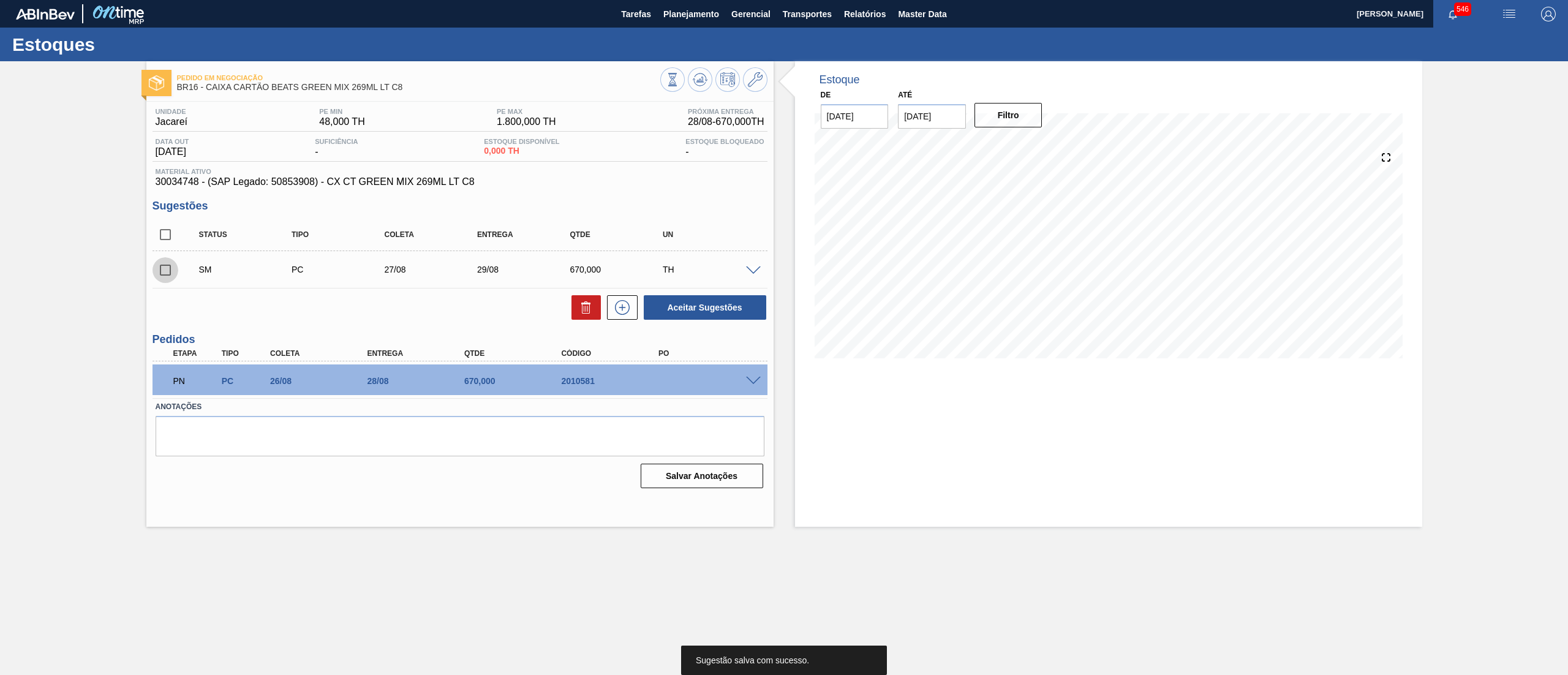
click at [175, 270] on input "checkbox" at bounding box center [165, 270] width 25 height 25
click at [686, 311] on button "Aceitar Sugestões" at bounding box center [705, 307] width 122 height 25
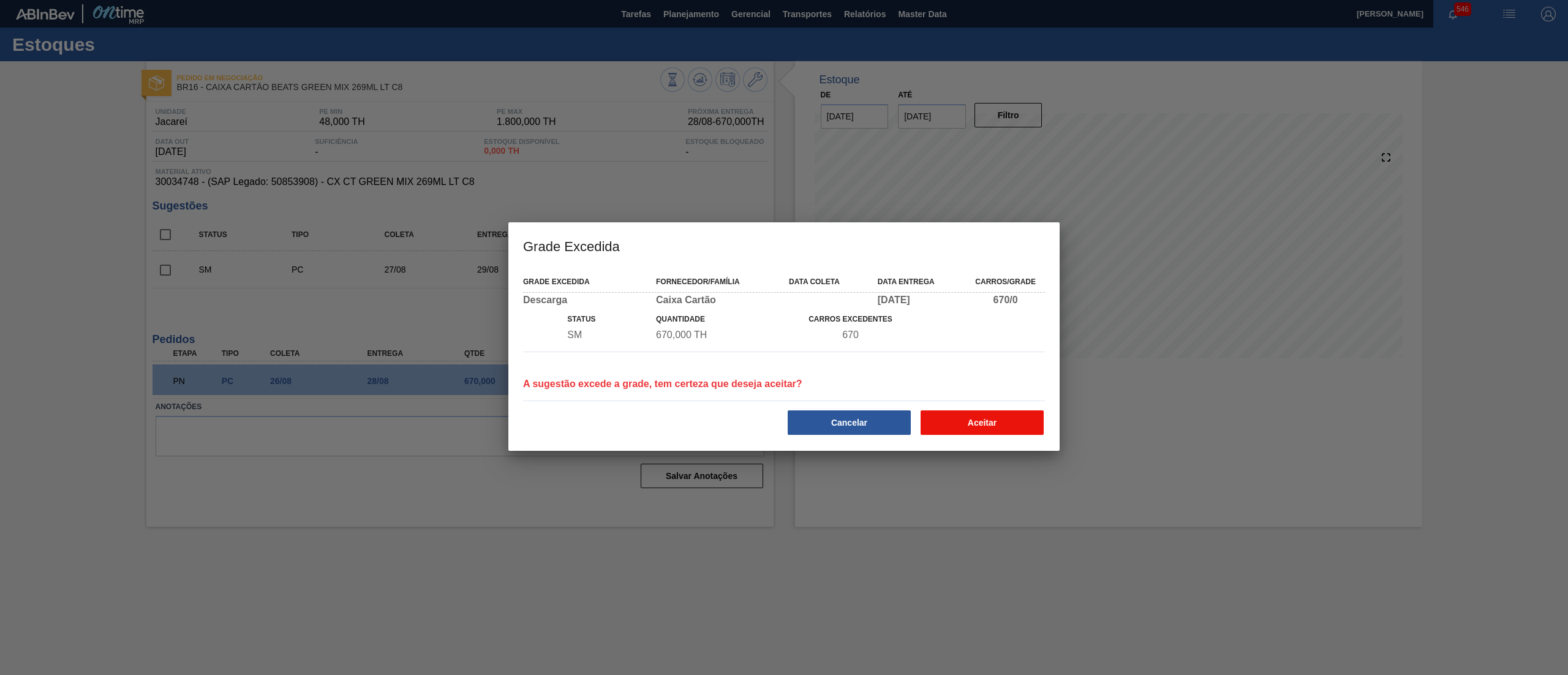
click at [1029, 429] on button "Aceitar" at bounding box center [982, 422] width 123 height 25
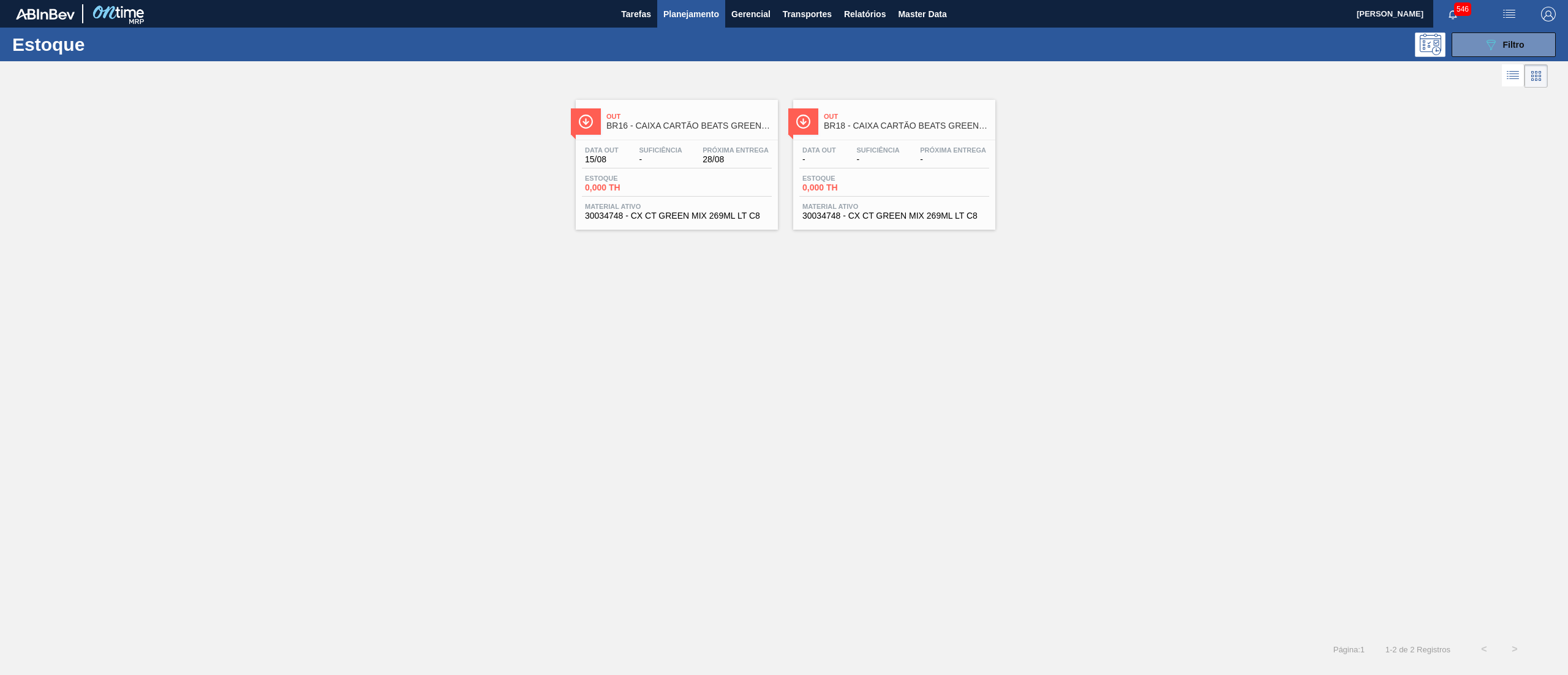
click at [902, 223] on div "Data out - Suficiência - Próxima Entrega - Estoque 0,000 TH Material ativo 3003…" at bounding box center [894, 181] width 202 height 83
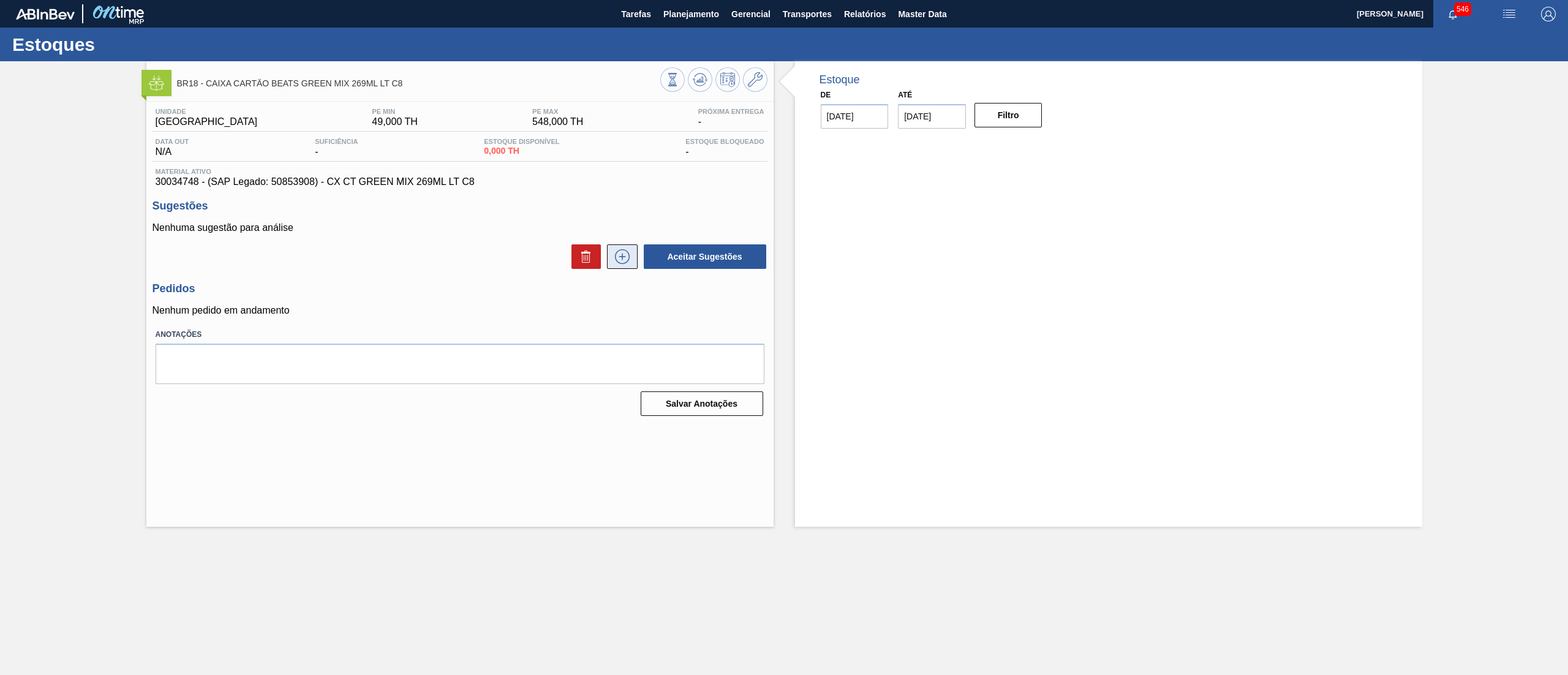
click at [628, 261] on icon at bounding box center [622, 256] width 20 height 14
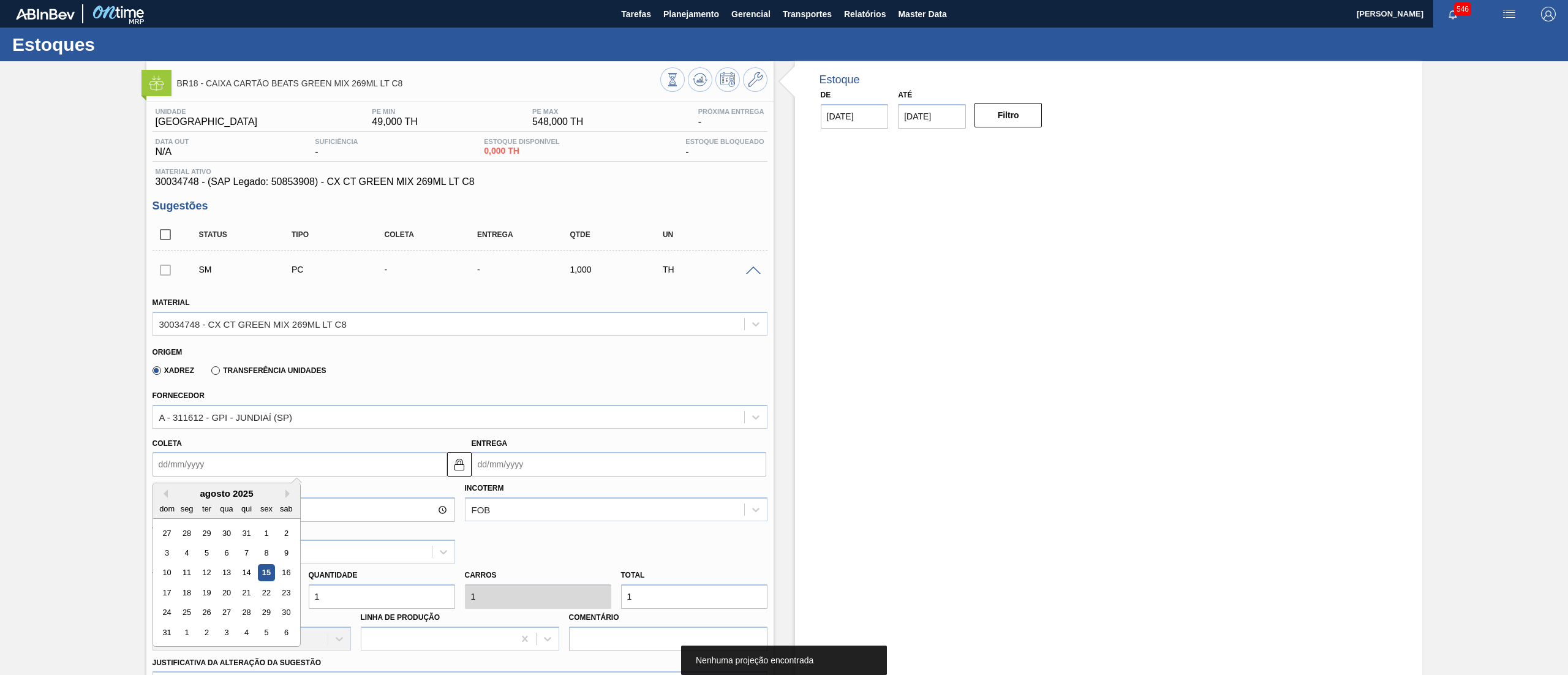
click at [275, 467] on input "Coleta" at bounding box center [300, 464] width 294 height 25
click at [233, 617] on div "27" at bounding box center [226, 612] width 17 height 17
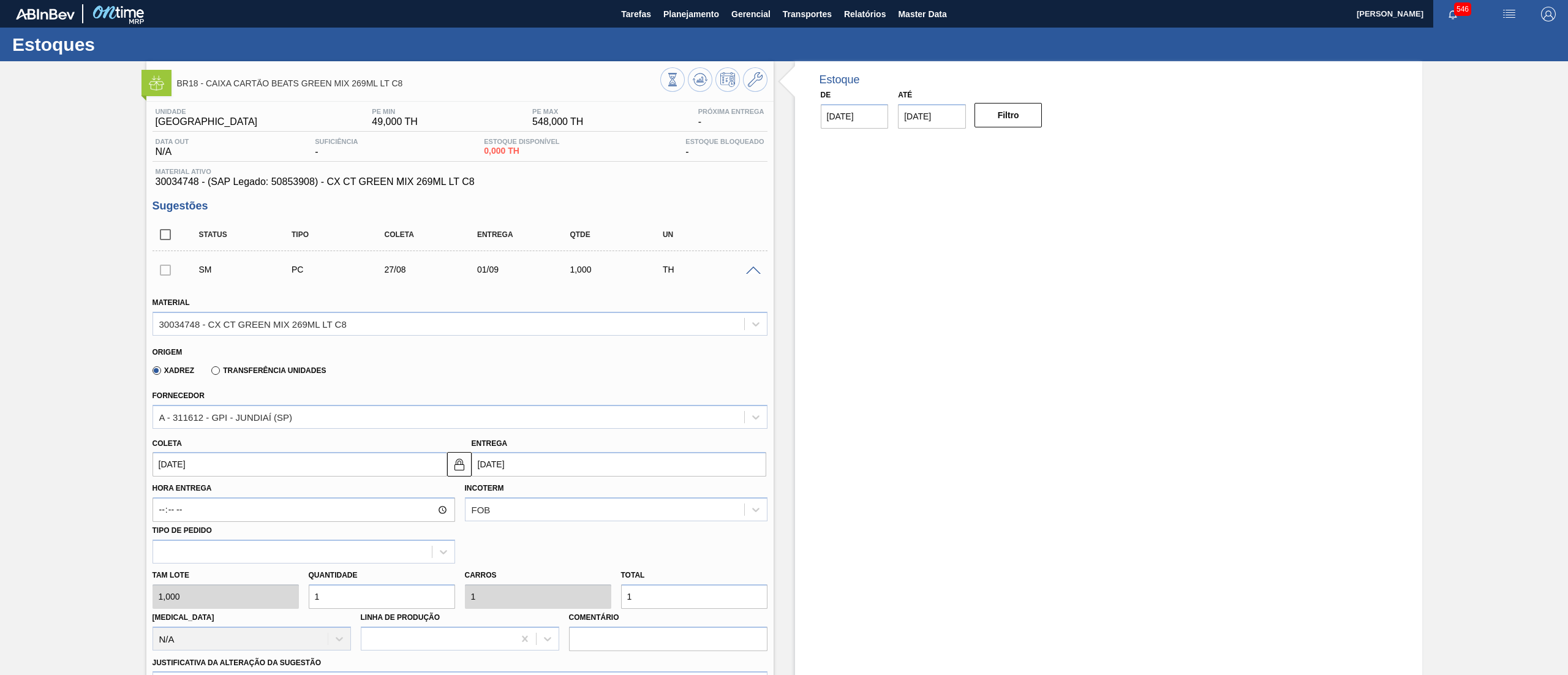
click at [239, 603] on div "[PERSON_NAME] 1,000 Quantidade 1 Carros 1 Total 1 [MEDICAL_DATA] N/A Linha de P…" at bounding box center [460, 607] width 625 height 87
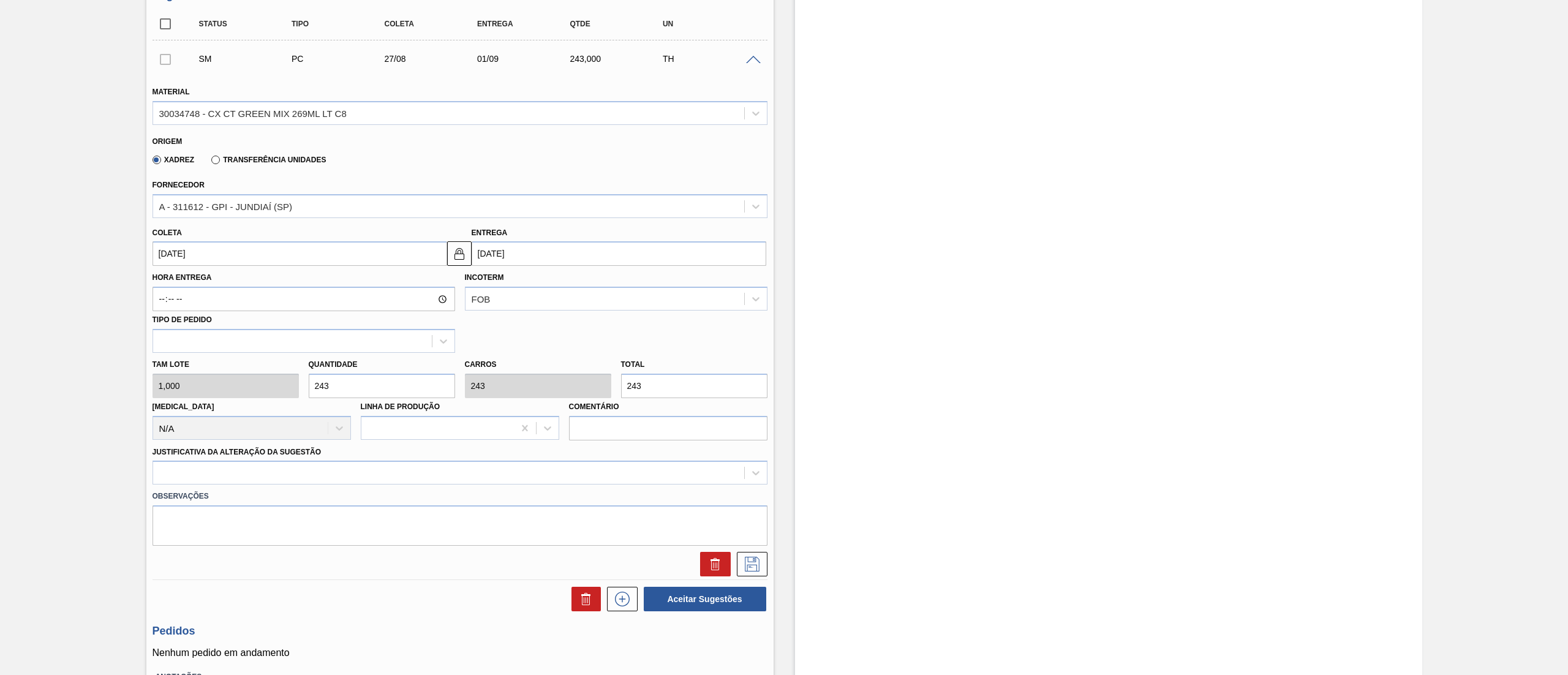
scroll to position [228, 0]
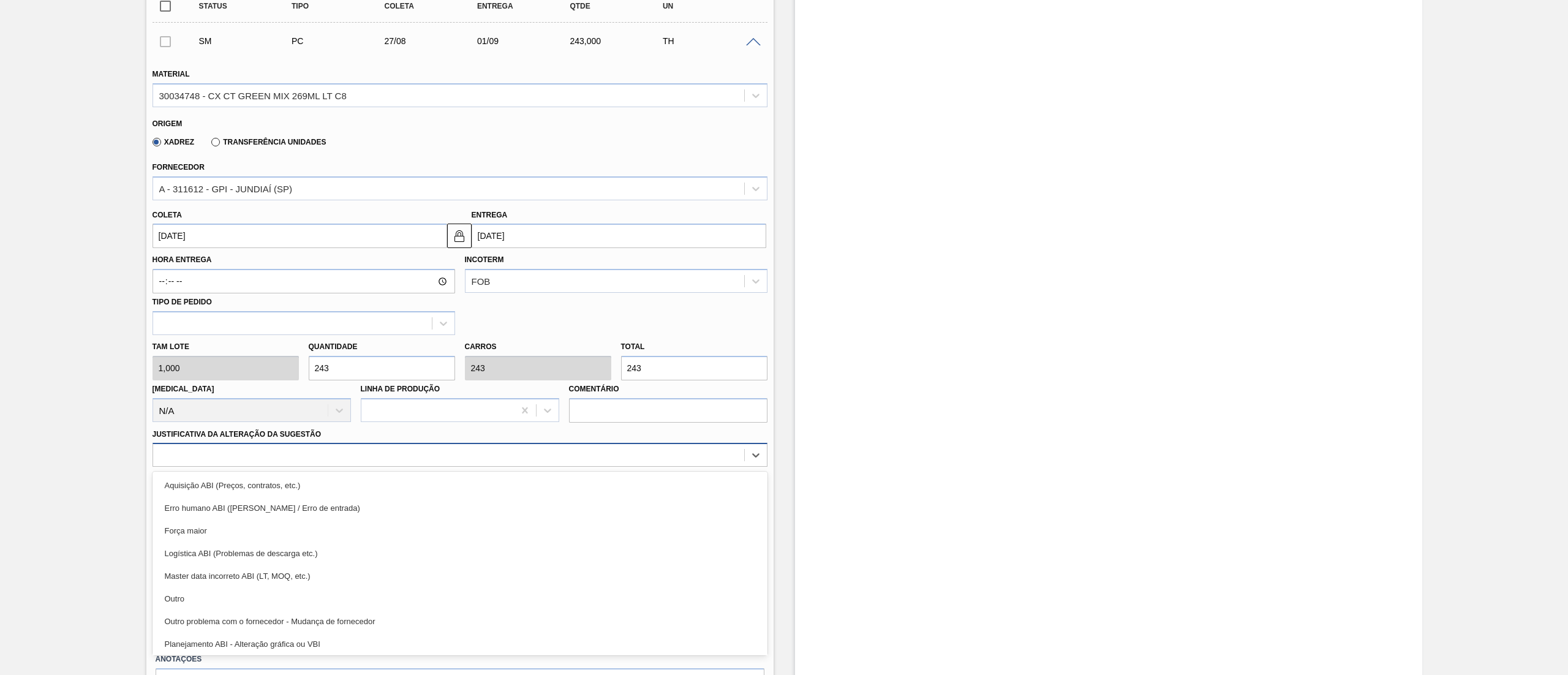
click at [347, 458] on div at bounding box center [448, 456] width 591 height 17
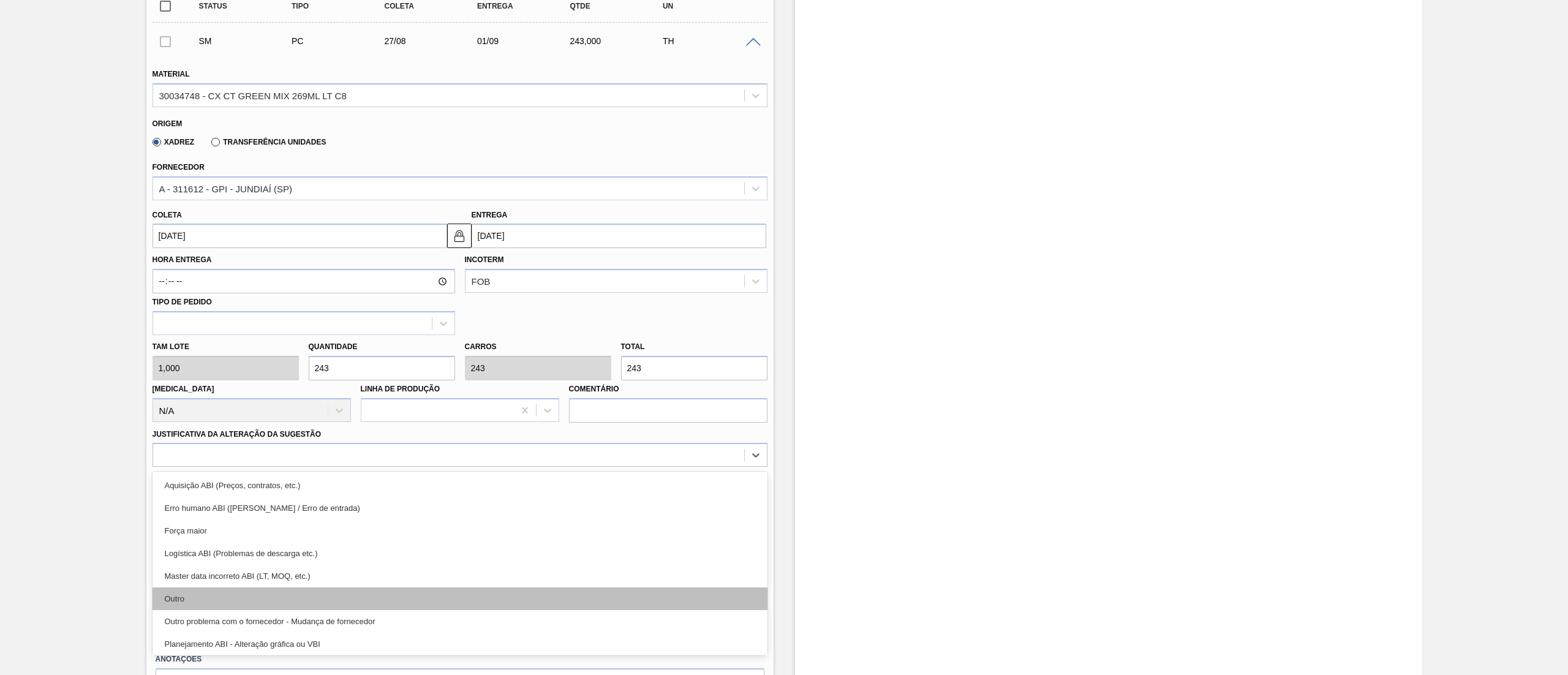
click at [282, 592] on div "Outro" at bounding box center [460, 599] width 615 height 22
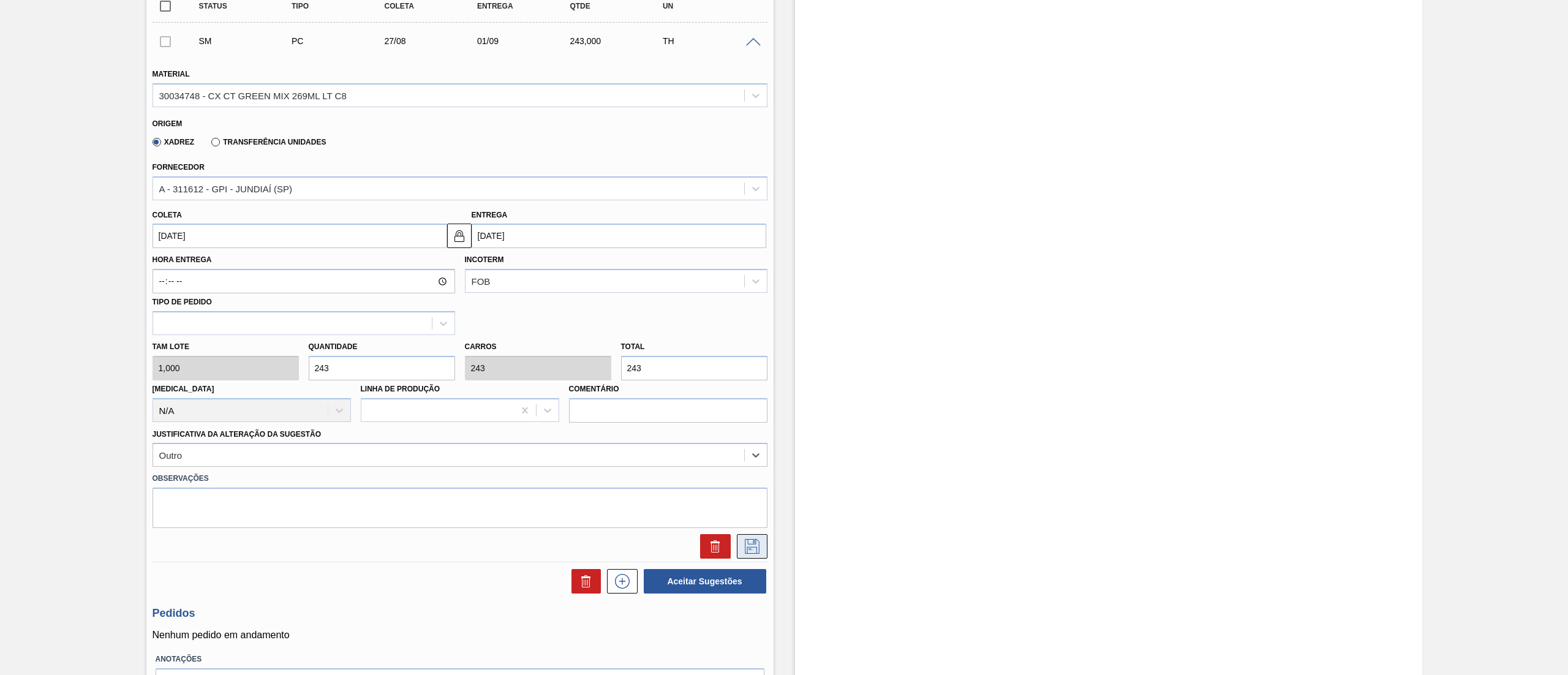
click at [755, 543] on icon at bounding box center [752, 546] width 20 height 14
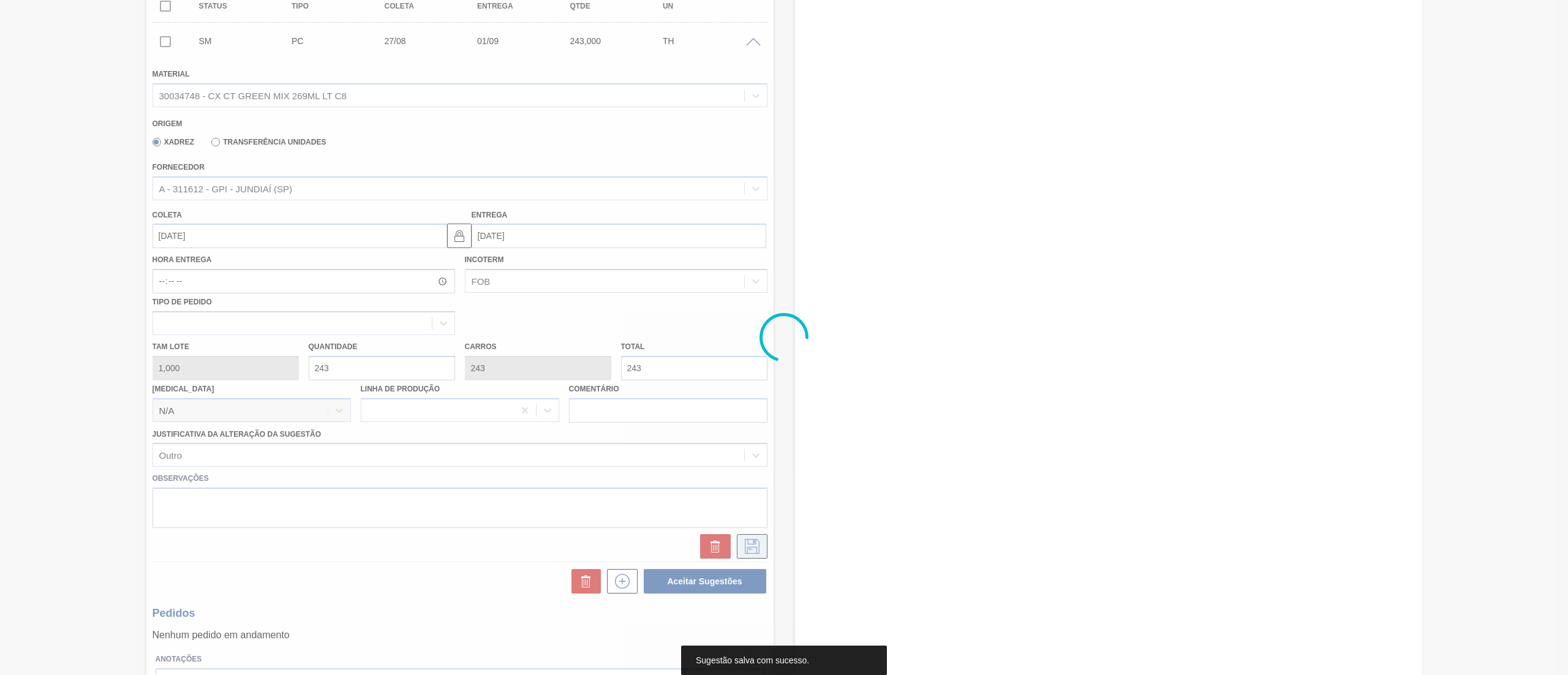
scroll to position [0, 0]
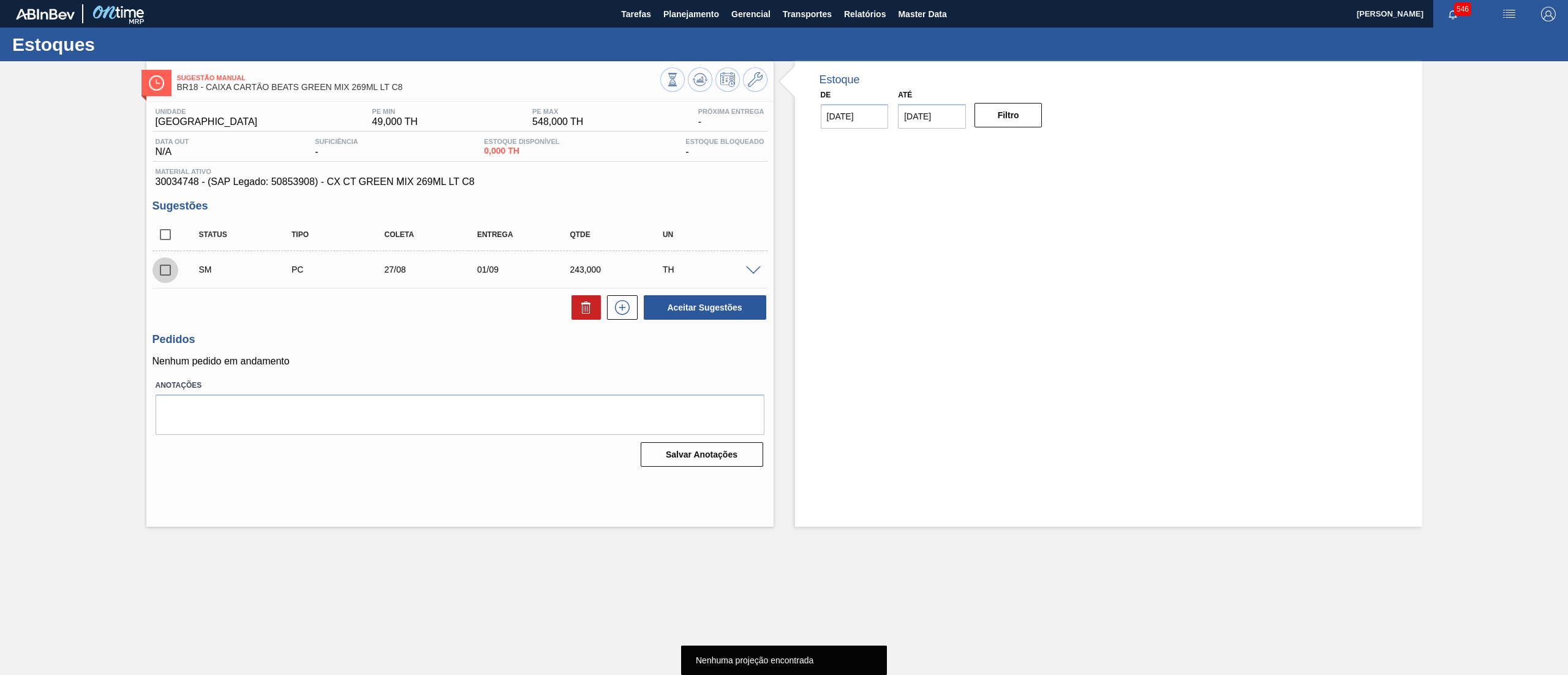
click at [169, 277] on input "checkbox" at bounding box center [165, 270] width 25 height 25
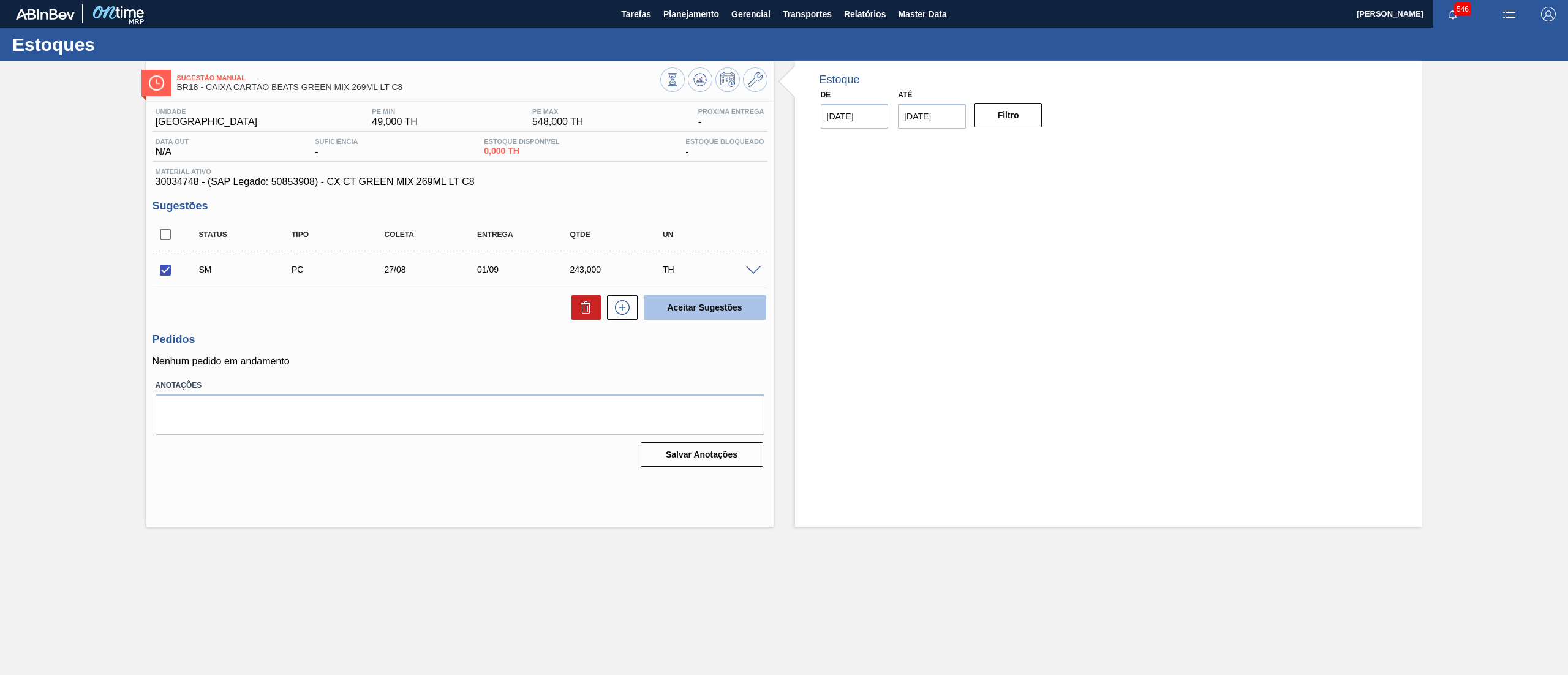
click at [745, 312] on button "Aceitar Sugestões" at bounding box center [705, 307] width 122 height 25
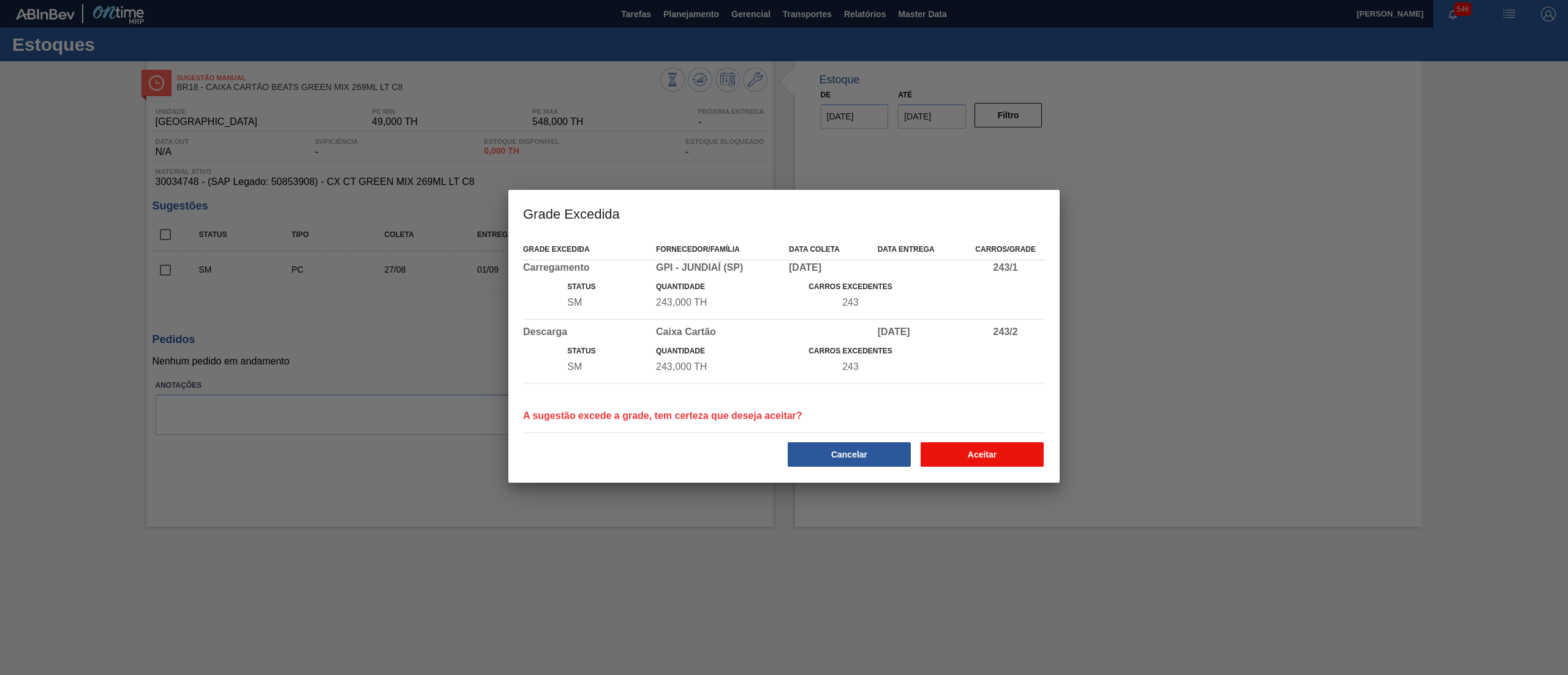
click at [996, 457] on button "Aceitar" at bounding box center [982, 454] width 123 height 25
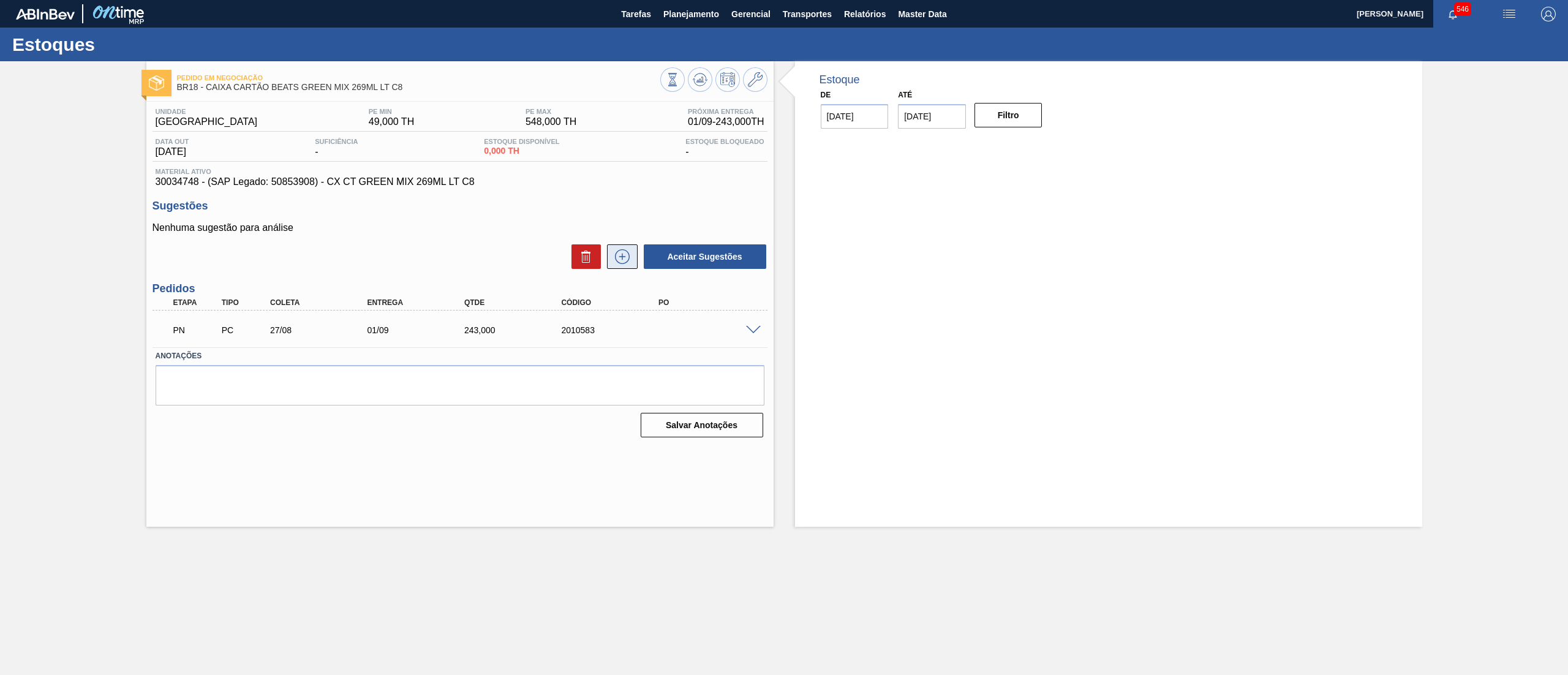
click at [633, 266] on button at bounding box center [622, 256] width 31 height 25
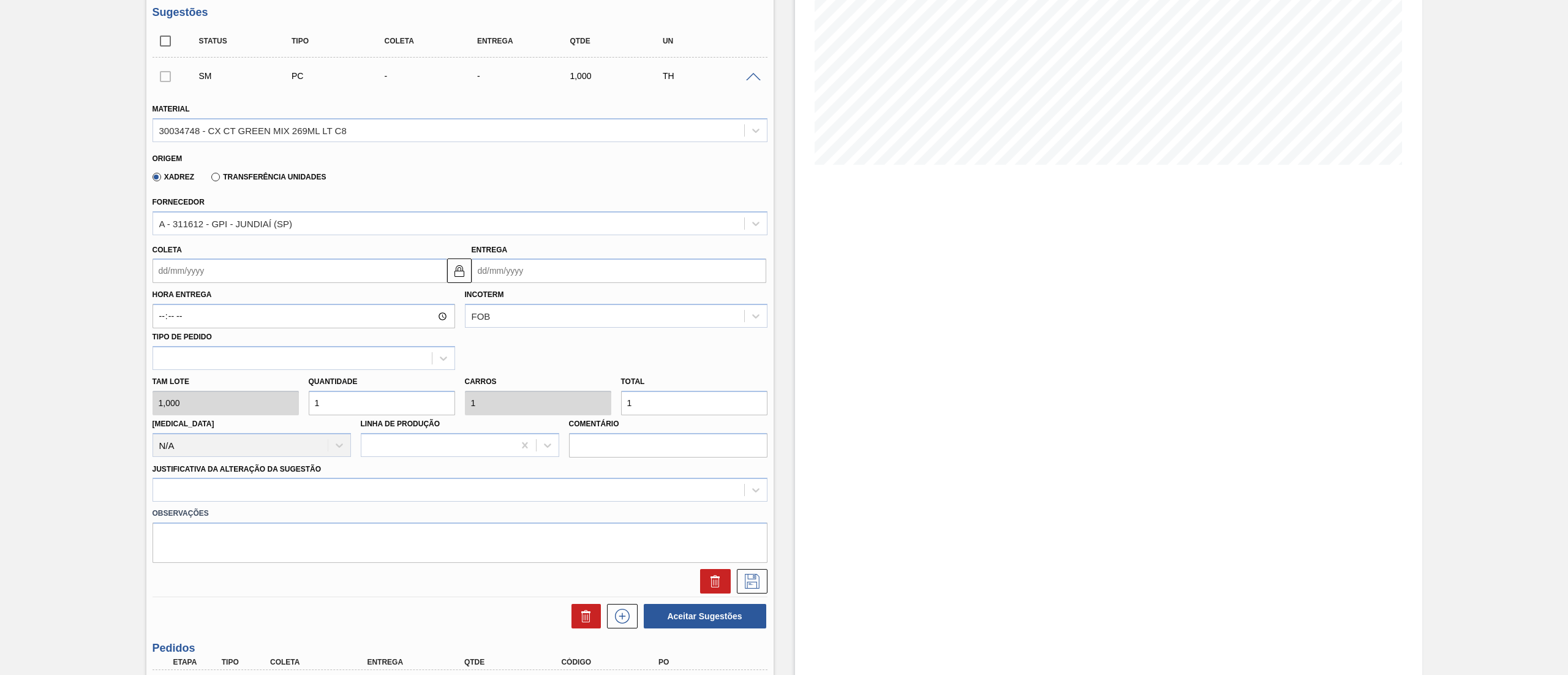
scroll to position [211, 0]
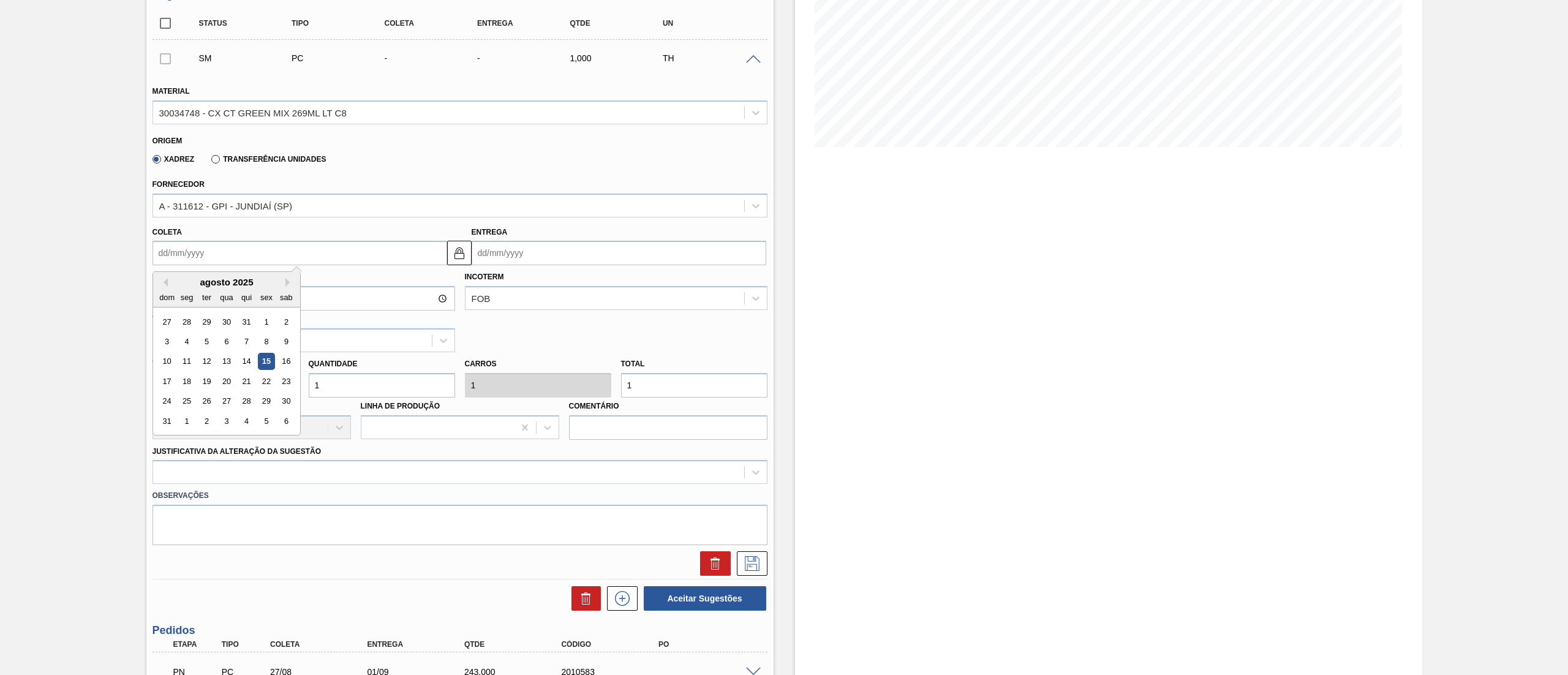
click at [256, 256] on input "Coleta" at bounding box center [300, 253] width 294 height 25
click at [207, 399] on div "26" at bounding box center [206, 402] width 17 height 17
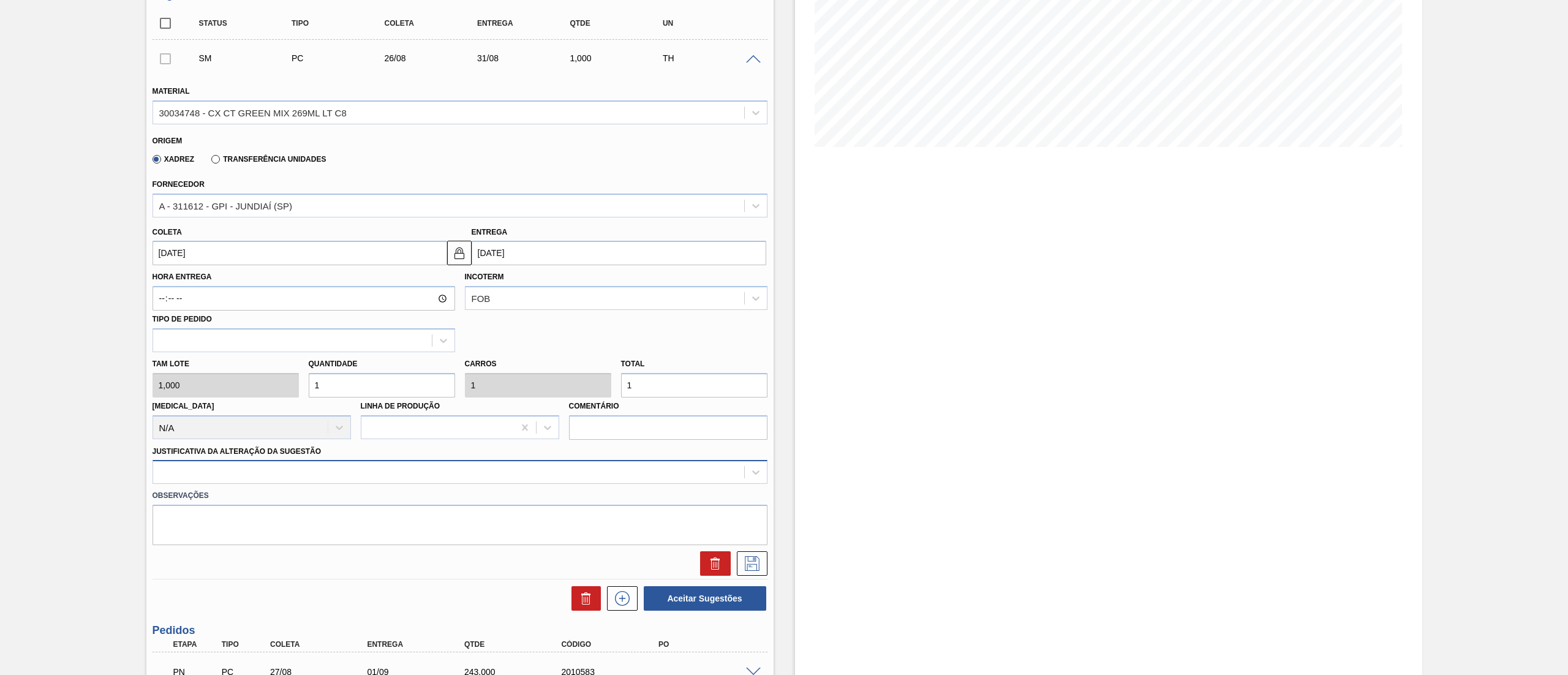
click at [329, 471] on div at bounding box center [448, 472] width 591 height 17
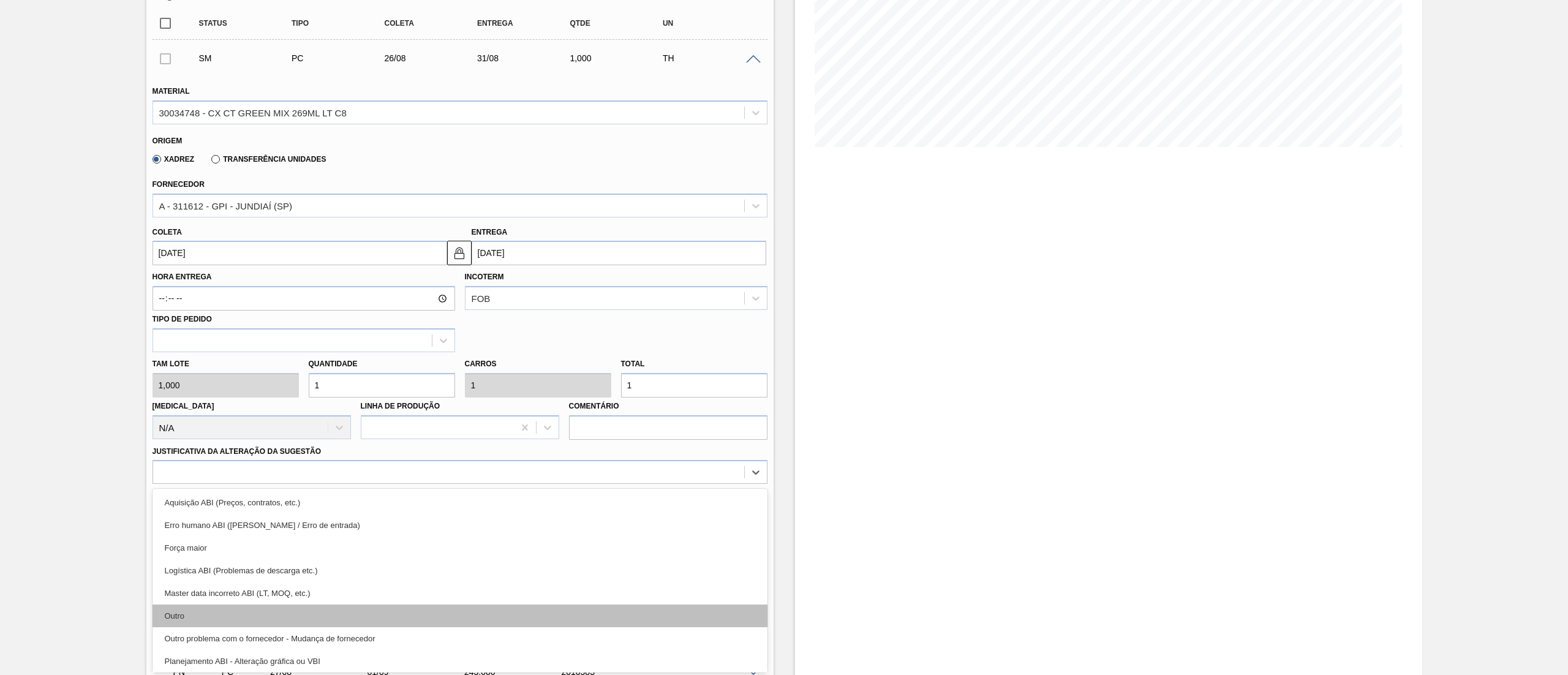
click at [226, 619] on div "Outro" at bounding box center [460, 615] width 615 height 22
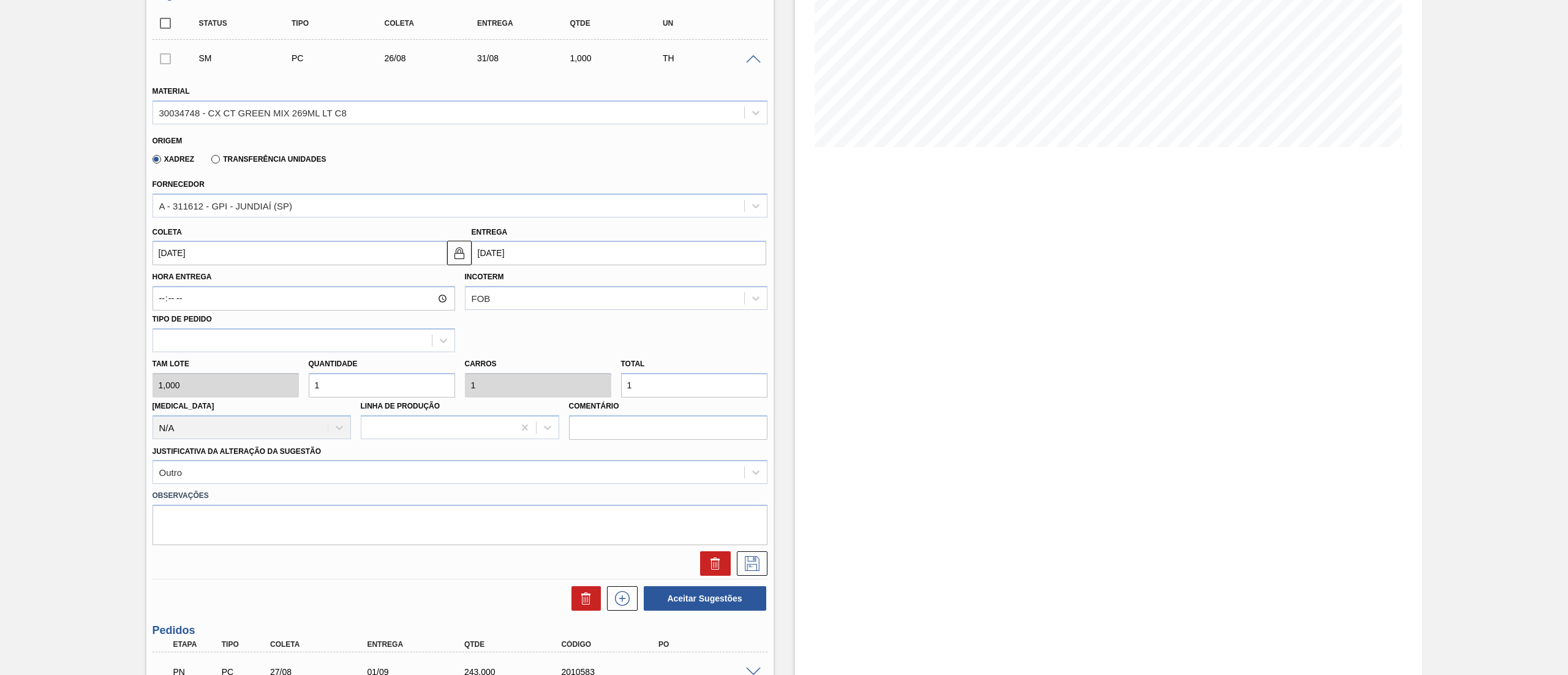
click at [268, 390] on div "[PERSON_NAME] 1,000 Quantidade 1 Carros 1 Total 1 [MEDICAL_DATA] N/A Linha de P…" at bounding box center [460, 396] width 625 height 87
click at [748, 562] on icon at bounding box center [752, 563] width 20 height 14
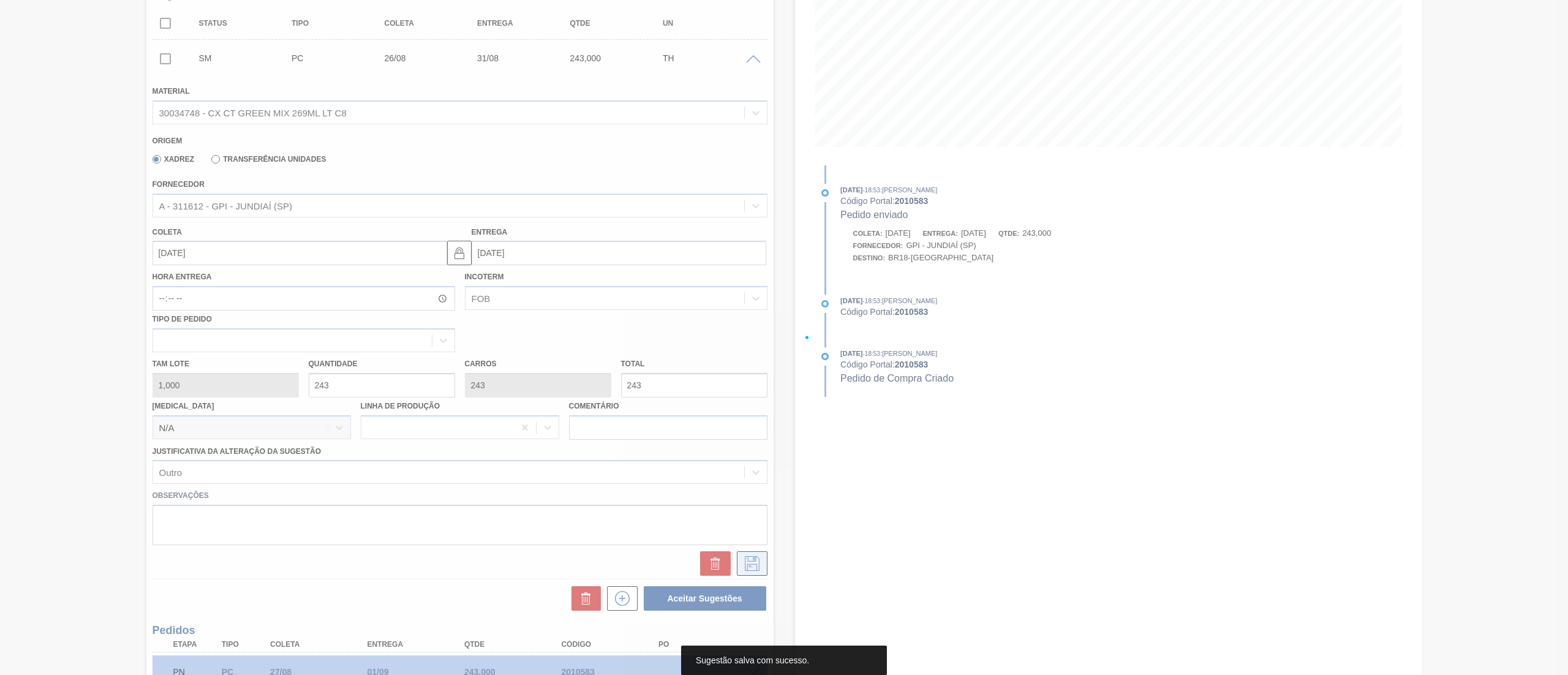
scroll to position [0, 0]
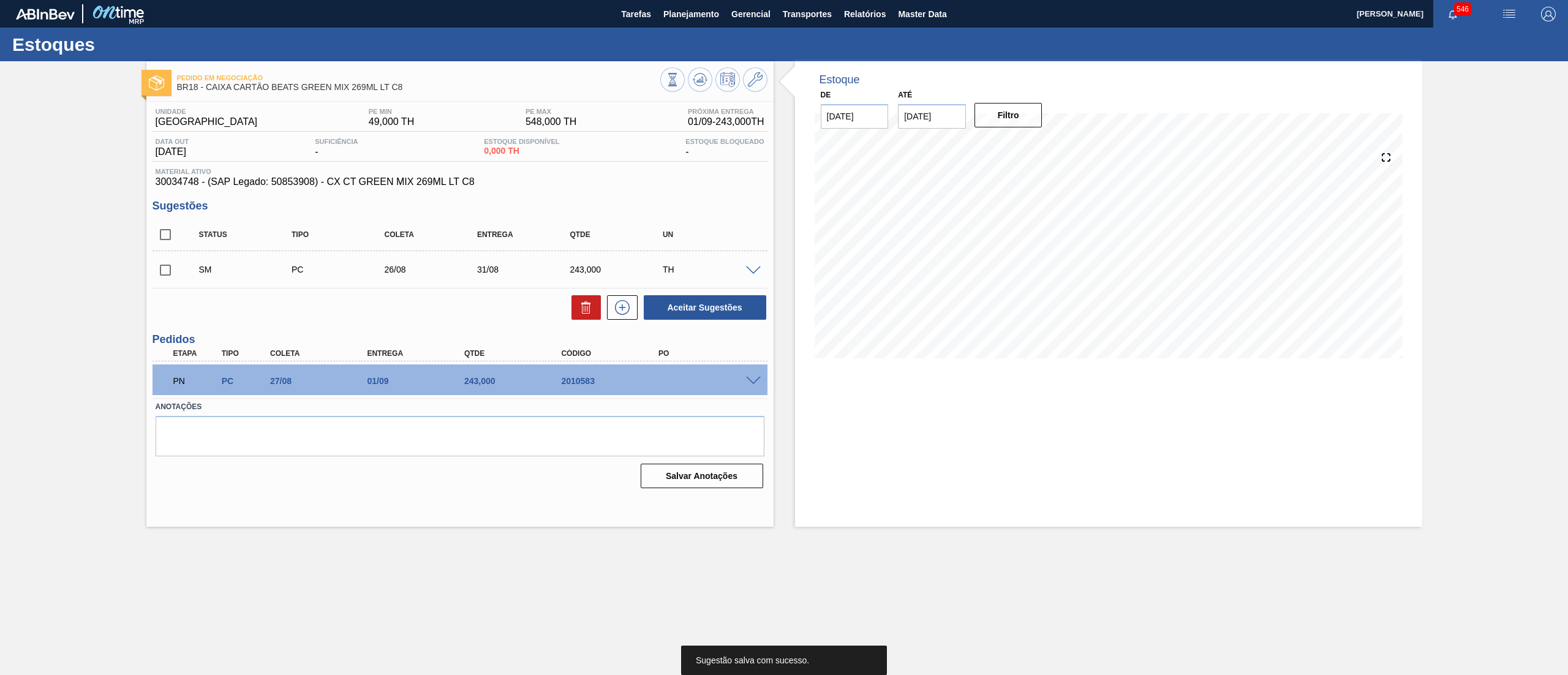
click at [175, 268] on input "checkbox" at bounding box center [165, 270] width 25 height 25
click at [679, 318] on button "Aceitar Sugestões" at bounding box center [705, 307] width 122 height 25
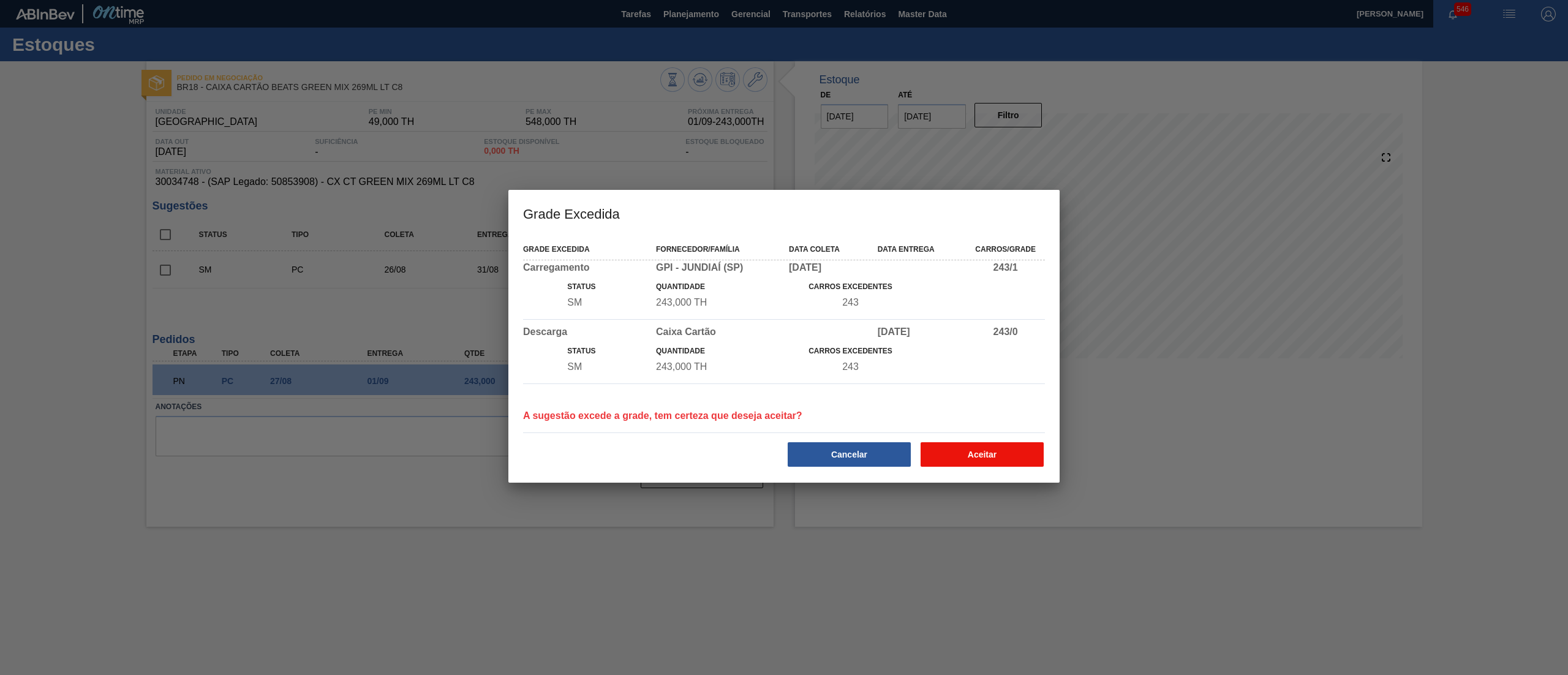
click at [963, 455] on button "Aceitar" at bounding box center [982, 454] width 123 height 25
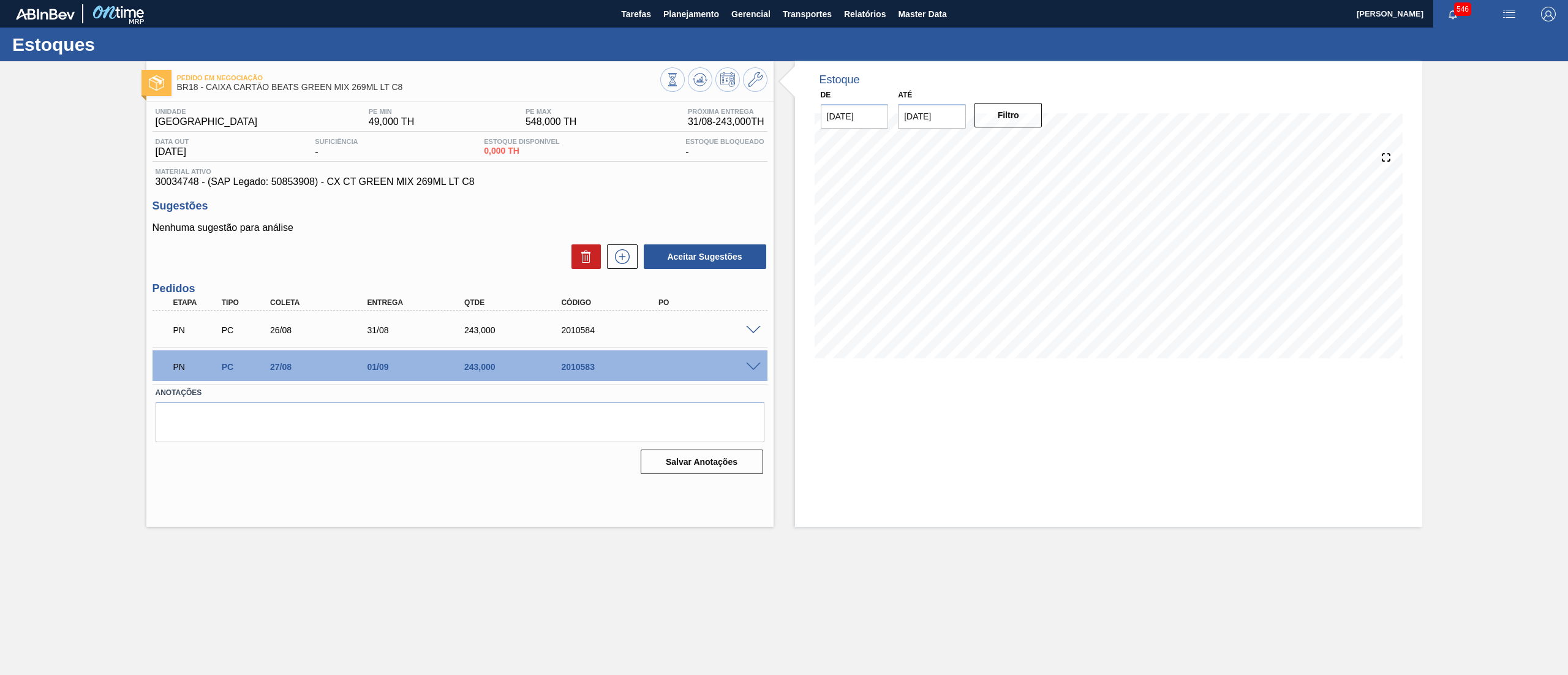
click at [778, 229] on div "Estoque De [DATE] Até [DATE] Filtro 15/08 Projeção de Estoque 0 [DOMAIN_NAME] 0…" at bounding box center [1098, 293] width 649 height 465
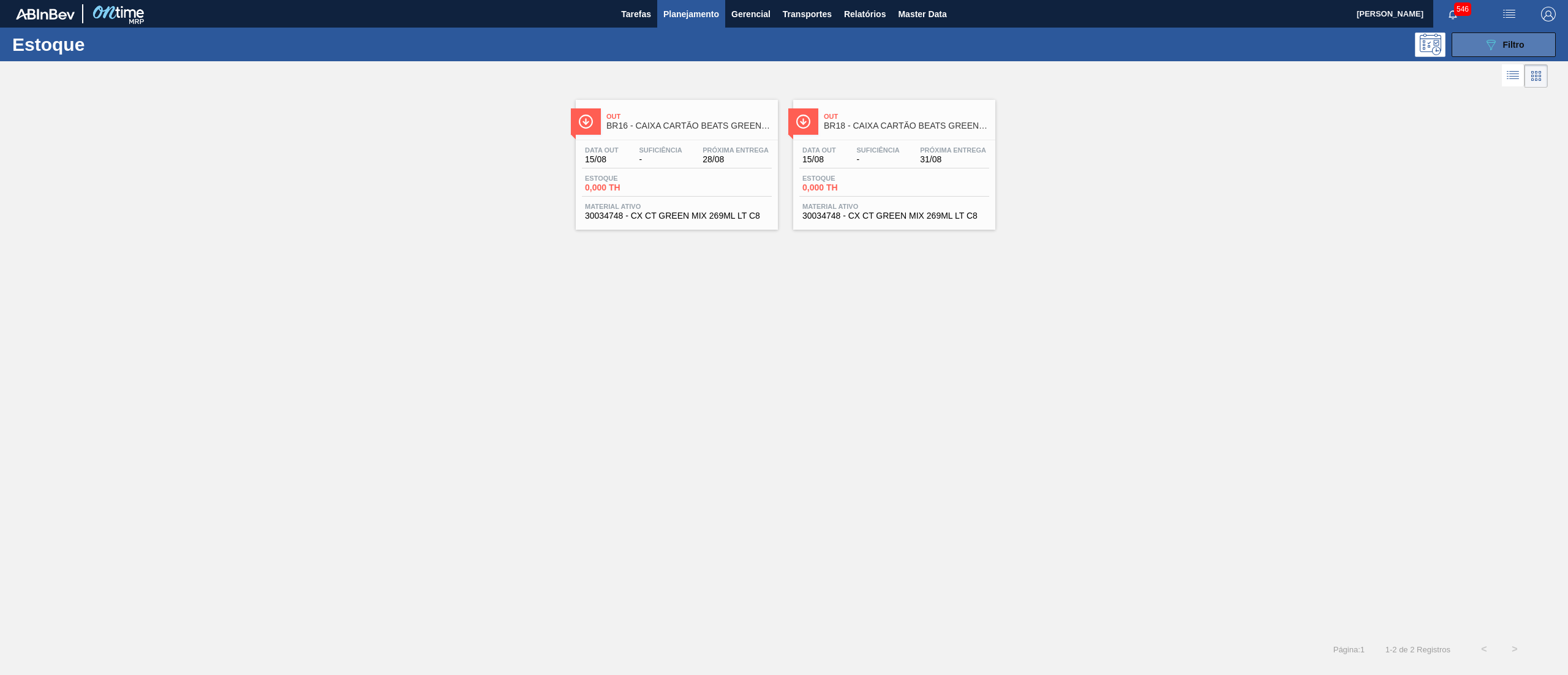
click at [1520, 48] on span "Filtro" at bounding box center [1513, 45] width 21 height 10
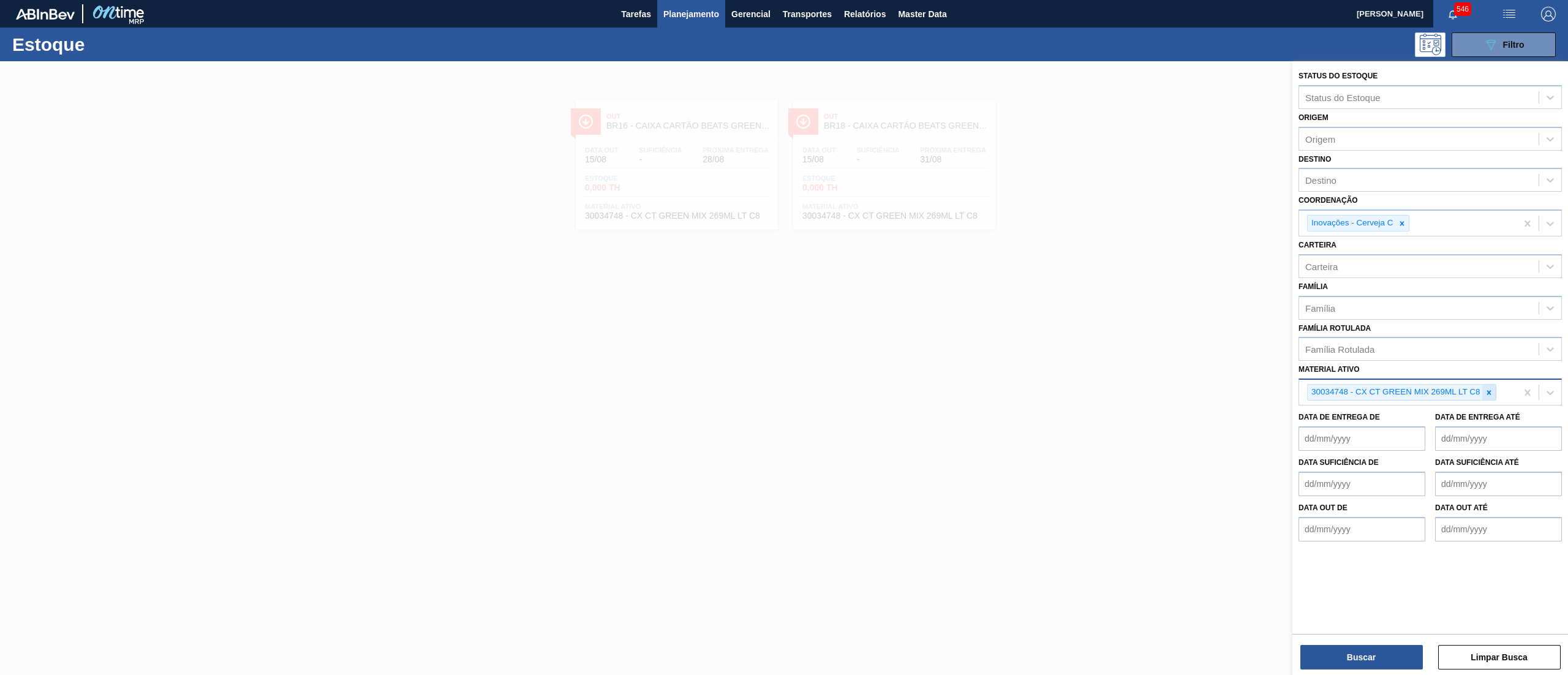
click at [1485, 389] on icon at bounding box center [1488, 392] width 9 height 9
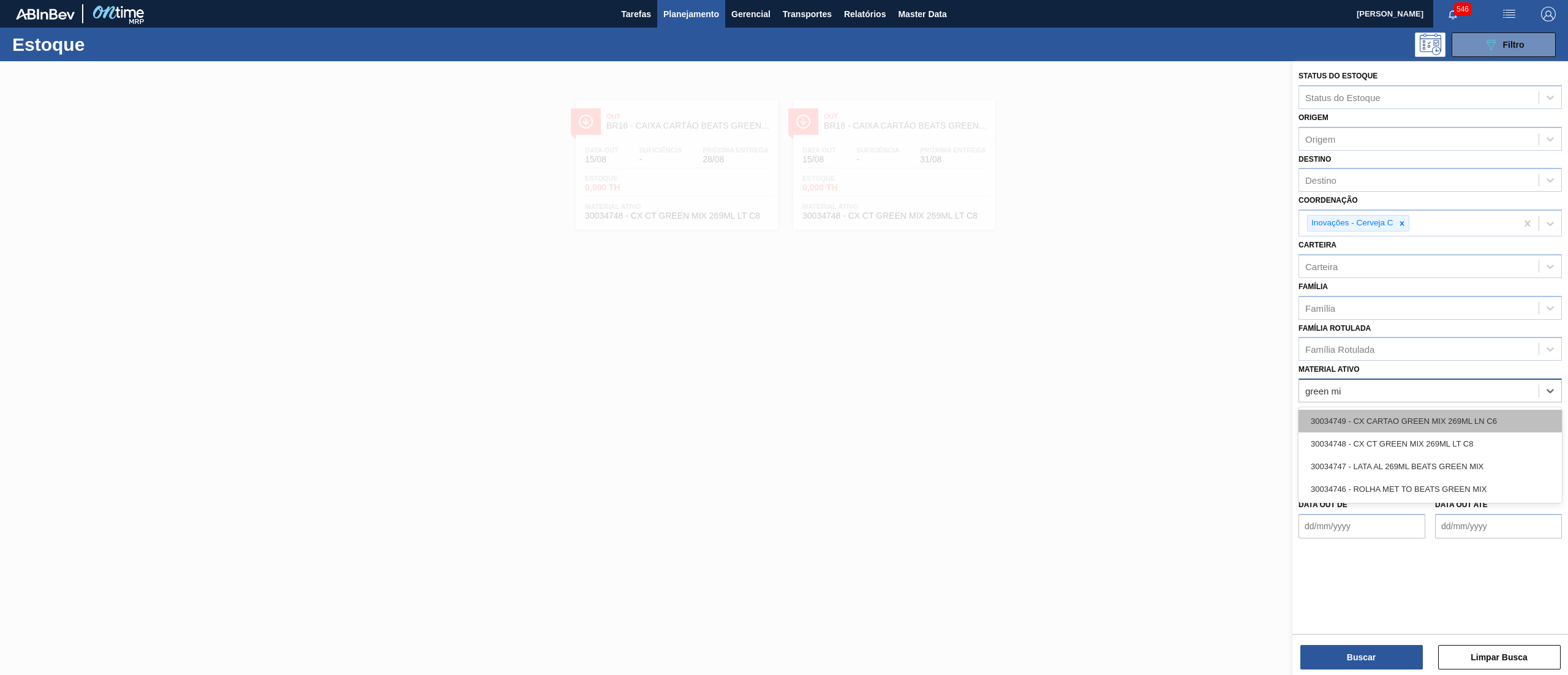
click at [1510, 421] on div "30034749 - CX CARTAO GREEN MIX 269ML LN C6" at bounding box center [1430, 421] width 263 height 22
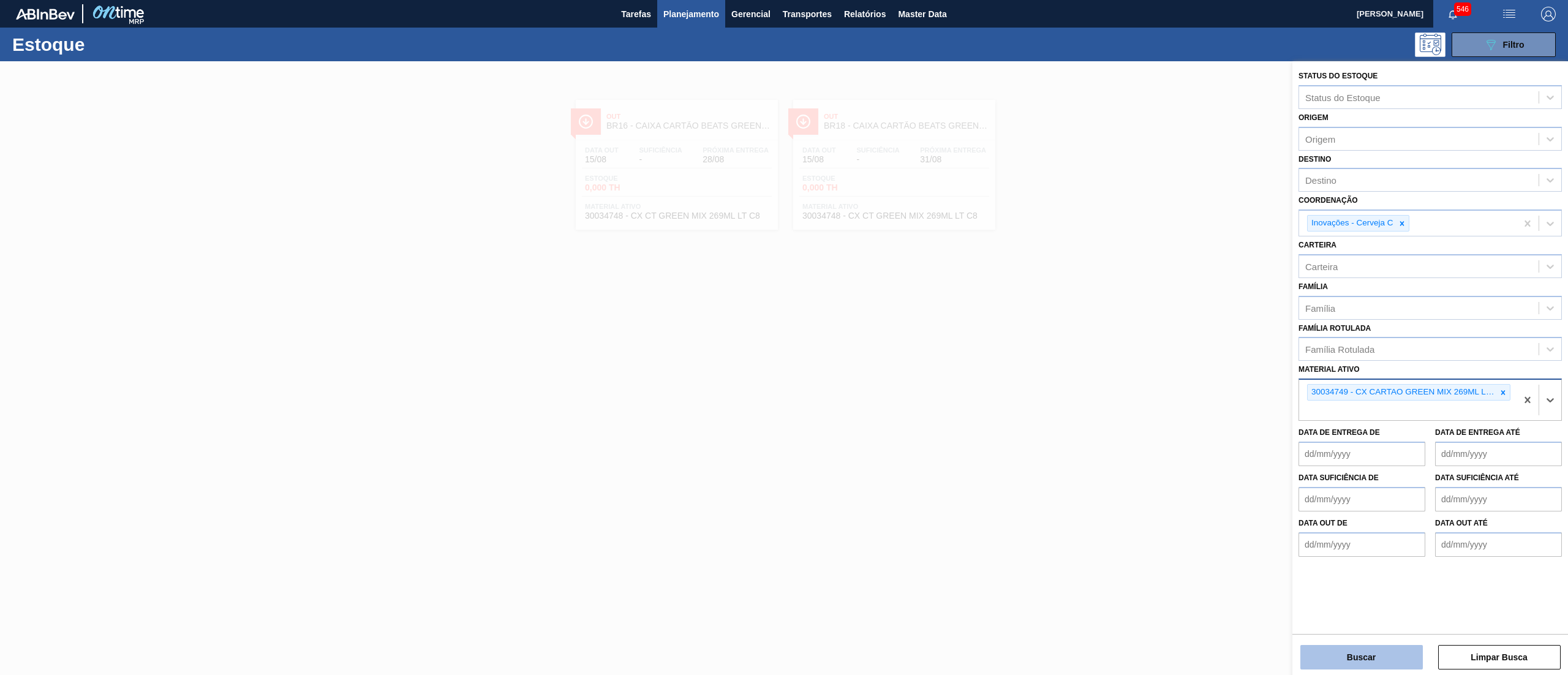
click at [1368, 654] on button "Buscar" at bounding box center [1361, 657] width 122 height 25
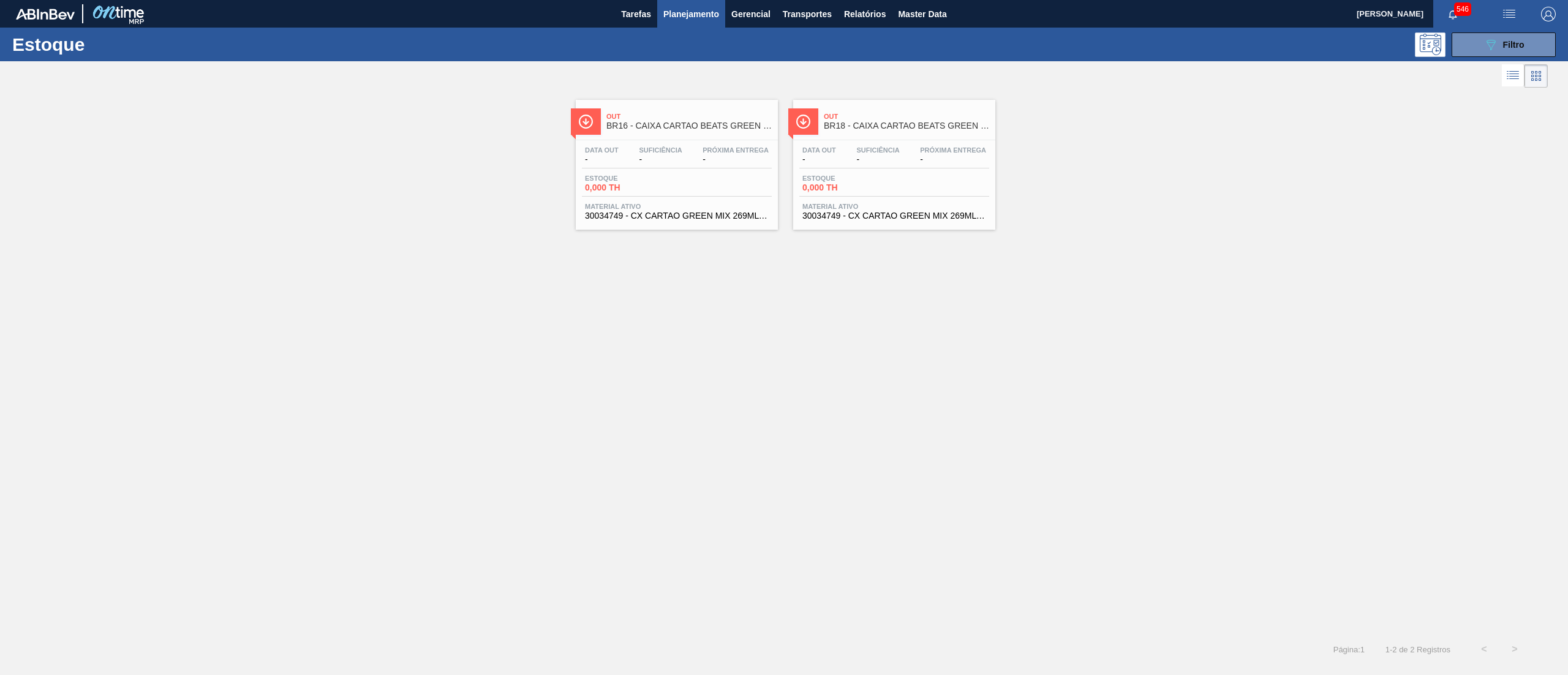
click at [671, 213] on span "30034749 - CX CARTAO GREEN MIX 269ML LN C6" at bounding box center [677, 216] width 184 height 10
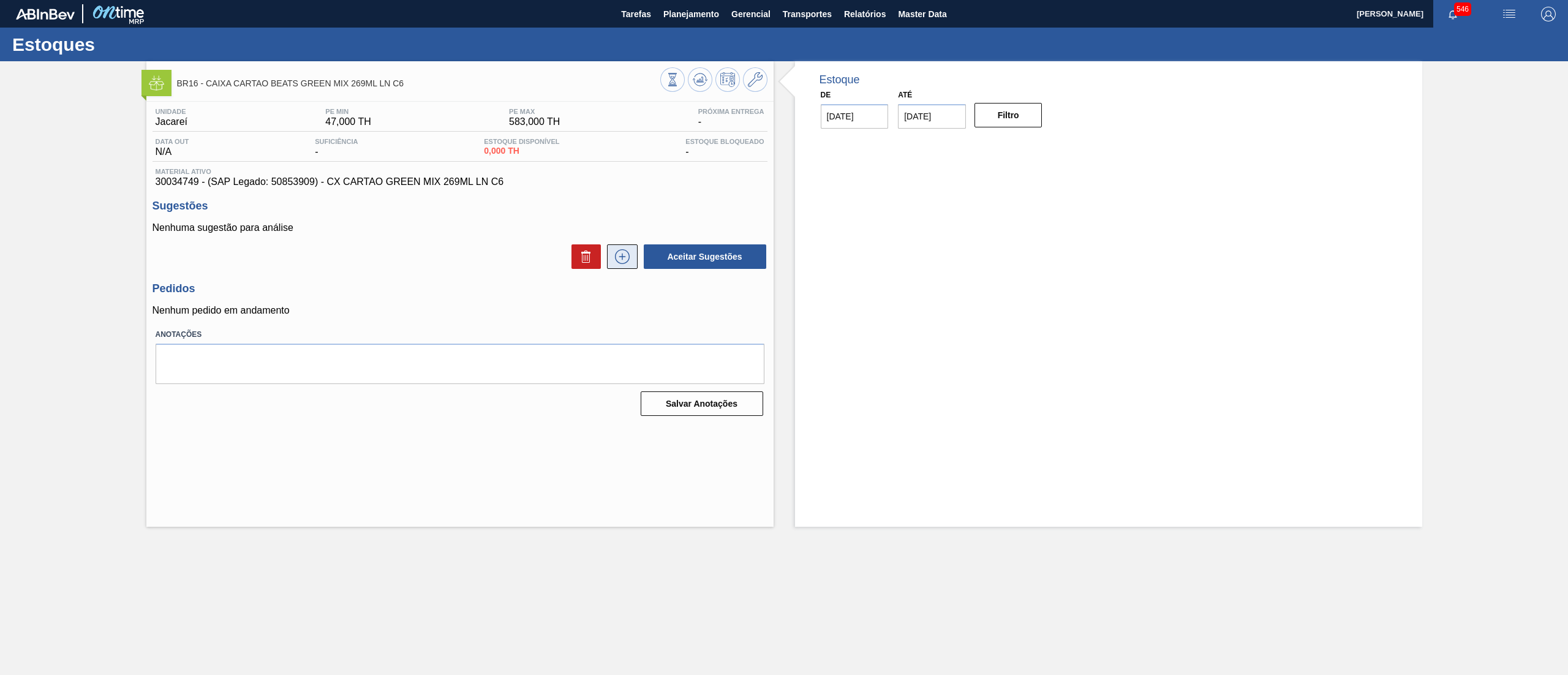
click at [631, 257] on icon at bounding box center [622, 256] width 20 height 14
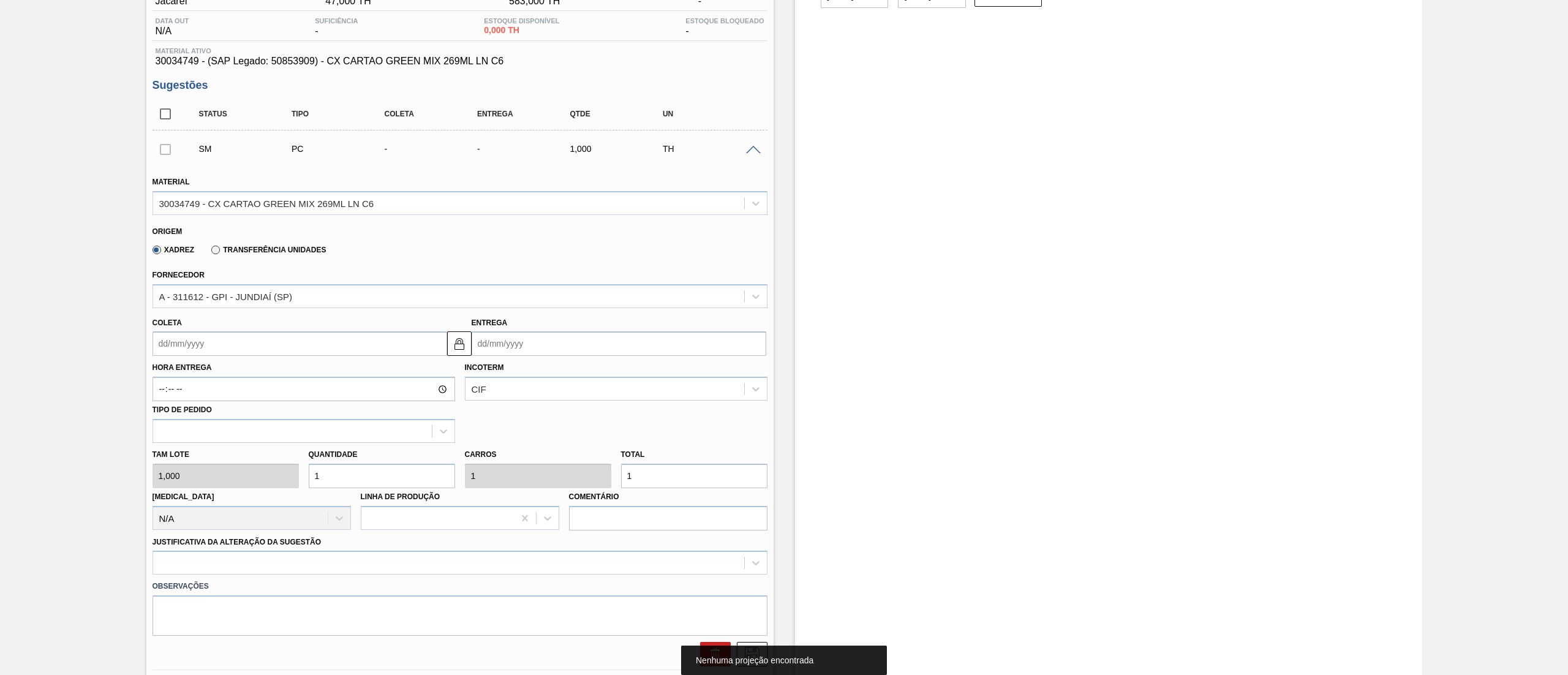
scroll to position [132, 0]
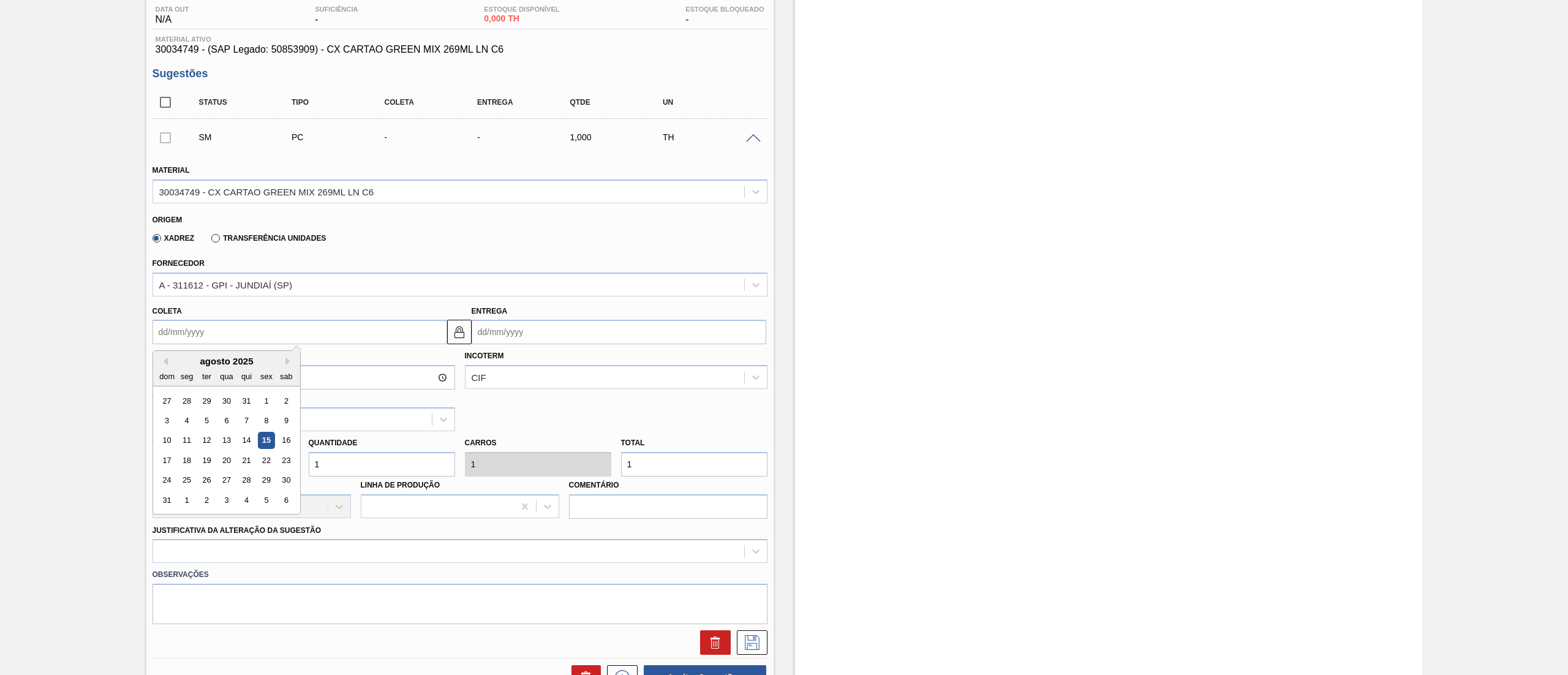
click at [216, 336] on input "Coleta" at bounding box center [300, 332] width 294 height 25
click at [215, 364] on div "agosto 2025" at bounding box center [227, 361] width 147 height 10
click at [224, 480] on div "27" at bounding box center [226, 480] width 17 height 17
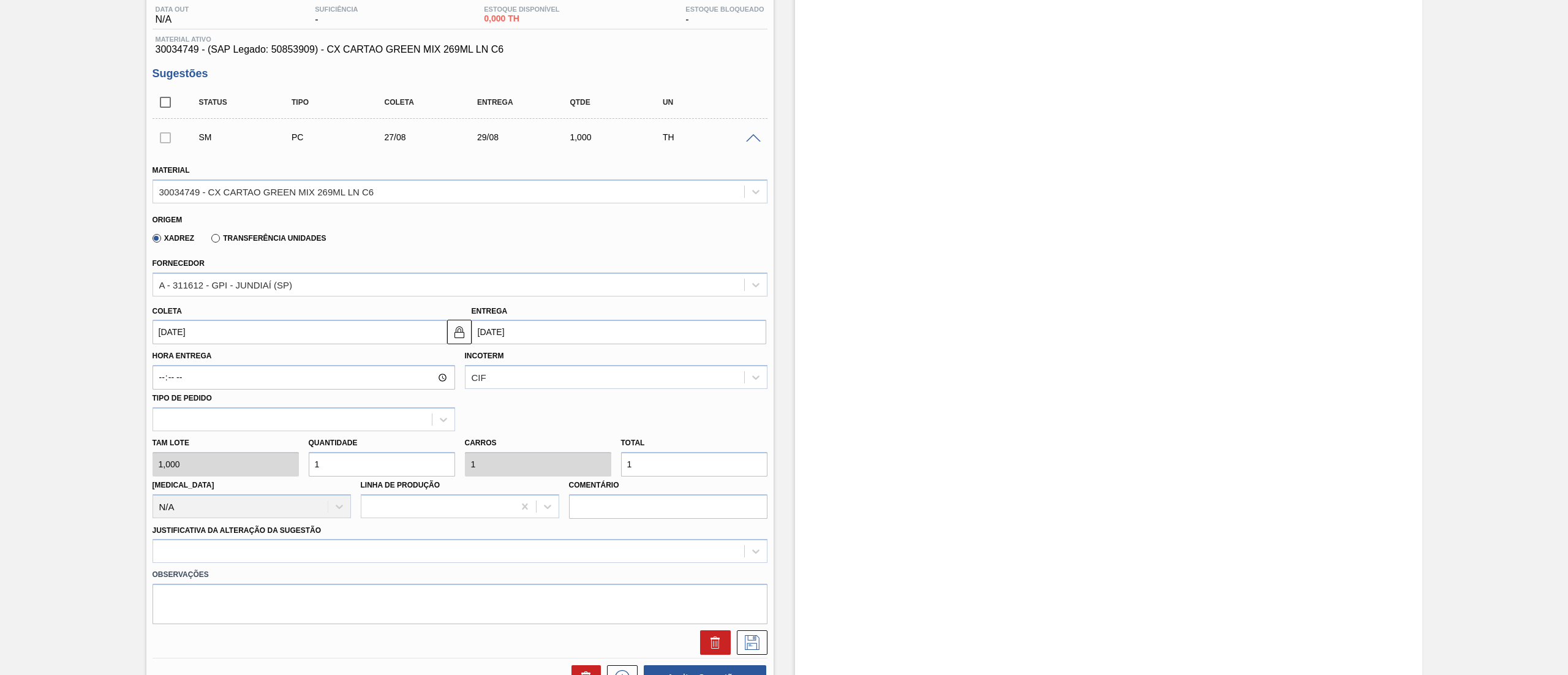
click at [165, 457] on div "[PERSON_NAME] 1,000 Quantidade 1 Carros 1 Total 1 [MEDICAL_DATA] N/A Linha de P…" at bounding box center [460, 475] width 625 height 87
paste input "490,706"
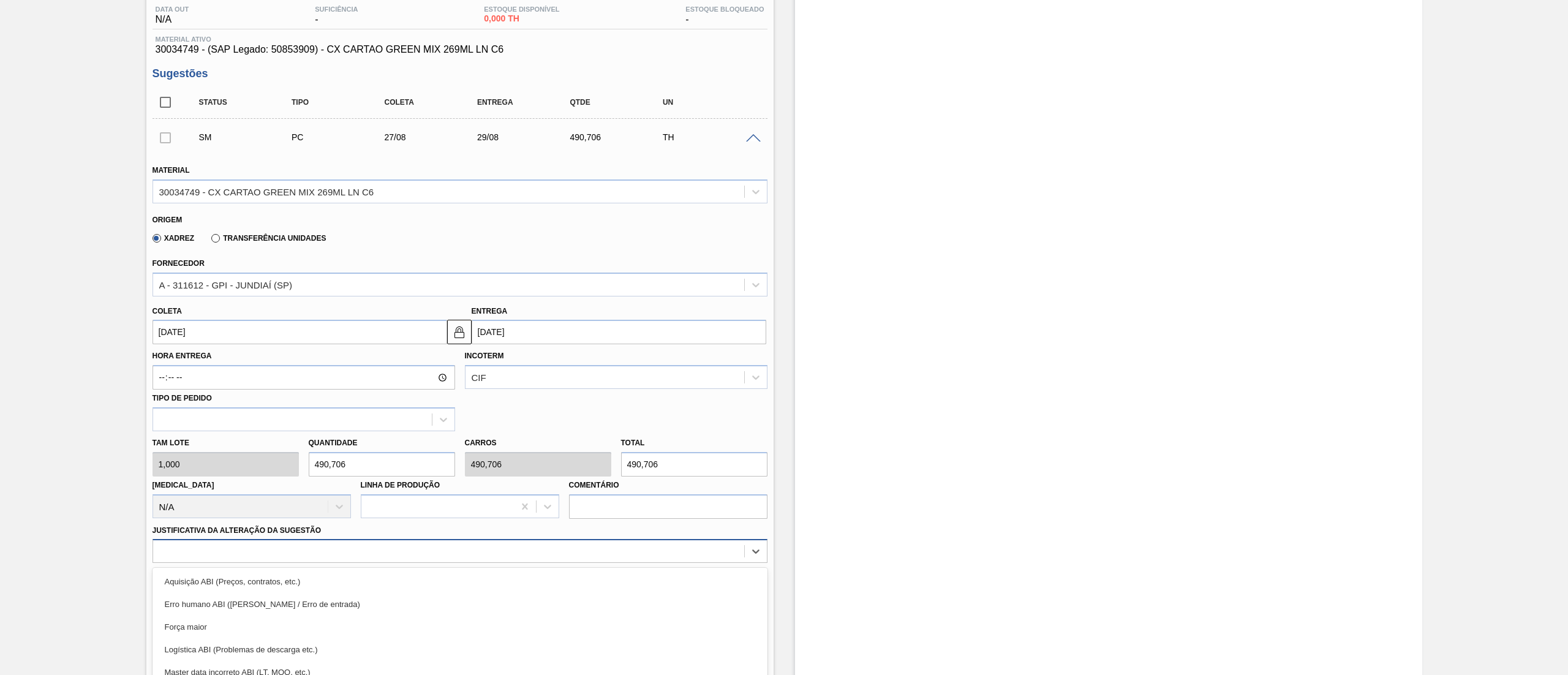
scroll to position [215, 0]
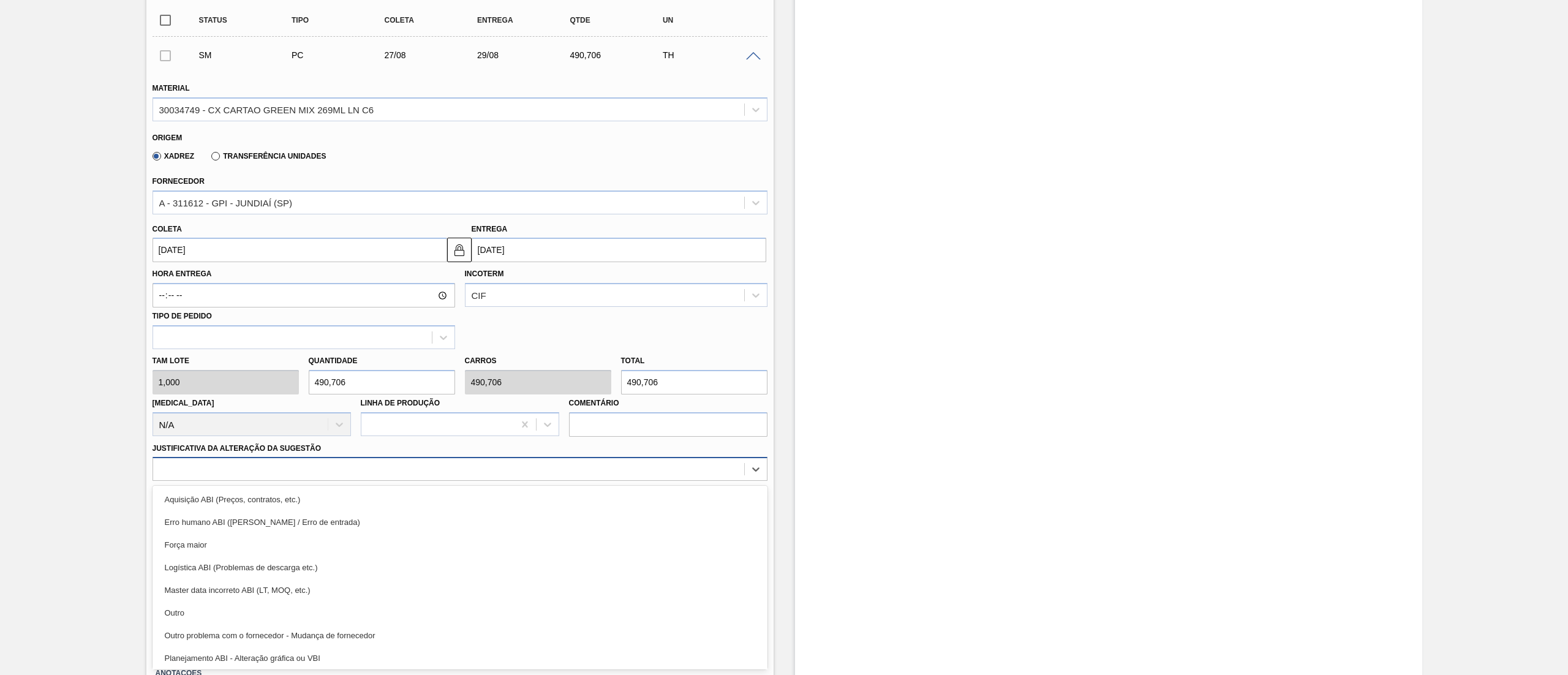
click at [212, 481] on div "option Logística ABI (Problemas de descarga etc.) focused, 4 of 18. 18 results …" at bounding box center [460, 469] width 615 height 24
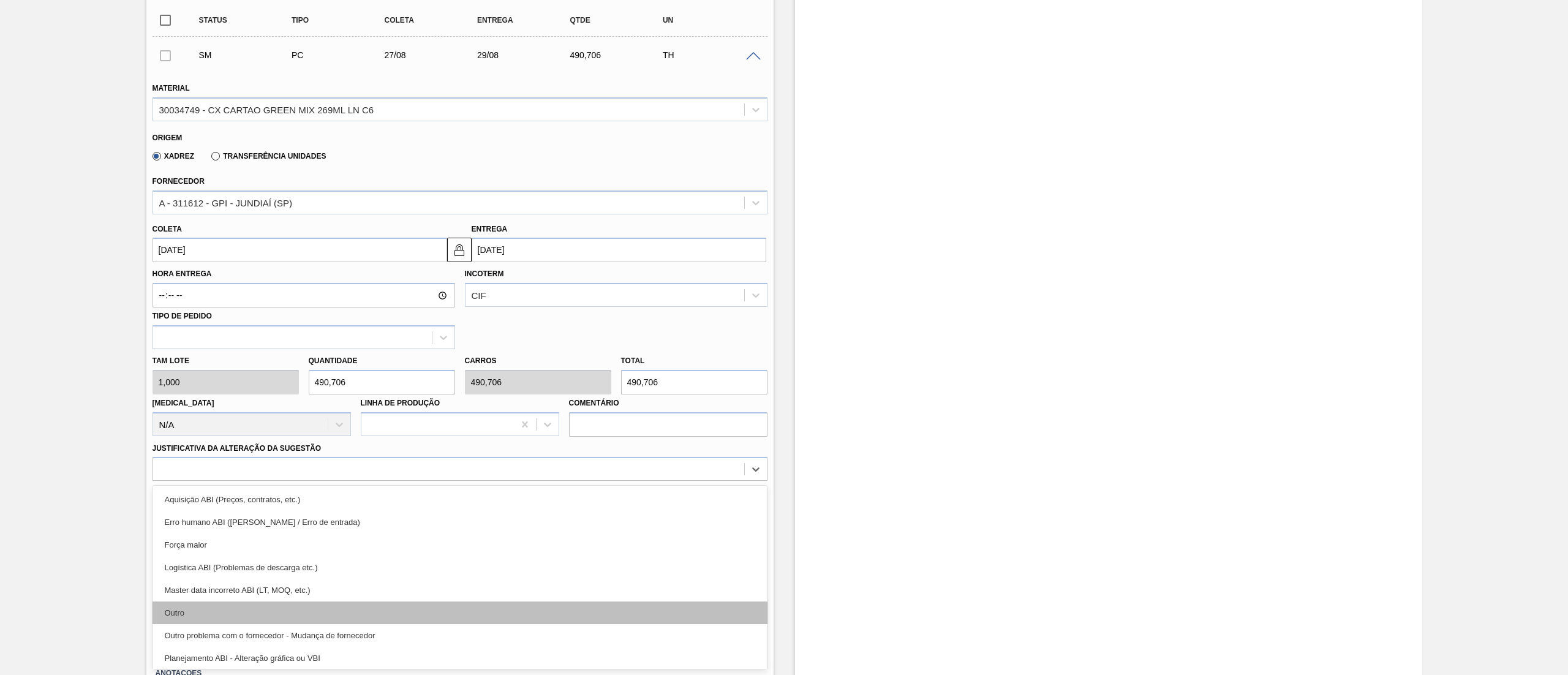
click at [223, 612] on div "Outro" at bounding box center [460, 612] width 615 height 22
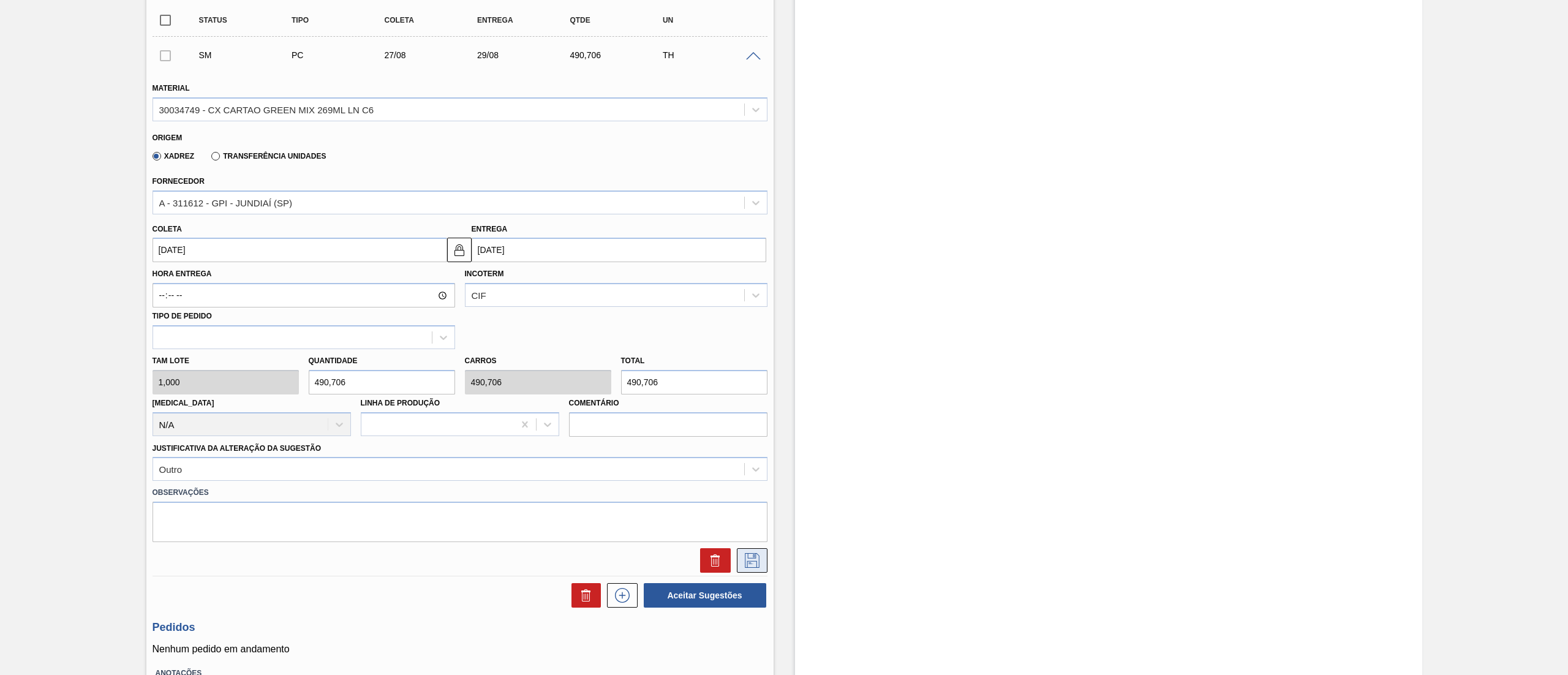
click at [755, 568] on button at bounding box center [752, 560] width 31 height 25
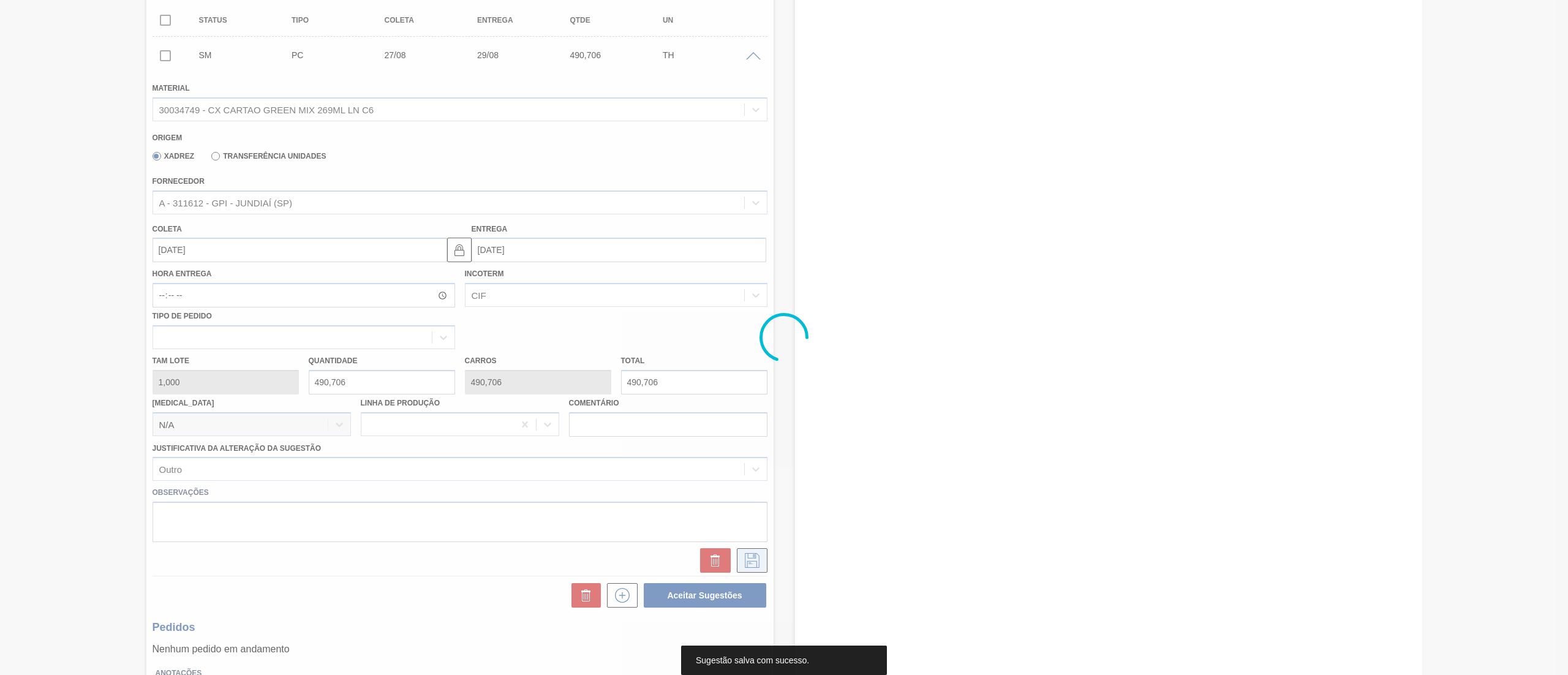
scroll to position [0, 0]
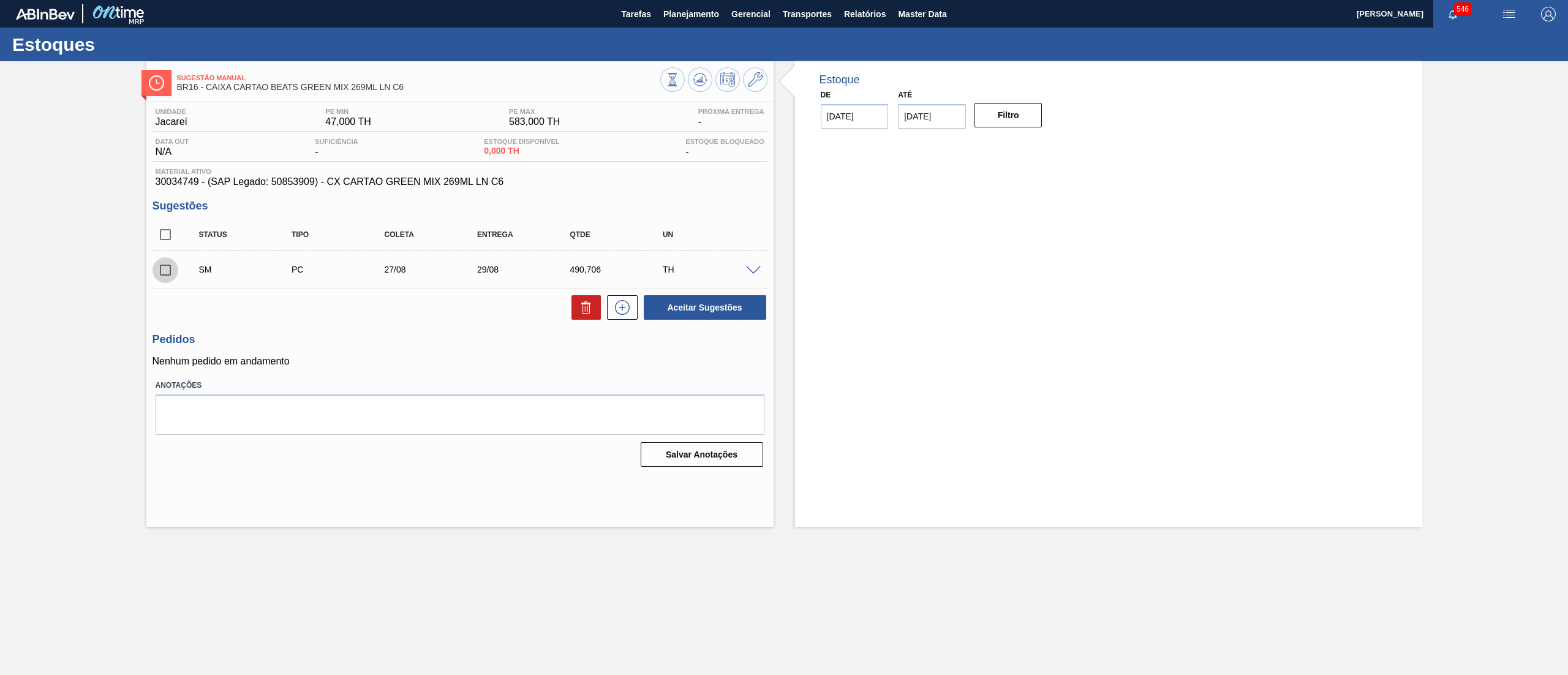
click at [167, 262] on input "checkbox" at bounding box center [165, 270] width 25 height 25
click at [745, 311] on button "Aceitar Sugestões" at bounding box center [705, 307] width 122 height 25
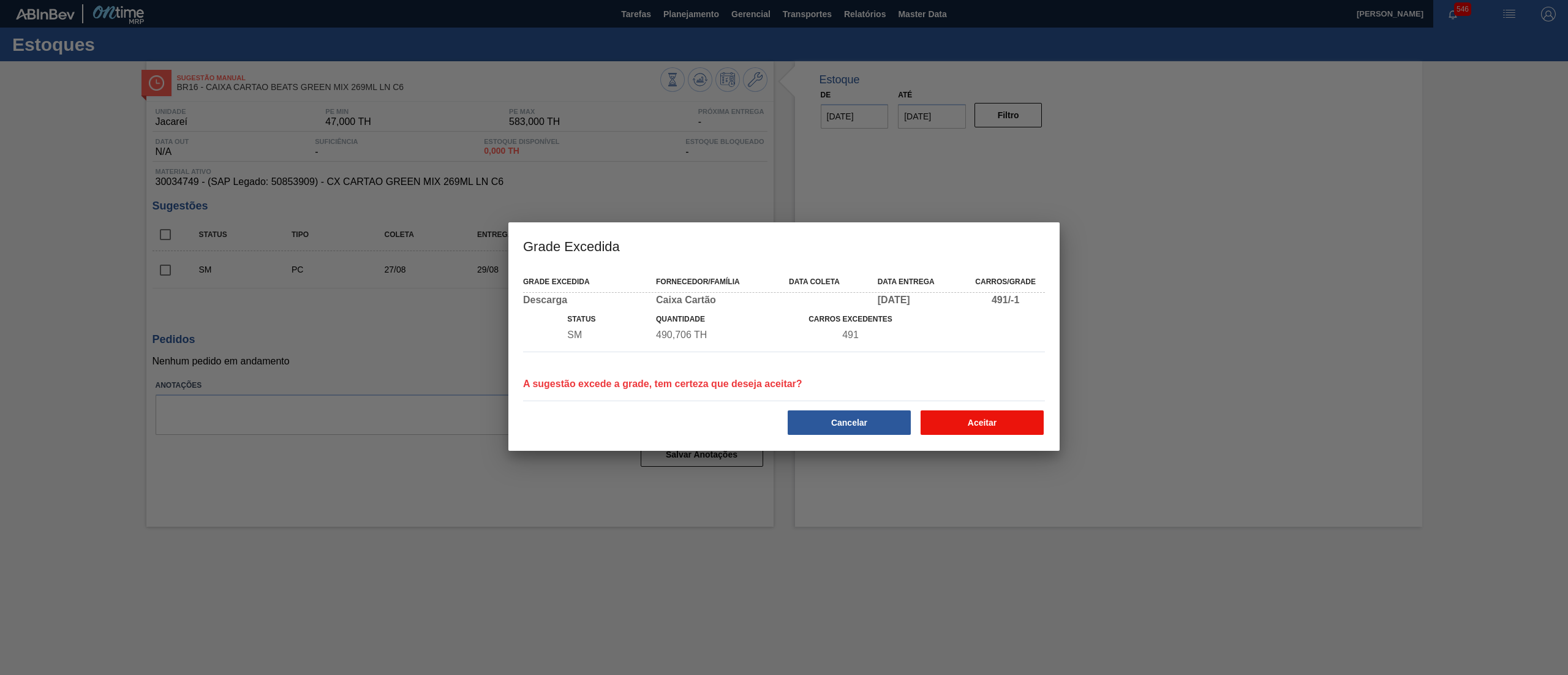
click at [1017, 411] on button "Aceitar" at bounding box center [982, 422] width 123 height 25
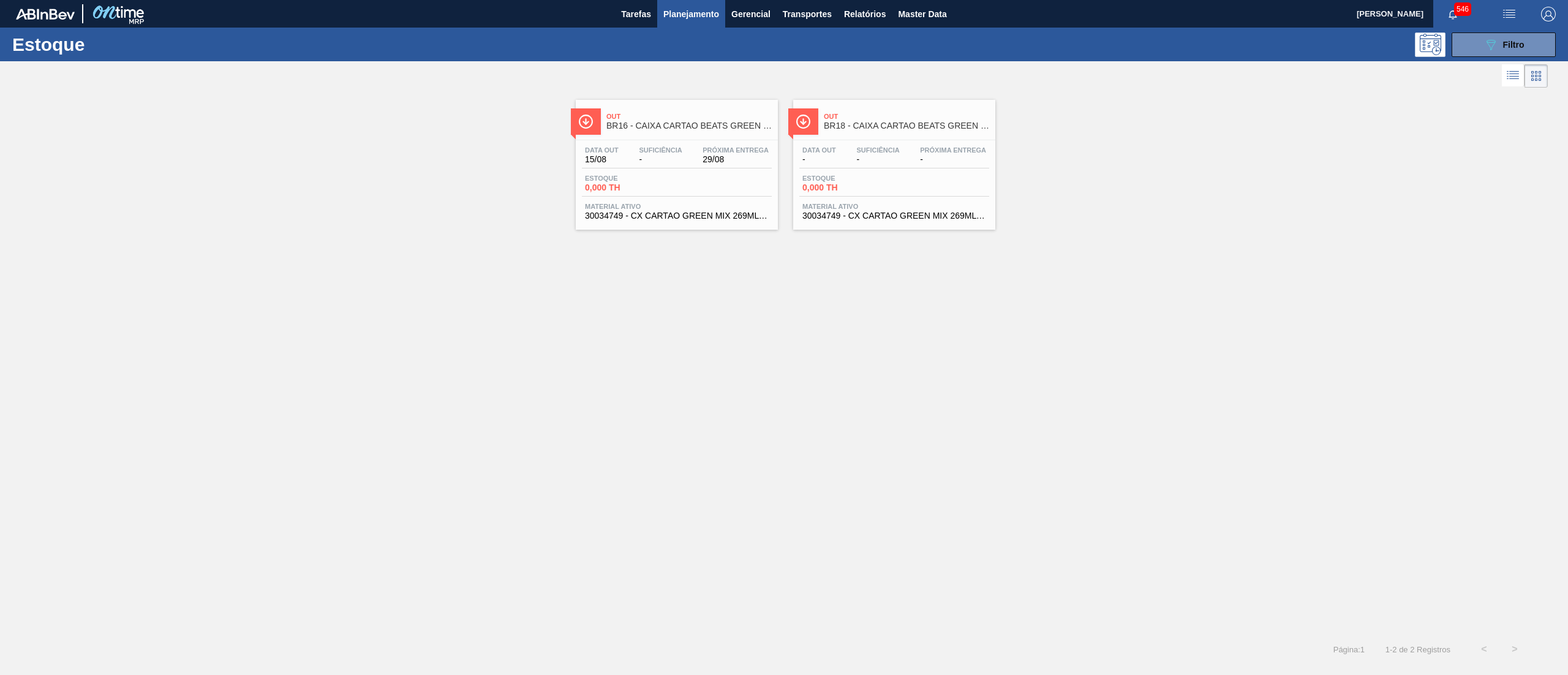
click at [916, 218] on span "30034749 - CX CARTAO GREEN MIX 269ML LN C6" at bounding box center [894, 216] width 184 height 10
